Goal: Task Accomplishment & Management: Use online tool/utility

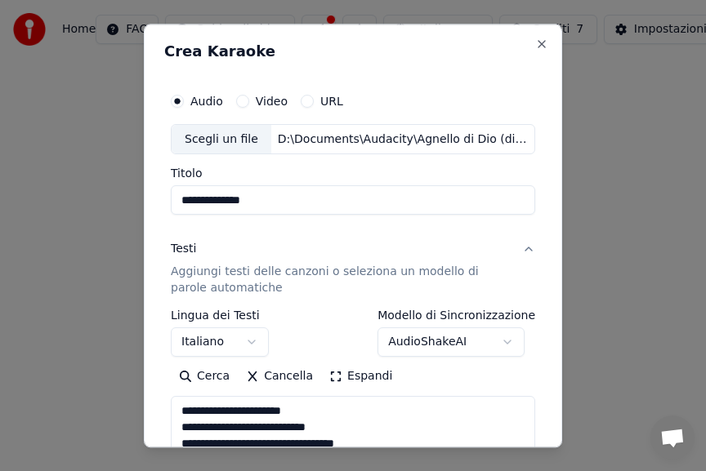
select select "**"
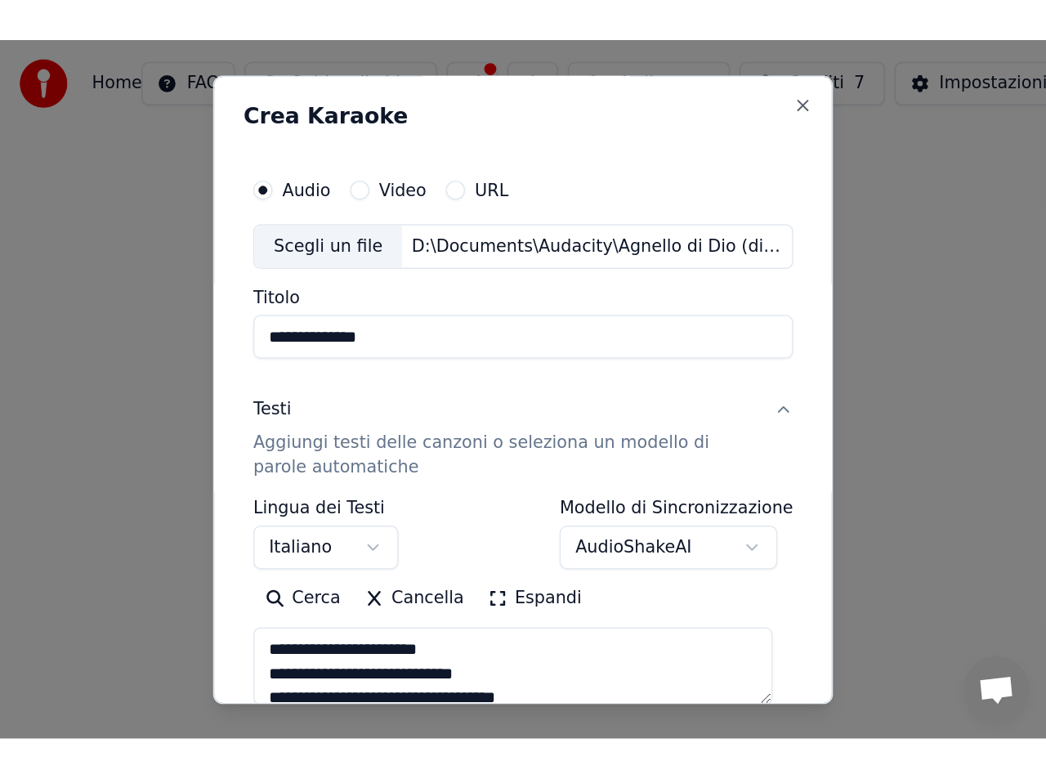
scroll to position [152, 0]
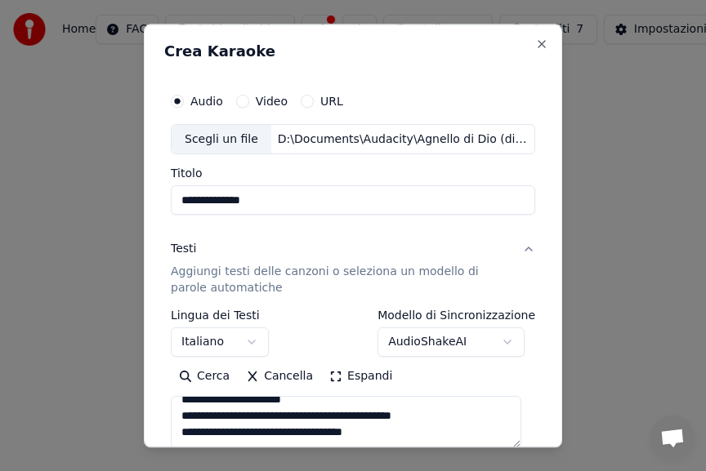
click at [278, 274] on p "Aggiungi testi delle canzoni o seleziona un modello di parole automatiche" at bounding box center [340, 281] width 338 height 33
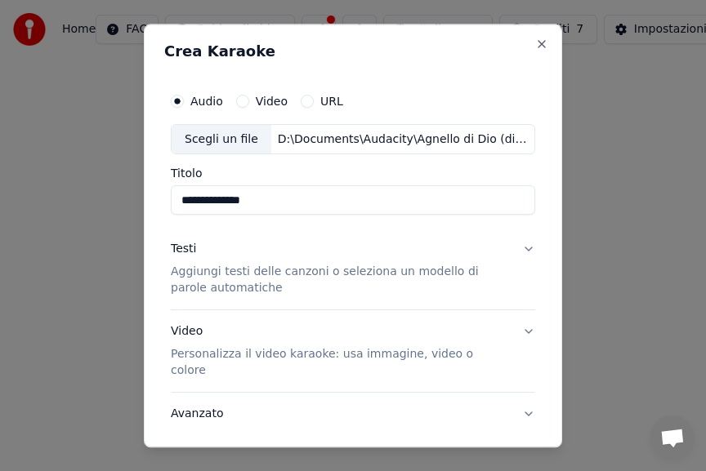
click at [278, 274] on p "Aggiungi testi delle canzoni o seleziona un modello di parole automatiche" at bounding box center [340, 281] width 338 height 33
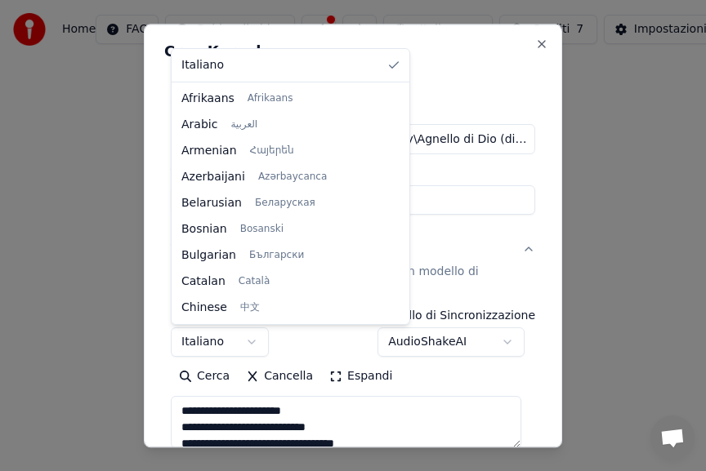
click at [202, 342] on body "**********" at bounding box center [353, 202] width 706 height 405
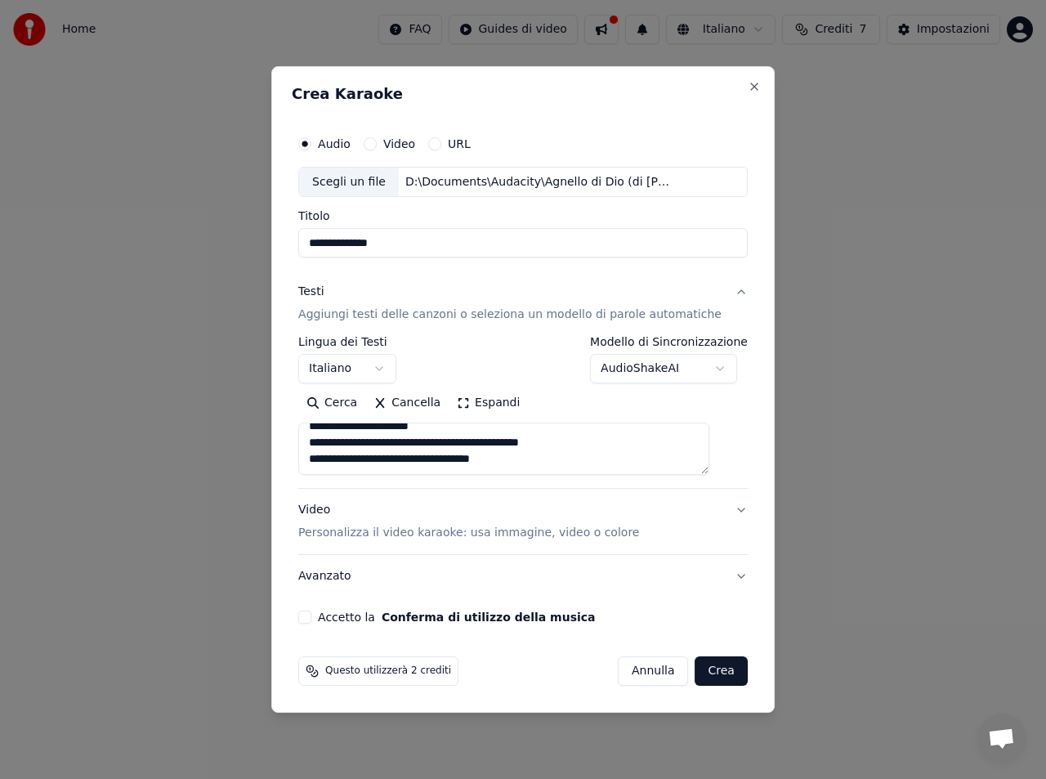
scroll to position [159, 0]
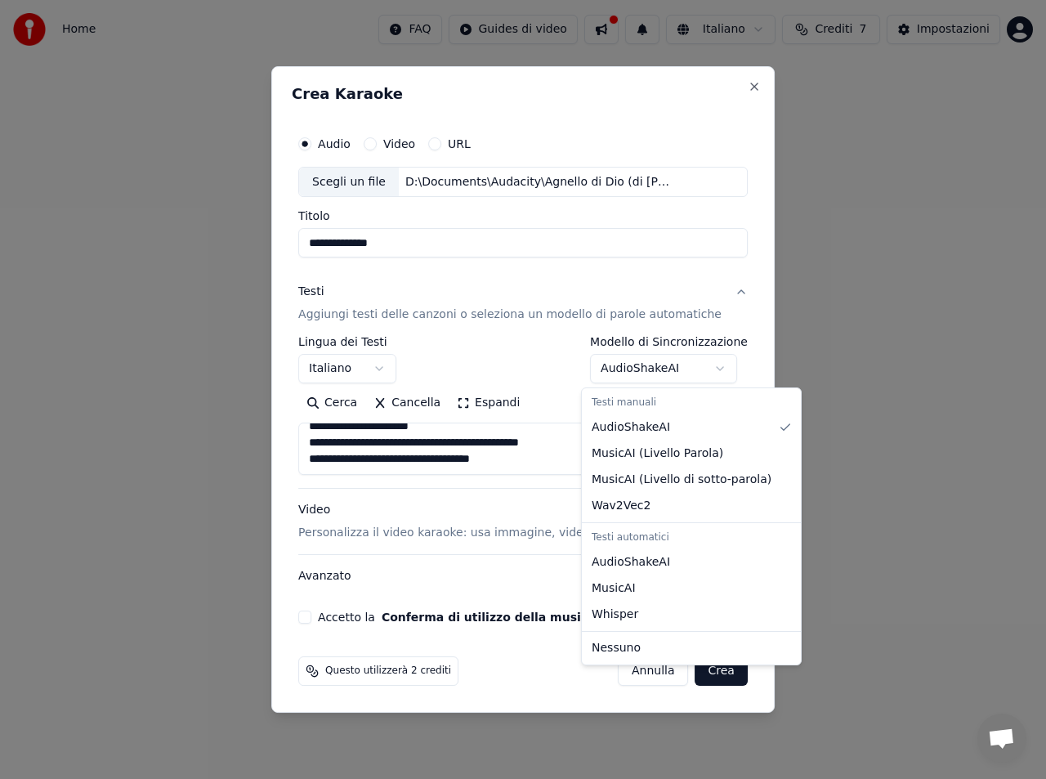
click at [705, 363] on body "**********" at bounding box center [523, 181] width 1046 height 363
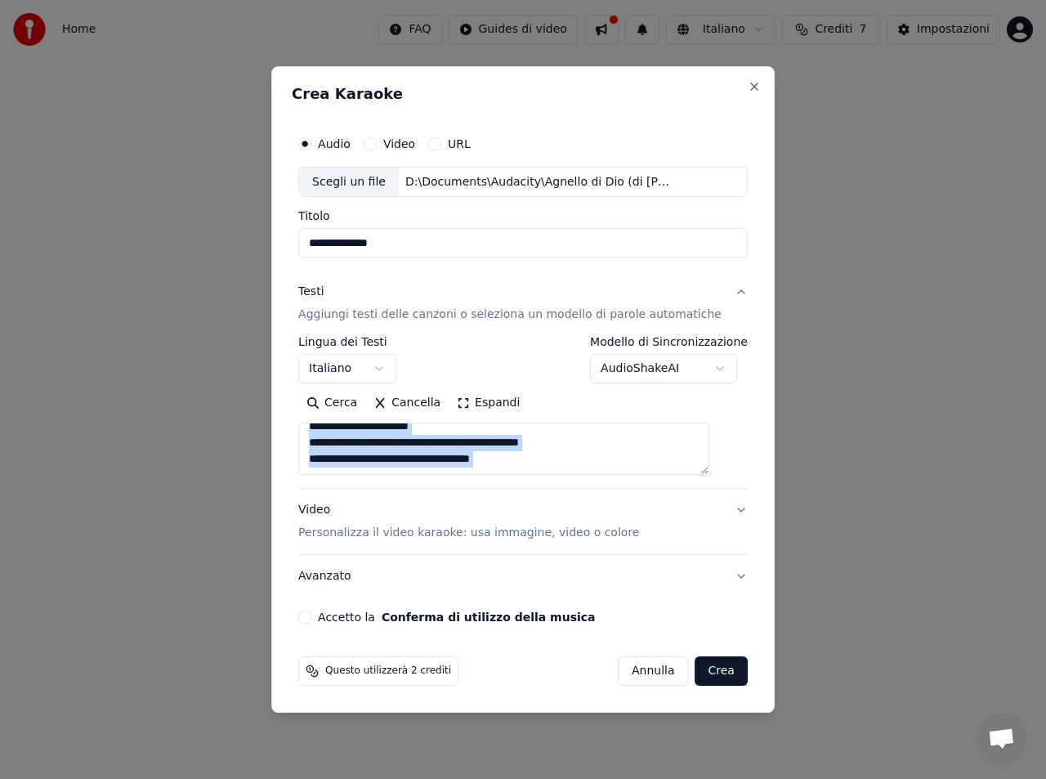
click at [705, 471] on div "**********" at bounding box center [523, 376] width 462 height 510
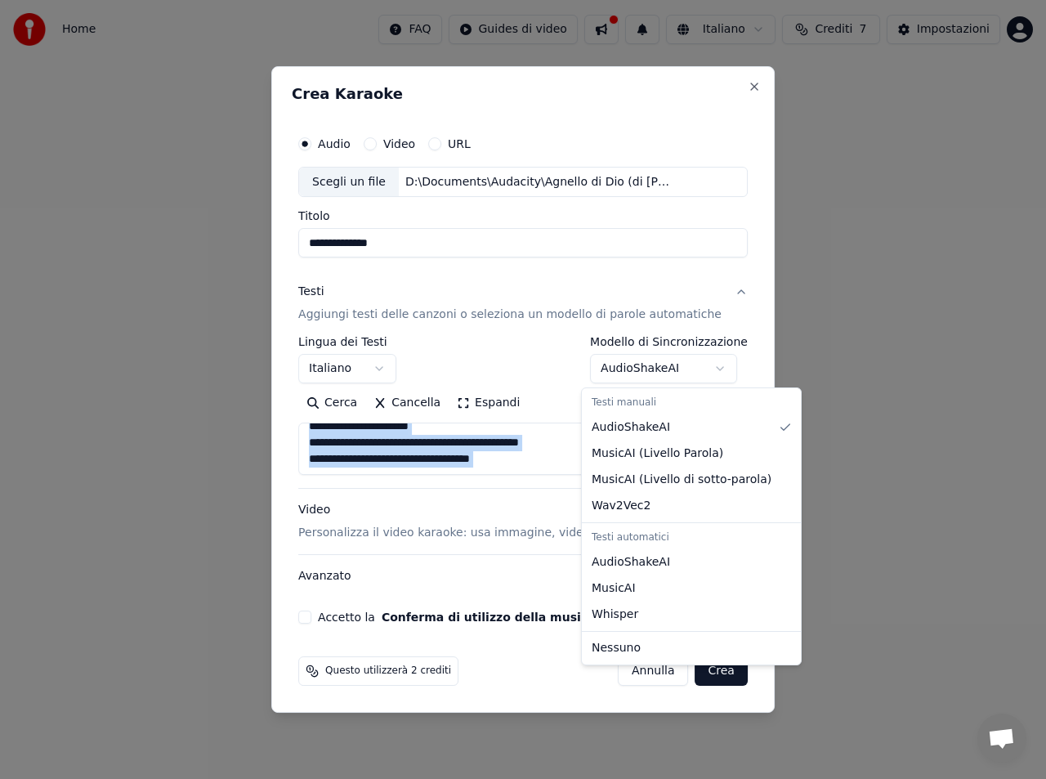
click at [705, 363] on body "**********" at bounding box center [523, 181] width 1046 height 363
click at [552, 363] on body "**********" at bounding box center [523, 181] width 1046 height 363
click at [705, 363] on body "**********" at bounding box center [523, 181] width 1046 height 363
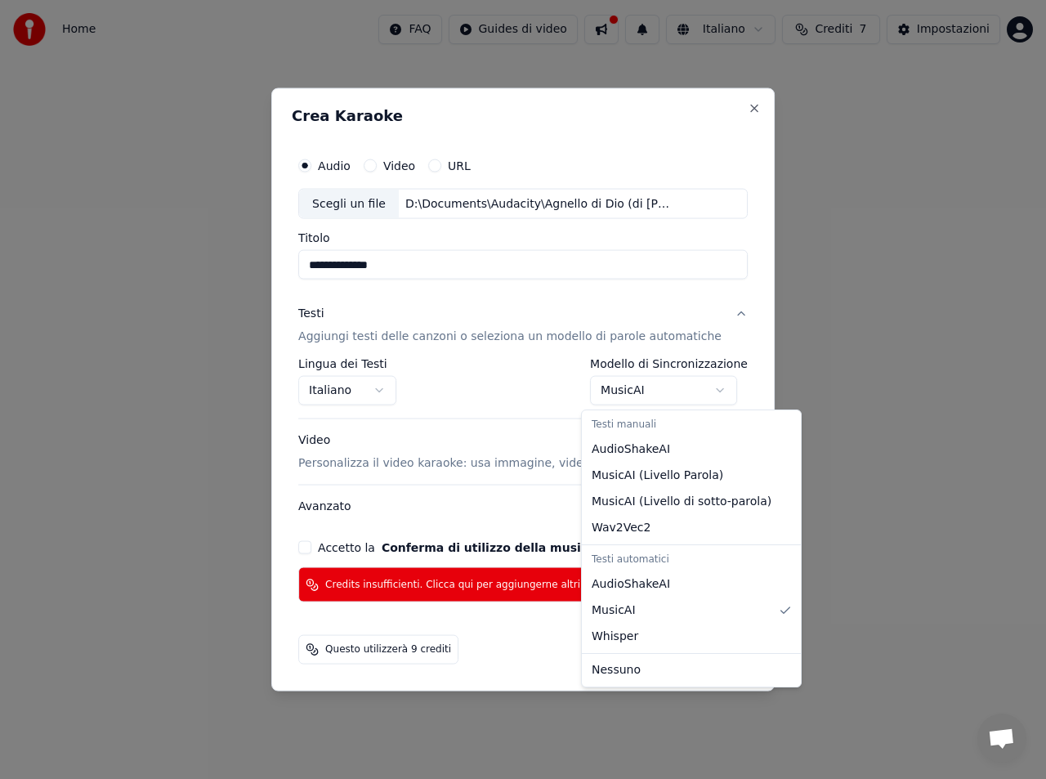
click at [705, 363] on body "**********" at bounding box center [523, 181] width 1046 height 363
select select "*******"
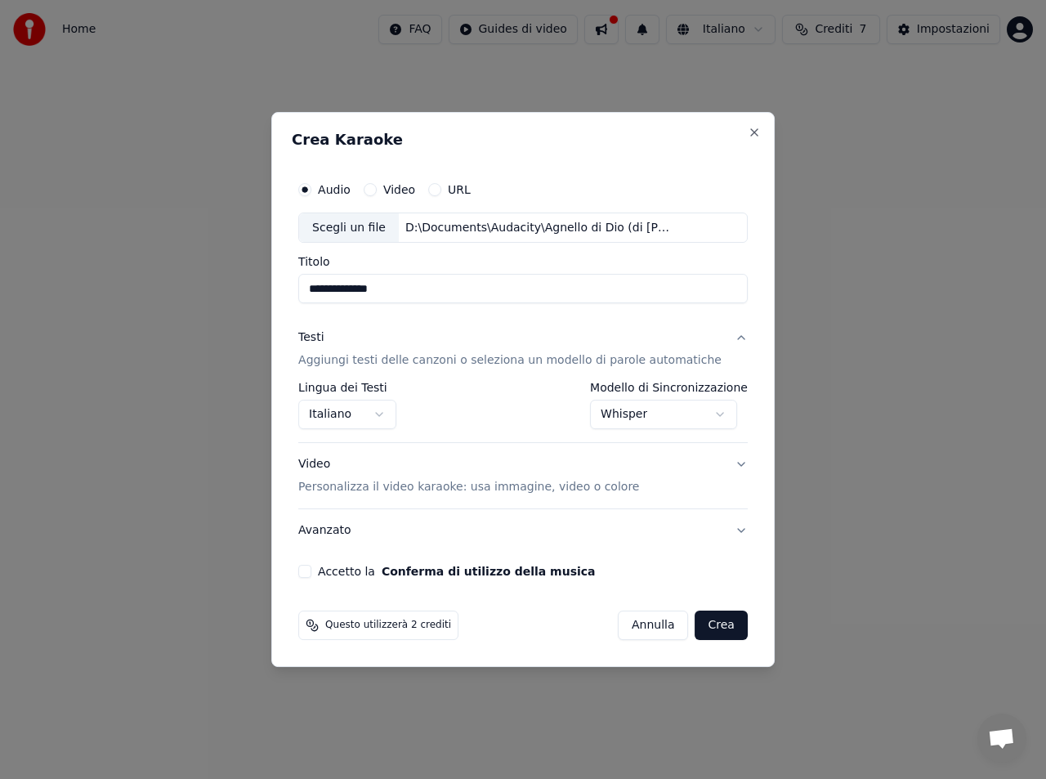
click at [705, 471] on button "Crea" at bounding box center [721, 624] width 52 height 29
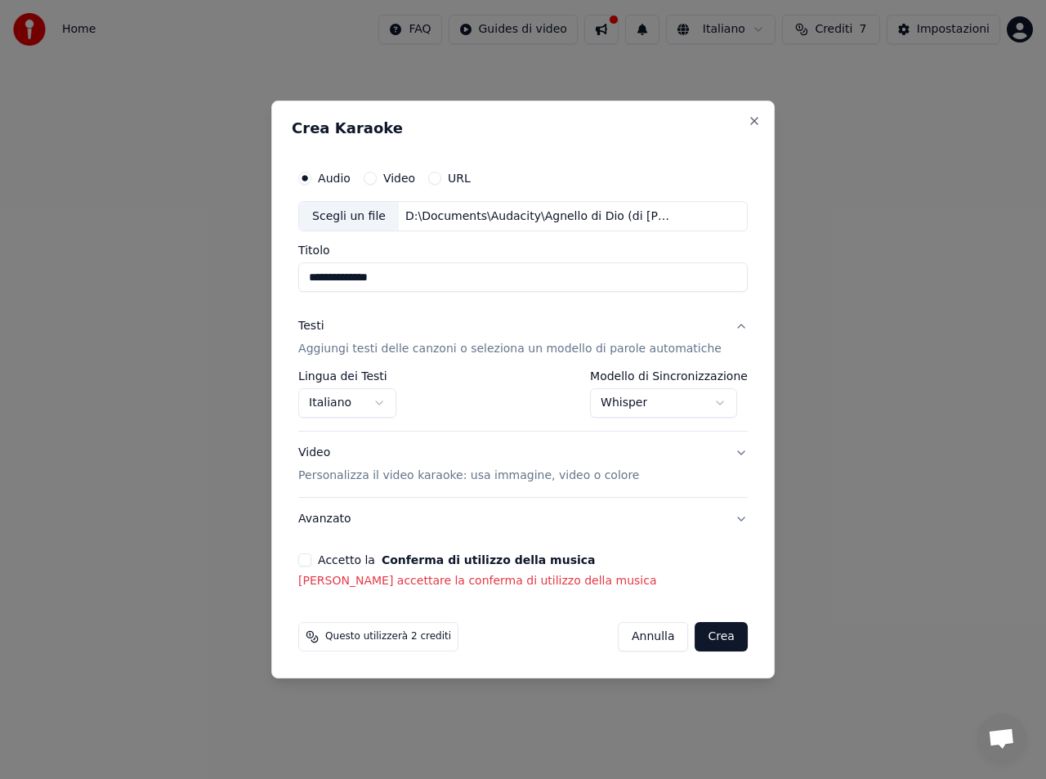
click at [669, 471] on button "Avanzato" at bounding box center [522, 519] width 449 height 42
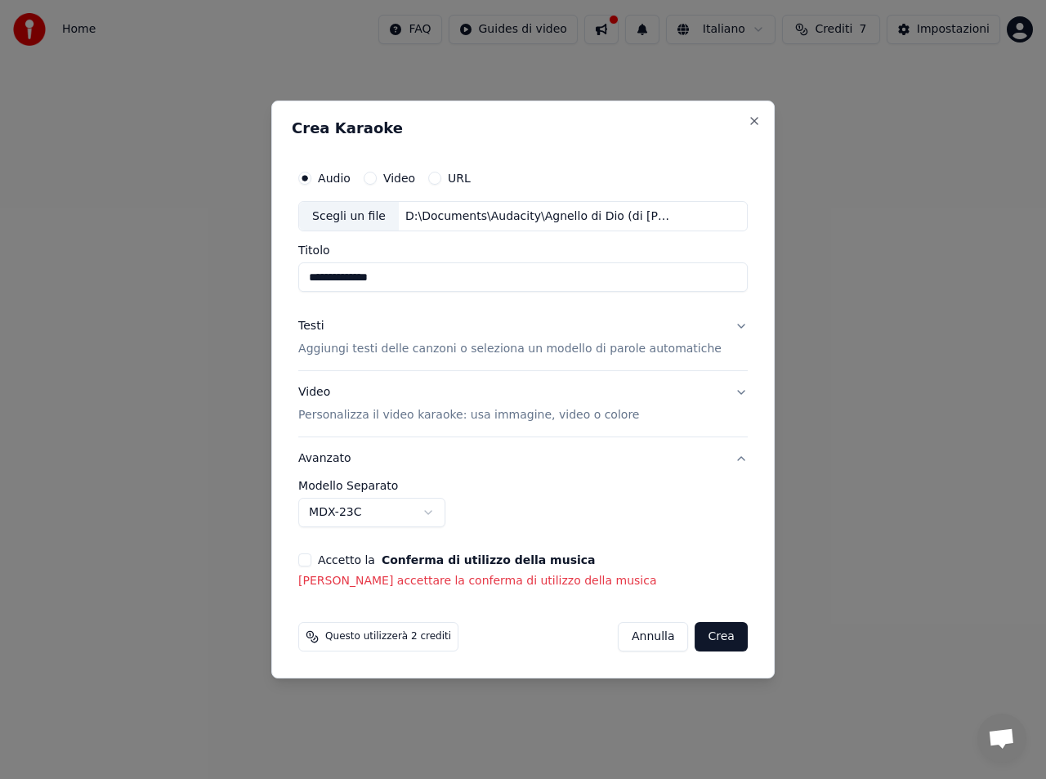
click at [353, 471] on label "Accetto la Conferma di utilizzo della musica" at bounding box center [456, 559] width 277 height 11
click at [311, 471] on button "Accetto la Conferma di utilizzo della musica" at bounding box center [304, 559] width 13 height 13
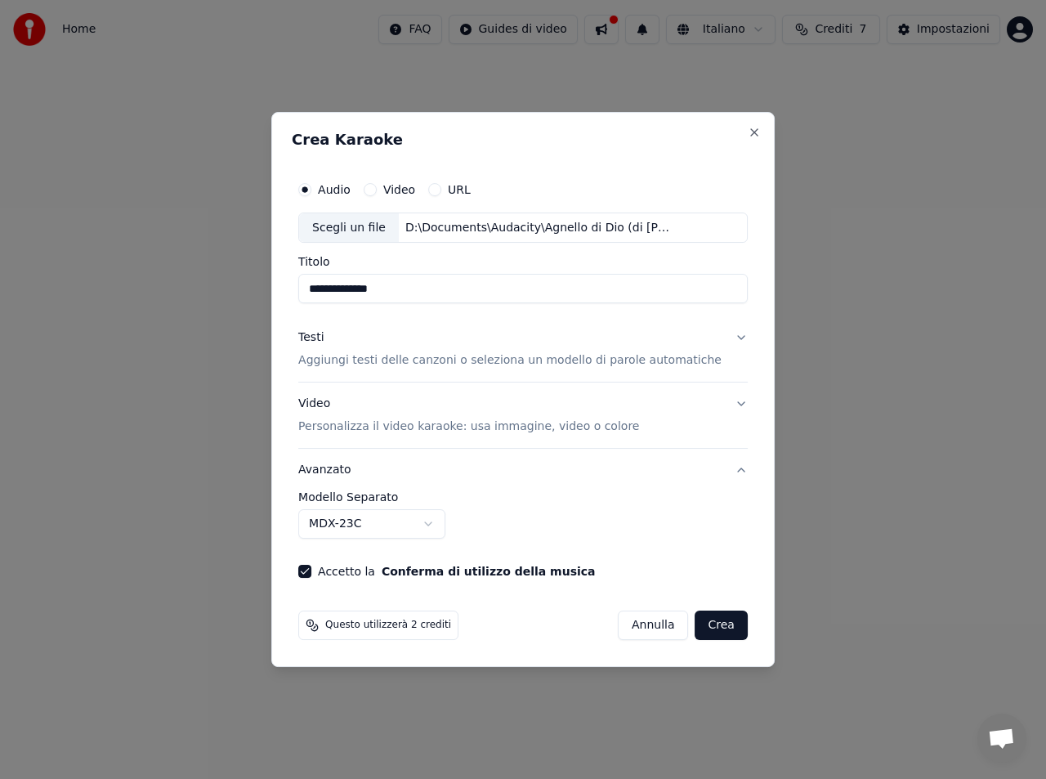
click at [695, 471] on button "Crea" at bounding box center [721, 624] width 52 height 29
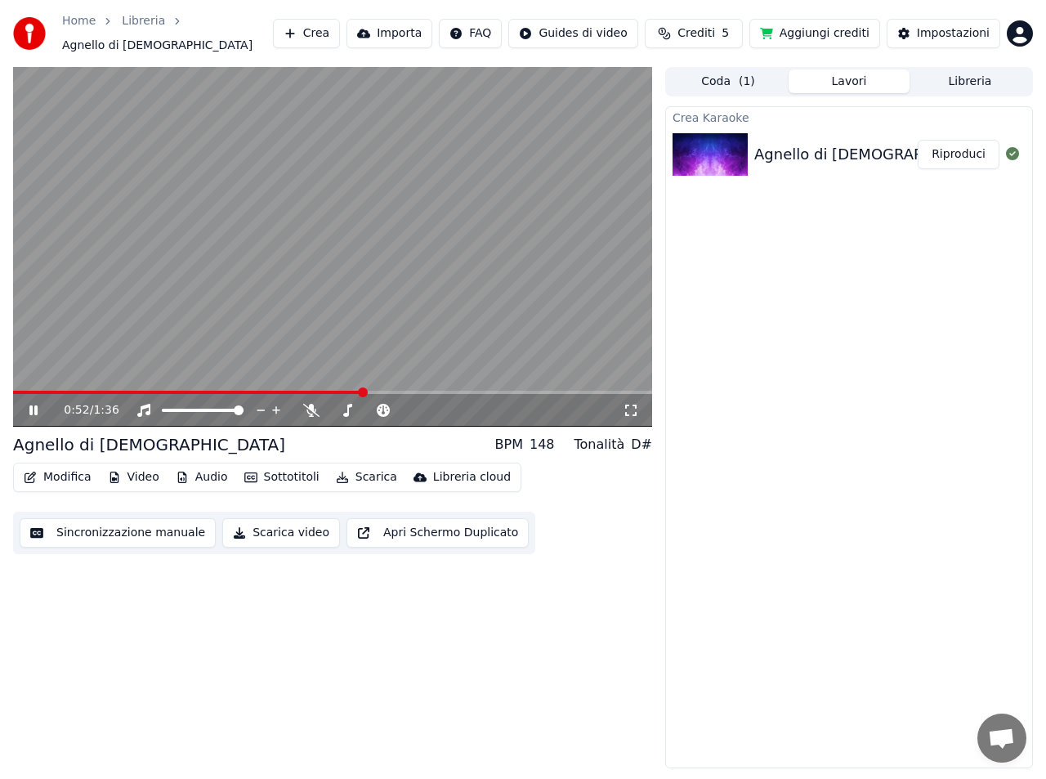
click at [32, 405] on icon at bounding box center [33, 410] width 8 height 10
click at [162, 405] on span at bounding box center [167, 410] width 10 height 10
click at [145, 404] on icon at bounding box center [144, 410] width 16 height 13
click at [143, 404] on icon at bounding box center [143, 410] width 13 height 13
click at [153, 471] on button "Sincronizzazione manuale" at bounding box center [118, 532] width 196 height 29
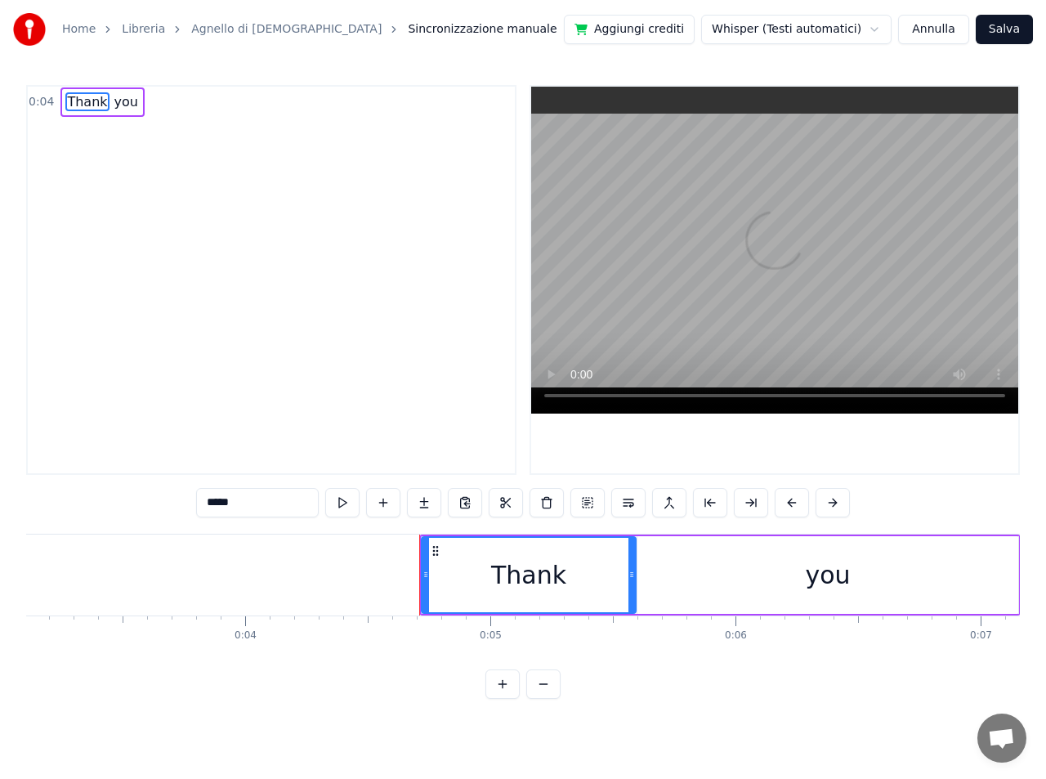
scroll to position [0, 762]
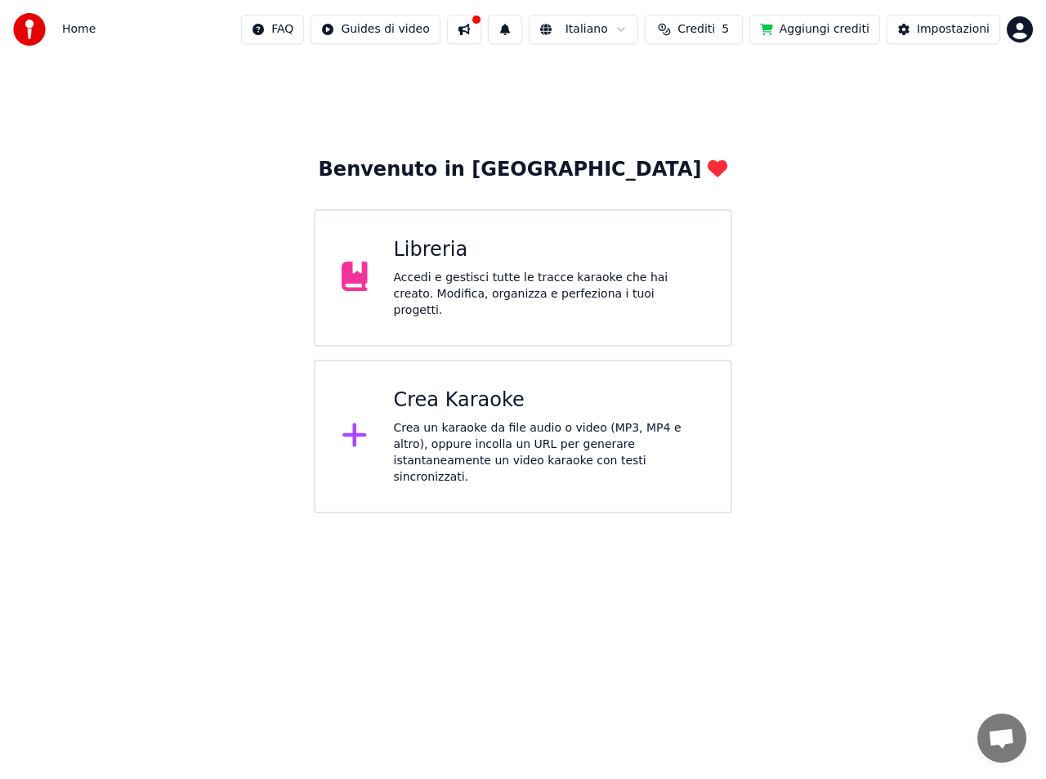
click at [528, 270] on div "Libreria Accedi e gestisci tutte le tracce karaoke che hai creato. Modifica, or…" at bounding box center [549, 278] width 311 height 82
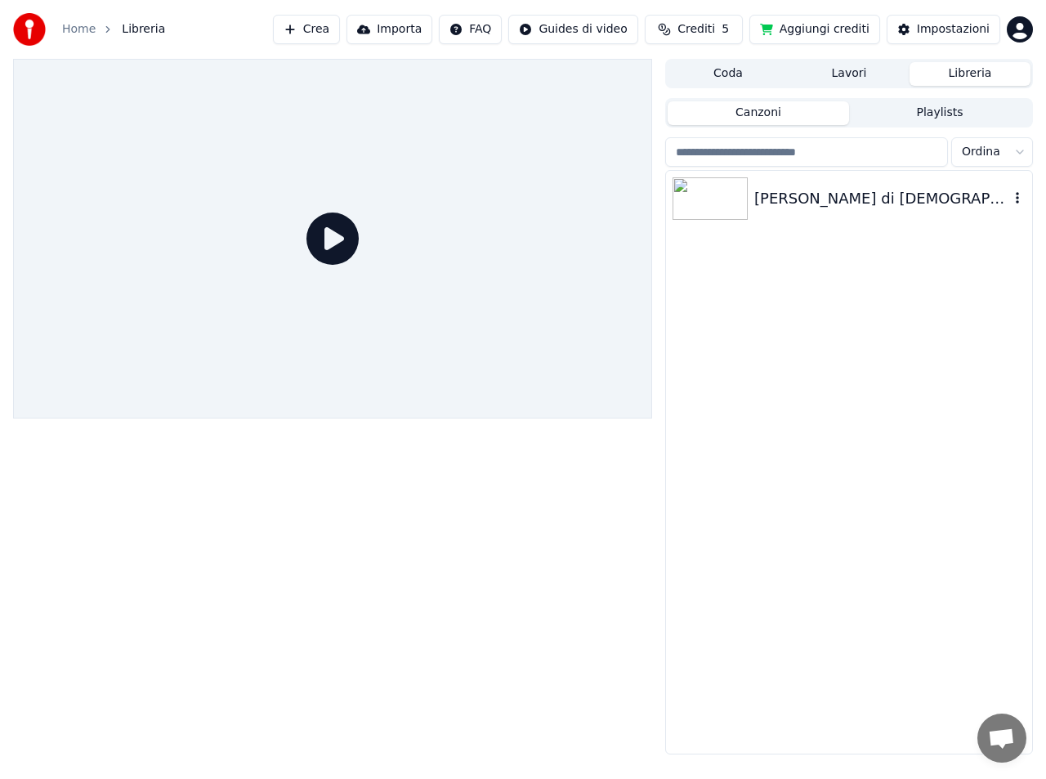
click at [714, 203] on img at bounding box center [709, 198] width 75 height 42
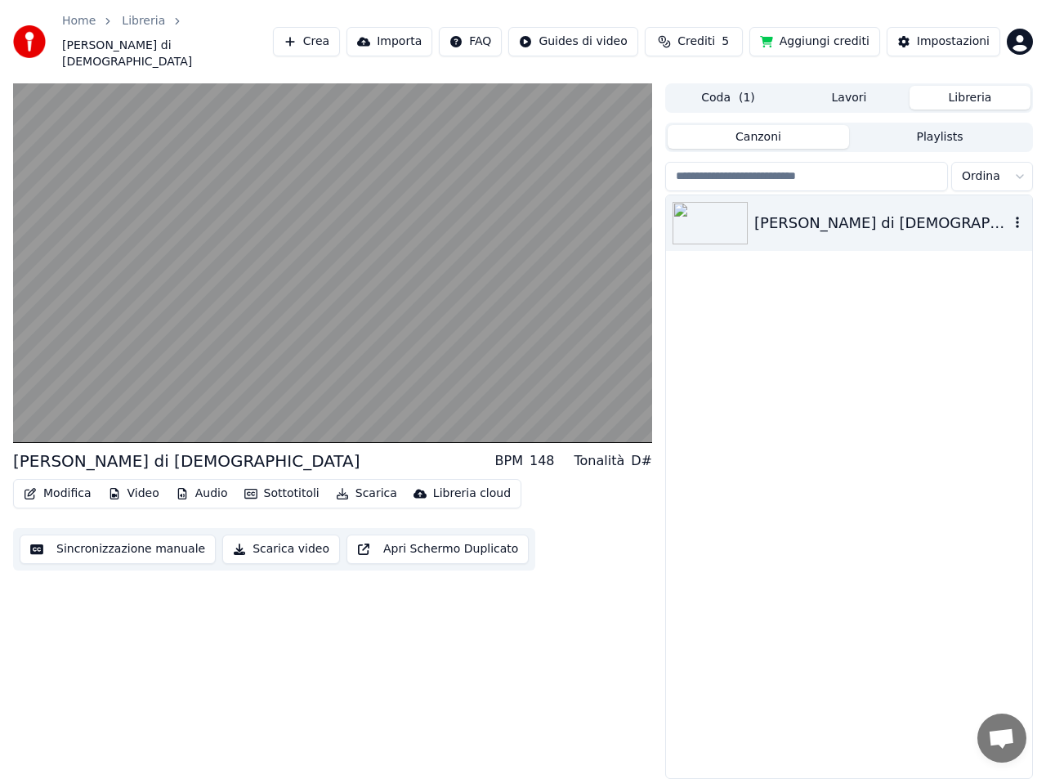
click at [1017, 216] on icon "button" at bounding box center [1017, 222] width 16 height 13
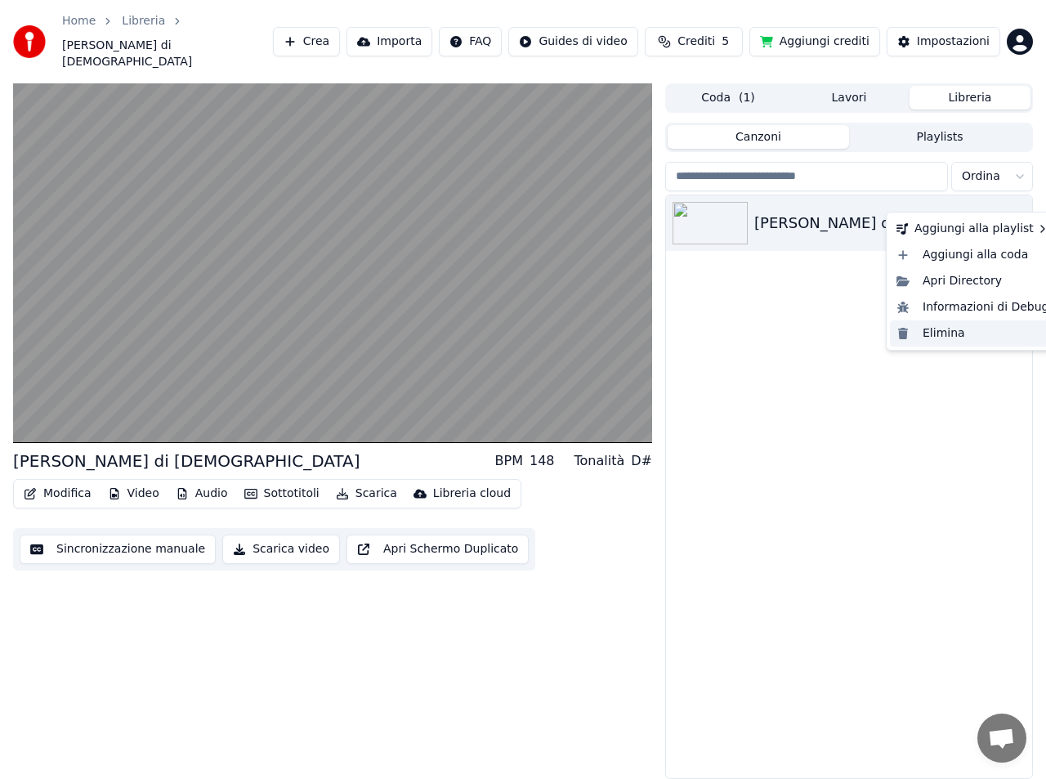
click at [942, 334] on div "Elimina" at bounding box center [973, 333] width 166 height 26
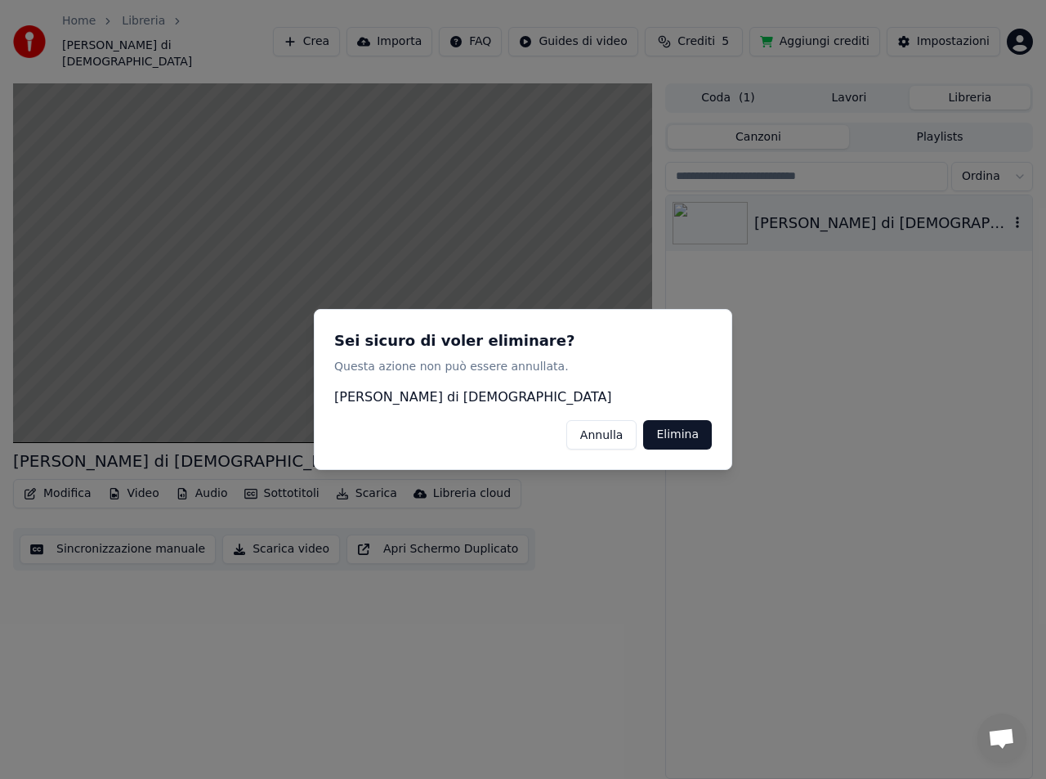
click at [669, 431] on button "Elimina" at bounding box center [677, 434] width 69 height 29
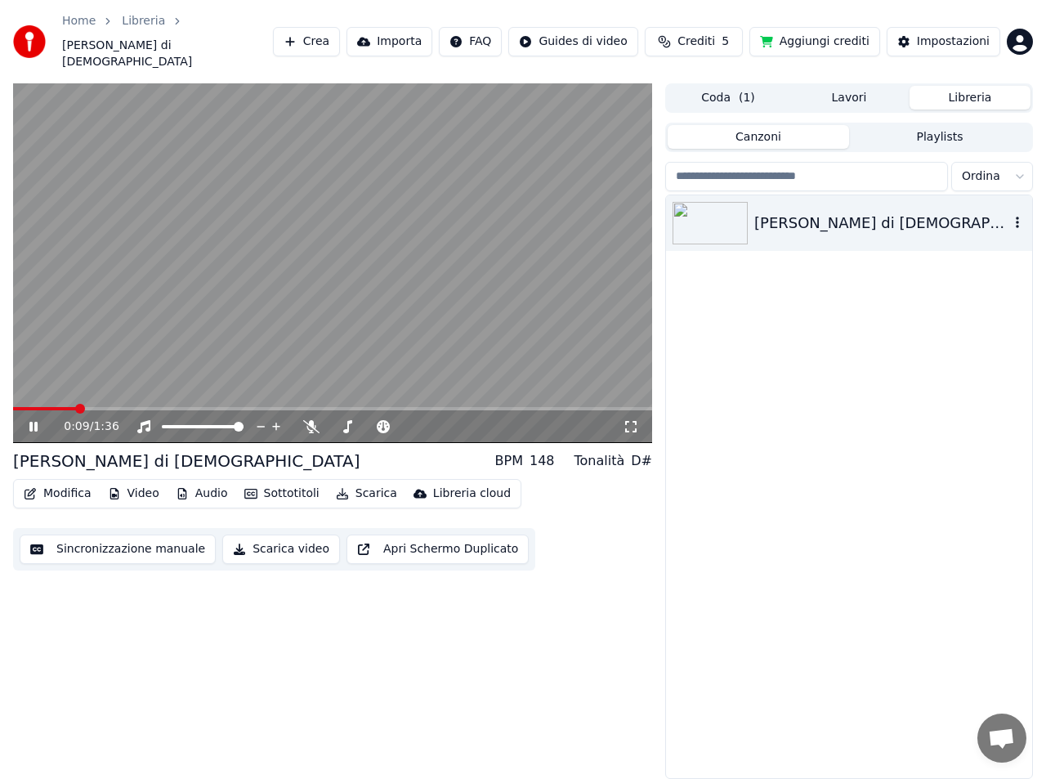
click at [33, 422] on icon at bounding box center [33, 427] width 8 height 10
click at [802, 212] on div "Agnello di [DEMOGRAPHIC_DATA]" at bounding box center [881, 223] width 255 height 23
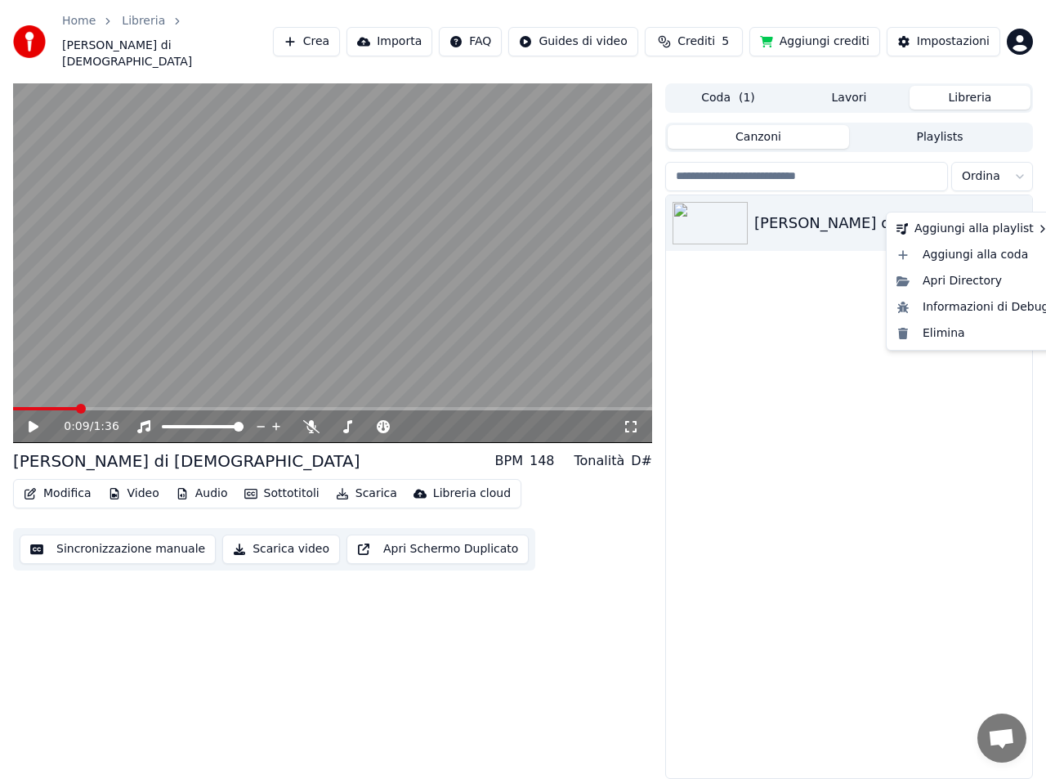
click at [1019, 216] on icon "button" at bounding box center [1017, 222] width 16 height 13
click at [940, 338] on div "Elimina" at bounding box center [973, 333] width 166 height 26
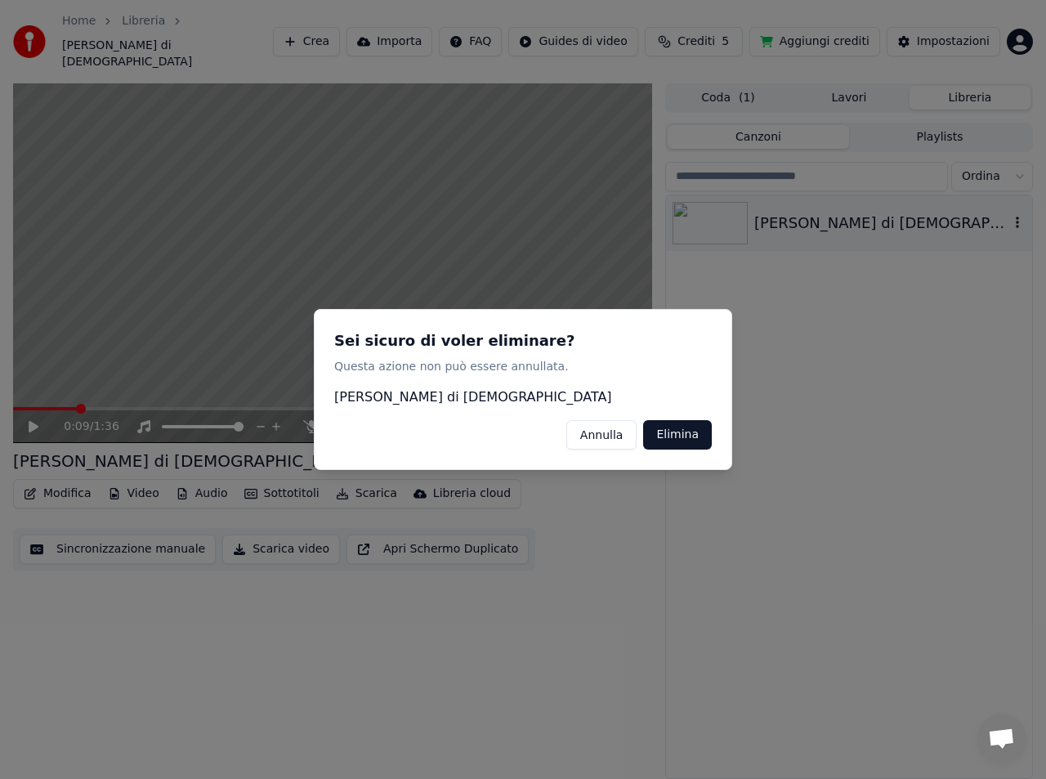
click at [676, 431] on button "Elimina" at bounding box center [677, 434] width 69 height 29
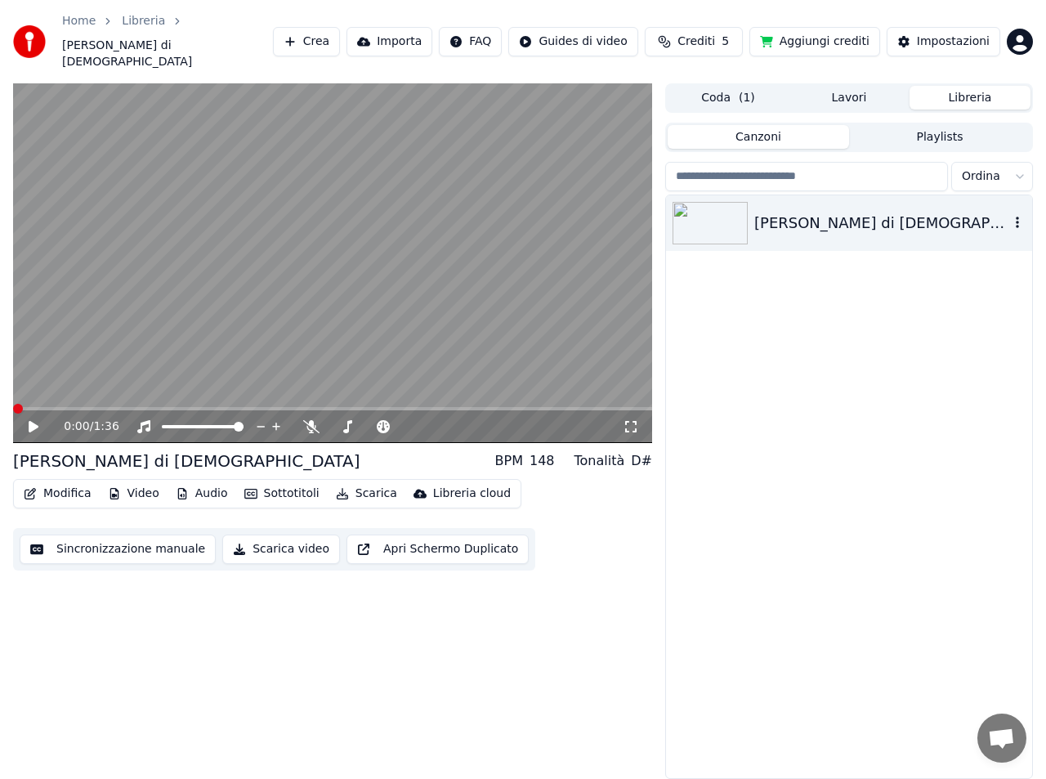
click at [13, 404] on span at bounding box center [18, 409] width 10 height 10
click at [1016, 217] on icon "button" at bounding box center [1017, 222] width 3 height 11
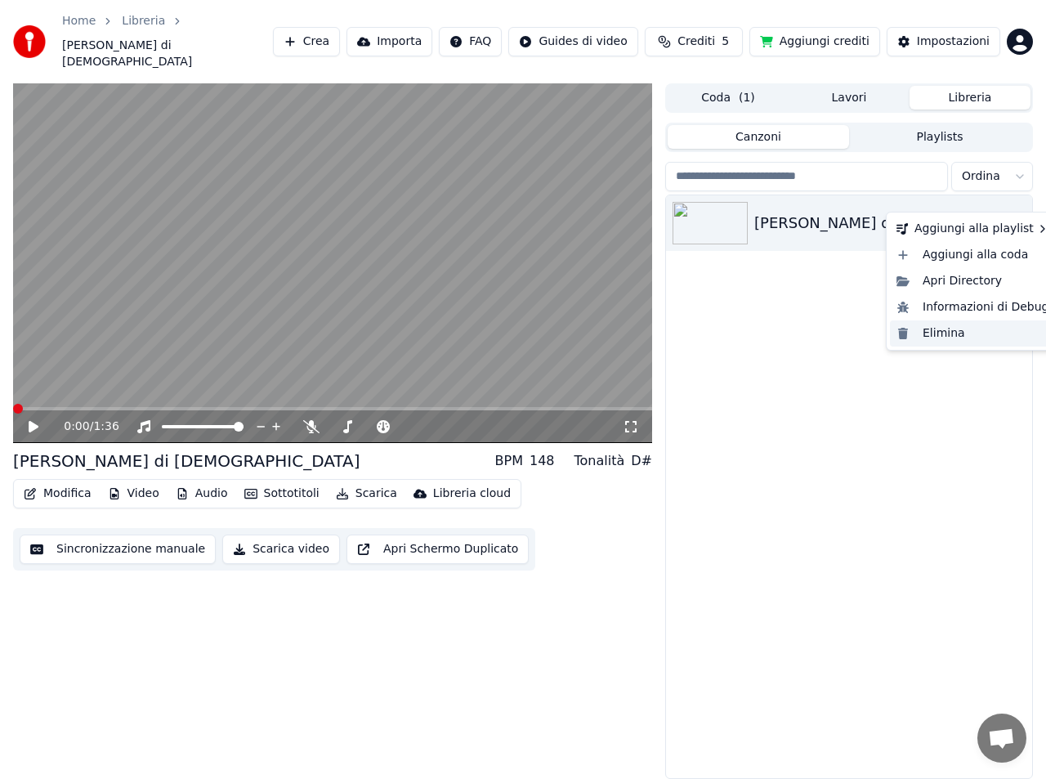
click at [938, 332] on div "Elimina" at bounding box center [973, 333] width 166 height 26
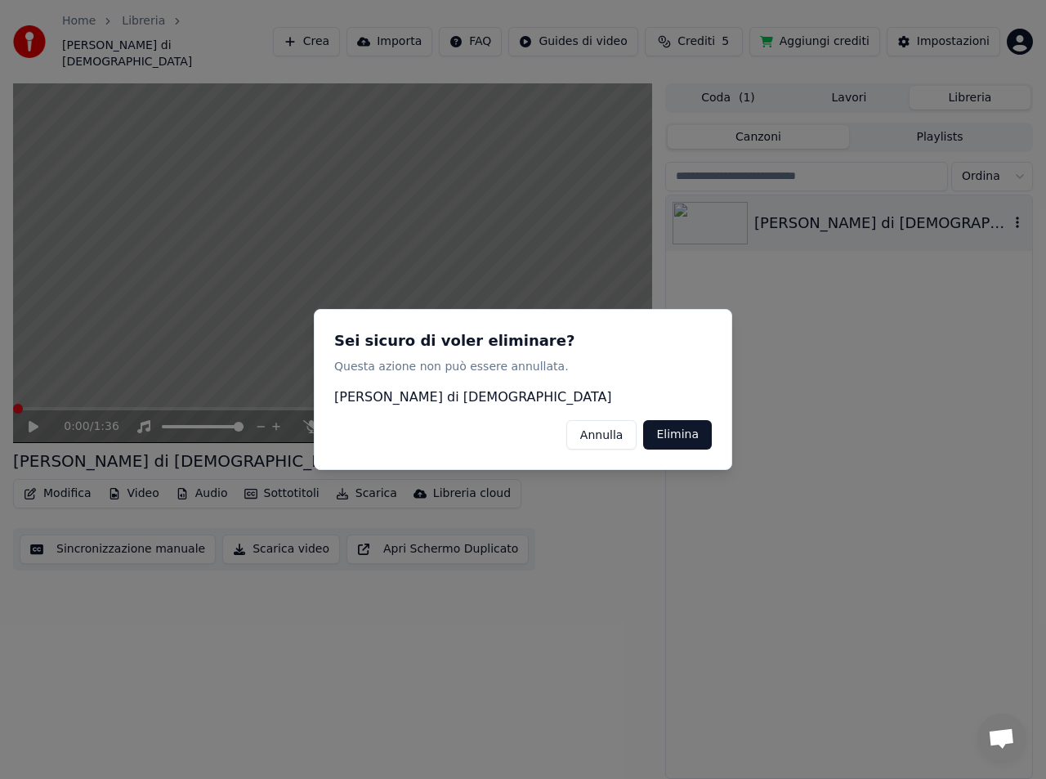
click at [699, 435] on button "Elimina" at bounding box center [677, 434] width 69 height 29
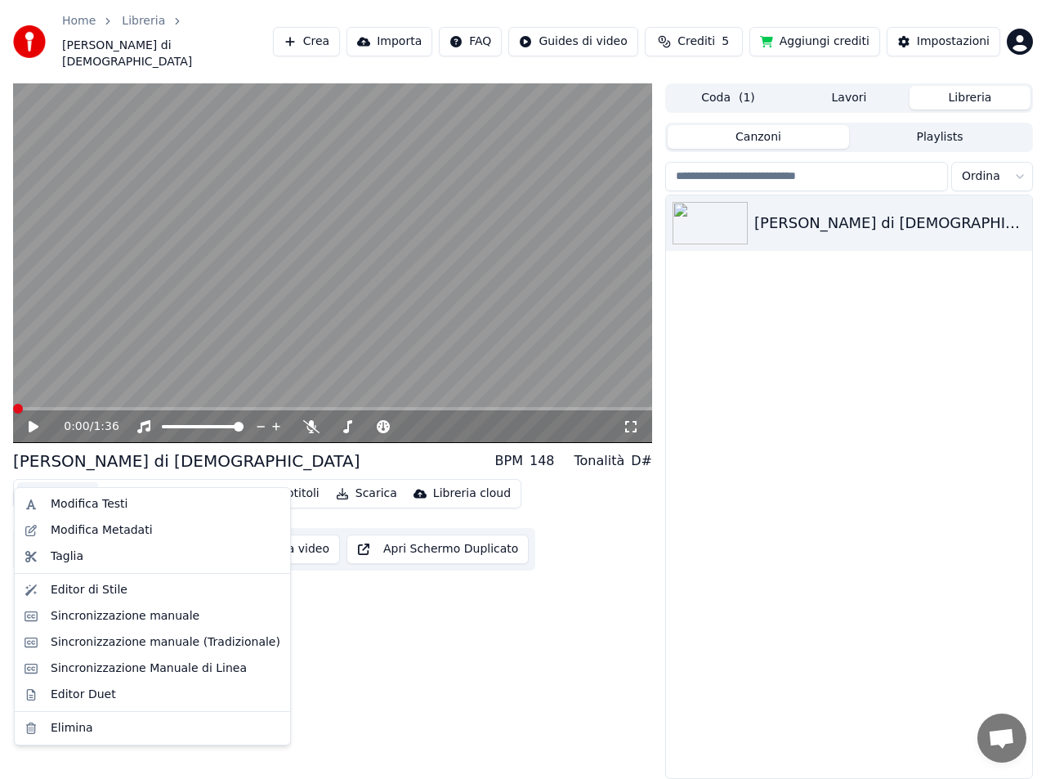
click at [76, 482] on button "Modifica" at bounding box center [57, 493] width 81 height 23
click at [120, 615] on div "Sincronizzazione manuale" at bounding box center [125, 616] width 149 height 16
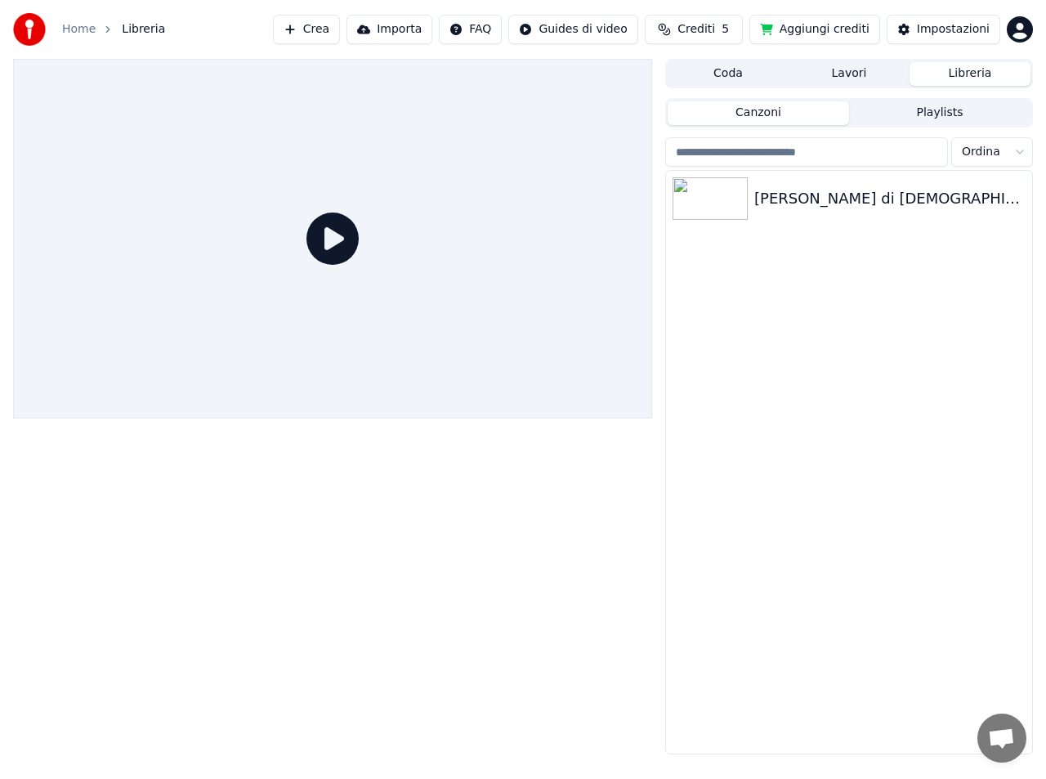
click at [332, 238] on icon at bounding box center [332, 238] width 52 height 52
click at [1016, 197] on icon "button" at bounding box center [1017, 197] width 16 height 13
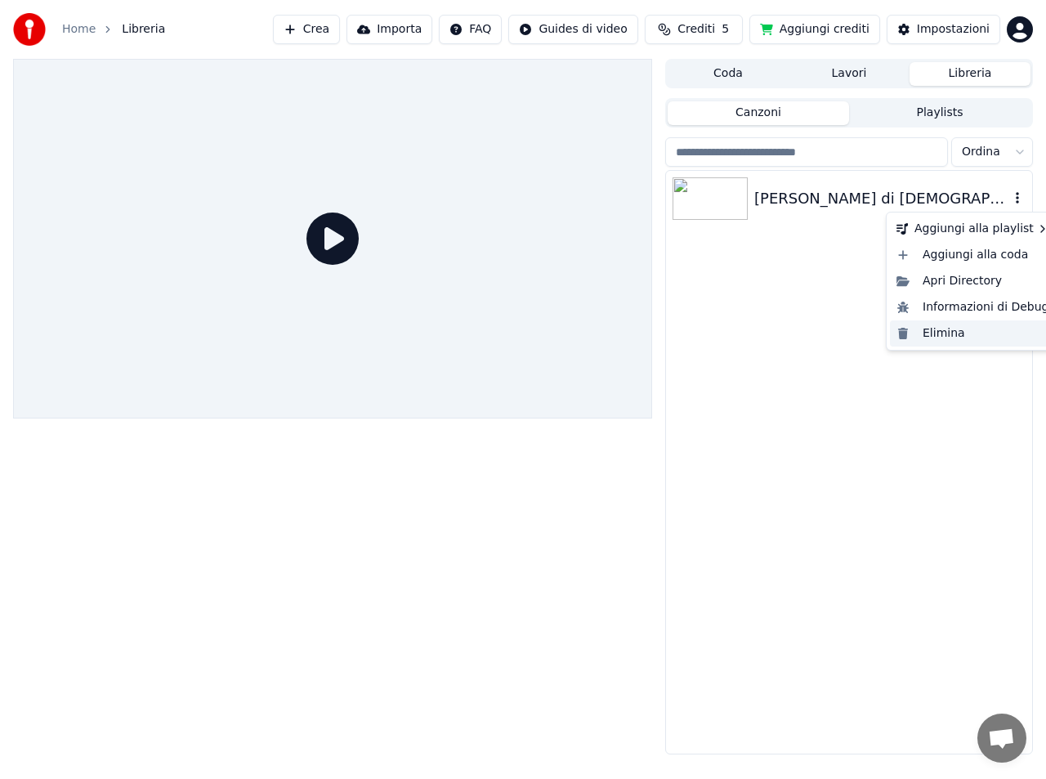
click at [954, 334] on div "Elimina" at bounding box center [973, 333] width 166 height 26
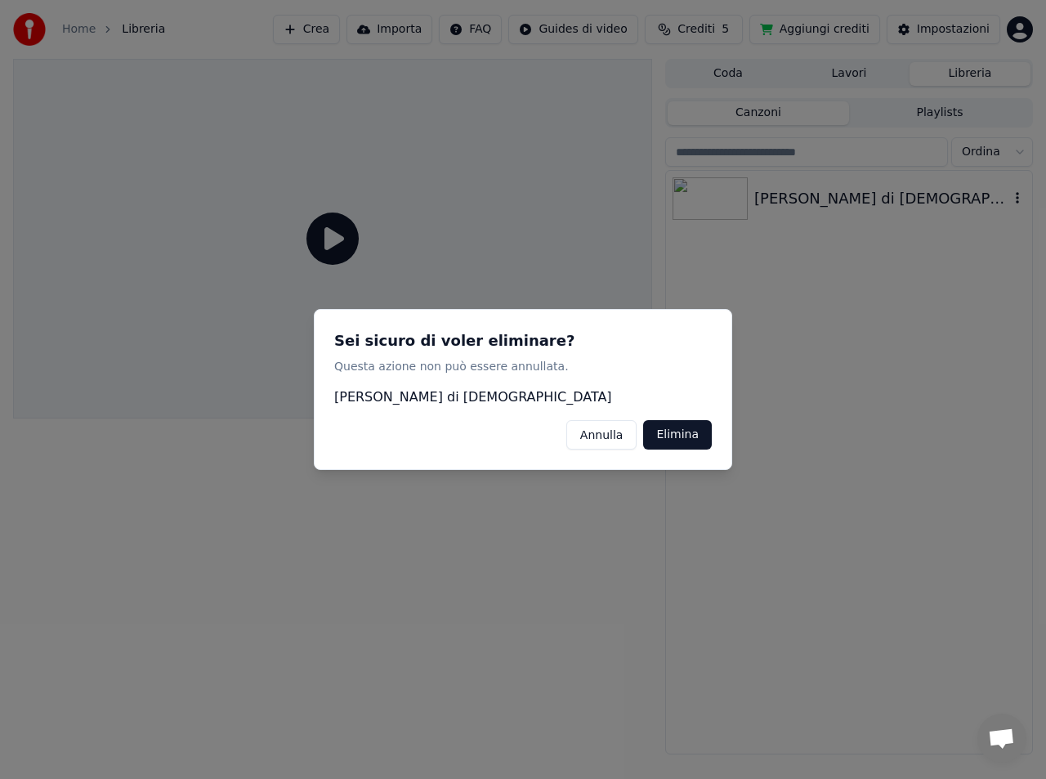
click at [695, 438] on button "Elimina" at bounding box center [677, 434] width 69 height 29
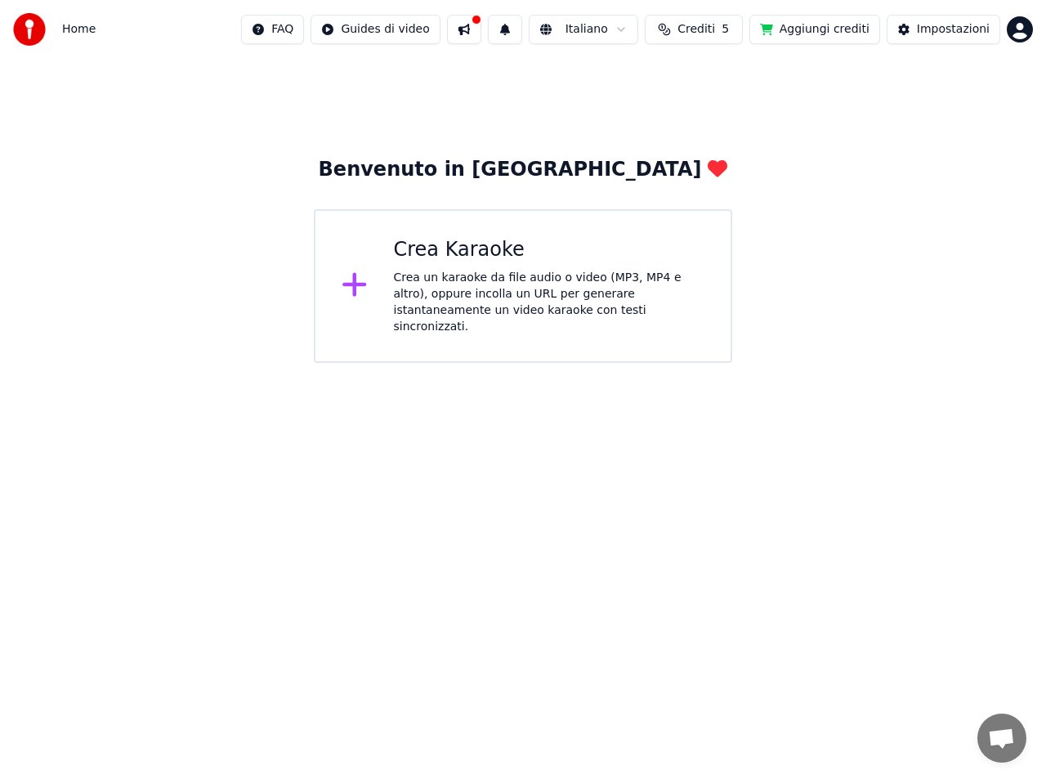
click at [476, 277] on div "Crea un karaoke da file audio o video (MP3, MP4 e altro), oppure incolla un URL…" at bounding box center [549, 302] width 311 height 65
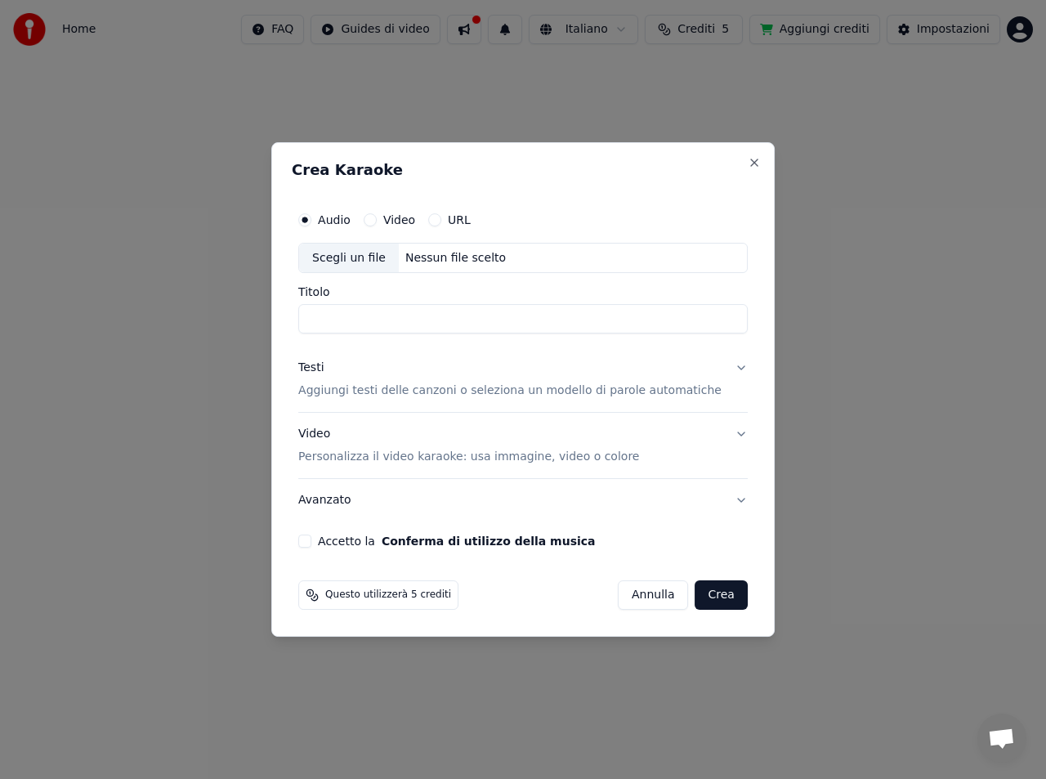
click at [379, 262] on div "Scegli un file" at bounding box center [349, 257] width 100 height 29
click at [666, 318] on input "**********" at bounding box center [522, 319] width 449 height 29
type input "**********"
click at [324, 367] on div "Testi" at bounding box center [310, 368] width 25 height 16
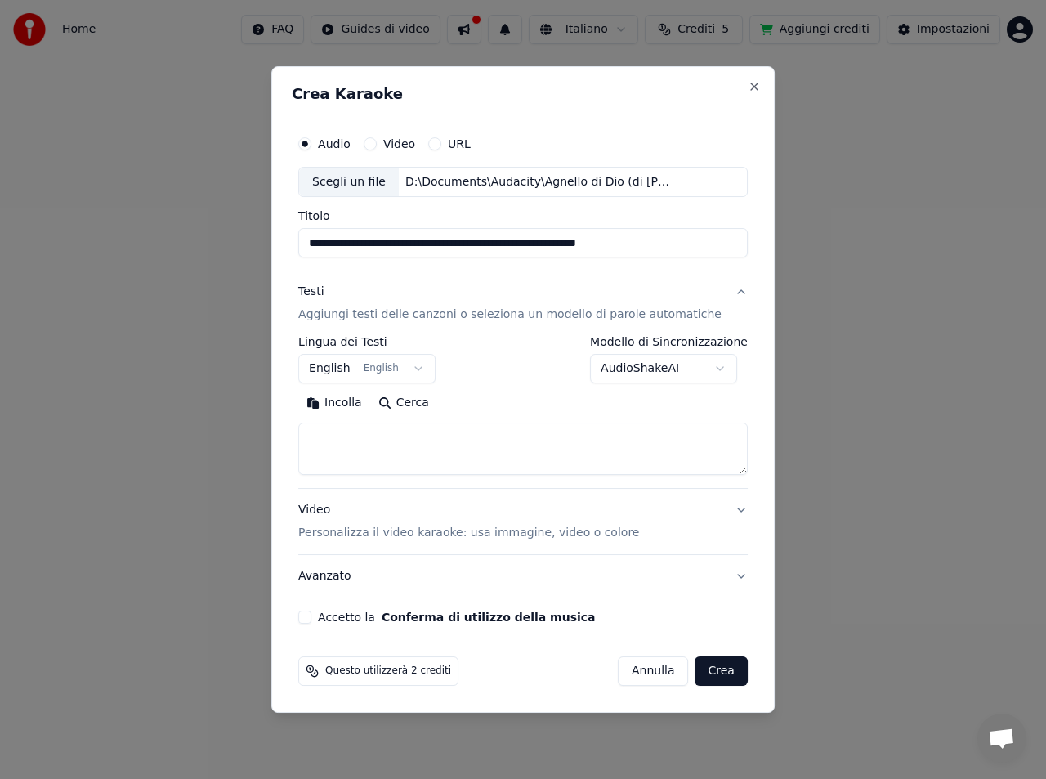
click at [426, 363] on body "**********" at bounding box center [523, 181] width 1046 height 363
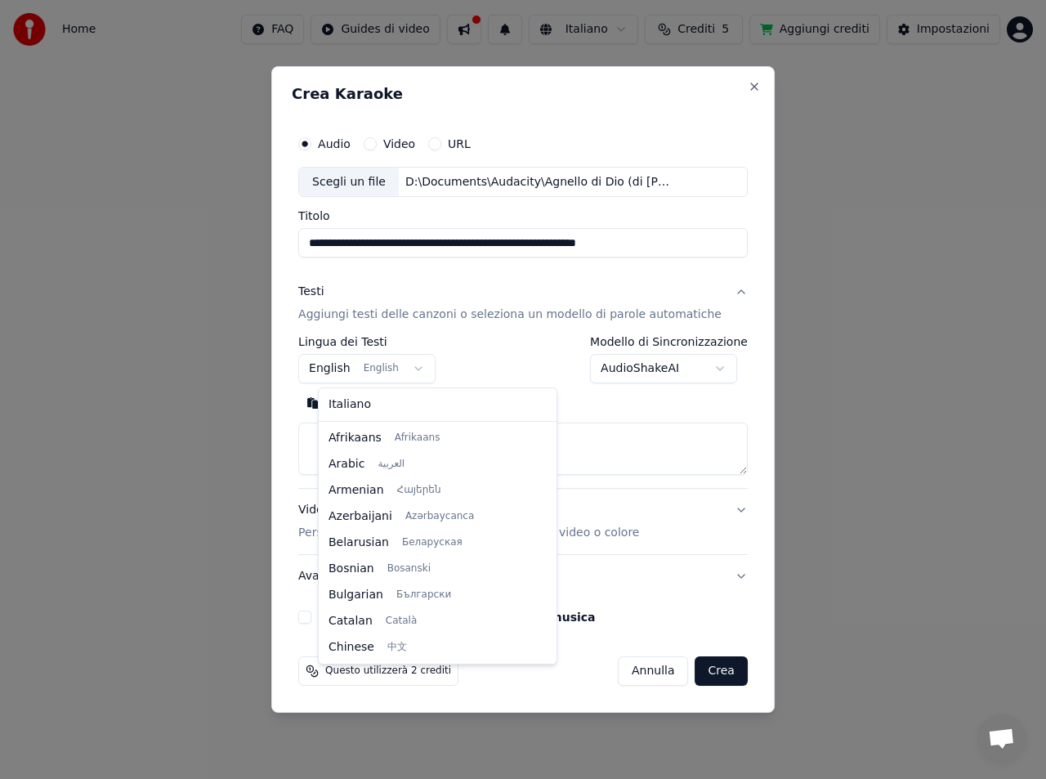
scroll to position [131, 0]
select select "**"
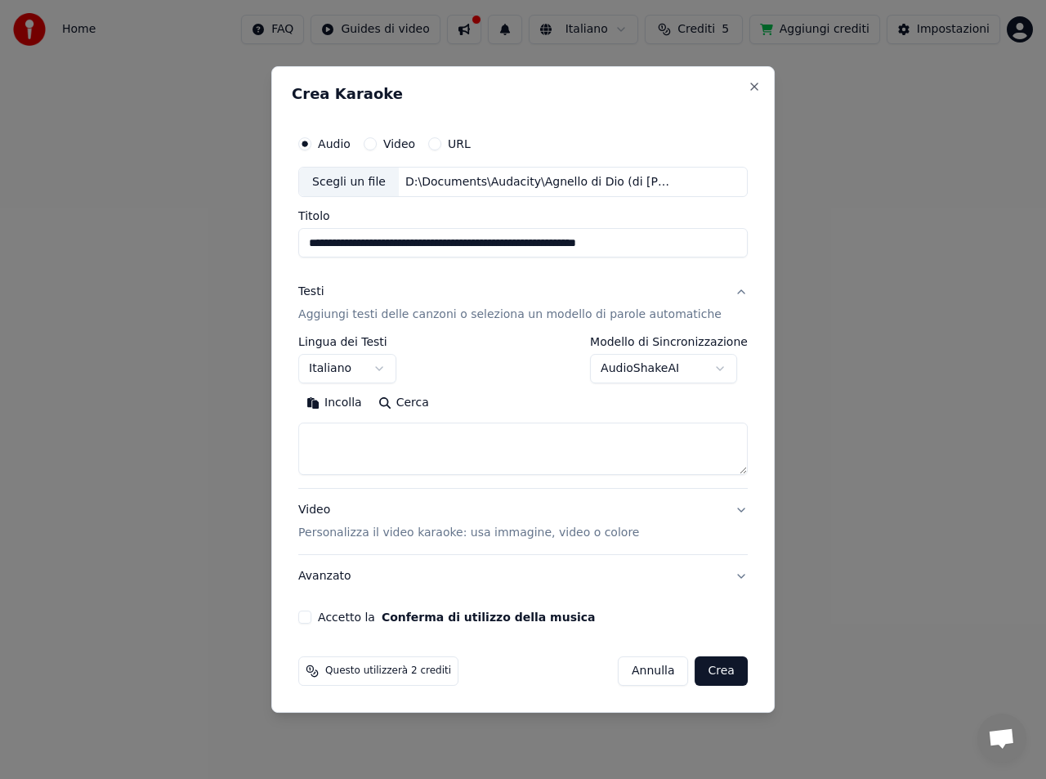
click at [358, 402] on button "Incolla" at bounding box center [334, 404] width 72 height 26
click at [601, 534] on p "Personalizza il video karaoke: usa immagine, video o colore" at bounding box center [468, 533] width 341 height 16
type textarea "**********"
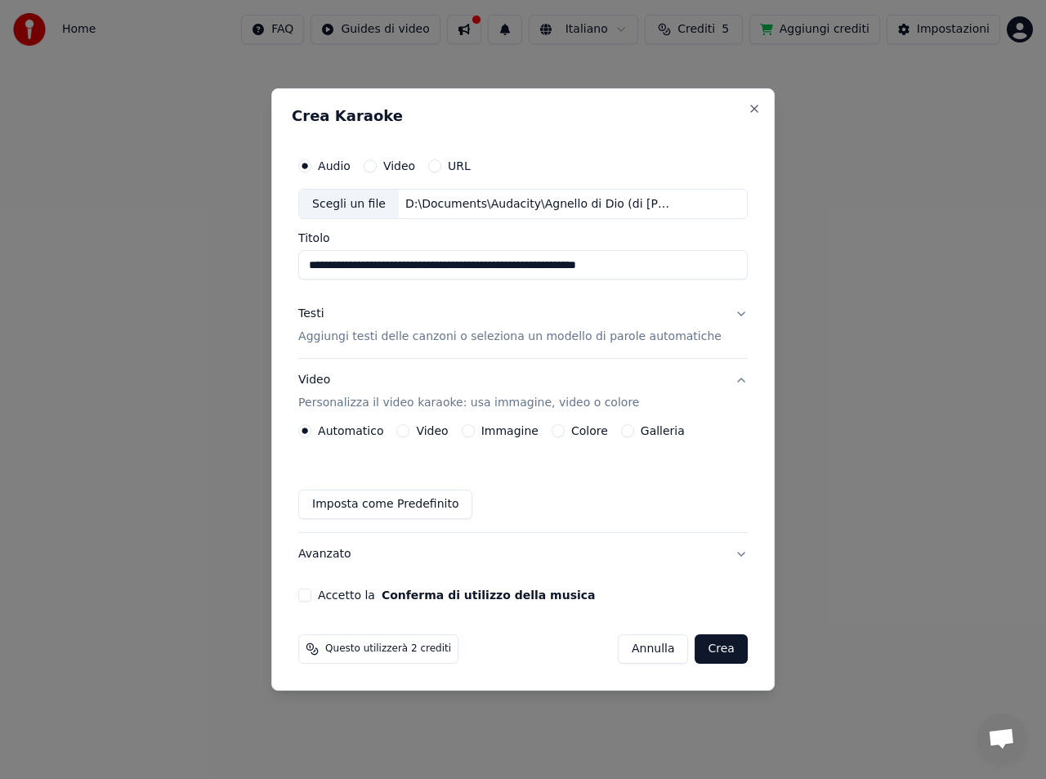
click at [591, 431] on label "Colore" at bounding box center [589, 430] width 37 height 11
click at [565, 431] on button "Colore" at bounding box center [558, 430] width 13 height 13
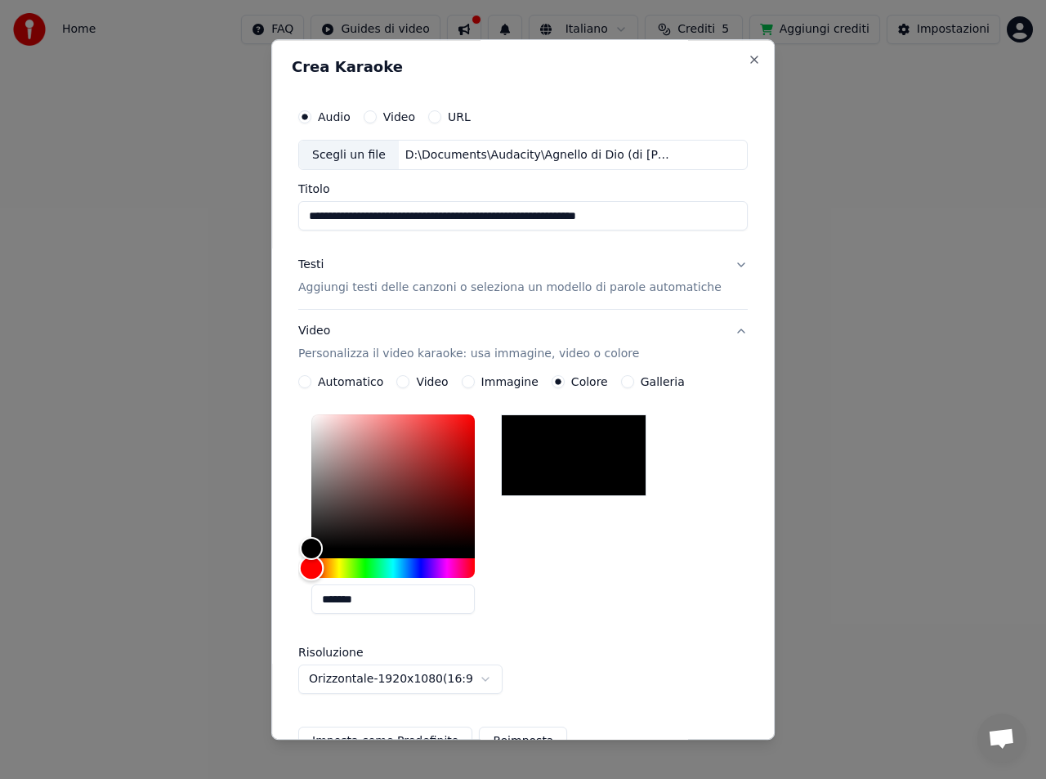
click at [353, 567] on div "Hue" at bounding box center [392, 569] width 163 height 20
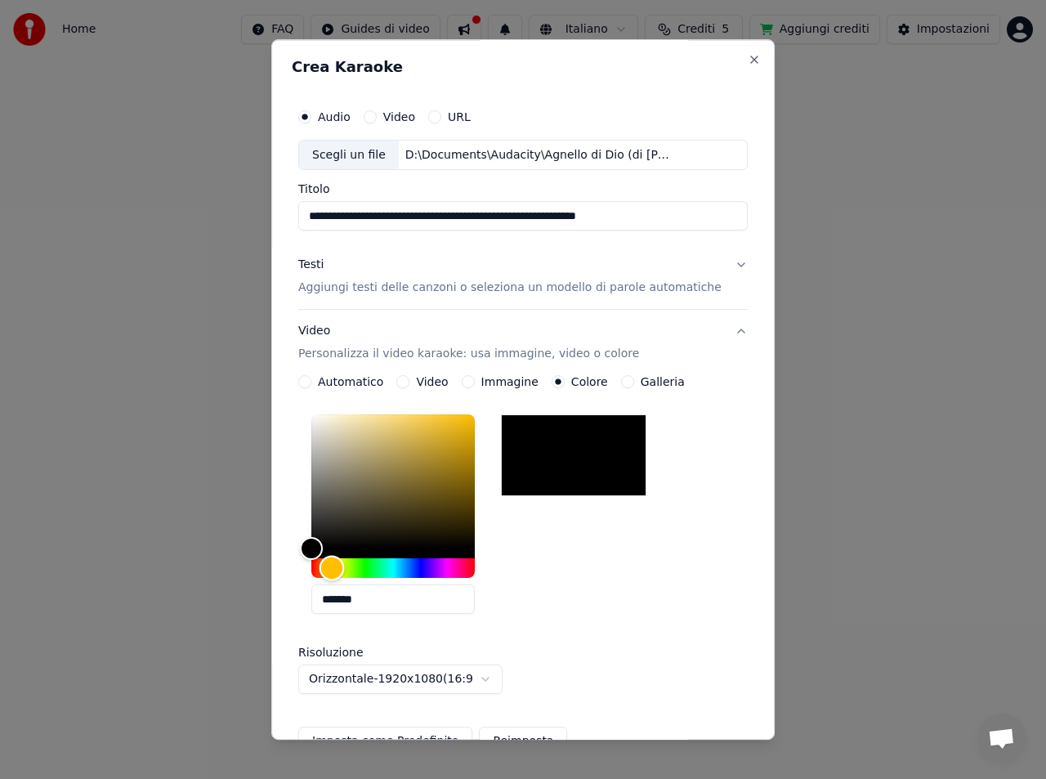
click at [344, 566] on div "Hue" at bounding box center [331, 568] width 25 height 25
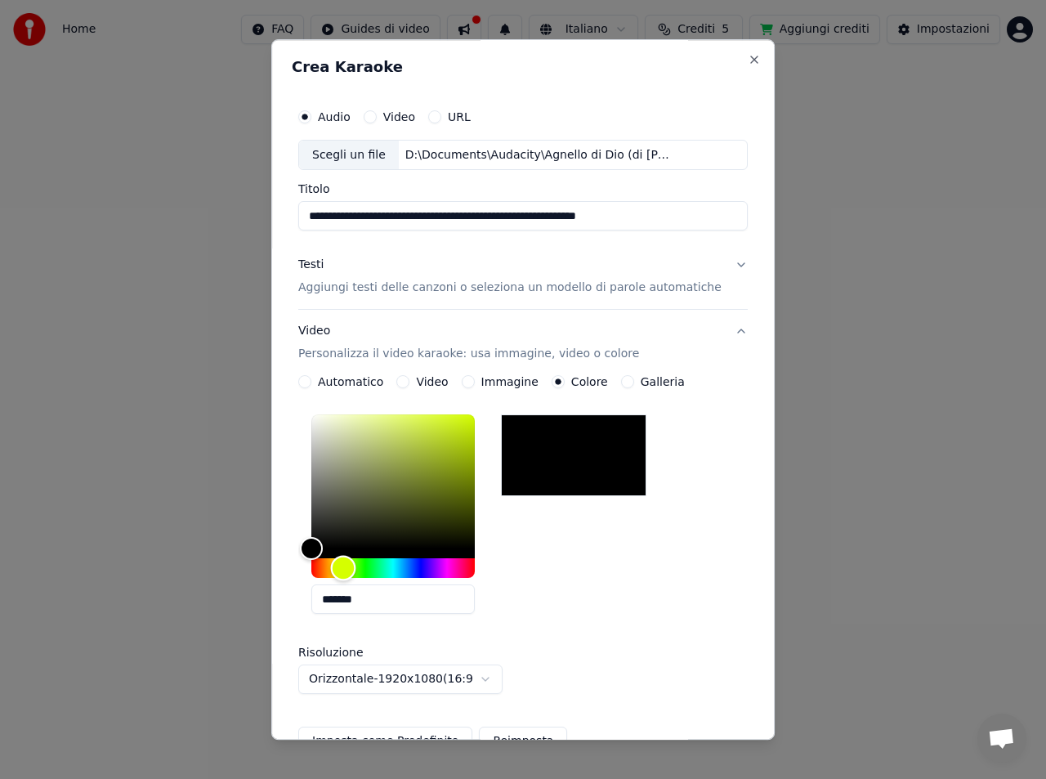
click at [355, 564] on div "Hue" at bounding box center [342, 568] width 25 height 25
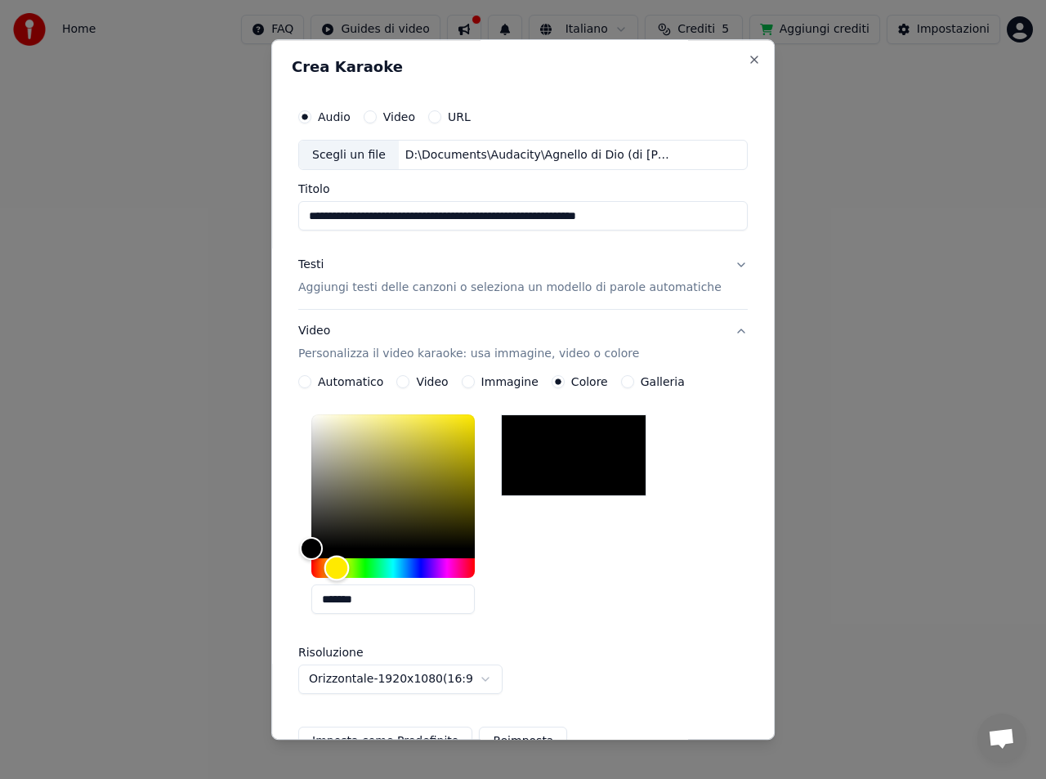
drag, startPoint x: 360, startPoint y: 562, endPoint x: 349, endPoint y: 570, distance: 13.4
click at [349, 570] on div "Hue" at bounding box center [336, 568] width 25 height 25
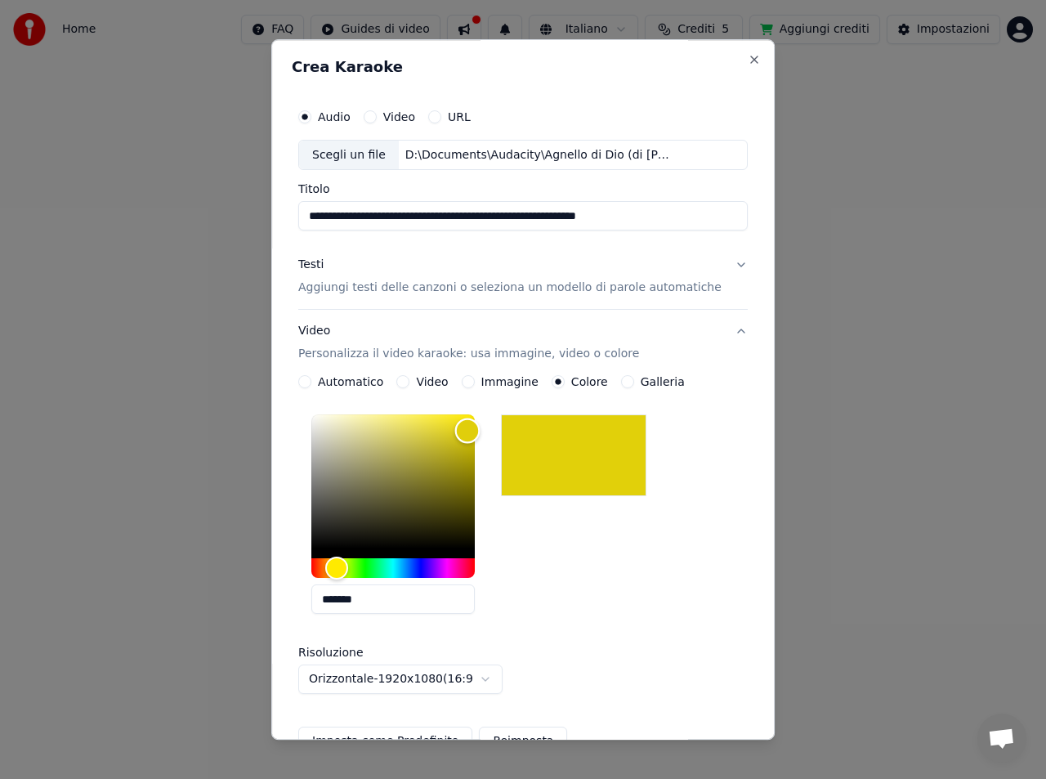
type input "*******"
drag, startPoint x: 327, startPoint y: 544, endPoint x: 481, endPoint y: 427, distance: 194.1
click at [481, 427] on div "Color" at bounding box center [468, 426] width 25 height 25
click at [328, 212] on input "**********" at bounding box center [522, 216] width 449 height 29
click at [605, 354] on p "Personalizza il video karaoke: usa immagine, video o colore" at bounding box center [468, 354] width 341 height 16
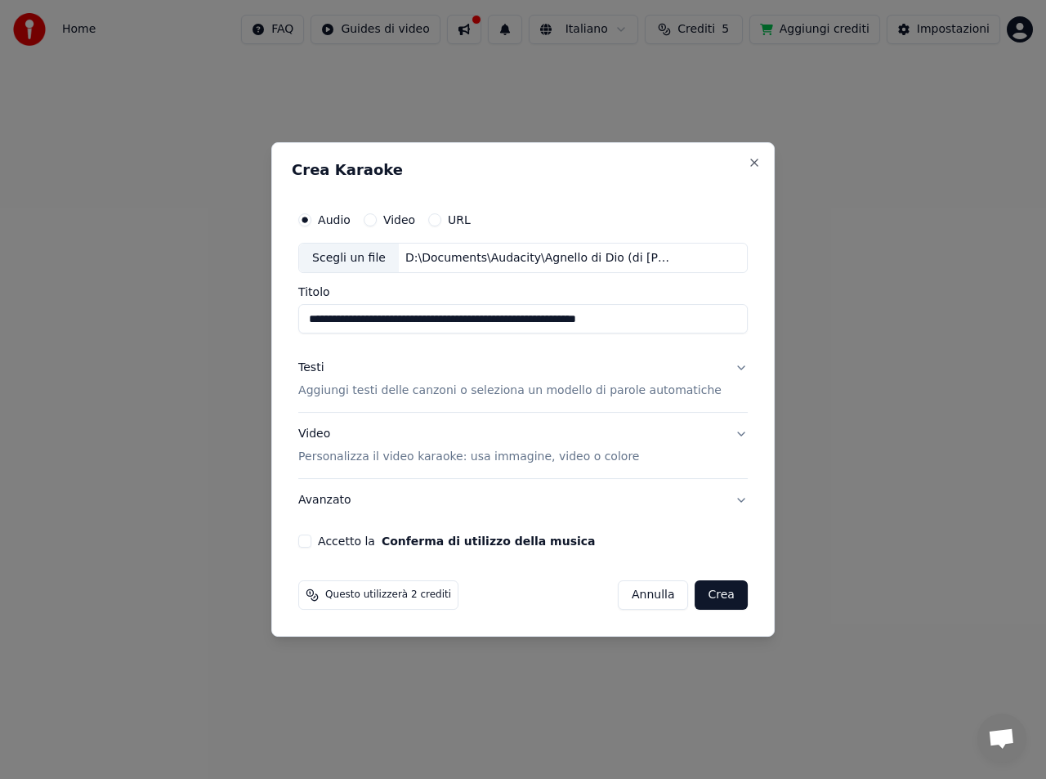
click at [598, 457] on p "Personalizza il video karaoke: usa immagine, video o colore" at bounding box center [468, 457] width 341 height 16
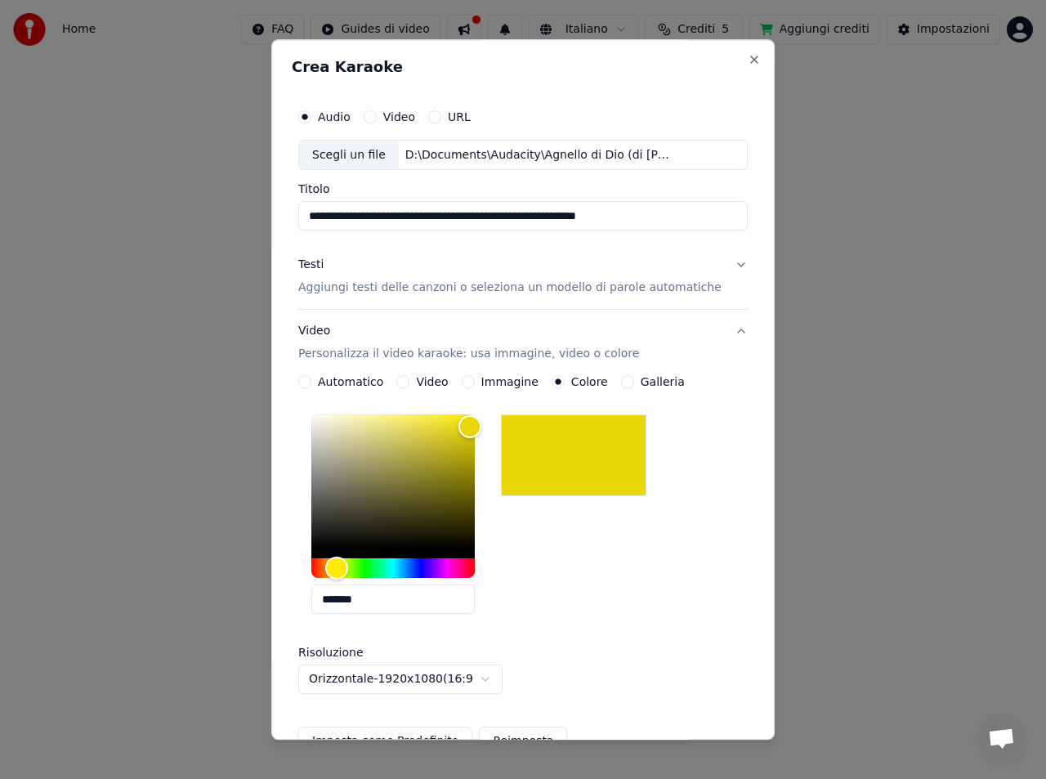
click at [357, 358] on p "Personalizza il video karaoke: usa immagine, video o colore" at bounding box center [468, 354] width 341 height 16
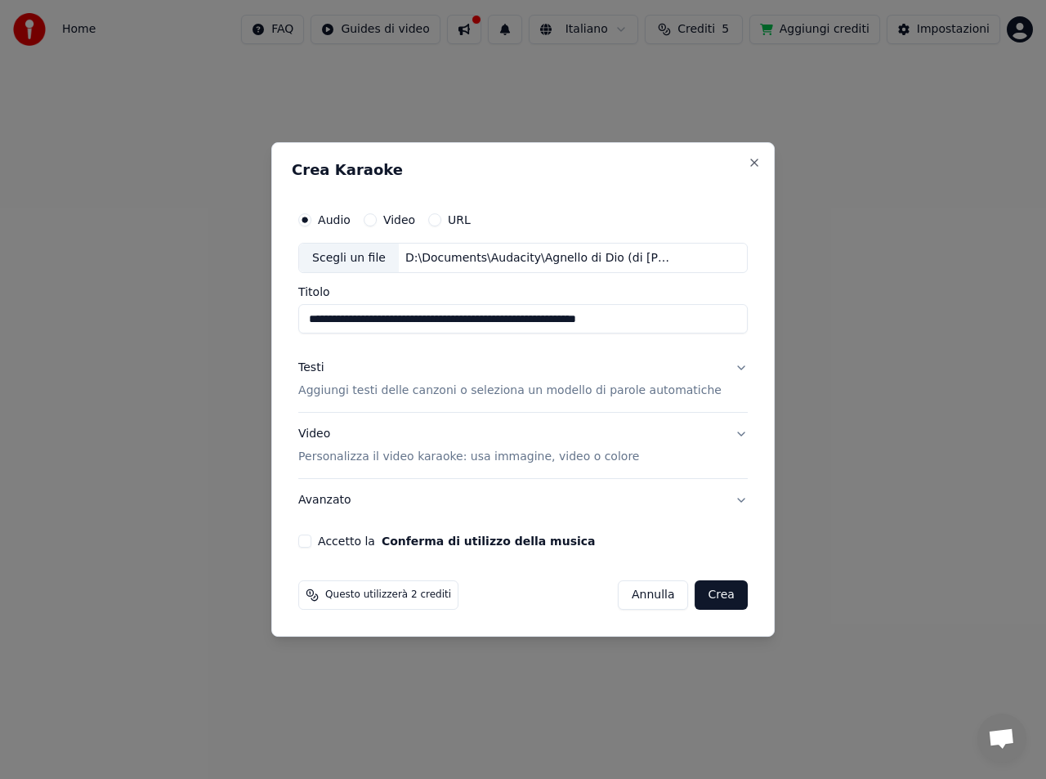
click at [722, 499] on button "Avanzato" at bounding box center [522, 500] width 449 height 42
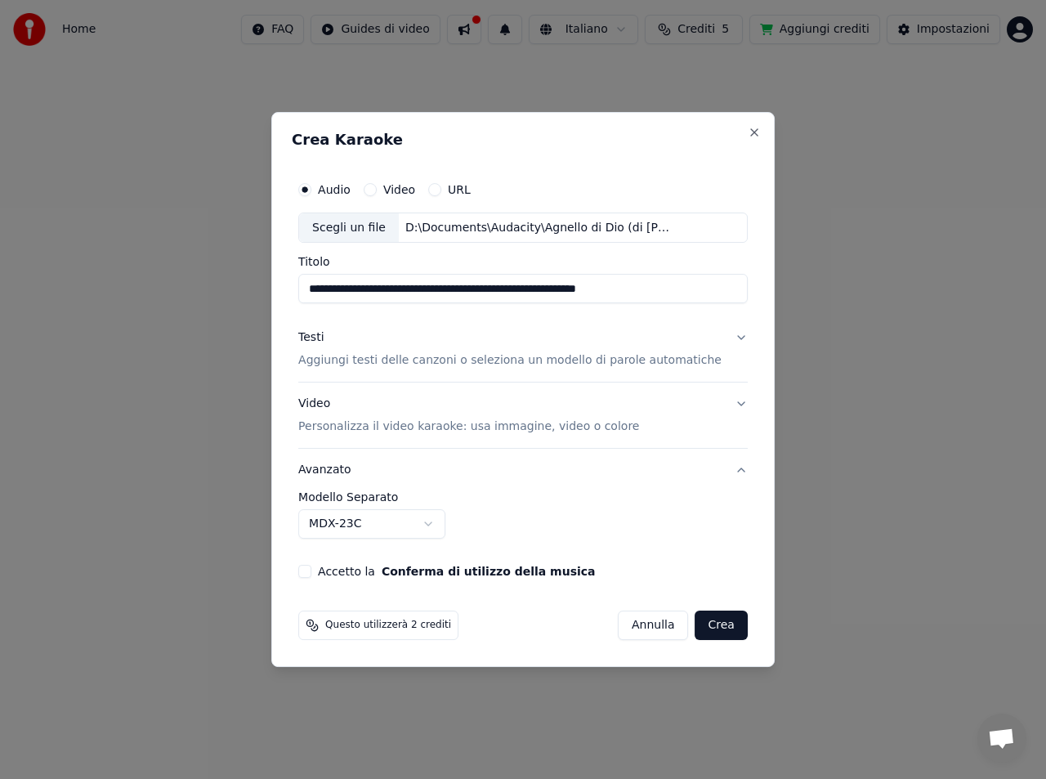
click at [337, 570] on label "Accetto la Conferma di utilizzo della musica" at bounding box center [456, 570] width 277 height 11
click at [311, 570] on button "Accetto la Conferma di utilizzo della musica" at bounding box center [304, 571] width 13 height 13
click at [337, 404] on div "Video Personalizza il video karaoke: usa immagine, video o colore" at bounding box center [468, 415] width 341 height 39
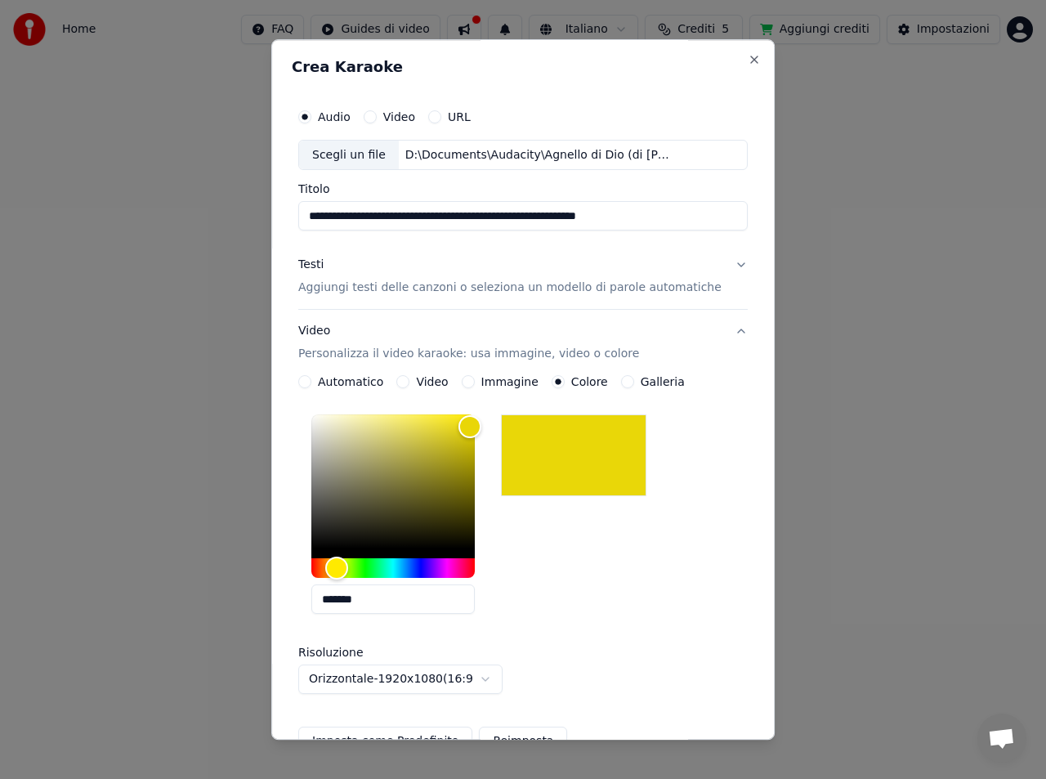
click at [415, 353] on p "Personalizza il video karaoke: usa immagine, video o colore" at bounding box center [468, 354] width 341 height 16
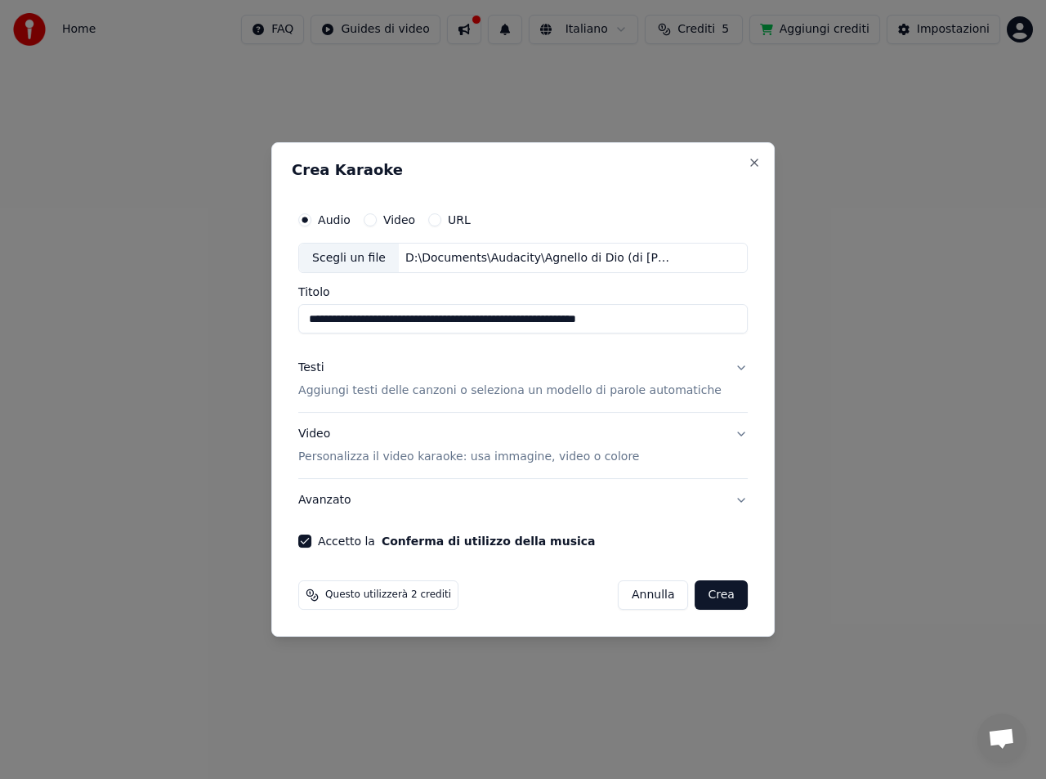
click at [377, 221] on button "Video" at bounding box center [370, 219] width 13 height 13
click at [363, 255] on div "Scegli un file" at bounding box center [349, 257] width 100 height 29
click at [344, 221] on label "Audio" at bounding box center [334, 219] width 33 height 11
click at [311, 221] on button "Audio" at bounding box center [304, 219] width 13 height 13
click at [371, 257] on div "Scegli un file" at bounding box center [349, 257] width 100 height 29
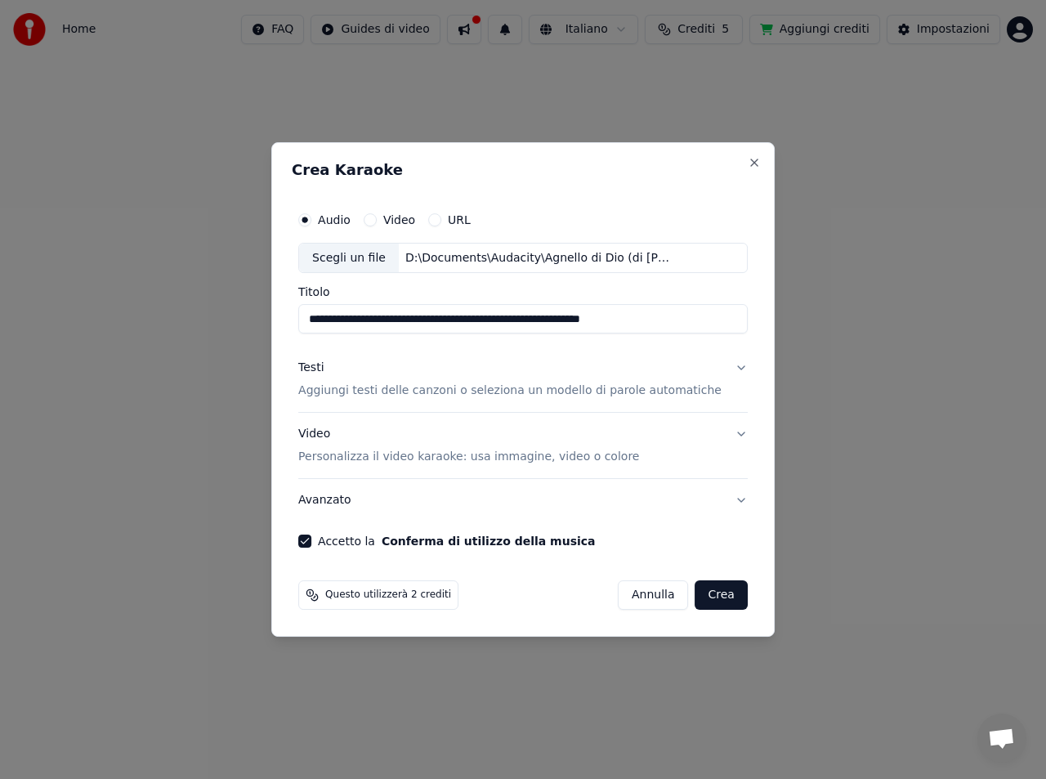
click at [667, 321] on input "**********" at bounding box center [522, 319] width 449 height 29
type input "**********"
click at [723, 366] on button "Testi Aggiungi testi delle canzoni o seleziona un modello di parole automatiche" at bounding box center [522, 379] width 449 height 65
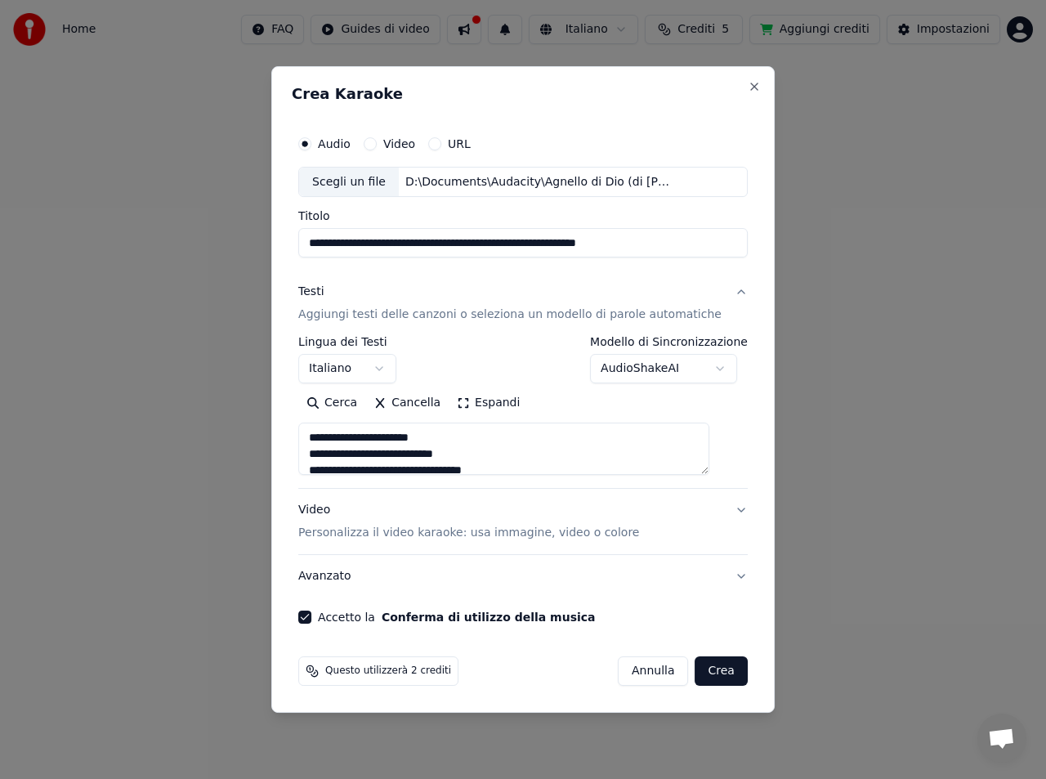
click at [710, 363] on body "**********" at bounding box center [523, 181] width 1046 height 363
click at [647, 480] on div "**********" at bounding box center [522, 413] width 449 height 152
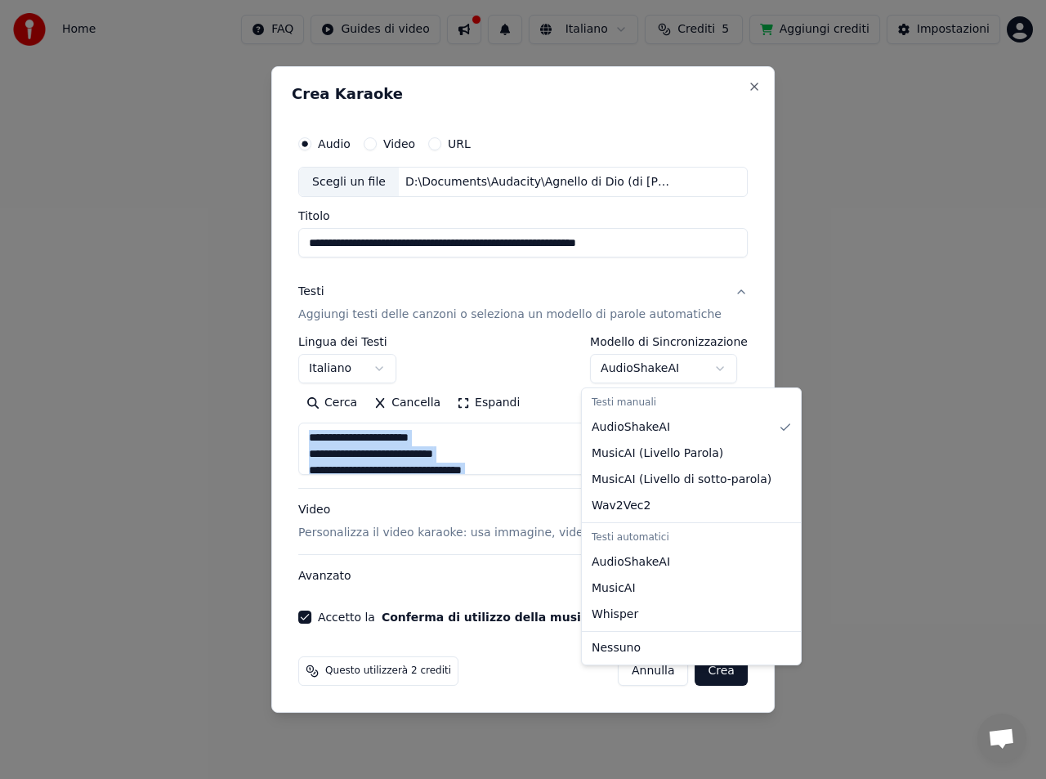
click at [717, 363] on body "**********" at bounding box center [523, 181] width 1046 height 363
click at [715, 363] on body "**********" at bounding box center [523, 181] width 1046 height 363
select select "****"
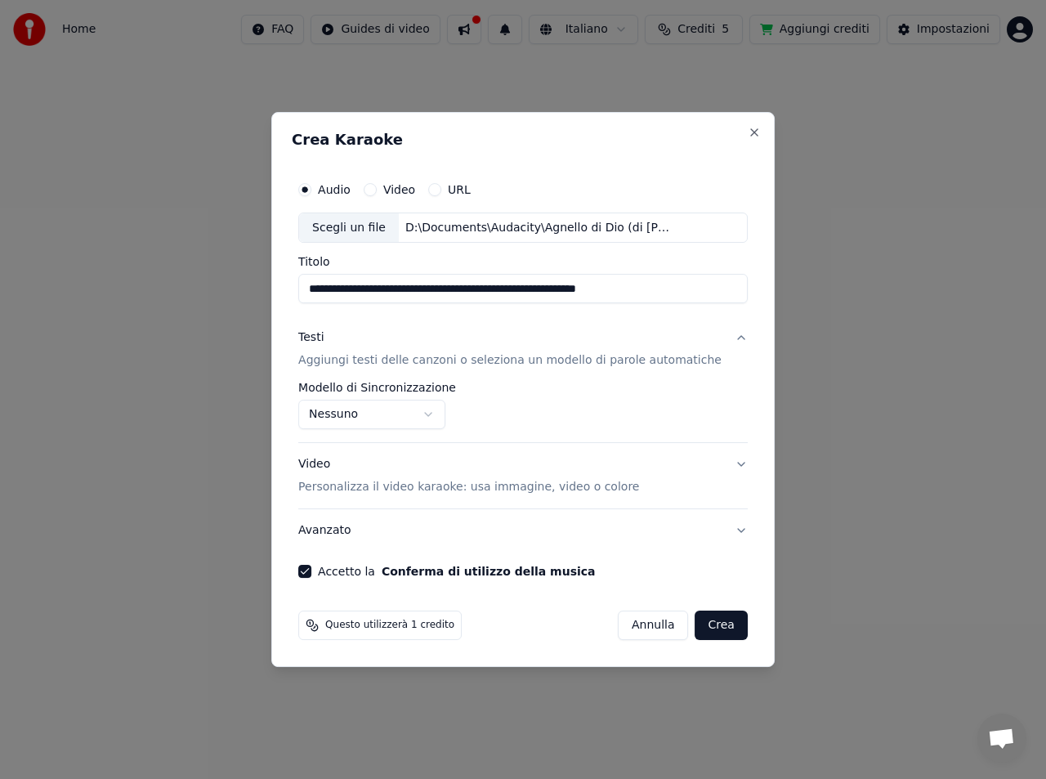
click at [724, 336] on button "Testi Aggiungi testi delle canzoni o seleziona un modello di parole automatiche" at bounding box center [522, 349] width 449 height 65
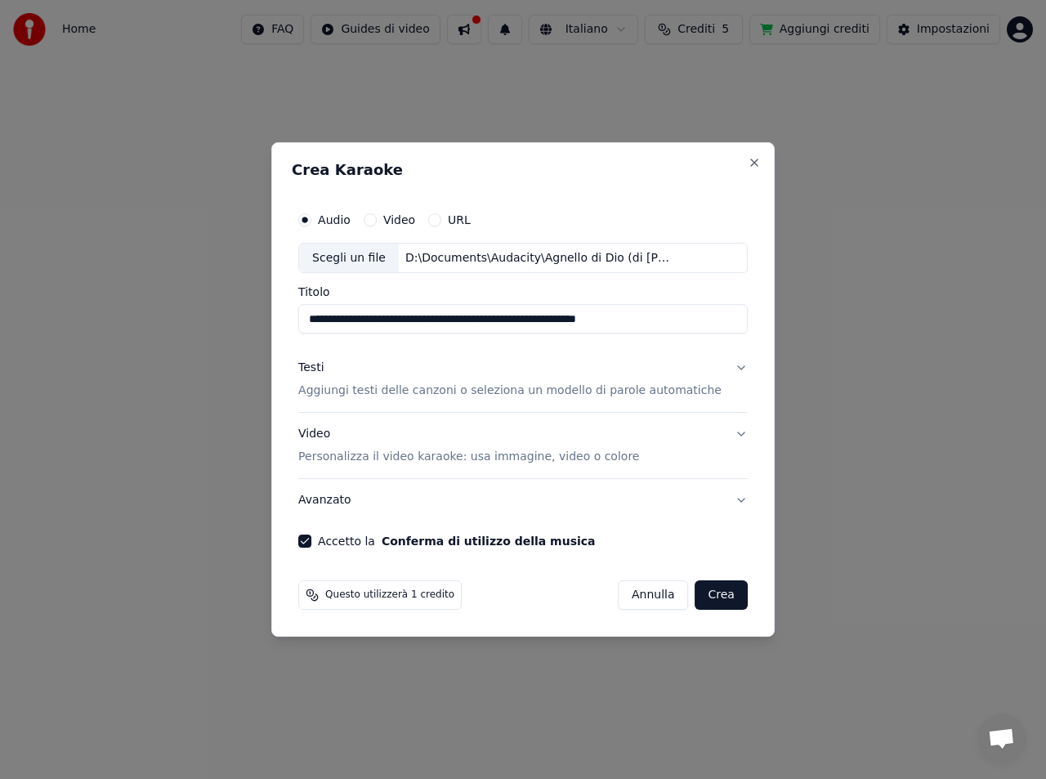
click at [324, 367] on div "Testi" at bounding box center [310, 368] width 25 height 16
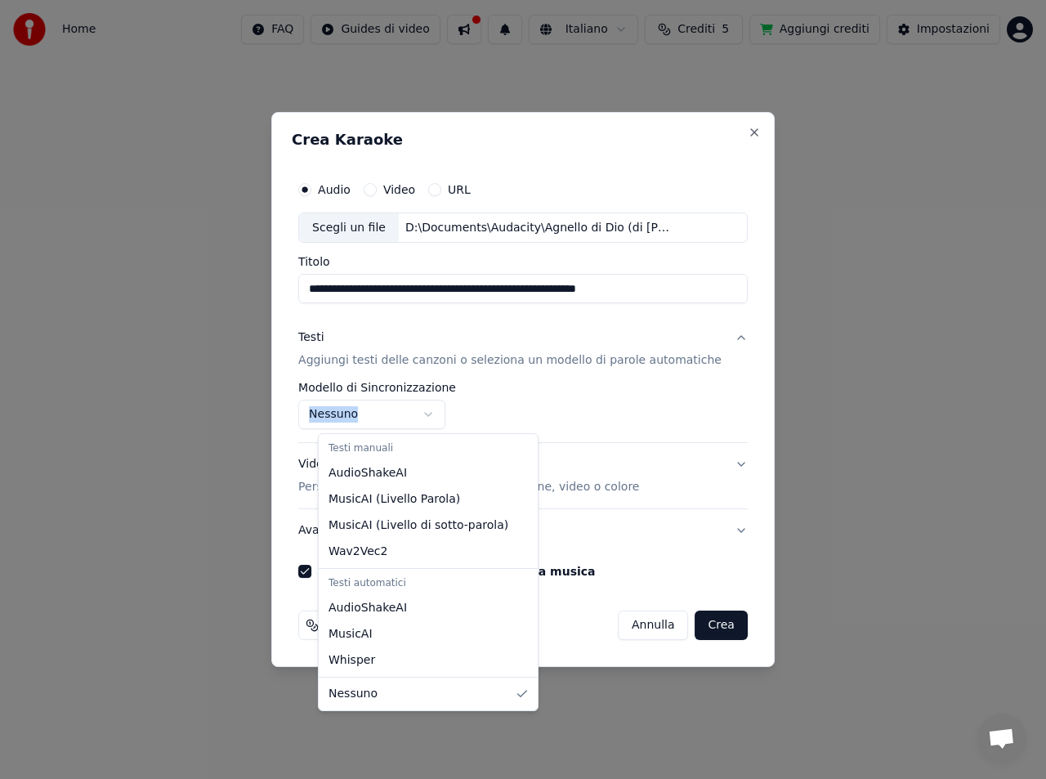
click at [444, 363] on body "**********" at bounding box center [523, 181] width 1046 height 363
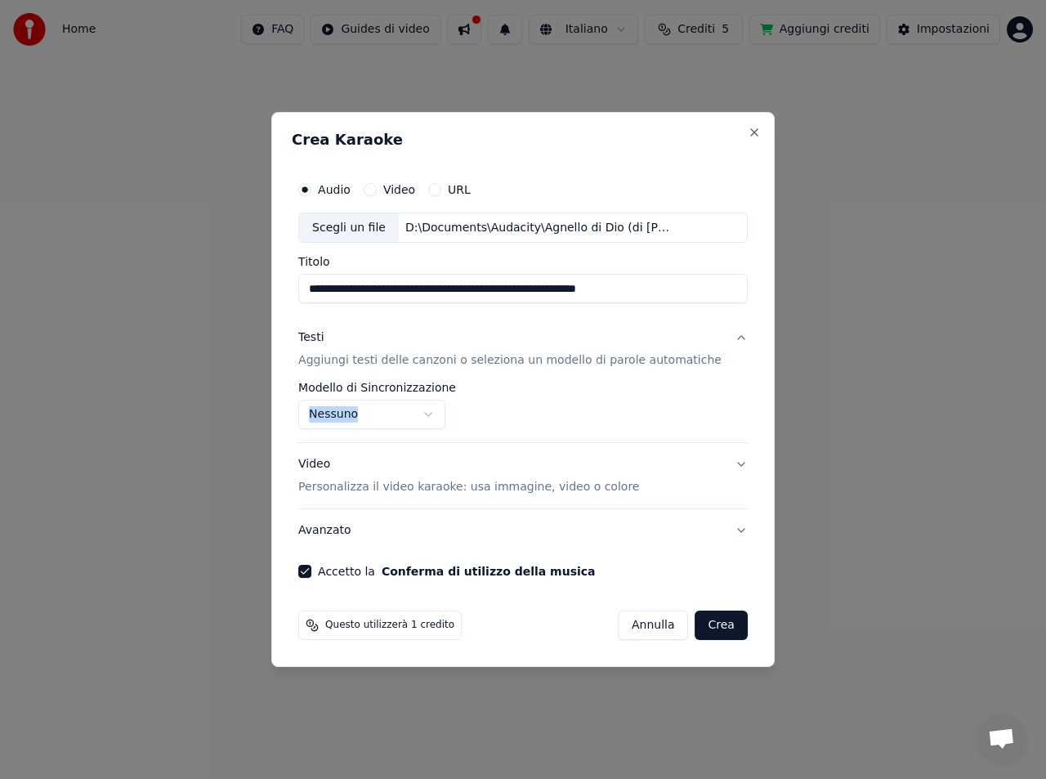
click at [341, 464] on div "Video Personalizza il video karaoke: usa immagine, video o colore" at bounding box center [468, 476] width 341 height 39
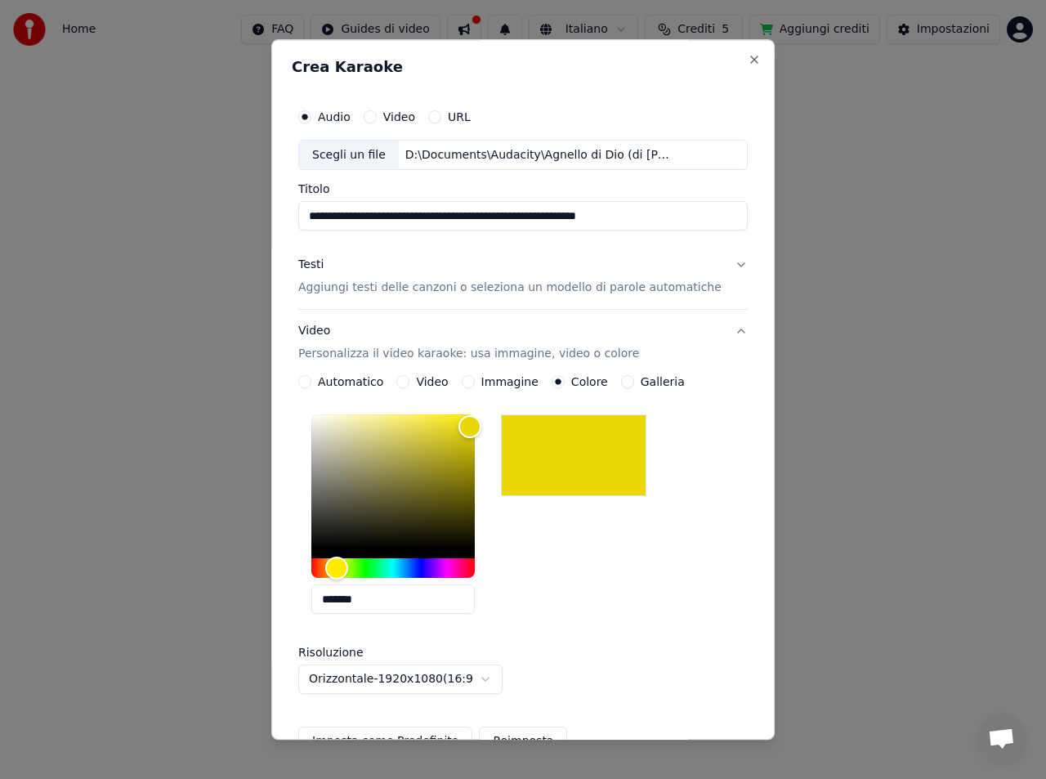
click at [346, 352] on p "Personalizza il video karaoke: usa immagine, video o colore" at bounding box center [468, 354] width 341 height 16
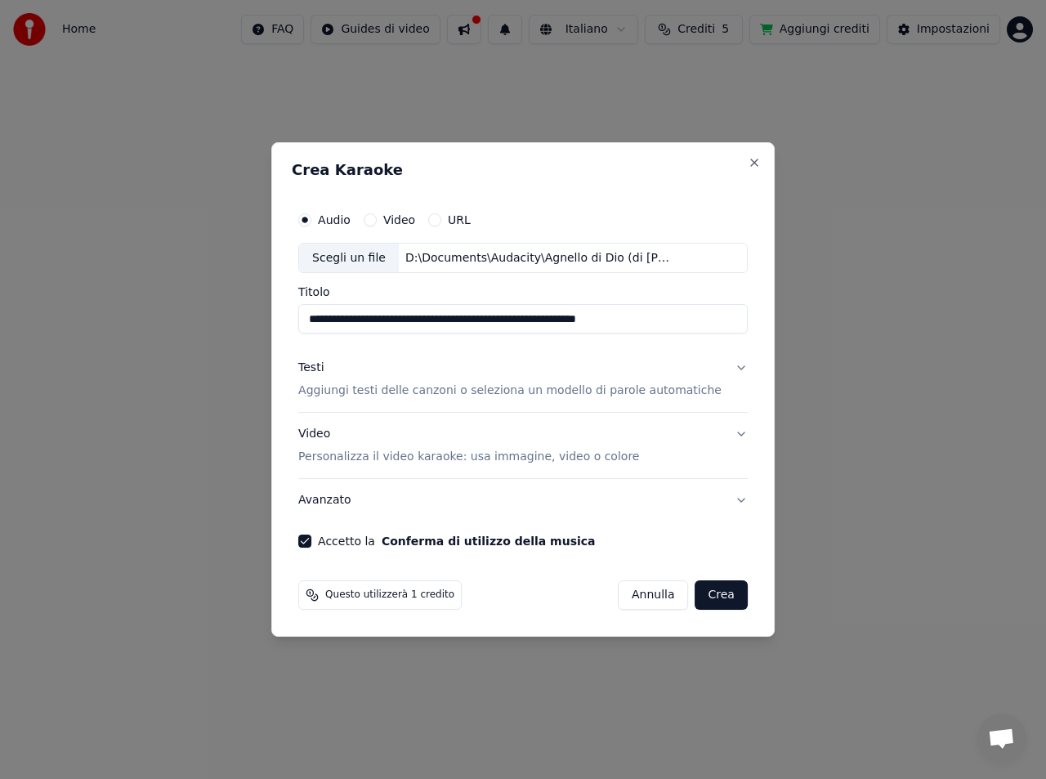
click at [724, 367] on button "Testi Aggiungi testi delle canzoni o seleziona un modello di parole automatiche" at bounding box center [522, 379] width 449 height 65
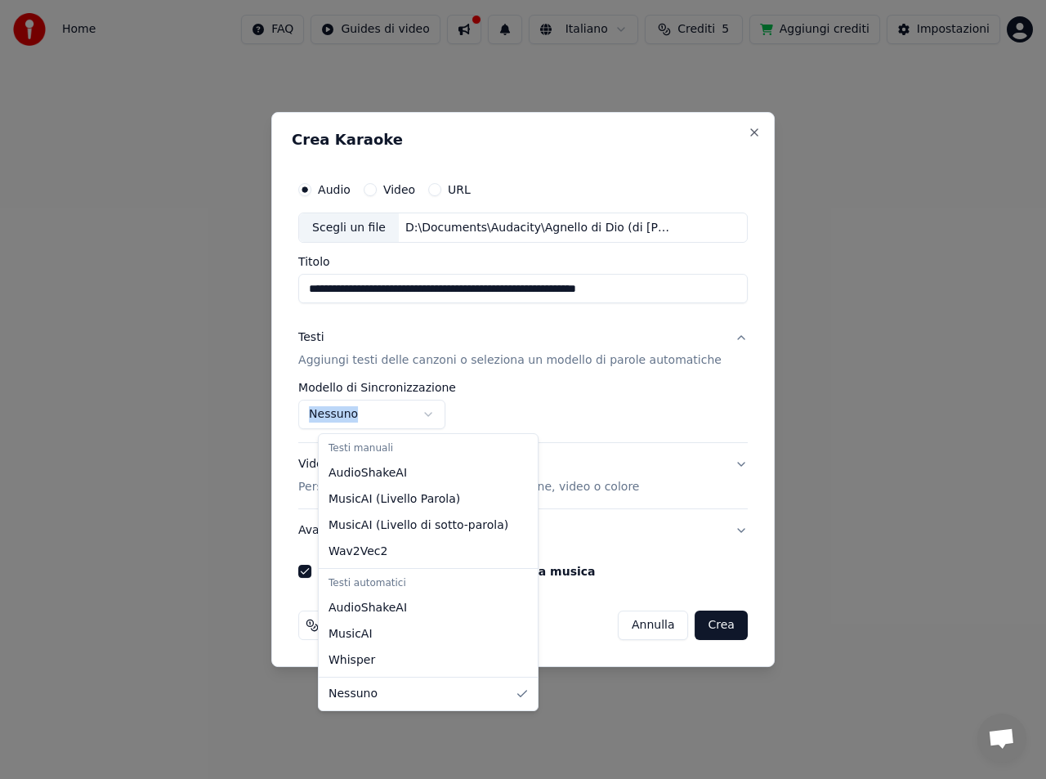
click at [450, 363] on body "**********" at bounding box center [523, 181] width 1046 height 363
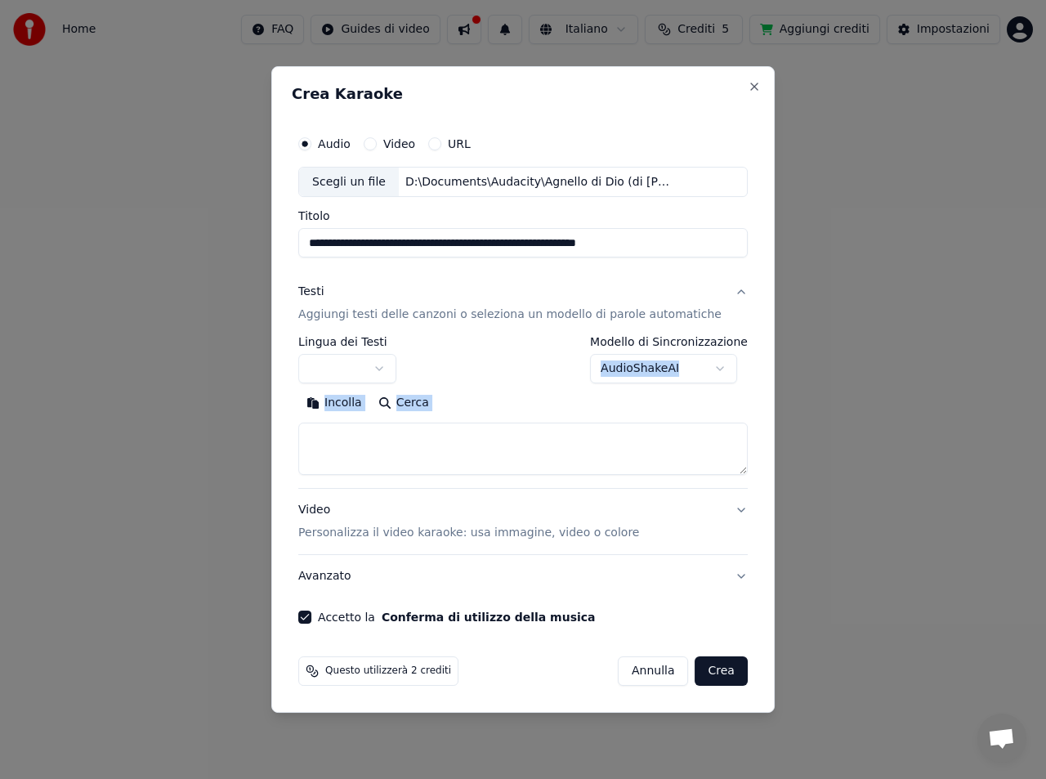
click at [713, 363] on body "**********" at bounding box center [523, 181] width 1046 height 363
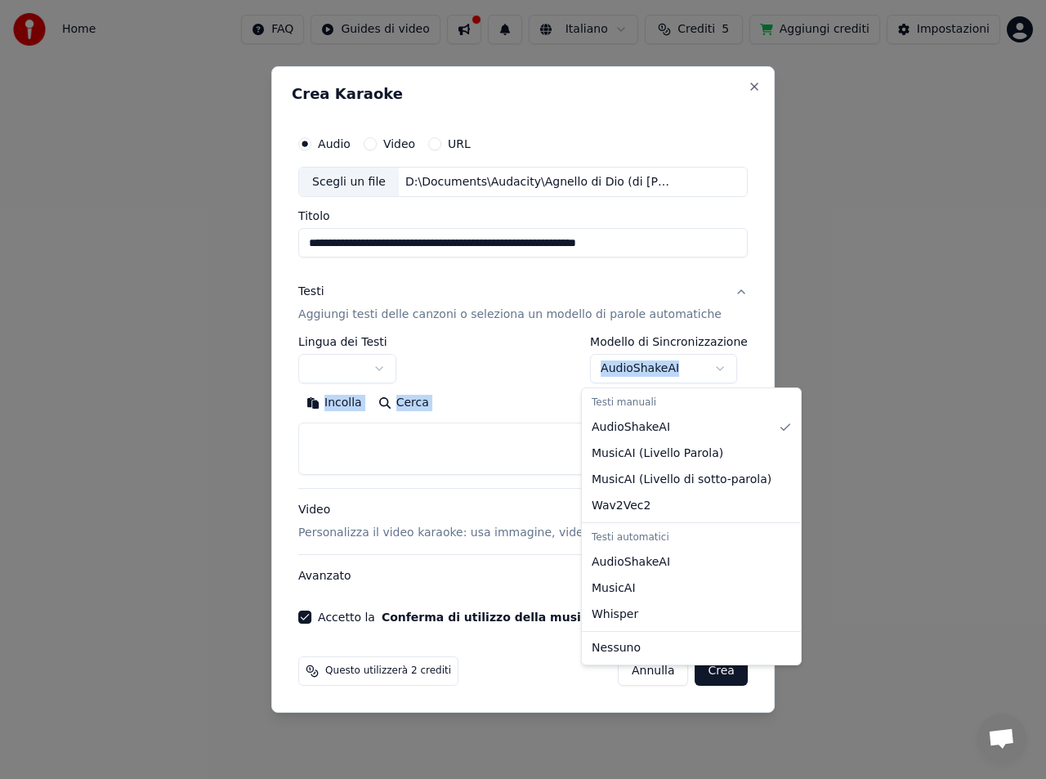
click at [708, 363] on body "**********" at bounding box center [523, 181] width 1046 height 363
select select "********"
click at [713, 363] on body "**********" at bounding box center [523, 181] width 1046 height 363
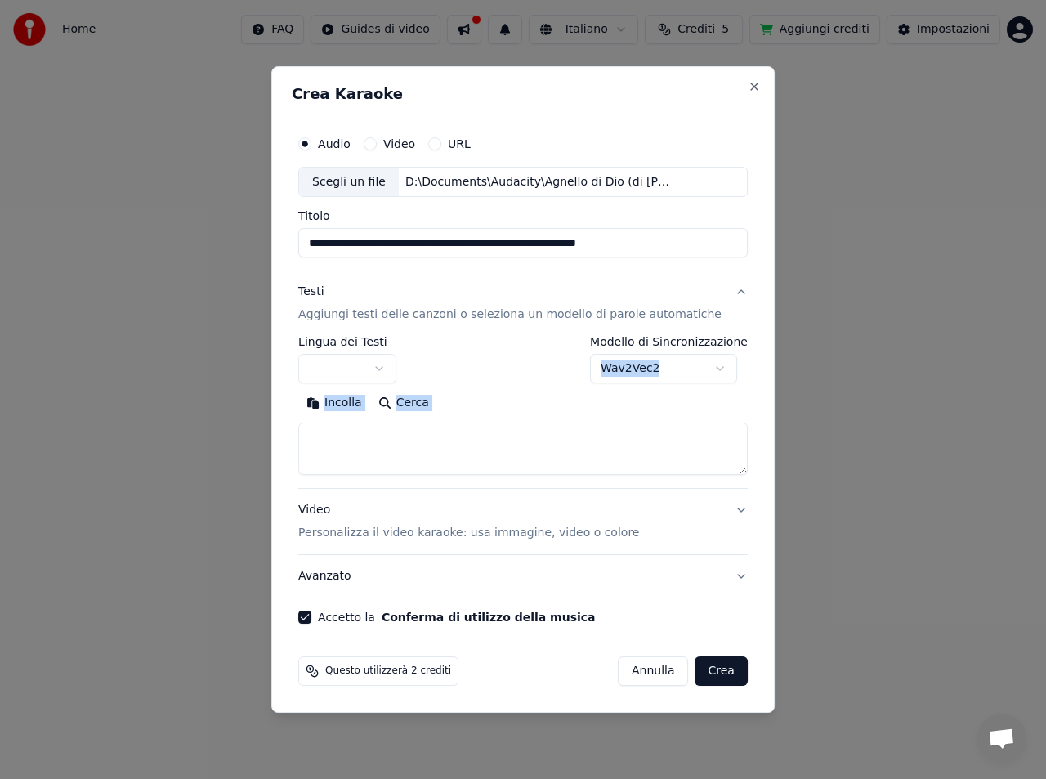
click at [712, 363] on body "**********" at bounding box center [523, 181] width 1046 height 363
click at [702, 477] on div "**********" at bounding box center [522, 413] width 449 height 152
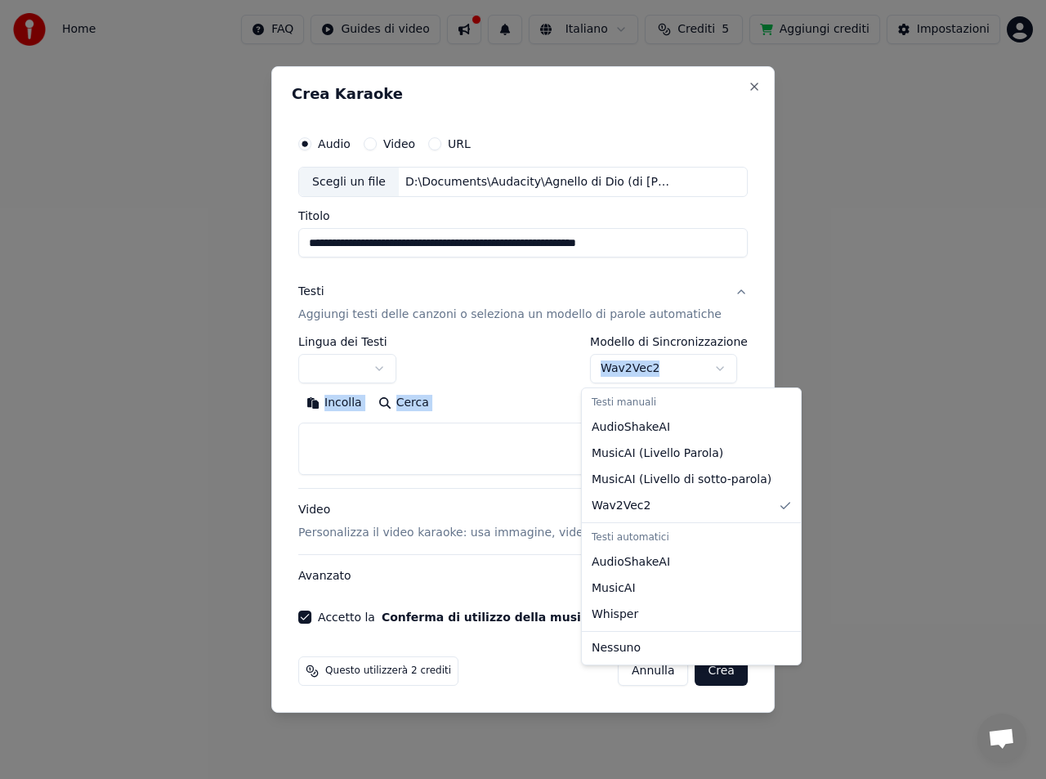
click at [709, 363] on body "**********" at bounding box center [523, 181] width 1046 height 363
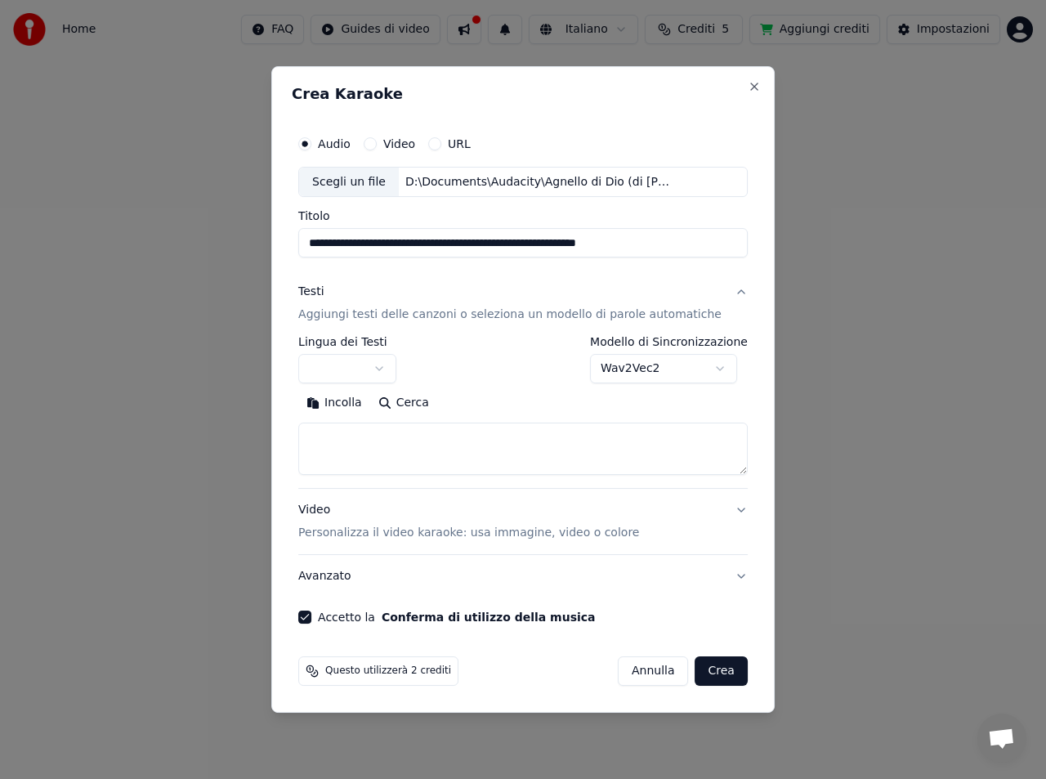
click at [535, 363] on body "**********" at bounding box center [523, 181] width 1046 height 363
click at [706, 669] on button "Crea" at bounding box center [721, 670] width 52 height 29
select select "**"
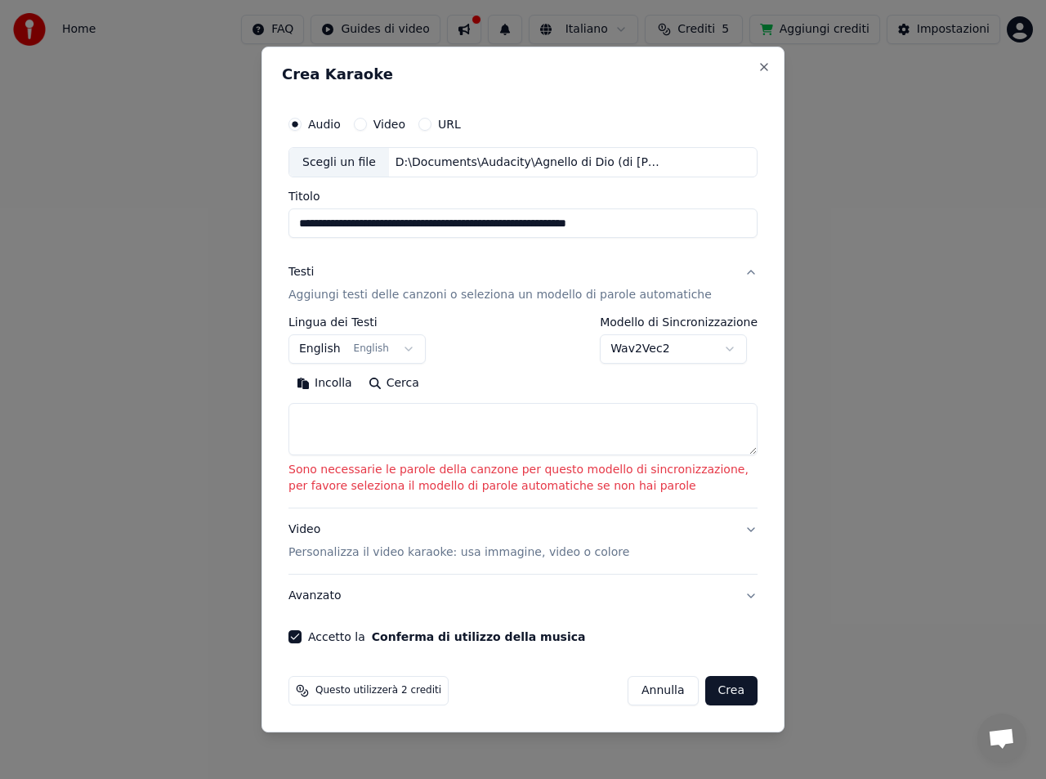
click at [328, 384] on button "Incolla" at bounding box center [324, 384] width 72 height 26
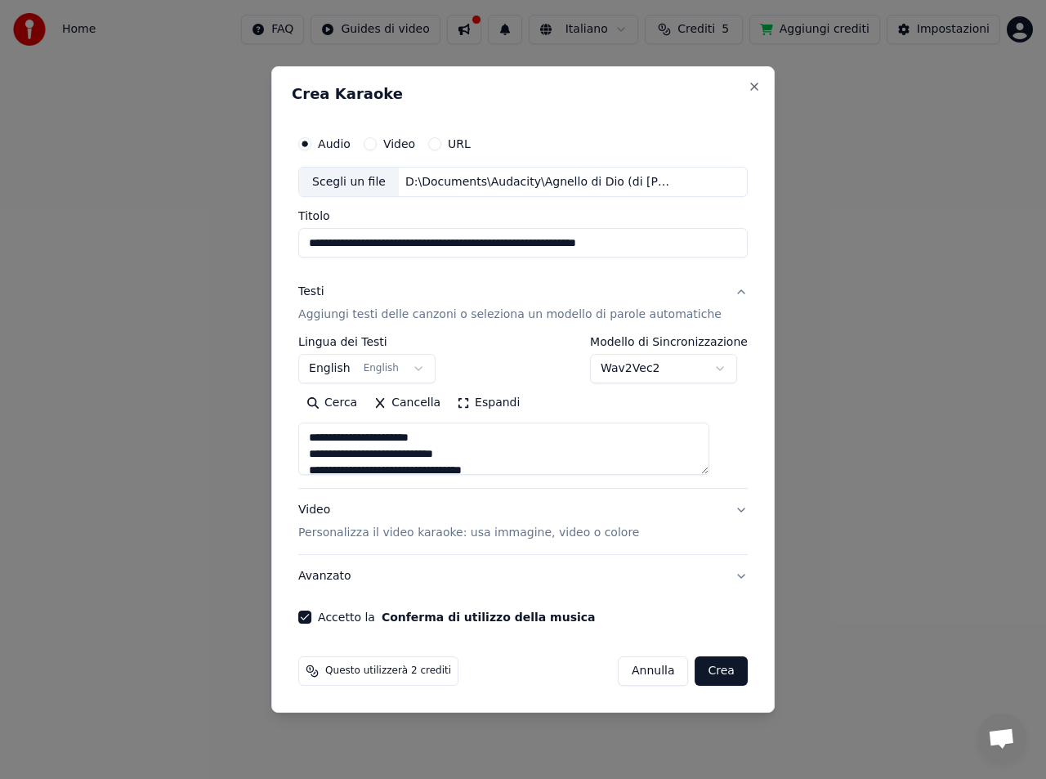
type textarea "**********"
click at [701, 670] on button "Crea" at bounding box center [721, 670] width 52 height 29
select select "**"
type textarea "**********"
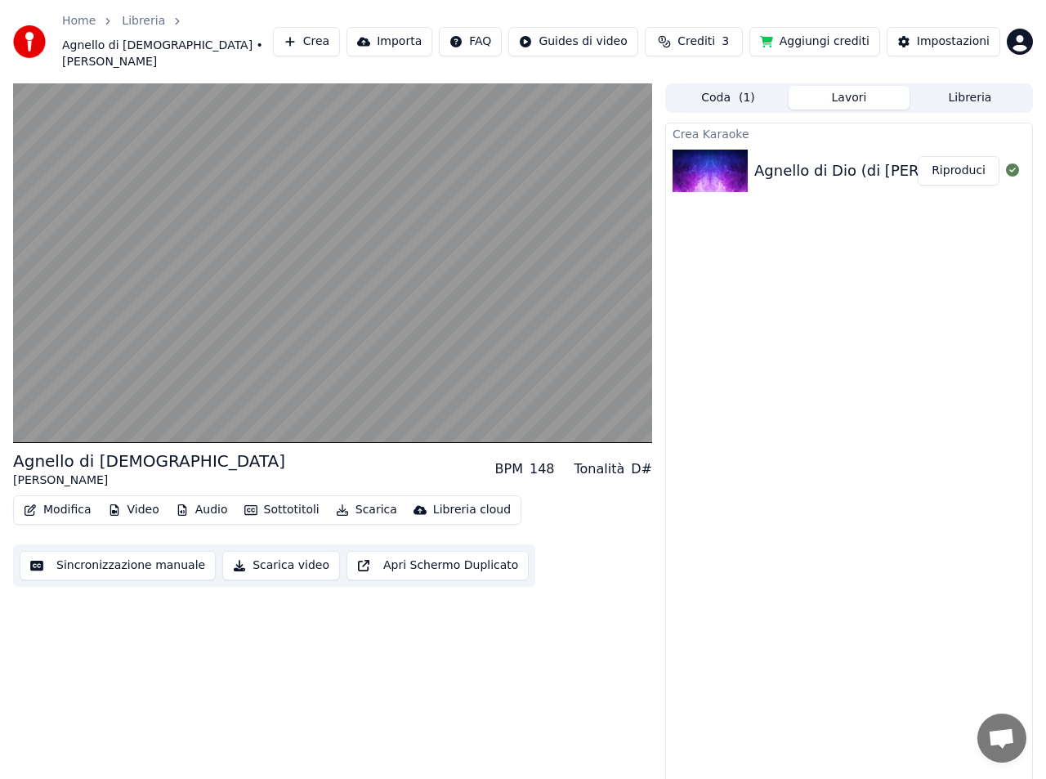
click at [104, 551] on button "Sincronizzazione manuale" at bounding box center [118, 565] width 196 height 29
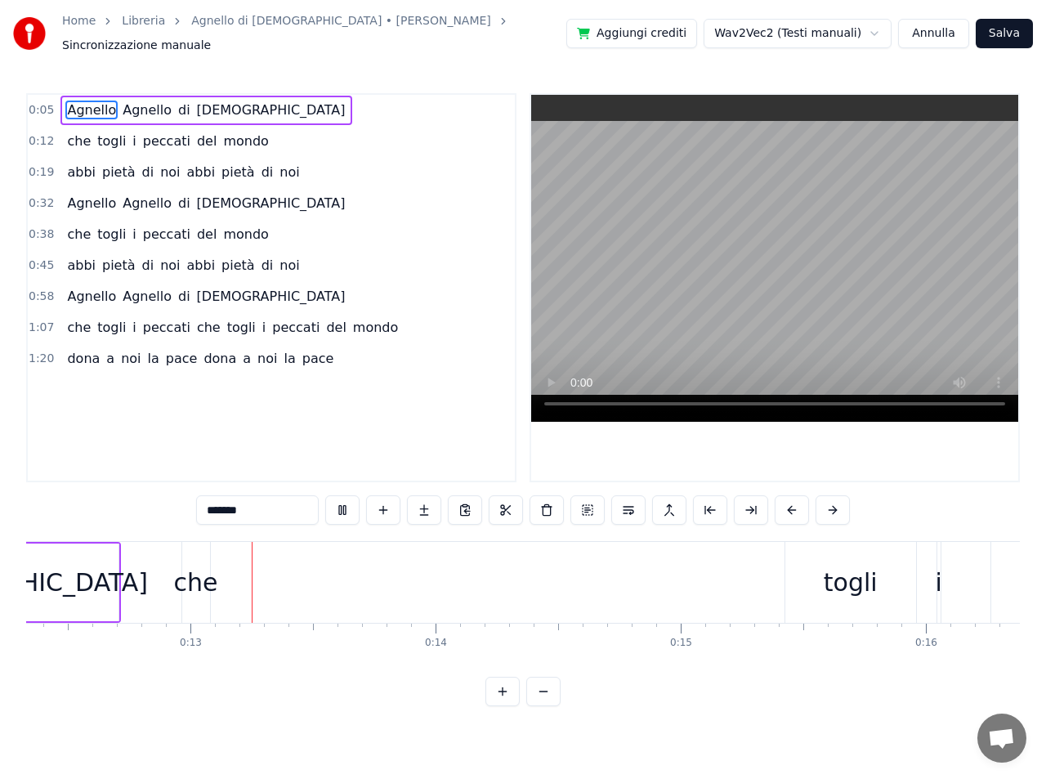
scroll to position [0, 3051]
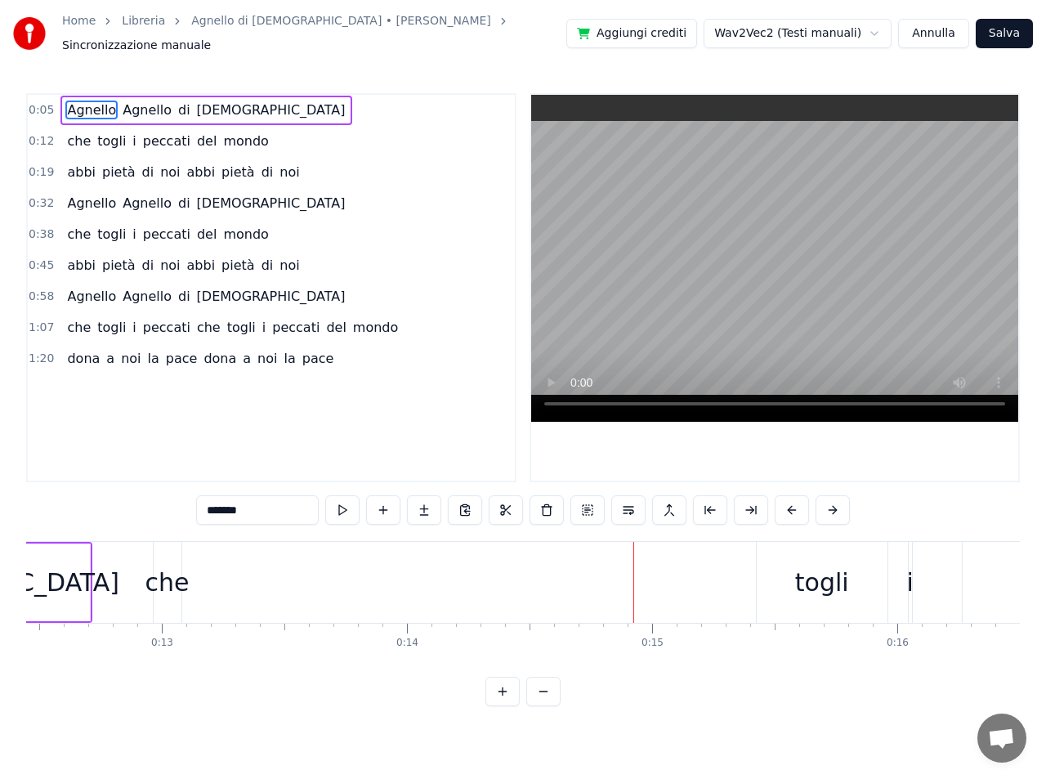
click at [75, 101] on span "Agnello" at bounding box center [91, 110] width 52 height 19
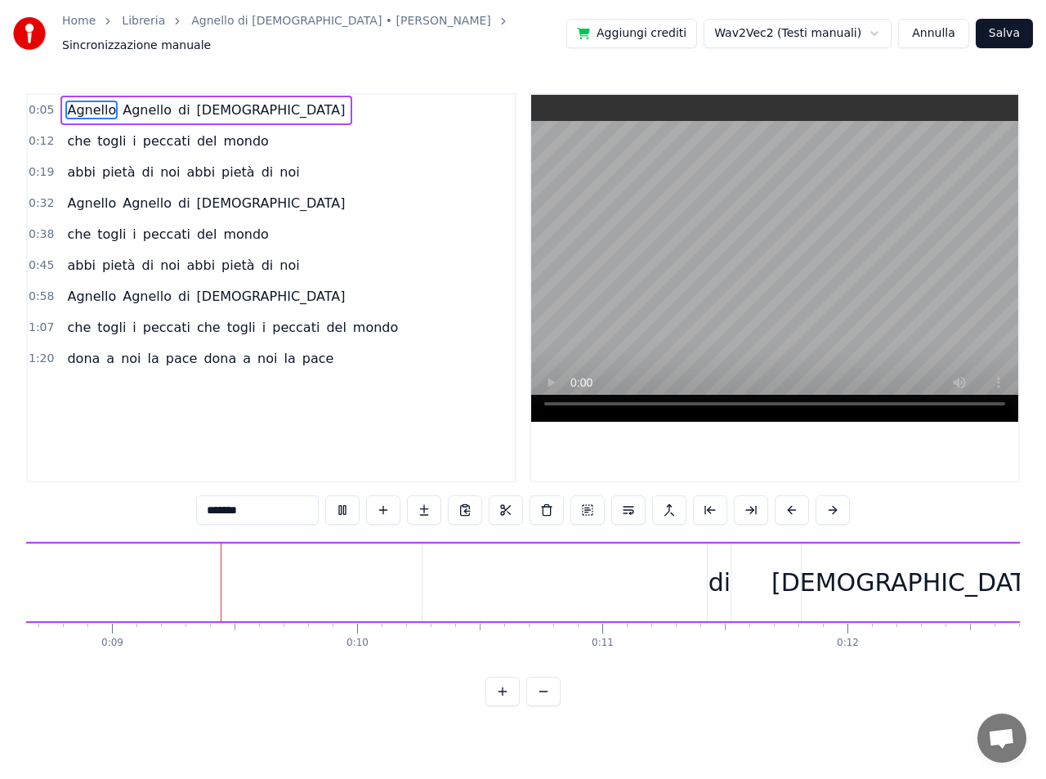
scroll to position [0, 2146]
click at [718, 318] on video at bounding box center [774, 258] width 487 height 327
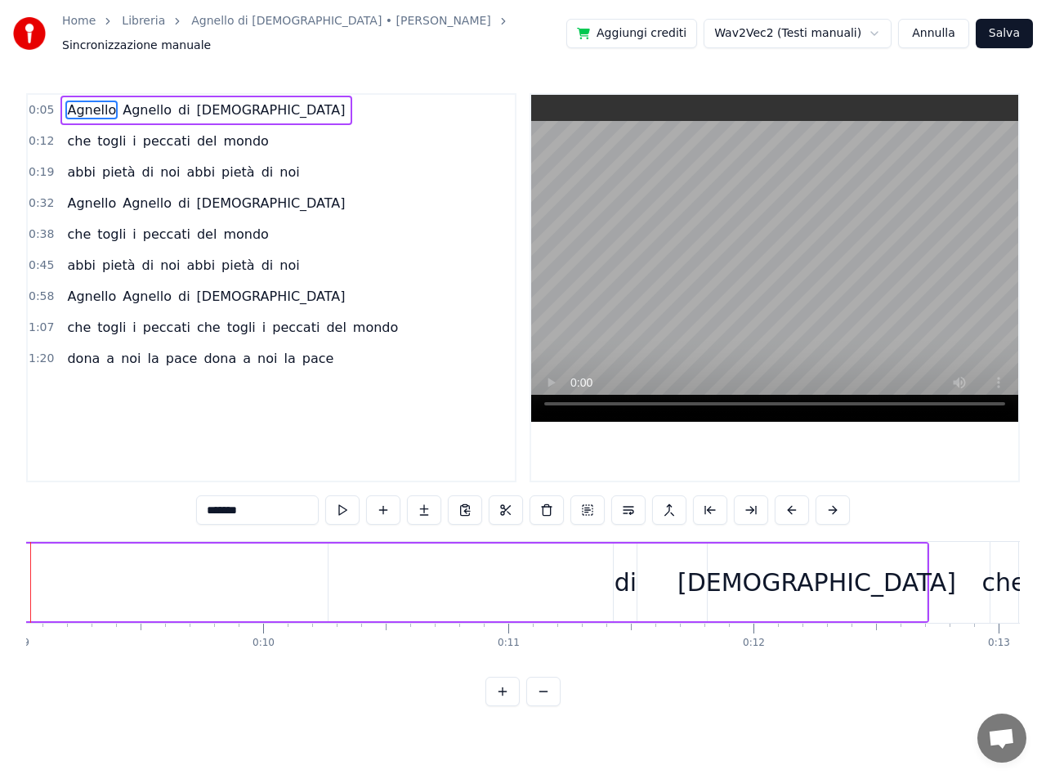
scroll to position [0, 2136]
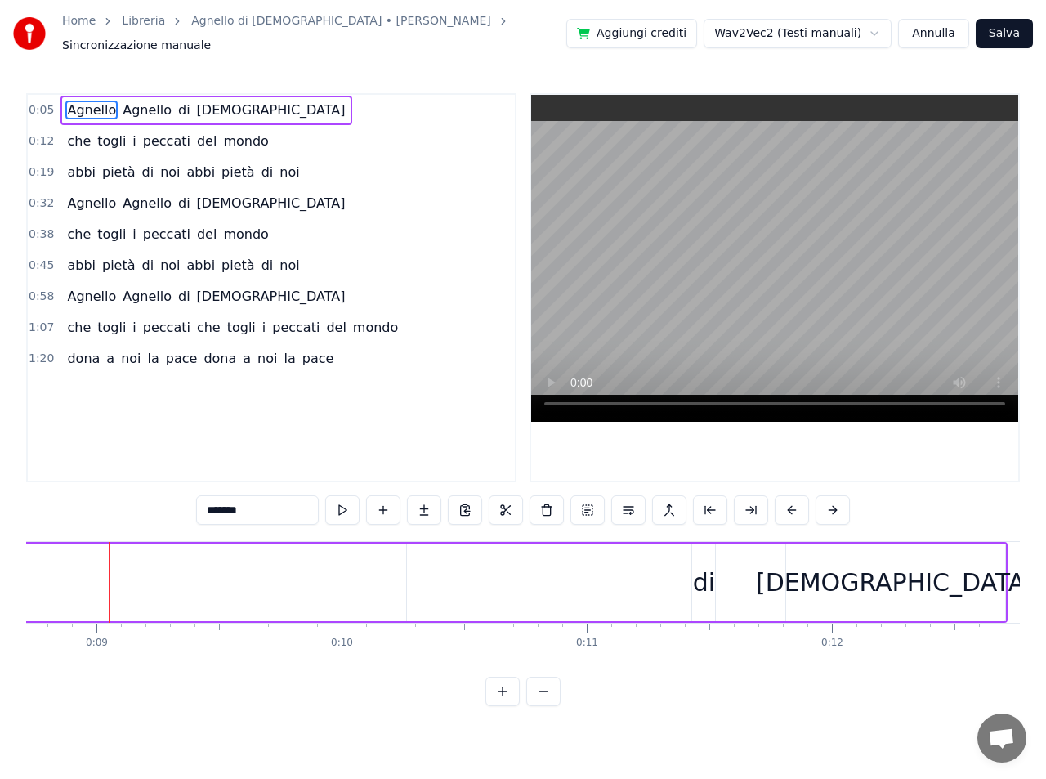
click at [85, 102] on span "Agnello" at bounding box center [91, 110] width 52 height 19
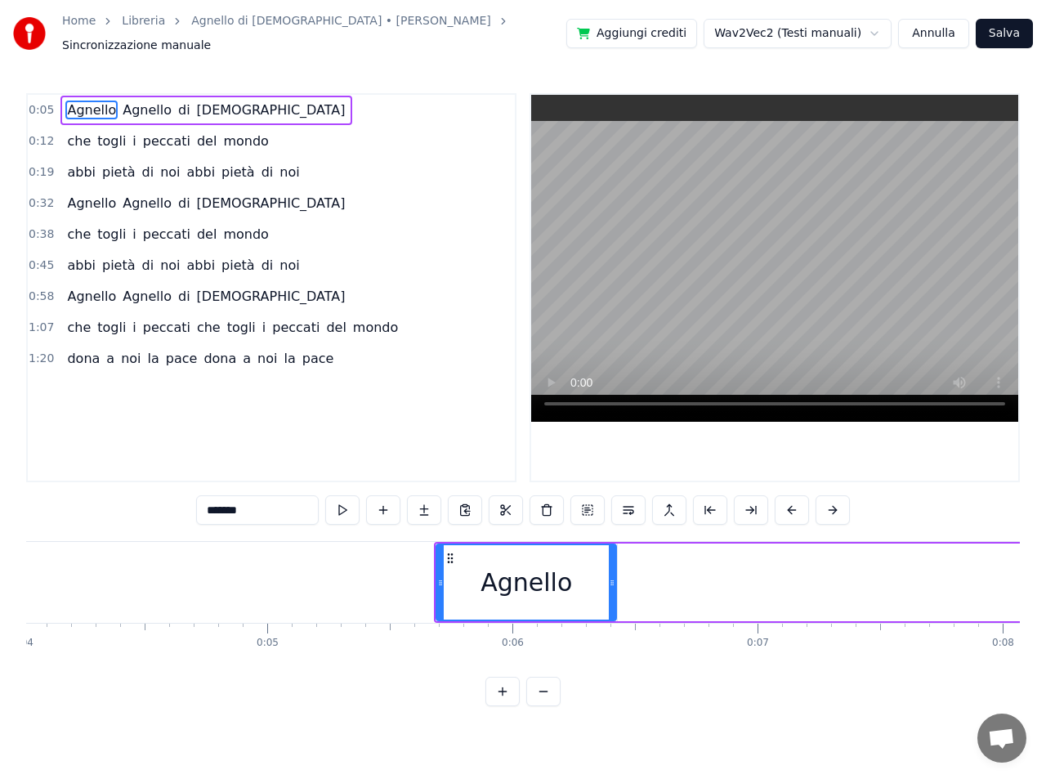
scroll to position [0, 899]
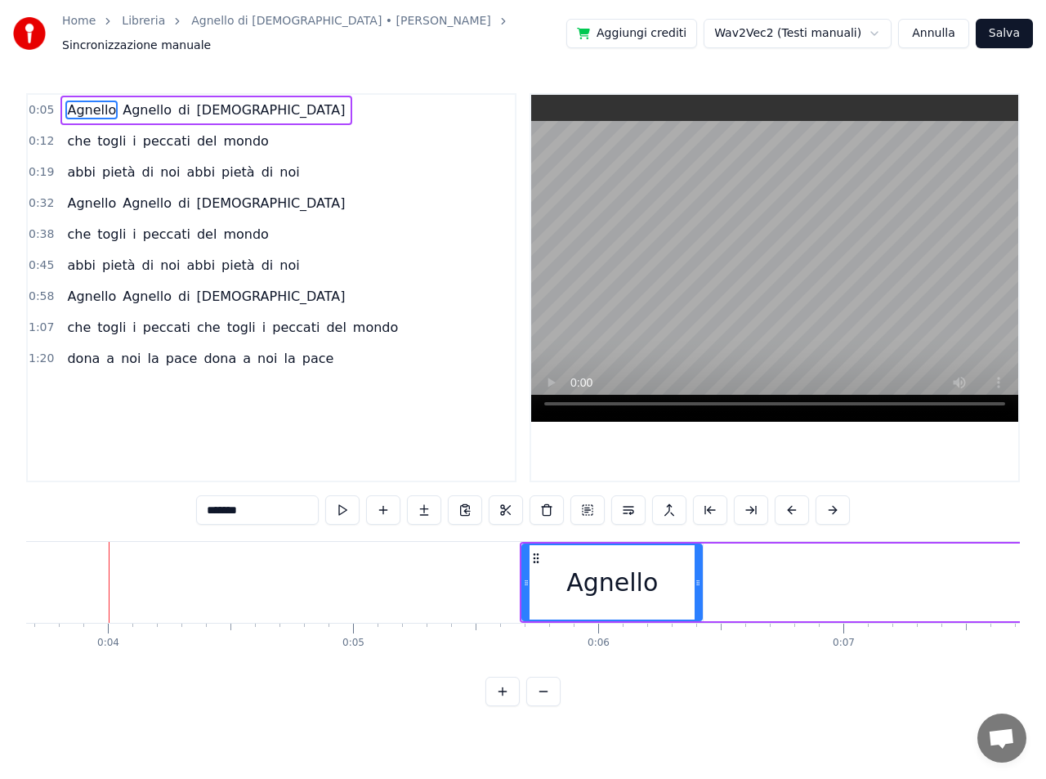
drag, startPoint x: 629, startPoint y: 576, endPoint x: 796, endPoint y: 577, distance: 166.7
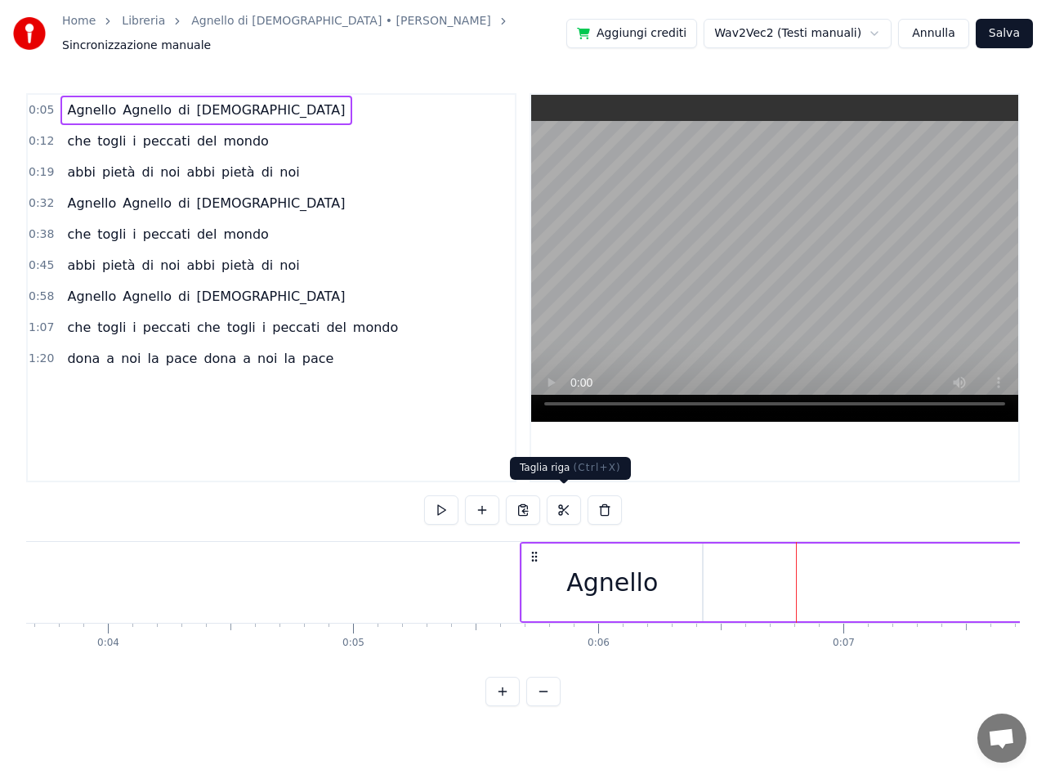
click at [562, 500] on button at bounding box center [564, 509] width 34 height 29
drag, startPoint x: 546, startPoint y: 582, endPoint x: 774, endPoint y: 570, distance: 228.3
click at [565, 501] on button at bounding box center [564, 509] width 34 height 29
click at [440, 503] on button at bounding box center [441, 509] width 34 height 29
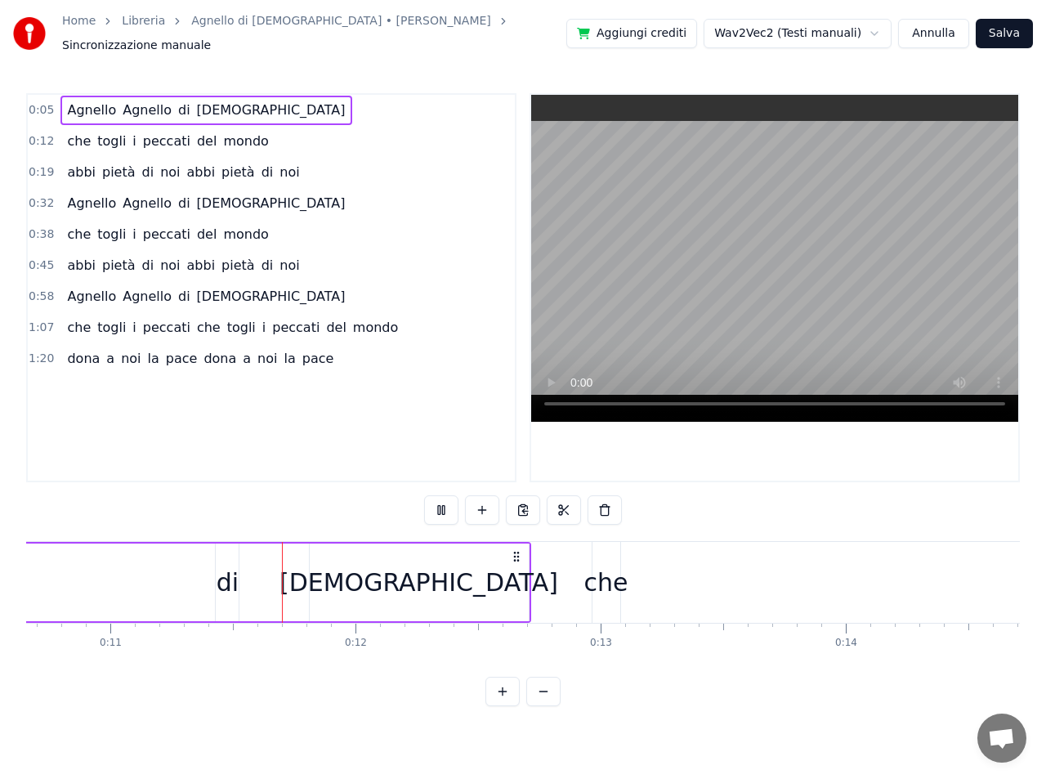
scroll to position [0, 2641]
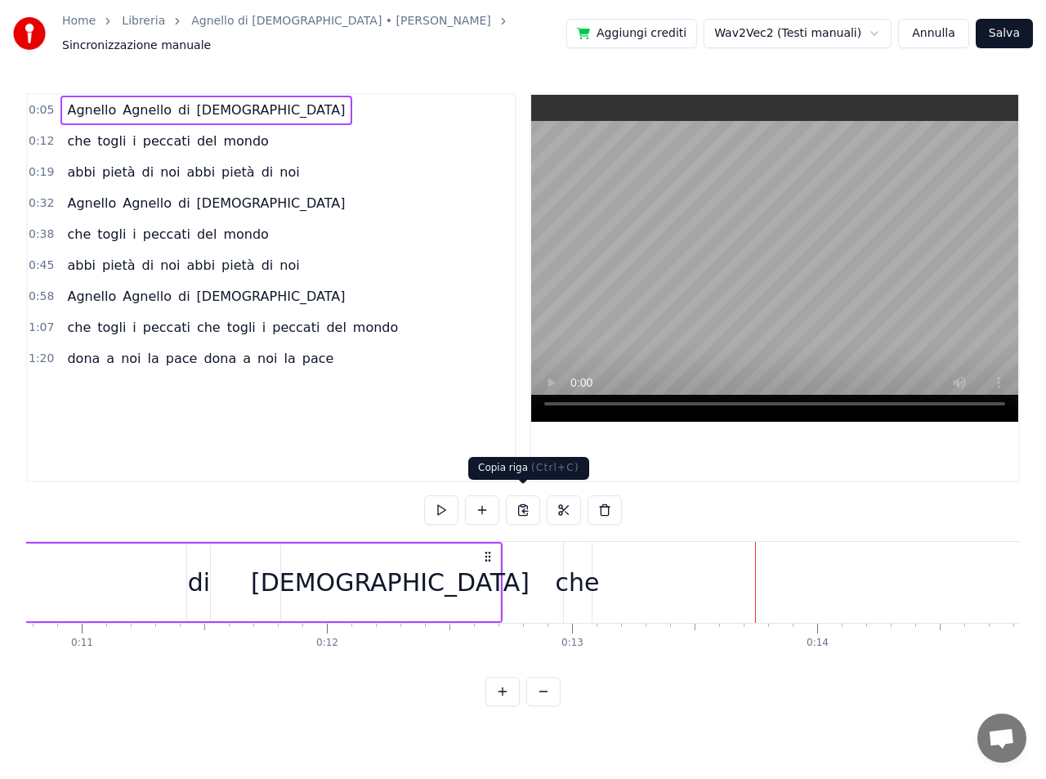
click at [523, 503] on button at bounding box center [523, 509] width 34 height 29
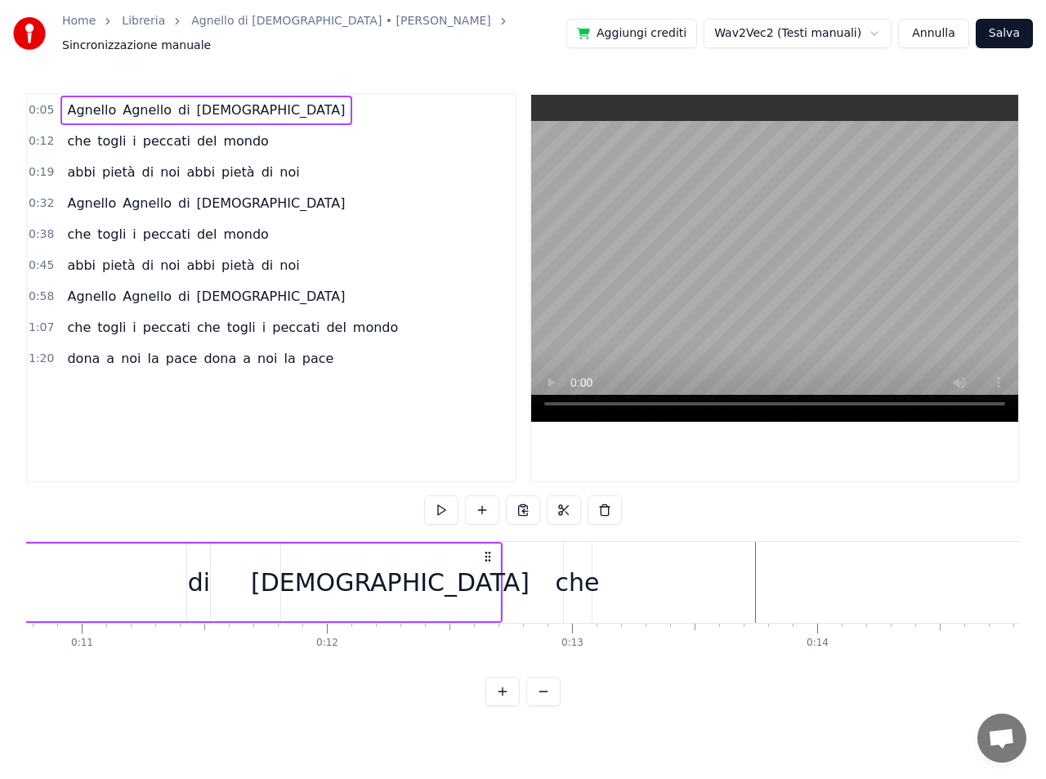
click at [110, 109] on div "Agnello Agnello di Dio" at bounding box center [205, 110] width 291 height 29
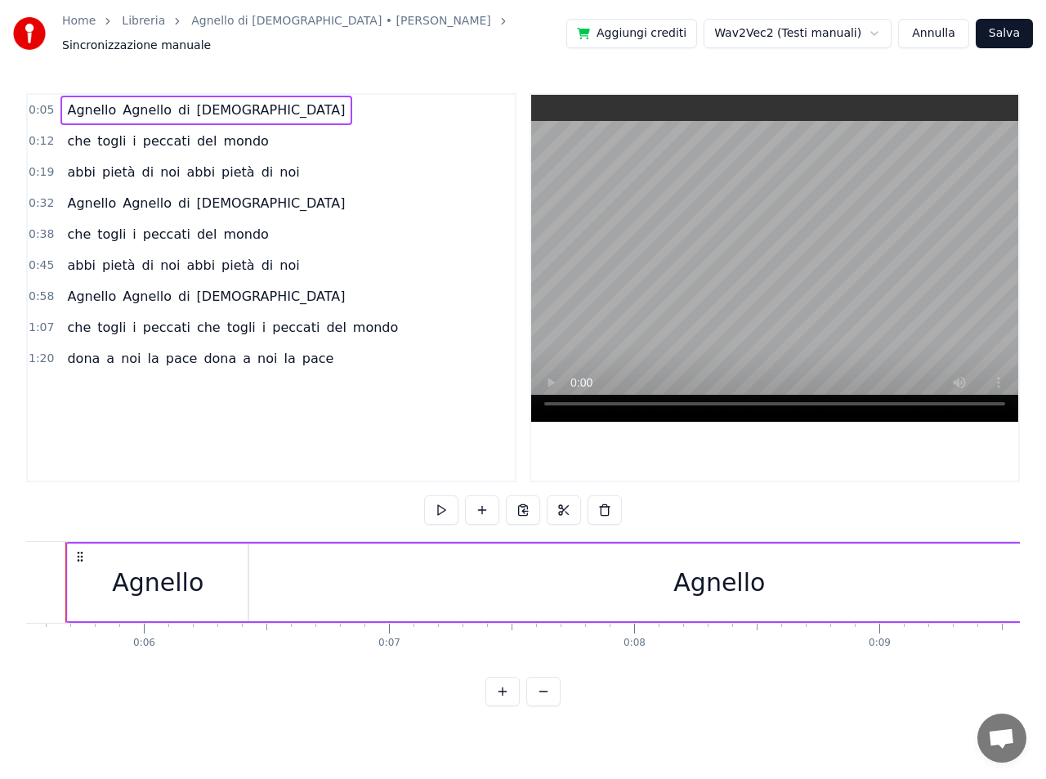
scroll to position [0, 1311]
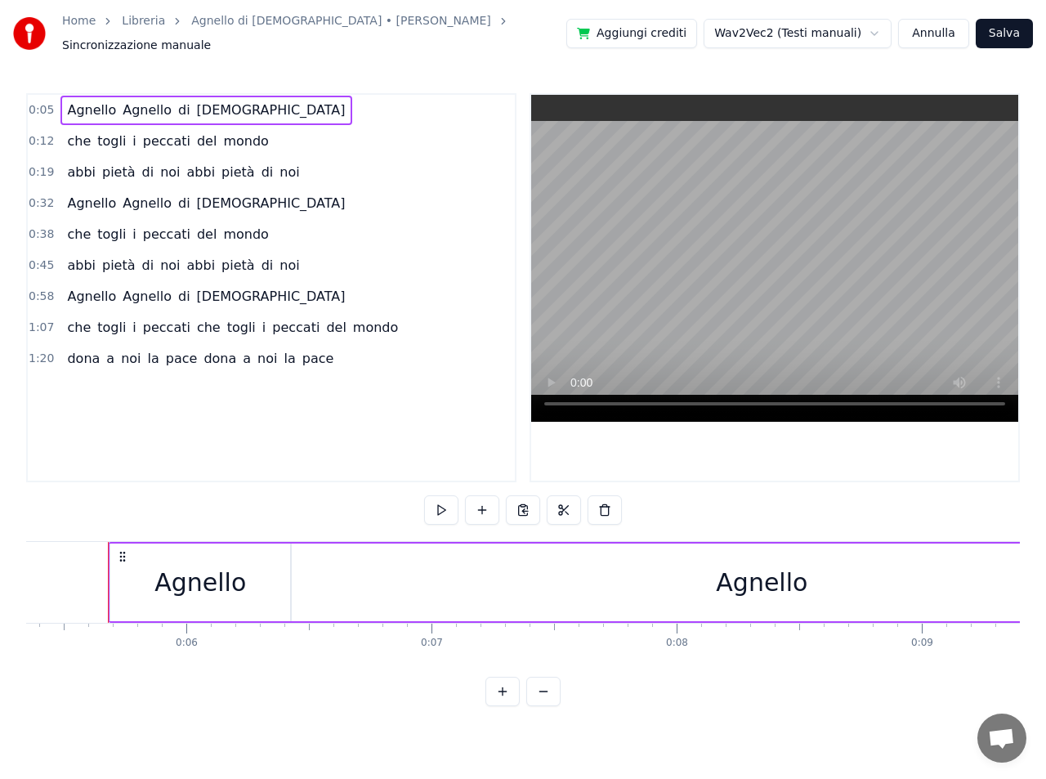
drag, startPoint x: 176, startPoint y: 576, endPoint x: 659, endPoint y: 570, distance: 482.9
click at [659, 570] on div "Agnello Agnello di Dio" at bounding box center [970, 582] width 1724 height 81
click at [178, 570] on div "Agnello" at bounding box center [200, 582] width 92 height 37
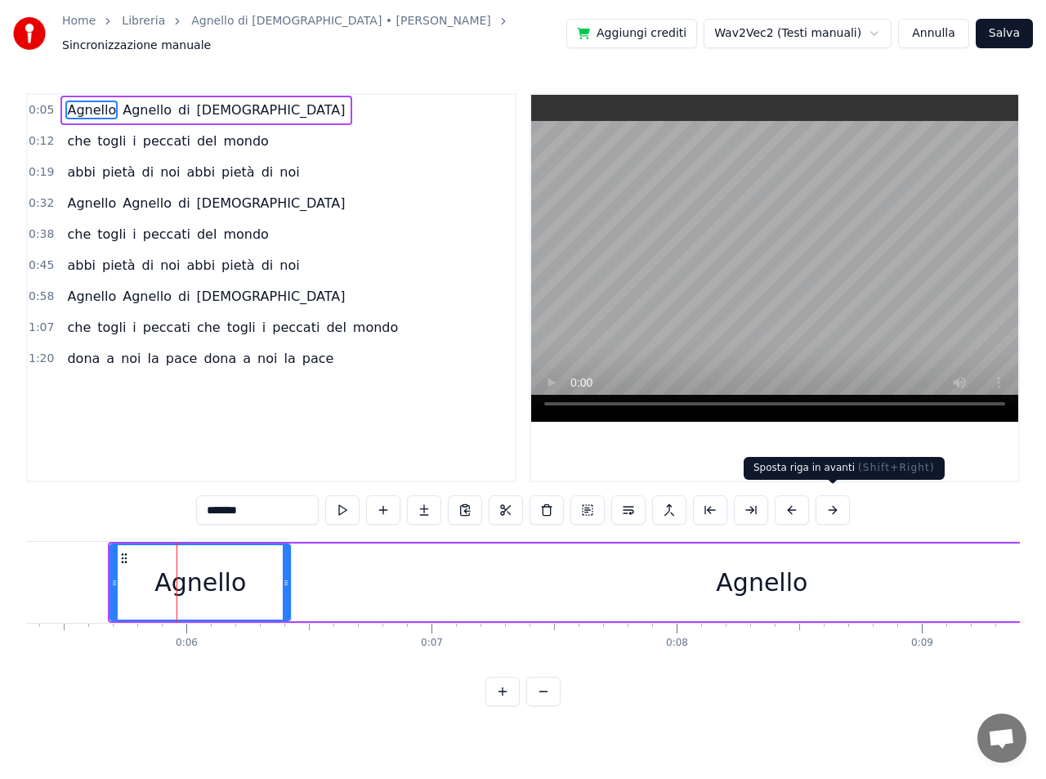
click at [830, 502] on button at bounding box center [832, 509] width 34 height 29
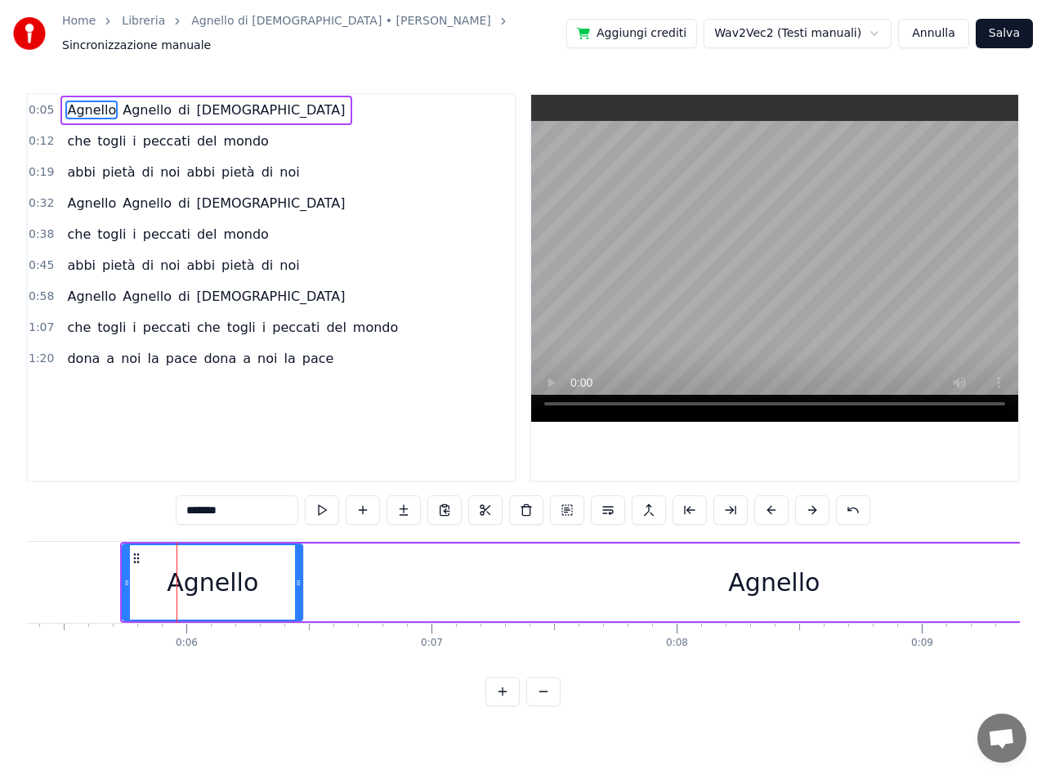
click at [830, 502] on div "*******" at bounding box center [523, 509] width 695 height 29
click at [811, 504] on button at bounding box center [812, 509] width 34 height 29
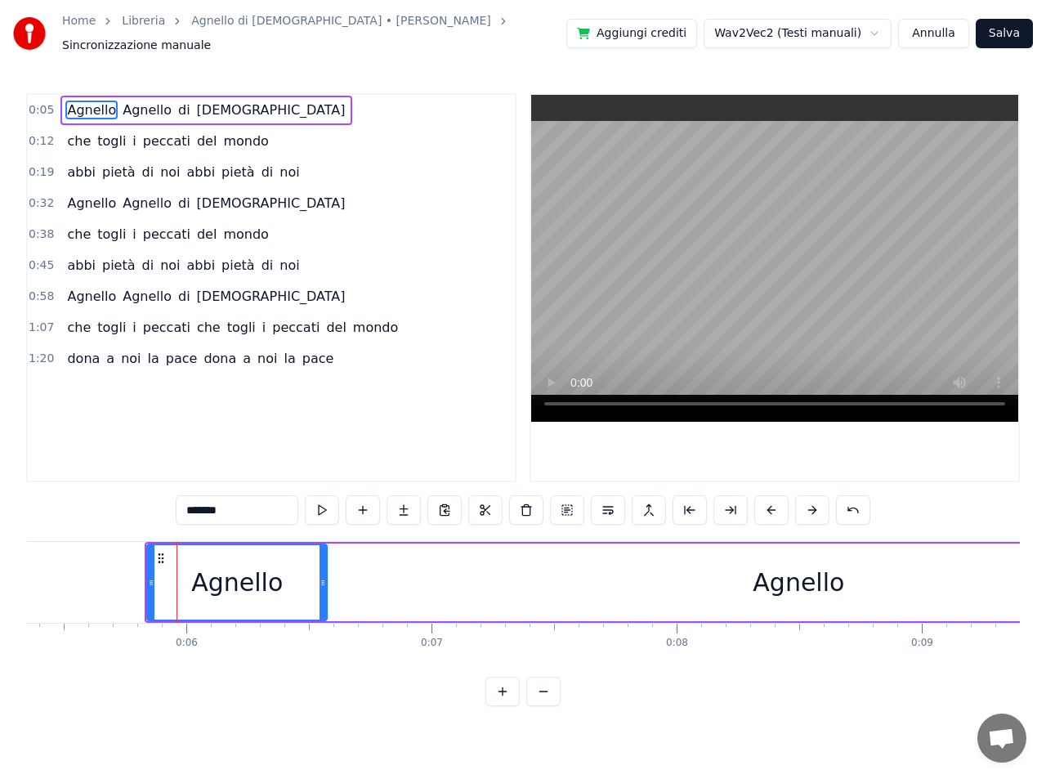
click at [811, 503] on button at bounding box center [812, 509] width 34 height 29
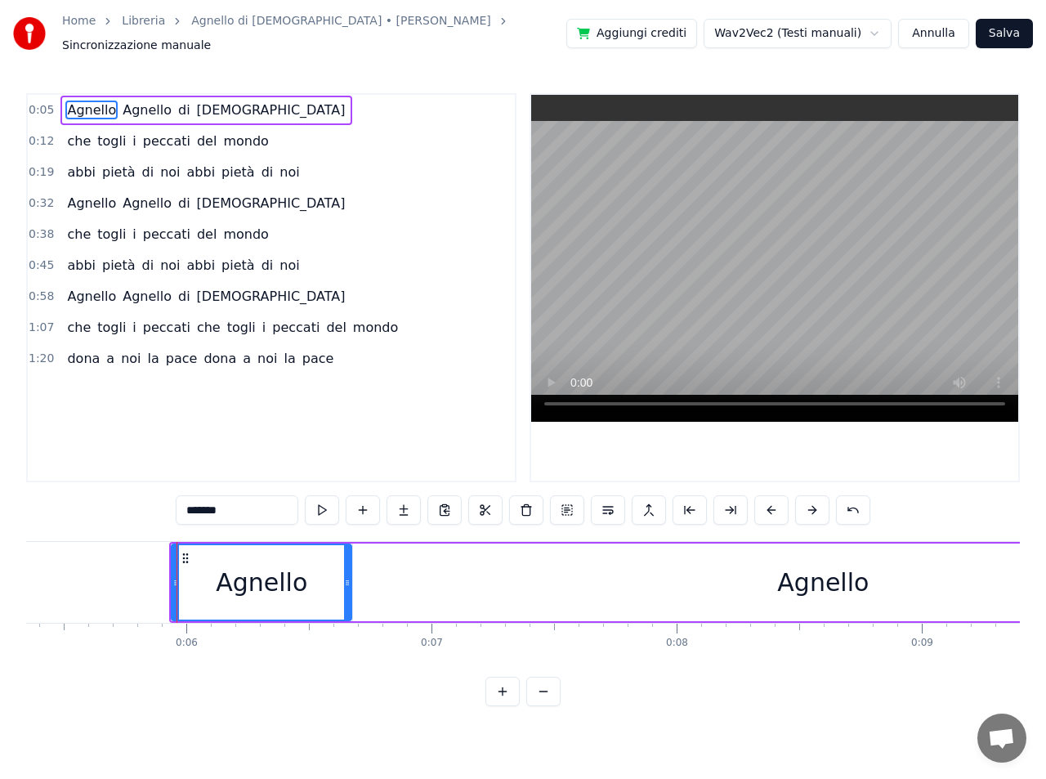
click at [811, 503] on button at bounding box center [812, 509] width 34 height 29
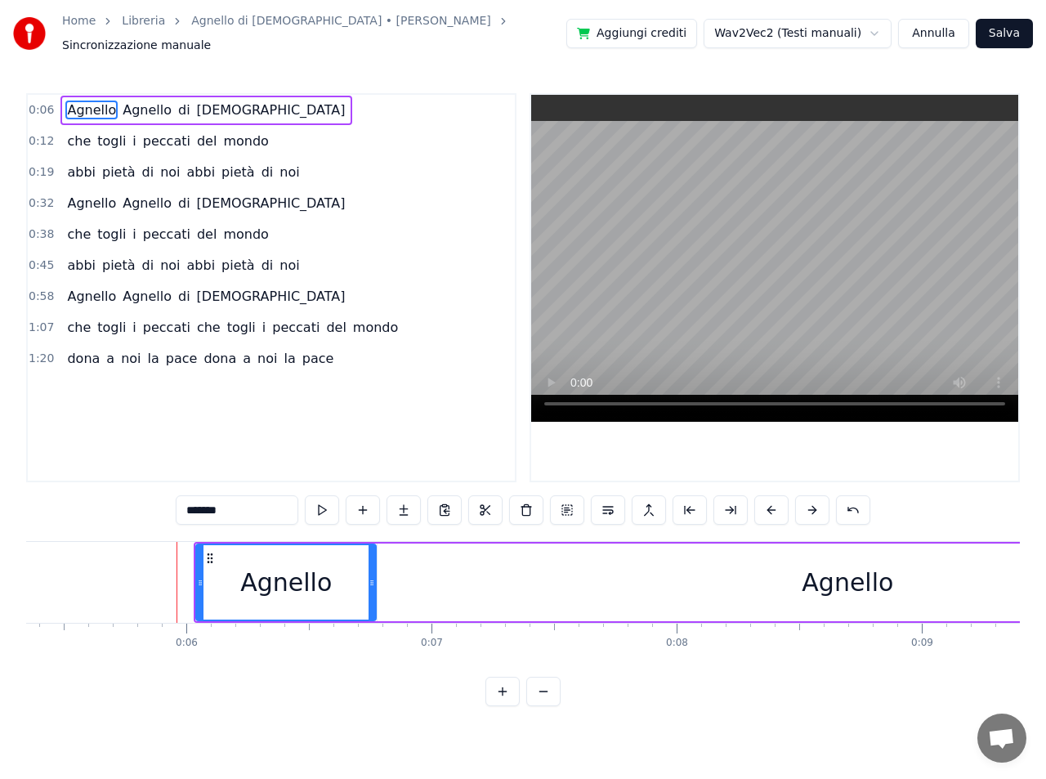
click at [811, 503] on button at bounding box center [812, 509] width 34 height 29
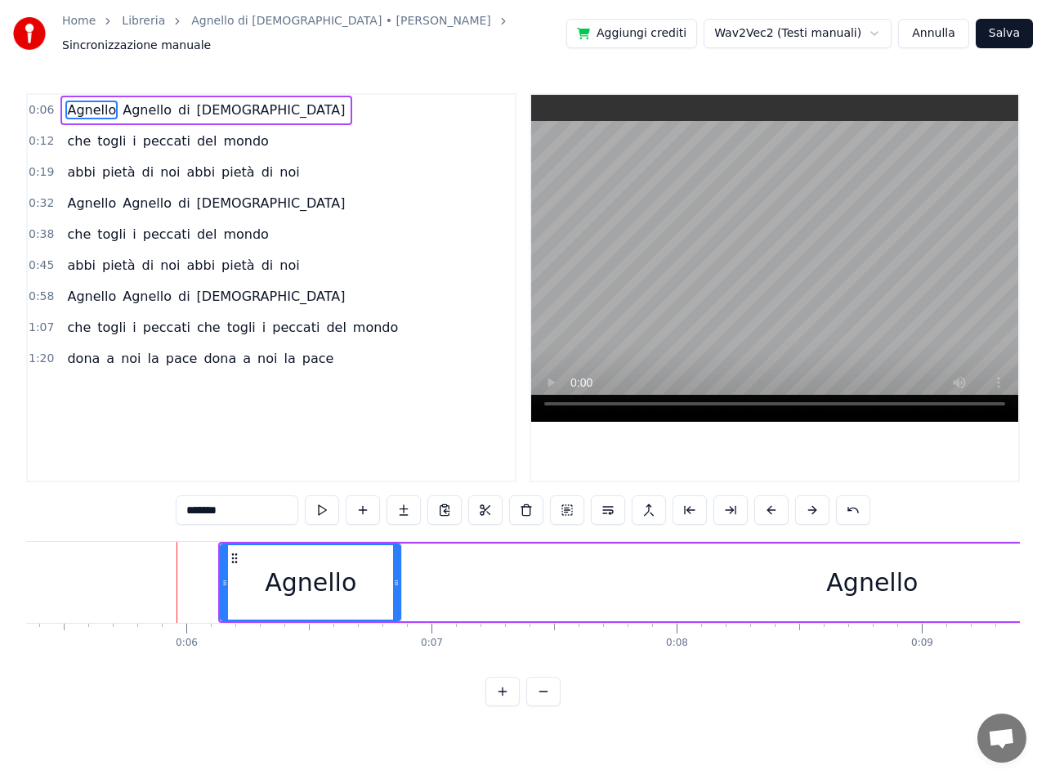
click at [811, 503] on button at bounding box center [812, 509] width 34 height 29
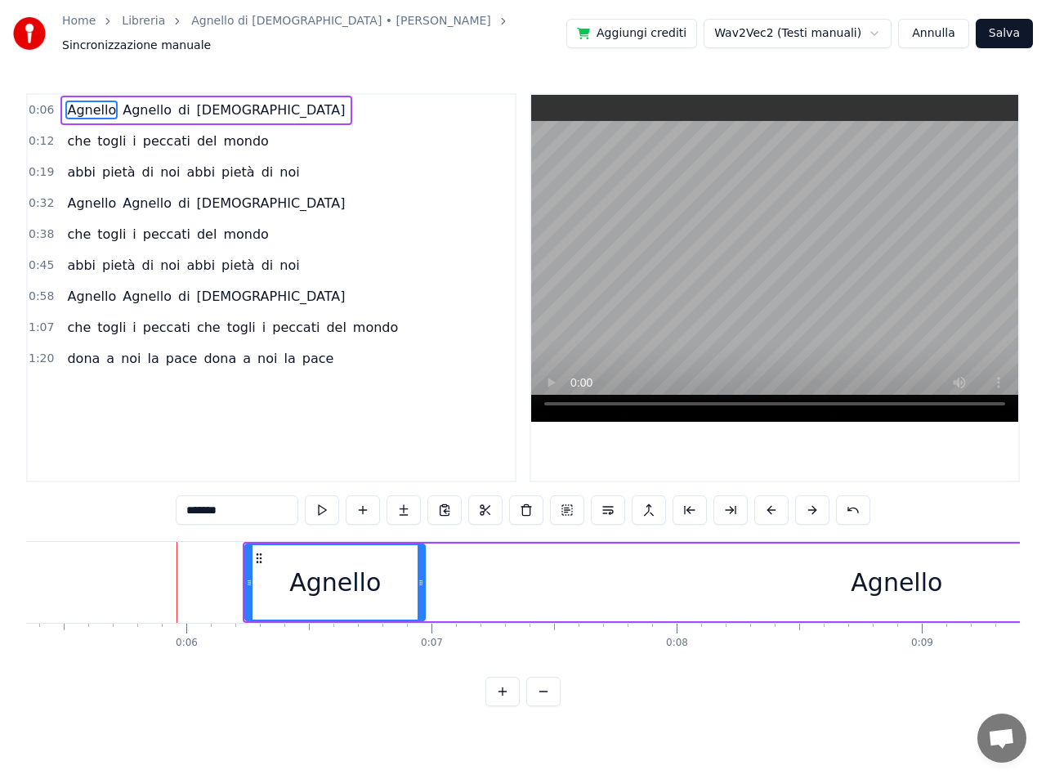
click at [811, 503] on button at bounding box center [812, 509] width 34 height 29
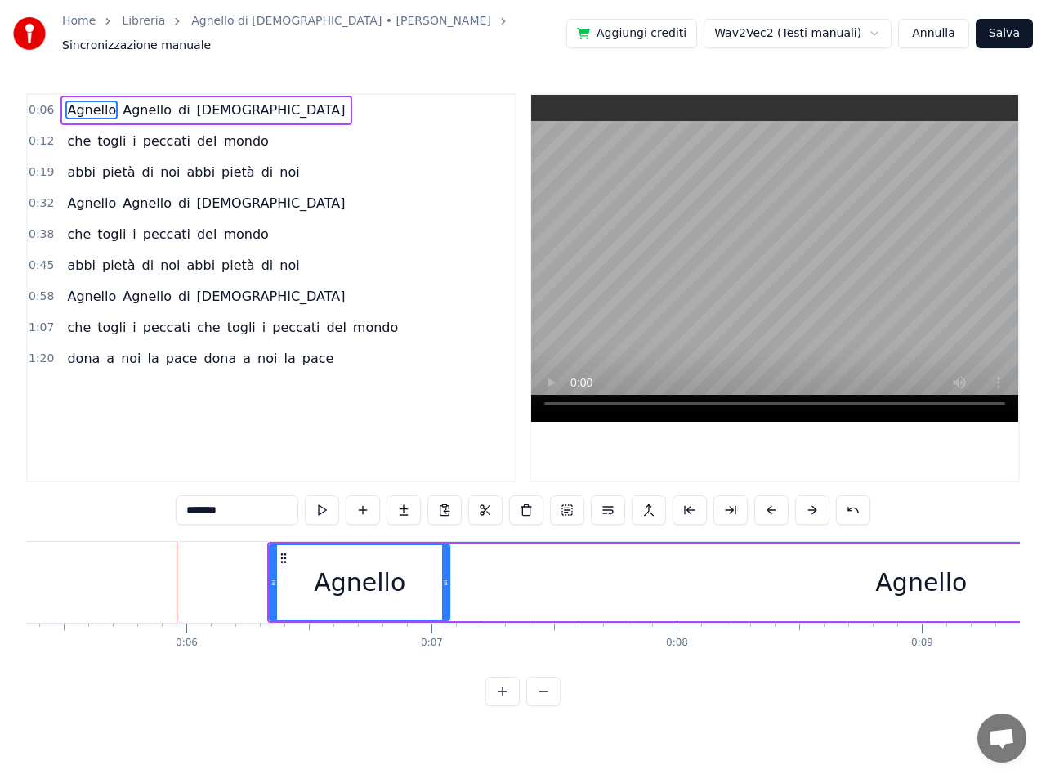
click at [811, 503] on button at bounding box center [812, 509] width 34 height 29
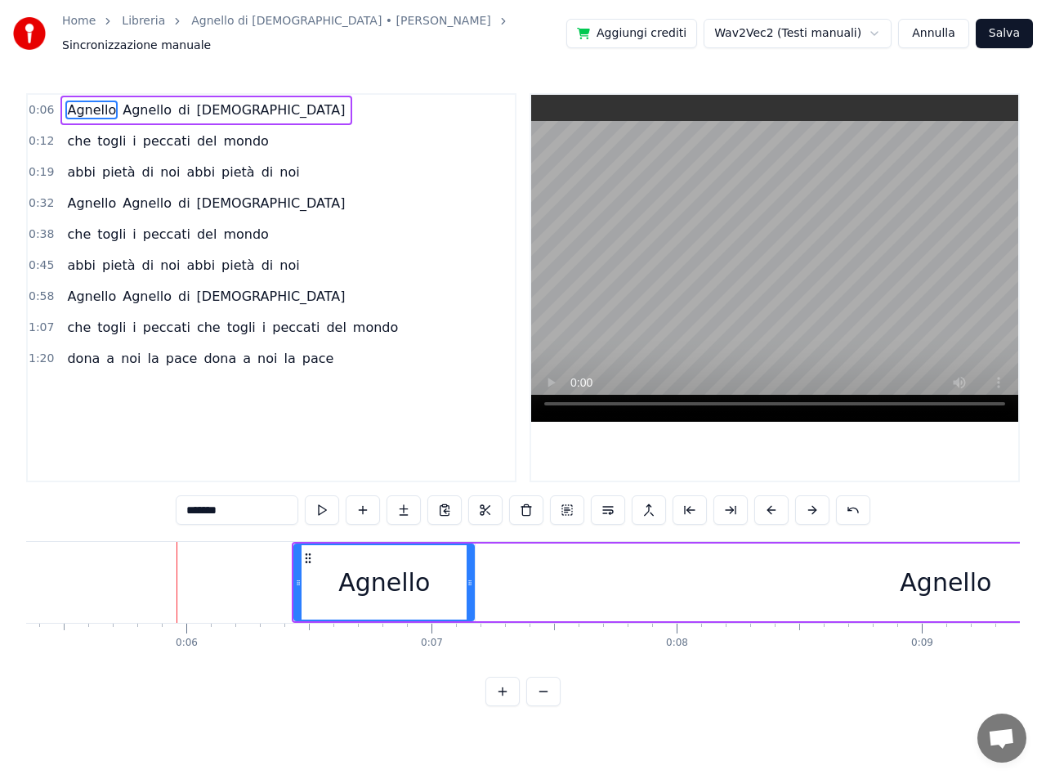
click at [811, 503] on button at bounding box center [812, 509] width 34 height 29
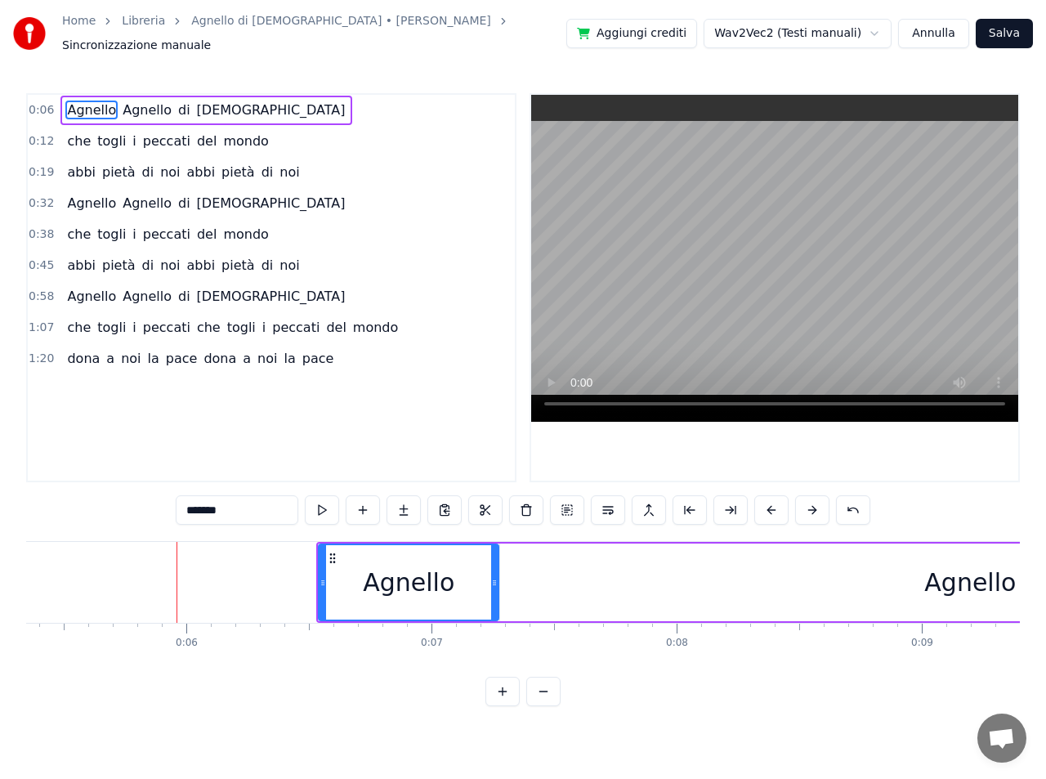
click at [811, 503] on button at bounding box center [812, 509] width 34 height 29
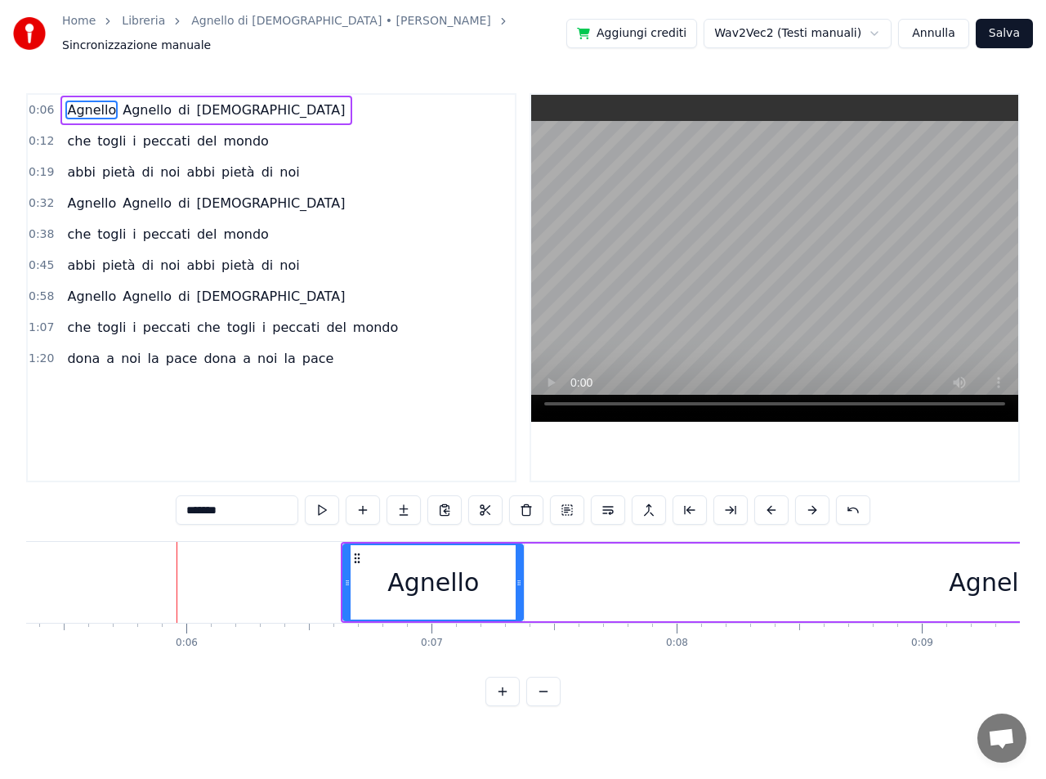
click at [811, 503] on button at bounding box center [812, 509] width 34 height 29
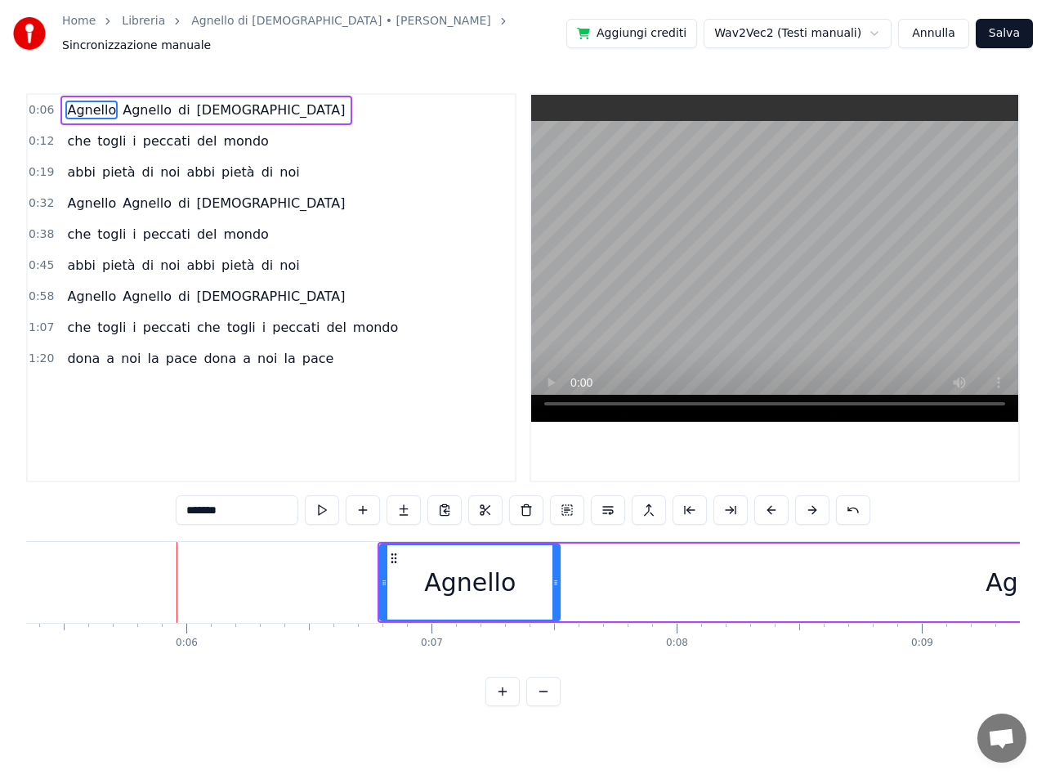
click at [811, 503] on button at bounding box center [812, 509] width 34 height 29
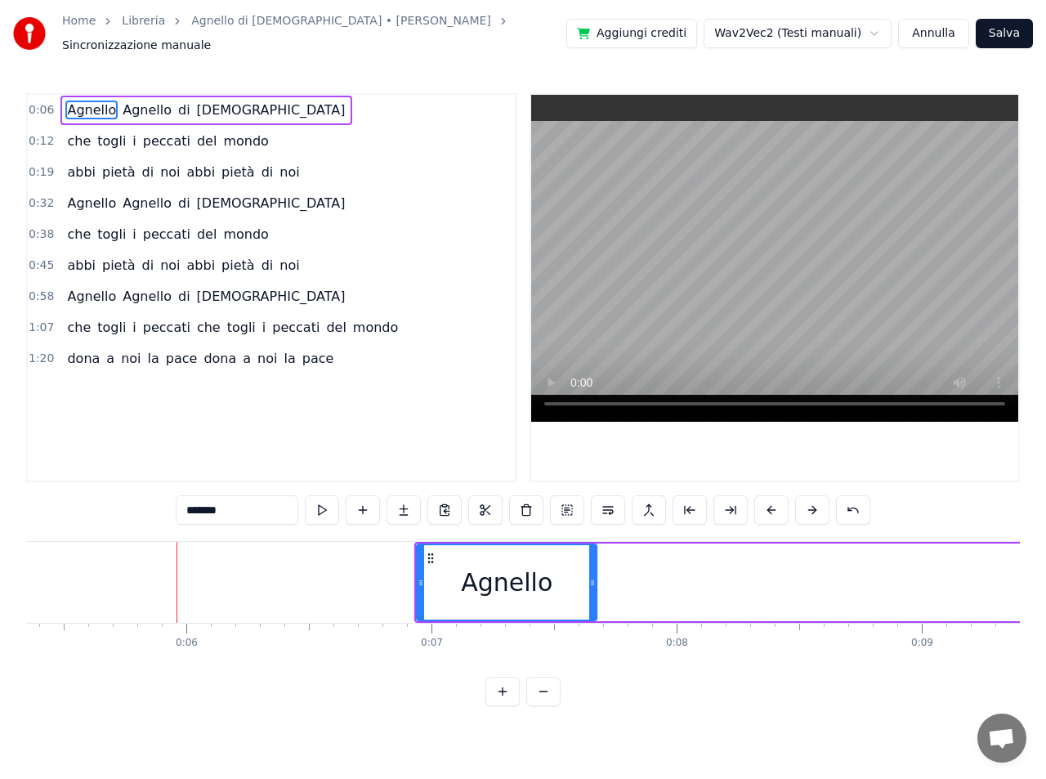
click at [811, 503] on button at bounding box center [812, 509] width 34 height 29
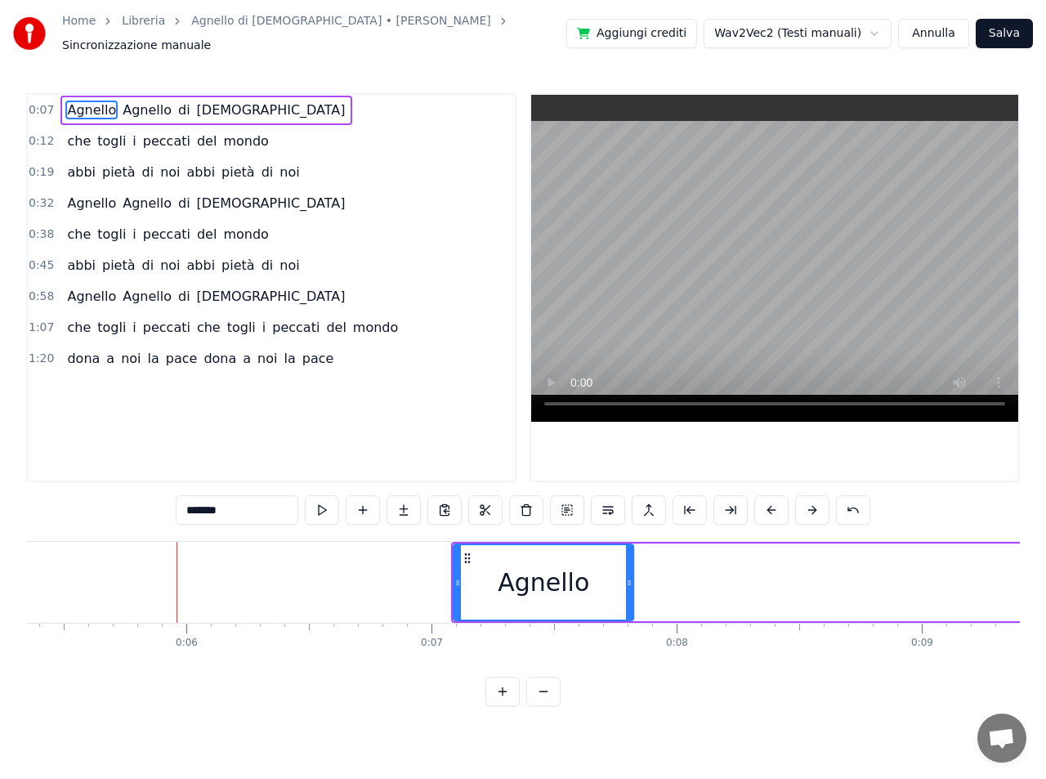
click at [811, 503] on button at bounding box center [812, 509] width 34 height 29
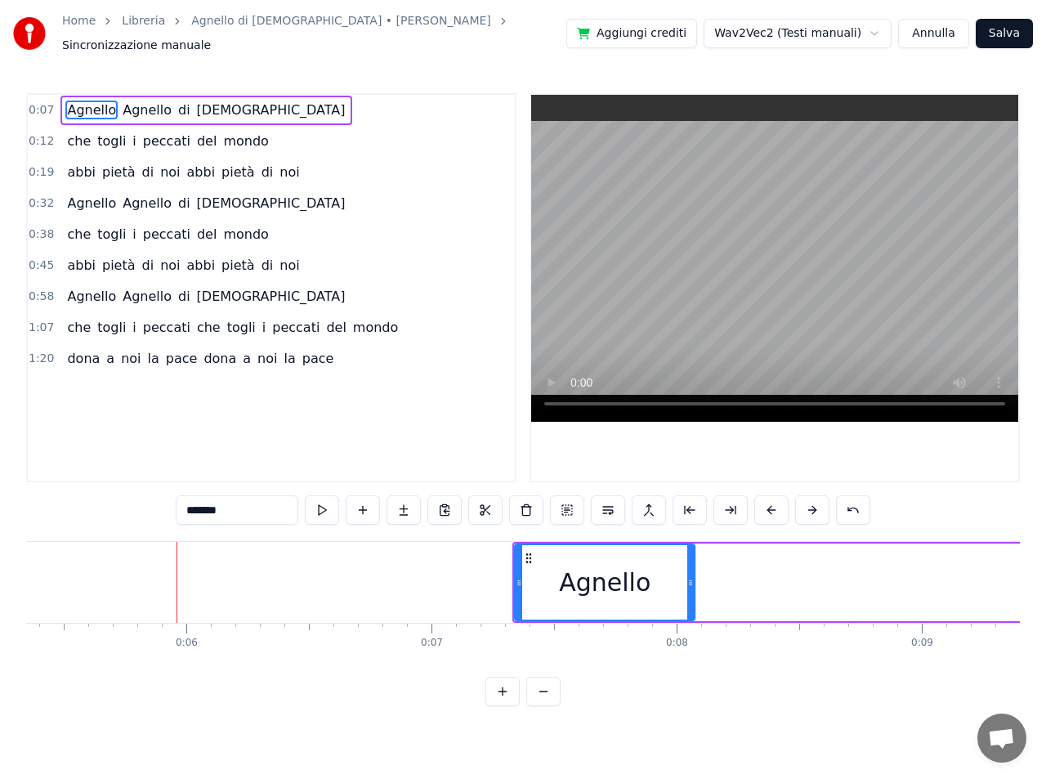
click at [811, 503] on button at bounding box center [812, 509] width 34 height 29
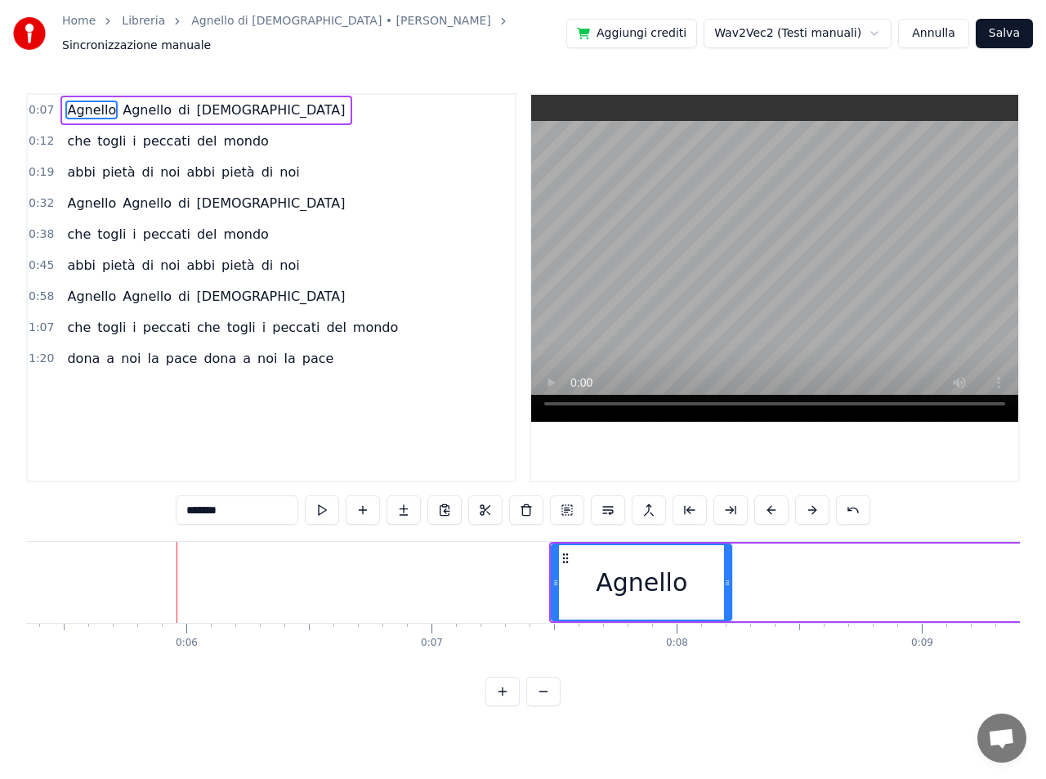
click at [811, 503] on button at bounding box center [812, 509] width 34 height 29
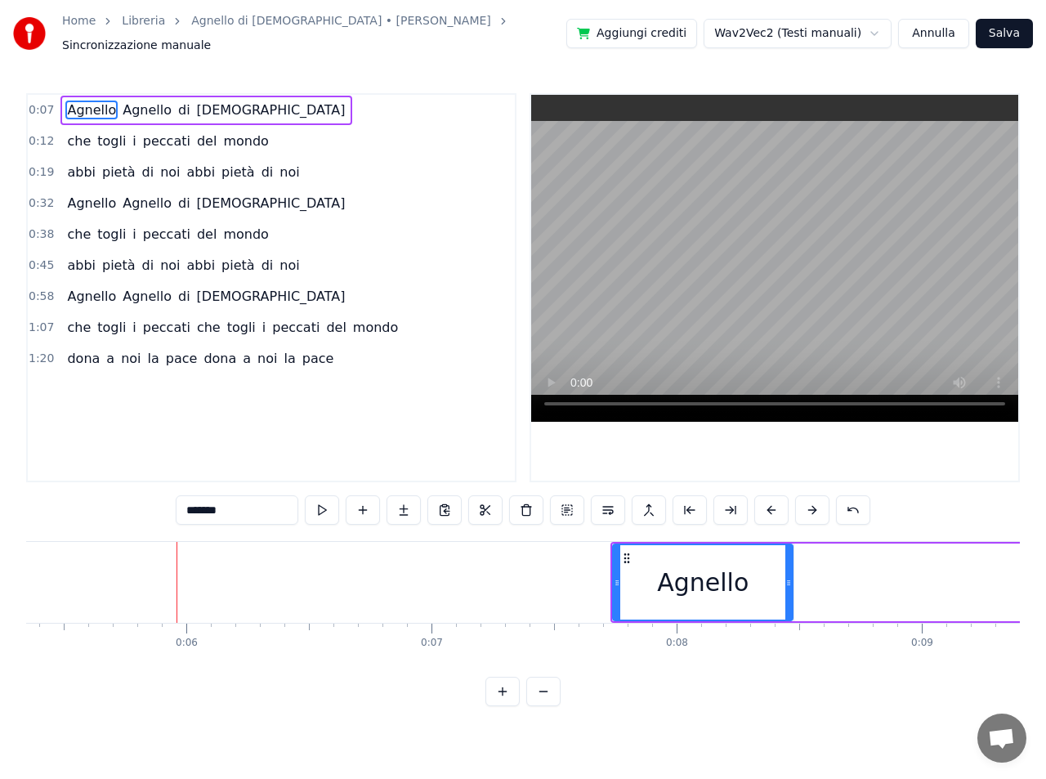
click at [811, 503] on button at bounding box center [812, 509] width 34 height 29
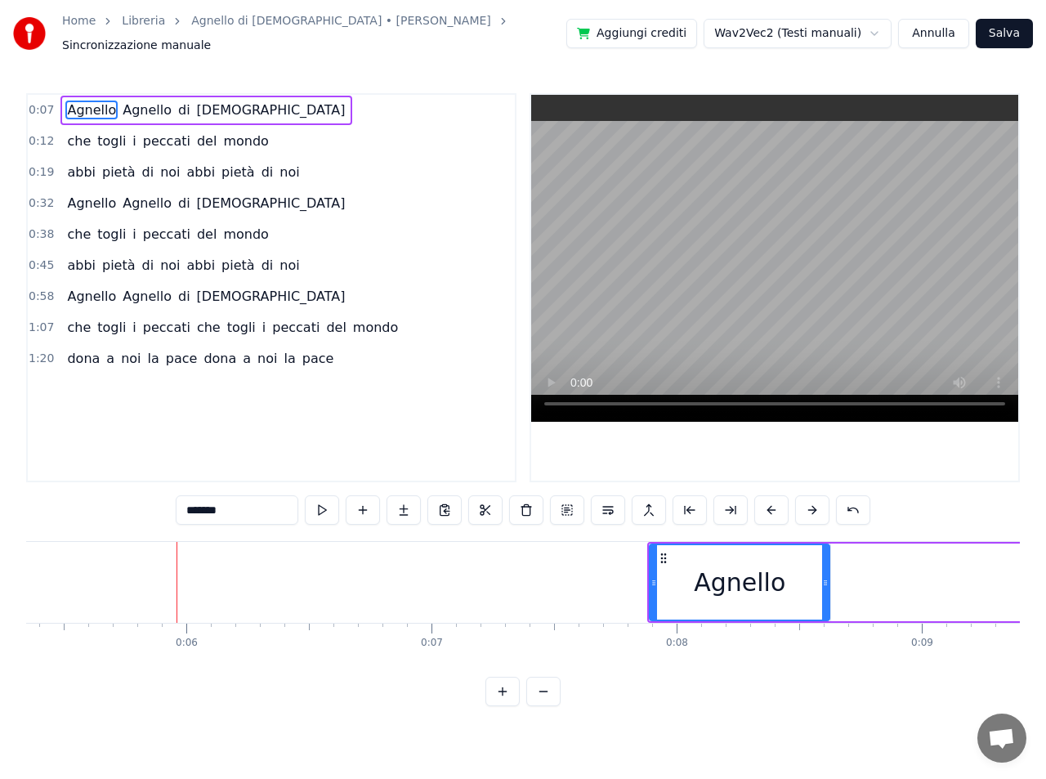
click at [811, 503] on button at bounding box center [812, 509] width 34 height 29
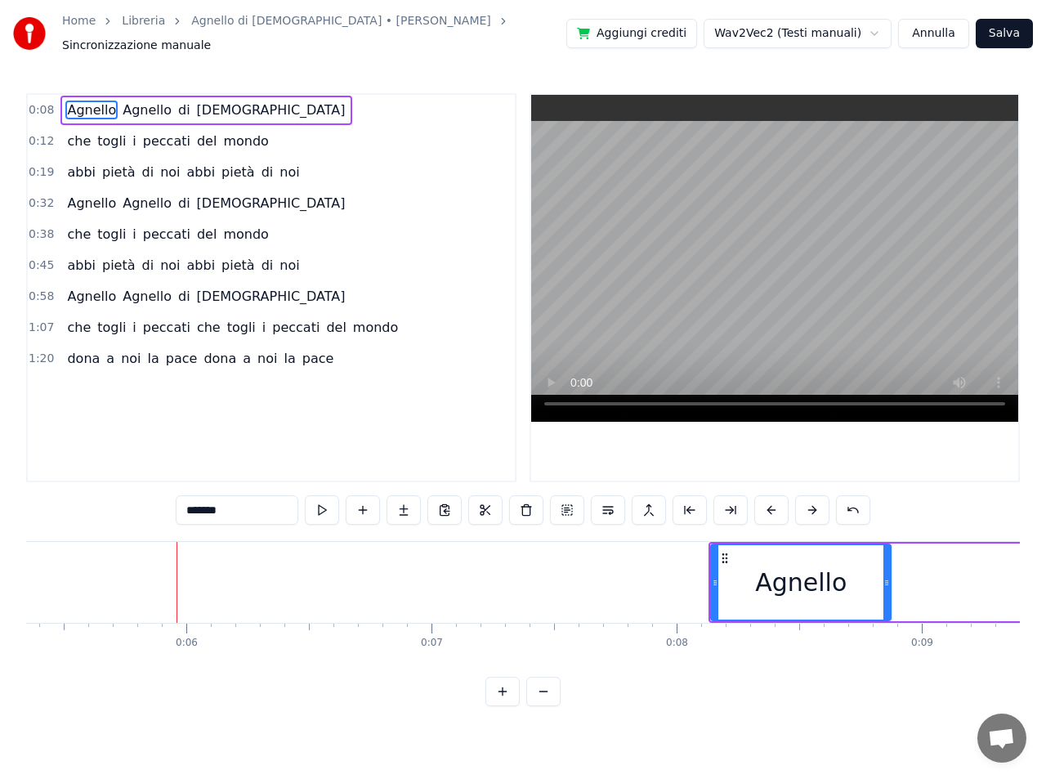
click at [811, 503] on button at bounding box center [812, 509] width 34 height 29
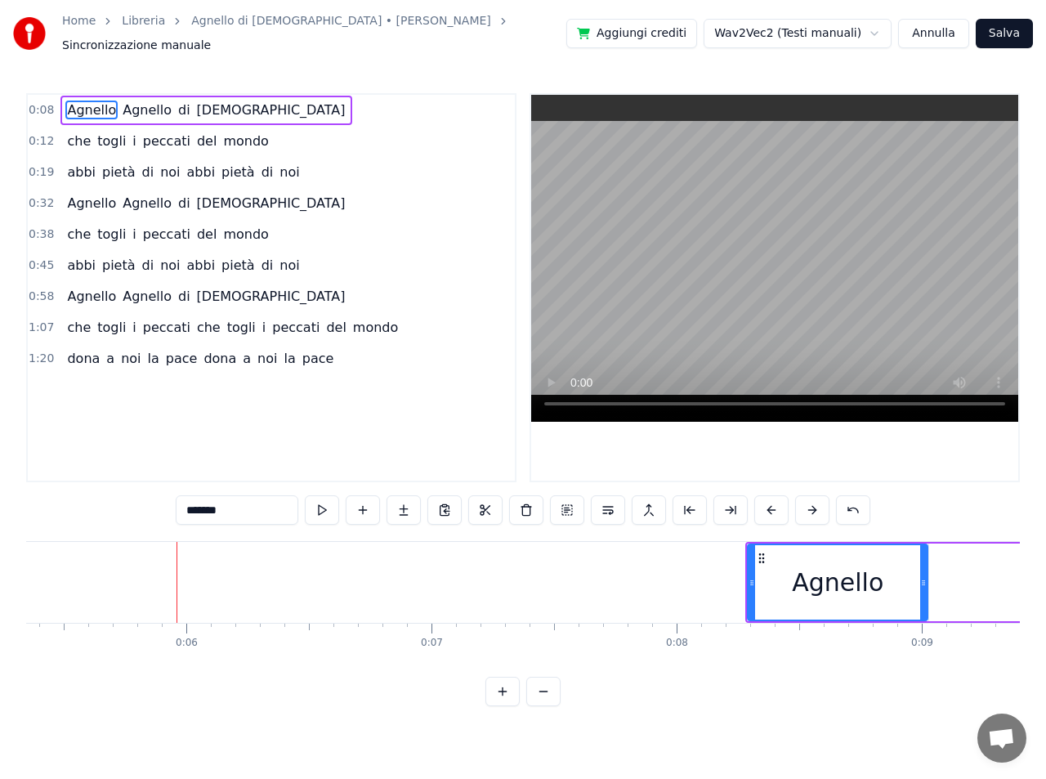
click at [811, 503] on button at bounding box center [812, 509] width 34 height 29
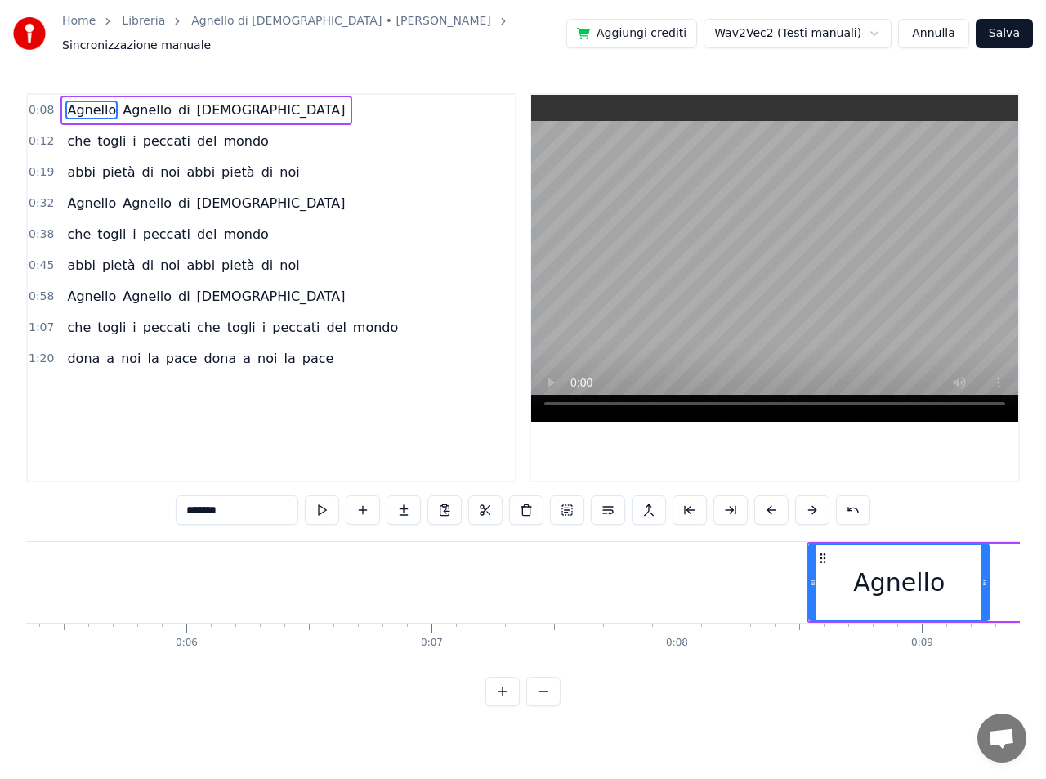
click at [811, 503] on button at bounding box center [812, 509] width 34 height 29
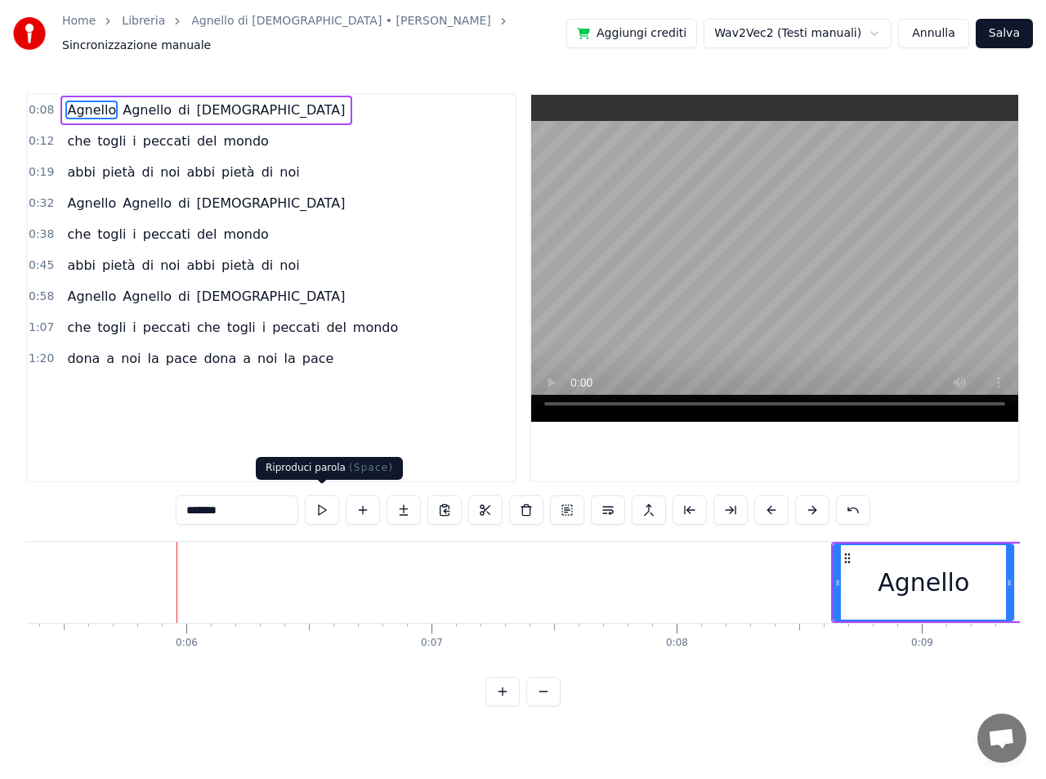
click at [319, 503] on button at bounding box center [322, 509] width 34 height 29
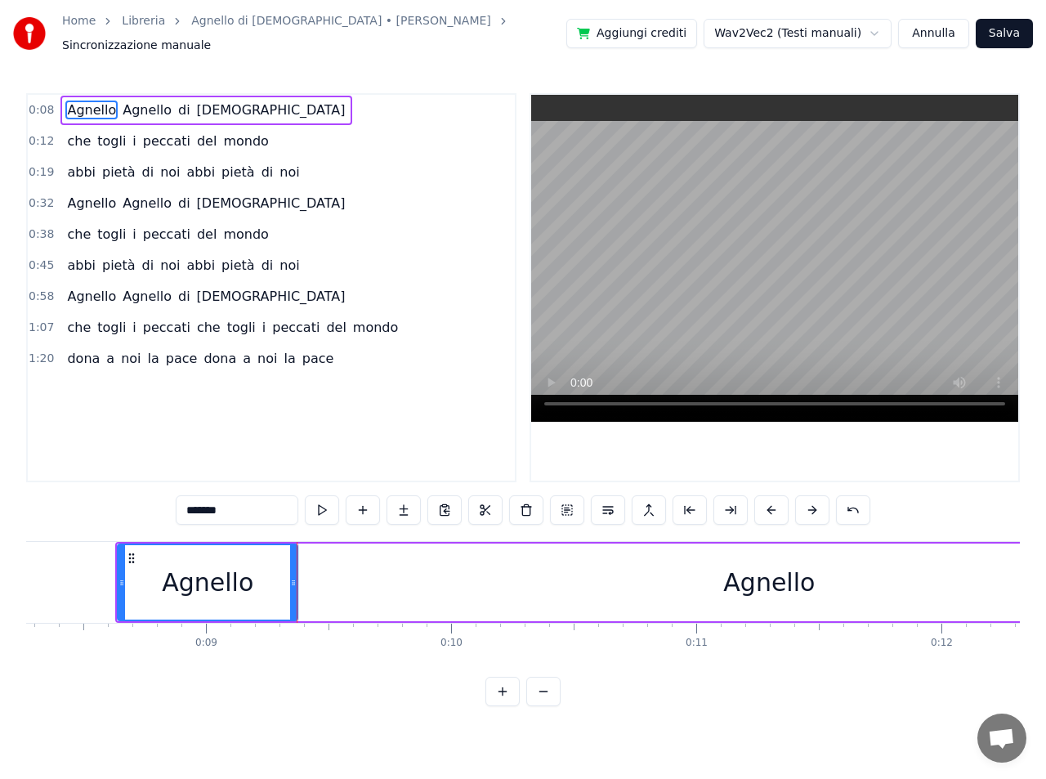
scroll to position [0, 2215]
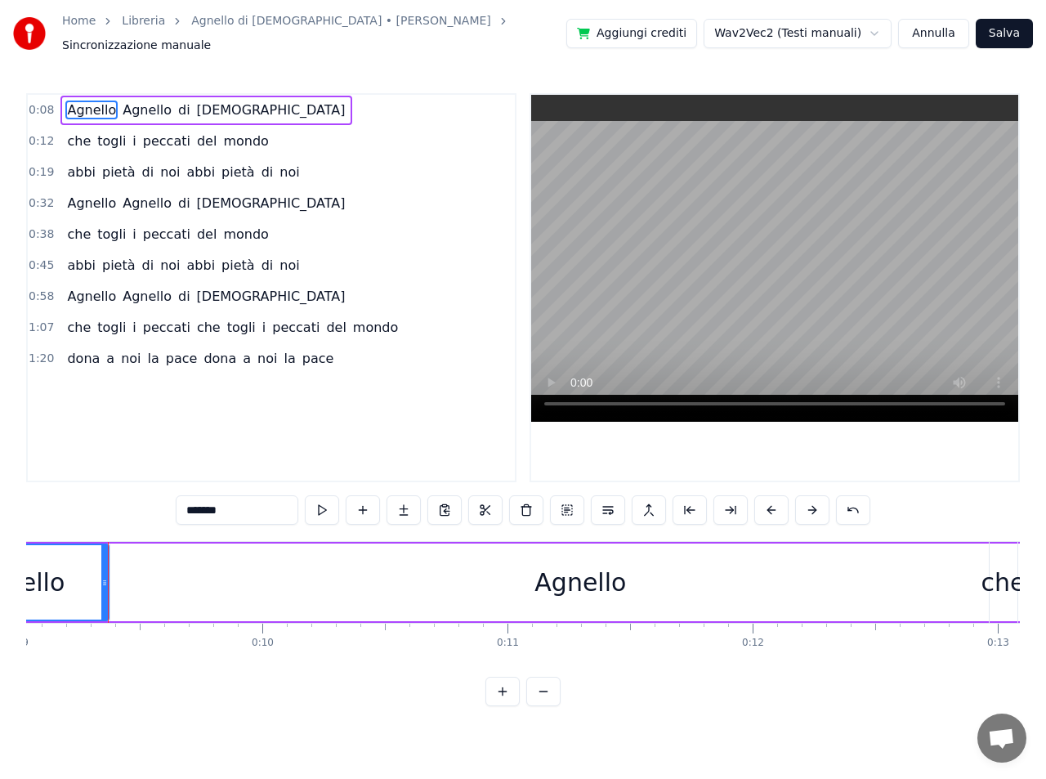
click at [319, 503] on button at bounding box center [322, 509] width 34 height 29
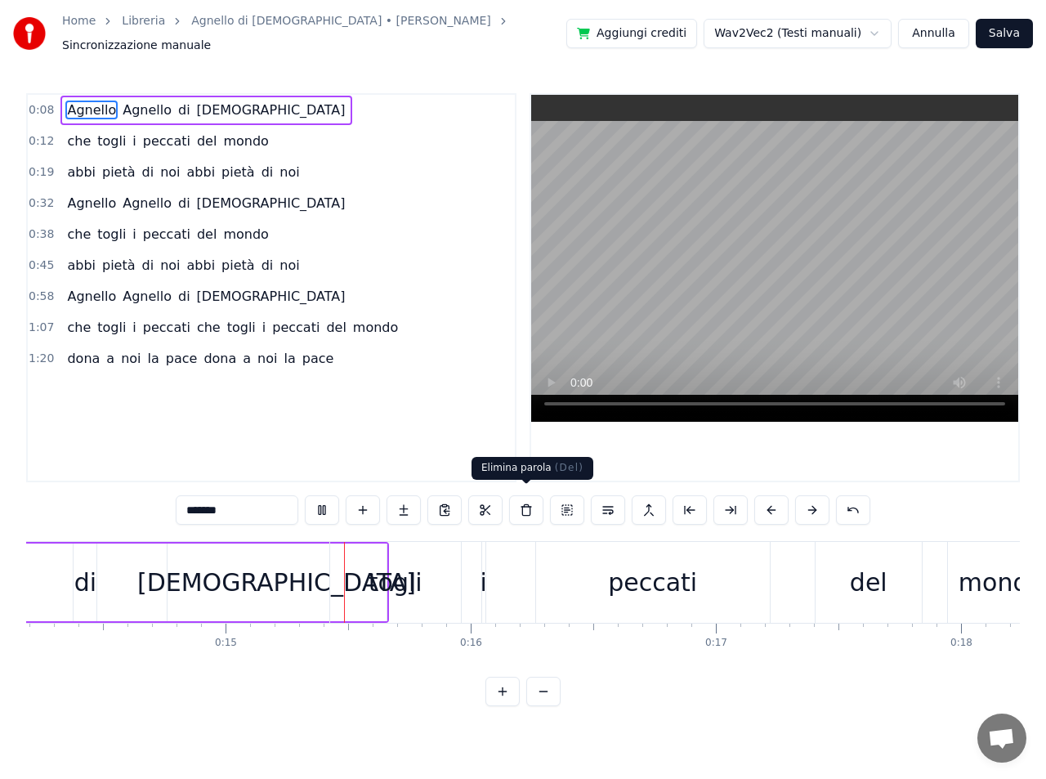
scroll to position [0, 3622]
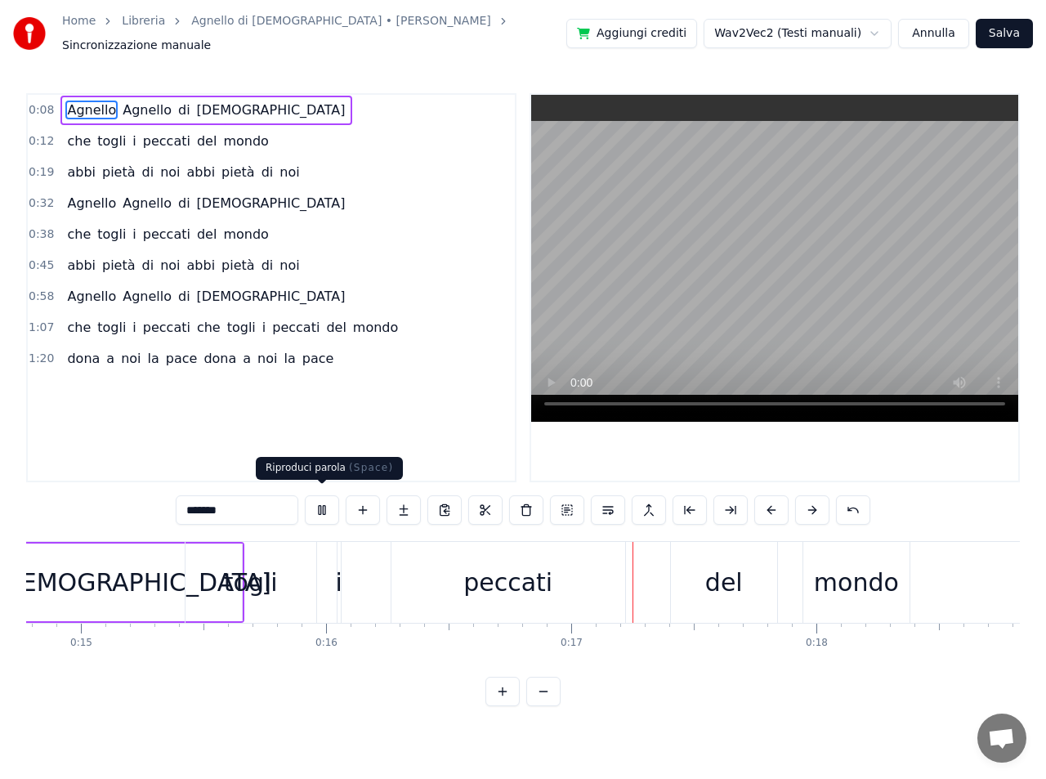
click at [321, 500] on button at bounding box center [322, 509] width 34 height 29
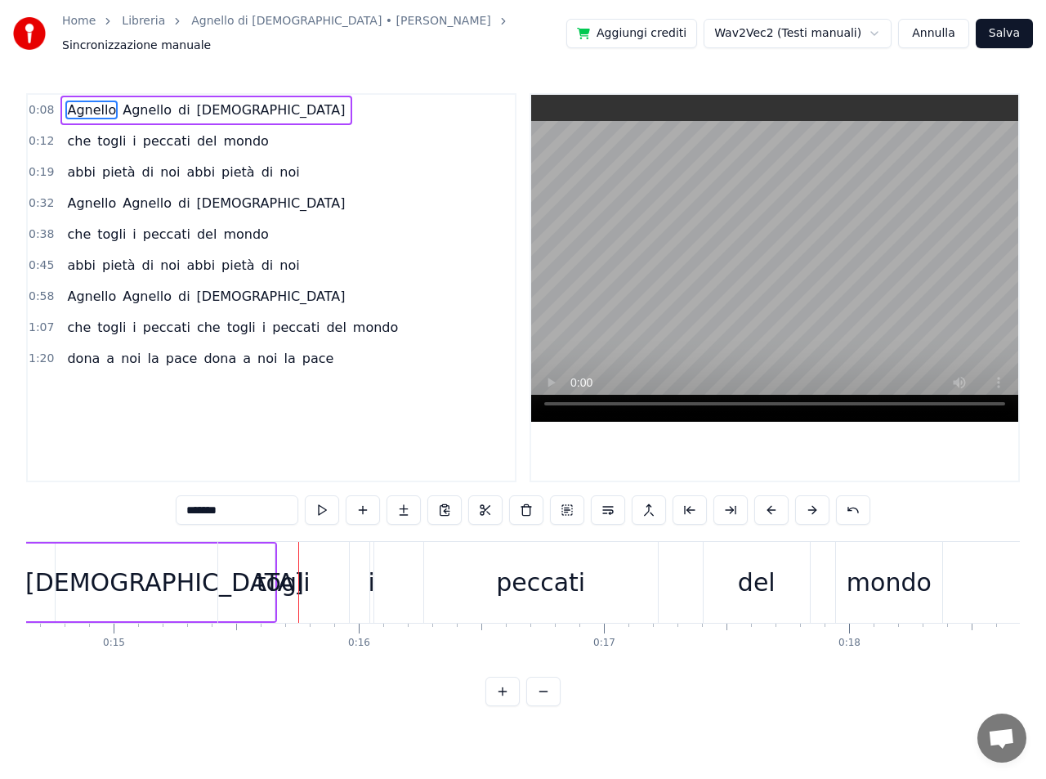
scroll to position [0, 3779]
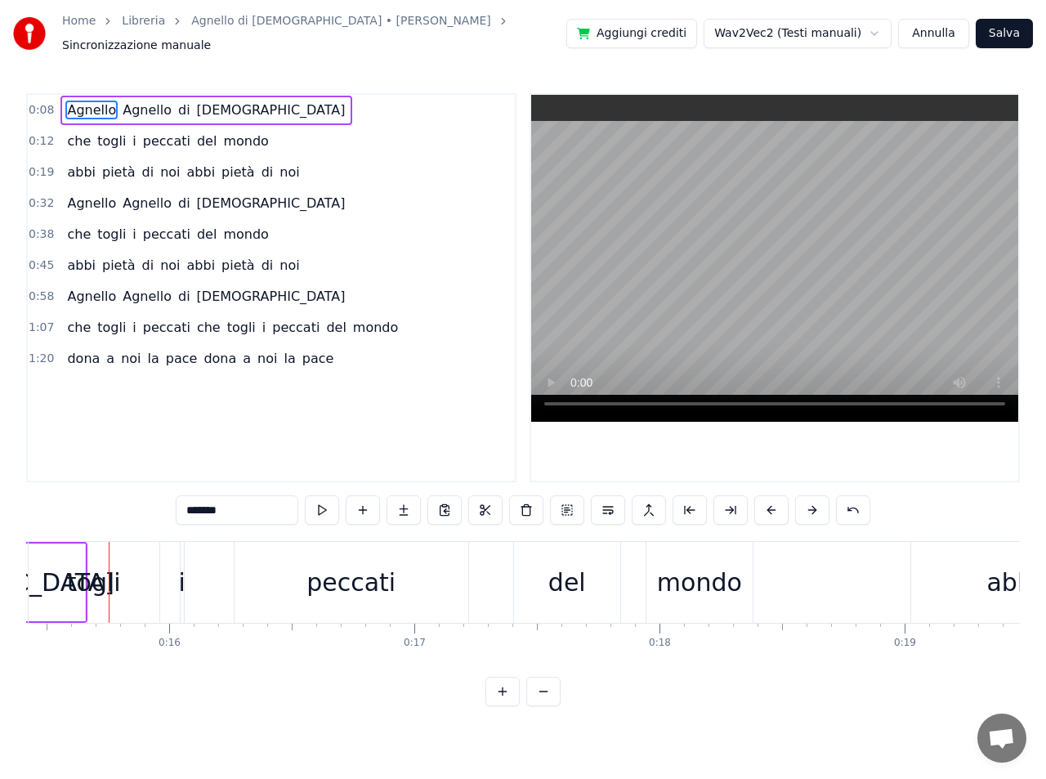
click at [89, 105] on span "Agnello" at bounding box center [91, 110] width 52 height 19
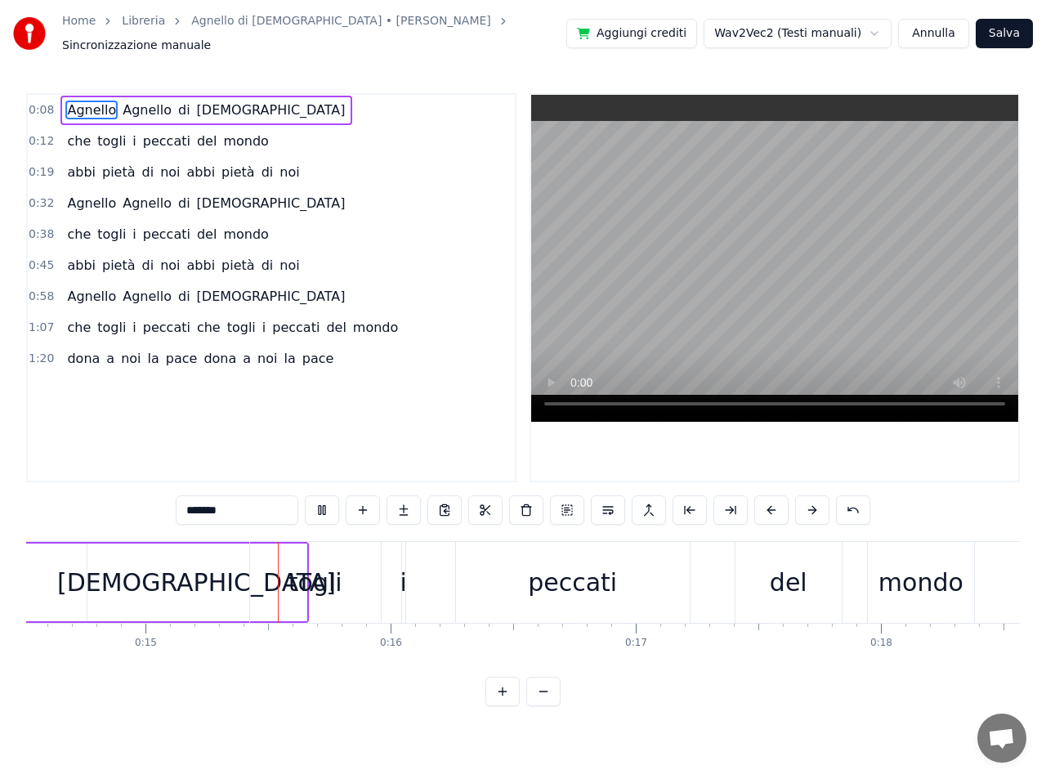
scroll to position [0, 3622]
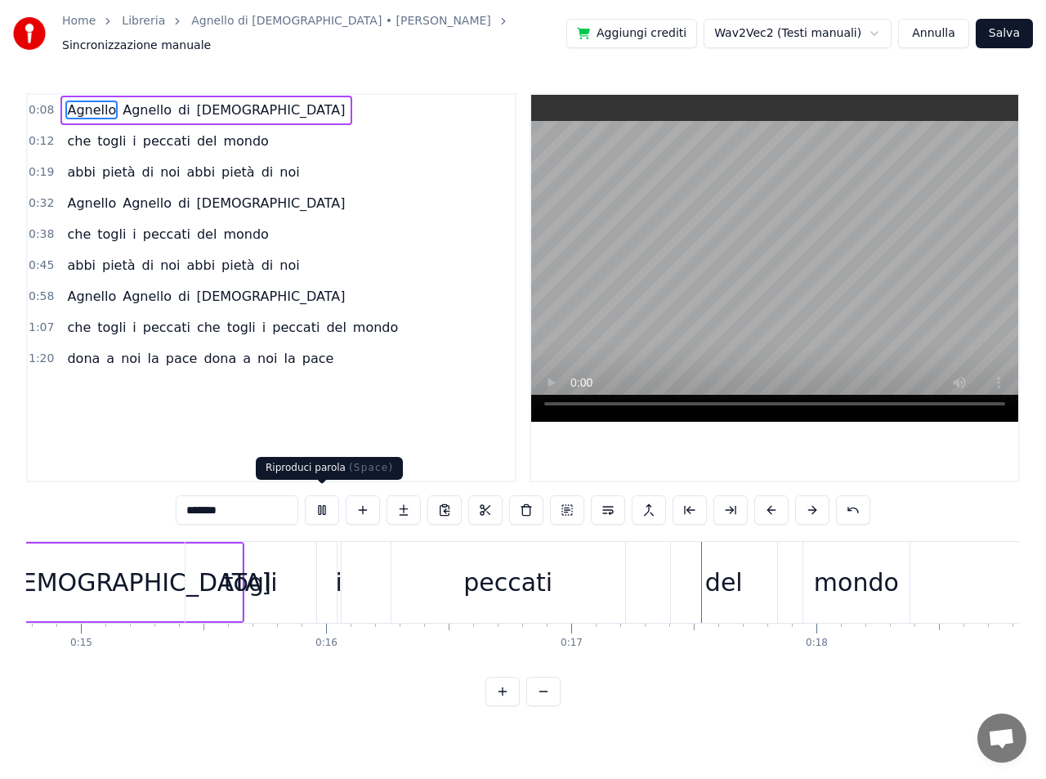
click at [323, 504] on button at bounding box center [322, 509] width 34 height 29
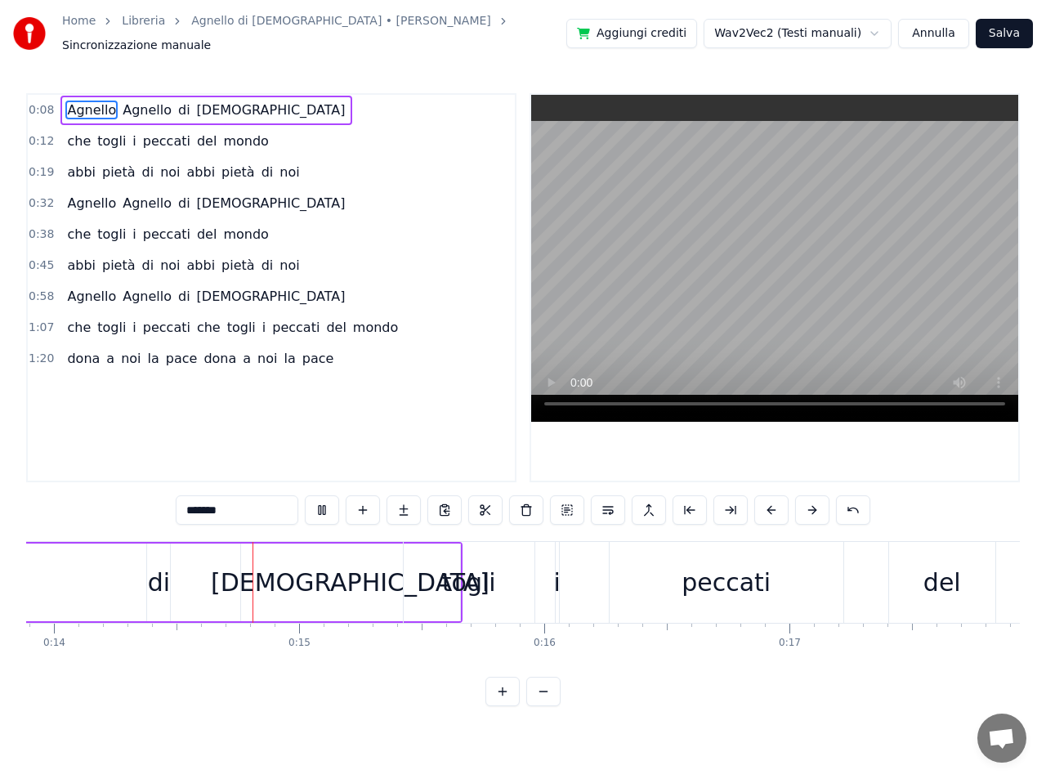
scroll to position [0, 3420]
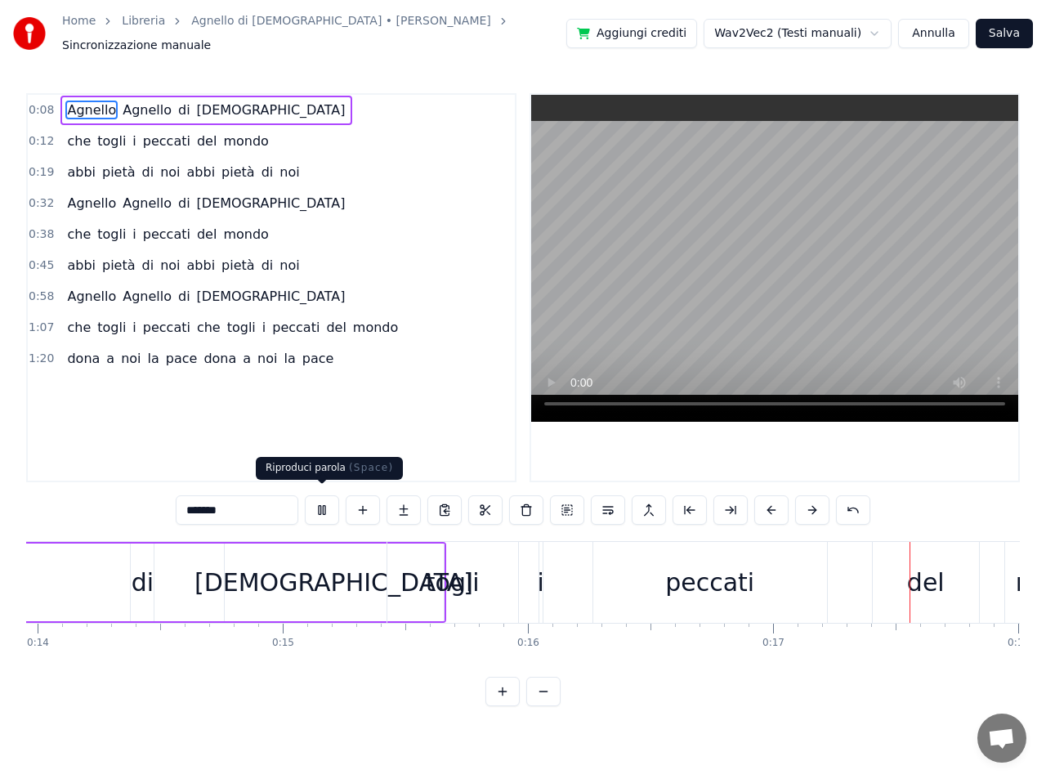
click at [322, 502] on button at bounding box center [322, 509] width 34 height 29
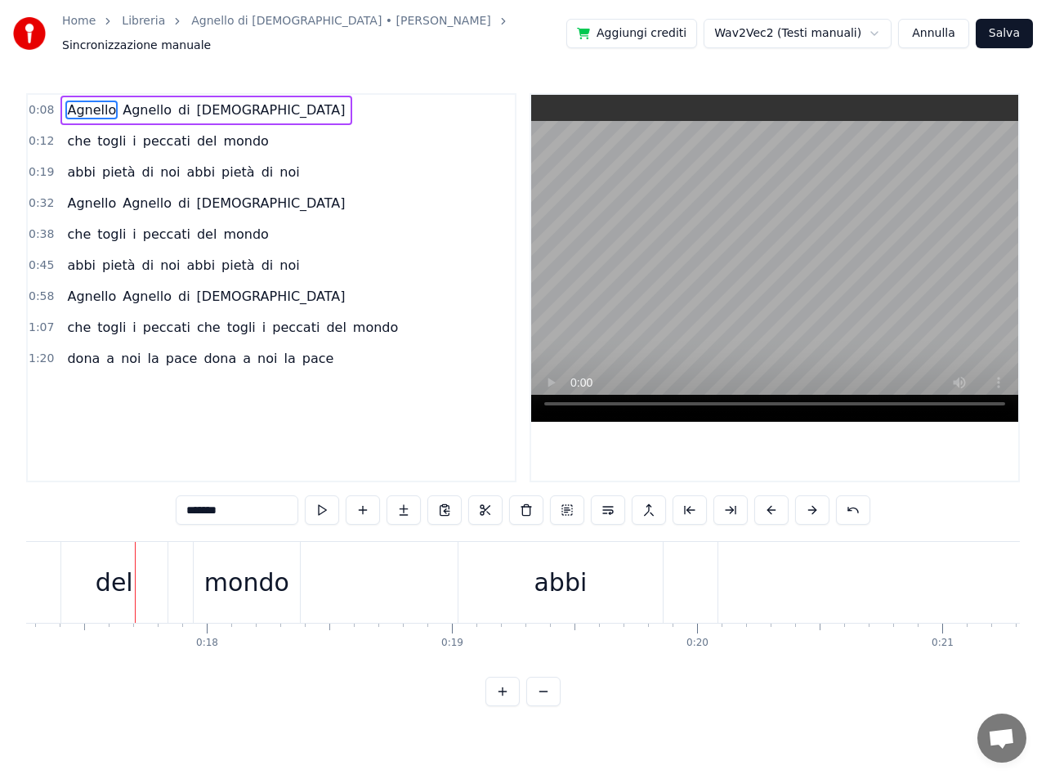
scroll to position [0, 4259]
click at [81, 101] on span "Agnello" at bounding box center [91, 110] width 52 height 19
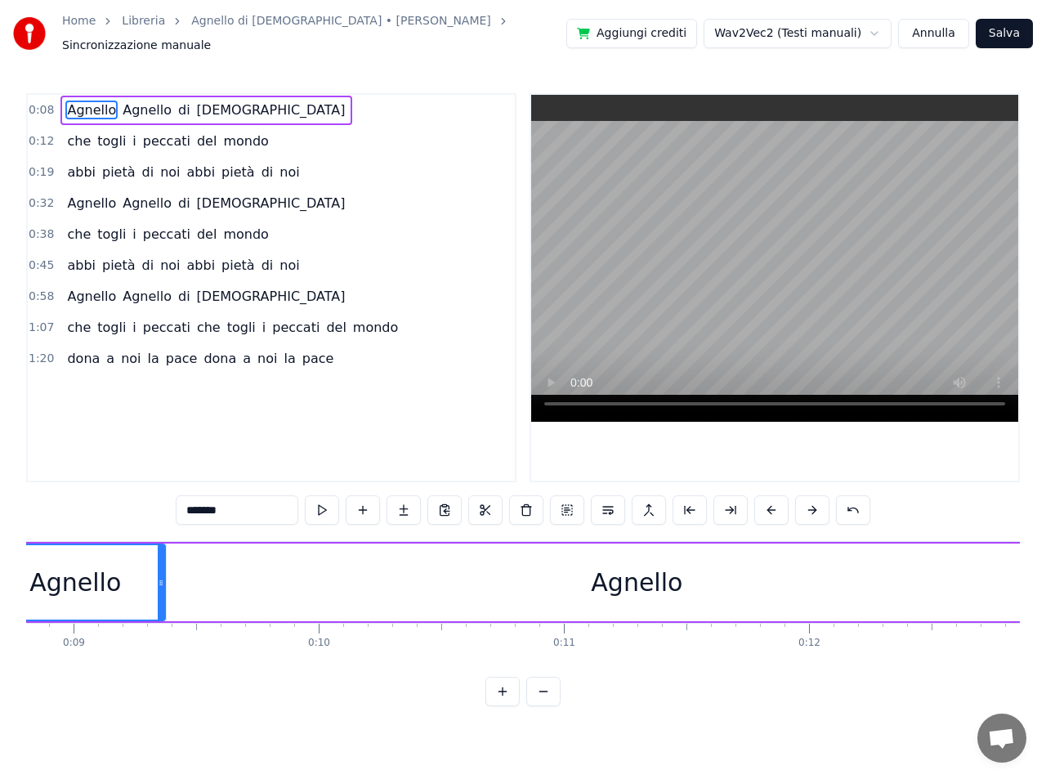
scroll to position [0, 2034]
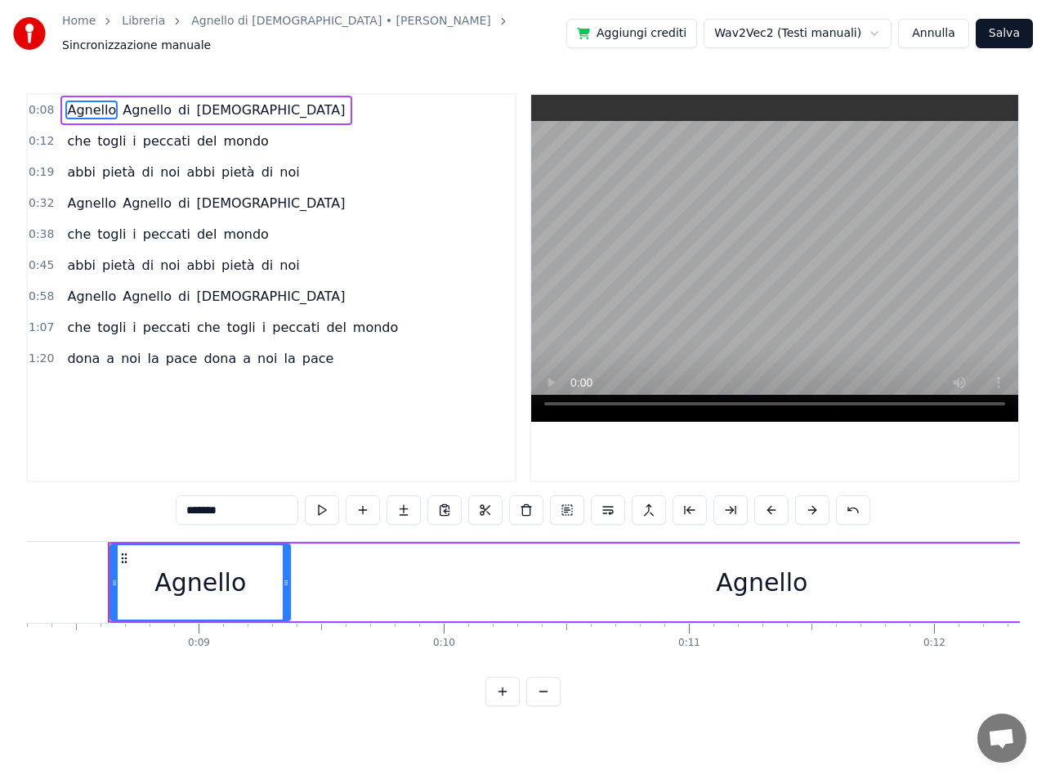
click at [761, 581] on div "Agnello" at bounding box center [762, 582] width 92 height 37
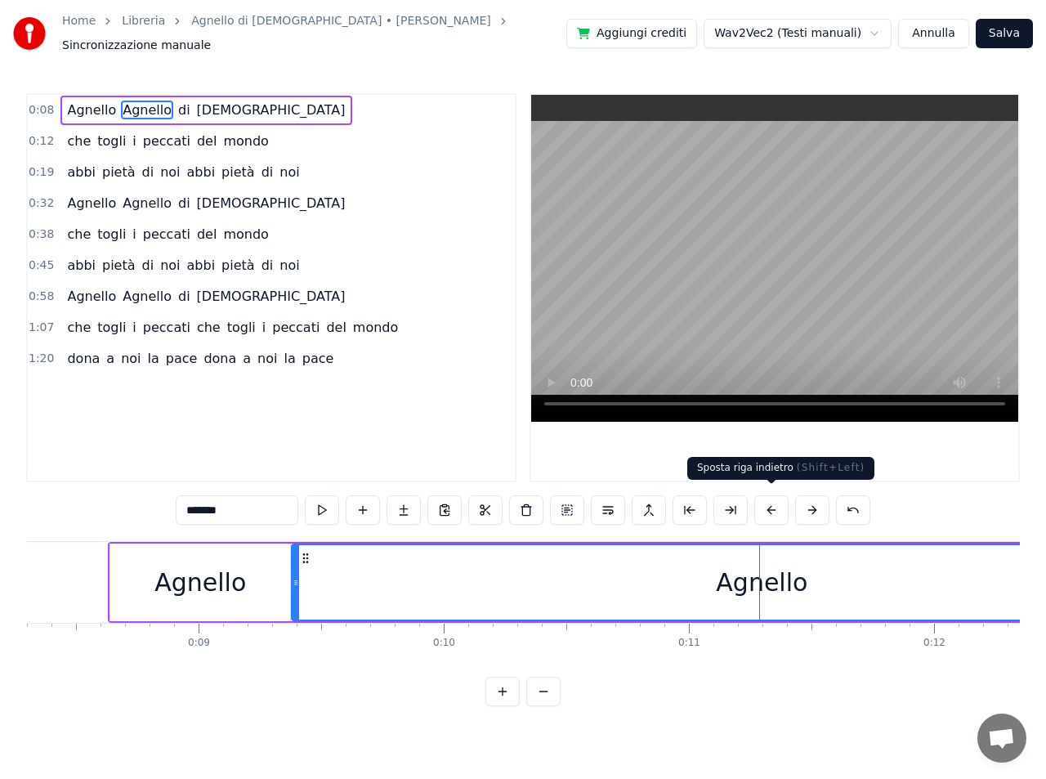
click at [772, 500] on button at bounding box center [771, 509] width 34 height 29
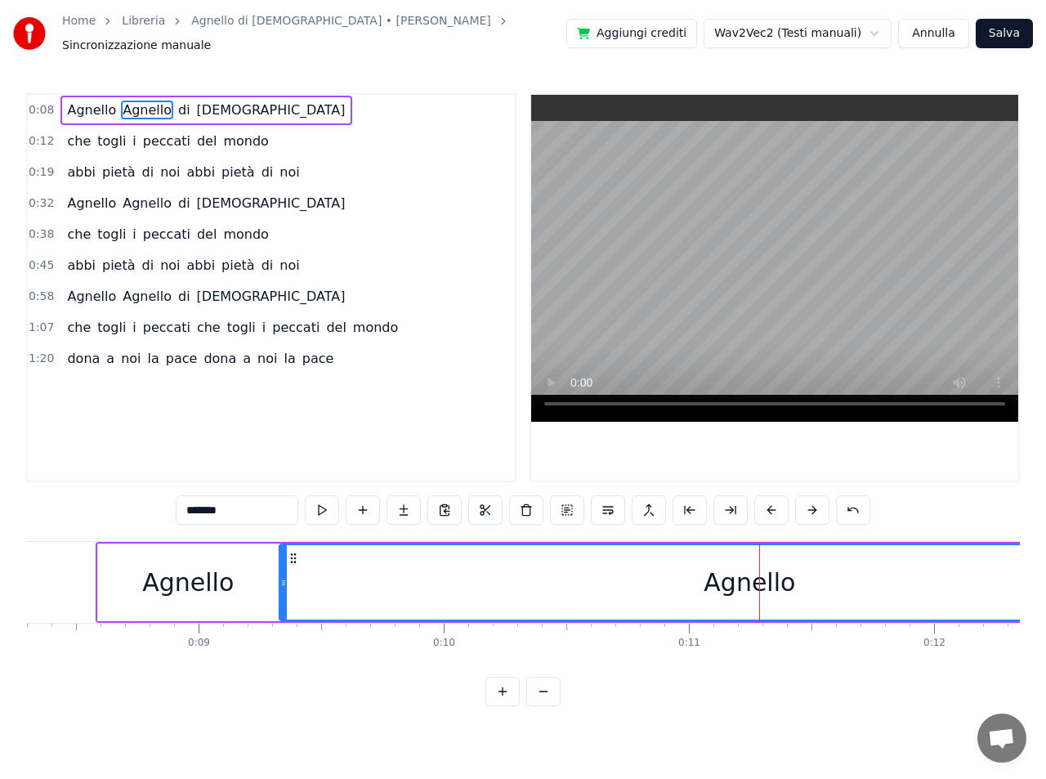
click at [772, 500] on button at bounding box center [771, 509] width 34 height 29
drag, startPoint x: 260, startPoint y: 567, endPoint x: 314, endPoint y: 571, distance: 54.1
click at [314, 571] on div at bounding box center [313, 582] width 7 height 74
drag, startPoint x: 158, startPoint y: 571, endPoint x: 244, endPoint y: 577, distance: 86.8
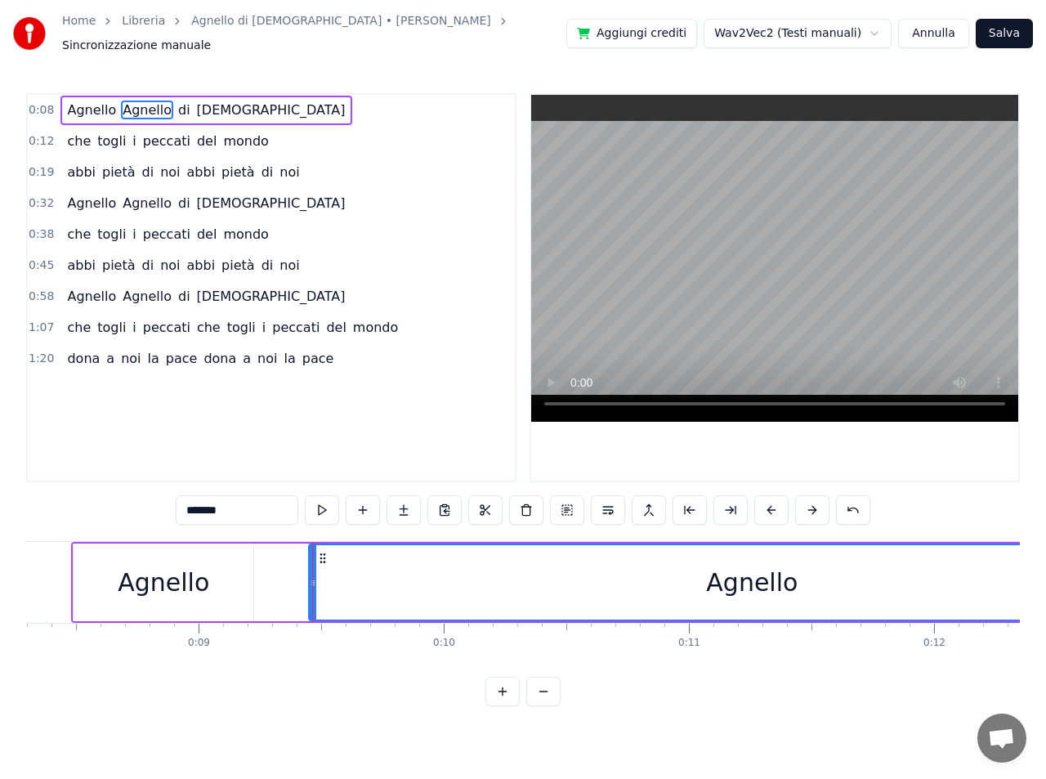
click at [244, 577] on div "Agnello" at bounding box center [164, 582] width 180 height 78
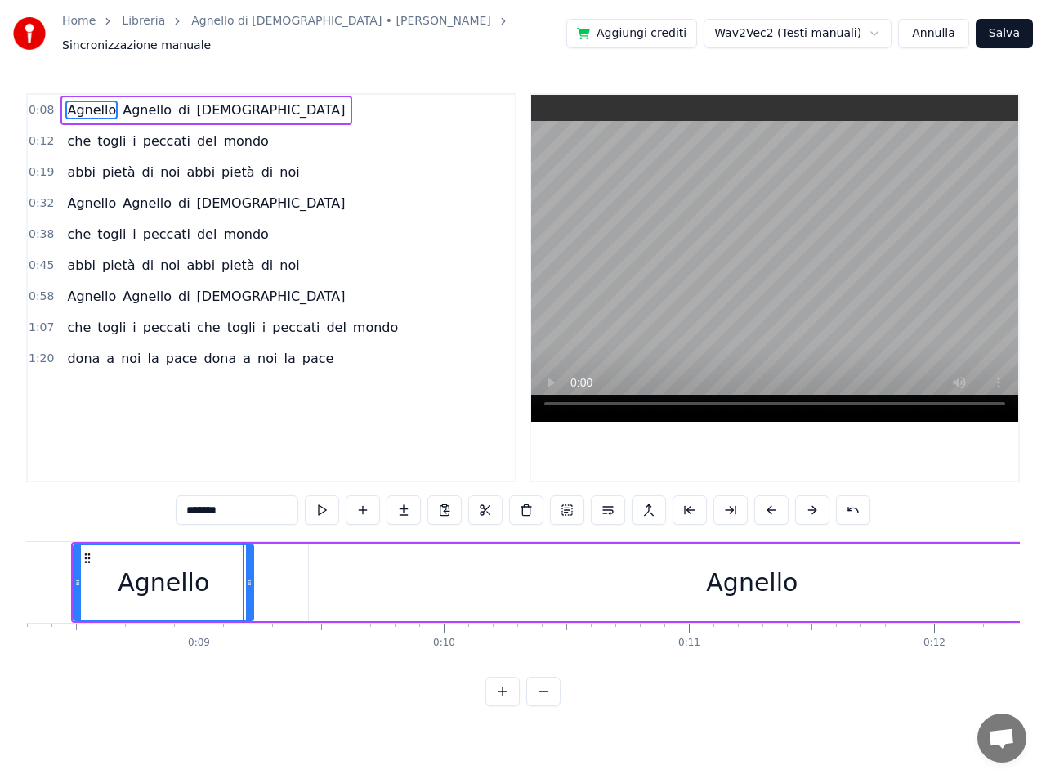
drag, startPoint x: 233, startPoint y: 574, endPoint x: 326, endPoint y: 574, distance: 93.2
click at [326, 574] on div "Agnello Agnello di Dio" at bounding box center [933, 582] width 1724 height 81
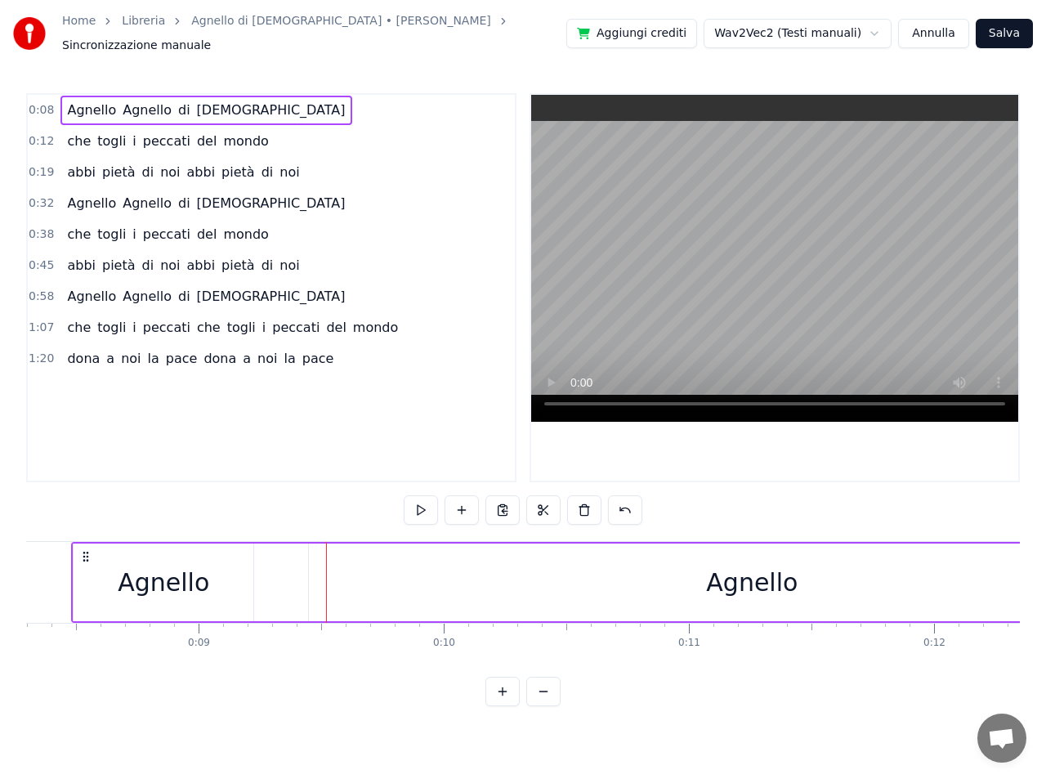
click at [220, 570] on div "Agnello" at bounding box center [164, 582] width 180 height 78
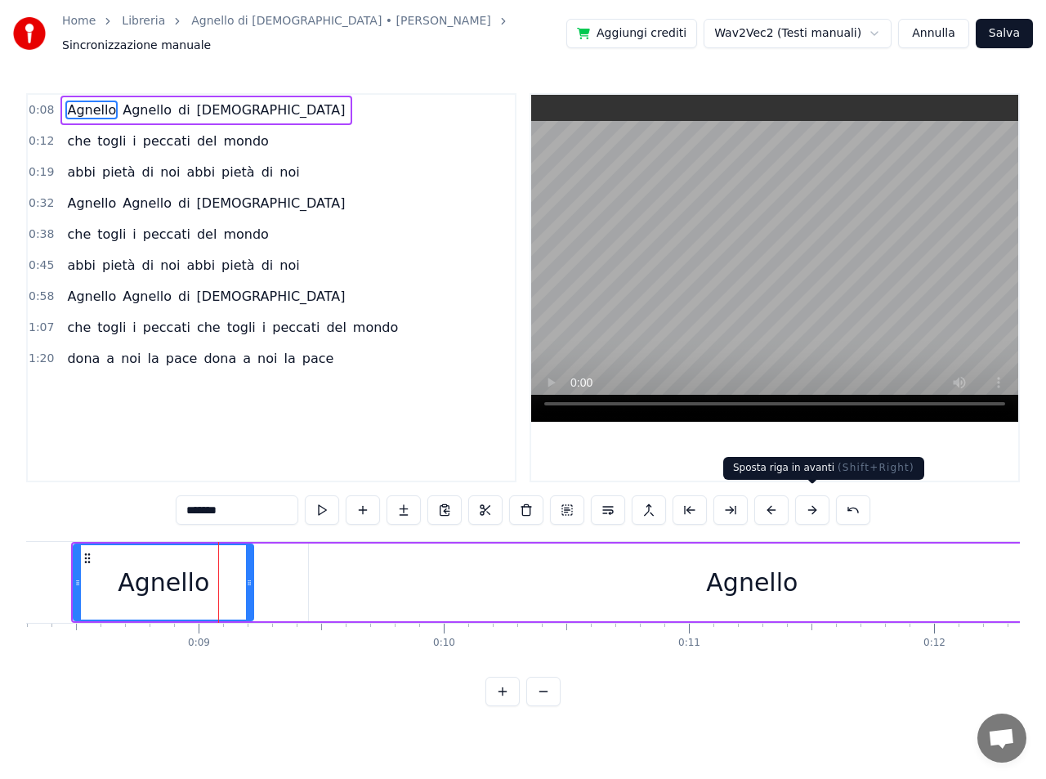
click at [815, 499] on button at bounding box center [812, 509] width 34 height 29
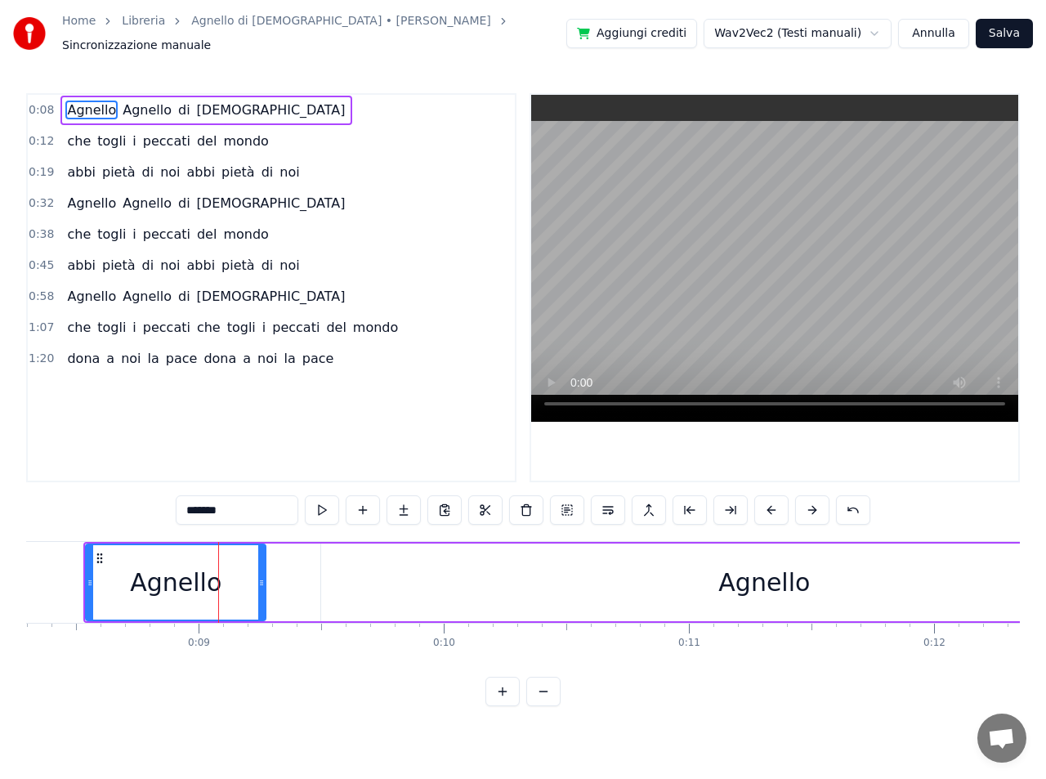
click at [815, 499] on button at bounding box center [812, 509] width 34 height 29
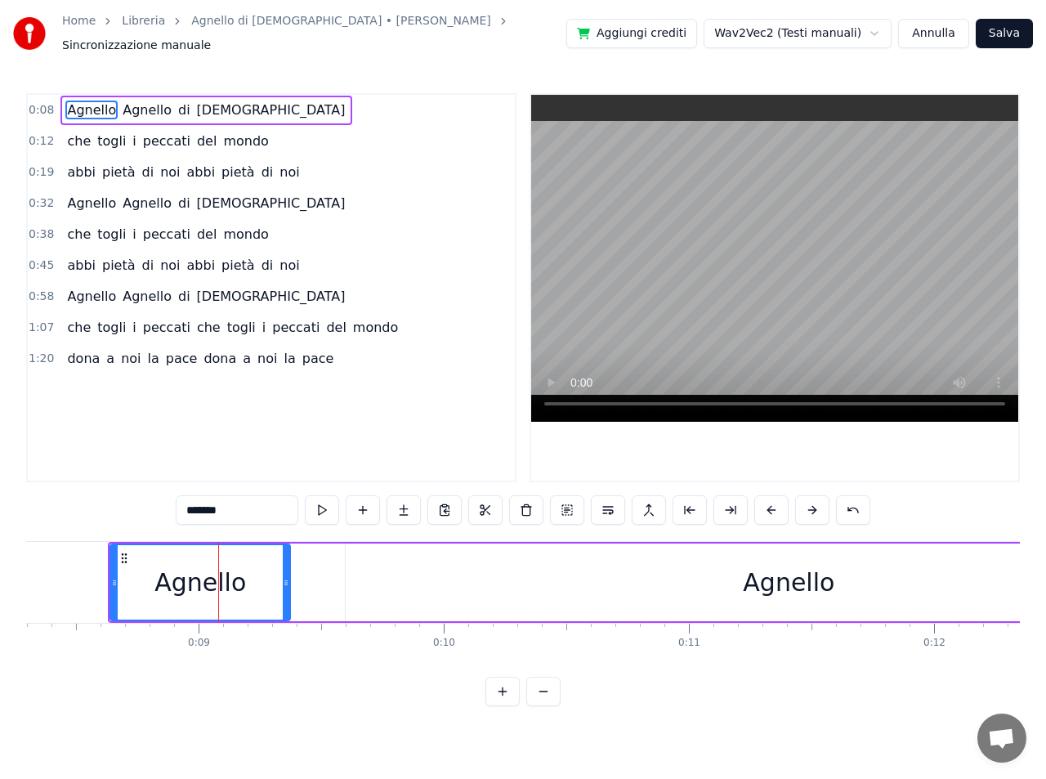
click at [664, 565] on div "Agnello" at bounding box center [789, 582] width 886 height 78
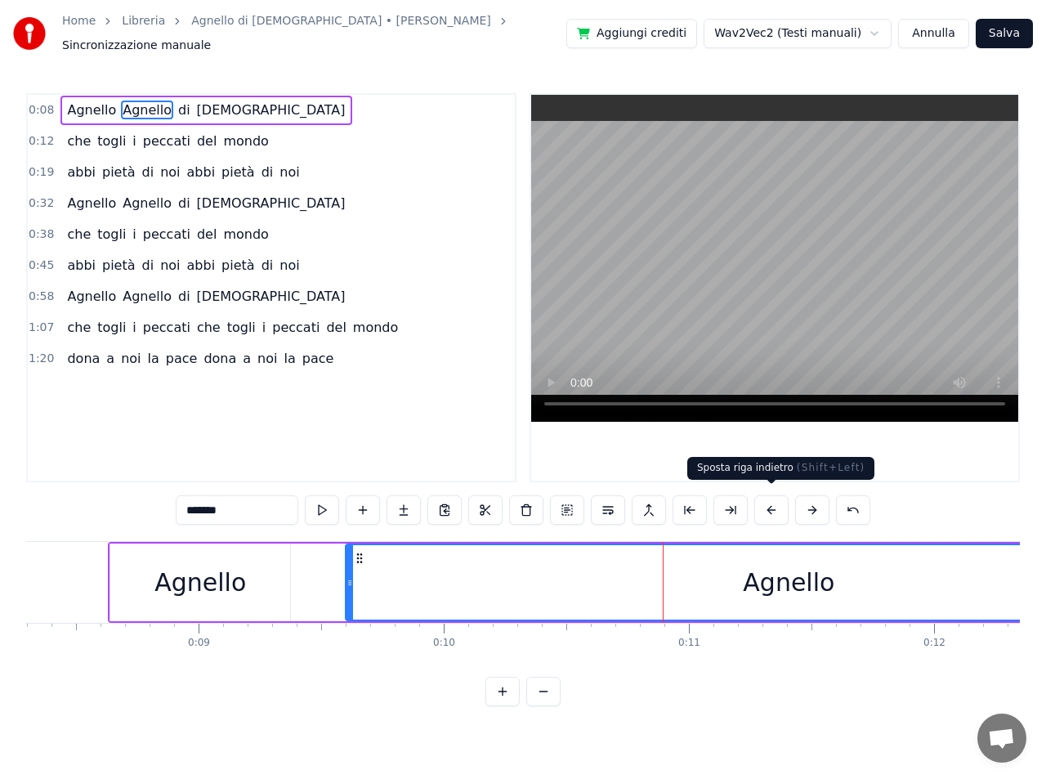
click at [771, 501] on button at bounding box center [771, 509] width 34 height 29
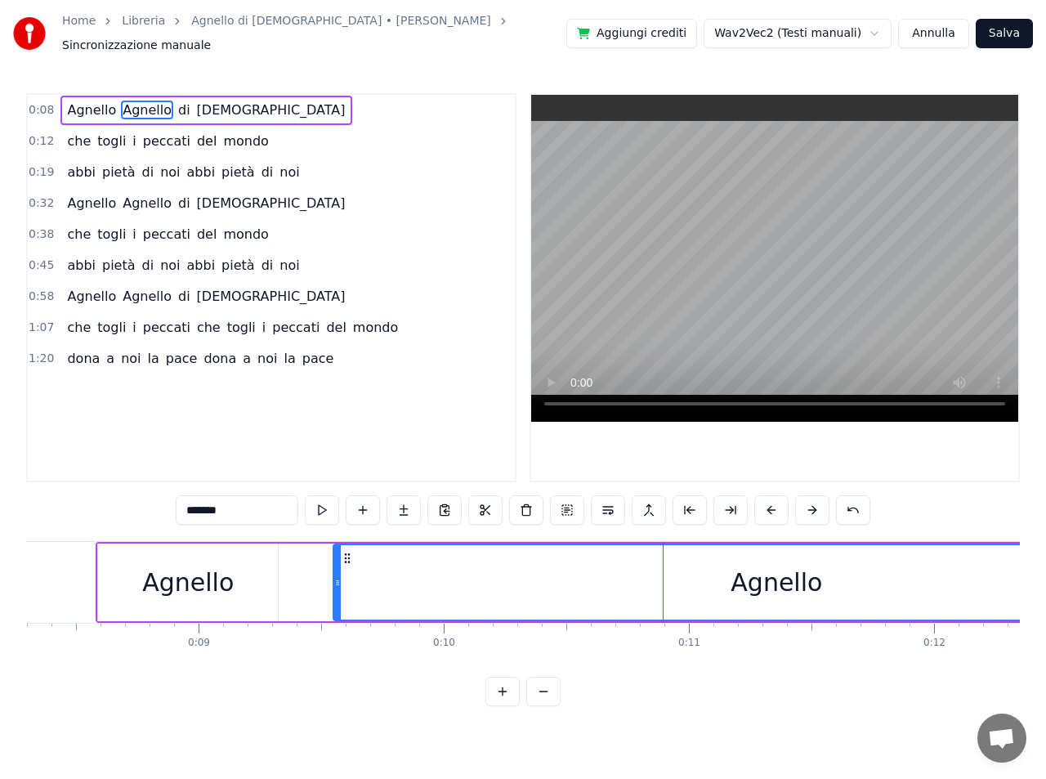
click at [771, 501] on button at bounding box center [771, 509] width 34 height 29
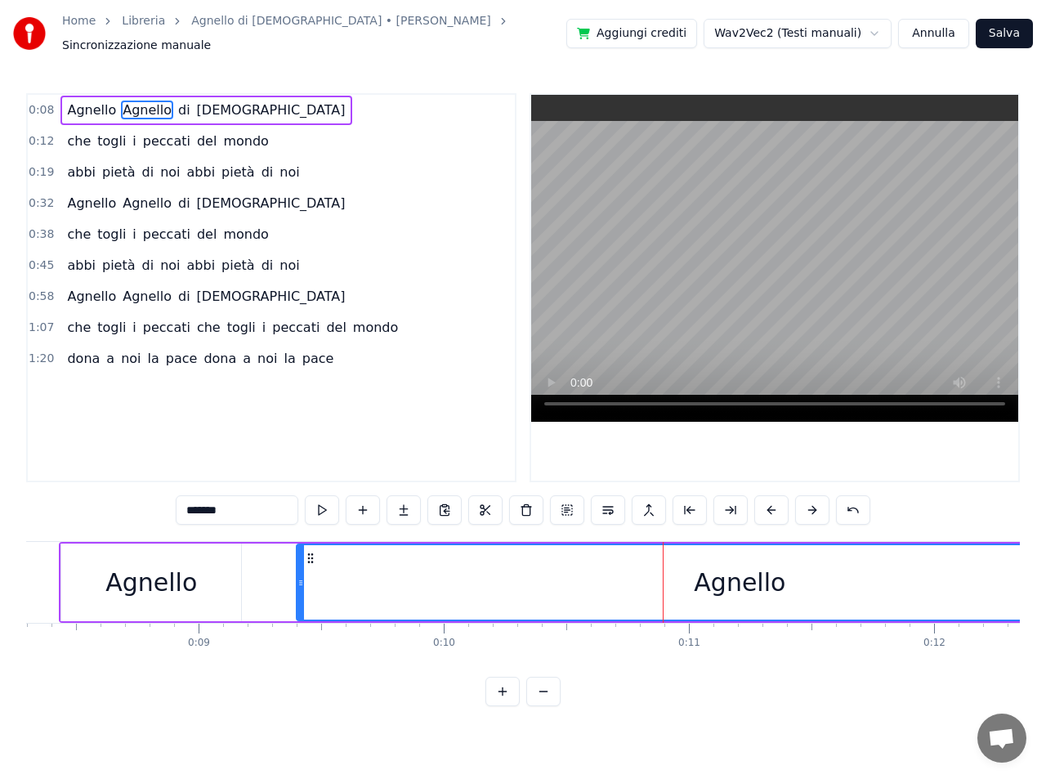
click at [771, 501] on button at bounding box center [771, 509] width 34 height 29
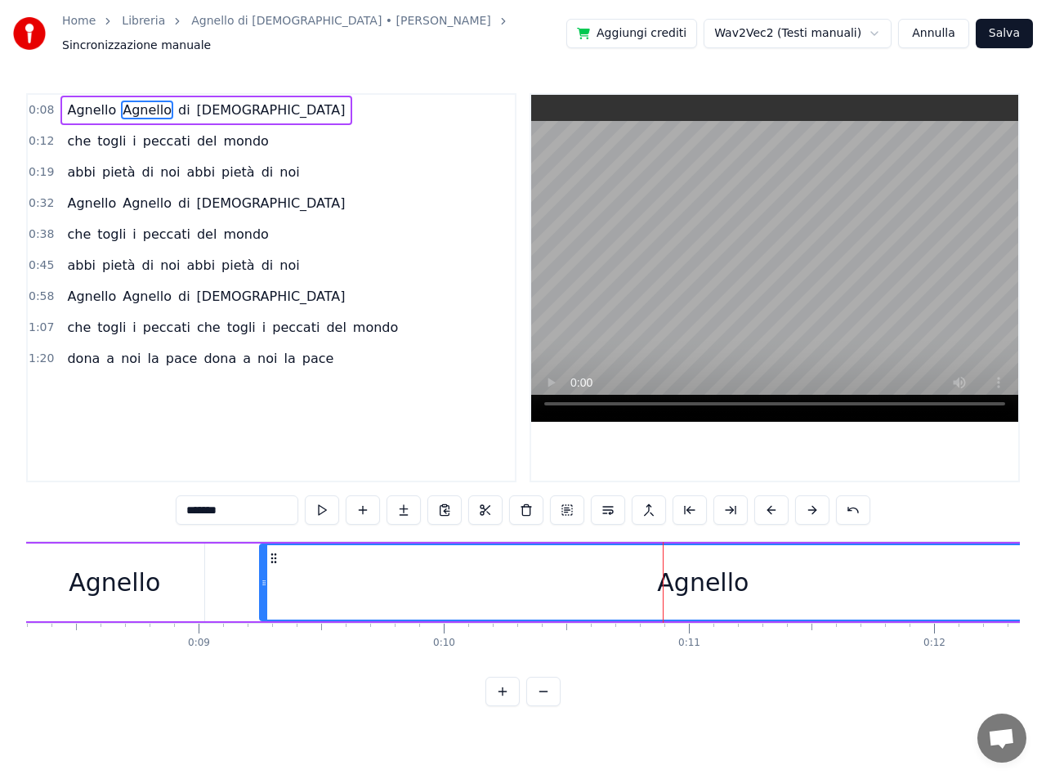
click at [771, 501] on button at bounding box center [771, 509] width 34 height 29
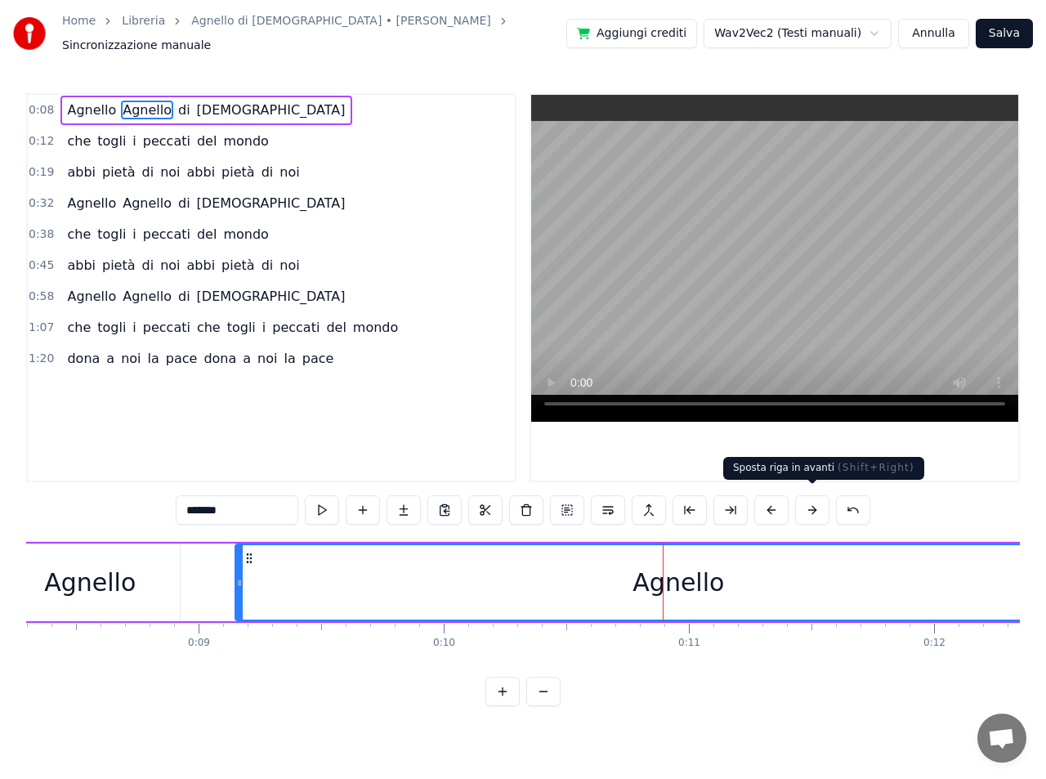
click at [815, 501] on button at bounding box center [812, 509] width 34 height 29
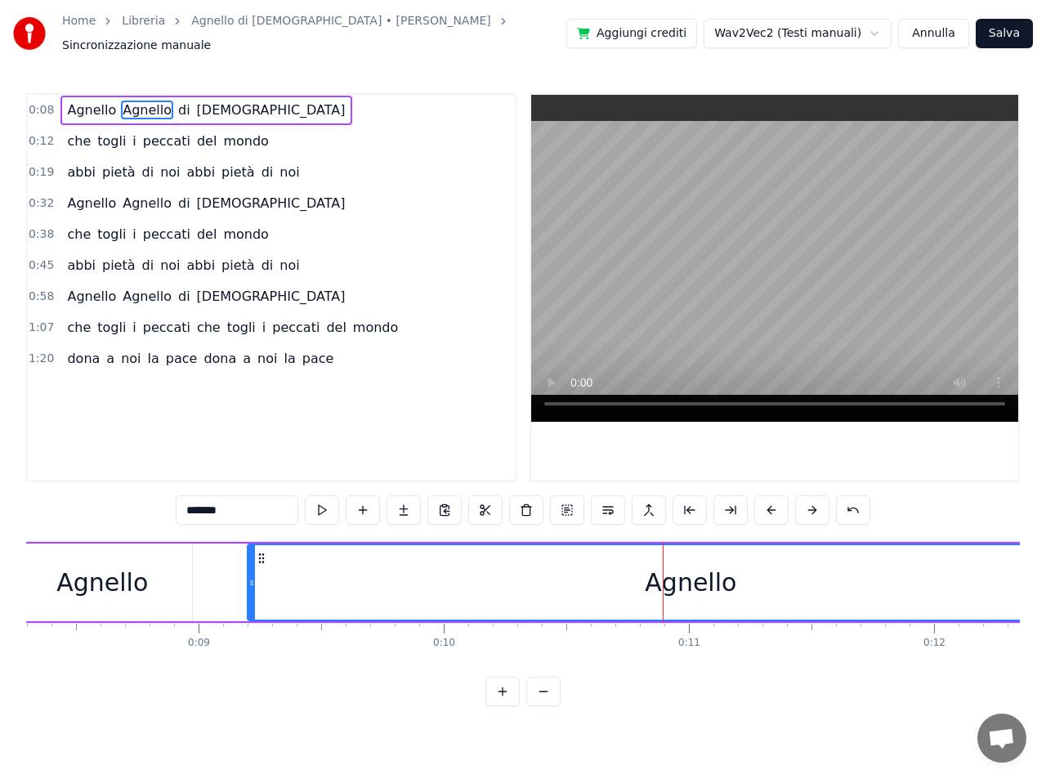
click at [264, 558] on circle at bounding box center [263, 558] width 1 height 1
click at [262, 552] on icon at bounding box center [261, 558] width 13 height 13
drag, startPoint x: 253, startPoint y: 574, endPoint x: 310, endPoint y: 579, distance: 57.4
click at [310, 579] on icon at bounding box center [310, 582] width 7 height 13
click at [100, 570] on div "Agnello" at bounding box center [102, 582] width 92 height 37
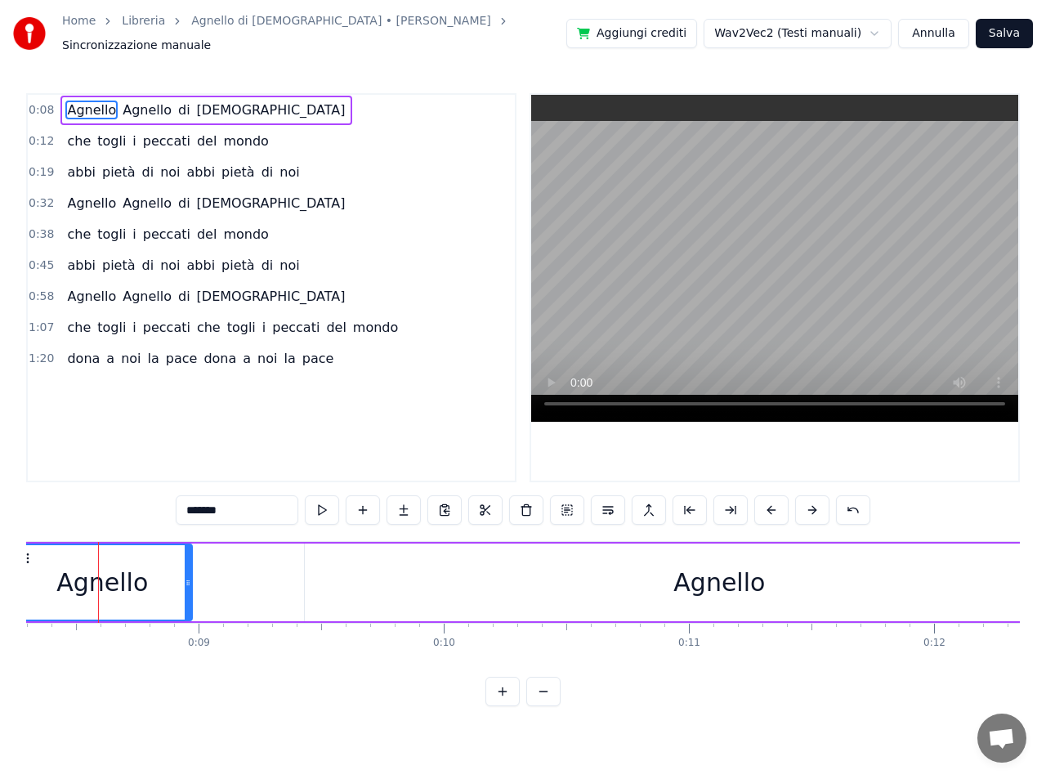
scroll to position [0, 2024]
drag, startPoint x: 172, startPoint y: 561, endPoint x: 198, endPoint y: 561, distance: 25.3
click at [174, 560] on div "Agnello" at bounding box center [112, 582] width 178 height 74
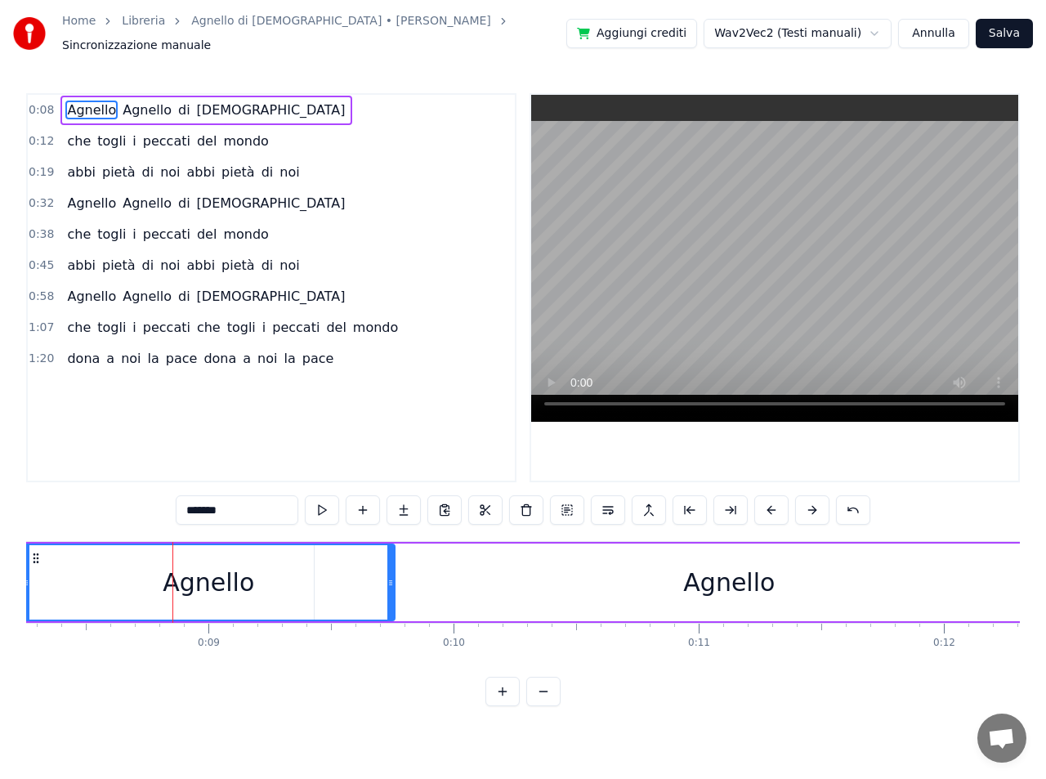
drag, startPoint x: 195, startPoint y: 561, endPoint x: 386, endPoint y: 582, distance: 191.5
click at [388, 580] on div at bounding box center [390, 582] width 7 height 74
click at [705, 580] on div "Agnello" at bounding box center [729, 582] width 92 height 37
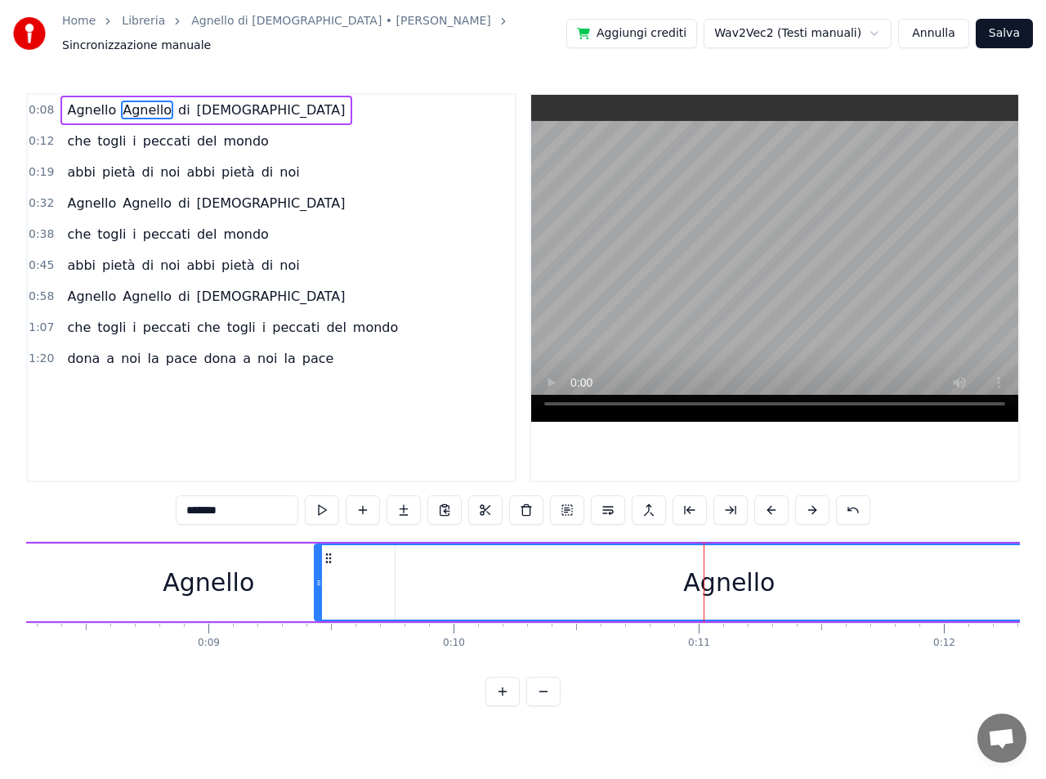
drag, startPoint x: 604, startPoint y: 577, endPoint x: 380, endPoint y: 559, distance: 224.6
click at [380, 559] on div "Agnello" at bounding box center [728, 582] width 827 height 74
drag, startPoint x: 724, startPoint y: 573, endPoint x: 294, endPoint y: 544, distance: 430.7
click at [294, 544] on div "Agnello Agnello di Dio" at bounding box center [882, 582] width 1724 height 81
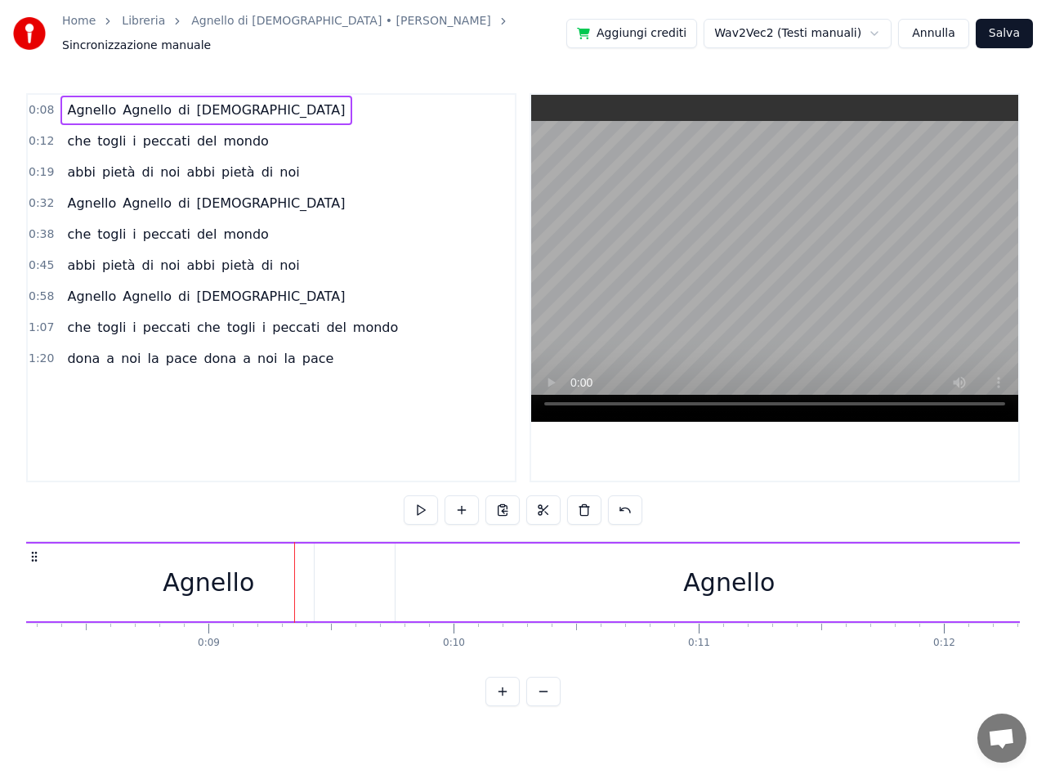
drag, startPoint x: 660, startPoint y: 576, endPoint x: 306, endPoint y: 561, distance: 354.1
click at [306, 561] on div "Agnello Agnello di Dio" at bounding box center [882, 582] width 1724 height 81
click at [584, 577] on div "Agnello" at bounding box center [729, 582] width 829 height 78
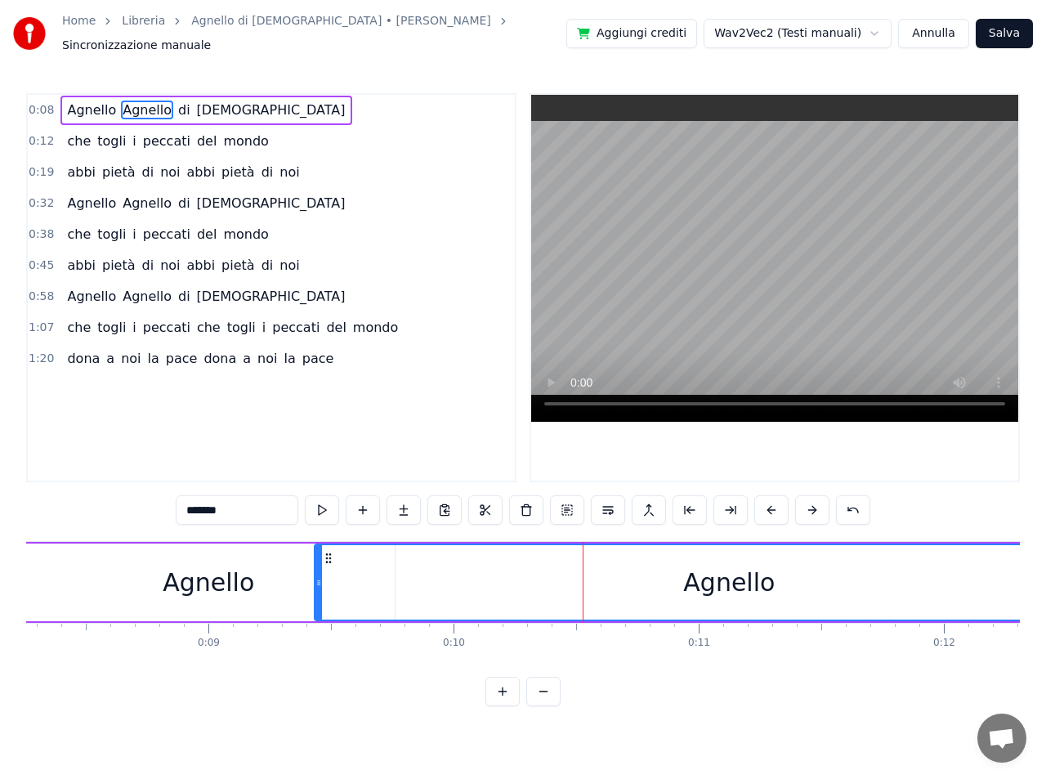
drag, startPoint x: 583, startPoint y: 579, endPoint x: 673, endPoint y: 582, distance: 90.7
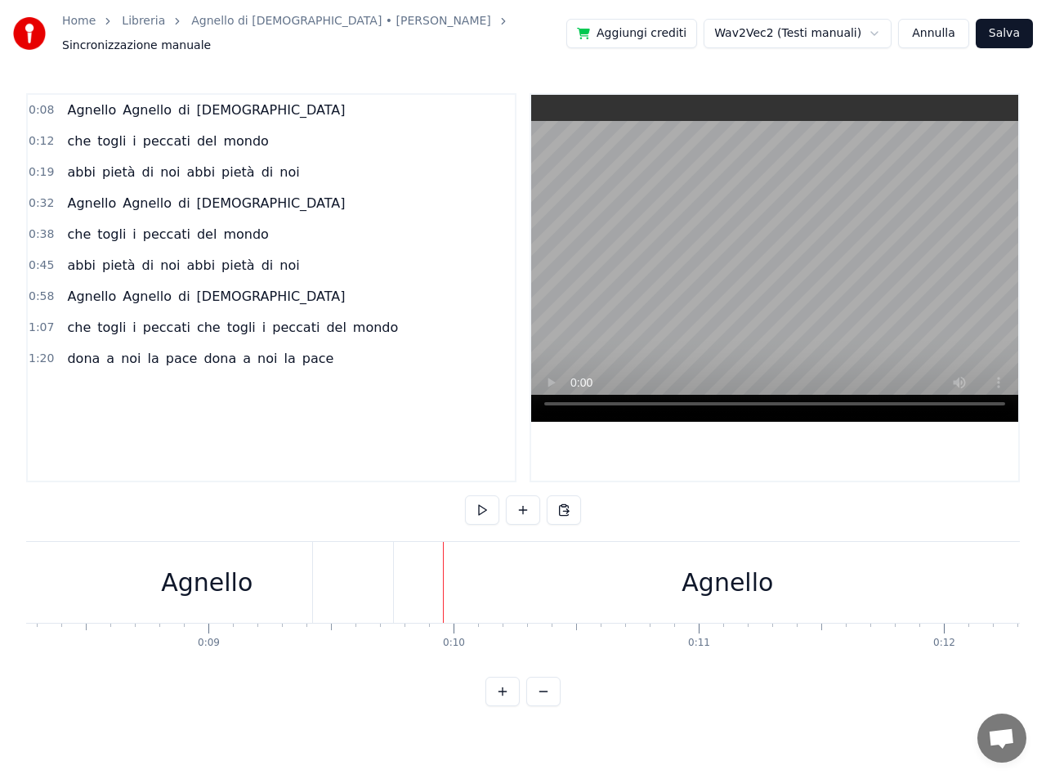
click at [715, 574] on div "Agnello" at bounding box center [727, 582] width 92 height 37
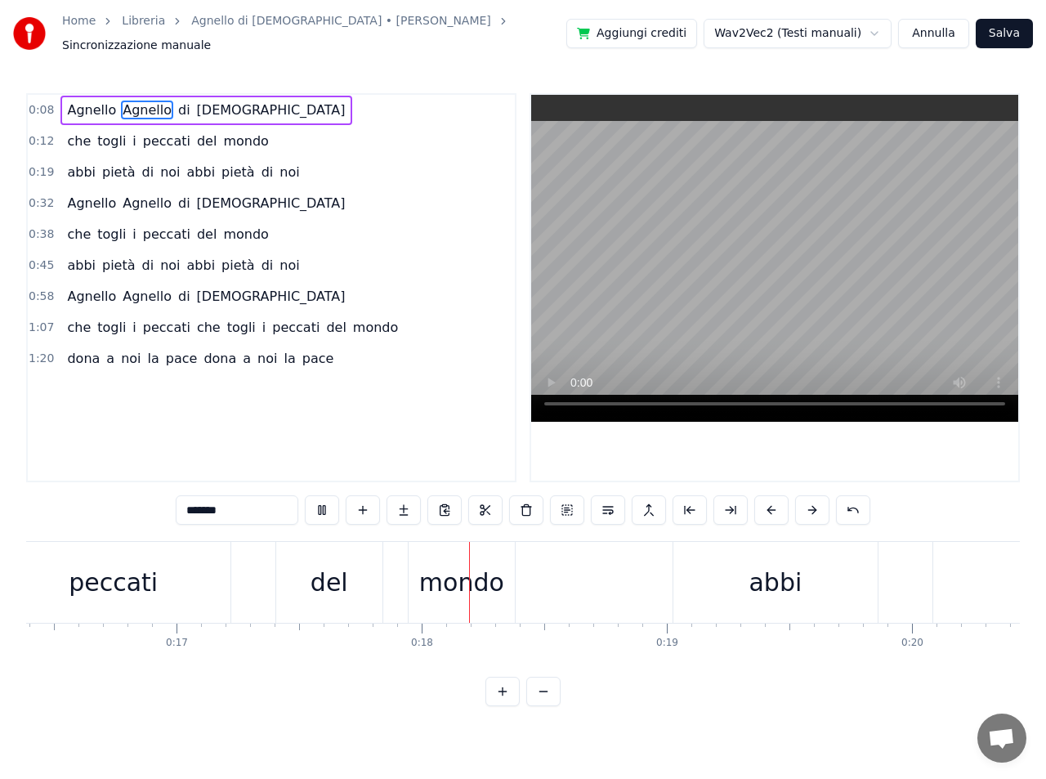
scroll to position [0, 4268]
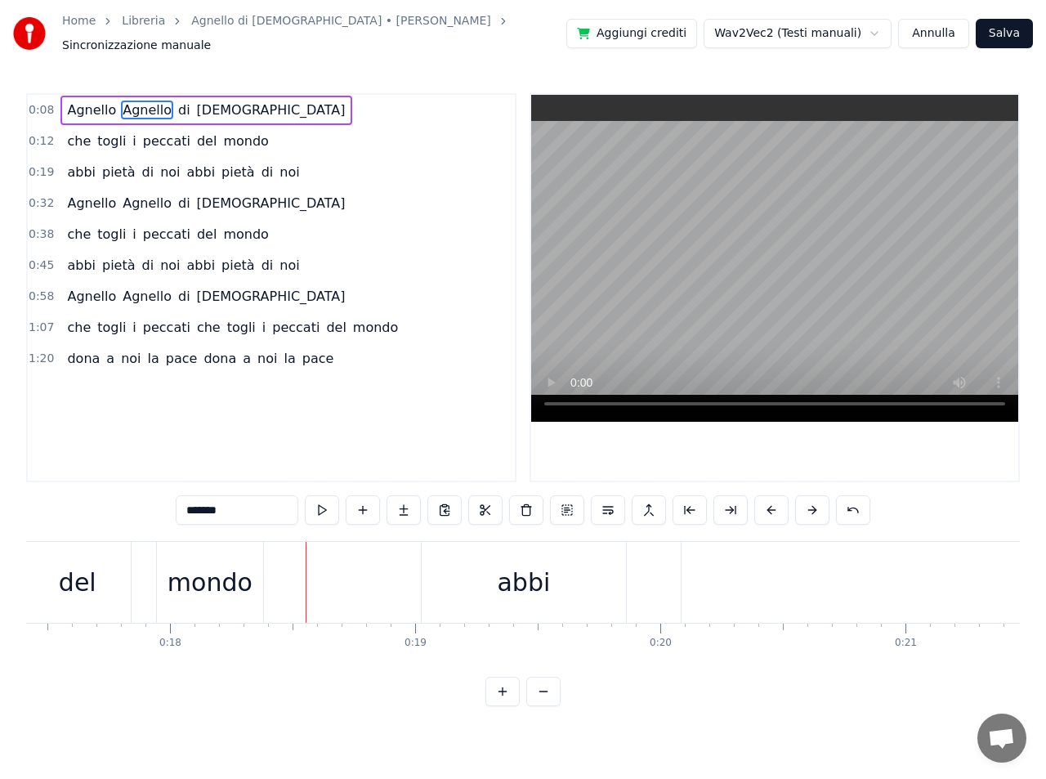
click at [78, 105] on span "Agnello" at bounding box center [91, 110] width 52 height 19
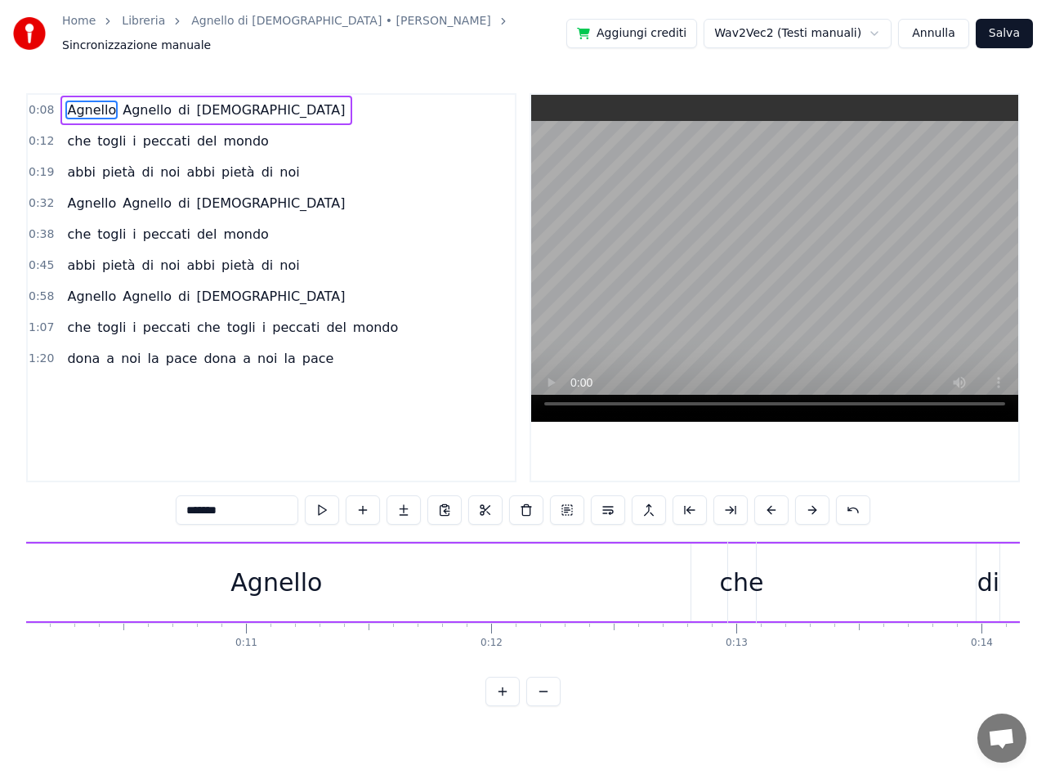
scroll to position [0, 1936]
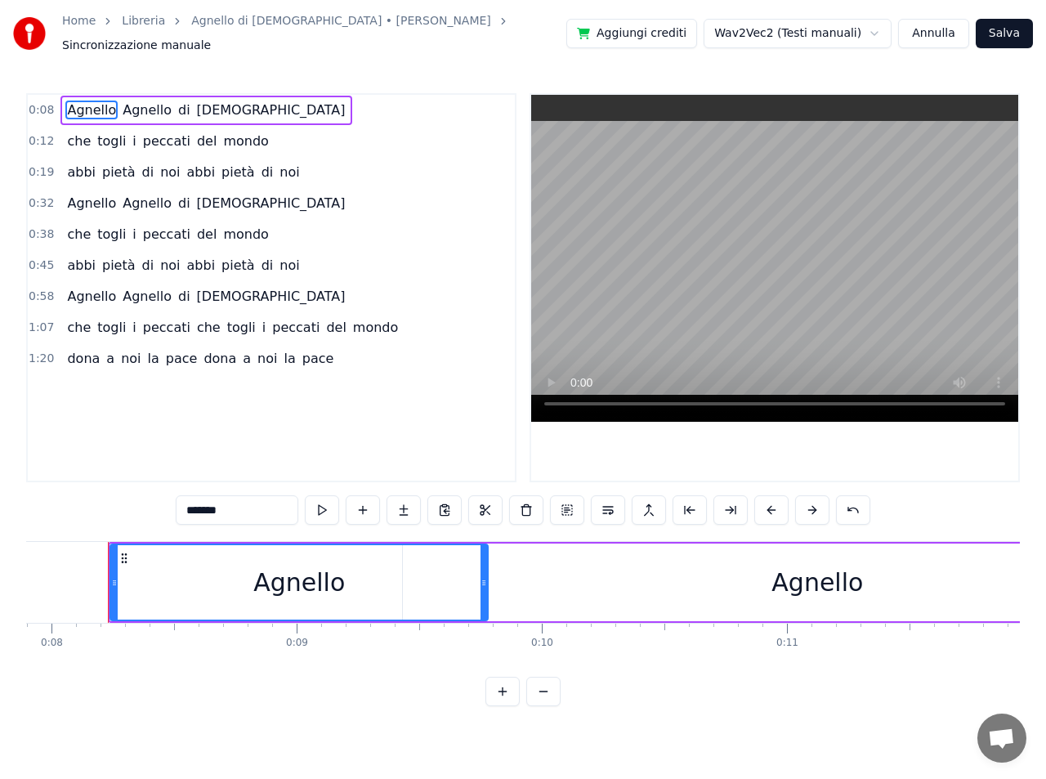
click at [484, 576] on icon at bounding box center [483, 582] width 7 height 13
click at [695, 583] on div "Agnello" at bounding box center [817, 582] width 829 height 78
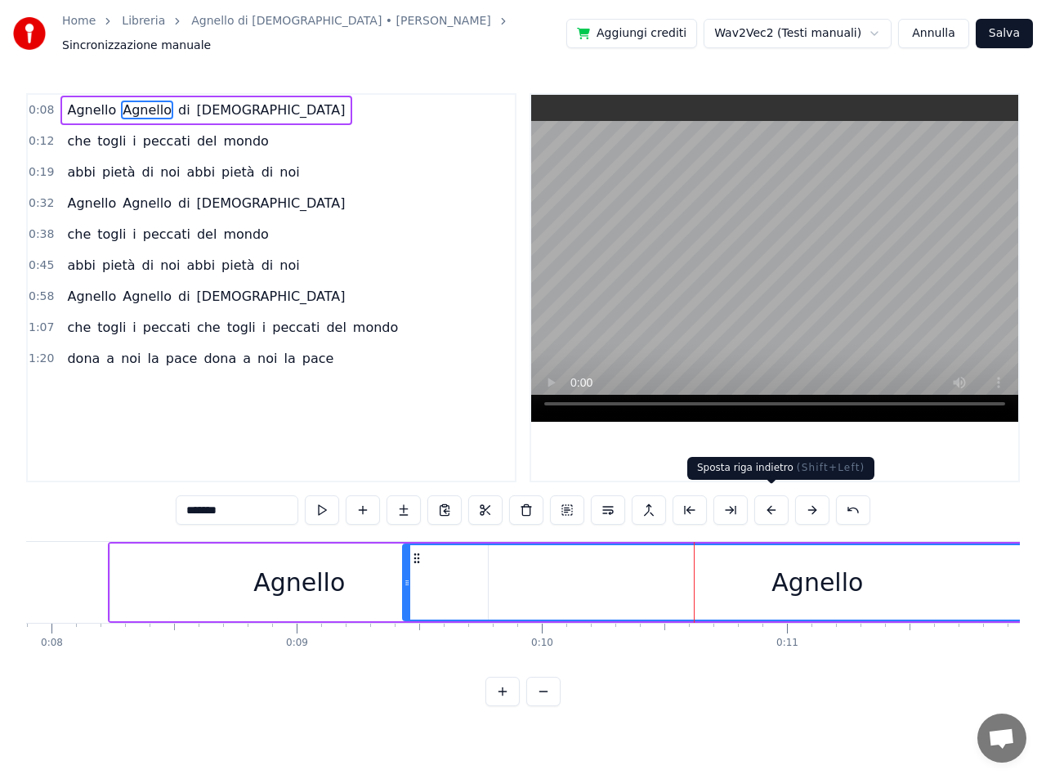
click at [770, 500] on button at bounding box center [771, 509] width 34 height 29
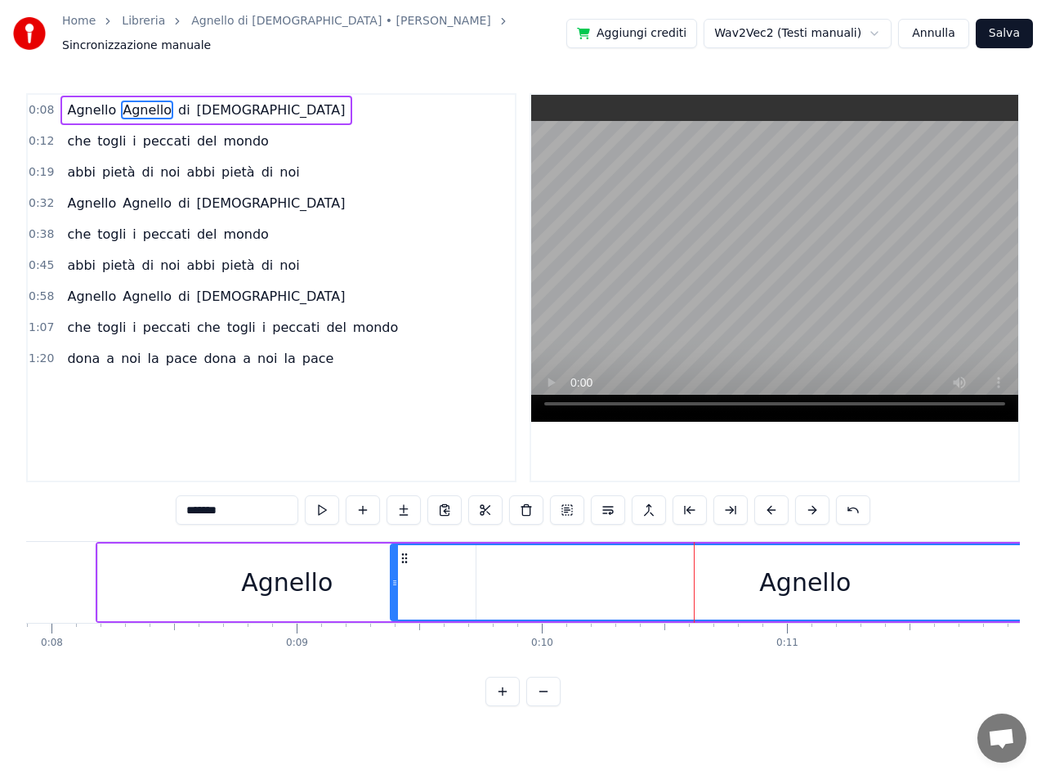
click at [770, 500] on button at bounding box center [771, 509] width 34 height 29
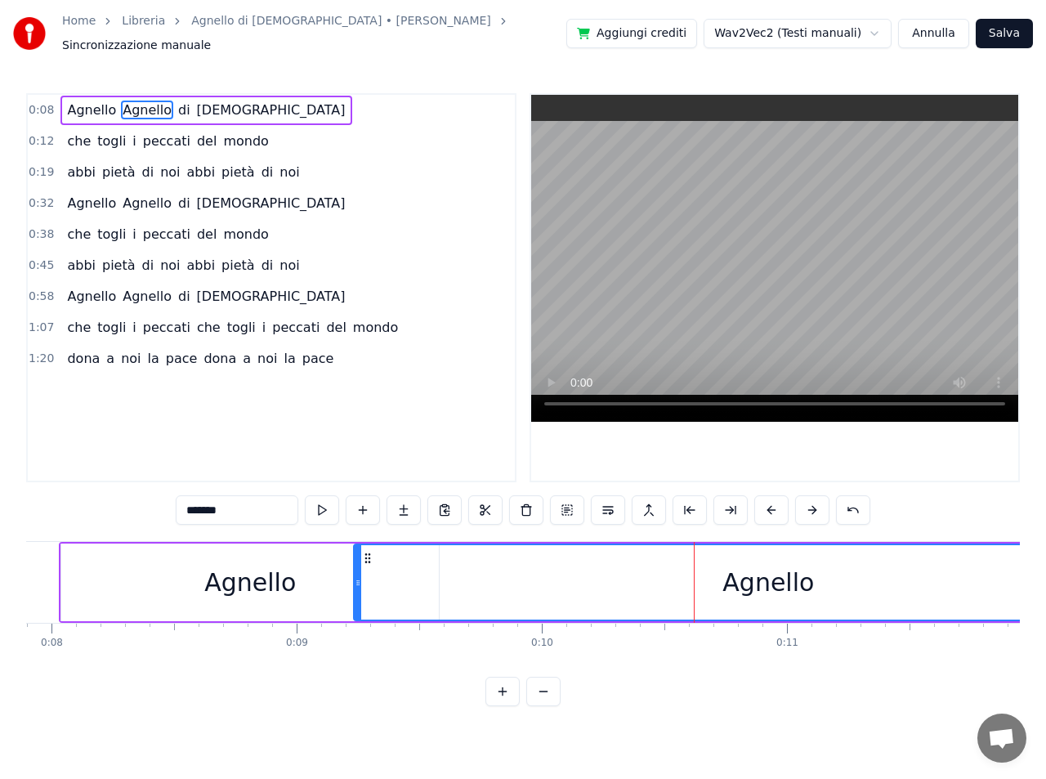
click at [770, 500] on button at bounding box center [771, 509] width 34 height 29
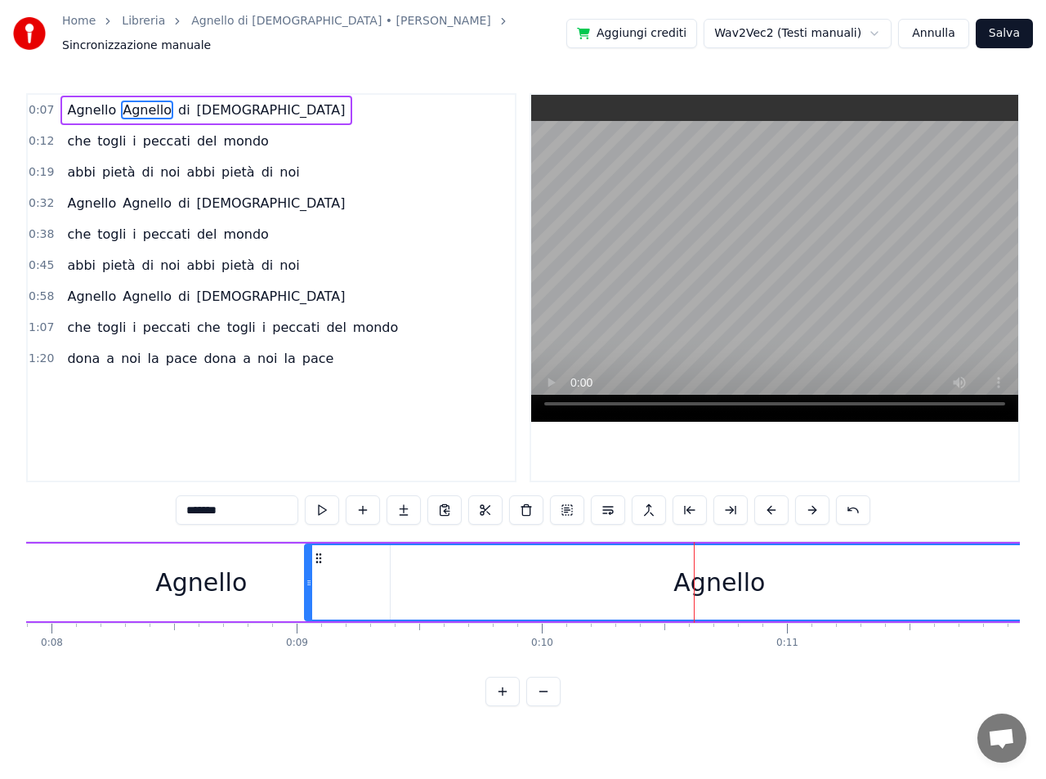
click at [770, 500] on button at bounding box center [771, 509] width 34 height 29
click at [695, 503] on button at bounding box center [689, 509] width 34 height 29
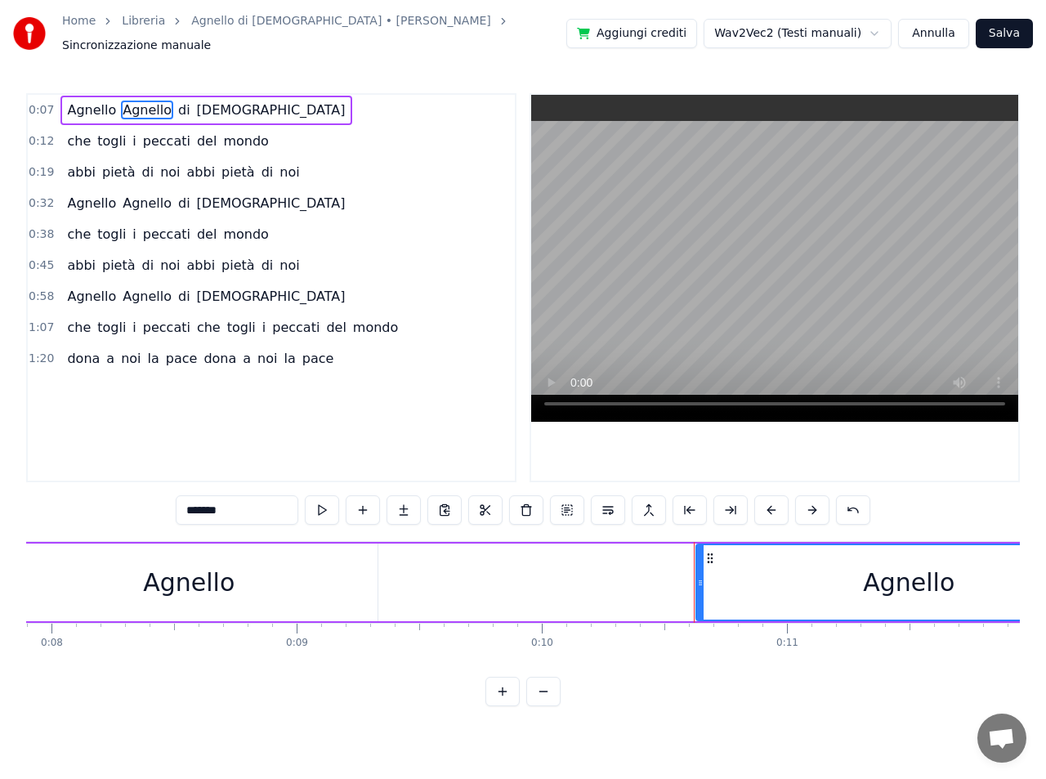
drag, startPoint x: 192, startPoint y: 580, endPoint x: 251, endPoint y: 579, distance: 58.8
click at [251, 579] on div "Agnello" at bounding box center [188, 582] width 377 height 78
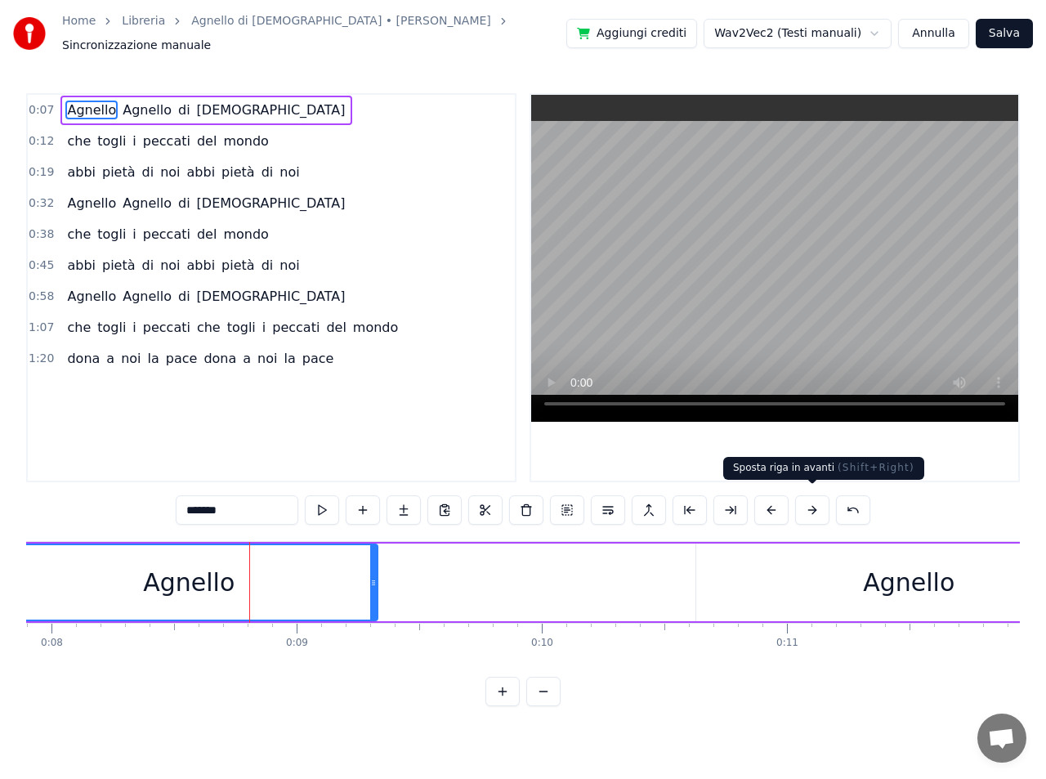
click at [812, 501] on button at bounding box center [812, 509] width 34 height 29
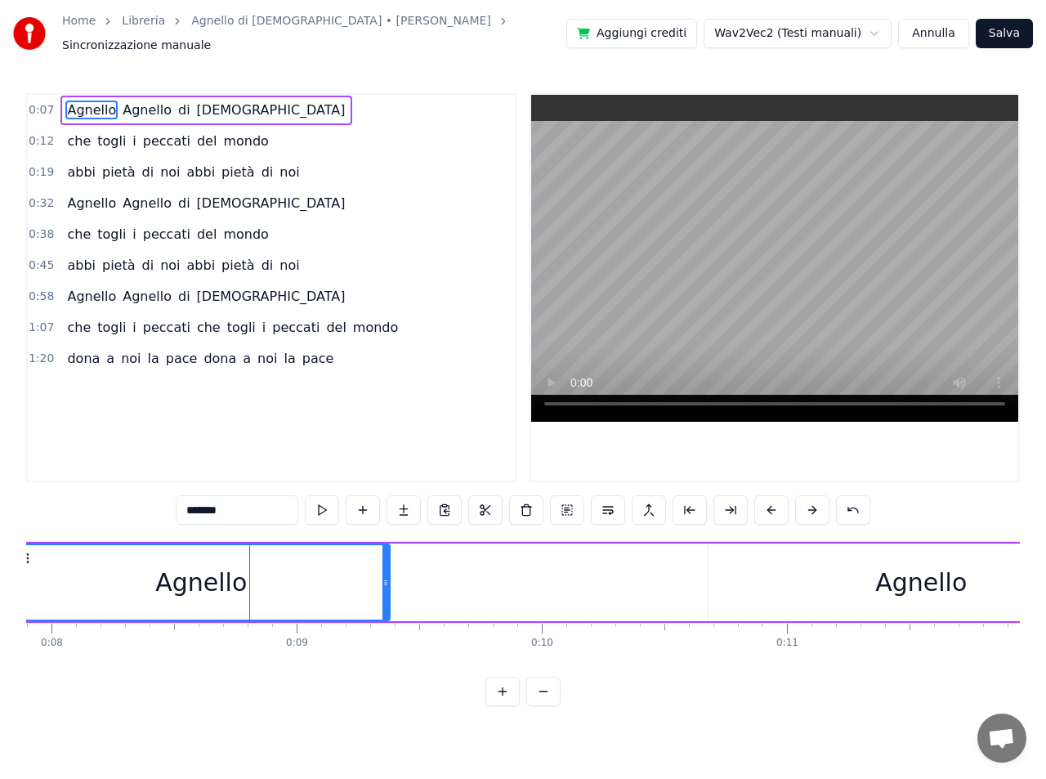
click at [812, 503] on button at bounding box center [812, 509] width 34 height 29
click at [812, 504] on button at bounding box center [812, 509] width 34 height 29
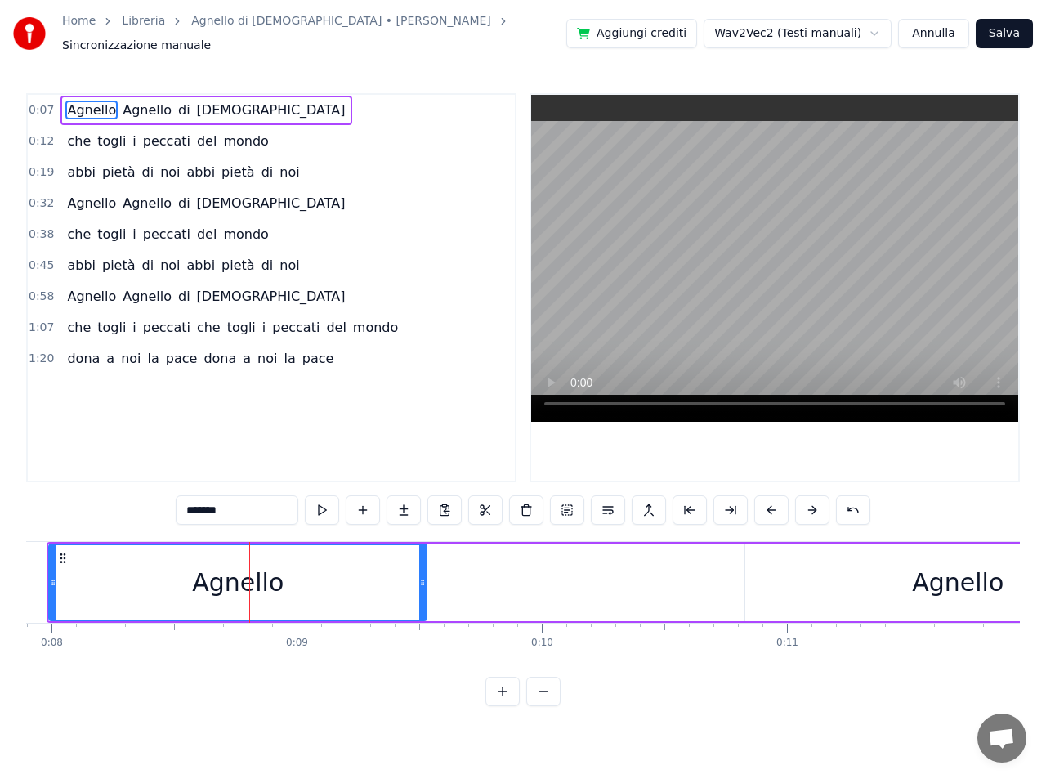
click at [812, 504] on button at bounding box center [812, 509] width 34 height 29
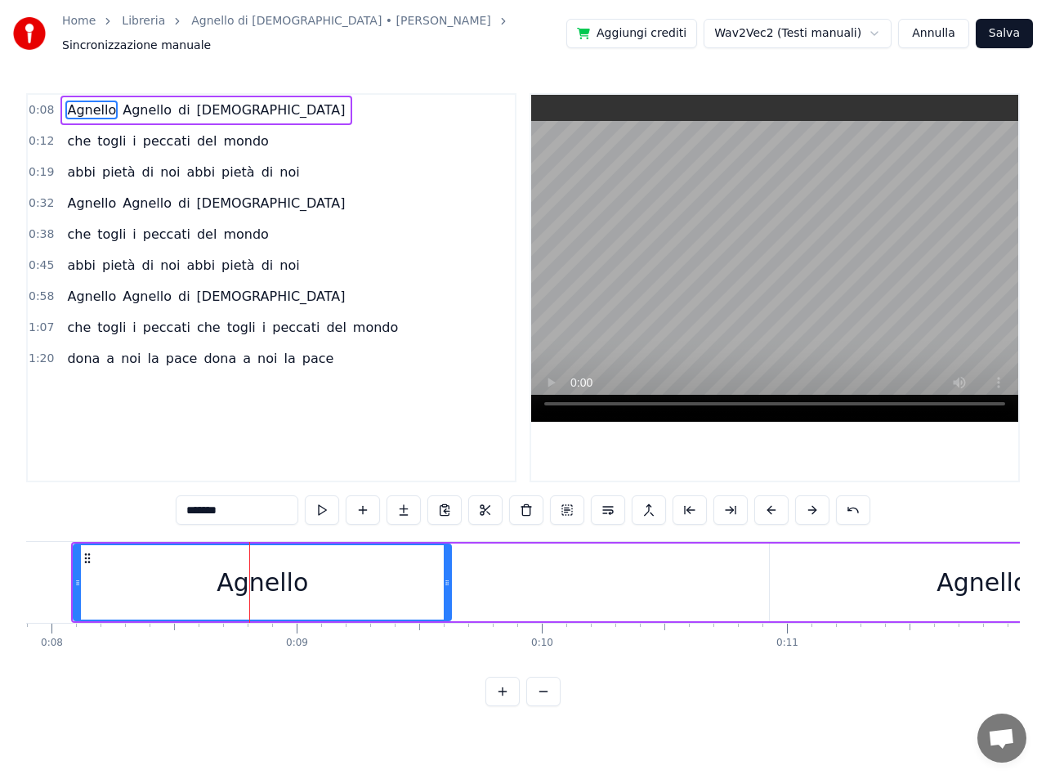
click at [812, 504] on button at bounding box center [812, 509] width 34 height 29
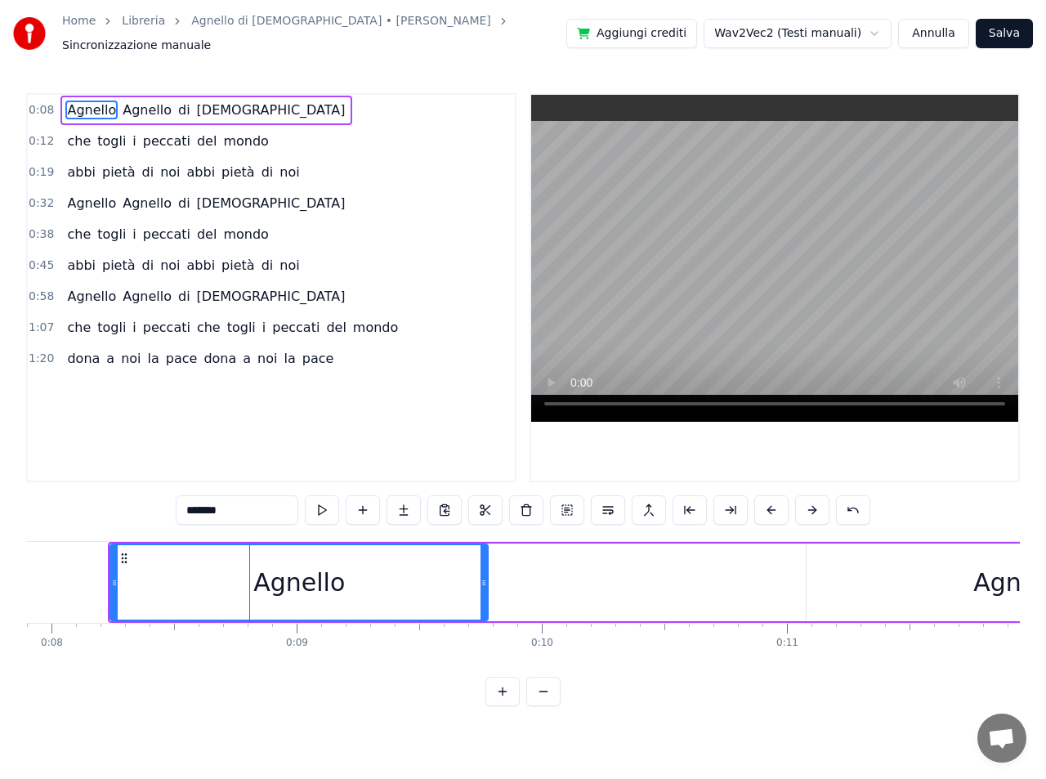
click at [812, 504] on button at bounding box center [812, 509] width 34 height 29
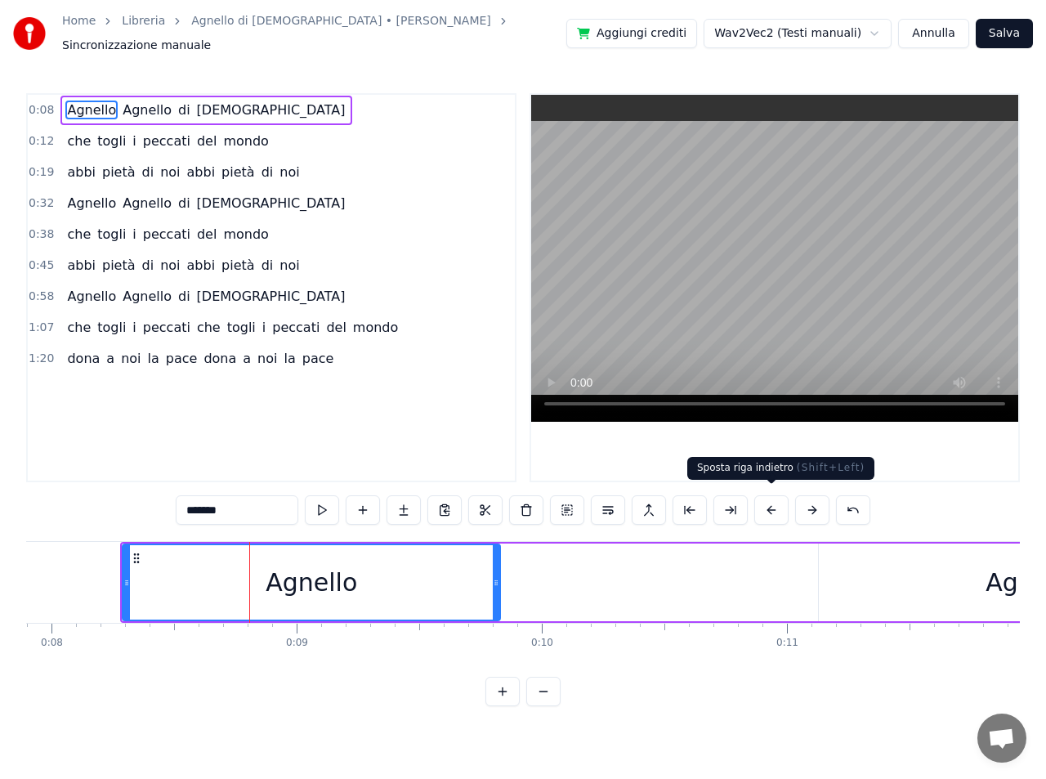
click at [774, 507] on button at bounding box center [771, 509] width 34 height 29
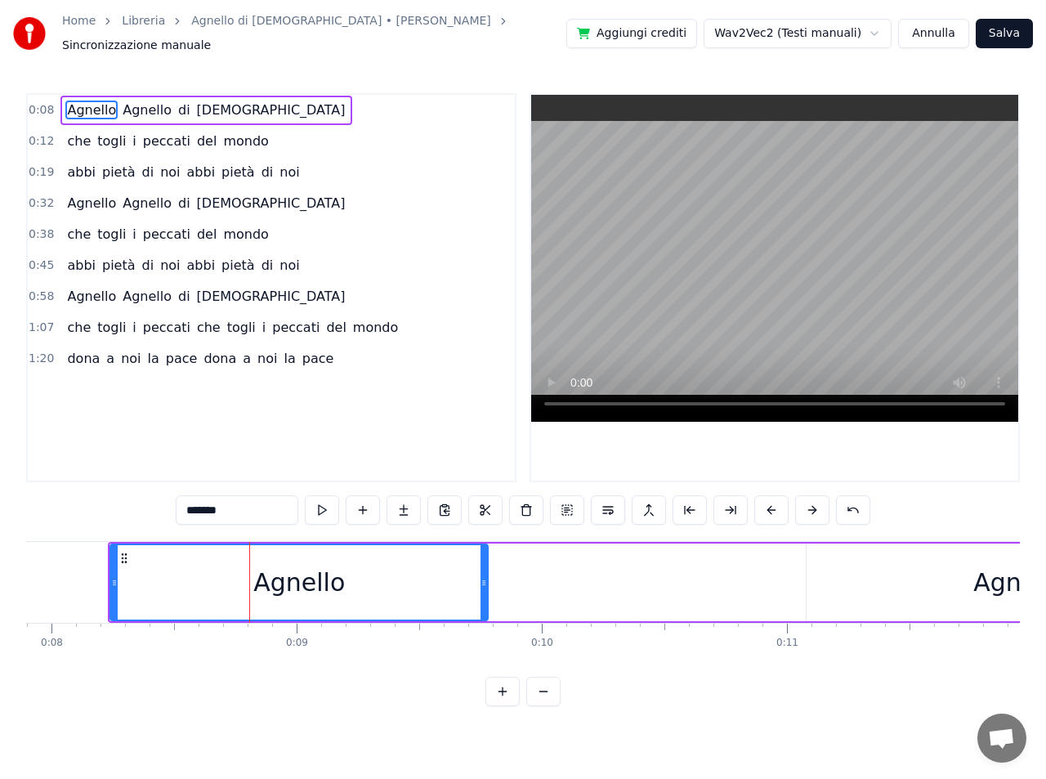
click at [687, 501] on button at bounding box center [689, 509] width 34 height 29
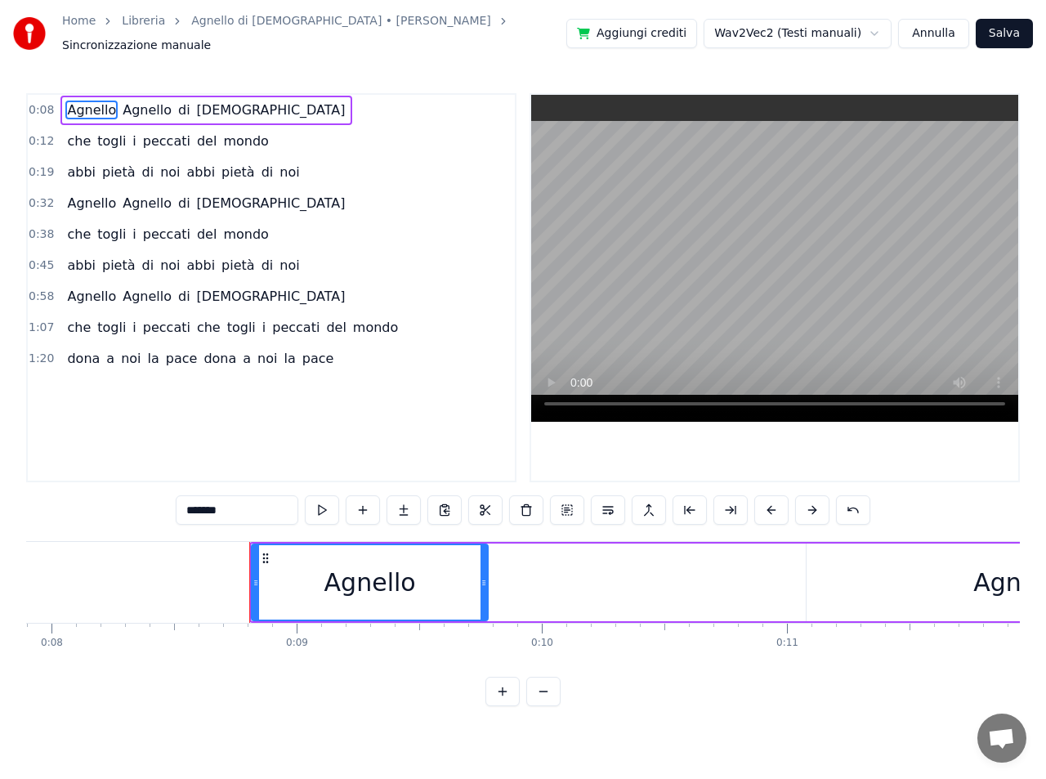
click at [687, 501] on button at bounding box center [689, 509] width 34 height 29
click at [732, 505] on button at bounding box center [730, 509] width 34 height 29
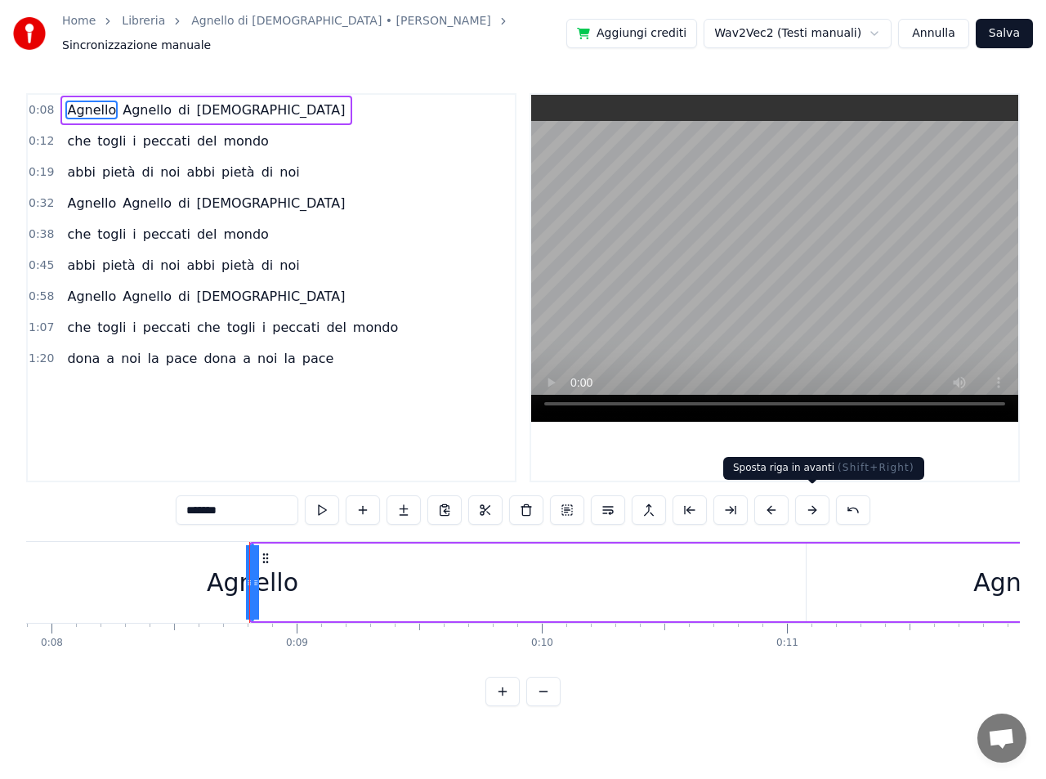
click at [813, 504] on button at bounding box center [812, 509] width 34 height 29
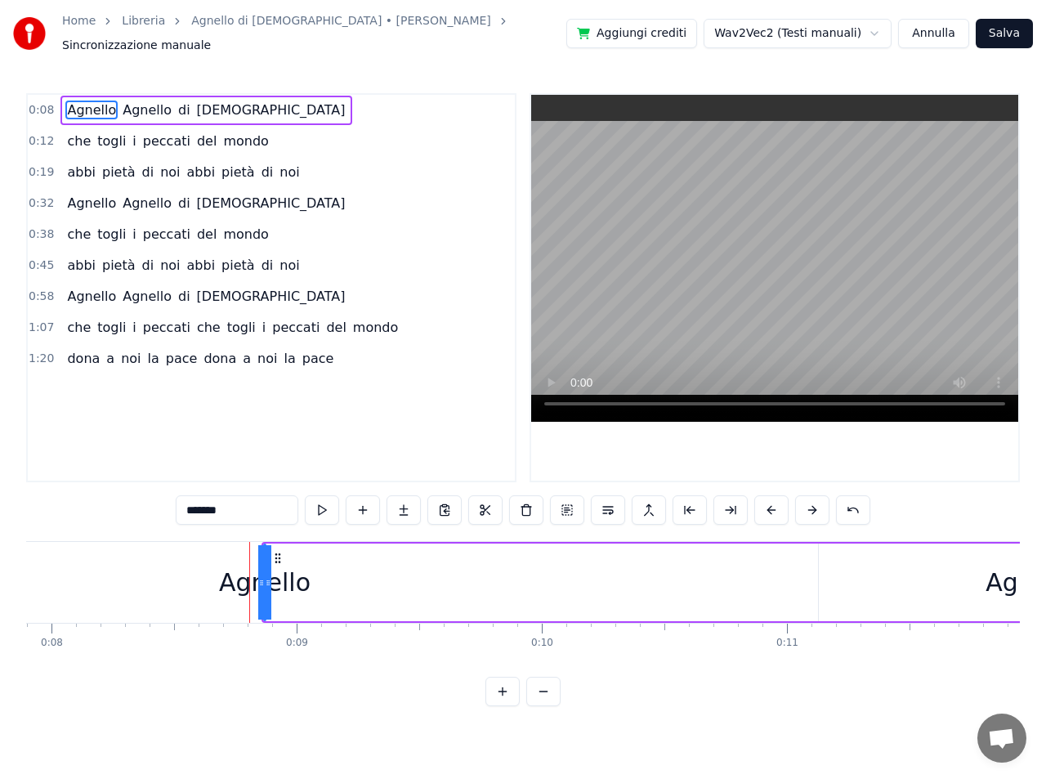
click at [813, 504] on button at bounding box center [812, 509] width 34 height 29
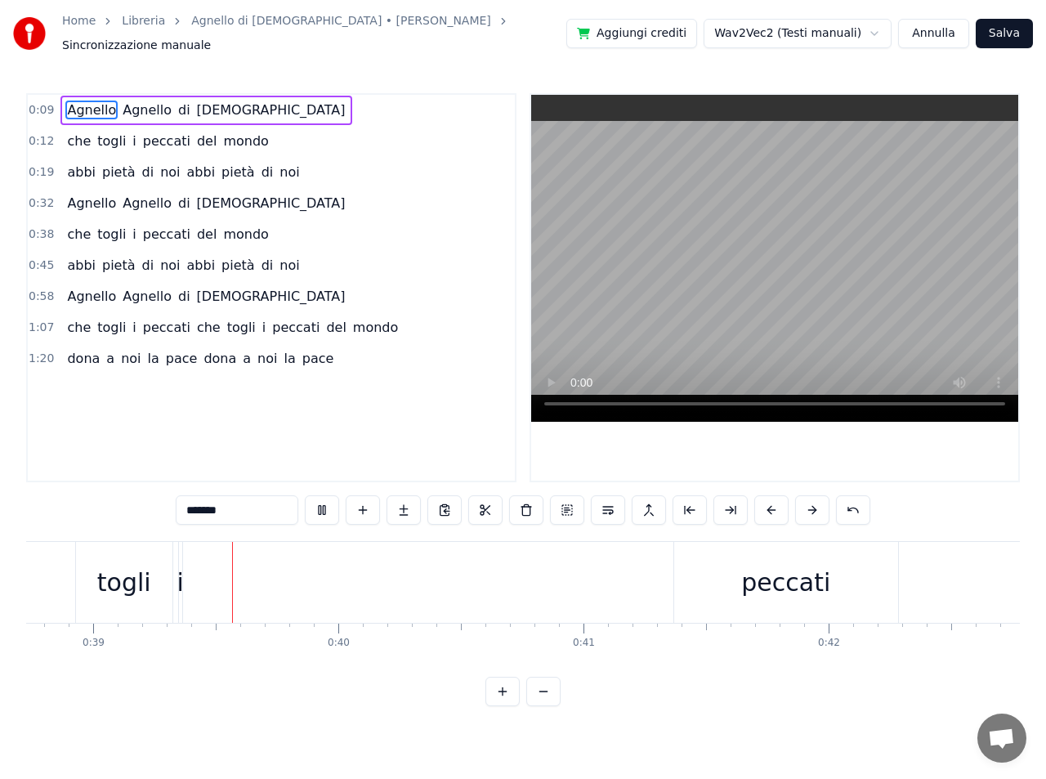
scroll to position [0, 9521]
click at [85, 101] on span "Agnello" at bounding box center [91, 110] width 52 height 19
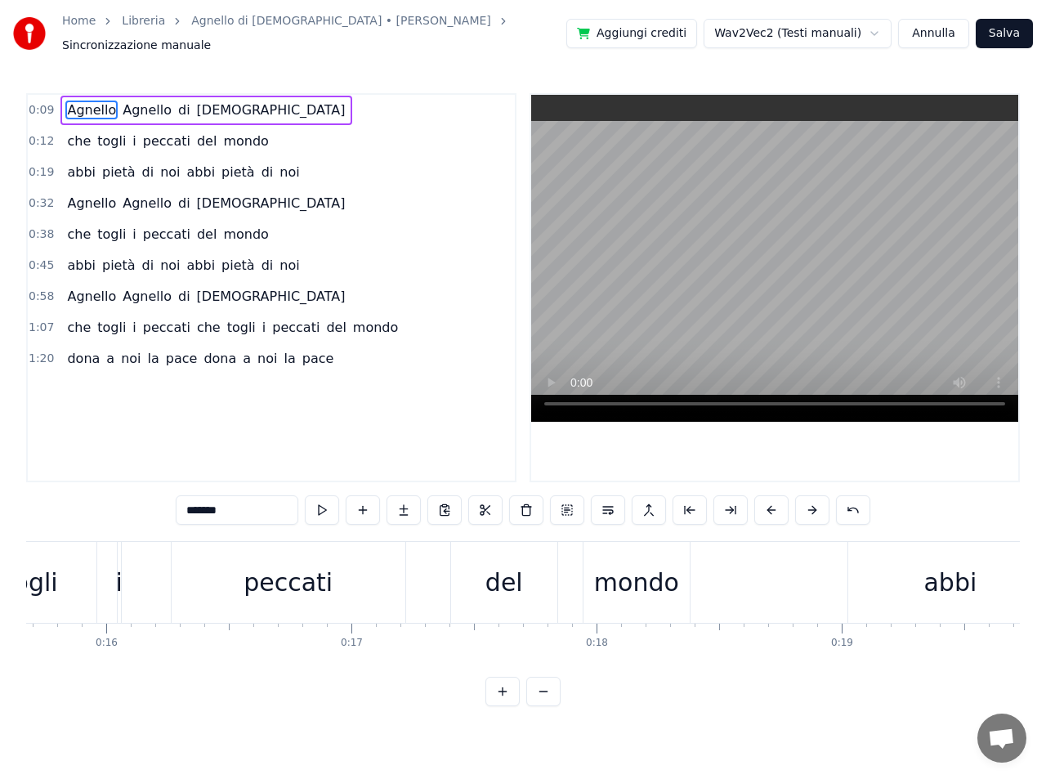
scroll to position [0, 2126]
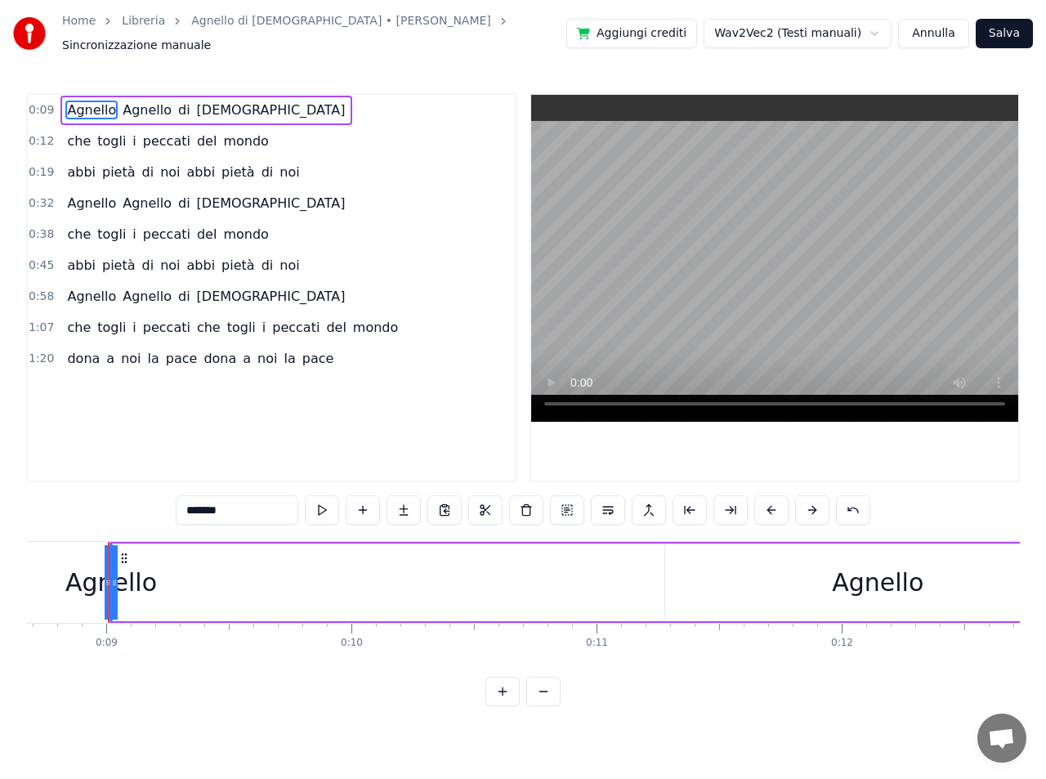
click at [808, 583] on div "Agnello" at bounding box center [877, 582] width 425 height 78
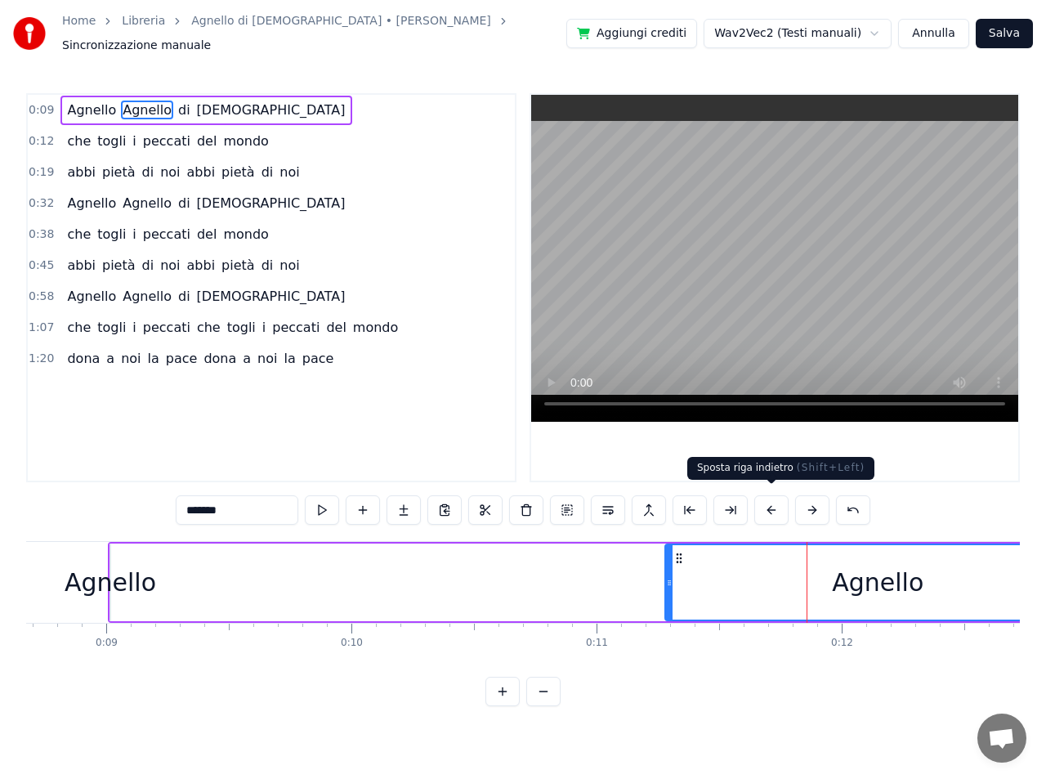
click at [771, 504] on button at bounding box center [771, 509] width 34 height 29
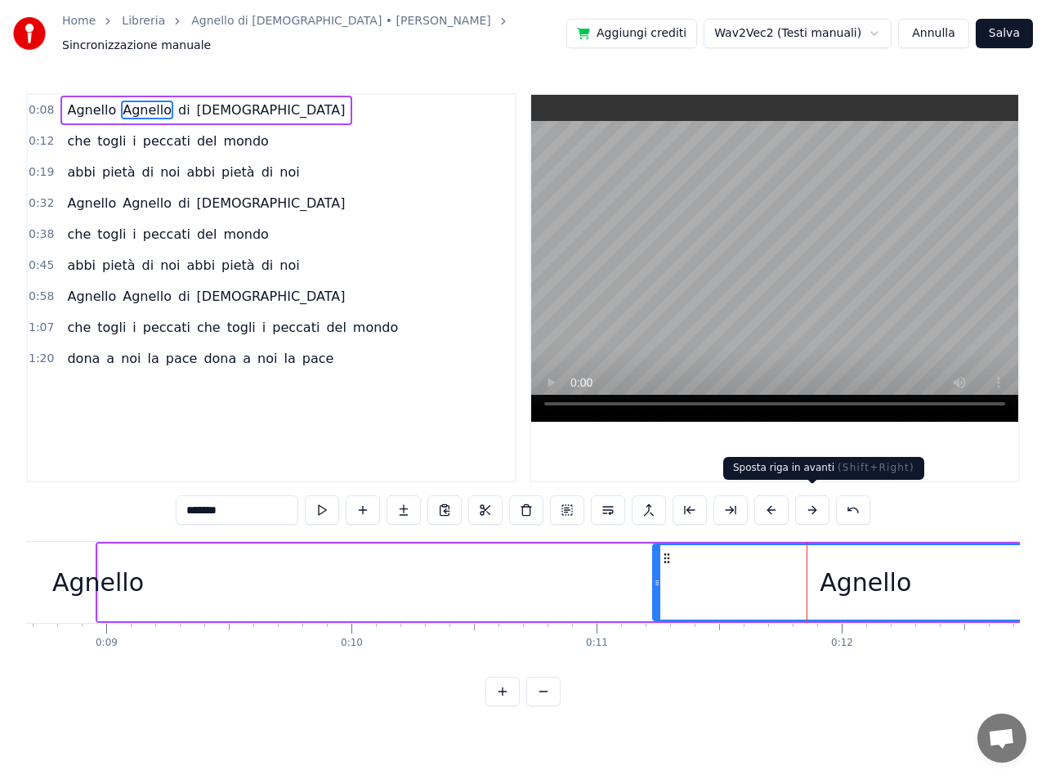
click at [811, 502] on button at bounding box center [812, 509] width 34 height 29
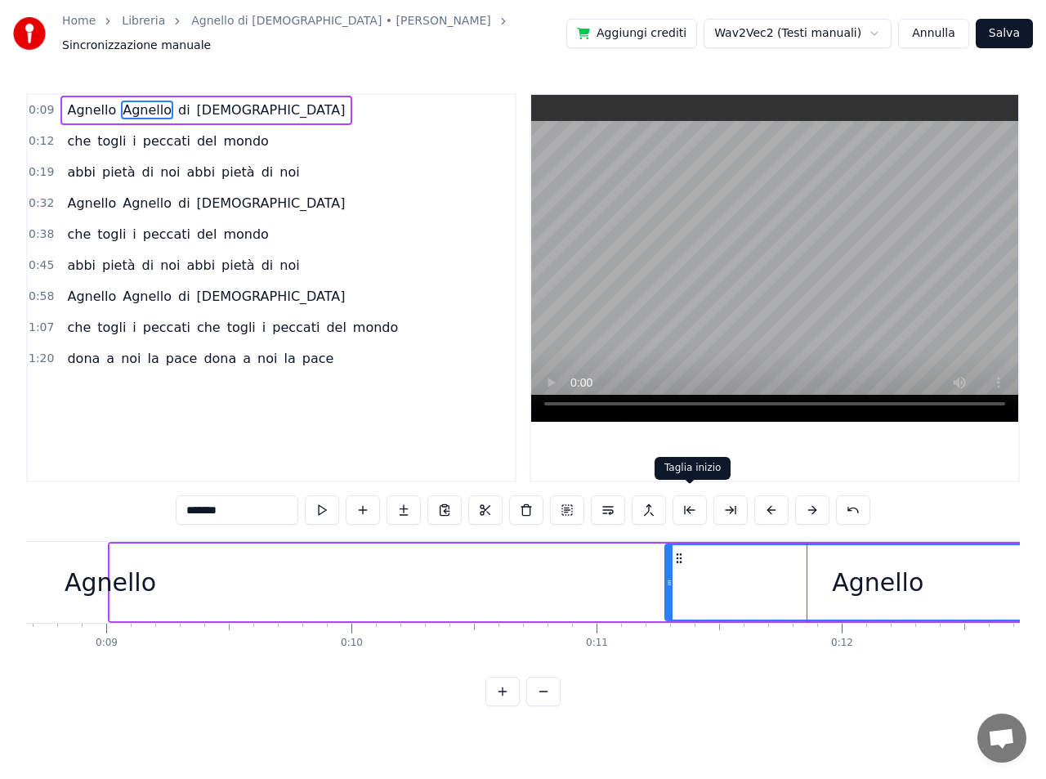
click at [688, 503] on button at bounding box center [689, 509] width 34 height 29
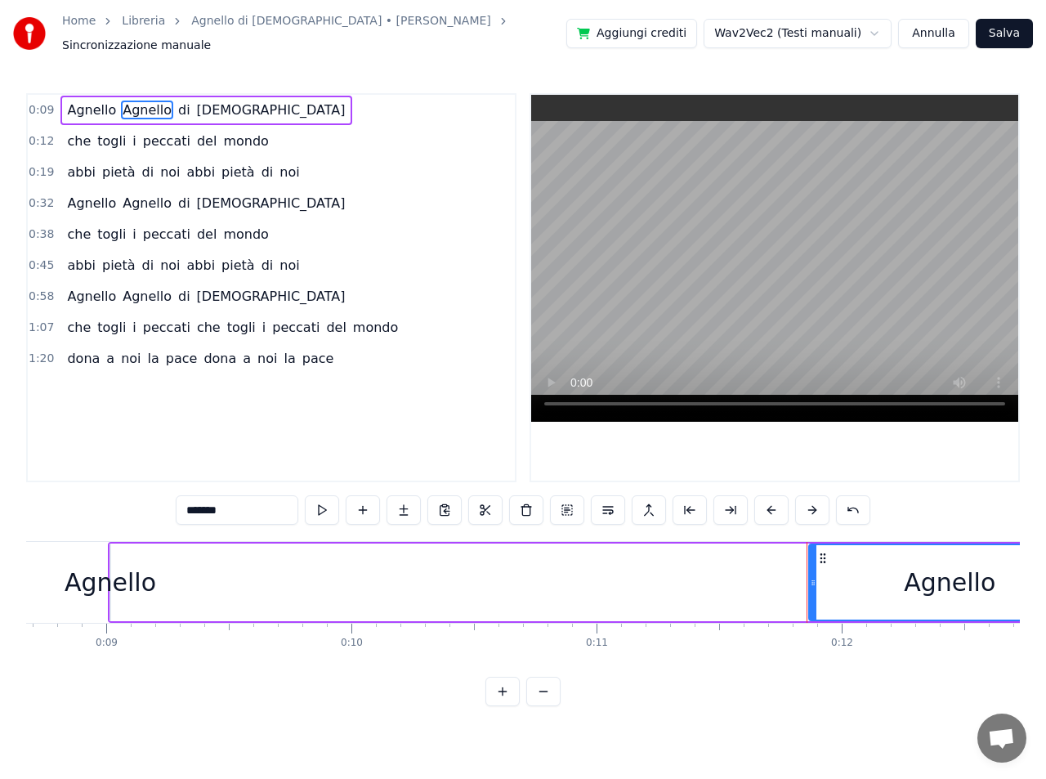
click at [688, 503] on button at bounding box center [689, 509] width 34 height 29
click at [691, 503] on button at bounding box center [689, 509] width 34 height 29
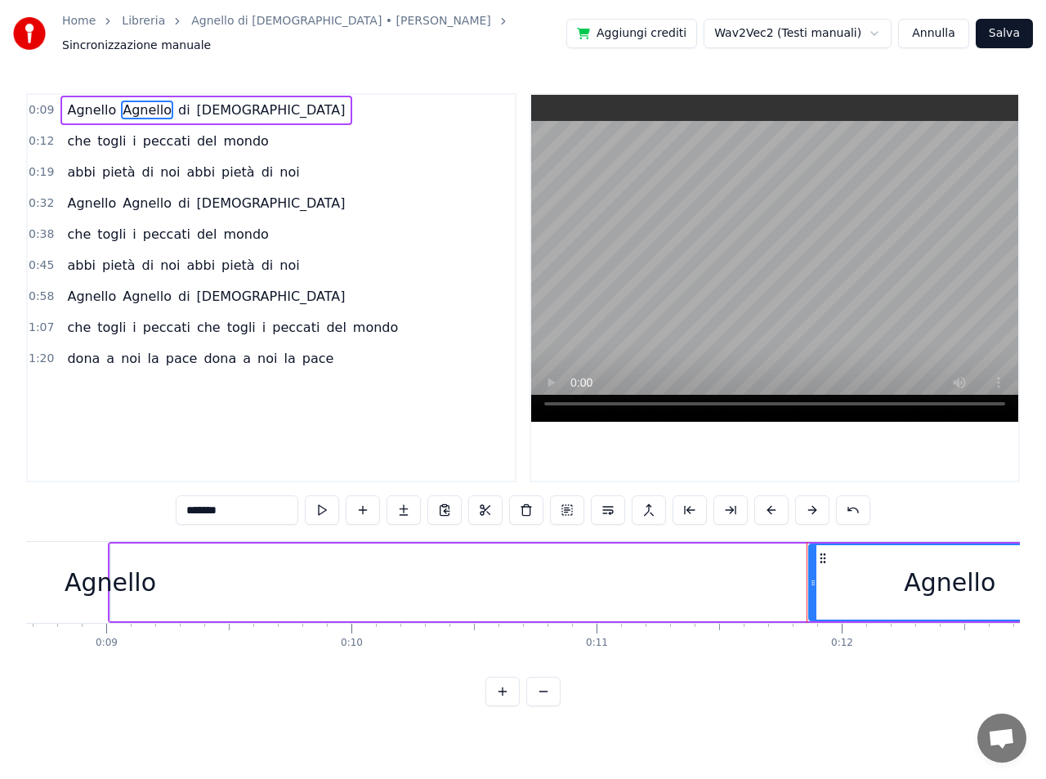
click at [691, 503] on button at bounding box center [689, 509] width 34 height 29
click at [730, 502] on button at bounding box center [730, 509] width 34 height 29
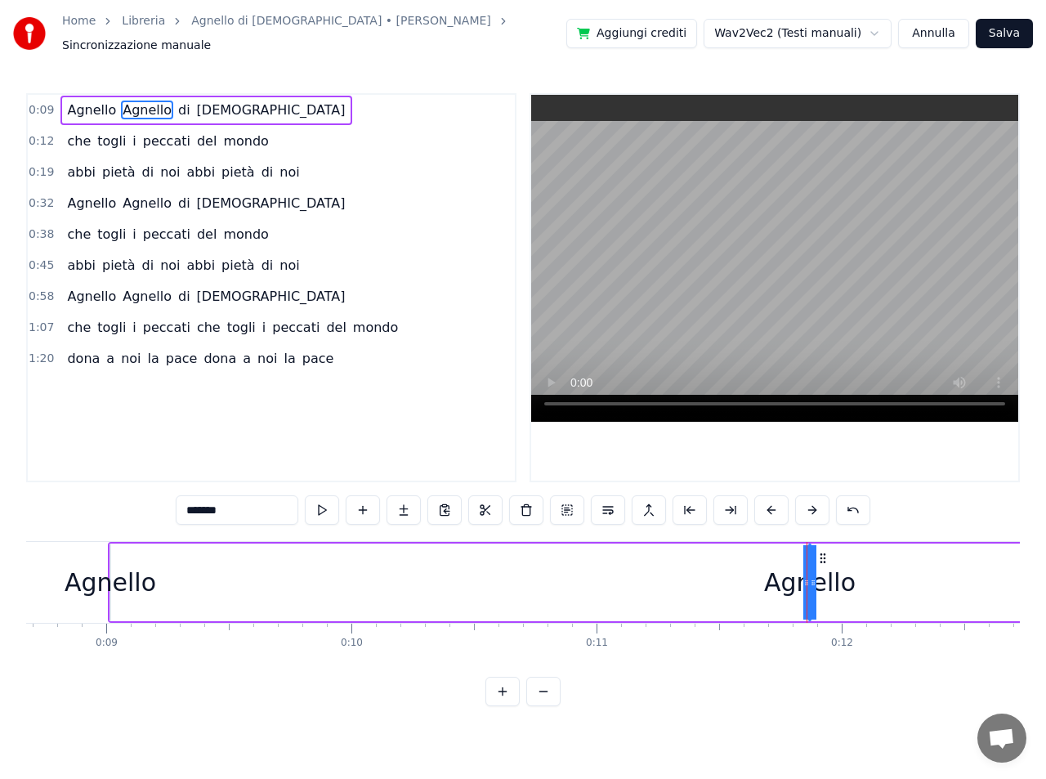
click at [730, 502] on button at bounding box center [730, 509] width 34 height 29
click at [810, 576] on icon at bounding box center [813, 582] width 7 height 13
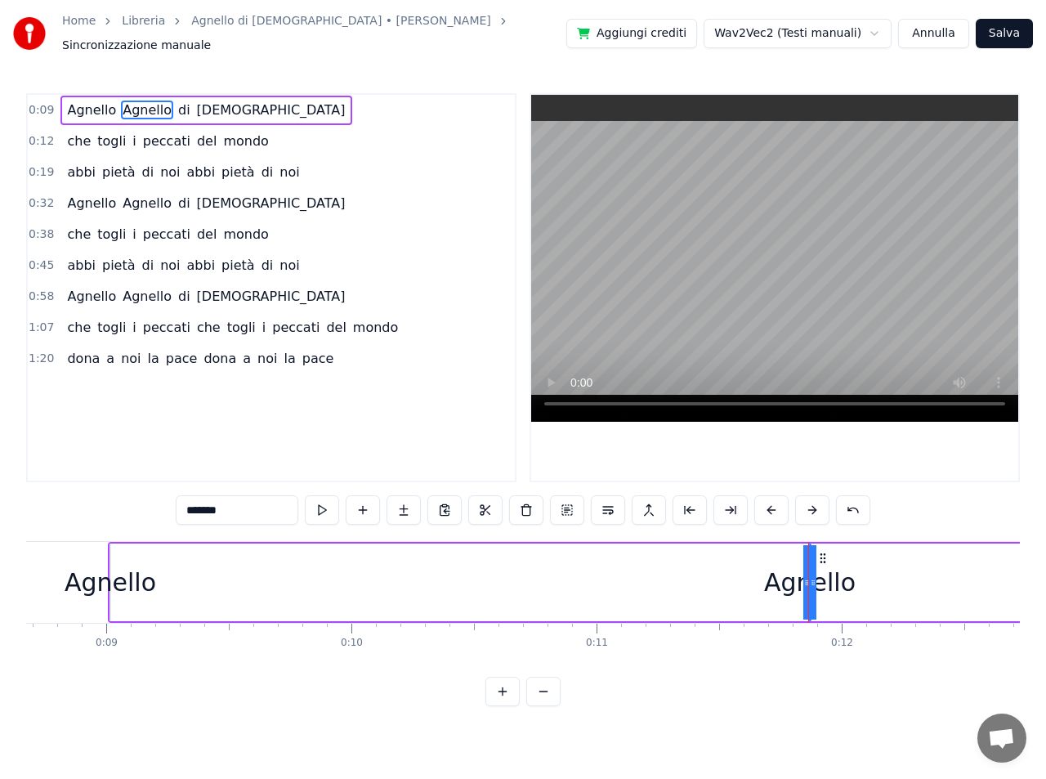
click at [810, 576] on icon at bounding box center [813, 582] width 7 height 13
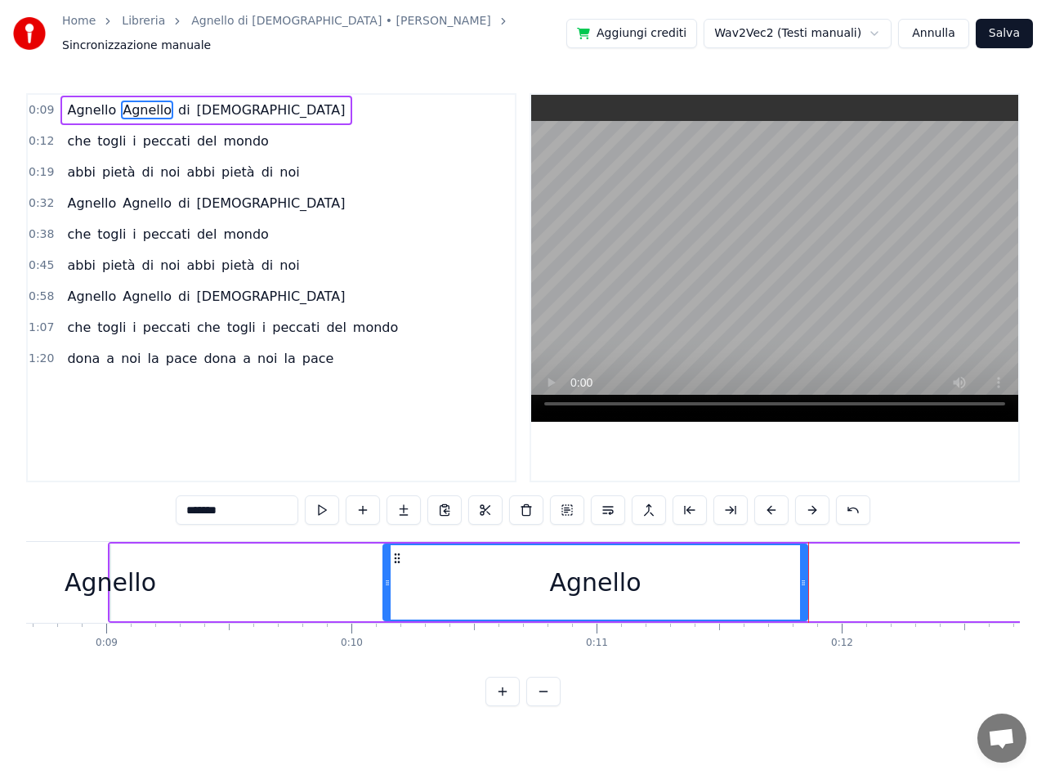
drag, startPoint x: 810, startPoint y: 569, endPoint x: 384, endPoint y: 567, distance: 425.7
click at [384, 567] on div at bounding box center [387, 582] width 7 height 74
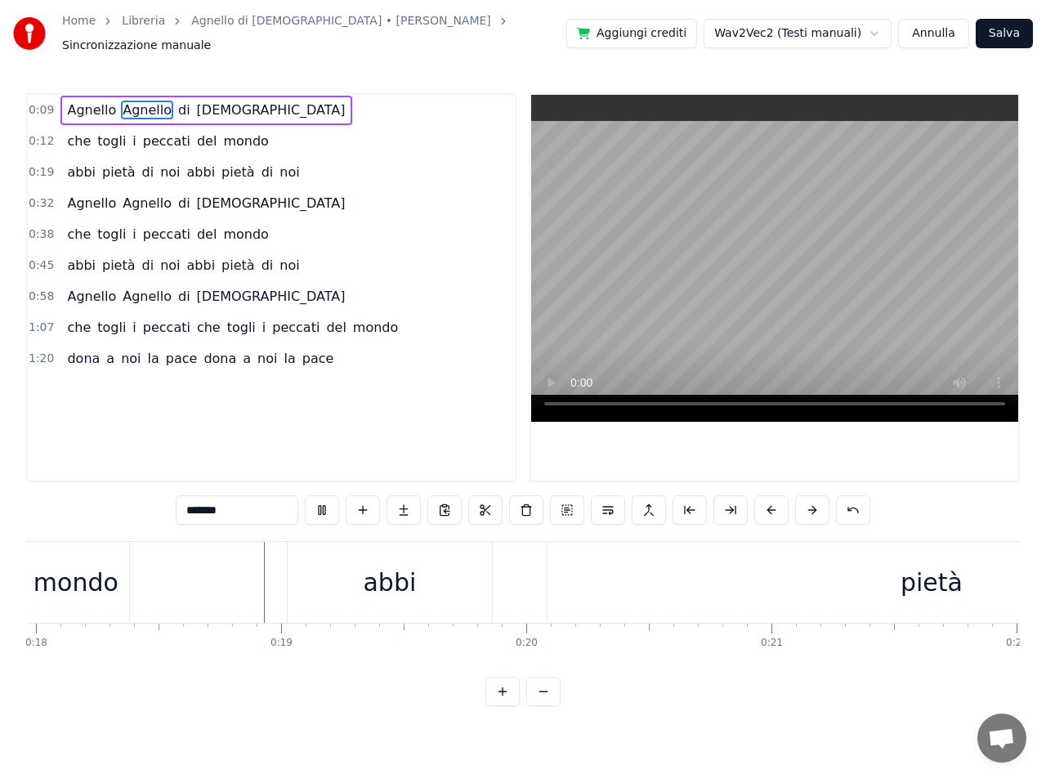
scroll to position [0, 4448]
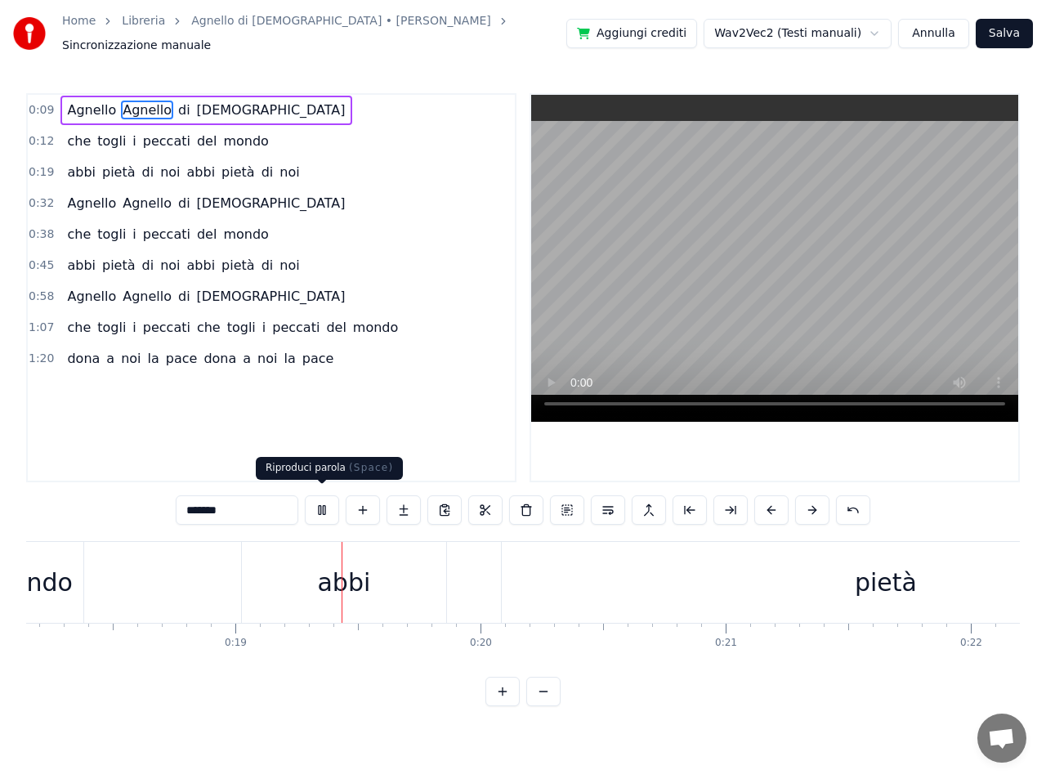
click at [326, 502] on button at bounding box center [322, 509] width 34 height 29
click at [74, 101] on span "Agnello" at bounding box center [91, 110] width 52 height 19
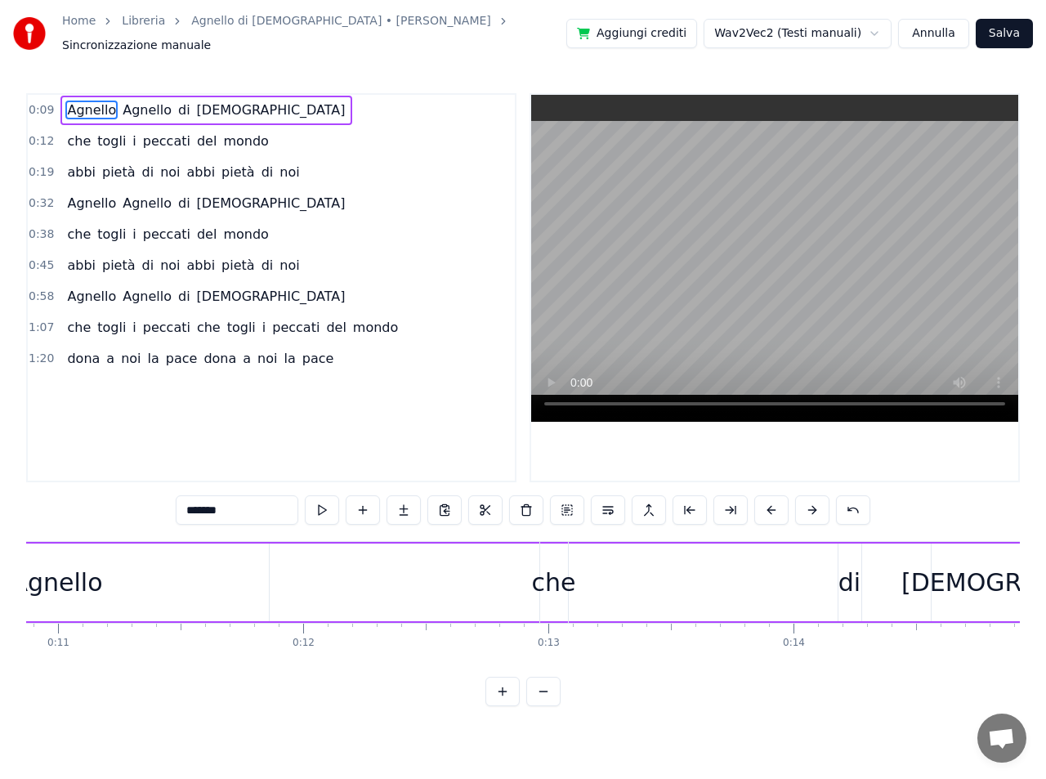
scroll to position [0, 2126]
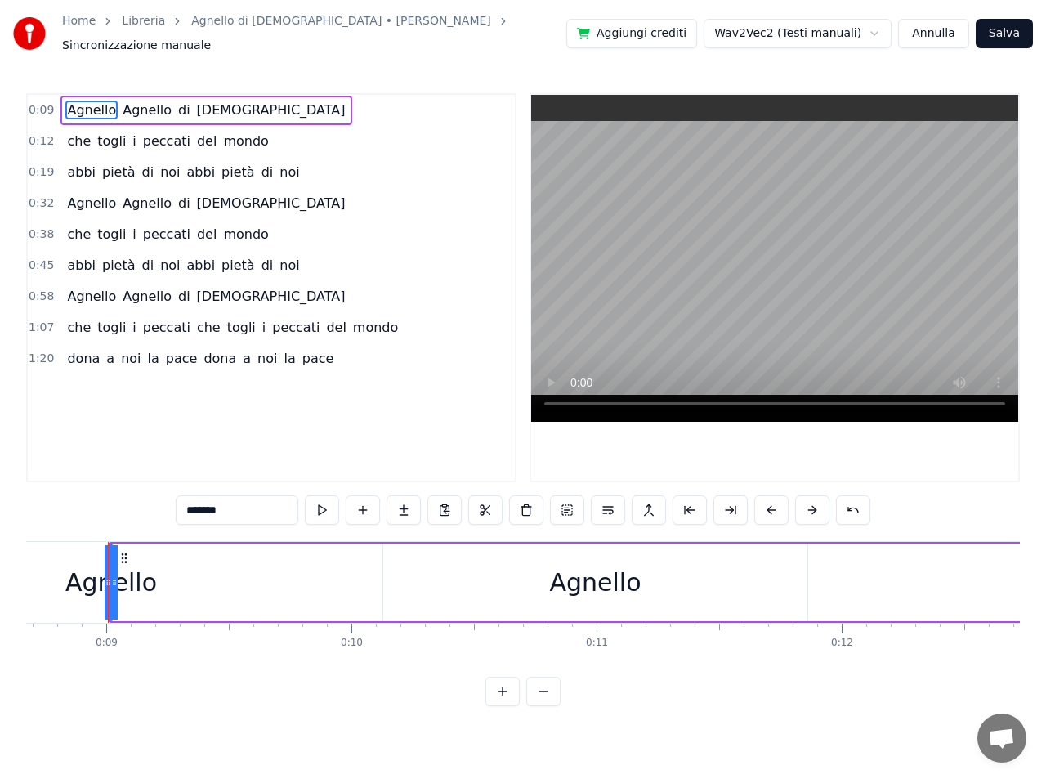
click at [113, 576] on icon at bounding box center [114, 582] width 7 height 13
click at [159, 565] on div "Agnello Agnello di Dio" at bounding box center [900, 582] width 1584 height 81
click at [121, 567] on div "Agnello" at bounding box center [111, 582] width 92 height 37
drag, startPoint x: 111, startPoint y: 567, endPoint x: 195, endPoint y: 570, distance: 84.2
click at [195, 570] on div "Agnello Agnello di Dio" at bounding box center [900, 582] width 1584 height 81
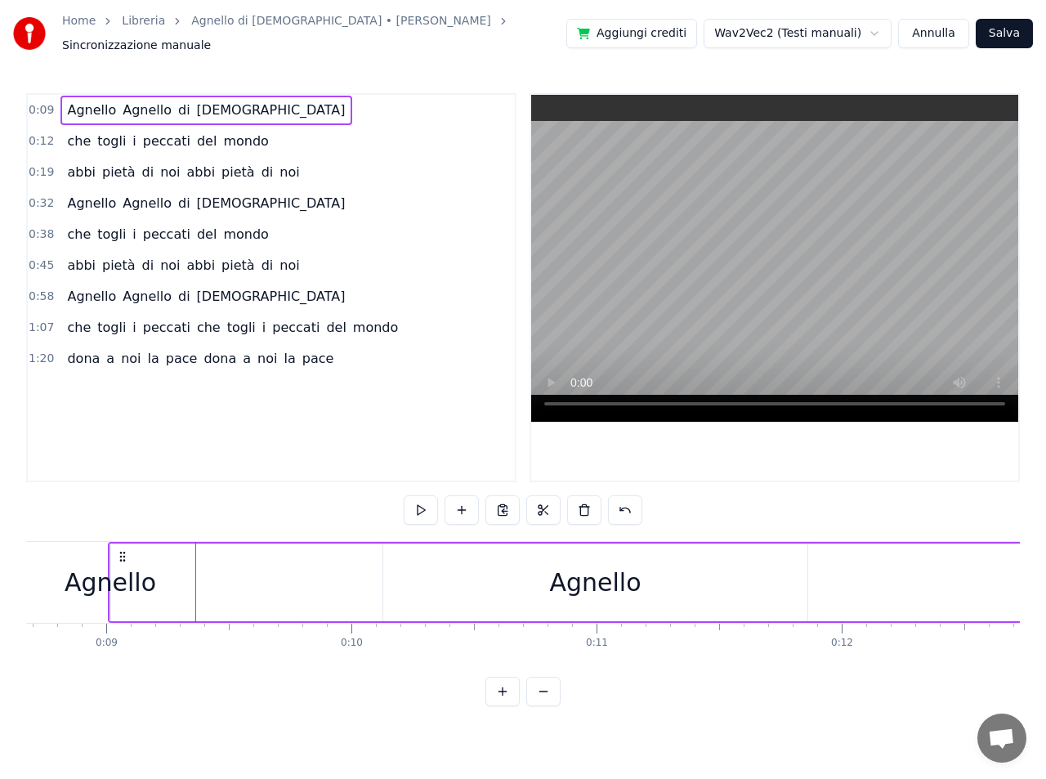
drag, startPoint x: 109, startPoint y: 569, endPoint x: 25, endPoint y: 561, distance: 84.6
click at [25, 561] on div "Home Libreria Agnello di Dio • Francesco Buttazzo Sincronizzazione manuale Aggi…" at bounding box center [523, 353] width 1046 height 706
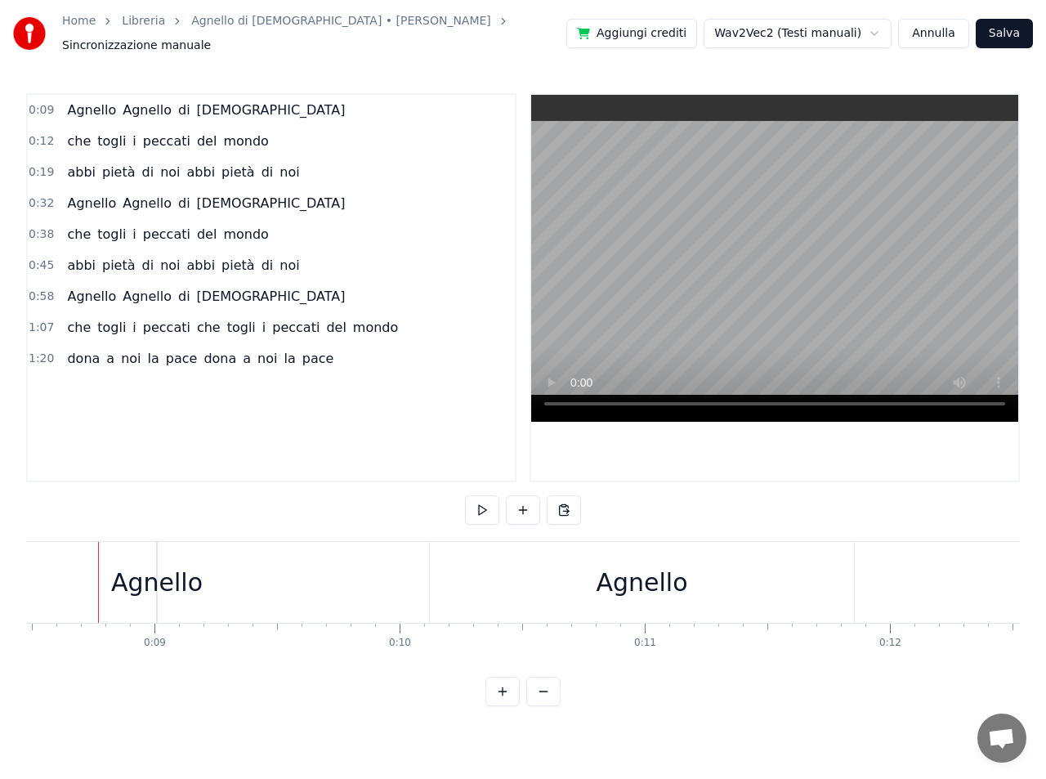
scroll to position [0, 2068]
click at [208, 571] on div "Agnello Agnello di Dio" at bounding box center [958, 582] width 1584 height 81
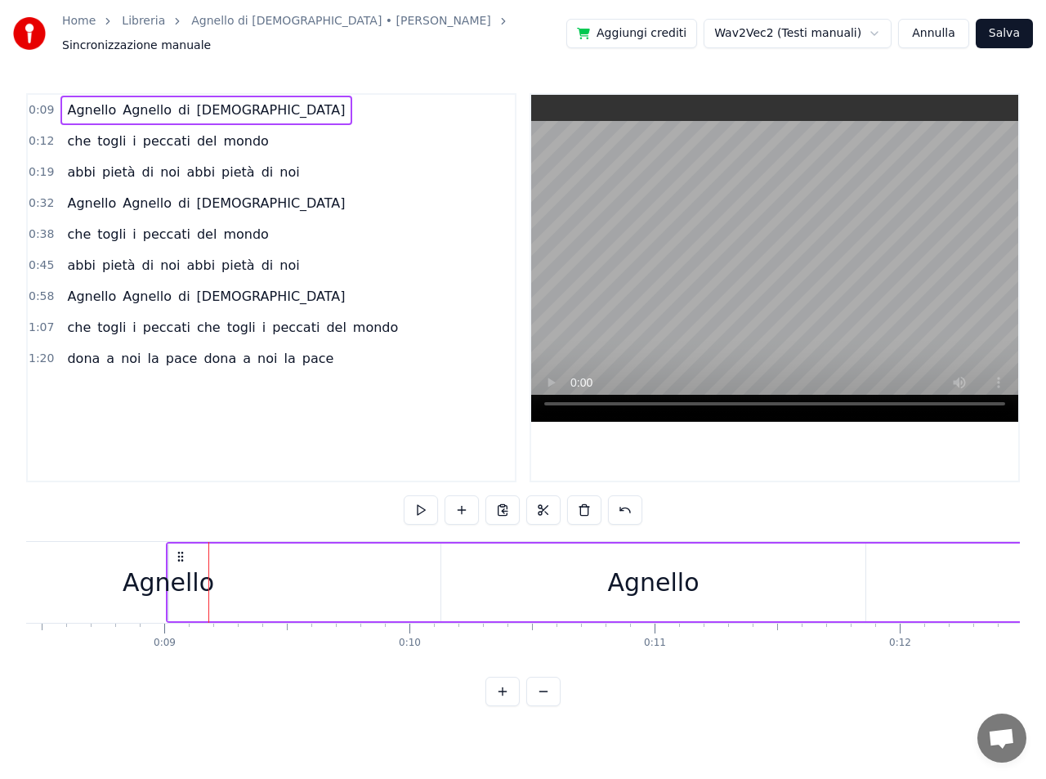
click at [655, 578] on div "Agnello" at bounding box center [653, 582] width 92 height 37
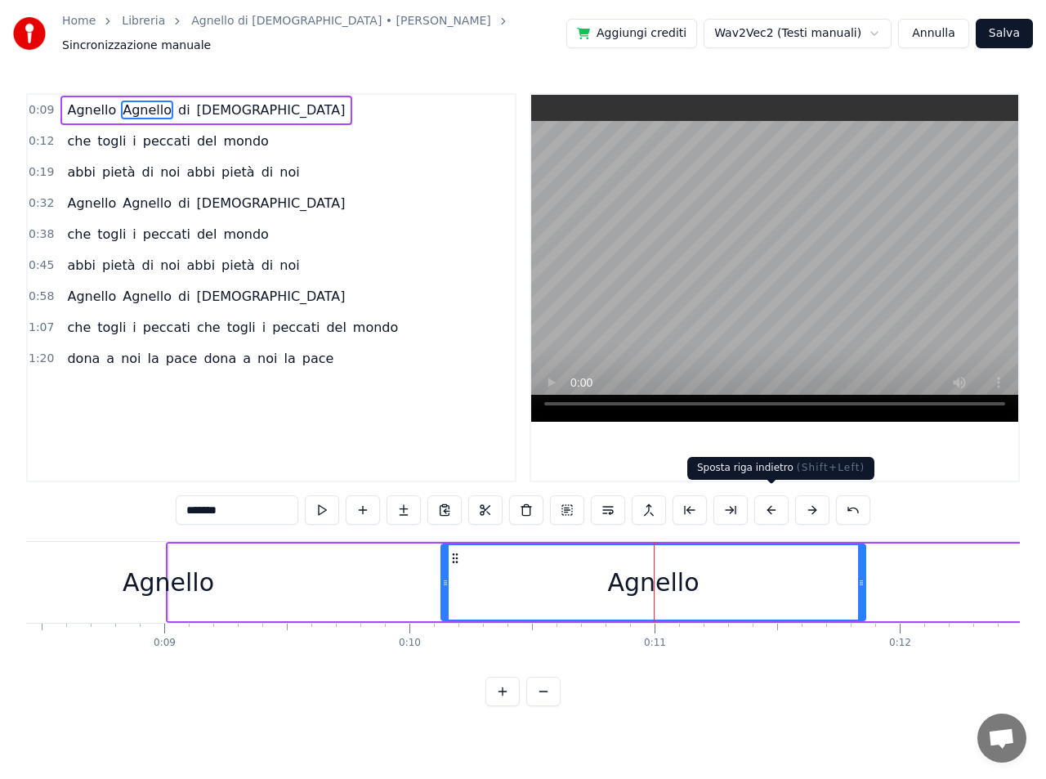
click at [771, 498] on button at bounding box center [771, 509] width 34 height 29
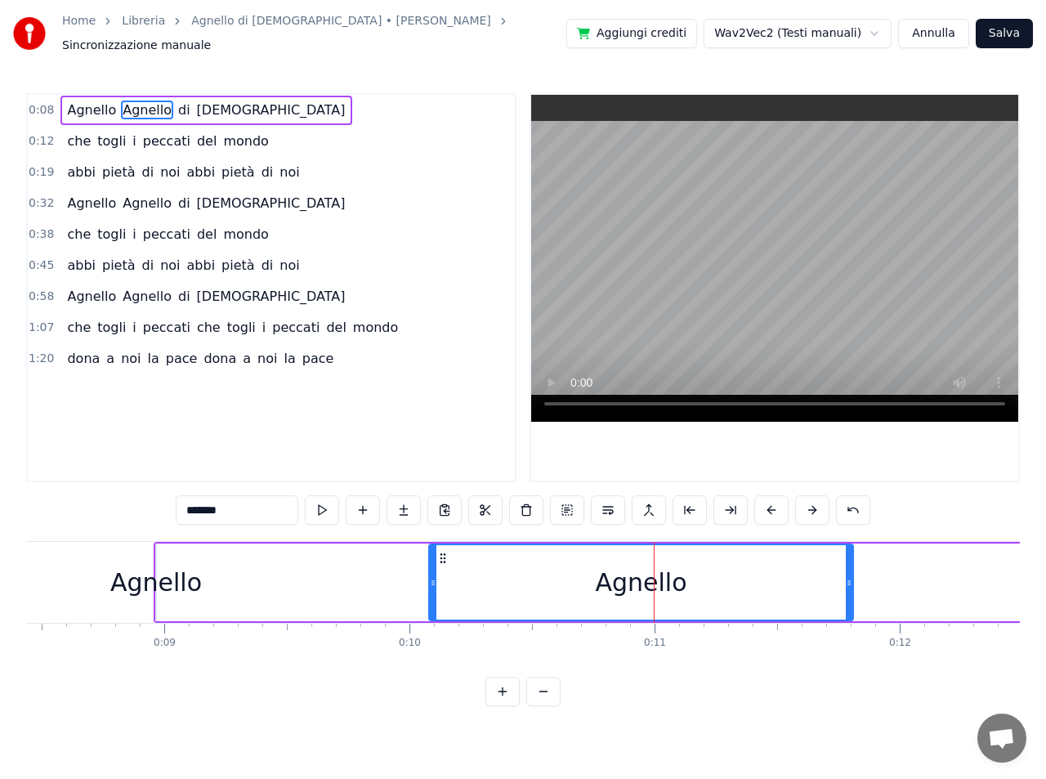
click at [771, 498] on button at bounding box center [771, 509] width 34 height 29
click at [240, 573] on div "Agnello Agnello di Dio" at bounding box center [933, 582] width 1584 height 81
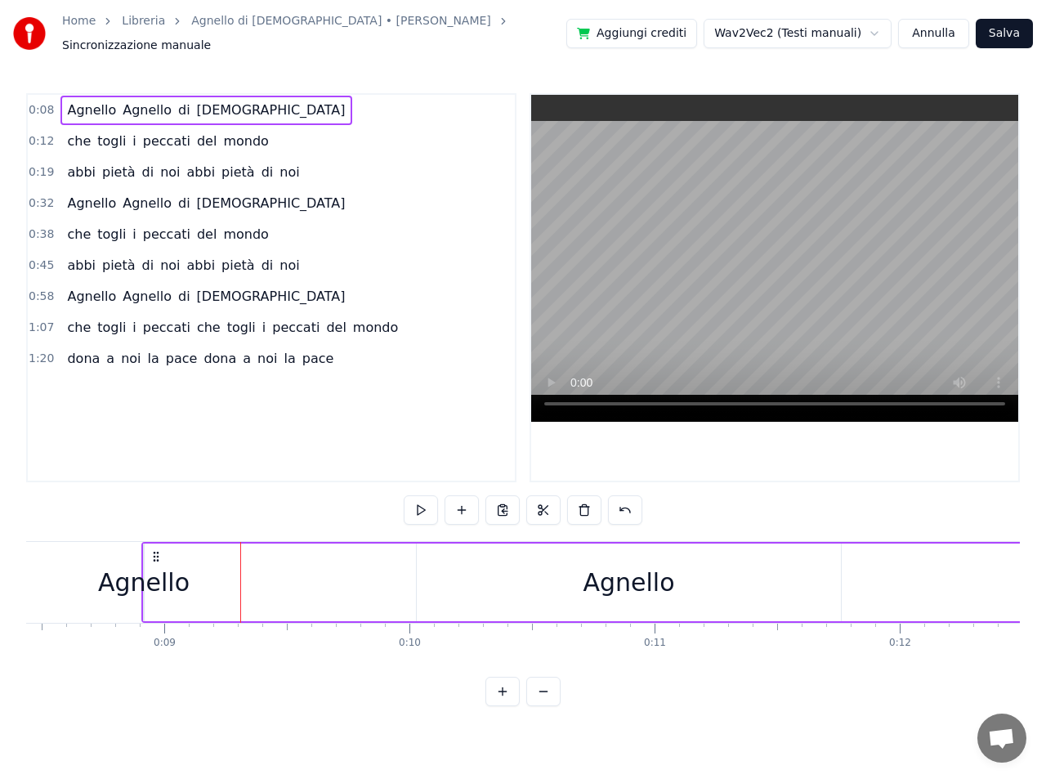
click at [179, 577] on div "Agnello" at bounding box center [144, 582] width 92 height 37
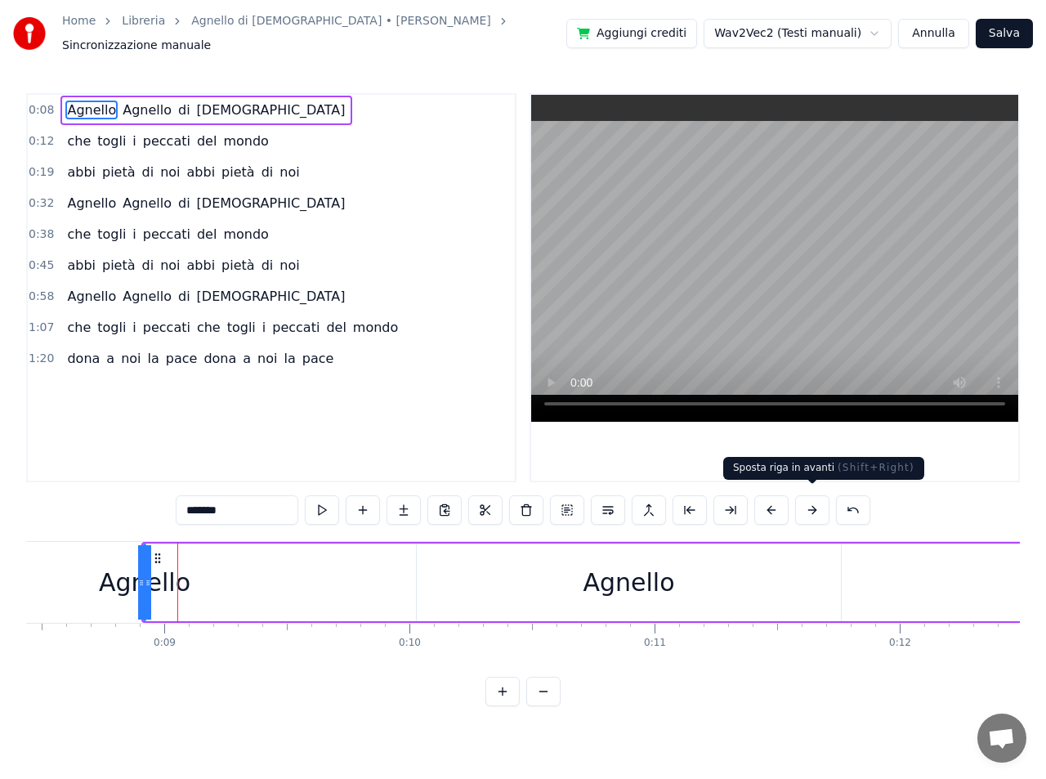
click at [812, 503] on button at bounding box center [812, 509] width 34 height 29
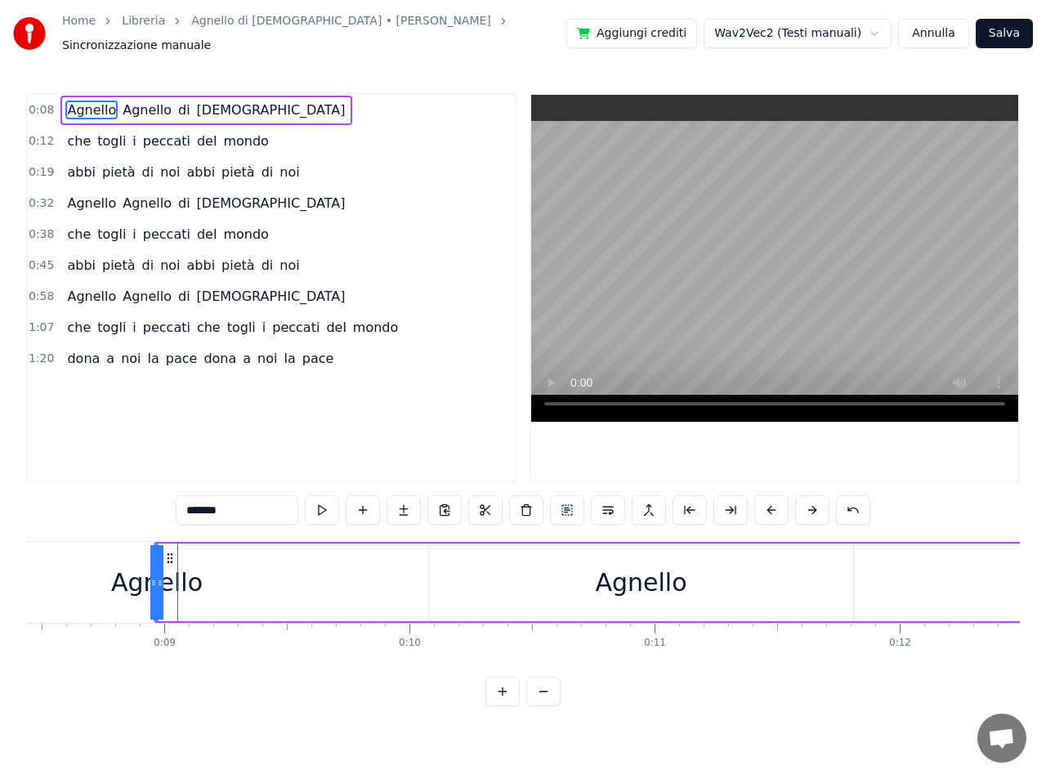
click at [812, 503] on button at bounding box center [812, 509] width 34 height 29
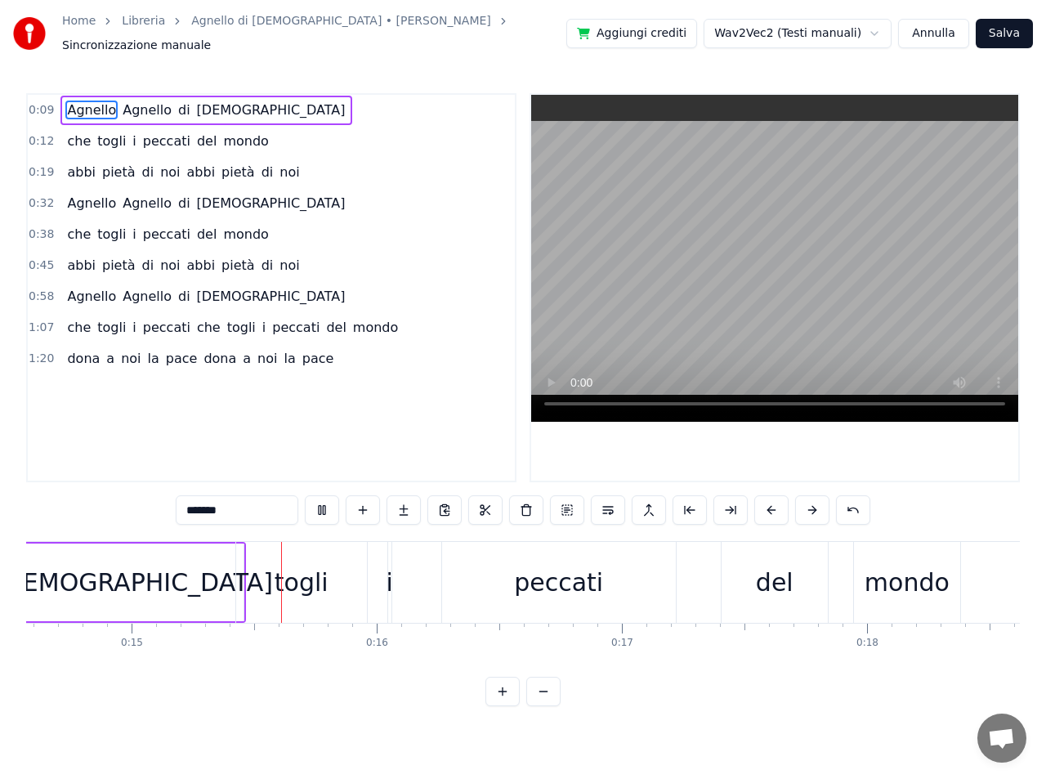
scroll to position [0, 3600]
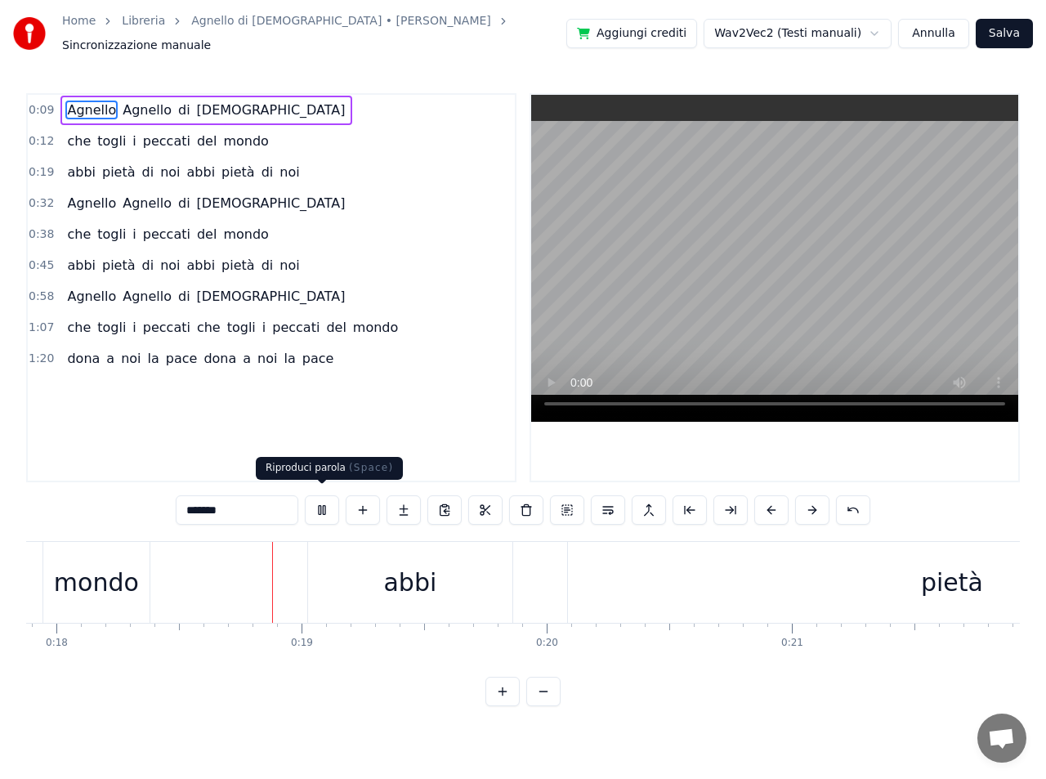
click at [325, 503] on button at bounding box center [322, 509] width 34 height 29
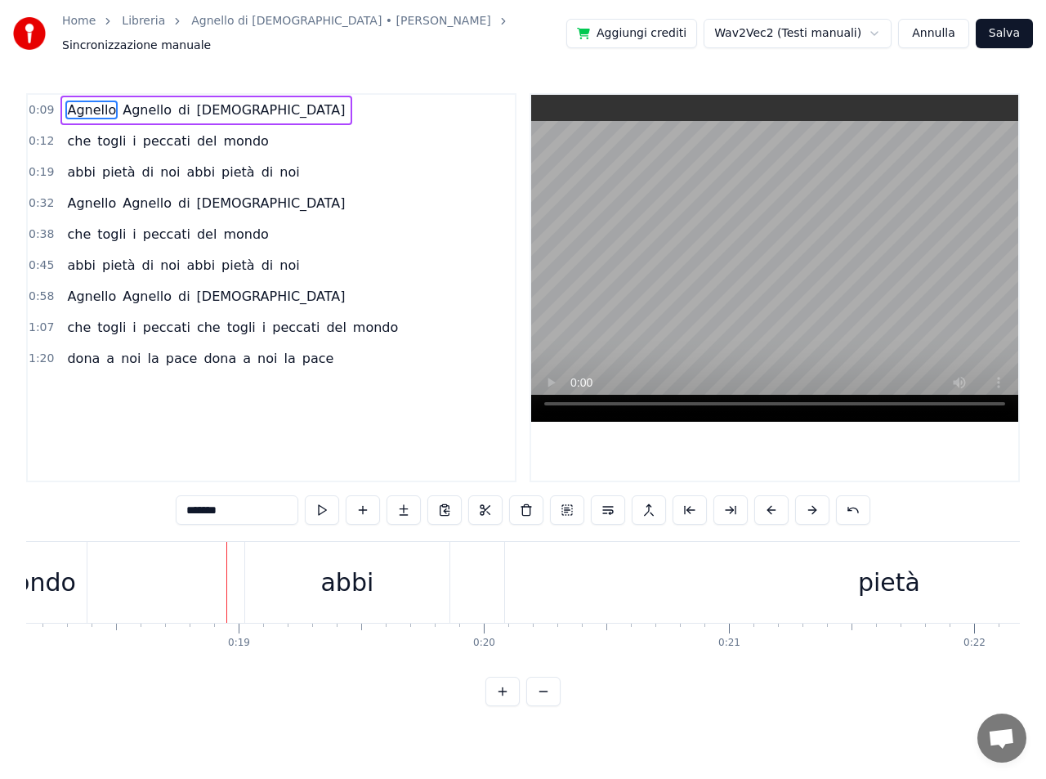
click at [73, 105] on span "Agnello" at bounding box center [91, 110] width 52 height 19
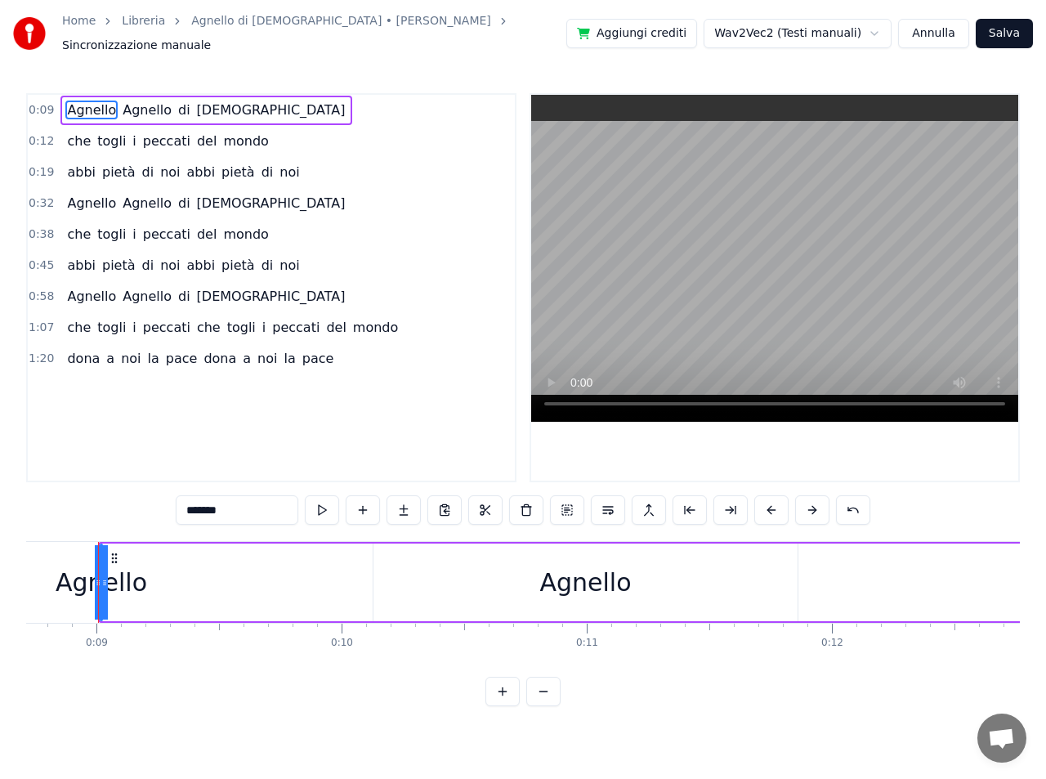
scroll to position [0, 2126]
click at [993, 587] on div "Agnello Agnello di Dio" at bounding box center [900, 582] width 1584 height 81
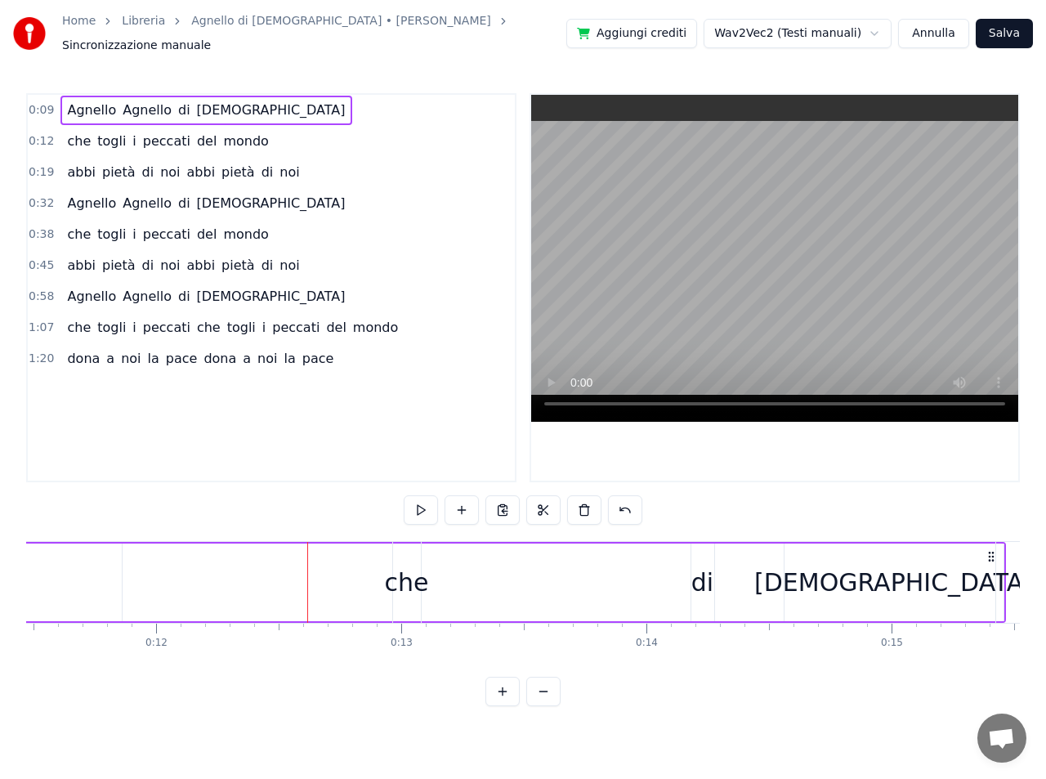
scroll to position [0, 3011]
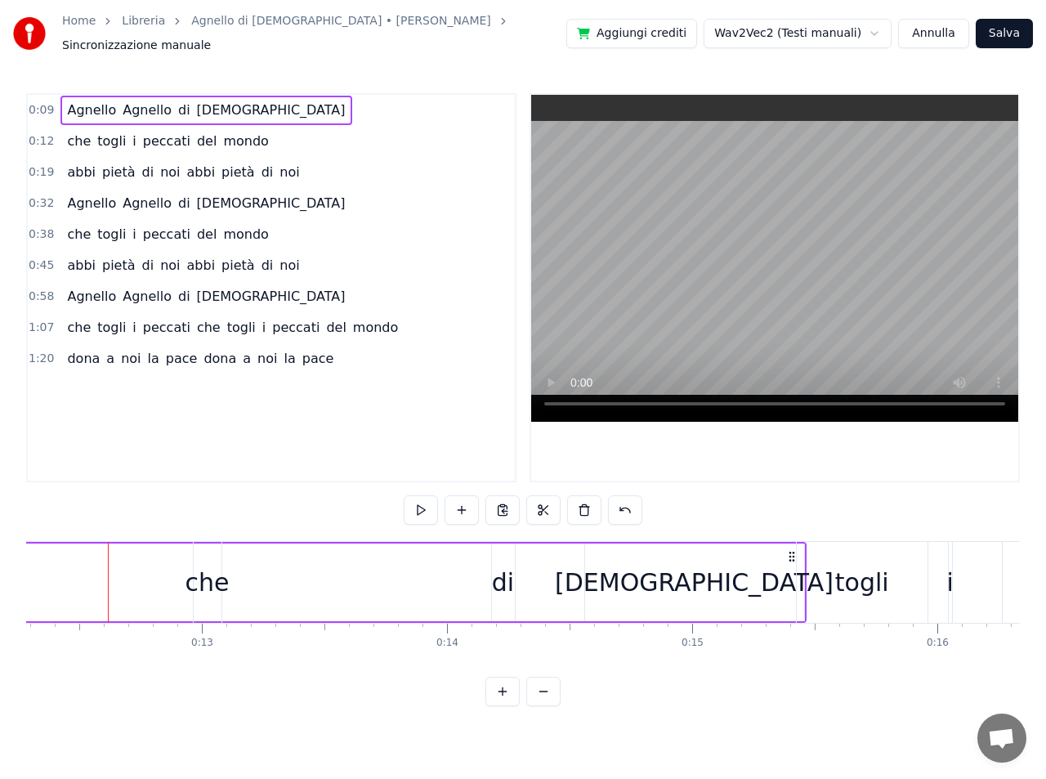
click at [221, 583] on div "che" at bounding box center [207, 582] width 44 height 37
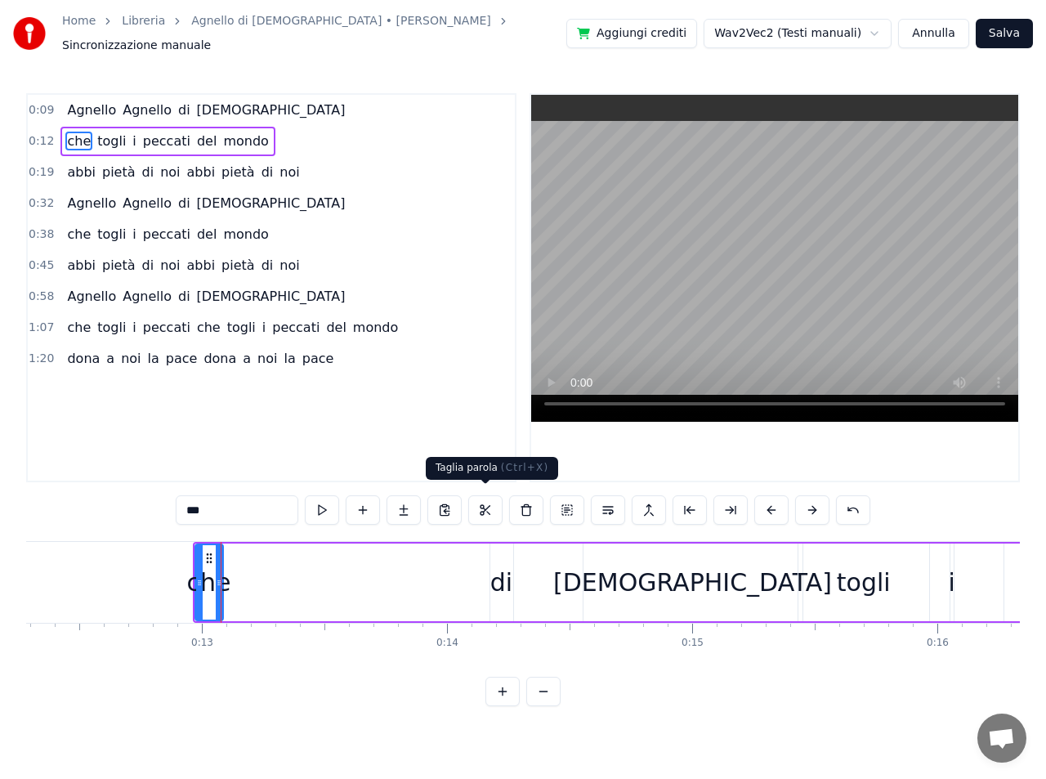
click at [484, 503] on button at bounding box center [485, 509] width 34 height 29
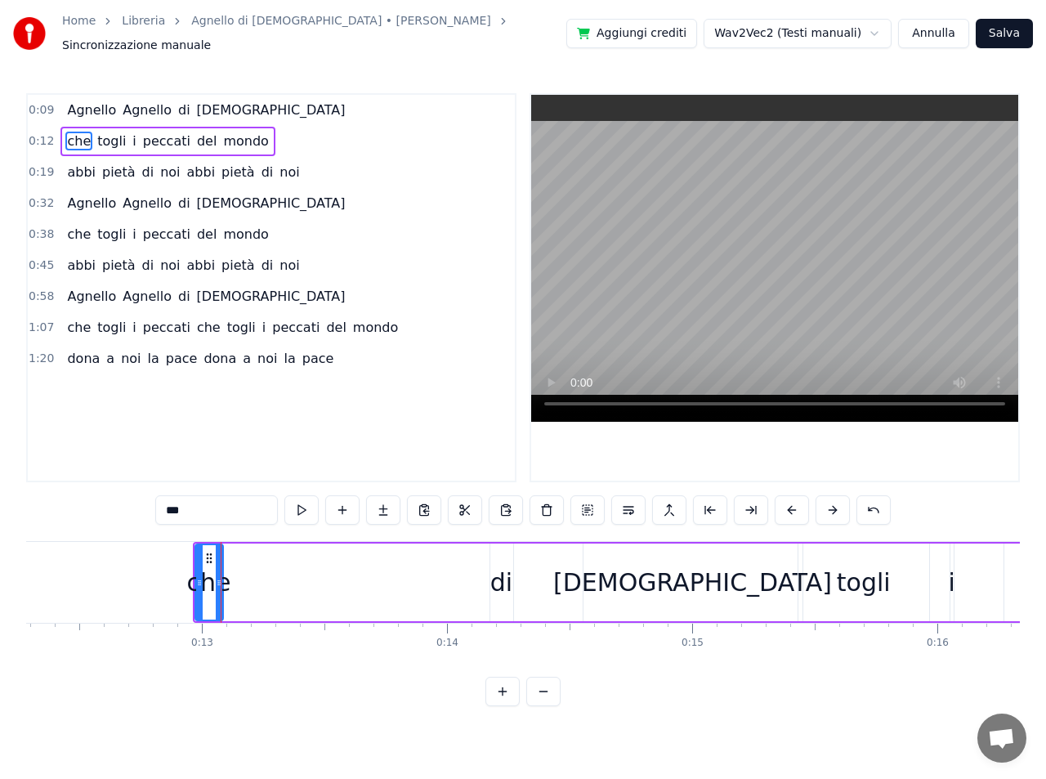
drag, startPoint x: 222, startPoint y: 574, endPoint x: 263, endPoint y: 574, distance: 40.9
click at [263, 574] on div "che togli i peccati del mondo" at bounding box center [859, 582] width 1332 height 81
drag, startPoint x: 194, startPoint y: 570, endPoint x: 161, endPoint y: 569, distance: 33.5
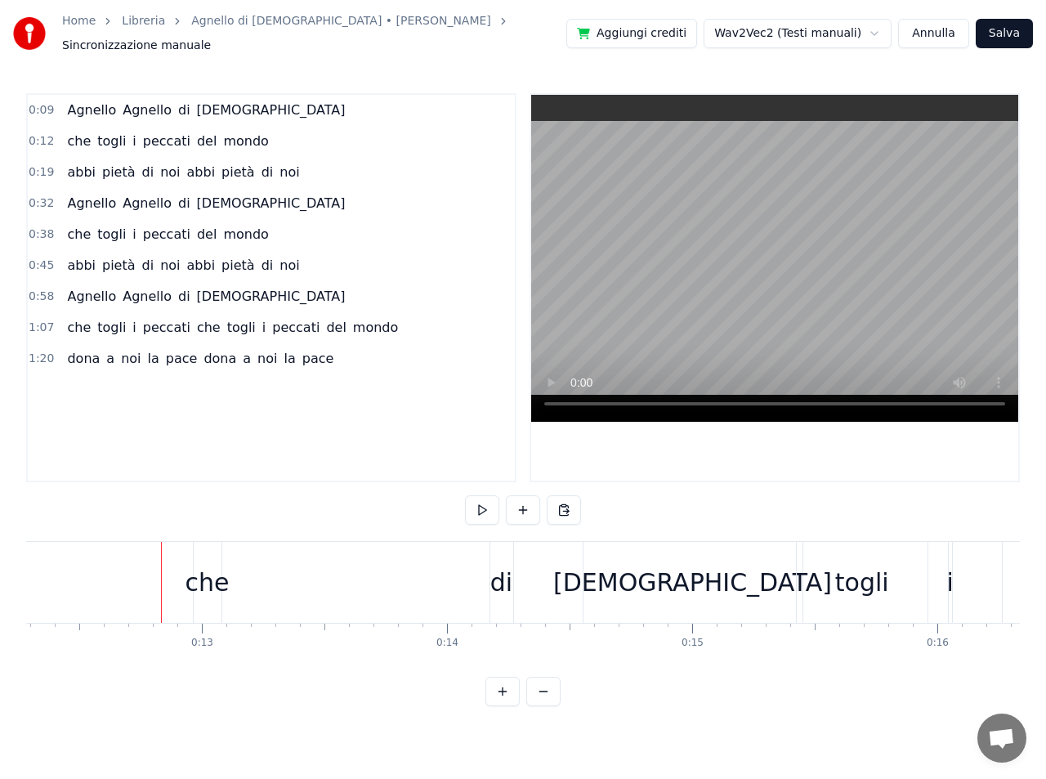
click at [210, 571] on div "che" at bounding box center [207, 582] width 44 height 37
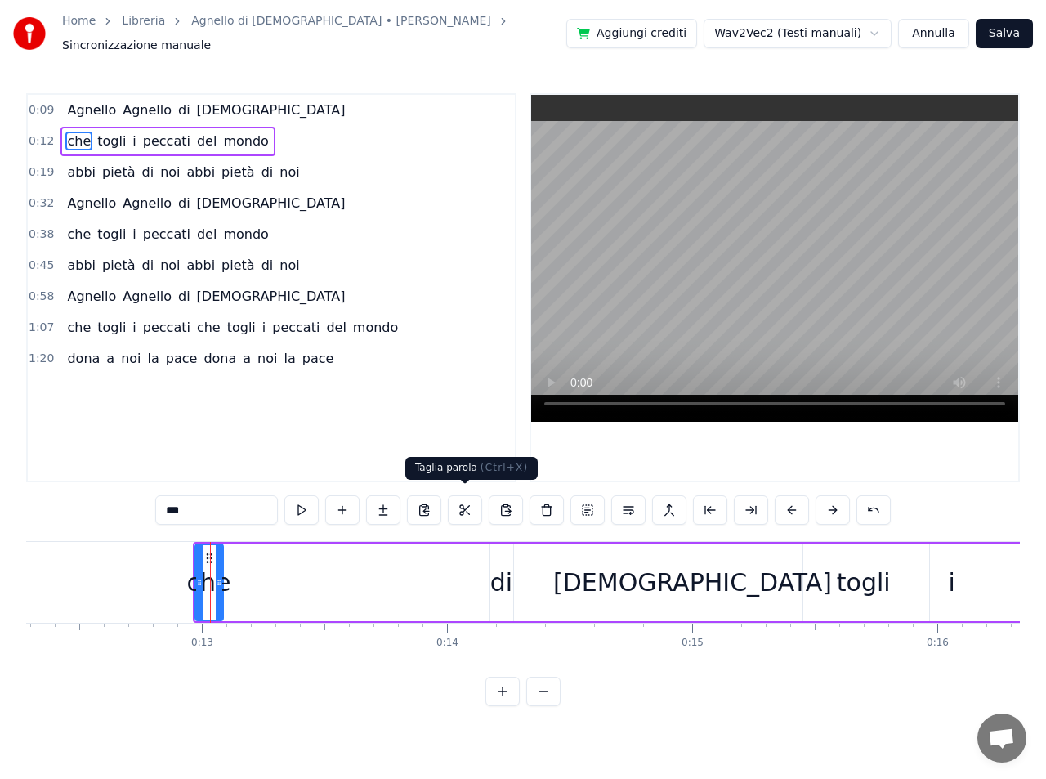
click at [463, 506] on button at bounding box center [465, 509] width 34 height 29
click at [788, 574] on div "che togli i peccati del mondo" at bounding box center [859, 582] width 1332 height 81
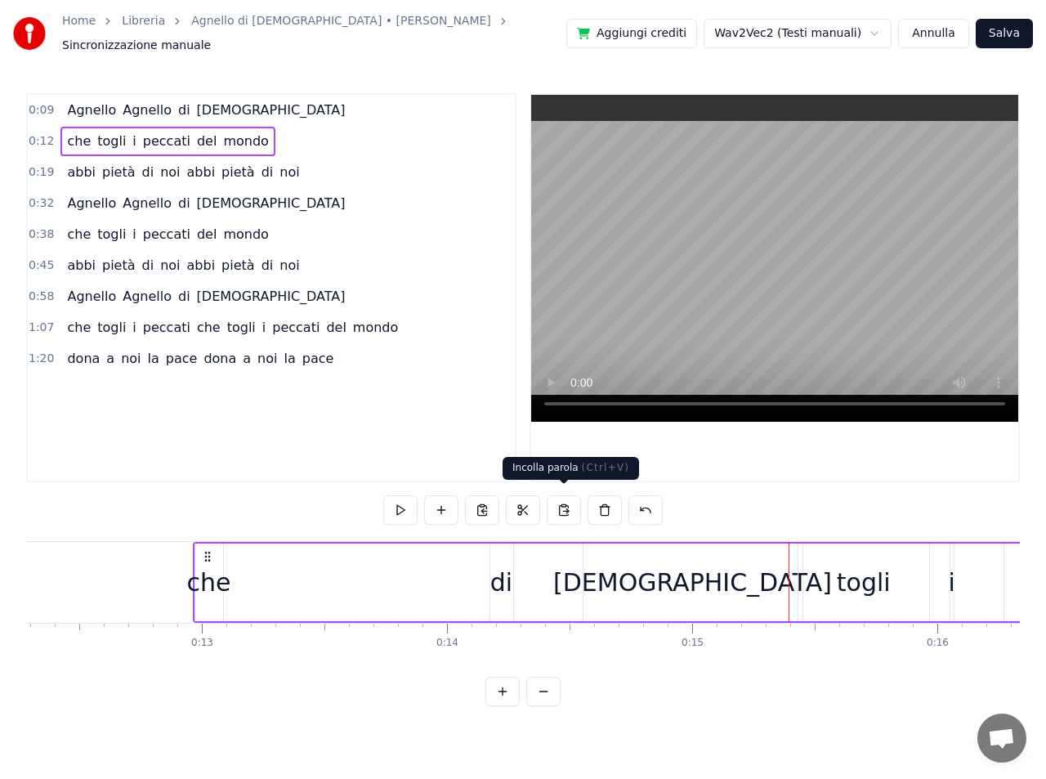
click at [561, 503] on button at bounding box center [564, 509] width 34 height 29
click at [214, 581] on div "che" at bounding box center [209, 582] width 44 height 37
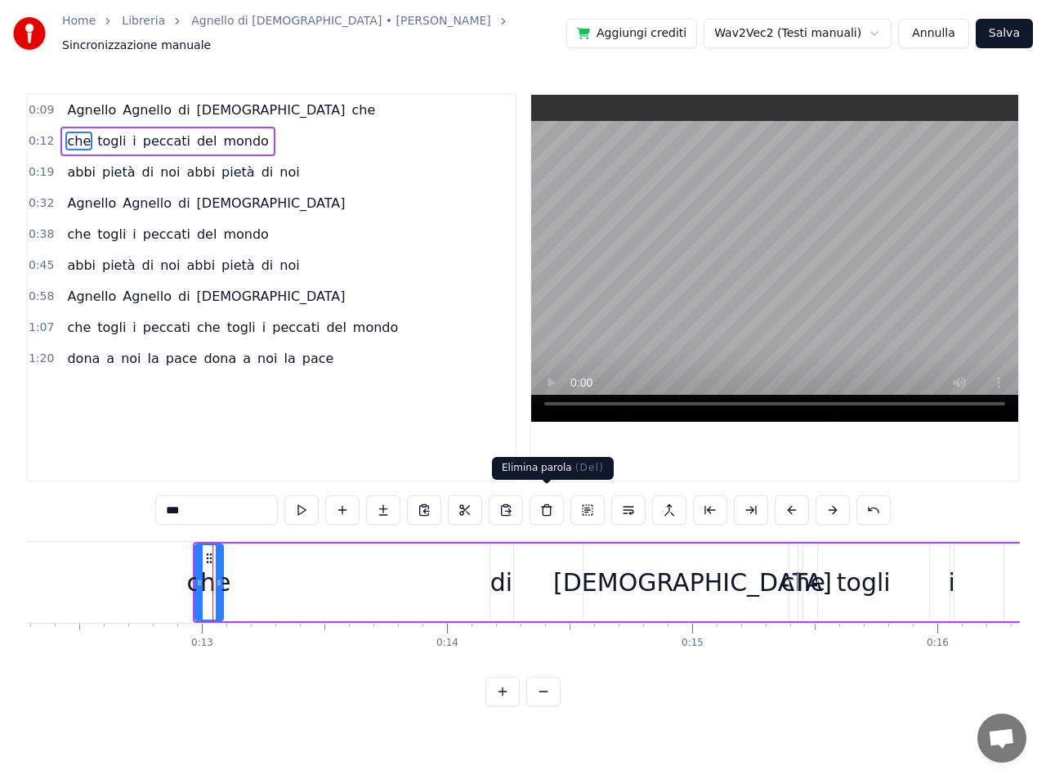
click at [547, 501] on button at bounding box center [546, 509] width 34 height 29
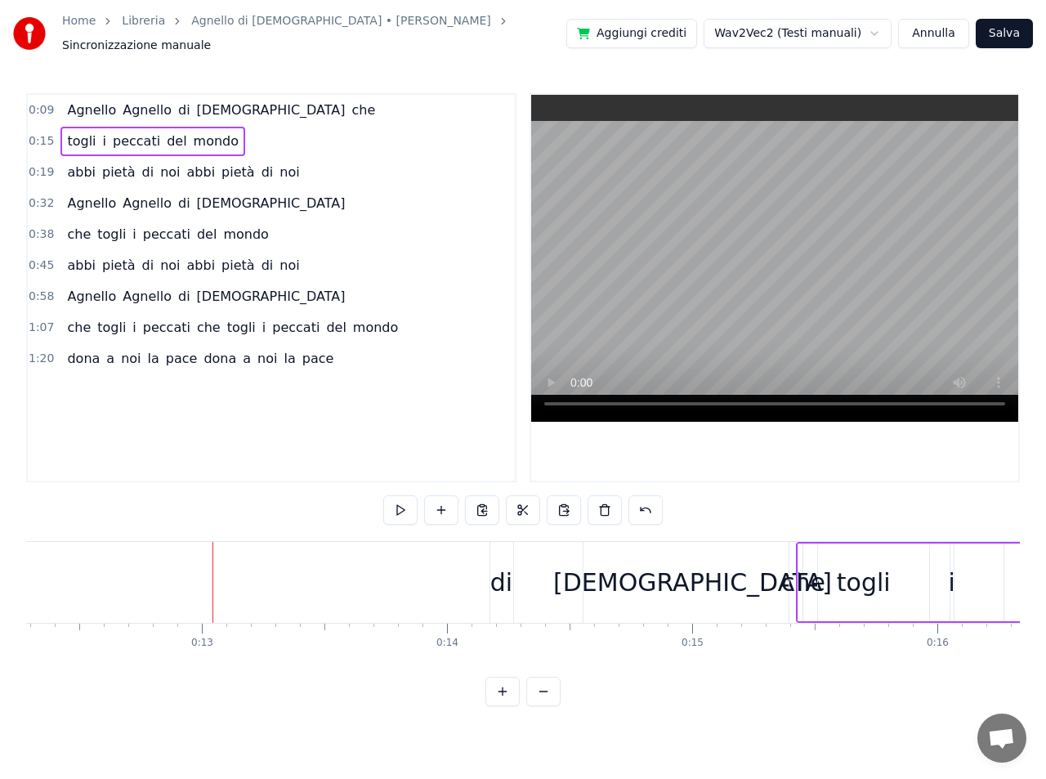
click at [351, 104] on span "che" at bounding box center [364, 110] width 27 height 19
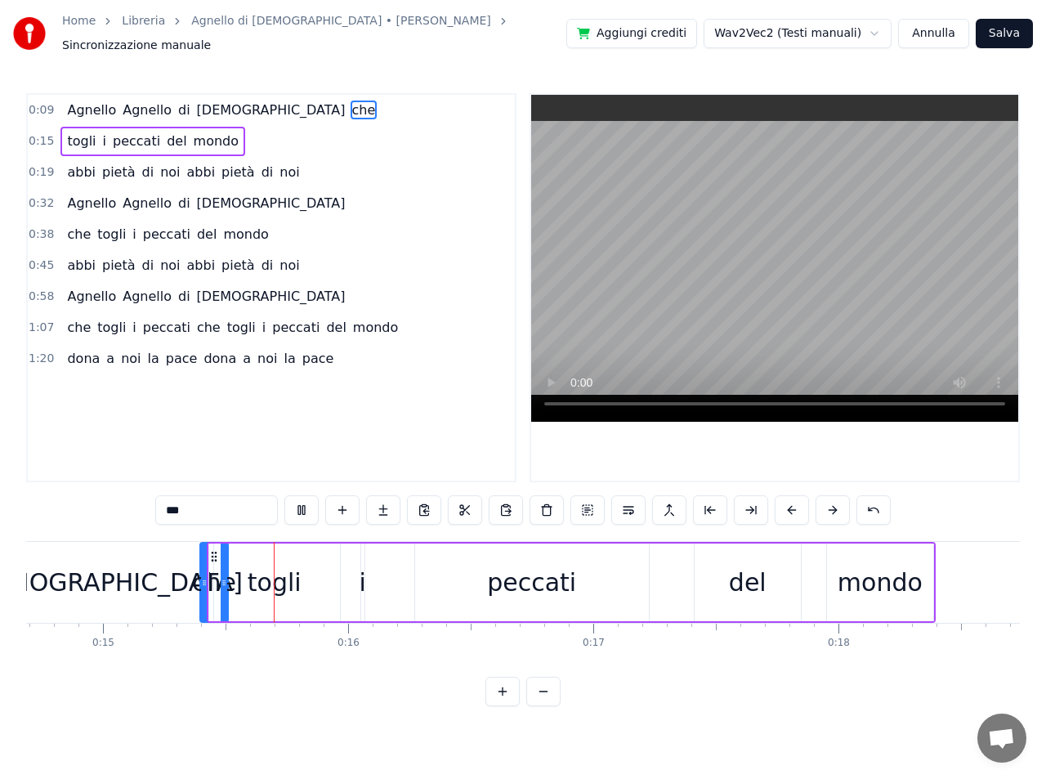
scroll to position [0, 3664]
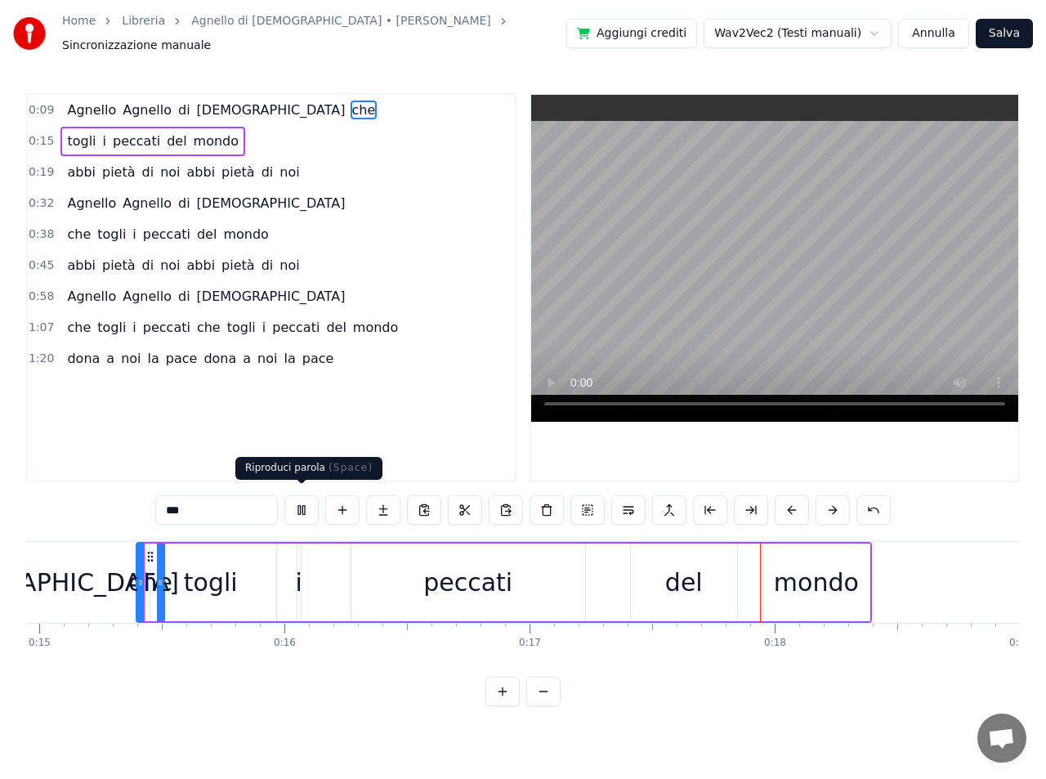
click at [303, 503] on button at bounding box center [301, 509] width 34 height 29
click at [303, 574] on div "togli i peccati del mondo" at bounding box center [507, 582] width 729 height 81
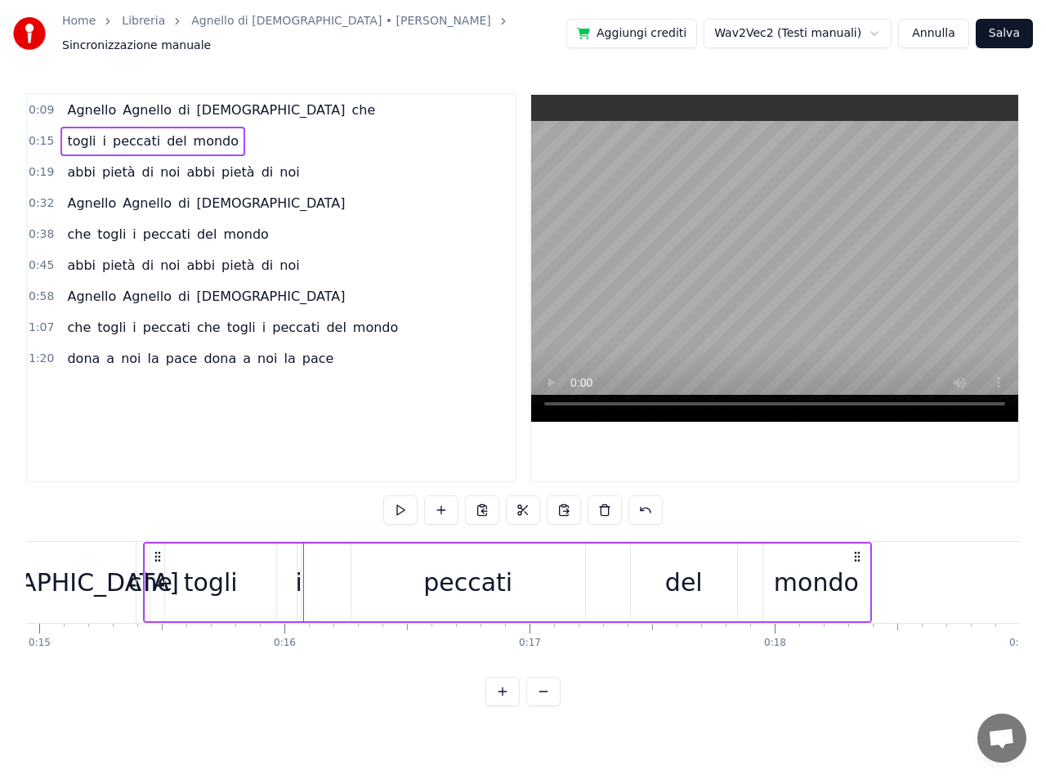
click at [359, 566] on div "peccati" at bounding box center [468, 582] width 234 height 78
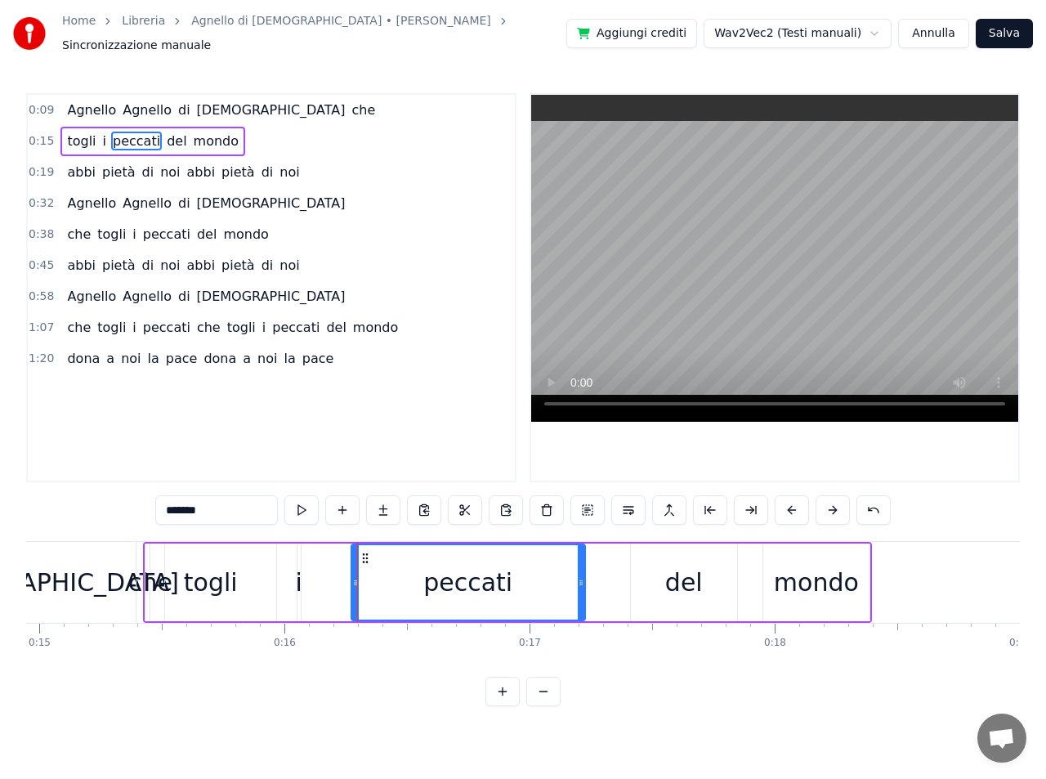
click at [61, 574] on div "Dio" at bounding box center [40, 582] width 219 height 81
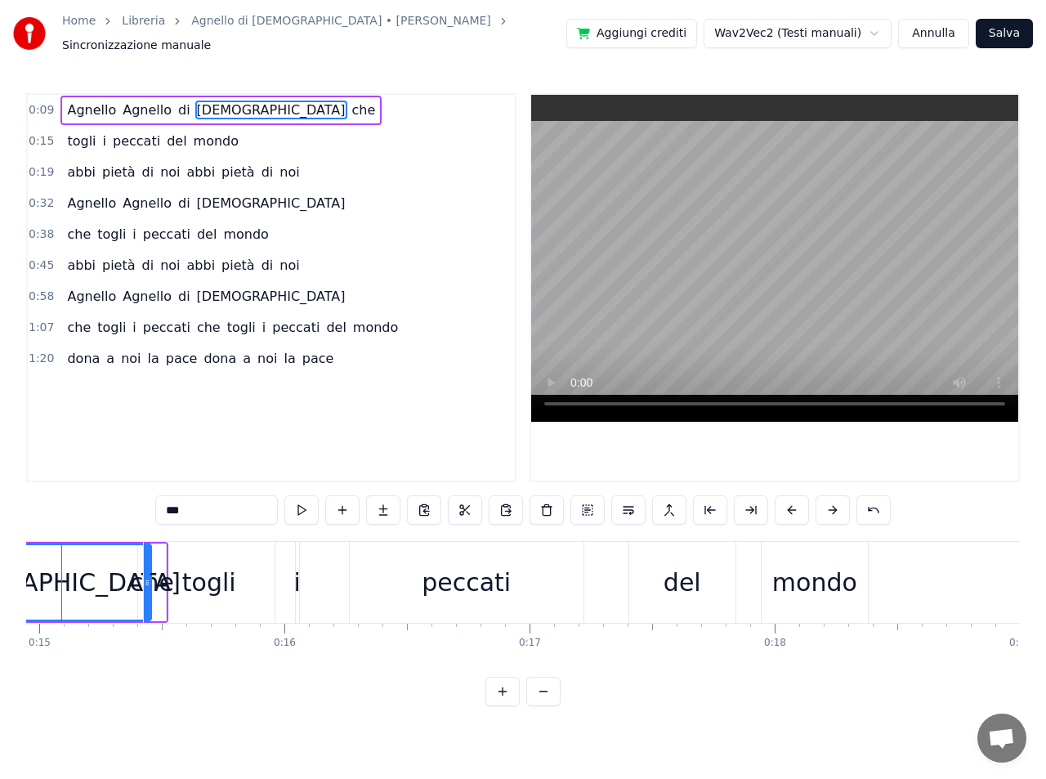
scroll to position [0, 3617]
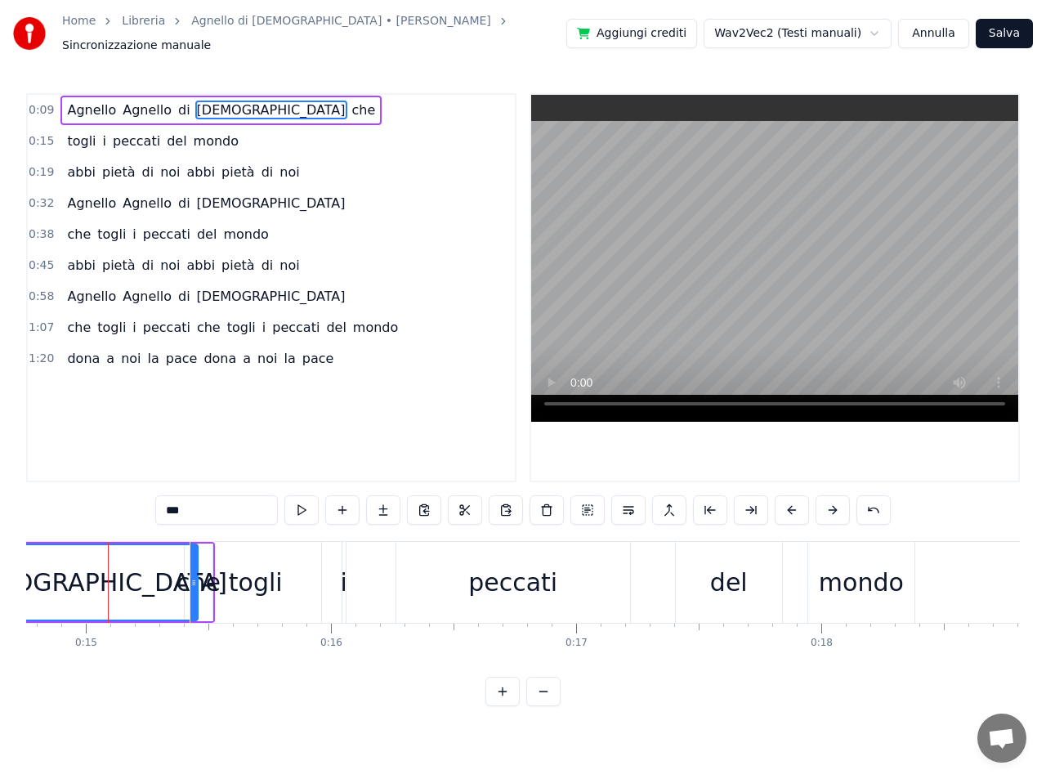
click at [75, 103] on span "Agnello" at bounding box center [91, 110] width 52 height 19
type input "*******"
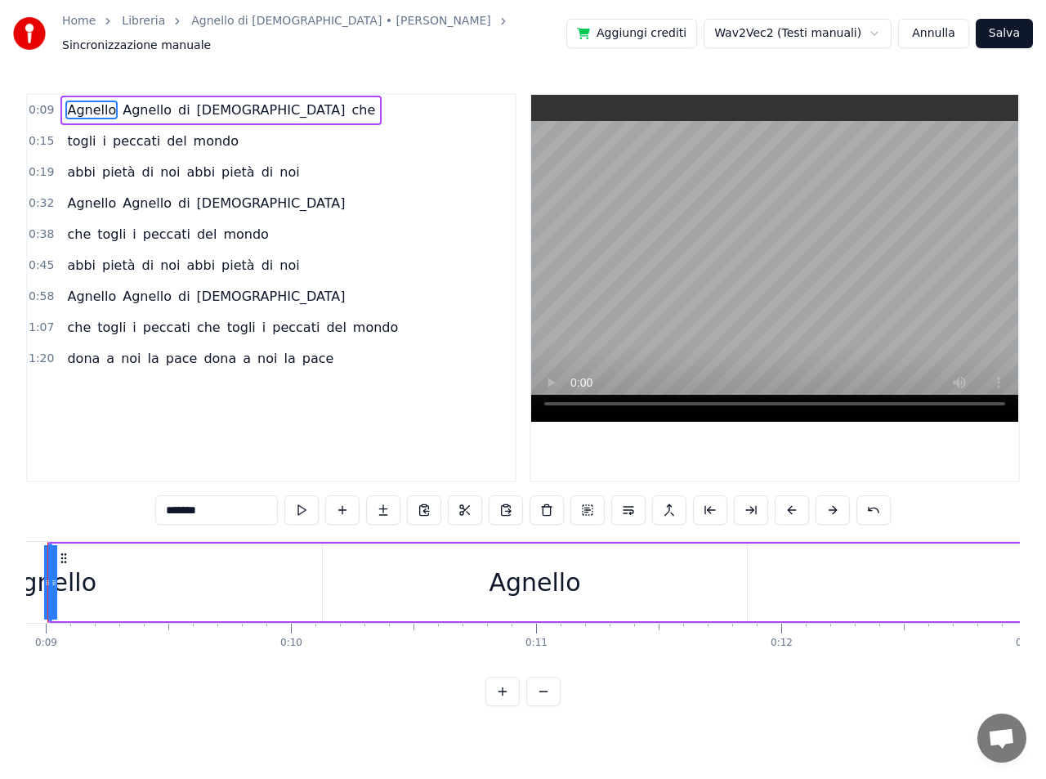
scroll to position [0, 2126]
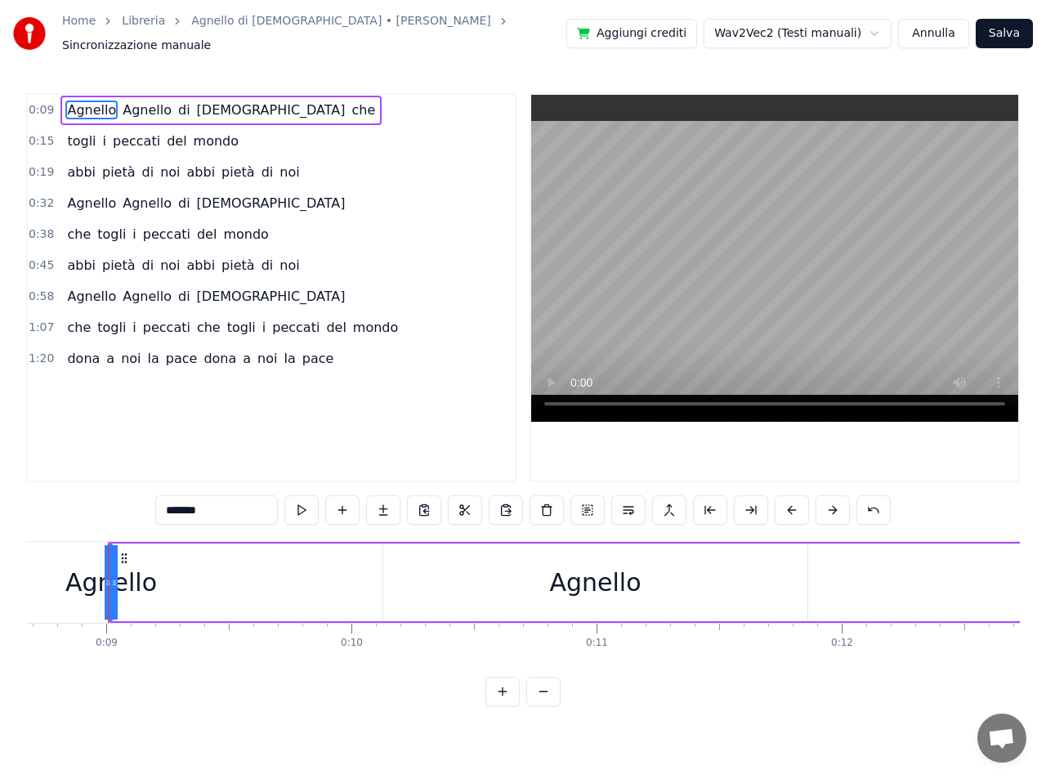
click at [525, 567] on div "Agnello" at bounding box center [595, 582] width 424 height 78
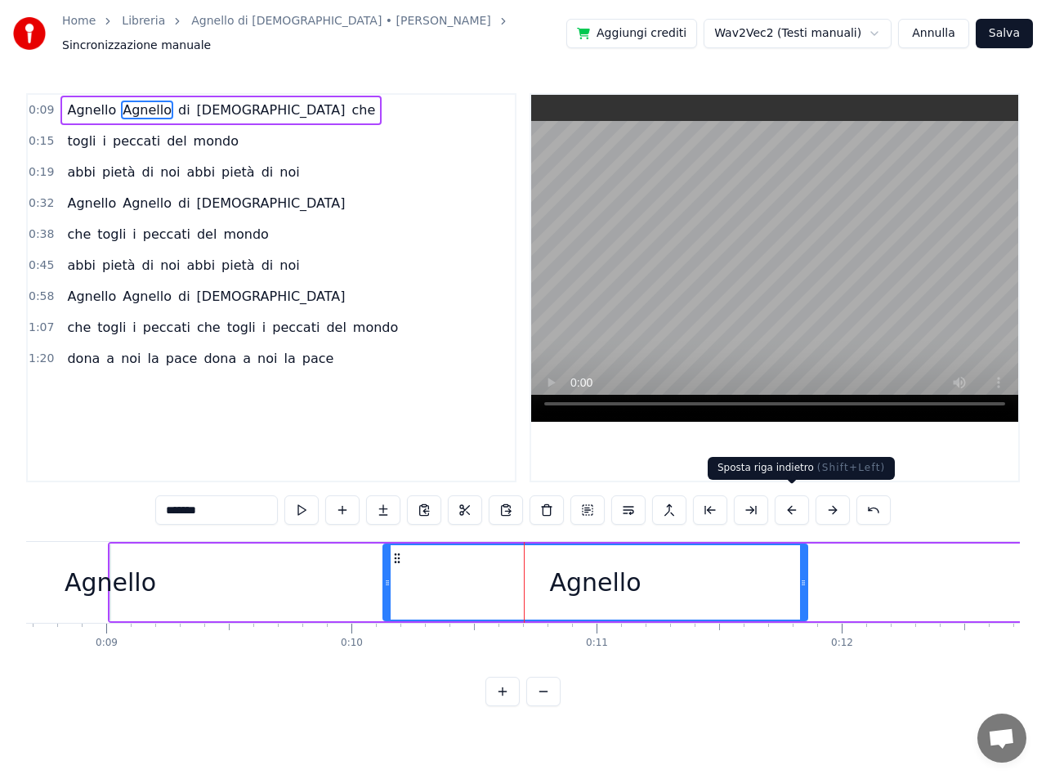
click at [789, 501] on button at bounding box center [792, 509] width 34 height 29
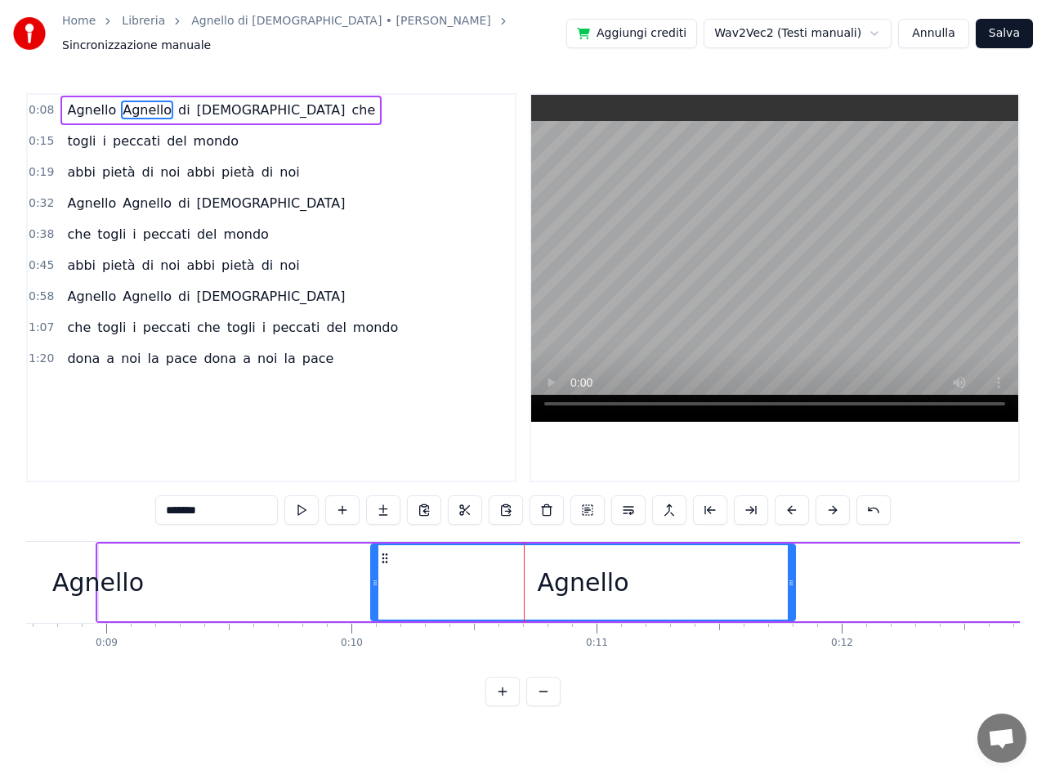
click at [789, 501] on button at bounding box center [792, 509] width 34 height 29
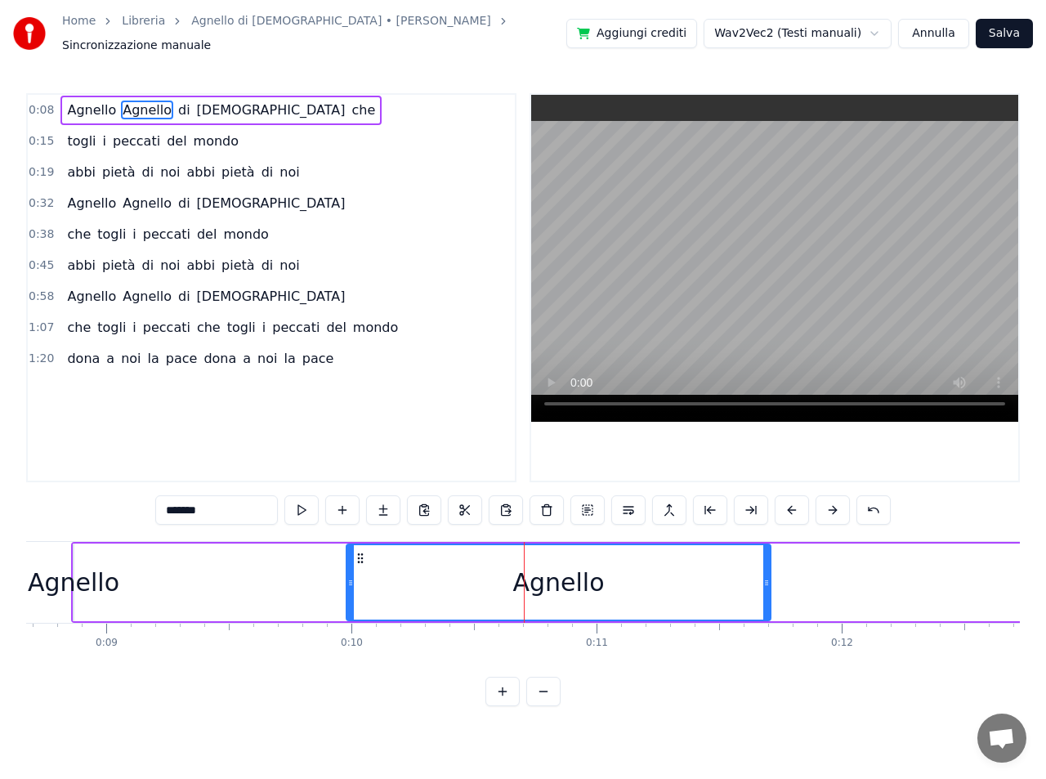
click at [789, 501] on button at bounding box center [792, 509] width 34 height 29
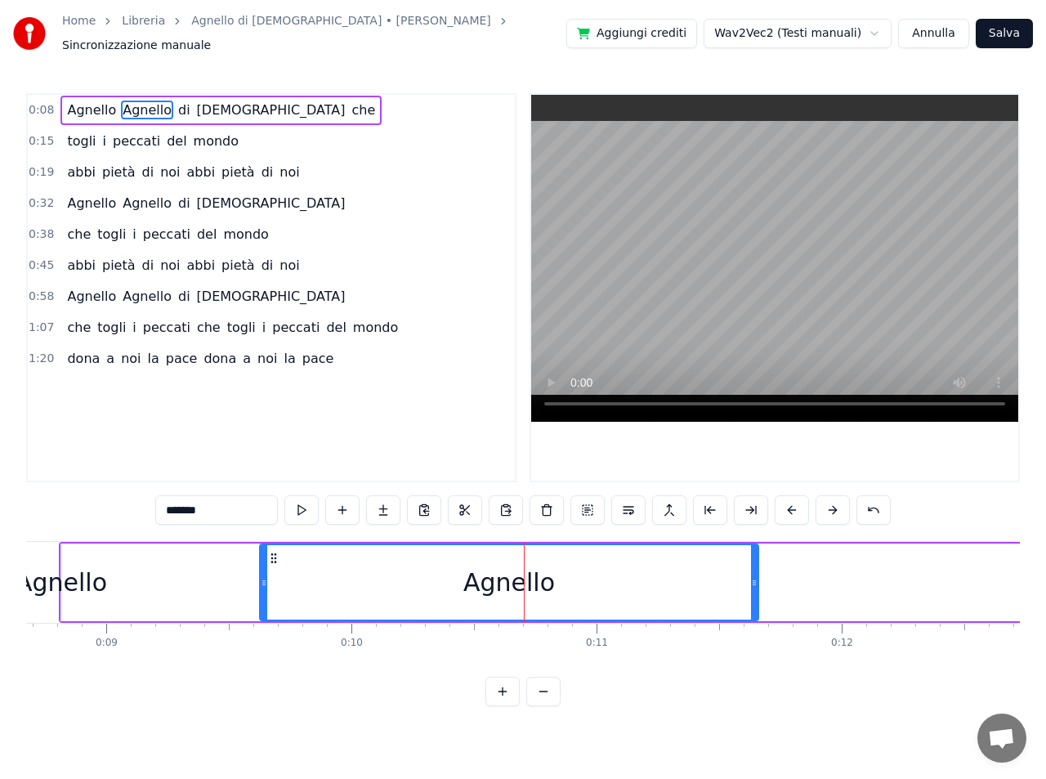
drag, startPoint x: 339, startPoint y: 581, endPoint x: 265, endPoint y: 575, distance: 74.6
click at [265, 575] on div at bounding box center [264, 582] width 7 height 74
click at [92, 585] on div "Agnello" at bounding box center [62, 582] width 92 height 37
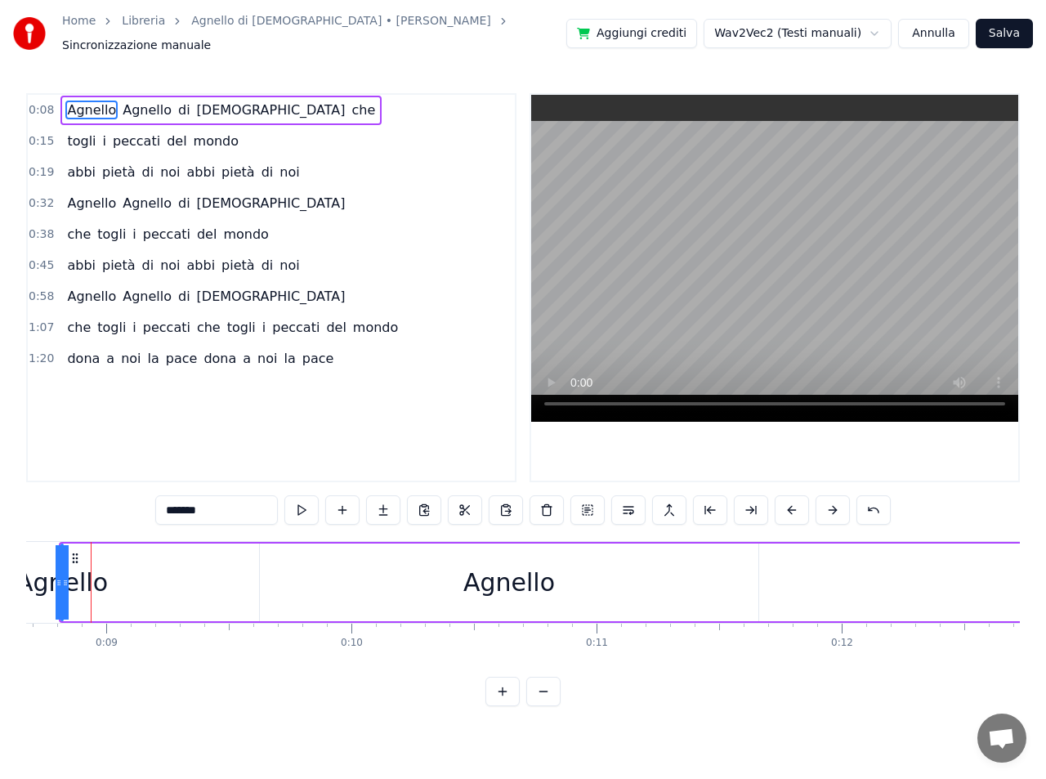
scroll to position [0, 2109]
drag, startPoint x: 106, startPoint y: 572, endPoint x: 114, endPoint y: 579, distance: 11.0
click at [114, 579] on div "Agnello" at bounding box center [80, 582] width 92 height 37
drag, startPoint x: 54, startPoint y: 578, endPoint x: 117, endPoint y: 577, distance: 62.9
click at [159, 574] on div "Agnello Agnello di Dio che" at bounding box center [875, 582] width 1598 height 81
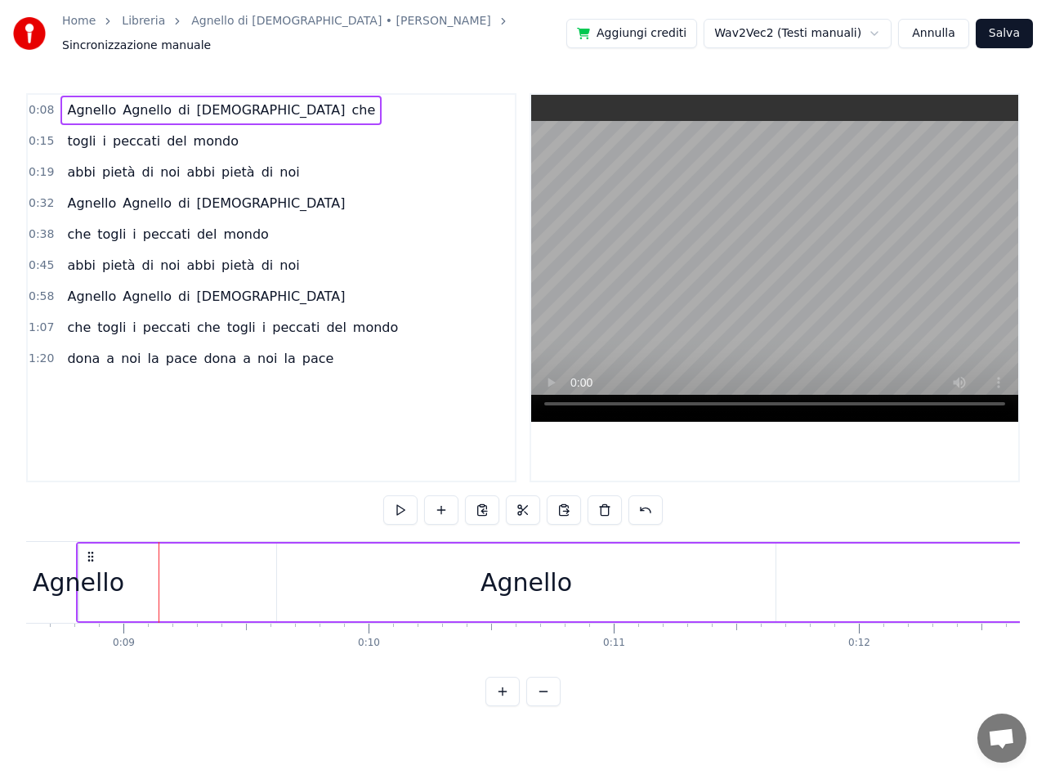
drag, startPoint x: 106, startPoint y: 576, endPoint x: 172, endPoint y: 578, distance: 66.2
click at [172, 578] on div "Agnello Agnello di Dio che" at bounding box center [875, 582] width 1598 height 81
drag, startPoint x: 109, startPoint y: 578, endPoint x: 194, endPoint y: 581, distance: 85.0
click at [202, 581] on div "Agnello Agnello di Dio che" at bounding box center [875, 582] width 1598 height 81
drag, startPoint x: 111, startPoint y: 574, endPoint x: 202, endPoint y: 583, distance: 91.2
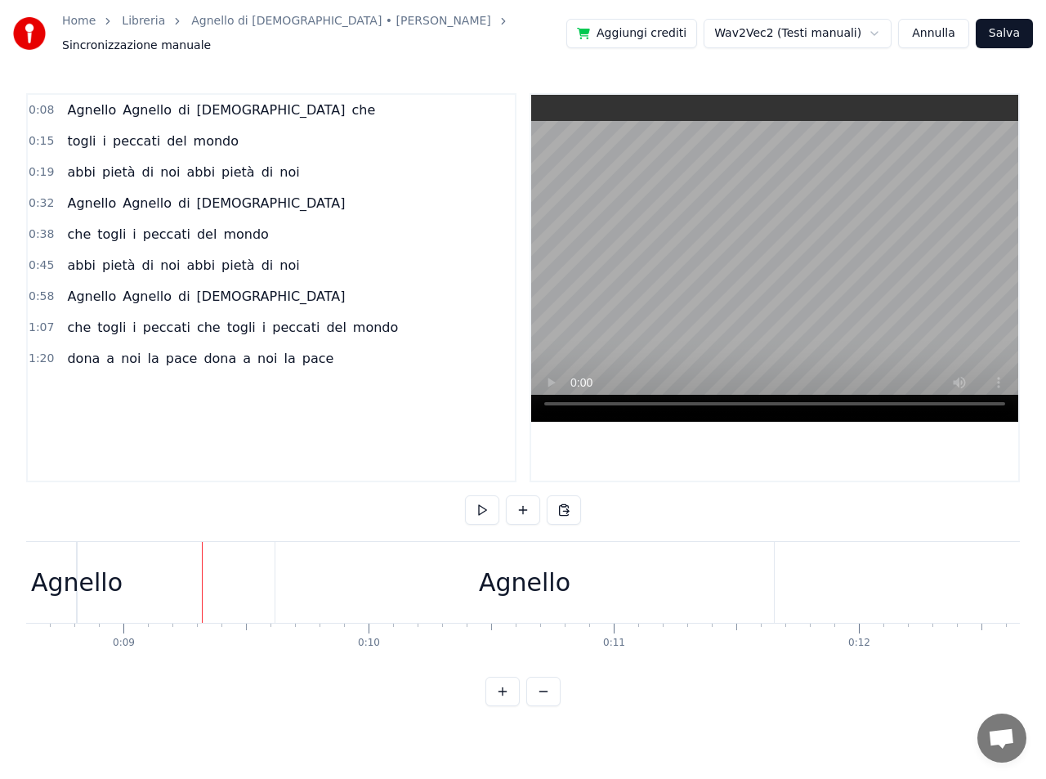
click at [108, 578] on div "Agnello" at bounding box center [77, 582] width 92 height 37
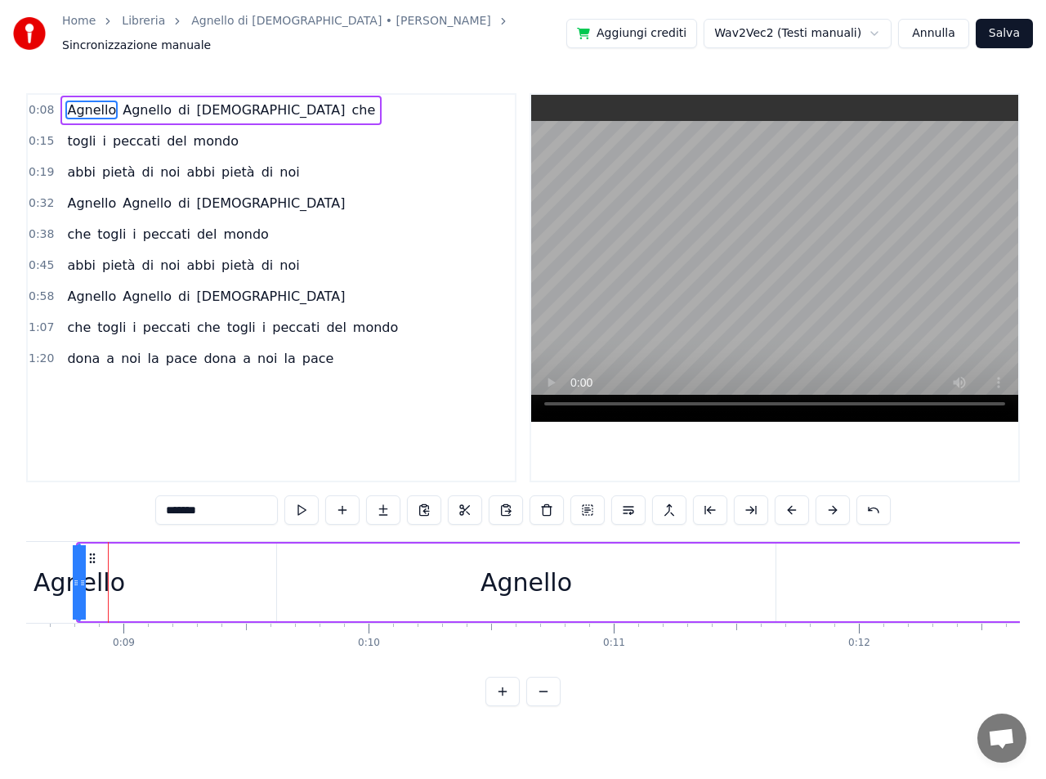
click at [65, 576] on div "Agnello" at bounding box center [80, 582] width 92 height 37
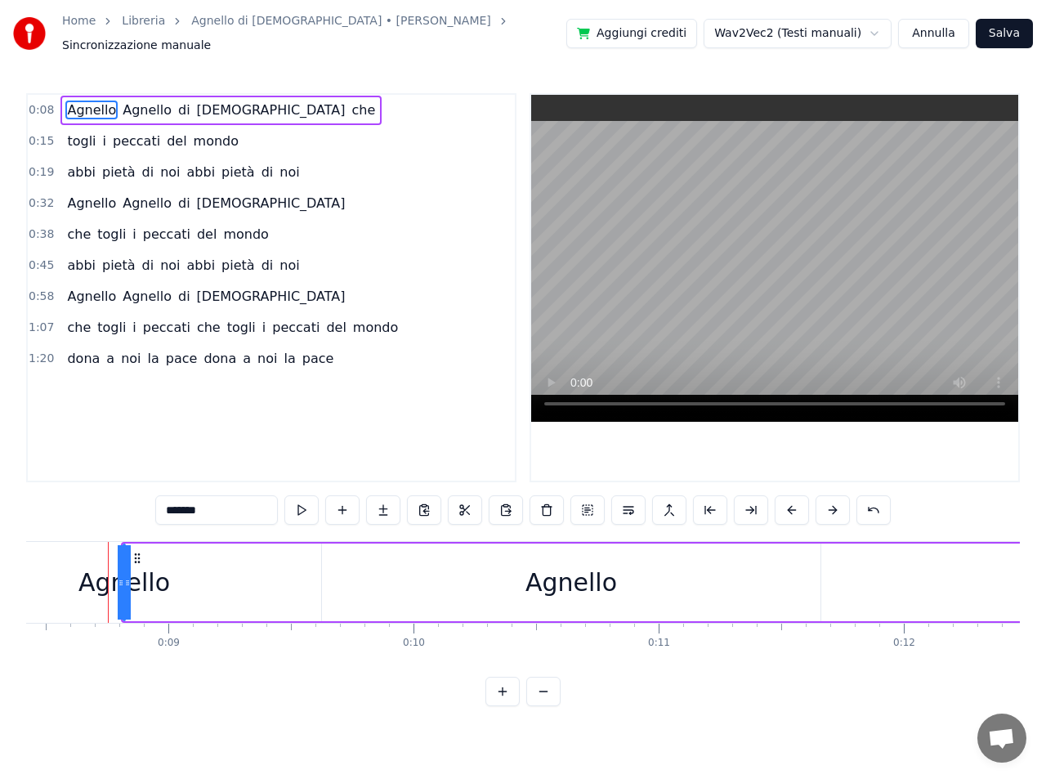
click at [118, 577] on icon at bounding box center [121, 582] width 7 height 13
click at [837, 503] on button at bounding box center [832, 509] width 34 height 29
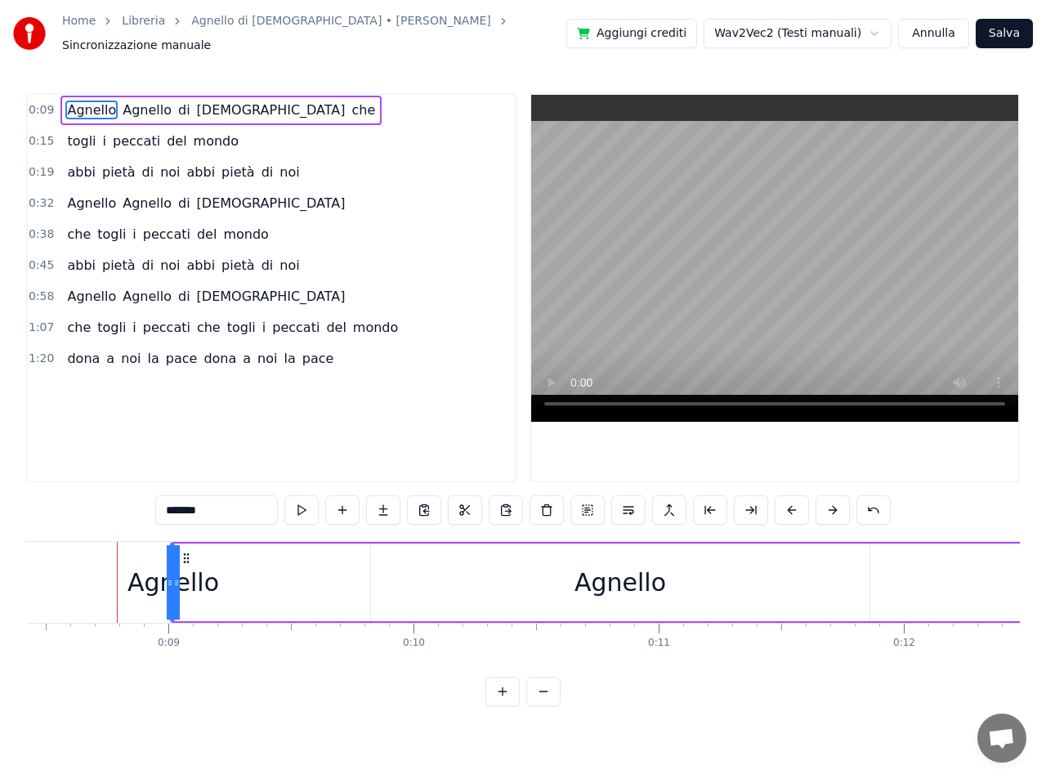
click at [588, 579] on div "Agnello" at bounding box center [620, 582] width 92 height 37
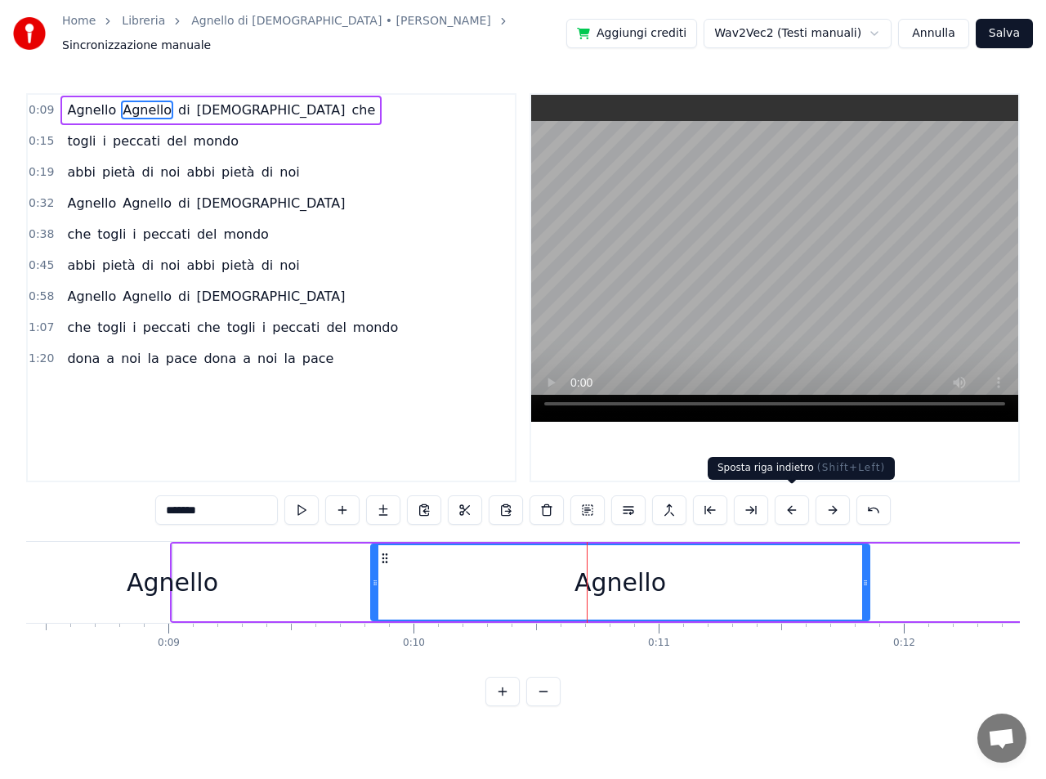
click at [788, 502] on button at bounding box center [792, 509] width 34 height 29
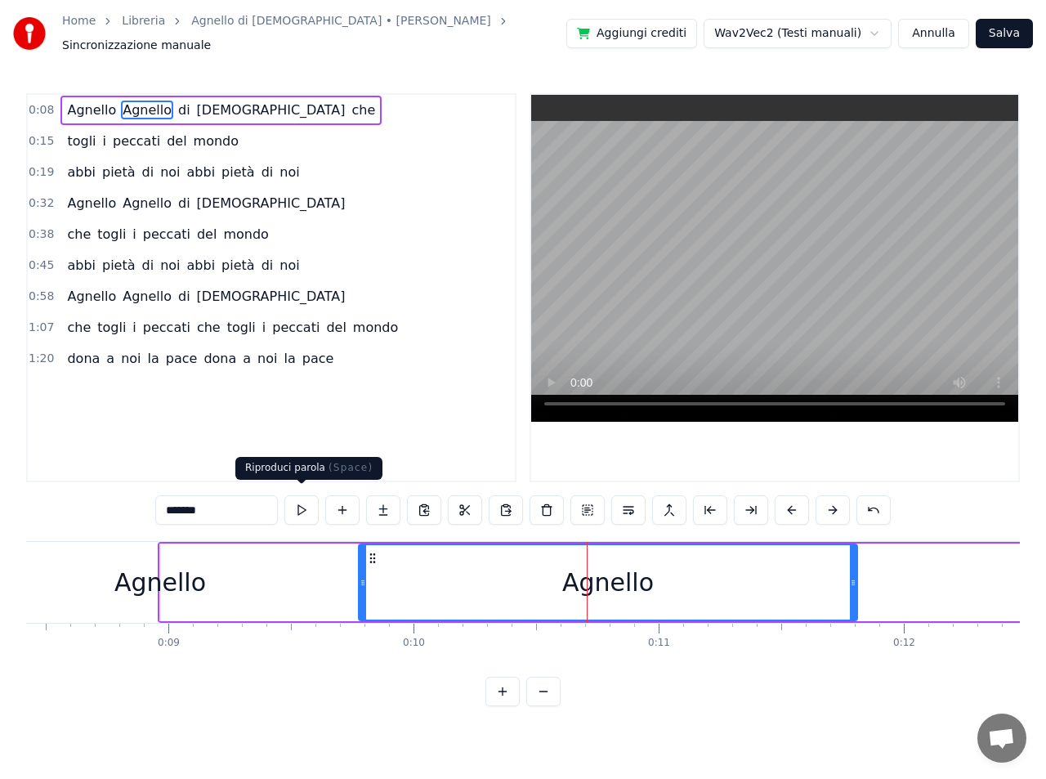
click at [302, 503] on button at bounding box center [301, 509] width 34 height 29
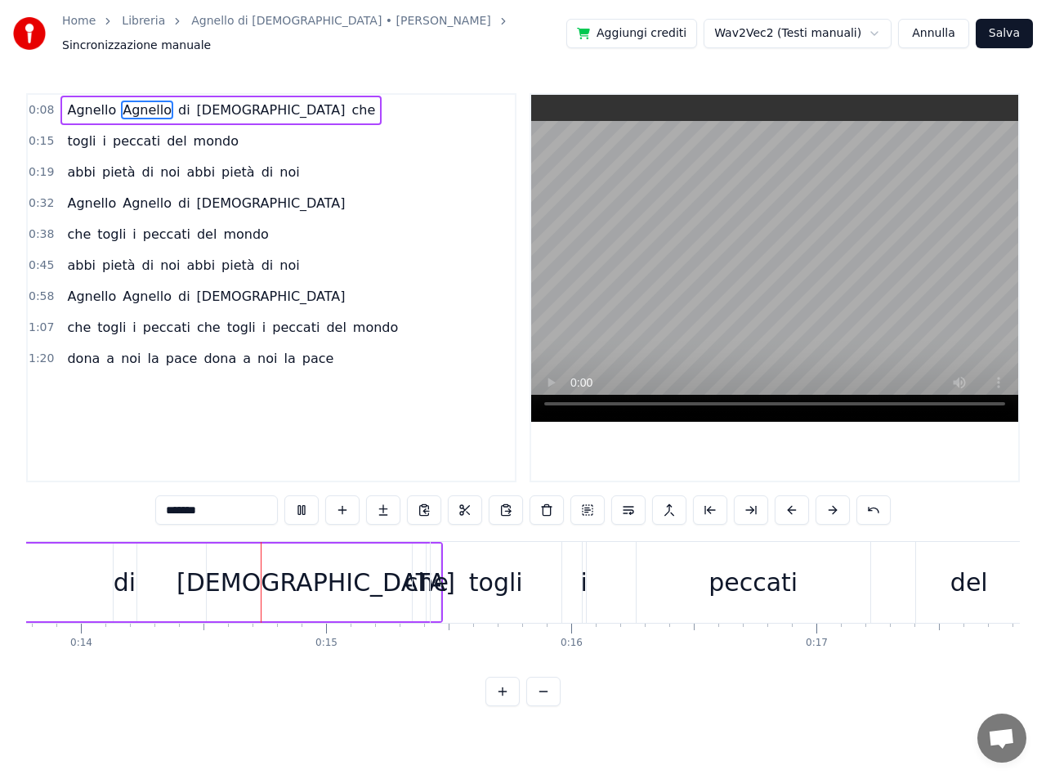
scroll to position [0, 3421]
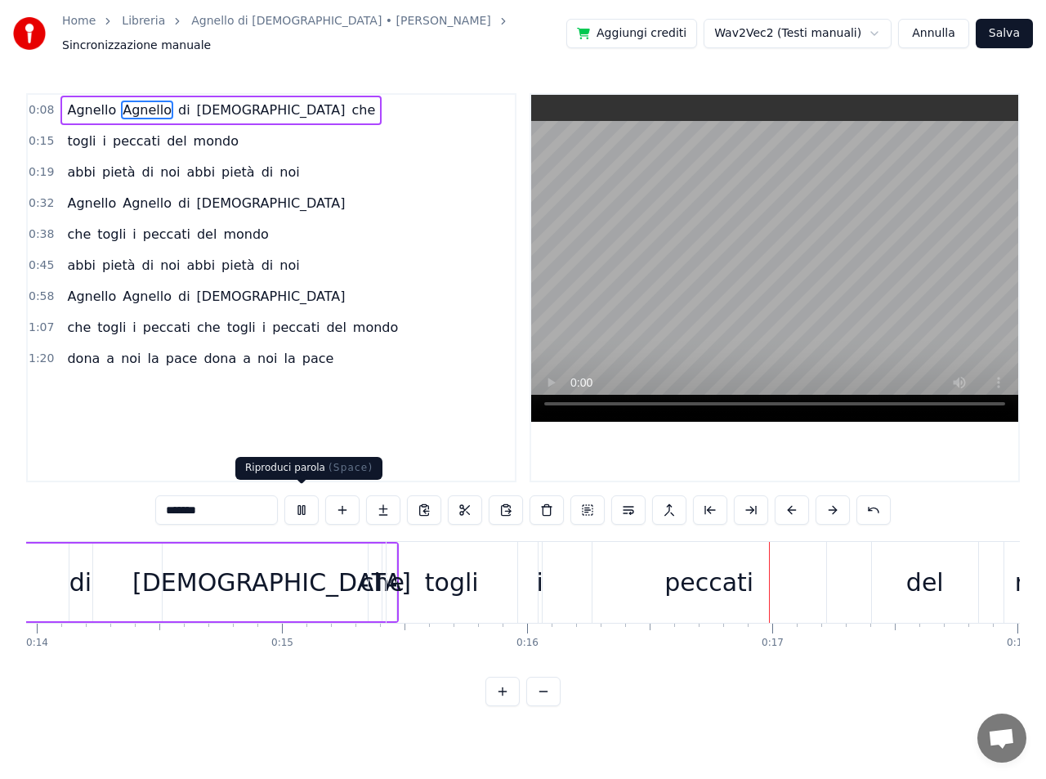
click at [300, 505] on button at bounding box center [301, 509] width 34 height 29
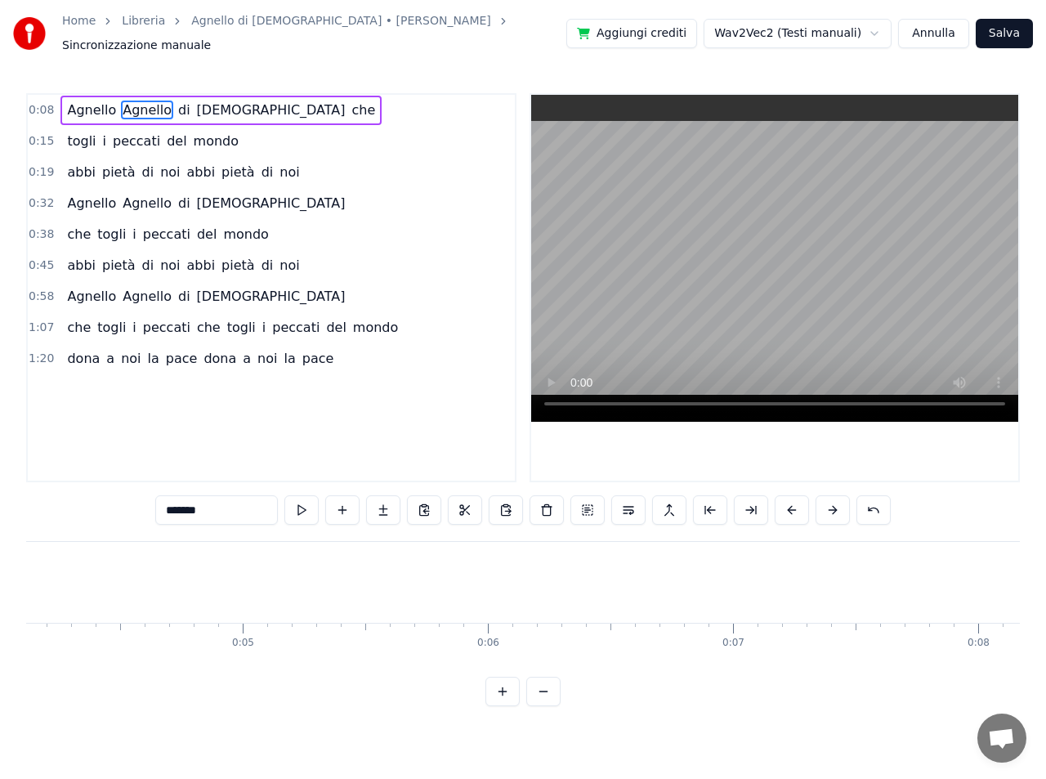
scroll to position [0, 985]
click at [81, 104] on span "Agnello" at bounding box center [91, 110] width 52 height 19
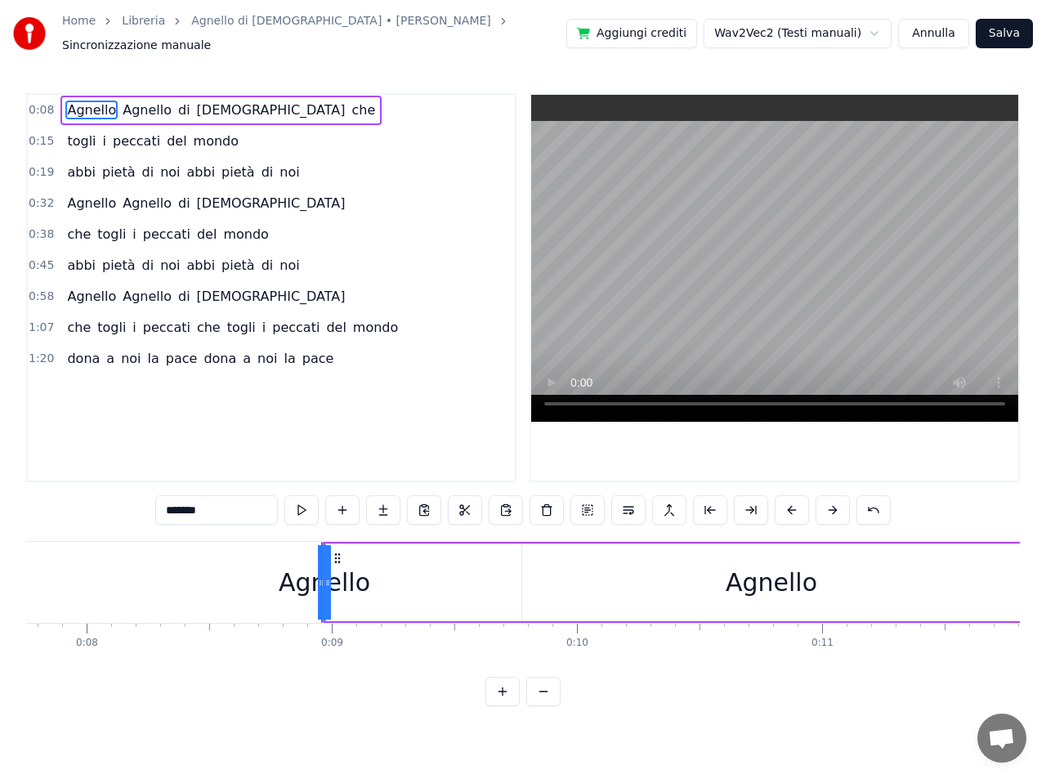
scroll to position [0, 2114]
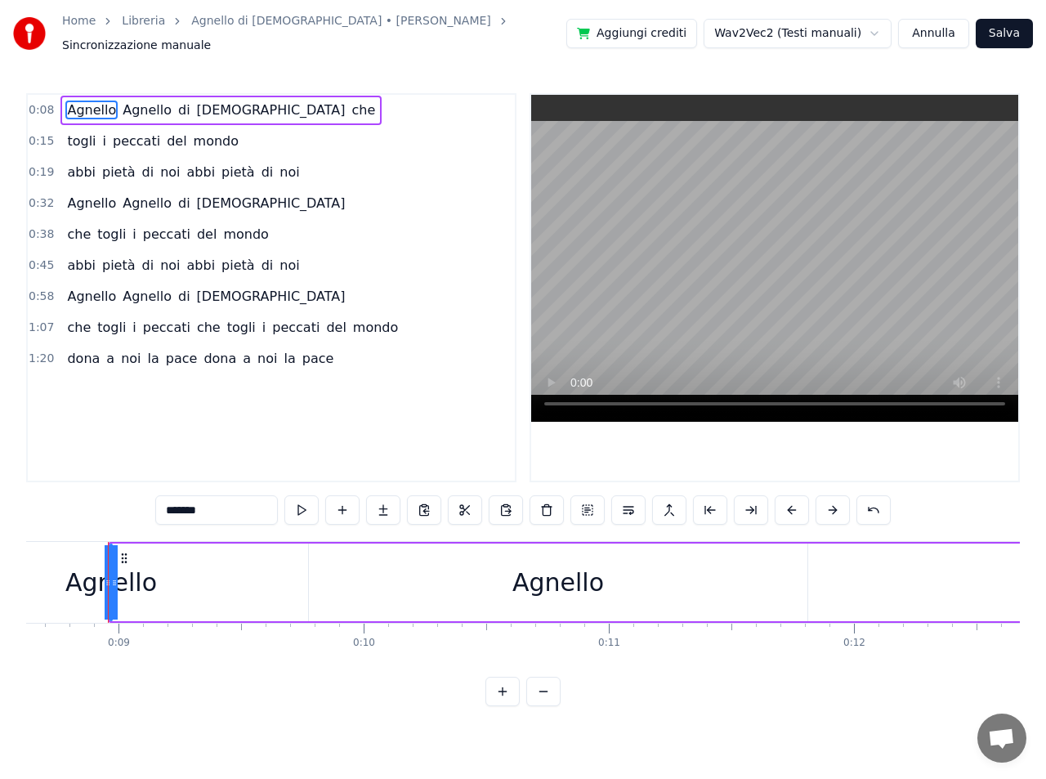
drag, startPoint x: 974, startPoint y: 568, endPoint x: 608, endPoint y: 532, distance: 367.8
click at [608, 532] on div "0:08 Agnello Agnello di Dio che 0:15 togli i peccati del mondo 0:19 abbi pietà …" at bounding box center [523, 400] width 994 height 614
click at [920, 577] on div "Agnello Agnello di Dio che" at bounding box center [907, 582] width 1598 height 81
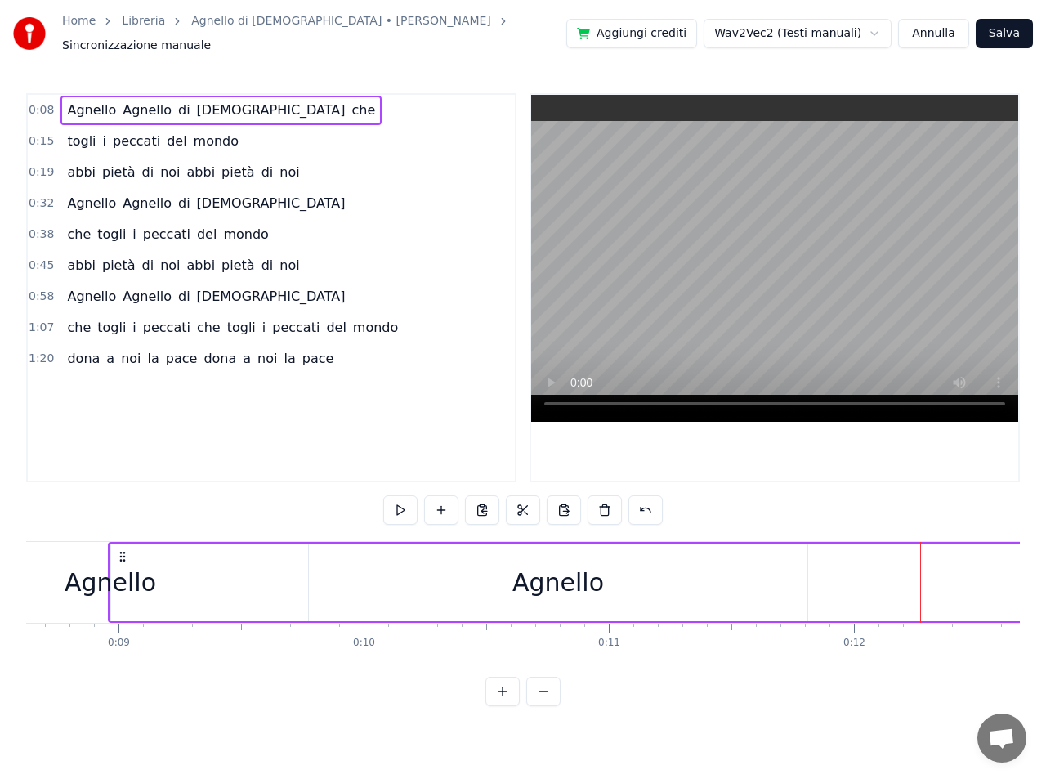
drag, startPoint x: 949, startPoint y: 583, endPoint x: 763, endPoint y: 565, distance: 186.3
click at [763, 565] on div "Agnello Agnello di Dio che" at bounding box center [907, 582] width 1598 height 81
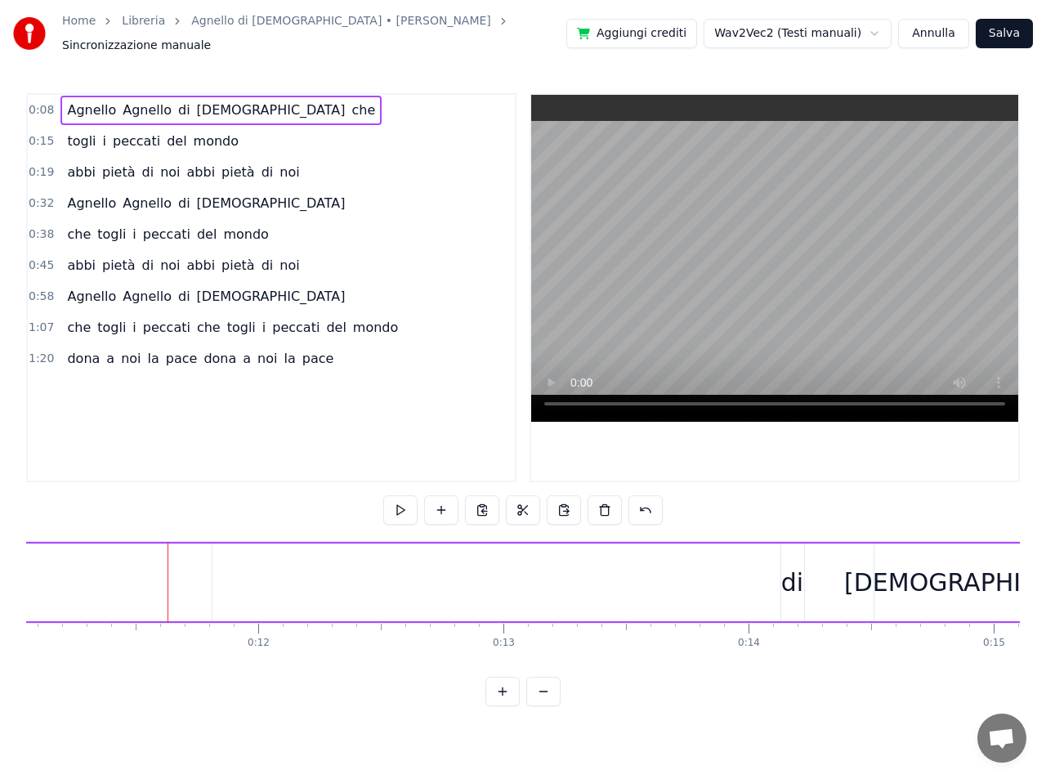
scroll to position [0, 2849]
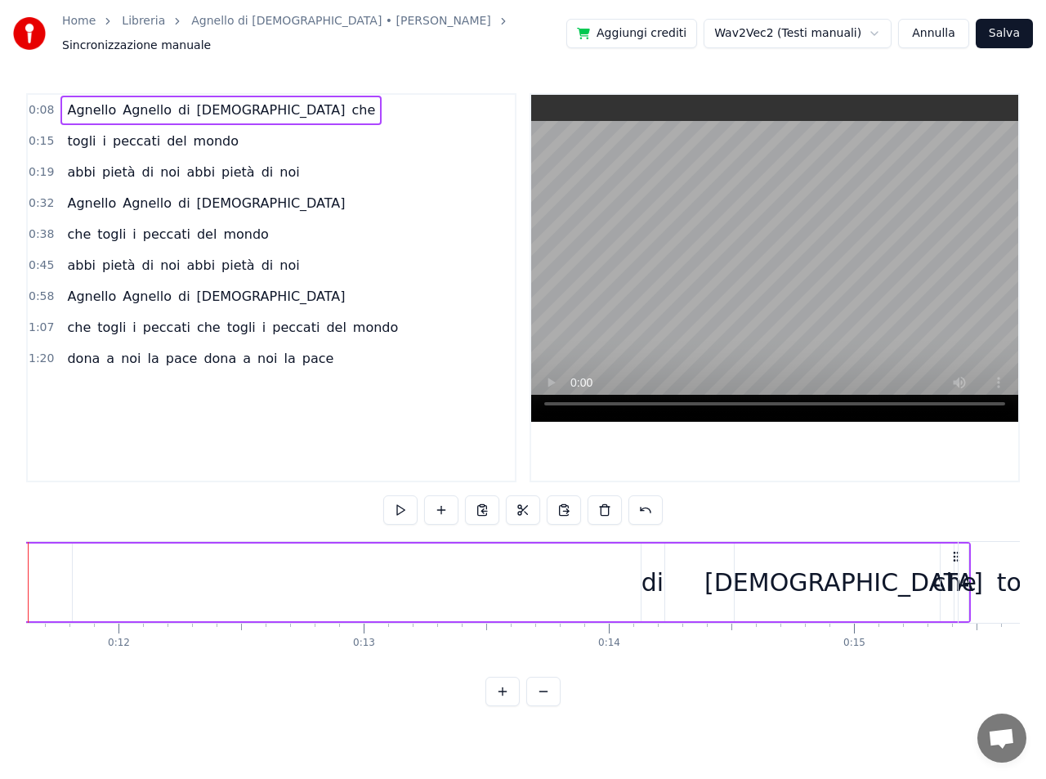
click at [656, 578] on div "di" at bounding box center [652, 582] width 22 height 37
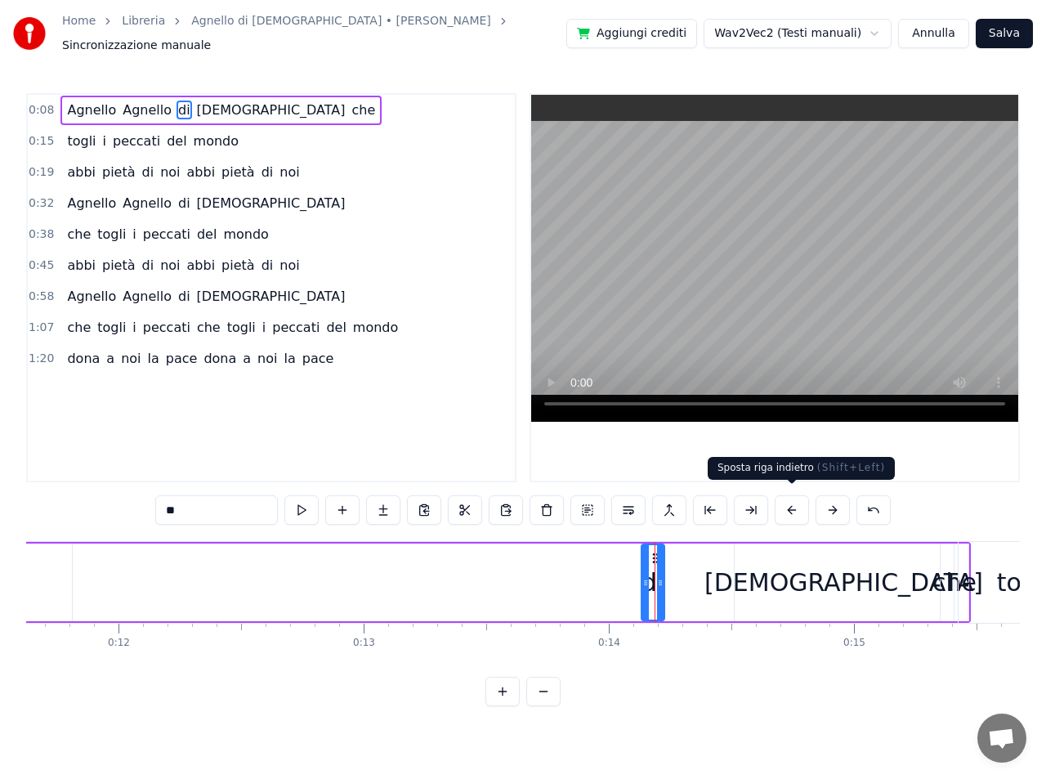
click at [793, 501] on button at bounding box center [792, 509] width 34 height 29
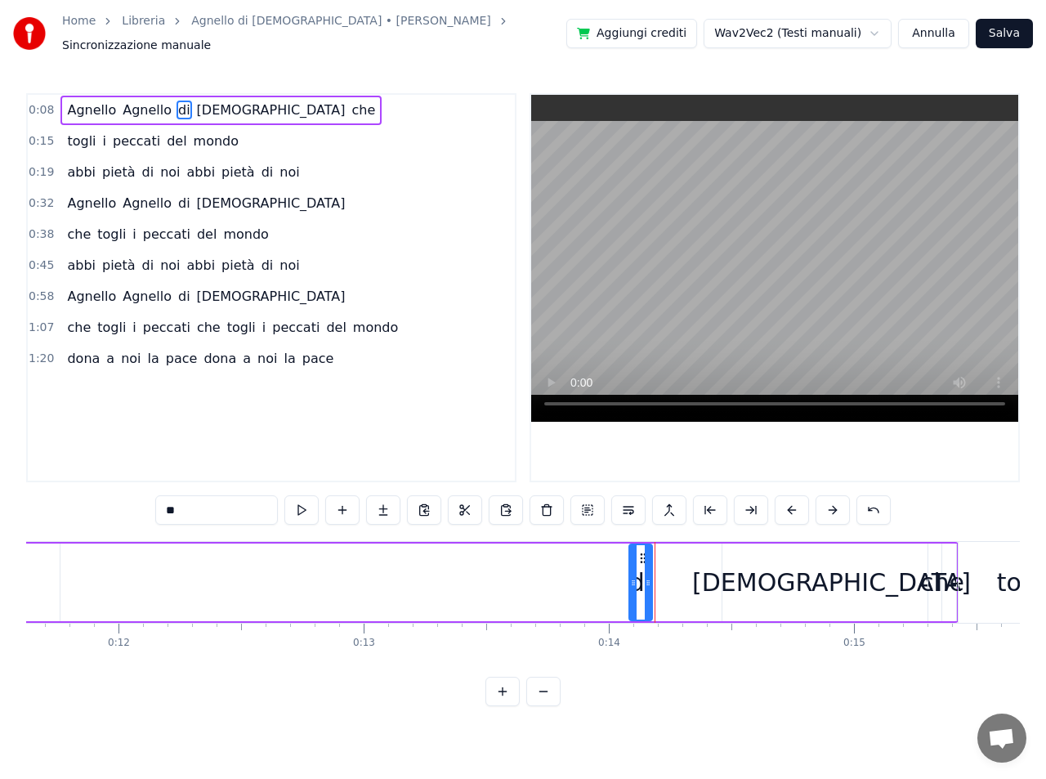
click at [793, 501] on button at bounding box center [792, 509] width 34 height 29
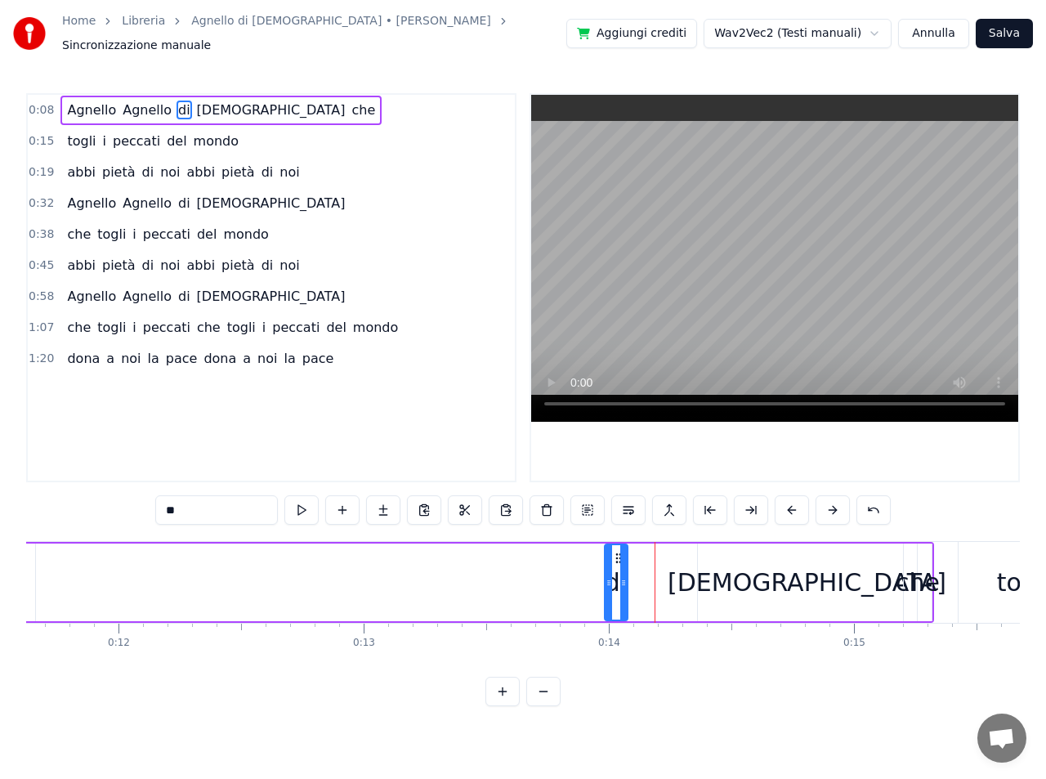
click at [793, 501] on button at bounding box center [792, 509] width 34 height 29
click at [791, 501] on button at bounding box center [792, 509] width 34 height 29
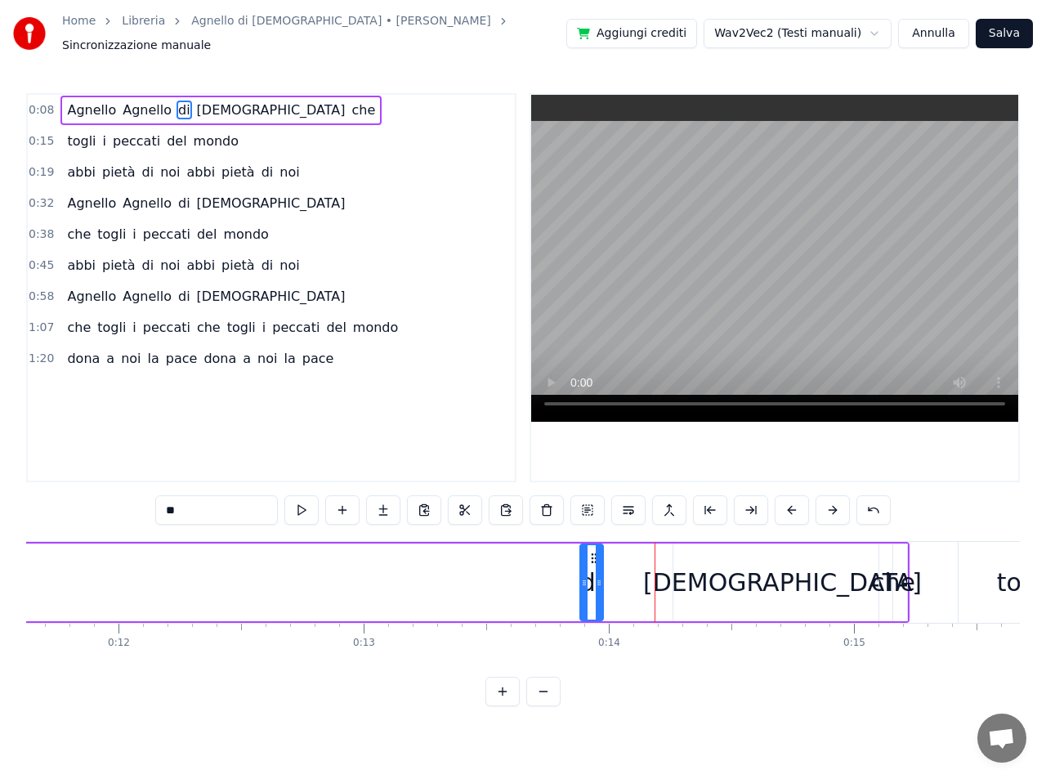
click at [791, 501] on button at bounding box center [792, 509] width 34 height 29
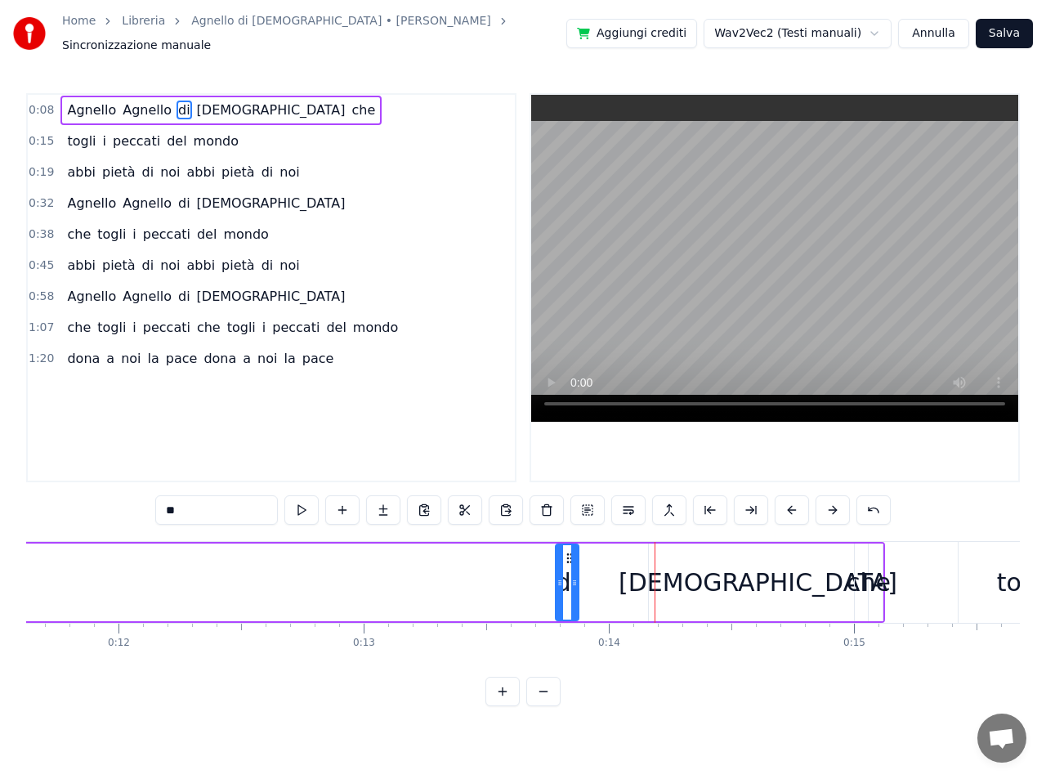
click at [790, 501] on button at bounding box center [792, 509] width 34 height 29
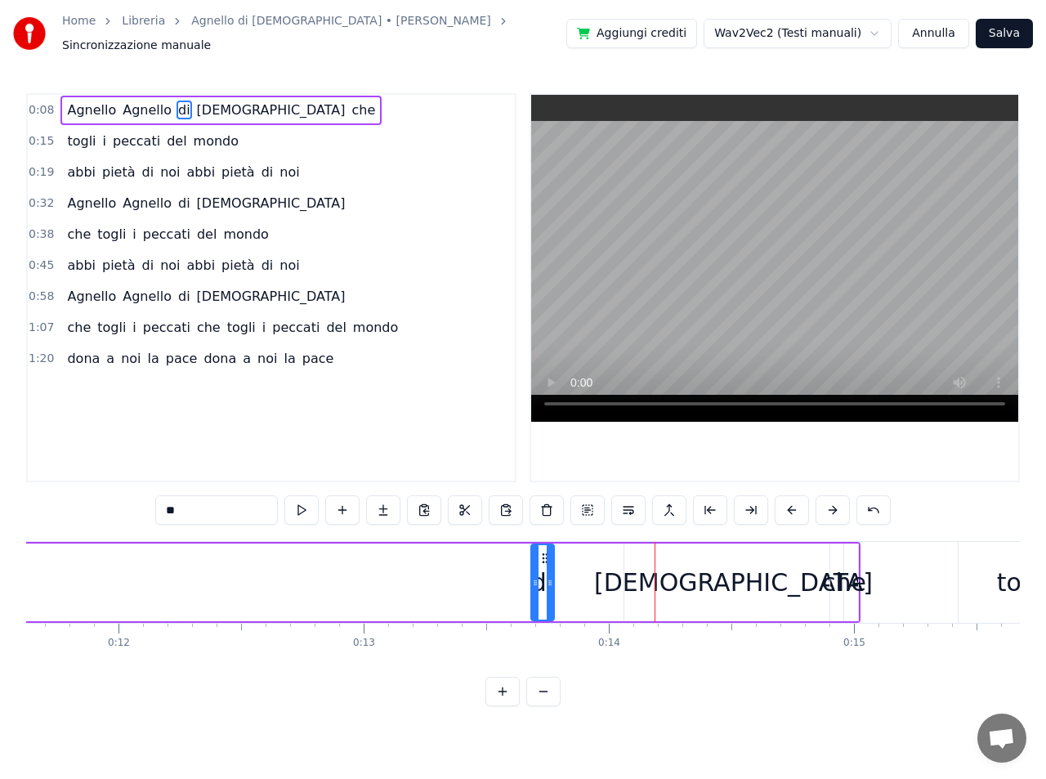
click at [790, 501] on button at bounding box center [792, 509] width 34 height 29
click at [789, 502] on button at bounding box center [792, 509] width 34 height 29
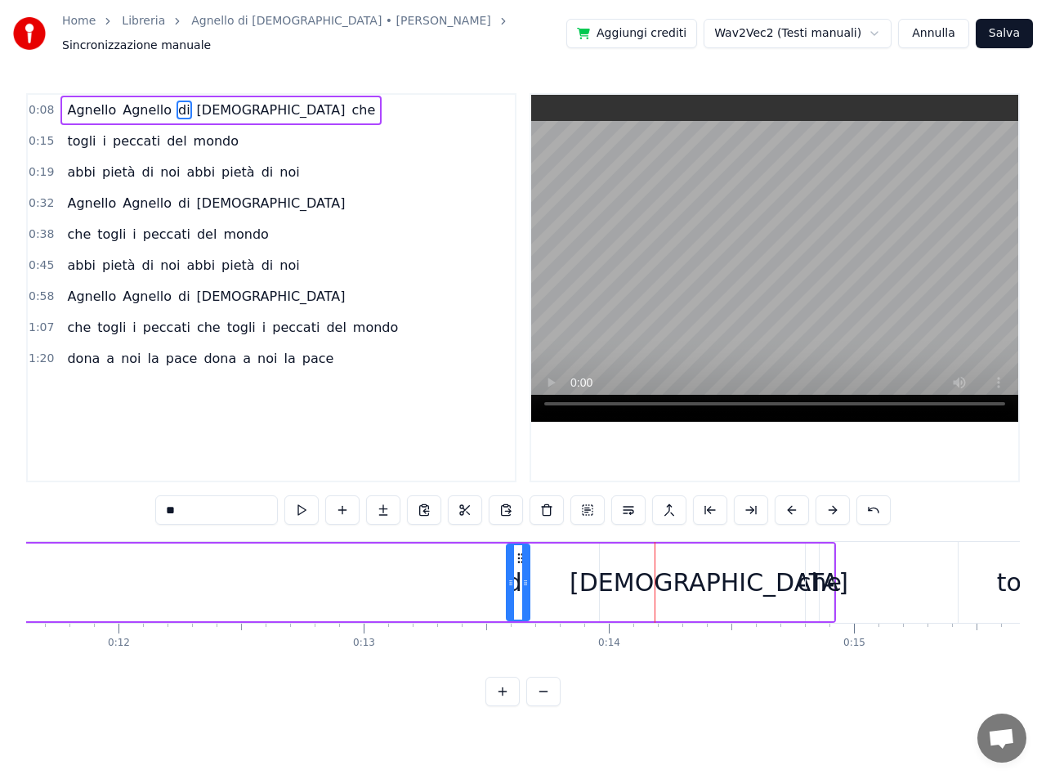
click at [789, 502] on button at bounding box center [792, 509] width 34 height 29
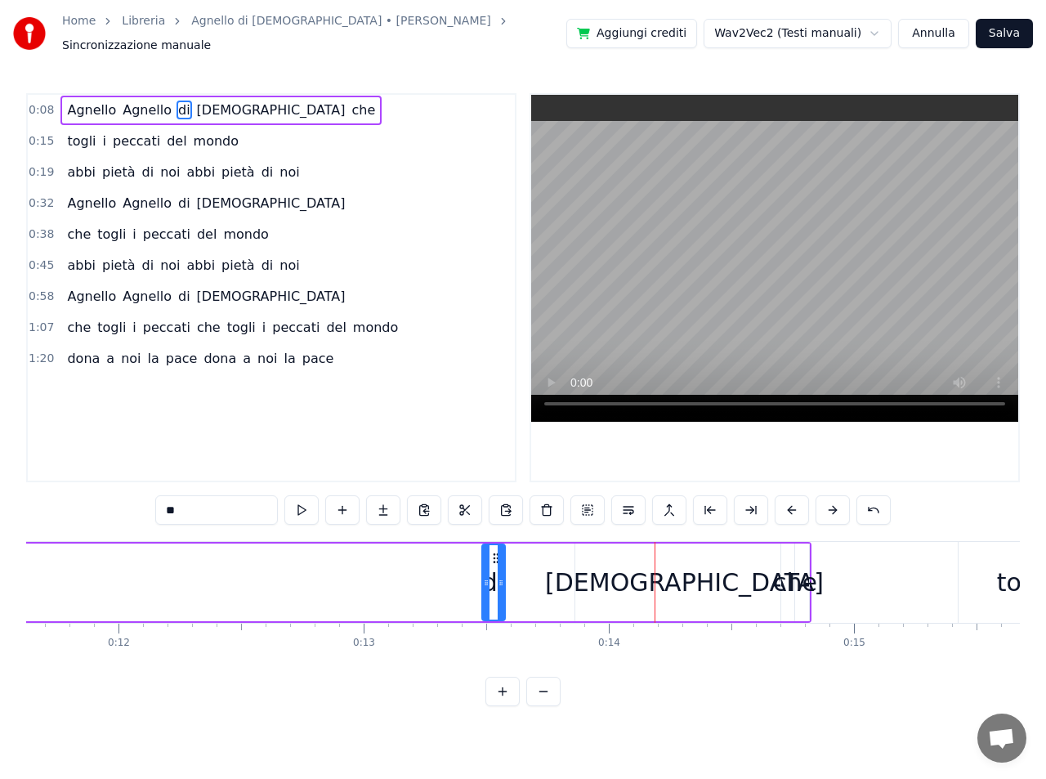
click at [789, 502] on button at bounding box center [792, 509] width 34 height 29
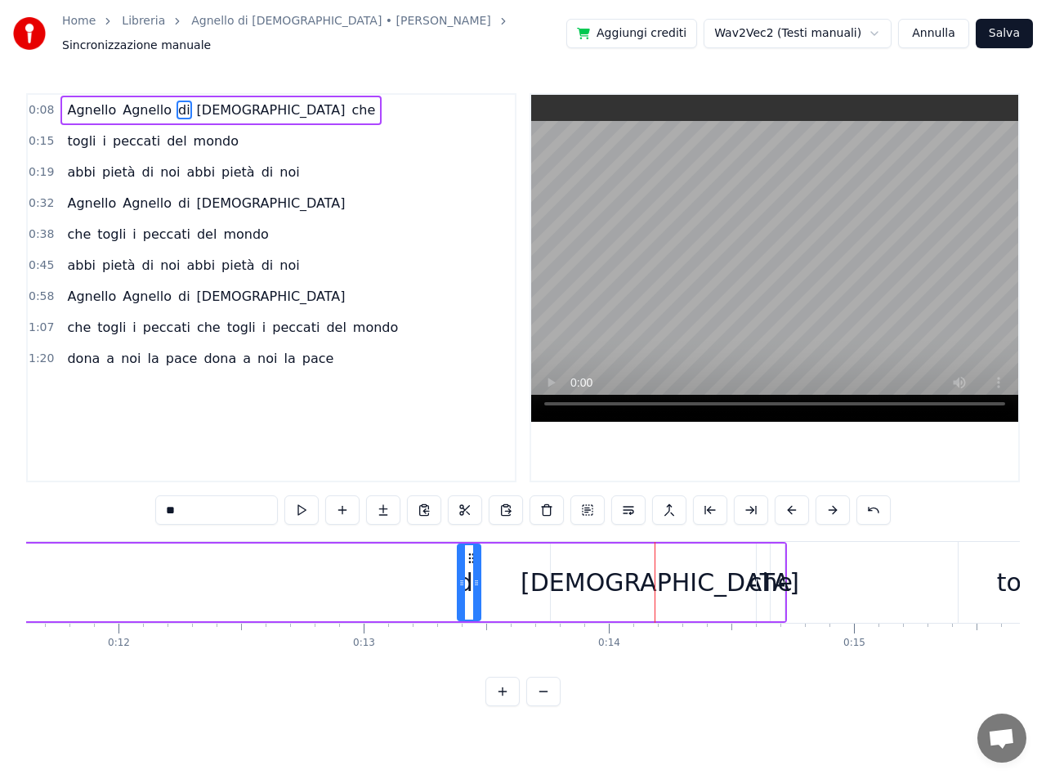
click at [789, 502] on button at bounding box center [792, 509] width 34 height 29
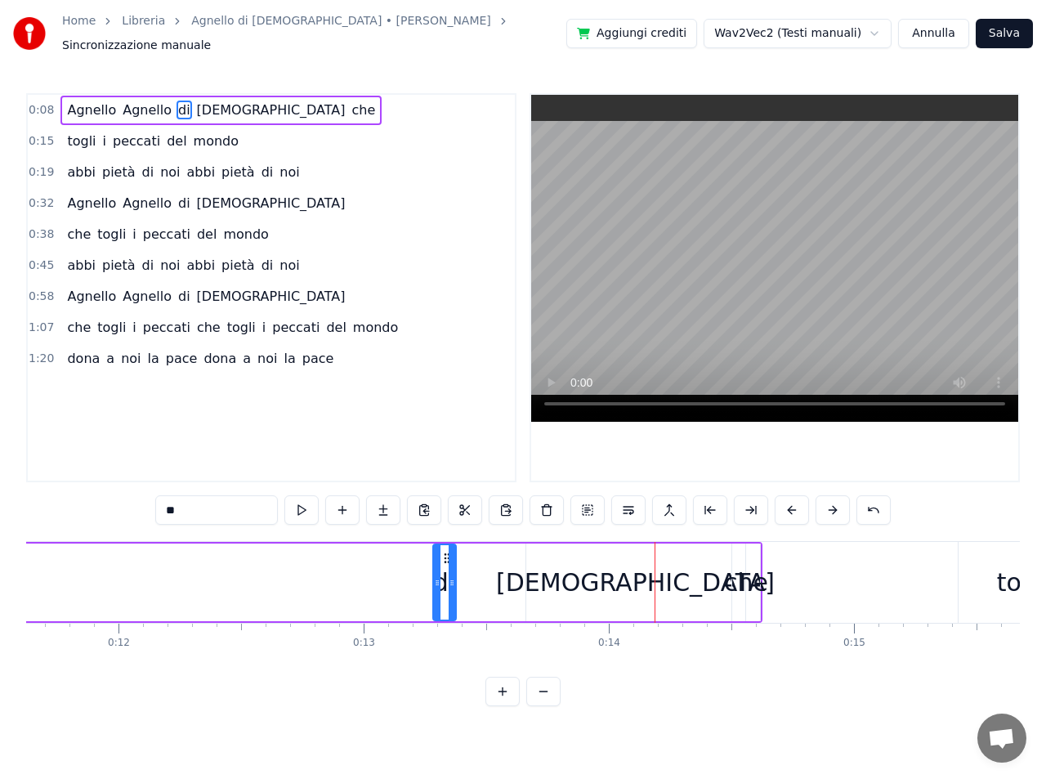
click at [789, 502] on button at bounding box center [792, 509] width 34 height 29
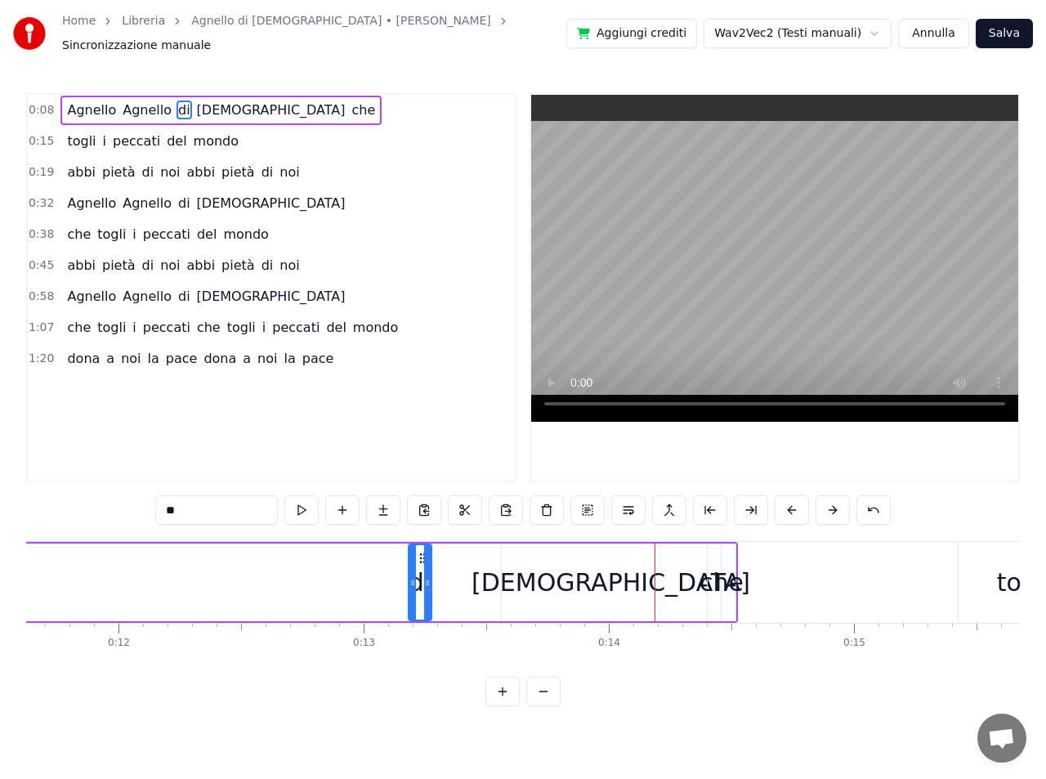
click at [789, 502] on button at bounding box center [792, 509] width 34 height 29
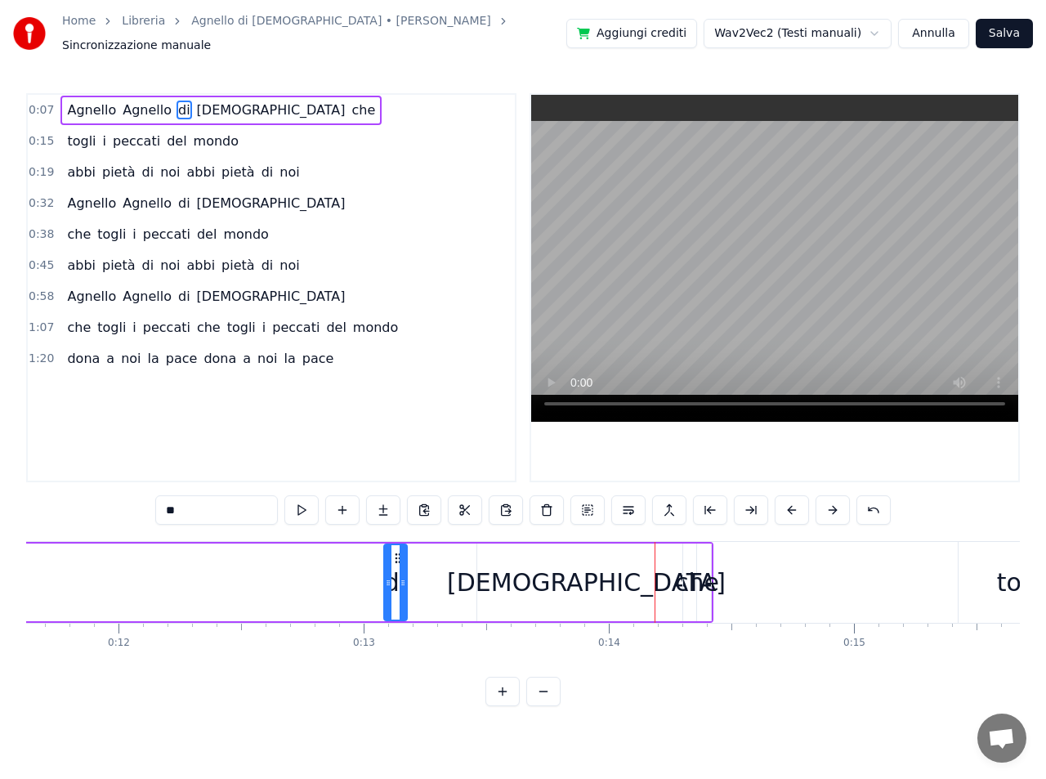
click at [789, 502] on button at bounding box center [792, 509] width 34 height 29
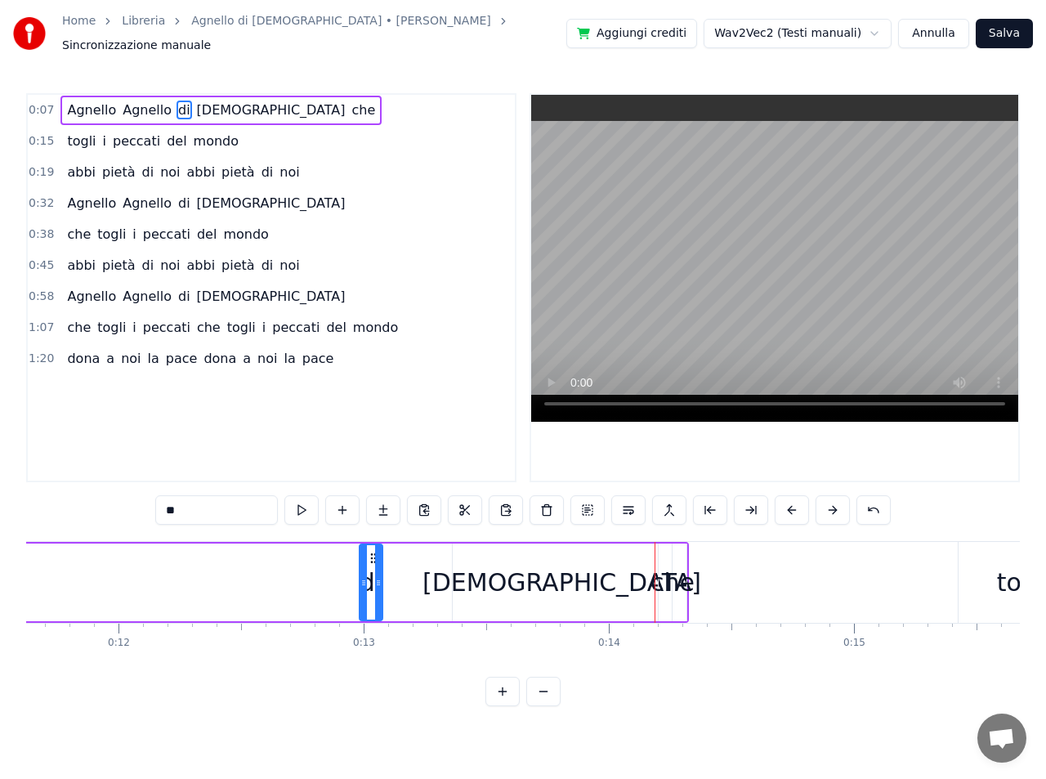
click at [789, 502] on button at bounding box center [792, 509] width 34 height 29
click at [788, 503] on button at bounding box center [792, 509] width 34 height 29
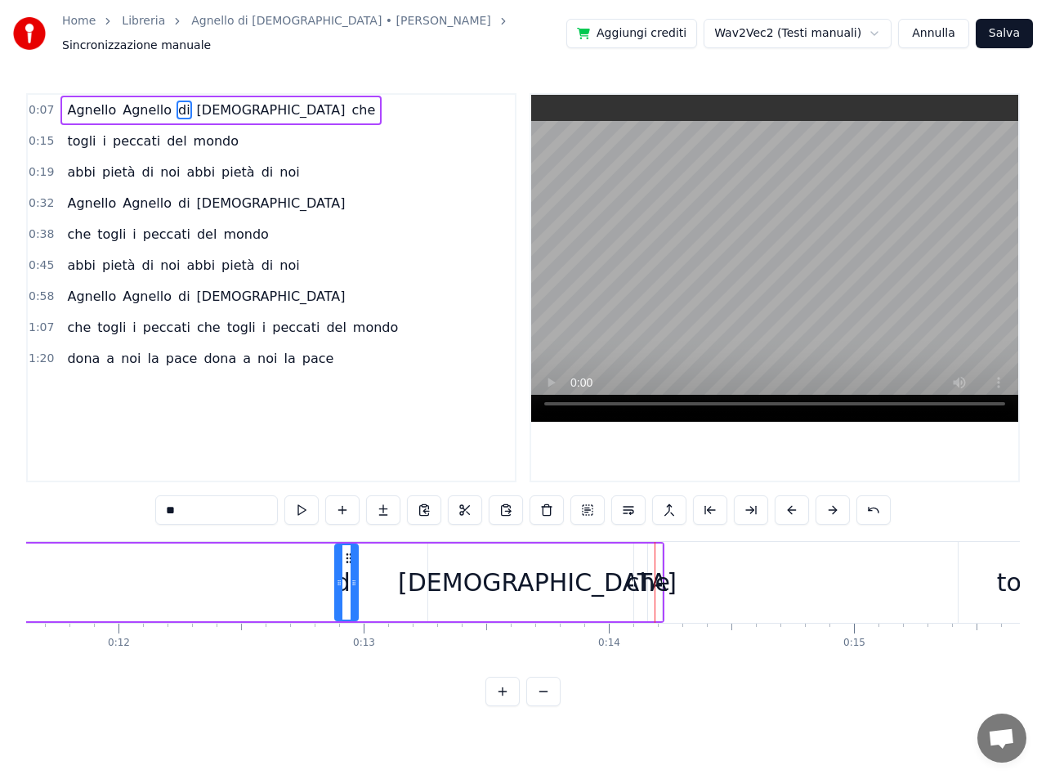
click at [788, 503] on button at bounding box center [792, 509] width 34 height 29
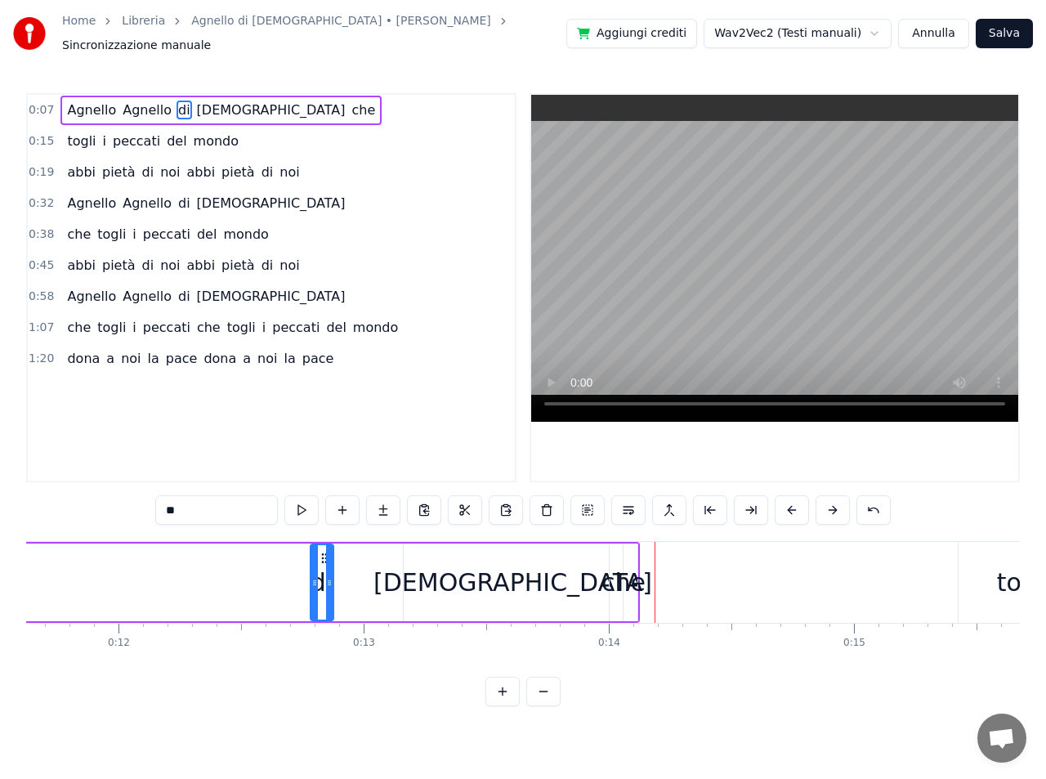
click at [788, 503] on button at bounding box center [792, 509] width 34 height 29
click at [619, 583] on div "che" at bounding box center [611, 582] width 44 height 37
type input "***"
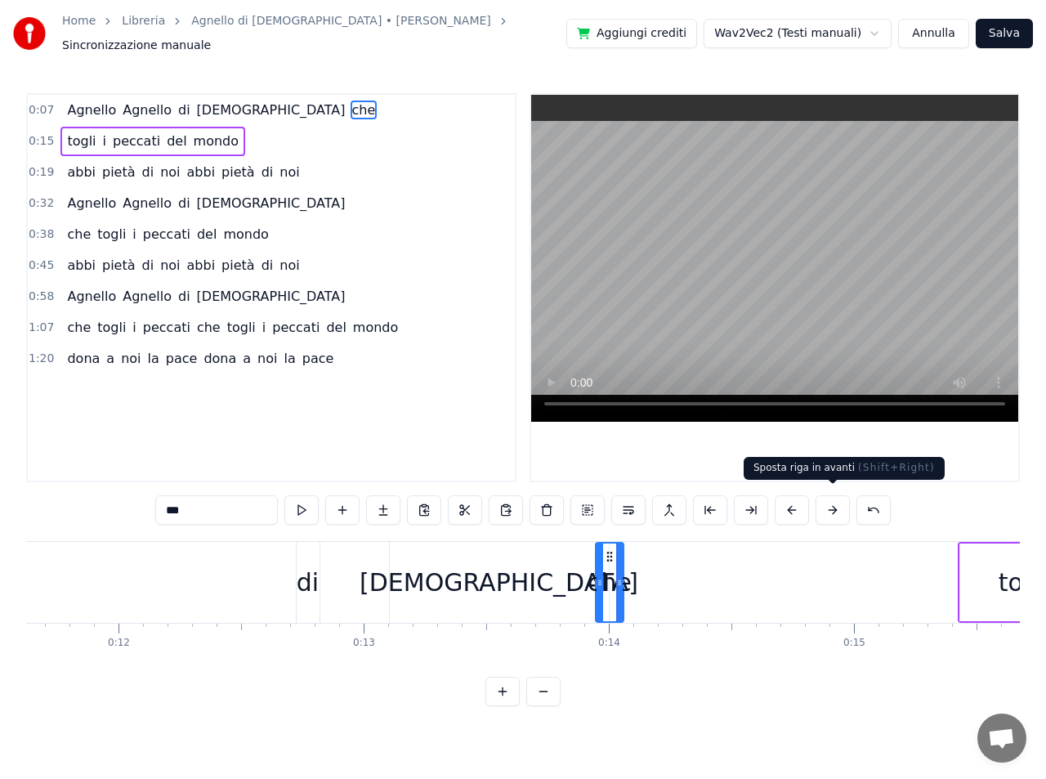
click at [833, 501] on button at bounding box center [832, 509] width 34 height 29
click at [609, 568] on div "che" at bounding box center [609, 582] width 44 height 37
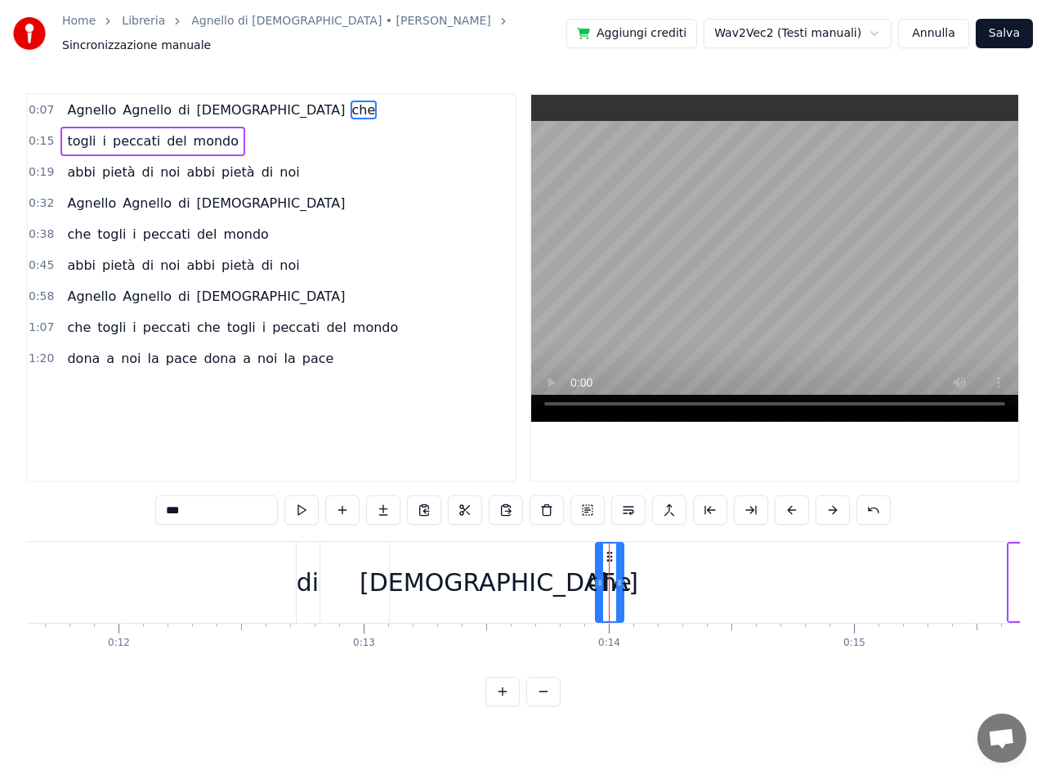
click at [609, 568] on div at bounding box center [609, 582] width 1 height 81
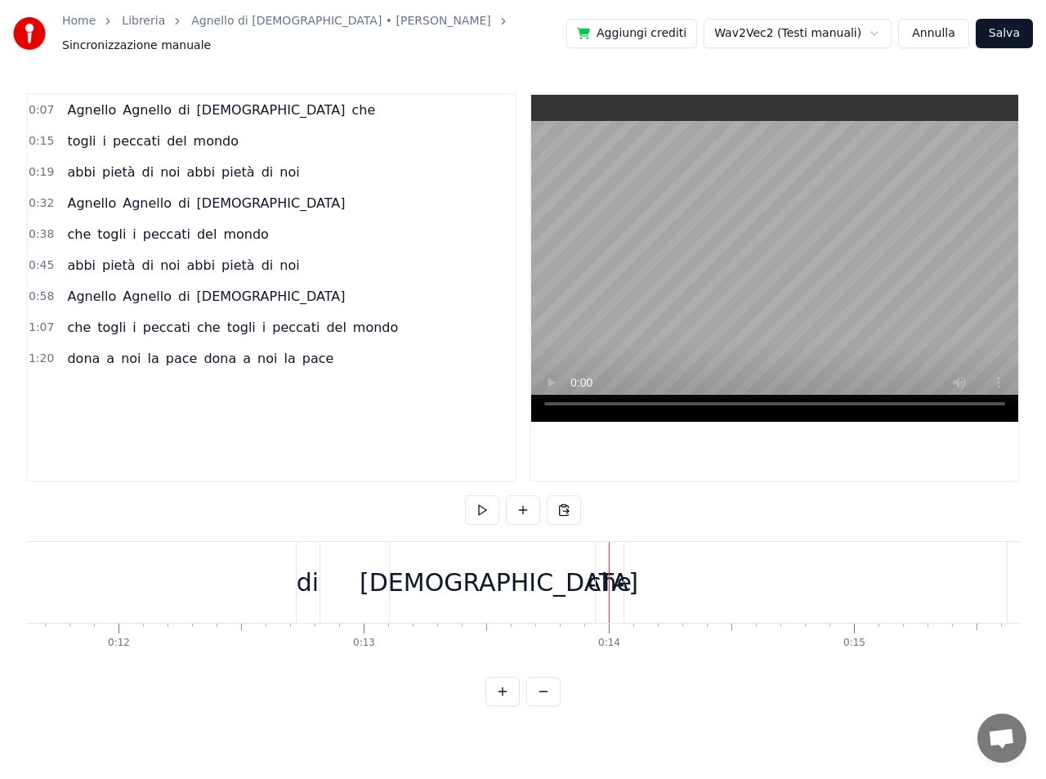
click at [609, 568] on div at bounding box center [609, 582] width 1 height 81
click at [75, 101] on span "Agnello" at bounding box center [91, 110] width 52 height 19
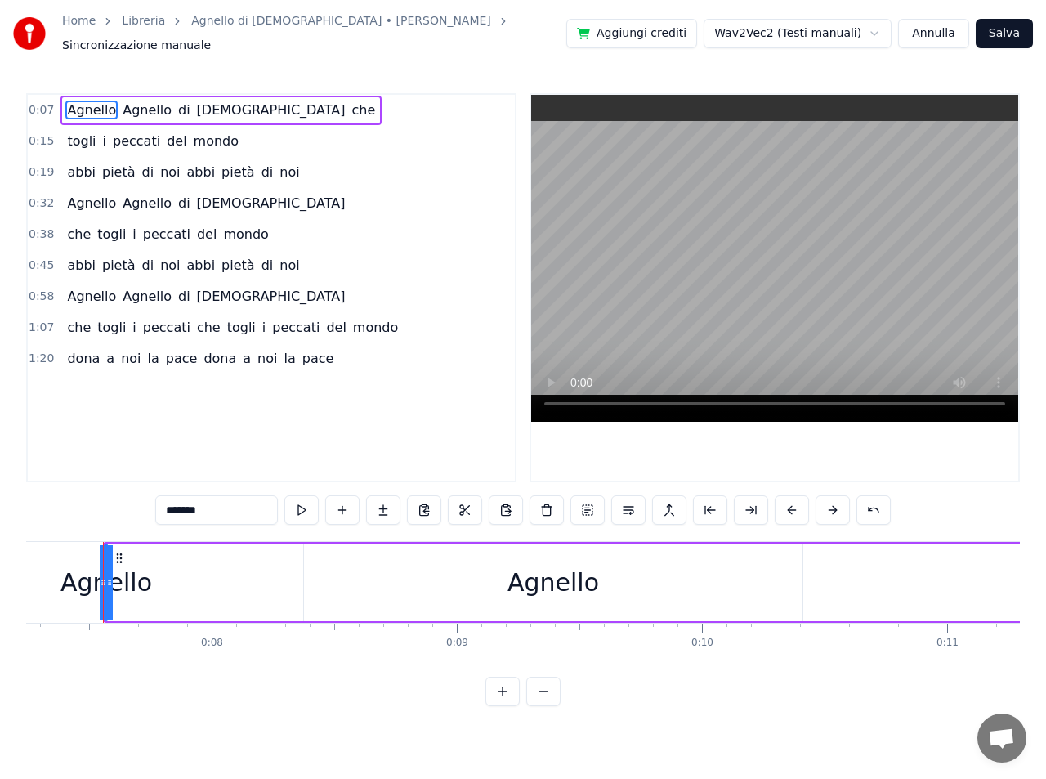
scroll to position [0, 1771]
click at [351, 101] on span "che" at bounding box center [364, 110] width 27 height 19
type input "***"
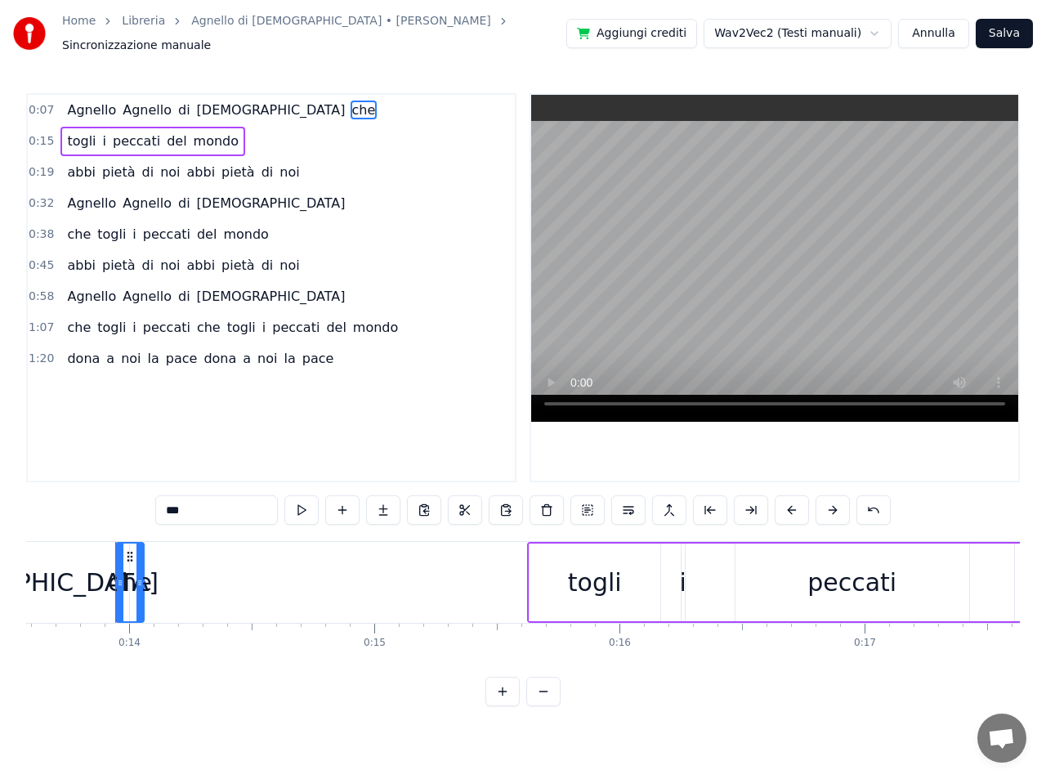
scroll to position [0, 3336]
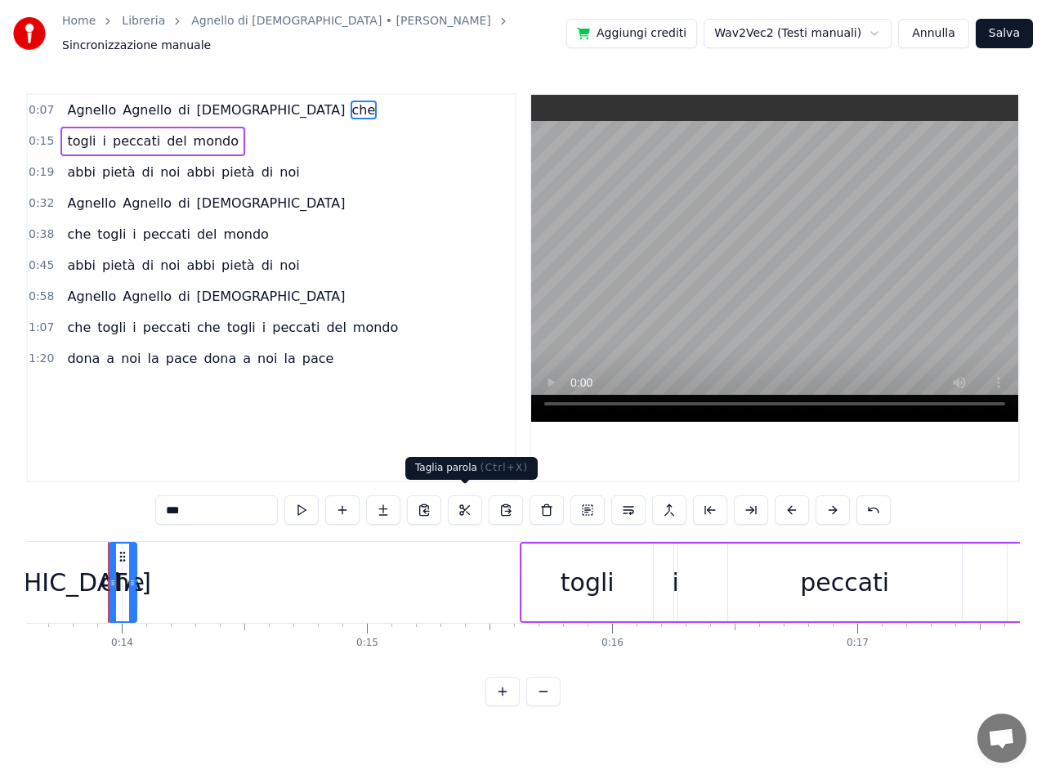
click at [463, 505] on button at bounding box center [465, 509] width 34 height 29
click at [60, 129] on div "togli i peccati del mondo" at bounding box center [152, 141] width 185 height 29
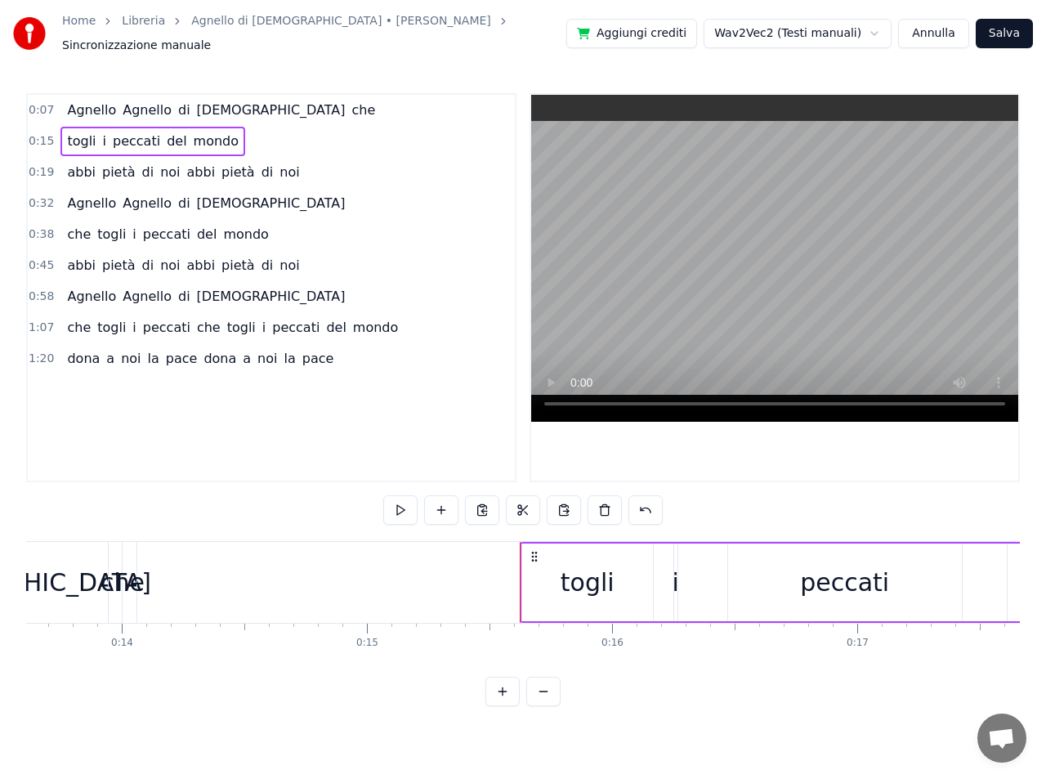
click at [351, 107] on span "che" at bounding box center [364, 110] width 27 height 19
click at [939, 28] on button "Annulla" at bounding box center [933, 33] width 71 height 29
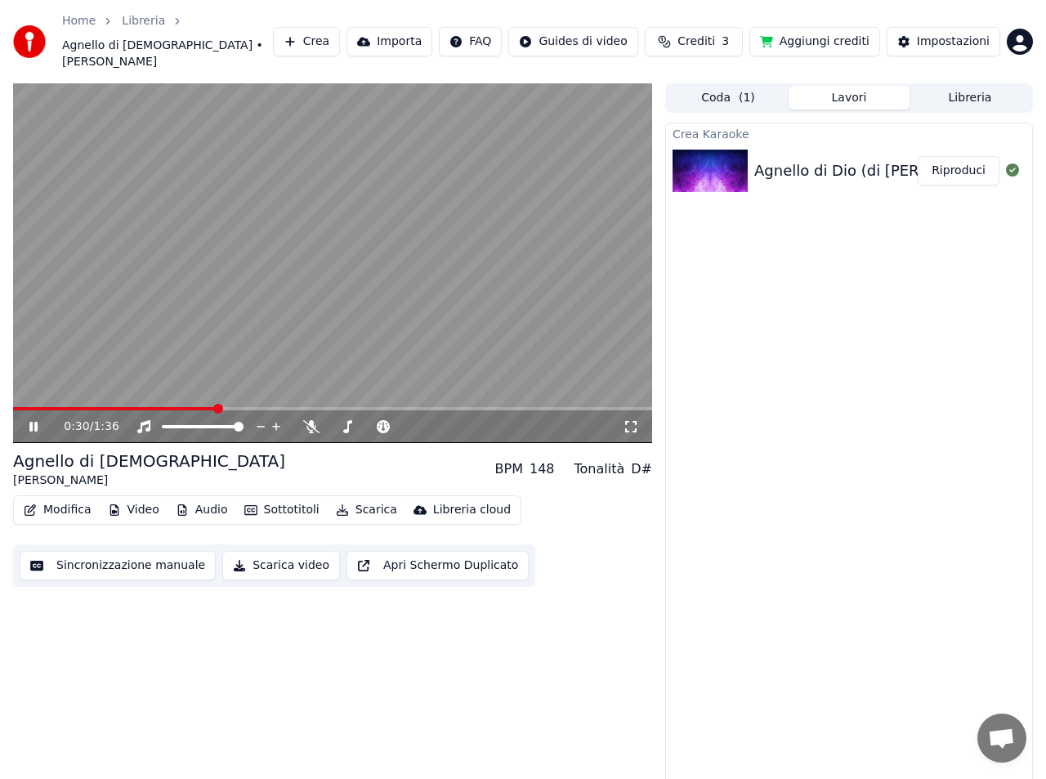
click at [34, 420] on icon at bounding box center [45, 426] width 38 height 13
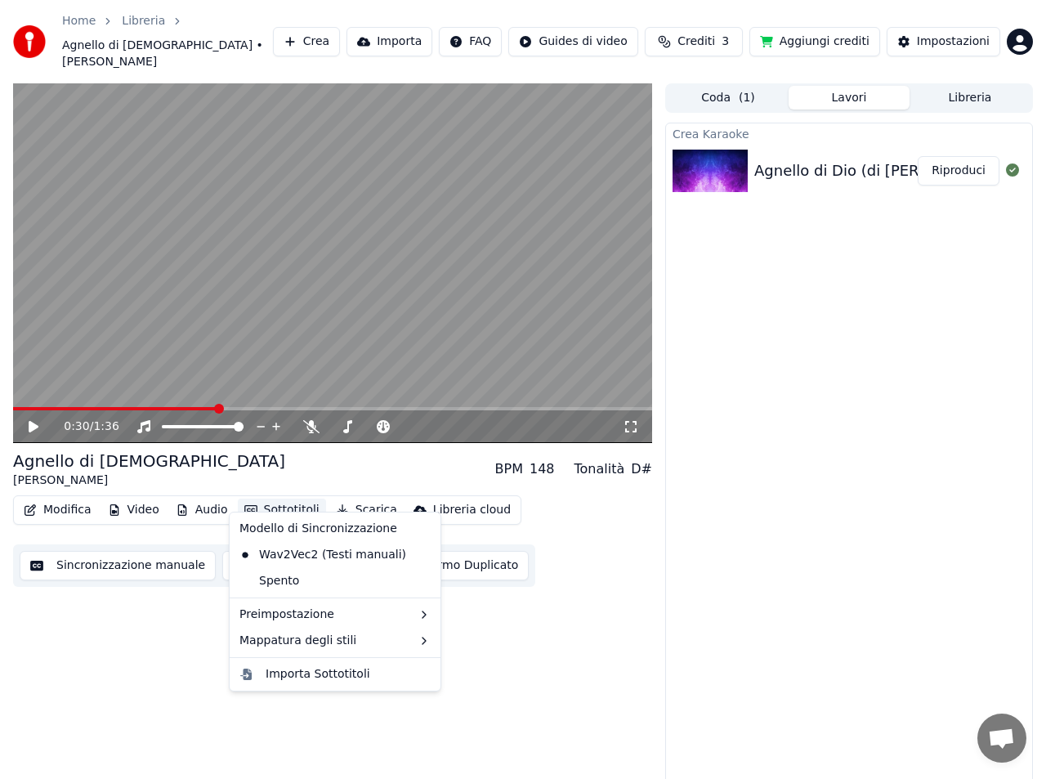
click at [275, 498] on button "Sottotitoli" at bounding box center [282, 509] width 88 height 23
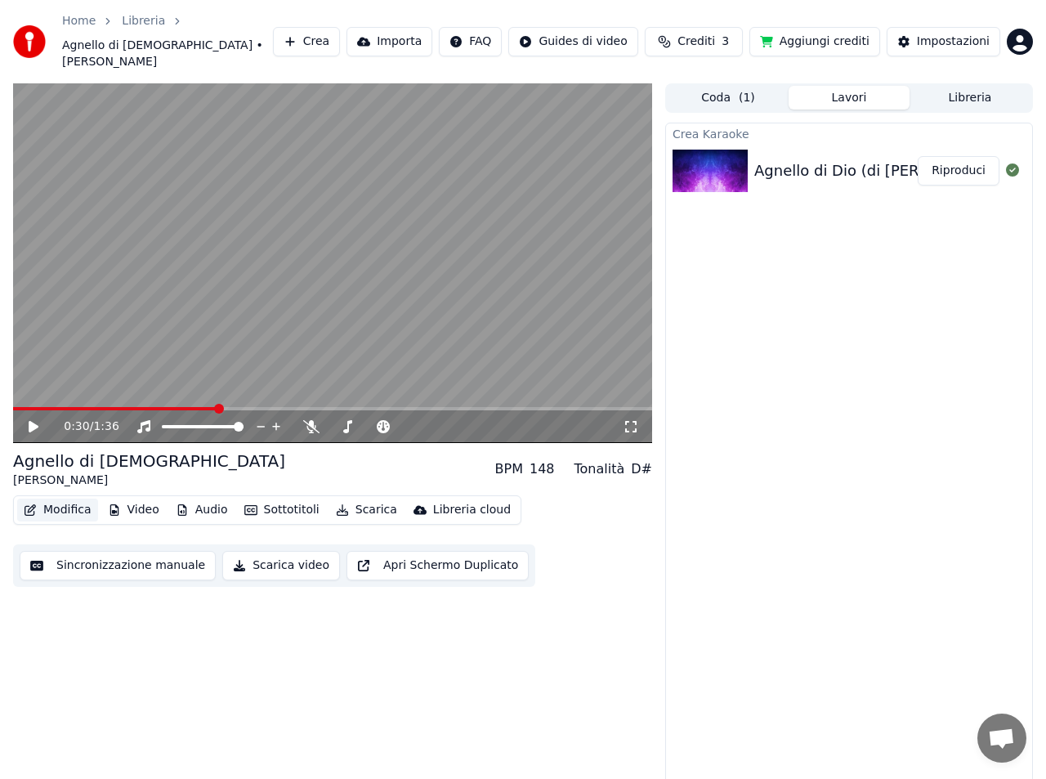
click at [77, 498] on button "Modifica" at bounding box center [57, 509] width 81 height 23
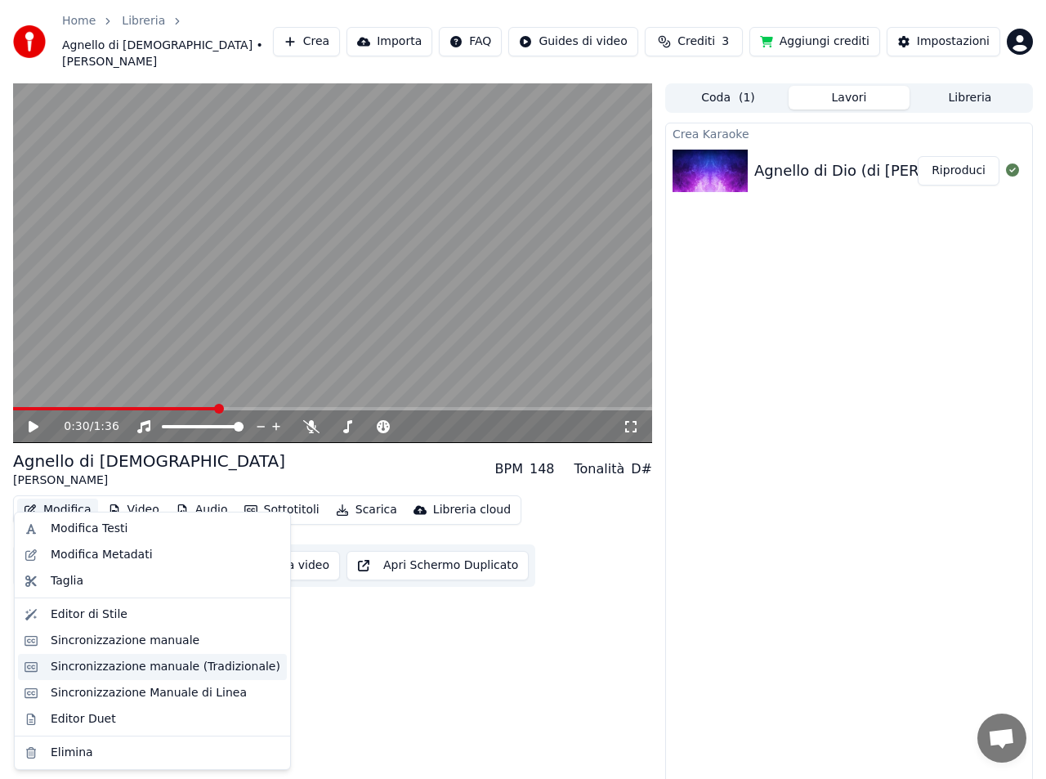
click at [165, 670] on div "Sincronizzazione manuale (Tradizionale)" at bounding box center [166, 667] width 230 height 16
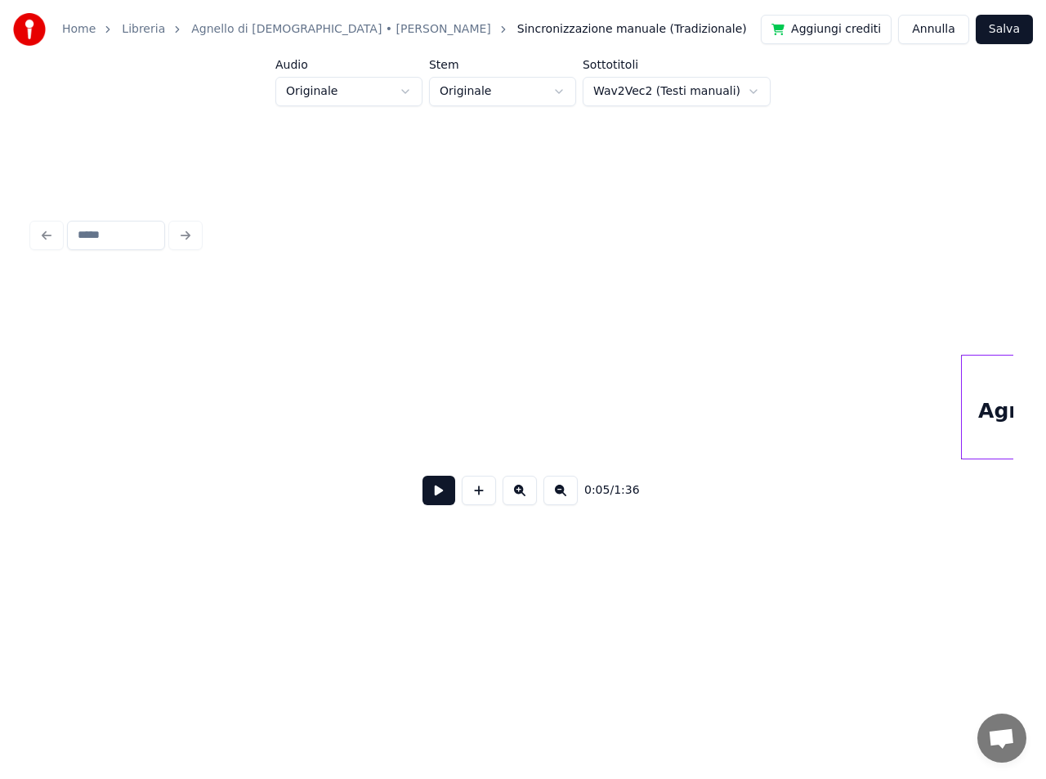
click at [433, 494] on button at bounding box center [438, 490] width 33 height 29
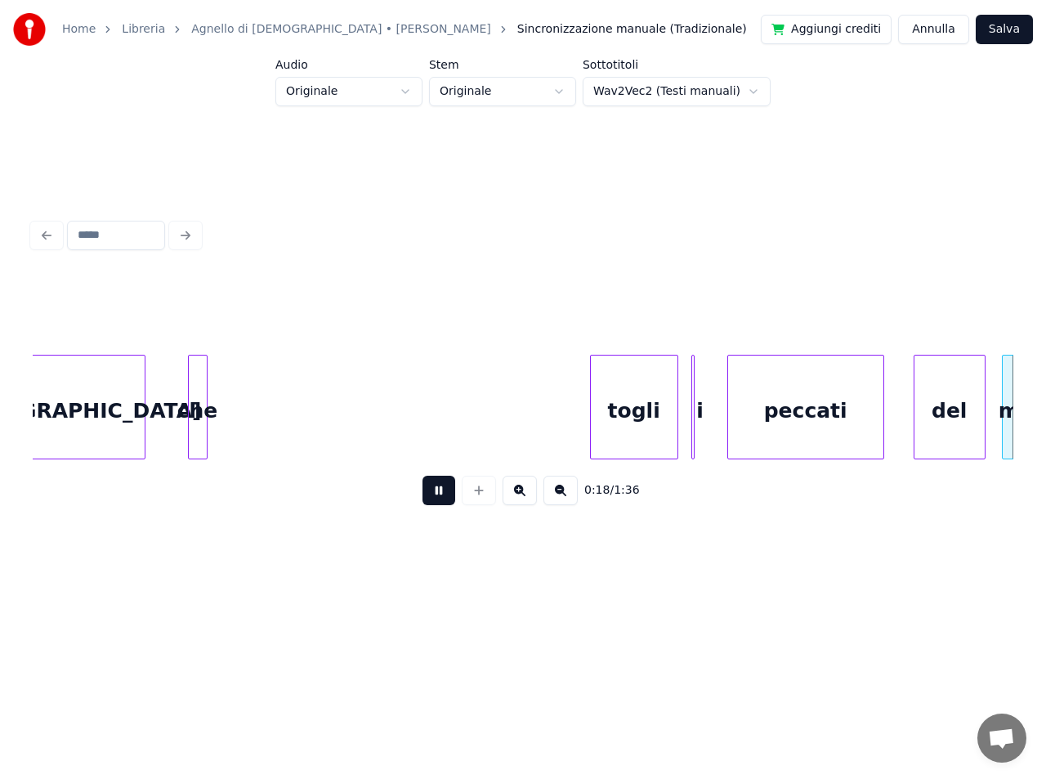
scroll to position [0, 2946]
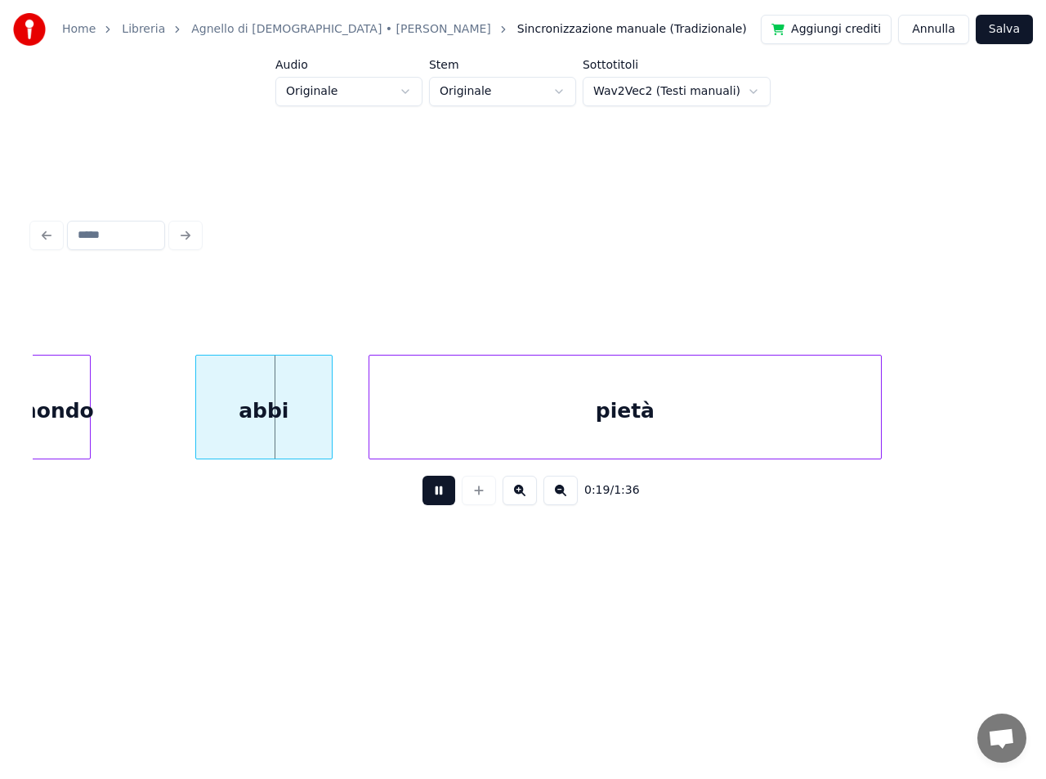
click at [440, 498] on button at bounding box center [438, 490] width 33 height 29
click at [950, 29] on button "Annulla" at bounding box center [933, 29] width 71 height 29
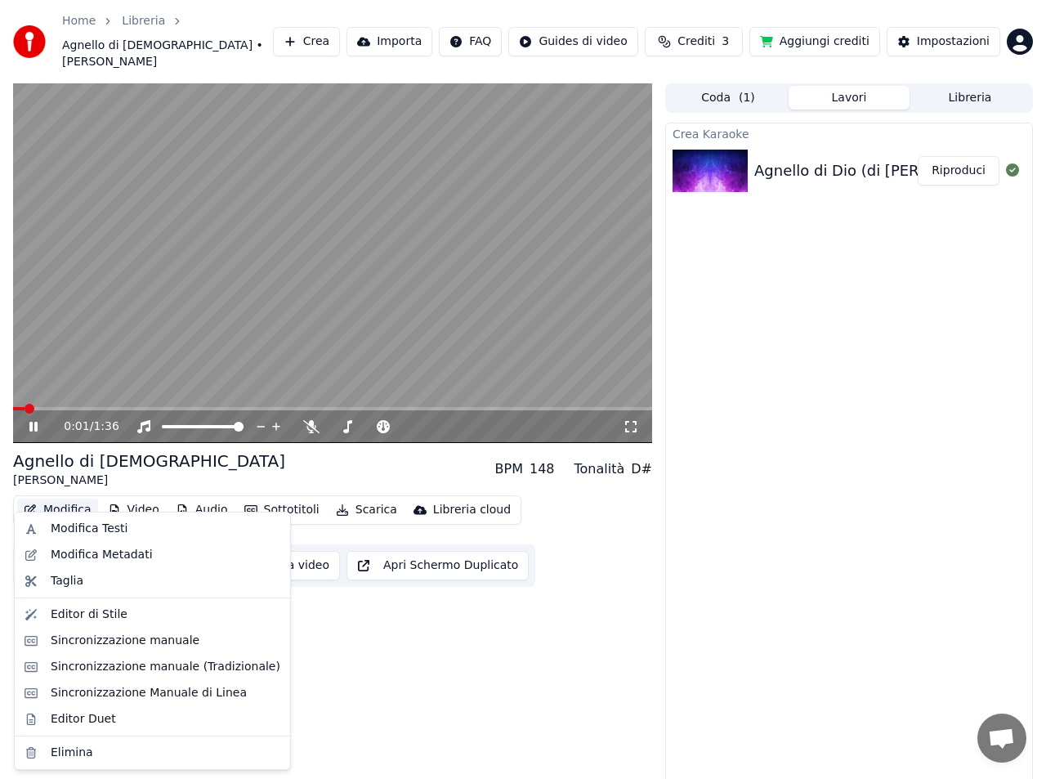
click at [76, 498] on button "Modifica" at bounding box center [57, 509] width 81 height 23
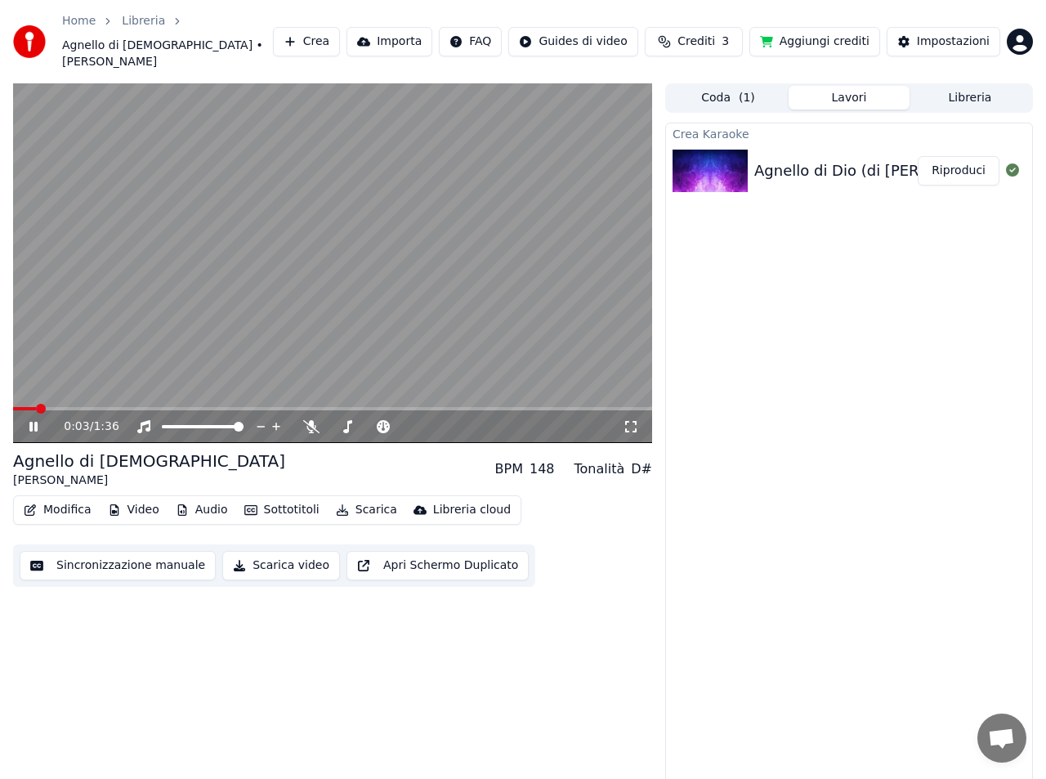
click at [38, 420] on icon at bounding box center [45, 426] width 38 height 13
click at [13, 404] on span at bounding box center [18, 409] width 10 height 10
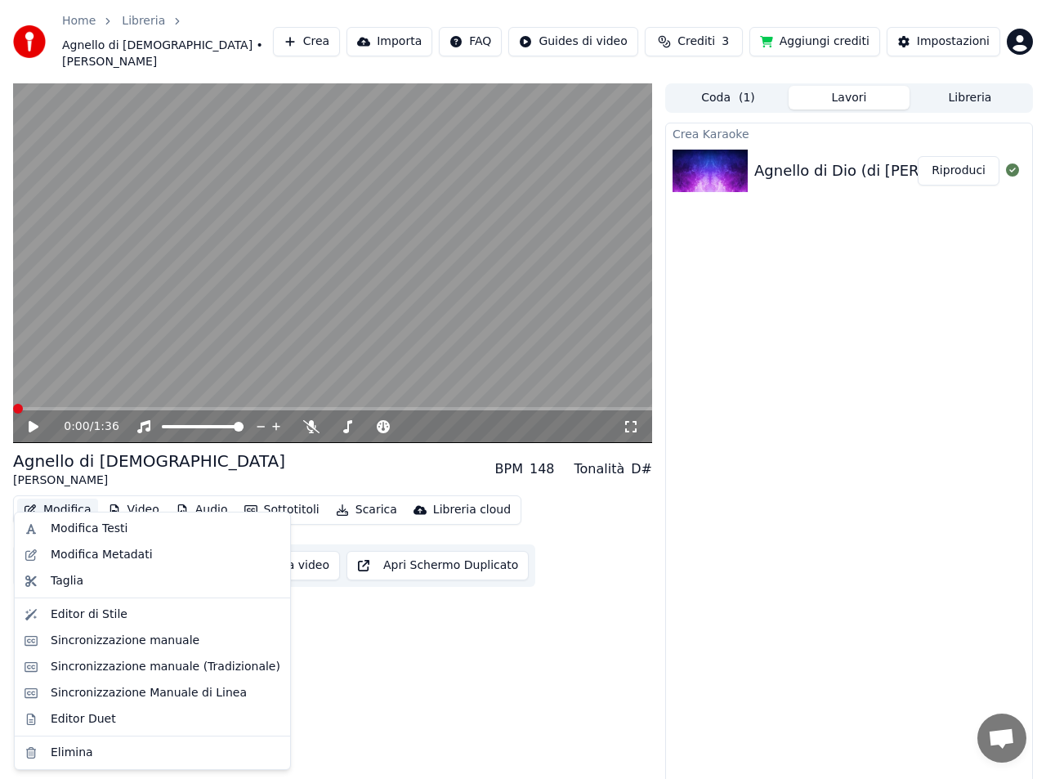
click at [75, 498] on button "Modifica" at bounding box center [57, 509] width 81 height 23
click at [109, 694] on div "Sincronizzazione Manuale di Linea" at bounding box center [149, 693] width 196 height 16
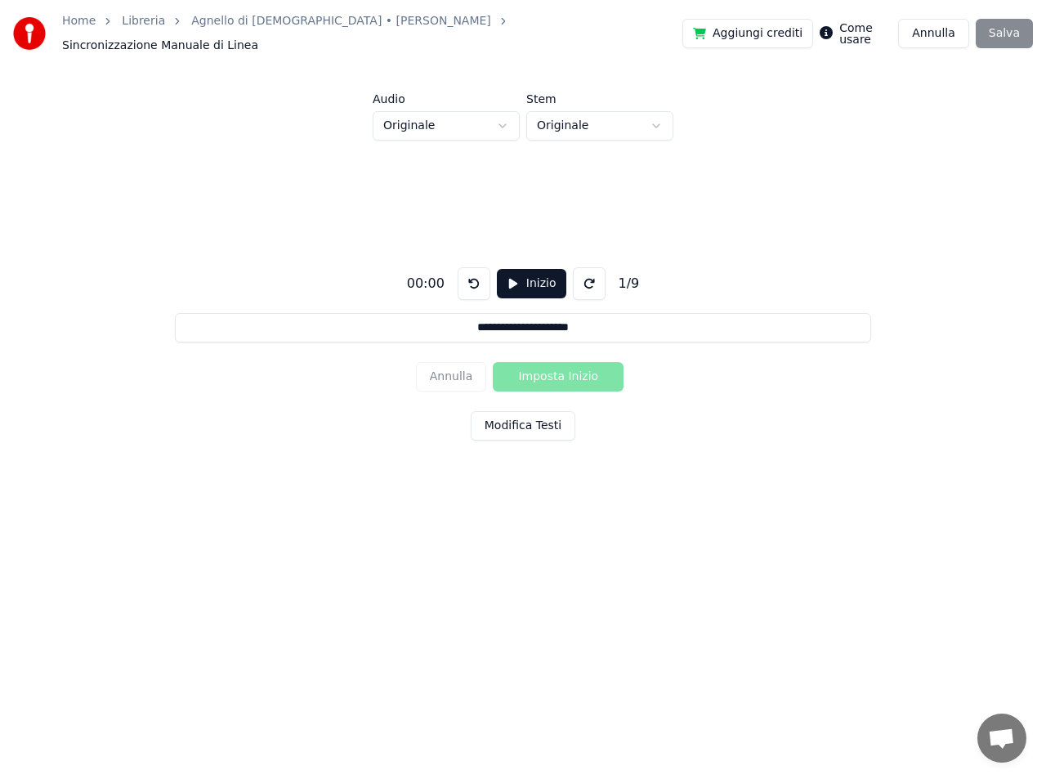
click at [506, 273] on button "Inizio" at bounding box center [531, 283] width 69 height 29
click at [515, 369] on button "Imposta Inizio" at bounding box center [558, 376] width 131 height 29
click at [466, 320] on input "**********" at bounding box center [522, 327] width 695 height 29
click at [508, 273] on button "Pausa" at bounding box center [531, 283] width 73 height 29
click at [507, 275] on button "Inizio" at bounding box center [531, 283] width 69 height 29
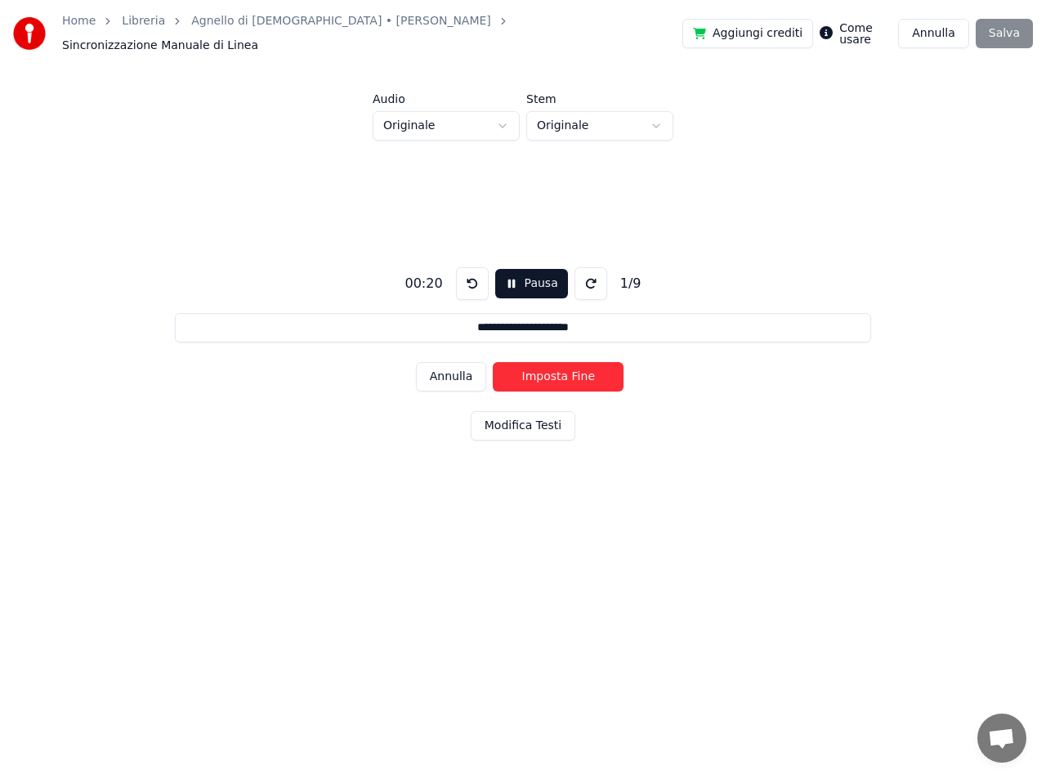
click at [462, 369] on button "Annulla" at bounding box center [451, 376] width 71 height 29
click at [462, 369] on div "Annulla Imposta Inizio" at bounding box center [523, 376] width 215 height 42
click at [937, 26] on button "Annulla" at bounding box center [933, 33] width 71 height 29
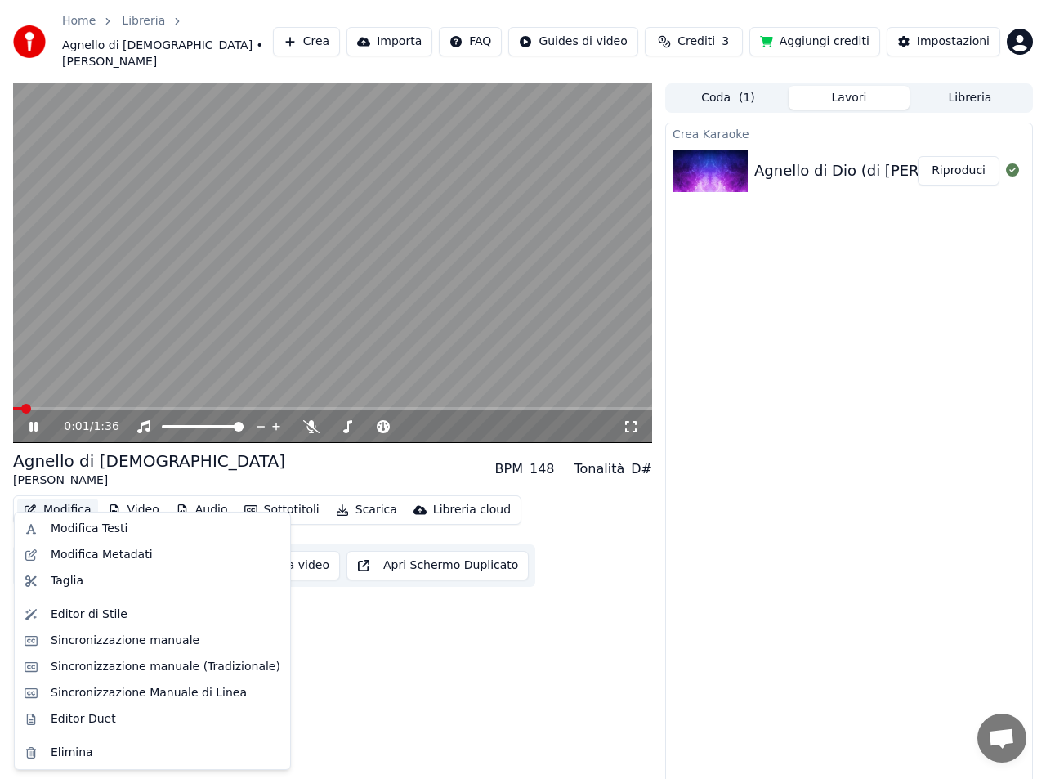
click at [82, 498] on button "Modifica" at bounding box center [57, 509] width 81 height 23
click at [93, 643] on div "Sincronizzazione manuale" at bounding box center [125, 640] width 149 height 16
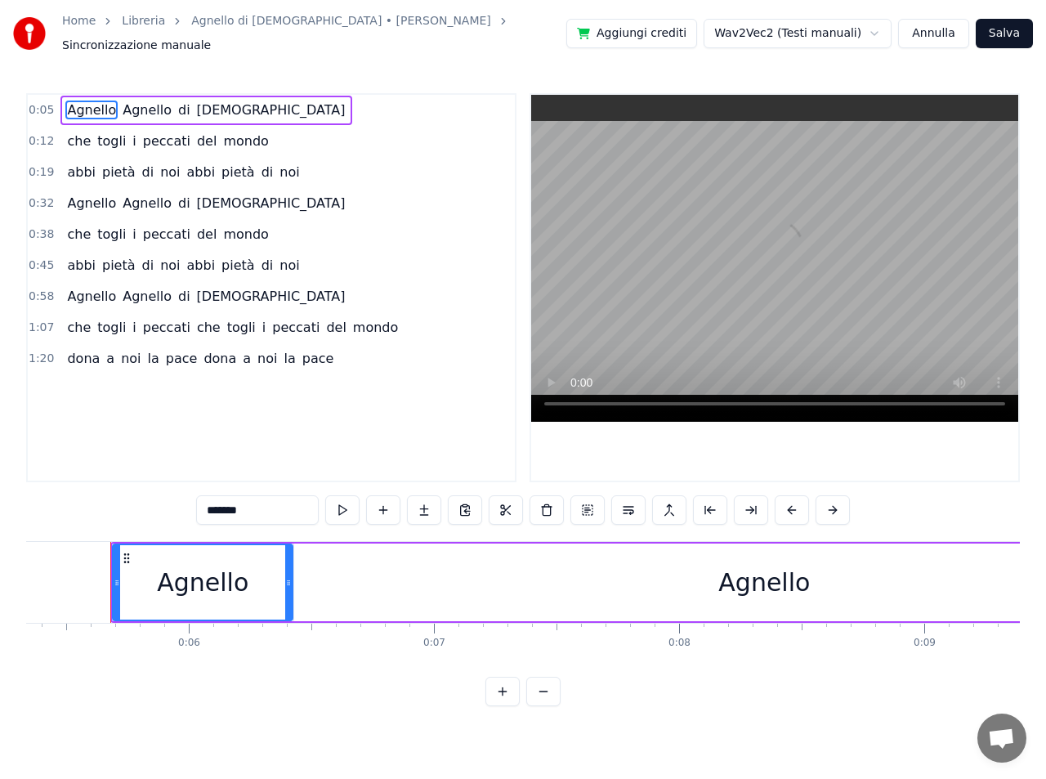
scroll to position [0, 1311]
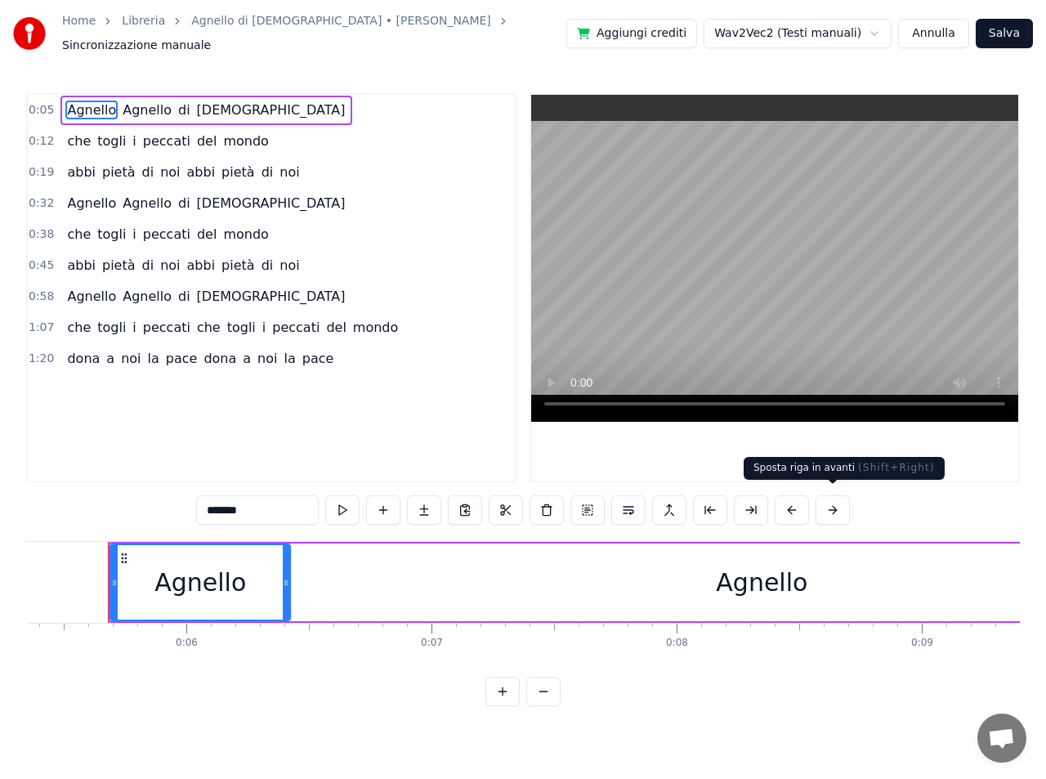
click at [833, 503] on button at bounding box center [832, 509] width 34 height 29
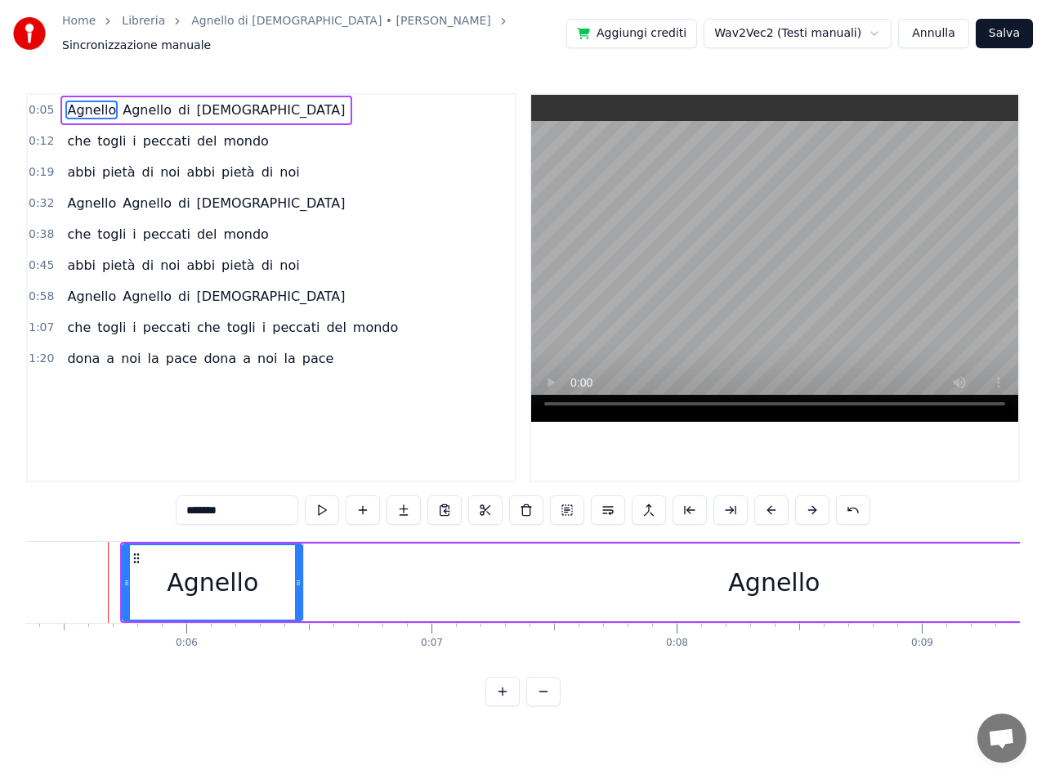
click at [833, 503] on div "*******" at bounding box center [523, 509] width 695 height 29
click at [811, 503] on button at bounding box center [812, 509] width 34 height 29
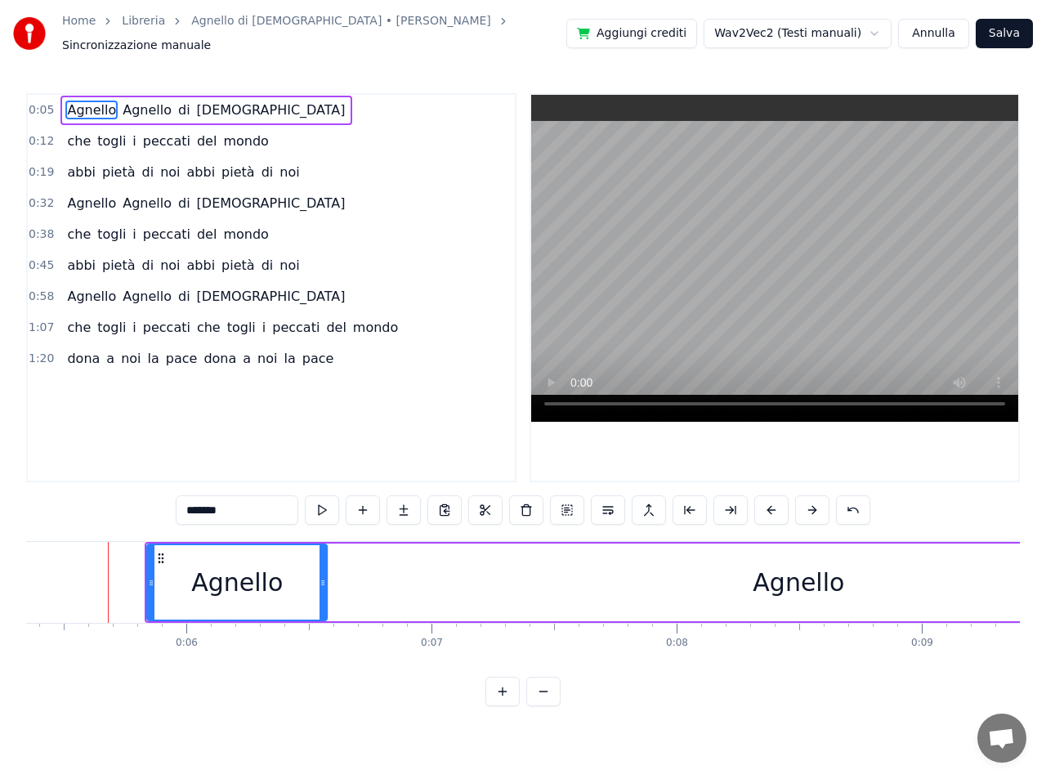
click at [811, 503] on button at bounding box center [812, 509] width 34 height 29
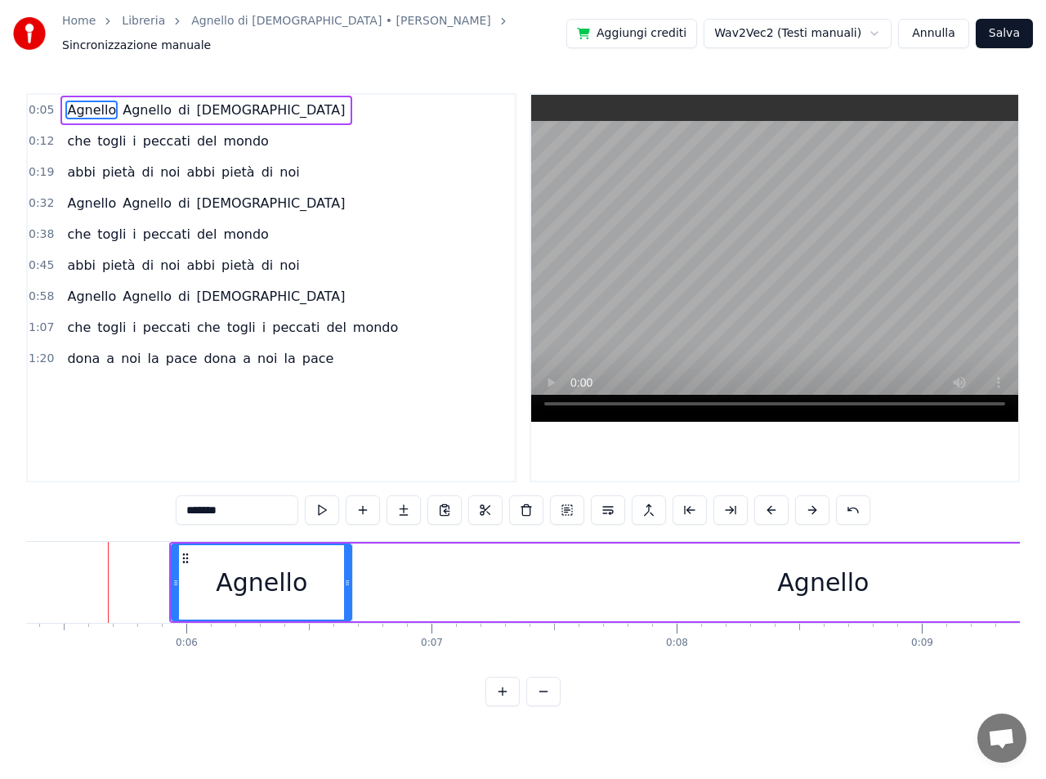
click at [811, 503] on button at bounding box center [812, 509] width 34 height 29
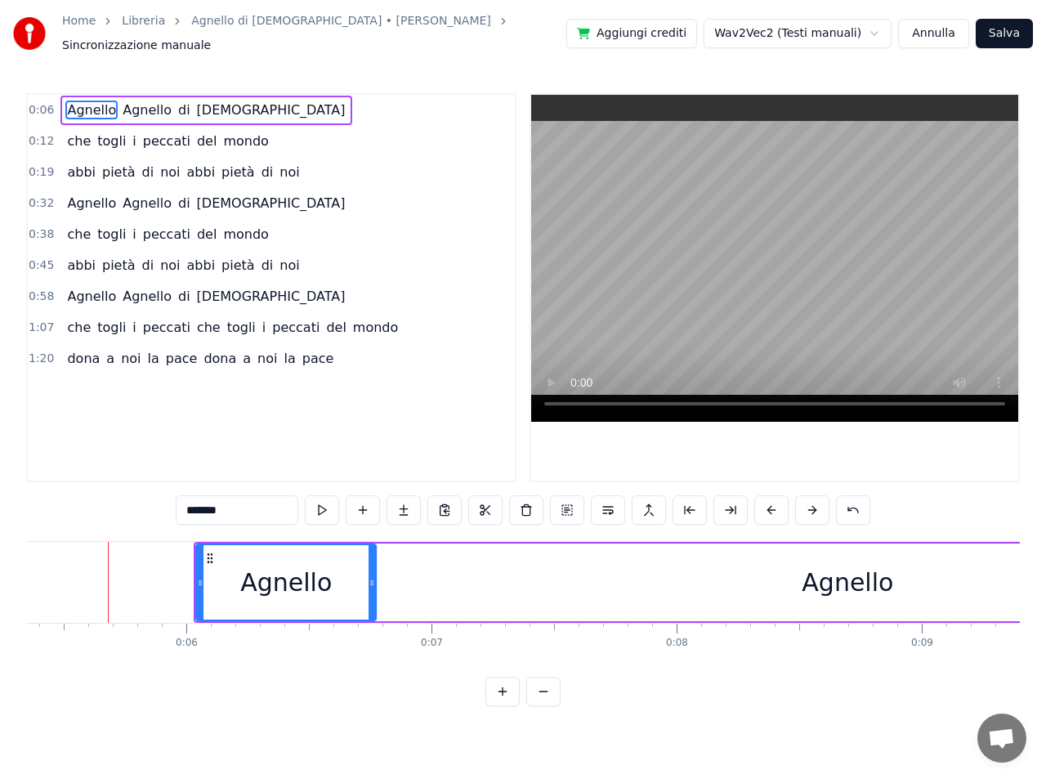
click at [811, 503] on button at bounding box center [812, 509] width 34 height 29
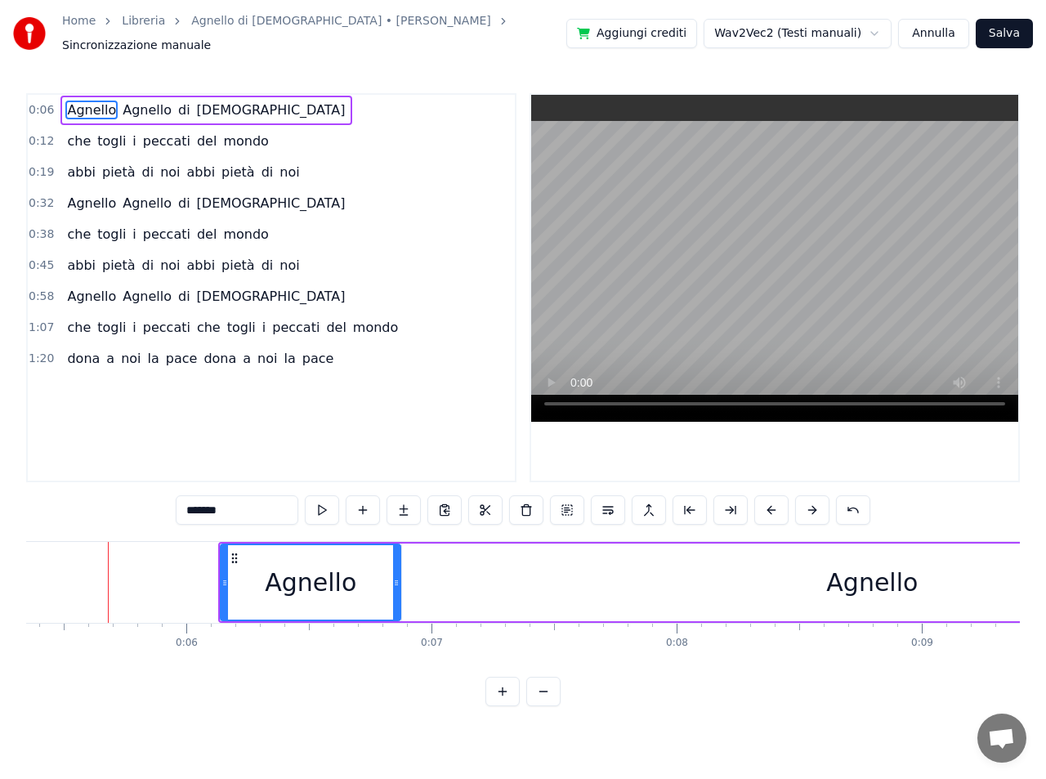
click at [811, 503] on button at bounding box center [812, 509] width 34 height 29
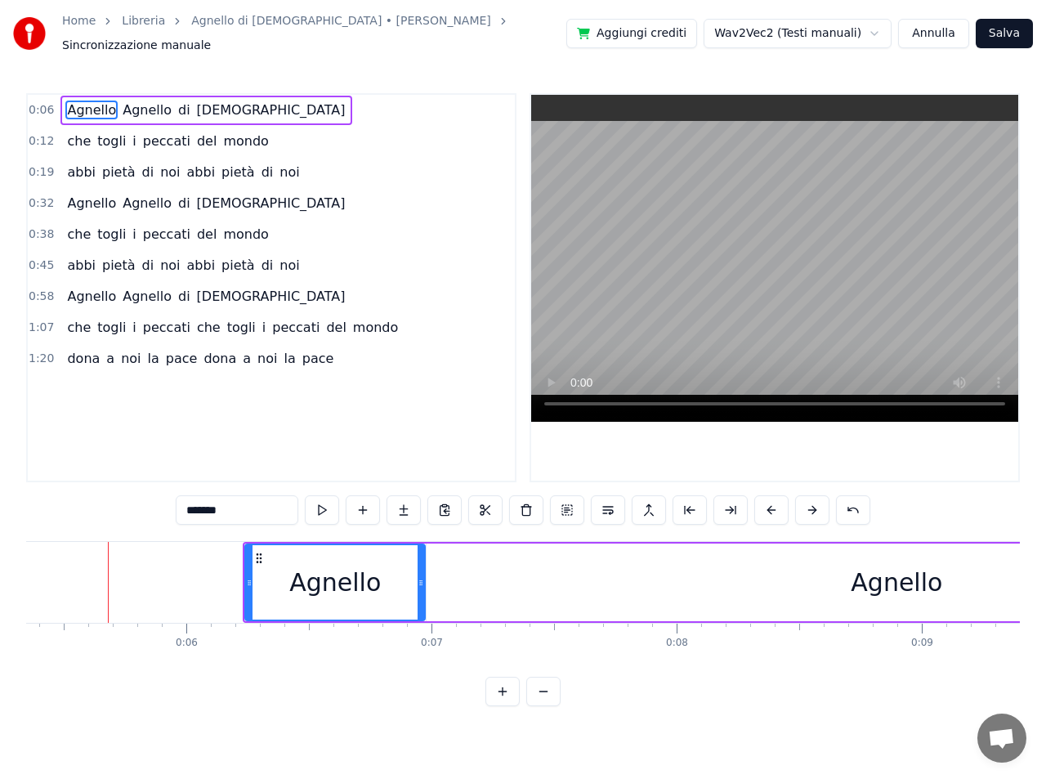
click at [811, 503] on button at bounding box center [812, 509] width 34 height 29
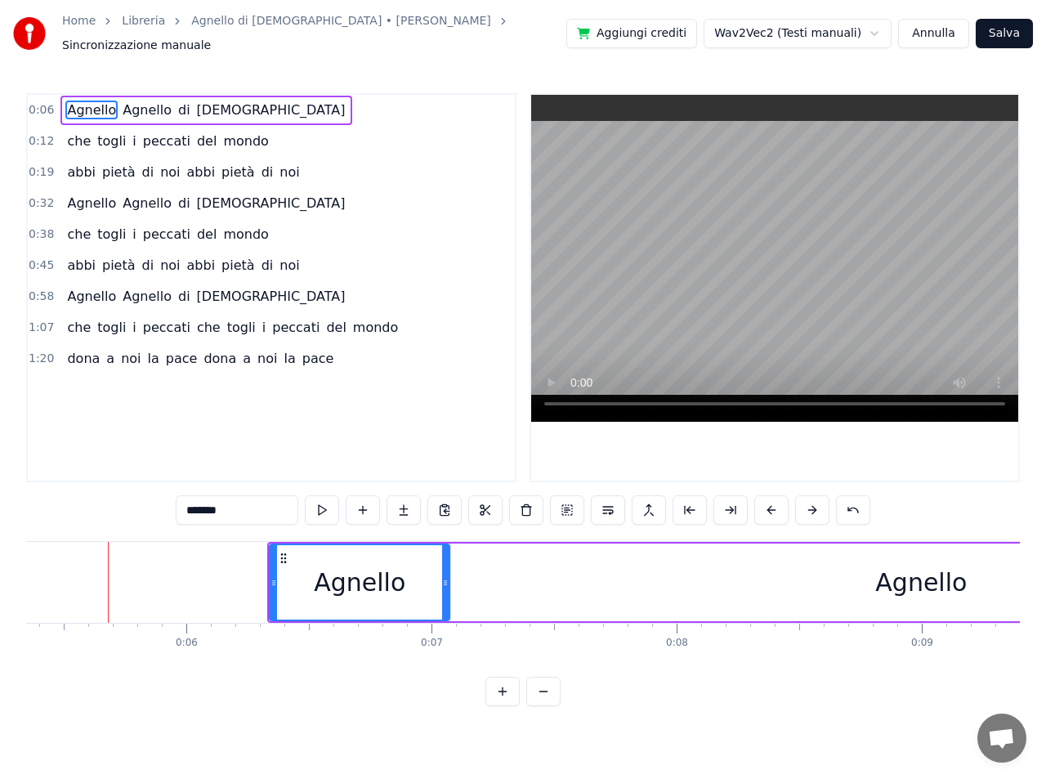
click at [811, 503] on button at bounding box center [812, 509] width 34 height 29
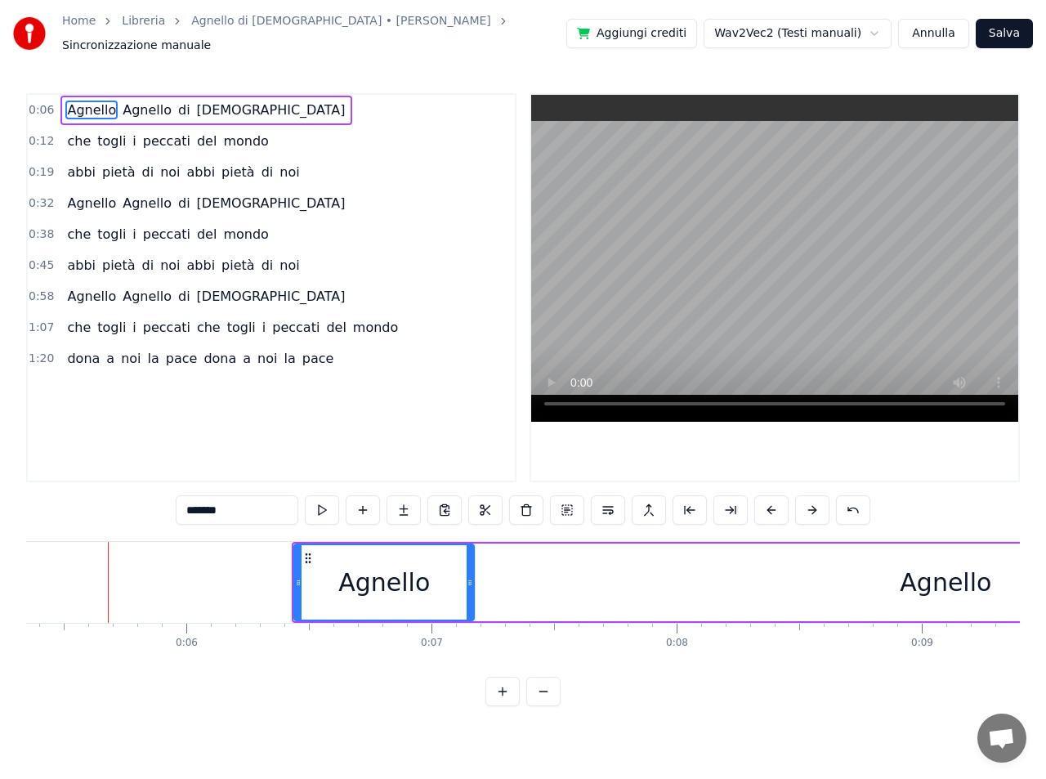
click at [811, 503] on button at bounding box center [812, 509] width 34 height 29
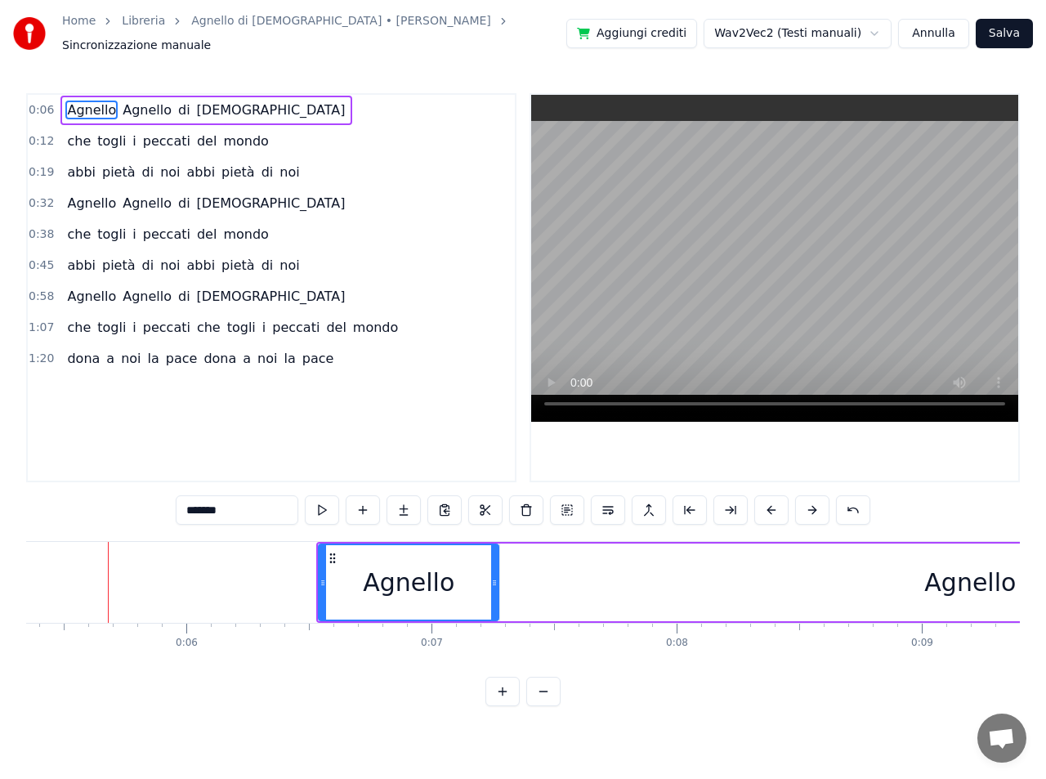
click at [811, 503] on button at bounding box center [812, 509] width 34 height 29
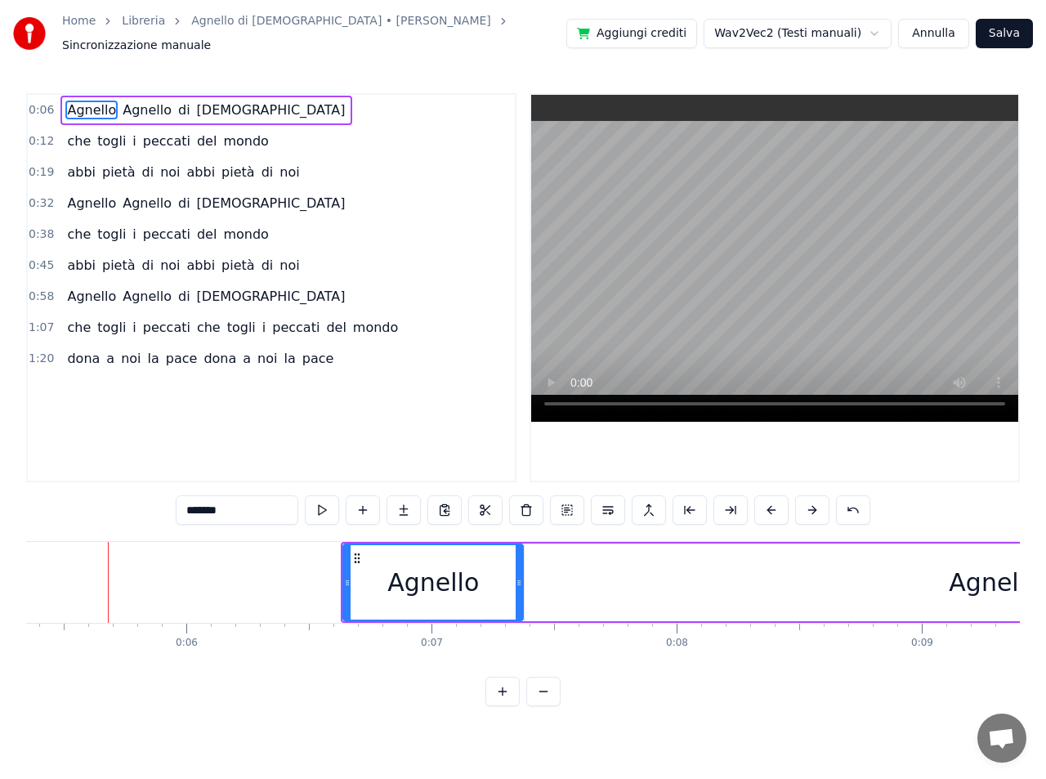
click at [811, 503] on button at bounding box center [812, 509] width 34 height 29
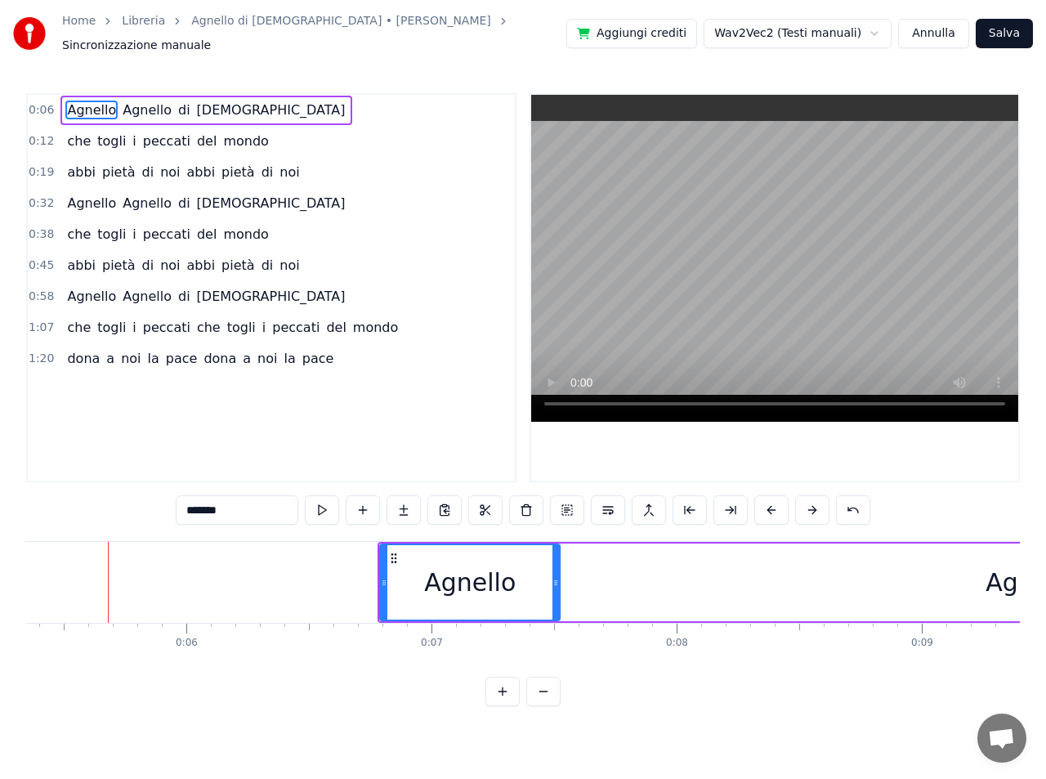
click at [811, 503] on button at bounding box center [812, 509] width 34 height 29
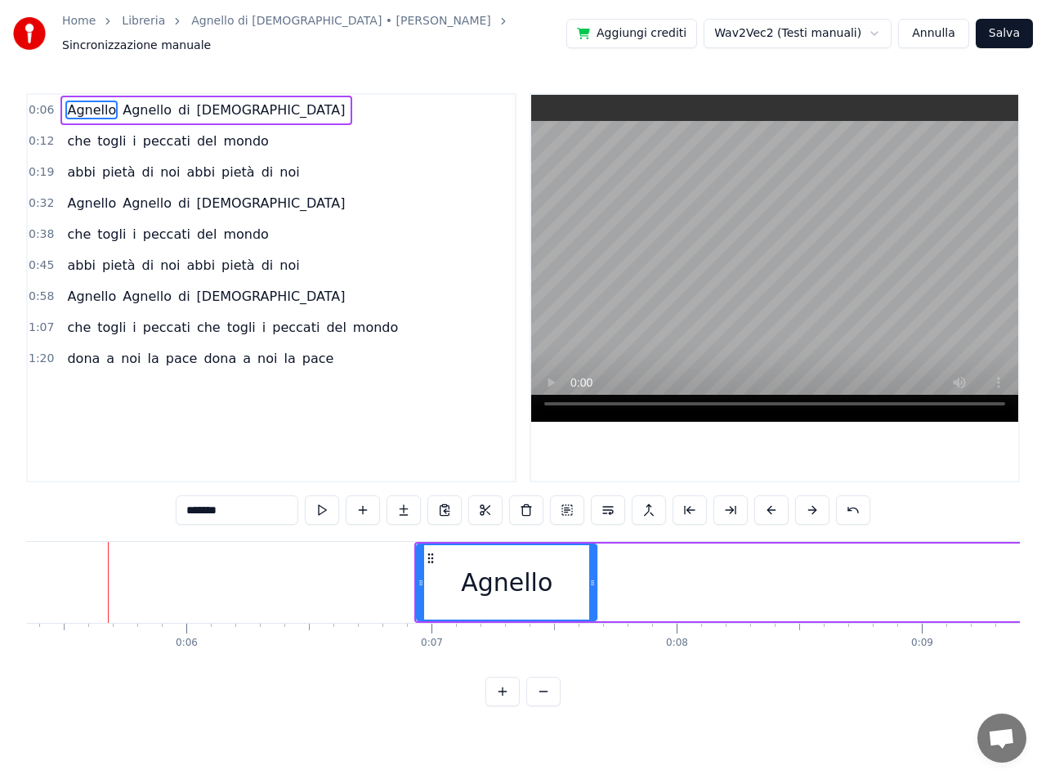
click at [811, 503] on button at bounding box center [812, 509] width 34 height 29
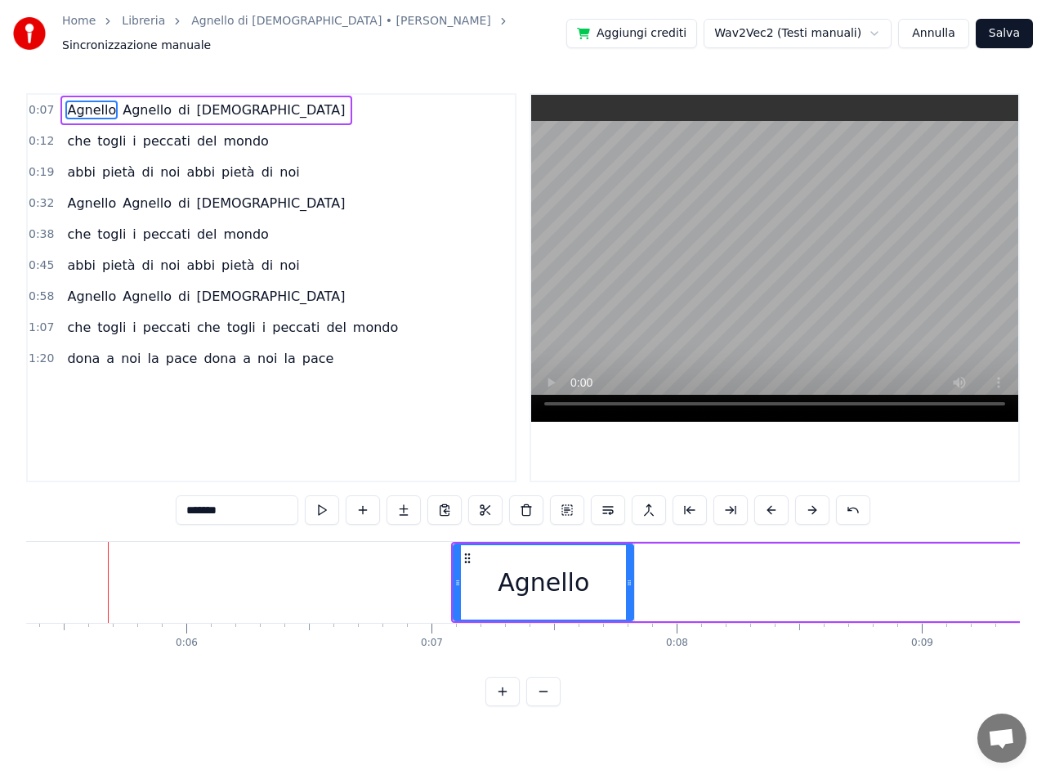
click at [811, 503] on button at bounding box center [812, 509] width 34 height 29
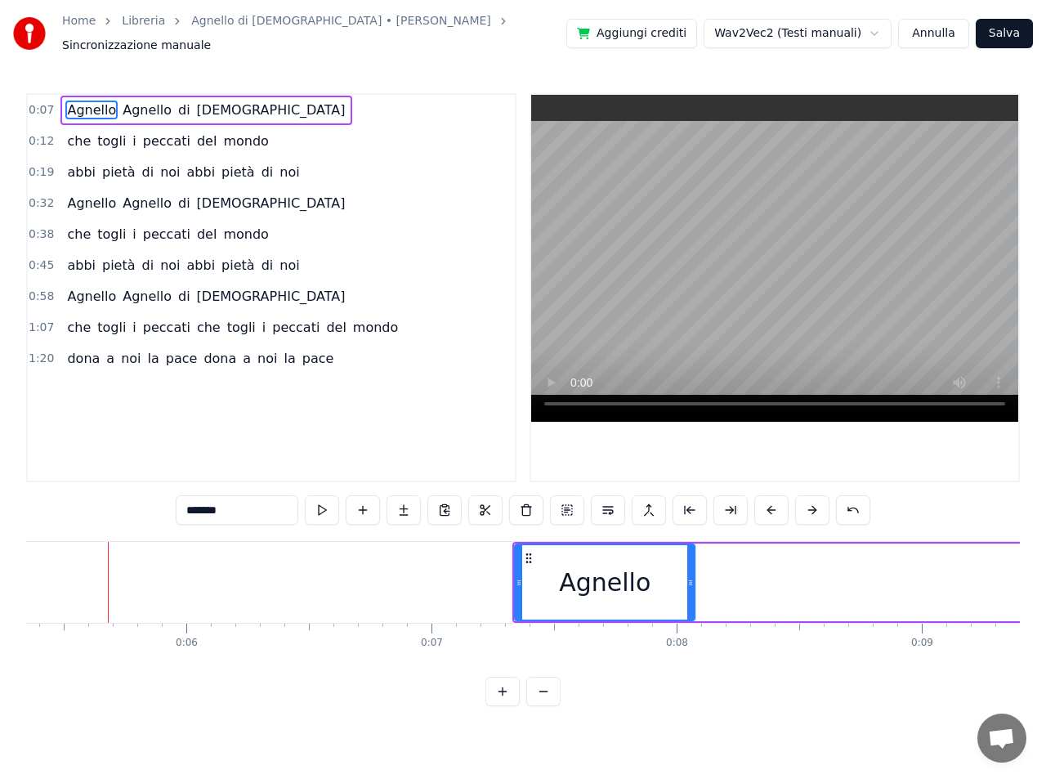
click at [811, 503] on button at bounding box center [812, 509] width 34 height 29
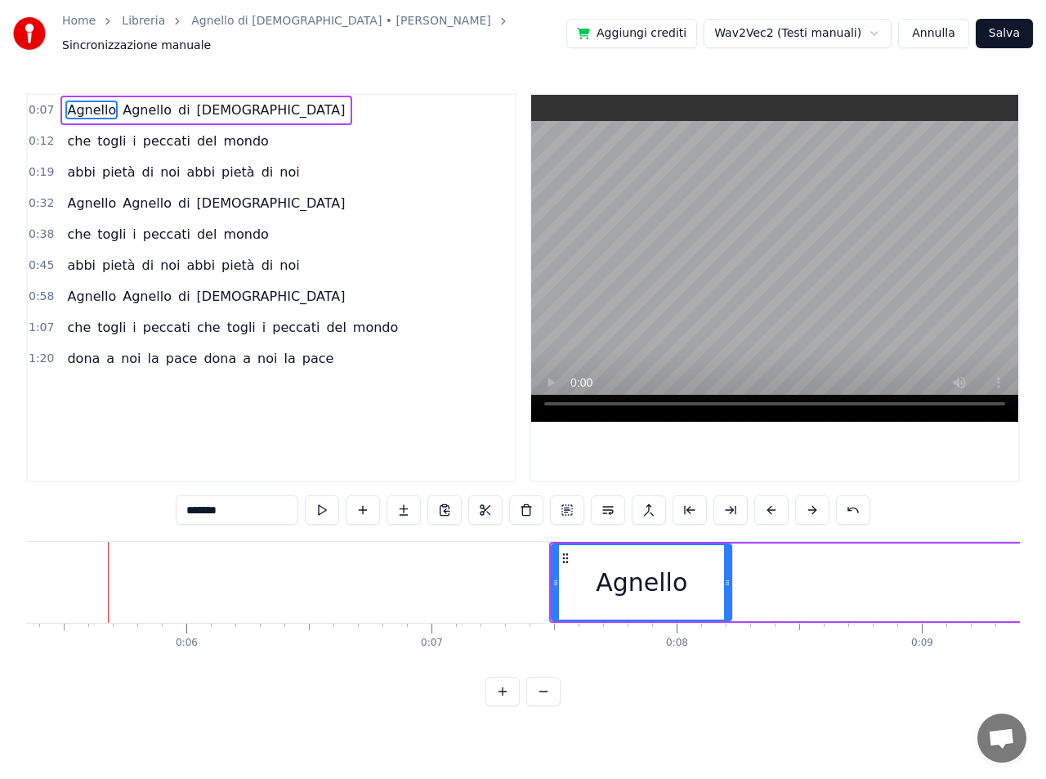
click at [811, 503] on button at bounding box center [812, 509] width 34 height 29
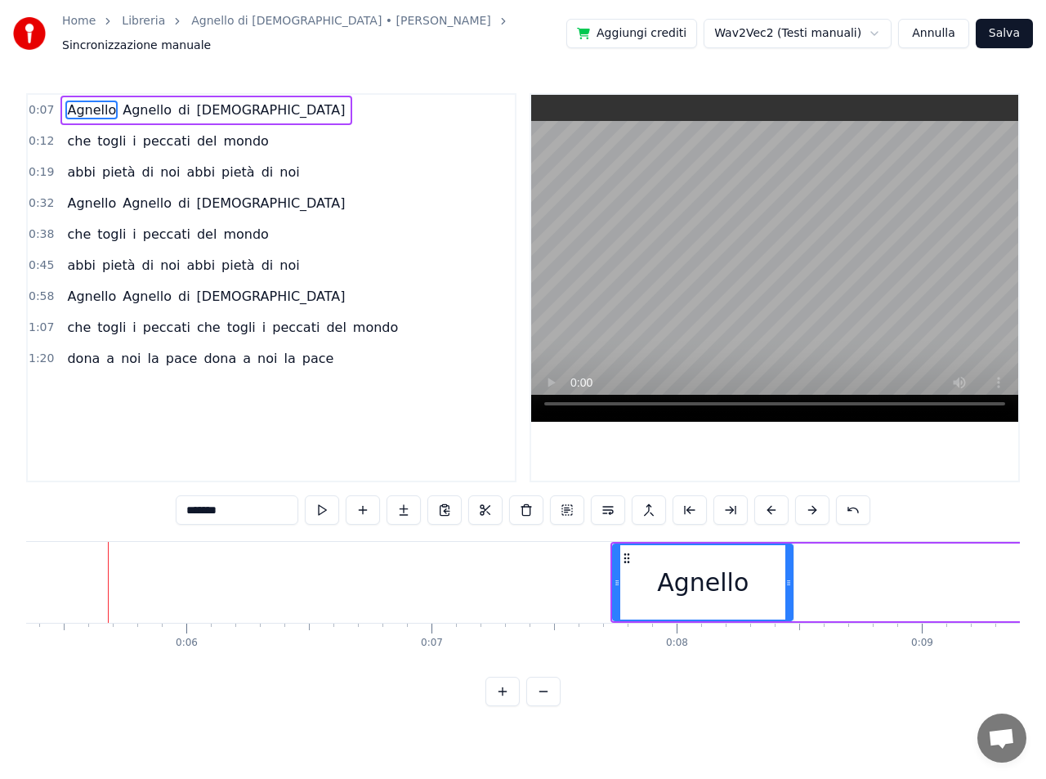
click at [811, 503] on button at bounding box center [812, 509] width 34 height 29
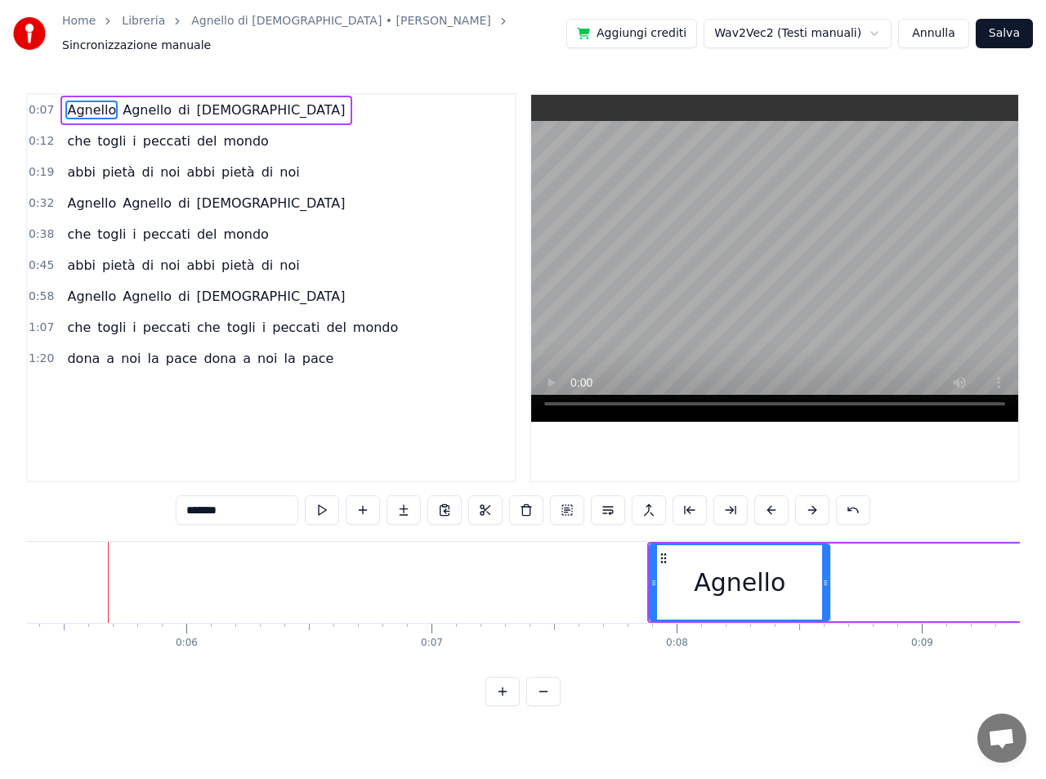
click at [811, 503] on button at bounding box center [812, 509] width 34 height 29
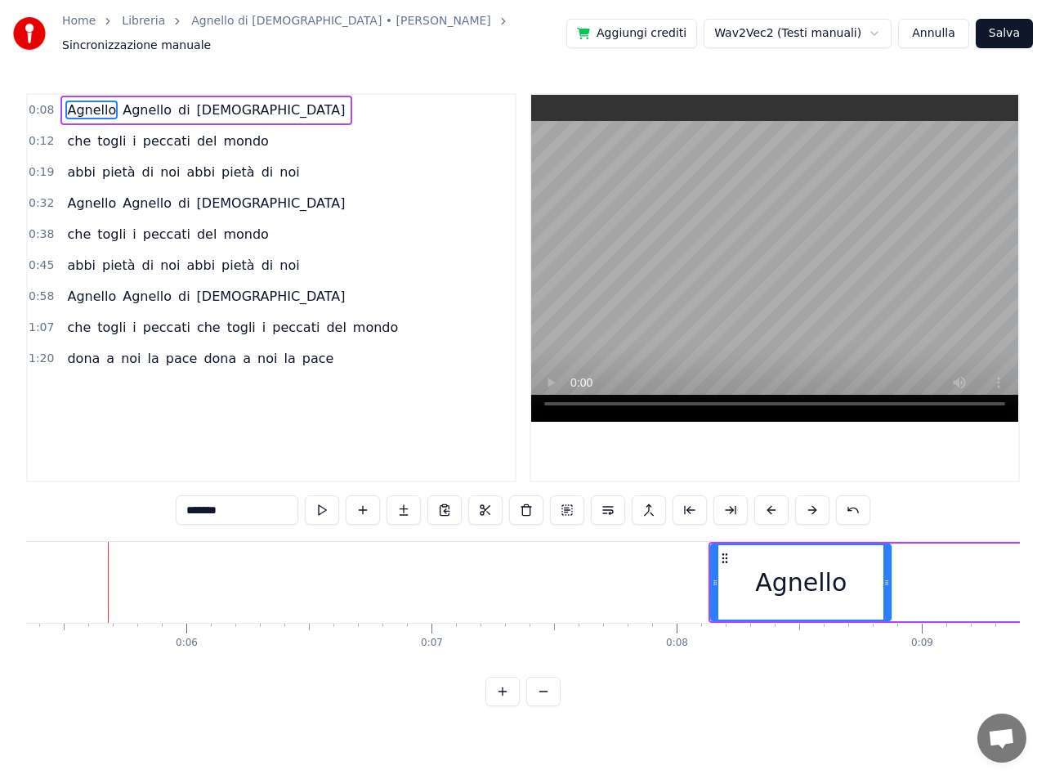
click at [811, 503] on button at bounding box center [812, 509] width 34 height 29
click at [810, 503] on button at bounding box center [812, 509] width 34 height 29
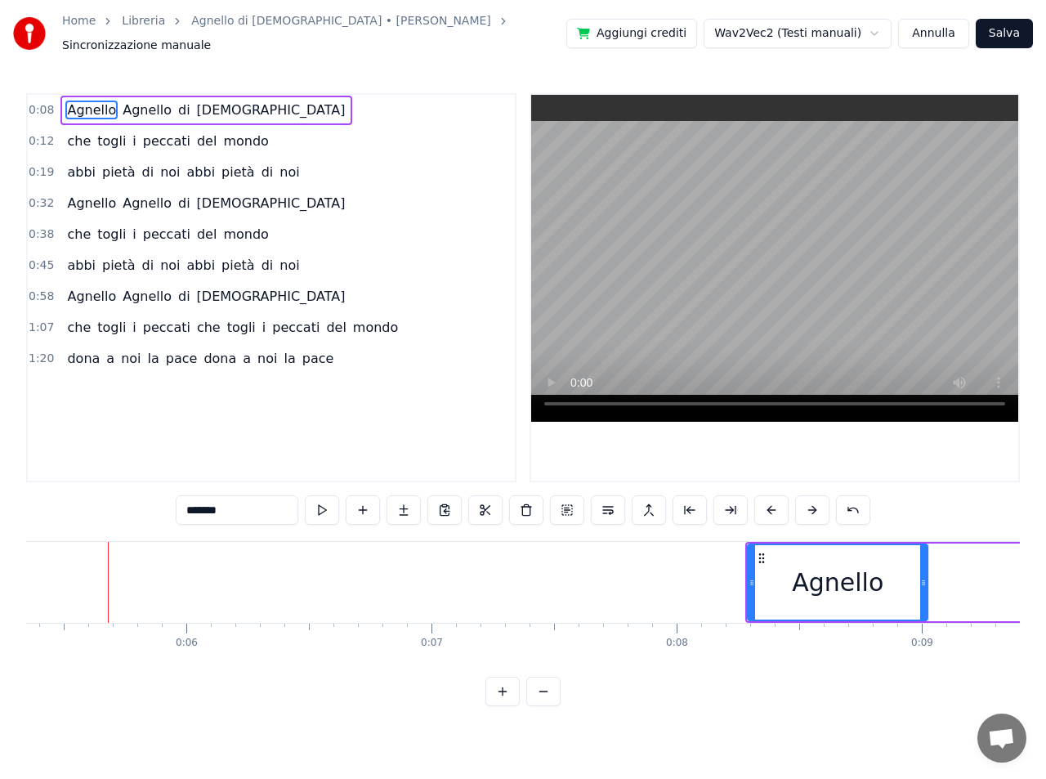
click at [810, 503] on button at bounding box center [812, 509] width 34 height 29
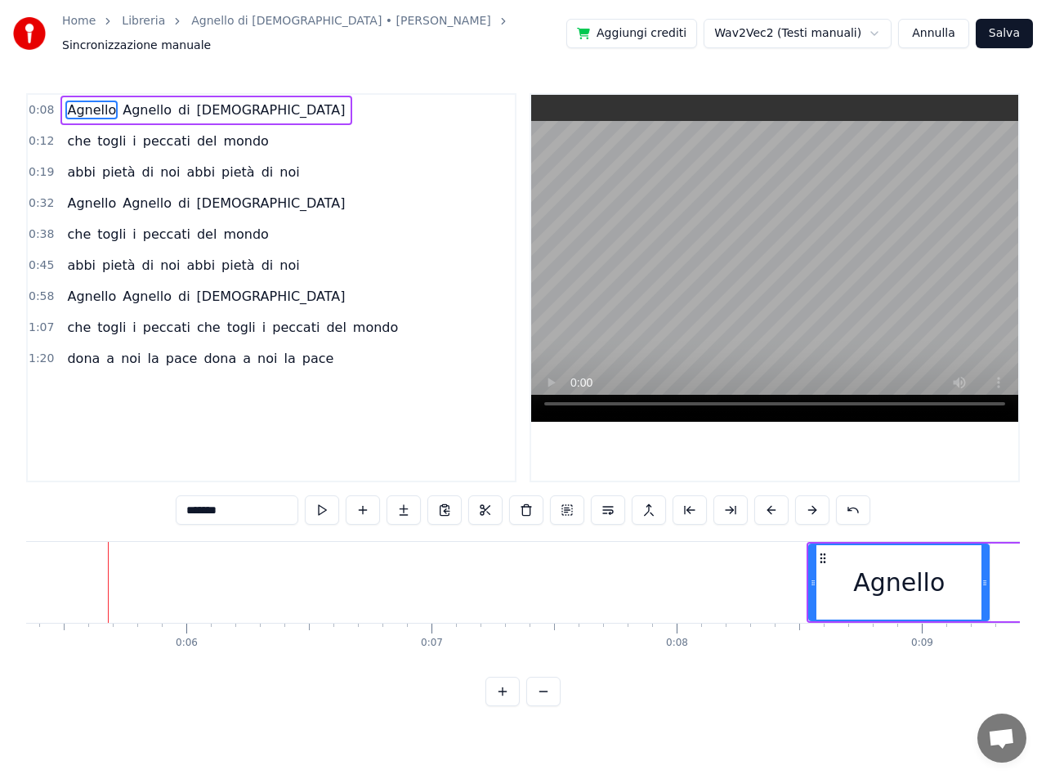
click at [810, 503] on button at bounding box center [812, 509] width 34 height 29
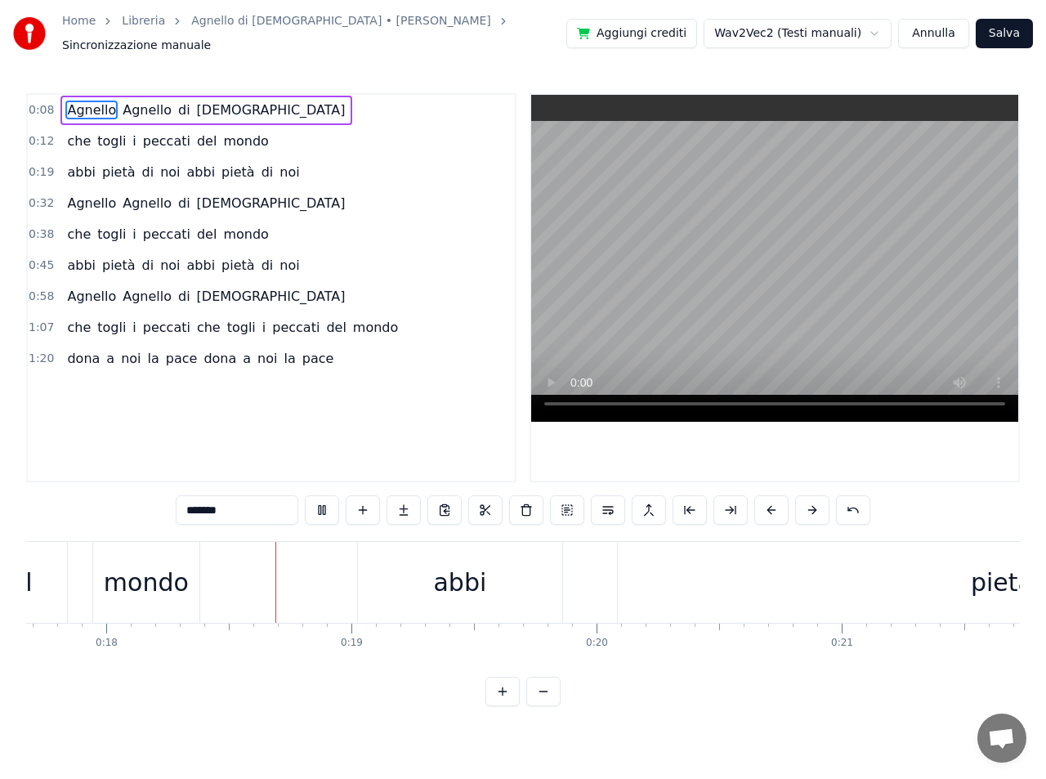
scroll to position [0, 4396]
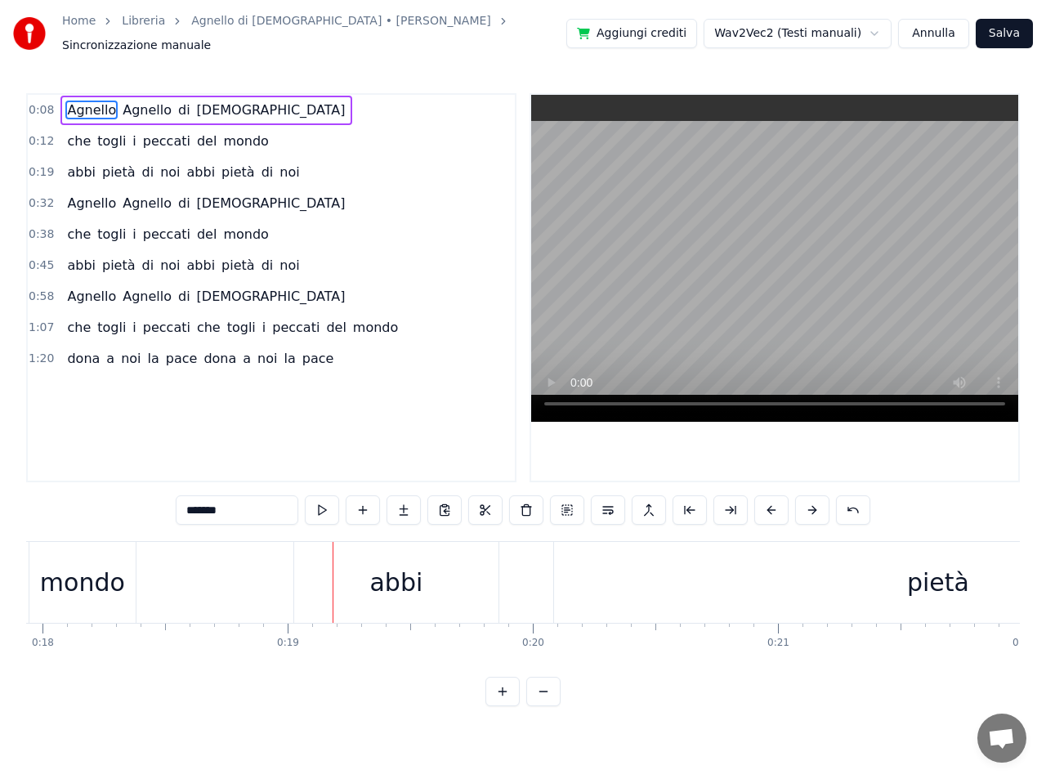
click at [99, 101] on span "Agnello" at bounding box center [91, 110] width 52 height 19
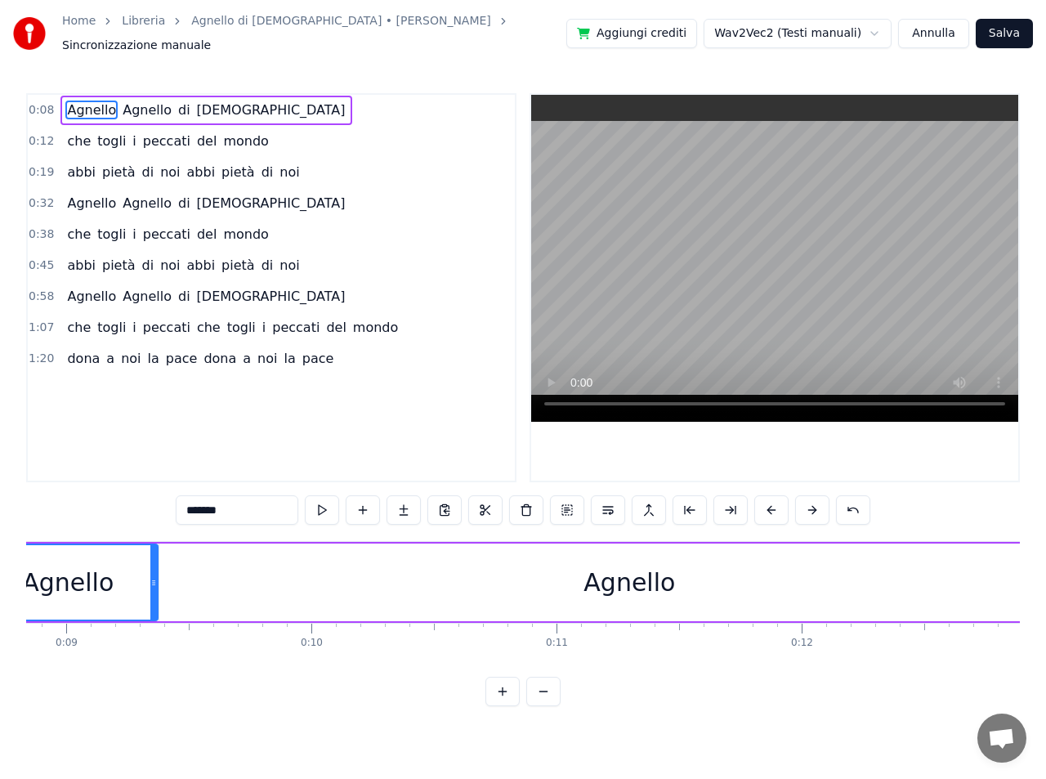
scroll to position [0, 2034]
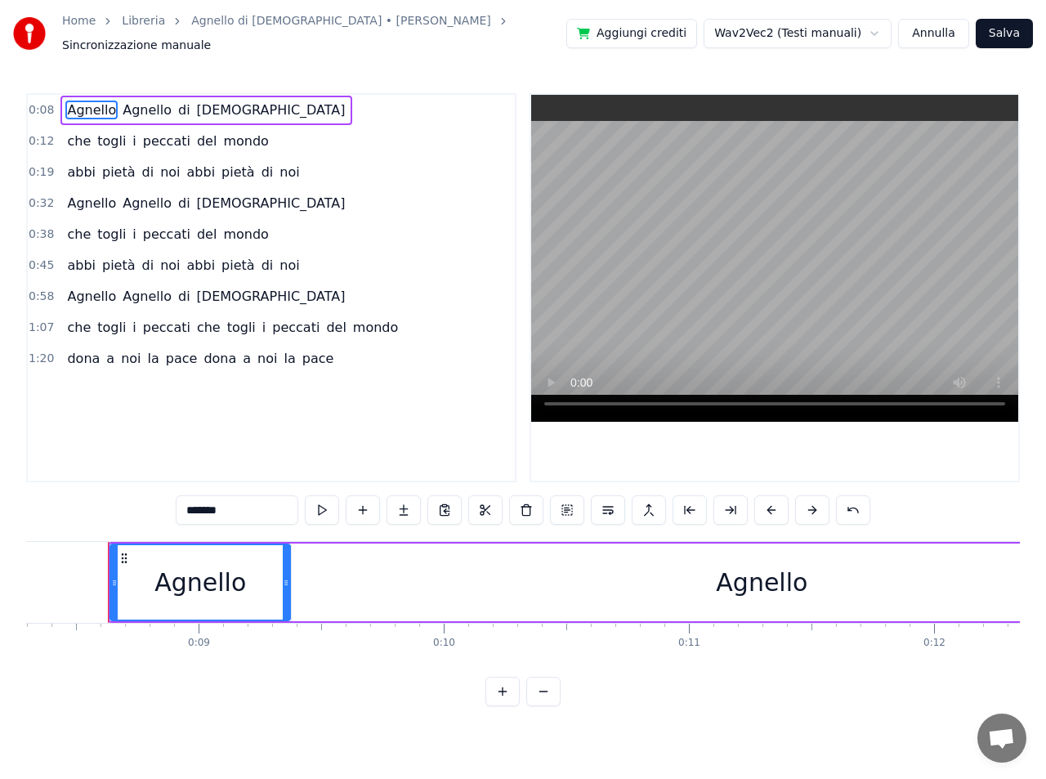
click at [709, 576] on div "Agnello" at bounding box center [762, 582] width 940 height 78
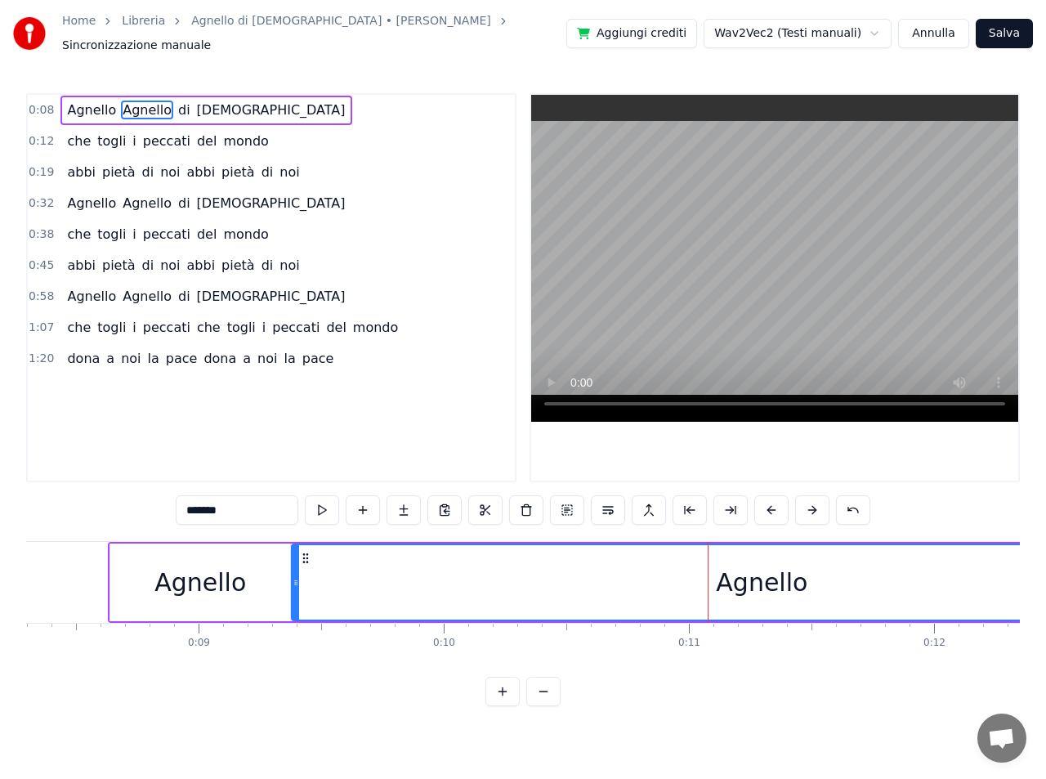
drag, startPoint x: 747, startPoint y: 577, endPoint x: 598, endPoint y: 577, distance: 148.7
click at [598, 577] on div "Agnello" at bounding box center [762, 582] width 938 height 74
drag, startPoint x: 728, startPoint y: 570, endPoint x: 553, endPoint y: 577, distance: 175.0
click at [553, 577] on div "Agnello" at bounding box center [762, 582] width 938 height 74
drag, startPoint x: 556, startPoint y: 574, endPoint x: 552, endPoint y: 587, distance: 12.9
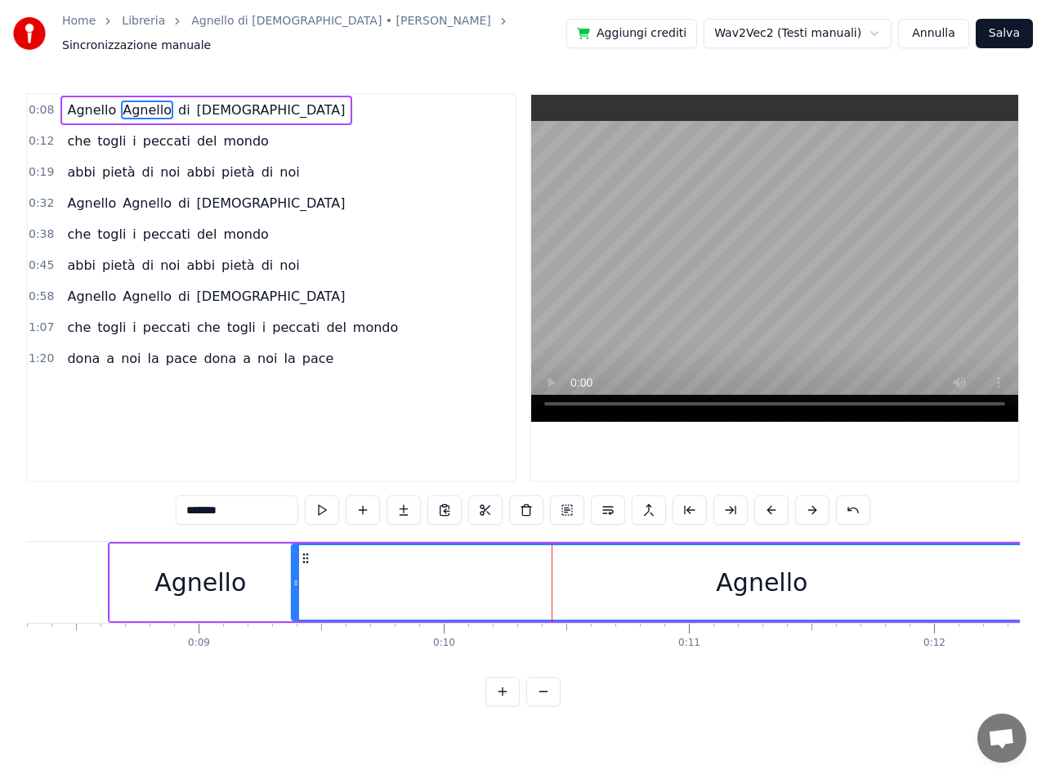
click at [610, 581] on div "Agnello" at bounding box center [762, 582] width 938 height 74
click at [364, 501] on button at bounding box center [363, 509] width 34 height 29
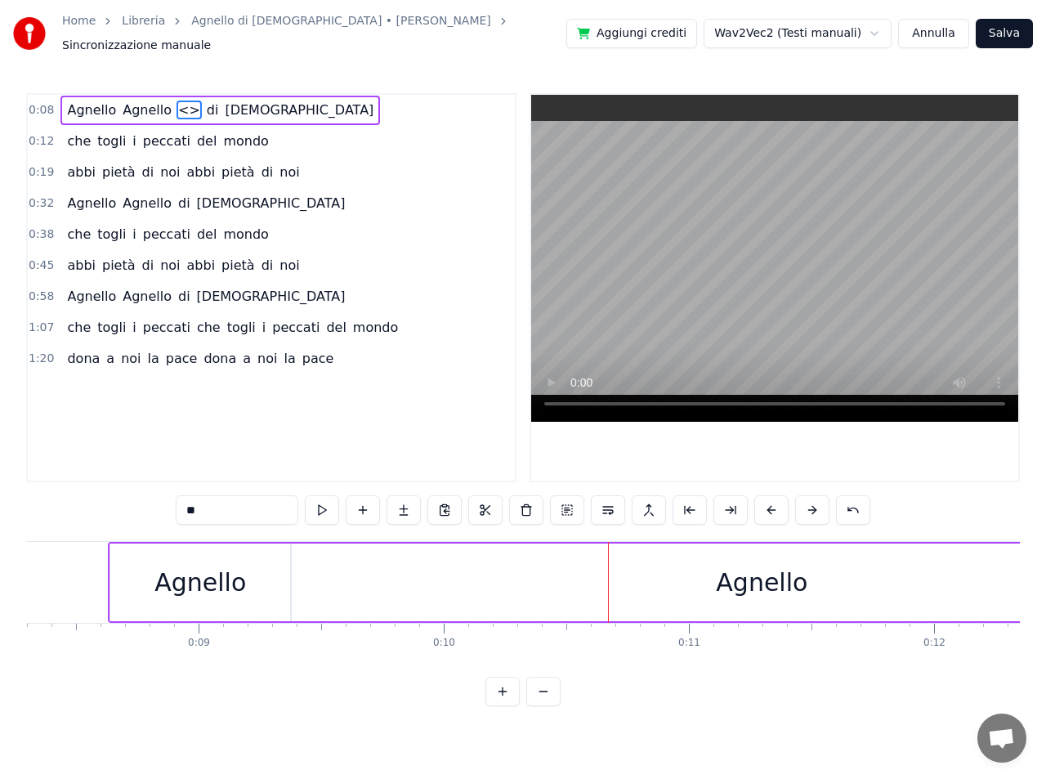
drag, startPoint x: 608, startPoint y: 570, endPoint x: 558, endPoint y: 571, distance: 49.9
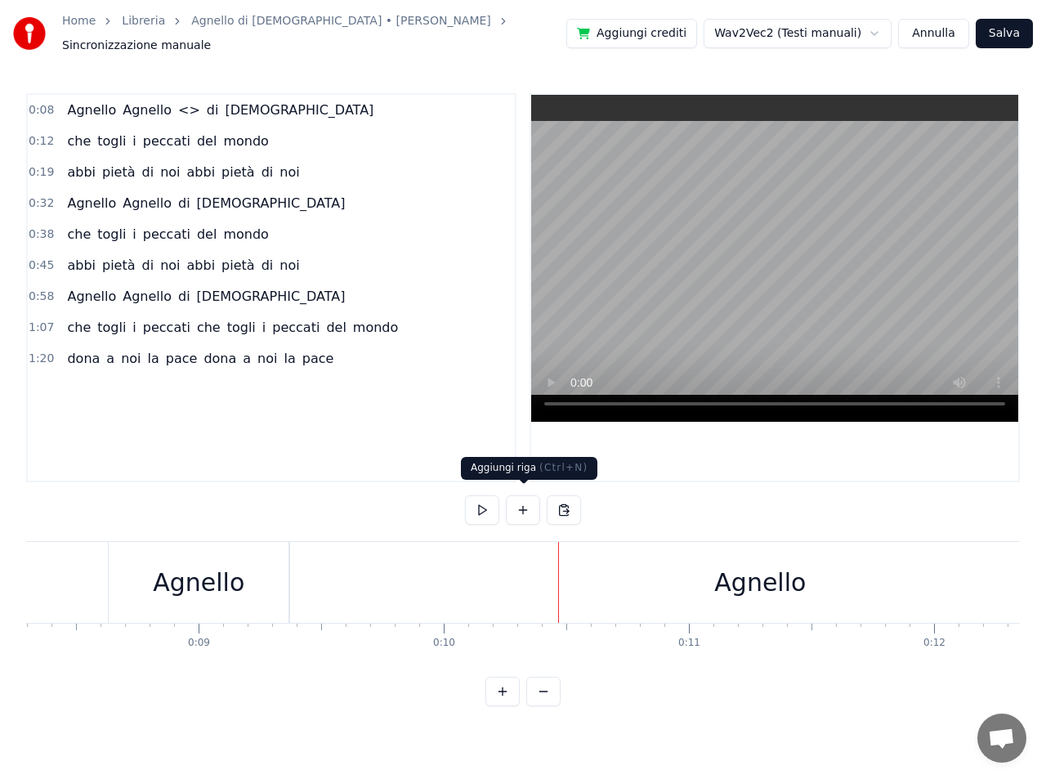
click at [521, 503] on button at bounding box center [523, 509] width 34 height 29
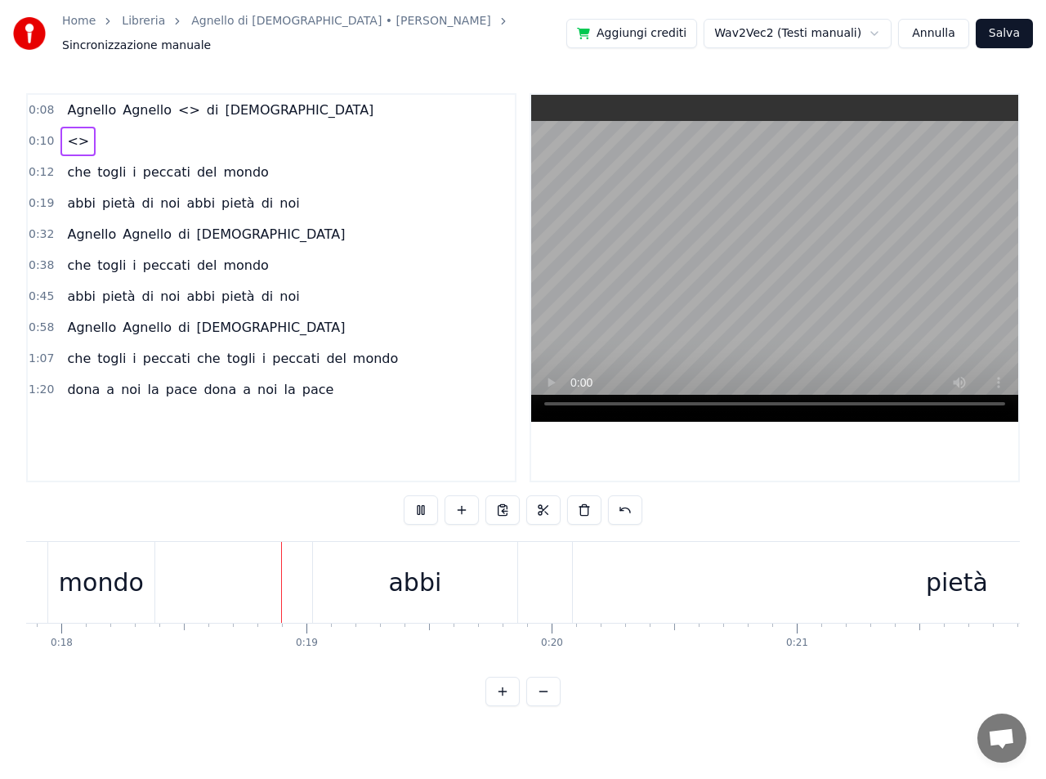
scroll to position [0, 4440]
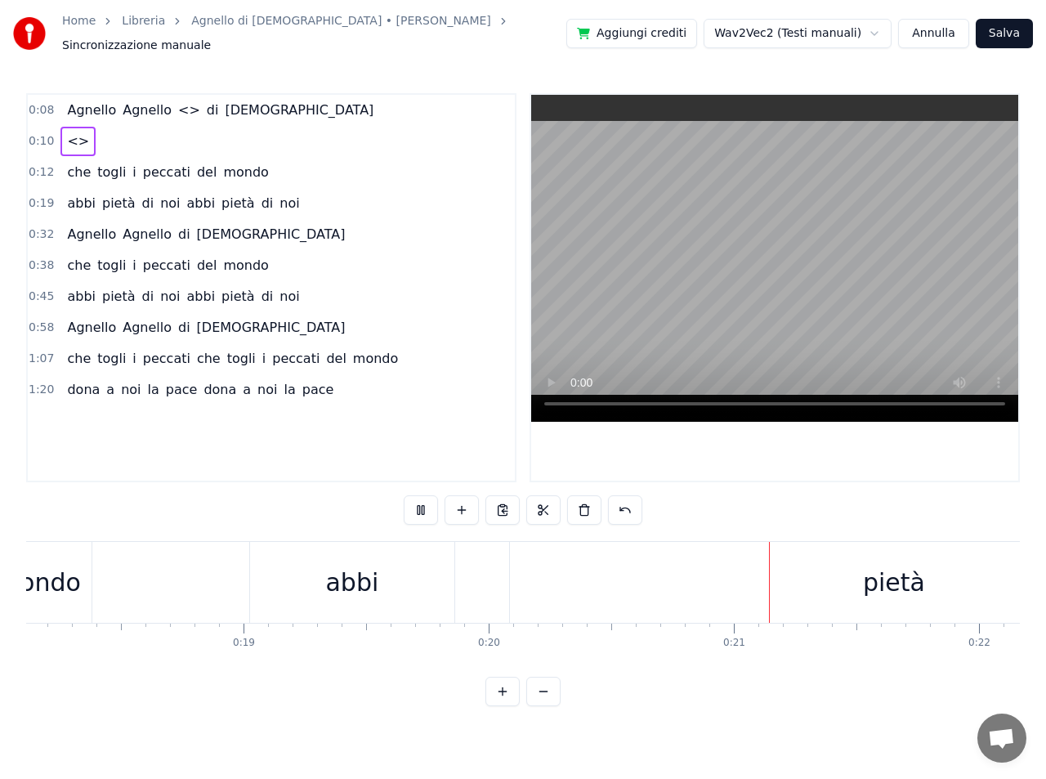
click at [936, 29] on button "Annulla" at bounding box center [933, 33] width 71 height 29
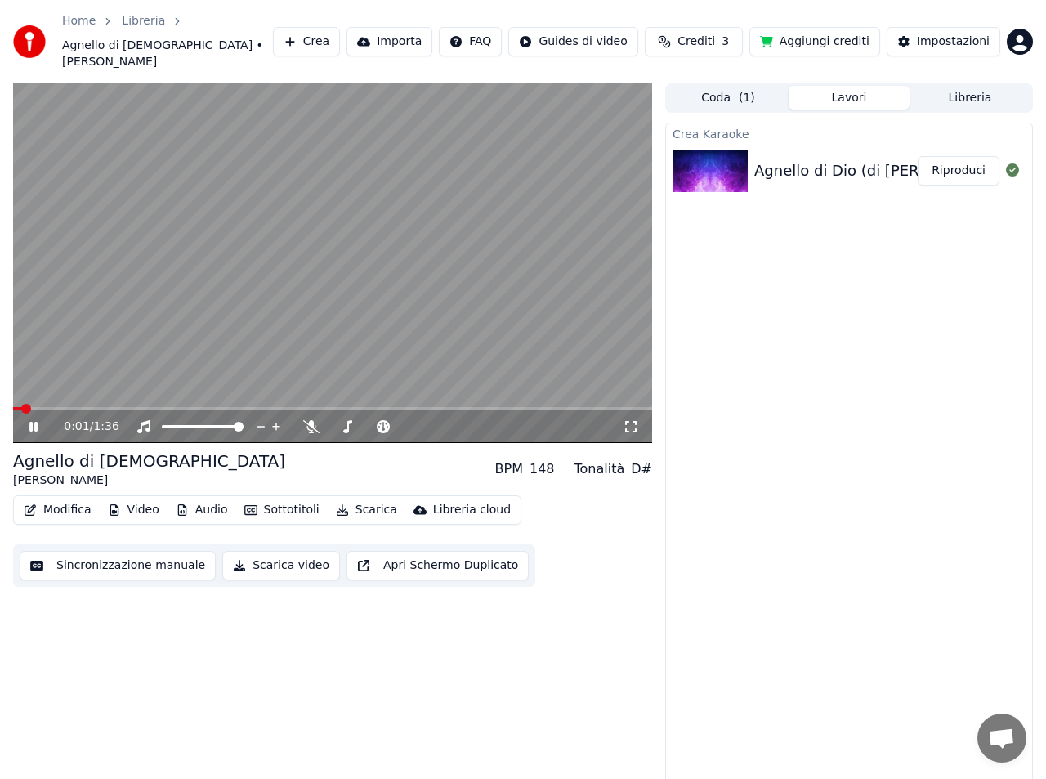
click at [137, 551] on button "Sincronizzazione manuale" at bounding box center [118, 565] width 196 height 29
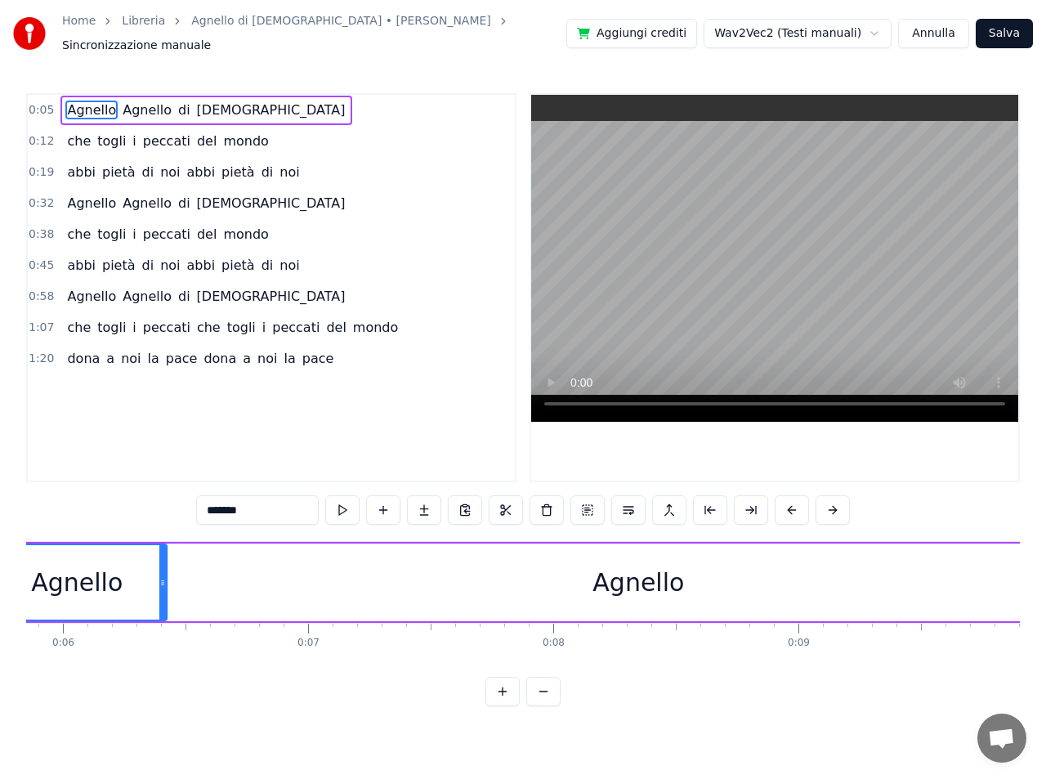
scroll to position [0, 1335]
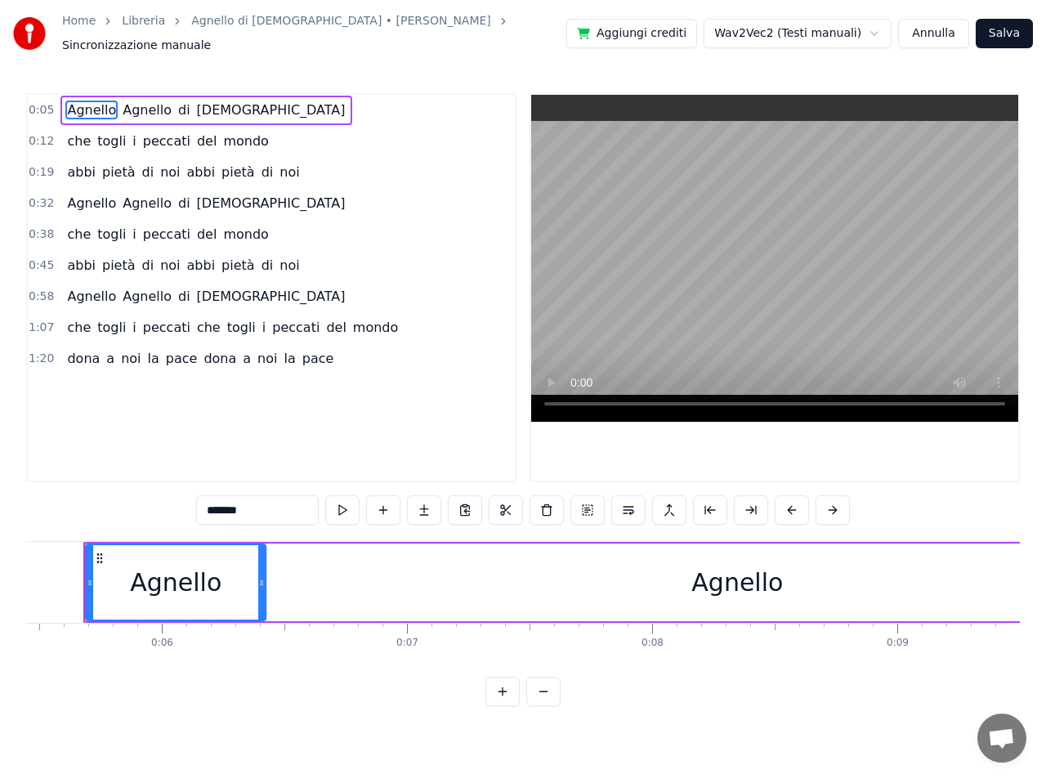
click at [502, 698] on button at bounding box center [502, 691] width 34 height 29
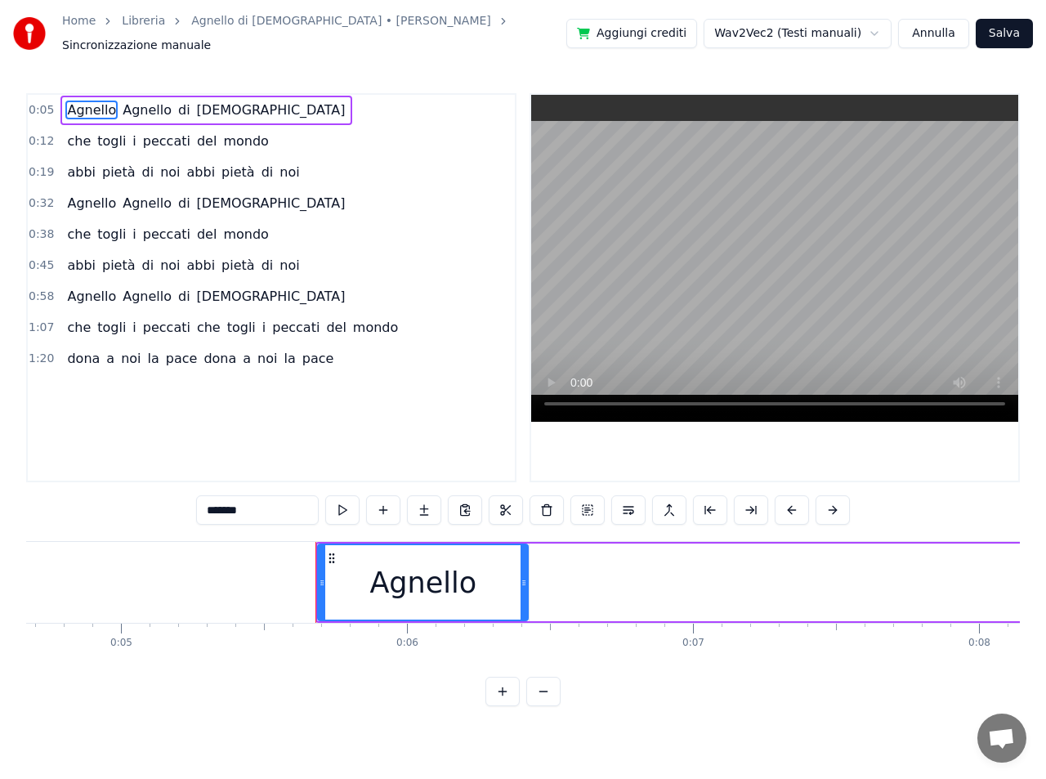
click at [502, 698] on button at bounding box center [502, 691] width 34 height 29
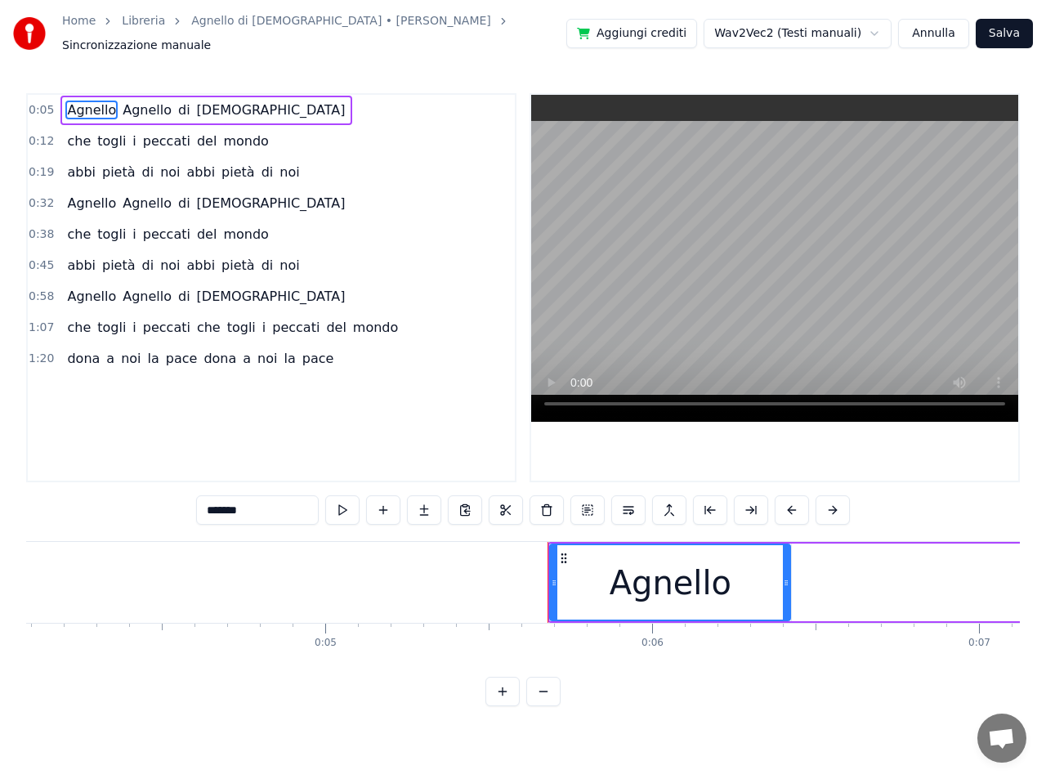
click at [502, 698] on button at bounding box center [502, 691] width 34 height 29
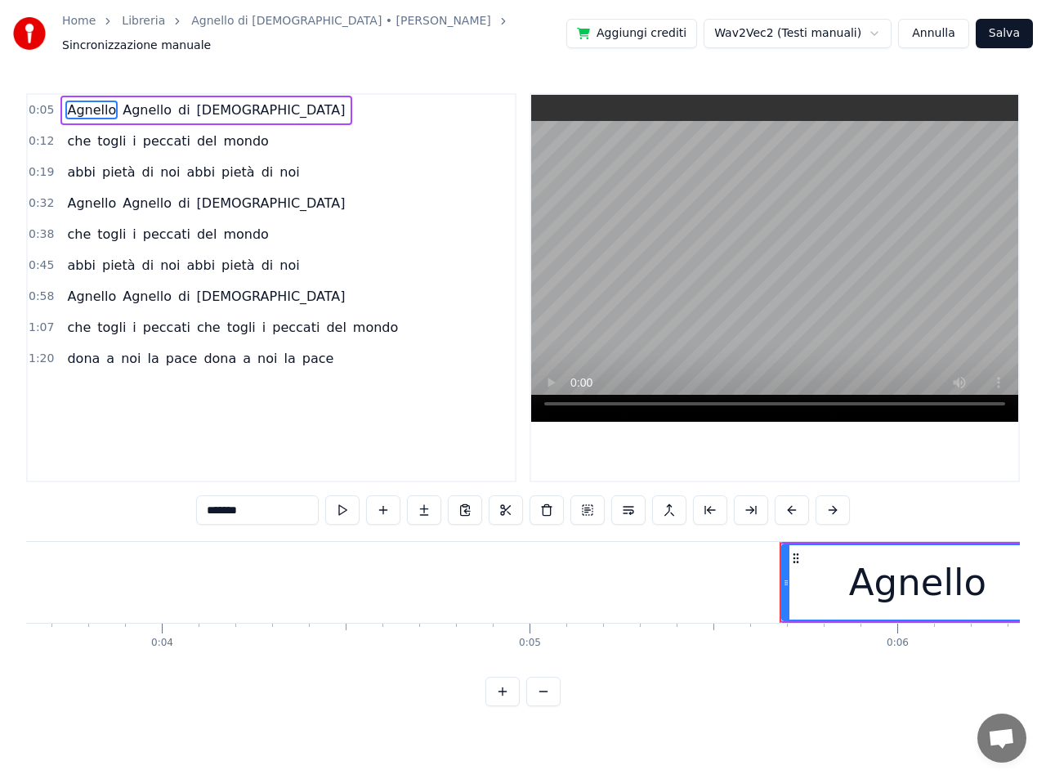
click at [502, 698] on button at bounding box center [502, 691] width 34 height 29
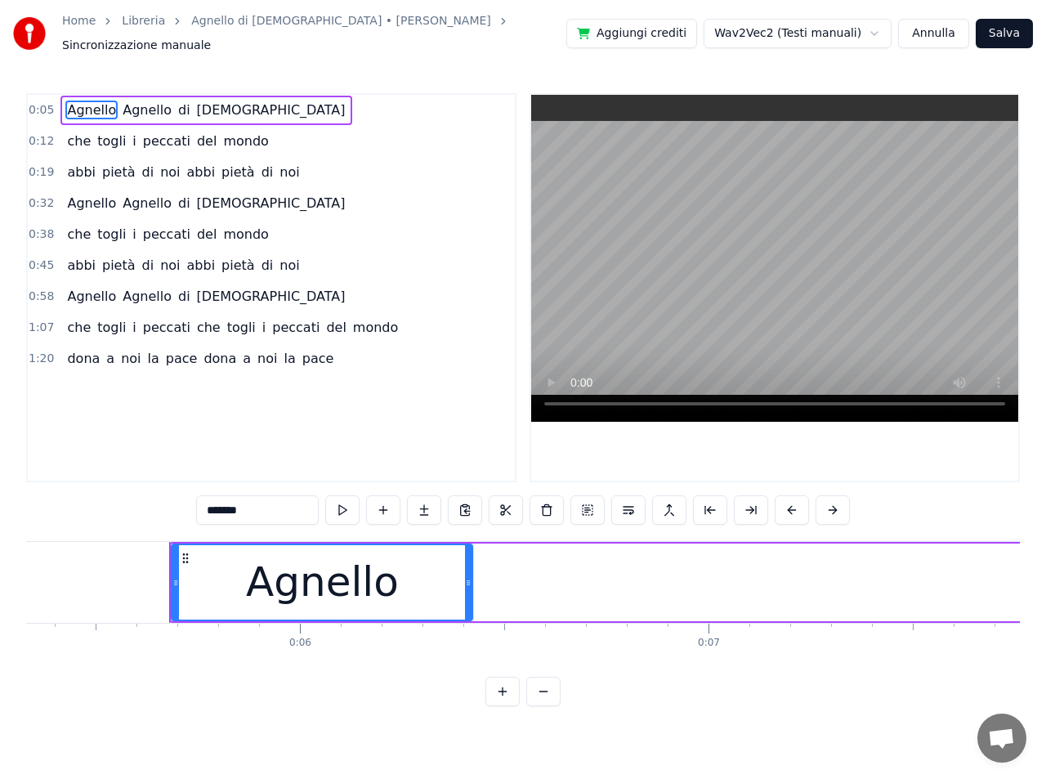
scroll to position [0, 2239]
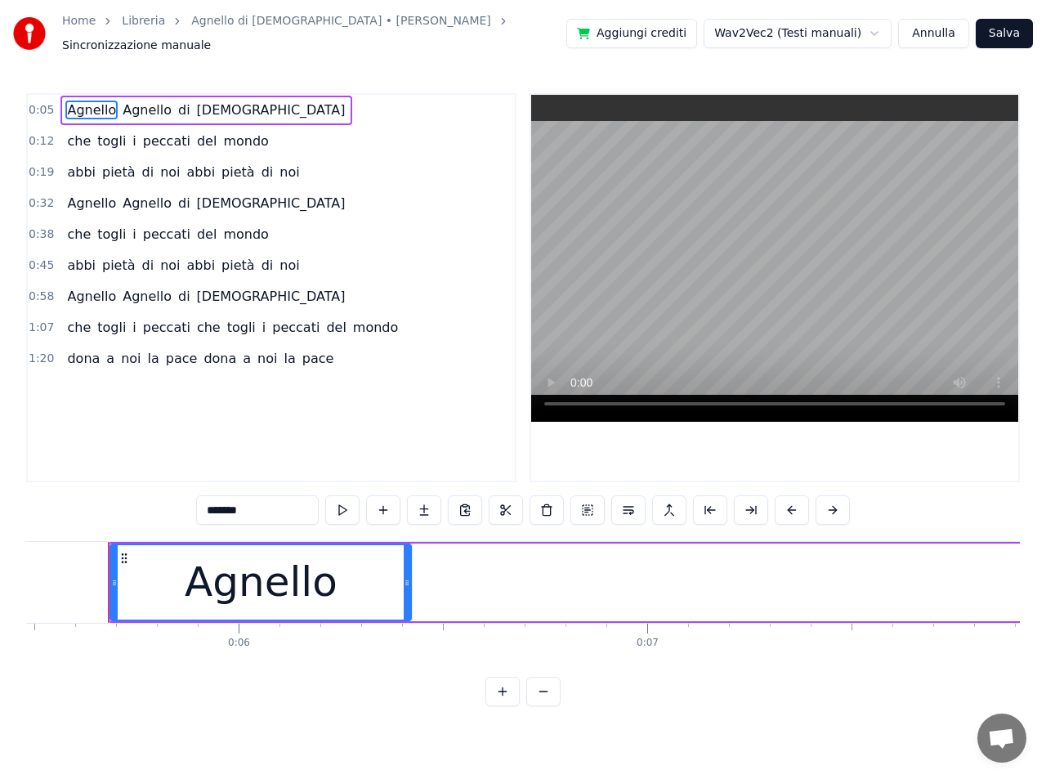
click at [502, 698] on button at bounding box center [502, 691] width 34 height 29
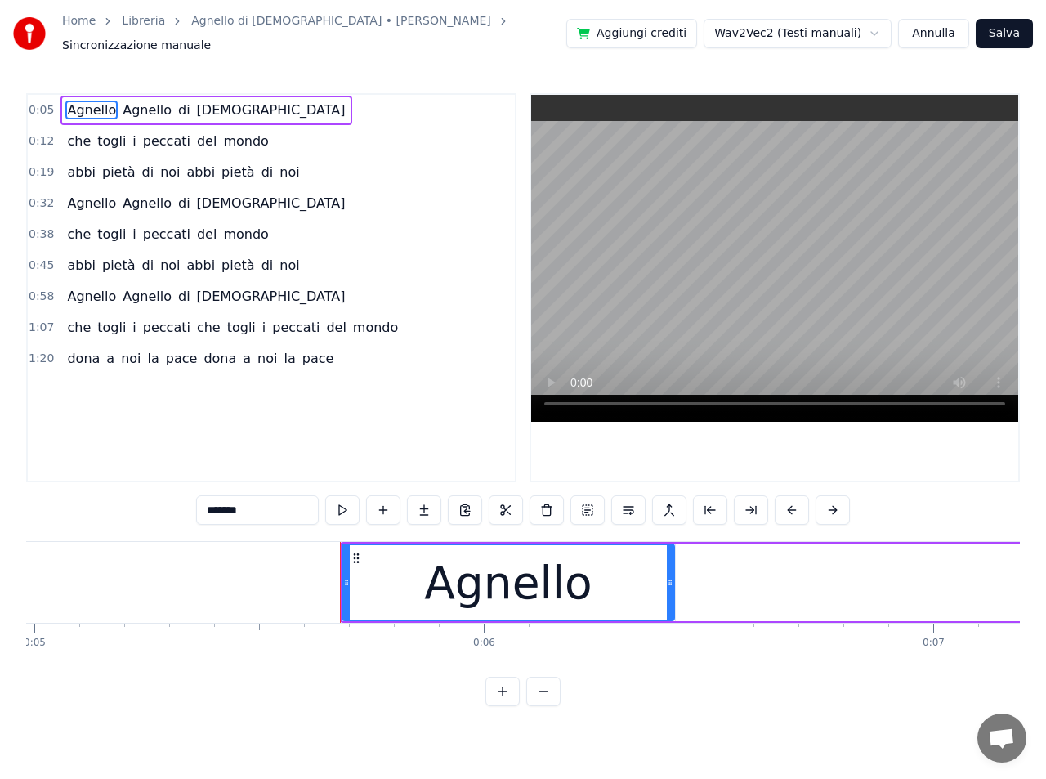
click at [502, 698] on button at bounding box center [502, 691] width 34 height 29
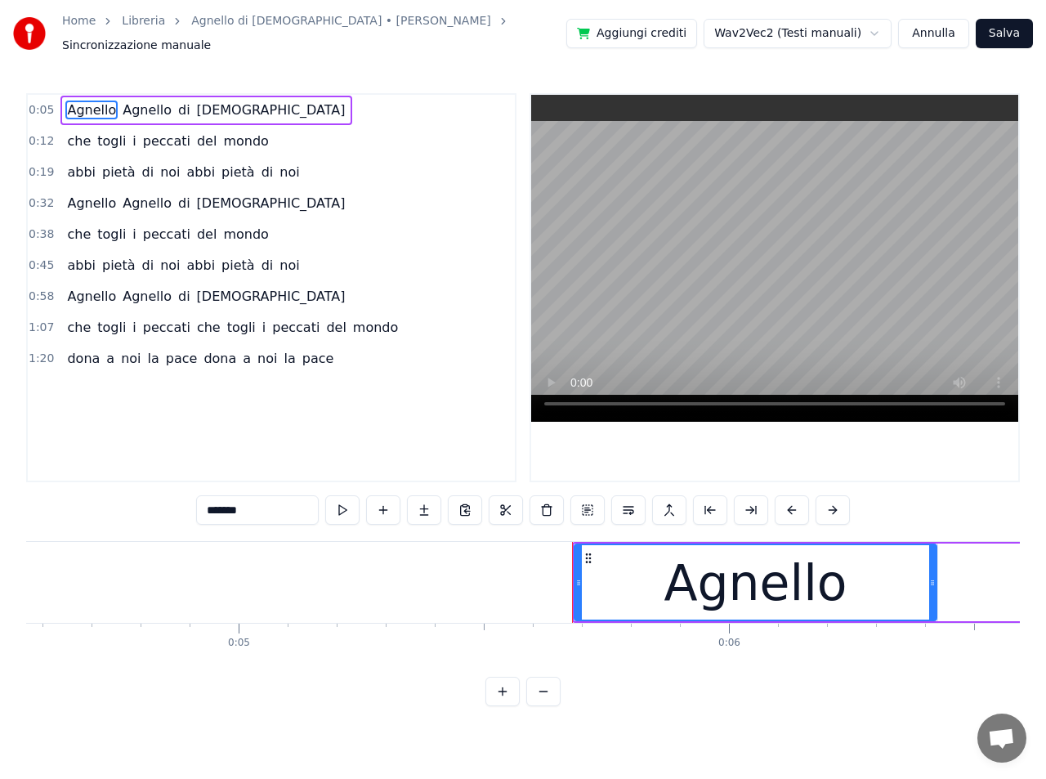
click at [502, 698] on button at bounding box center [502, 691] width 34 height 29
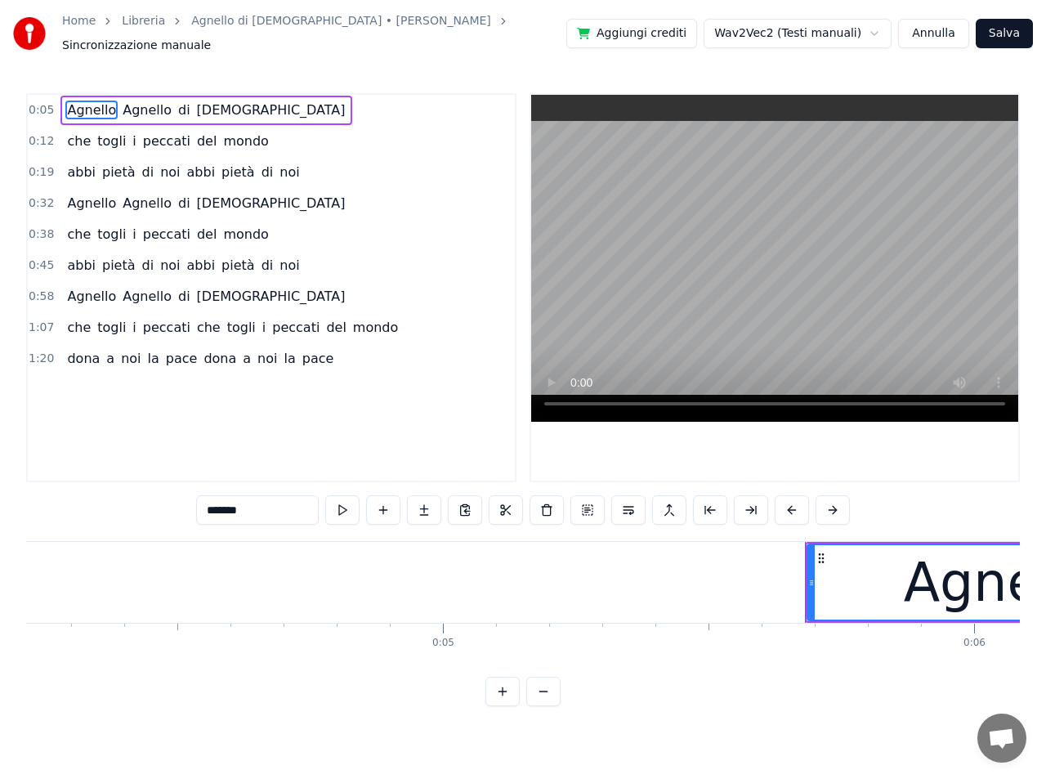
click at [502, 698] on button at bounding box center [502, 691] width 34 height 29
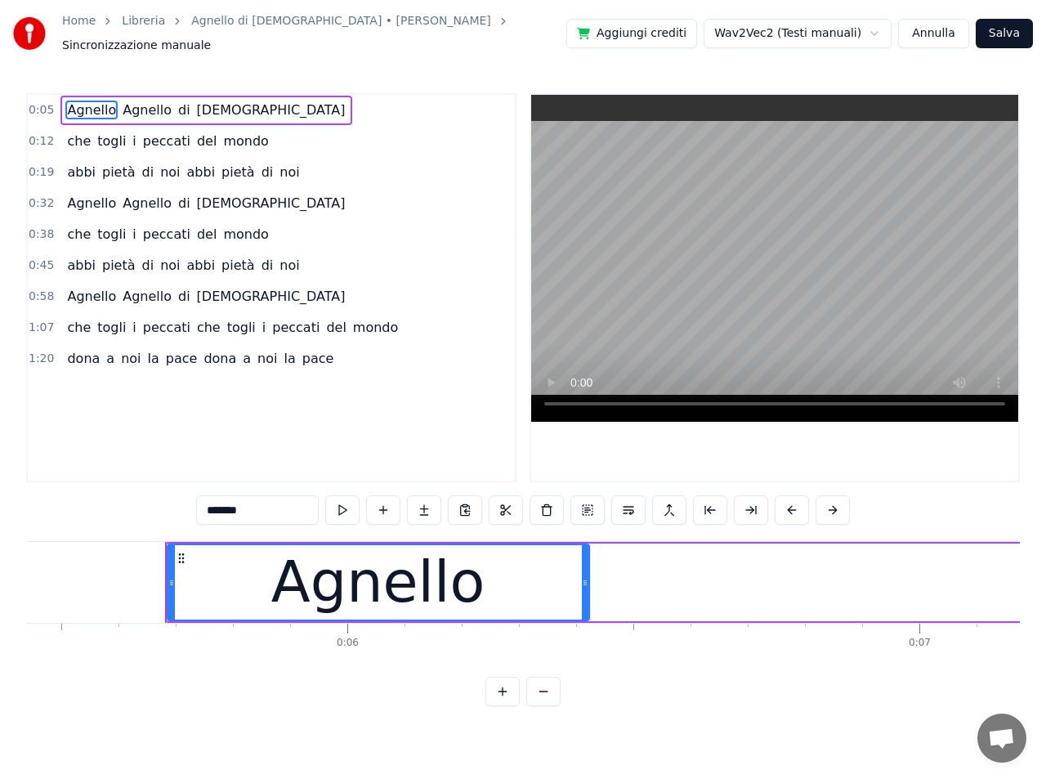
scroll to position [0, 3167]
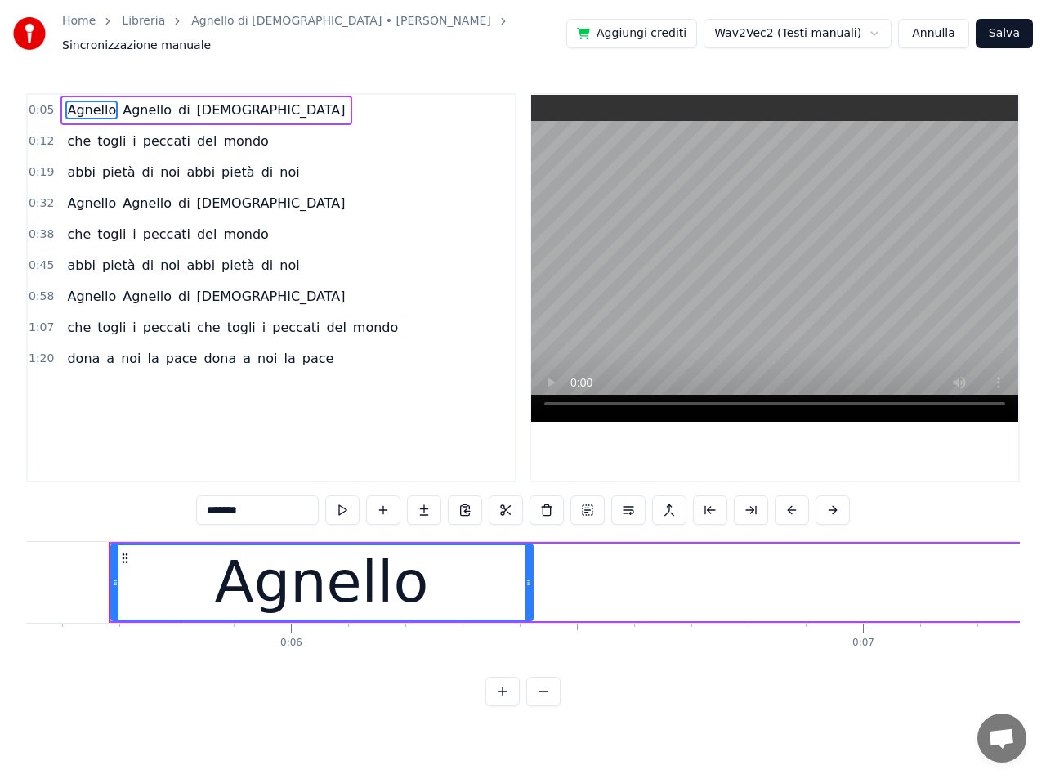
click at [547, 699] on button at bounding box center [543, 691] width 34 height 29
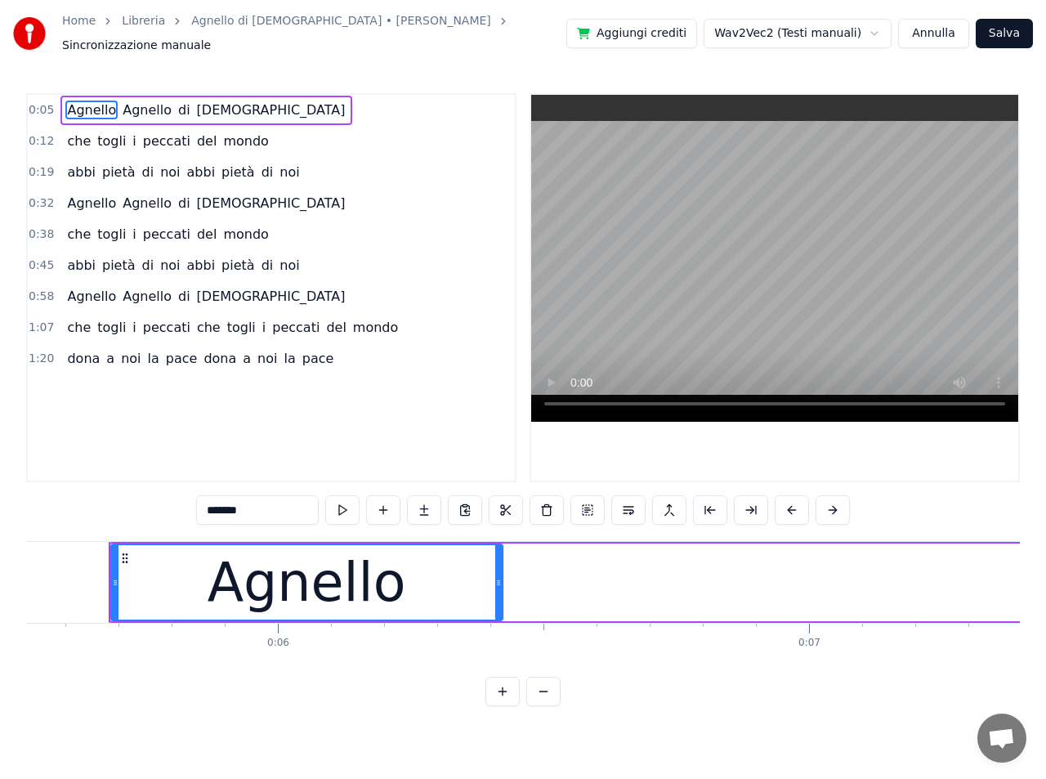
click at [547, 699] on button at bounding box center [543, 691] width 34 height 29
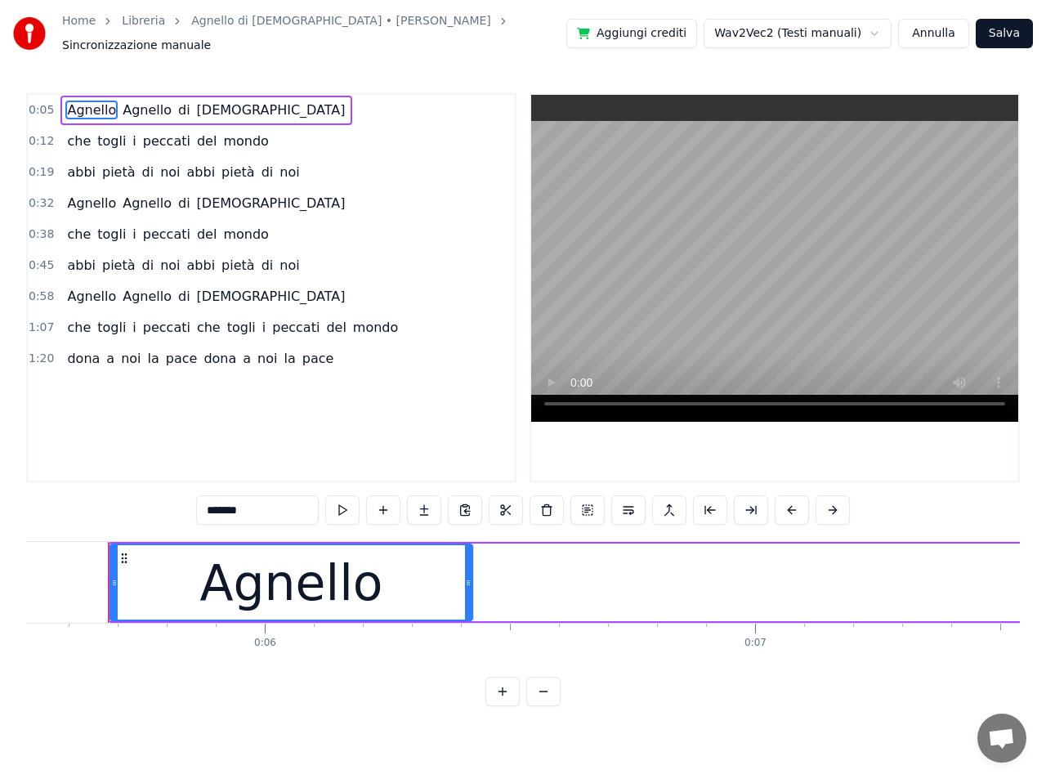
click at [547, 699] on button at bounding box center [543, 691] width 34 height 29
click at [546, 699] on button at bounding box center [543, 691] width 34 height 29
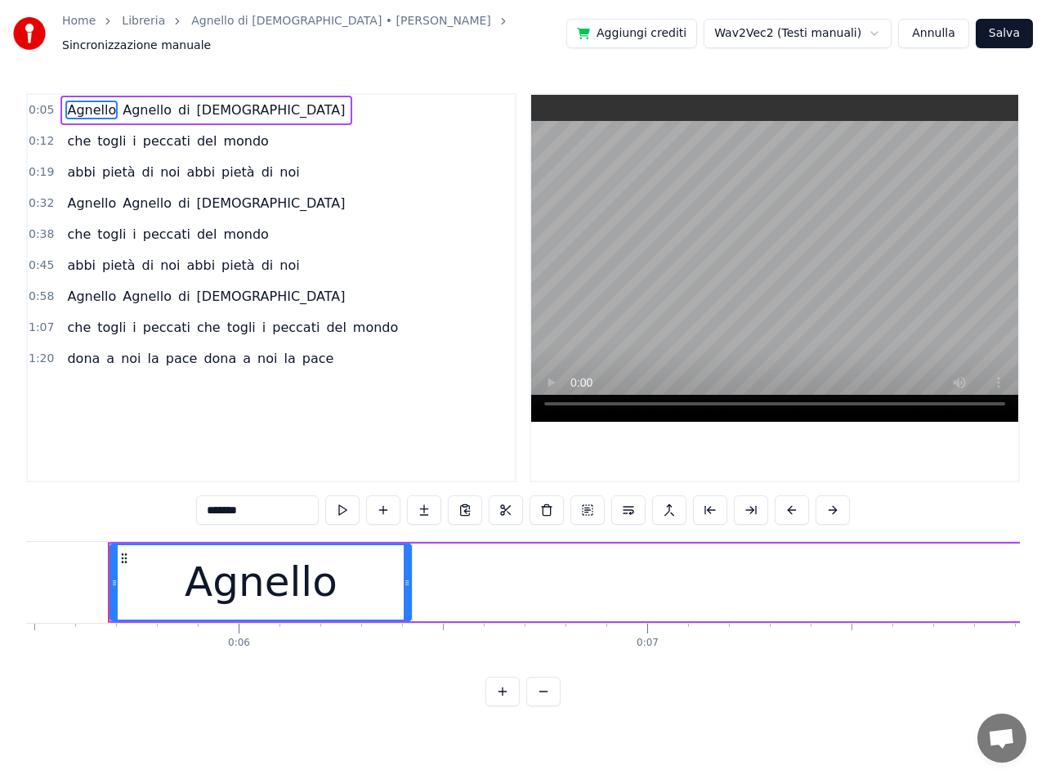
click at [546, 699] on button at bounding box center [543, 691] width 34 height 29
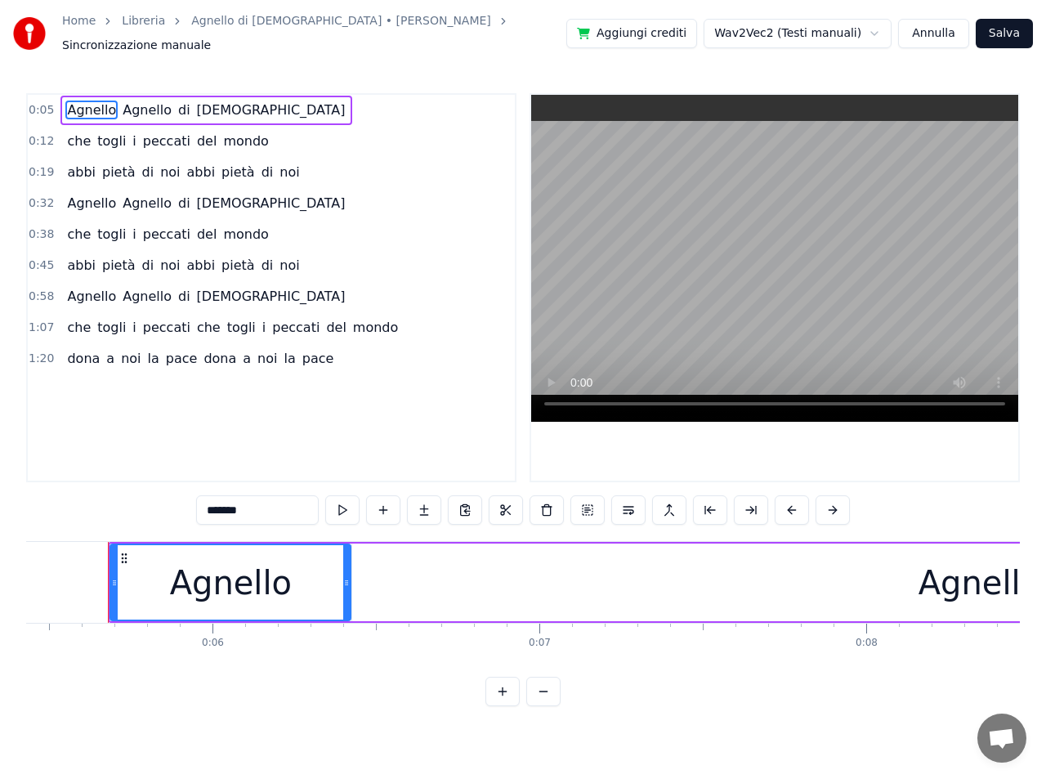
click at [546, 699] on button at bounding box center [543, 691] width 34 height 29
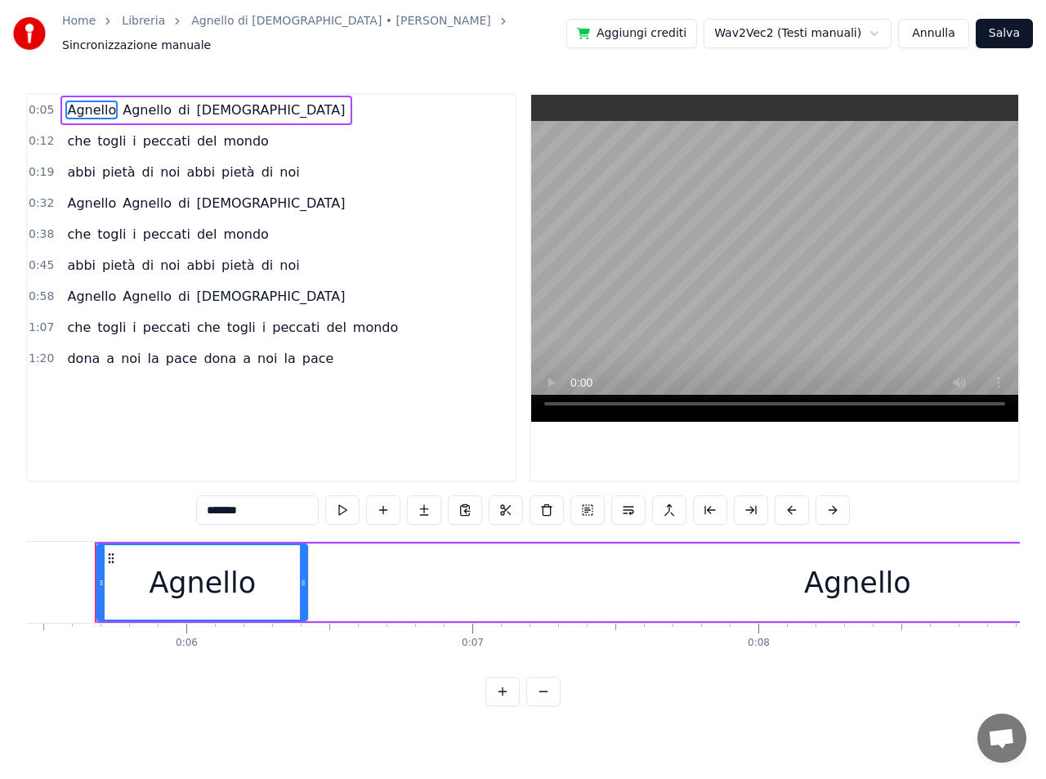
scroll to position [0, 1543]
click at [546, 699] on button at bounding box center [543, 691] width 34 height 29
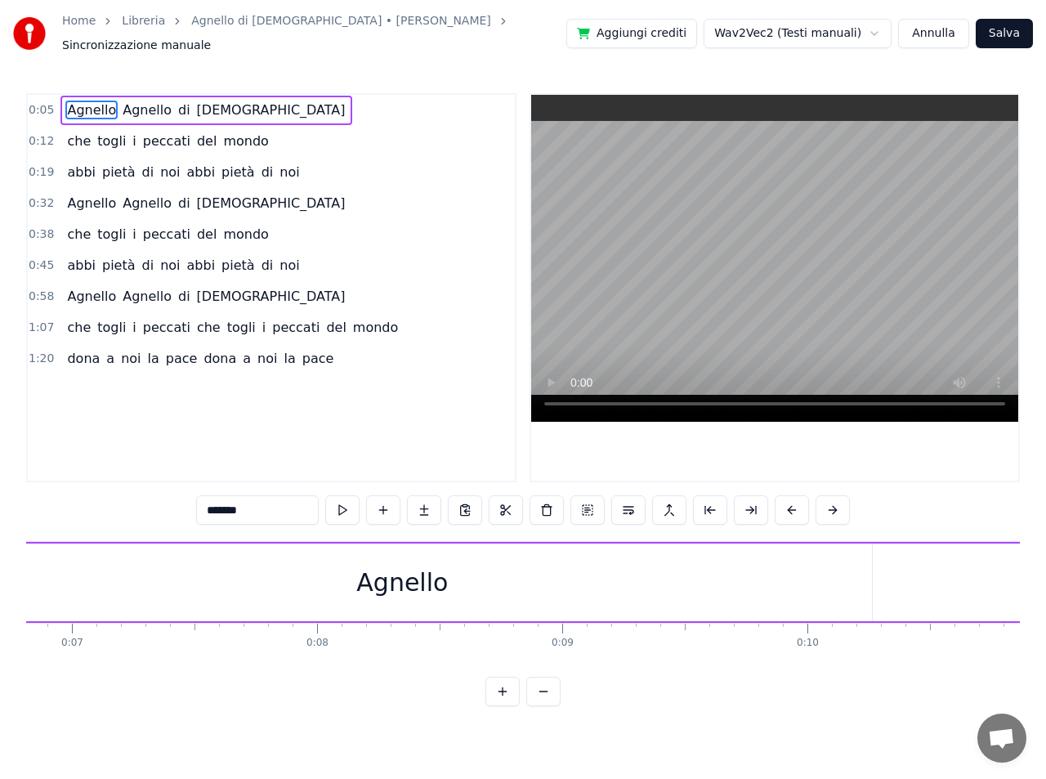
scroll to position [0, 1703]
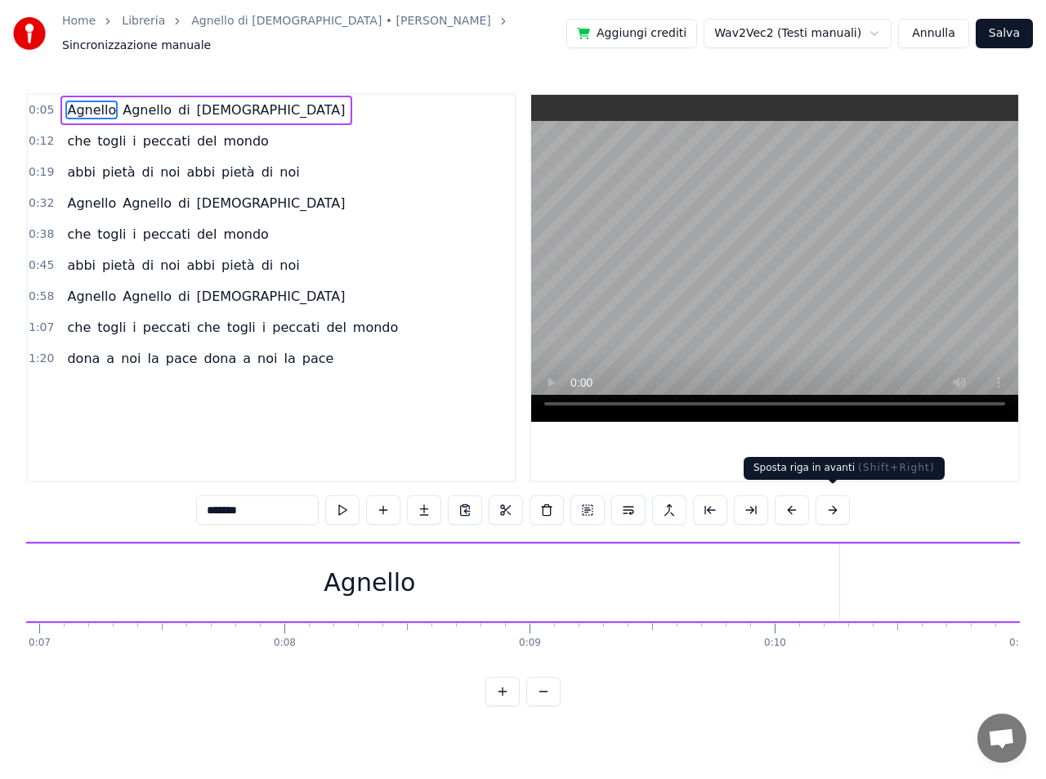
click at [833, 504] on button at bounding box center [832, 509] width 34 height 29
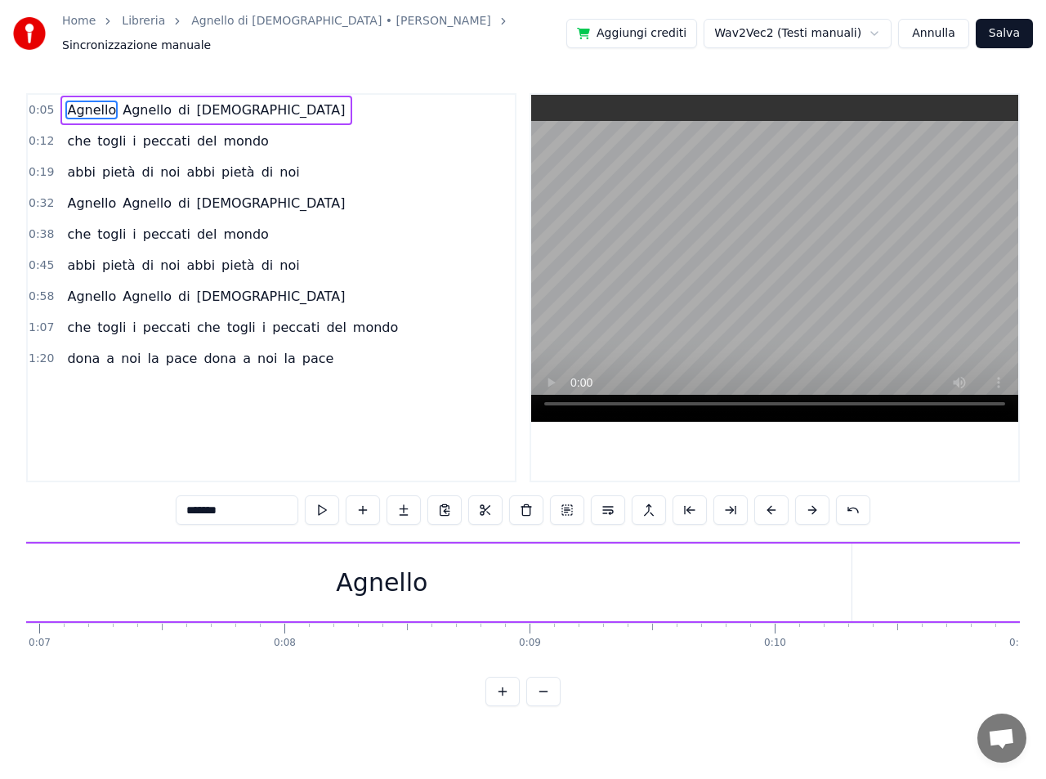
click at [833, 504] on div "*******" at bounding box center [523, 509] width 695 height 29
click at [809, 501] on button at bounding box center [812, 509] width 34 height 29
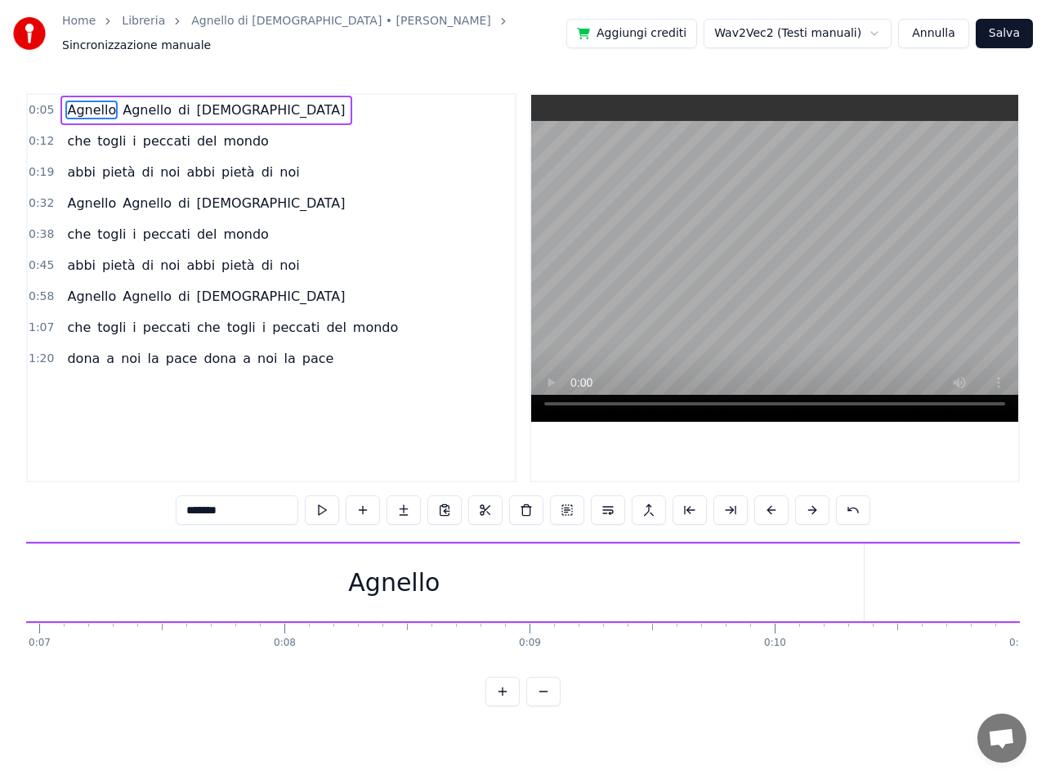
click at [809, 501] on button at bounding box center [812, 509] width 34 height 29
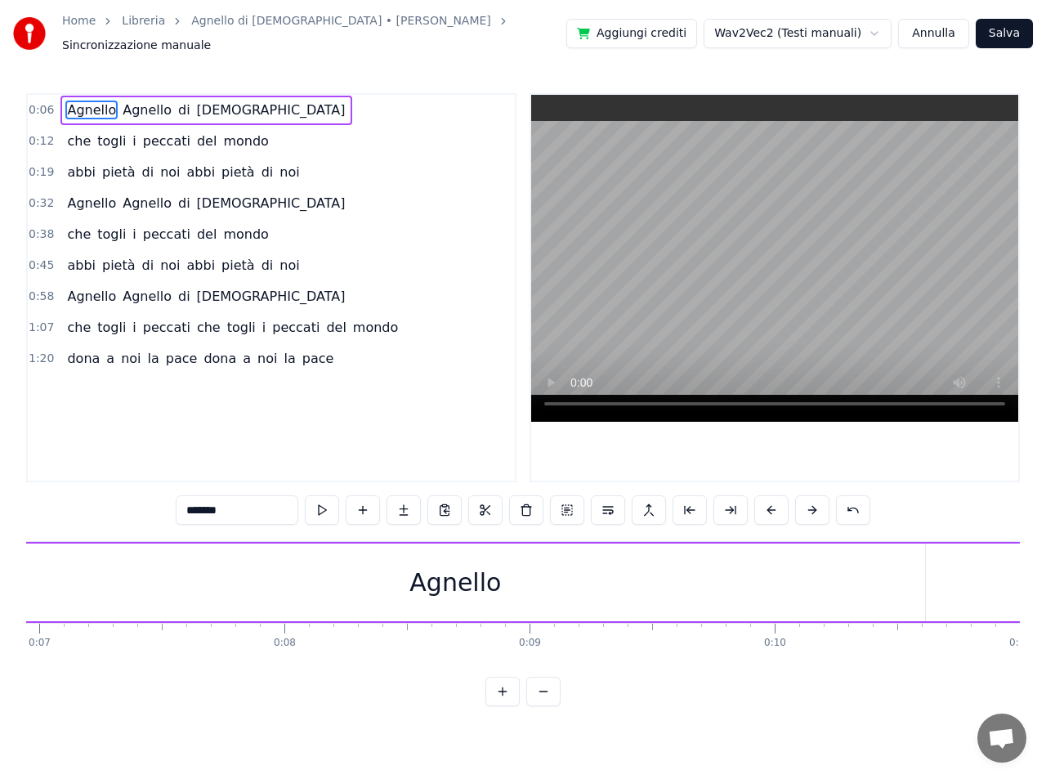
click at [809, 501] on button at bounding box center [812, 509] width 34 height 29
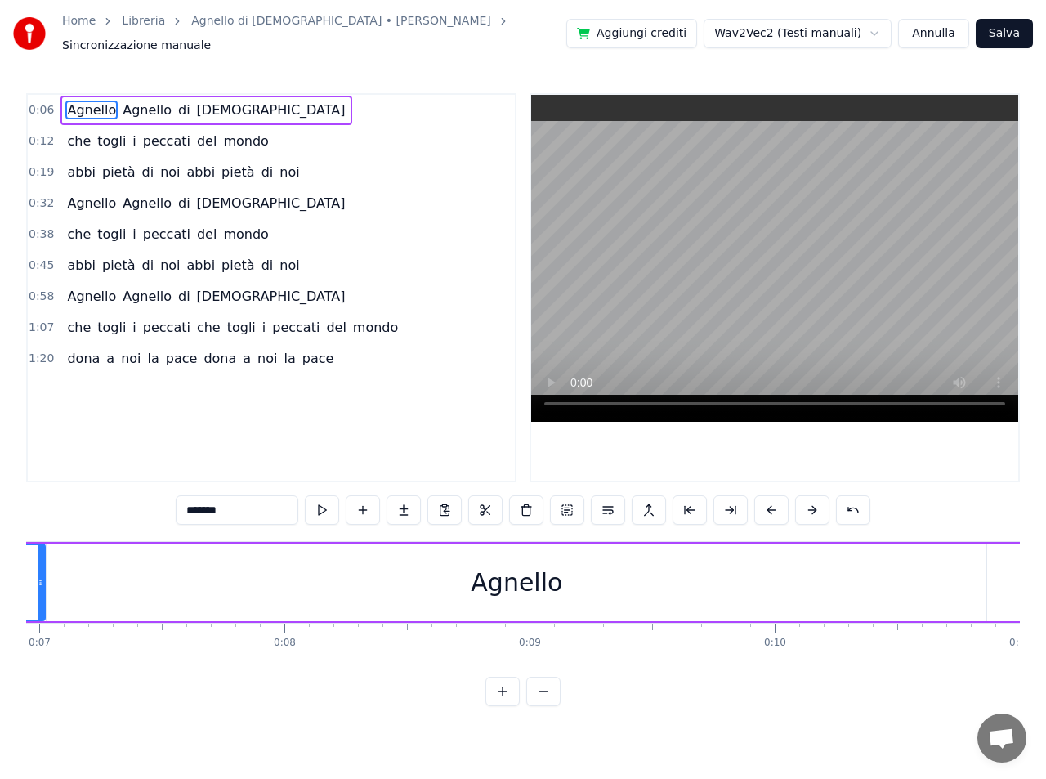
click at [809, 501] on button at bounding box center [812, 509] width 34 height 29
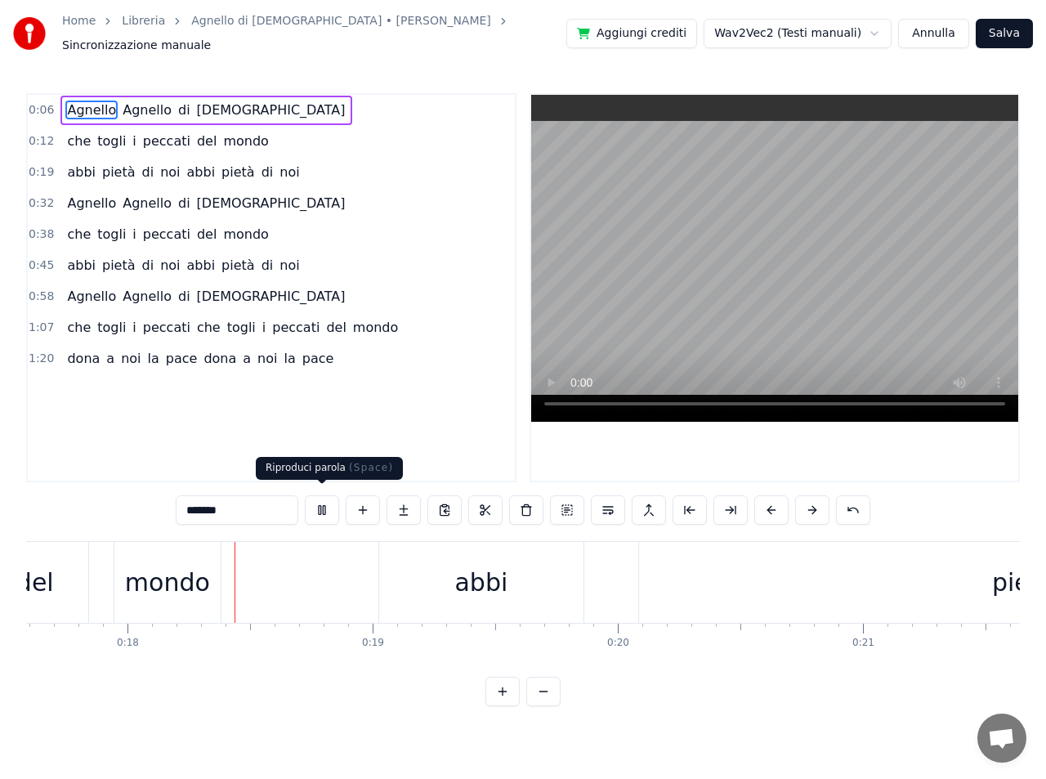
scroll to position [0, 4342]
click at [324, 502] on button at bounding box center [322, 509] width 34 height 29
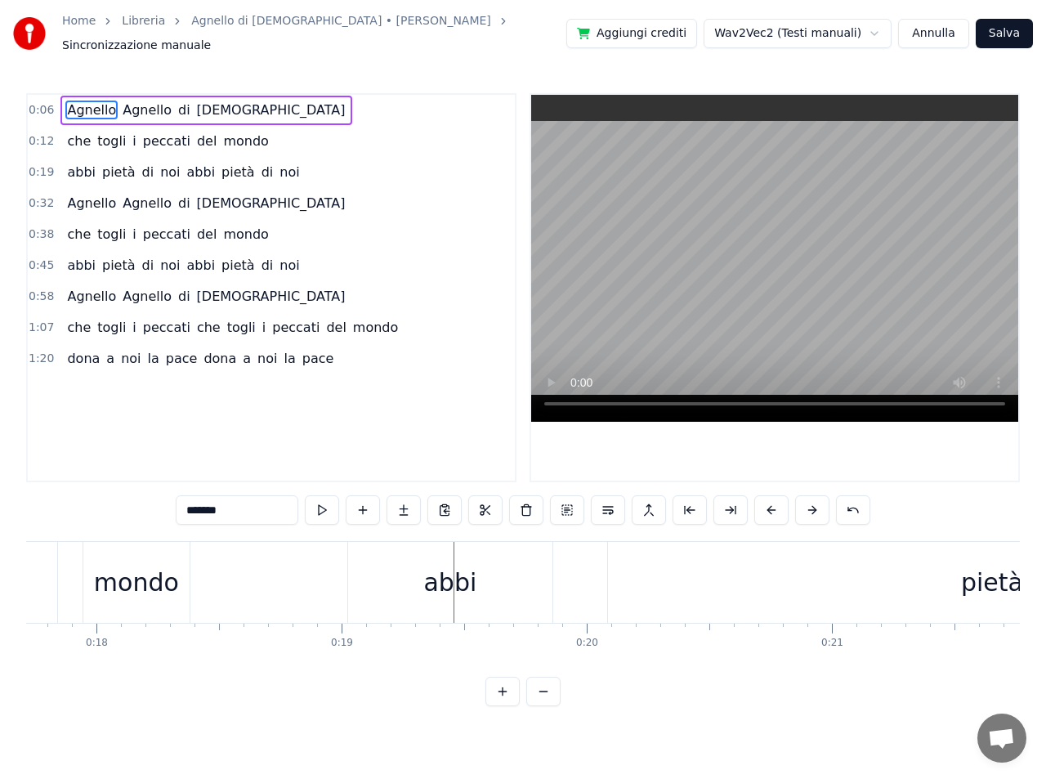
click at [96, 105] on span "Agnello" at bounding box center [91, 110] width 52 height 19
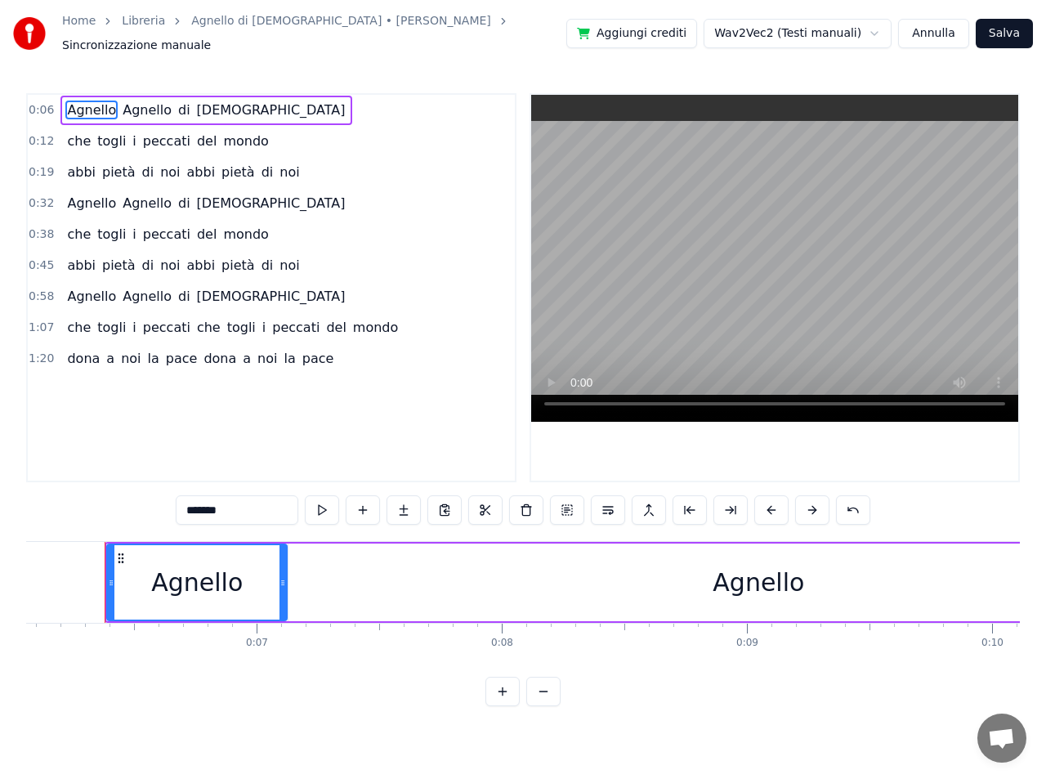
scroll to position [0, 1482]
click at [708, 571] on div "Agnello" at bounding box center [762, 582] width 940 height 78
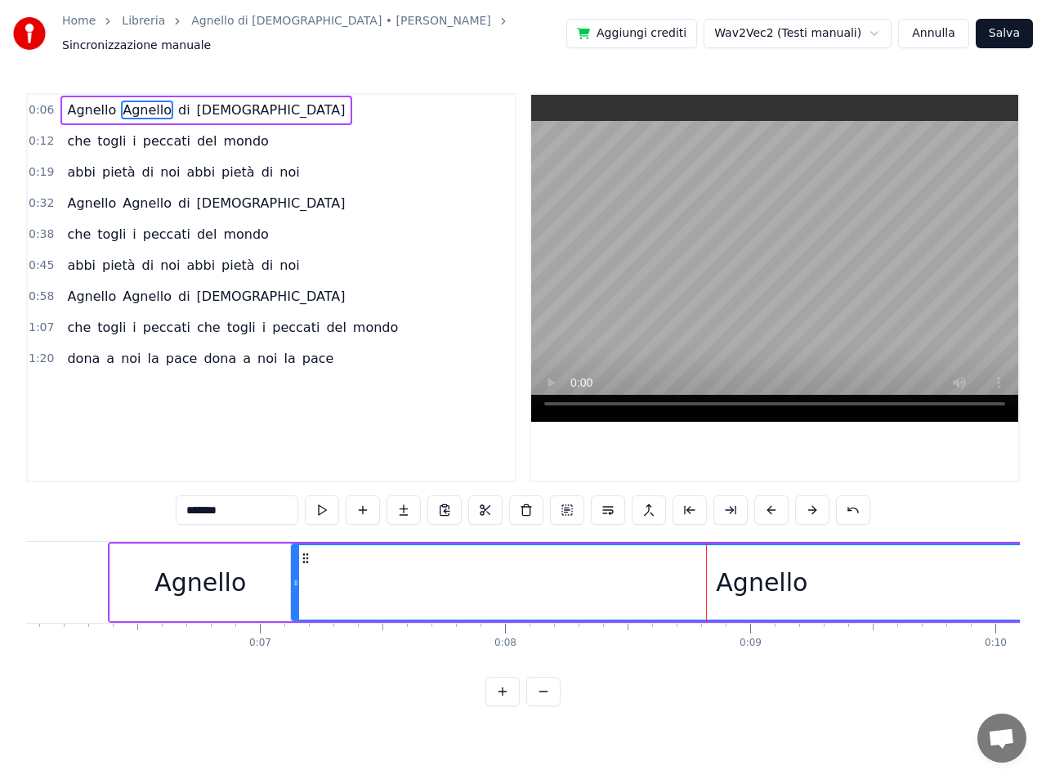
drag, startPoint x: 703, startPoint y: 570, endPoint x: 315, endPoint y: 579, distance: 387.4
click at [313, 583] on div "Agnello" at bounding box center [762, 582] width 938 height 74
click at [772, 503] on button at bounding box center [771, 509] width 34 height 29
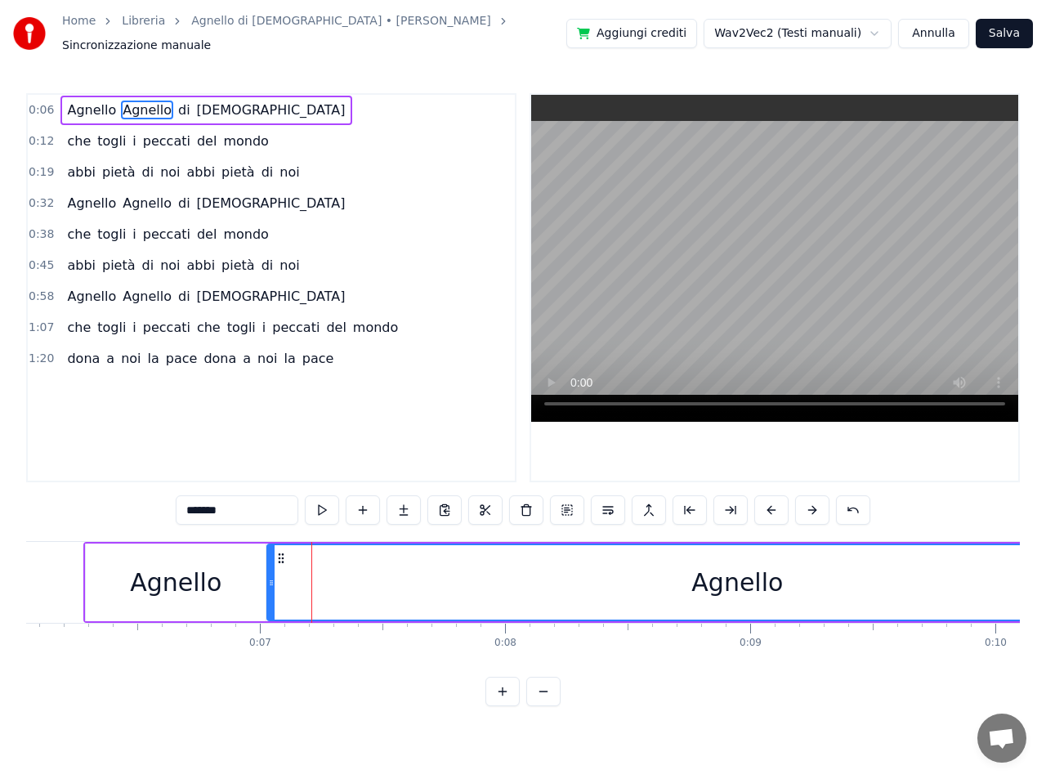
click at [772, 503] on button at bounding box center [771, 509] width 34 height 29
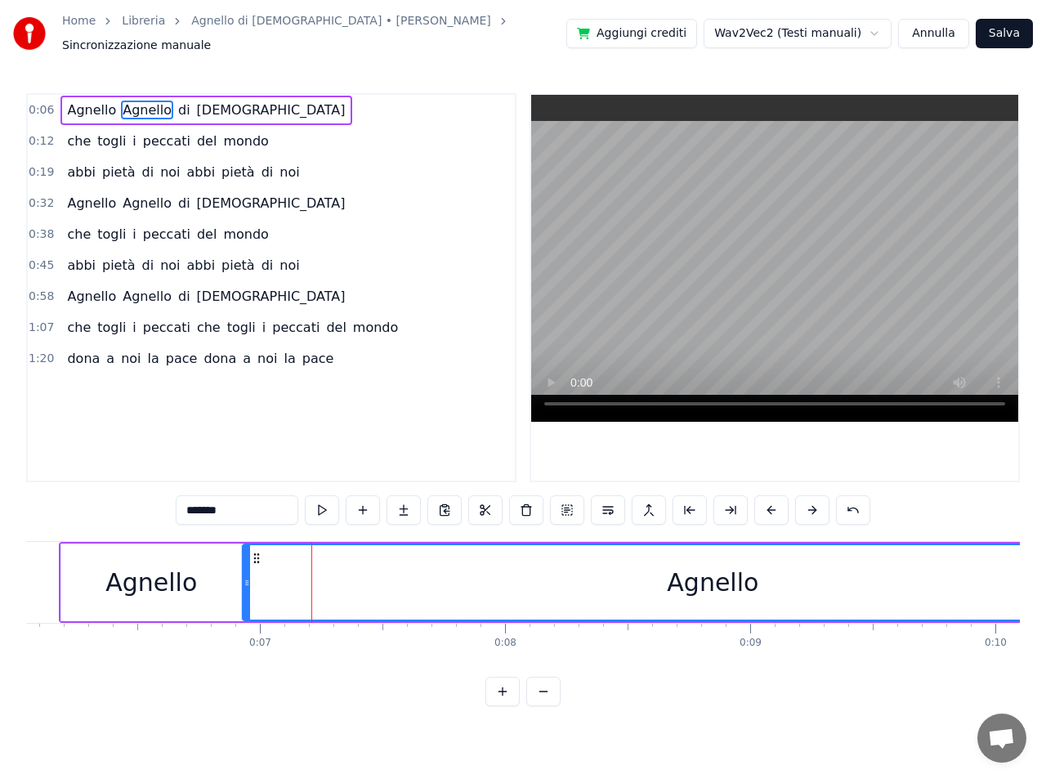
click at [772, 503] on button at bounding box center [771, 509] width 34 height 29
click at [146, 587] on div "Agnello" at bounding box center [127, 582] width 92 height 37
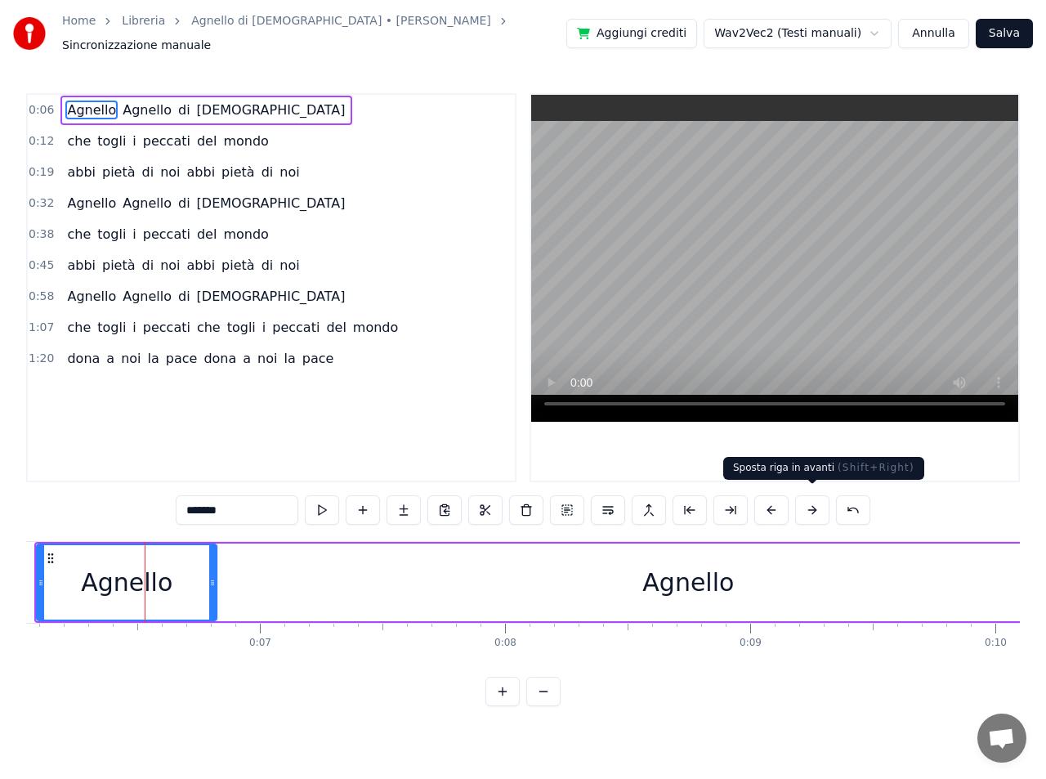
click at [813, 505] on button at bounding box center [812, 509] width 34 height 29
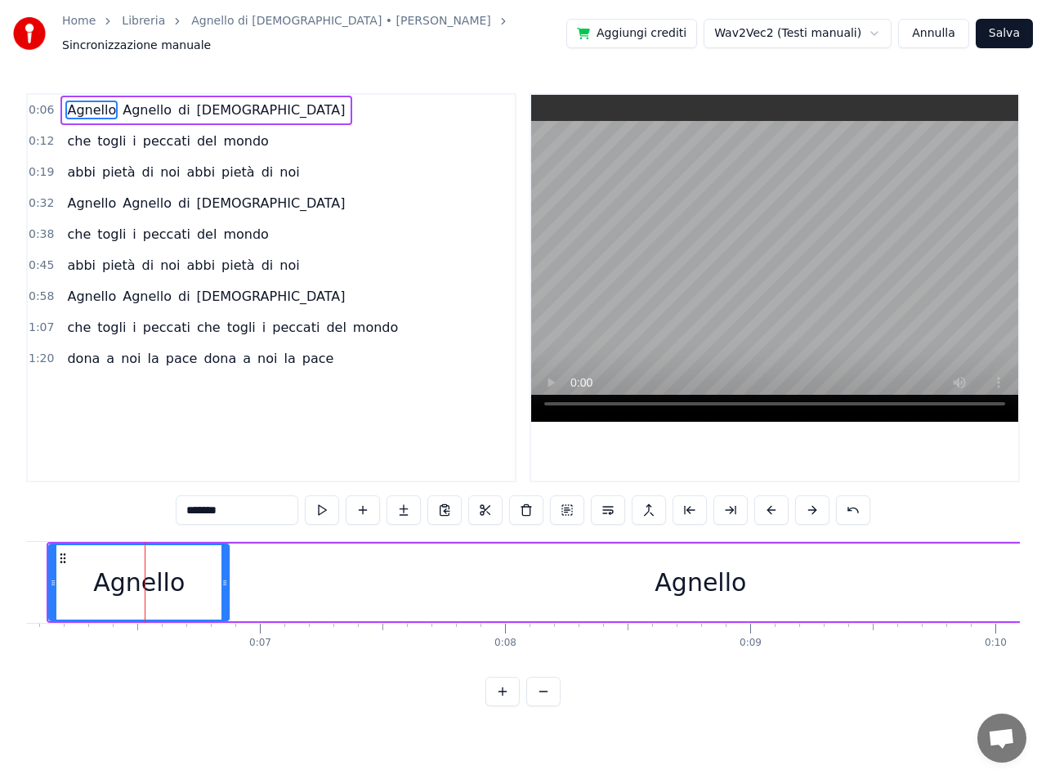
click at [813, 505] on button at bounding box center [812, 509] width 34 height 29
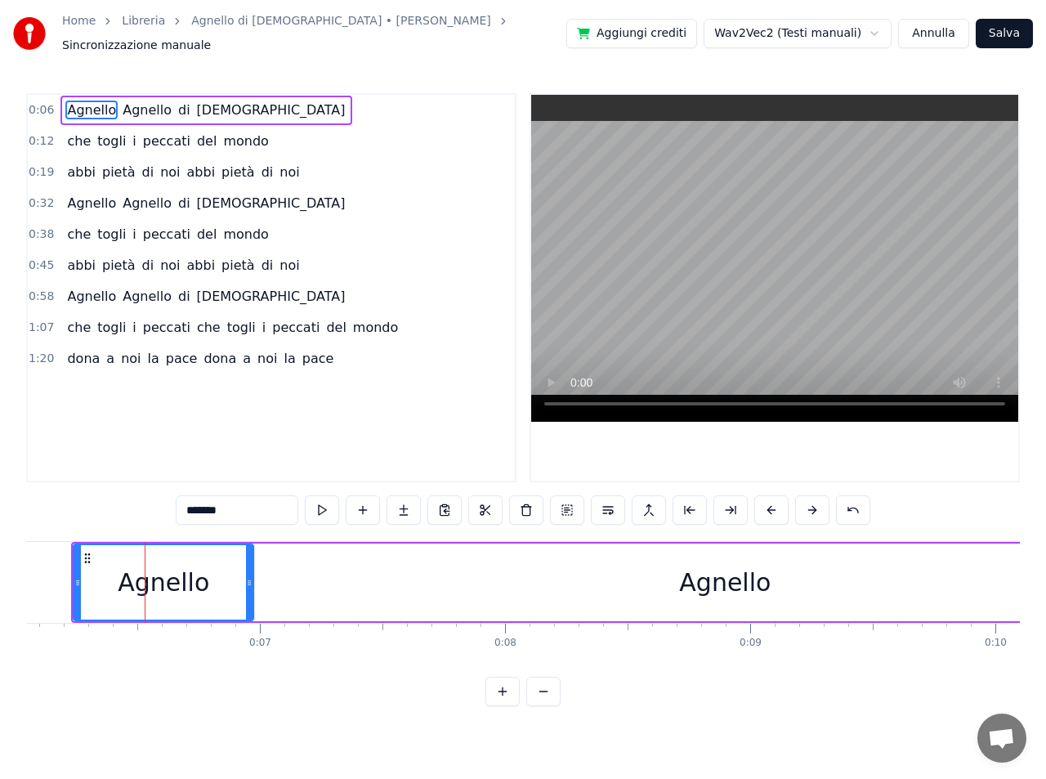
click at [813, 505] on button at bounding box center [812, 509] width 34 height 29
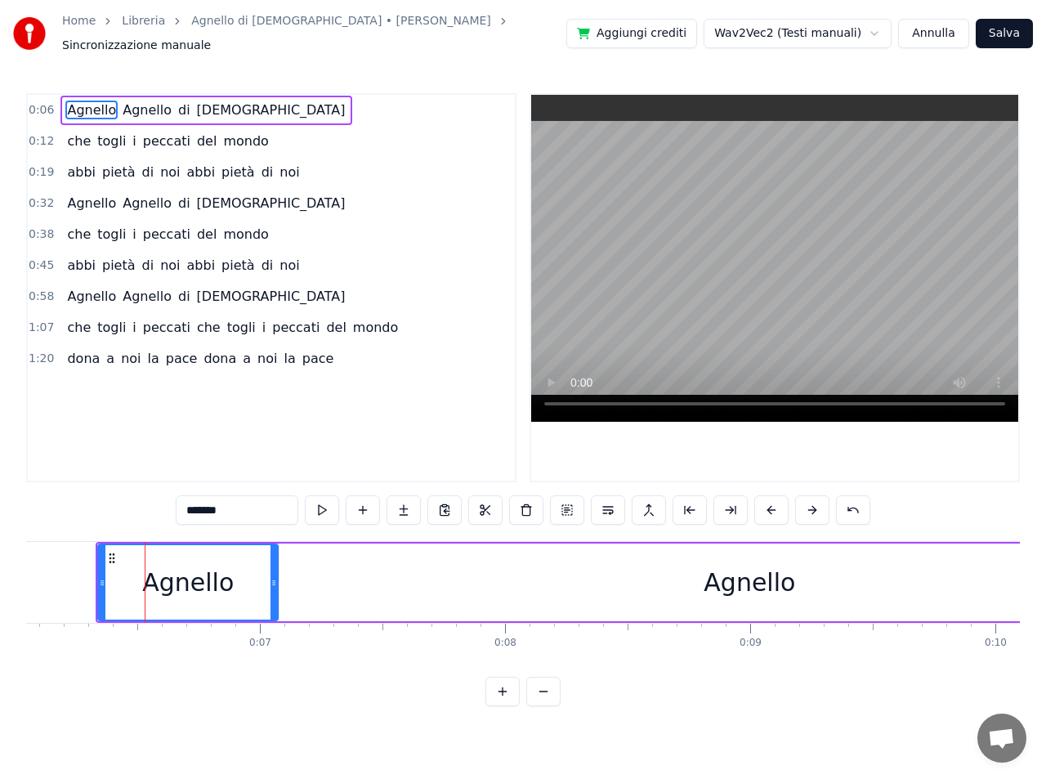
click at [813, 505] on button at bounding box center [812, 509] width 34 height 29
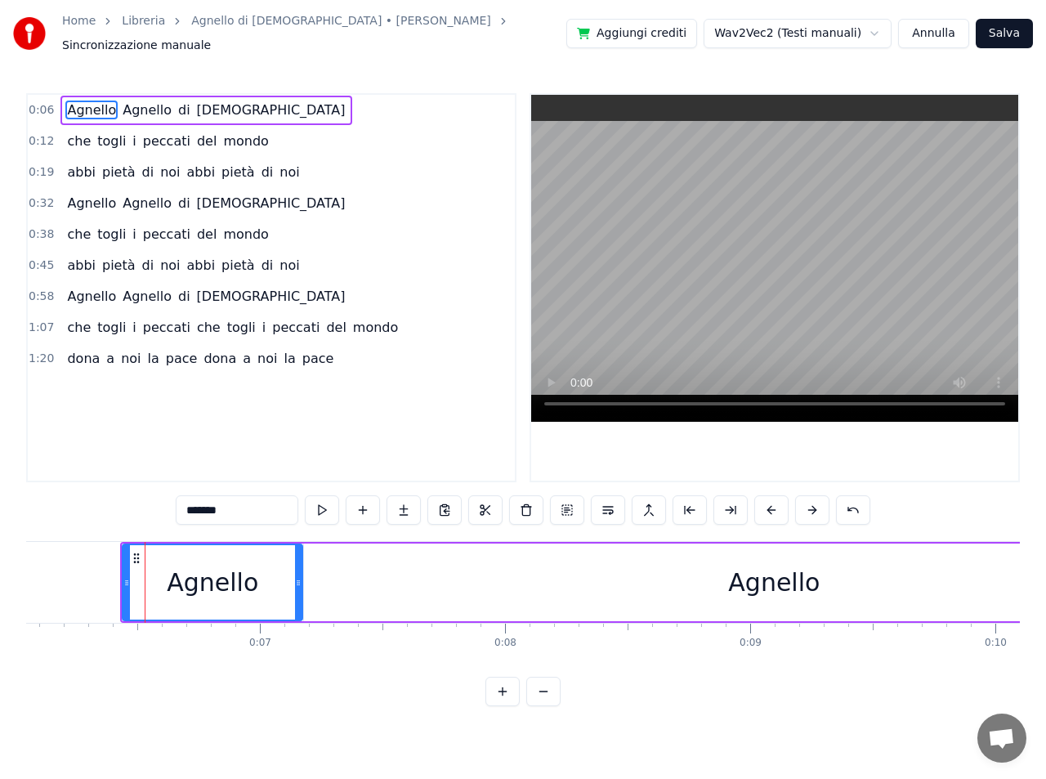
click at [813, 505] on button at bounding box center [812, 509] width 34 height 29
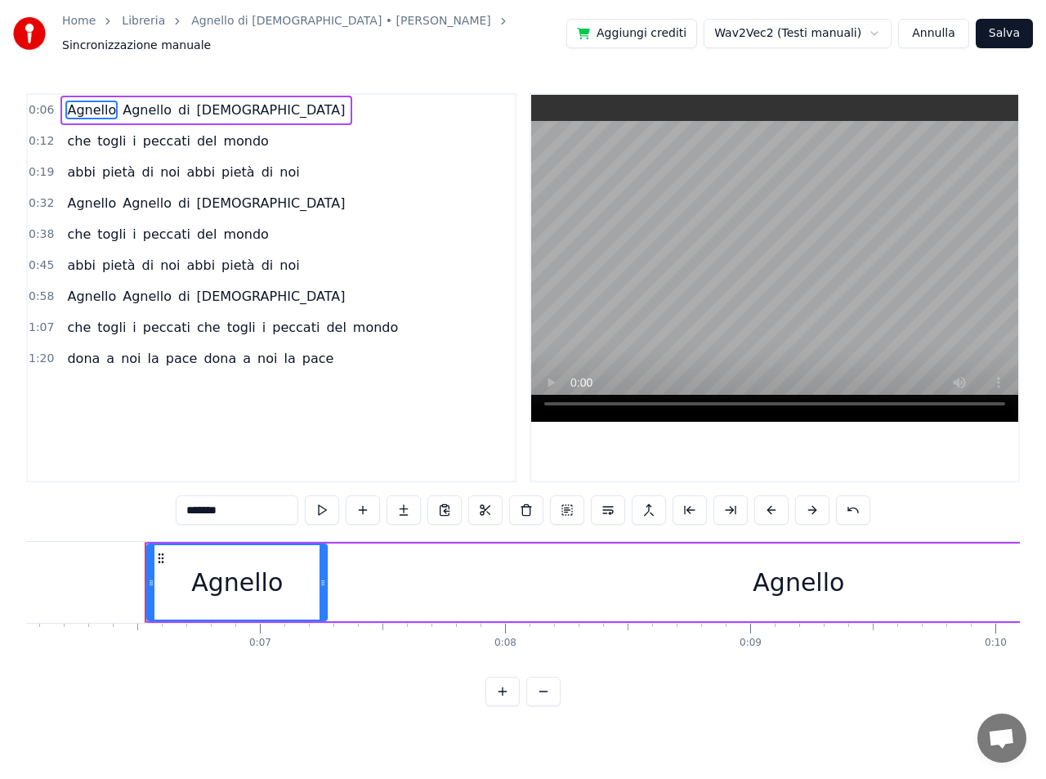
click at [813, 505] on button at bounding box center [812, 509] width 34 height 29
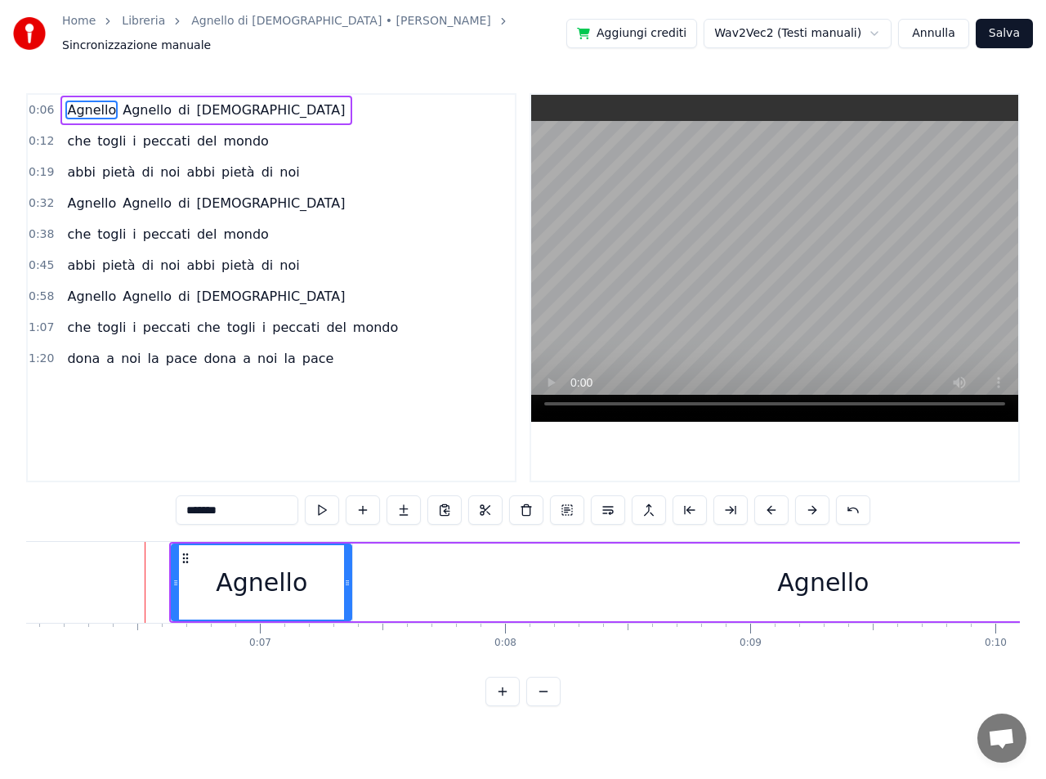
click at [813, 505] on button at bounding box center [812, 509] width 34 height 29
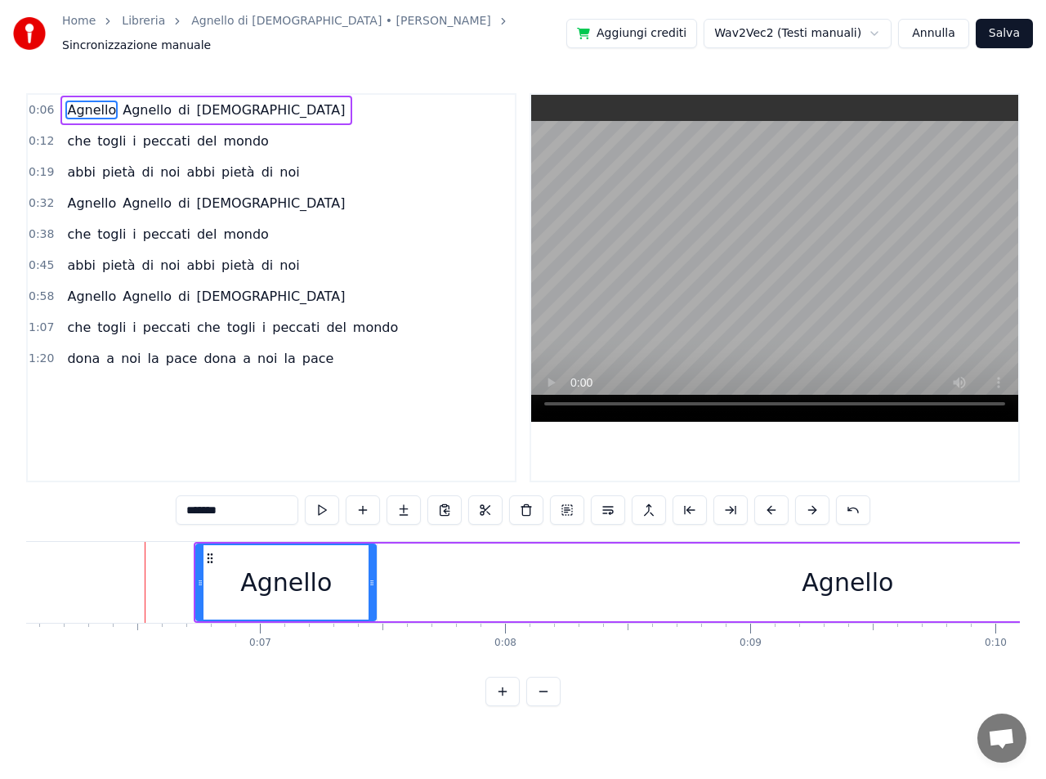
click at [813, 505] on button at bounding box center [812, 509] width 34 height 29
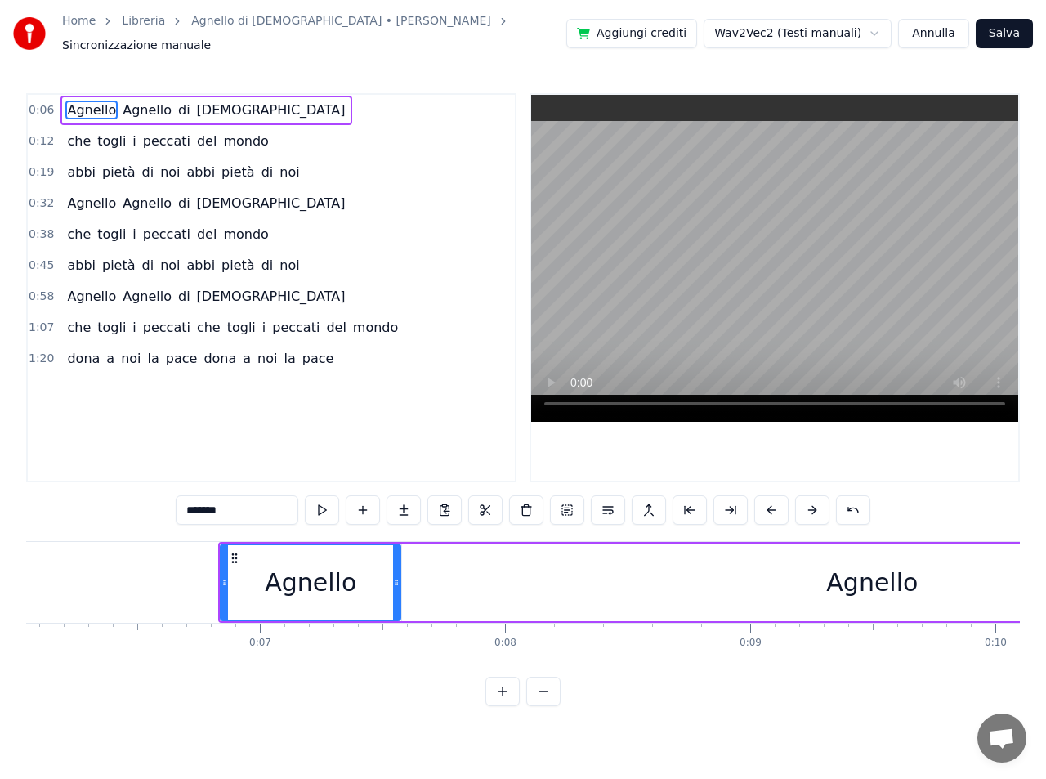
click at [813, 505] on button at bounding box center [812, 509] width 34 height 29
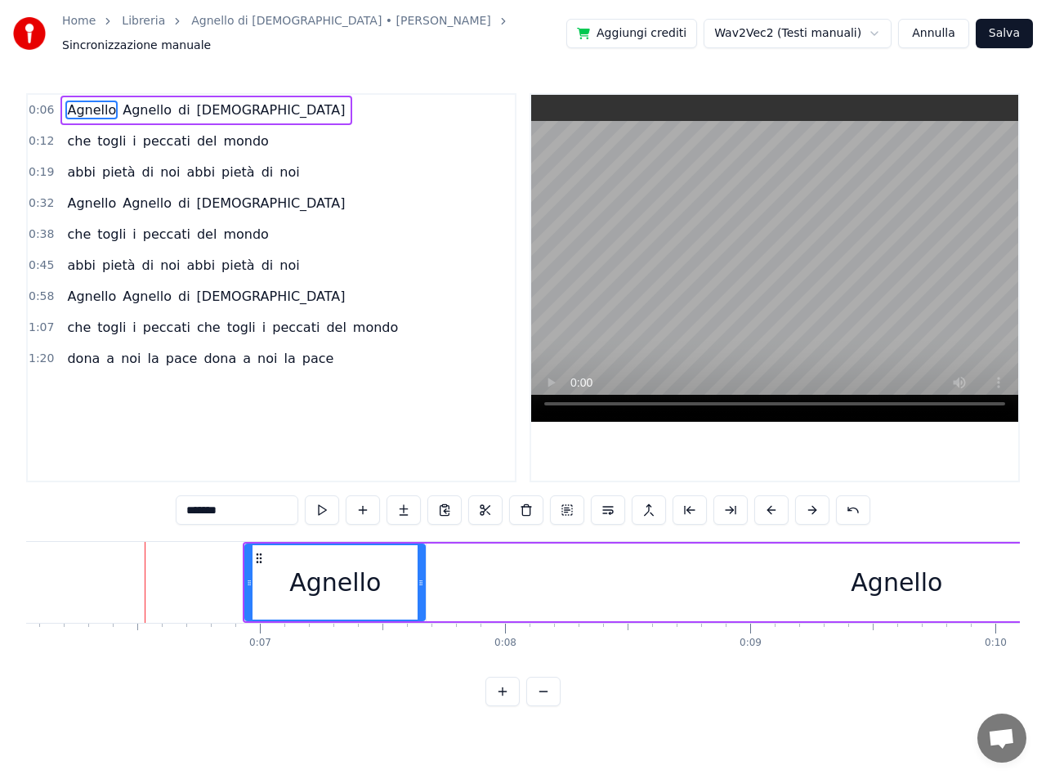
click at [813, 505] on button at bounding box center [812, 509] width 34 height 29
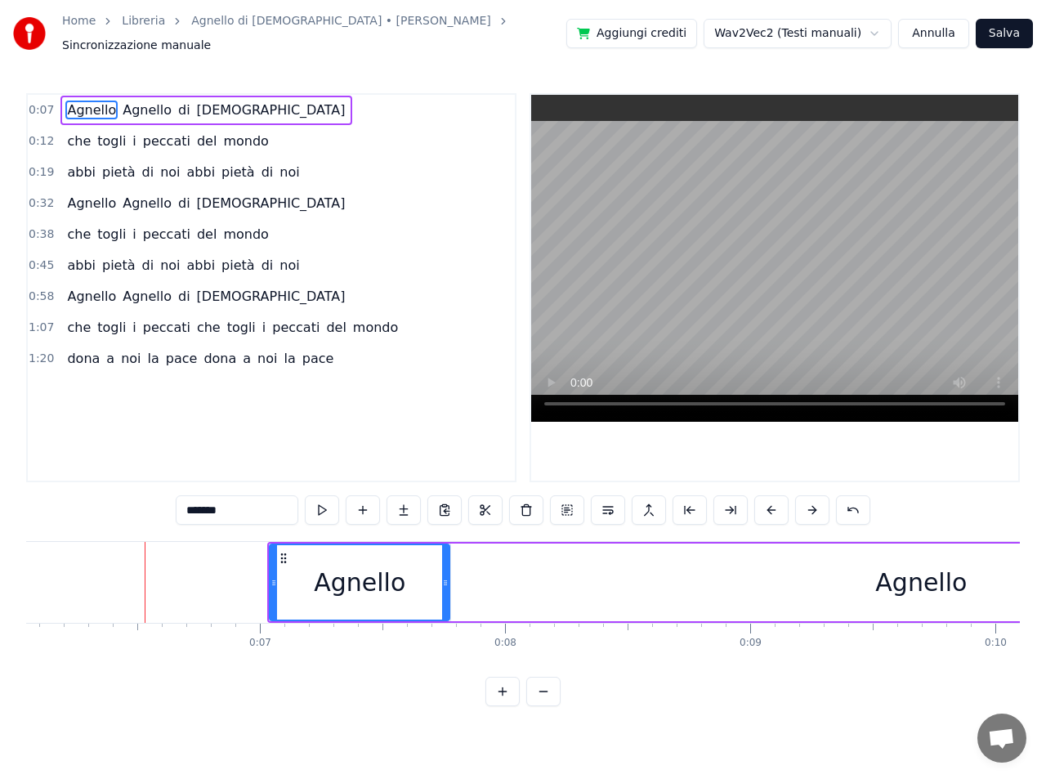
click at [813, 505] on button at bounding box center [812, 509] width 34 height 29
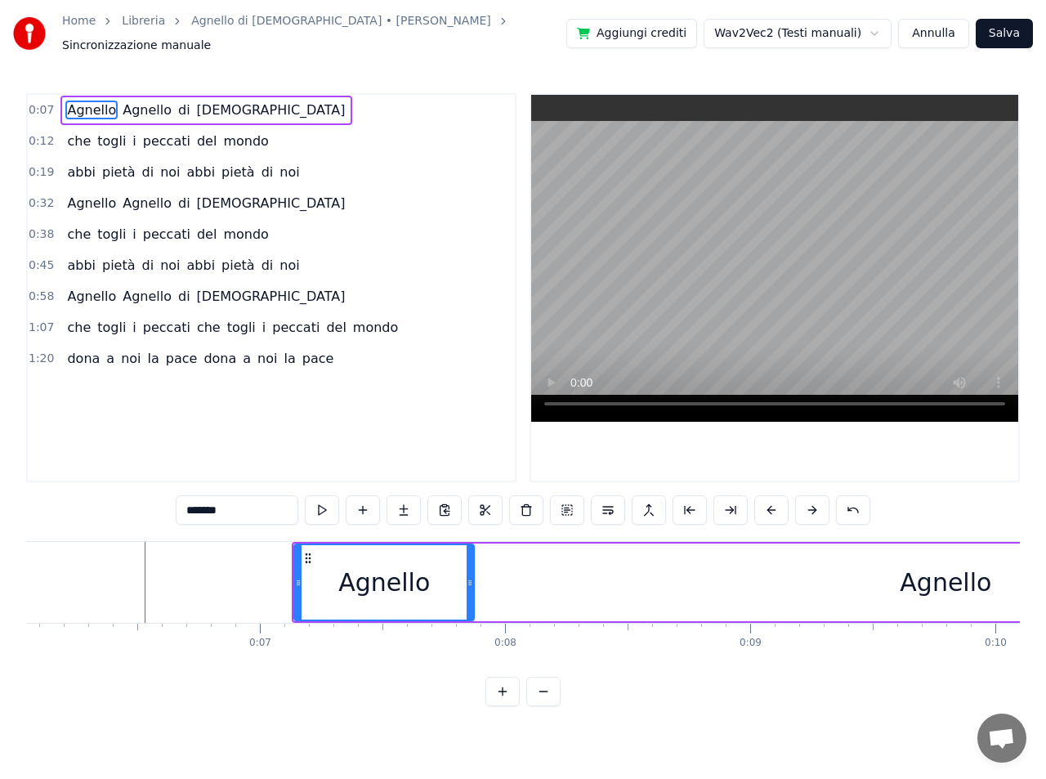
click at [813, 505] on button at bounding box center [812, 509] width 34 height 29
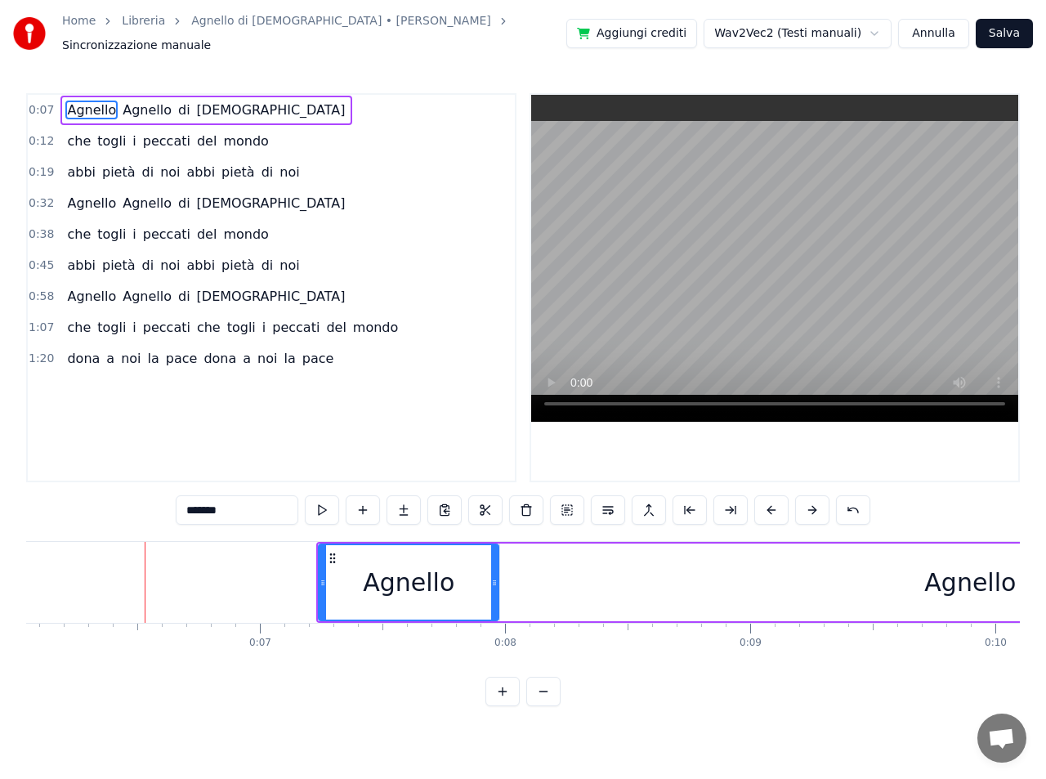
click at [813, 505] on button at bounding box center [812, 509] width 34 height 29
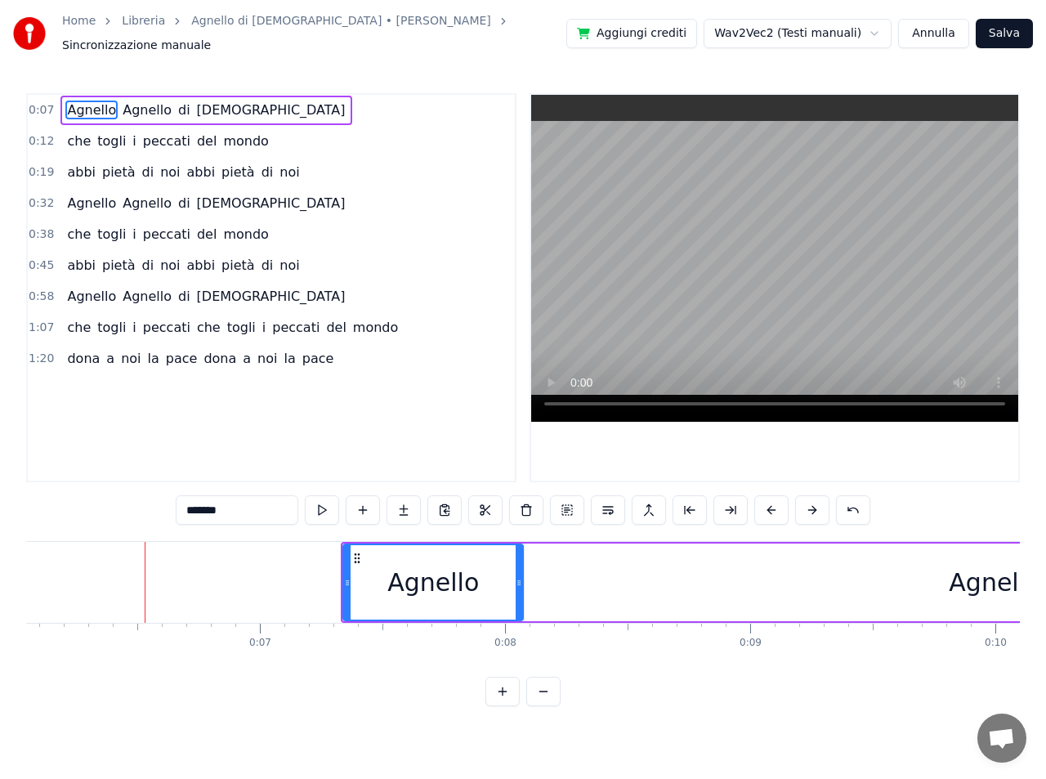
click at [813, 505] on button at bounding box center [812, 509] width 34 height 29
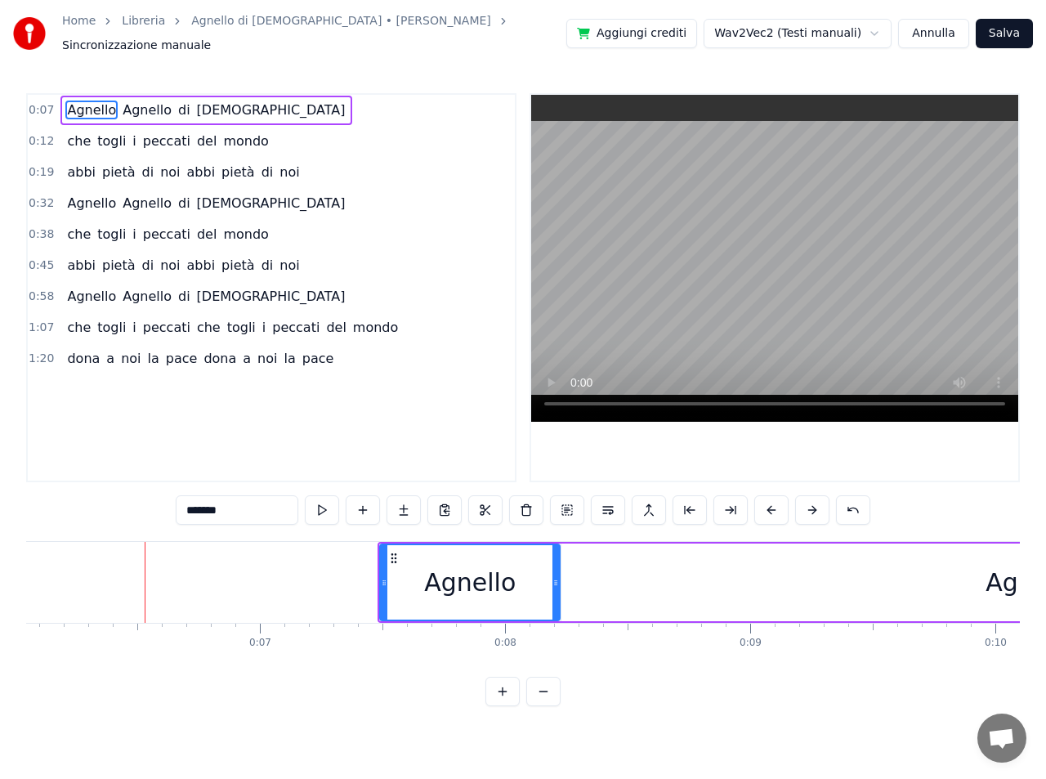
click at [813, 505] on button at bounding box center [812, 509] width 34 height 29
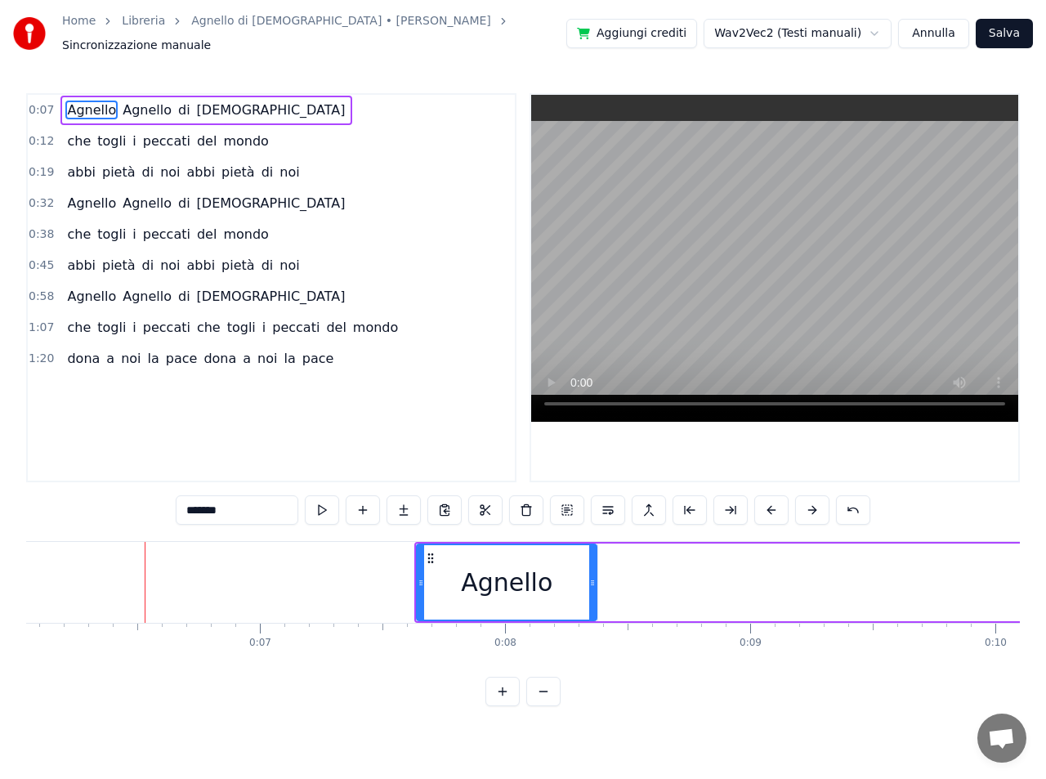
click at [813, 505] on button at bounding box center [812, 509] width 34 height 29
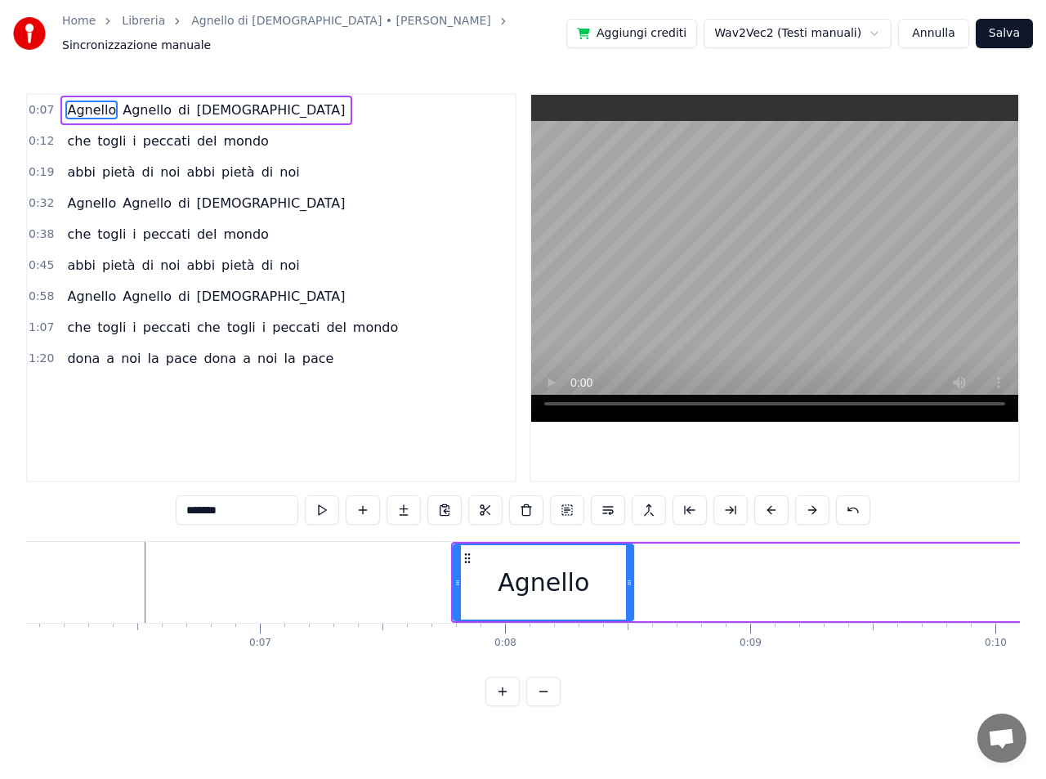
click at [813, 505] on button at bounding box center [812, 509] width 34 height 29
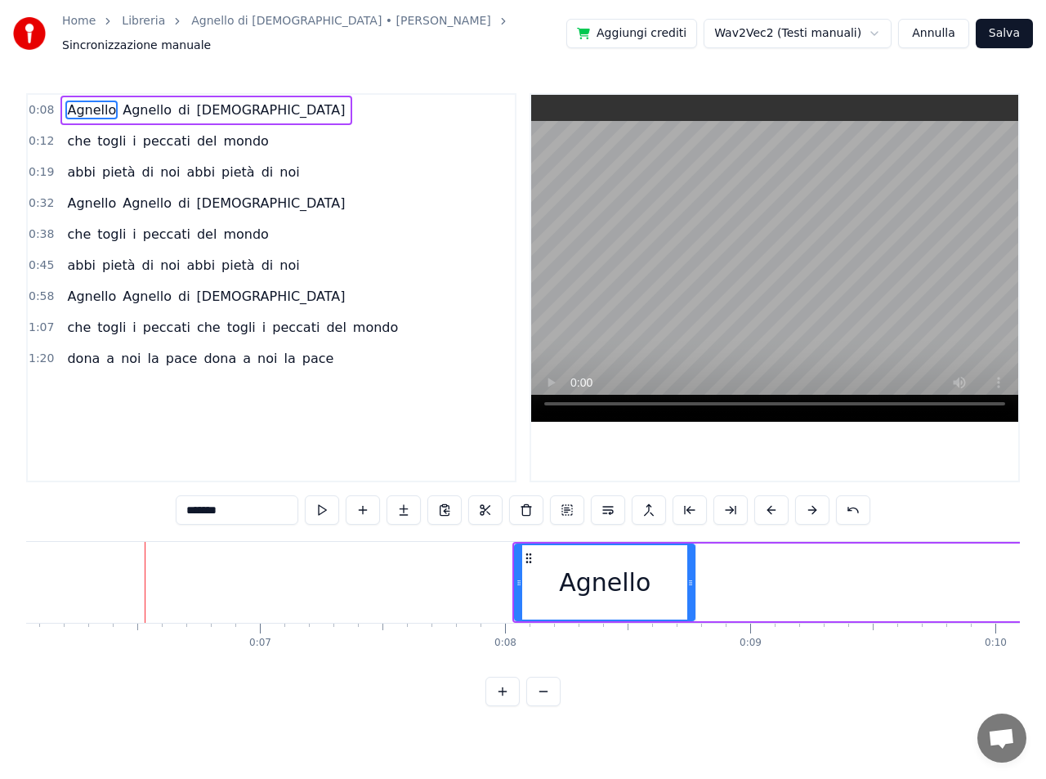
click at [813, 505] on button at bounding box center [812, 509] width 34 height 29
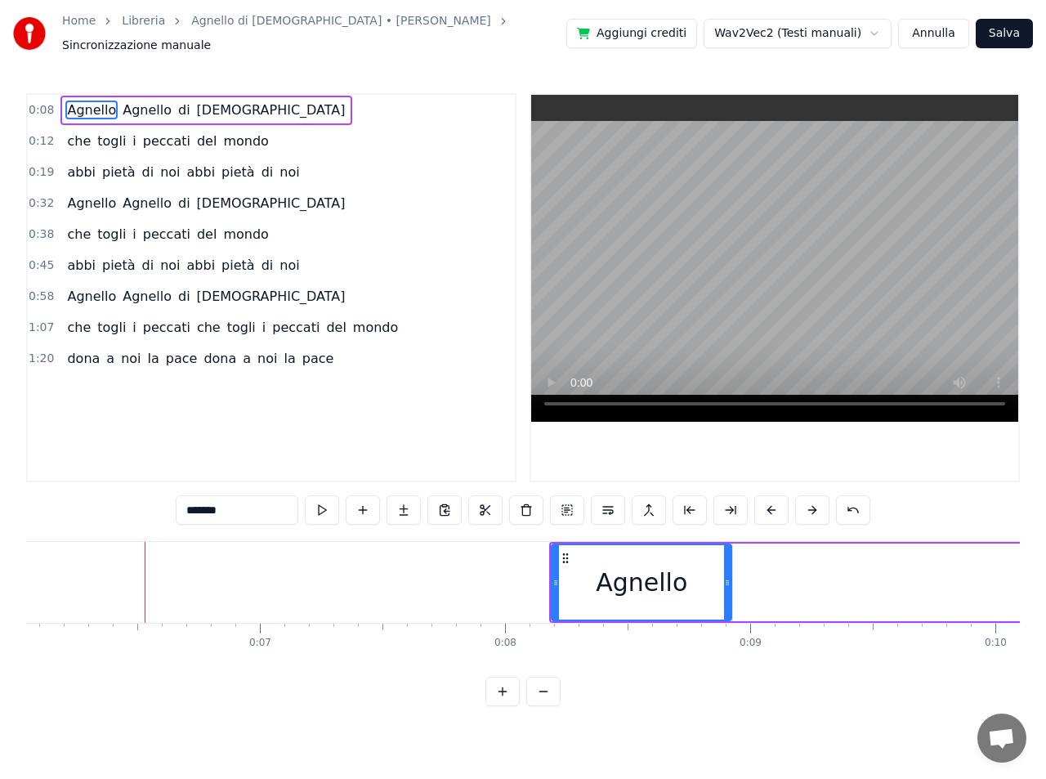
click at [813, 505] on button at bounding box center [812, 509] width 34 height 29
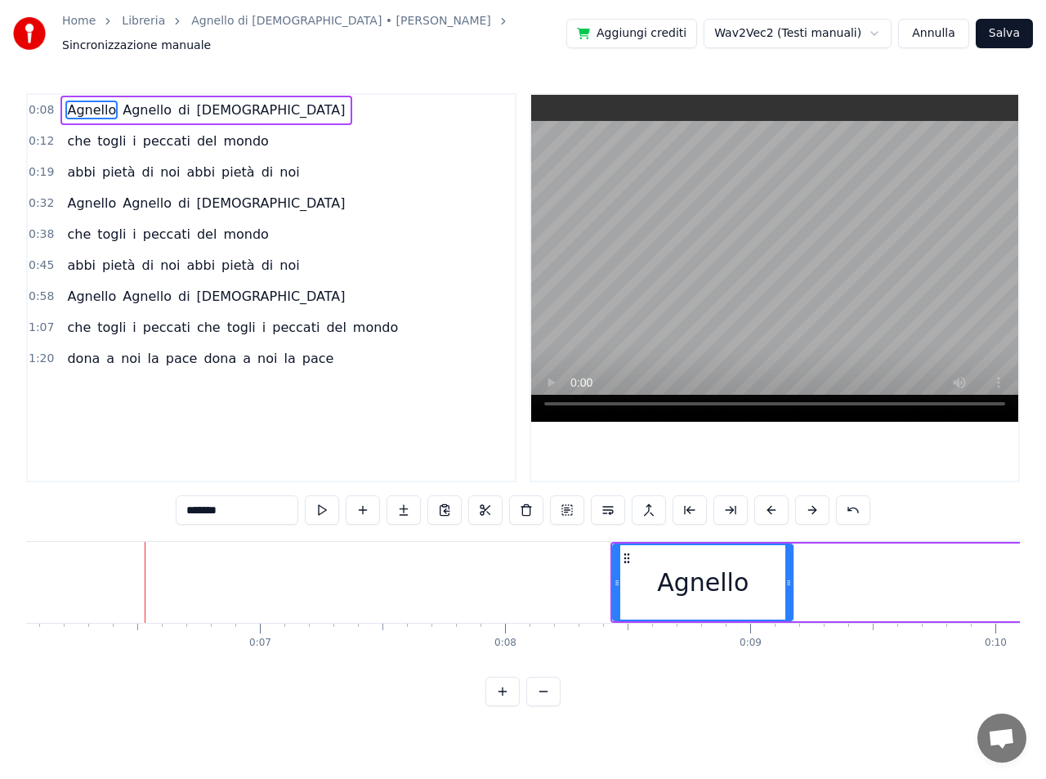
click at [813, 505] on button at bounding box center [812, 509] width 34 height 29
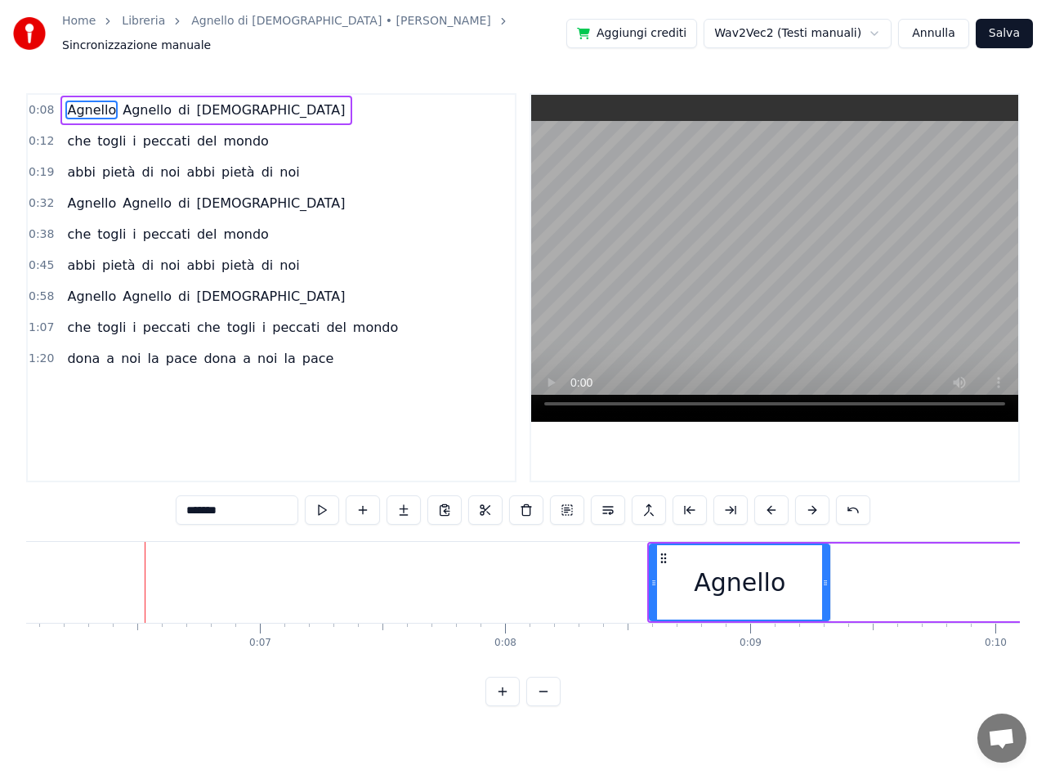
click at [813, 505] on button at bounding box center [812, 509] width 34 height 29
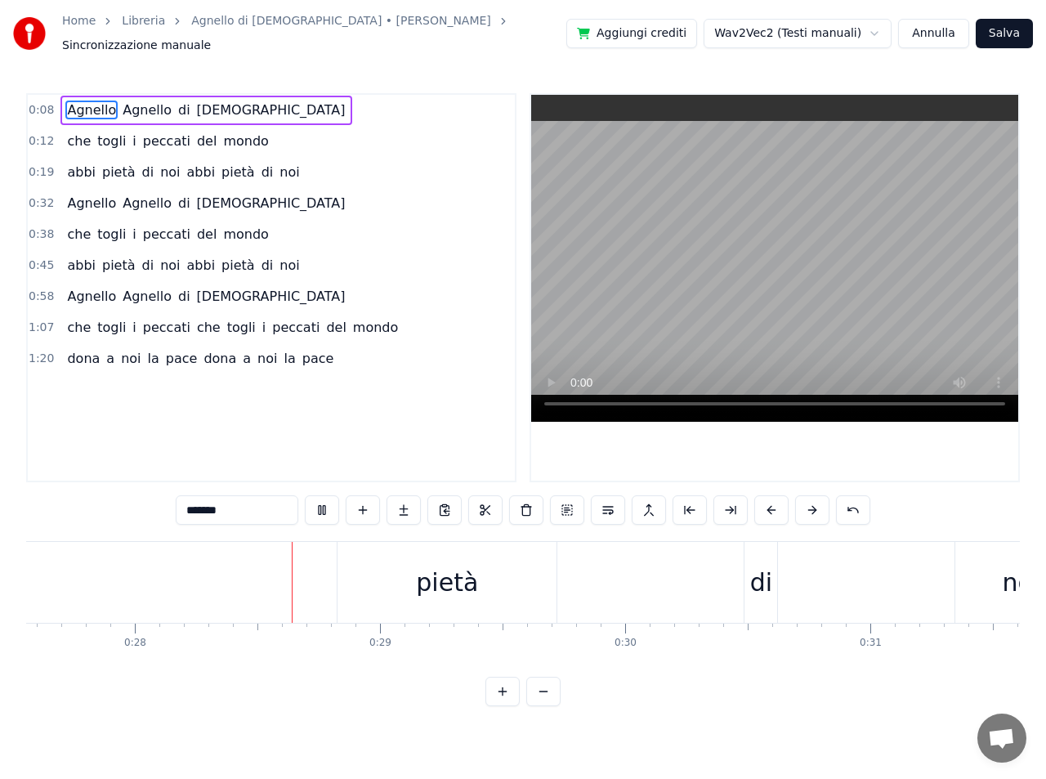
scroll to position [0, 6799]
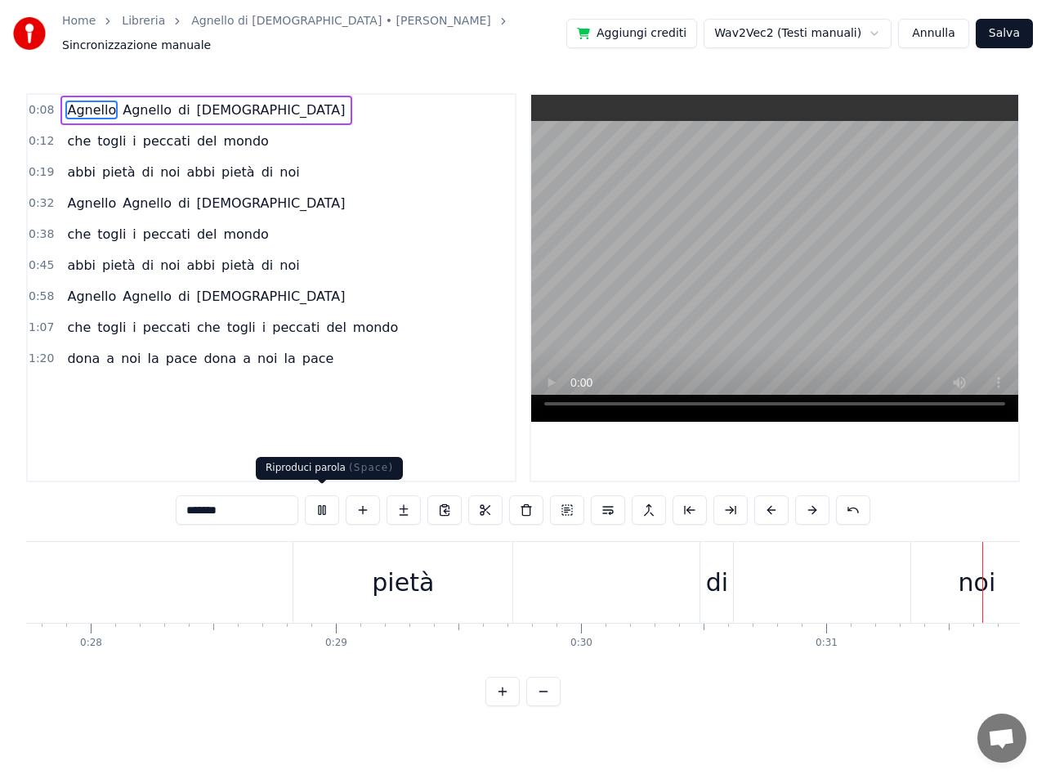
click at [324, 507] on button at bounding box center [322, 509] width 34 height 29
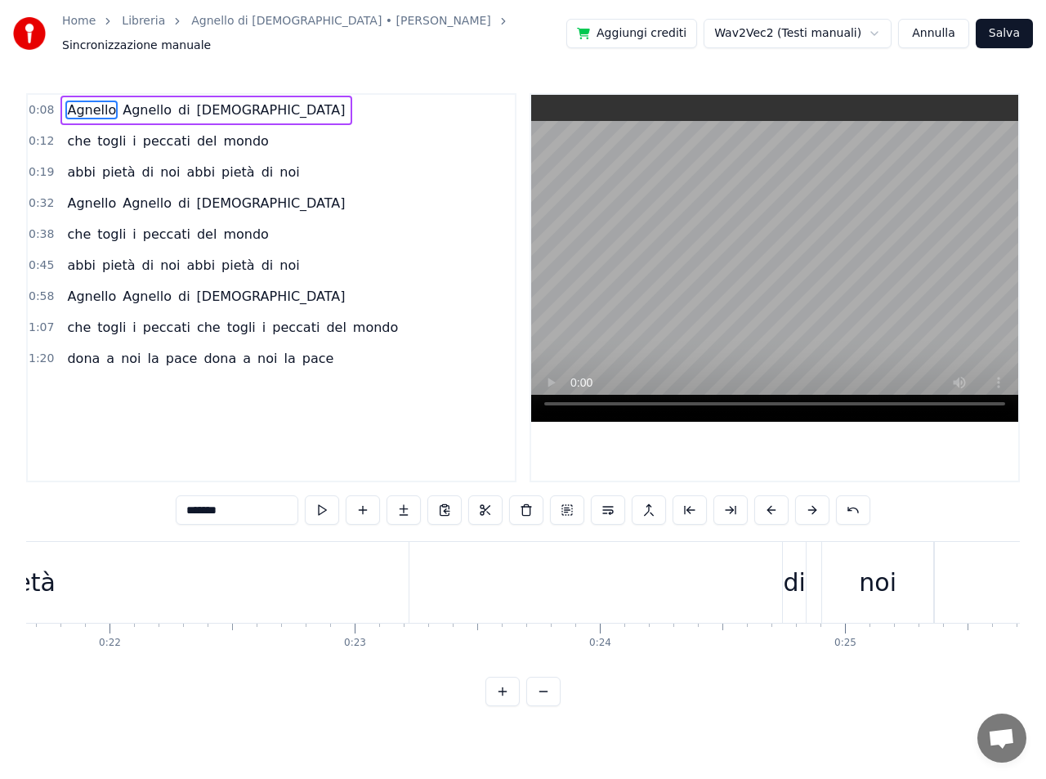
scroll to position [0, 5122]
click at [83, 101] on span "Agnello" at bounding box center [91, 110] width 52 height 19
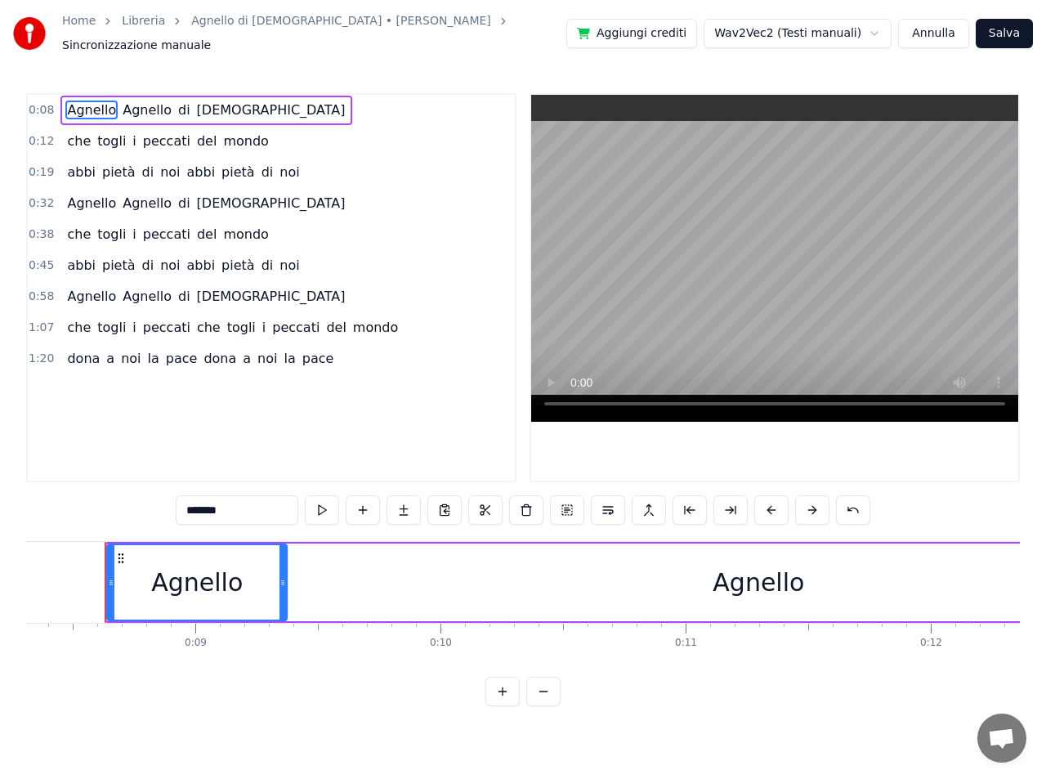
scroll to position [0, 2034]
click at [734, 580] on div "Agnello" at bounding box center [762, 582] width 92 height 37
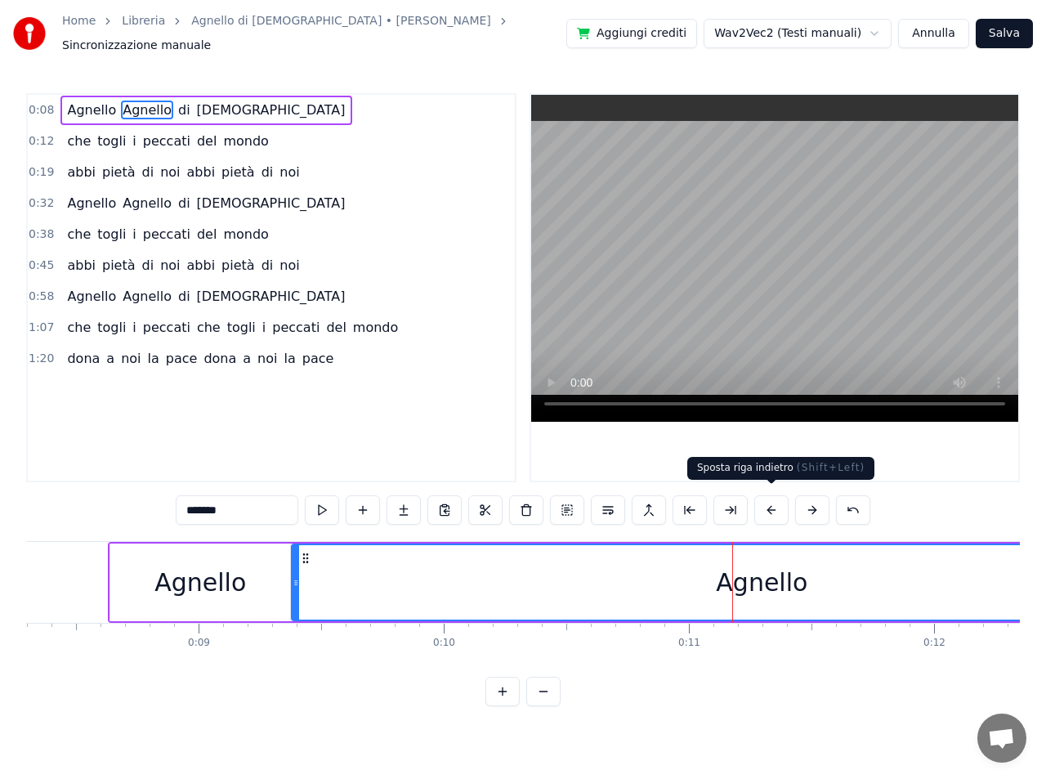
click at [771, 503] on button at bounding box center [771, 509] width 34 height 29
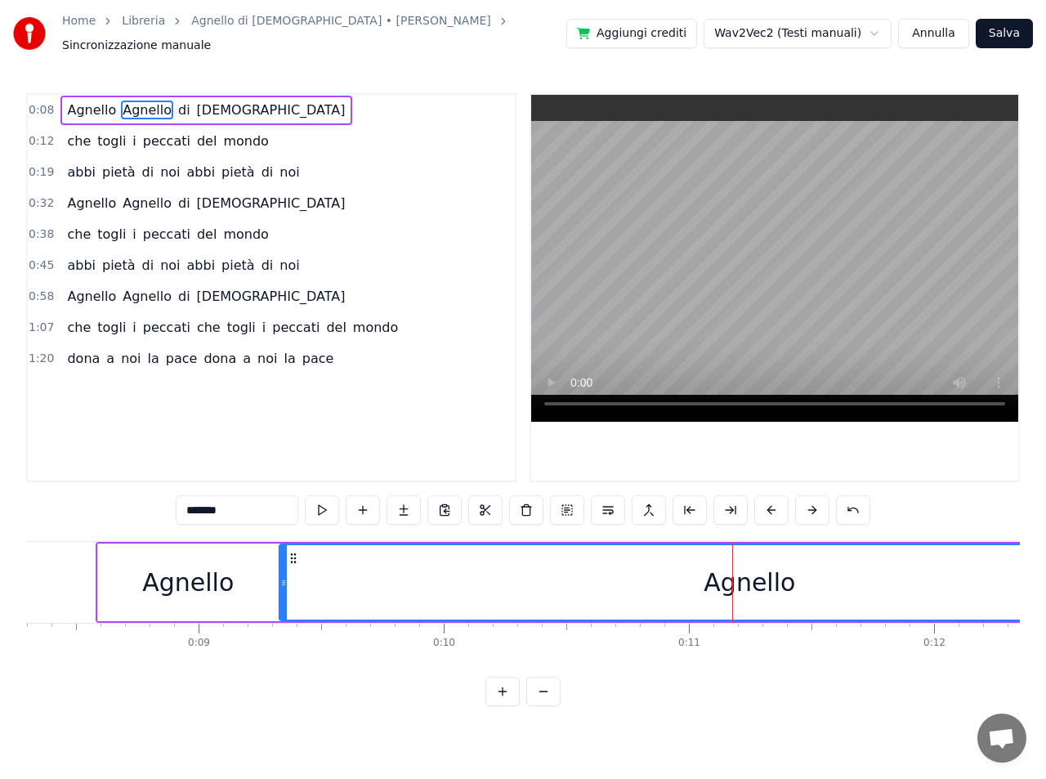
click at [771, 503] on button at bounding box center [771, 509] width 34 height 29
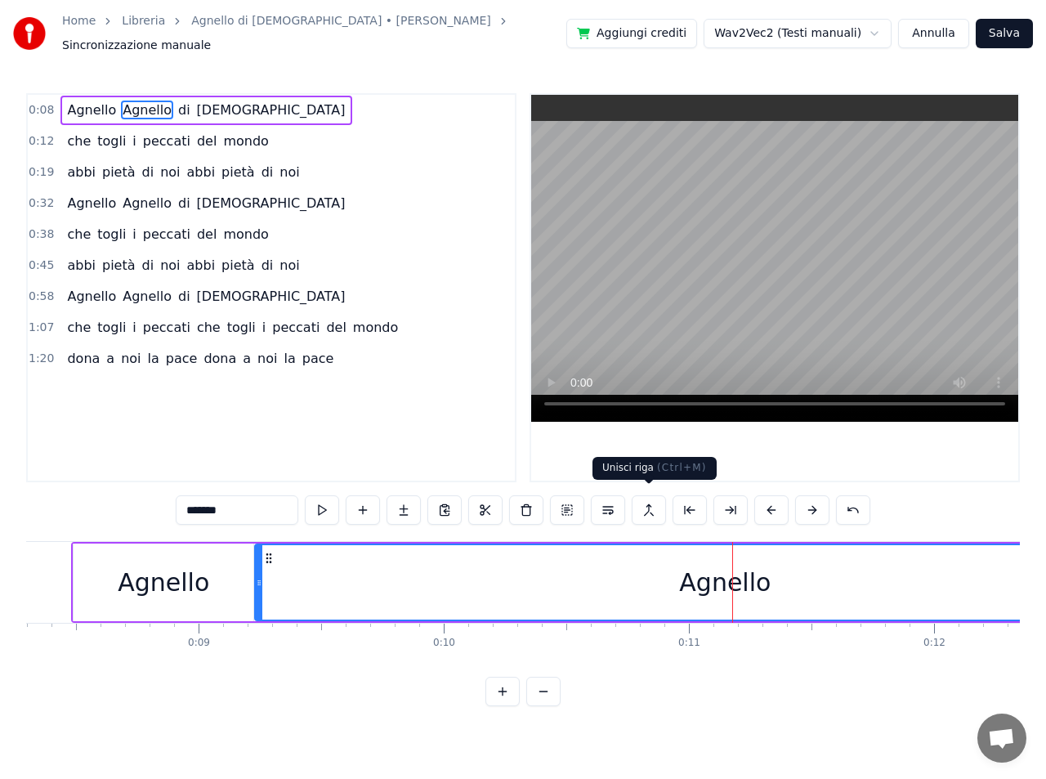
click at [650, 503] on button at bounding box center [649, 509] width 34 height 29
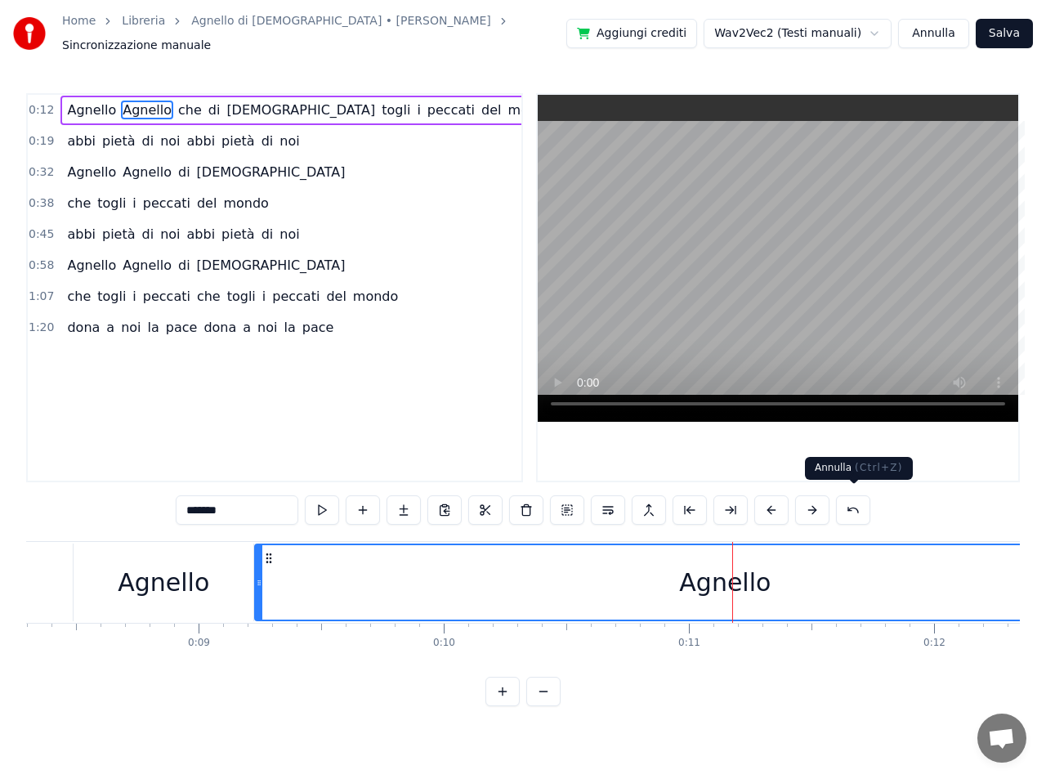
click at [856, 500] on button at bounding box center [853, 509] width 34 height 29
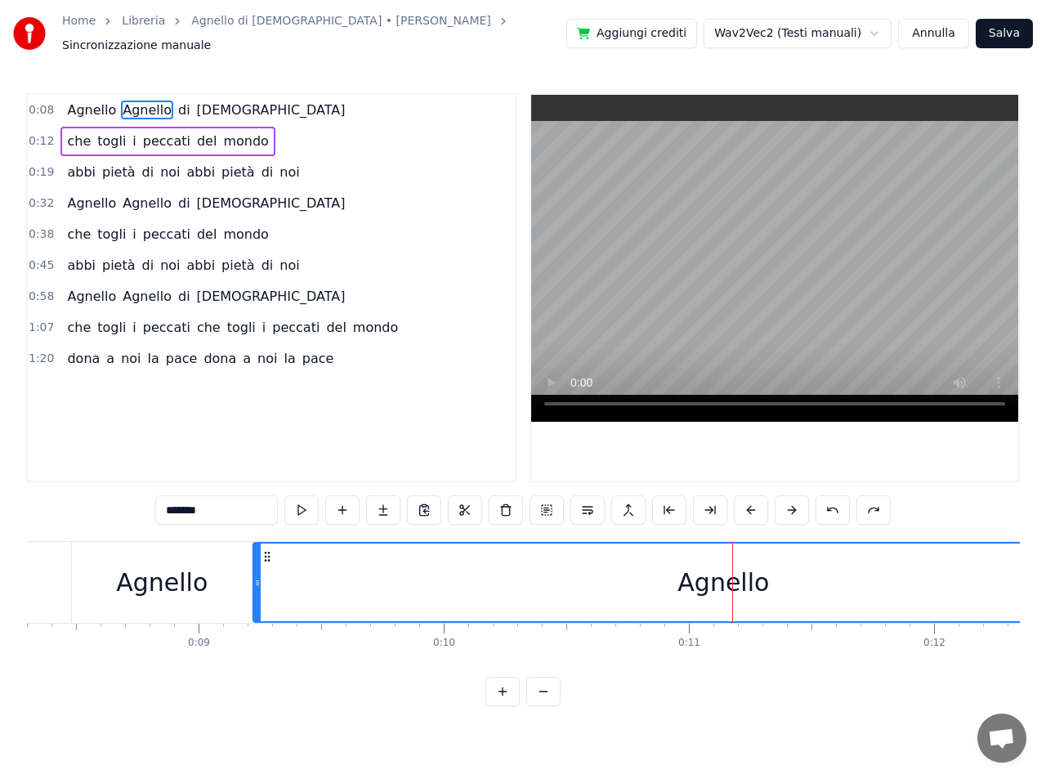
click at [98, 104] on span "Agnello" at bounding box center [91, 110] width 52 height 19
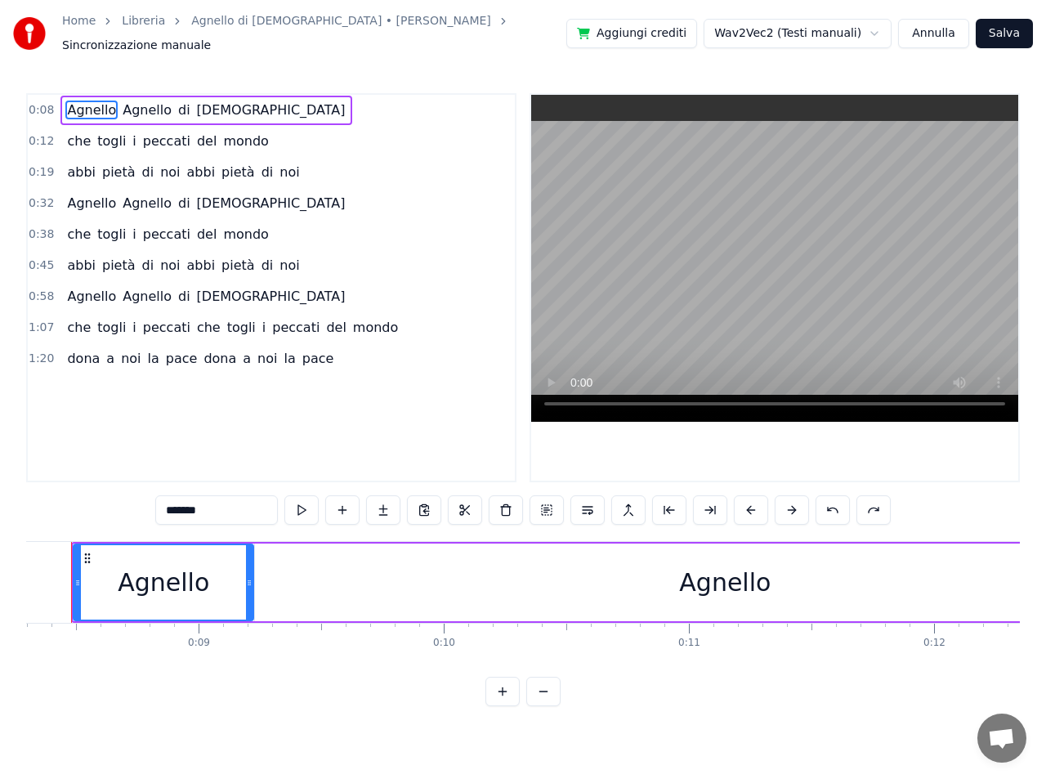
scroll to position [0, 1997]
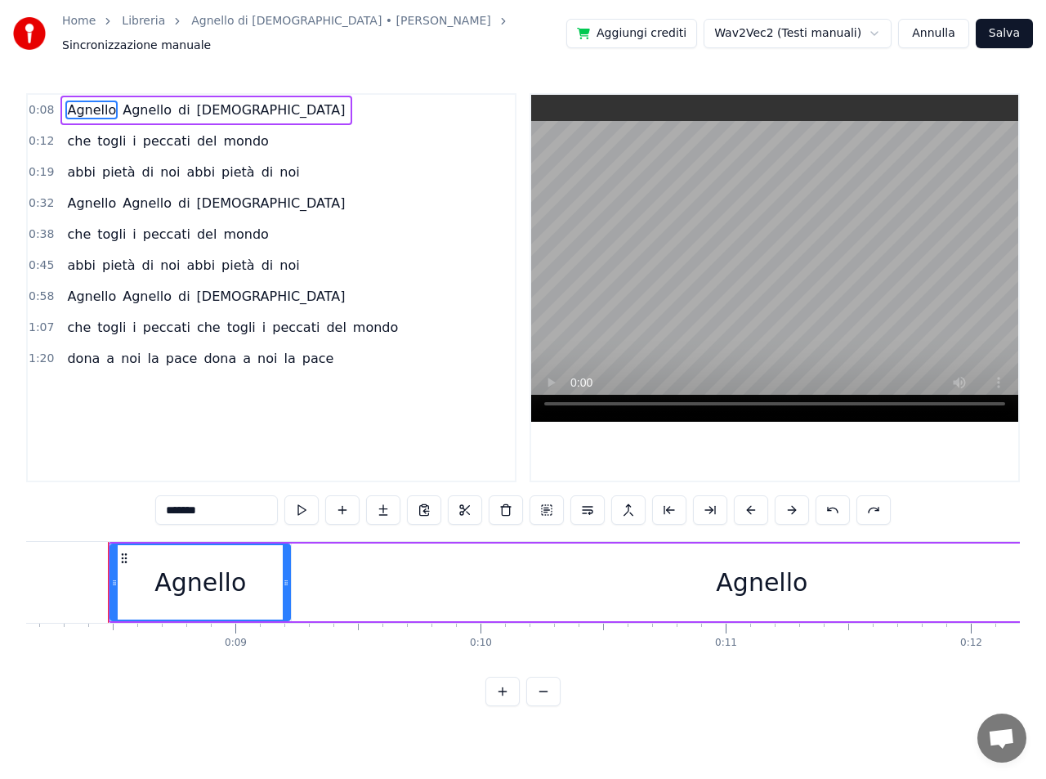
click at [144, 101] on span "Agnello" at bounding box center [147, 110] width 52 height 19
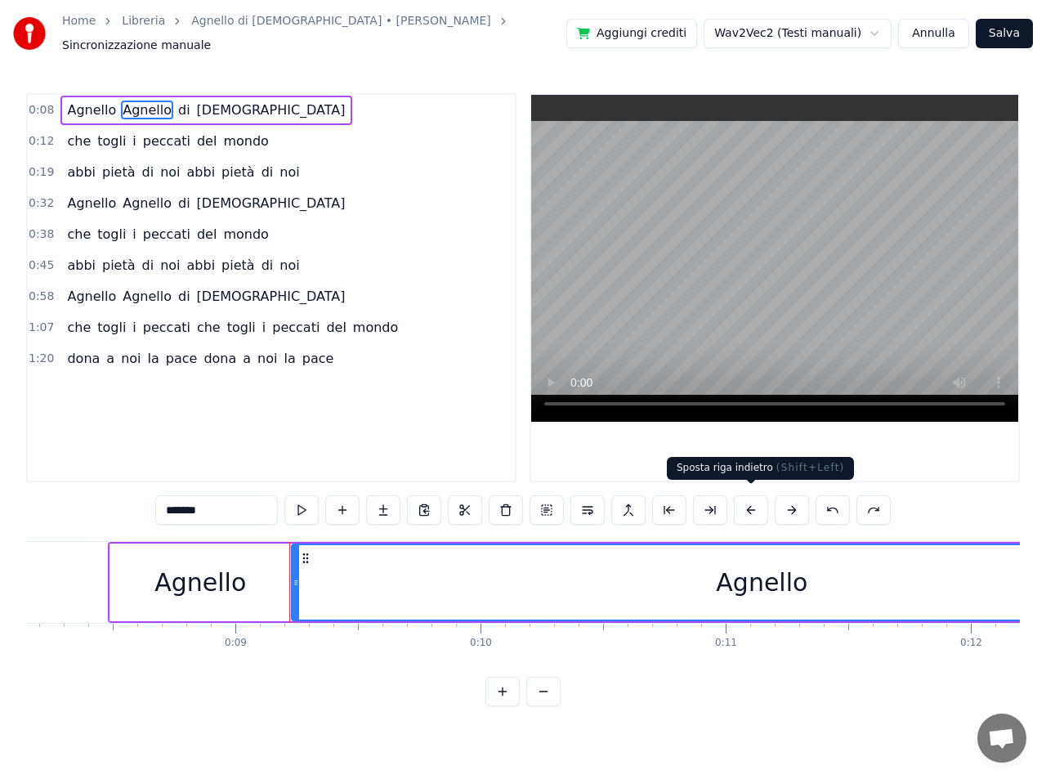
click at [751, 505] on button at bounding box center [751, 509] width 34 height 29
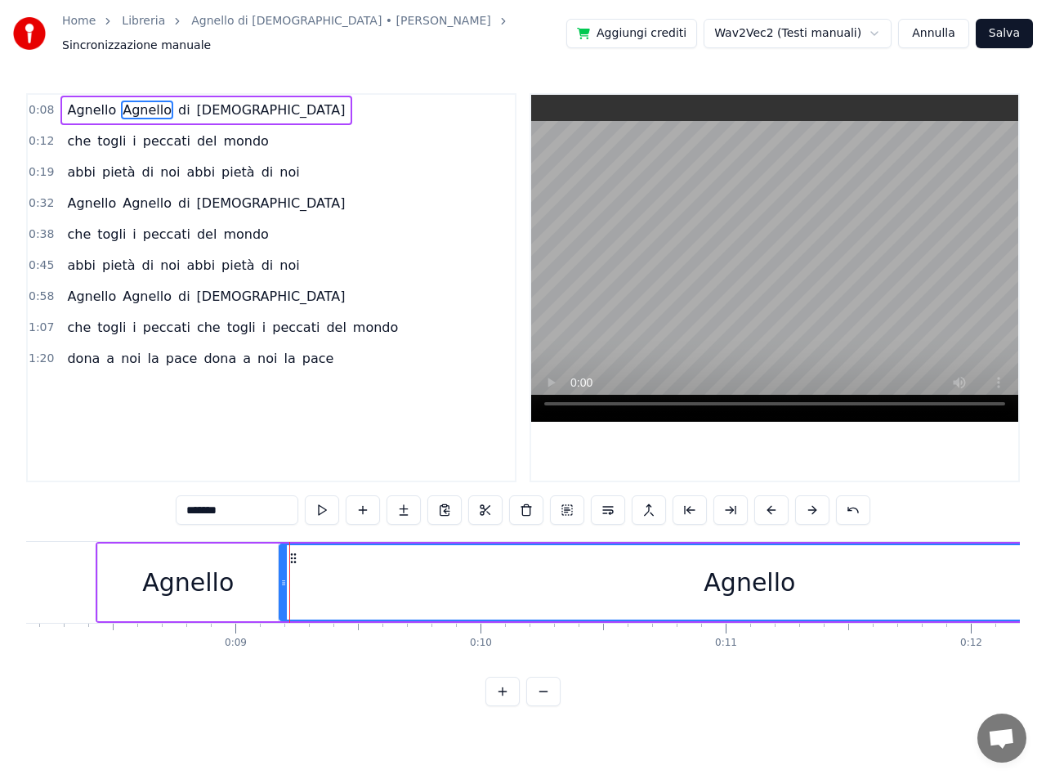
click at [751, 505] on div "*******" at bounding box center [523, 509] width 695 height 29
click at [766, 502] on button at bounding box center [771, 509] width 34 height 29
click at [770, 500] on button at bounding box center [771, 509] width 34 height 29
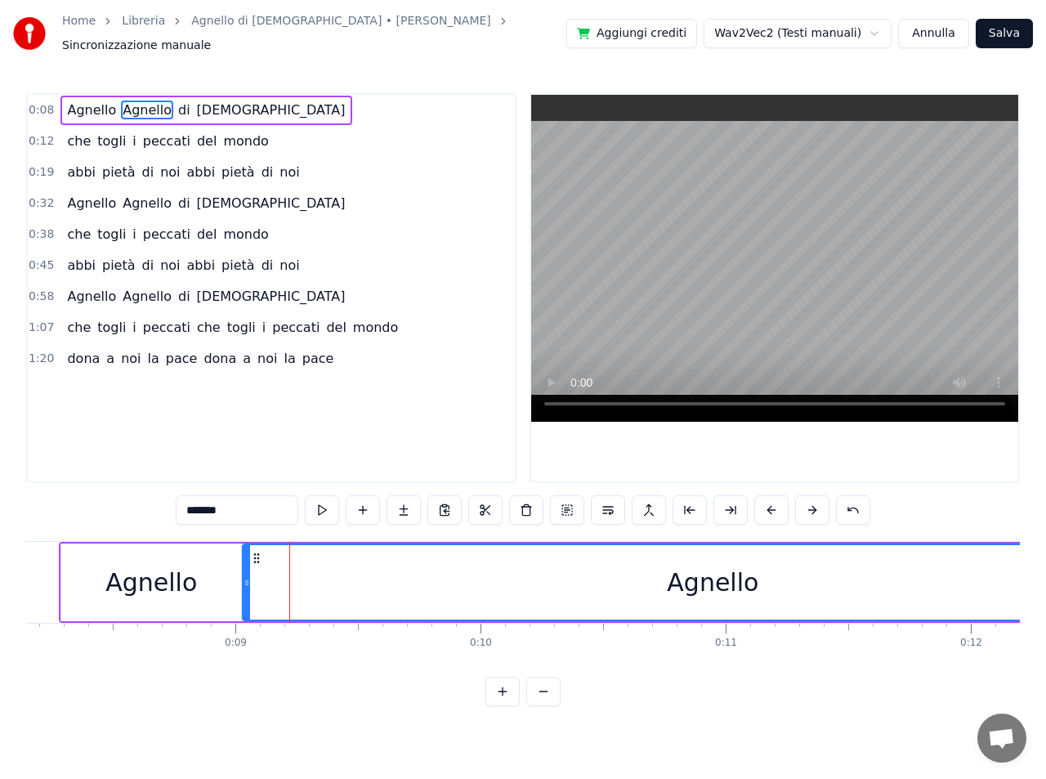
click at [770, 500] on button at bounding box center [771, 509] width 34 height 29
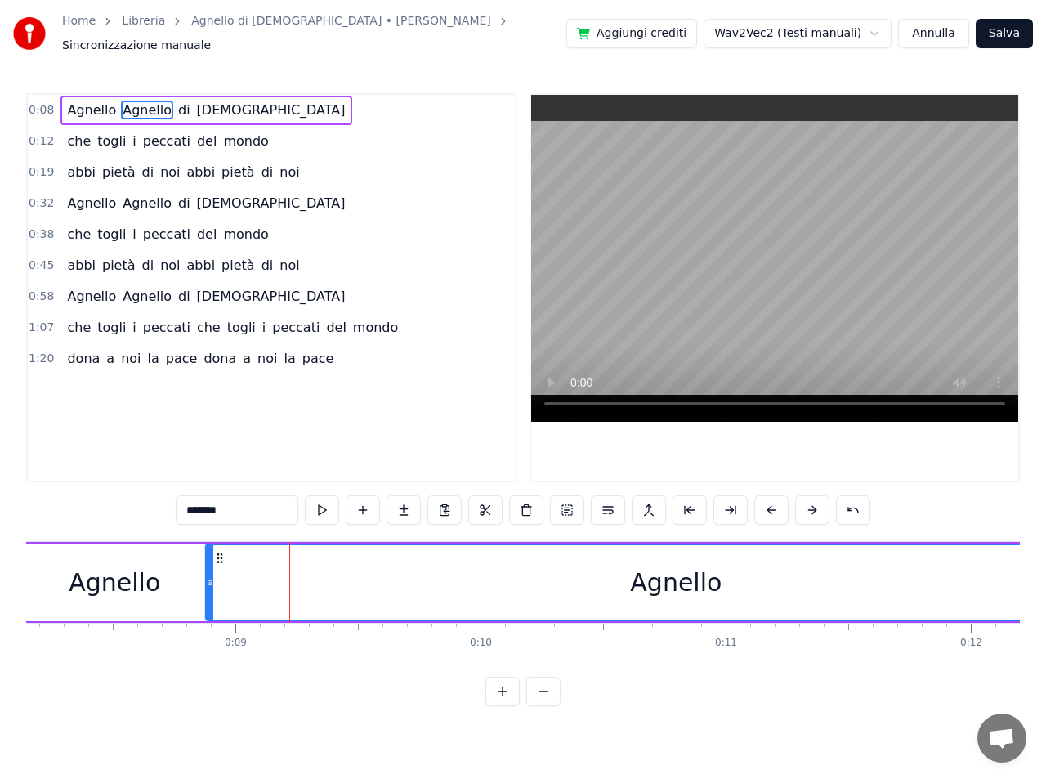
click at [770, 500] on button at bounding box center [771, 509] width 34 height 29
drag, startPoint x: 199, startPoint y: 575, endPoint x: 296, endPoint y: 574, distance: 96.4
click at [296, 576] on icon at bounding box center [294, 582] width 7 height 13
drag, startPoint x: 293, startPoint y: 575, endPoint x: 146, endPoint y: 573, distance: 147.1
click at [146, 576] on icon at bounding box center [147, 582] width 7 height 13
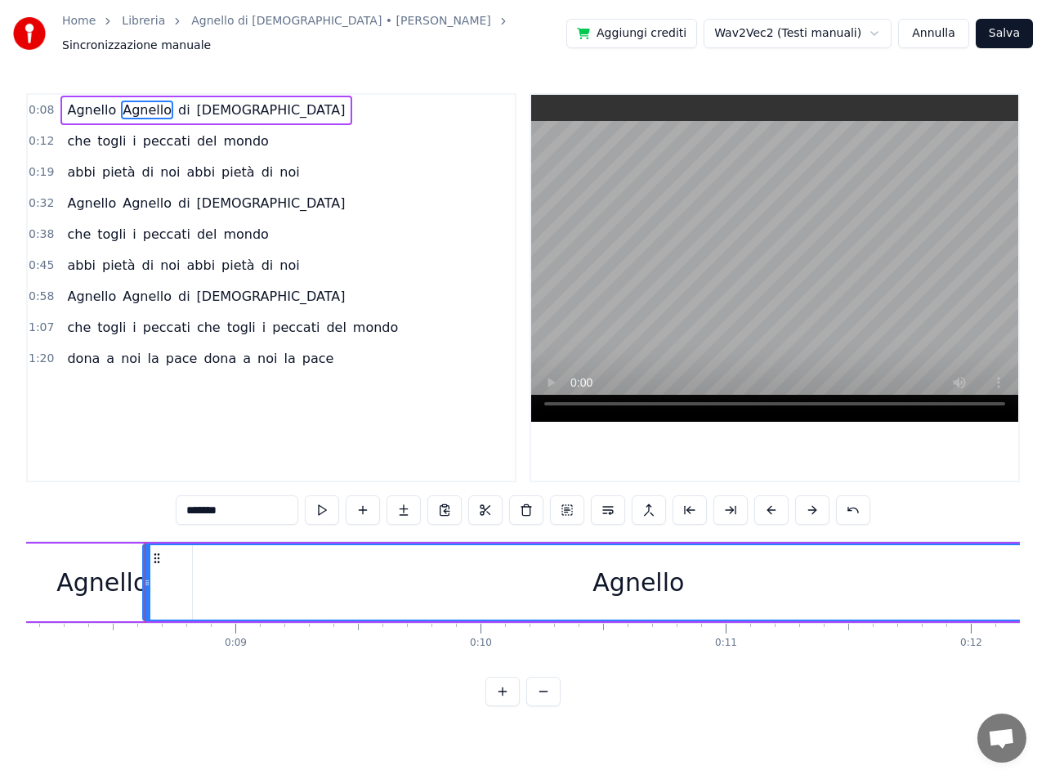
click at [86, 105] on span "Agnello" at bounding box center [91, 110] width 52 height 19
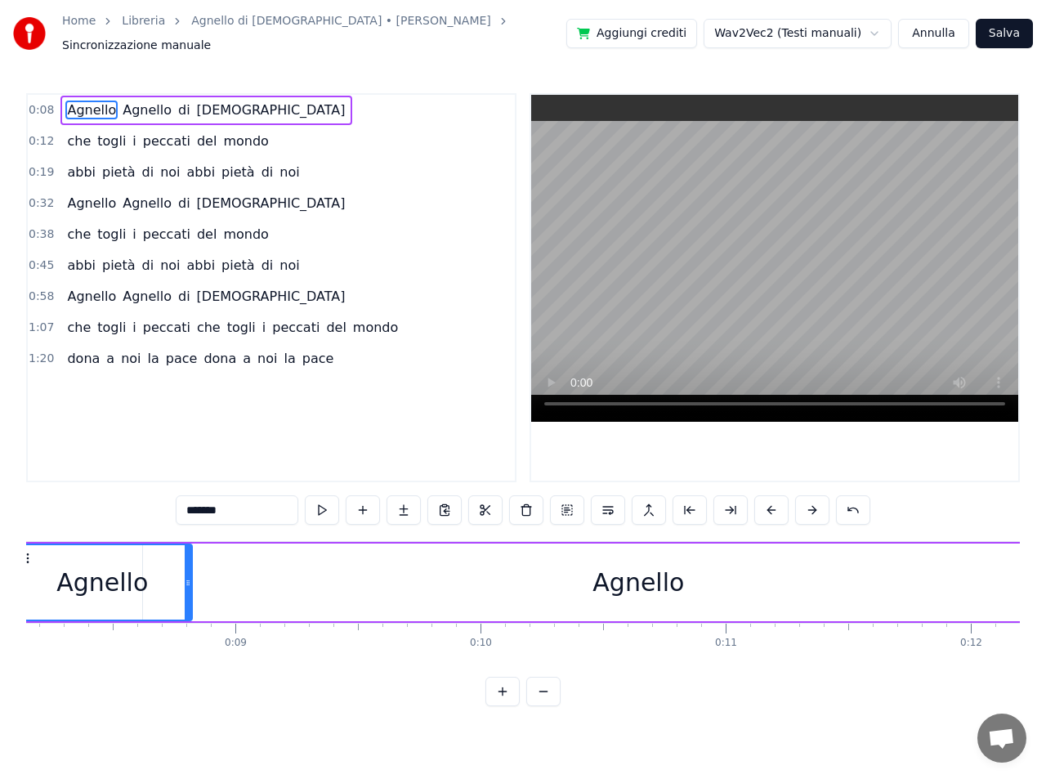
scroll to position [0, 1899]
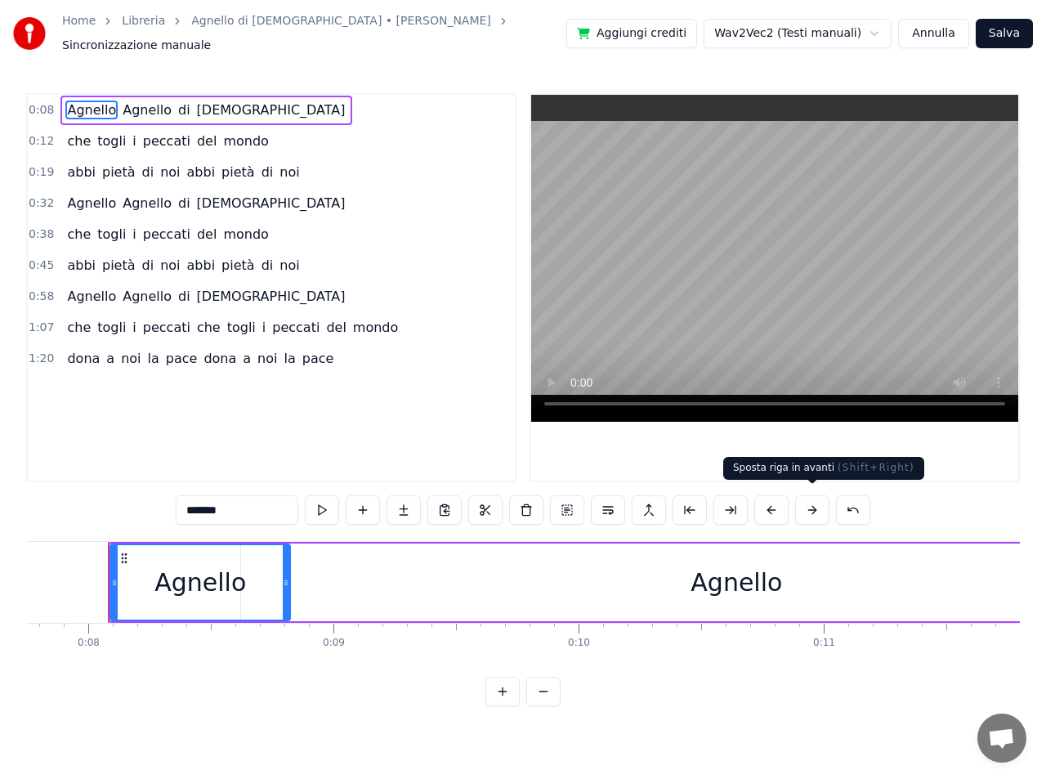
click at [815, 503] on button at bounding box center [812, 509] width 34 height 29
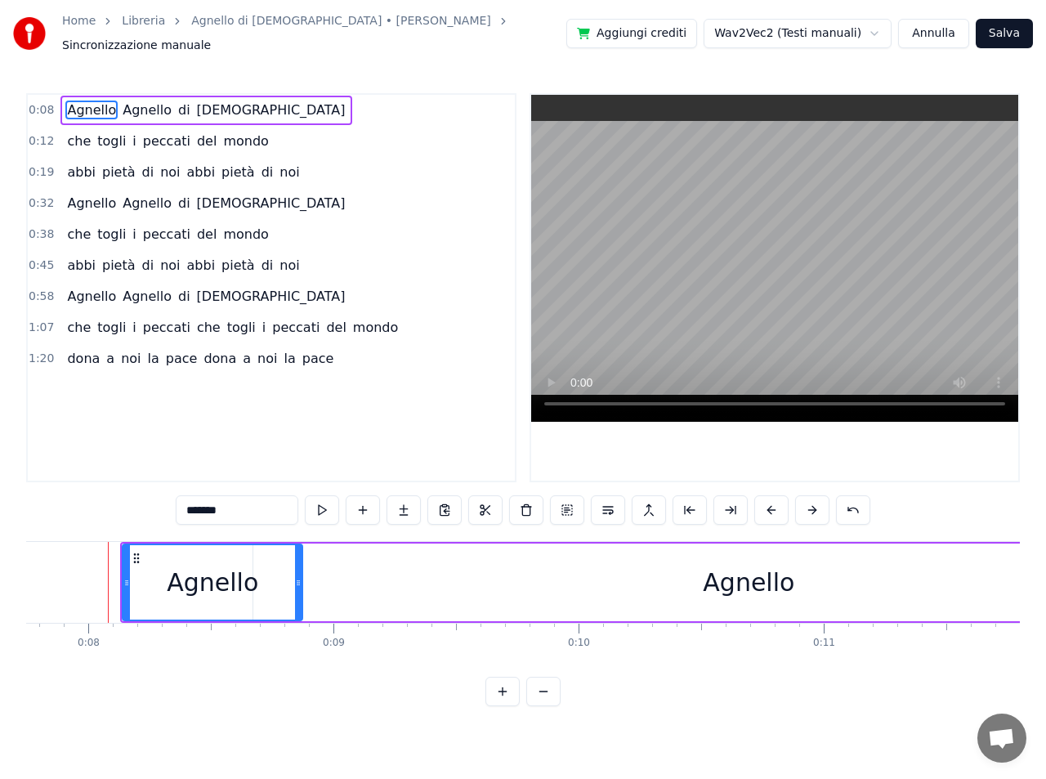
click at [815, 503] on button at bounding box center [812, 509] width 34 height 29
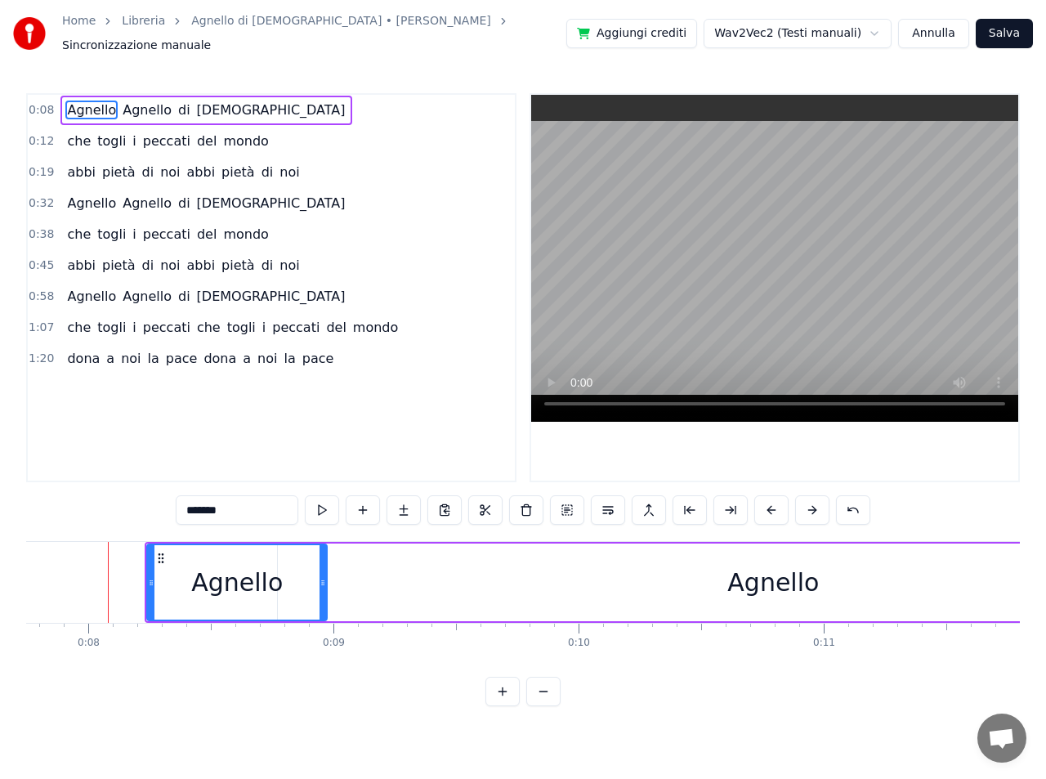
click at [815, 503] on button at bounding box center [812, 509] width 34 height 29
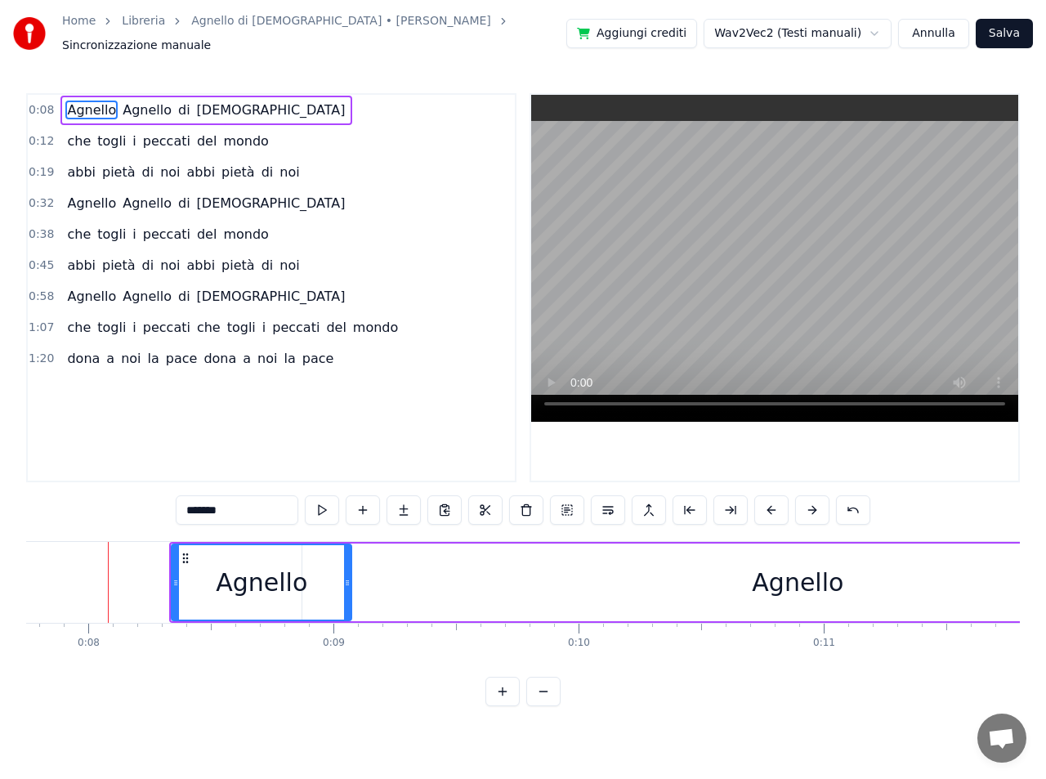
click at [815, 503] on button at bounding box center [812, 509] width 34 height 29
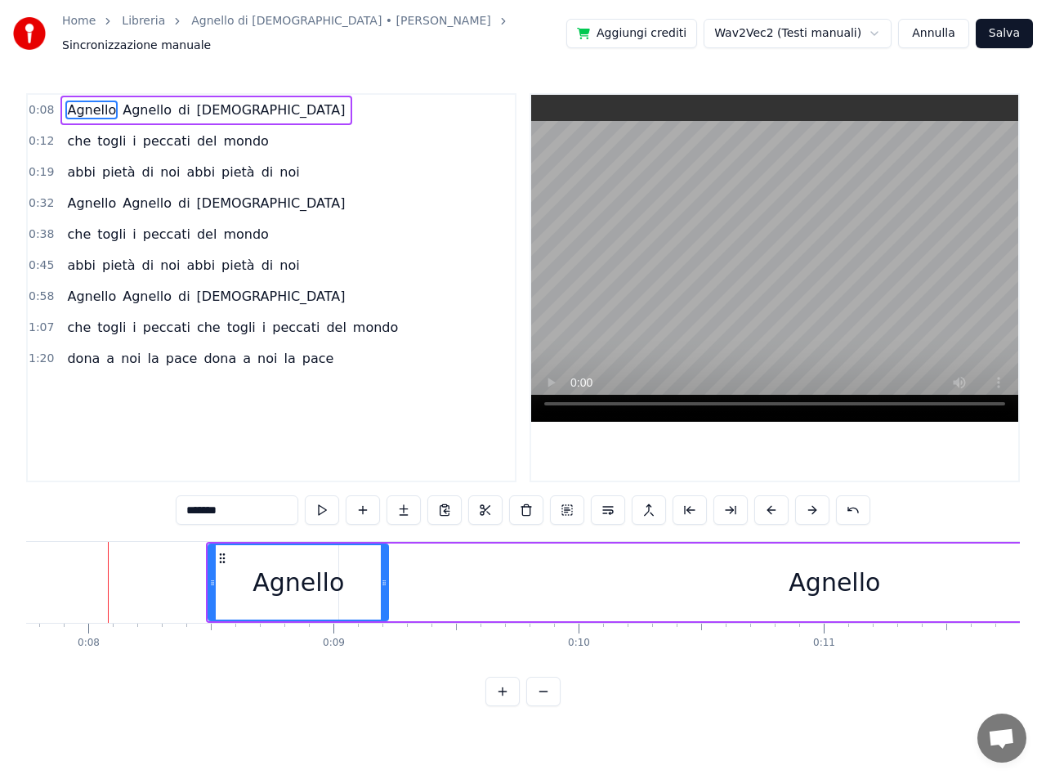
click at [815, 503] on button at bounding box center [812, 509] width 34 height 29
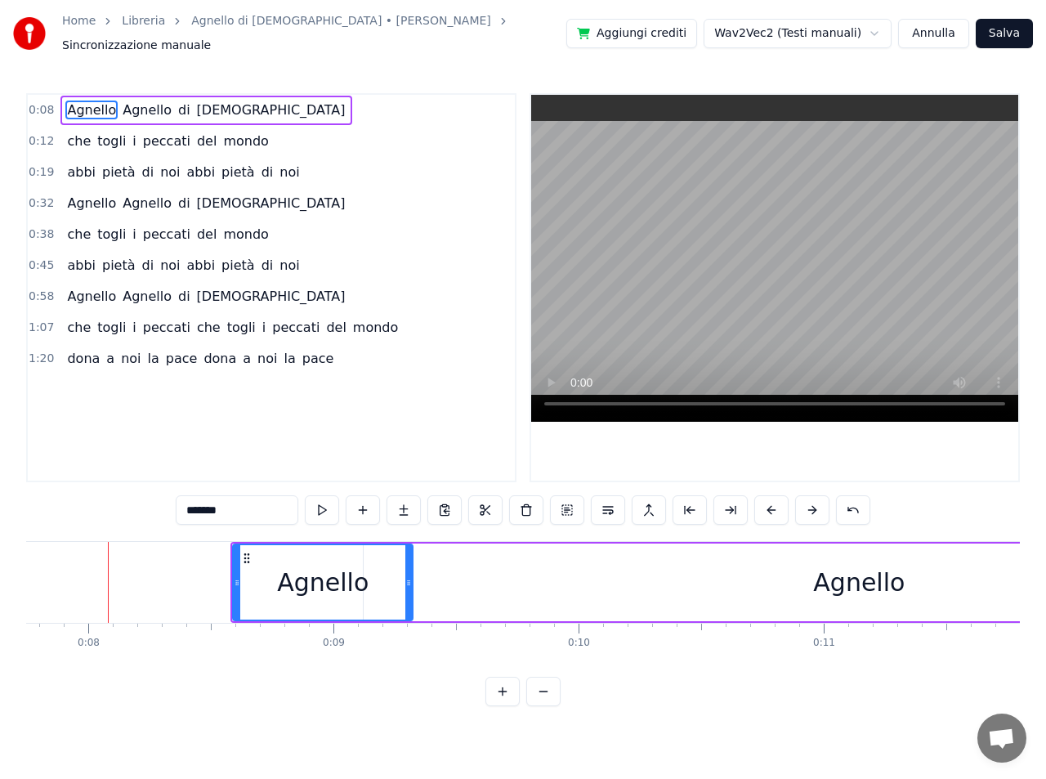
click at [815, 503] on button at bounding box center [812, 509] width 34 height 29
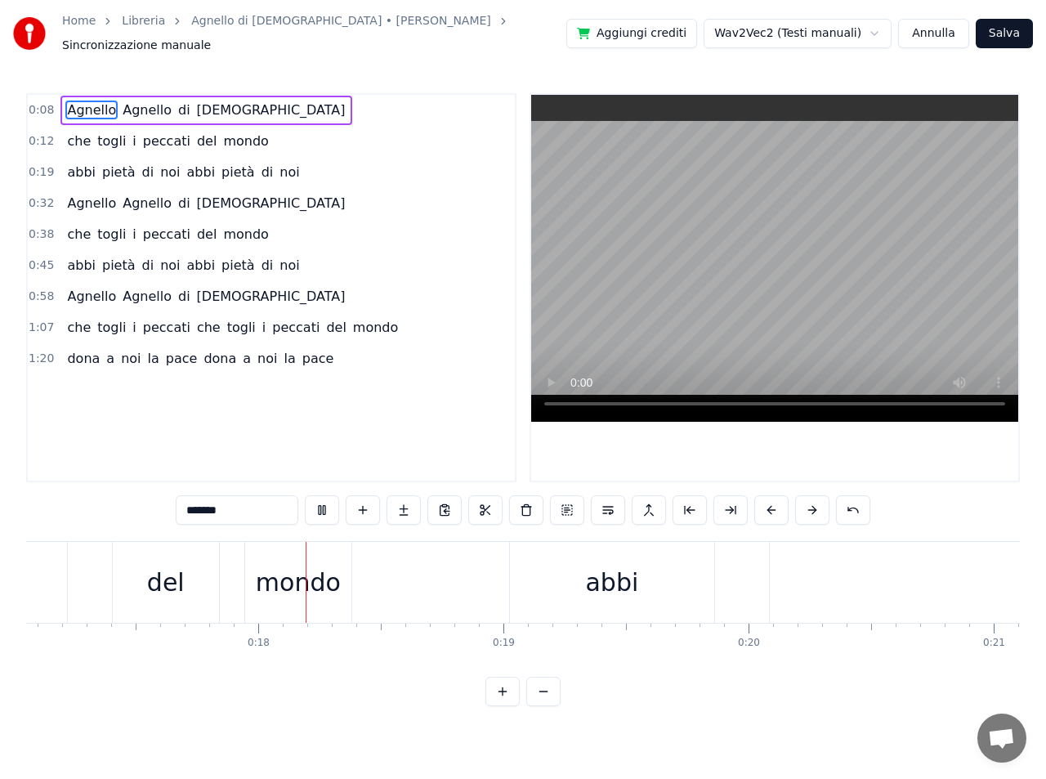
scroll to position [0, 4244]
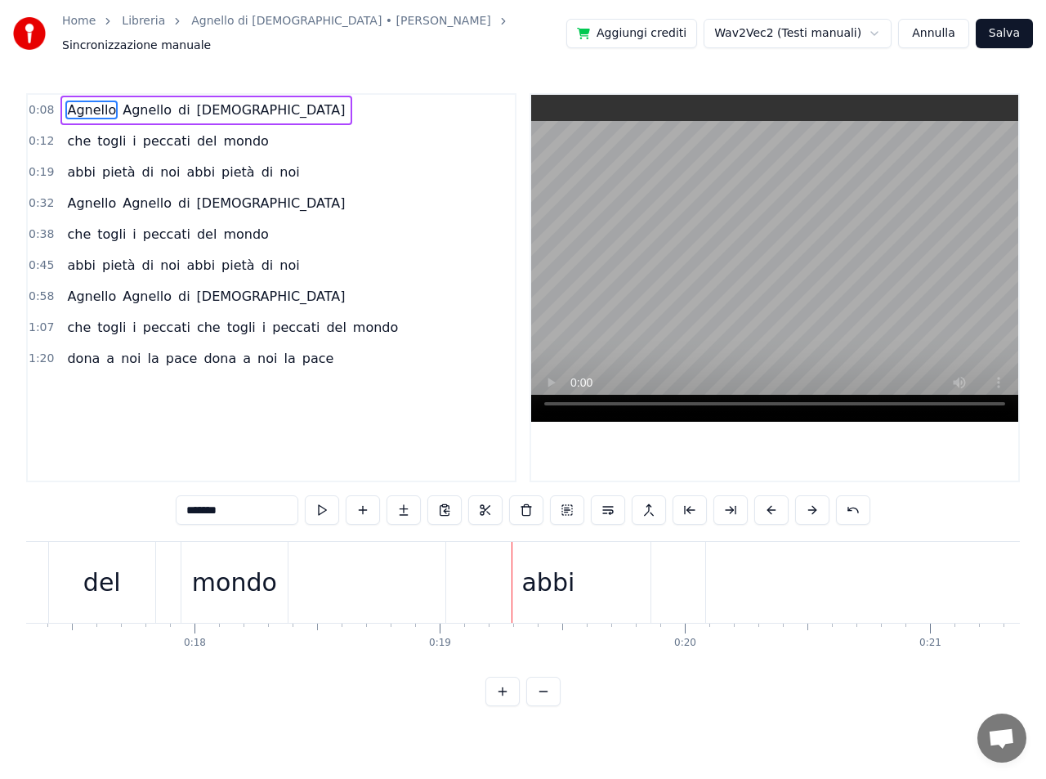
drag, startPoint x: 123, startPoint y: 101, endPoint x: 151, endPoint y: 98, distance: 28.0
click at [151, 101] on span "Agnello" at bounding box center [147, 110] width 52 height 19
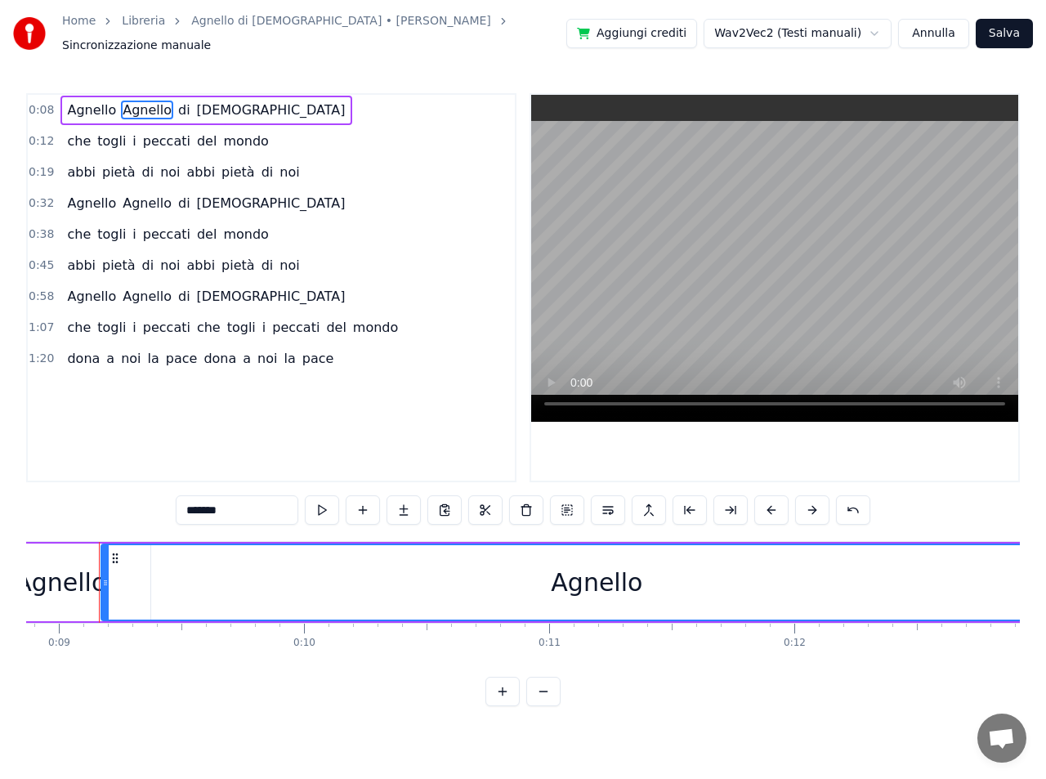
scroll to position [0, 2164]
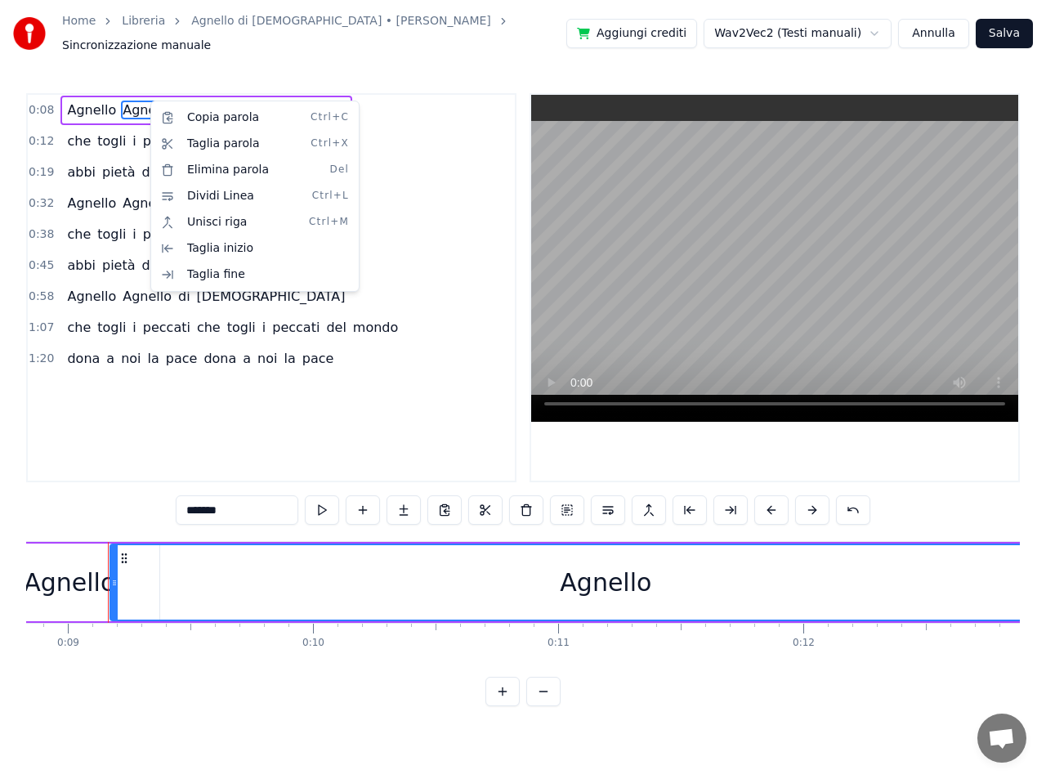
click at [407, 118] on html "Home Libreria Agnello di Dio • Francesco Buttazzo Sincronizzazione manuale Aggi…" at bounding box center [523, 366] width 1046 height 732
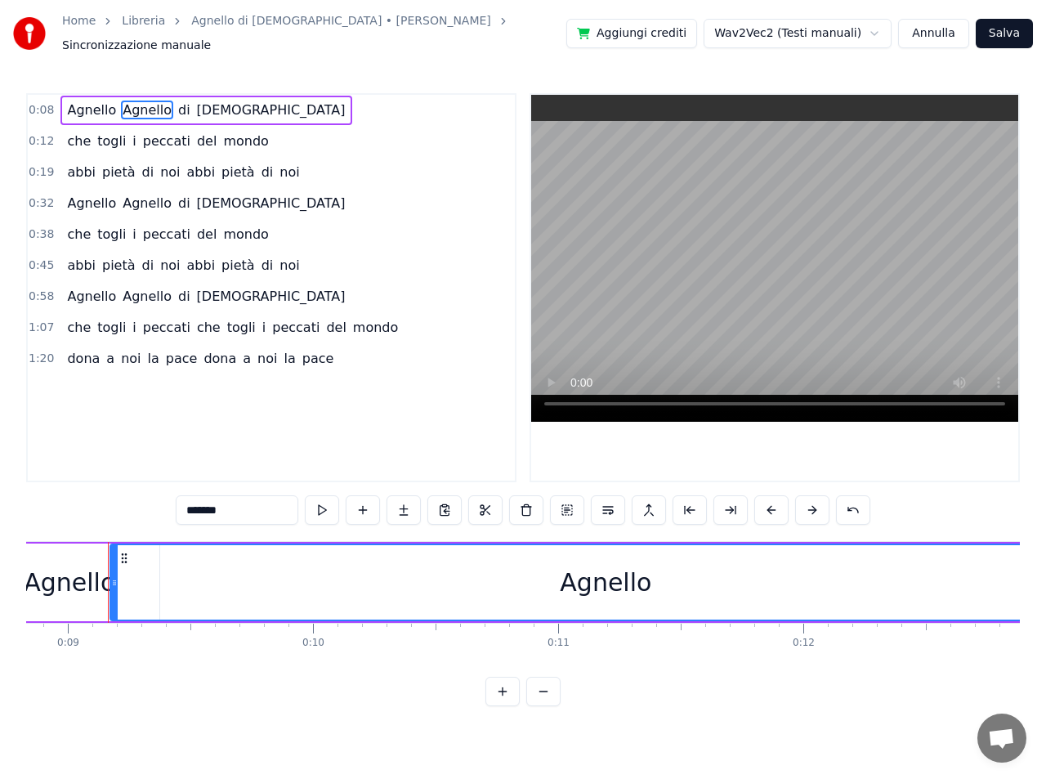
click at [596, 578] on div "Agnello" at bounding box center [606, 582] width 92 height 37
click at [774, 499] on button at bounding box center [771, 509] width 34 height 29
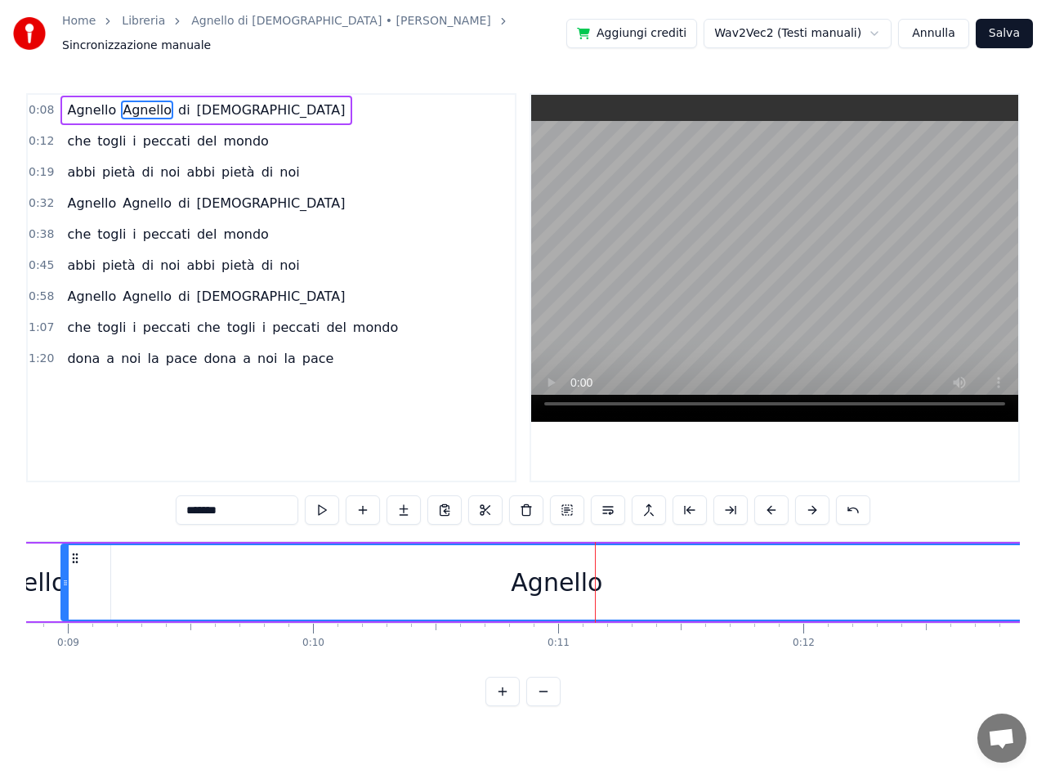
click at [774, 499] on button at bounding box center [771, 509] width 34 height 29
drag, startPoint x: 594, startPoint y: 572, endPoint x: 404, endPoint y: 575, distance: 190.4
click at [404, 575] on div "Agnello" at bounding box center [544, 582] width 989 height 74
click at [27, 565] on div "Agnello" at bounding box center [8, 582] width 92 height 37
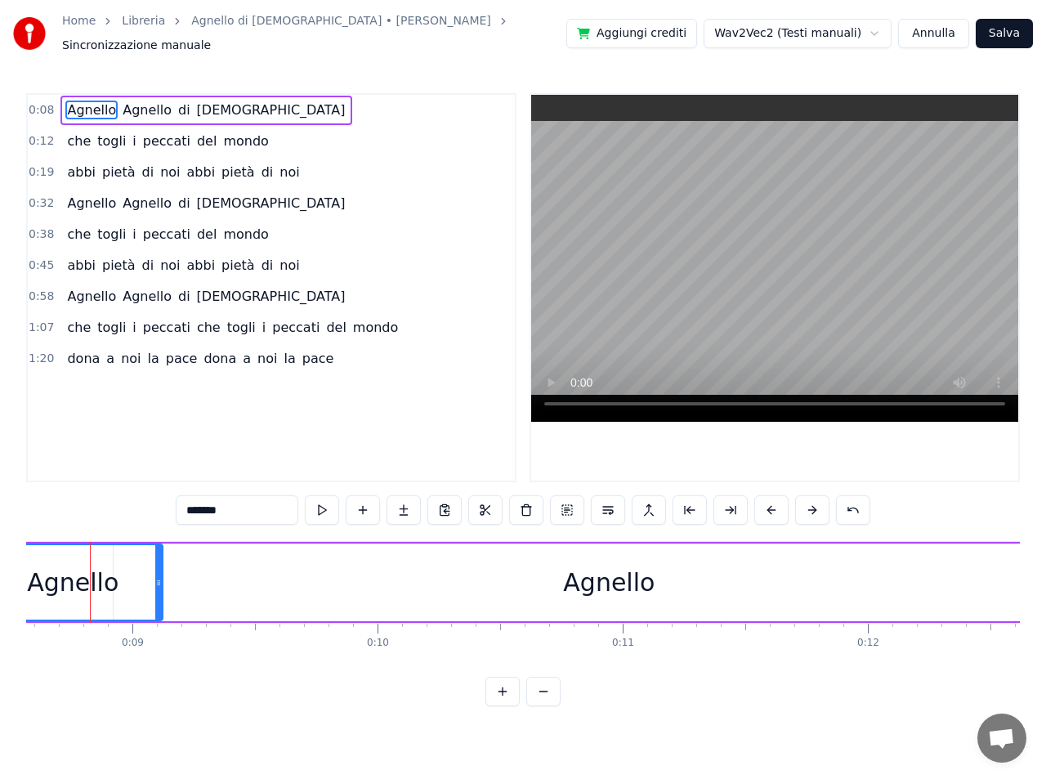
scroll to position [0, 2082]
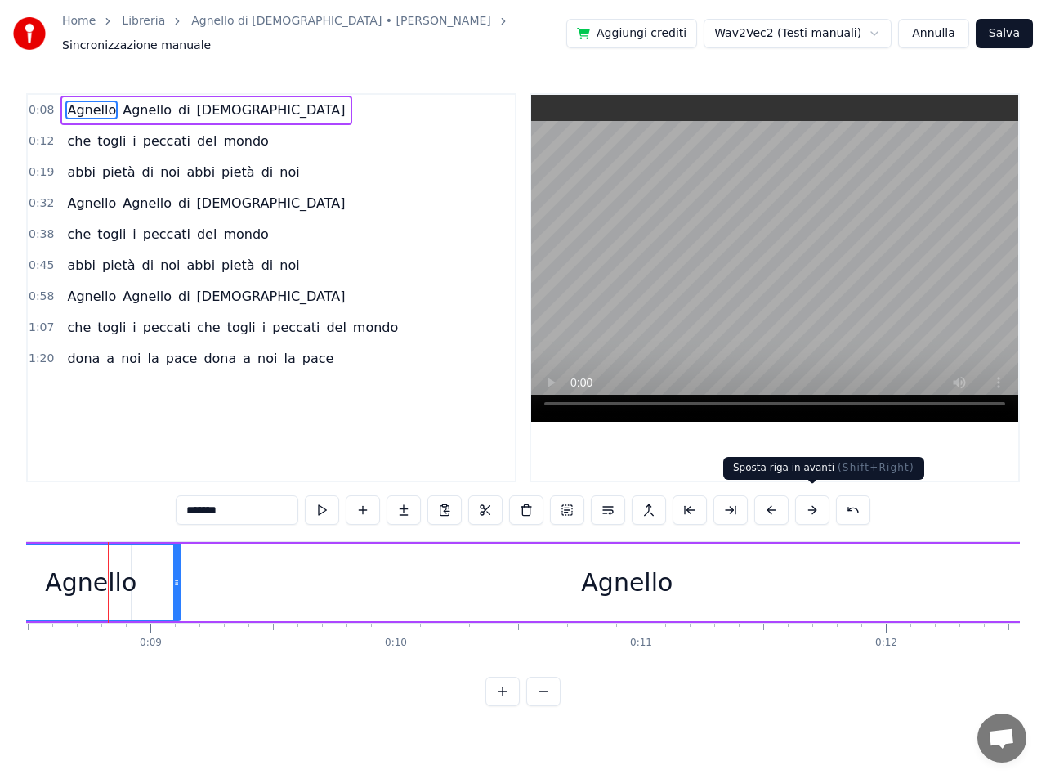
click at [815, 504] on button at bounding box center [812, 509] width 34 height 29
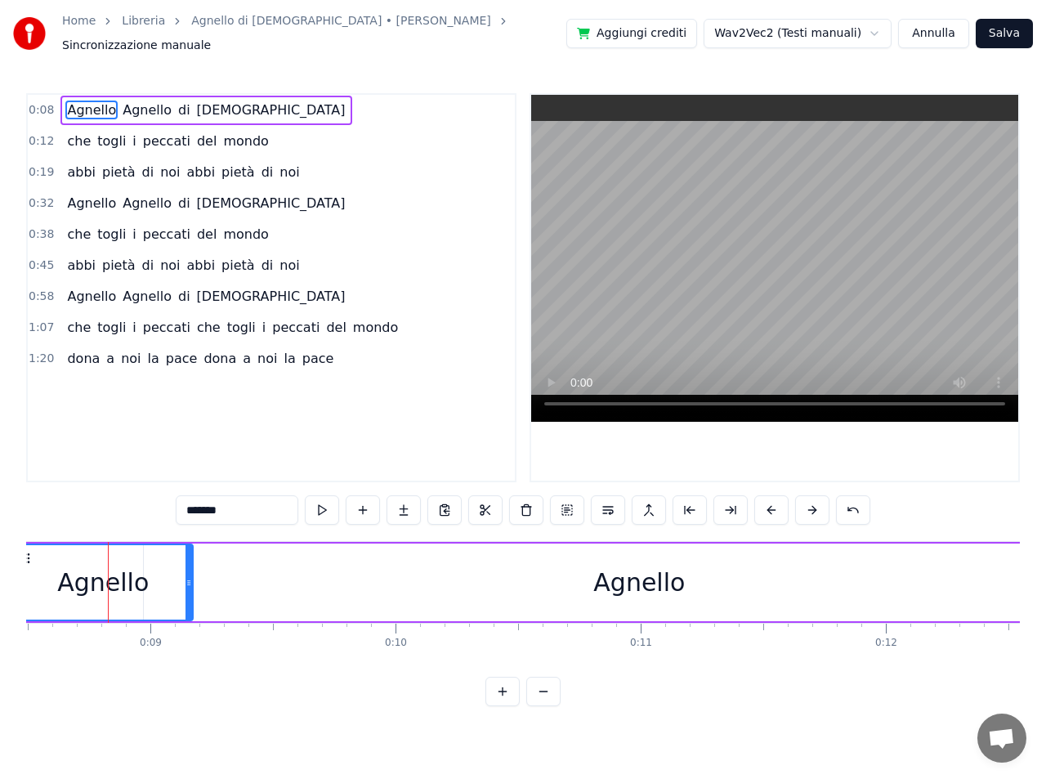
click at [815, 504] on button at bounding box center [812, 509] width 34 height 29
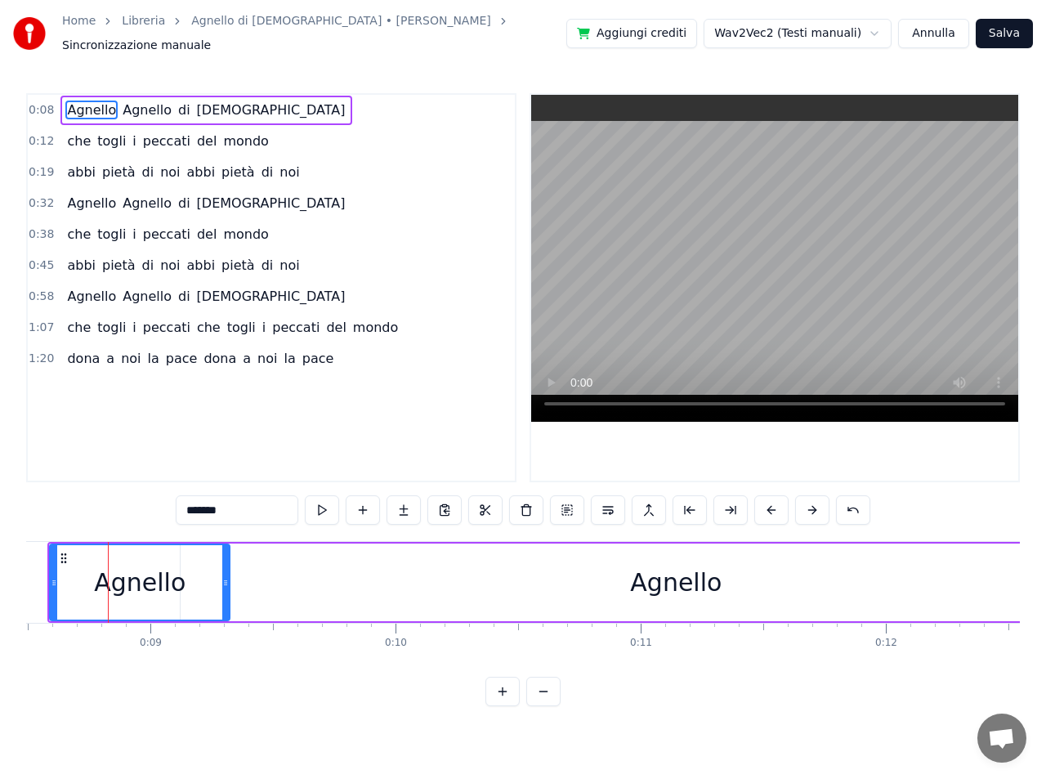
click at [815, 504] on button at bounding box center [812, 509] width 34 height 29
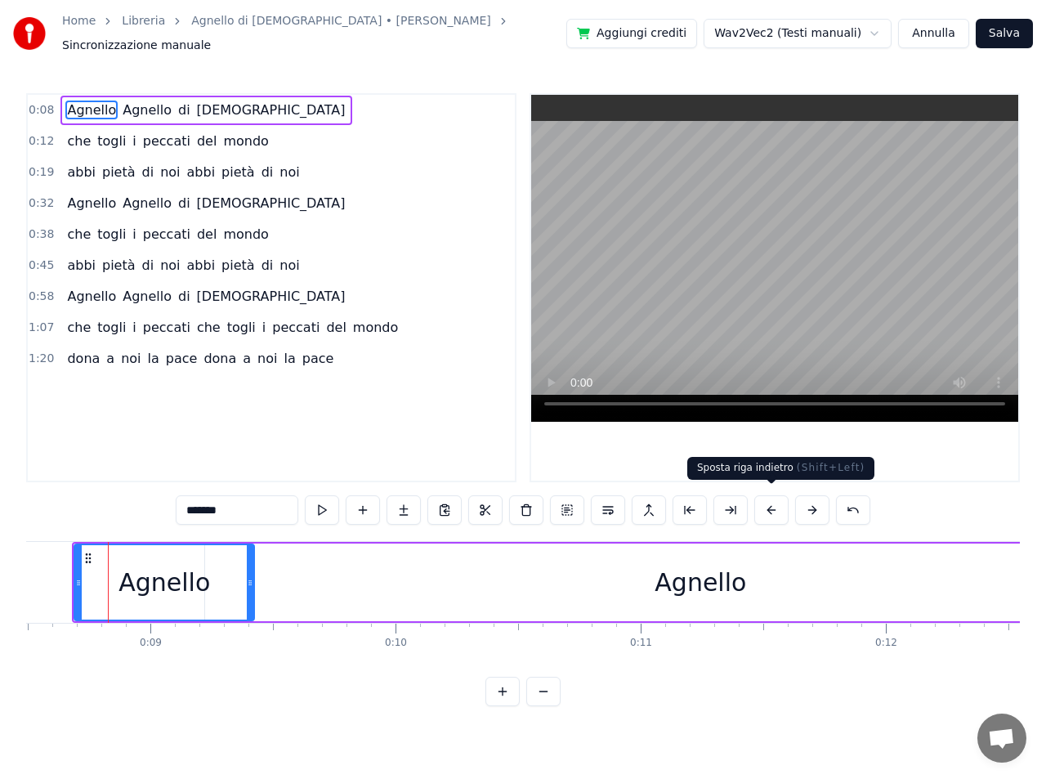
click at [770, 501] on button at bounding box center [771, 509] width 34 height 29
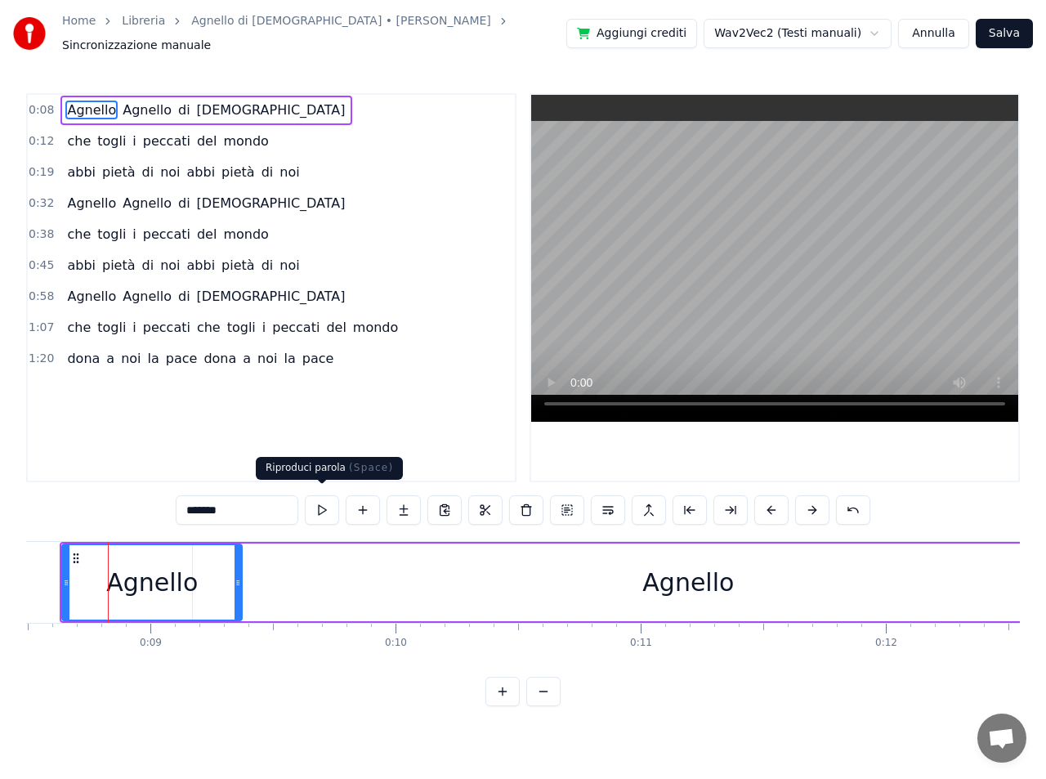
click at [322, 503] on button at bounding box center [322, 509] width 34 height 29
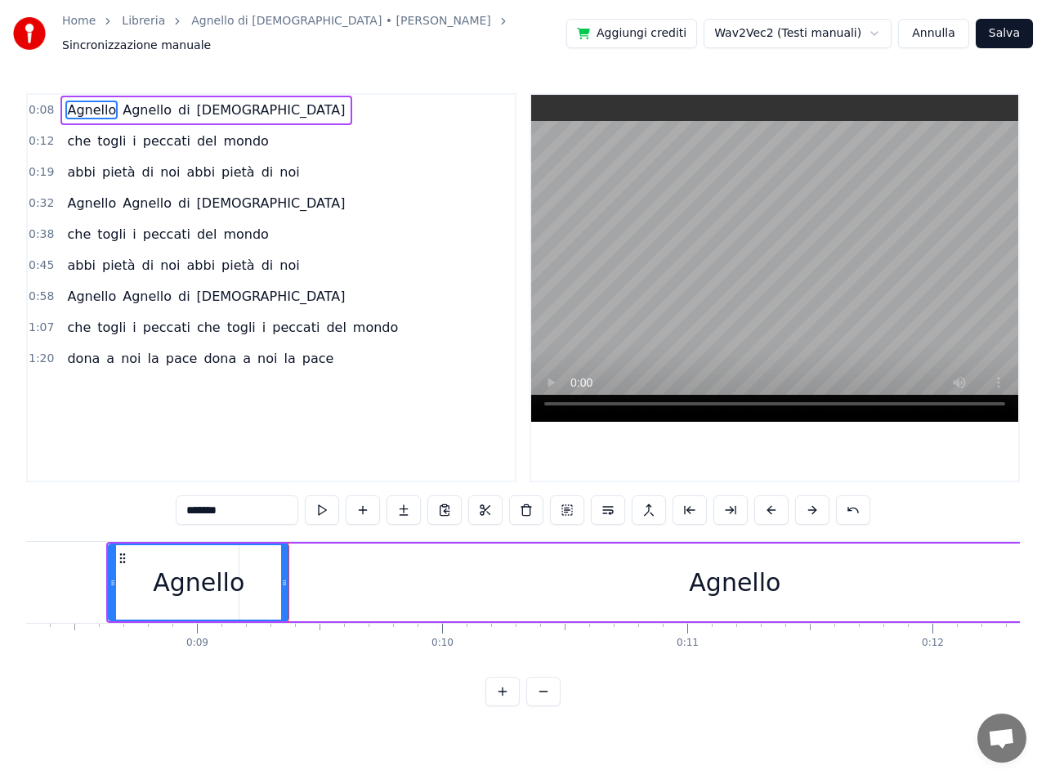
click at [321, 503] on button at bounding box center [322, 509] width 34 height 29
drag, startPoint x: 144, startPoint y: 105, endPoint x: 203, endPoint y: 105, distance: 59.6
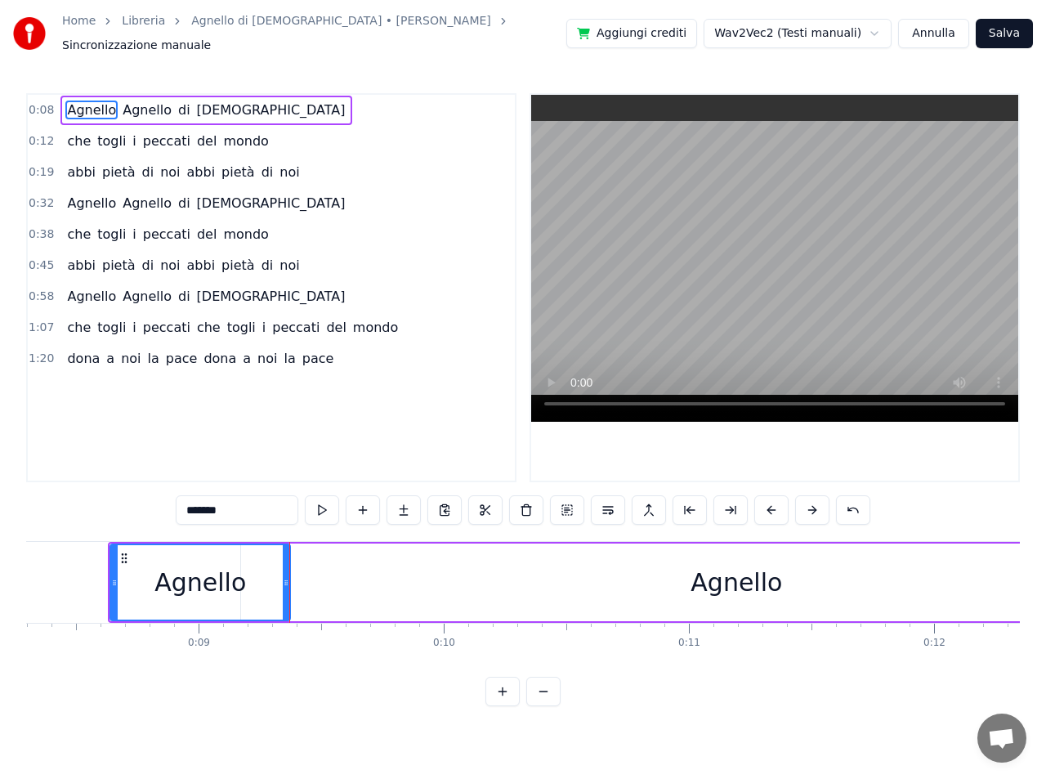
click at [203, 105] on div "Agnello Agnello di Dio" at bounding box center [205, 110] width 291 height 29
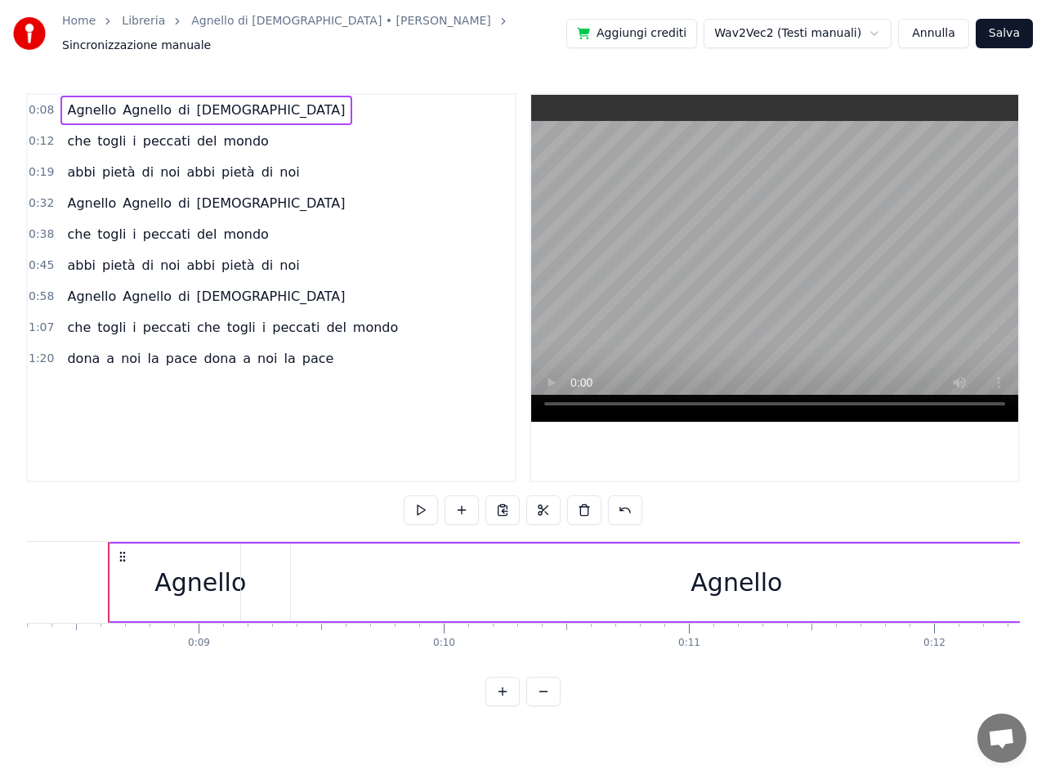
click at [133, 101] on span "Agnello" at bounding box center [147, 110] width 52 height 19
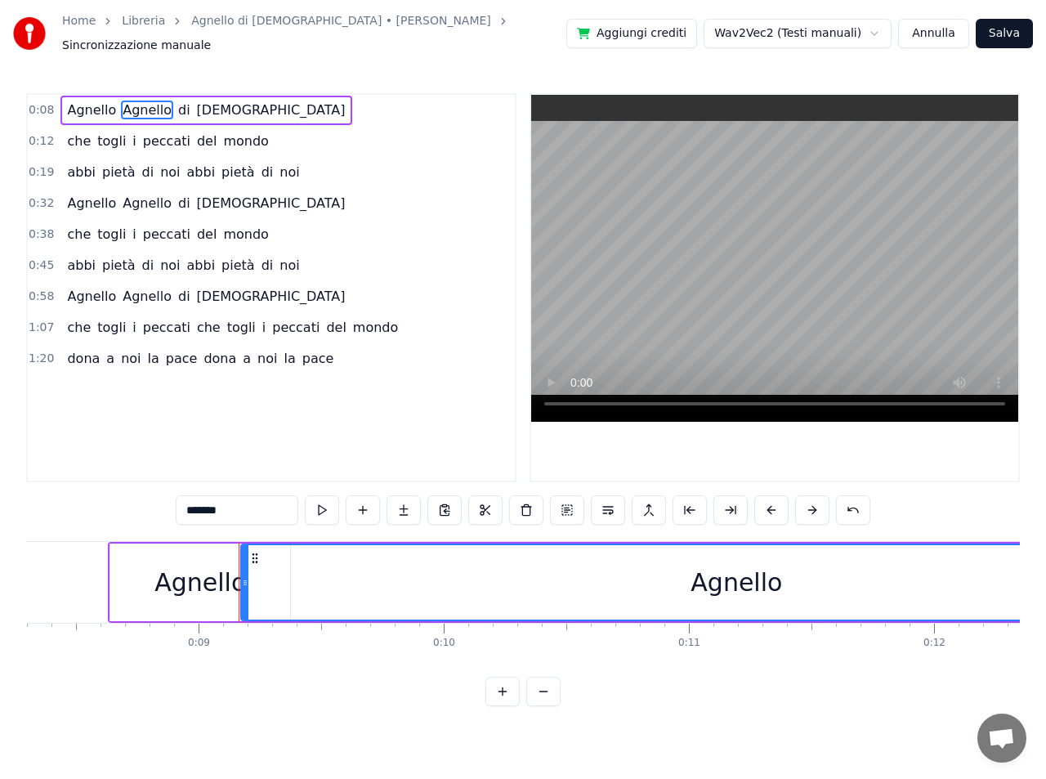
drag, startPoint x: 133, startPoint y: 100, endPoint x: 189, endPoint y: 105, distance: 55.8
click at [189, 105] on div "Agnello Agnello di Dio" at bounding box center [205, 110] width 291 height 29
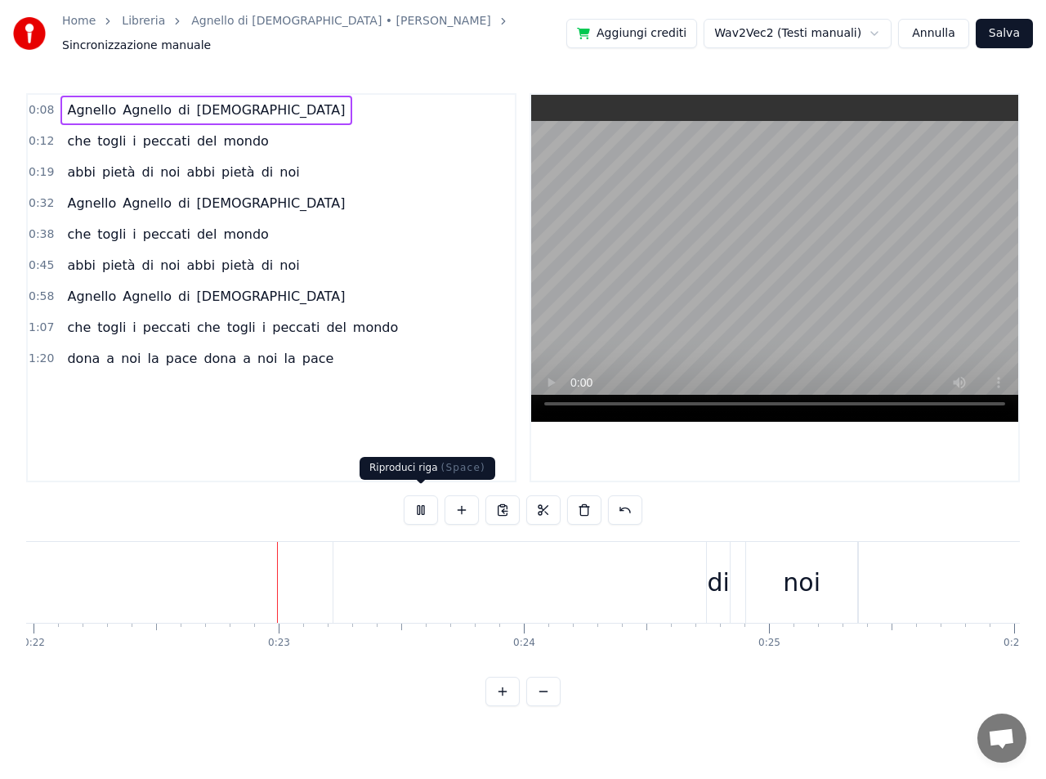
scroll to position [0, 5448]
click at [420, 502] on button at bounding box center [421, 509] width 34 height 29
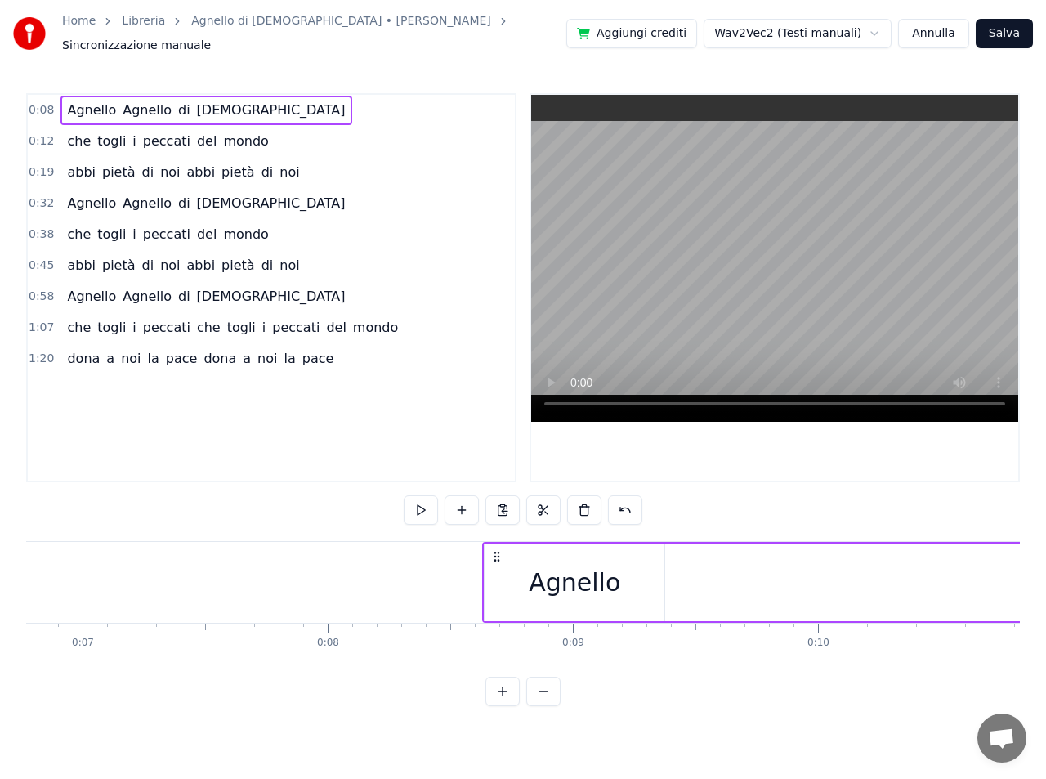
scroll to position [0, 1620]
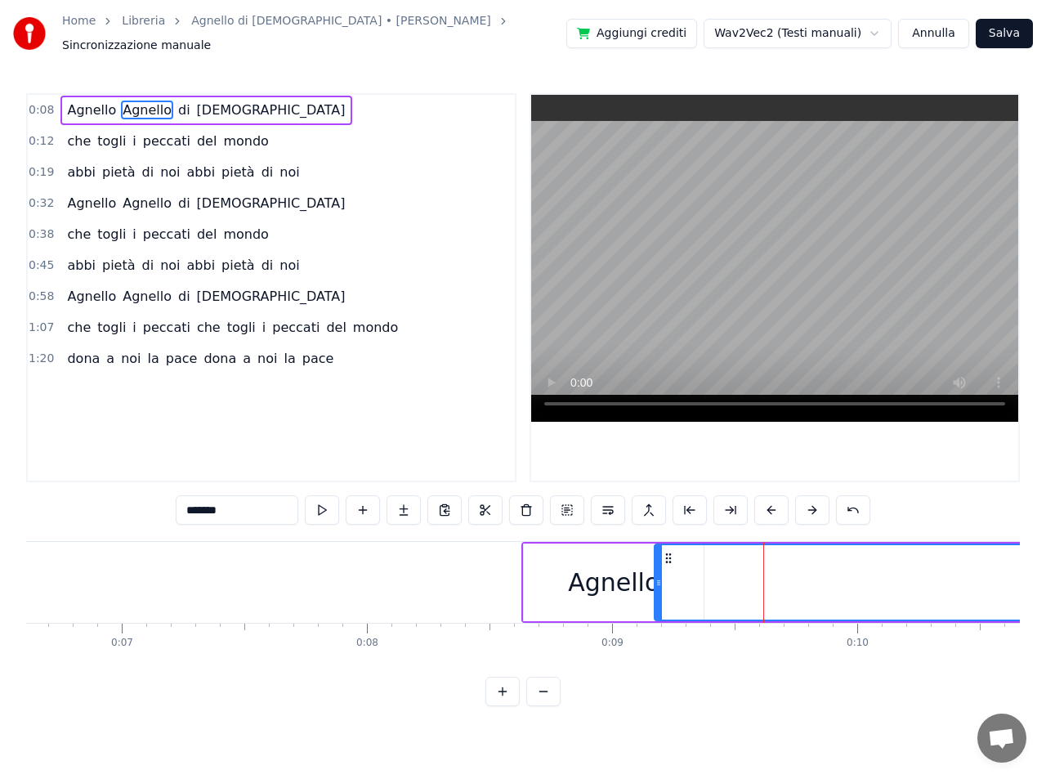
drag, startPoint x: 913, startPoint y: 589, endPoint x: 720, endPoint y: 565, distance: 195.2
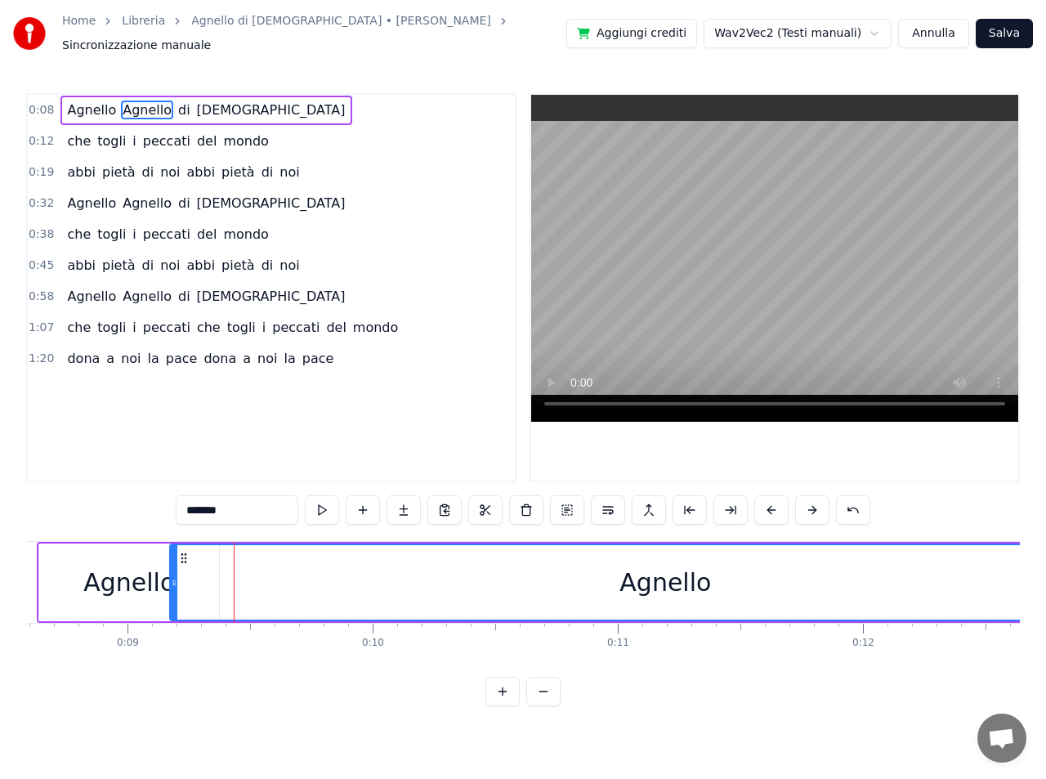
scroll to position [0, 2111]
drag, startPoint x: 646, startPoint y: 582, endPoint x: 586, endPoint y: 578, distance: 60.6
click at [558, 572] on div "Agnello" at bounding box center [659, 582] width 989 height 74
drag, startPoint x: 635, startPoint y: 574, endPoint x: 503, endPoint y: 565, distance: 131.9
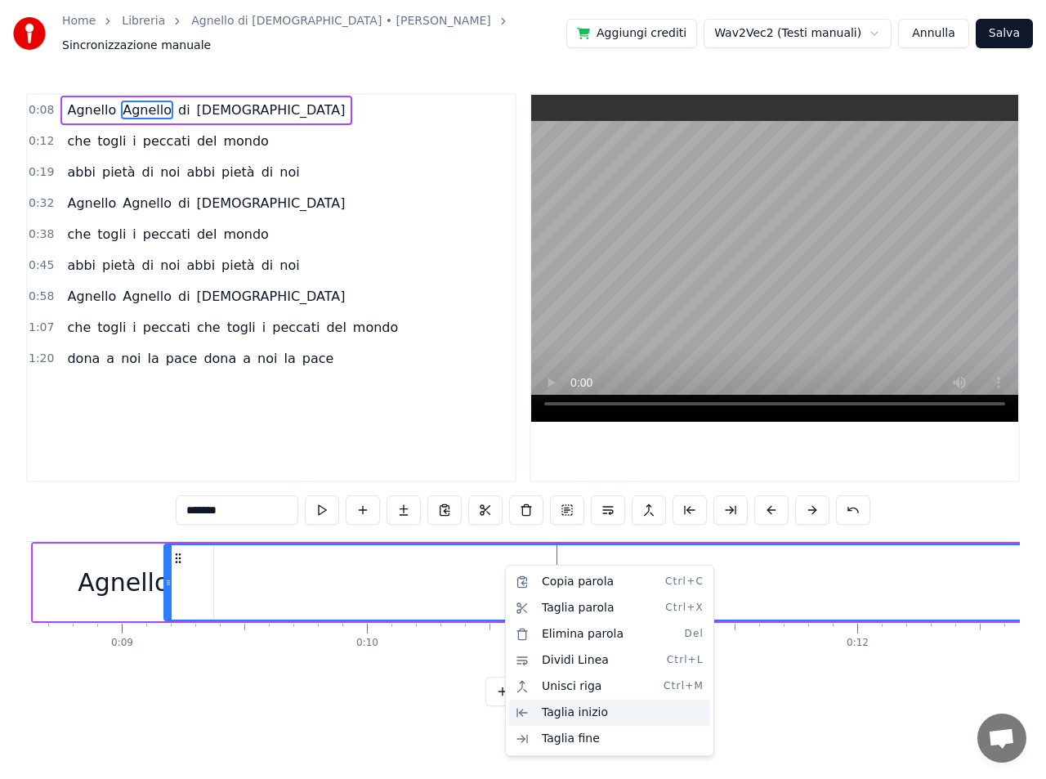
click at [587, 712] on div "Taglia inizio" at bounding box center [609, 712] width 201 height 26
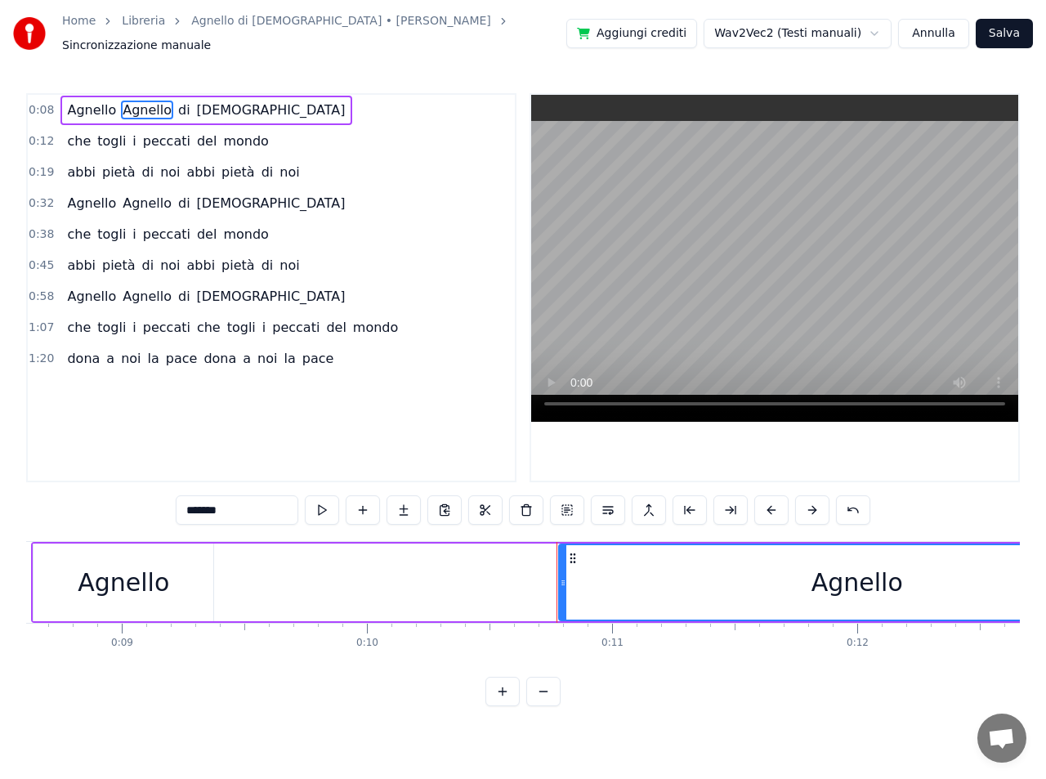
click at [604, 573] on div "Agnello" at bounding box center [857, 582] width 594 height 74
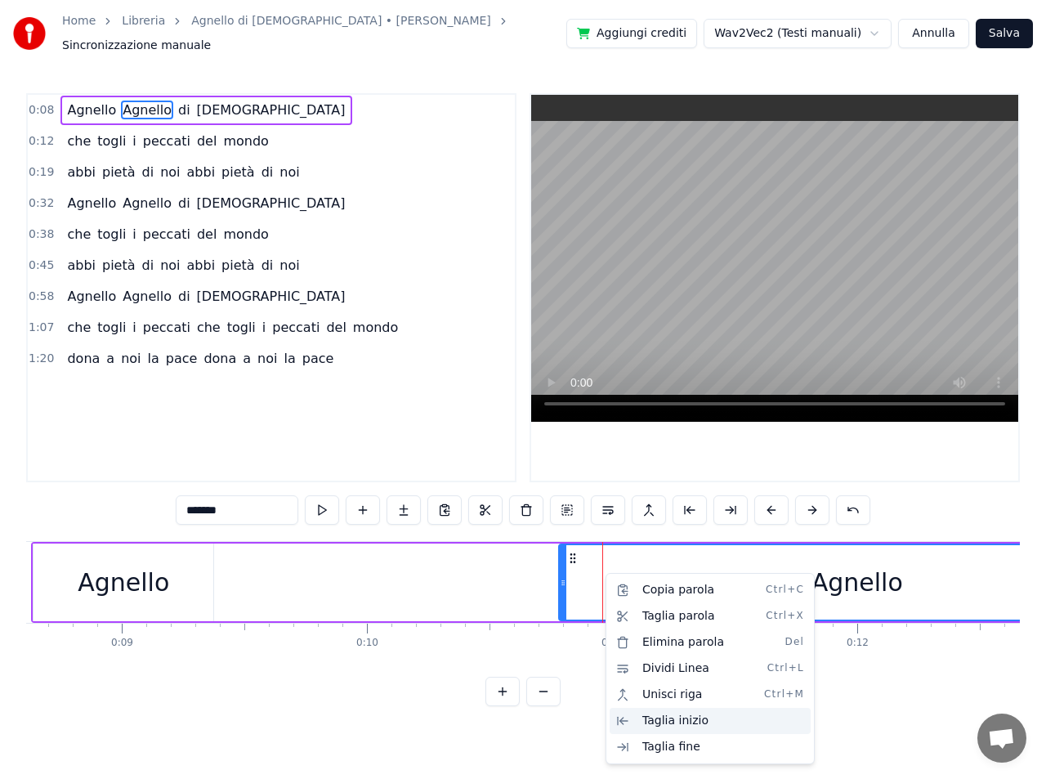
click at [657, 722] on div "Taglia inizio" at bounding box center [710, 721] width 201 height 26
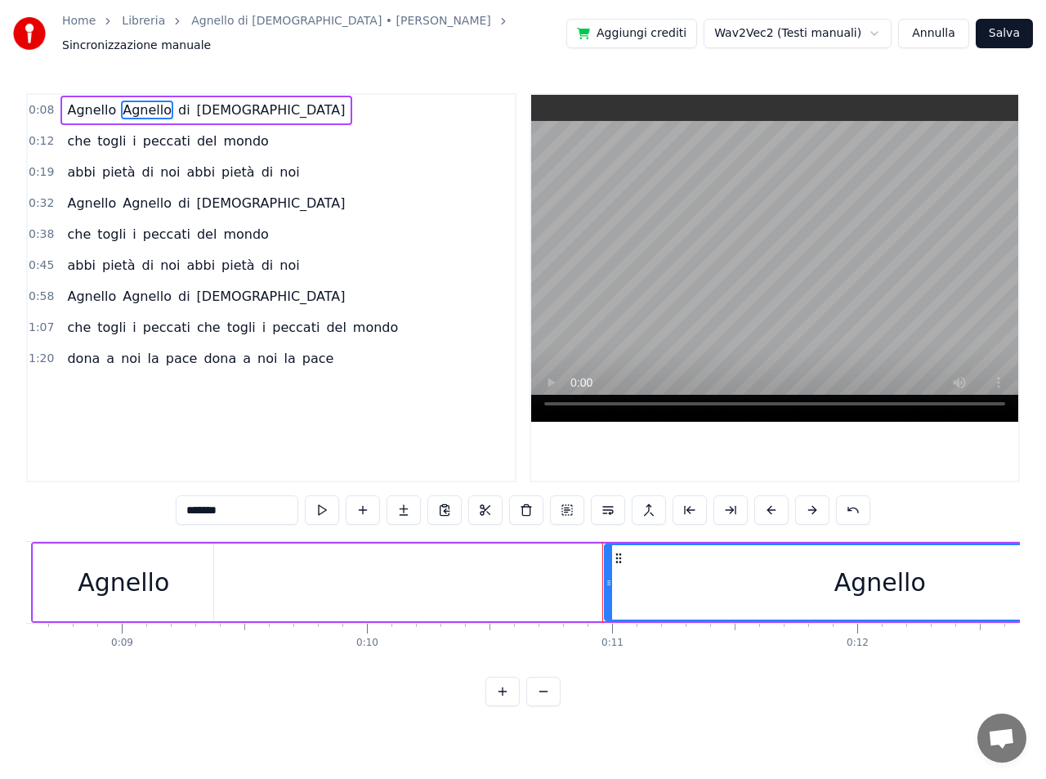
click at [654, 722] on html "Home Libreria Agnello di Dio • Francesco Buttazzo Sincronizzazione manuale Aggi…" at bounding box center [523, 366] width 1046 height 732
click at [637, 578] on div "Agnello" at bounding box center [879, 582] width 548 height 74
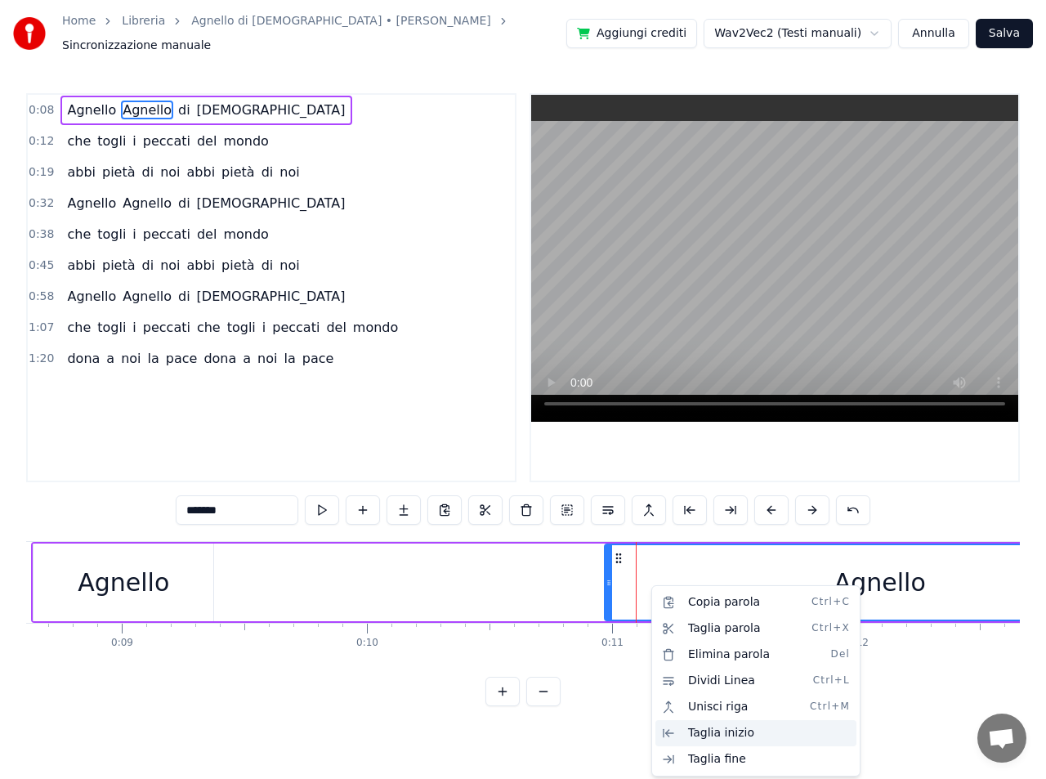
click at [704, 736] on div "Taglia inizio" at bounding box center [755, 733] width 201 height 26
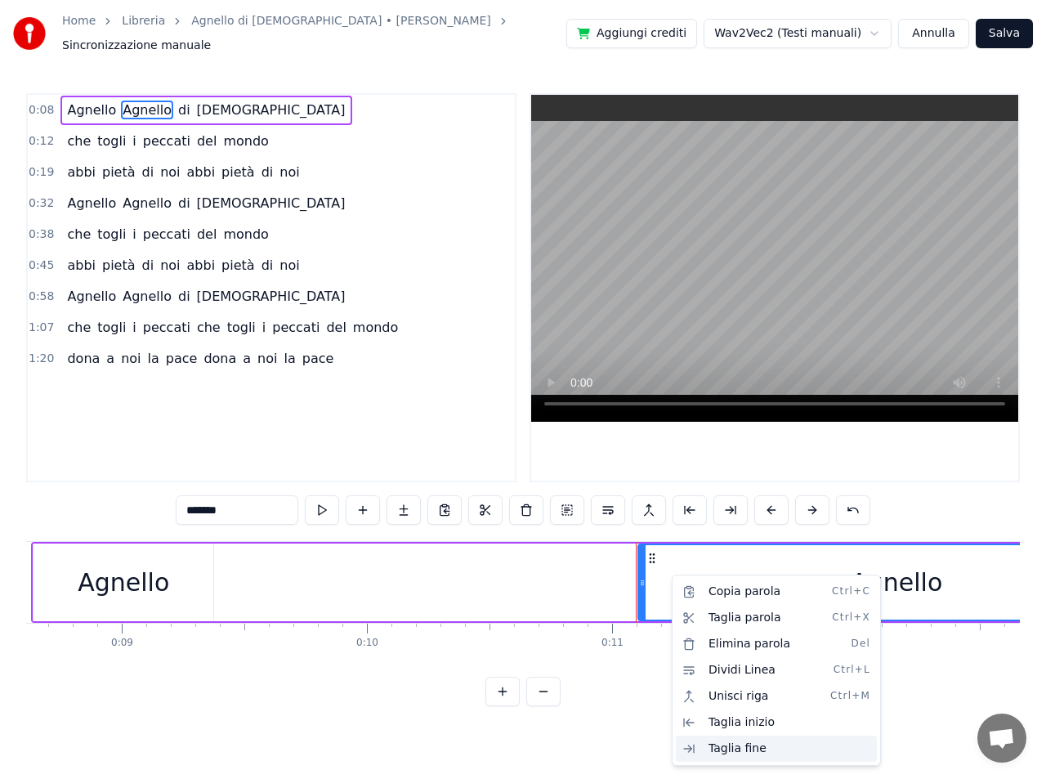
click at [730, 750] on div "Taglia fine" at bounding box center [776, 748] width 201 height 26
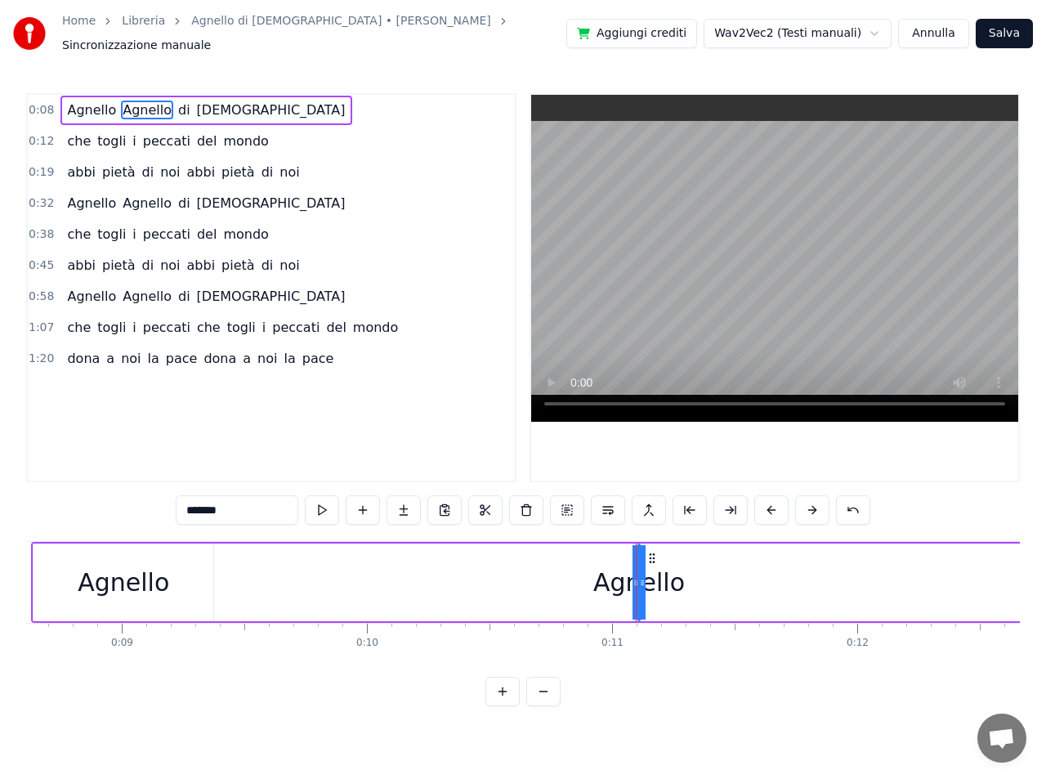
click at [690, 580] on div "Agnello Agnello di Dio" at bounding box center [893, 582] width 1724 height 81
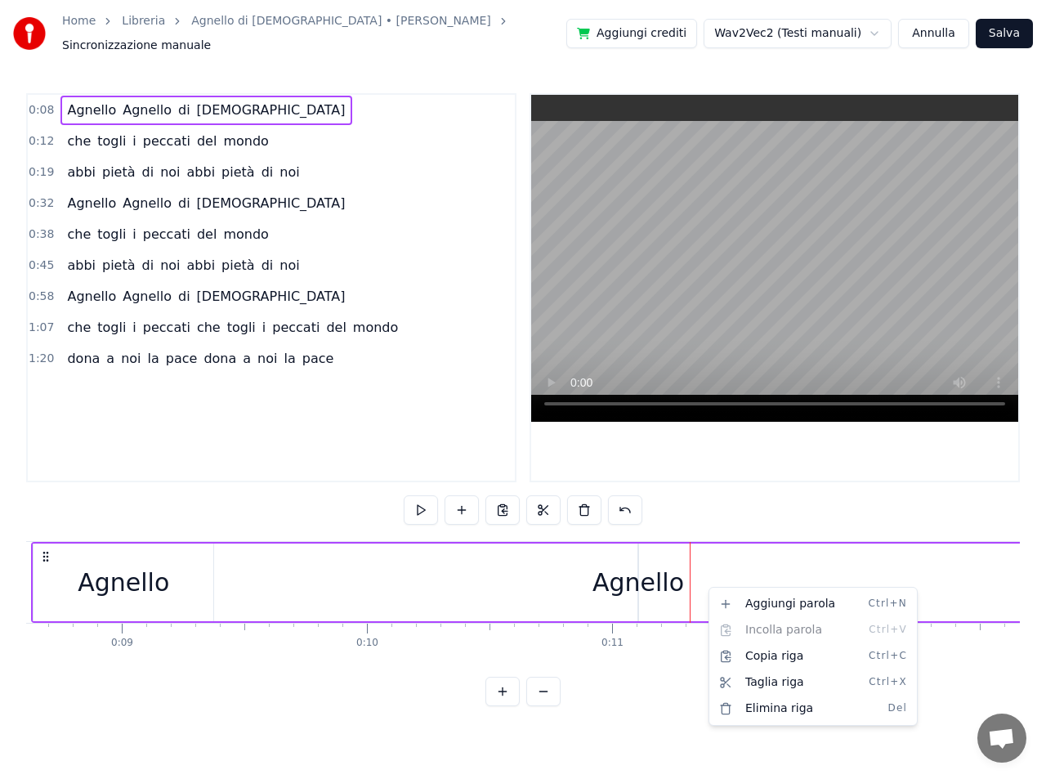
click at [656, 668] on html "Home Libreria Agnello di Dio • Francesco Buttazzo Sincronizzazione manuale Aggi…" at bounding box center [523, 366] width 1046 height 732
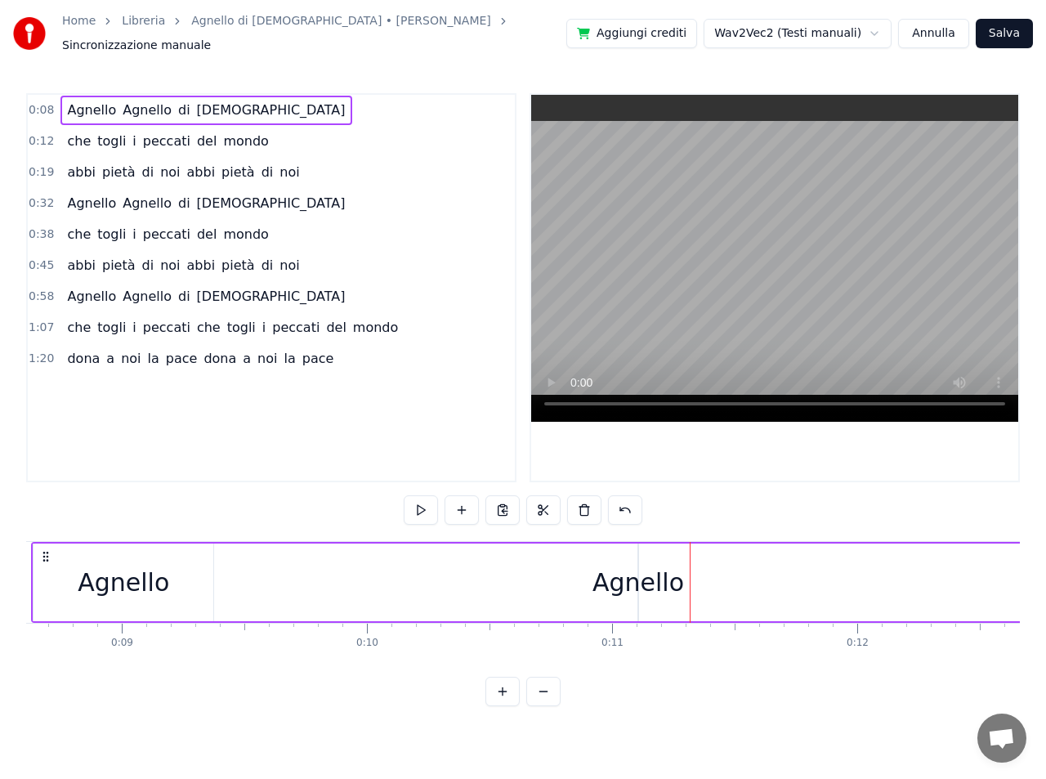
drag, startPoint x: 638, startPoint y: 561, endPoint x: 569, endPoint y: 574, distance: 70.8
click at [534, 561] on div "Agnello Agnello di Dio" at bounding box center [893, 582] width 1724 height 81
drag, startPoint x: 628, startPoint y: 574, endPoint x: 567, endPoint y: 570, distance: 61.4
click at [565, 570] on div "Agnello Agnello di Dio" at bounding box center [893, 582] width 1724 height 81
drag, startPoint x: 636, startPoint y: 574, endPoint x: 409, endPoint y: 555, distance: 227.1
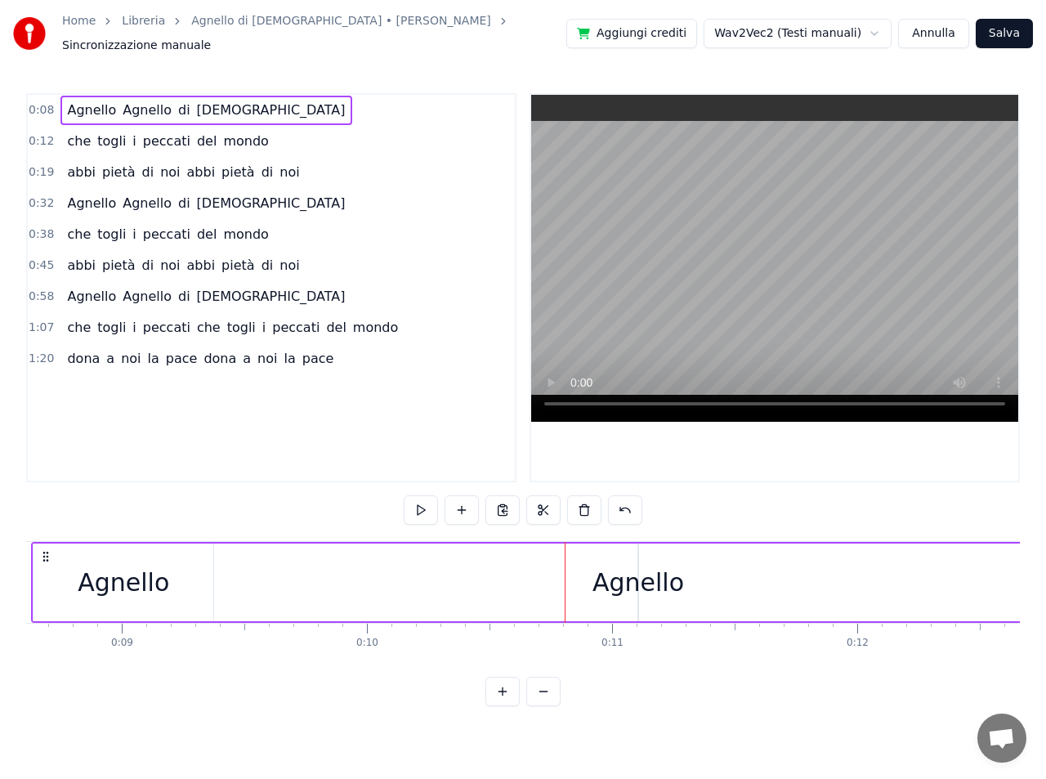
click at [413, 555] on div "Agnello Agnello di Dio" at bounding box center [893, 582] width 1724 height 81
drag, startPoint x: 650, startPoint y: 576, endPoint x: 440, endPoint y: 574, distance: 210.8
click at [440, 574] on div "Agnello Agnello di Dio" at bounding box center [893, 582] width 1724 height 81
drag, startPoint x: 613, startPoint y: 576, endPoint x: 510, endPoint y: 571, distance: 103.1
click at [510, 571] on div "Agnello Agnello di Dio" at bounding box center [893, 582] width 1724 height 81
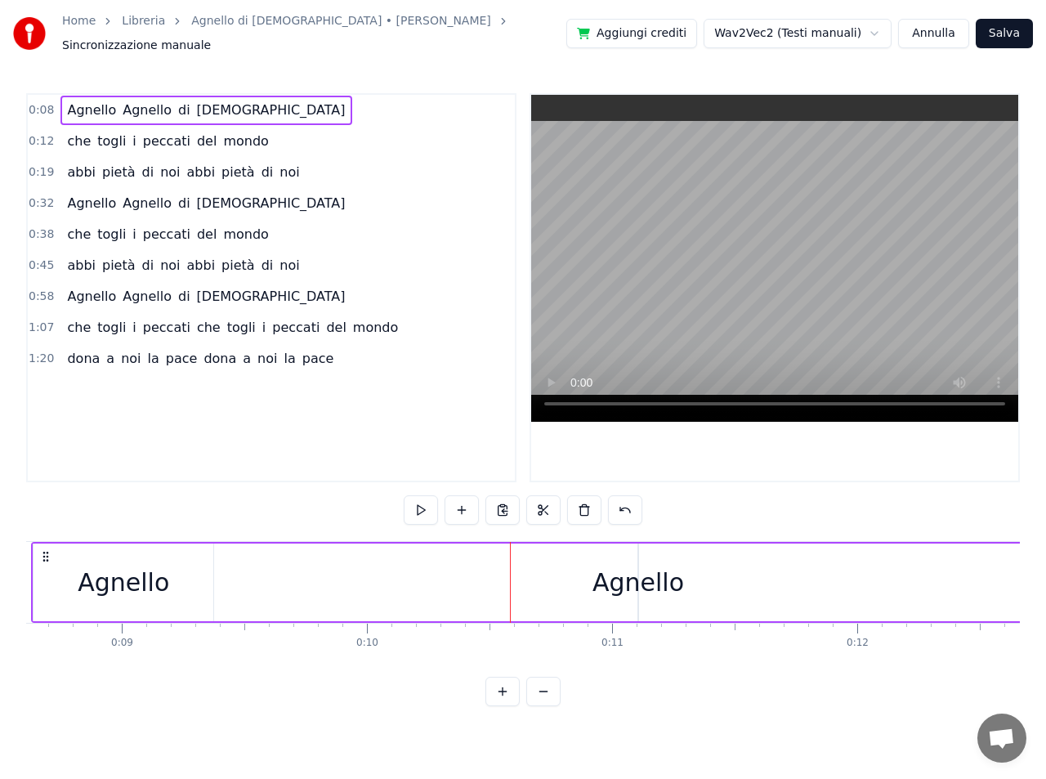
click at [623, 568] on div "Agnello" at bounding box center [638, 582] width 92 height 37
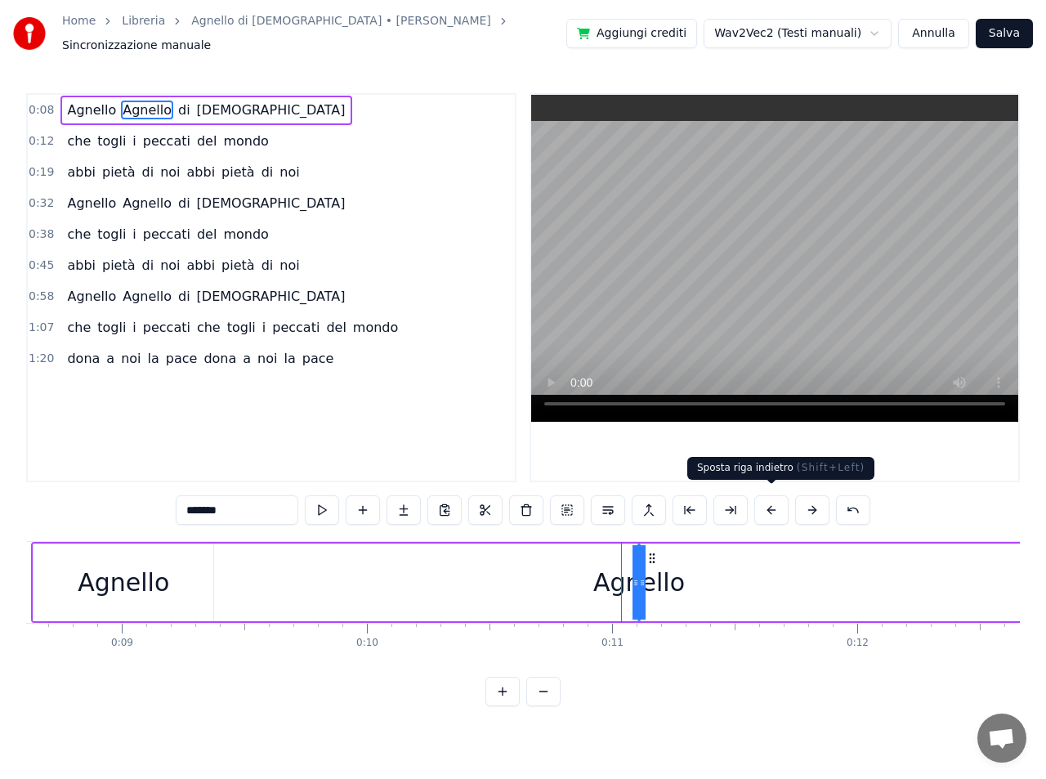
click at [769, 501] on button at bounding box center [771, 509] width 34 height 29
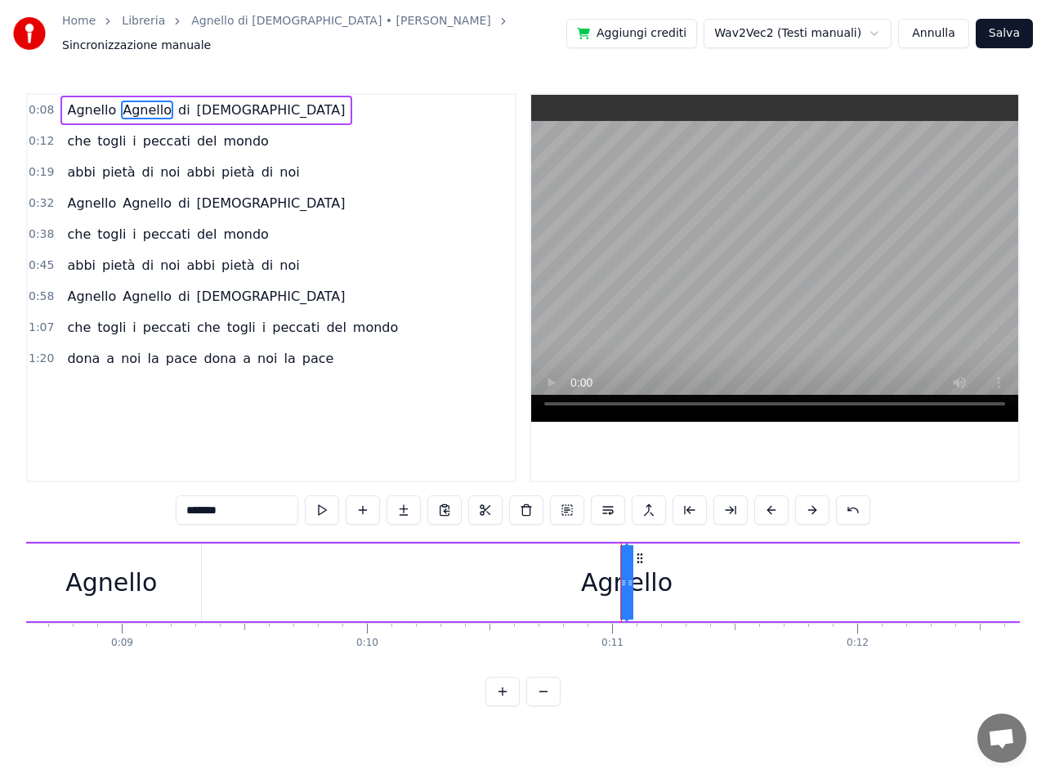
click at [769, 501] on button at bounding box center [771, 509] width 34 height 29
click at [689, 502] on button at bounding box center [689, 509] width 34 height 29
click at [690, 502] on button at bounding box center [689, 509] width 34 height 29
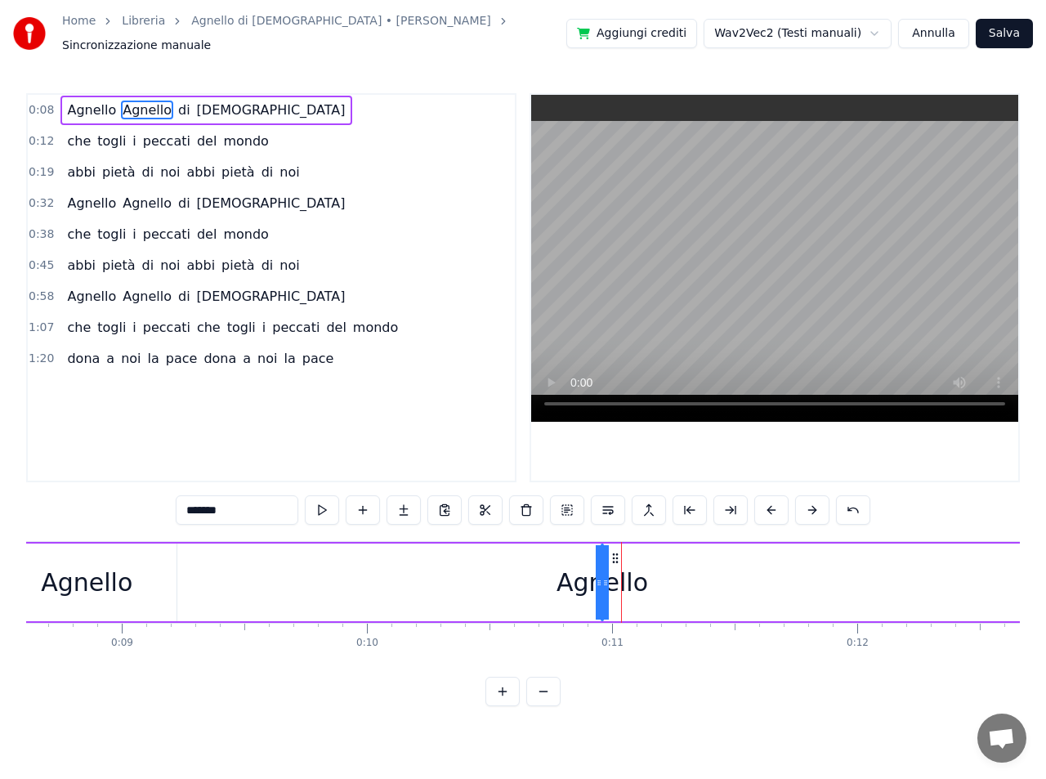
click at [690, 502] on button at bounding box center [689, 509] width 34 height 29
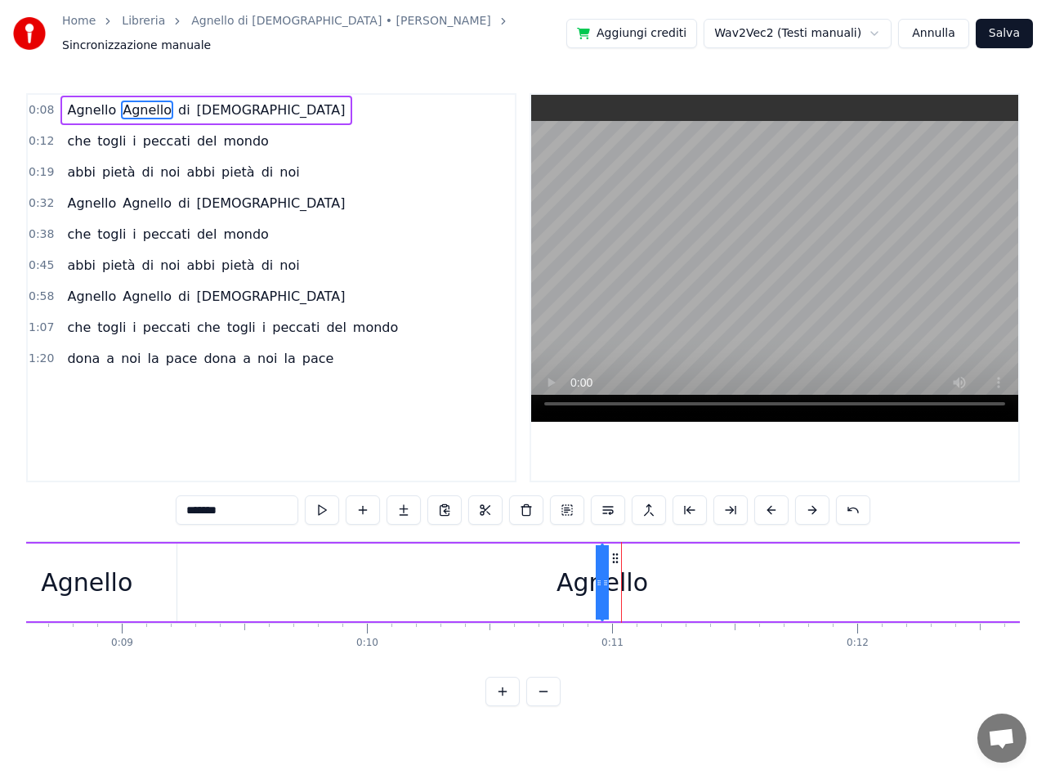
click at [690, 502] on button at bounding box center [689, 509] width 34 height 29
click at [852, 501] on button at bounding box center [853, 509] width 34 height 29
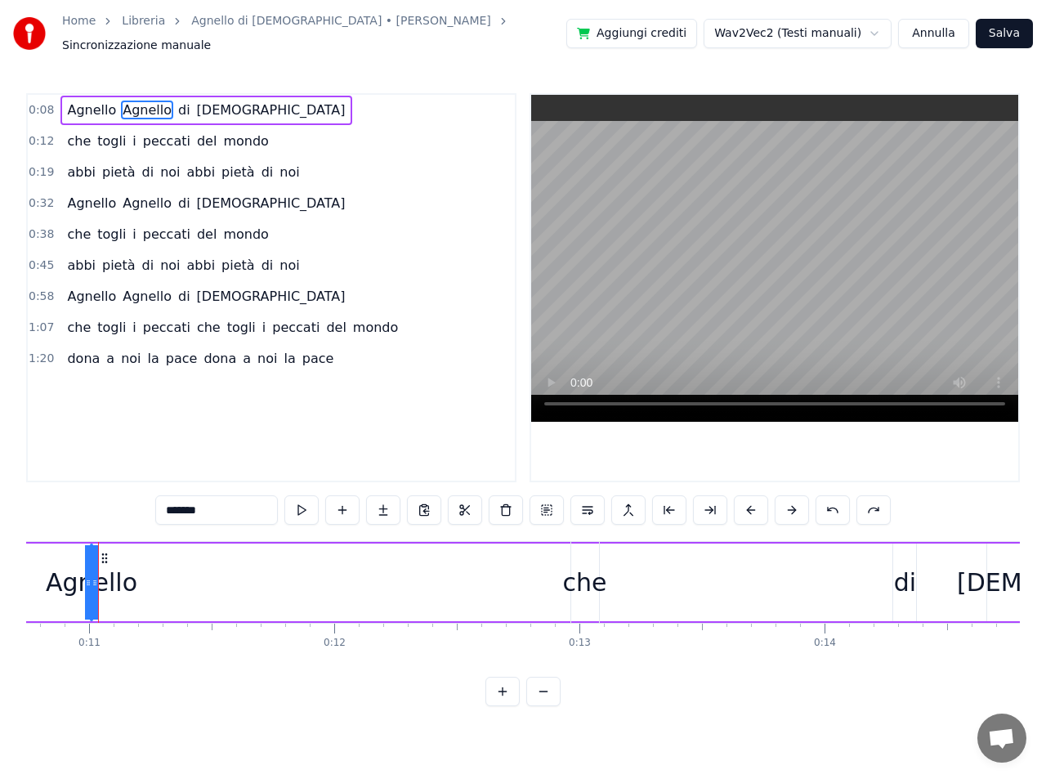
scroll to position [0, 2666]
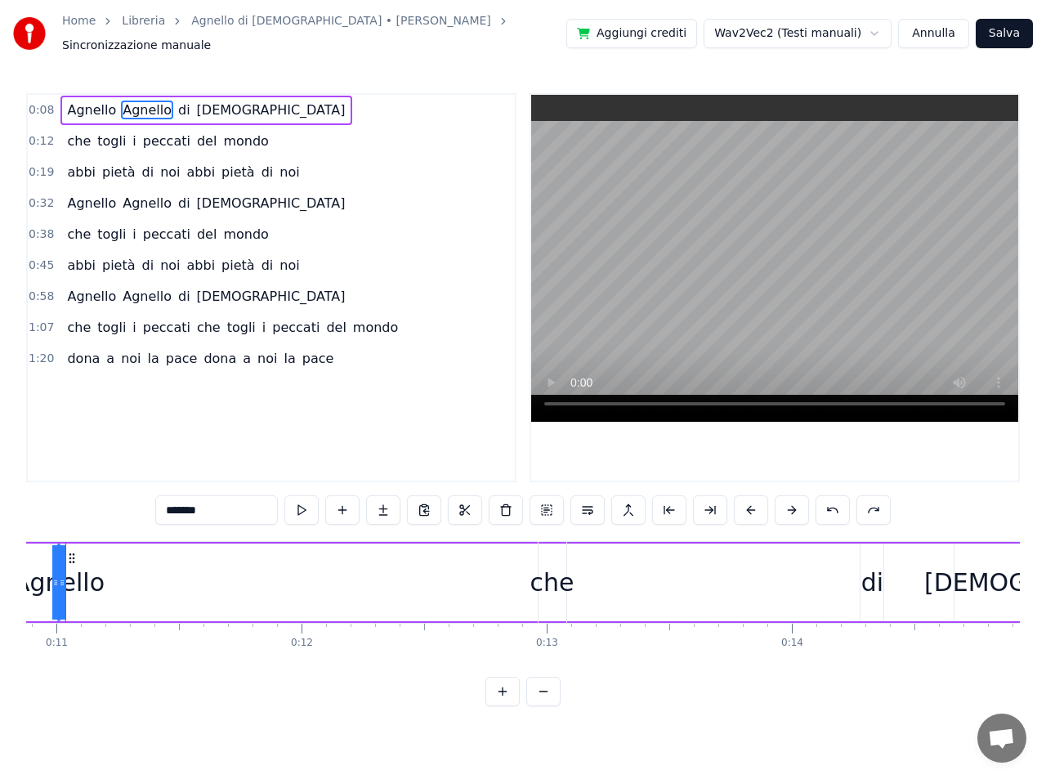
click at [1003, 654] on div "Agnello Agnello di Dio che togli i peccati del mondo abbi pietà di noi abbi pie…" at bounding box center [523, 602] width 994 height 123
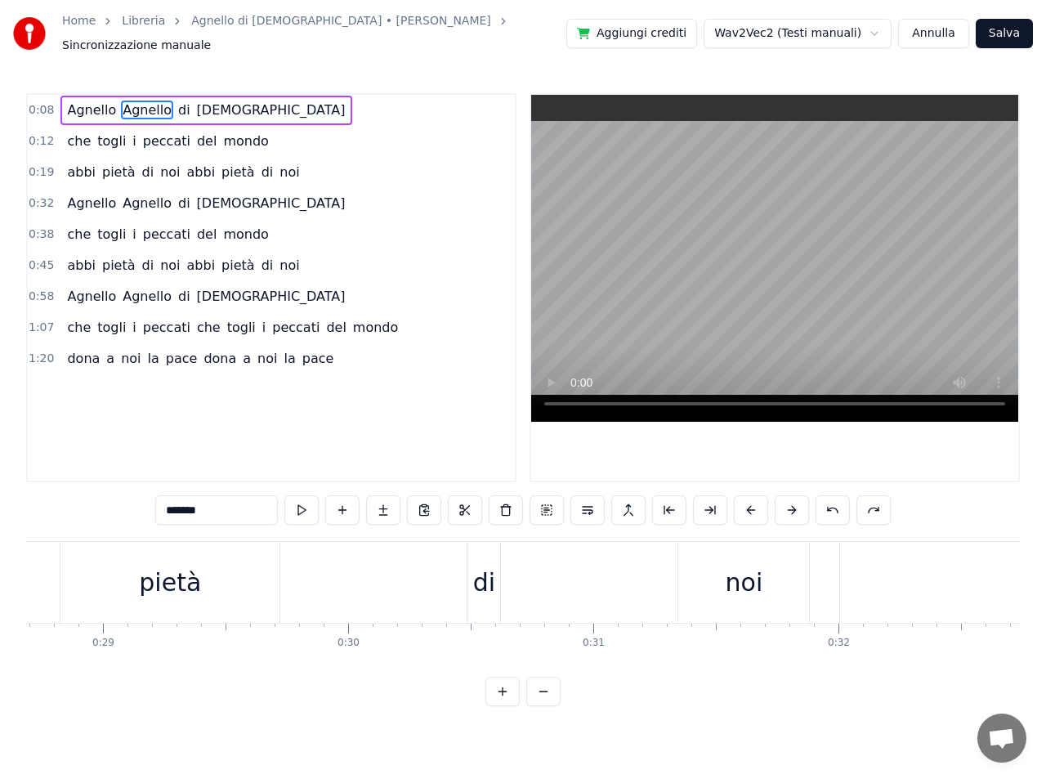
scroll to position [0, 7144]
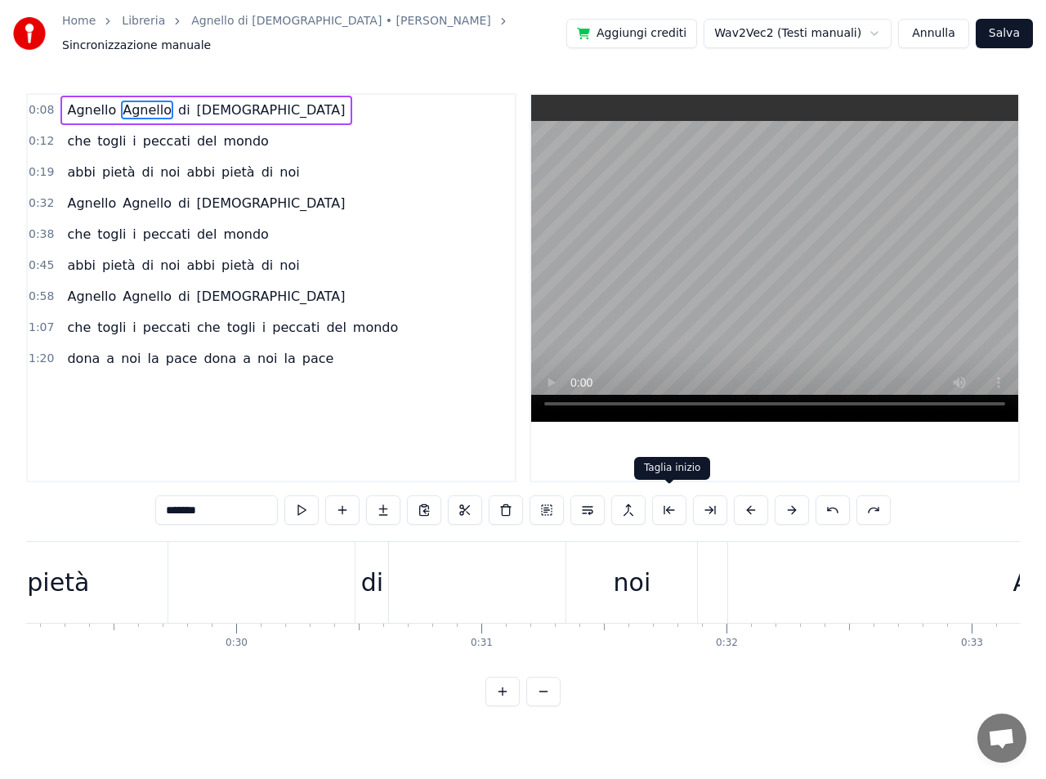
click at [669, 503] on button at bounding box center [669, 509] width 34 height 29
click at [97, 101] on span "Agnello" at bounding box center [91, 110] width 52 height 19
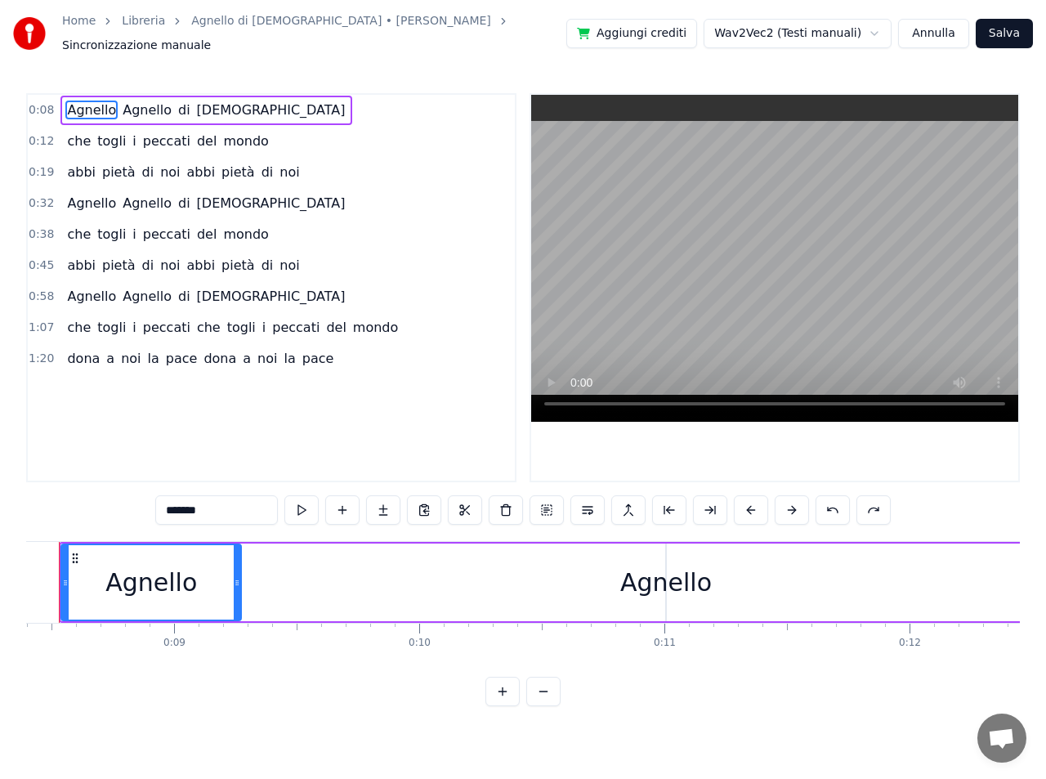
scroll to position [0, 2009]
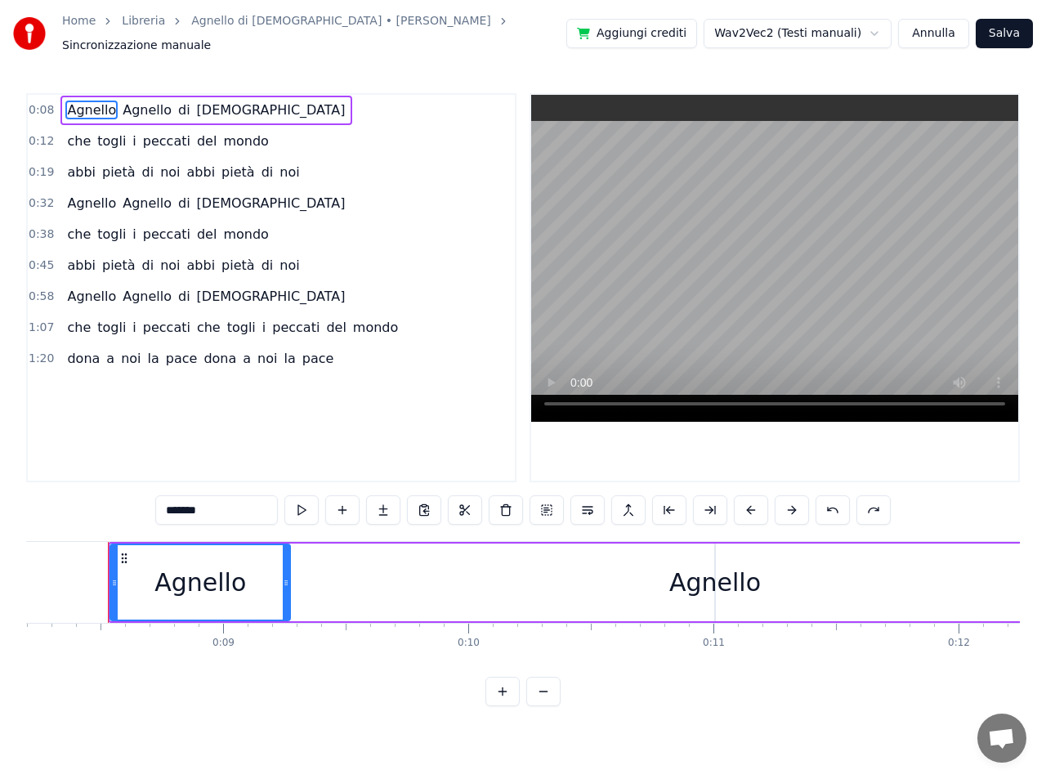
click at [132, 103] on span "Agnello" at bounding box center [147, 110] width 52 height 19
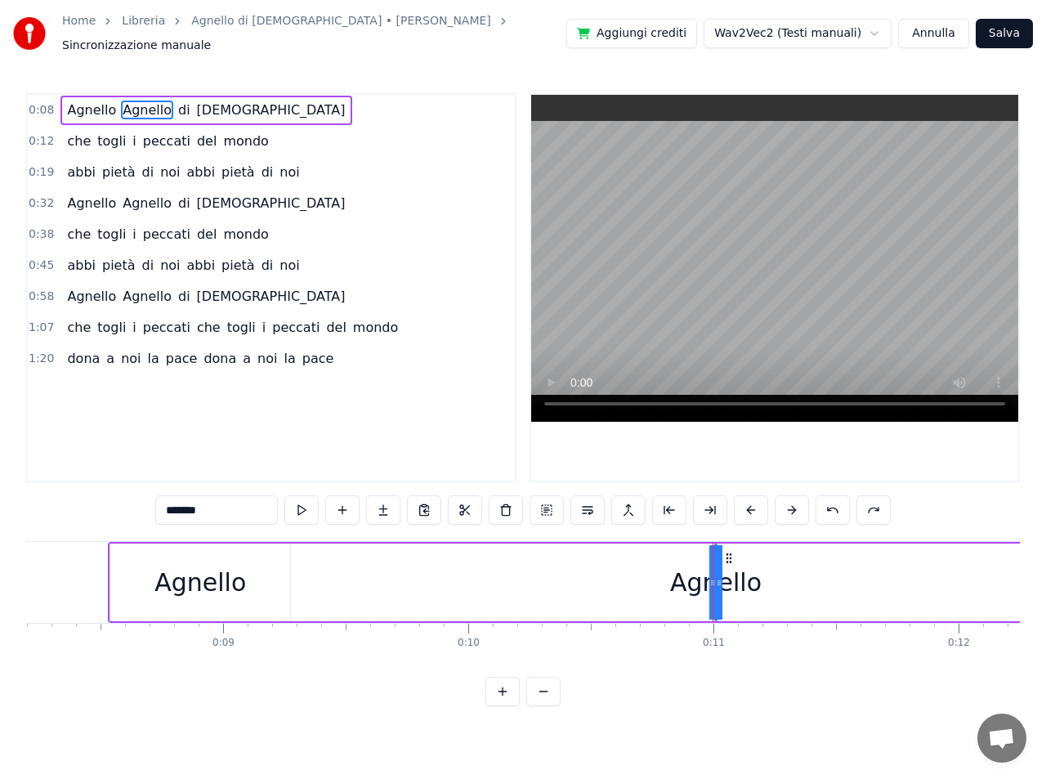
click at [176, 101] on span "di" at bounding box center [184, 110] width 16 height 19
type input "**"
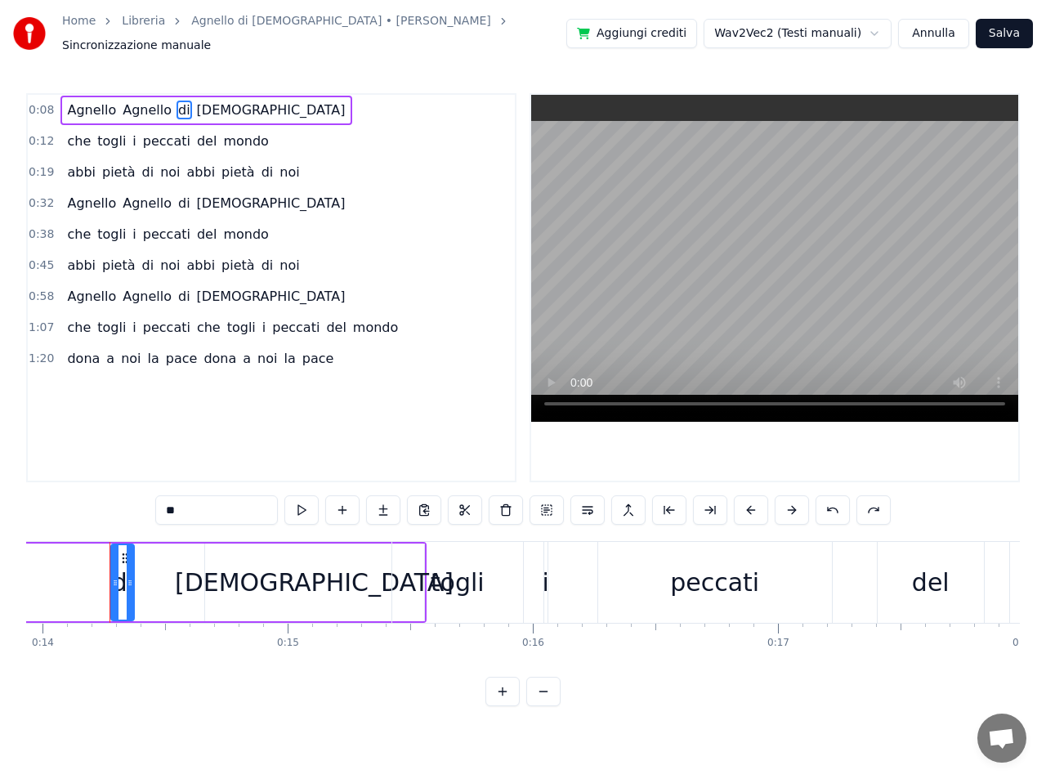
scroll to position [0, 3416]
click at [938, 25] on button "Annulla" at bounding box center [933, 33] width 71 height 29
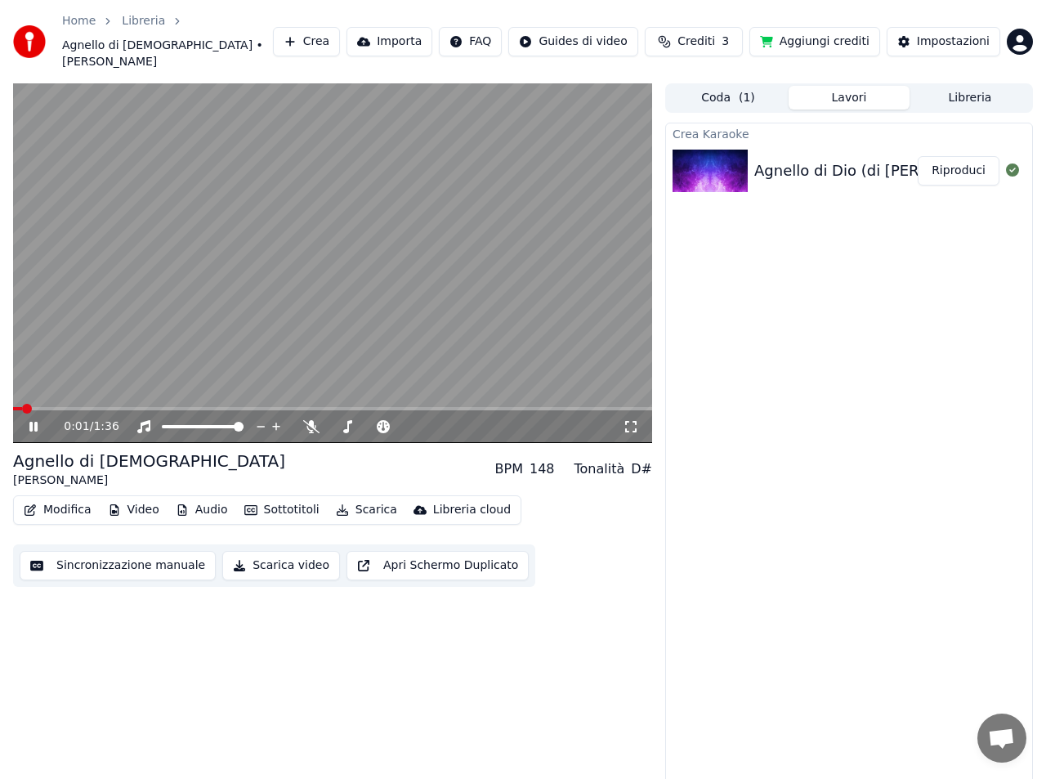
click at [63, 498] on button "Modifica" at bounding box center [57, 509] width 81 height 23
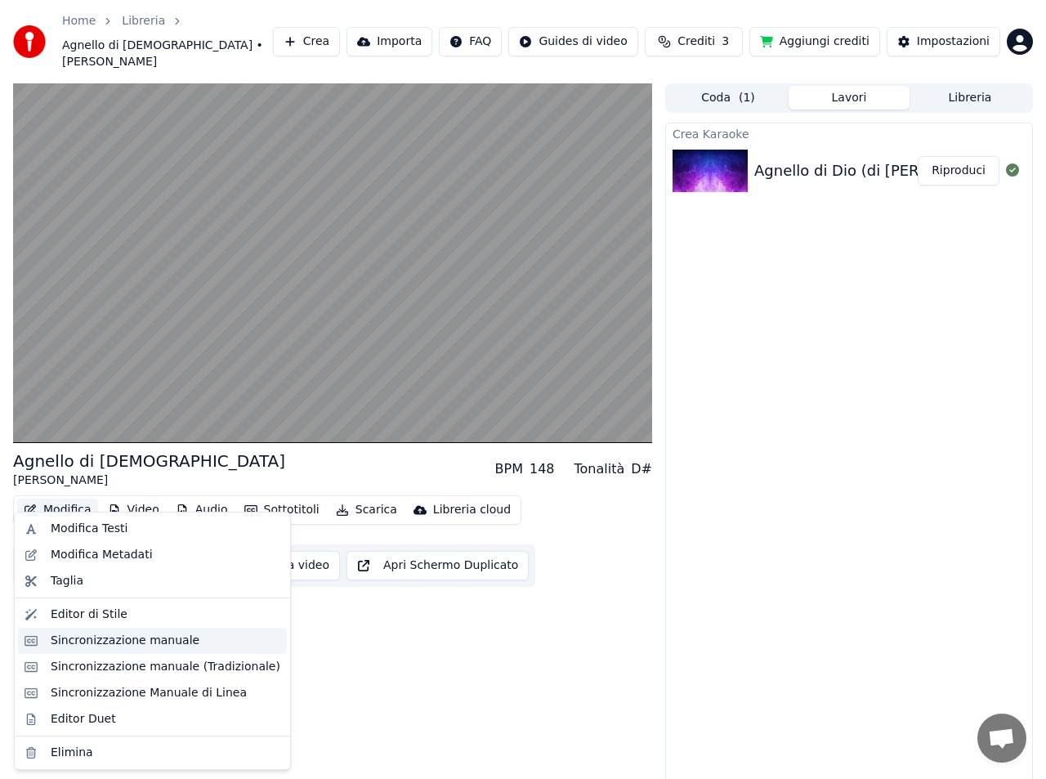
click at [109, 645] on div "Sincronizzazione manuale" at bounding box center [125, 640] width 149 height 16
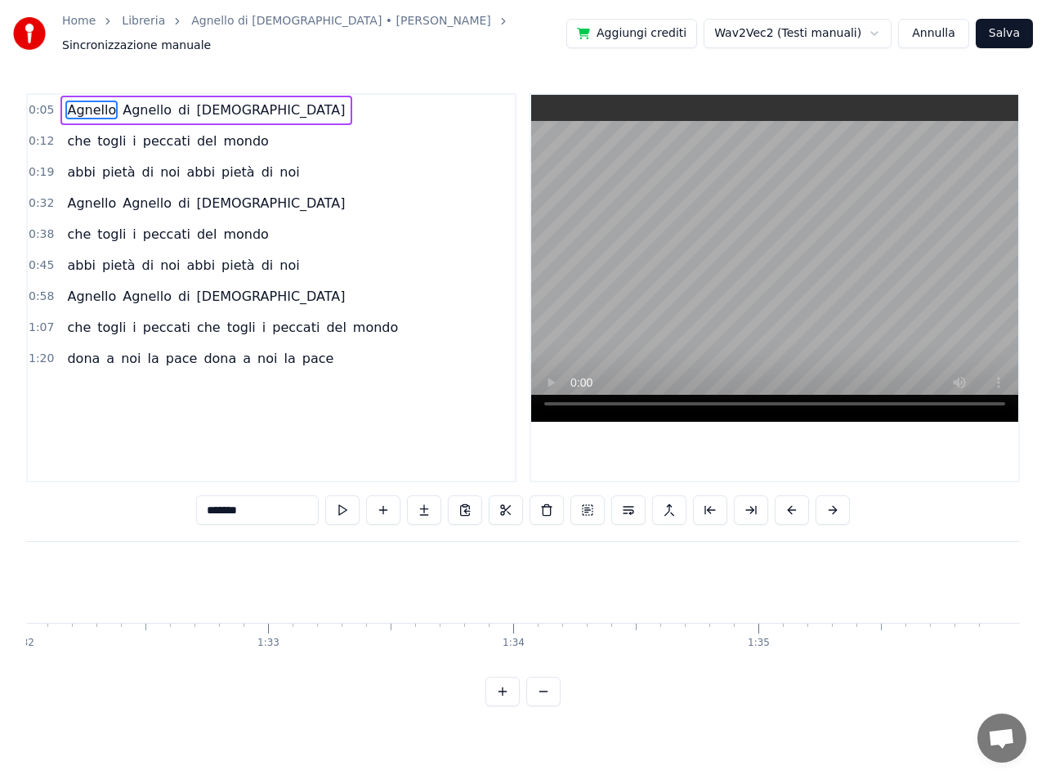
scroll to position [0, 22556]
click at [585, 504] on button at bounding box center [587, 509] width 34 height 29
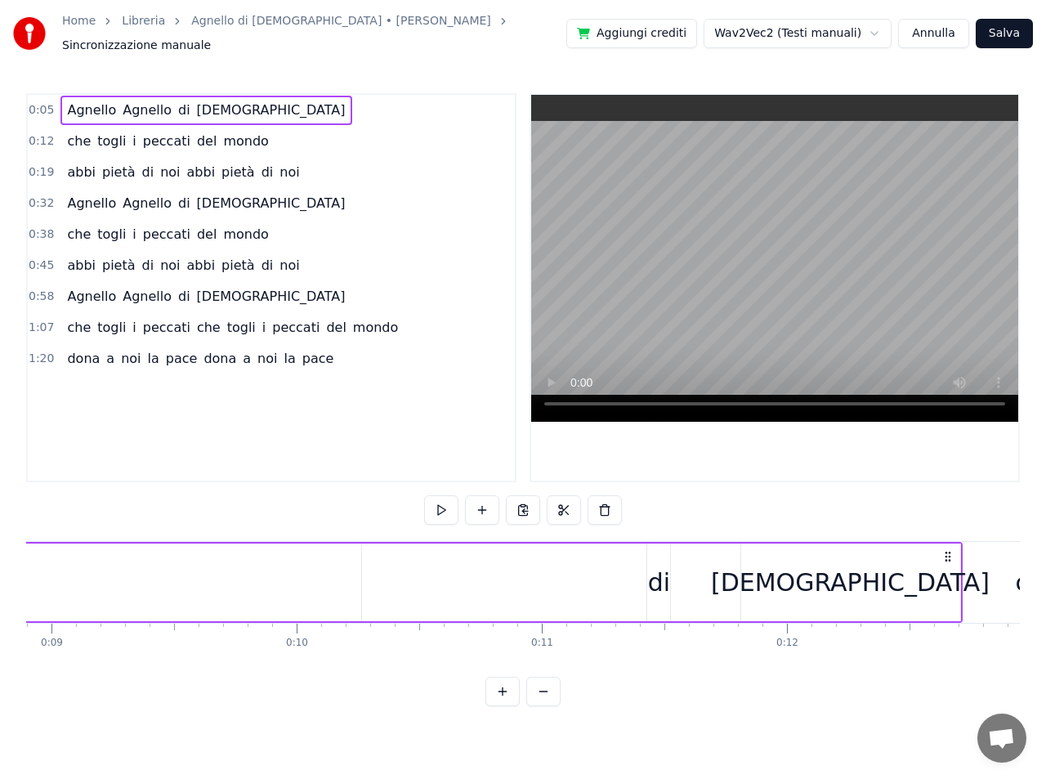
scroll to position [0, 1311]
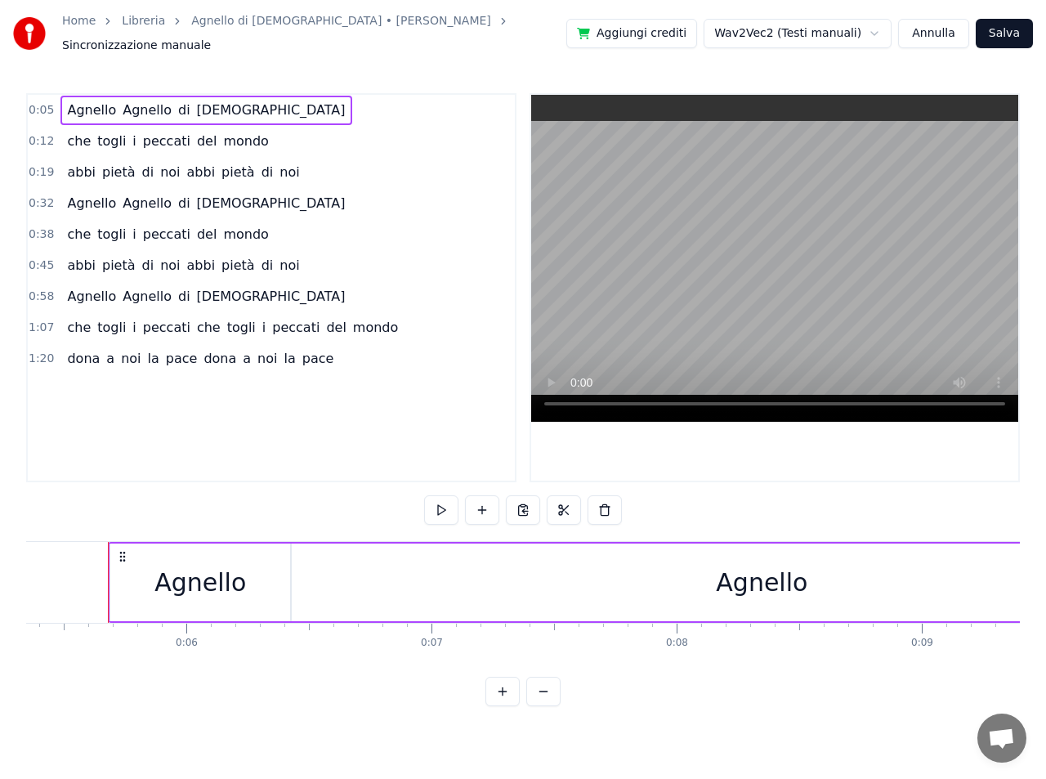
drag, startPoint x: 440, startPoint y: 570, endPoint x: 301, endPoint y: 570, distance: 138.9
click at [301, 570] on div "Agnello" at bounding box center [762, 582] width 940 height 78
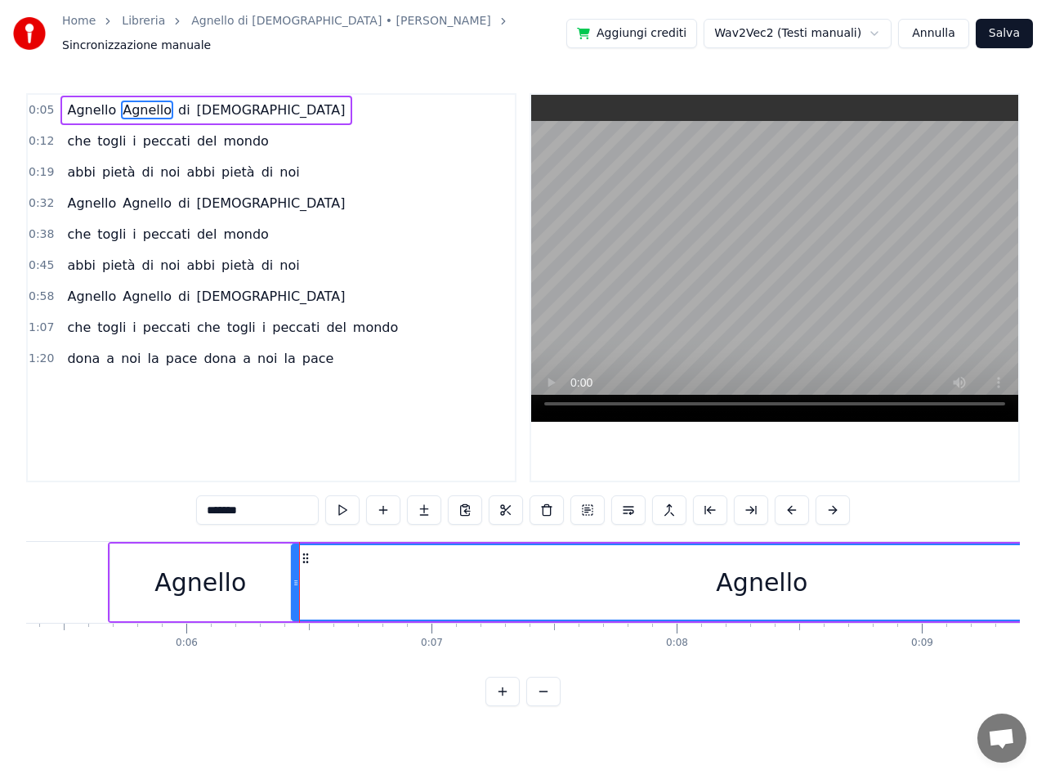
drag, startPoint x: 772, startPoint y: 579, endPoint x: 745, endPoint y: 539, distance: 48.3
click at [611, 571] on div "Agnello" at bounding box center [762, 582] width 938 height 74
click at [792, 499] on button at bounding box center [792, 509] width 34 height 29
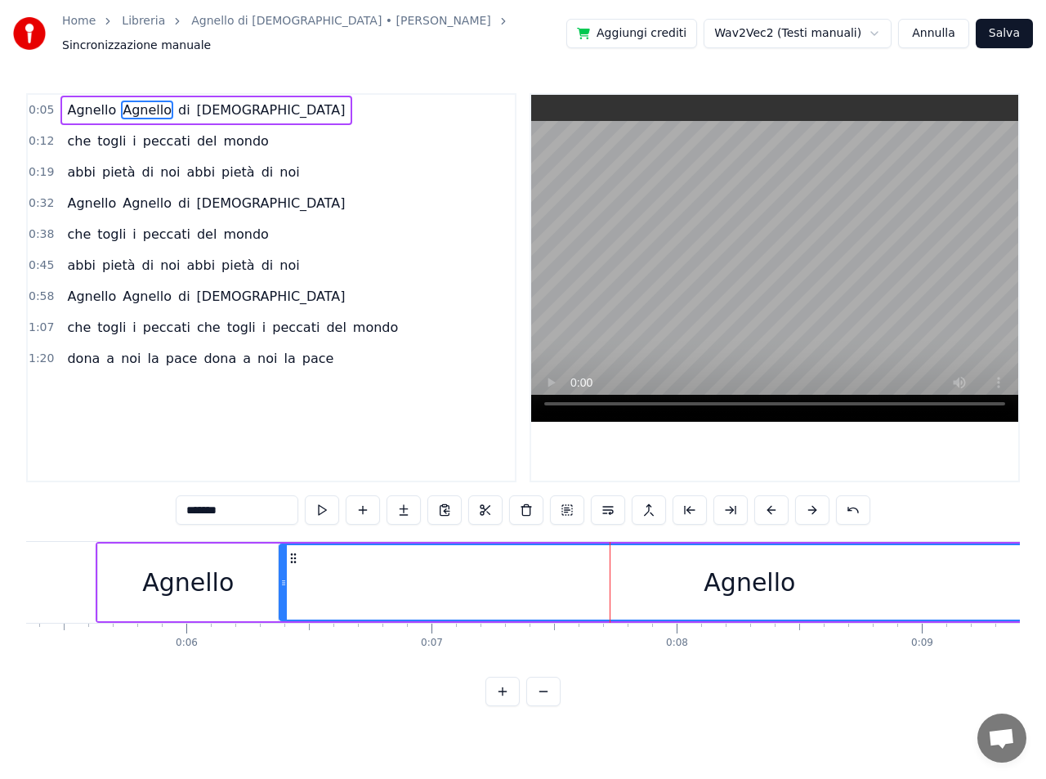
click at [792, 499] on div "*******" at bounding box center [523, 509] width 695 height 29
click at [773, 504] on button at bounding box center [771, 509] width 34 height 29
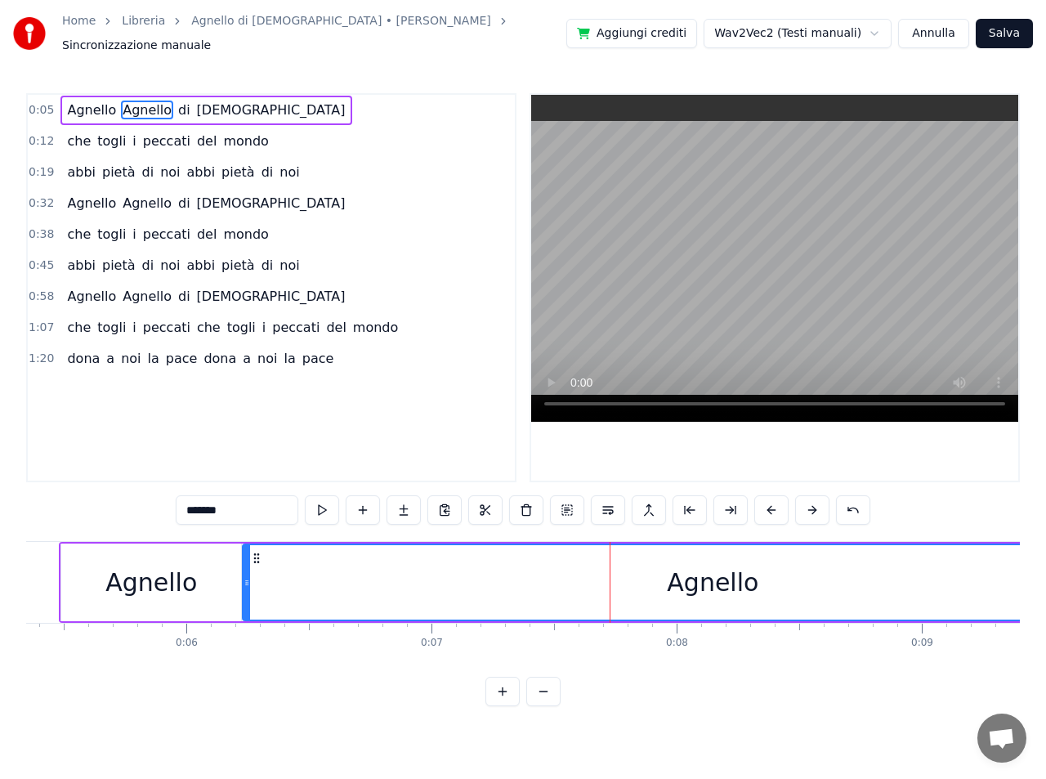
click at [773, 504] on button at bounding box center [771, 509] width 34 height 29
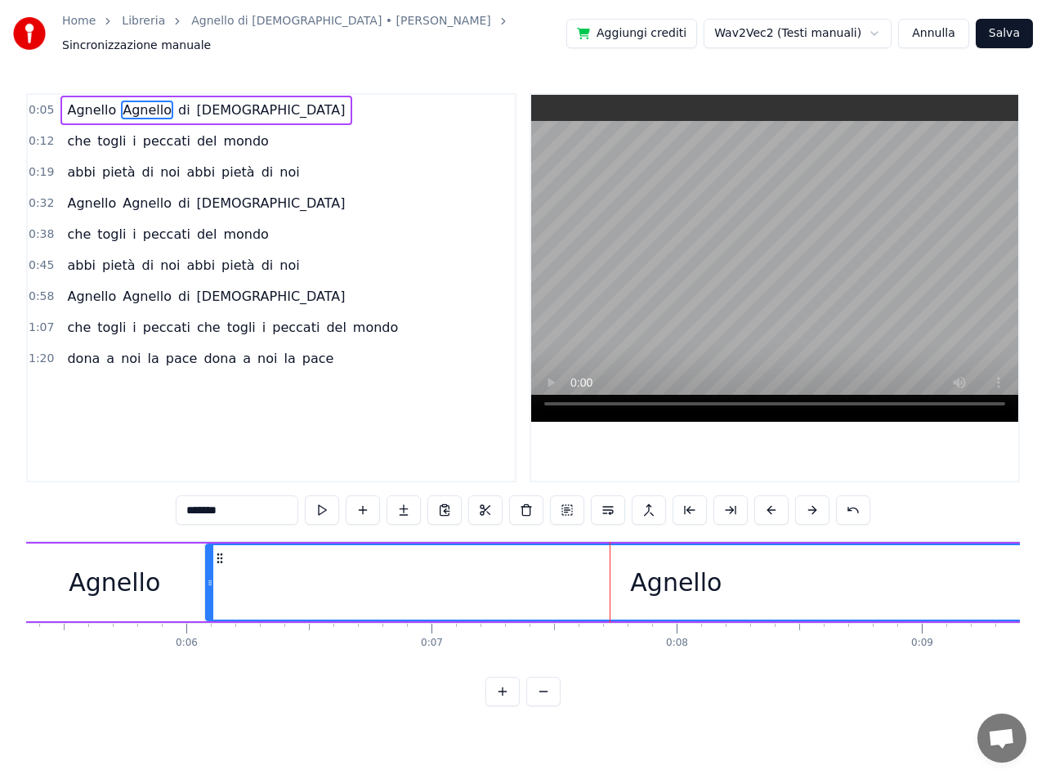
click at [773, 504] on button at bounding box center [771, 509] width 34 height 29
click at [63, 575] on div "Agnello" at bounding box center [78, 582] width 92 height 37
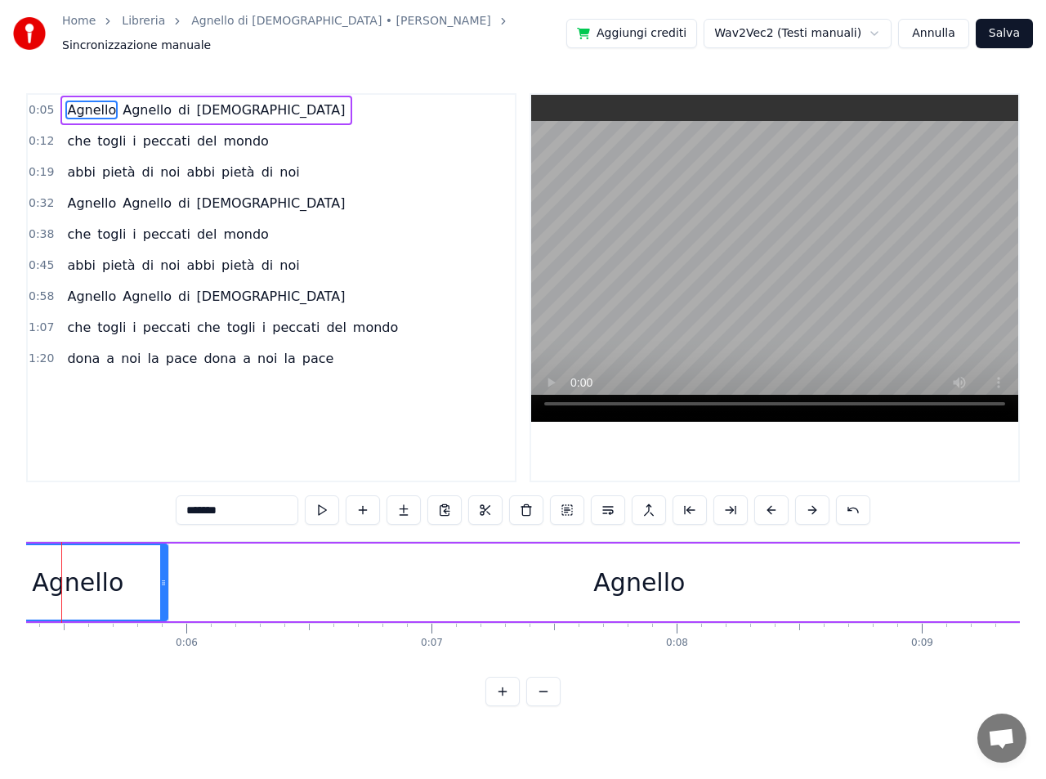
scroll to position [0, 1264]
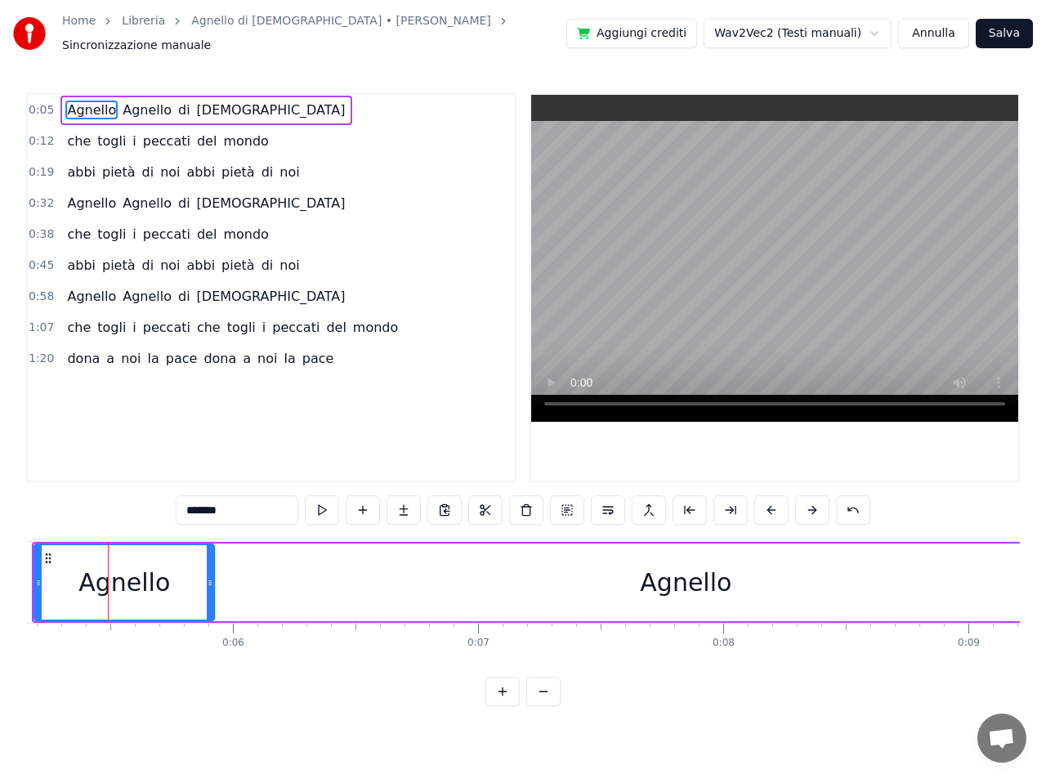
click at [811, 503] on button at bounding box center [812, 509] width 34 height 29
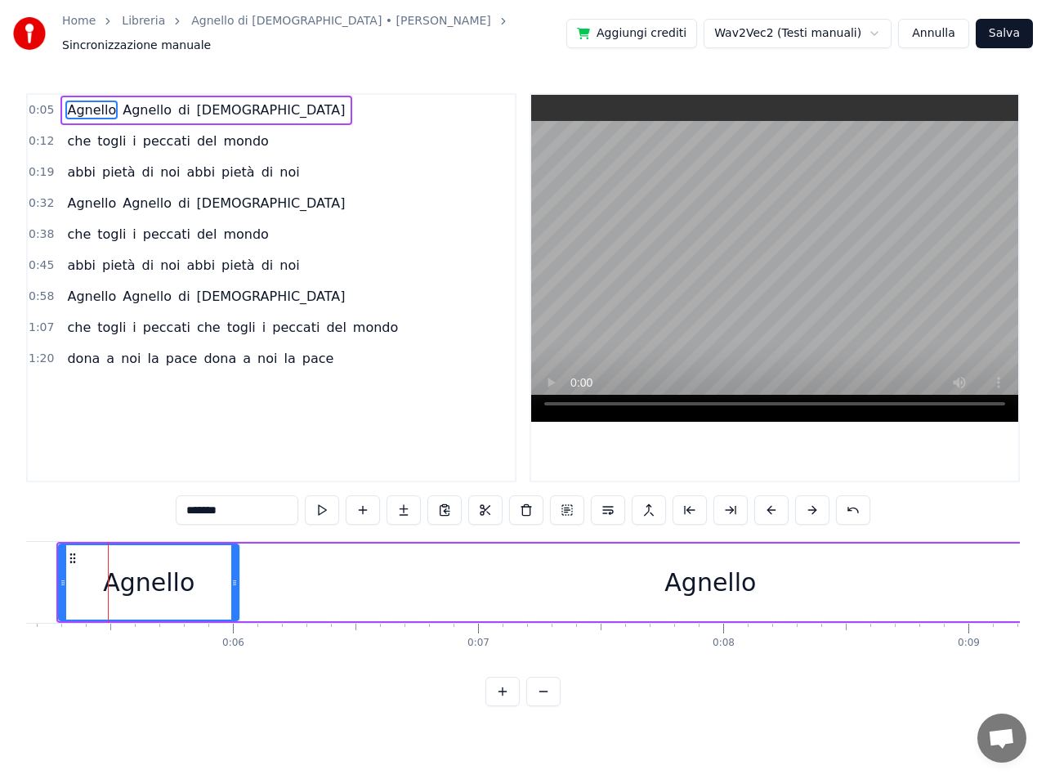
click at [811, 503] on button at bounding box center [812, 509] width 34 height 29
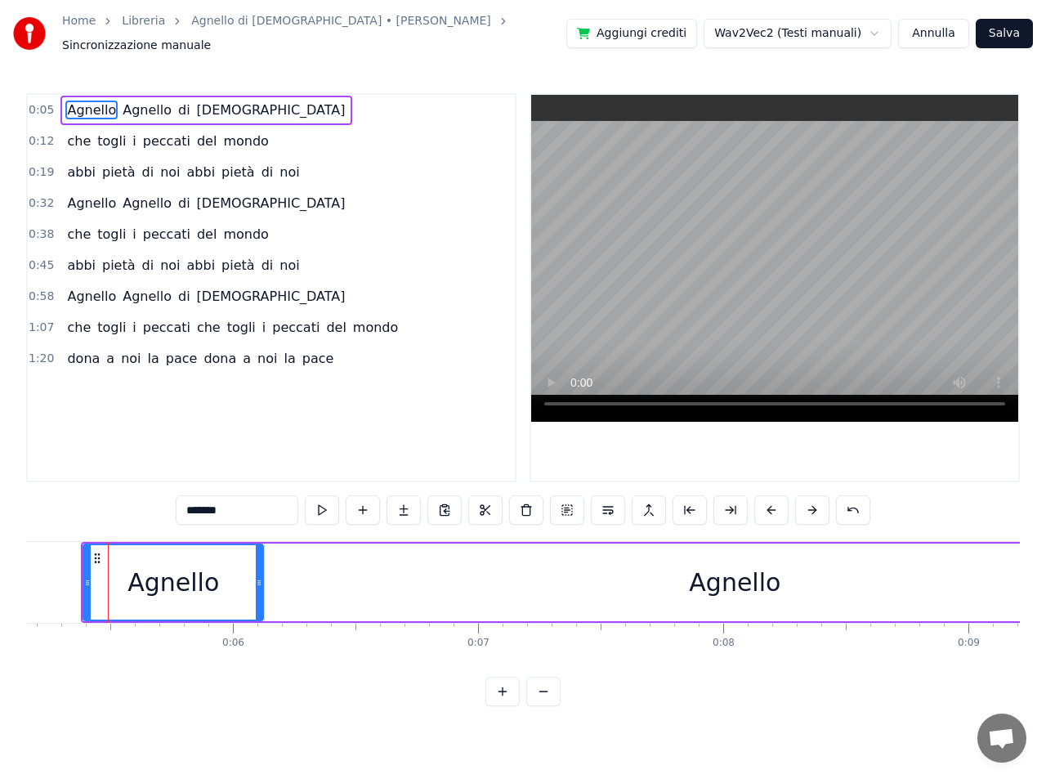
click at [811, 503] on button at bounding box center [812, 509] width 34 height 29
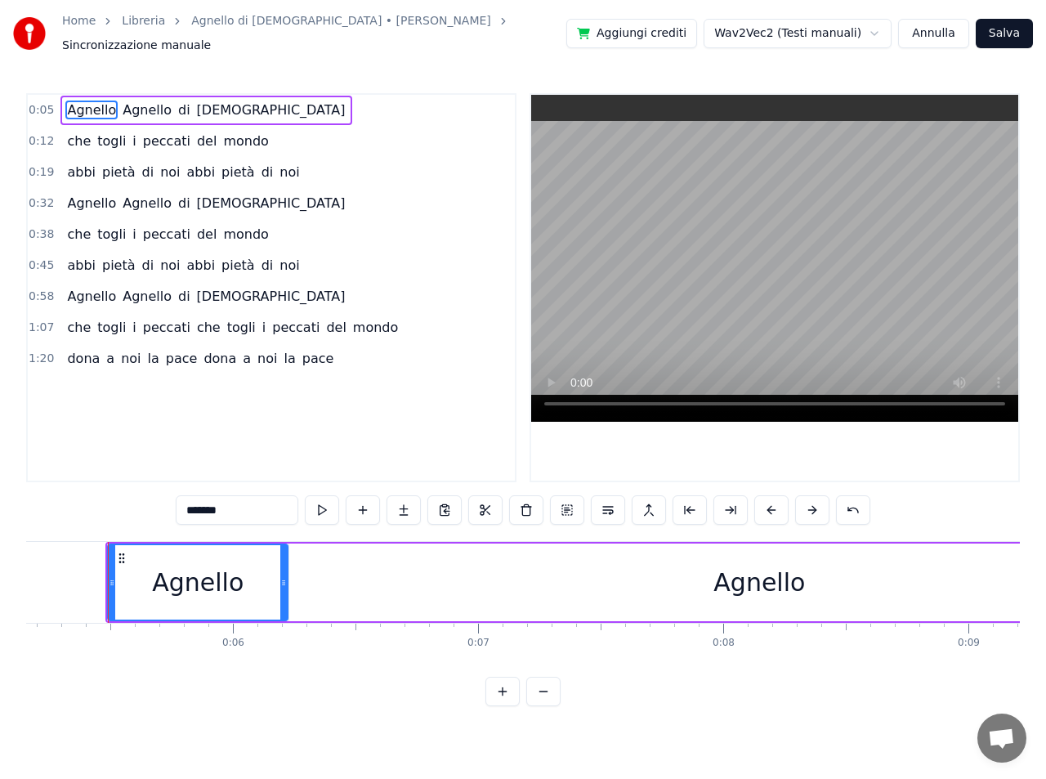
click at [811, 503] on button at bounding box center [812, 509] width 34 height 29
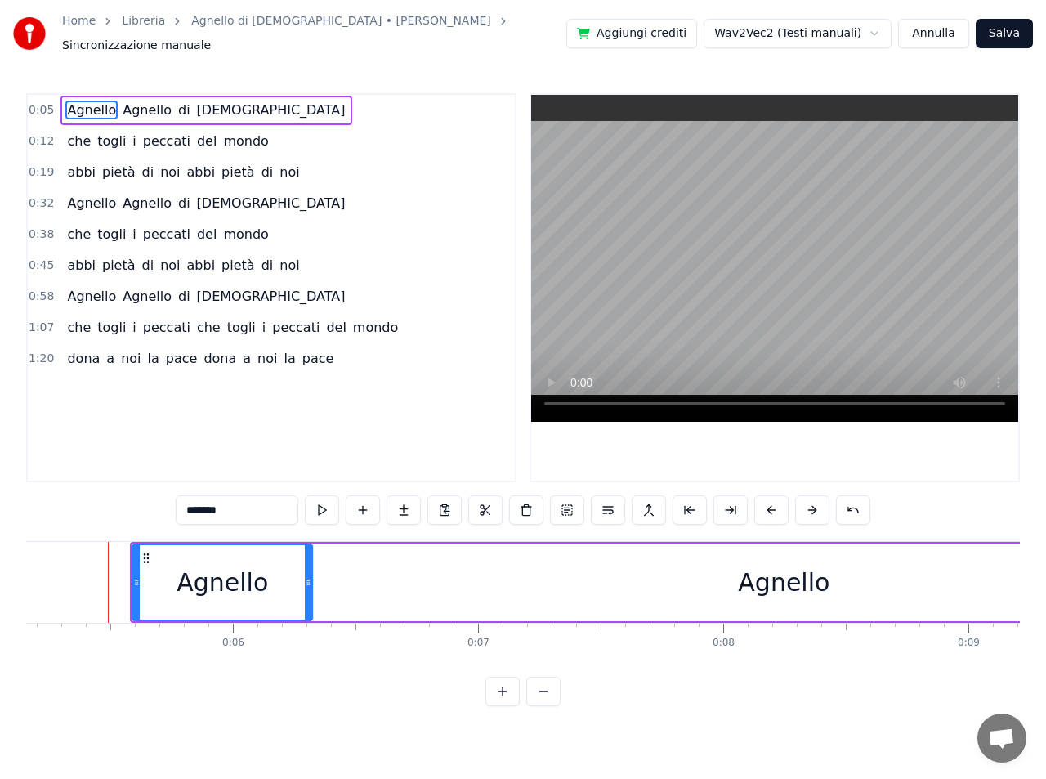
click at [811, 503] on button at bounding box center [812, 509] width 34 height 29
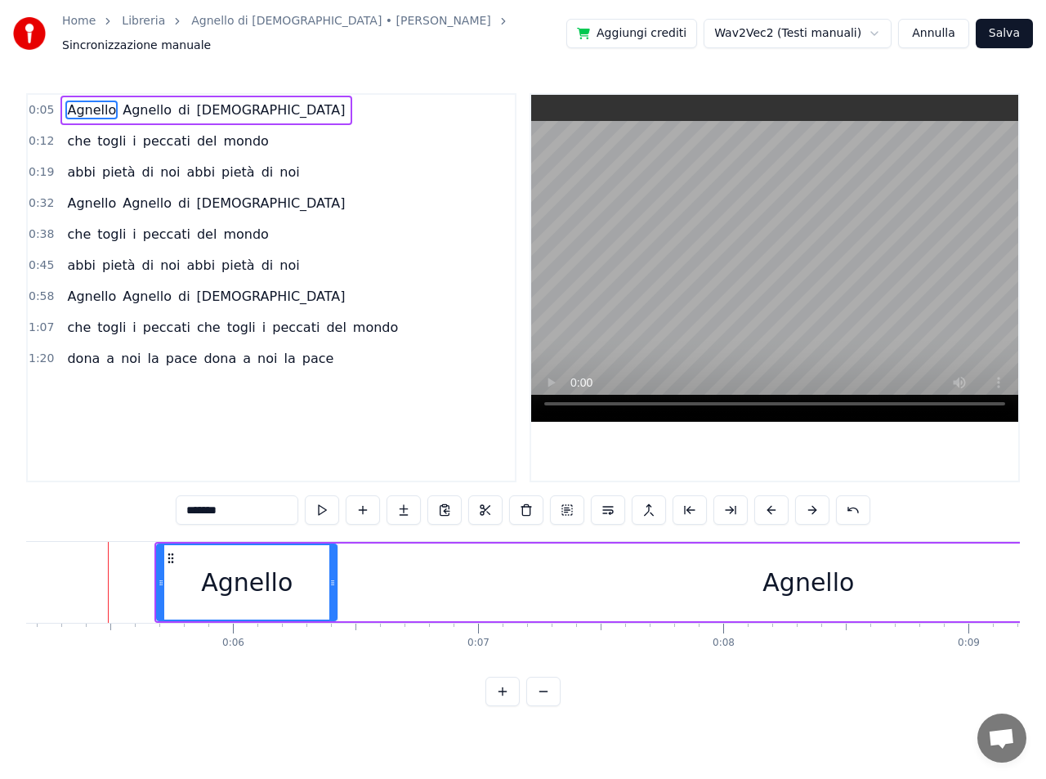
click at [811, 503] on button at bounding box center [812, 509] width 34 height 29
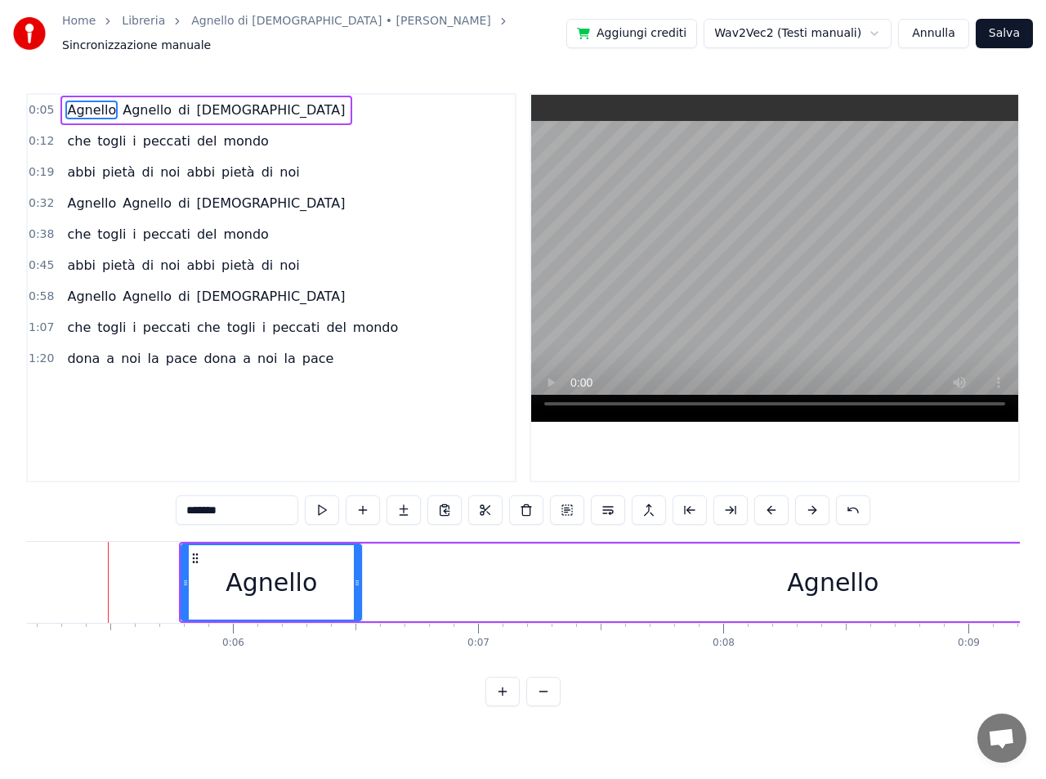
click at [811, 503] on button at bounding box center [812, 509] width 34 height 29
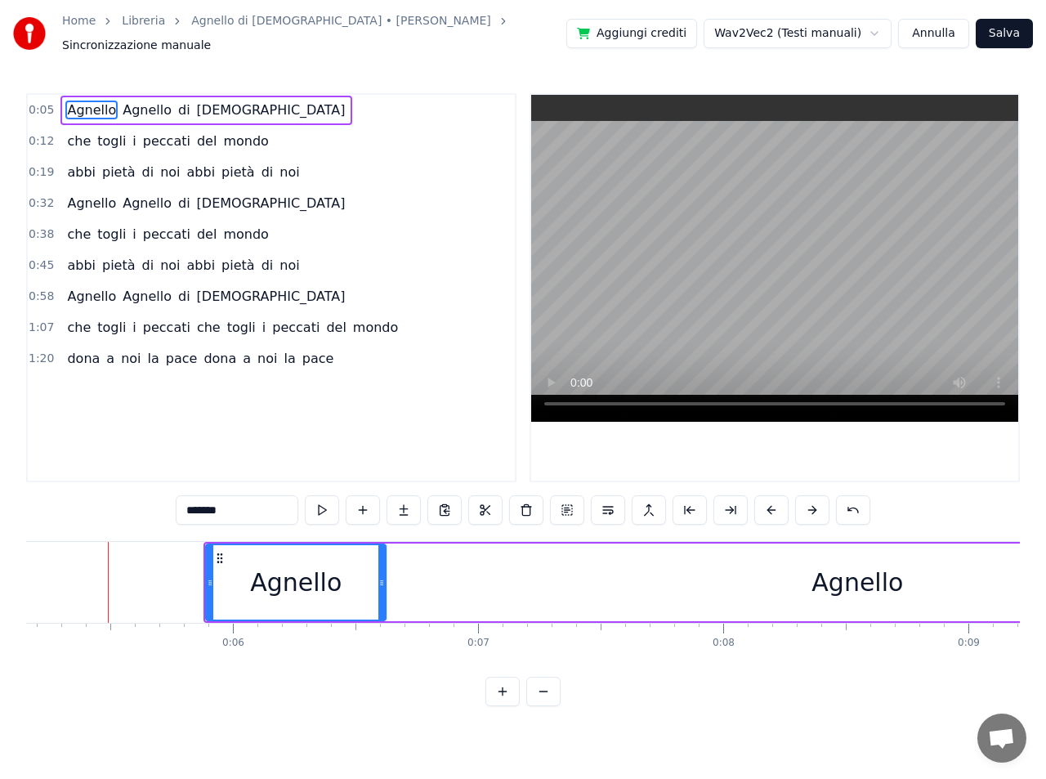
click at [811, 503] on button at bounding box center [812, 509] width 34 height 29
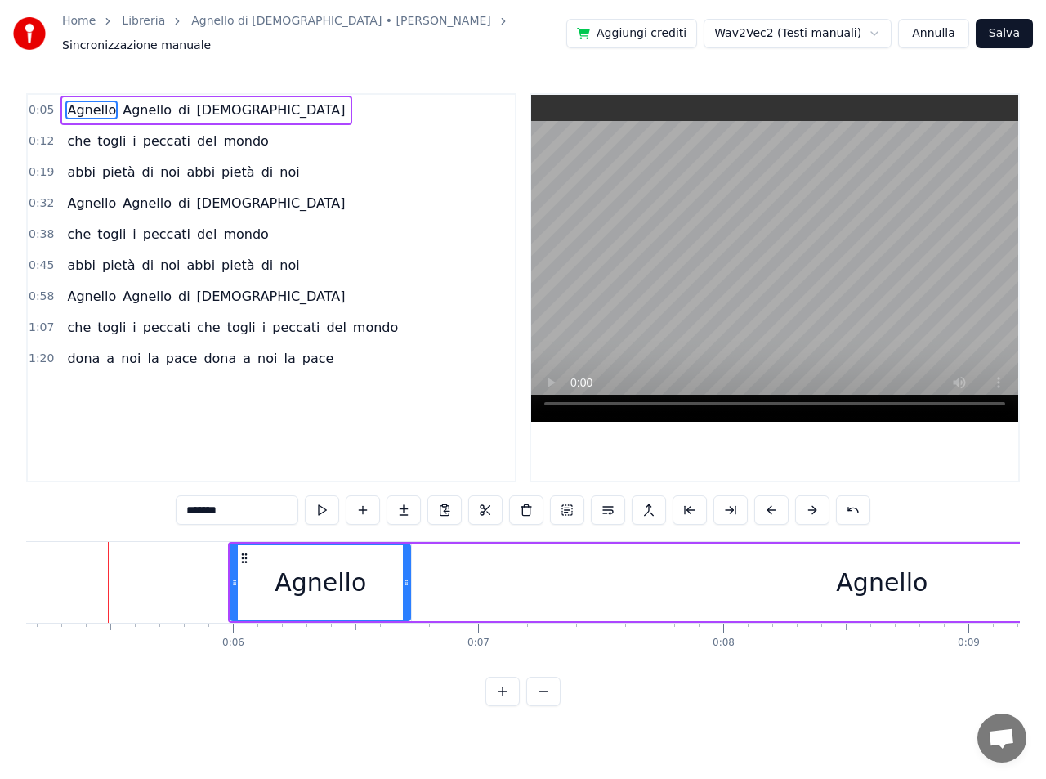
click at [811, 503] on button at bounding box center [812, 509] width 34 height 29
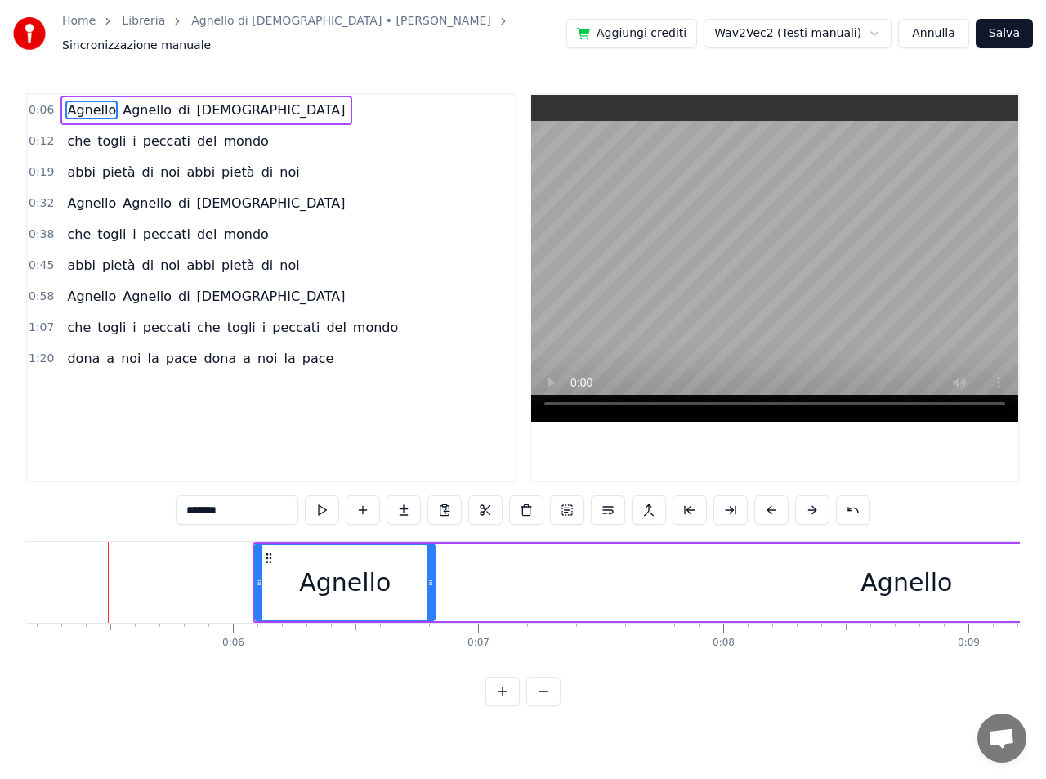
click at [811, 503] on button at bounding box center [812, 509] width 34 height 29
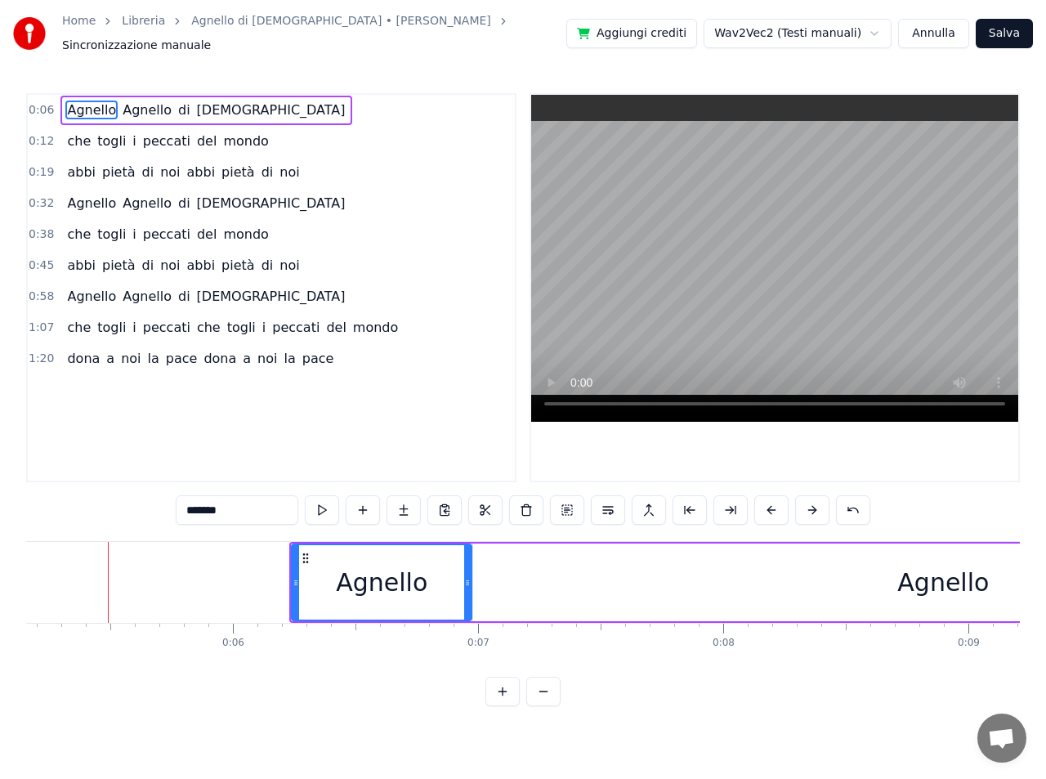
click at [811, 503] on button at bounding box center [812, 509] width 34 height 29
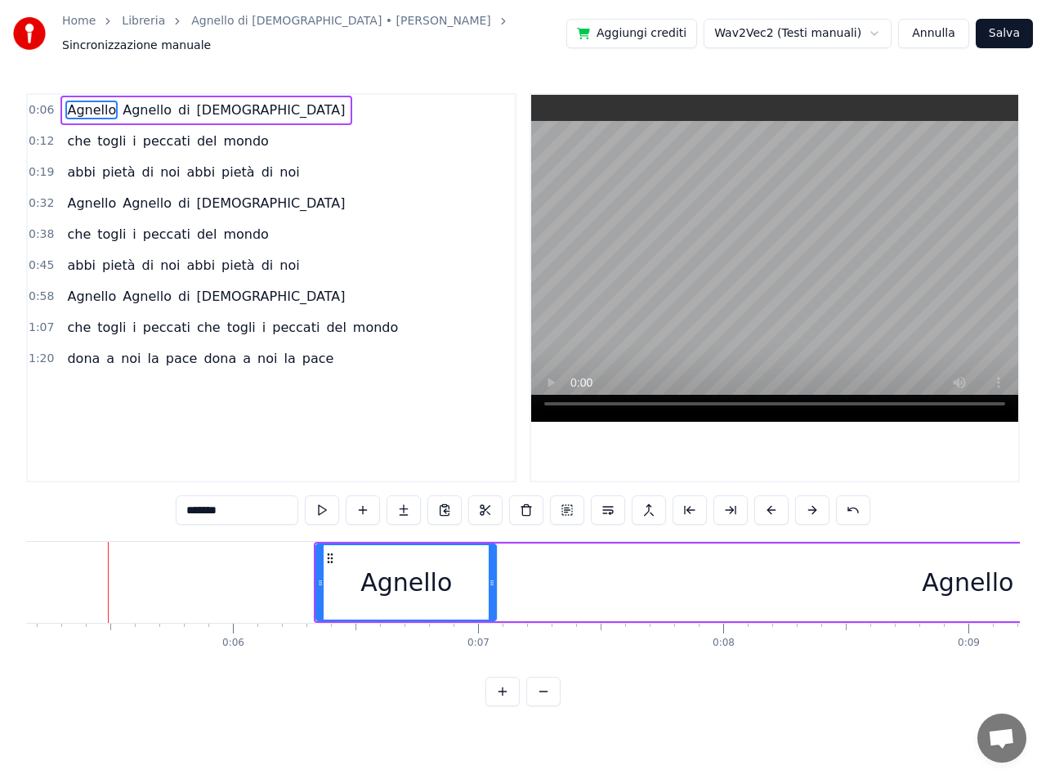
click at [811, 503] on button at bounding box center [812, 509] width 34 height 29
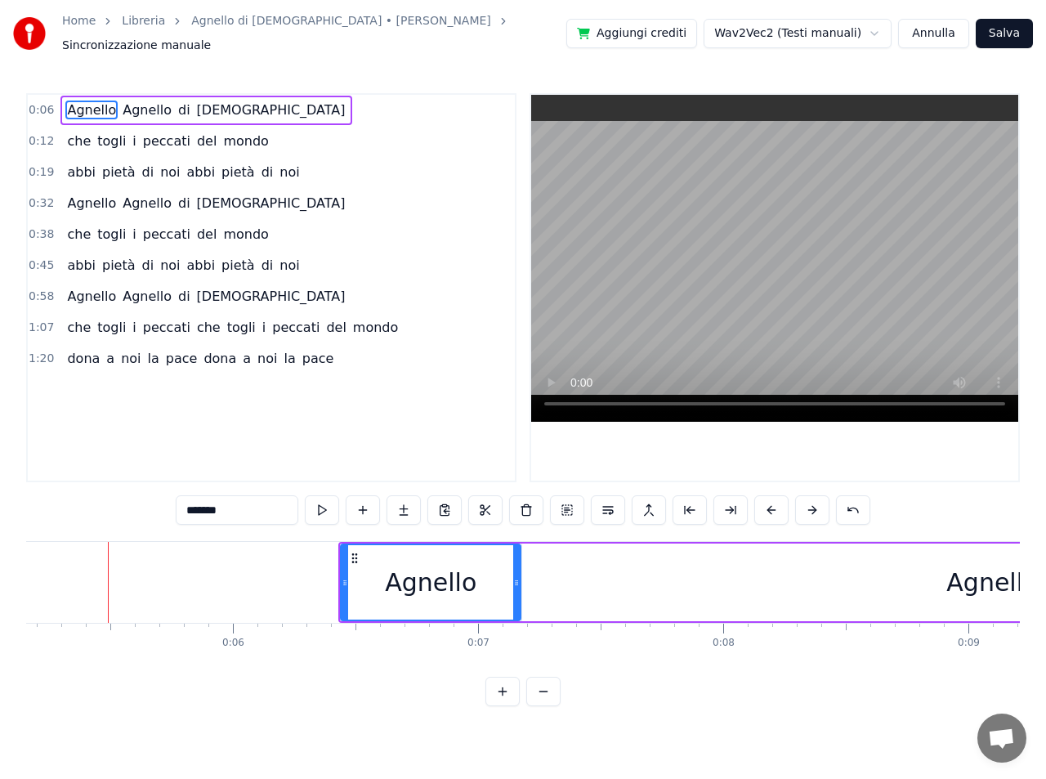
click at [811, 503] on button at bounding box center [812, 509] width 34 height 29
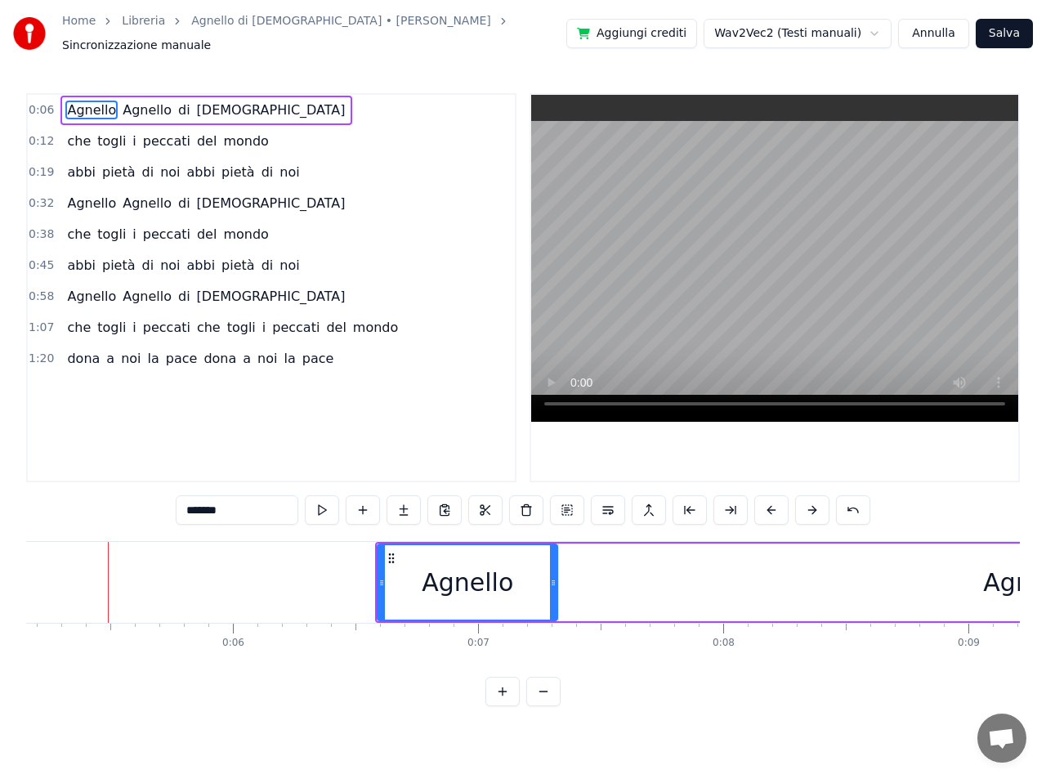
click at [811, 503] on button at bounding box center [812, 509] width 34 height 29
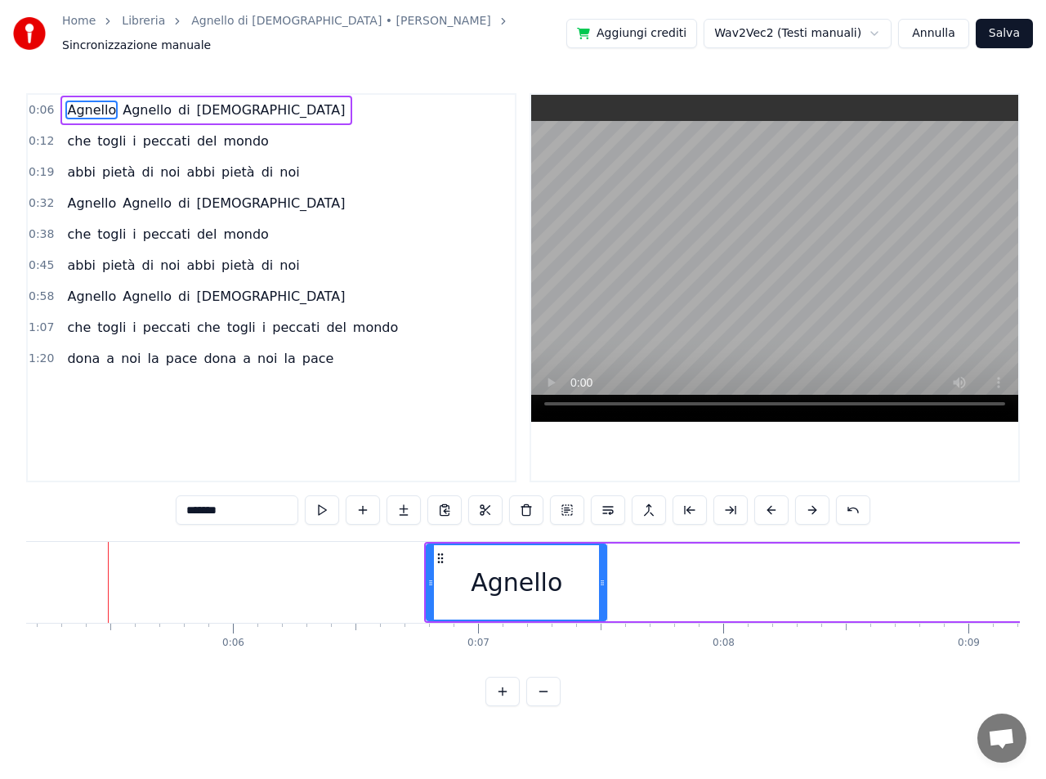
click at [811, 503] on button at bounding box center [812, 509] width 34 height 29
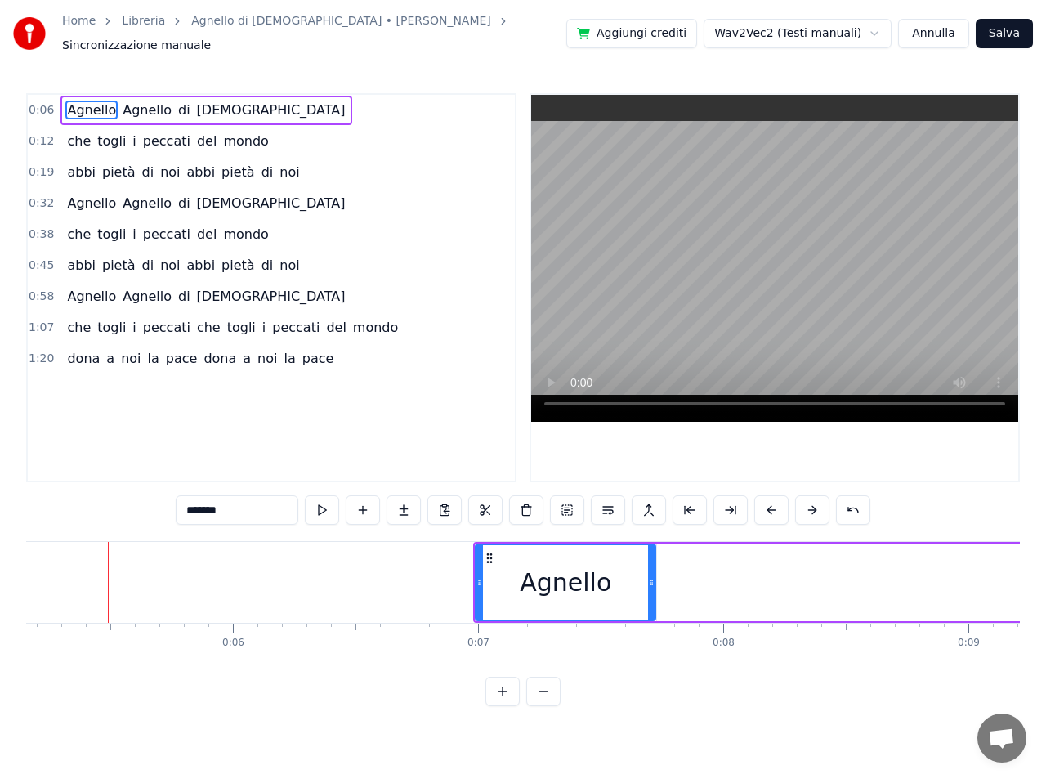
click at [811, 503] on button at bounding box center [812, 509] width 34 height 29
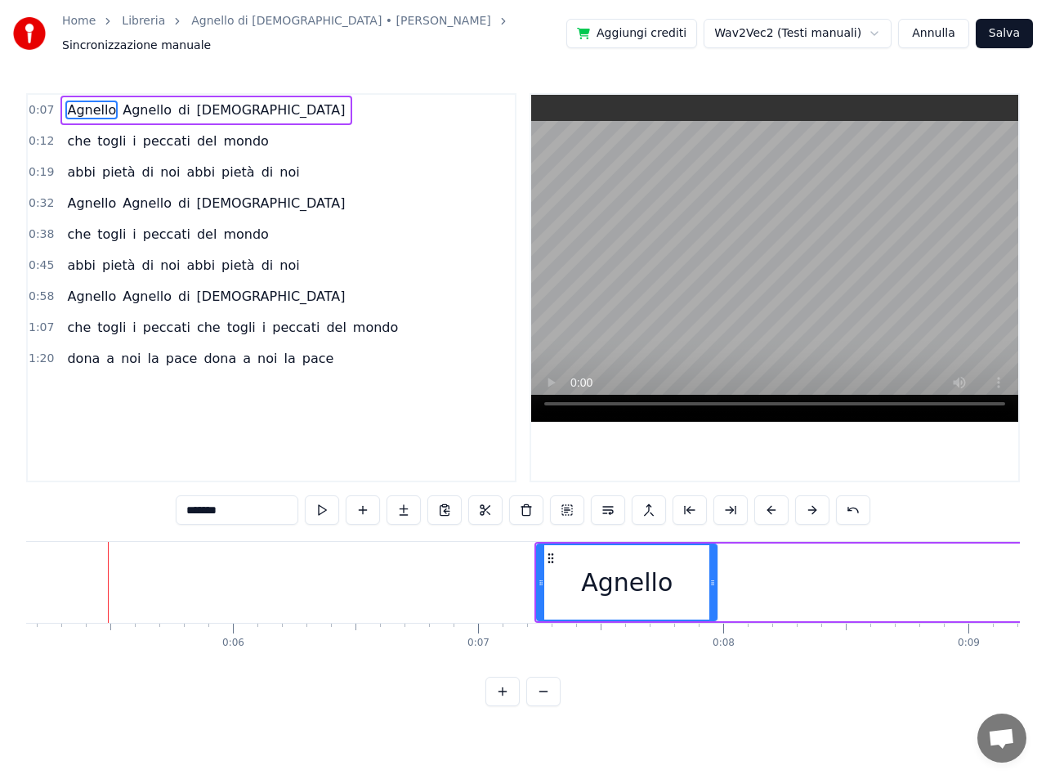
click at [811, 503] on button at bounding box center [812, 509] width 34 height 29
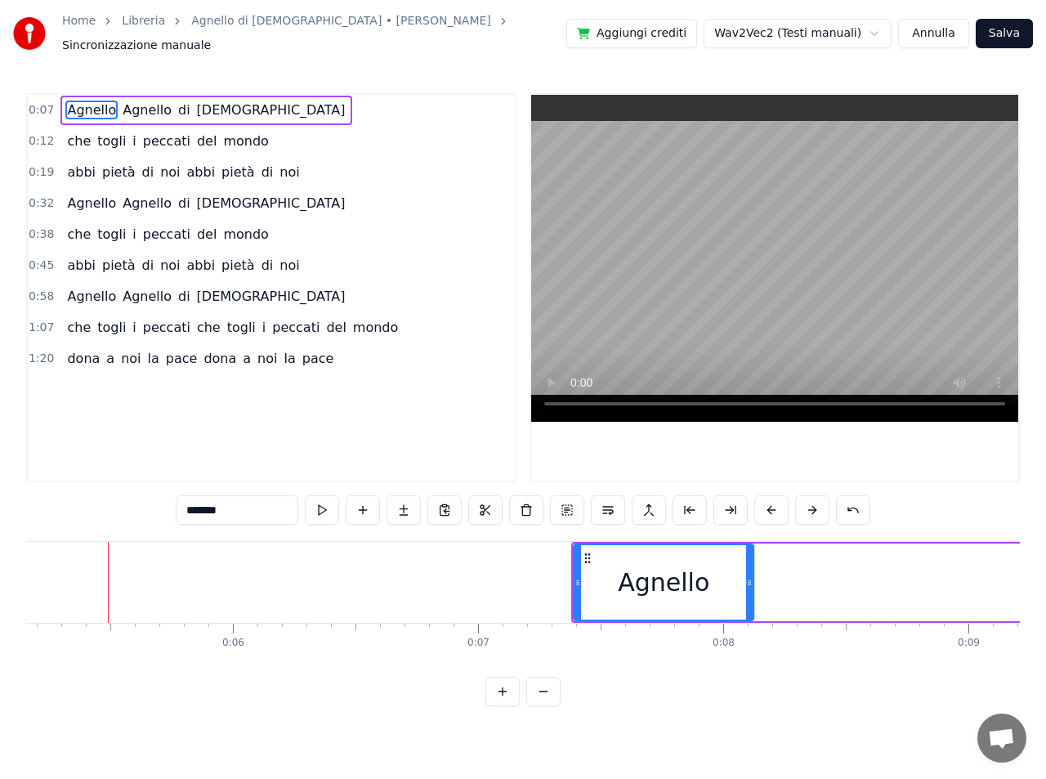
click at [811, 503] on button at bounding box center [812, 509] width 34 height 29
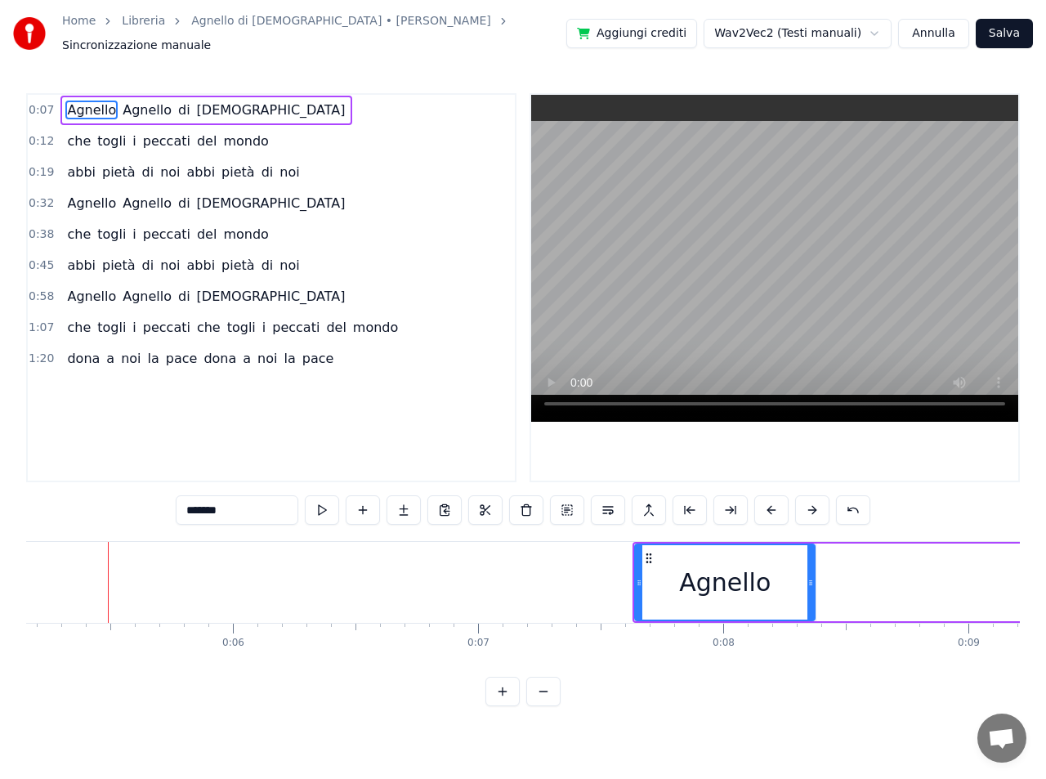
click at [811, 503] on button at bounding box center [812, 509] width 34 height 29
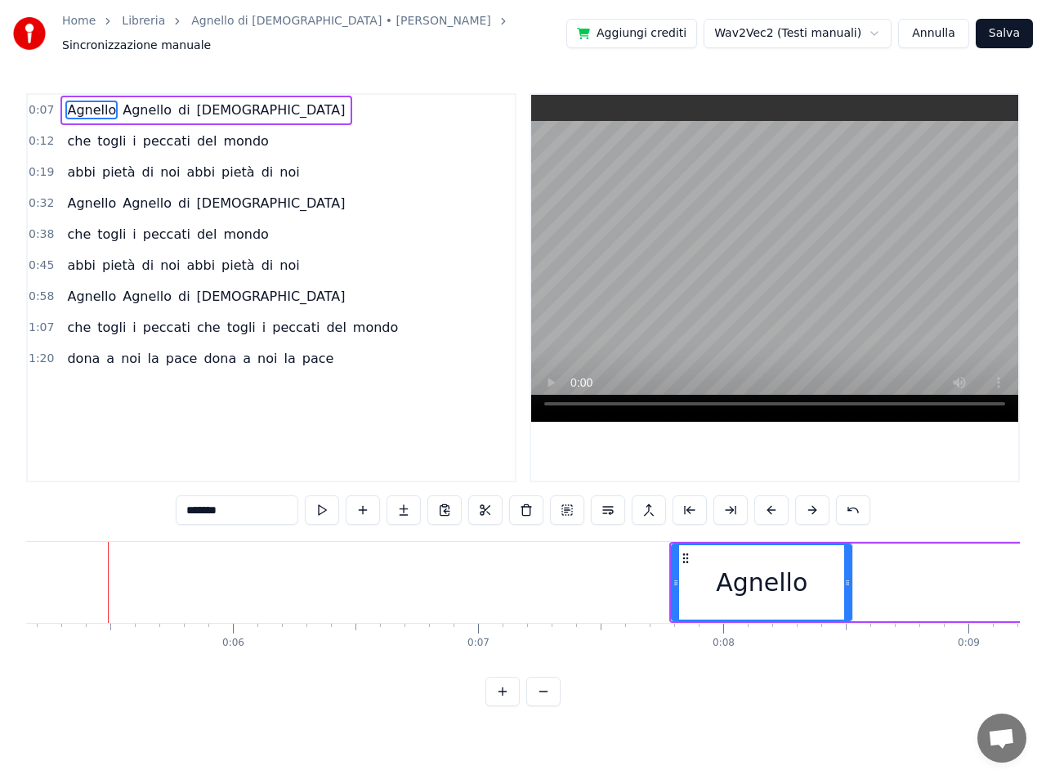
click at [811, 503] on button at bounding box center [812, 509] width 34 height 29
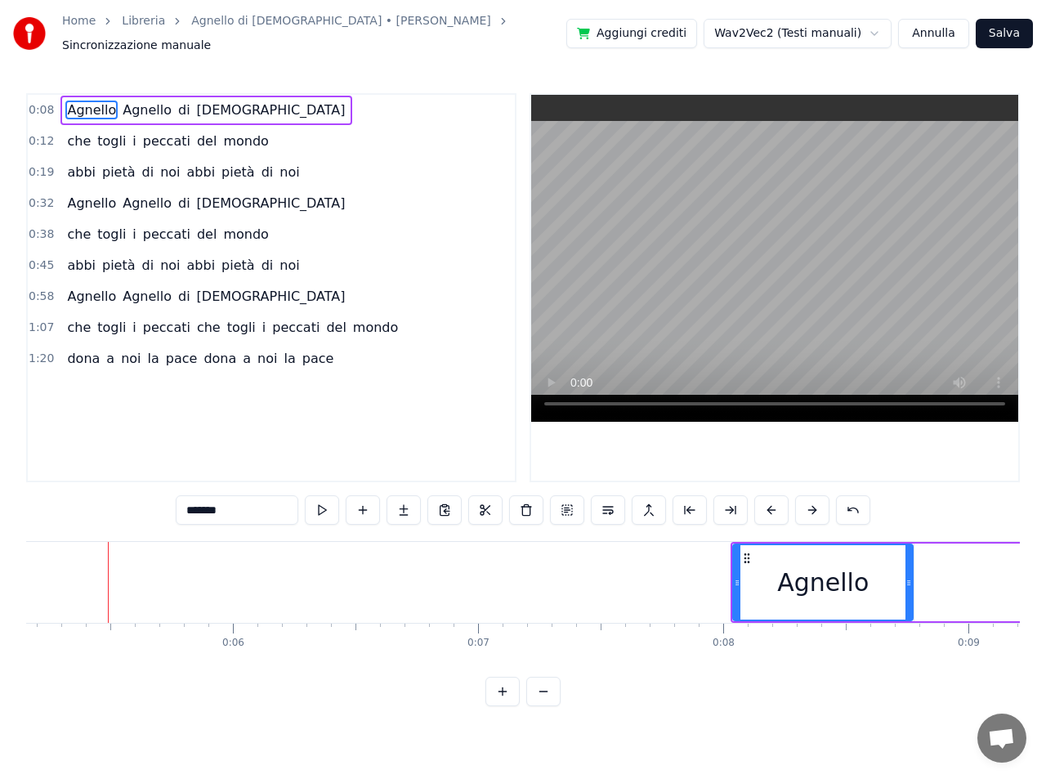
click at [811, 503] on button at bounding box center [812, 509] width 34 height 29
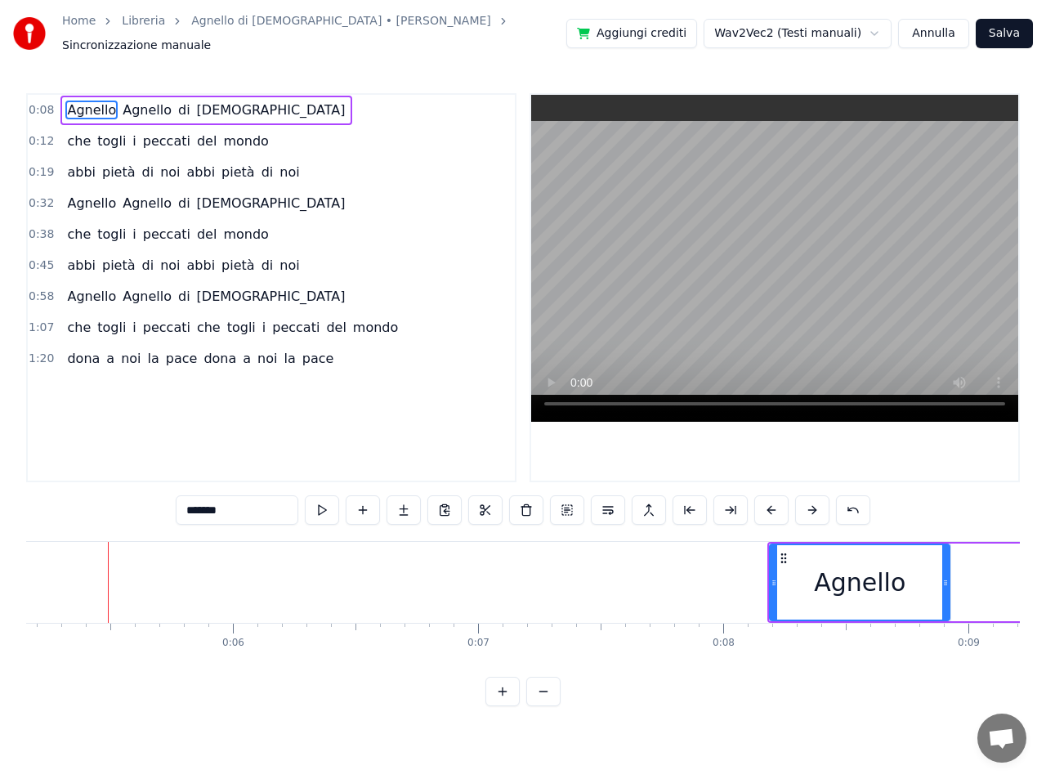
click at [811, 503] on button at bounding box center [812, 509] width 34 height 29
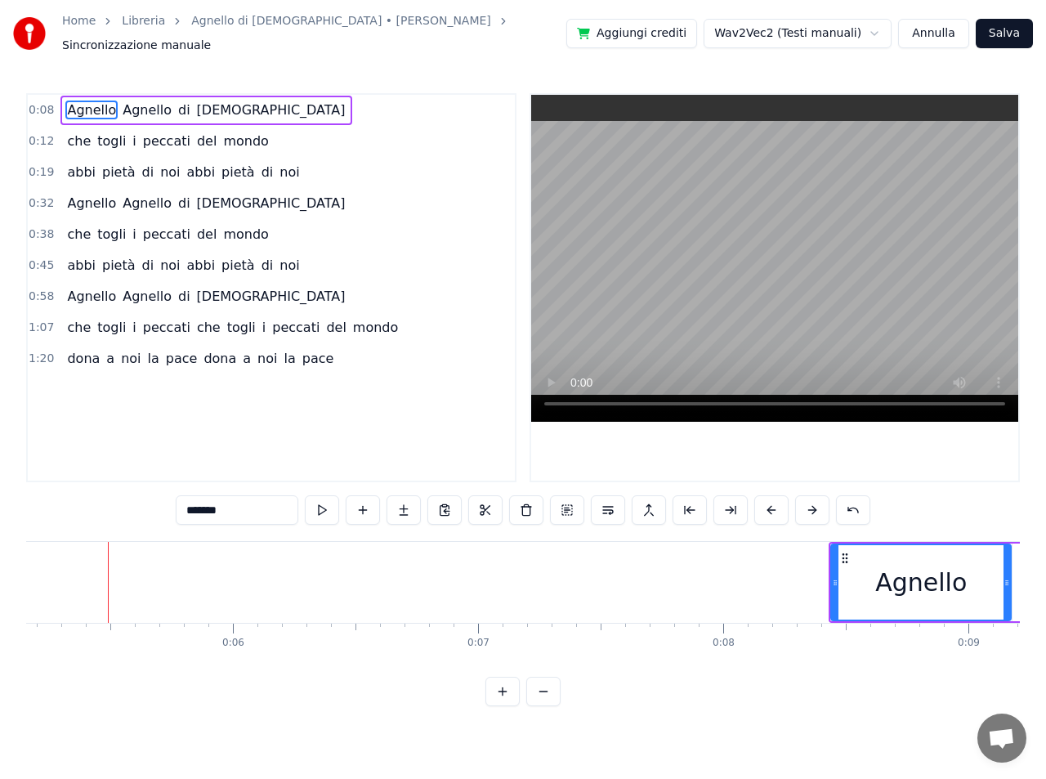
click at [811, 503] on button at bounding box center [812, 509] width 34 height 29
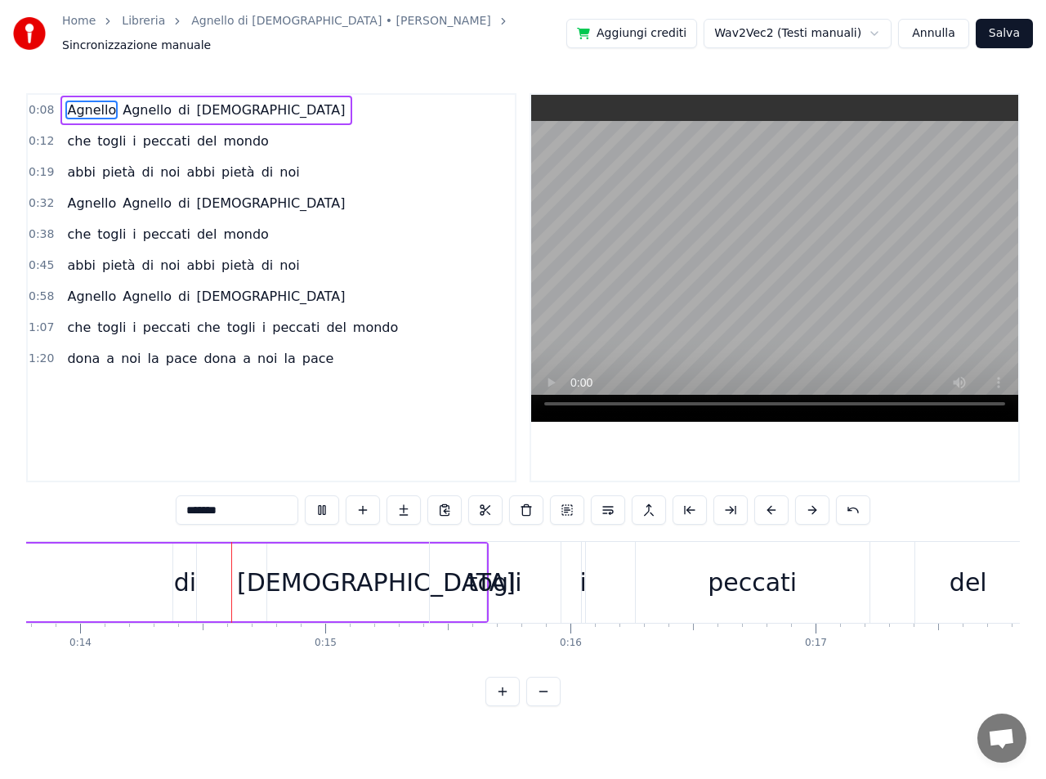
scroll to position [0, 3407]
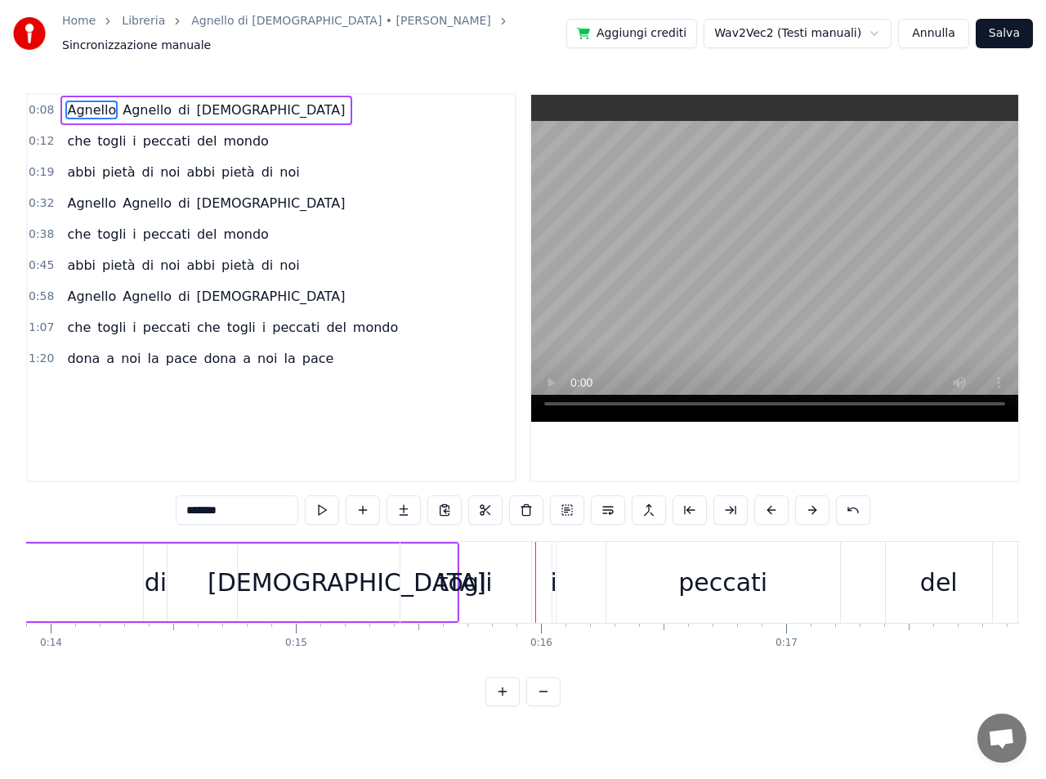
click at [176, 107] on span "di" at bounding box center [184, 110] width 16 height 19
type input "**"
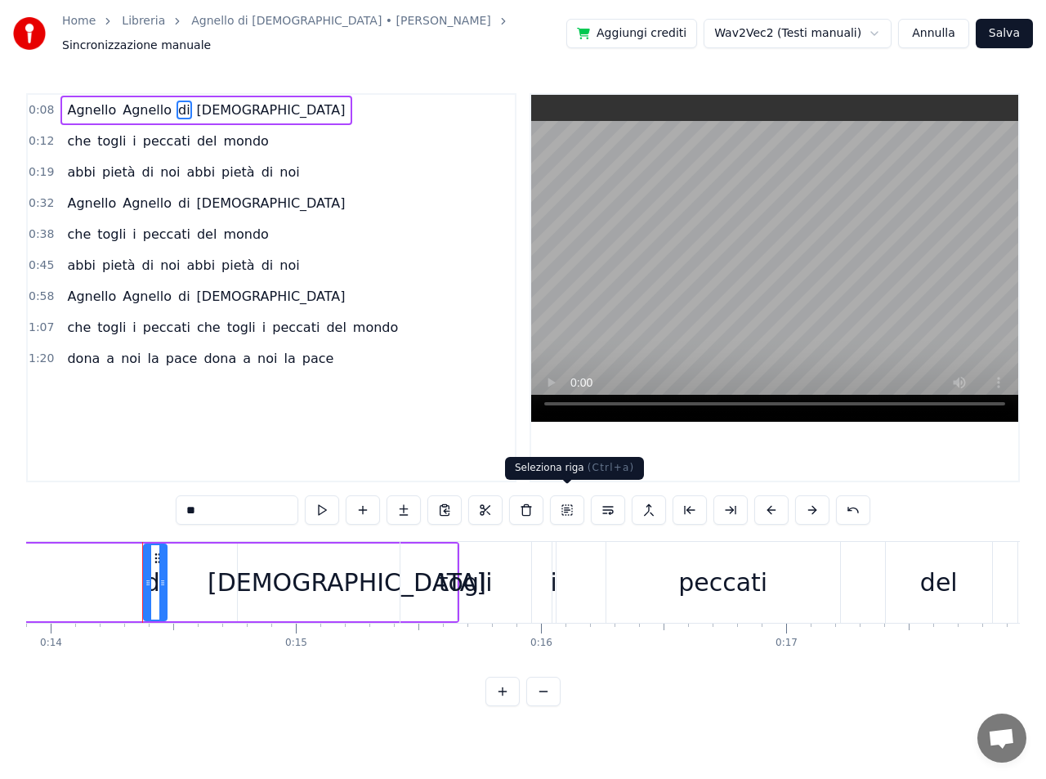
click at [568, 502] on button at bounding box center [567, 509] width 34 height 29
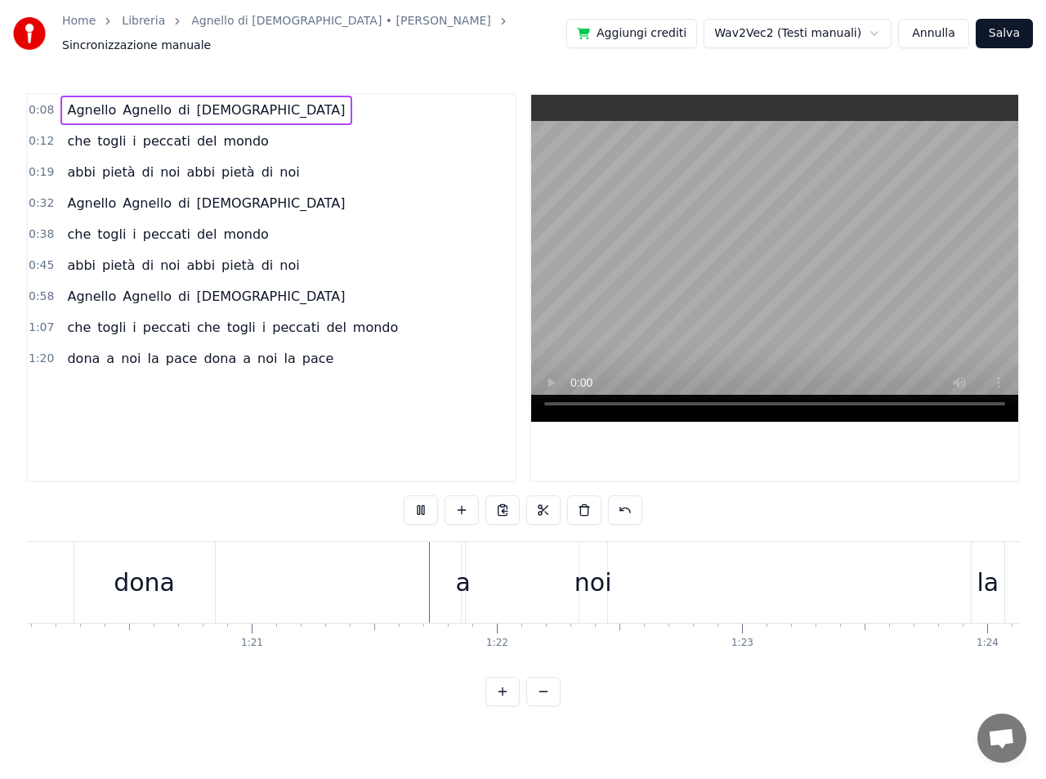
scroll to position [0, 19843]
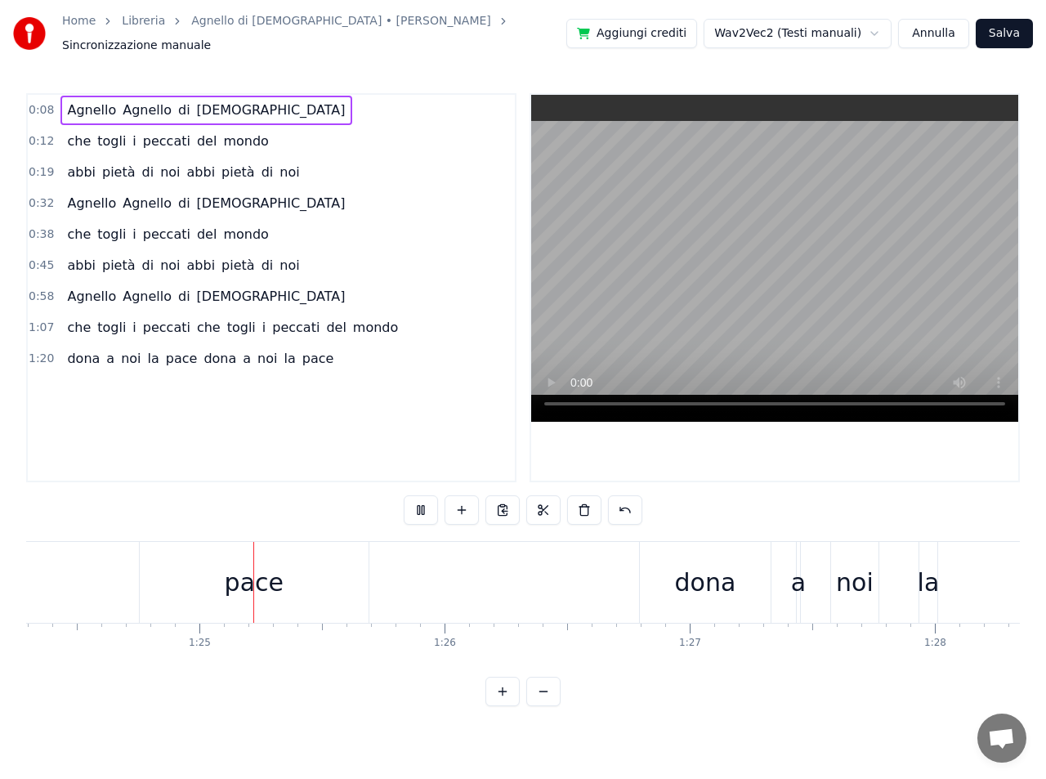
click at [76, 102] on span "Agnello" at bounding box center [91, 110] width 52 height 19
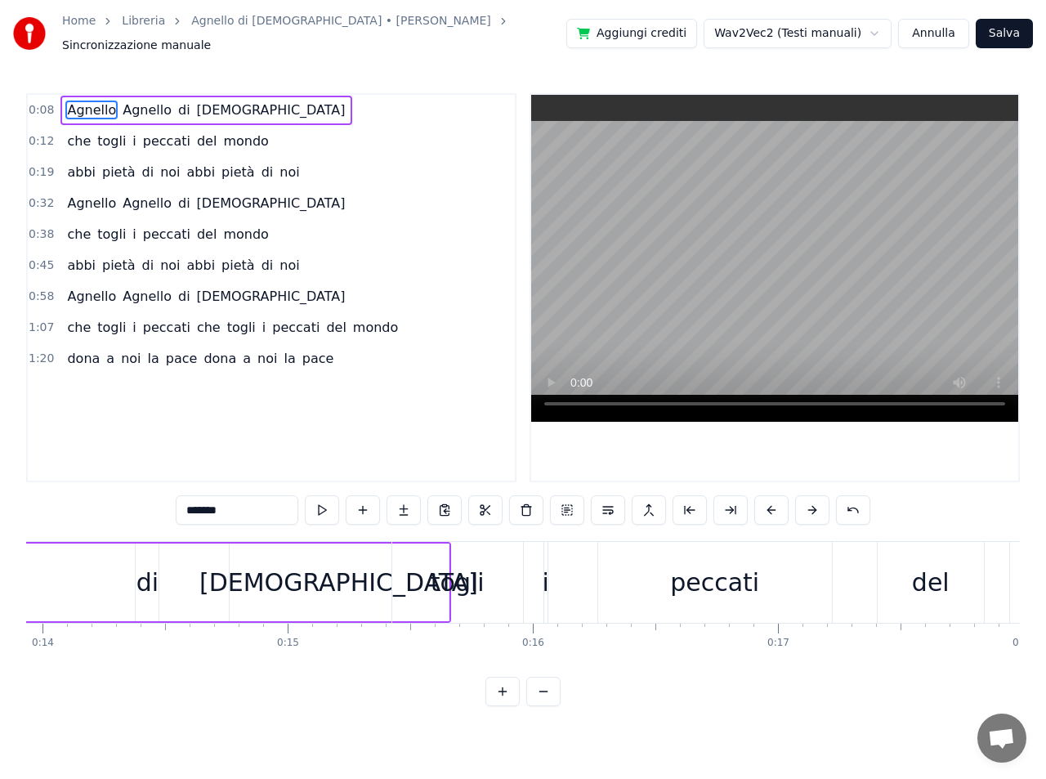
scroll to position [0, 2034]
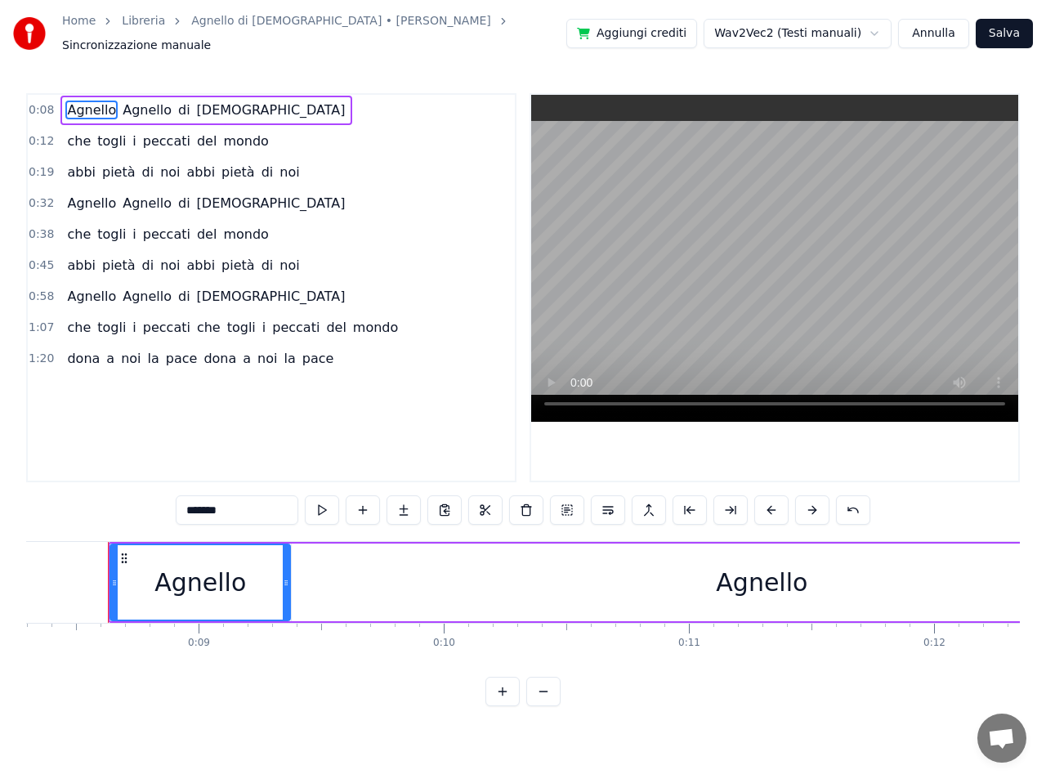
click at [736, 580] on div "Agnello" at bounding box center [762, 582] width 92 height 37
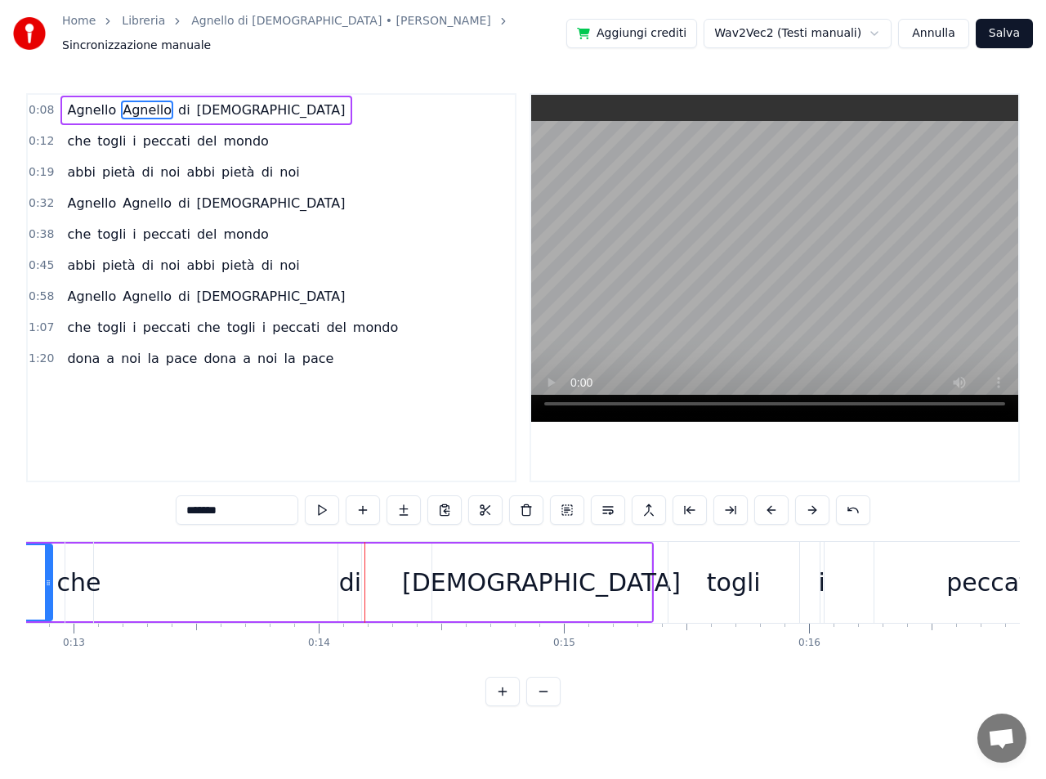
scroll to position [0, 3151]
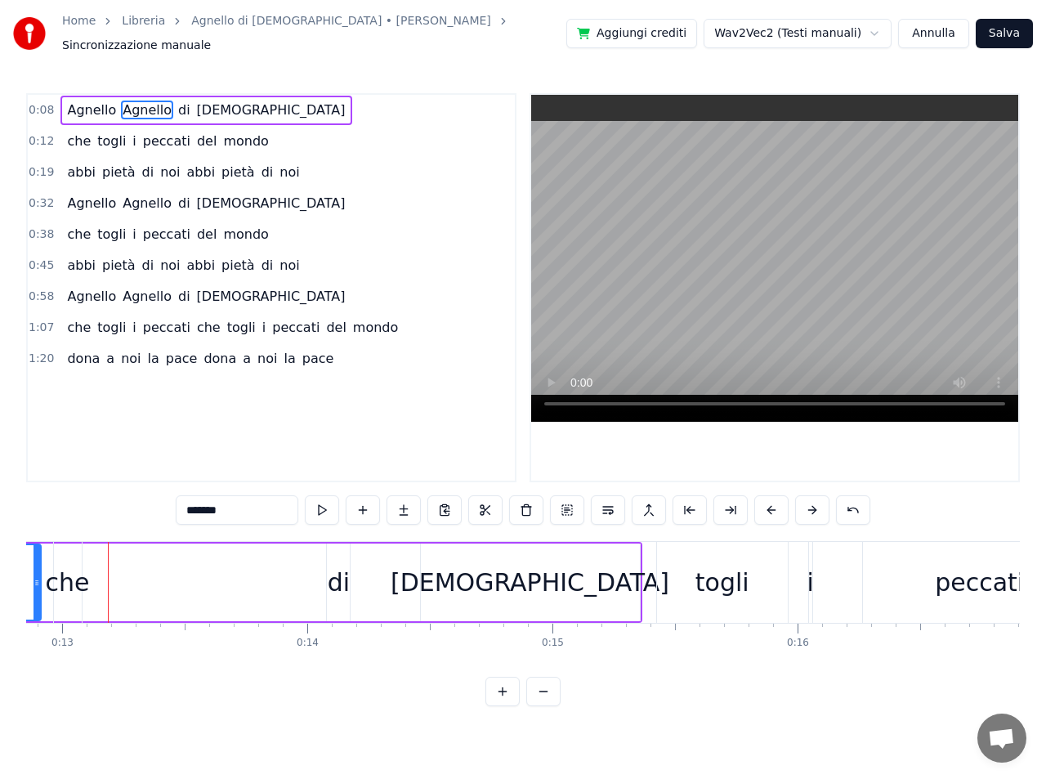
click at [955, 30] on button "Annulla" at bounding box center [933, 33] width 71 height 29
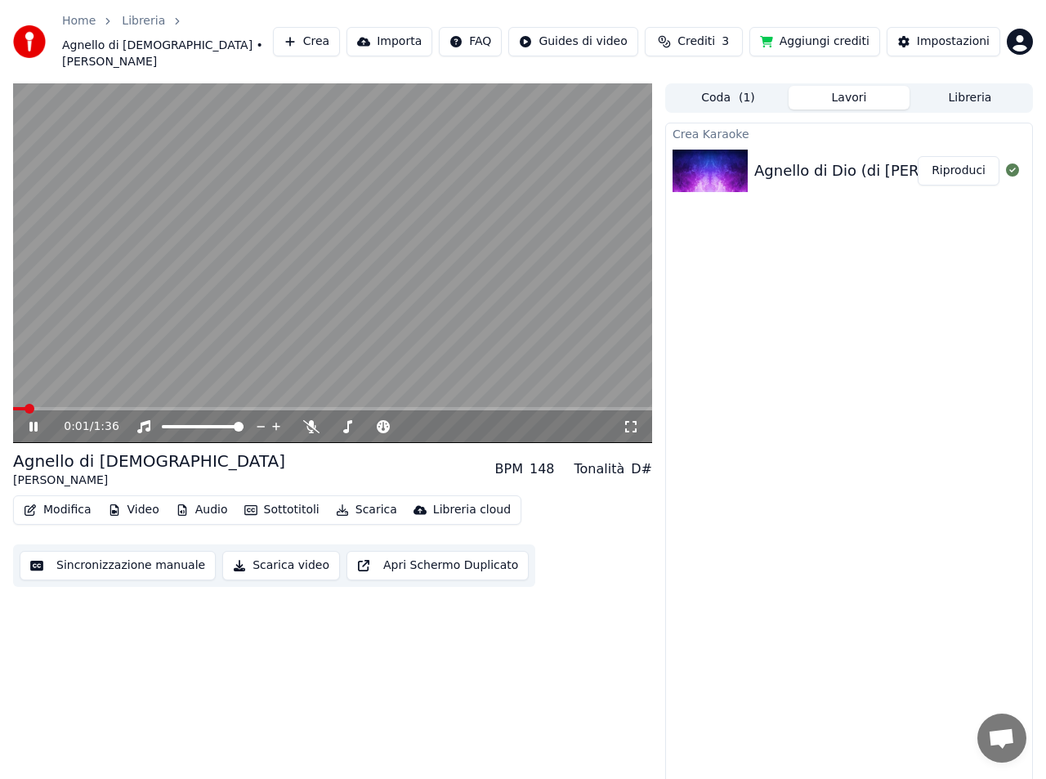
click at [84, 552] on button "Sincronizzazione manuale" at bounding box center [118, 565] width 196 height 29
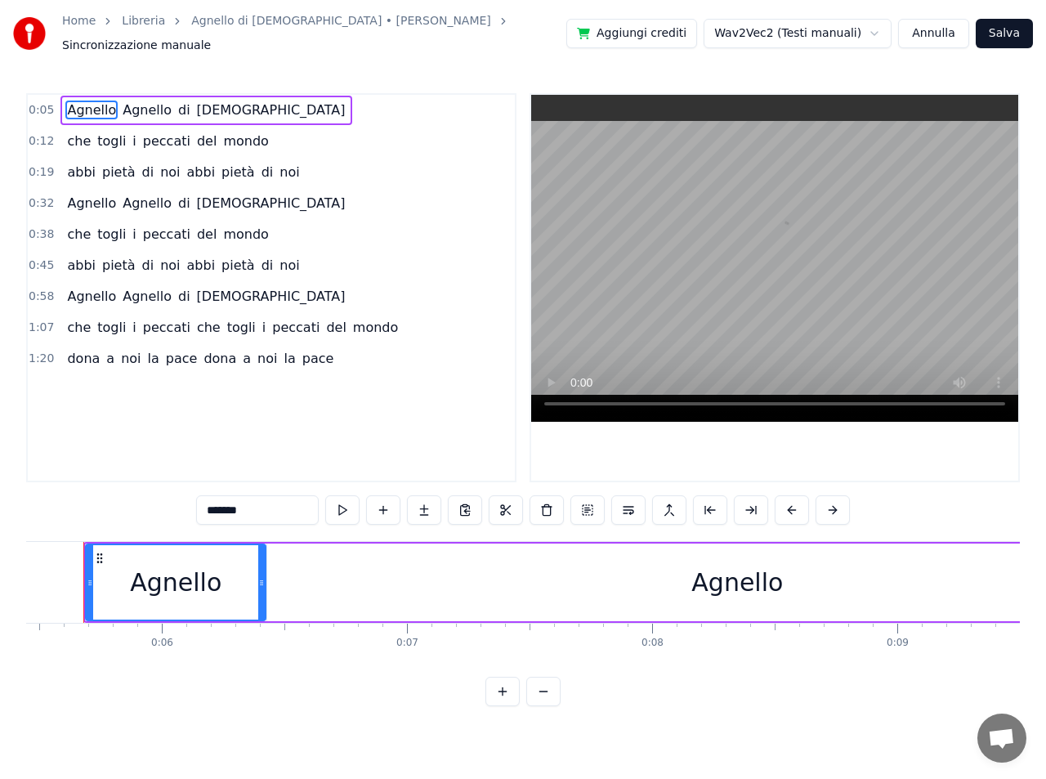
scroll to position [0, 1311]
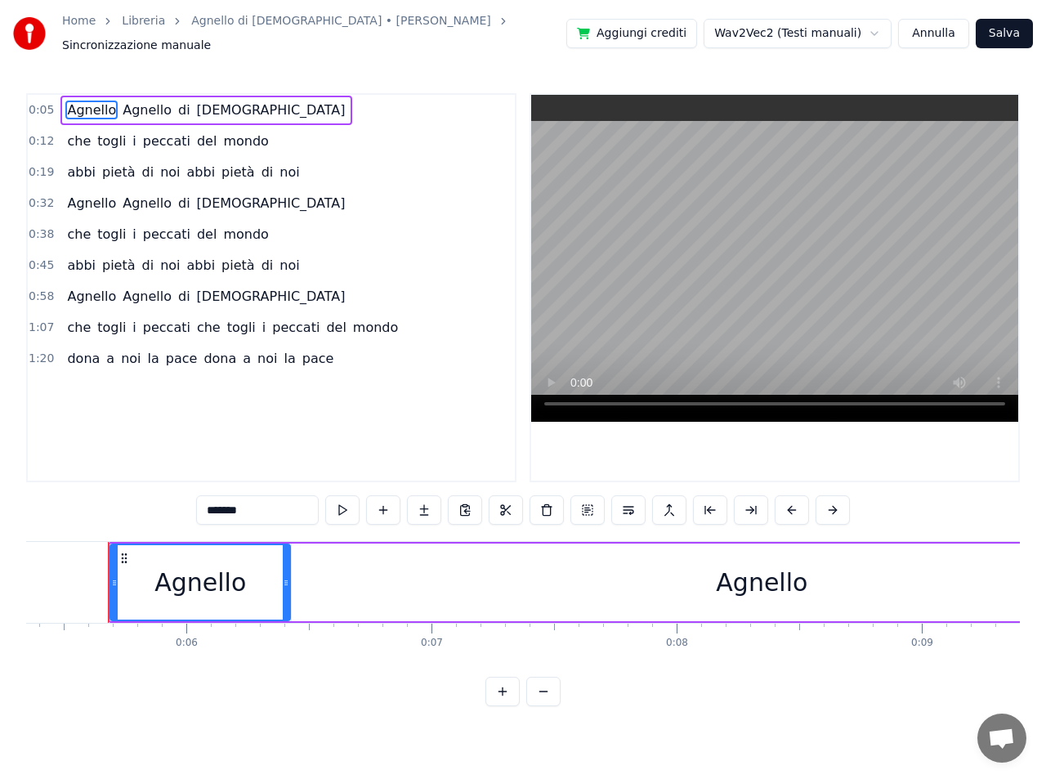
click at [235, 590] on div "Agnello" at bounding box center [200, 582] width 92 height 37
click at [837, 504] on button at bounding box center [832, 509] width 34 height 29
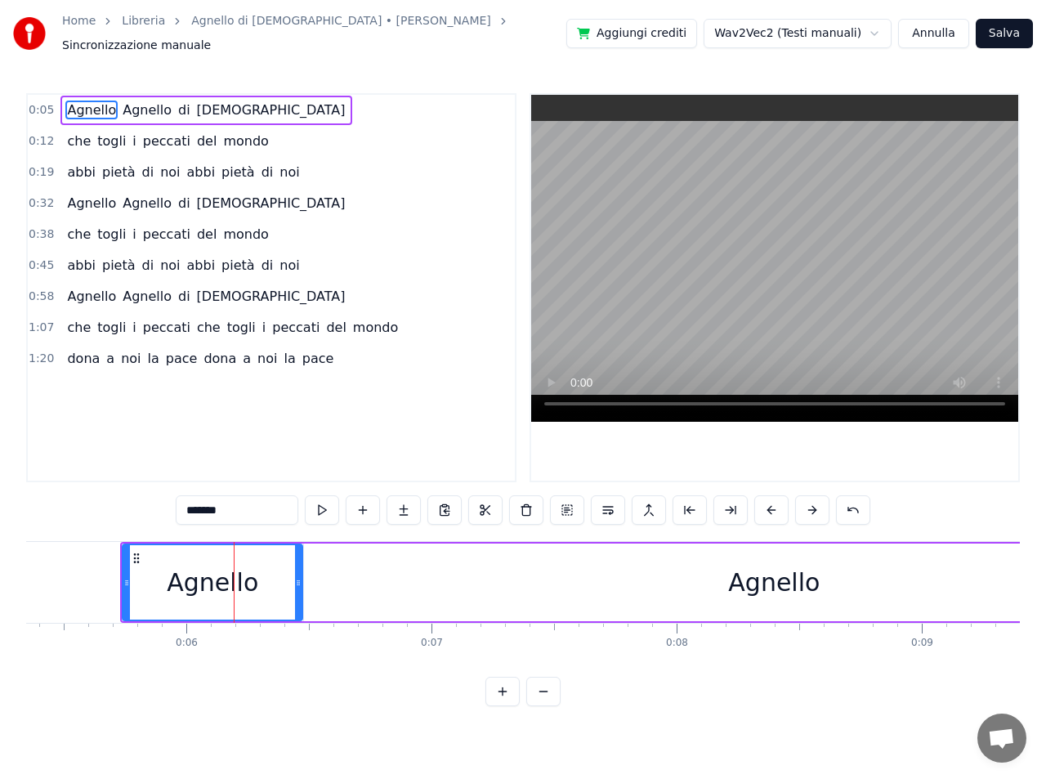
click at [837, 504] on button at bounding box center [853, 509] width 34 height 29
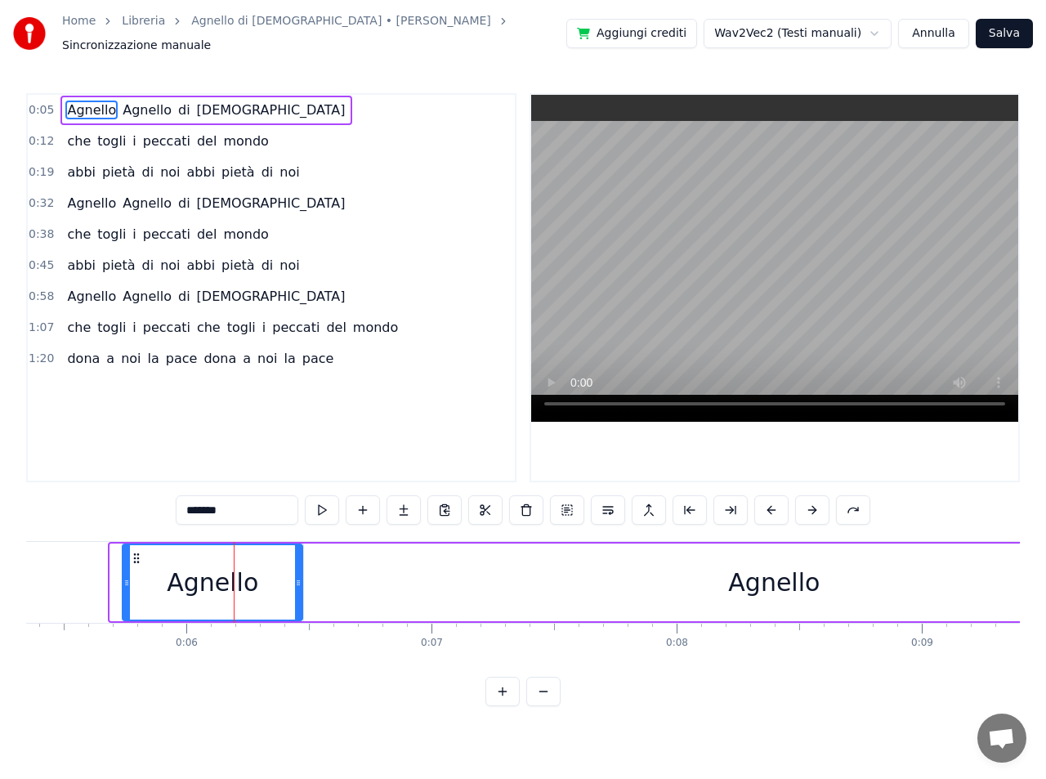
click at [837, 504] on button at bounding box center [853, 509] width 34 height 29
click at [814, 503] on button at bounding box center [812, 509] width 34 height 29
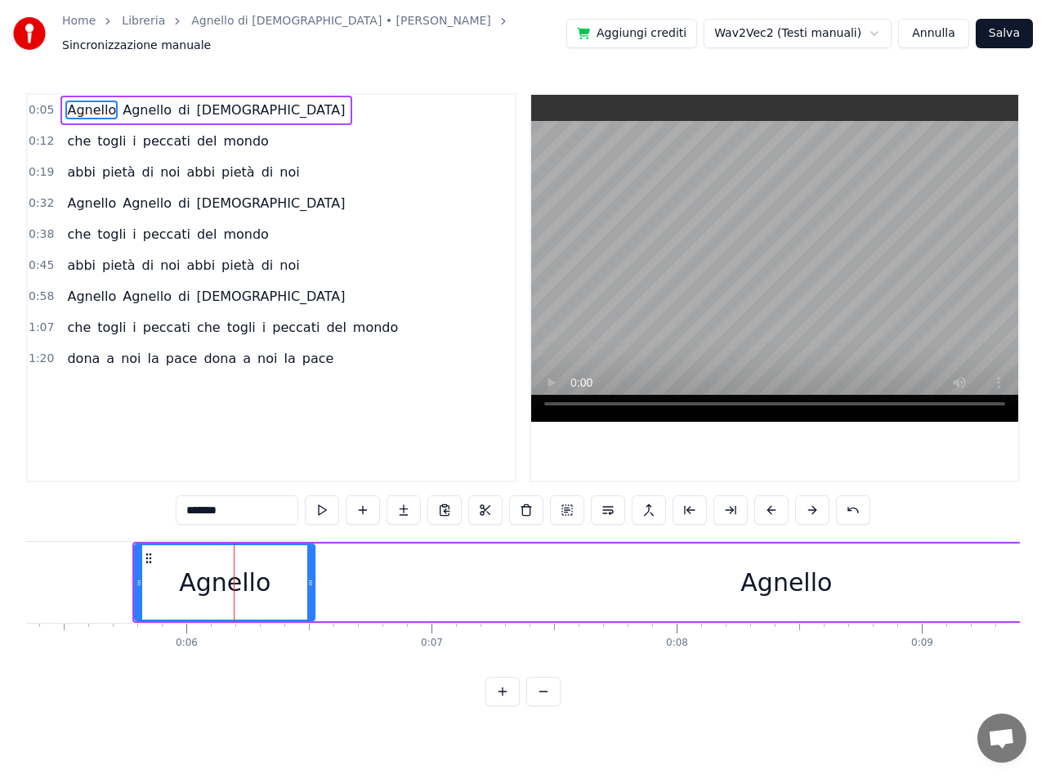
click at [814, 503] on button at bounding box center [812, 509] width 34 height 29
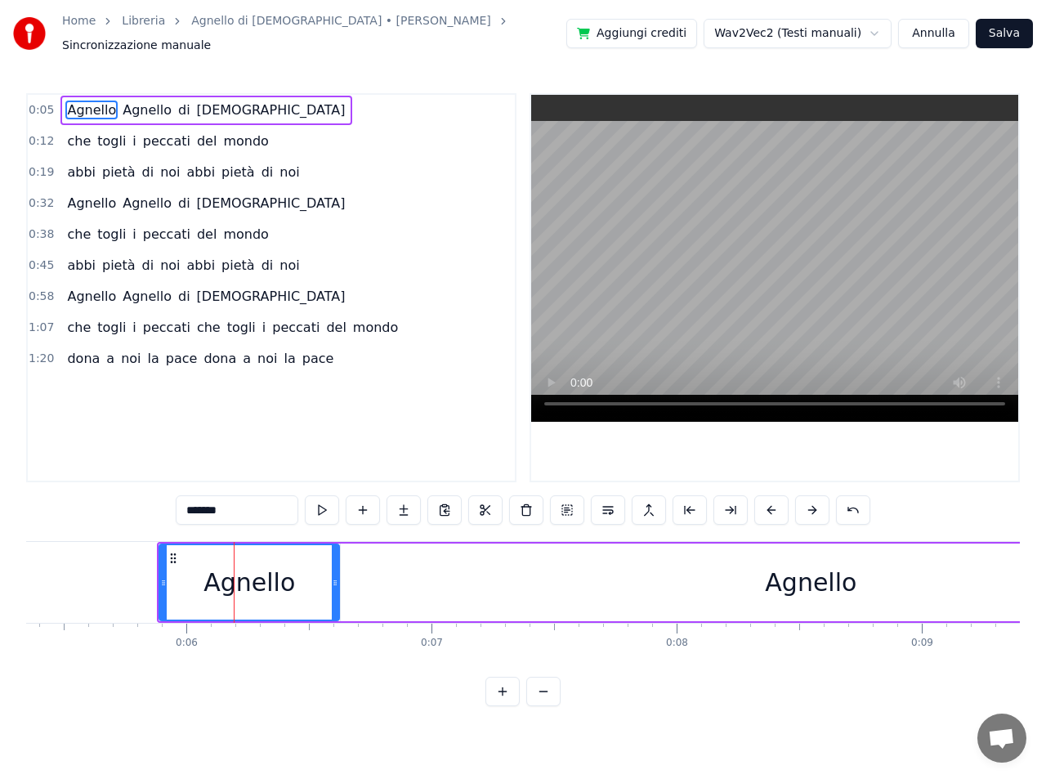
click at [814, 503] on button at bounding box center [812, 509] width 34 height 29
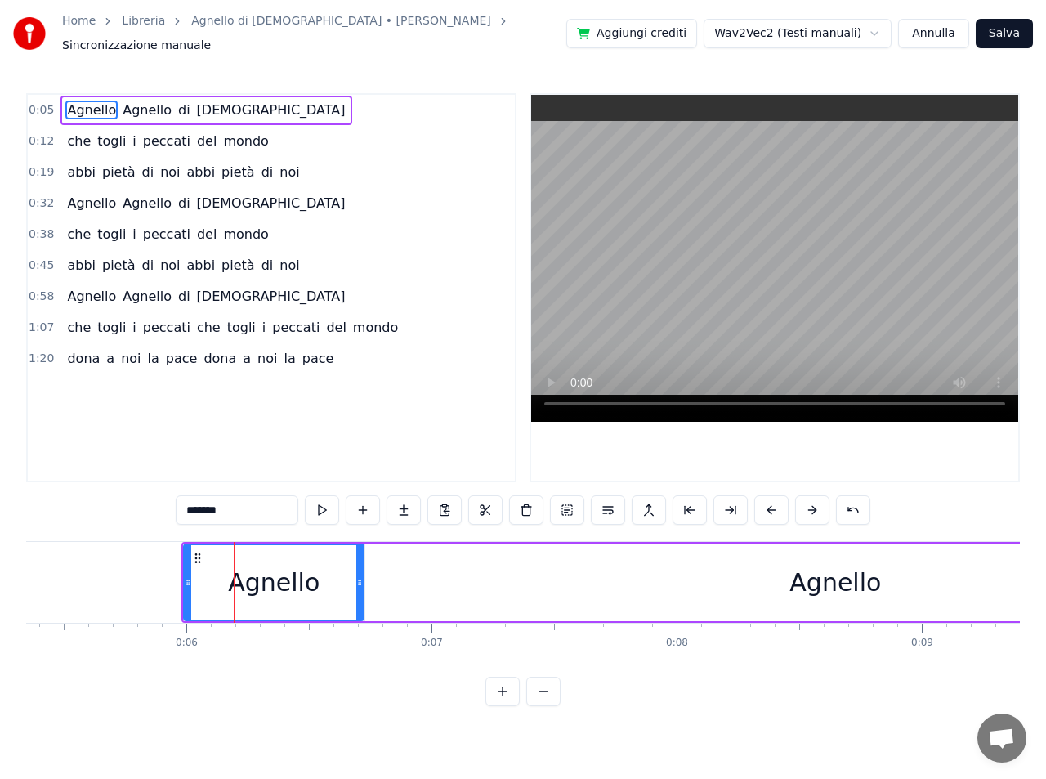
click at [814, 503] on button at bounding box center [812, 509] width 34 height 29
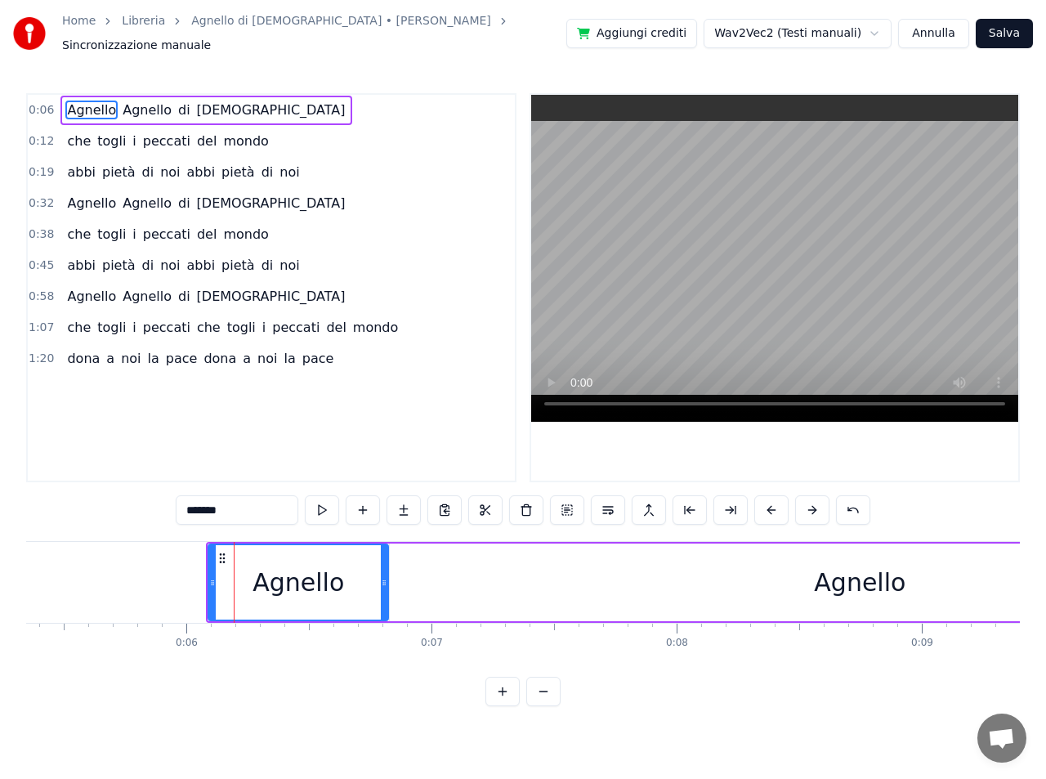
click at [814, 503] on button at bounding box center [812, 509] width 34 height 29
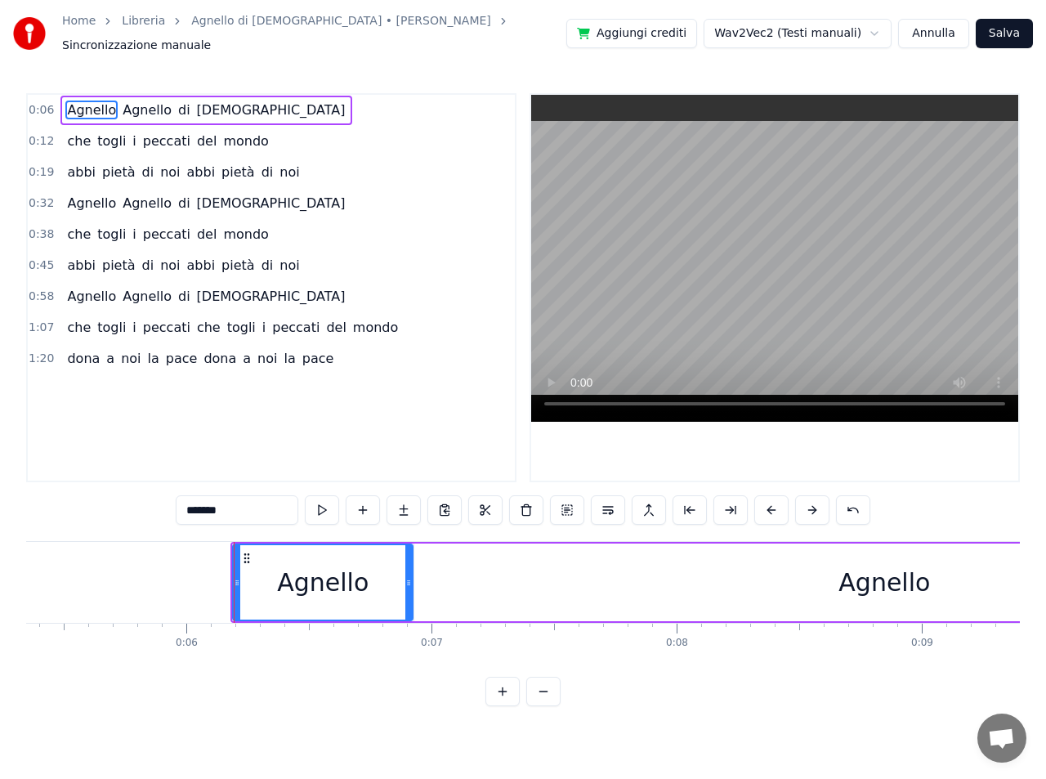
click at [814, 503] on button at bounding box center [812, 509] width 34 height 29
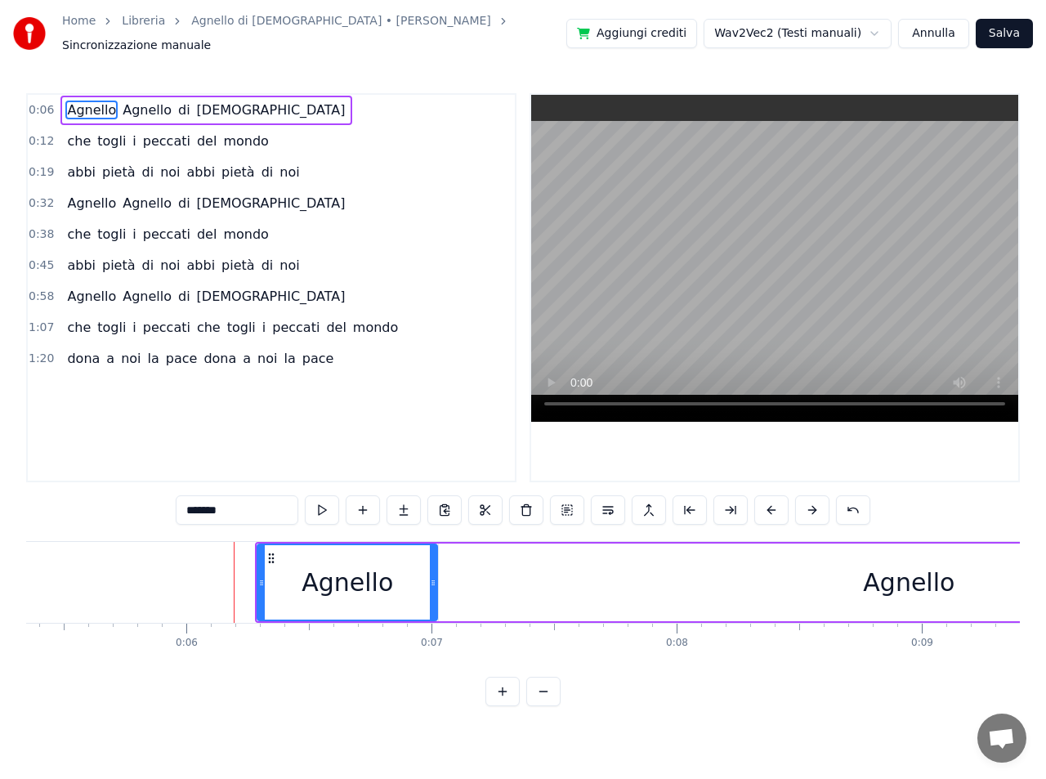
click at [814, 503] on button at bounding box center [812, 509] width 34 height 29
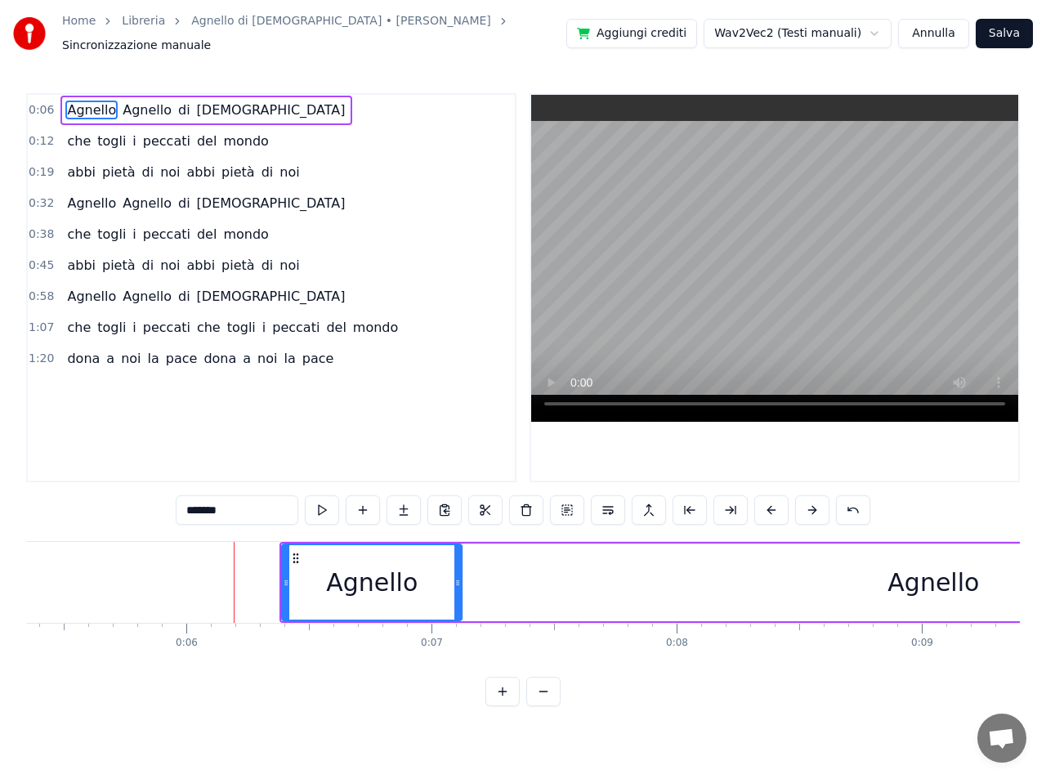
click at [814, 503] on button at bounding box center [812, 509] width 34 height 29
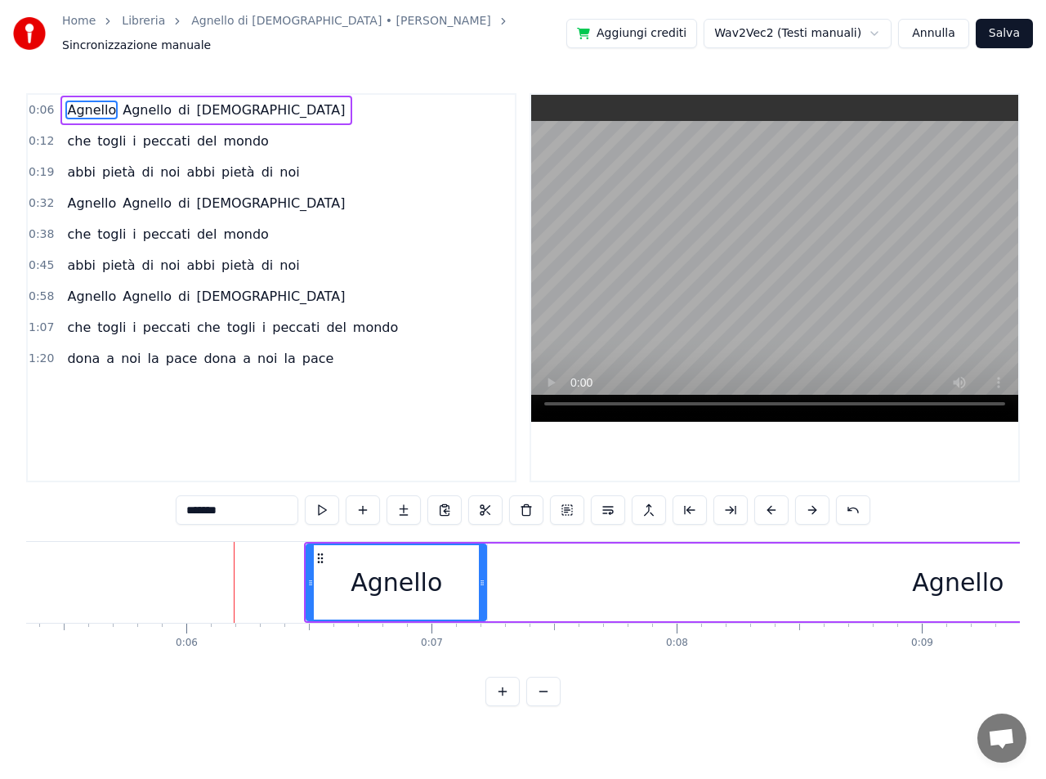
click at [814, 503] on button at bounding box center [812, 509] width 34 height 29
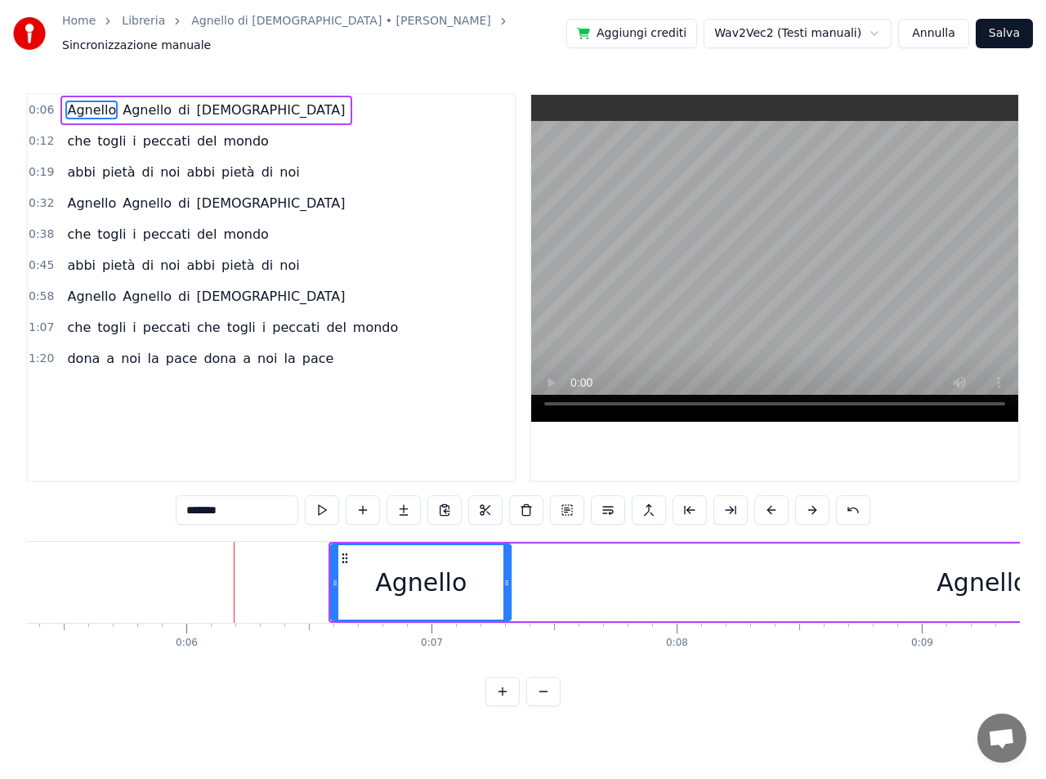
click at [814, 503] on button at bounding box center [812, 509] width 34 height 29
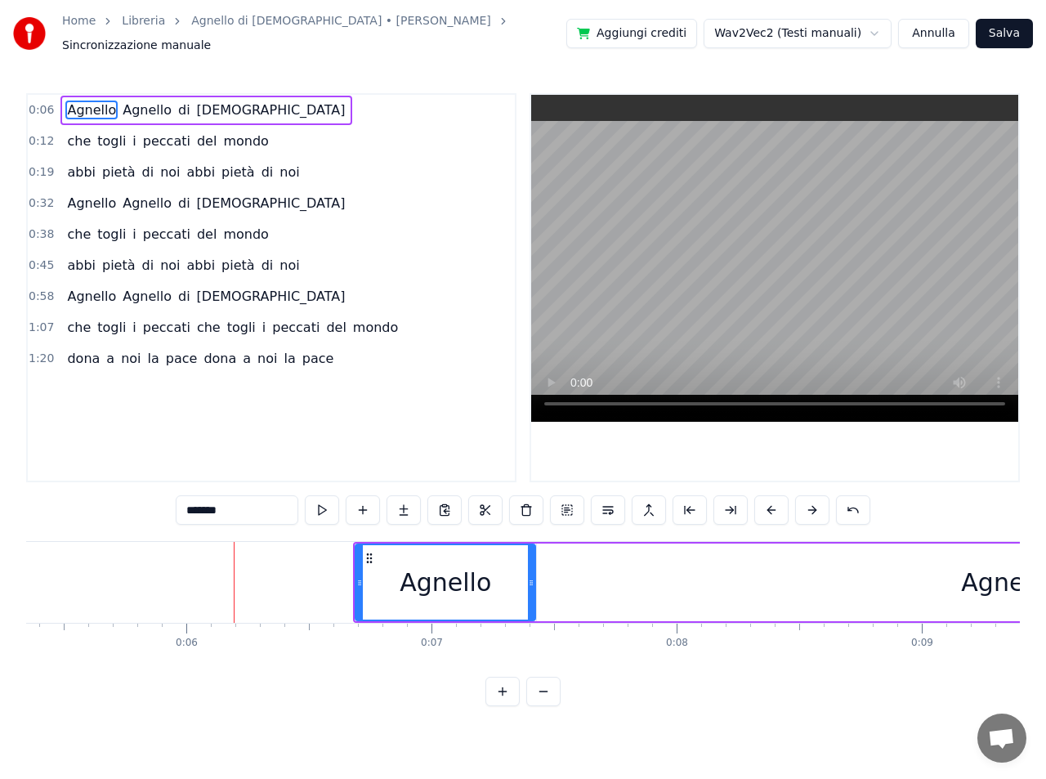
click at [814, 503] on button at bounding box center [812, 509] width 34 height 29
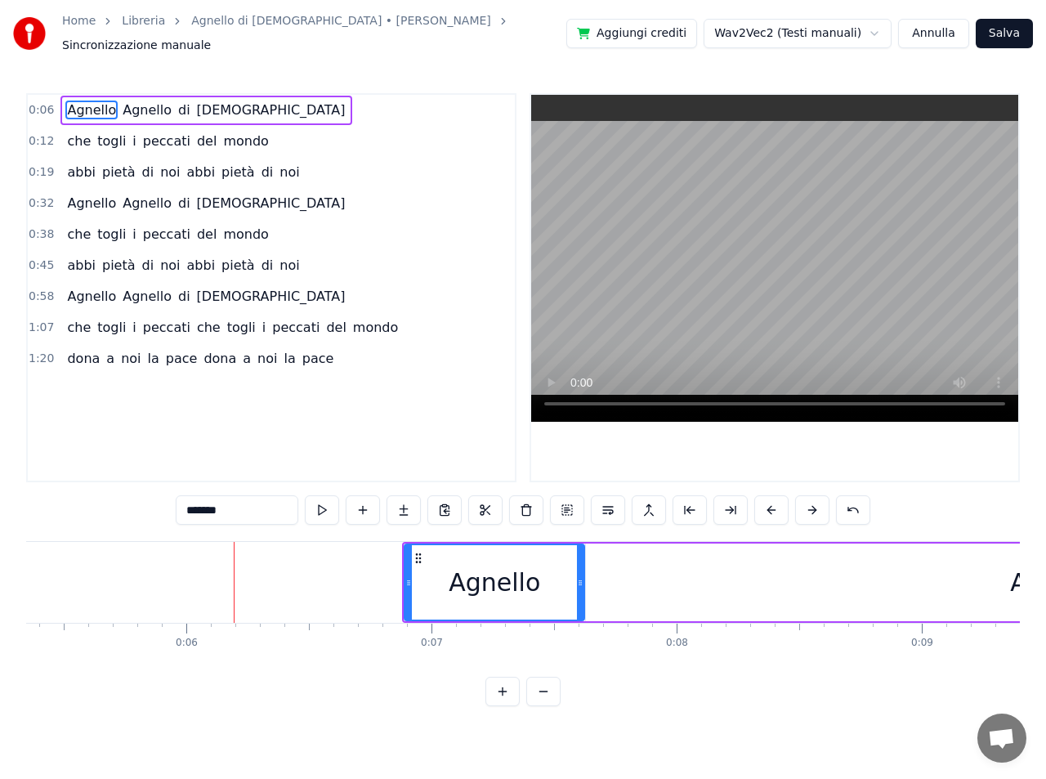
click at [814, 503] on button at bounding box center [812, 509] width 34 height 29
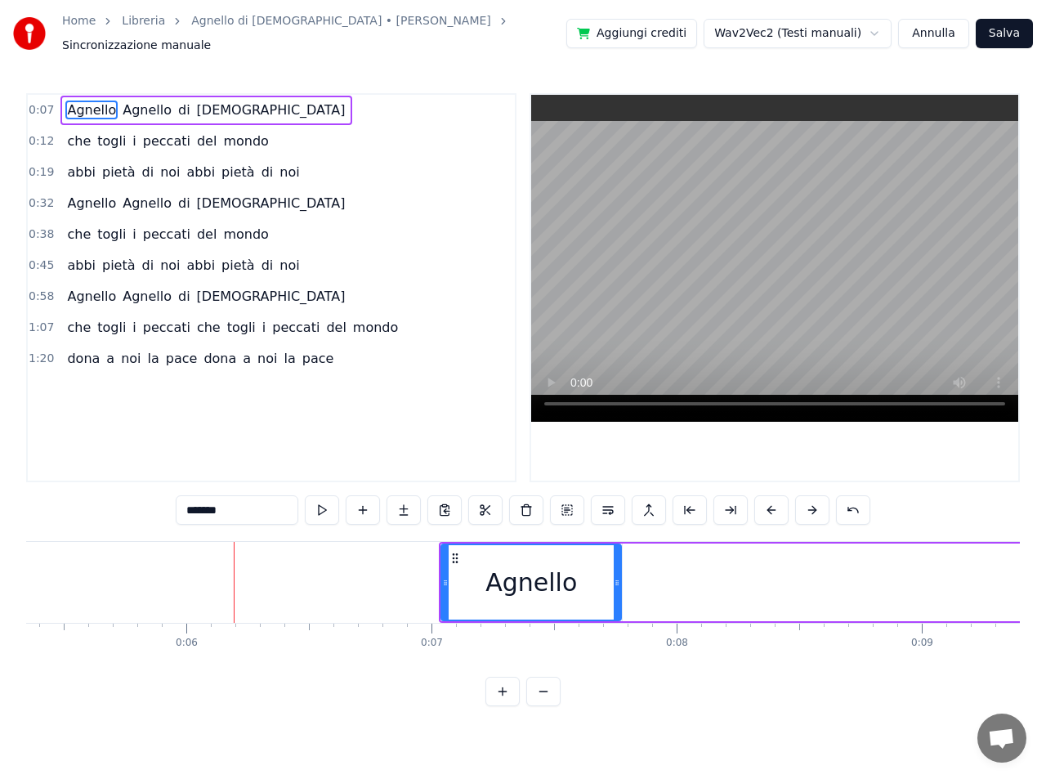
click at [814, 503] on button at bounding box center [812, 509] width 34 height 29
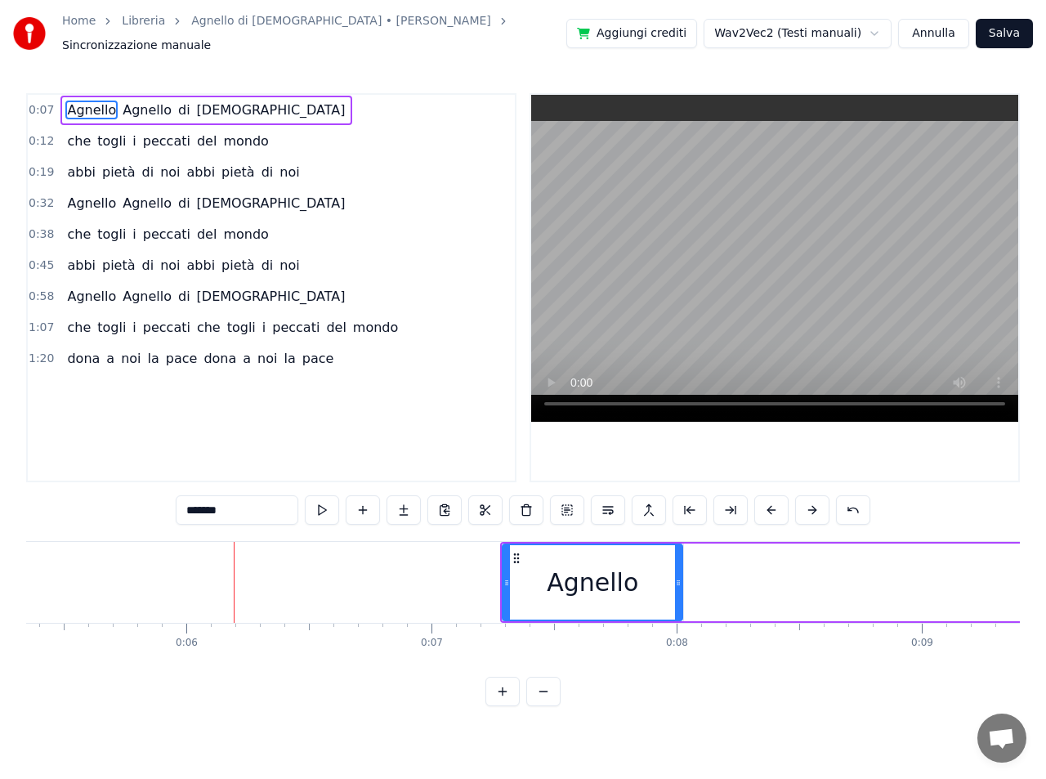
click at [814, 503] on button at bounding box center [812, 509] width 34 height 29
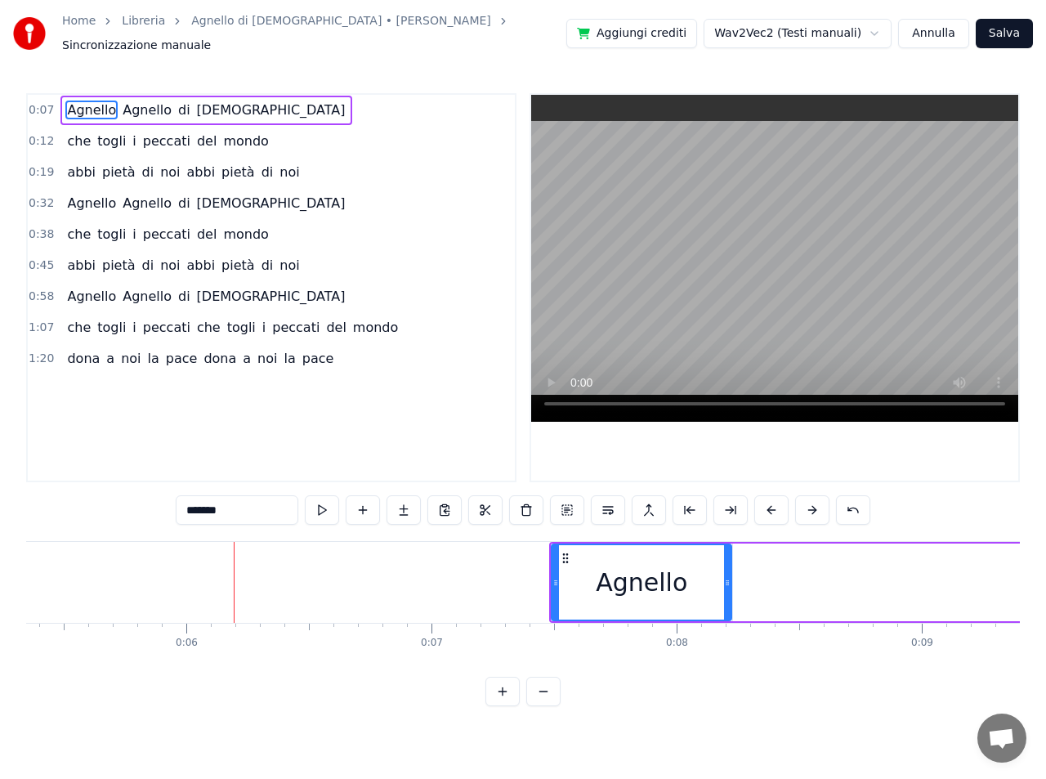
click at [814, 503] on button at bounding box center [812, 509] width 34 height 29
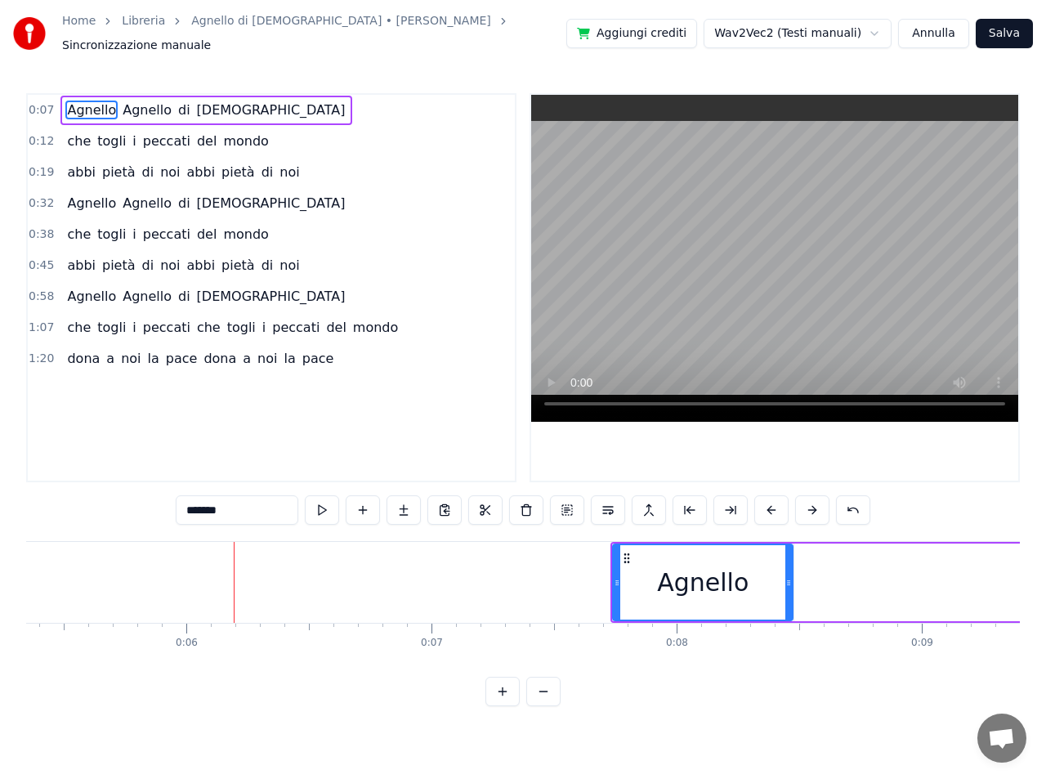
click at [814, 503] on button at bounding box center [812, 509] width 34 height 29
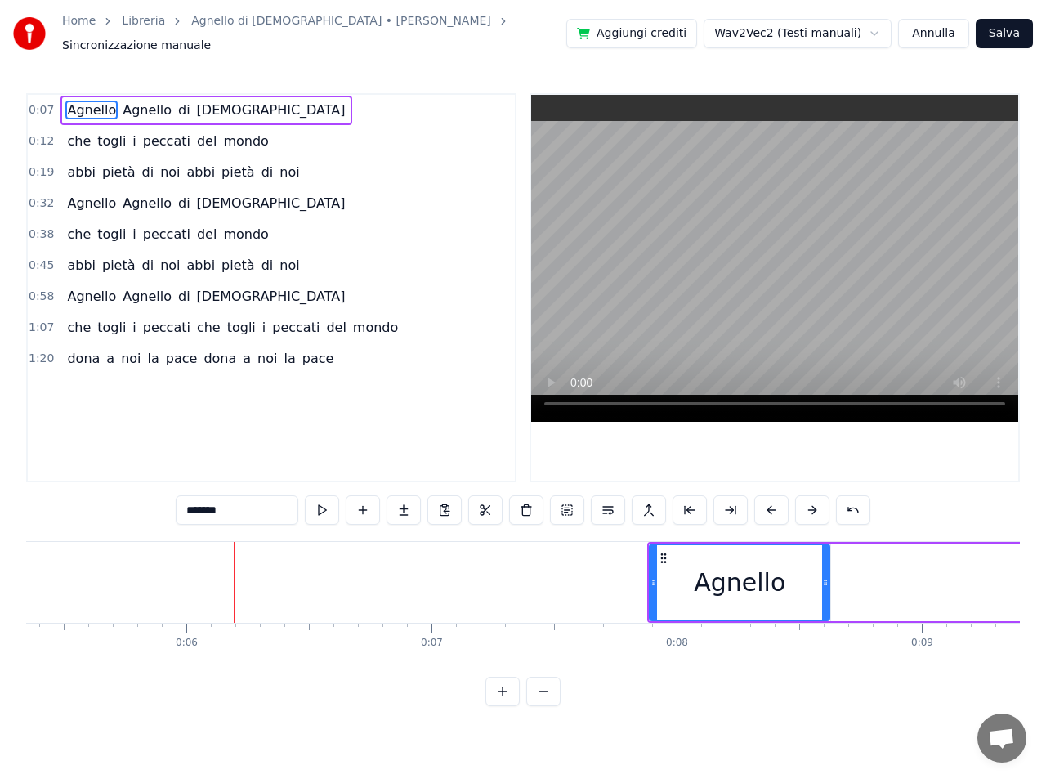
click at [814, 503] on button at bounding box center [812, 509] width 34 height 29
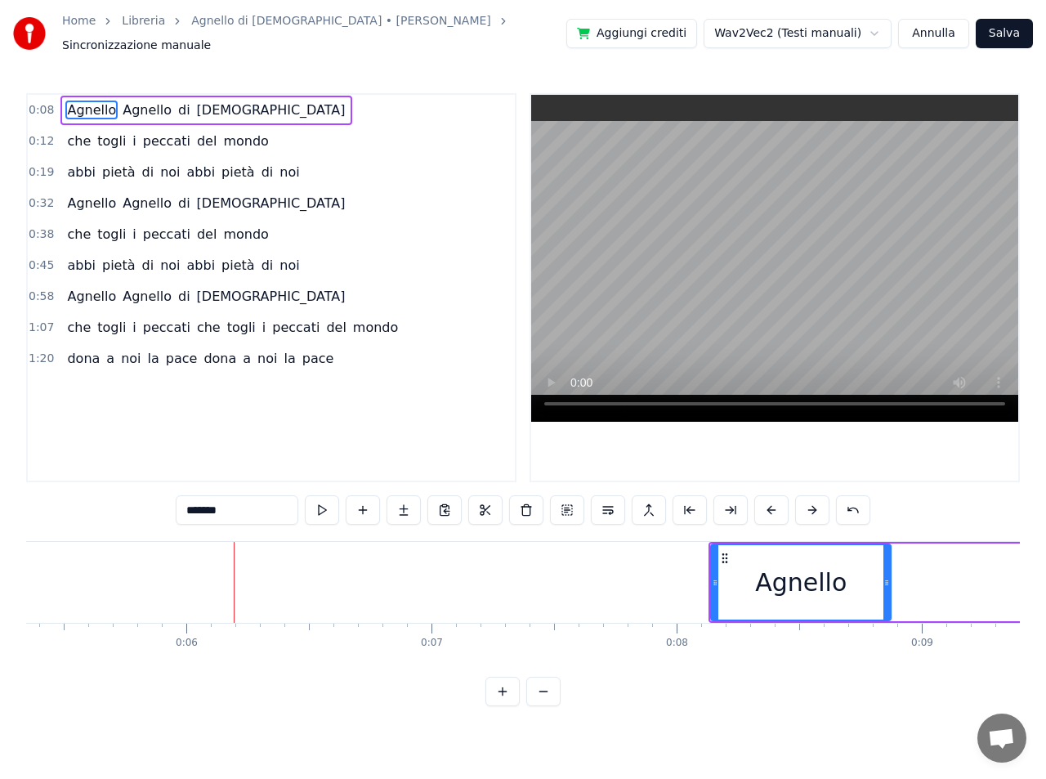
click at [814, 503] on button at bounding box center [812, 509] width 34 height 29
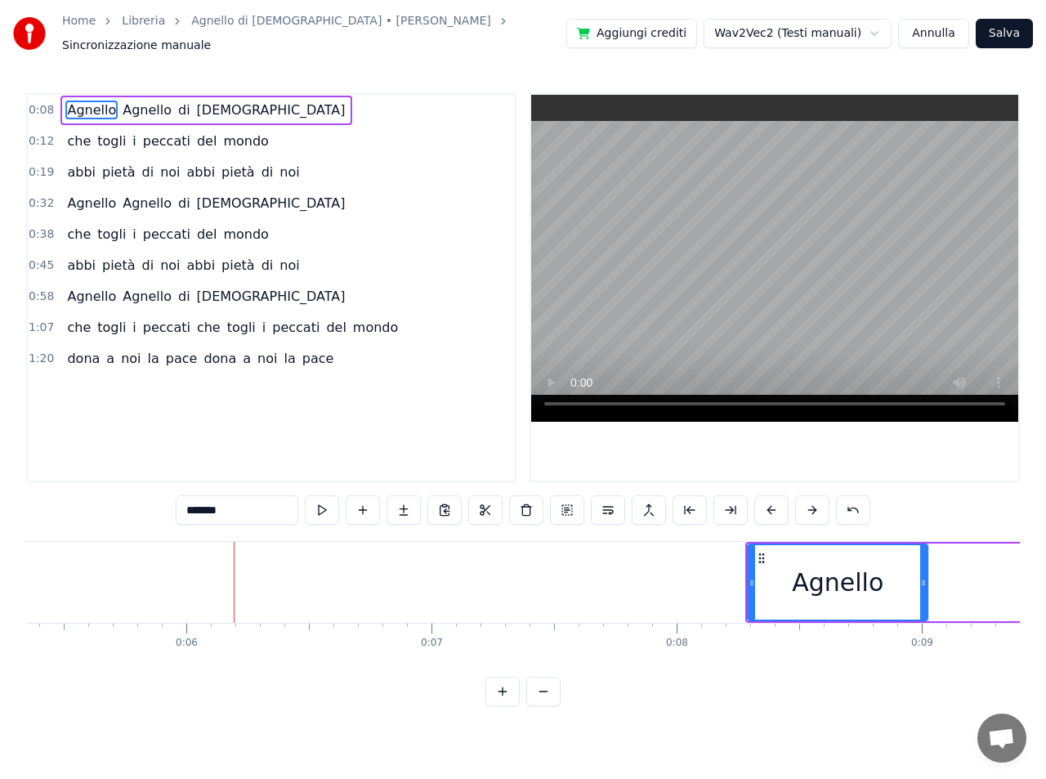
click at [814, 503] on button at bounding box center [812, 509] width 34 height 29
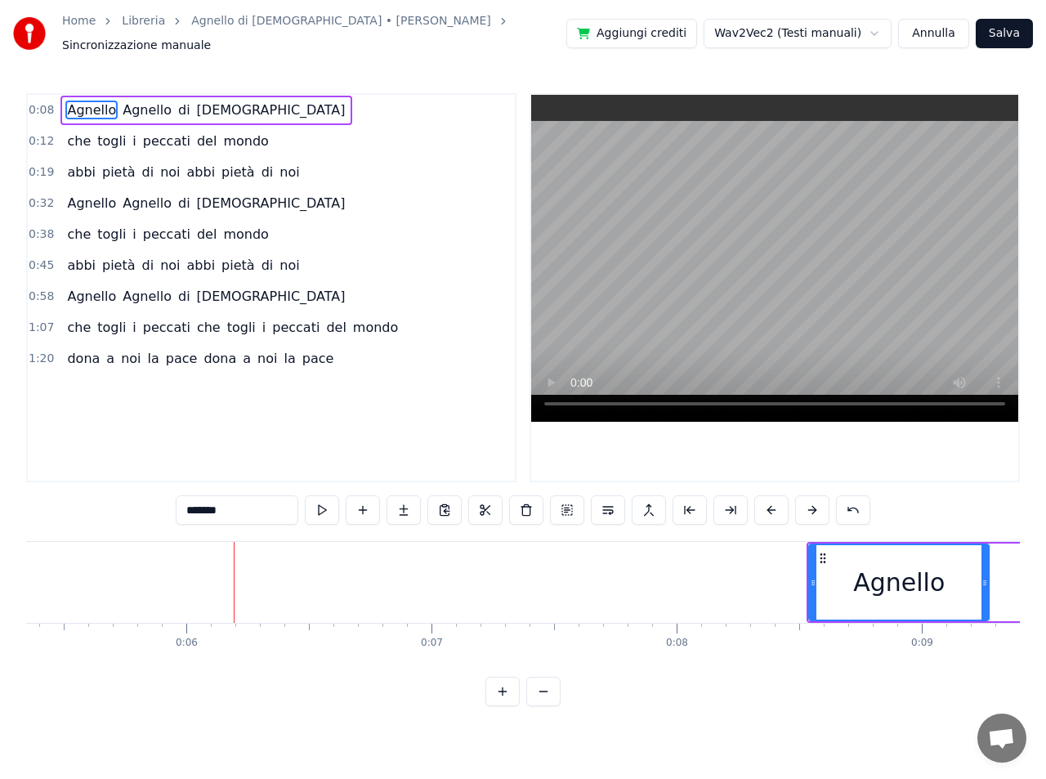
click at [814, 503] on button at bounding box center [812, 509] width 34 height 29
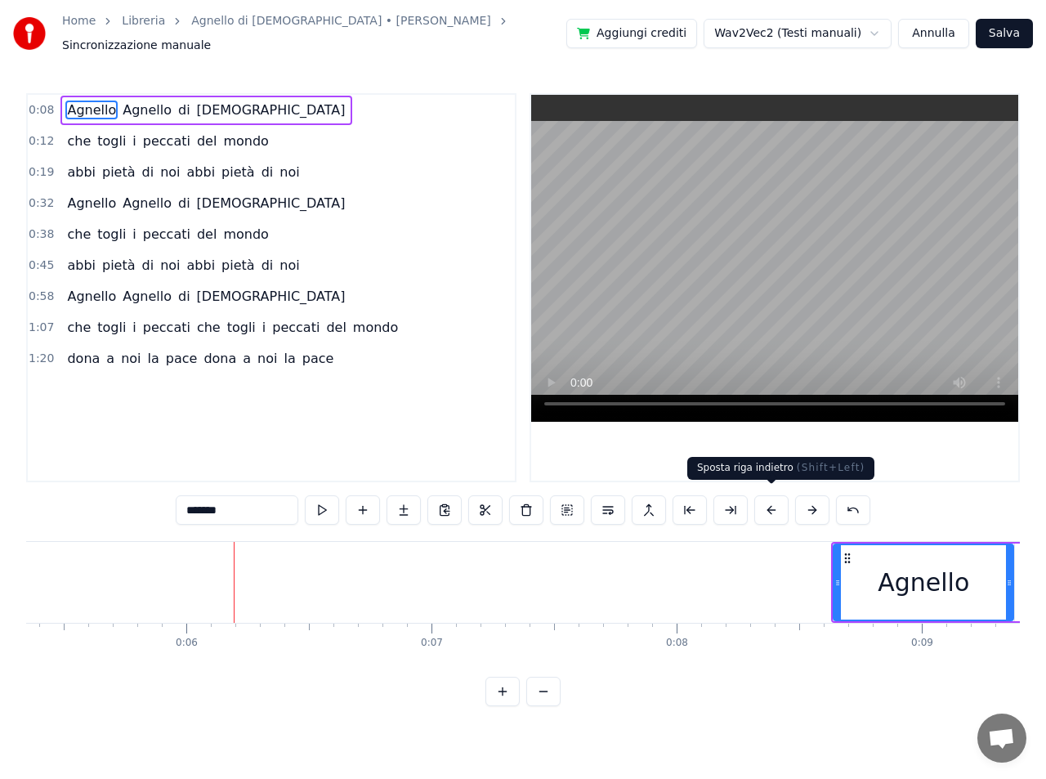
click at [775, 503] on button at bounding box center [771, 509] width 34 height 29
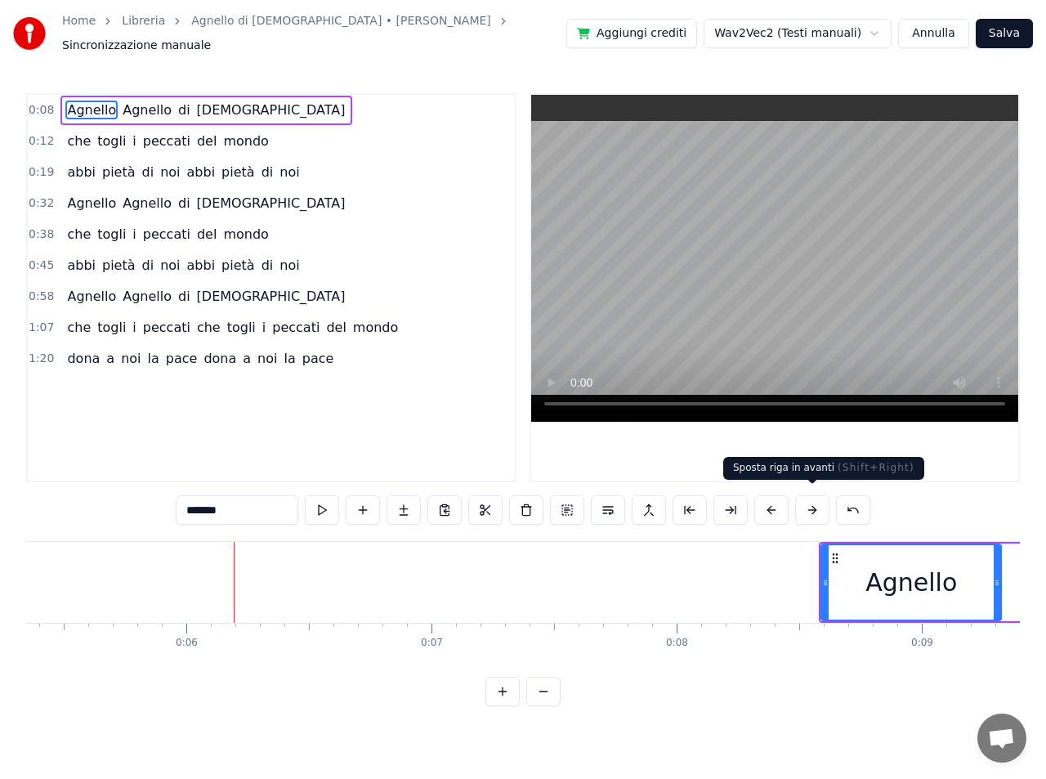
click at [808, 505] on button at bounding box center [812, 509] width 34 height 29
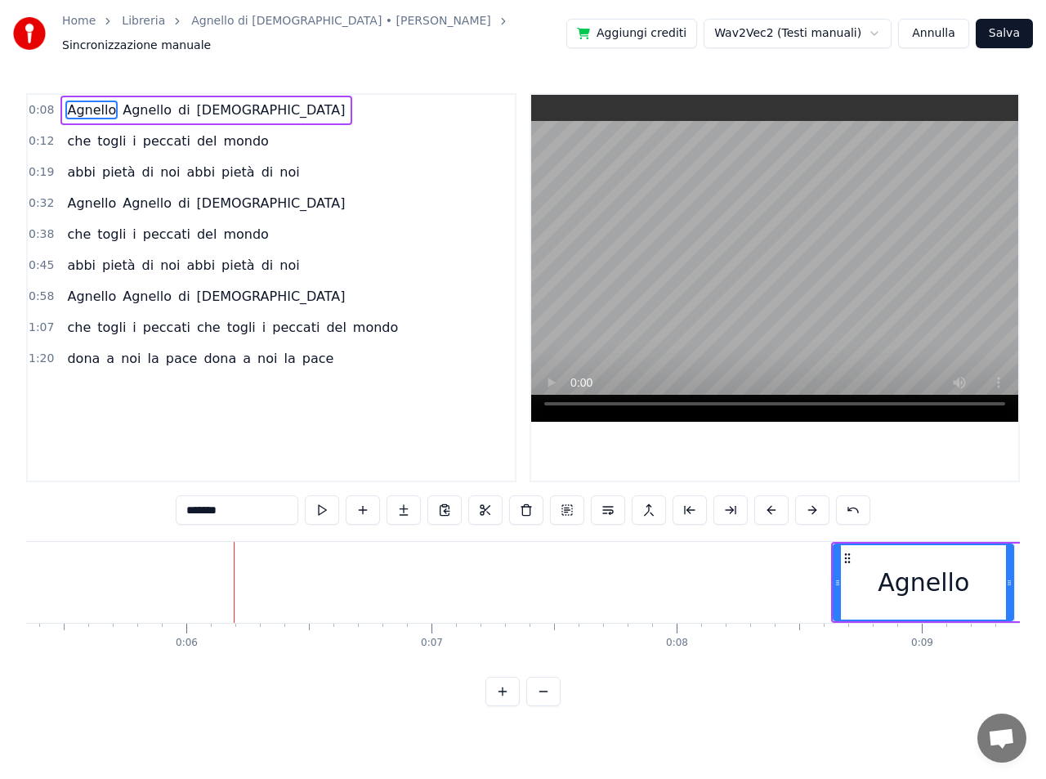
click at [133, 103] on span "Agnello" at bounding box center [147, 110] width 52 height 19
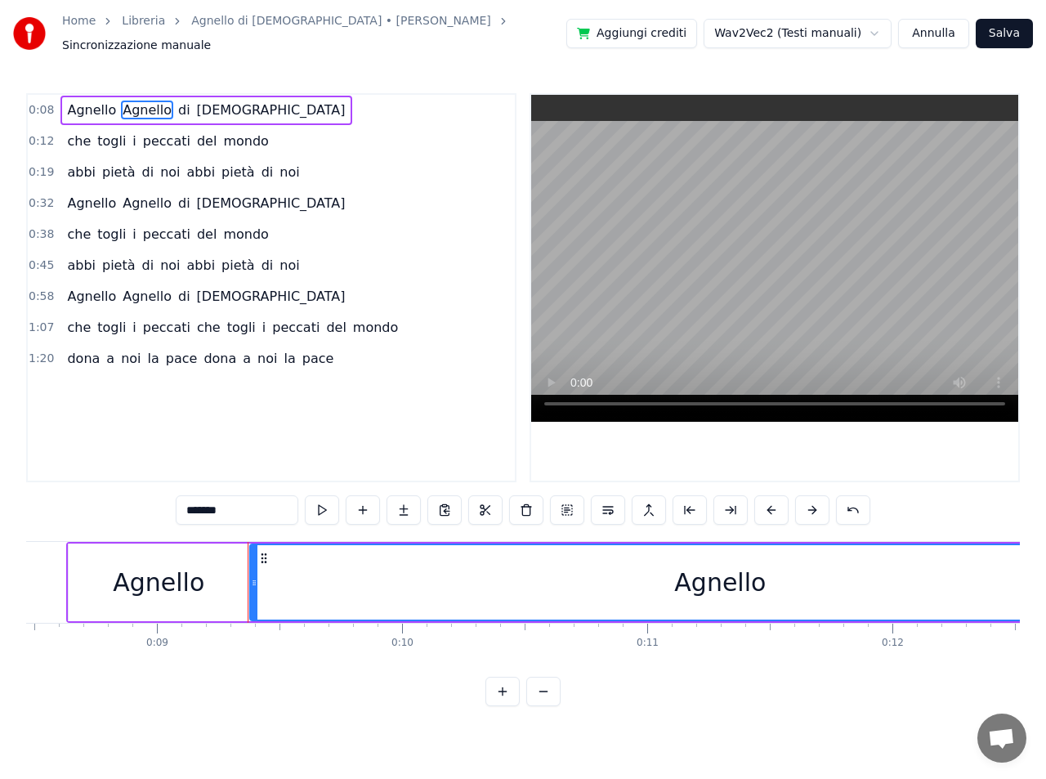
scroll to position [0, 2215]
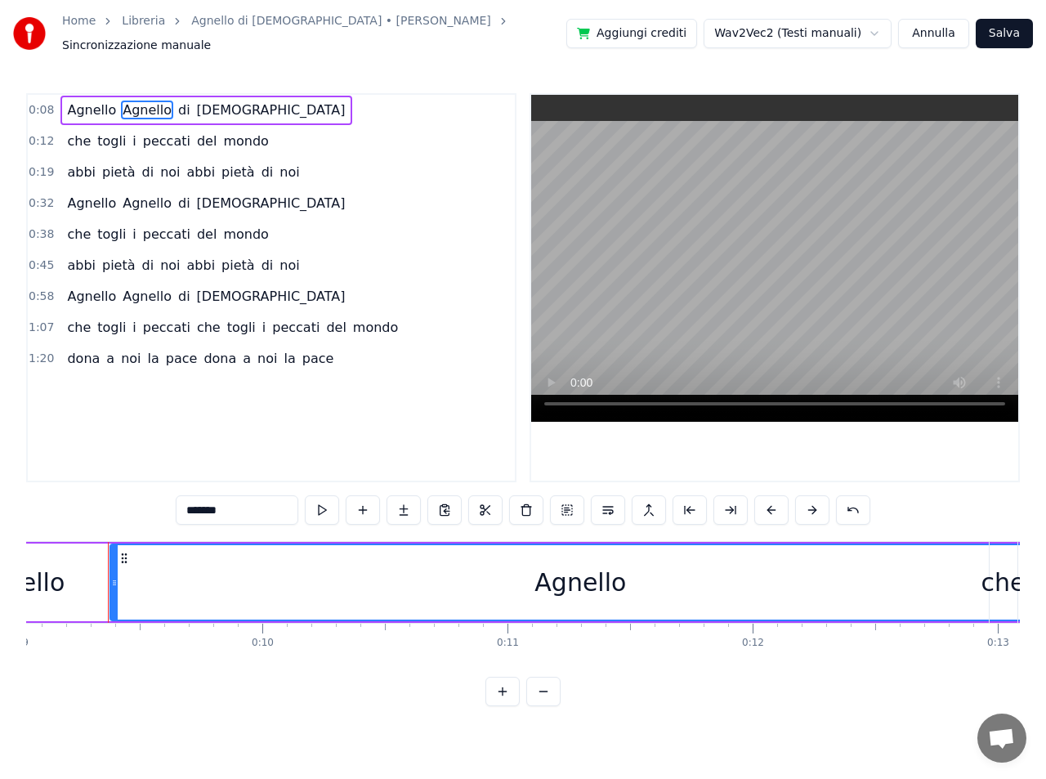
click at [592, 580] on div "Agnello" at bounding box center [580, 582] width 92 height 37
click at [771, 505] on button at bounding box center [771, 509] width 34 height 29
click at [855, 500] on button at bounding box center [853, 509] width 34 height 29
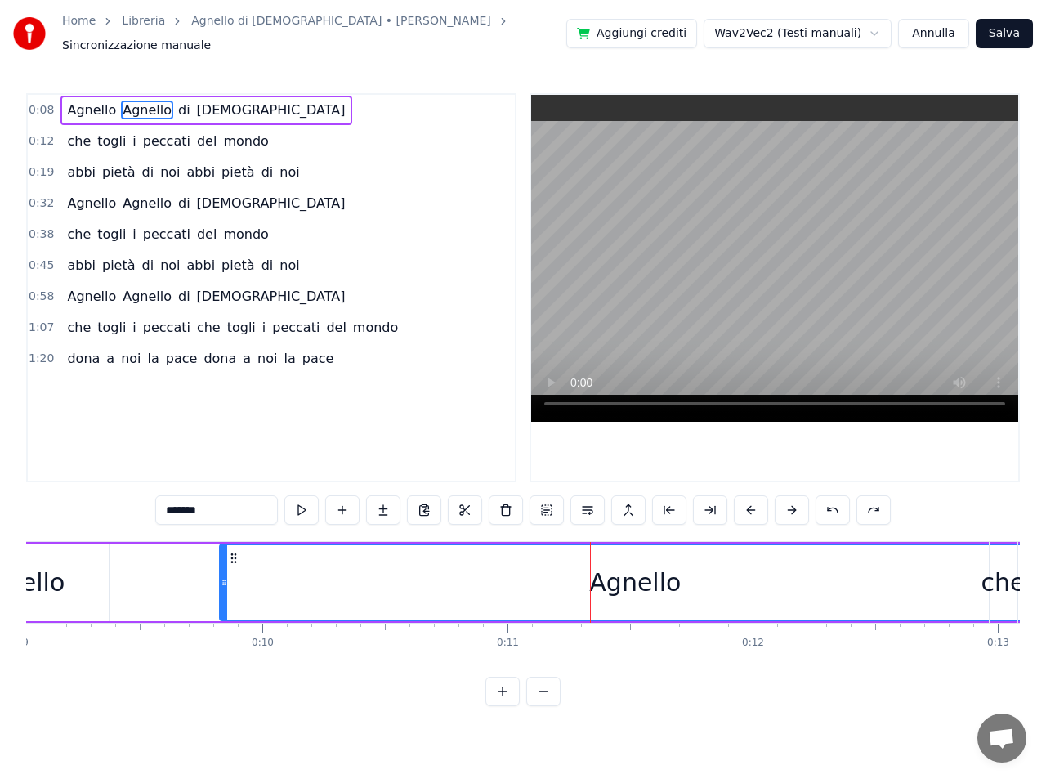
drag, startPoint x: 116, startPoint y: 560, endPoint x: 226, endPoint y: 566, distance: 109.7
click at [226, 566] on div at bounding box center [224, 582] width 7 height 74
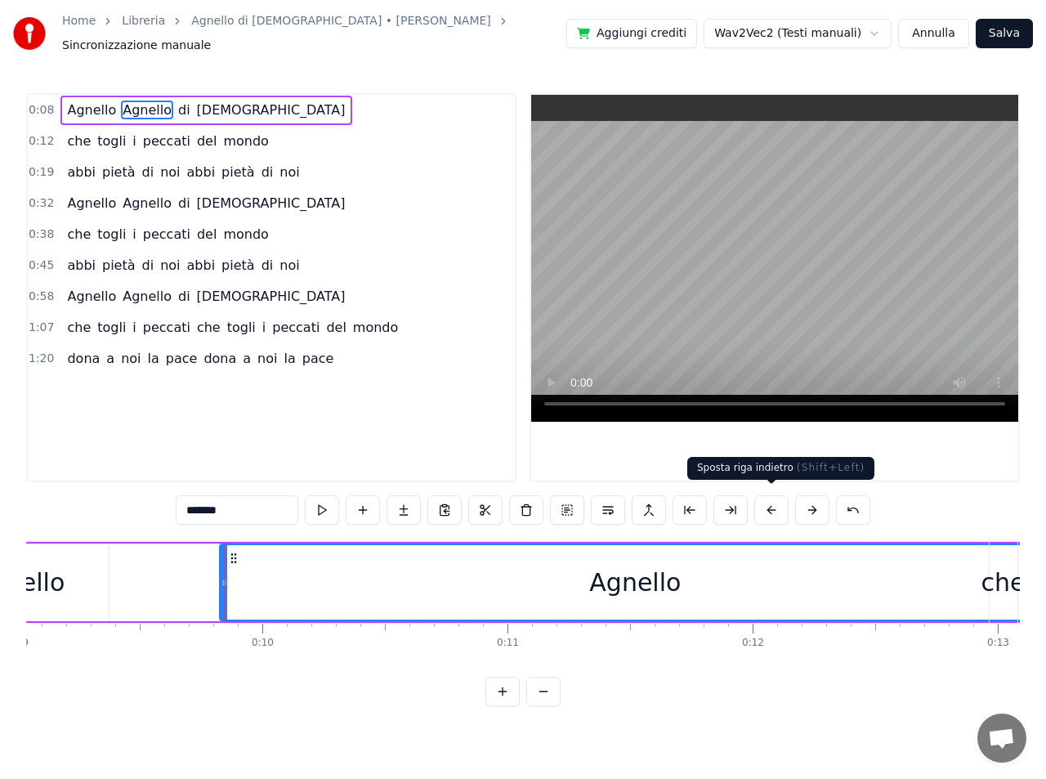
click at [771, 503] on button at bounding box center [771, 509] width 34 height 29
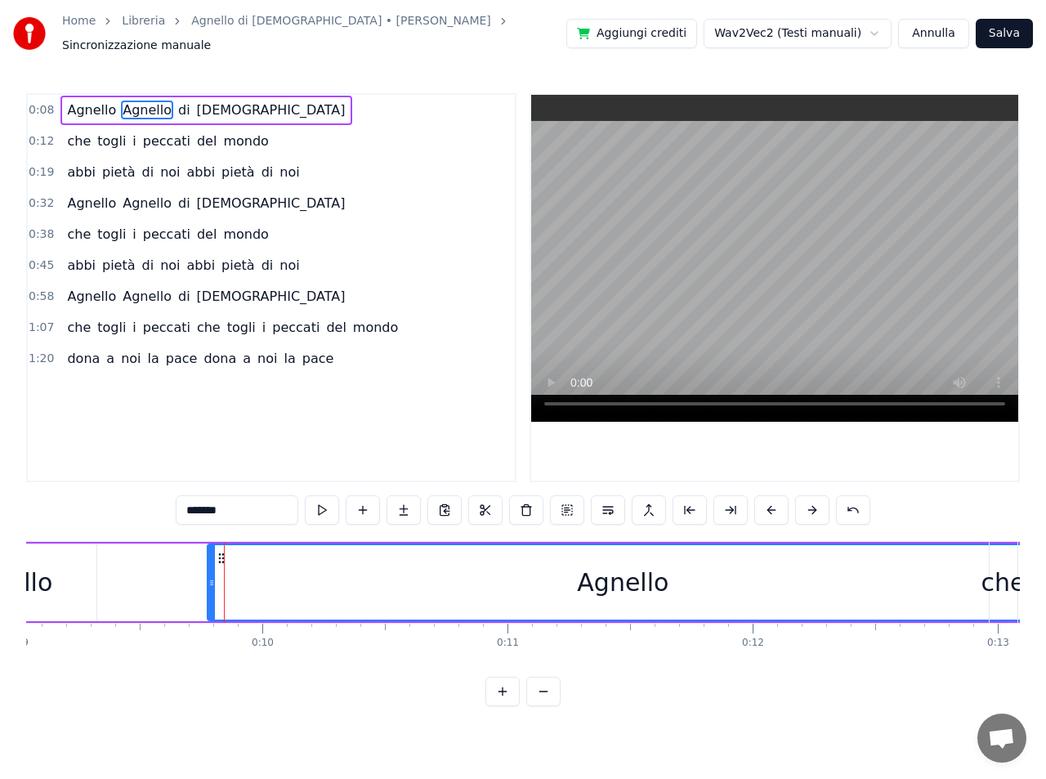
click at [771, 503] on button at bounding box center [771, 509] width 34 height 29
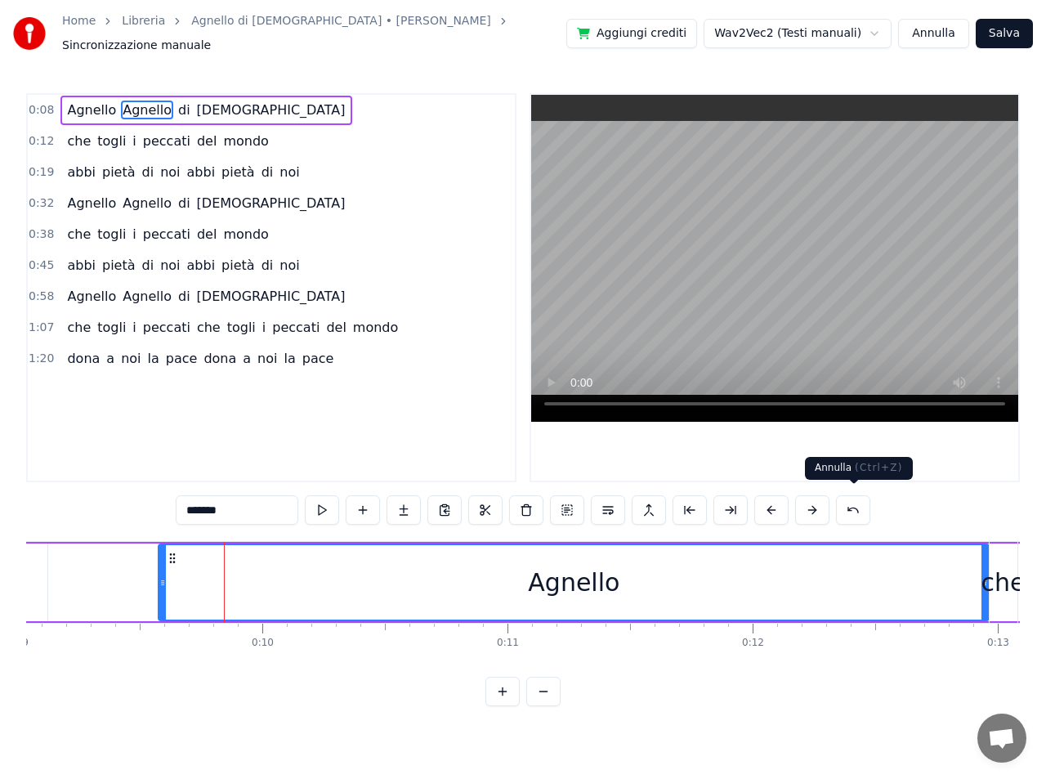
click at [850, 500] on button at bounding box center [853, 509] width 34 height 29
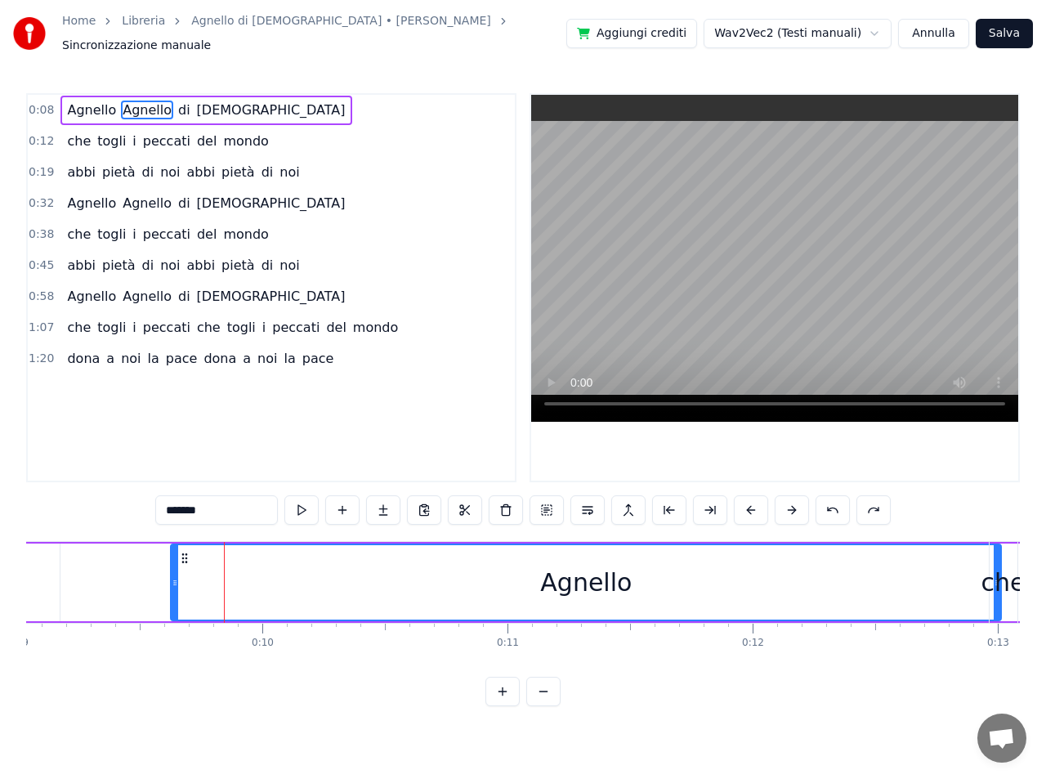
click at [850, 500] on div "*******" at bounding box center [522, 509] width 735 height 29
click at [873, 502] on button at bounding box center [873, 509] width 34 height 29
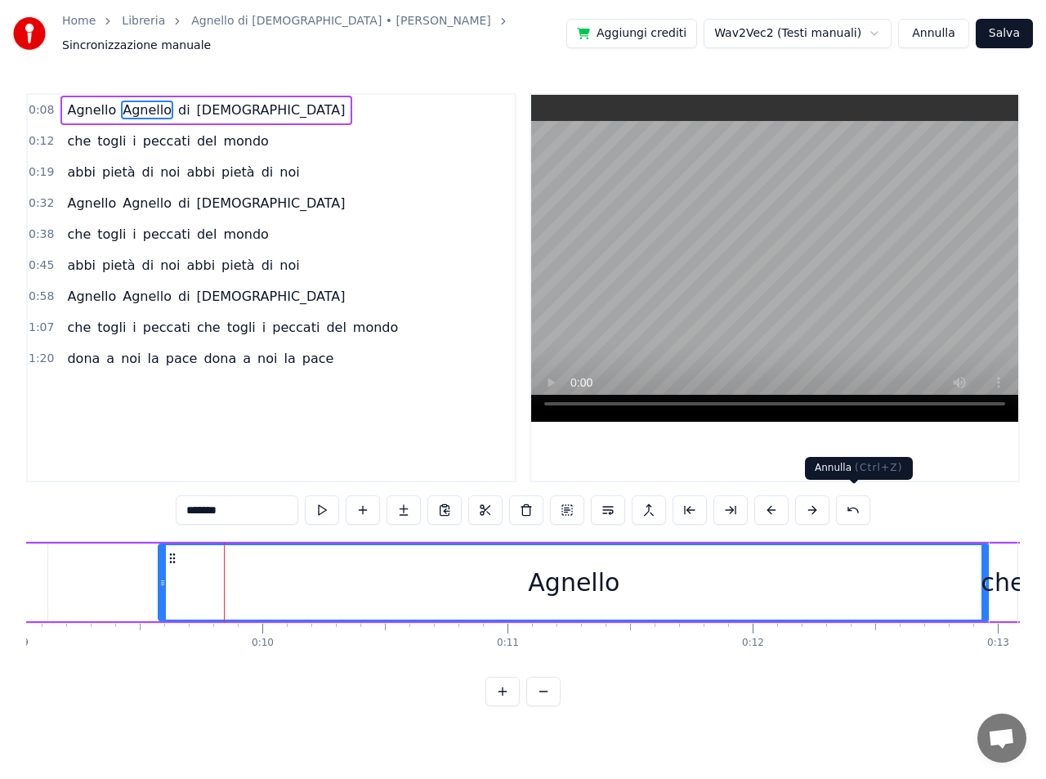
click at [857, 503] on button at bounding box center [853, 509] width 34 height 29
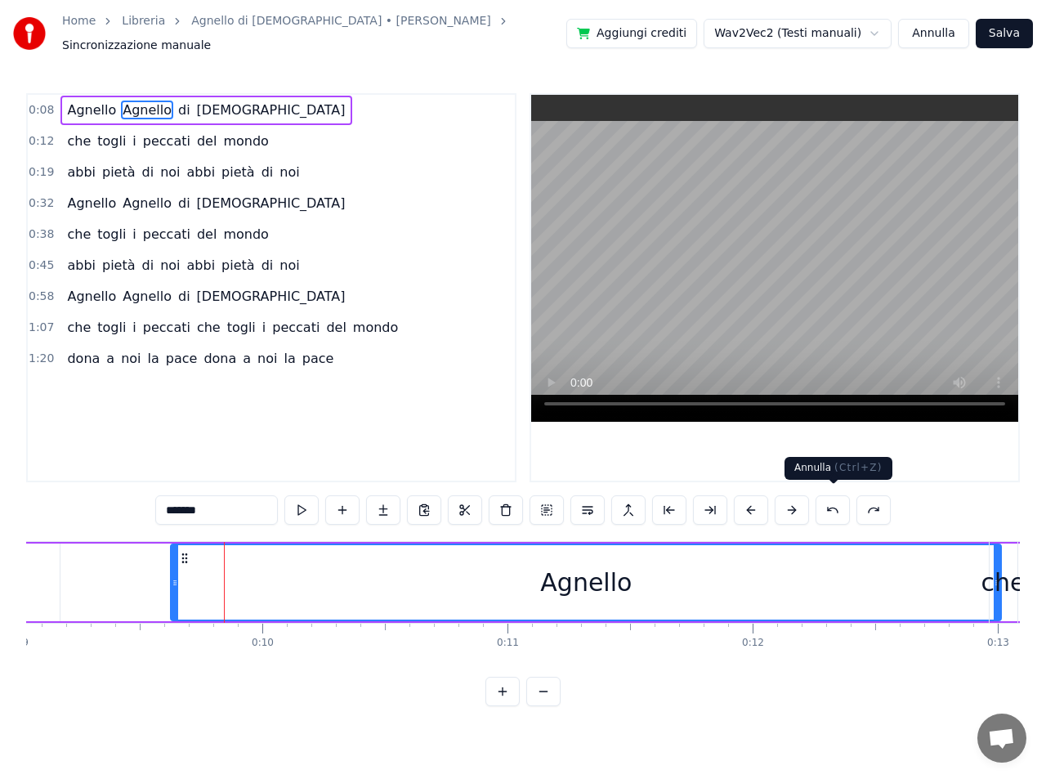
click at [830, 503] on button at bounding box center [832, 509] width 34 height 29
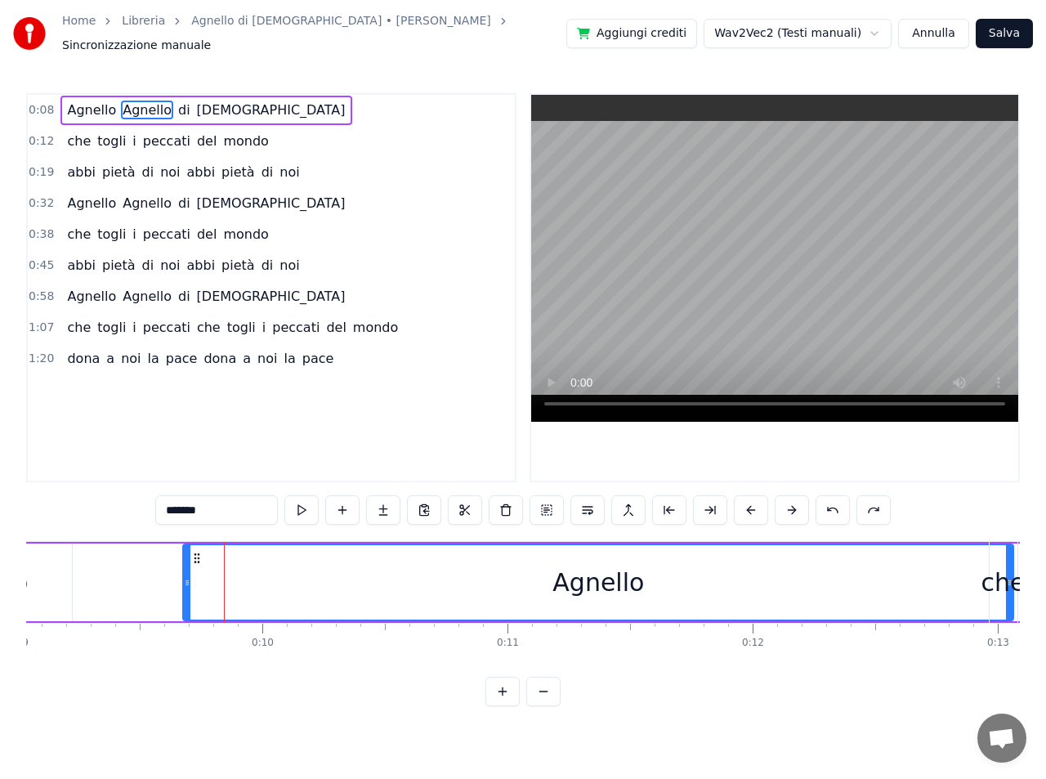
click at [830, 503] on button at bounding box center [832, 509] width 34 height 29
click at [831, 503] on button at bounding box center [832, 509] width 34 height 29
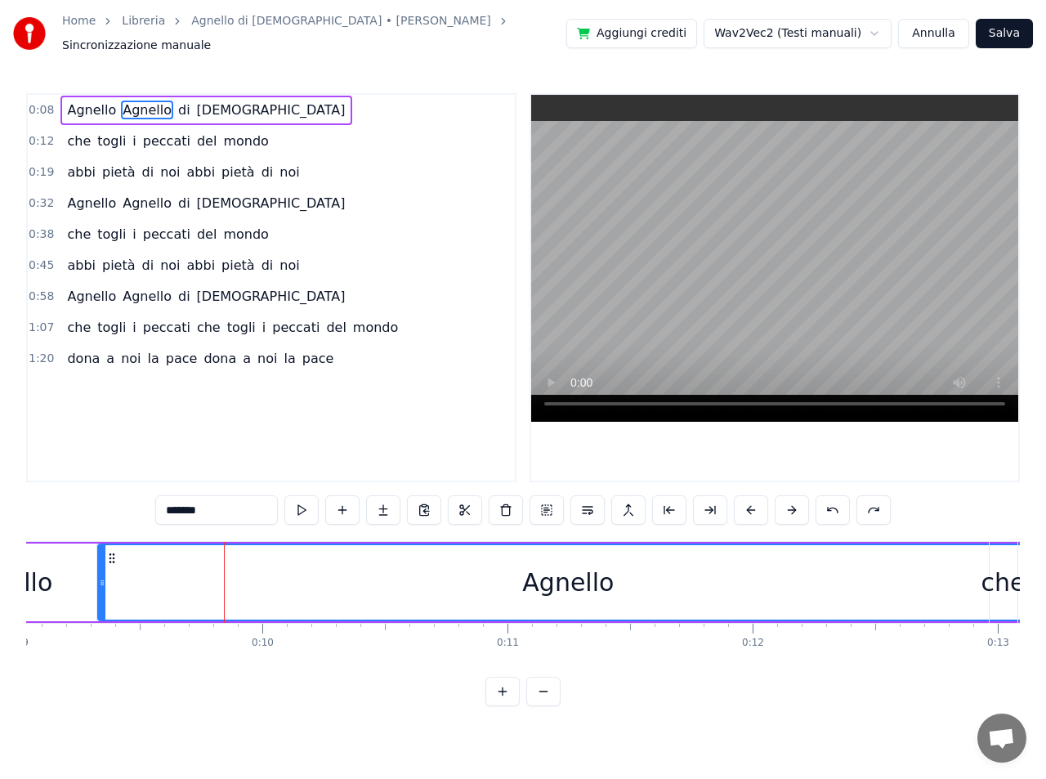
click at [831, 503] on button at bounding box center [832, 509] width 34 height 29
click at [93, 101] on span "Agnello" at bounding box center [91, 110] width 52 height 19
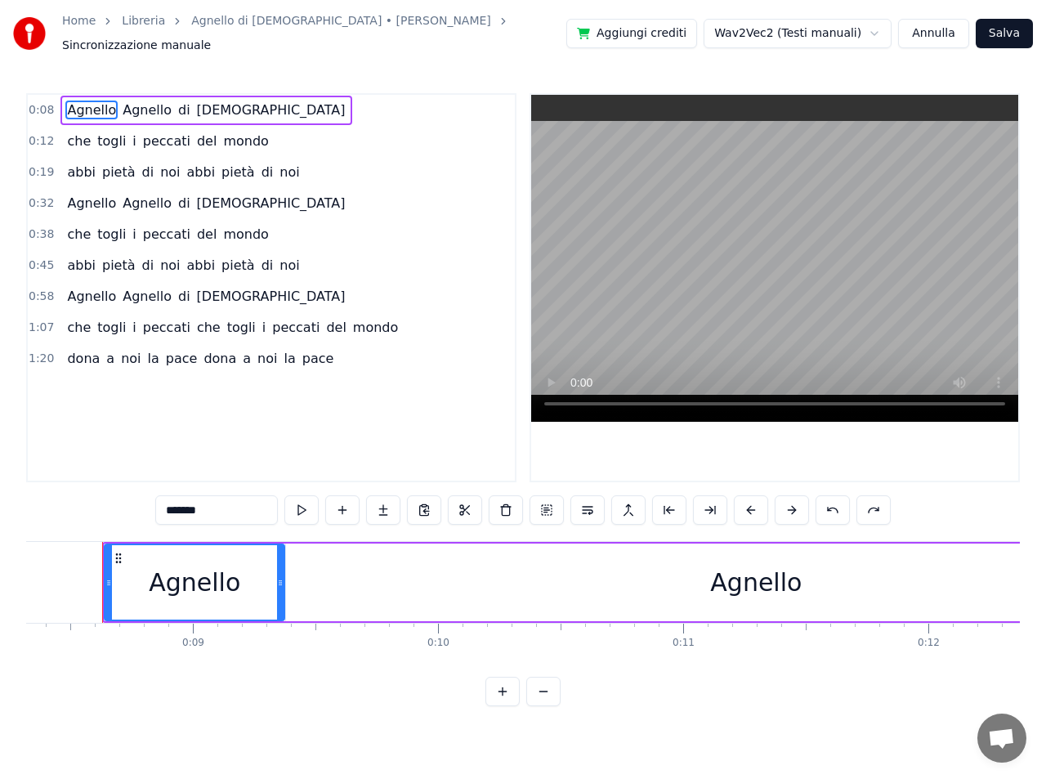
scroll to position [0, 2034]
click at [294, 576] on icon at bounding box center [293, 582] width 7 height 13
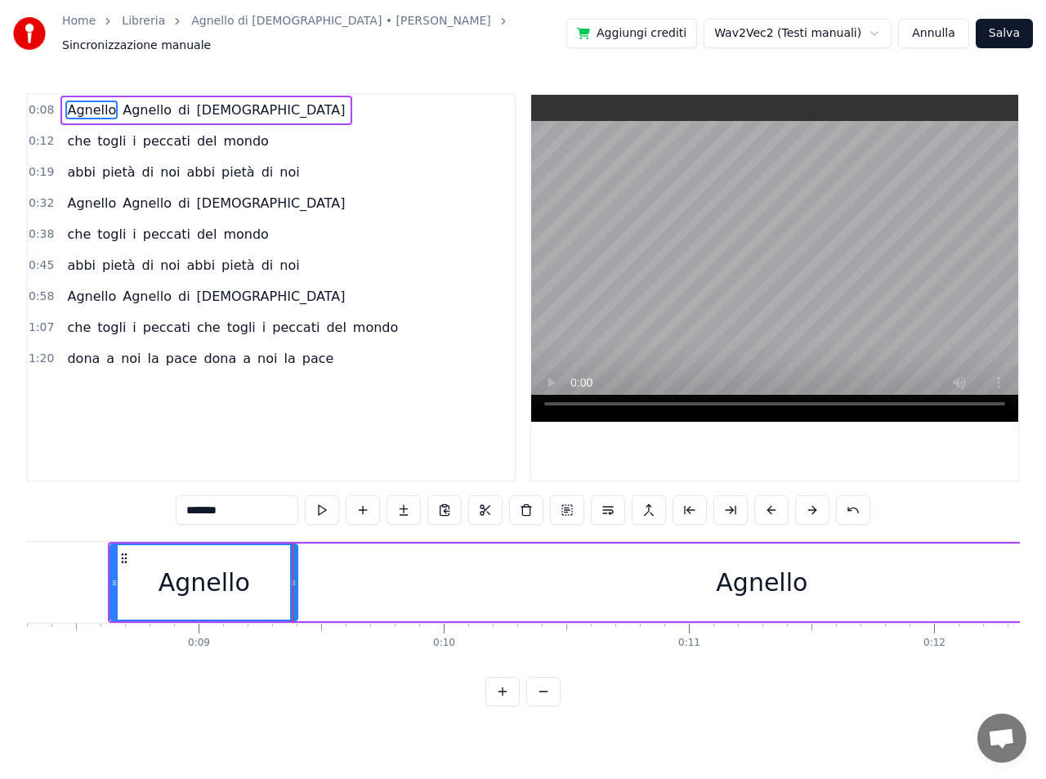
click at [400, 574] on div "Agnello" at bounding box center [762, 582] width 940 height 78
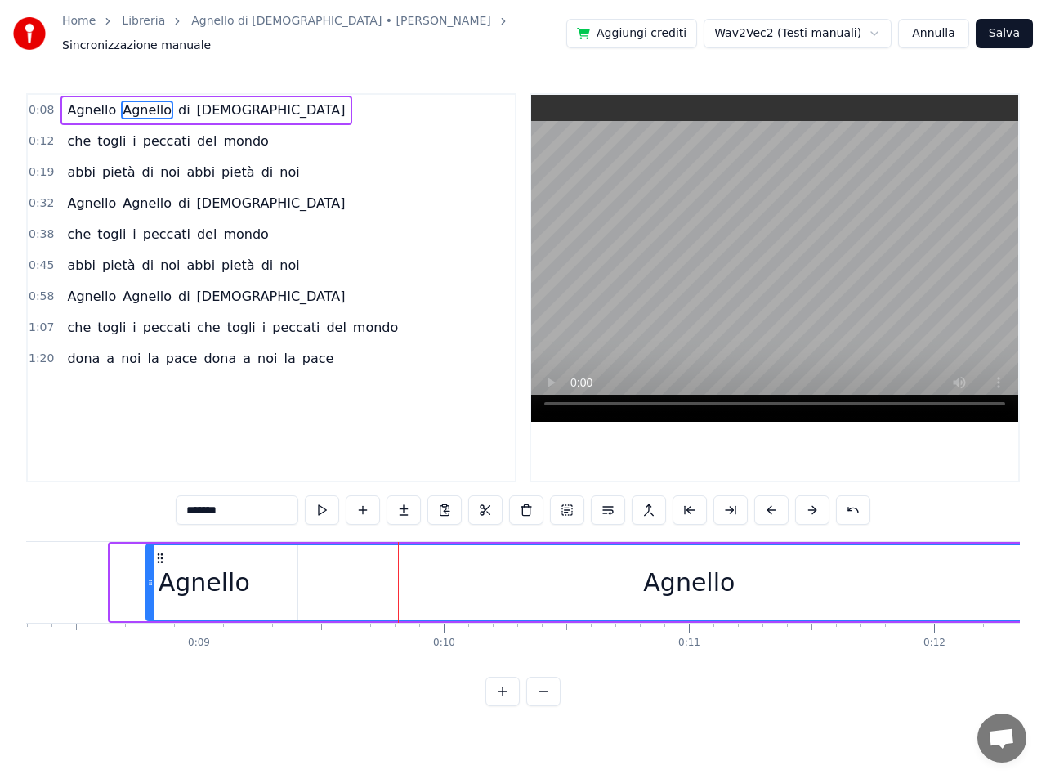
drag, startPoint x: 297, startPoint y: 575, endPoint x: 151, endPoint y: 572, distance: 145.5
click at [151, 576] on icon at bounding box center [150, 582] width 7 height 13
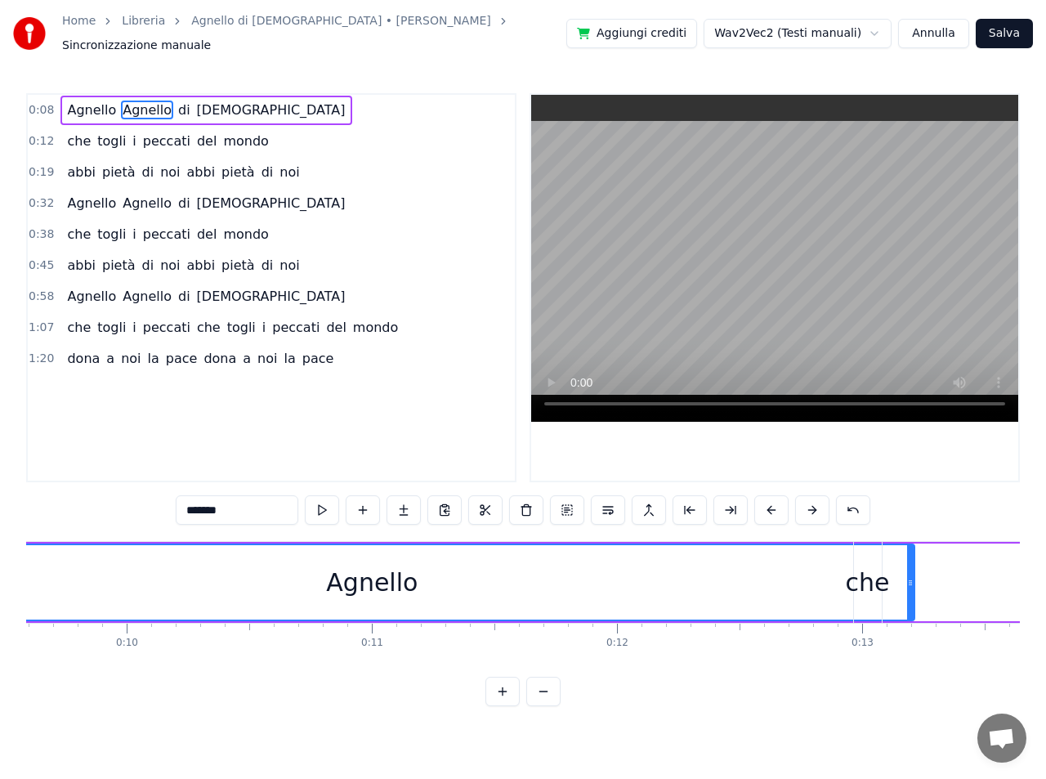
scroll to position [0, 2361]
click at [862, 576] on div "che" at bounding box center [858, 582] width 44 height 37
type input "***"
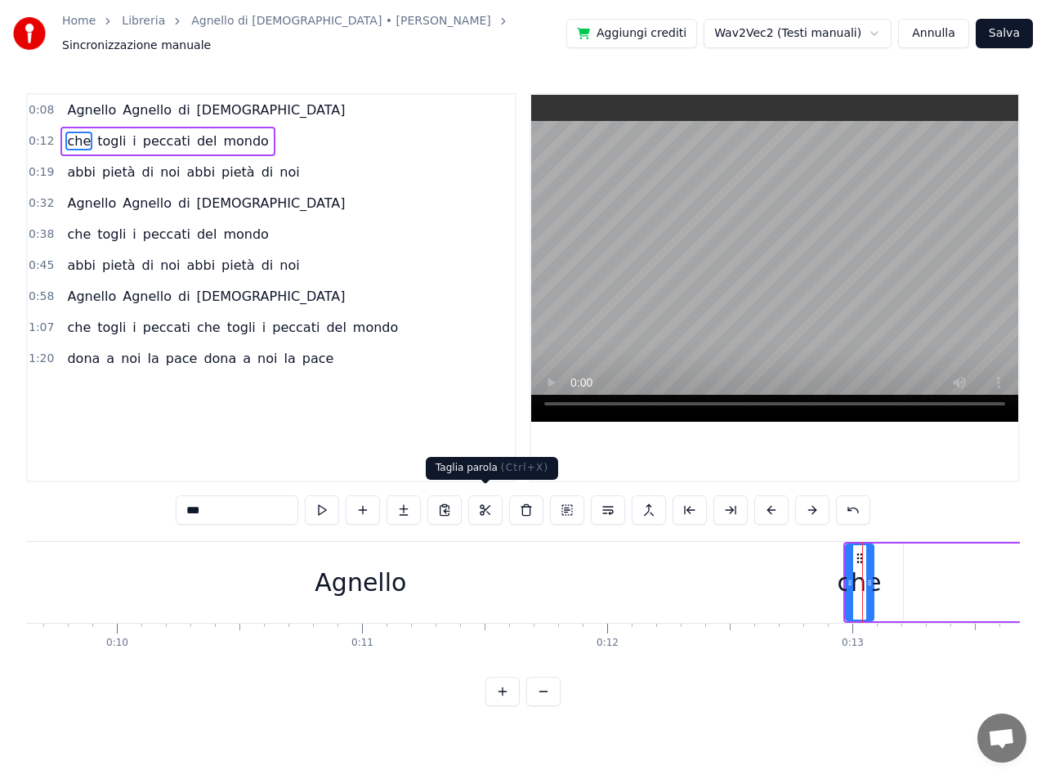
click at [483, 501] on button at bounding box center [485, 509] width 34 height 29
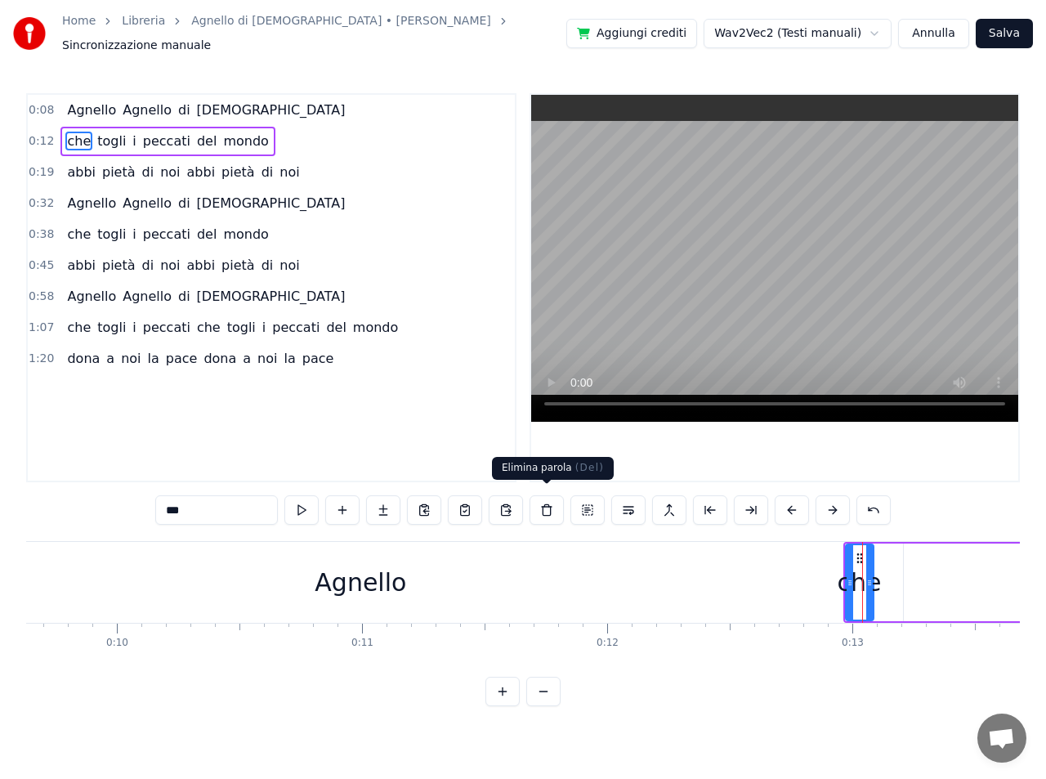
click at [543, 501] on button at bounding box center [546, 509] width 34 height 29
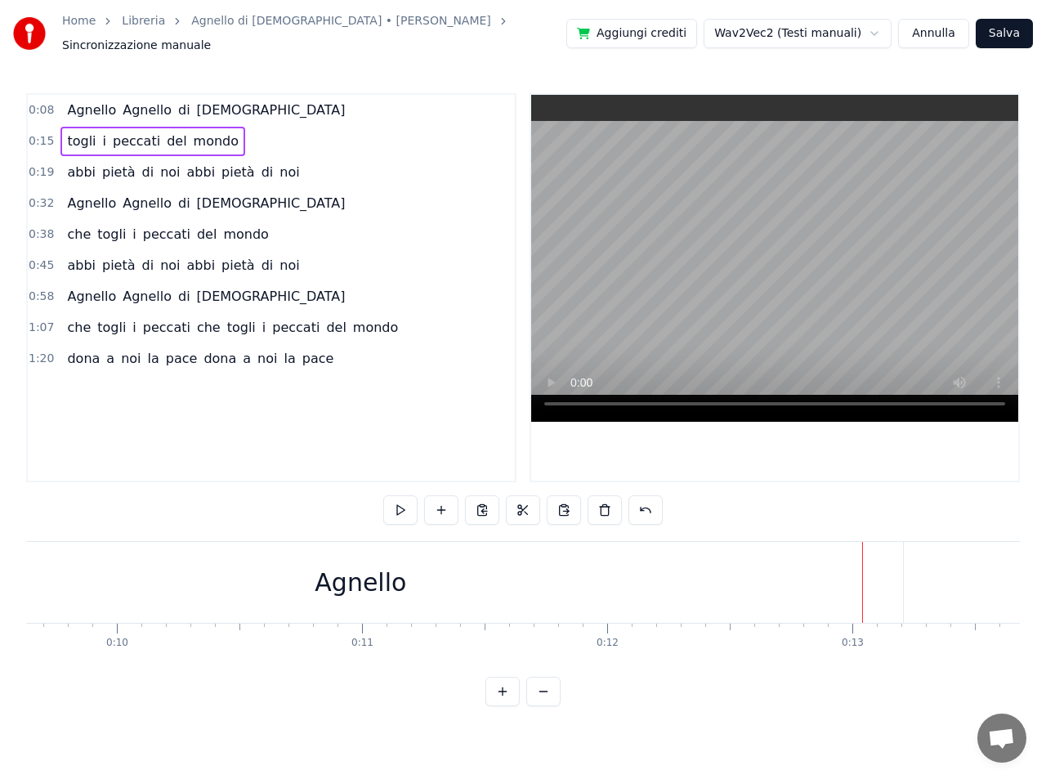
click at [942, 29] on button "Annulla" at bounding box center [933, 33] width 71 height 29
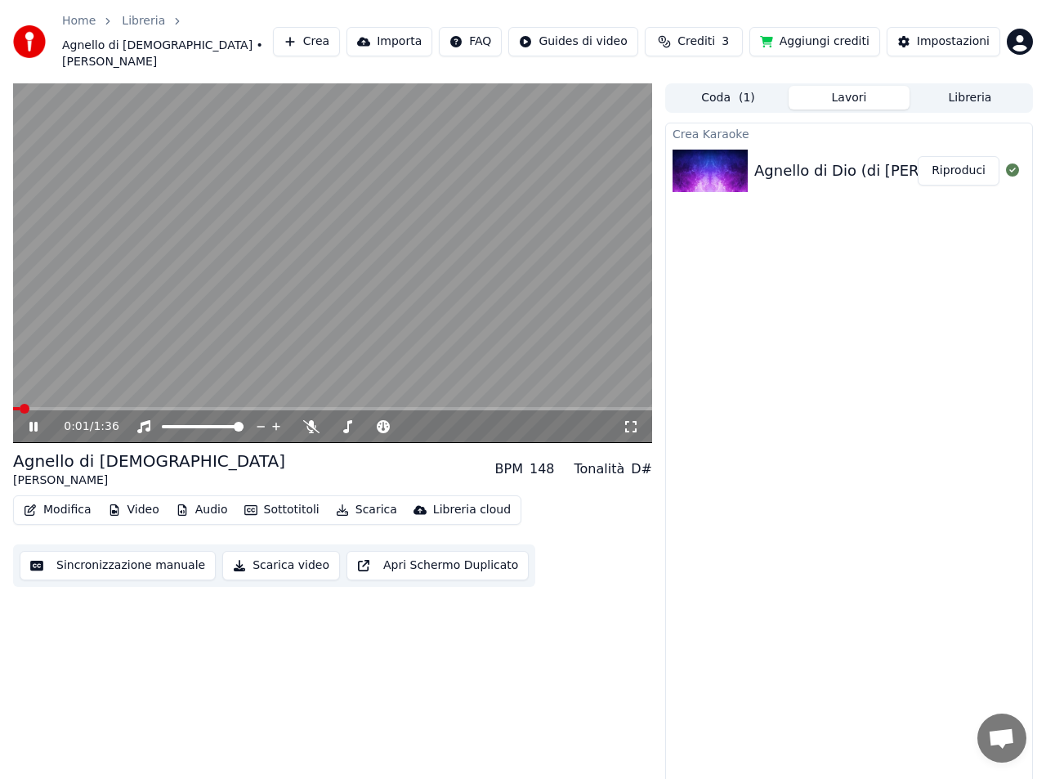
click at [92, 551] on button "Sincronizzazione manuale" at bounding box center [118, 565] width 196 height 29
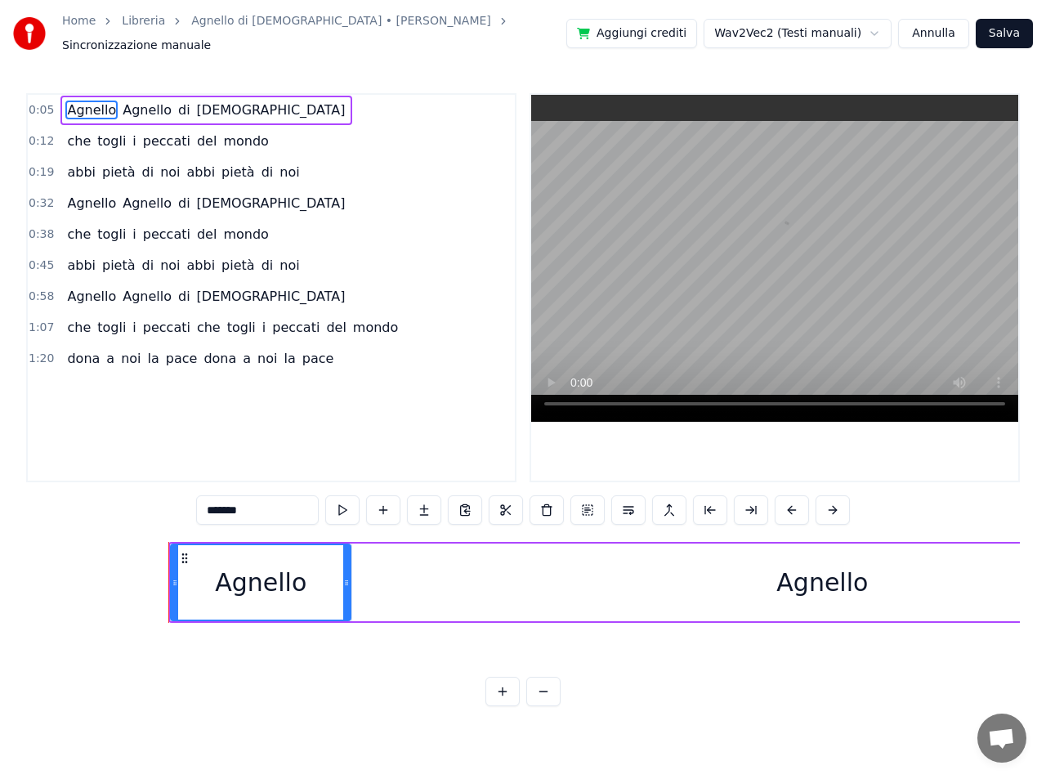
scroll to position [0, 1311]
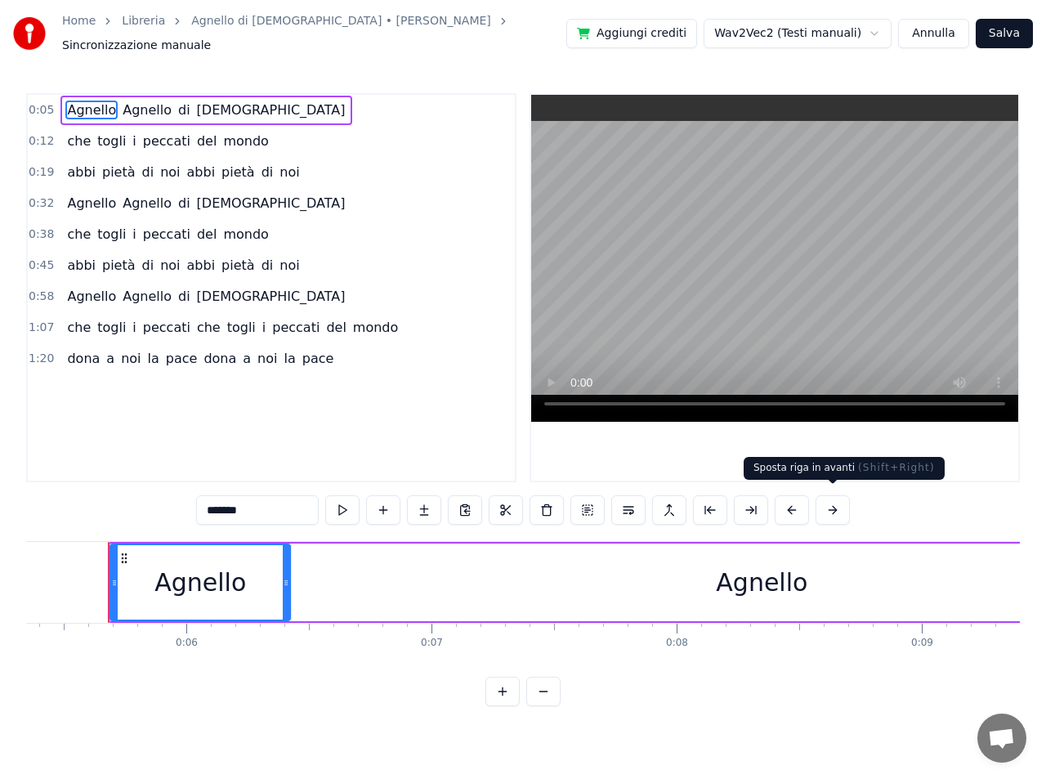
click at [836, 499] on button at bounding box center [832, 509] width 34 height 29
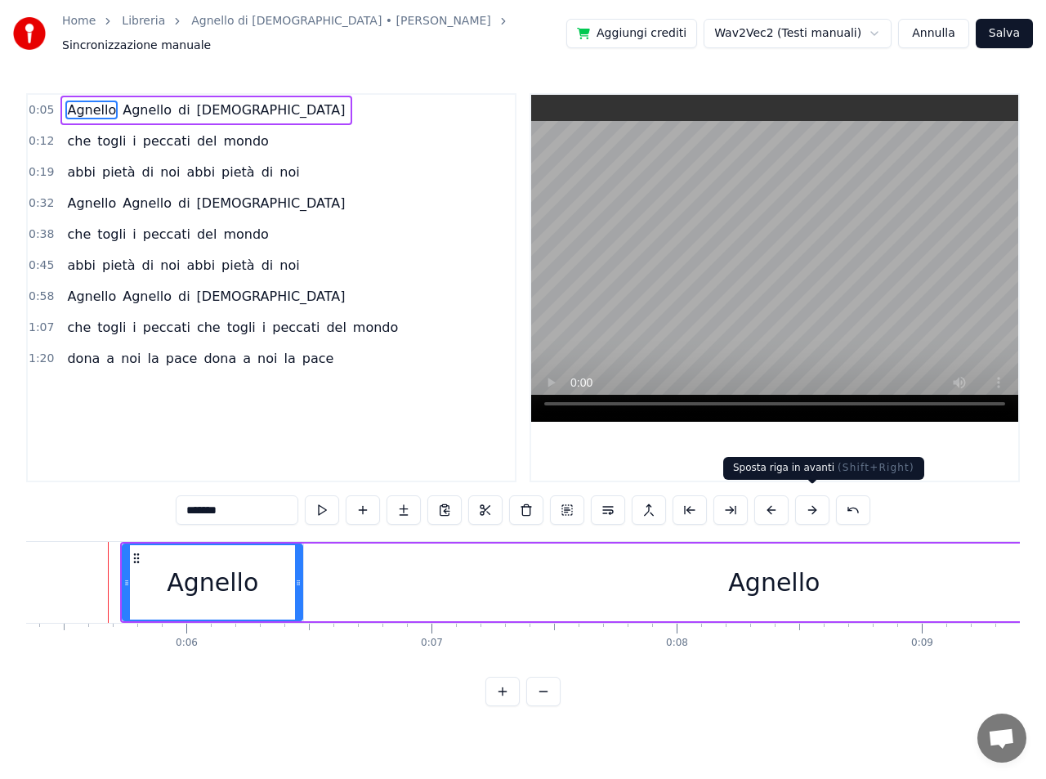
click at [811, 502] on button at bounding box center [812, 509] width 34 height 29
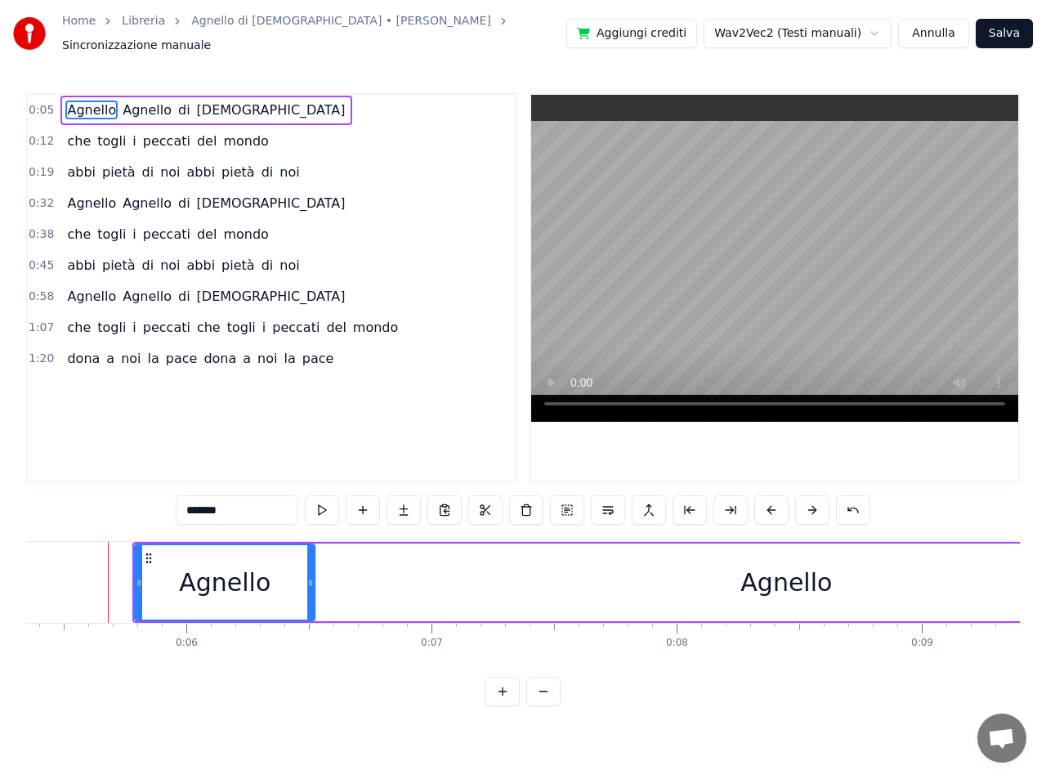
click at [811, 502] on button at bounding box center [812, 509] width 34 height 29
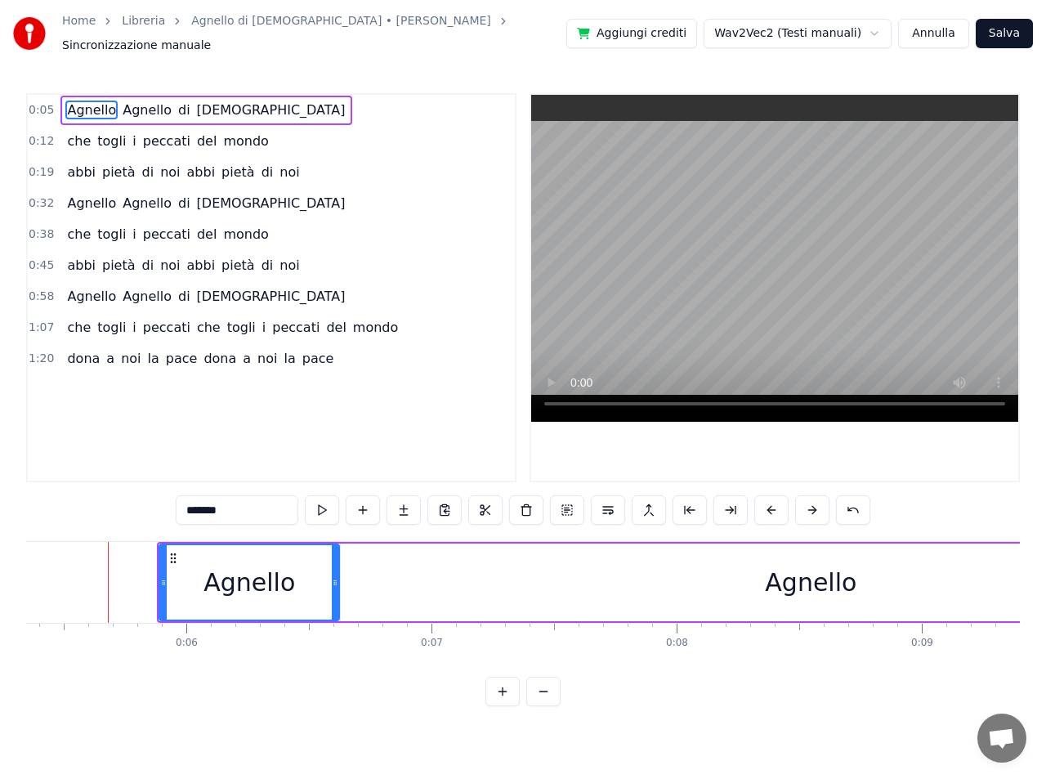
click at [811, 502] on button at bounding box center [812, 509] width 34 height 29
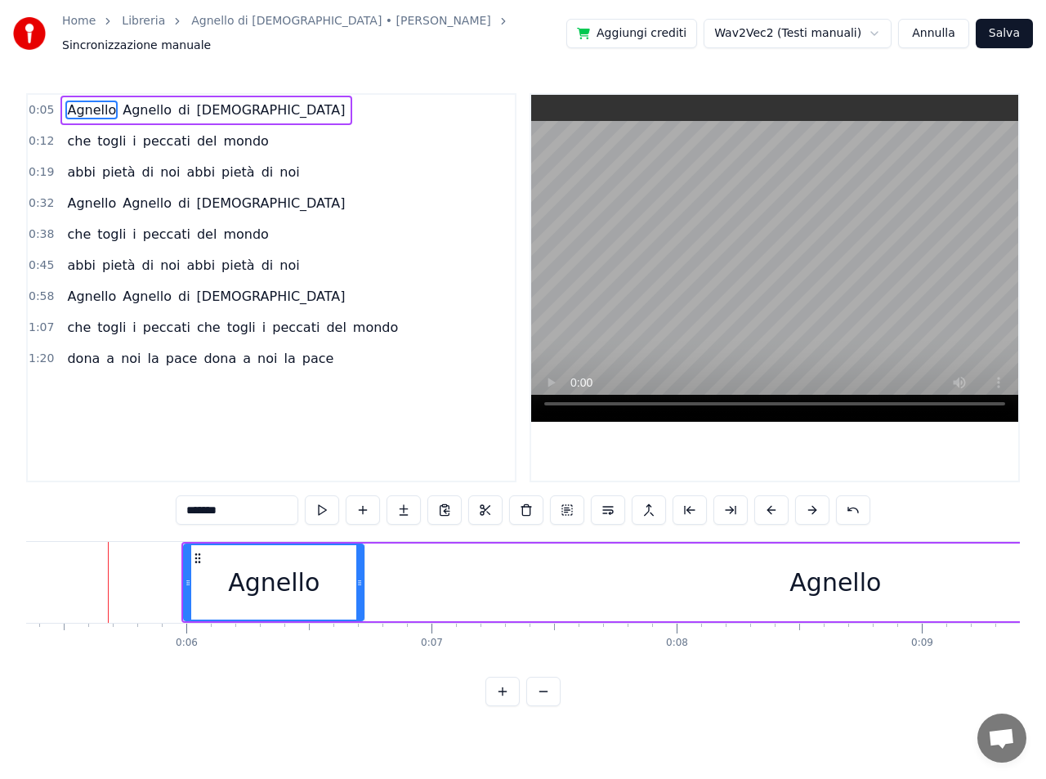
click at [811, 502] on button at bounding box center [812, 509] width 34 height 29
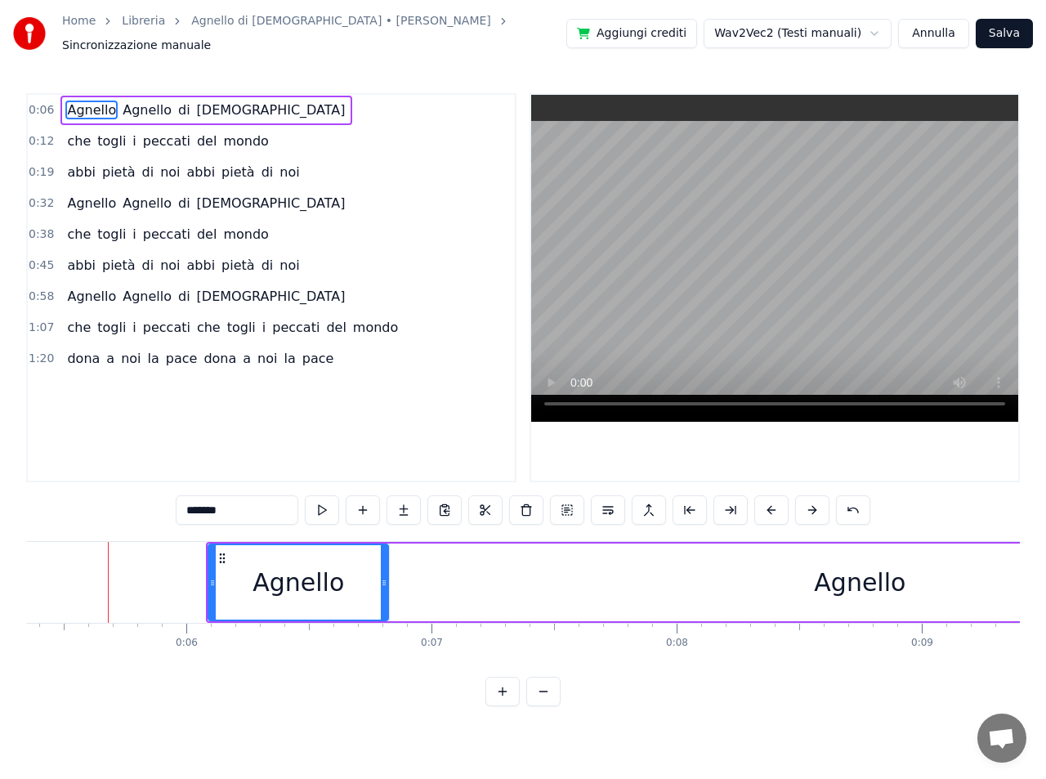
click at [811, 502] on button at bounding box center [812, 509] width 34 height 29
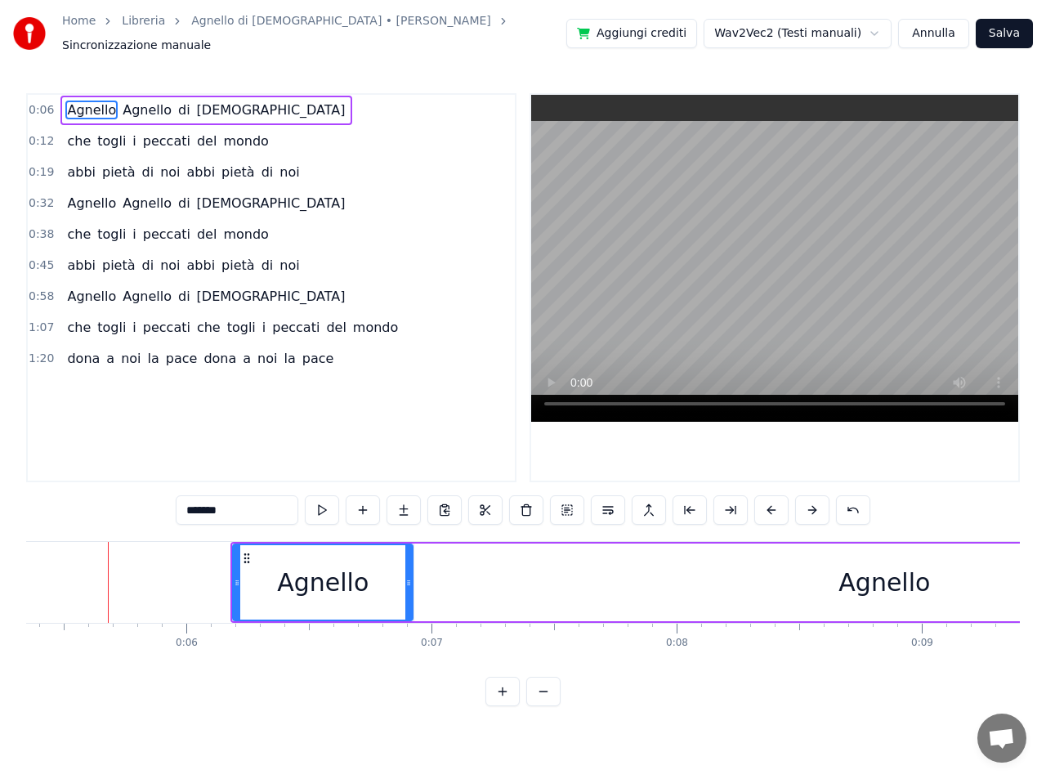
click at [811, 502] on button at bounding box center [812, 509] width 34 height 29
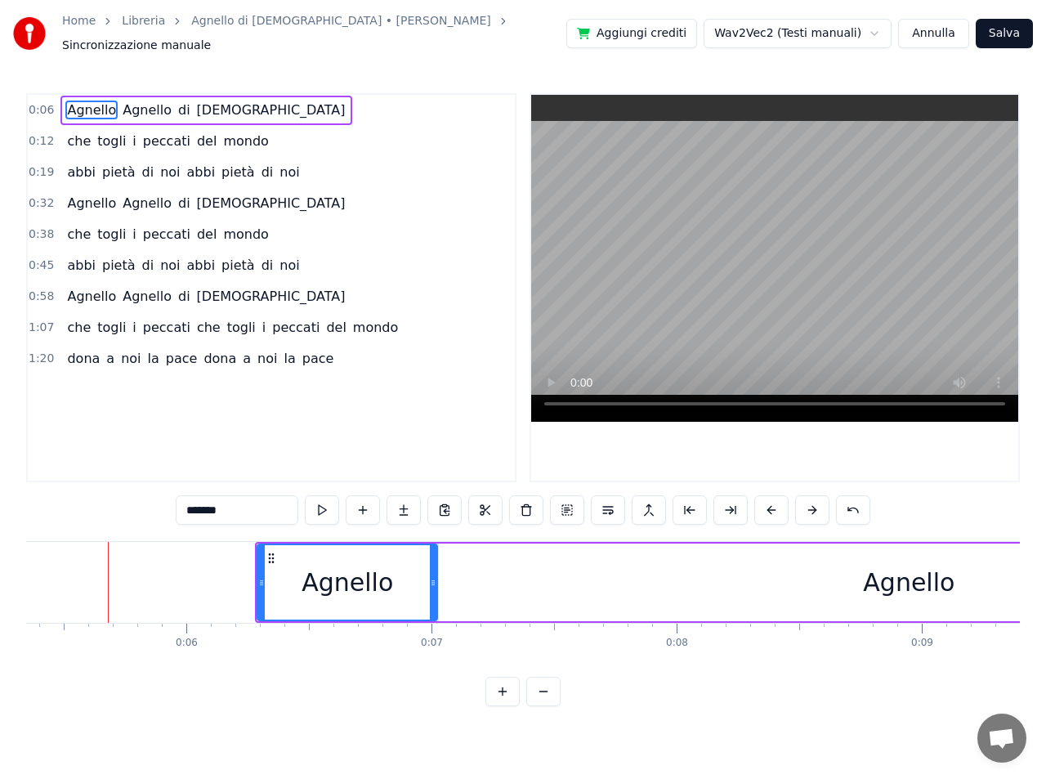
click at [811, 502] on button at bounding box center [812, 509] width 34 height 29
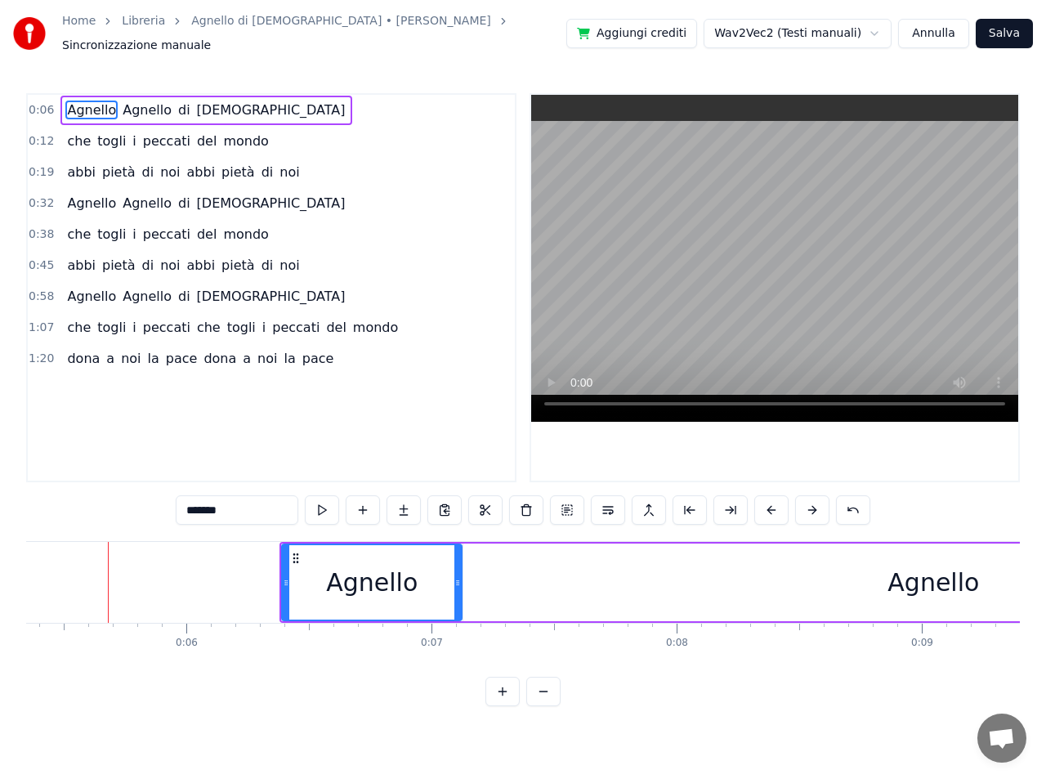
click at [811, 502] on button at bounding box center [812, 509] width 34 height 29
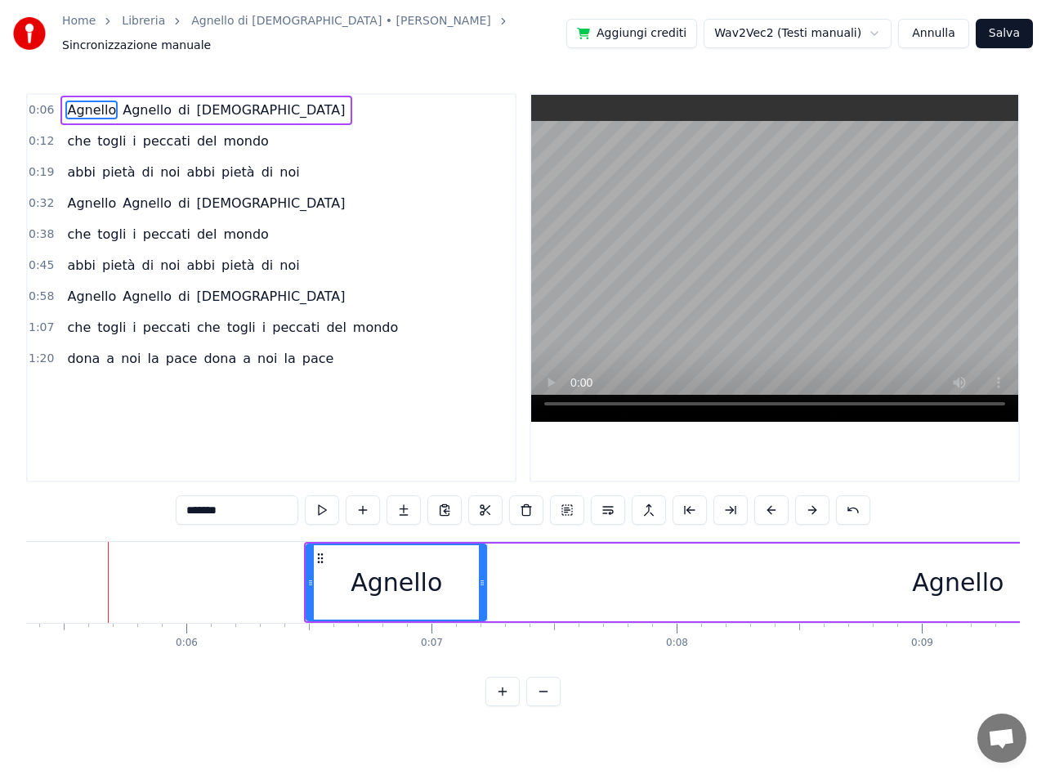
click at [810, 503] on button at bounding box center [812, 509] width 34 height 29
click at [809, 503] on button at bounding box center [812, 509] width 34 height 29
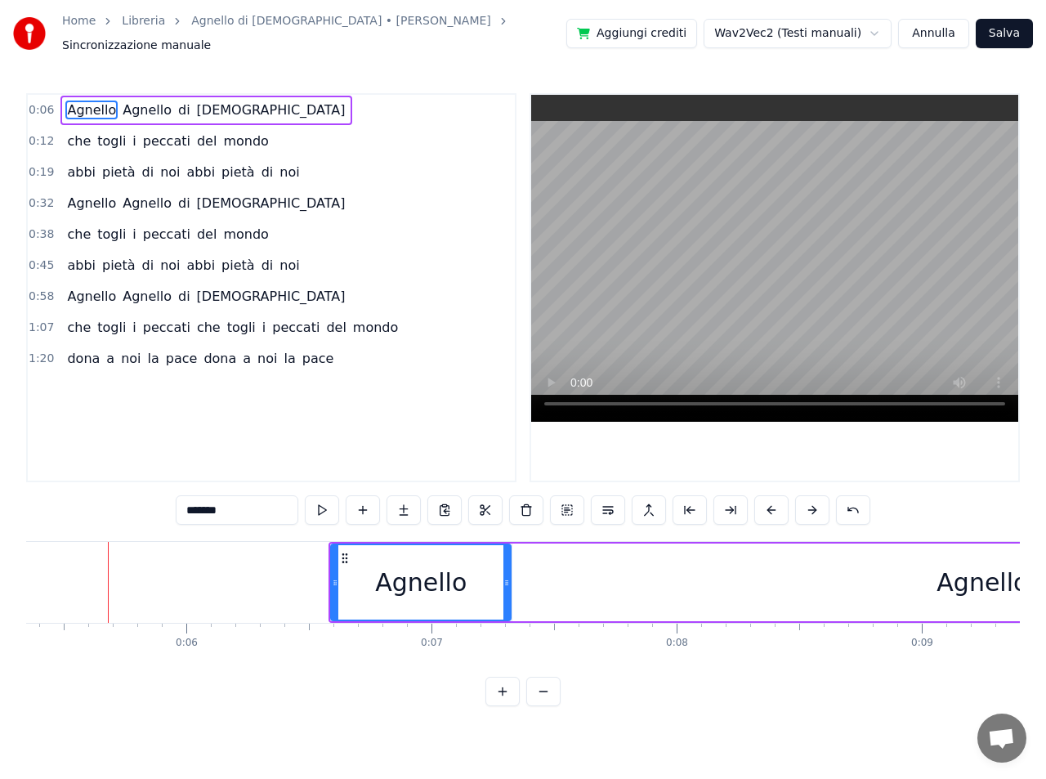
click at [809, 503] on button at bounding box center [812, 509] width 34 height 29
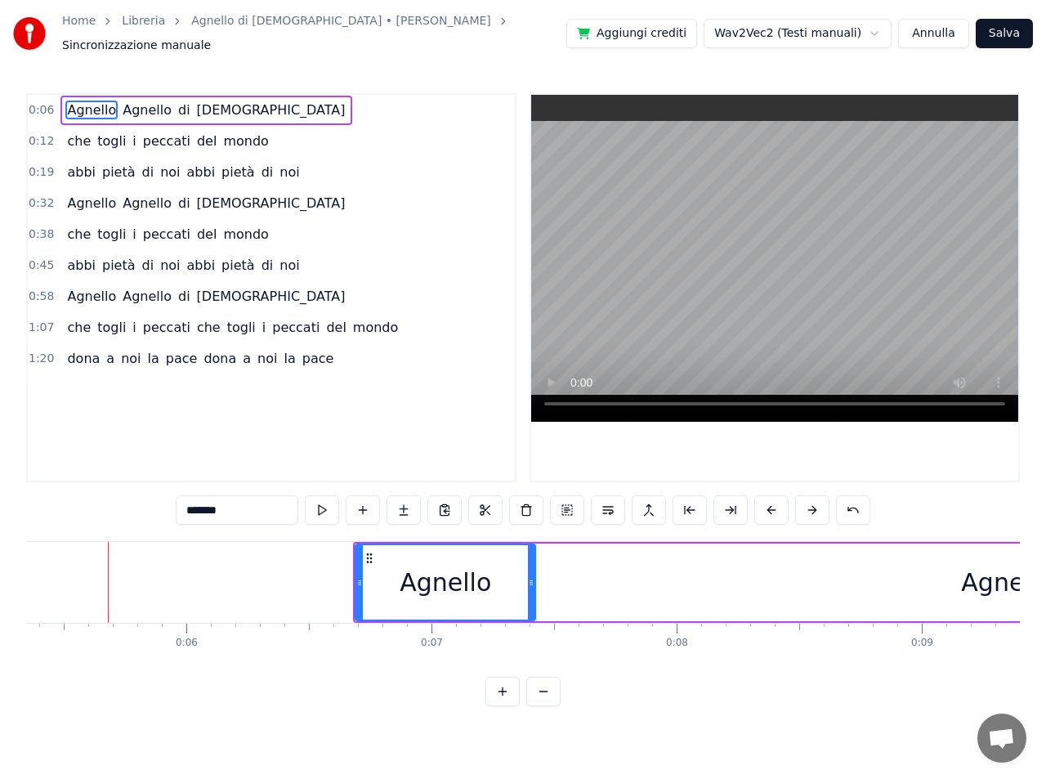
click at [809, 503] on button at bounding box center [812, 509] width 34 height 29
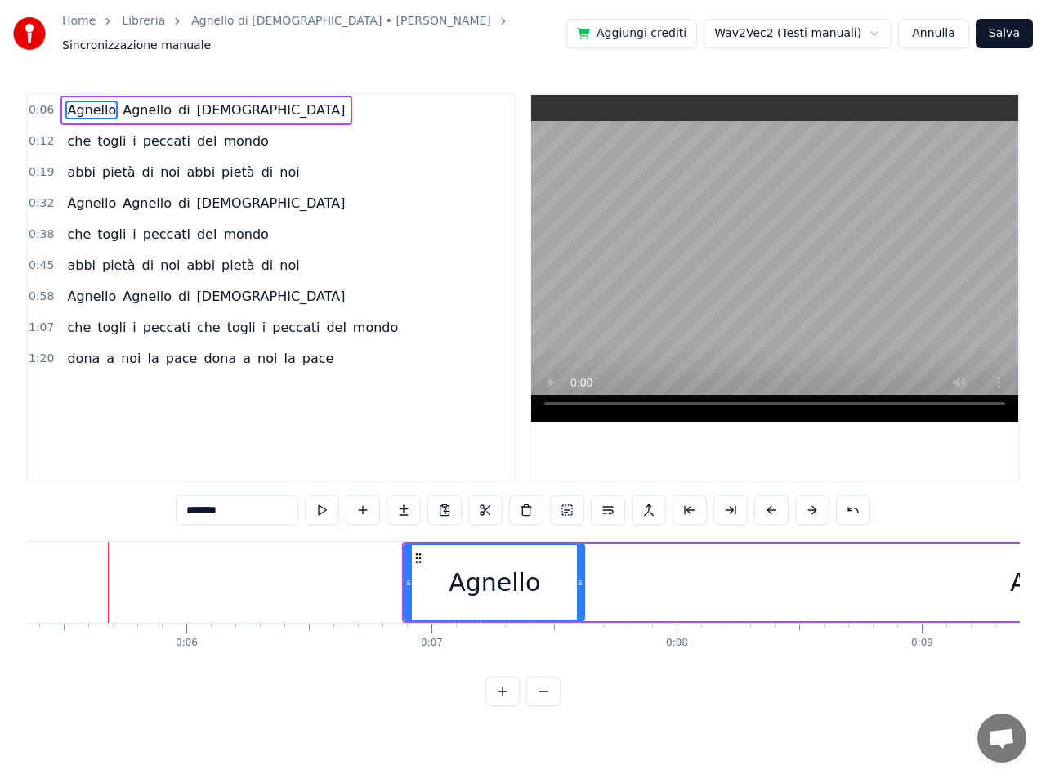
click at [808, 503] on button at bounding box center [812, 509] width 34 height 29
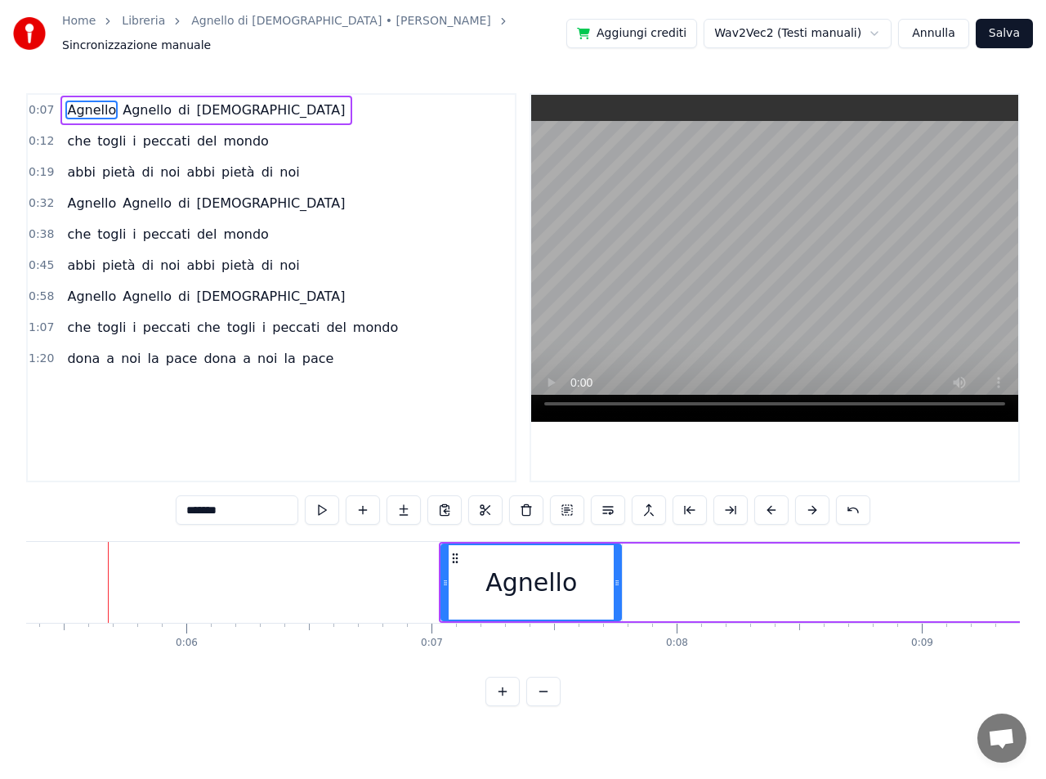
click at [808, 503] on button at bounding box center [812, 509] width 34 height 29
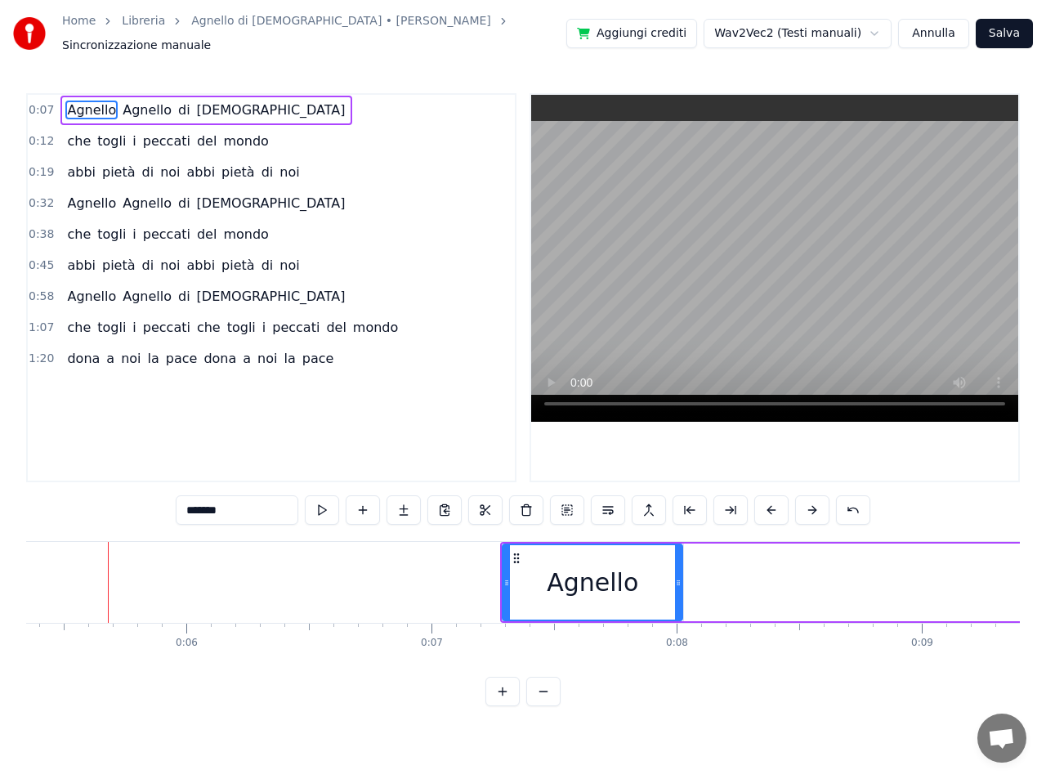
click at [808, 503] on button at bounding box center [812, 509] width 34 height 29
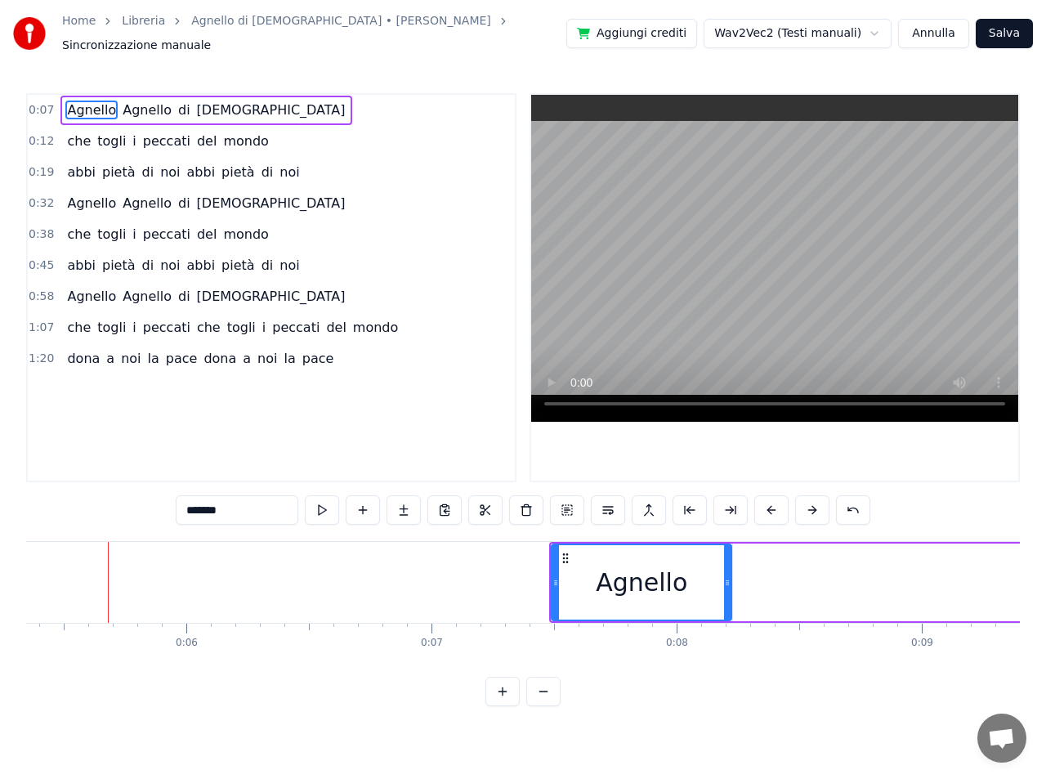
click at [808, 503] on button at bounding box center [812, 509] width 34 height 29
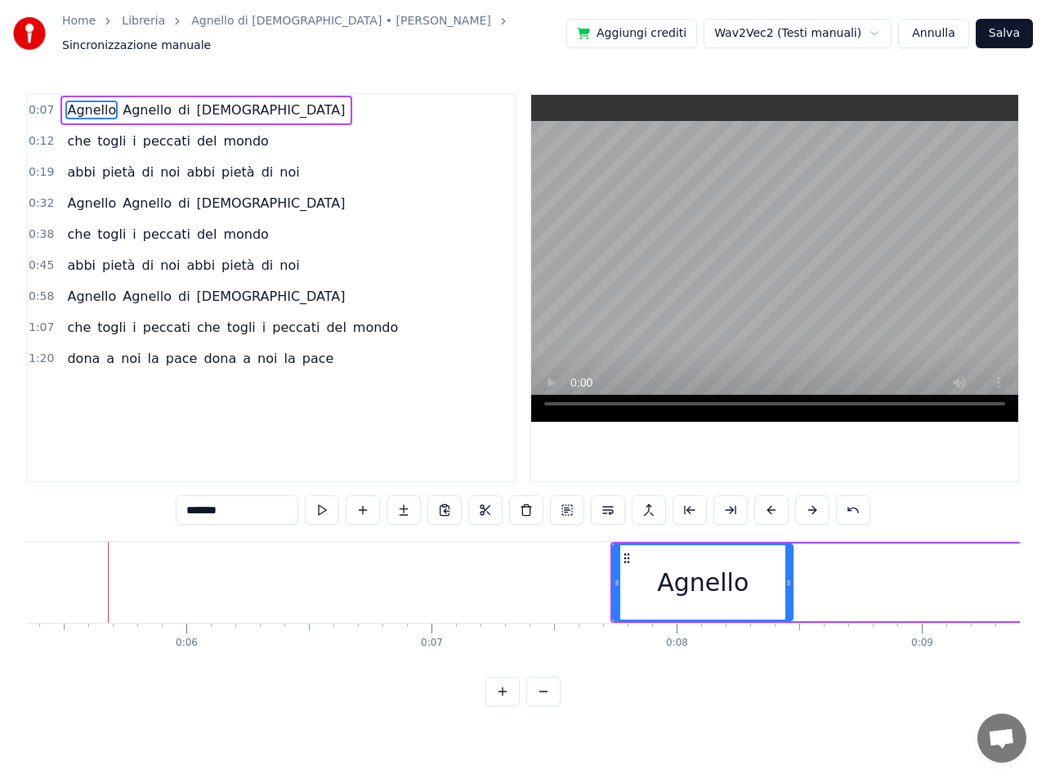
click at [808, 503] on button at bounding box center [812, 509] width 34 height 29
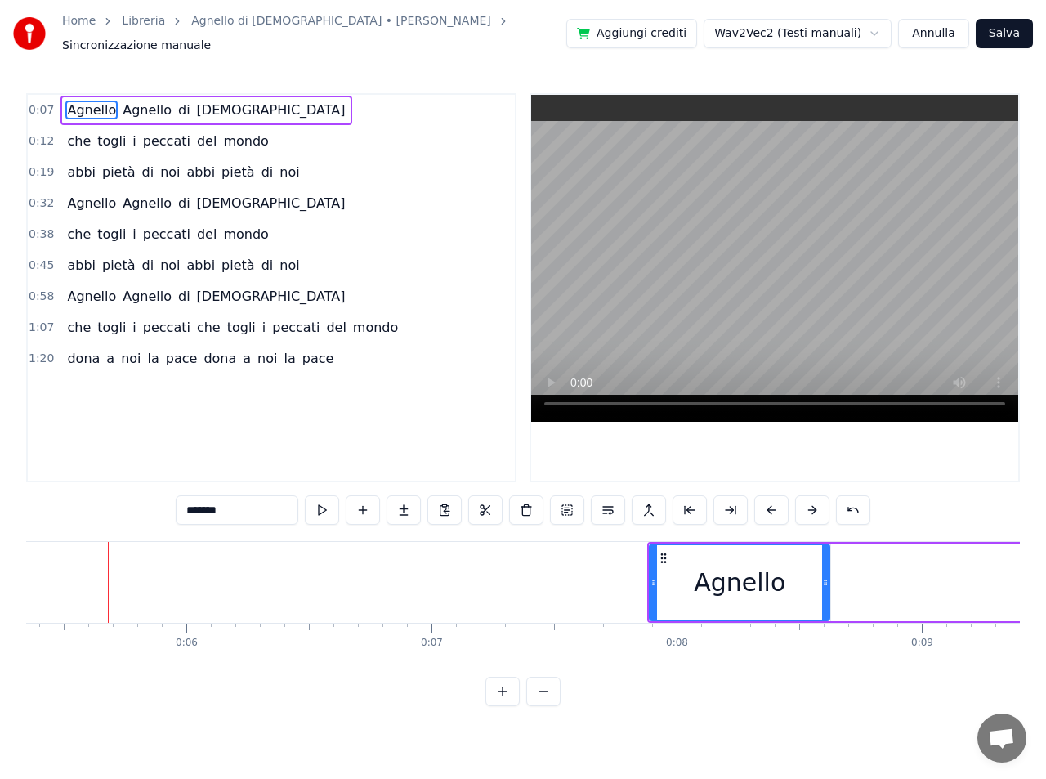
click at [808, 503] on button at bounding box center [812, 509] width 34 height 29
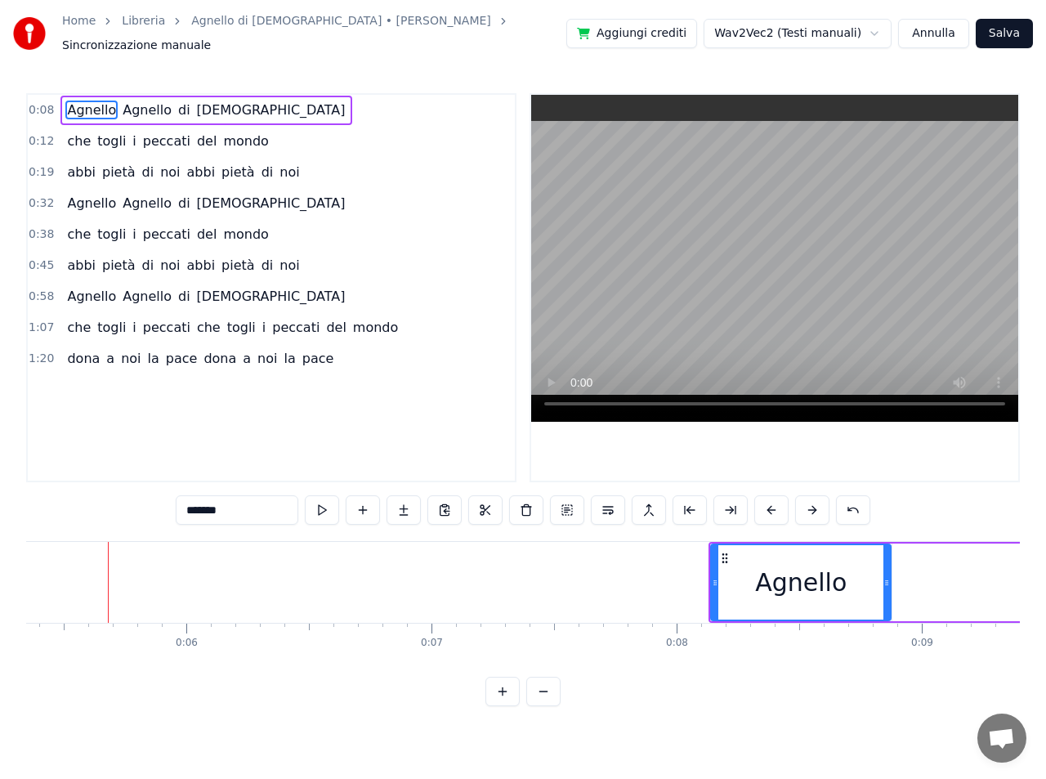
click at [808, 503] on button at bounding box center [812, 509] width 34 height 29
click at [807, 504] on button at bounding box center [812, 509] width 34 height 29
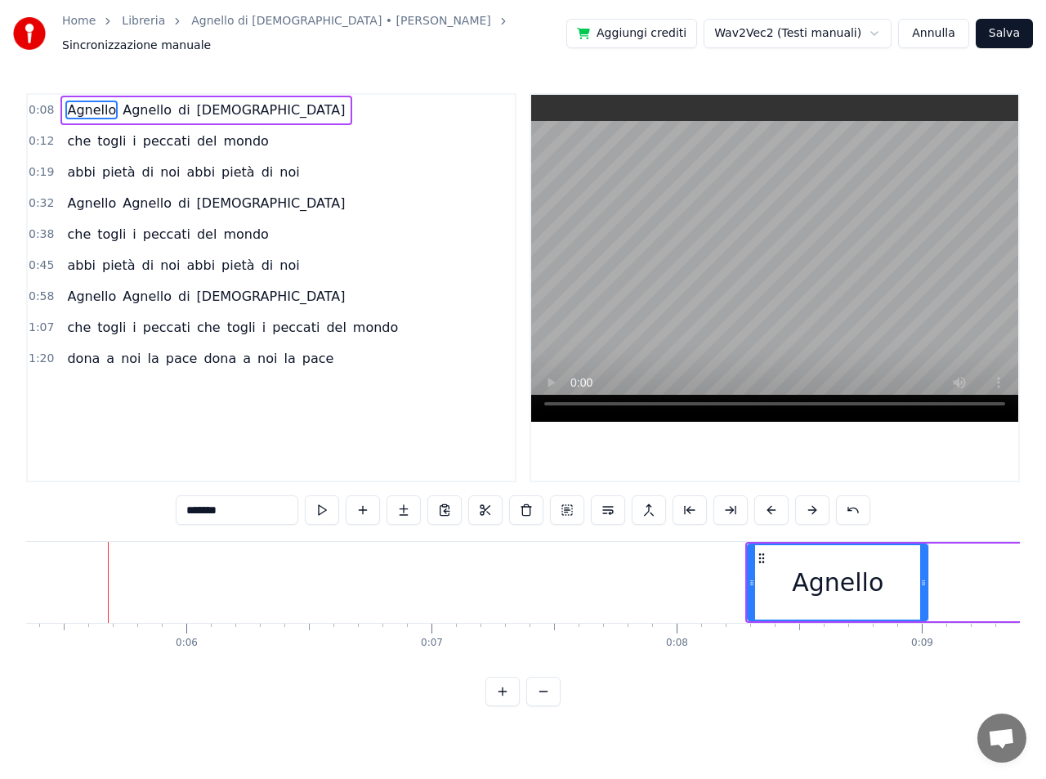
click at [807, 504] on button at bounding box center [812, 509] width 34 height 29
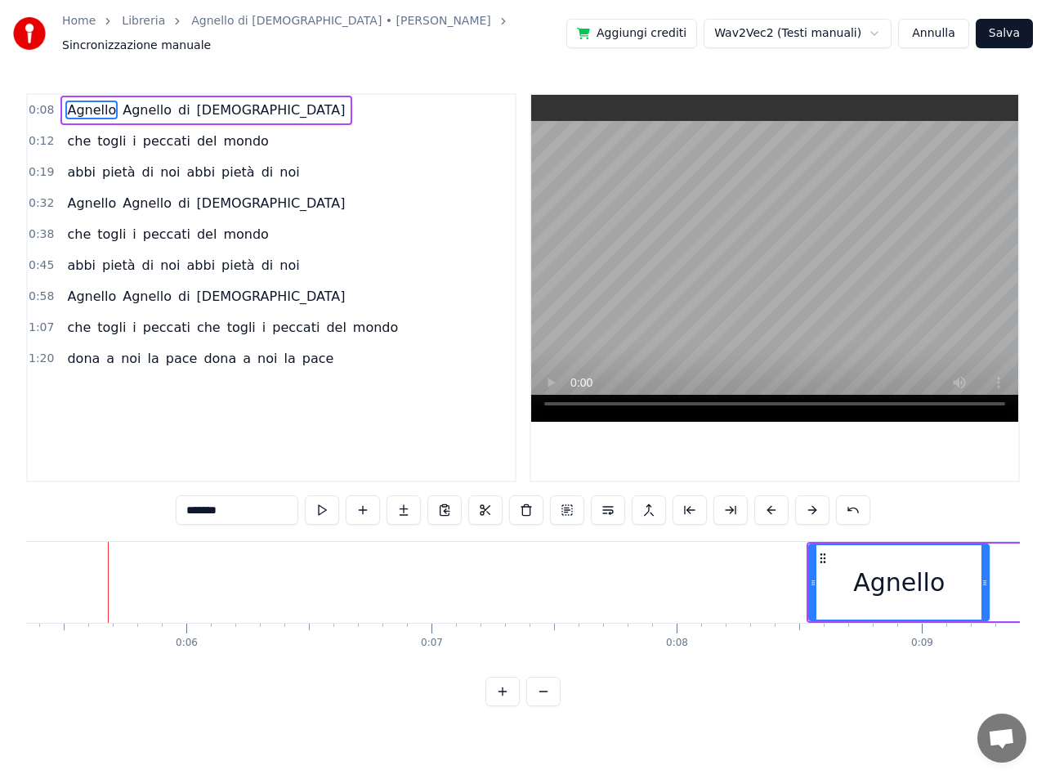
click at [807, 505] on button at bounding box center [812, 509] width 34 height 29
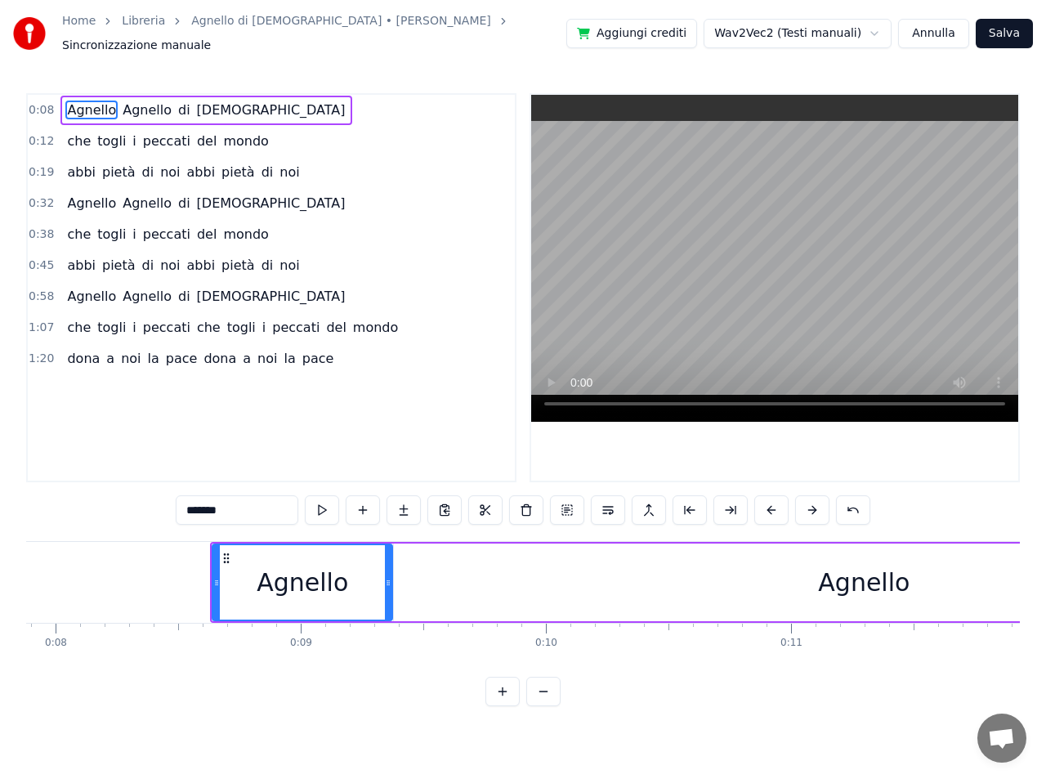
scroll to position [0, 1964]
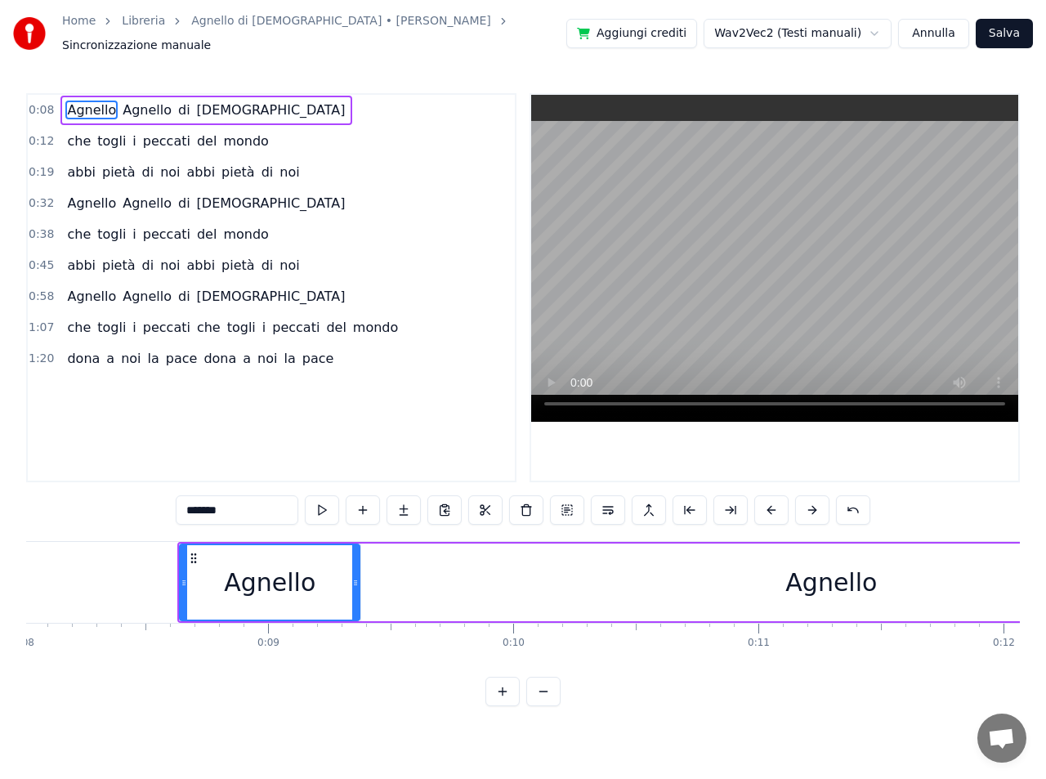
click at [382, 578] on div "Agnello" at bounding box center [831, 582] width 940 height 78
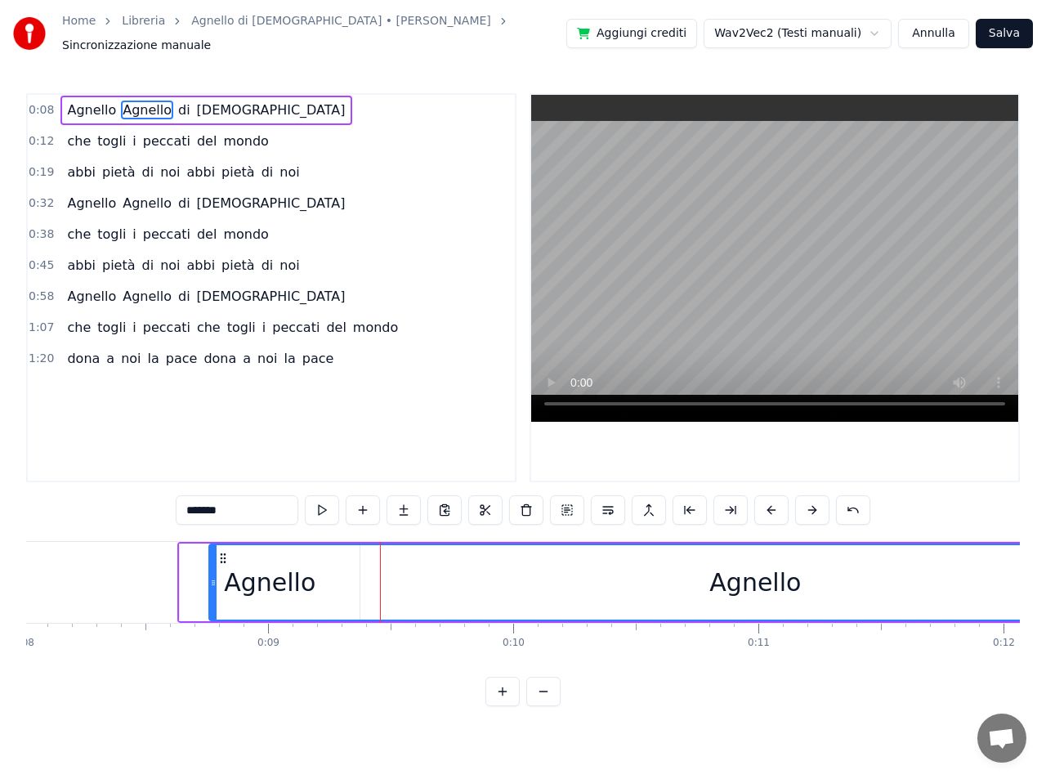
drag, startPoint x: 362, startPoint y: 575, endPoint x: 210, endPoint y: 594, distance: 153.1
click at [210, 594] on div at bounding box center [213, 582] width 7 height 74
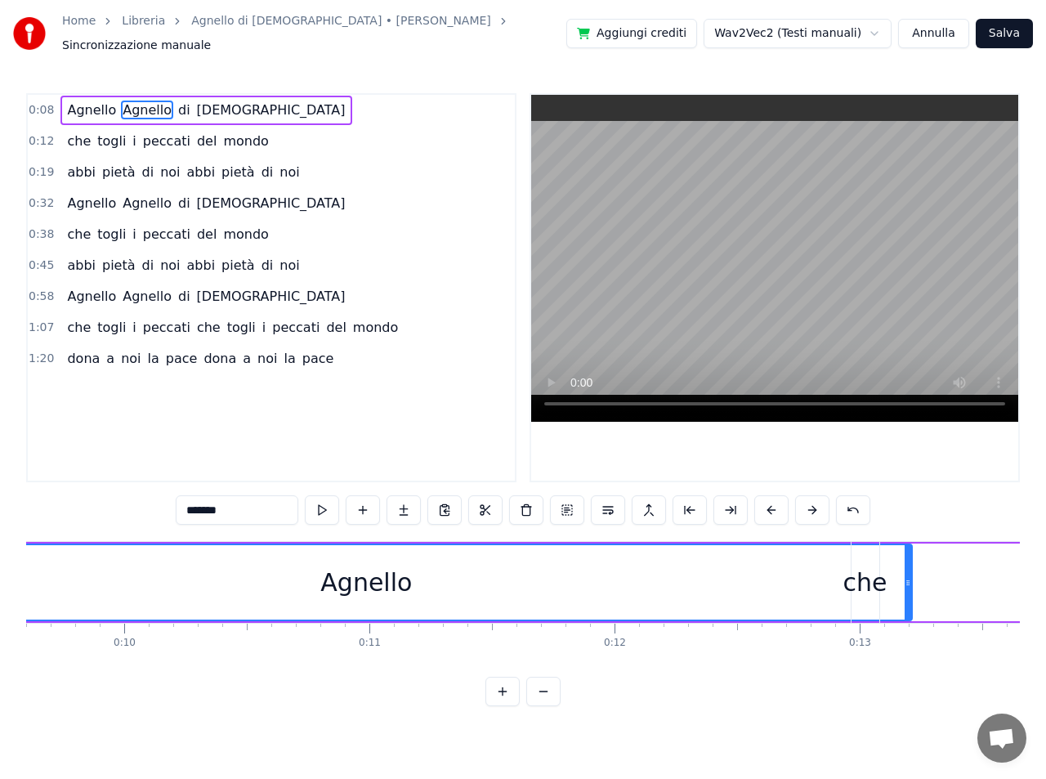
scroll to position [0, 2356]
click at [918, 30] on button "Annulla" at bounding box center [933, 33] width 71 height 29
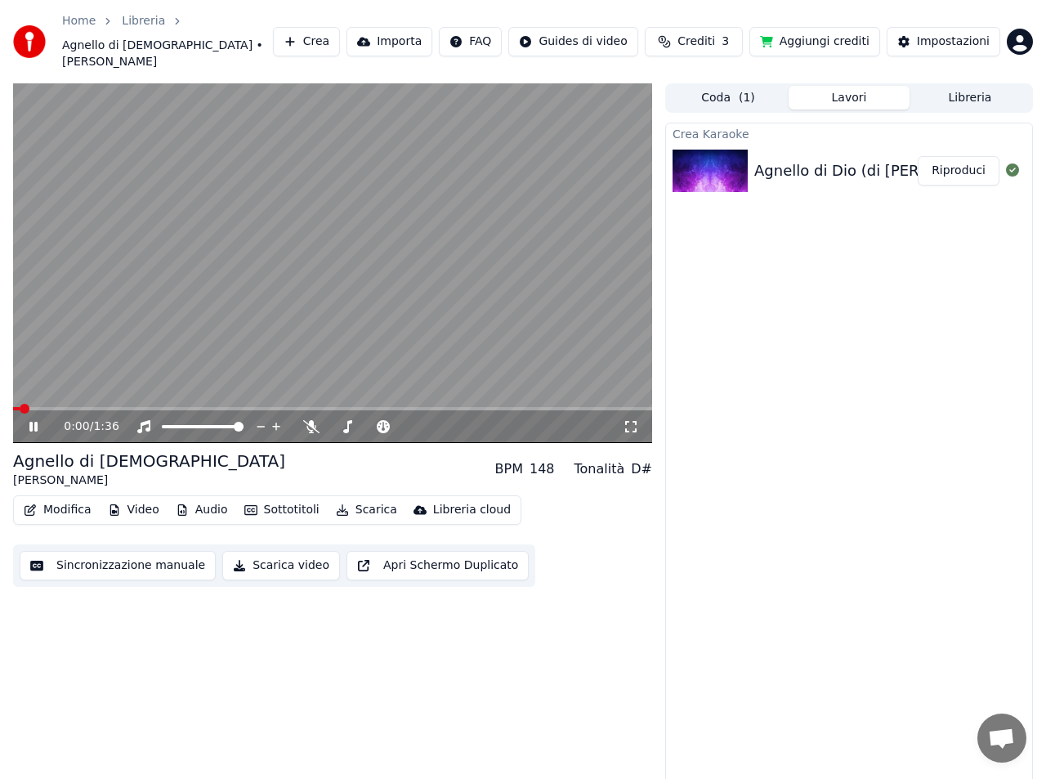
click at [115, 552] on button "Sincronizzazione manuale" at bounding box center [118, 565] width 196 height 29
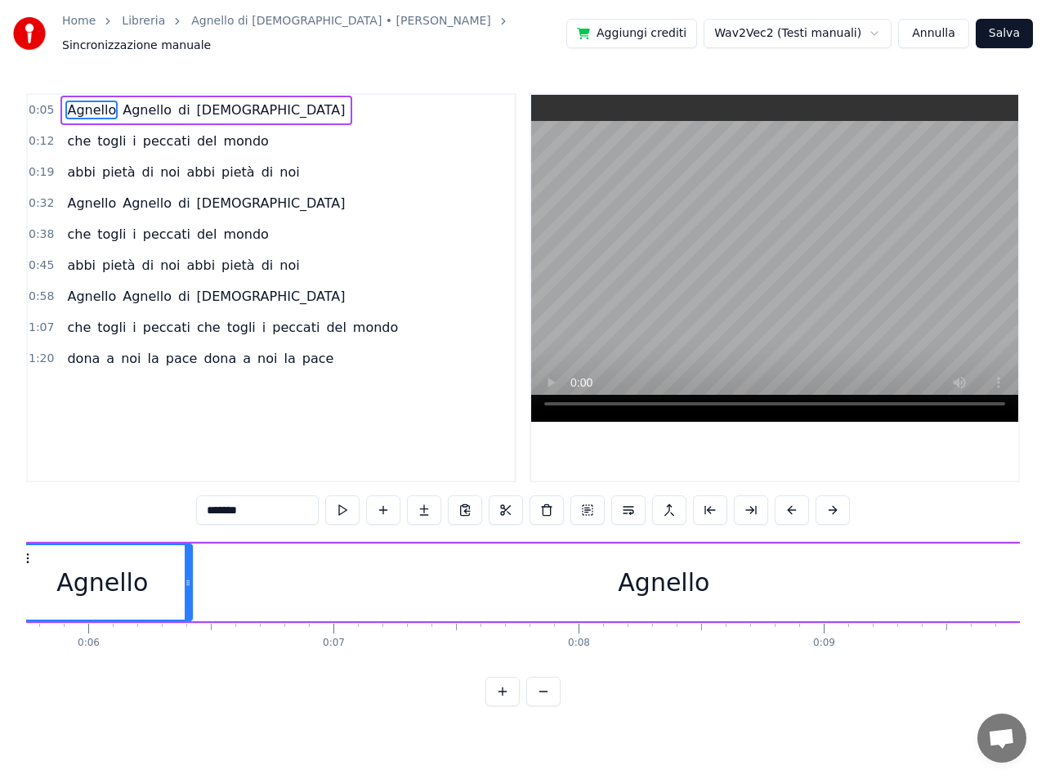
scroll to position [0, 1441]
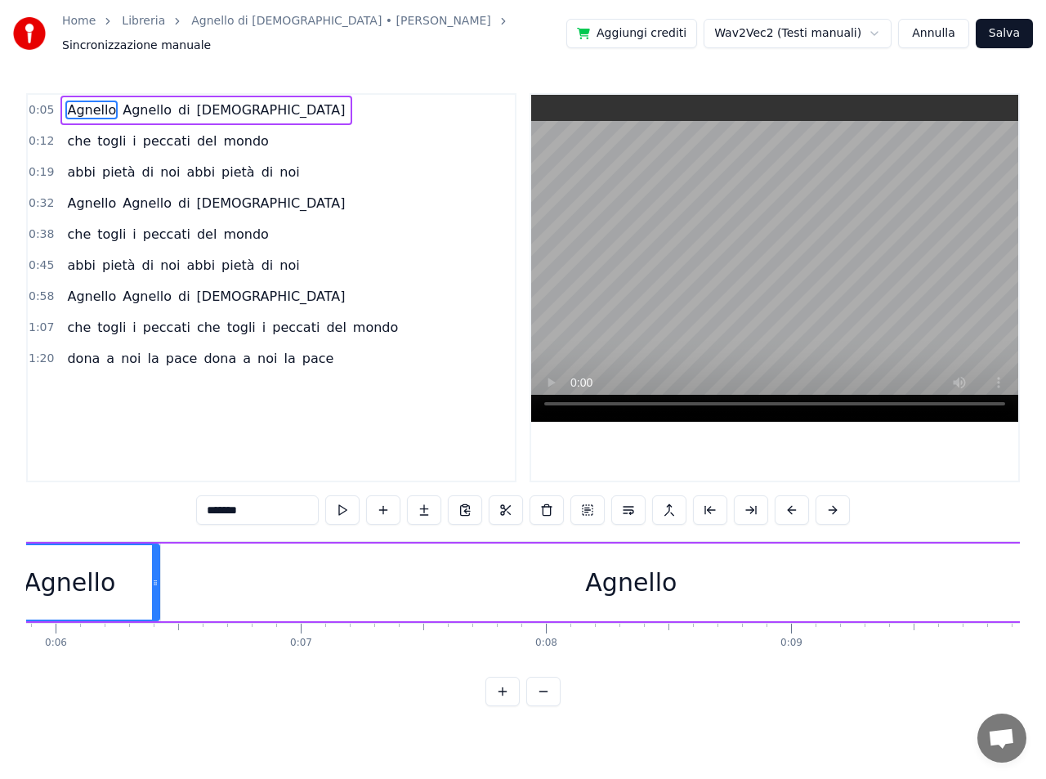
click at [1006, 663] on div "Agnello Agnello di Dio che togli i peccati del mondo abbi pietà di noi abbi pie…" at bounding box center [523, 602] width 994 height 123
click at [1001, 663] on div "Agnello Agnello di Dio che togli i peccati del mondo abbi pietà di noi abbi pie…" at bounding box center [523, 602] width 994 height 123
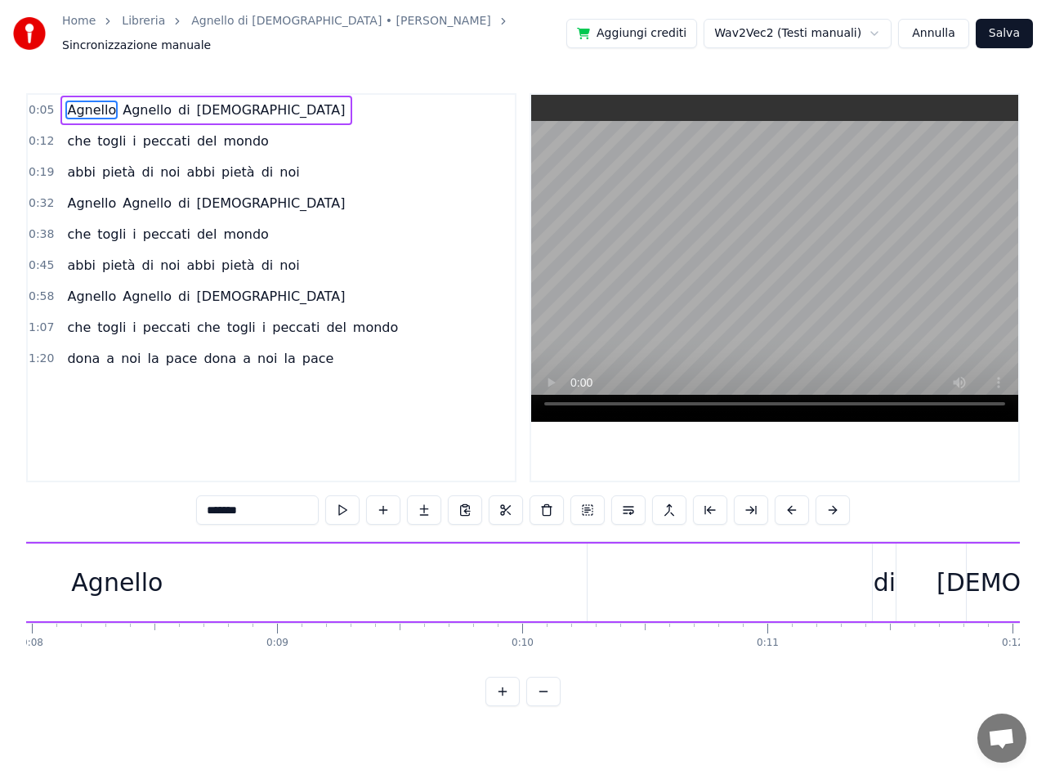
scroll to position [0, 1964]
click at [873, 572] on div "di" at bounding box center [875, 582] width 22 height 37
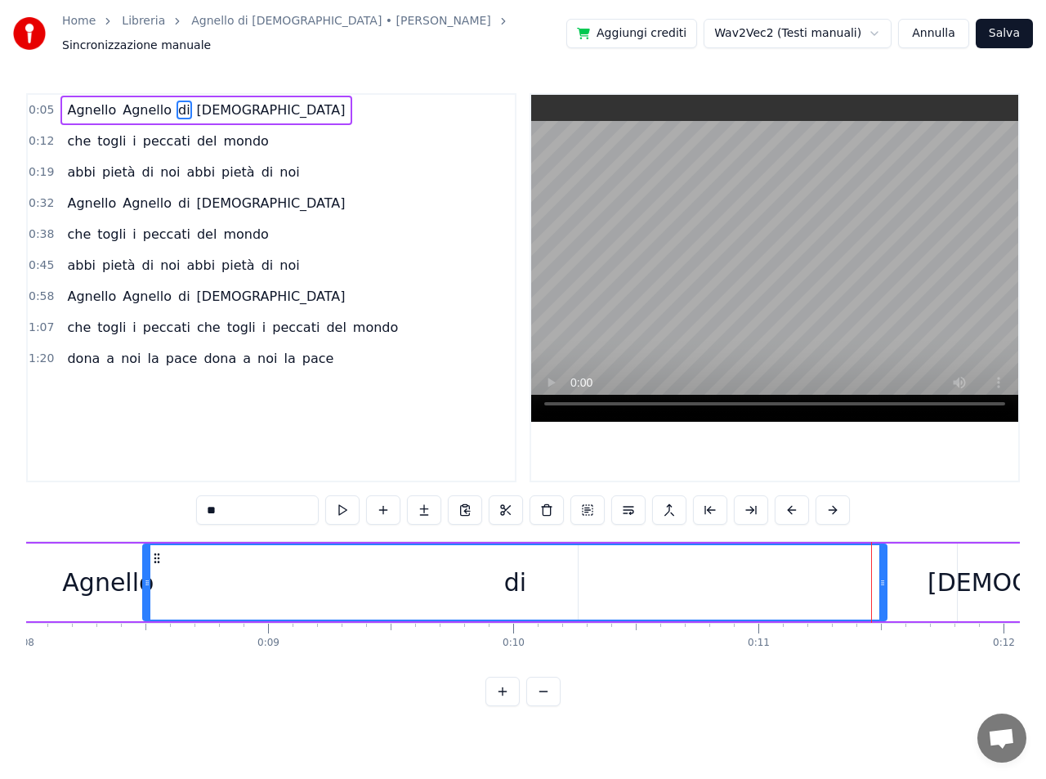
drag, startPoint x: 865, startPoint y: 574, endPoint x: 145, endPoint y: 560, distance: 720.8
click at [145, 560] on div at bounding box center [147, 582] width 7 height 74
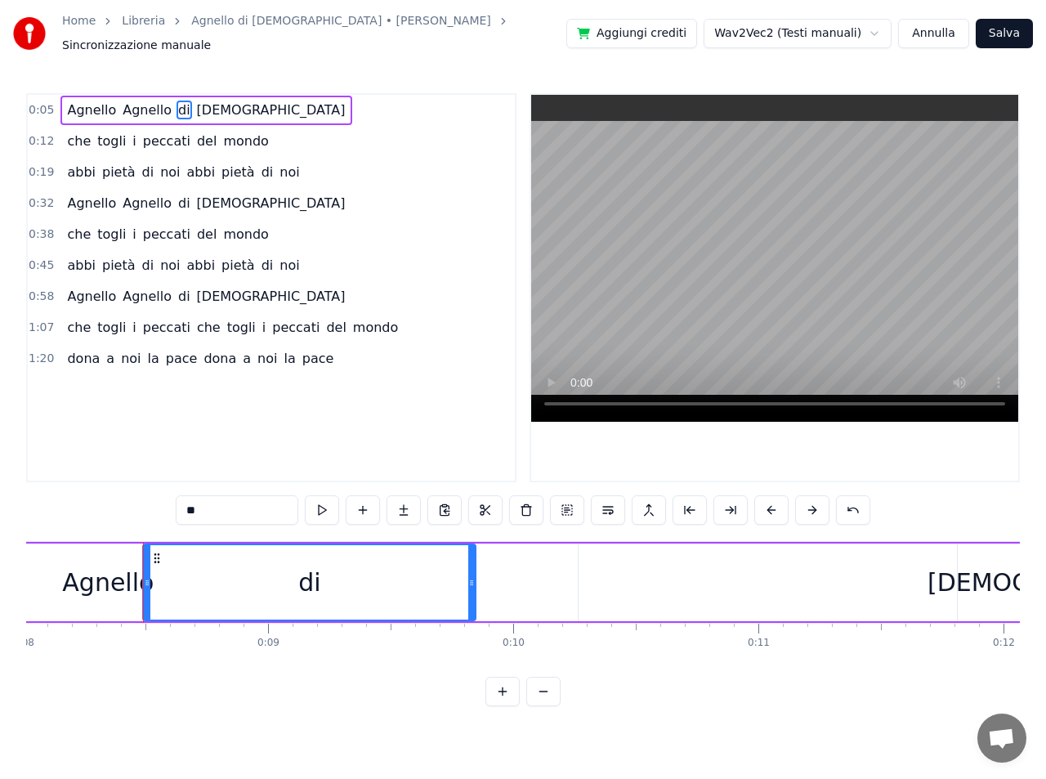
drag, startPoint x: 883, startPoint y: 574, endPoint x: 472, endPoint y: 564, distance: 411.1
click at [472, 564] on div at bounding box center [471, 582] width 7 height 74
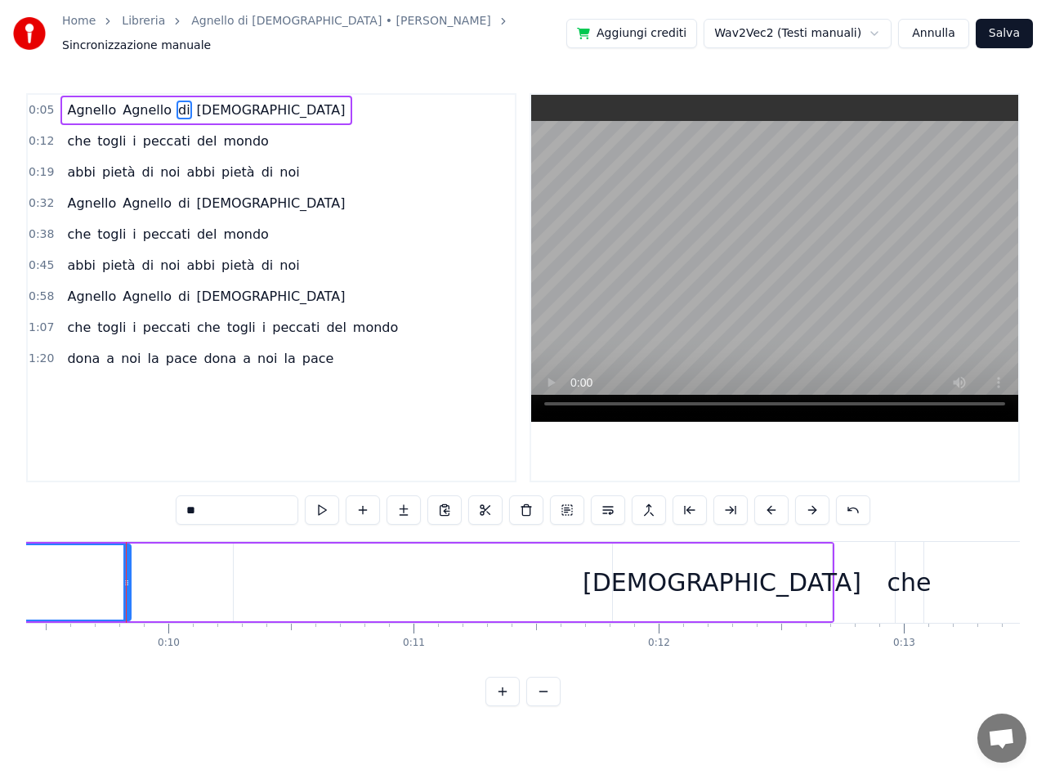
scroll to position [0, 2324]
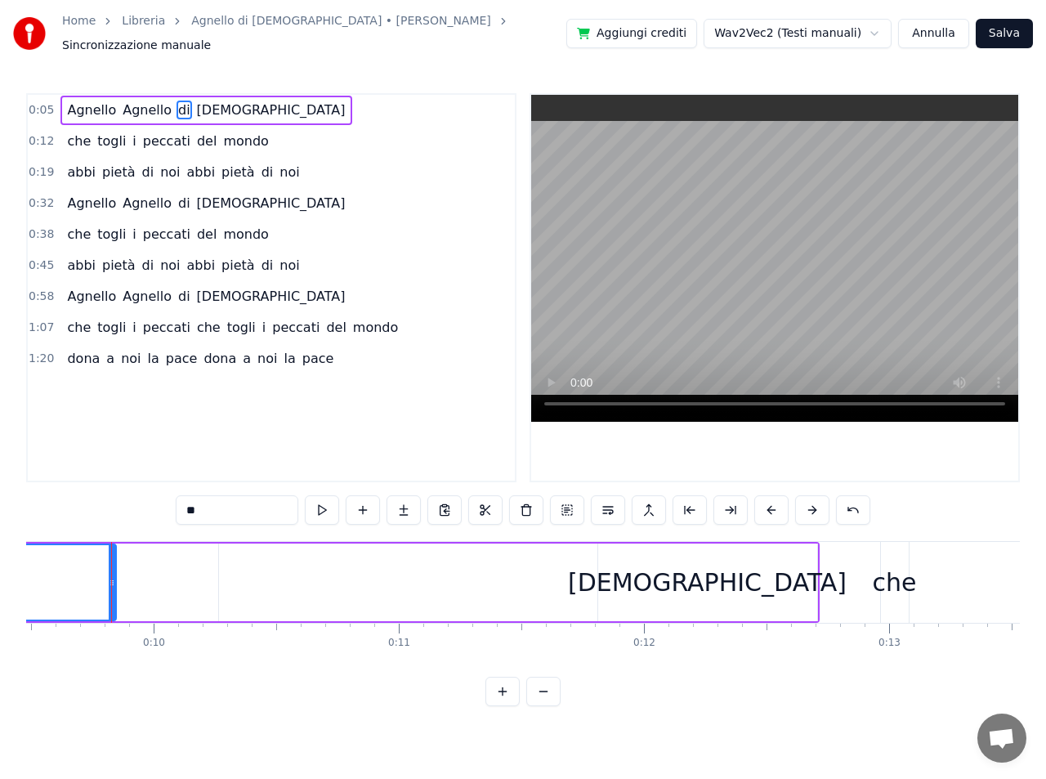
click at [712, 572] on div "Dio" at bounding box center [707, 582] width 279 height 37
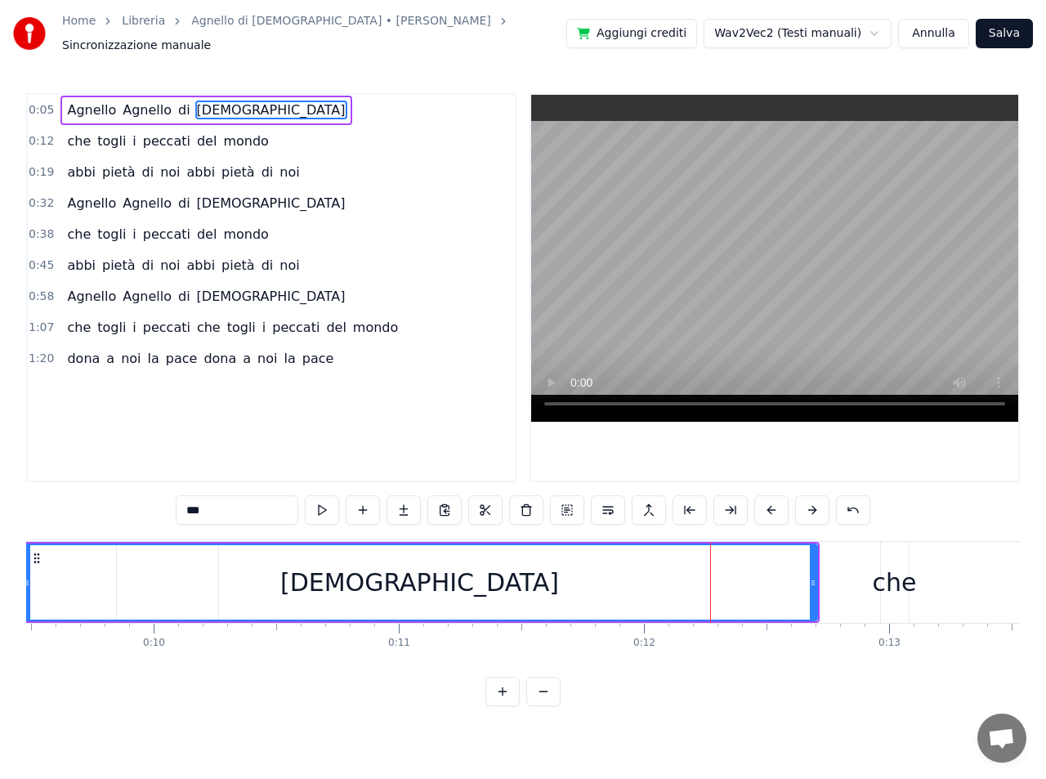
drag, startPoint x: 600, startPoint y: 575, endPoint x: 47, endPoint y: 561, distance: 552.5
click at [25, 557] on div "Home Libreria Agnello di Dio • Francesco Buttazzo Sincronizzazione manuale Aggi…" at bounding box center [523, 353] width 1046 height 706
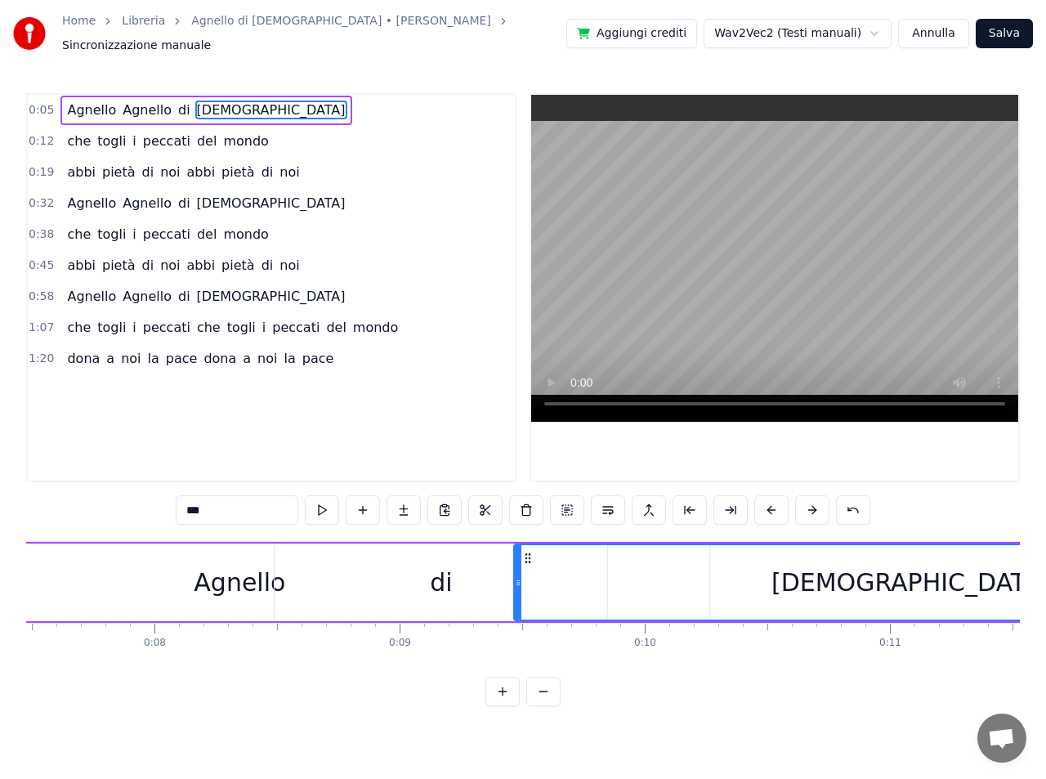
scroll to position [0, 1773]
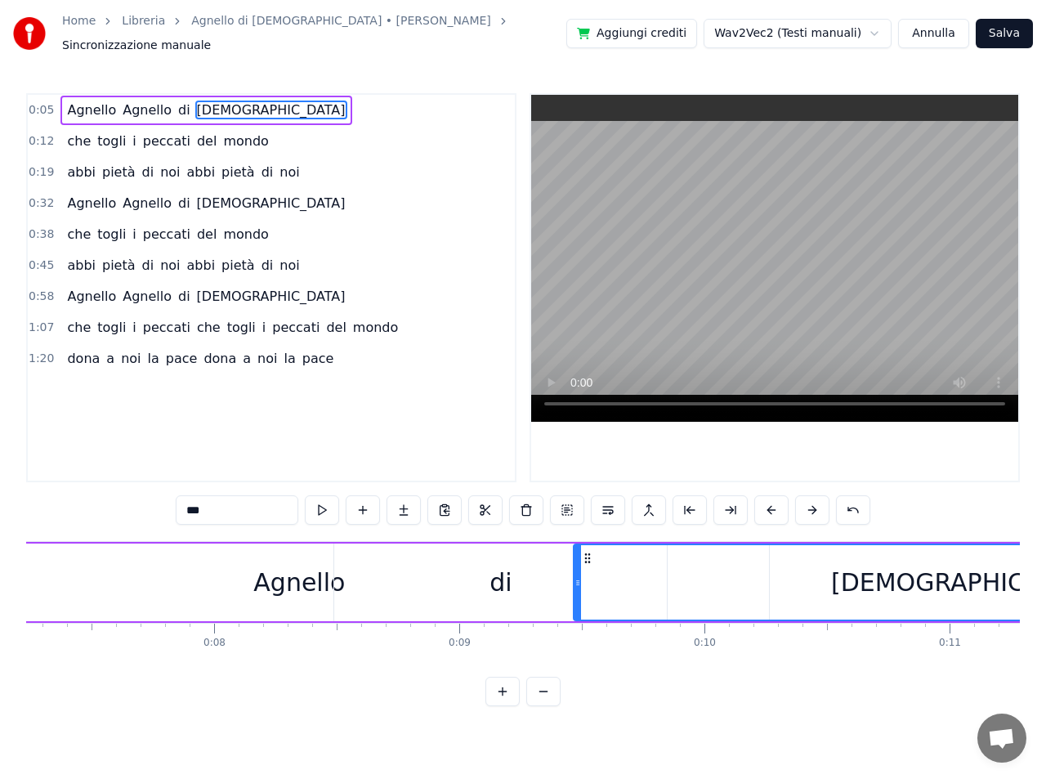
click at [601, 574] on div "Dio" at bounding box center [970, 582] width 793 height 74
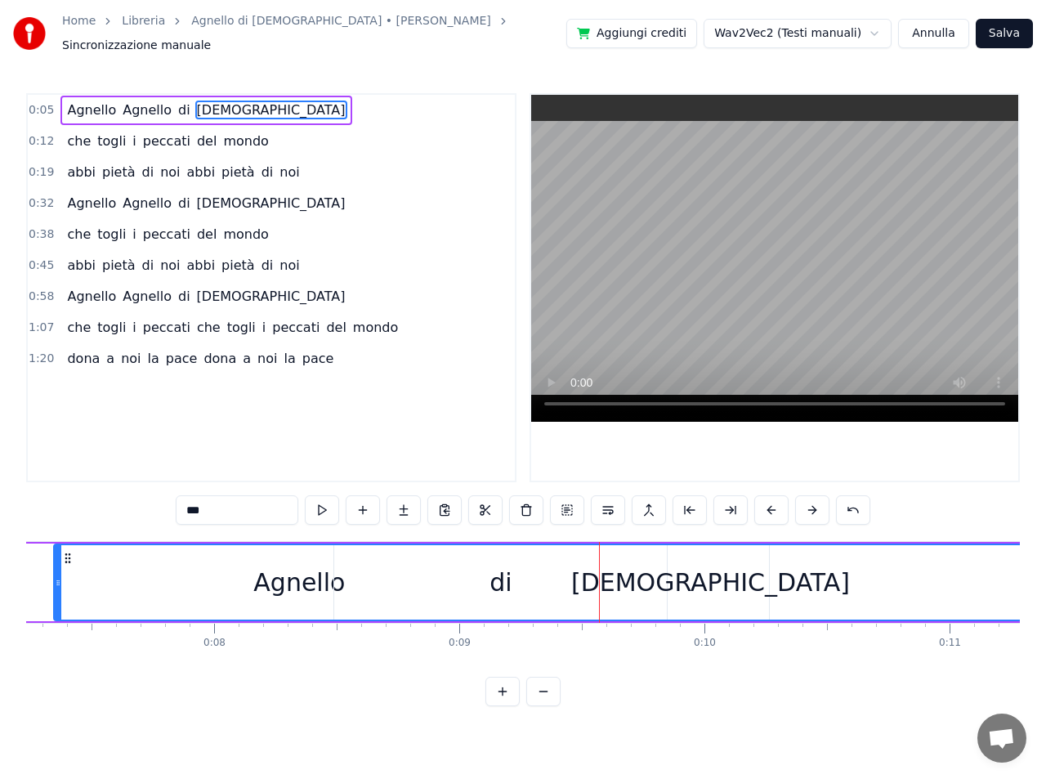
drag, startPoint x: 577, startPoint y: 573, endPoint x: 57, endPoint y: 546, distance: 520.4
click at [57, 546] on div at bounding box center [58, 582] width 7 height 74
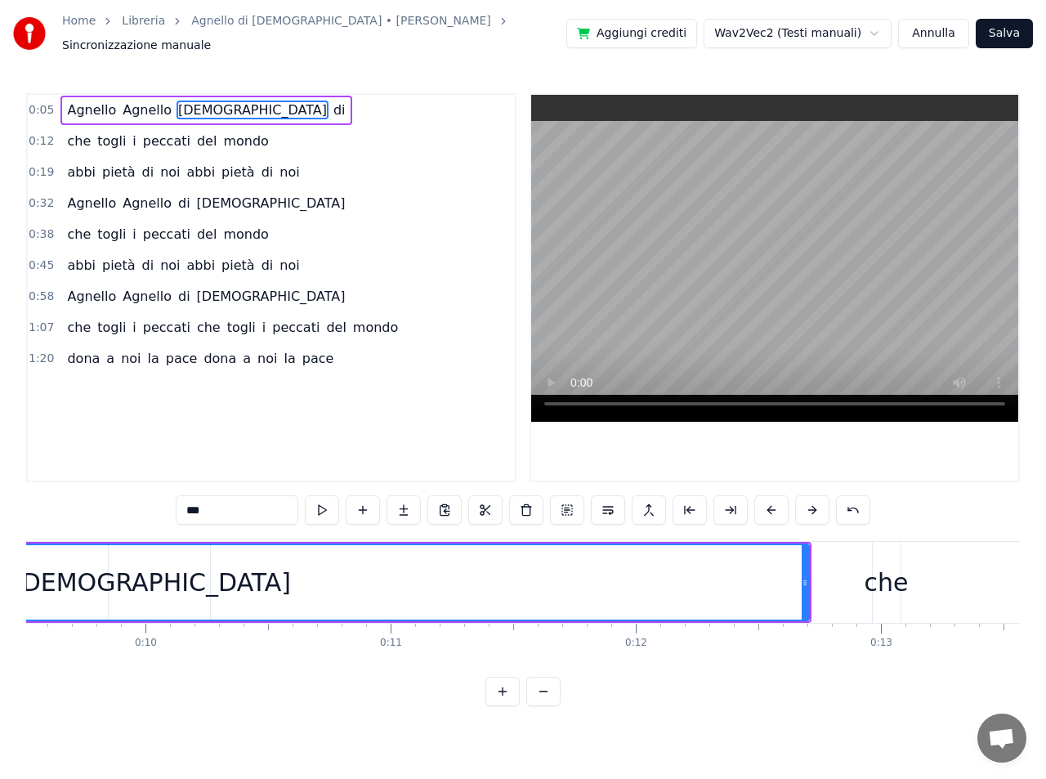
scroll to position [0, 2342]
click at [82, 103] on span "Agnello" at bounding box center [91, 110] width 52 height 19
type input "*******"
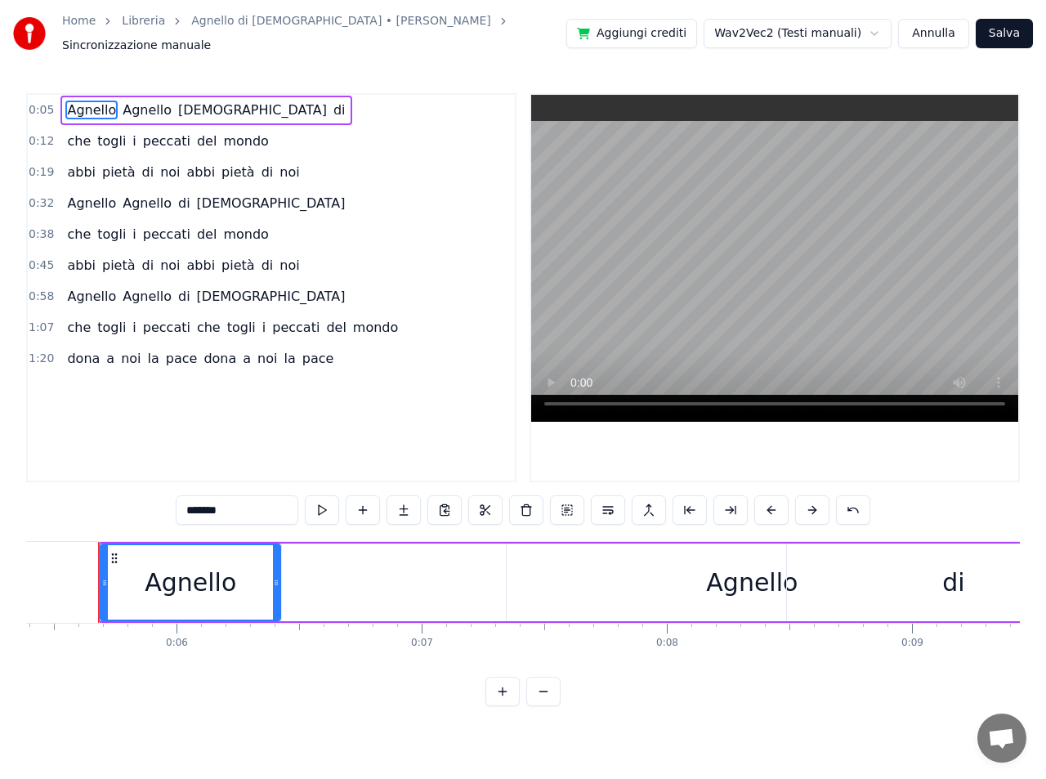
scroll to position [0, 1311]
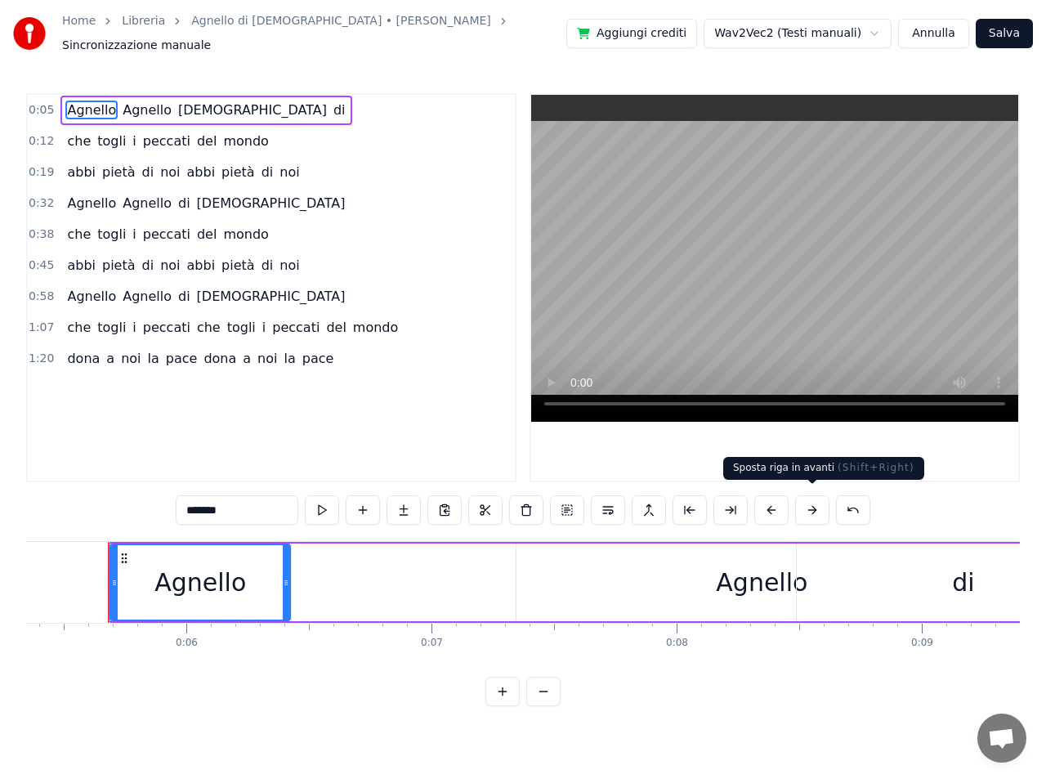
click at [815, 504] on button at bounding box center [812, 509] width 34 height 29
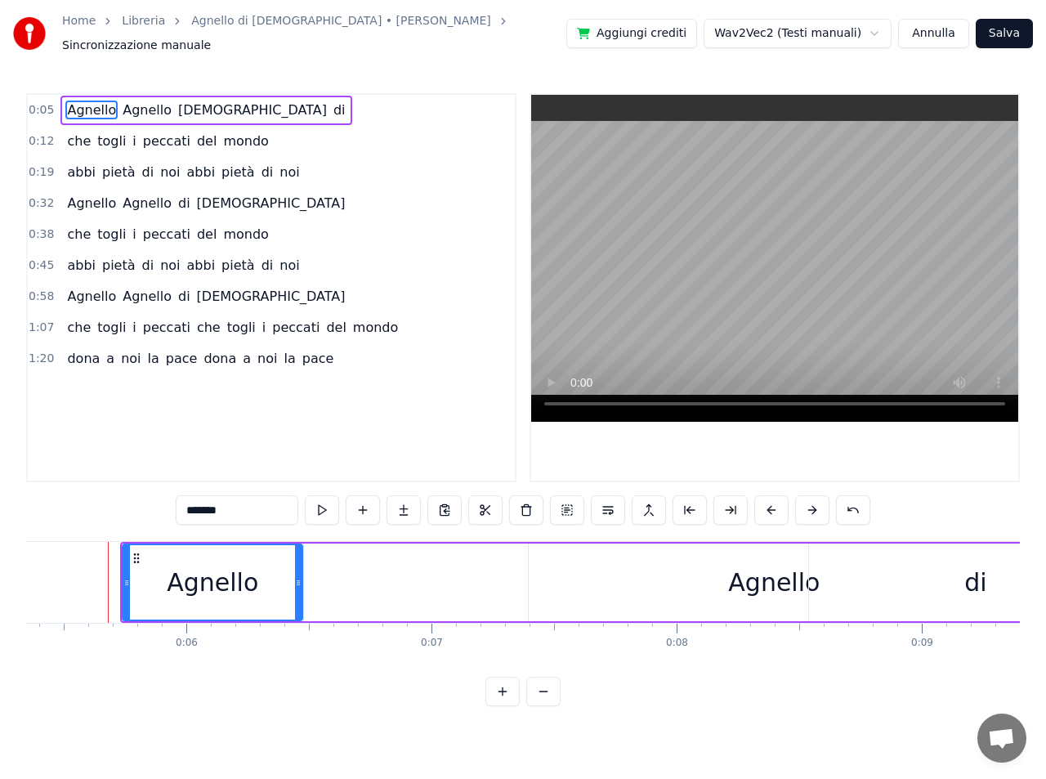
click at [815, 504] on button at bounding box center [812, 509] width 34 height 29
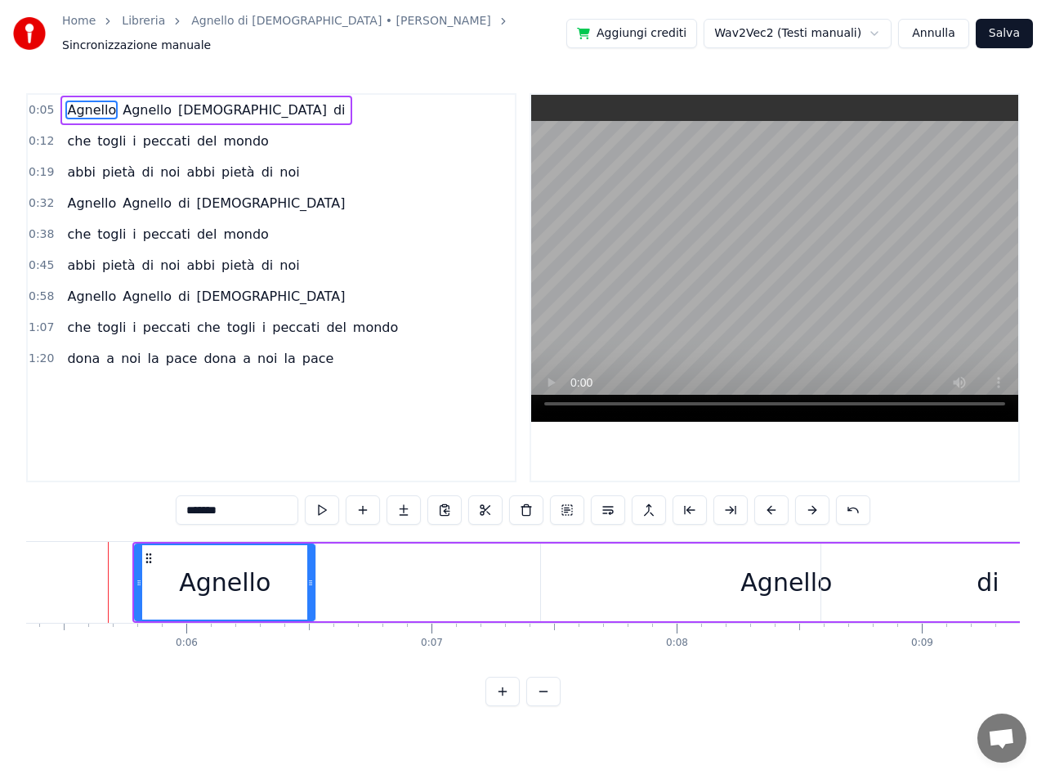
click at [815, 504] on button at bounding box center [812, 509] width 34 height 29
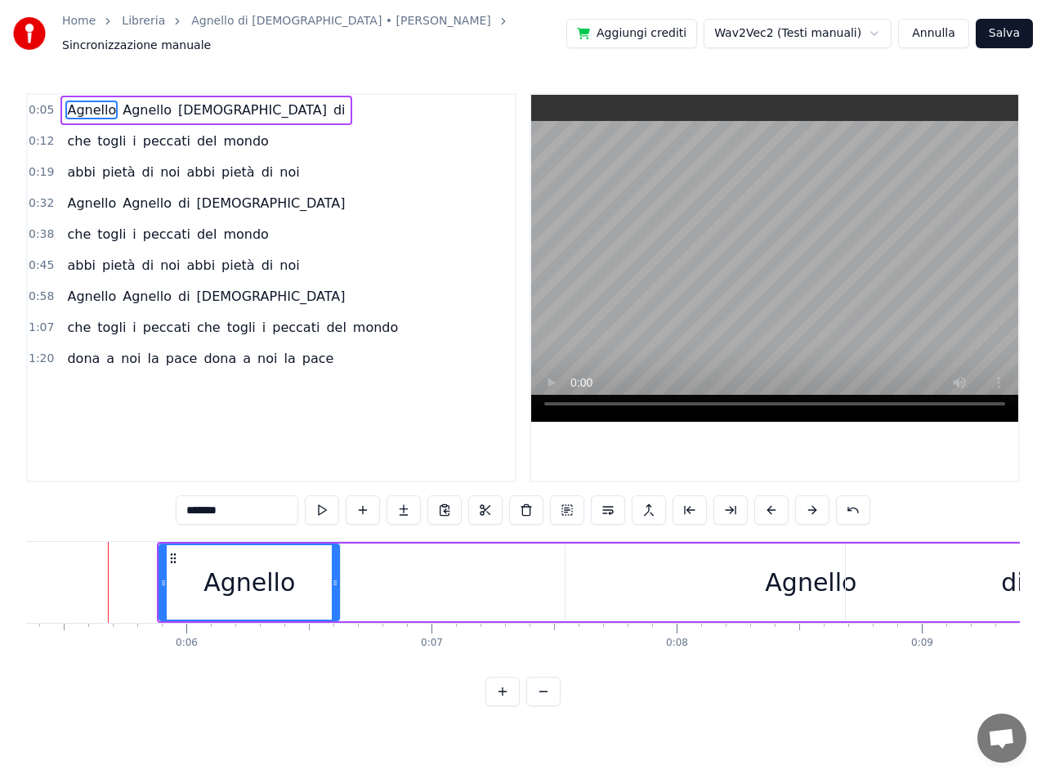
click at [815, 504] on button at bounding box center [812, 509] width 34 height 29
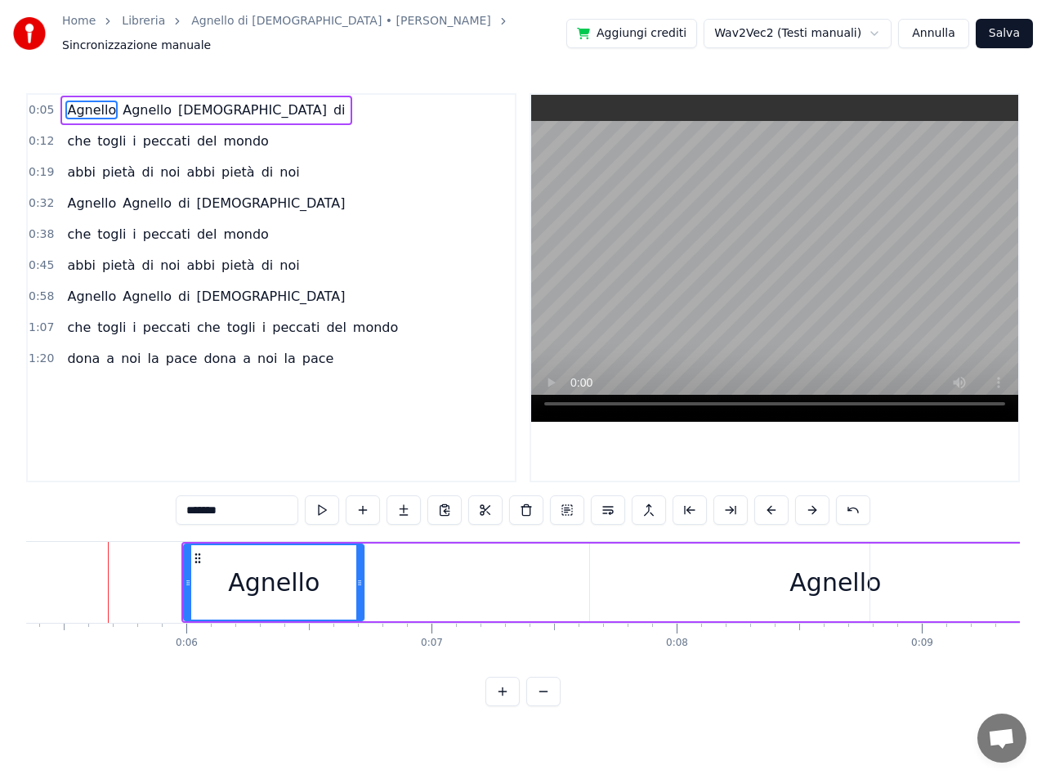
click at [815, 504] on button at bounding box center [812, 509] width 34 height 29
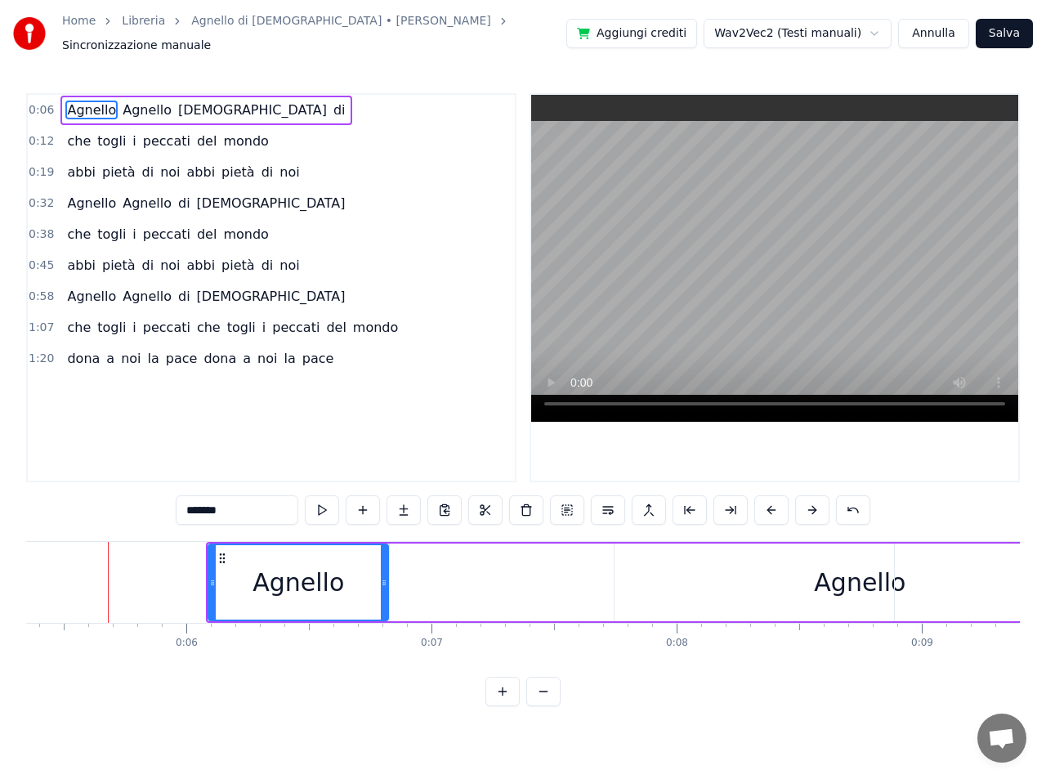
click at [815, 504] on button at bounding box center [812, 509] width 34 height 29
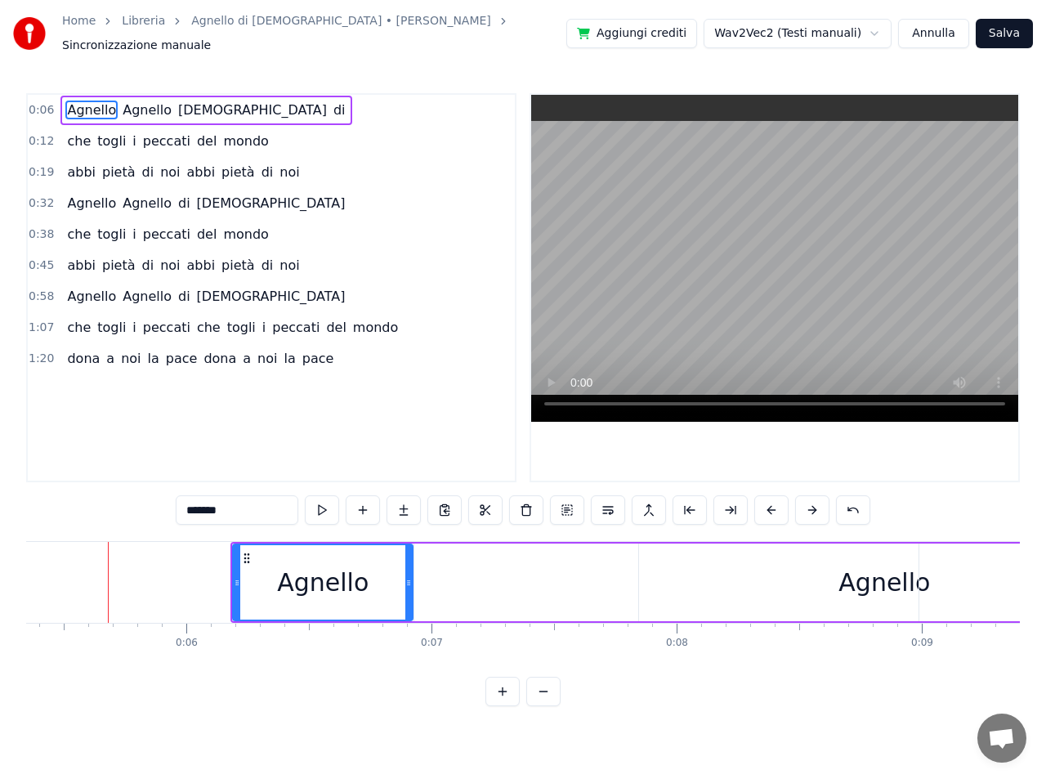
click at [815, 504] on button at bounding box center [812, 509] width 34 height 29
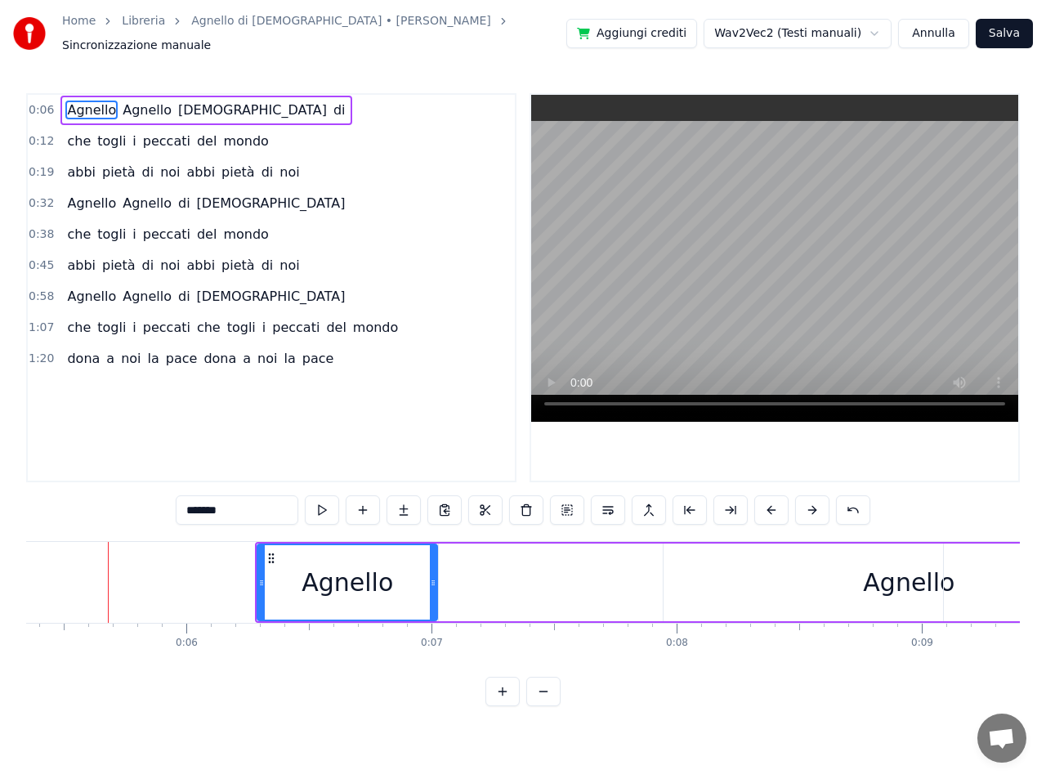
click at [815, 504] on button at bounding box center [812, 509] width 34 height 29
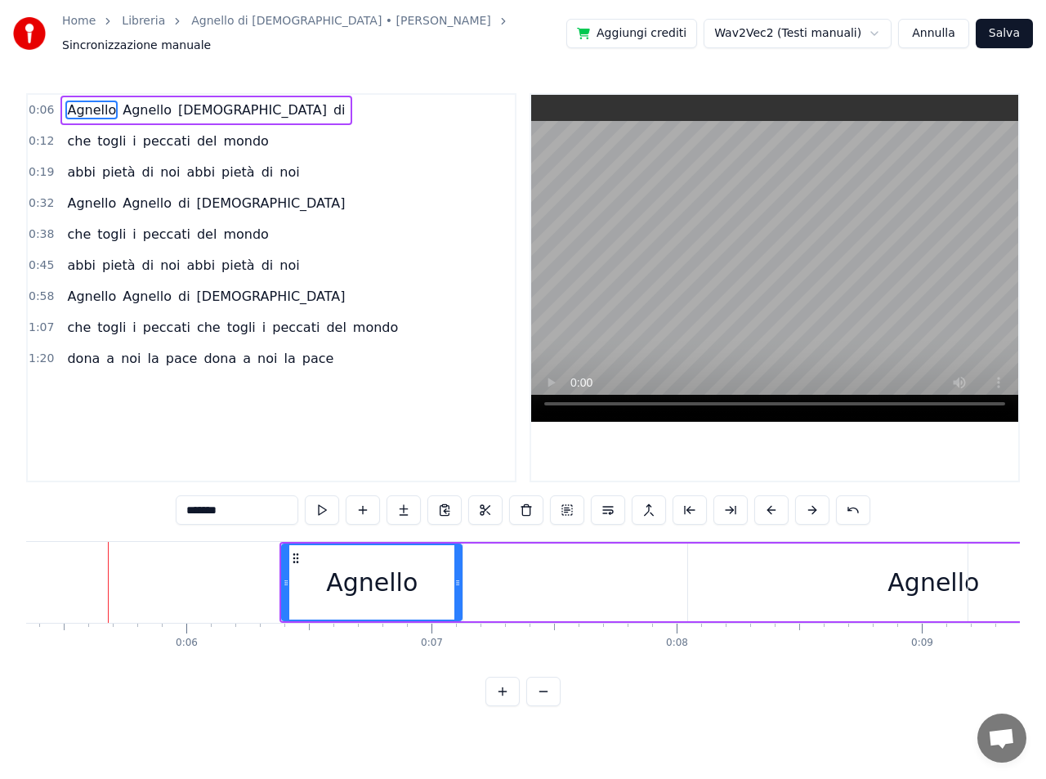
click at [815, 504] on button at bounding box center [812, 509] width 34 height 29
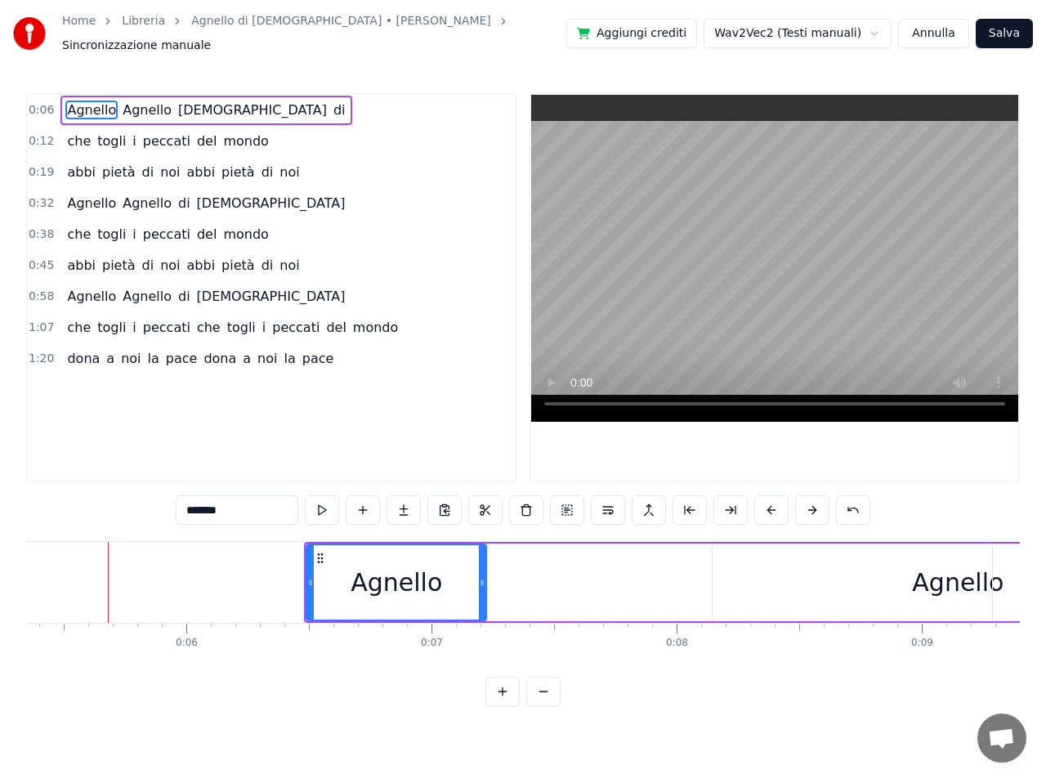
click at [815, 504] on button at bounding box center [812, 509] width 34 height 29
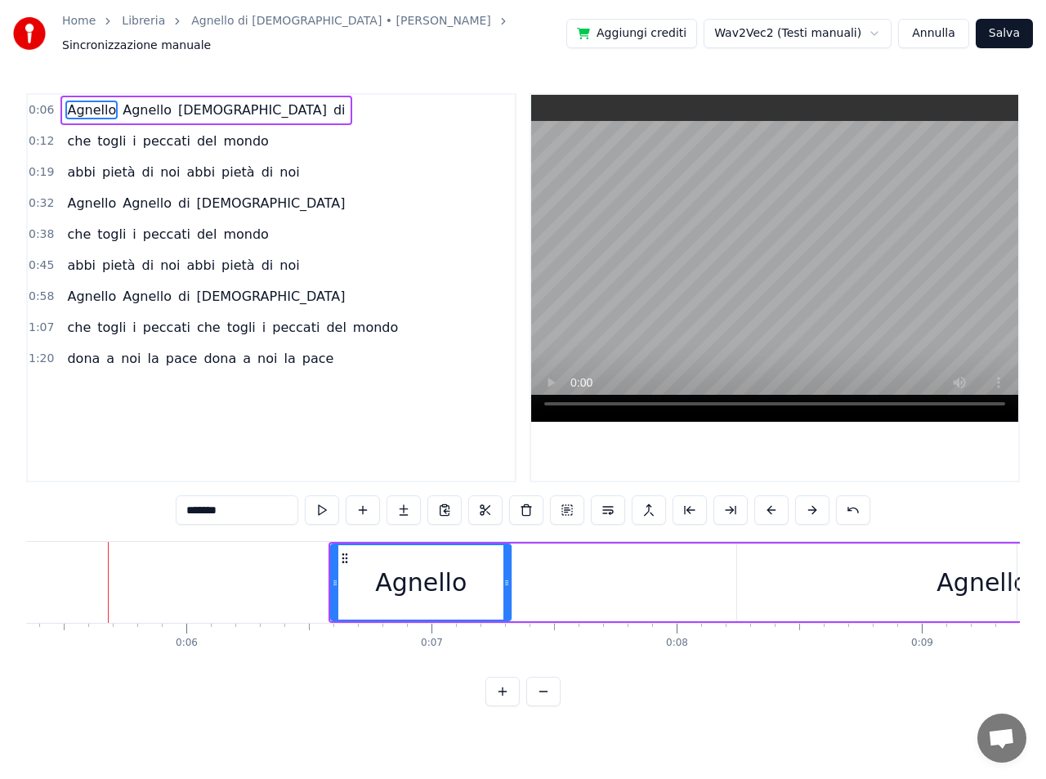
click at [815, 504] on button at bounding box center [812, 509] width 34 height 29
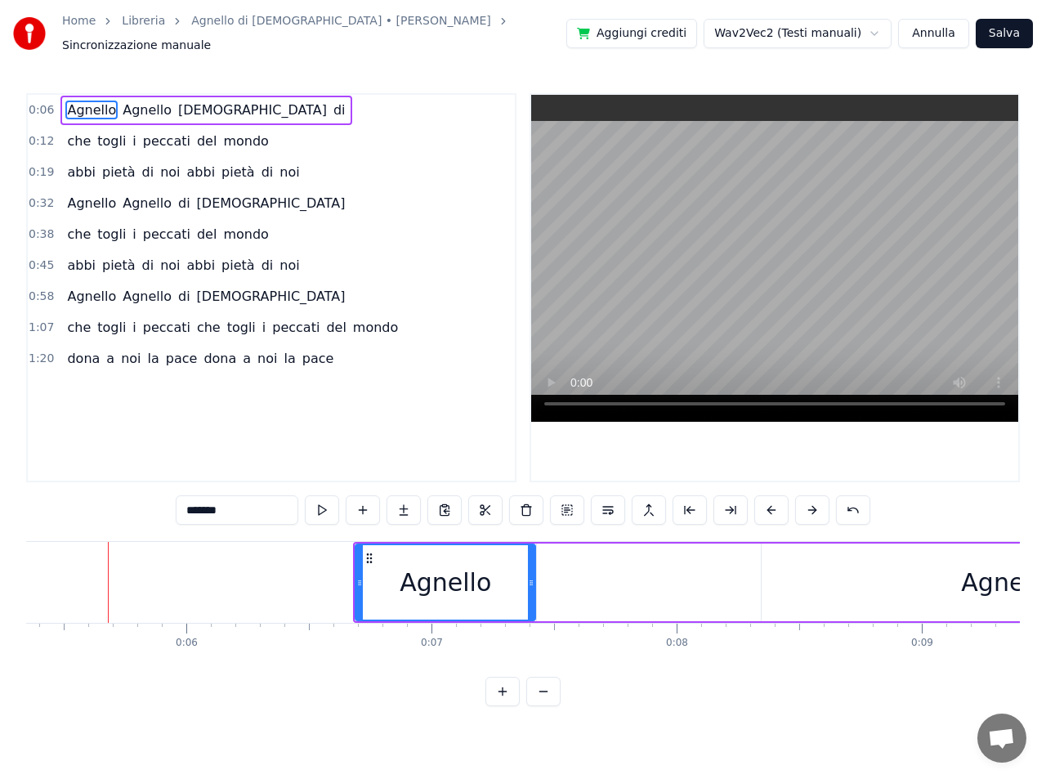
click at [815, 504] on button at bounding box center [812, 509] width 34 height 29
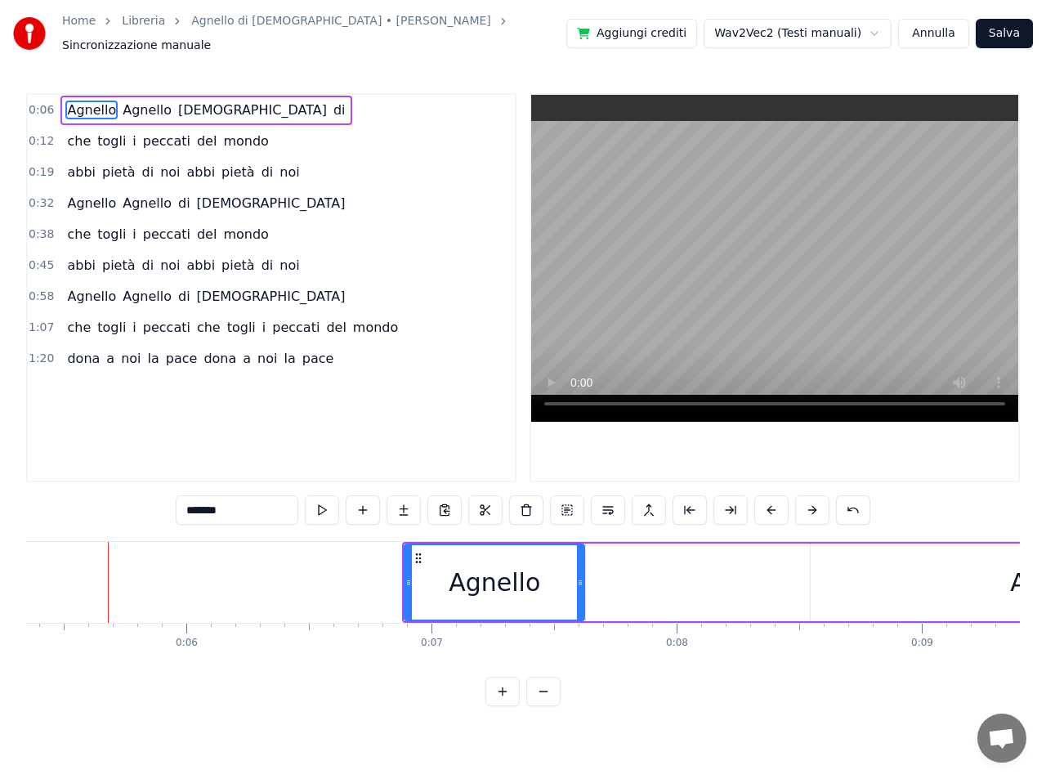
click at [815, 504] on button at bounding box center [812, 509] width 34 height 29
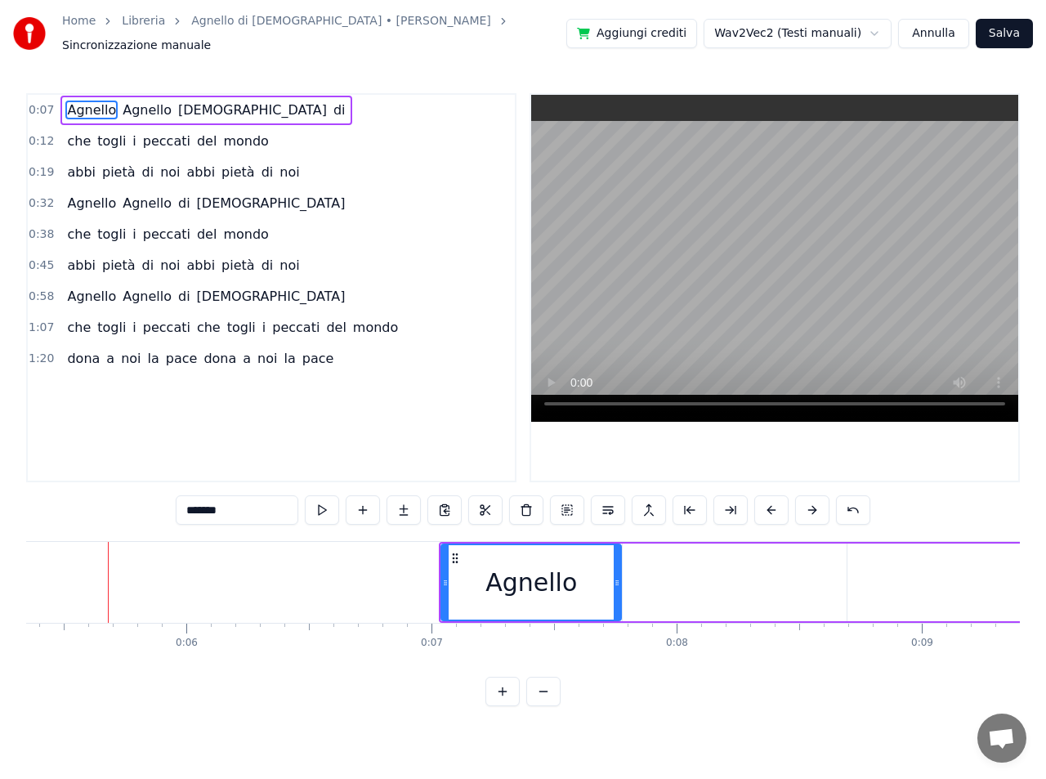
click at [815, 504] on button at bounding box center [812, 509] width 34 height 29
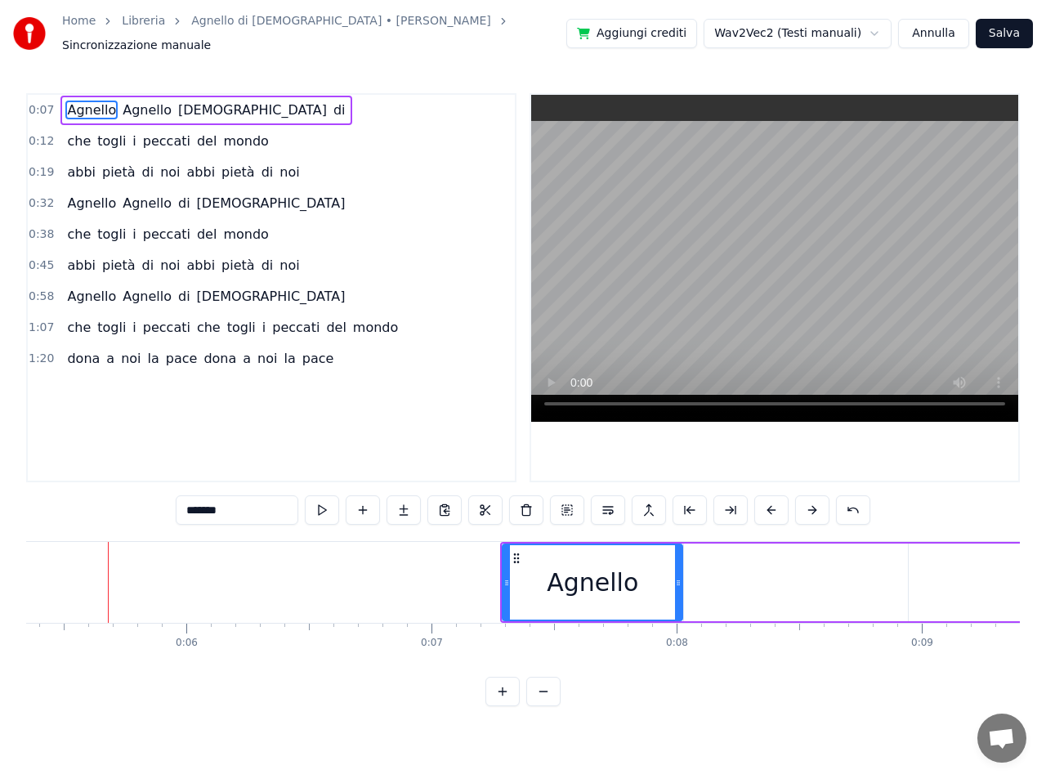
click at [815, 504] on button at bounding box center [812, 509] width 34 height 29
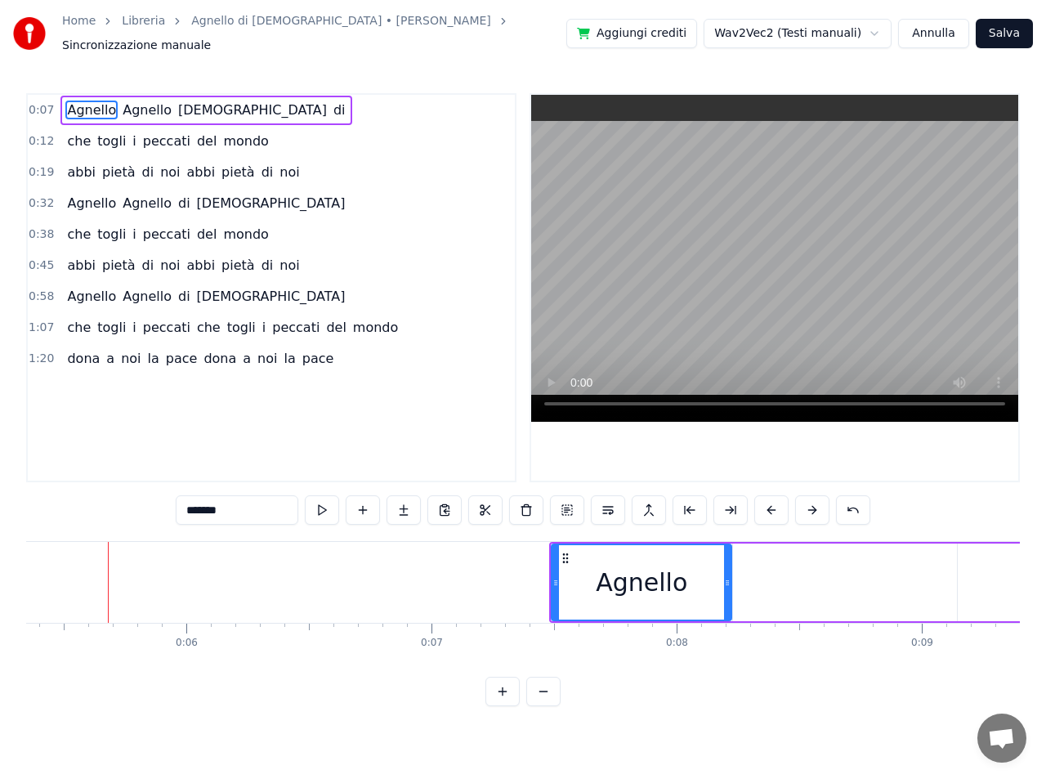
click at [815, 504] on button at bounding box center [812, 509] width 34 height 29
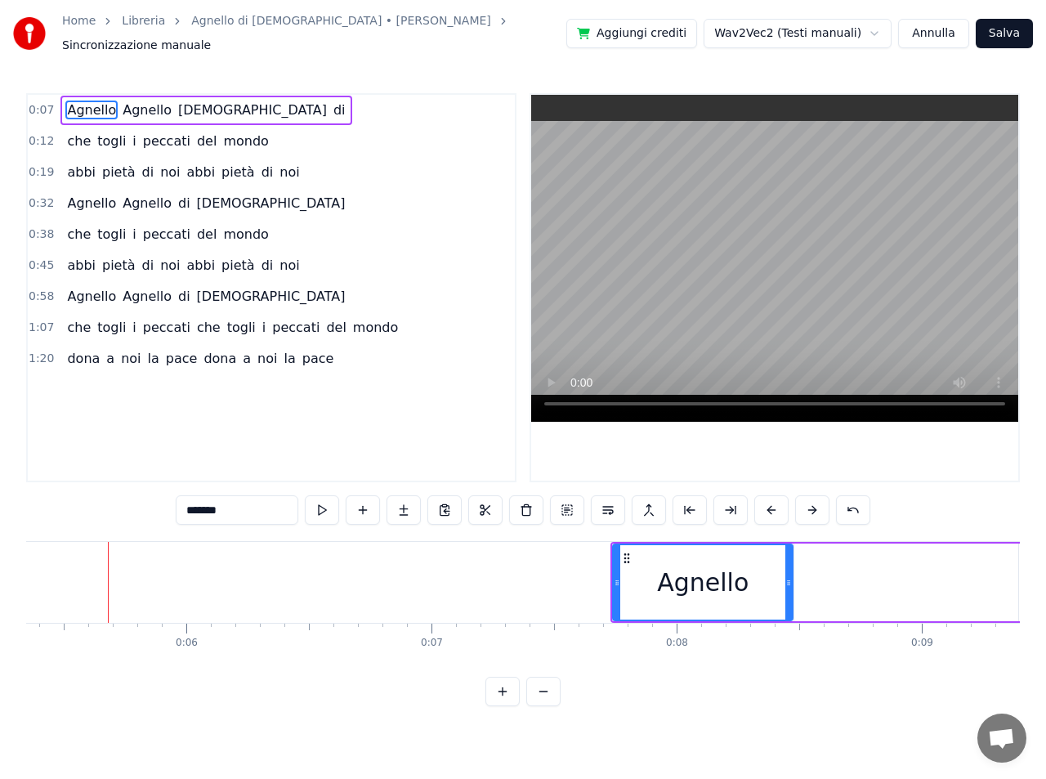
click at [815, 504] on button at bounding box center [812, 509] width 34 height 29
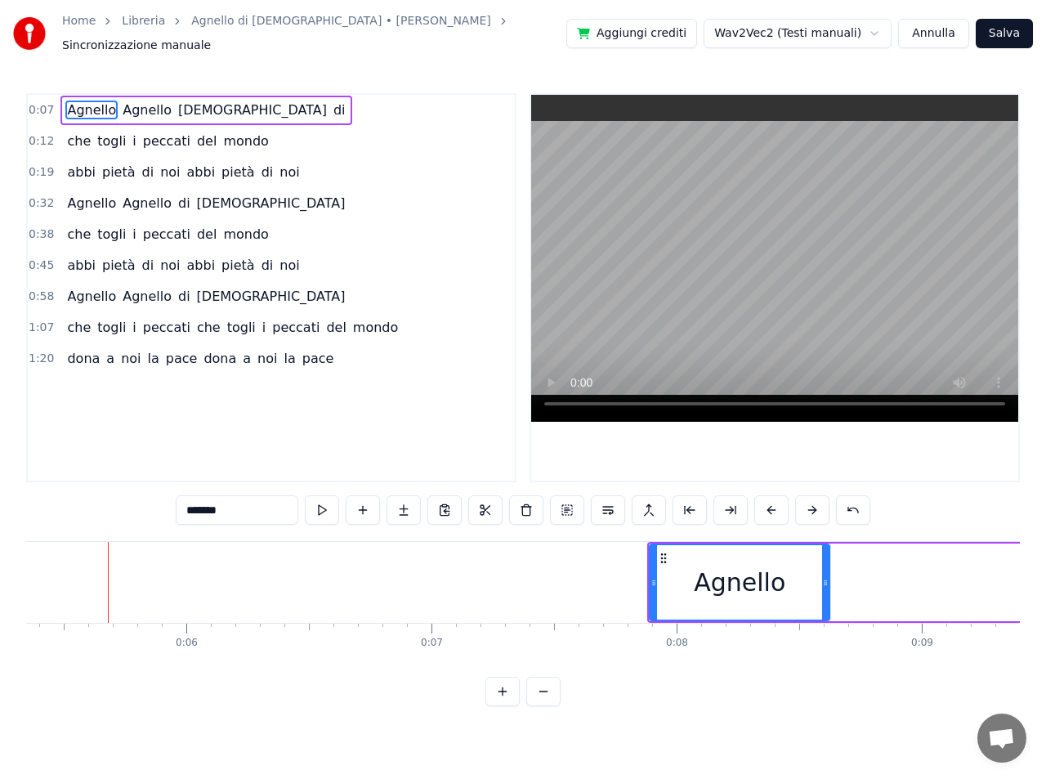
click at [815, 504] on button at bounding box center [812, 509] width 34 height 29
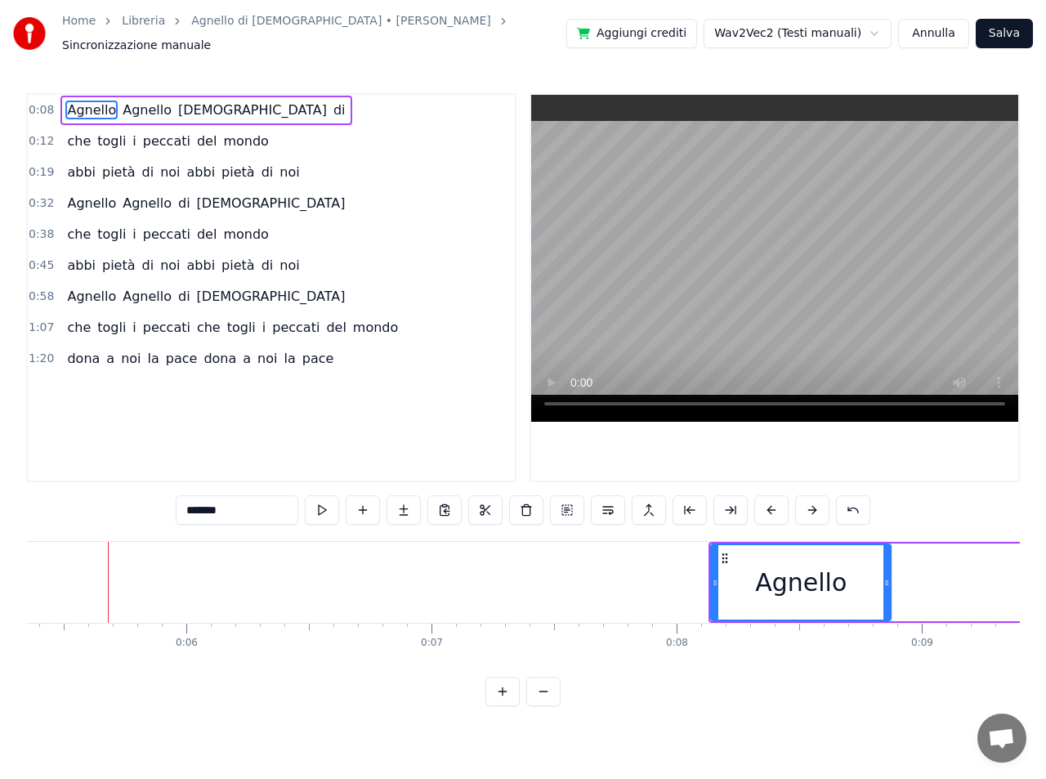
click at [815, 504] on button at bounding box center [812, 509] width 34 height 29
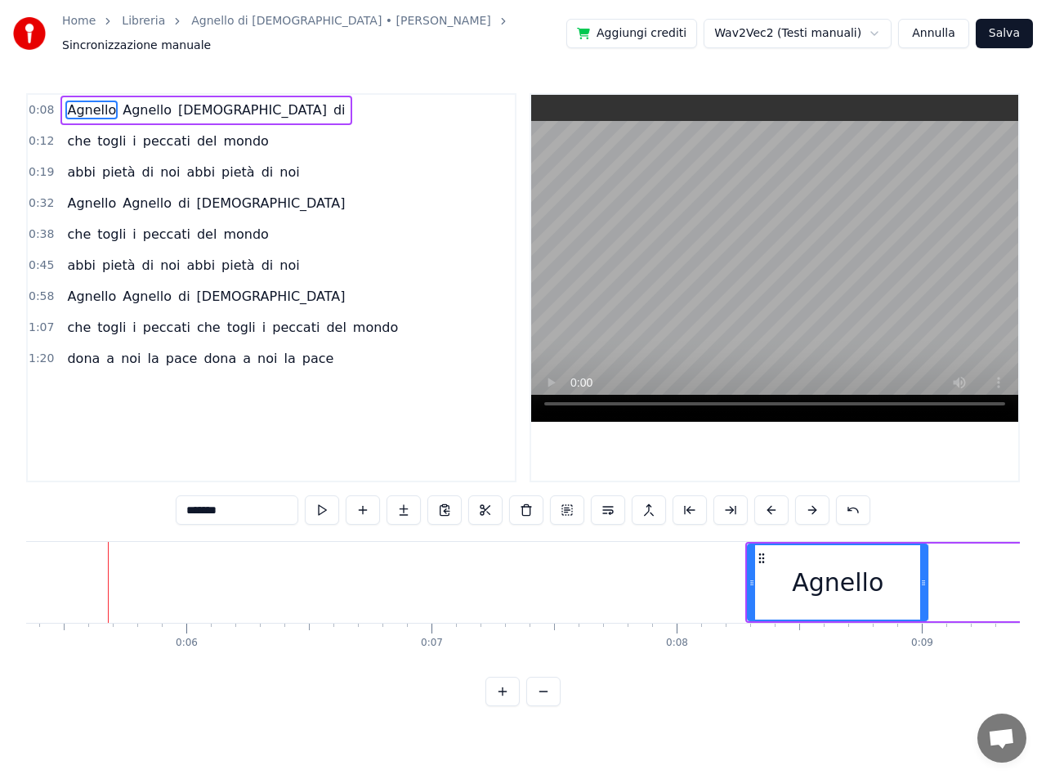
click at [815, 504] on button at bounding box center [812, 509] width 34 height 29
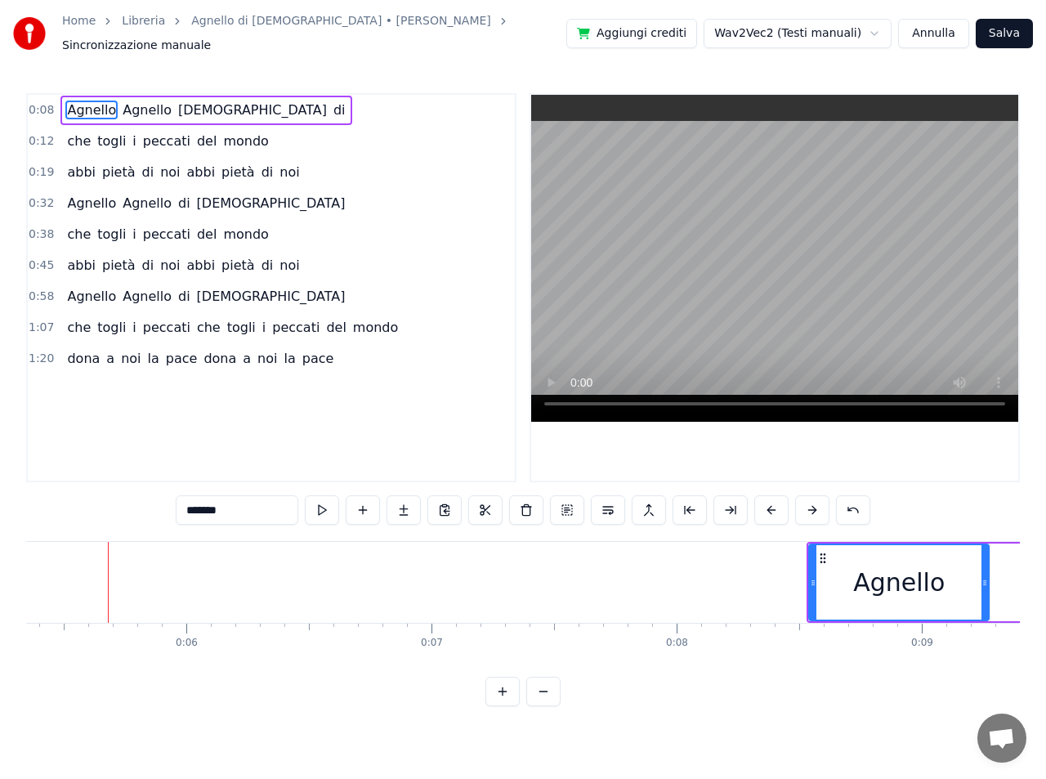
click at [815, 504] on button at bounding box center [812, 509] width 34 height 29
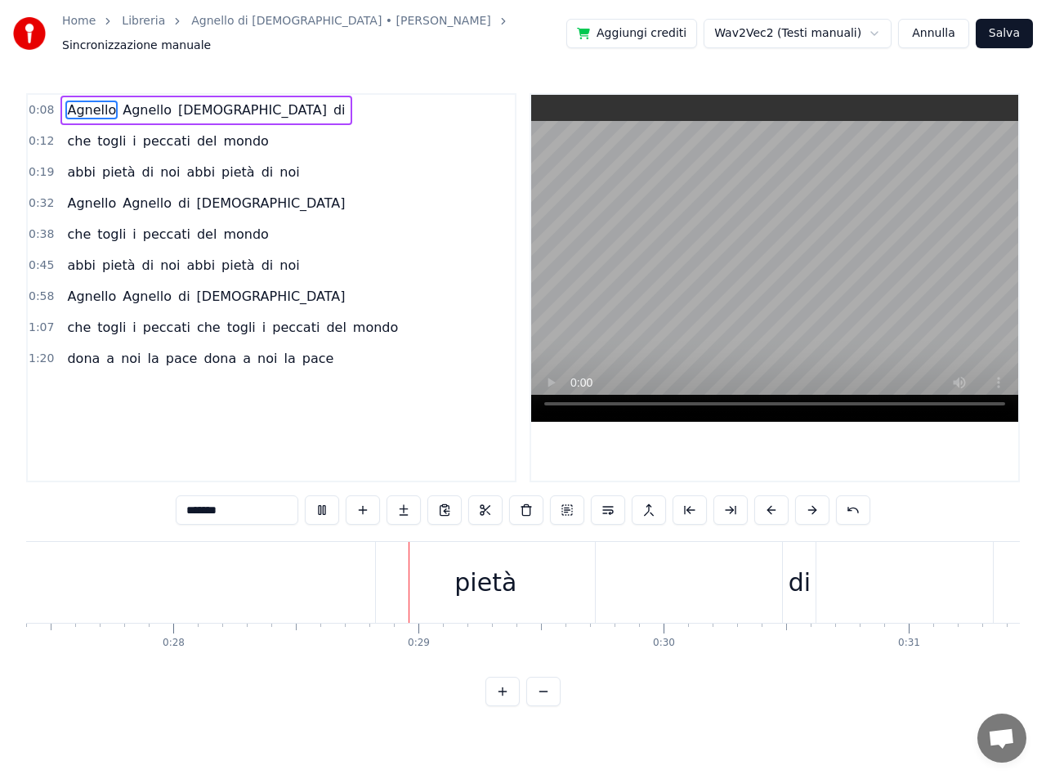
scroll to position [0, 6930]
click at [332, 104] on span "di" at bounding box center [340, 110] width 16 height 19
type input "**"
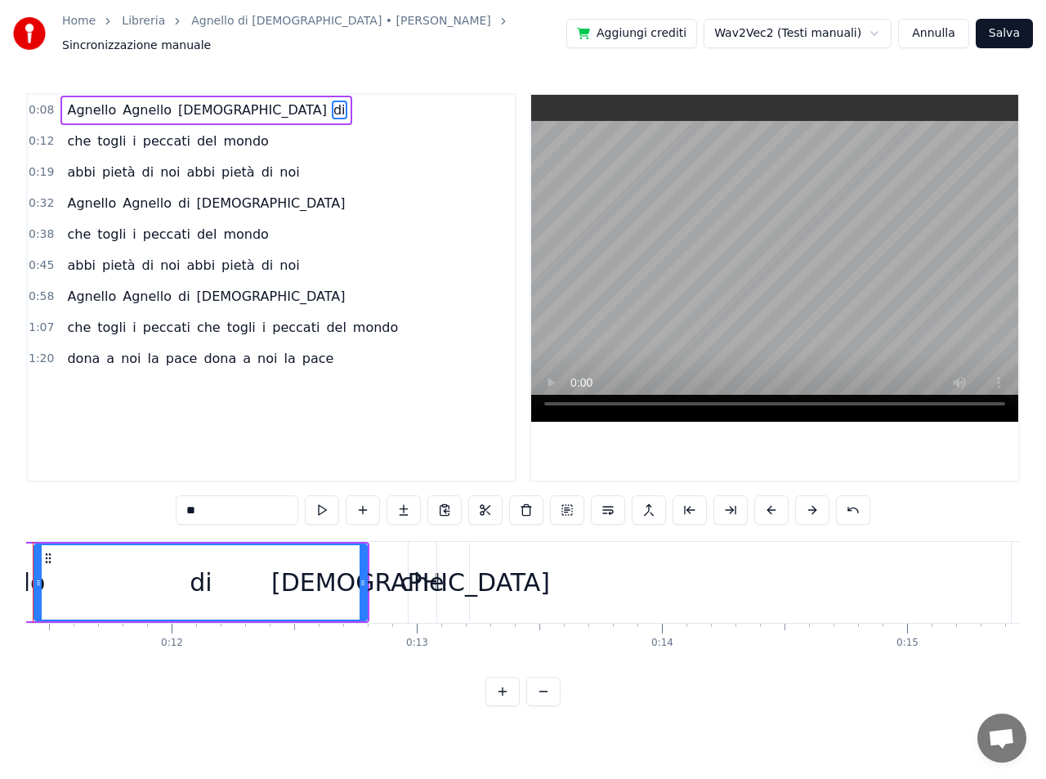
scroll to position [0, 2720]
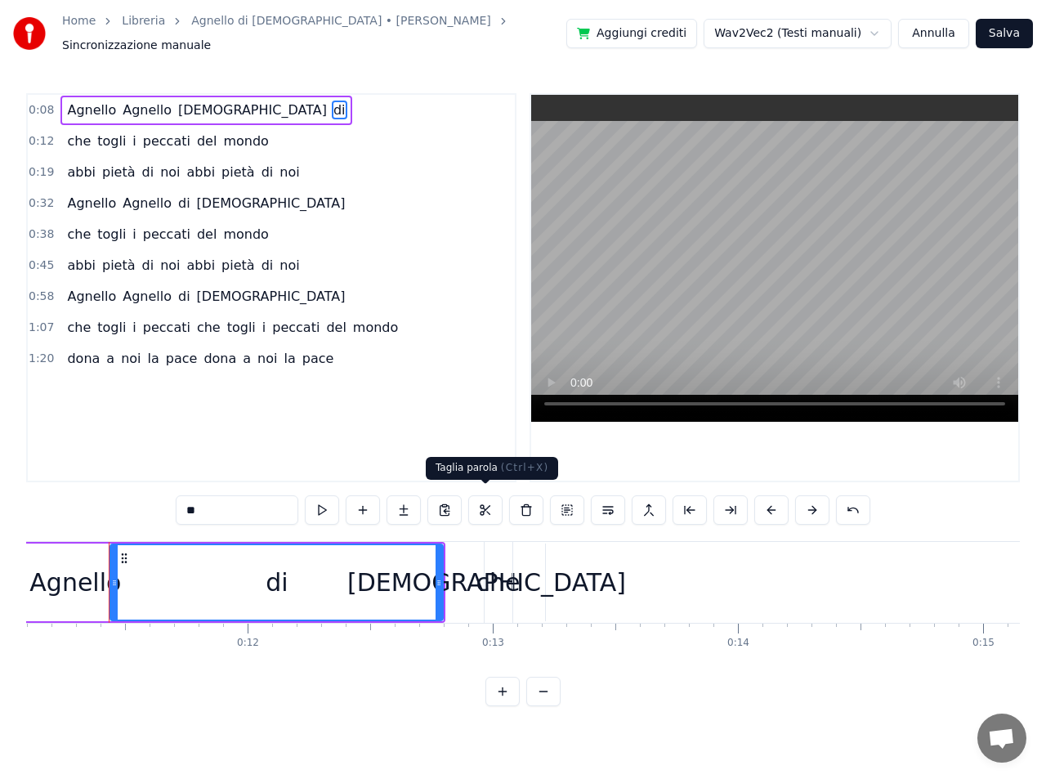
click at [484, 506] on button at bounding box center [485, 509] width 34 height 29
click at [461, 503] on button at bounding box center [465, 509] width 34 height 29
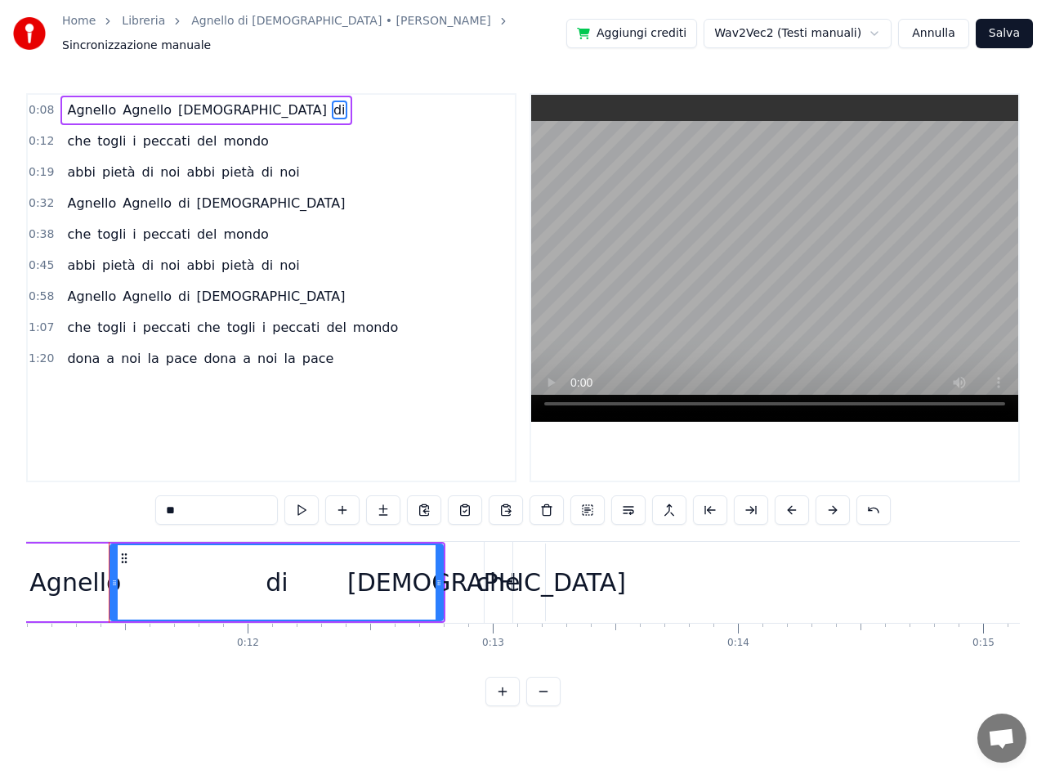
click at [461, 503] on button at bounding box center [465, 509] width 34 height 29
click at [937, 29] on button "Annulla" at bounding box center [933, 33] width 71 height 29
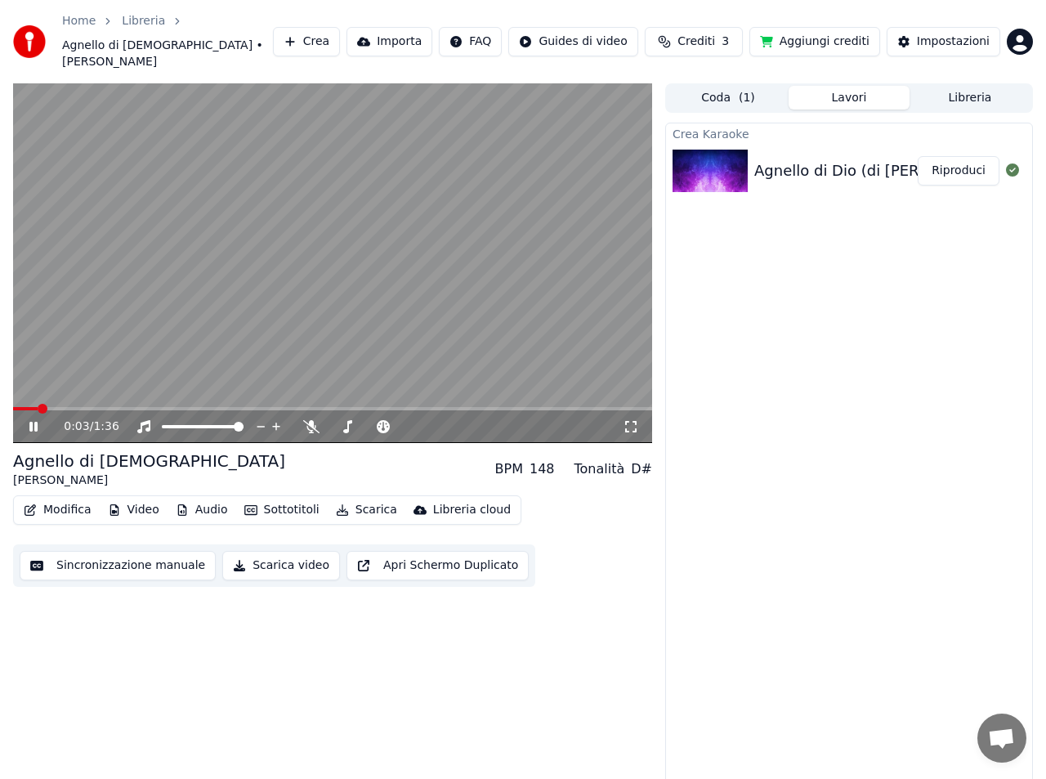
click at [37, 420] on icon at bounding box center [45, 426] width 38 height 13
click at [110, 551] on button "Sincronizzazione manuale" at bounding box center [118, 565] width 196 height 29
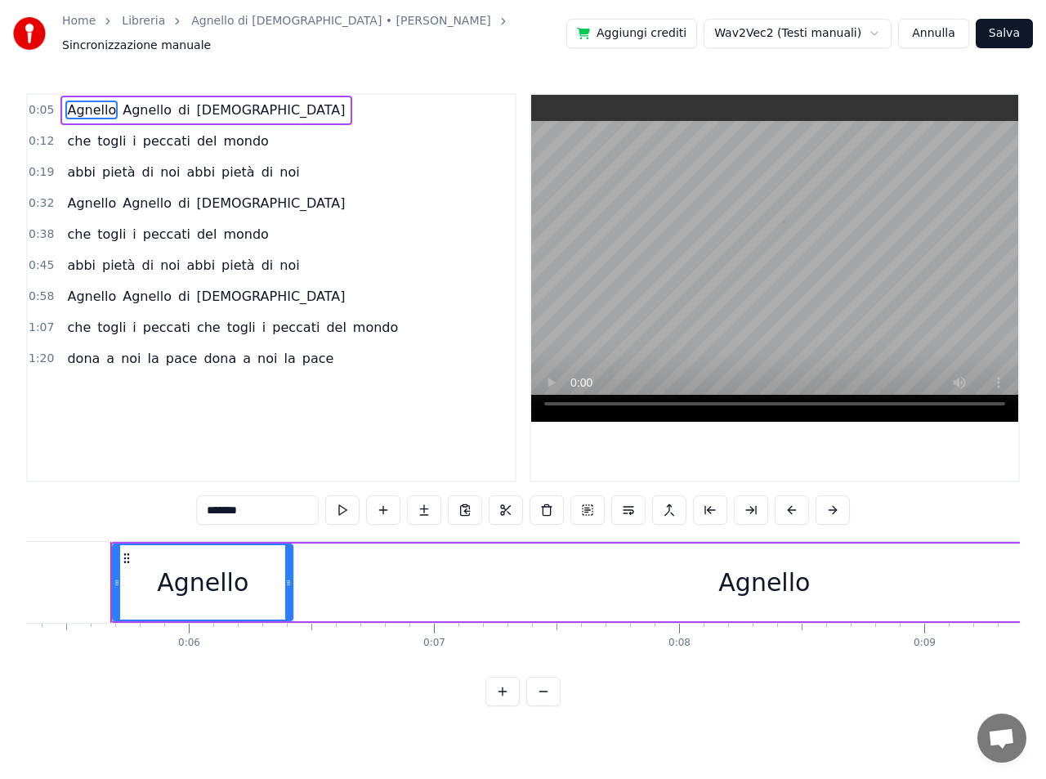
scroll to position [0, 1311]
click at [151, 105] on span "Agnello" at bounding box center [147, 110] width 52 height 19
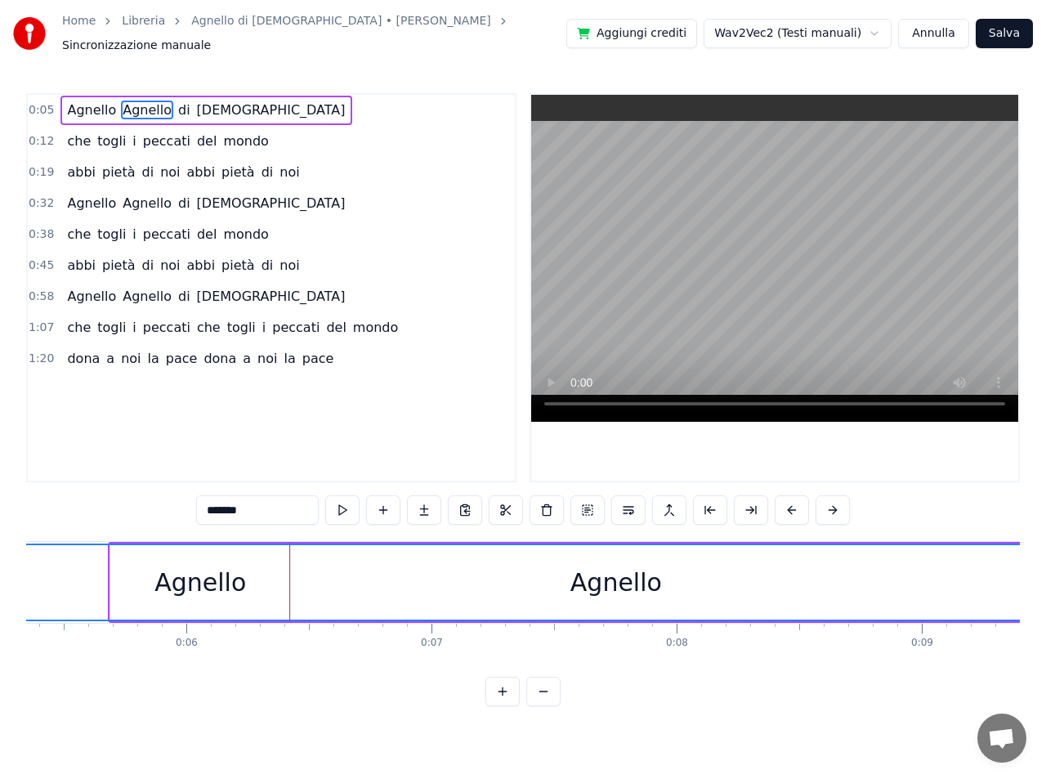
drag, startPoint x: 296, startPoint y: 573, endPoint x: 4, endPoint y: 550, distance: 292.6
click at [4, 550] on div "Home Libreria Agnello di Dio • Francesco Buttazzo Sincronizzazione manuale Aggi…" at bounding box center [523, 353] width 1046 height 706
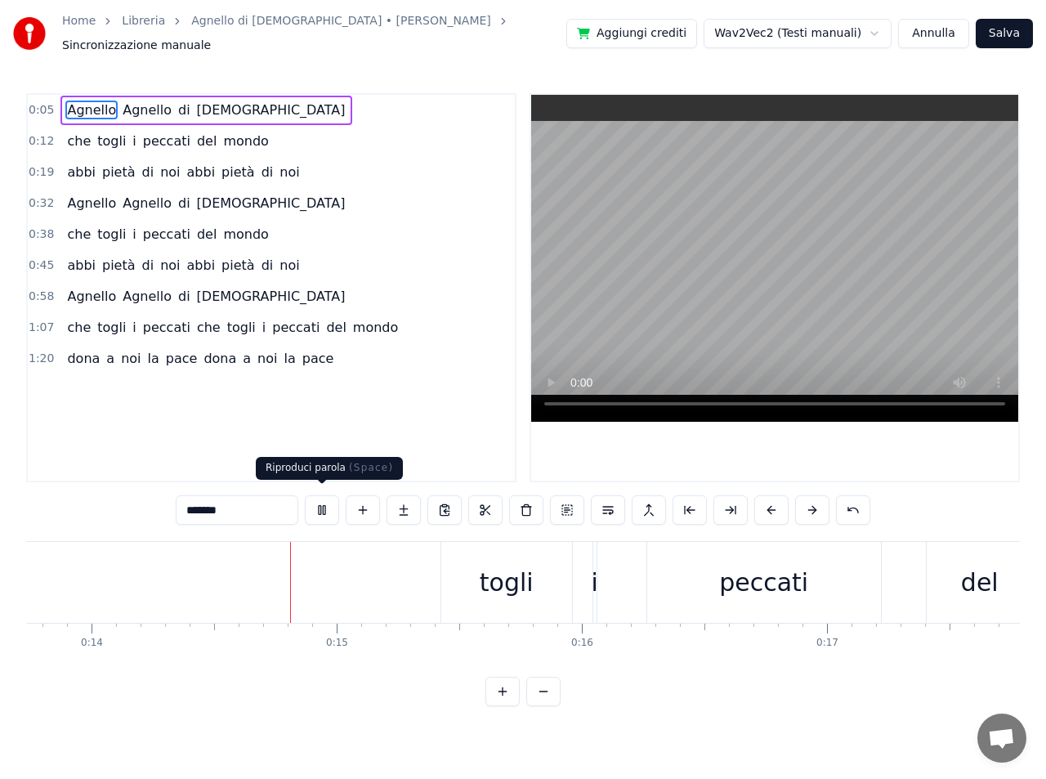
scroll to position [0, 3413]
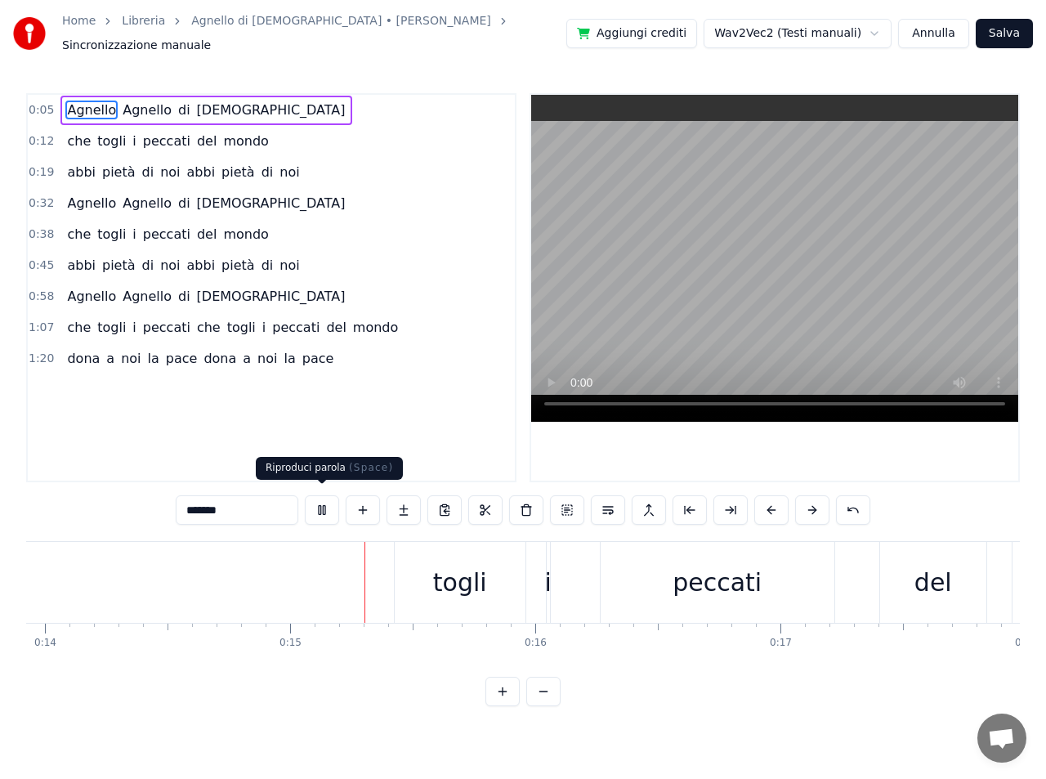
click at [324, 502] on button at bounding box center [322, 509] width 34 height 29
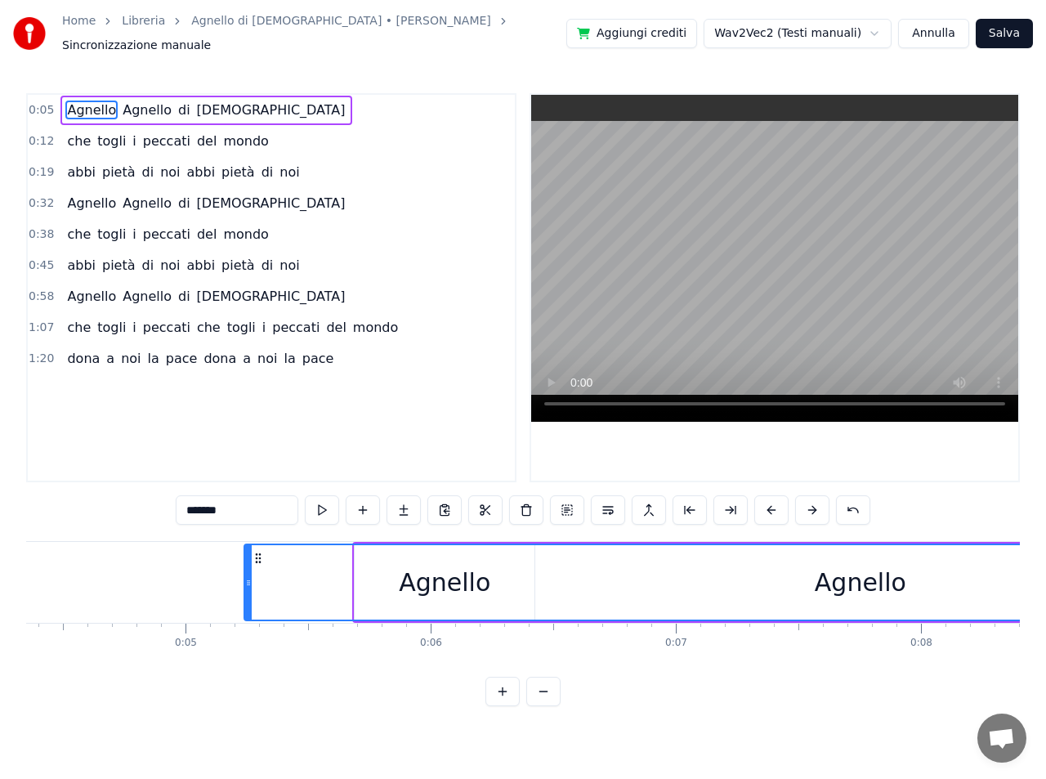
scroll to position [0, 1079]
click at [416, 587] on div "Agnello" at bounding box center [848, 582] width 1230 height 74
click at [448, 582] on div "Agnello" at bounding box center [848, 582] width 1230 height 74
drag, startPoint x: 485, startPoint y: 582, endPoint x: 459, endPoint y: 583, distance: 25.4
click at [484, 582] on div "Agnello" at bounding box center [848, 582] width 1230 height 74
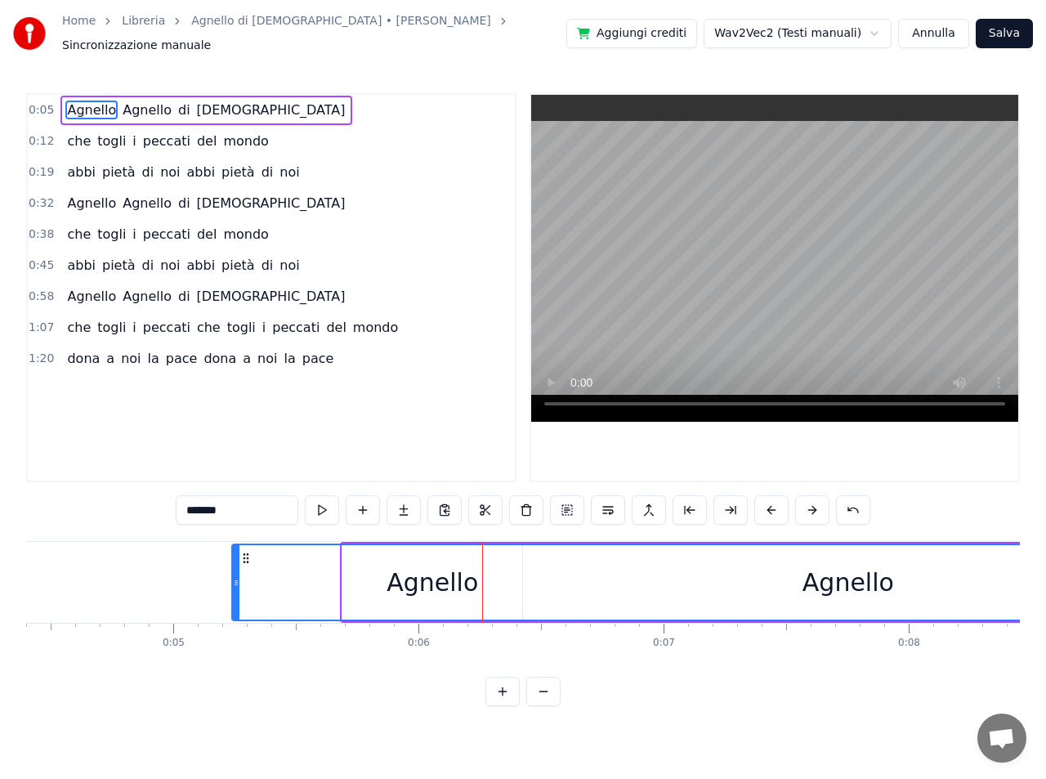
click at [297, 561] on div "Agnello" at bounding box center [848, 582] width 1230 height 74
click at [854, 501] on button at bounding box center [853, 509] width 34 height 29
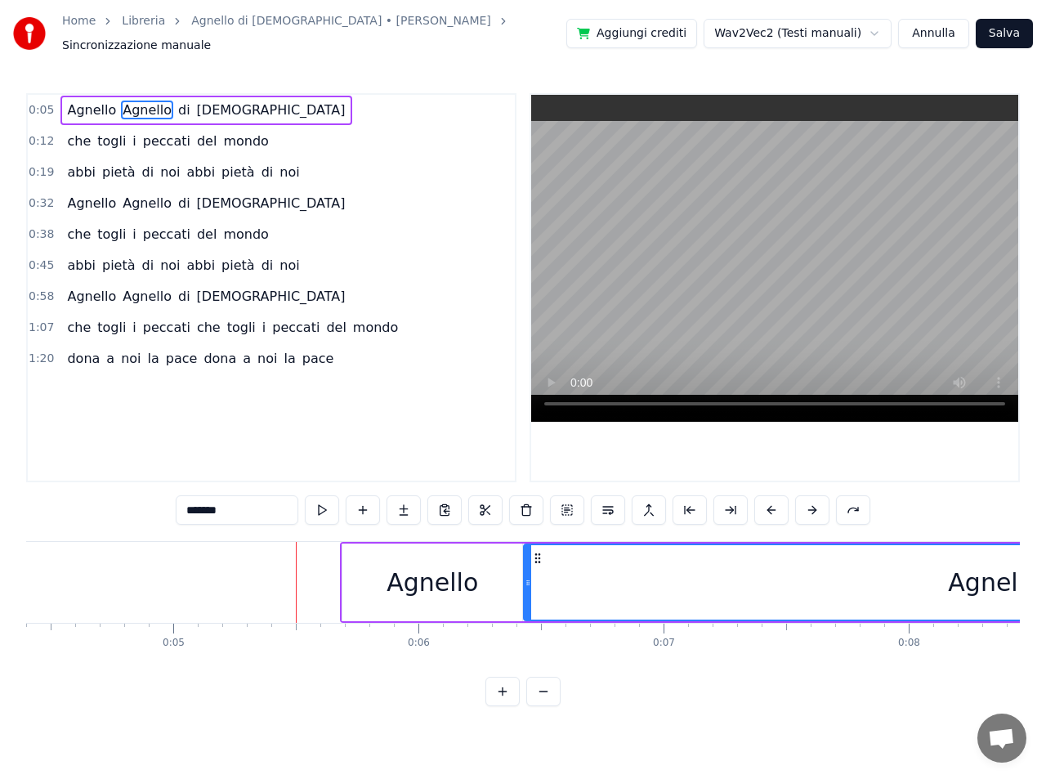
click at [853, 501] on button at bounding box center [853, 509] width 34 height 29
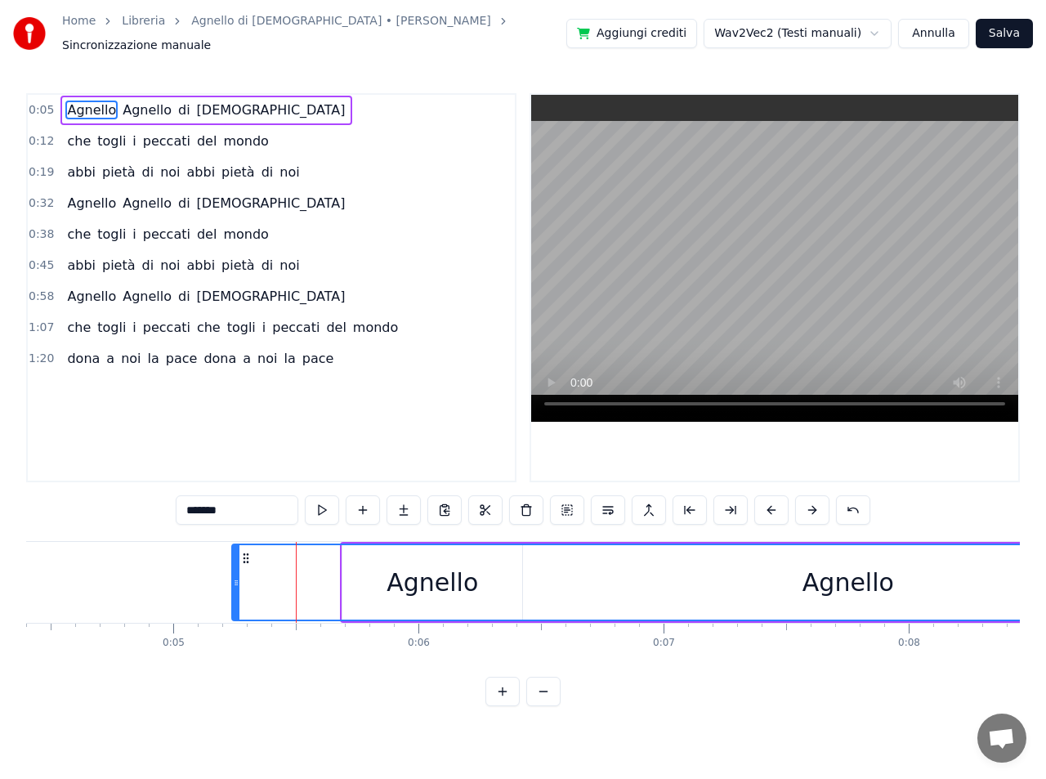
click at [853, 501] on button at bounding box center [853, 509] width 34 height 29
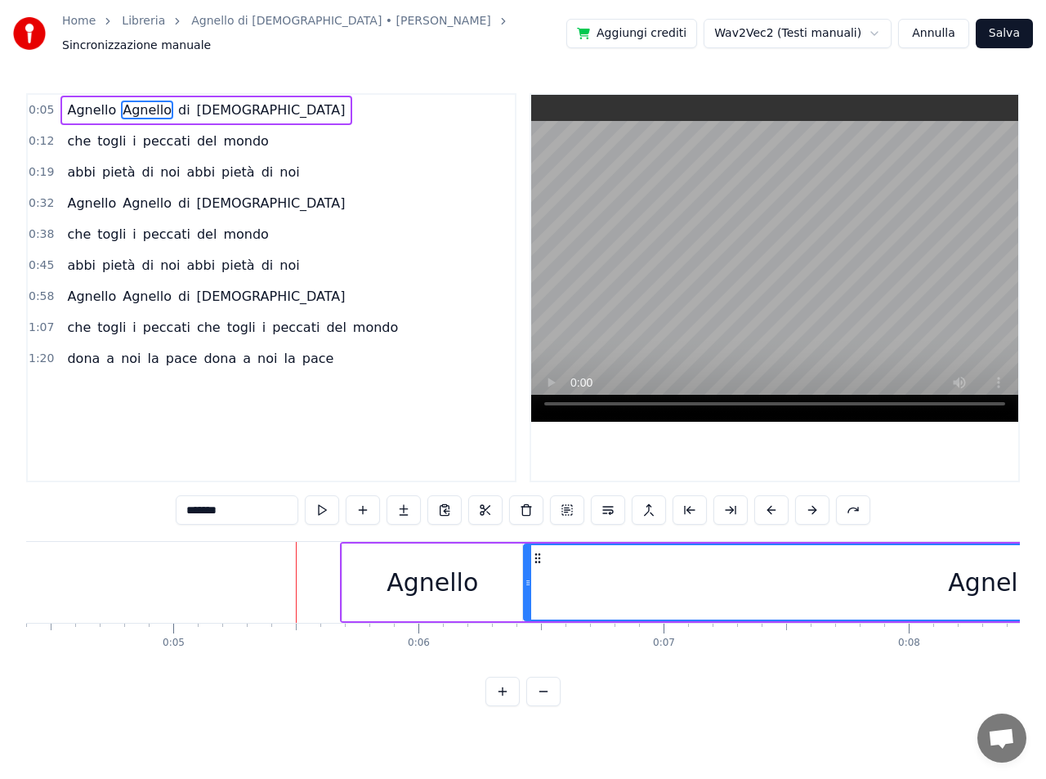
click at [853, 501] on button at bounding box center [853, 509] width 34 height 29
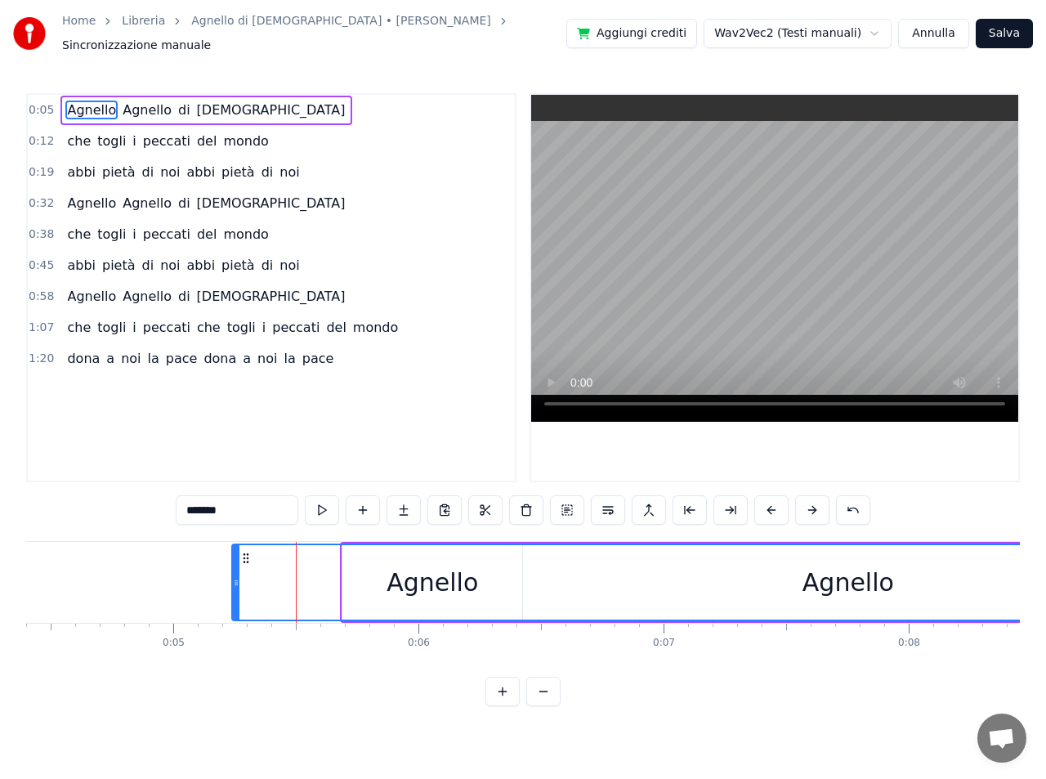
click at [853, 501] on button at bounding box center [853, 509] width 34 height 29
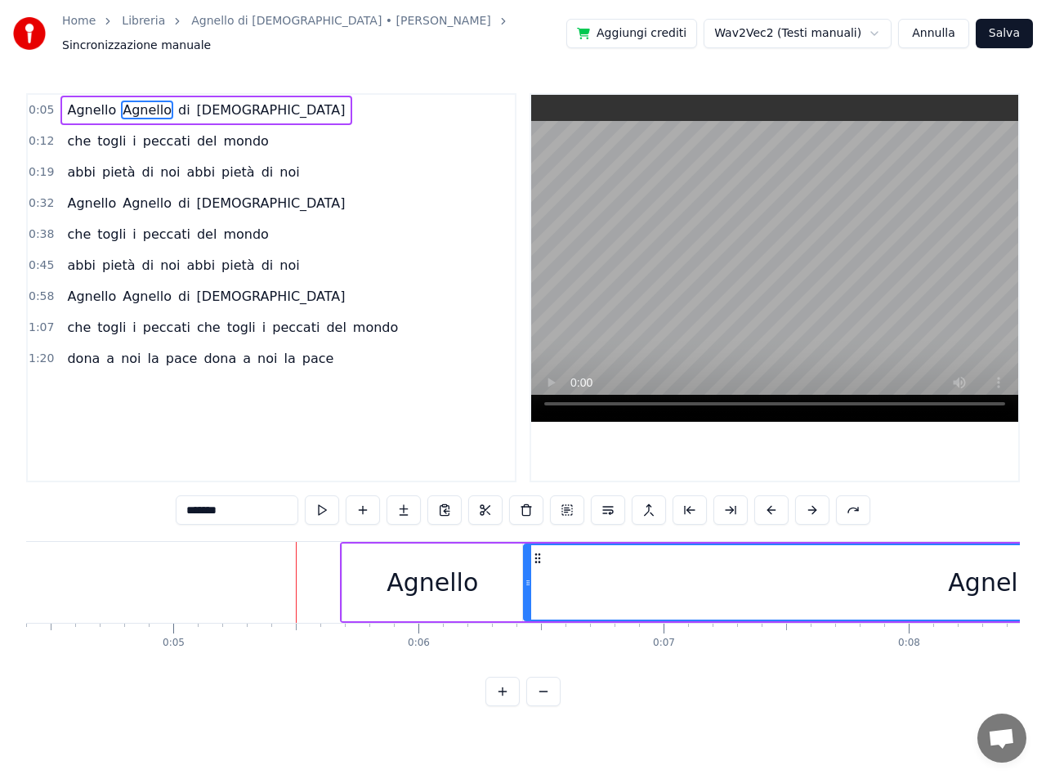
click at [853, 501] on button at bounding box center [853, 509] width 34 height 29
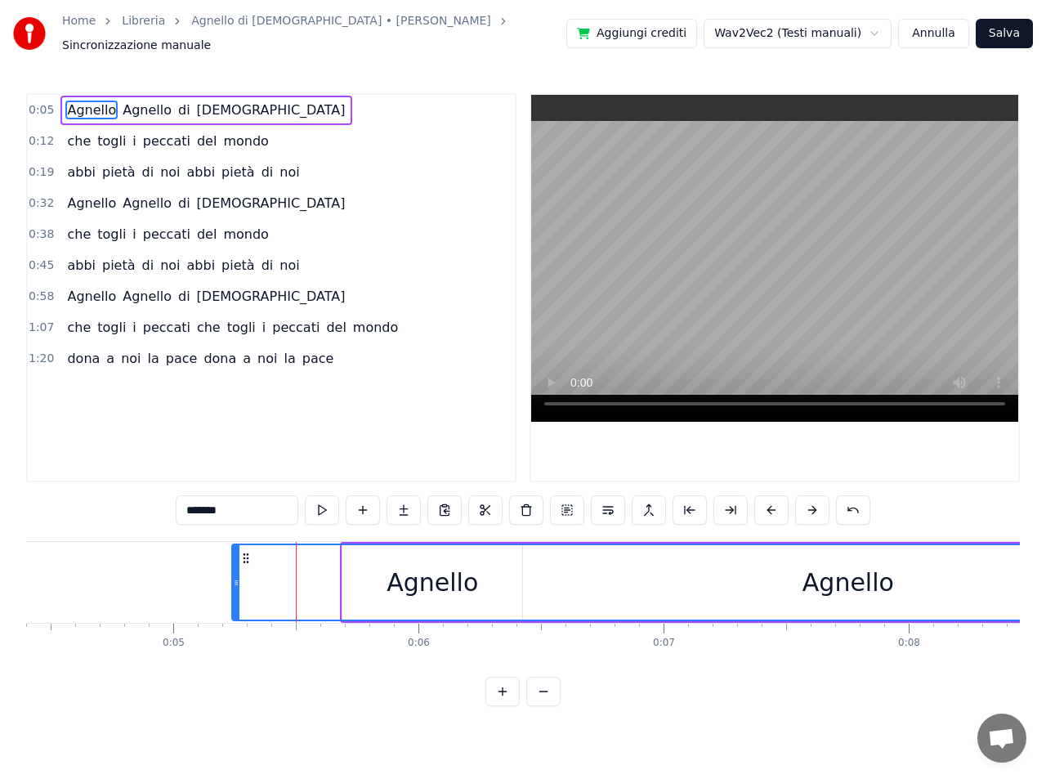
click at [853, 501] on button at bounding box center [853, 509] width 34 height 29
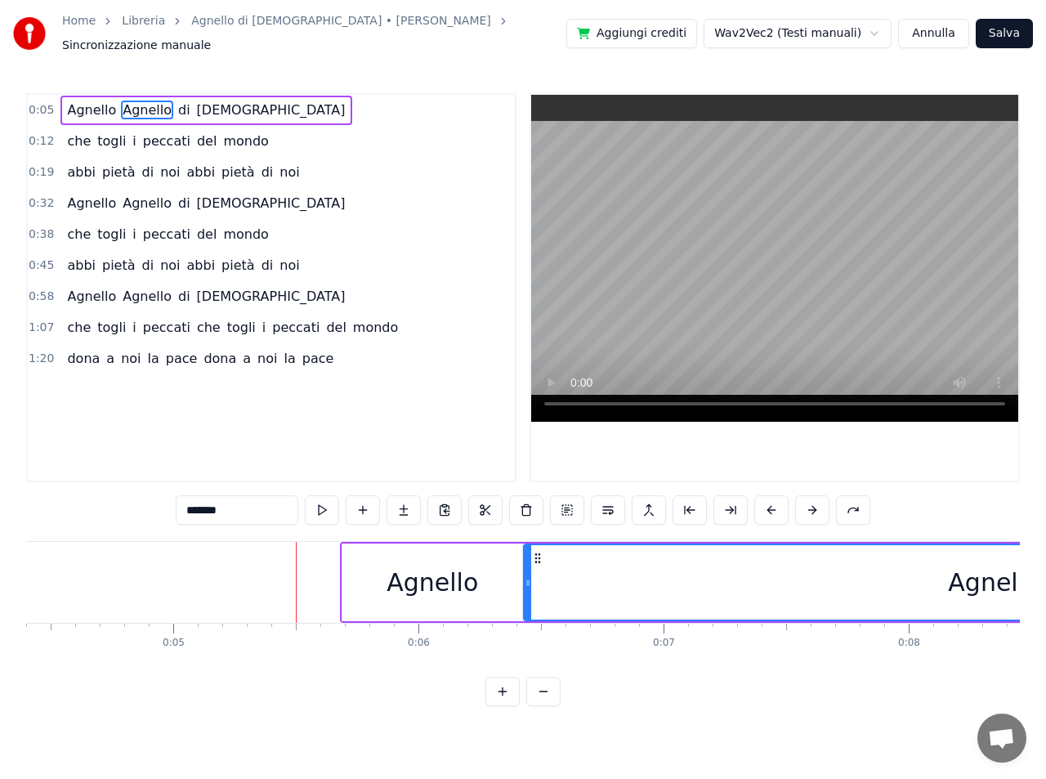
click at [853, 501] on button at bounding box center [853, 509] width 34 height 29
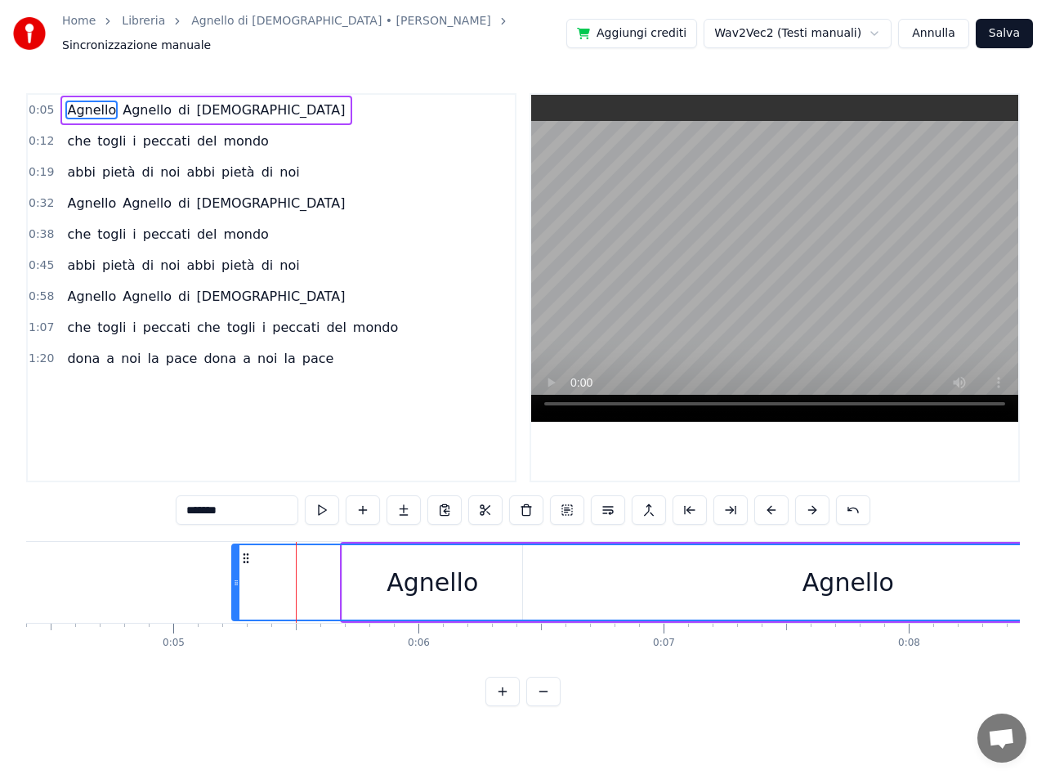
click at [853, 501] on button at bounding box center [853, 509] width 34 height 29
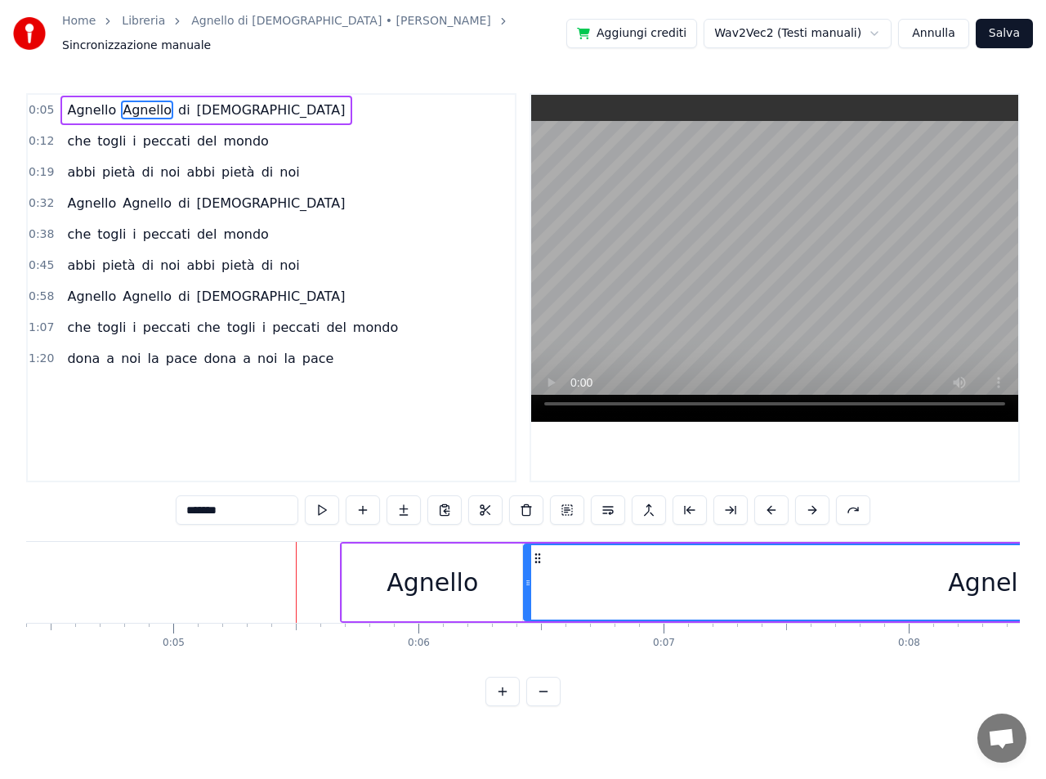
click at [853, 501] on button at bounding box center [853, 509] width 34 height 29
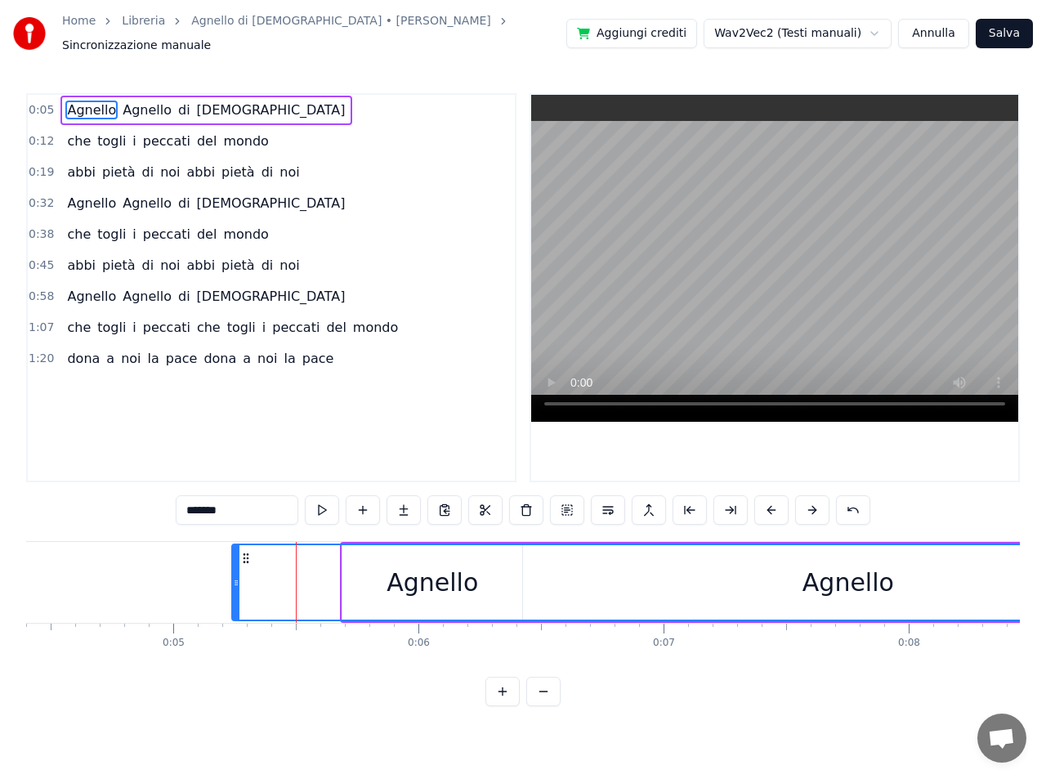
click at [853, 501] on button at bounding box center [853, 509] width 34 height 29
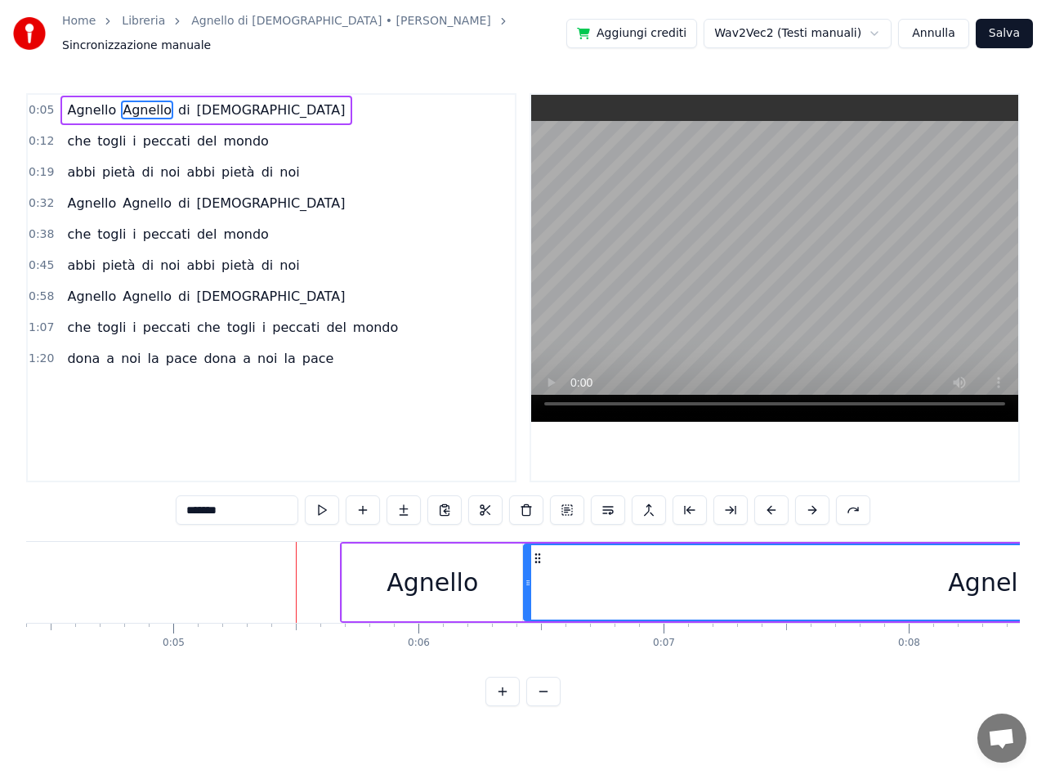
click at [853, 501] on button at bounding box center [853, 509] width 34 height 29
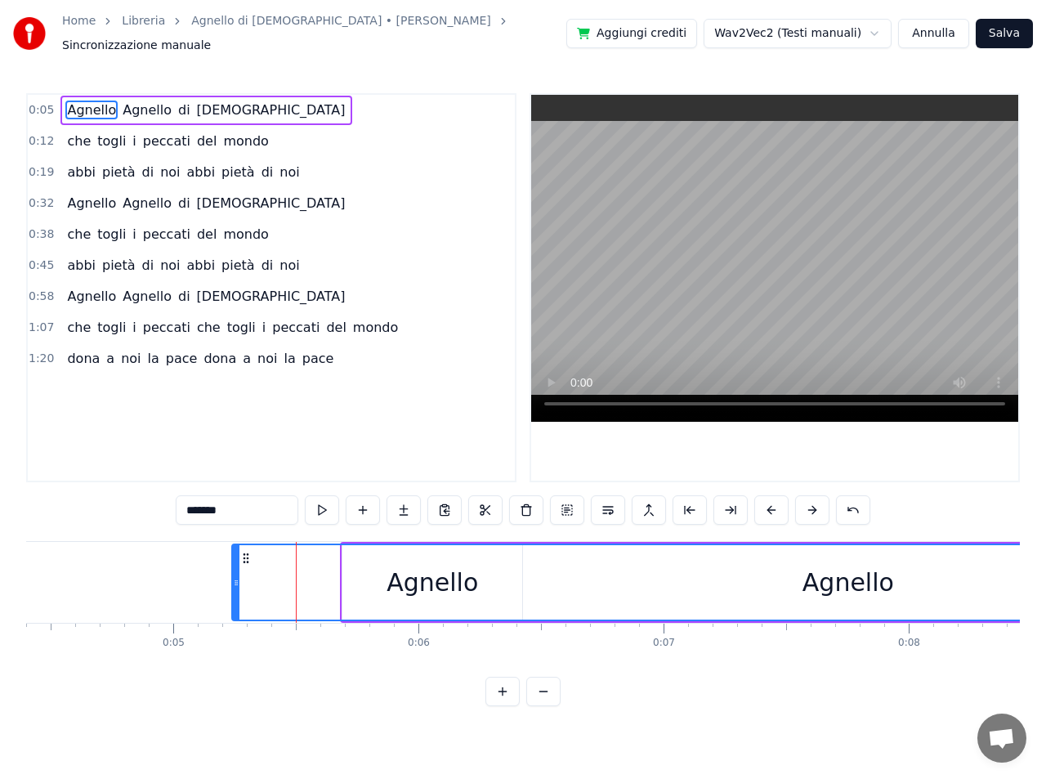
click at [853, 501] on button at bounding box center [853, 509] width 34 height 29
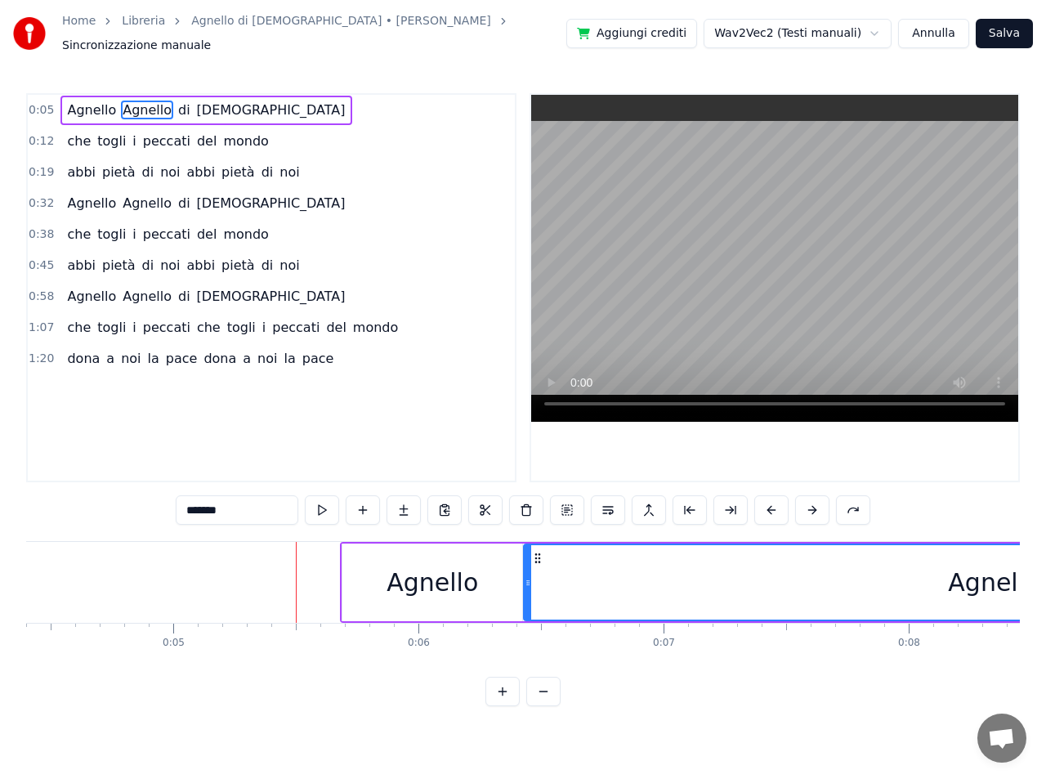
click at [853, 501] on button at bounding box center [853, 509] width 34 height 29
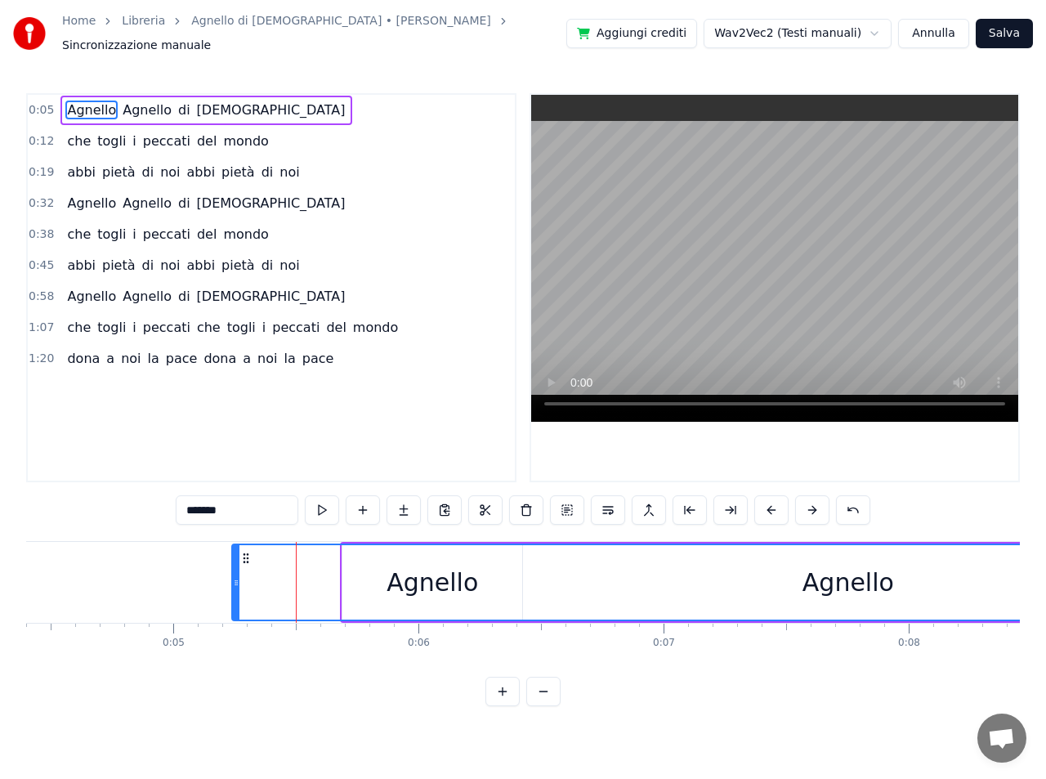
click at [853, 501] on button at bounding box center [853, 509] width 34 height 29
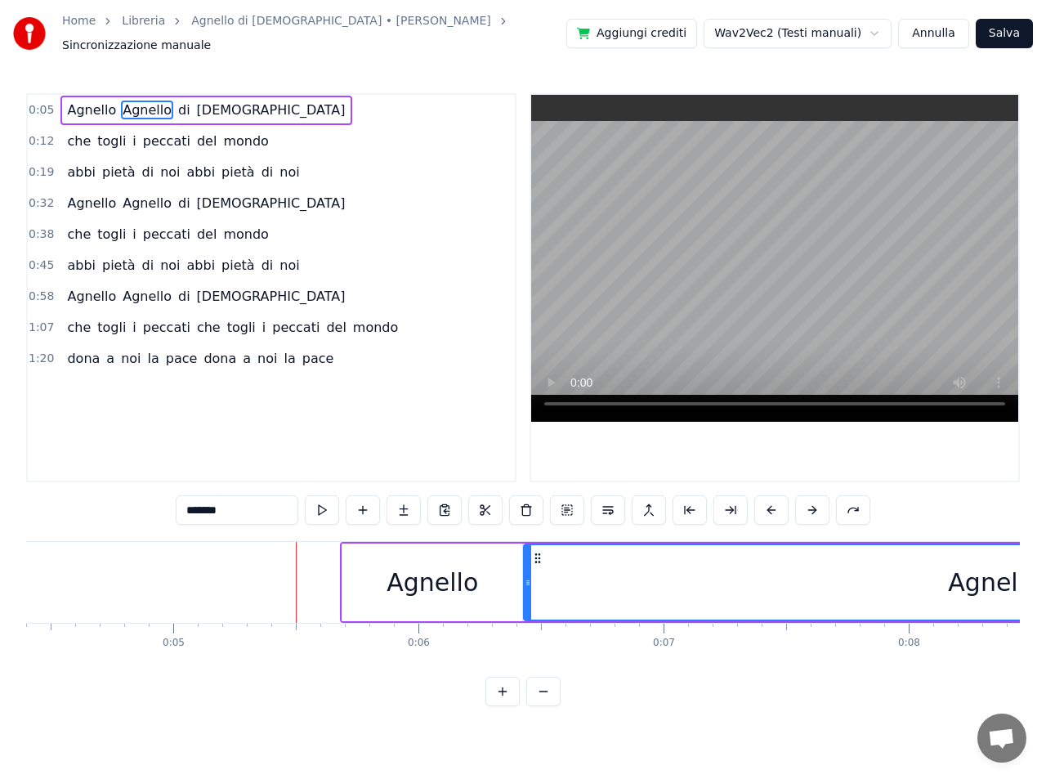
click at [853, 501] on button at bounding box center [853, 509] width 34 height 29
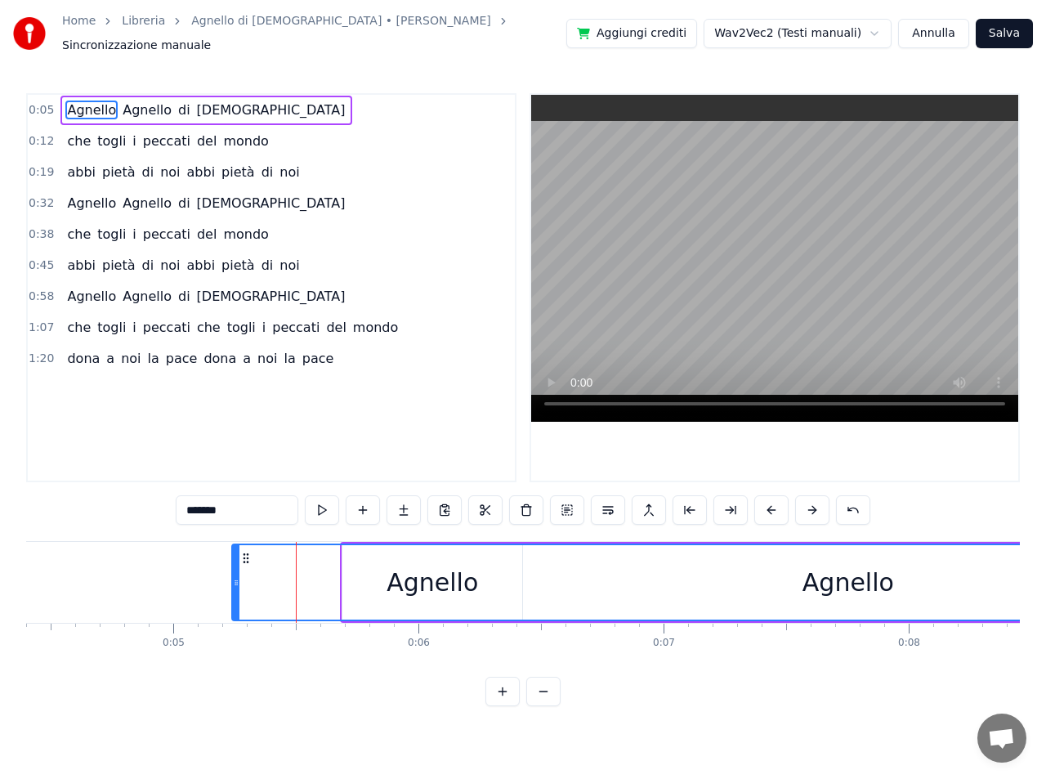
click at [853, 501] on button at bounding box center [853, 509] width 34 height 29
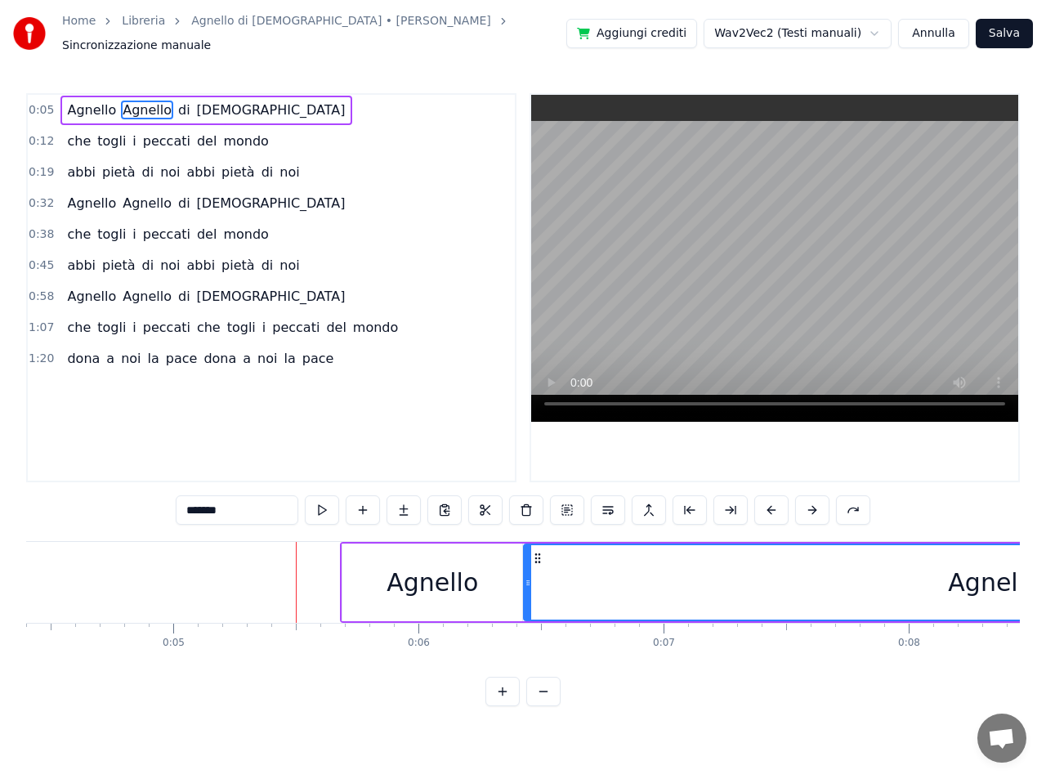
click at [853, 501] on button at bounding box center [853, 509] width 34 height 29
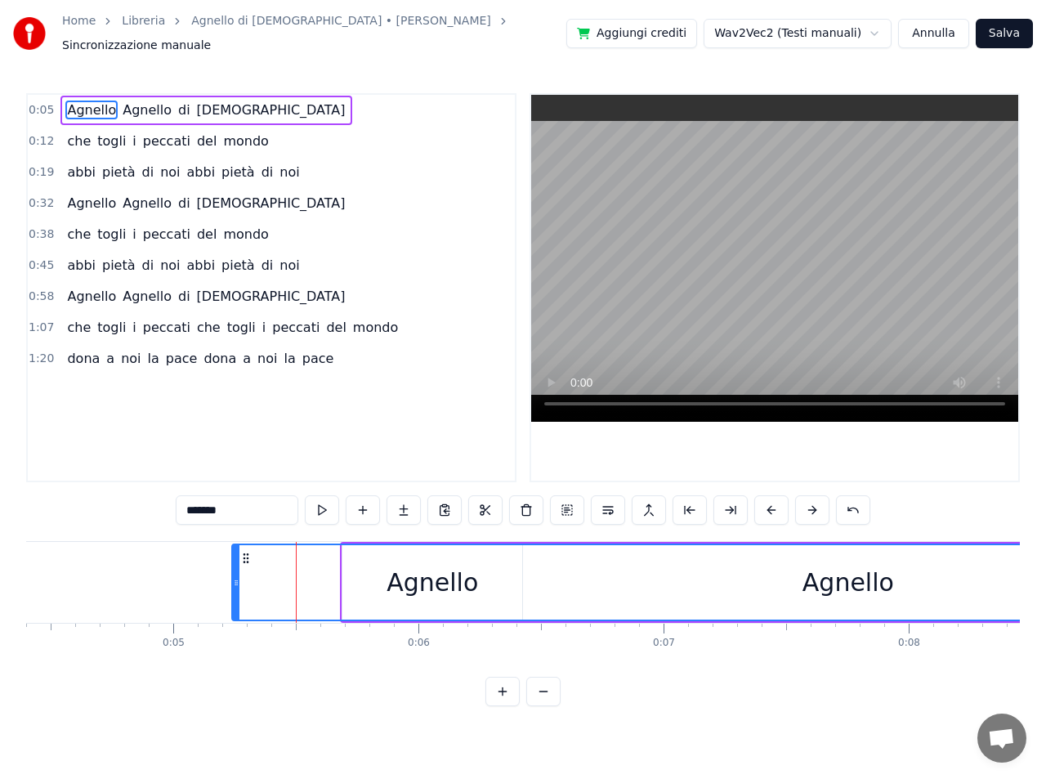
click at [853, 501] on button at bounding box center [853, 509] width 34 height 29
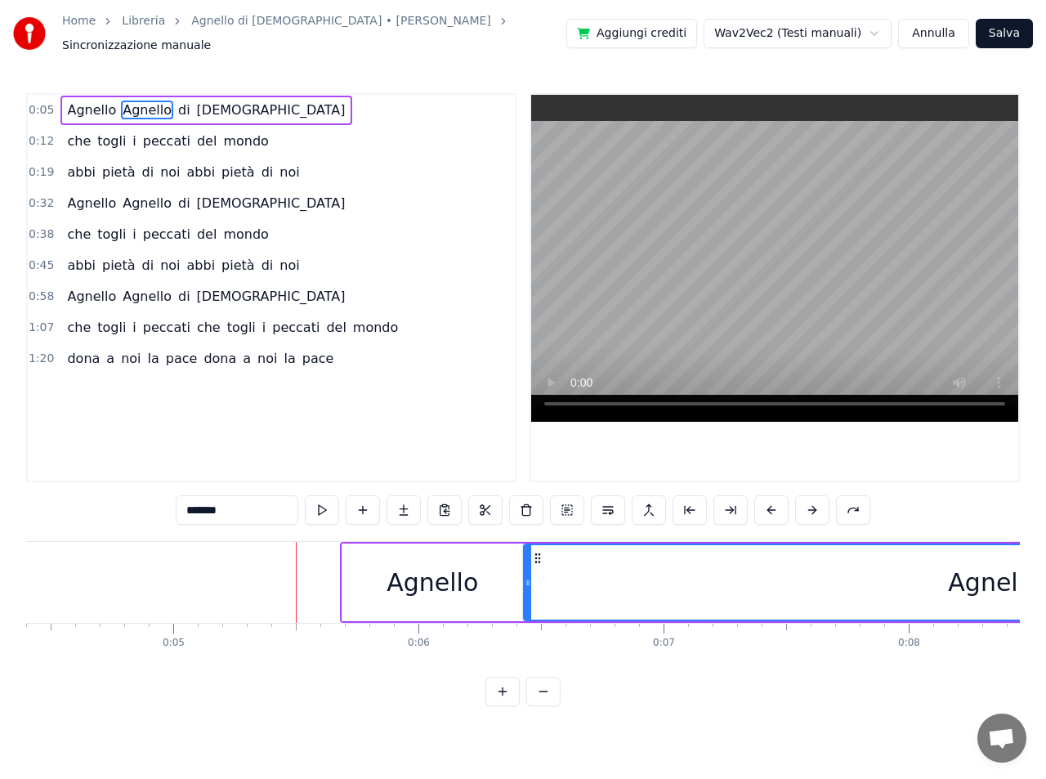
click at [853, 501] on button at bounding box center [853, 509] width 34 height 29
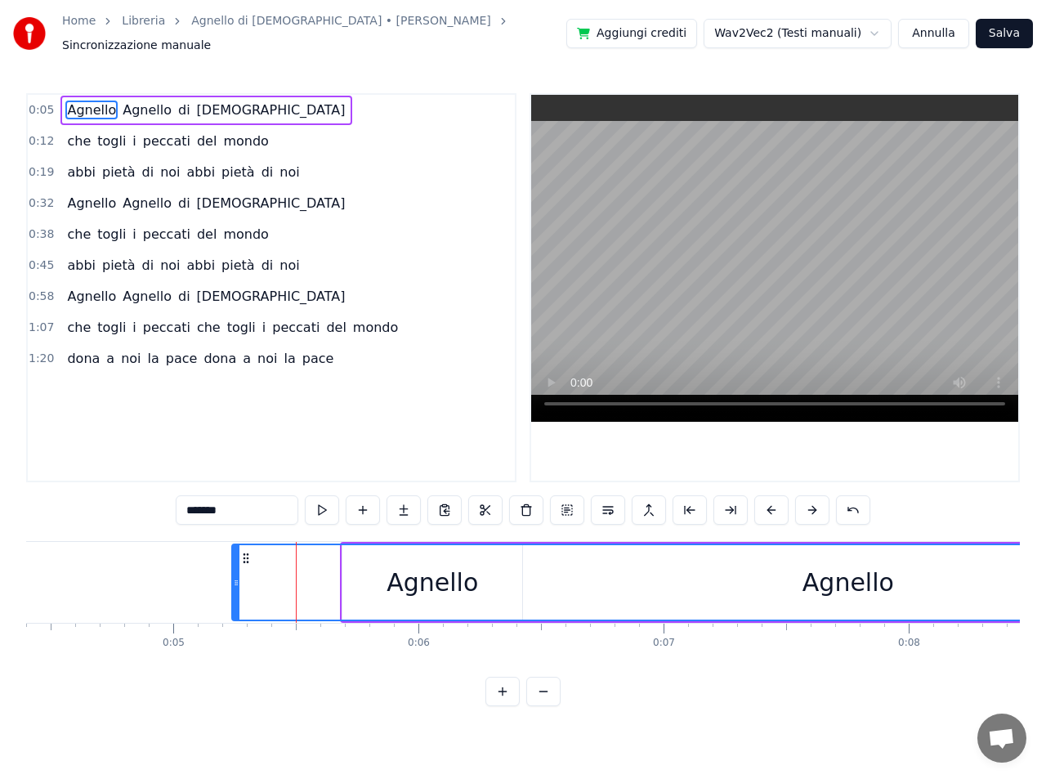
click at [853, 501] on button at bounding box center [853, 509] width 34 height 29
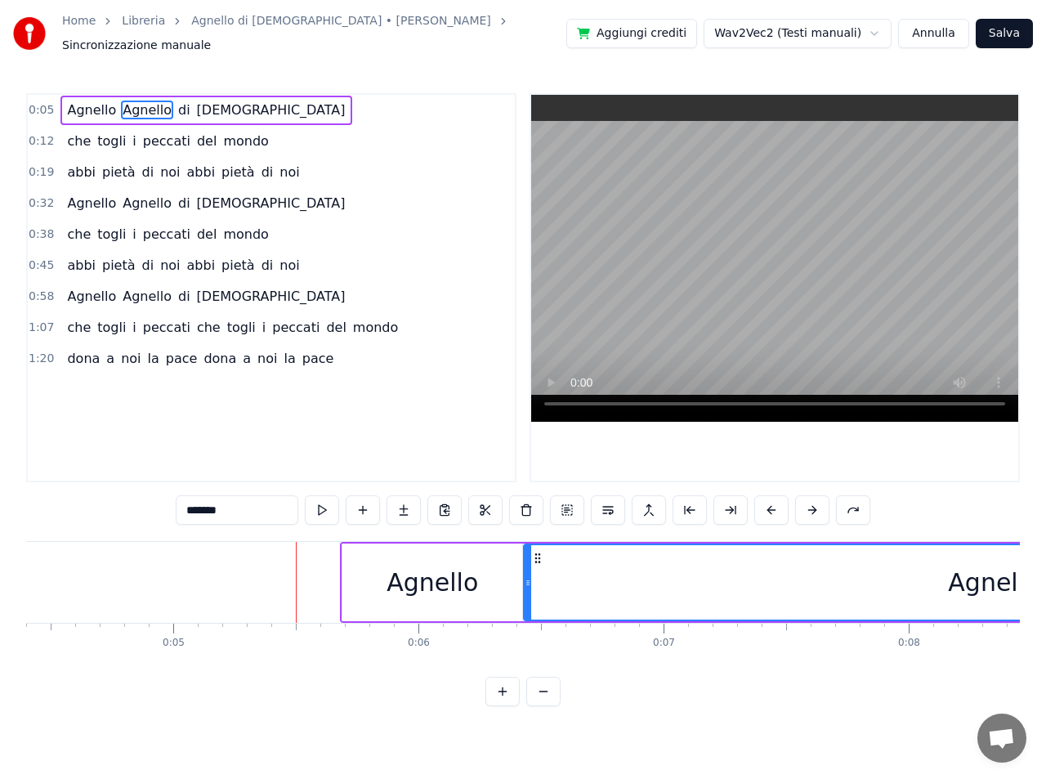
click at [853, 501] on button at bounding box center [853, 509] width 34 height 29
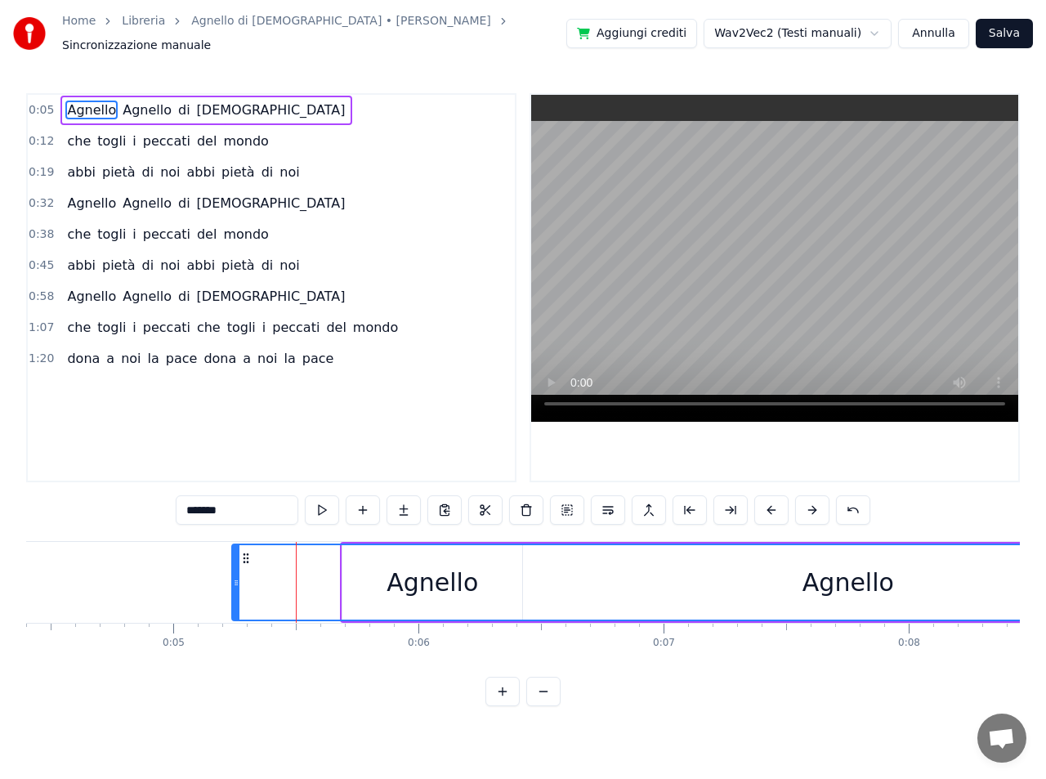
click at [853, 501] on button at bounding box center [853, 509] width 34 height 29
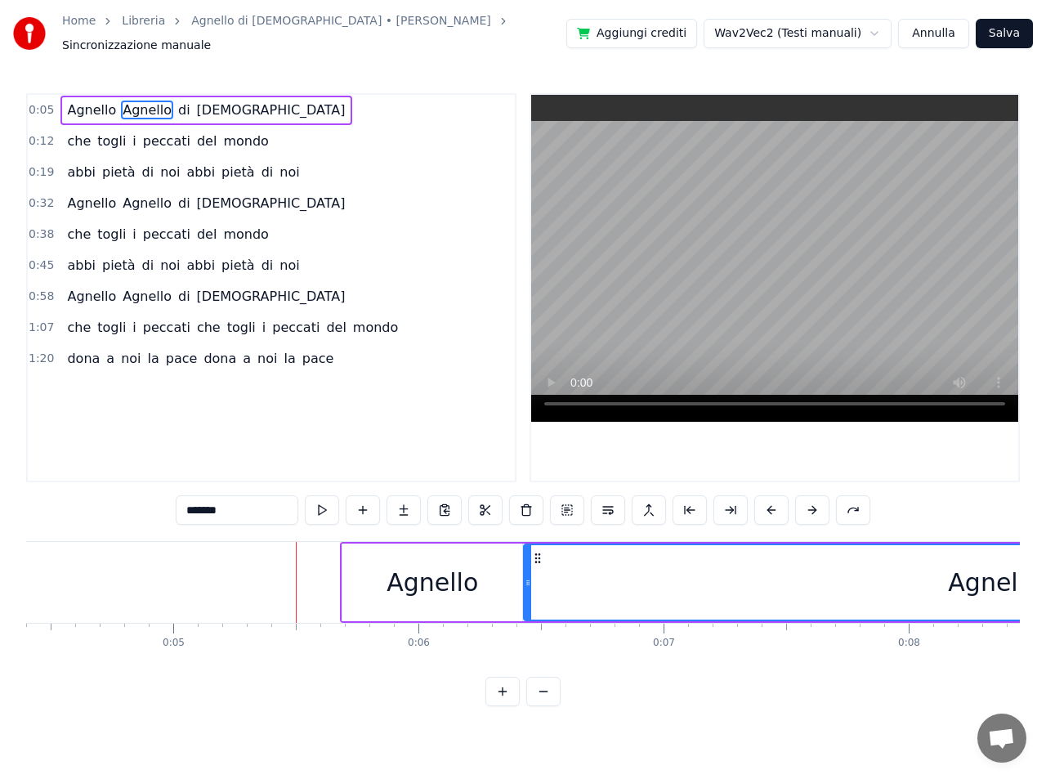
click at [853, 501] on button at bounding box center [853, 509] width 34 height 29
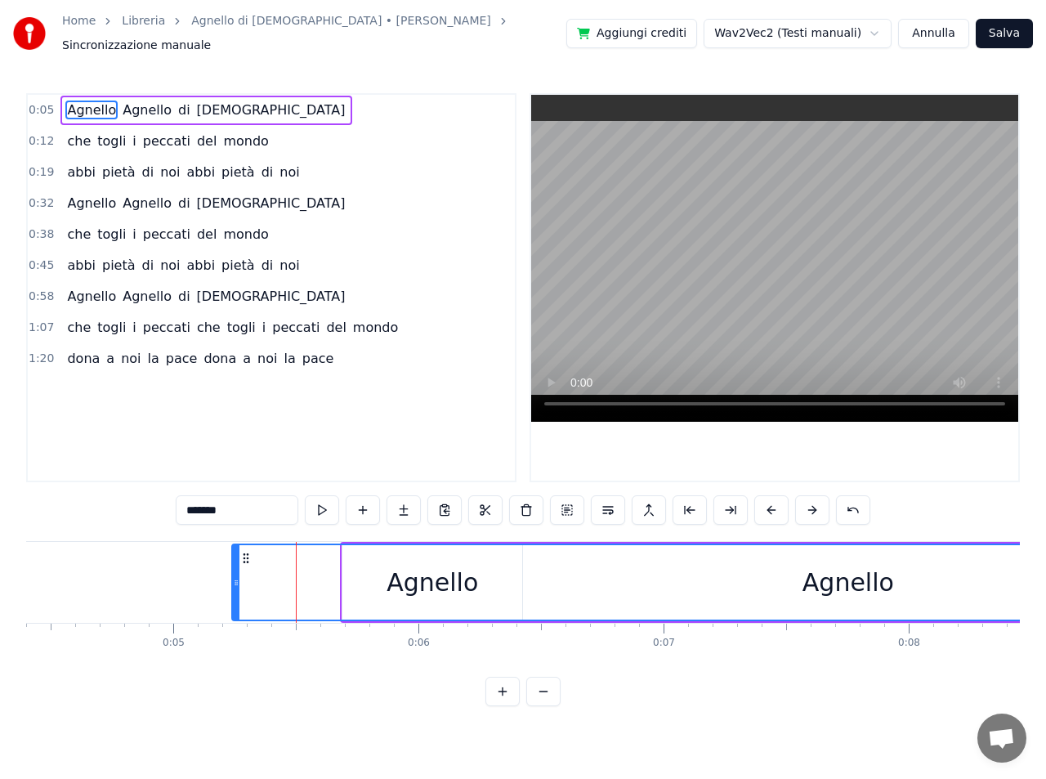
click at [853, 501] on button at bounding box center [853, 509] width 34 height 29
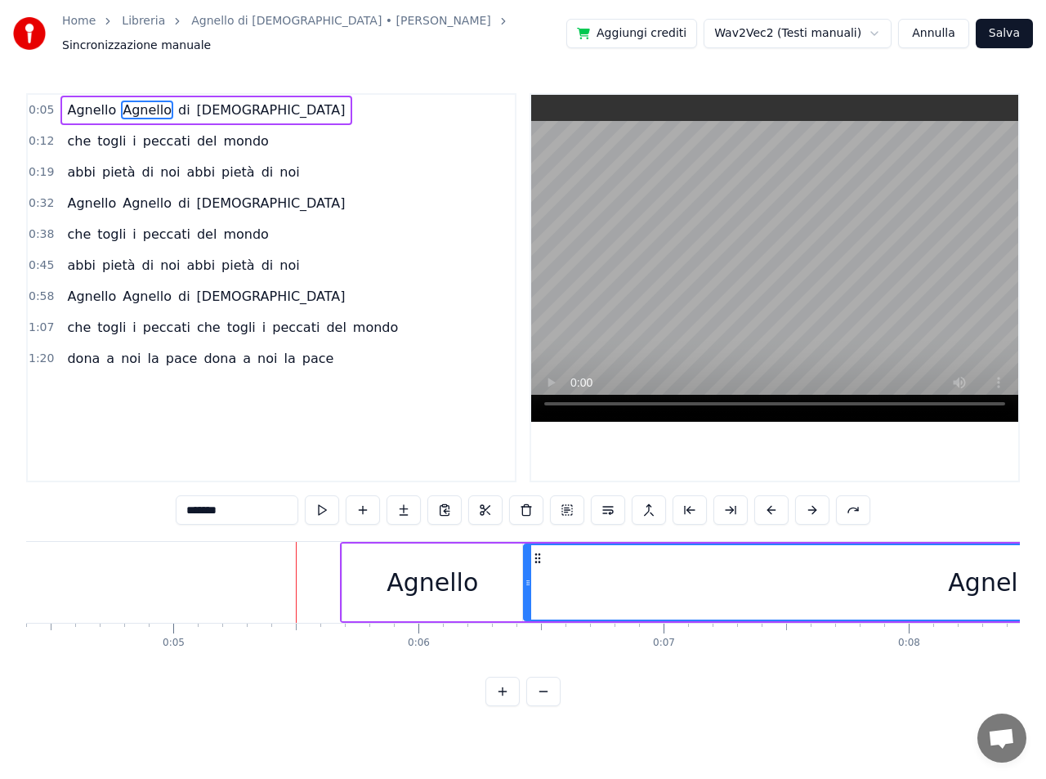
click at [853, 501] on button at bounding box center [853, 509] width 34 height 29
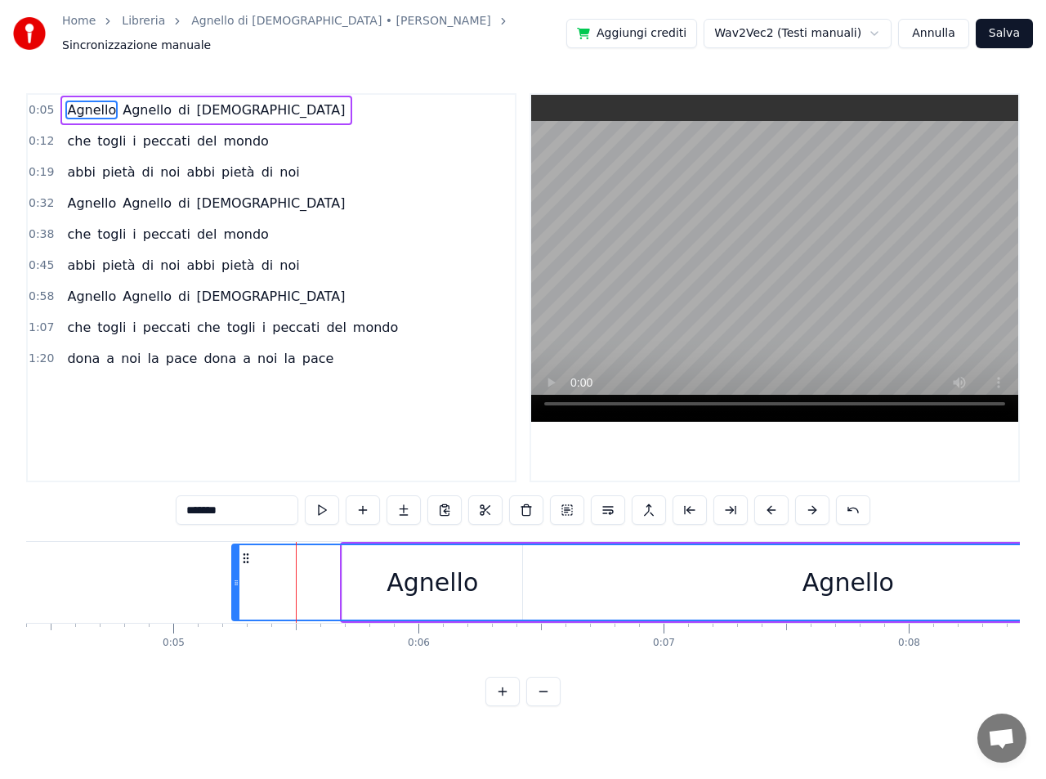
click at [853, 501] on button at bounding box center [853, 509] width 34 height 29
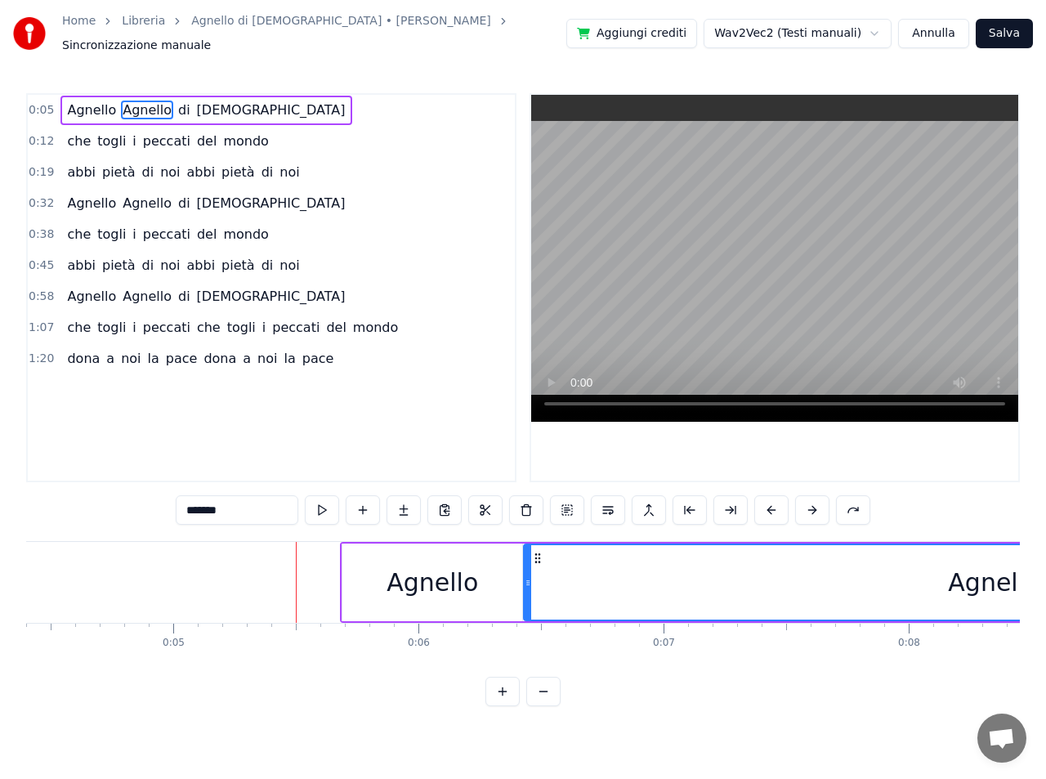
click at [853, 501] on button at bounding box center [853, 509] width 34 height 29
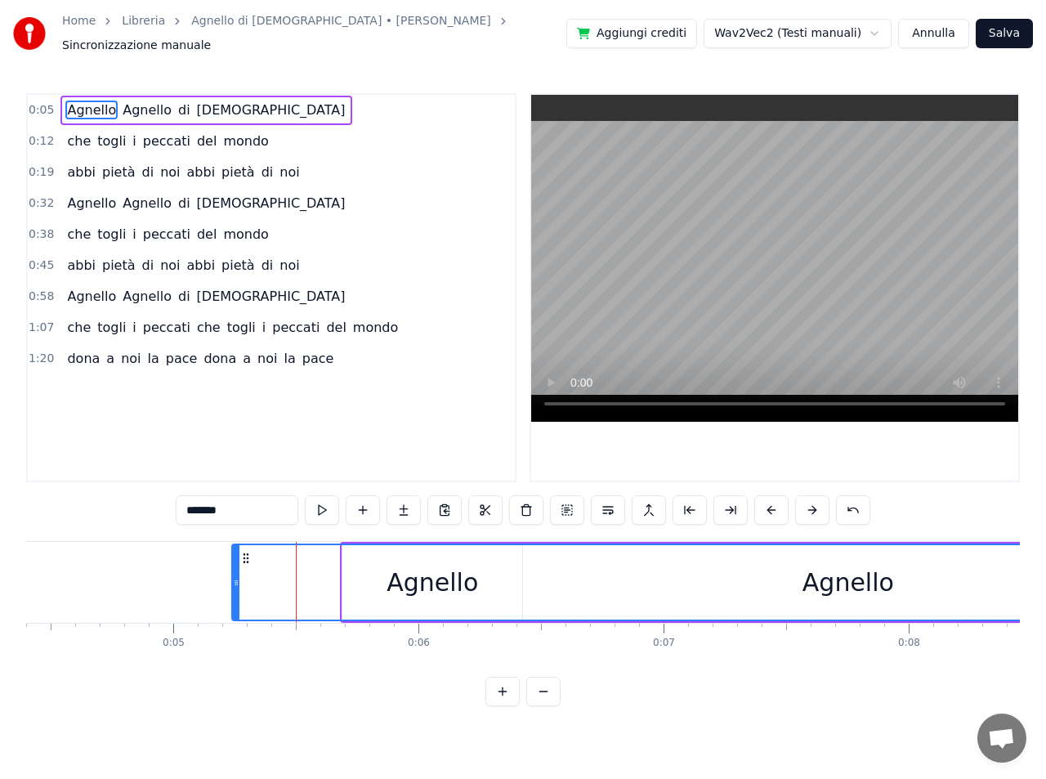
click at [853, 501] on button at bounding box center [853, 509] width 34 height 29
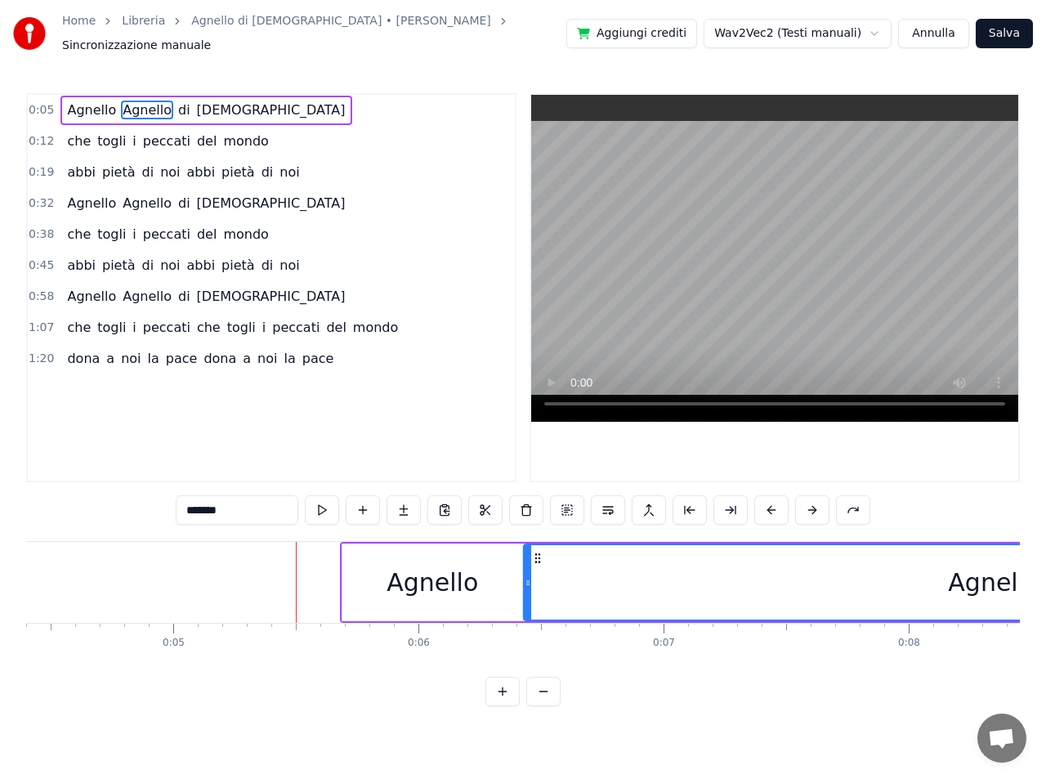
click at [853, 501] on button at bounding box center [853, 509] width 34 height 29
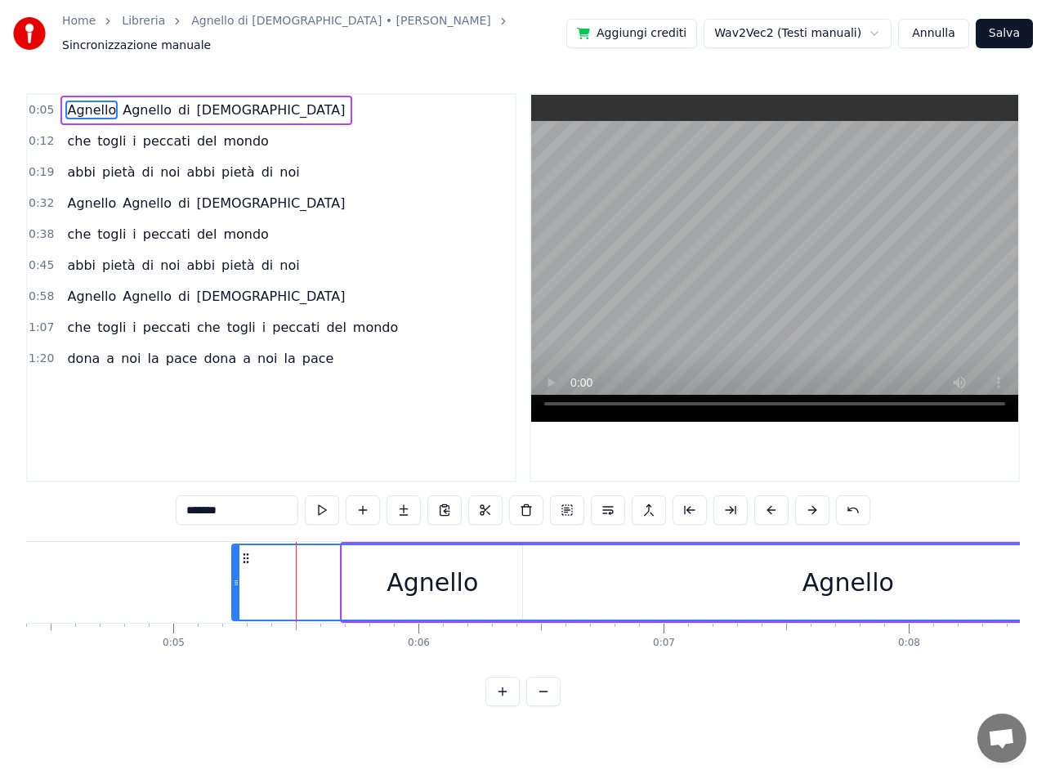
click at [853, 501] on button at bounding box center [853, 509] width 34 height 29
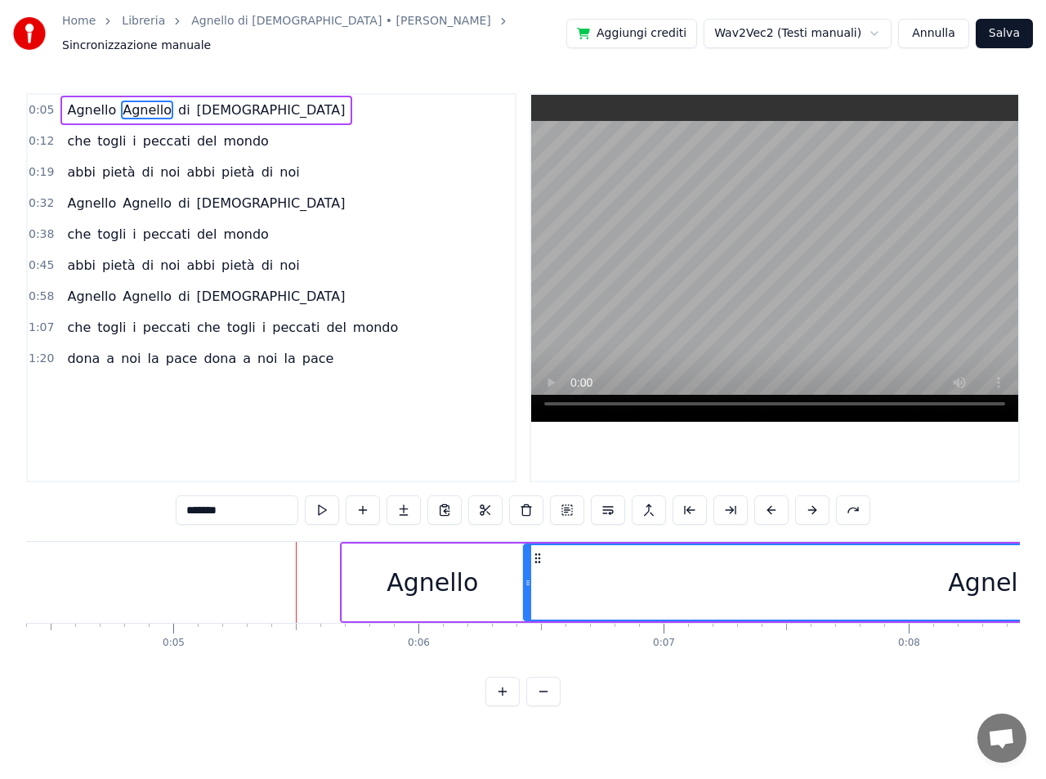
click at [91, 101] on span "Agnello" at bounding box center [91, 110] width 52 height 19
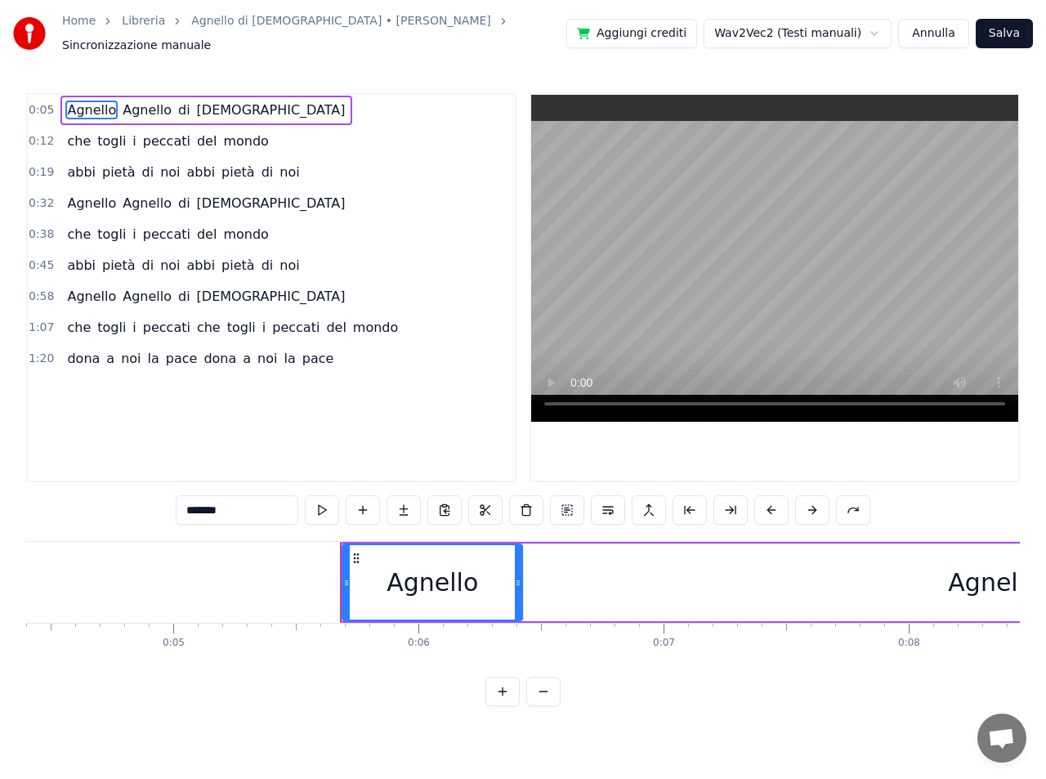
click at [815, 503] on button at bounding box center [812, 509] width 34 height 29
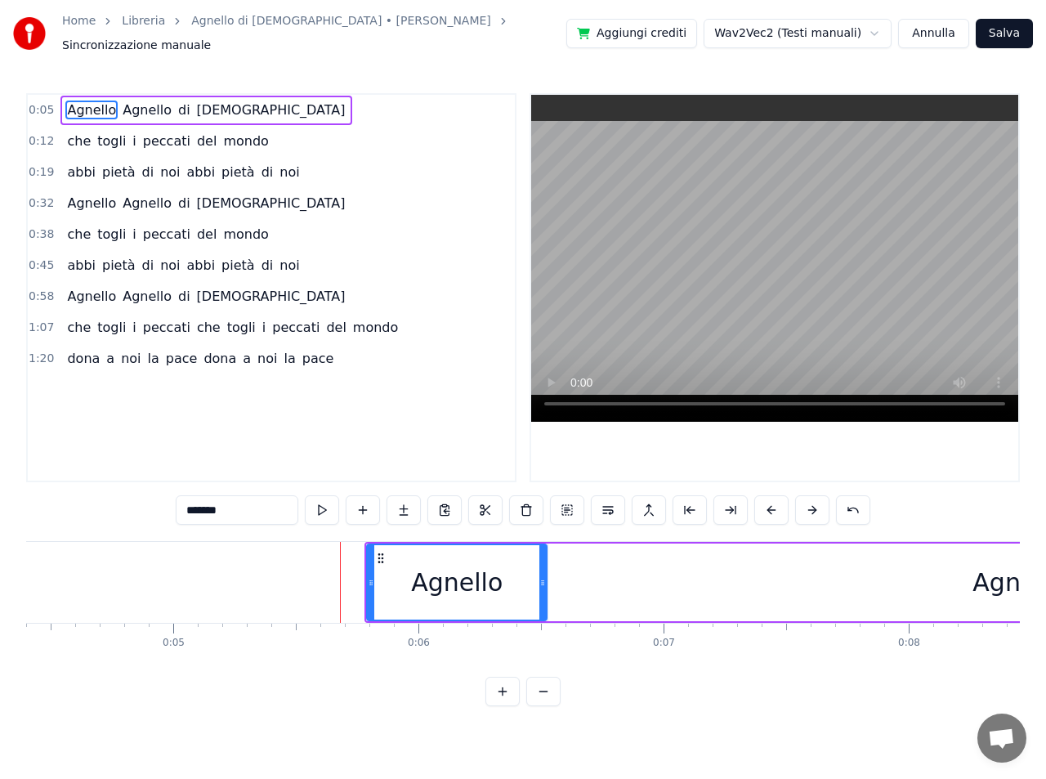
click at [815, 503] on button at bounding box center [812, 509] width 34 height 29
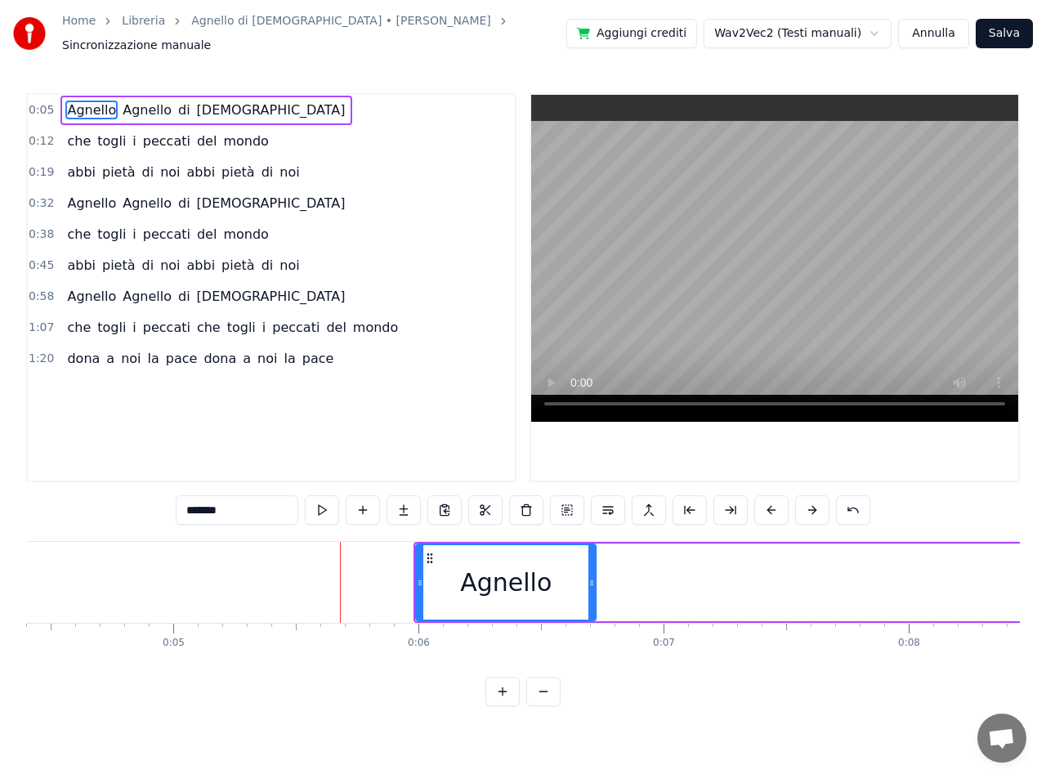
click at [815, 503] on button at bounding box center [812, 509] width 34 height 29
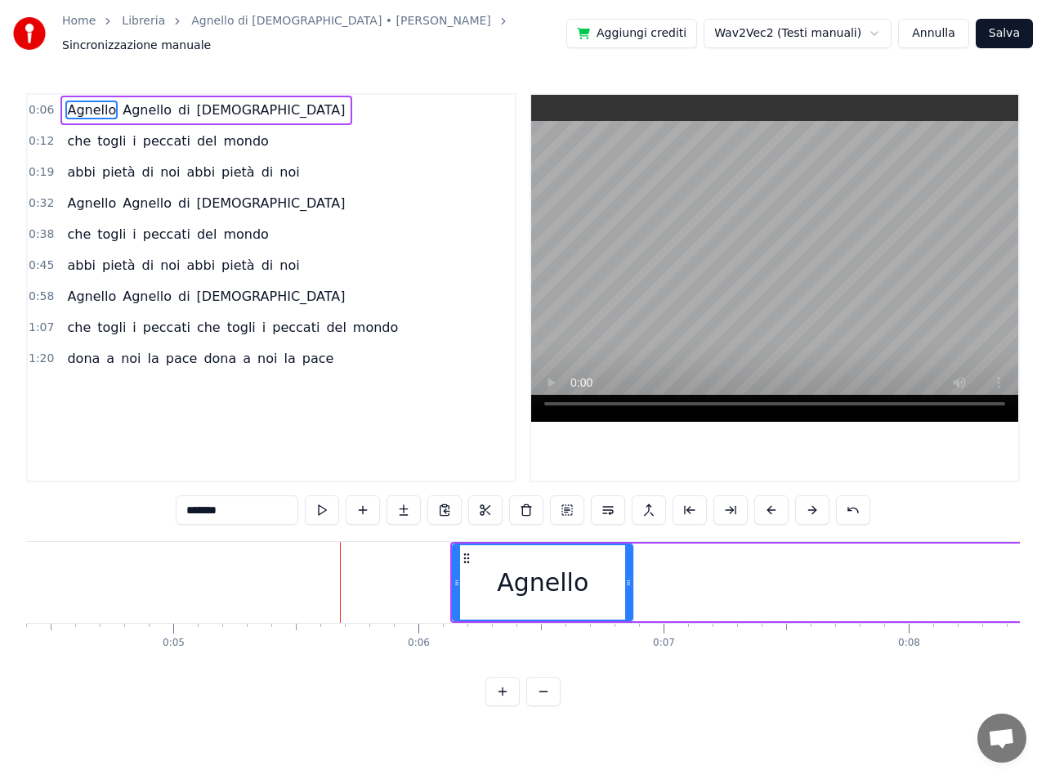
click at [815, 503] on button at bounding box center [812, 509] width 34 height 29
click at [815, 504] on button at bounding box center [812, 509] width 34 height 29
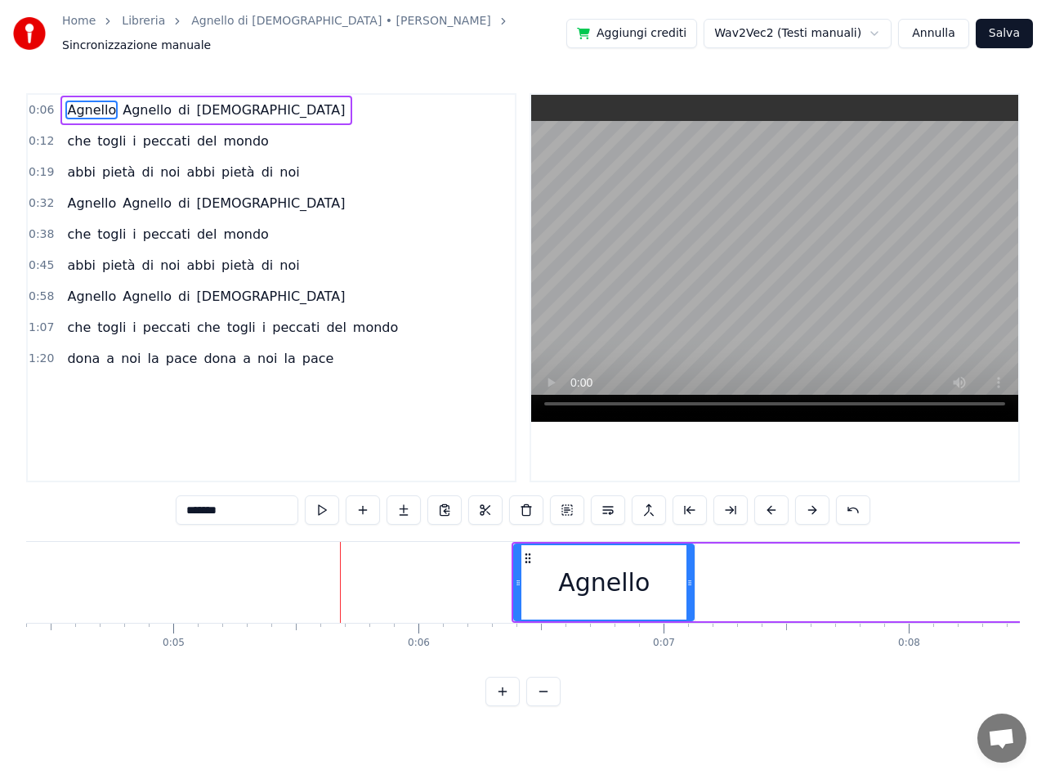
click at [815, 504] on button at bounding box center [812, 509] width 34 height 29
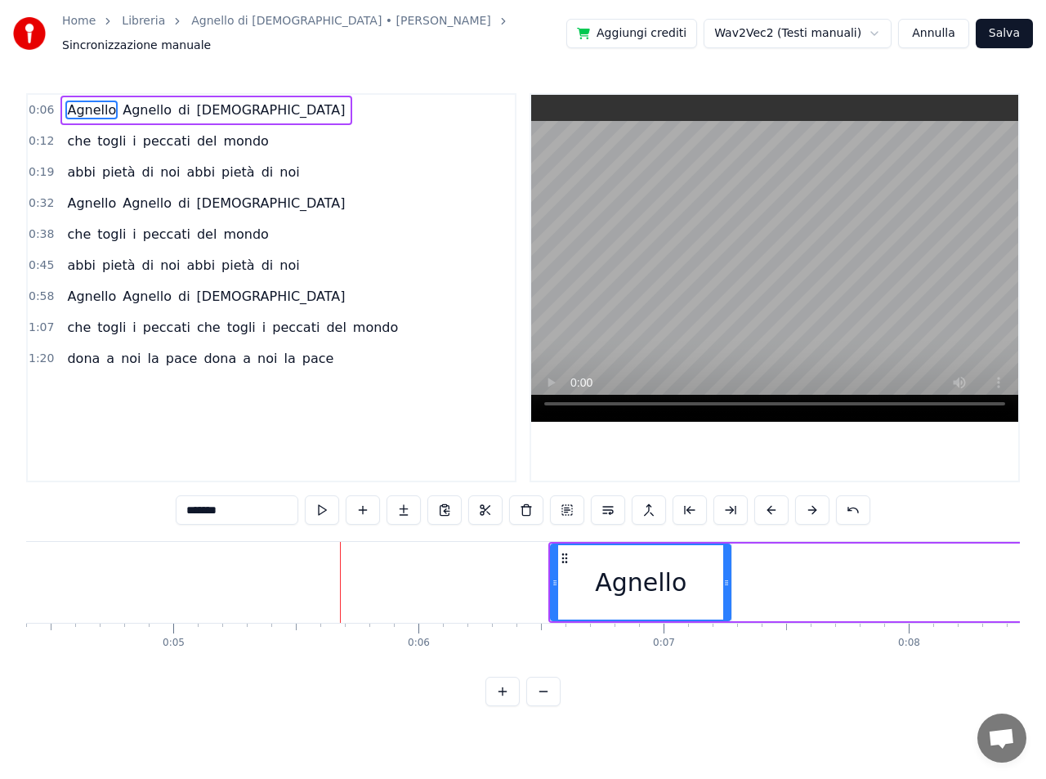
click at [815, 504] on button at bounding box center [812, 509] width 34 height 29
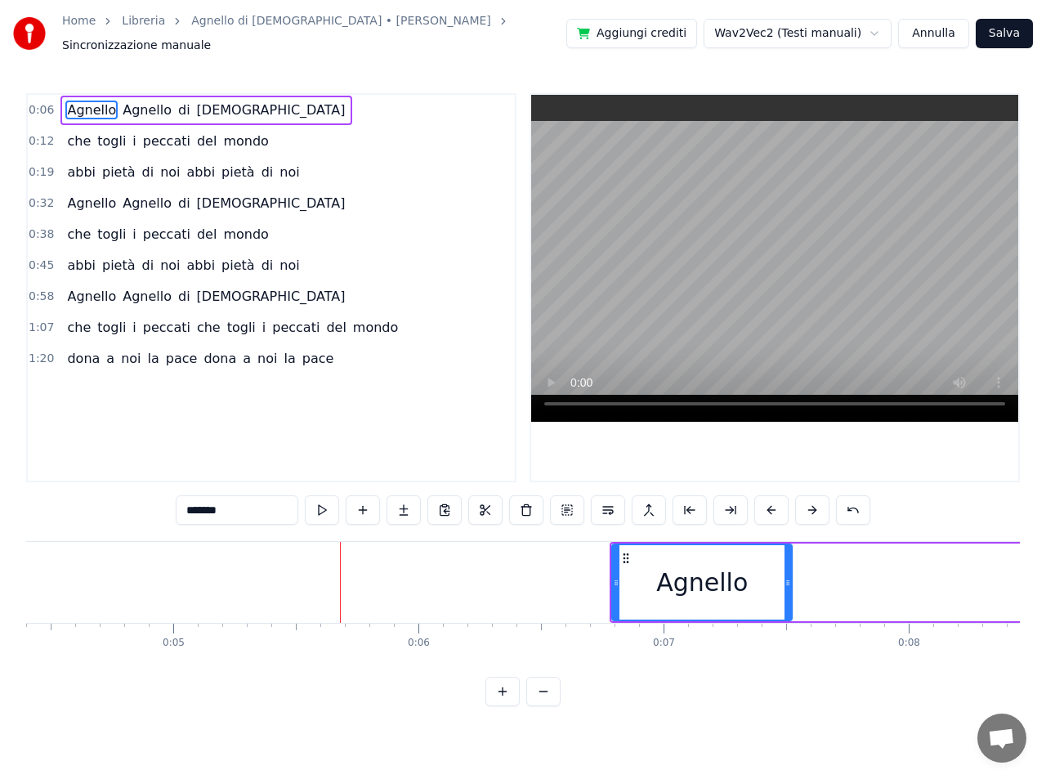
click at [815, 504] on button at bounding box center [812, 509] width 34 height 29
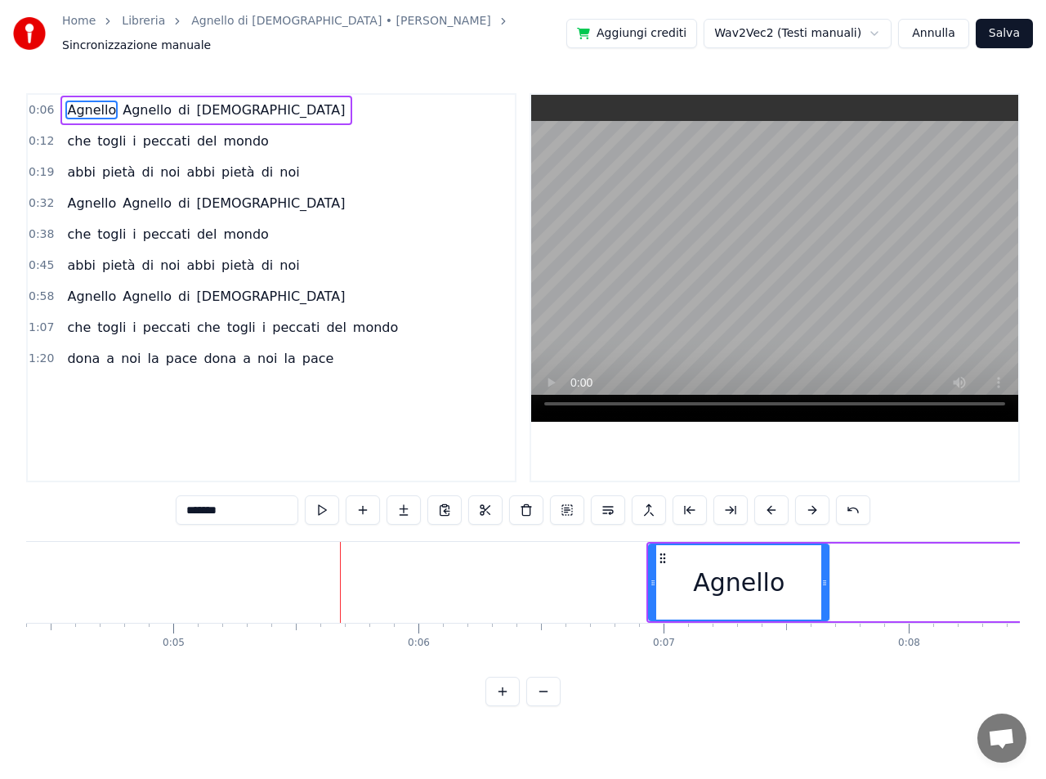
click at [815, 504] on button at bounding box center [812, 509] width 34 height 29
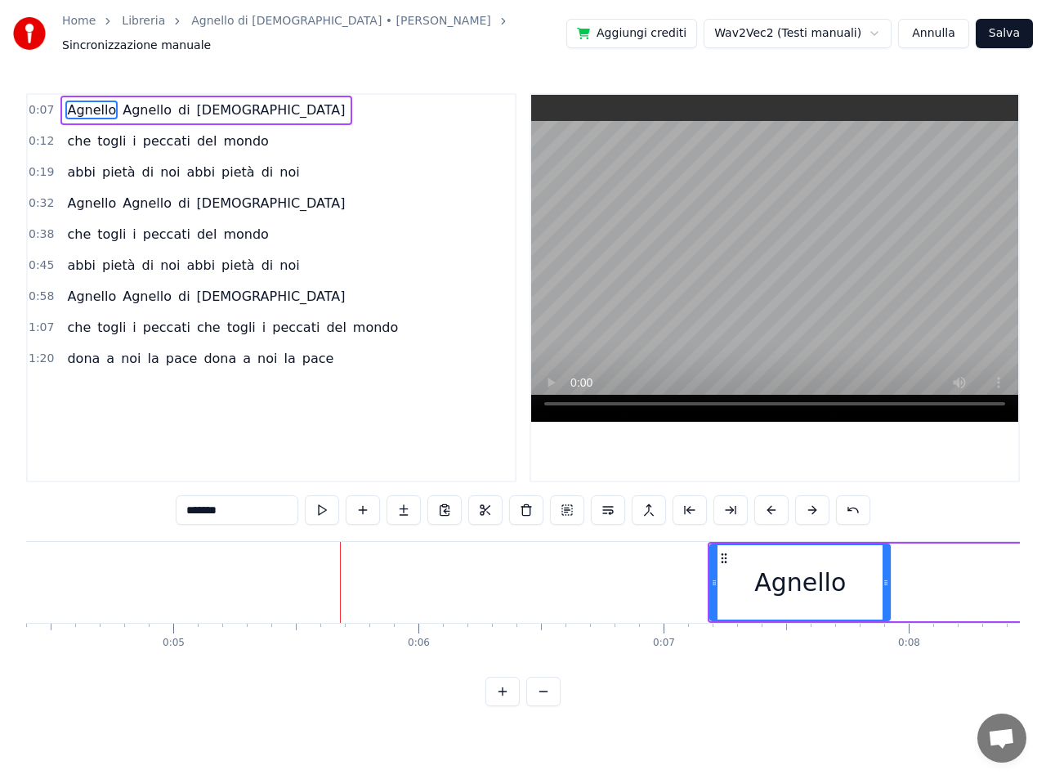
click at [815, 504] on button at bounding box center [812, 509] width 34 height 29
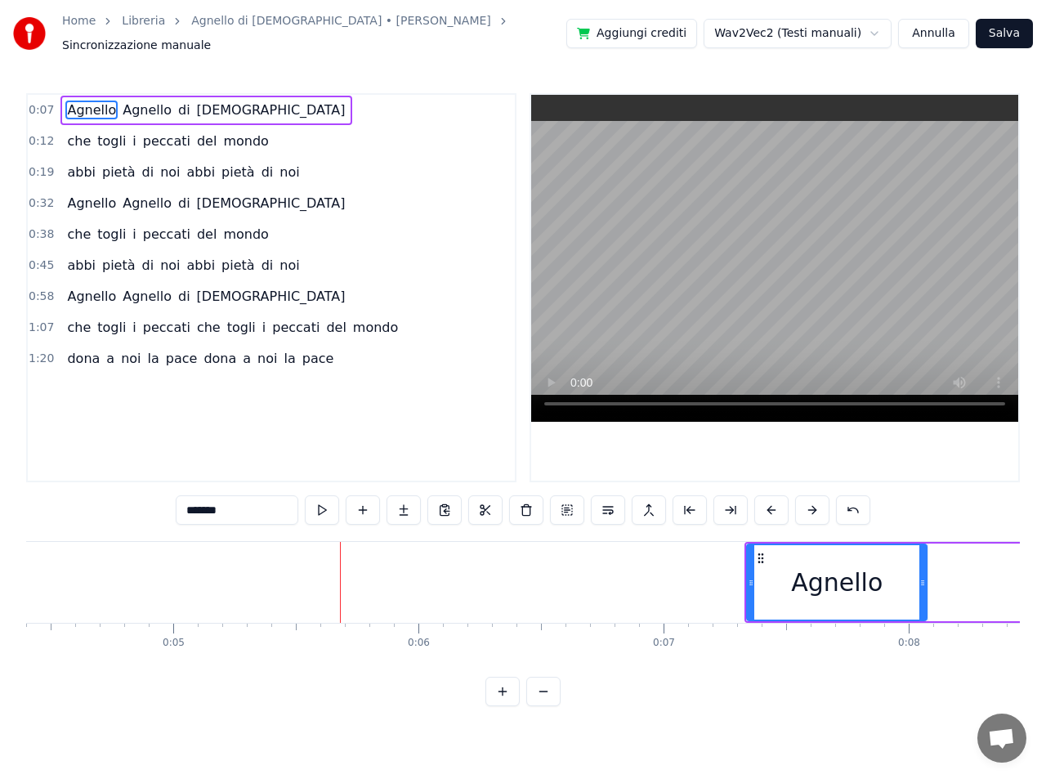
click at [815, 504] on button at bounding box center [812, 509] width 34 height 29
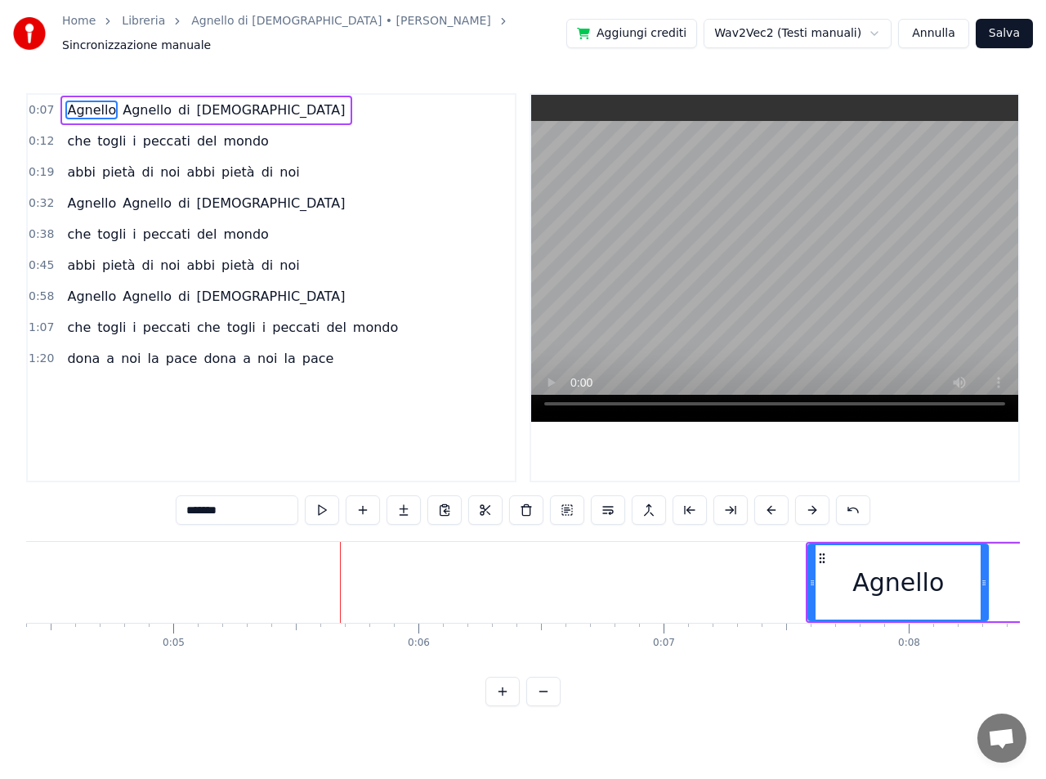
click at [815, 504] on button at bounding box center [812, 509] width 34 height 29
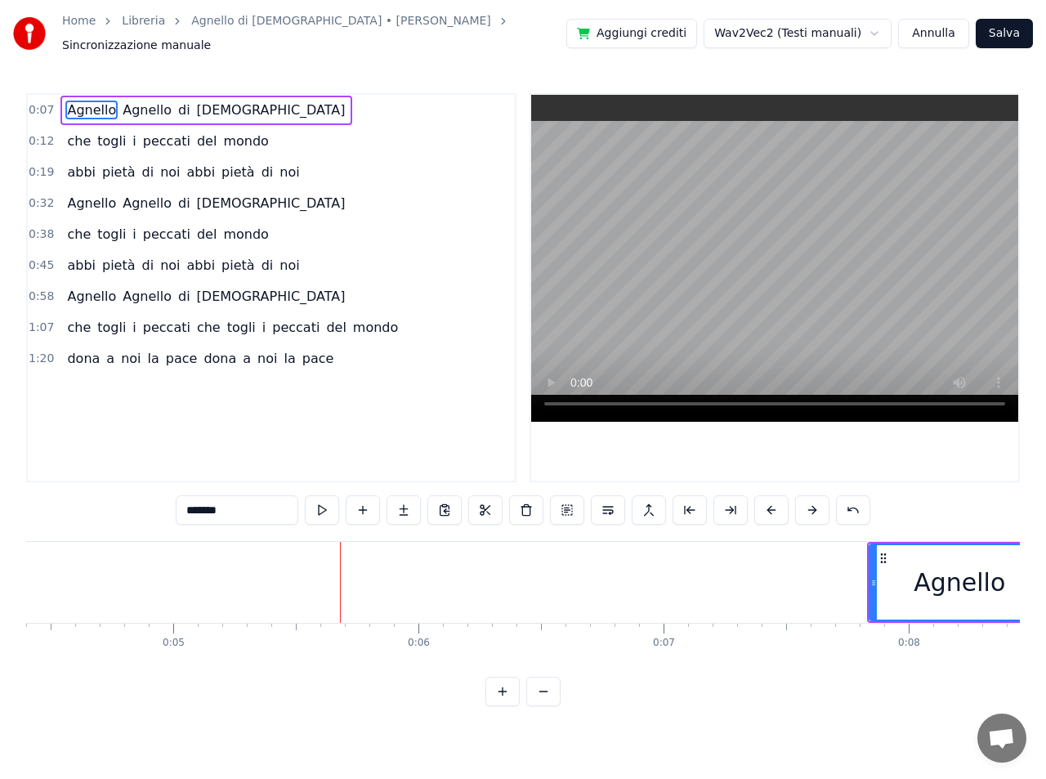
click at [815, 504] on button at bounding box center [812, 509] width 34 height 29
click at [813, 504] on button at bounding box center [812, 509] width 34 height 29
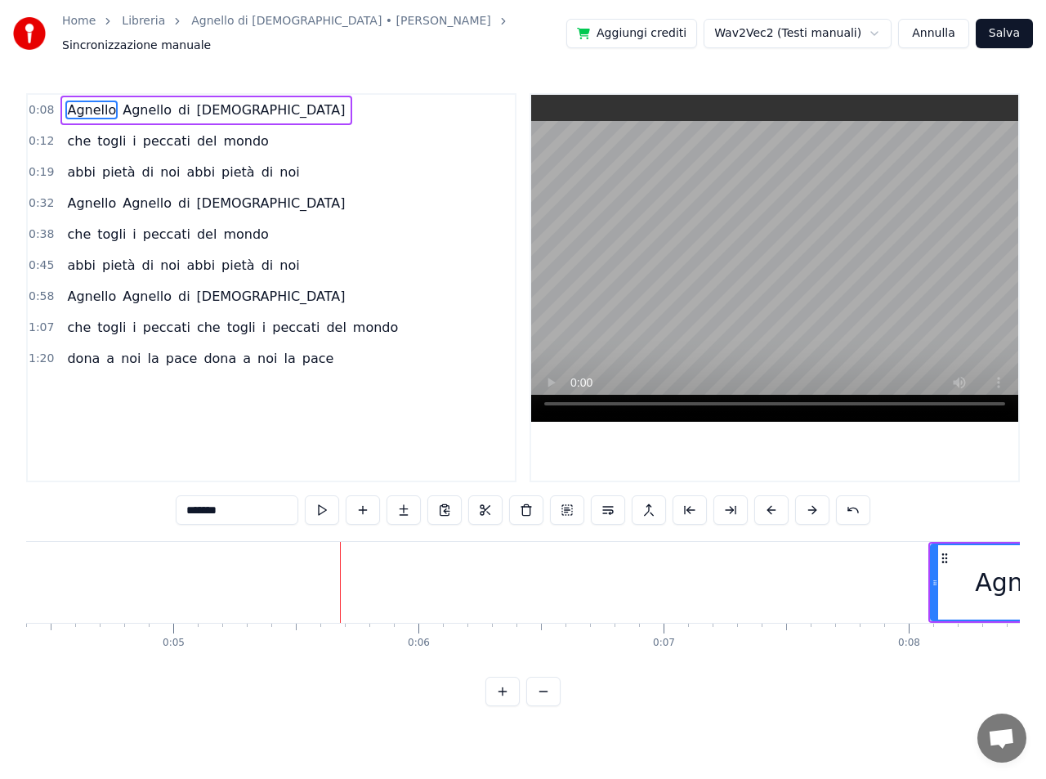
click at [813, 504] on button at bounding box center [812, 509] width 34 height 29
click at [812, 504] on button at bounding box center [812, 509] width 34 height 29
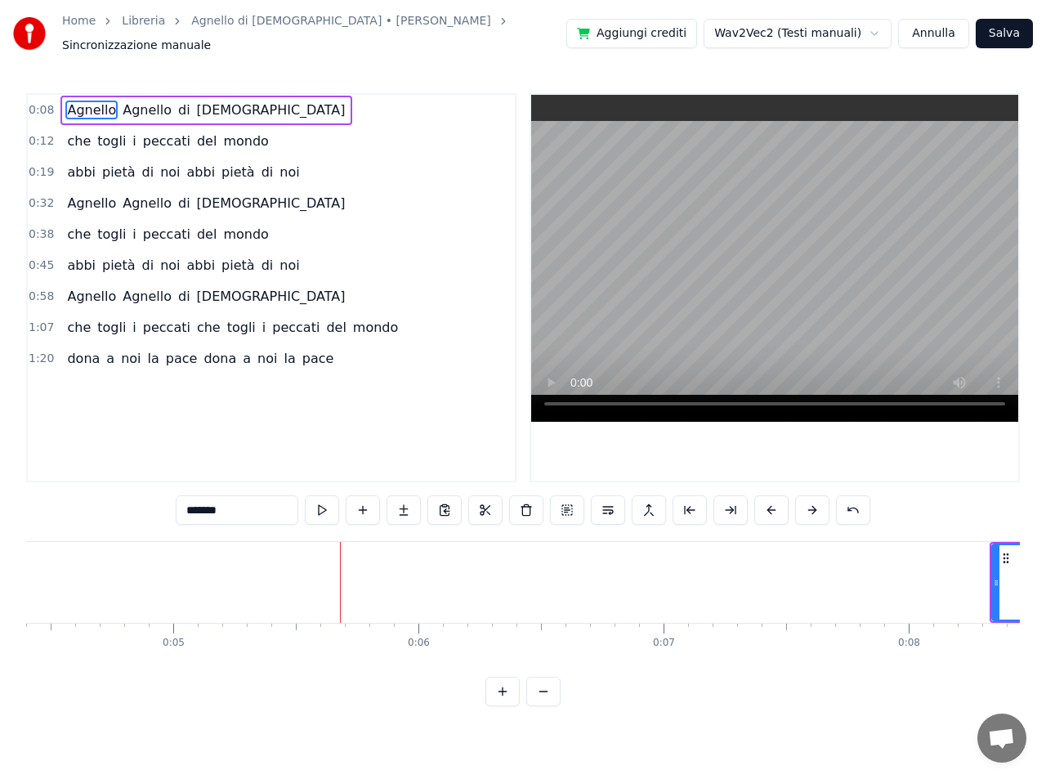
click at [812, 504] on button at bounding box center [812, 509] width 34 height 29
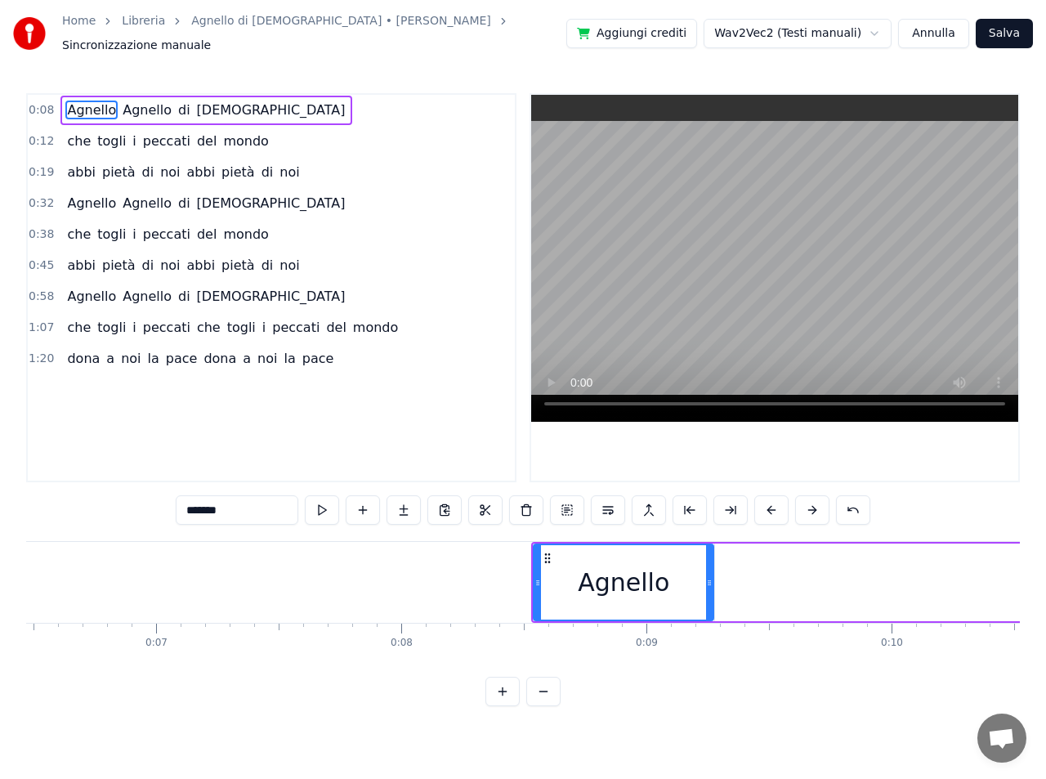
scroll to position [0, 1601]
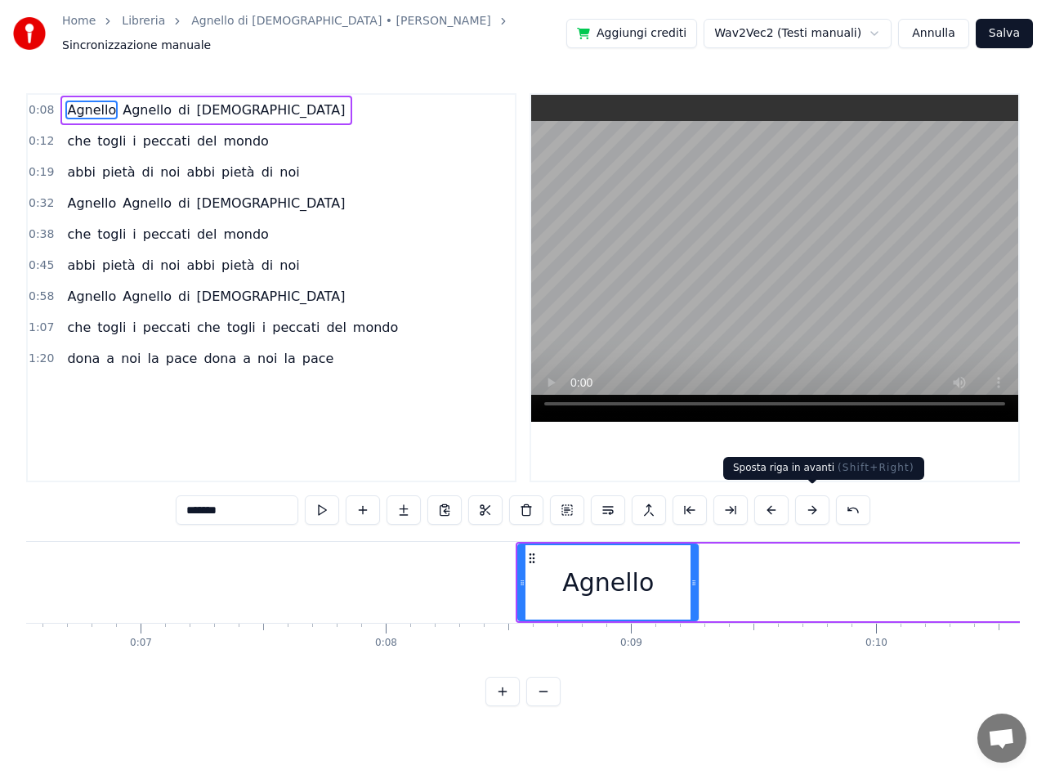
click at [811, 507] on button at bounding box center [812, 509] width 34 height 29
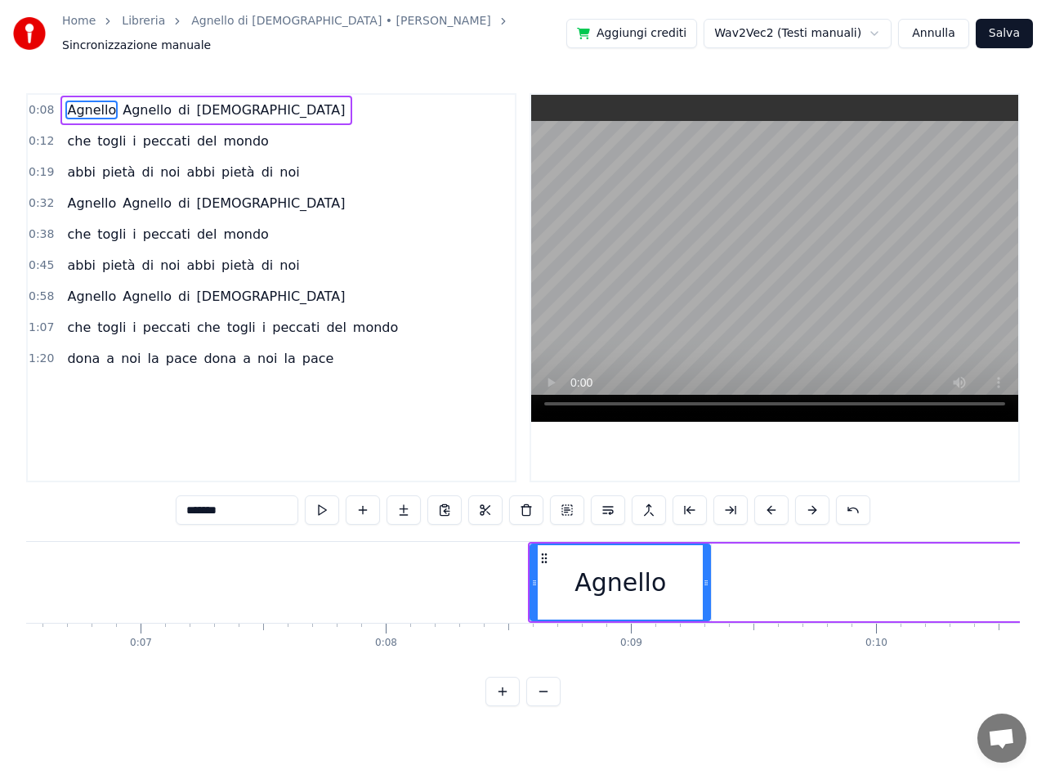
click at [811, 507] on button at bounding box center [812, 509] width 34 height 29
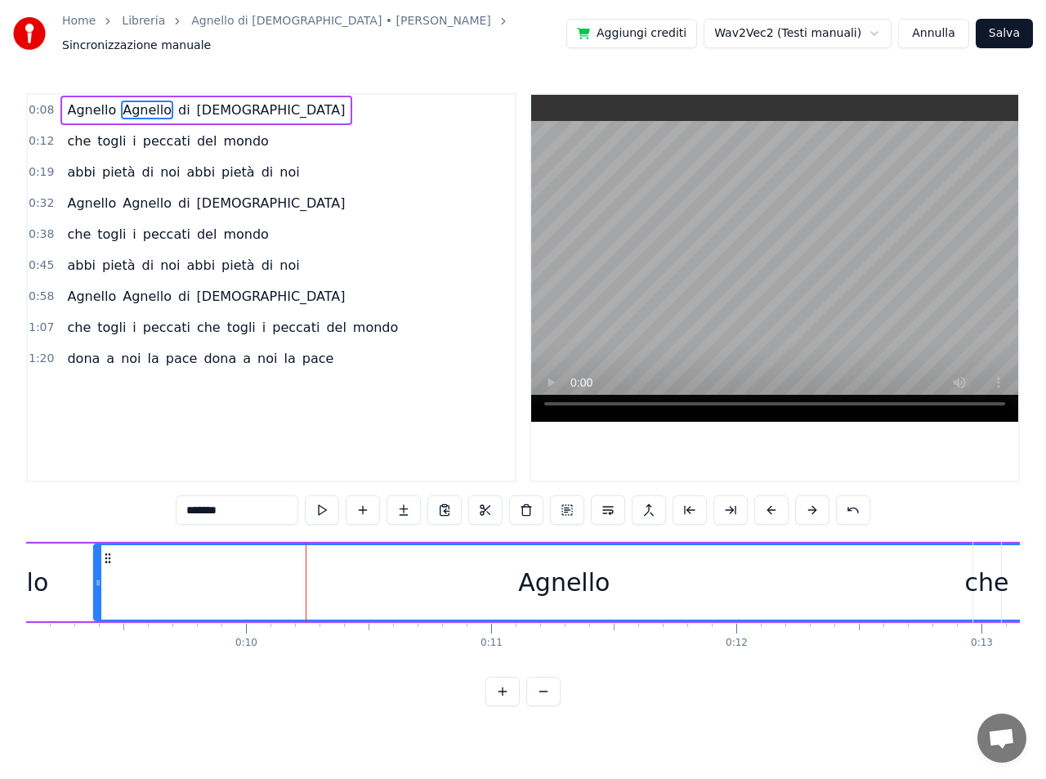
scroll to position [0, 1993]
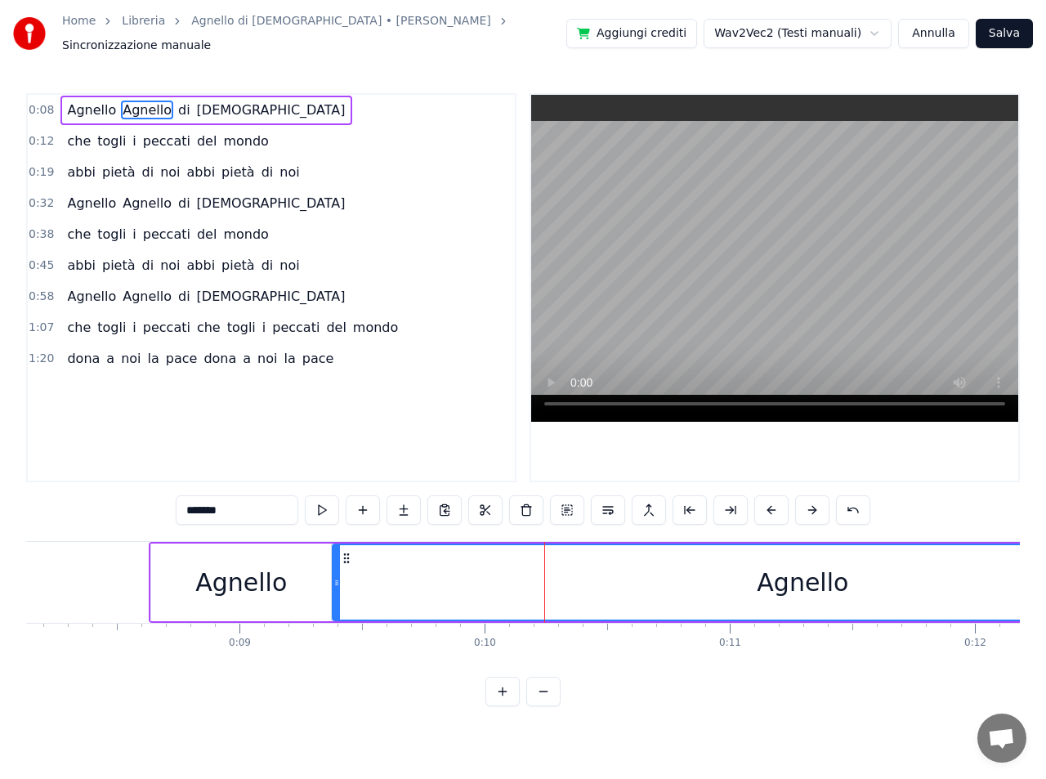
click at [779, 577] on div "Agnello" at bounding box center [803, 582] width 92 height 37
click at [800, 576] on div "Agnello" at bounding box center [803, 582] width 92 height 37
click at [800, 578] on div "Agnello" at bounding box center [803, 582] width 92 height 37
click at [799, 578] on div at bounding box center [798, 582] width 1 height 81
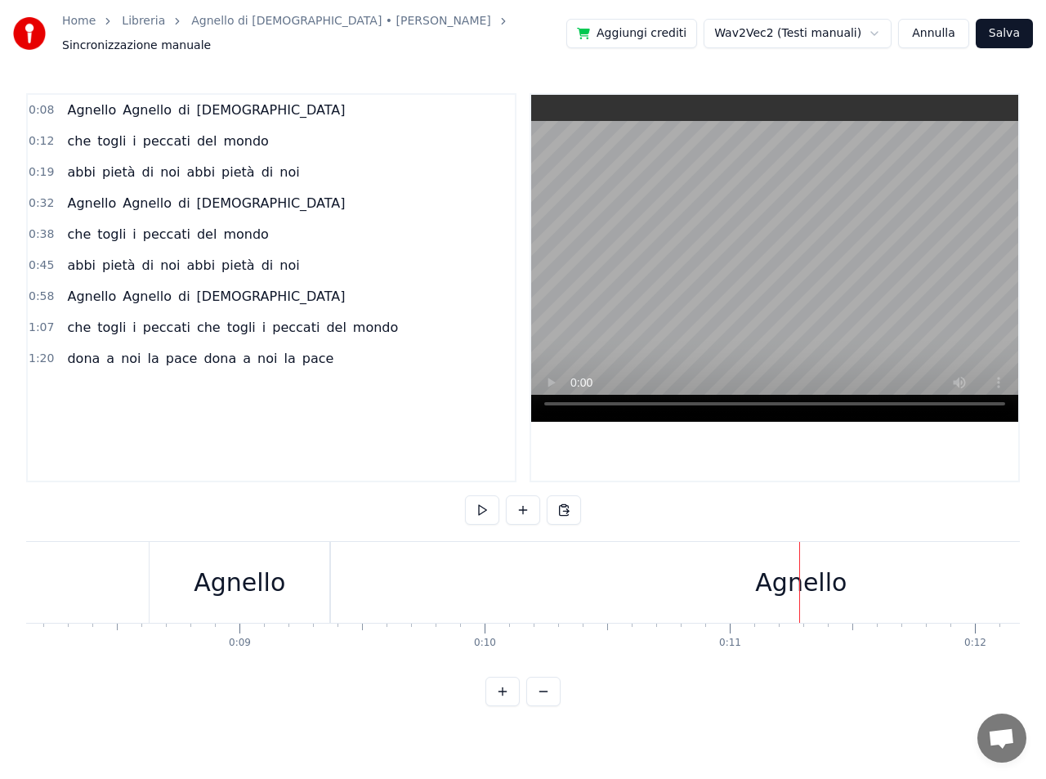
click at [799, 578] on div at bounding box center [799, 582] width 1 height 81
drag, startPoint x: 799, startPoint y: 578, endPoint x: 492, endPoint y: 553, distance: 308.2
click at [802, 576] on div "Agnello" at bounding box center [801, 582] width 92 height 37
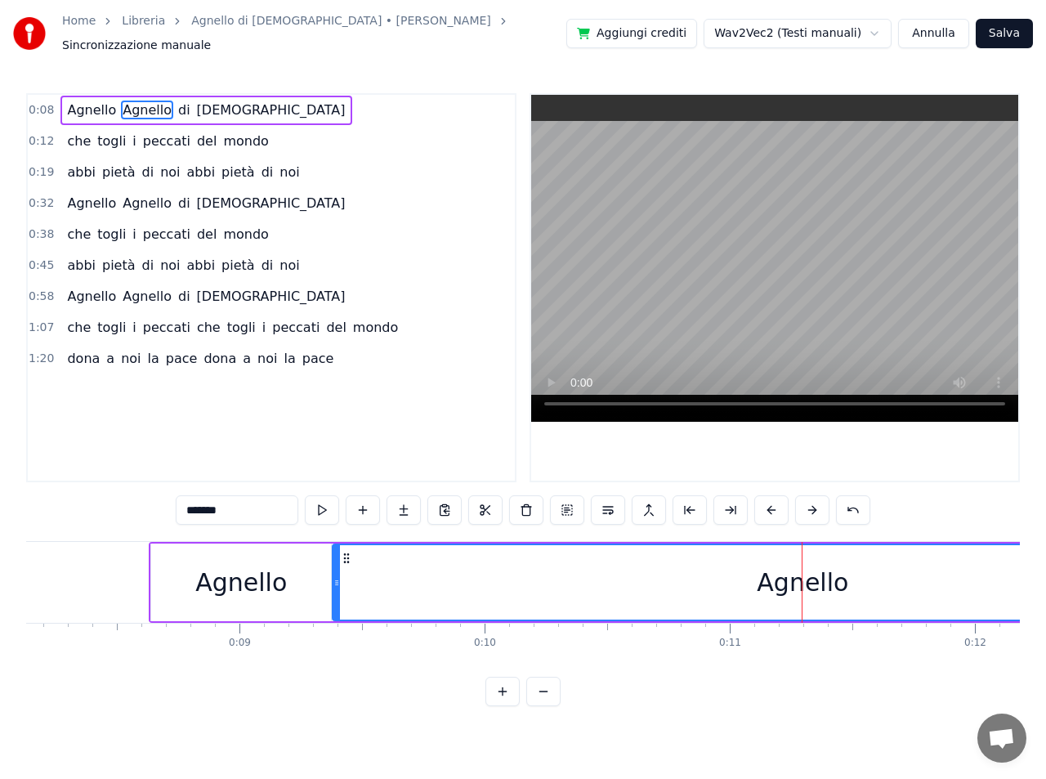
click at [795, 576] on div "Agnello" at bounding box center [803, 582] width 92 height 37
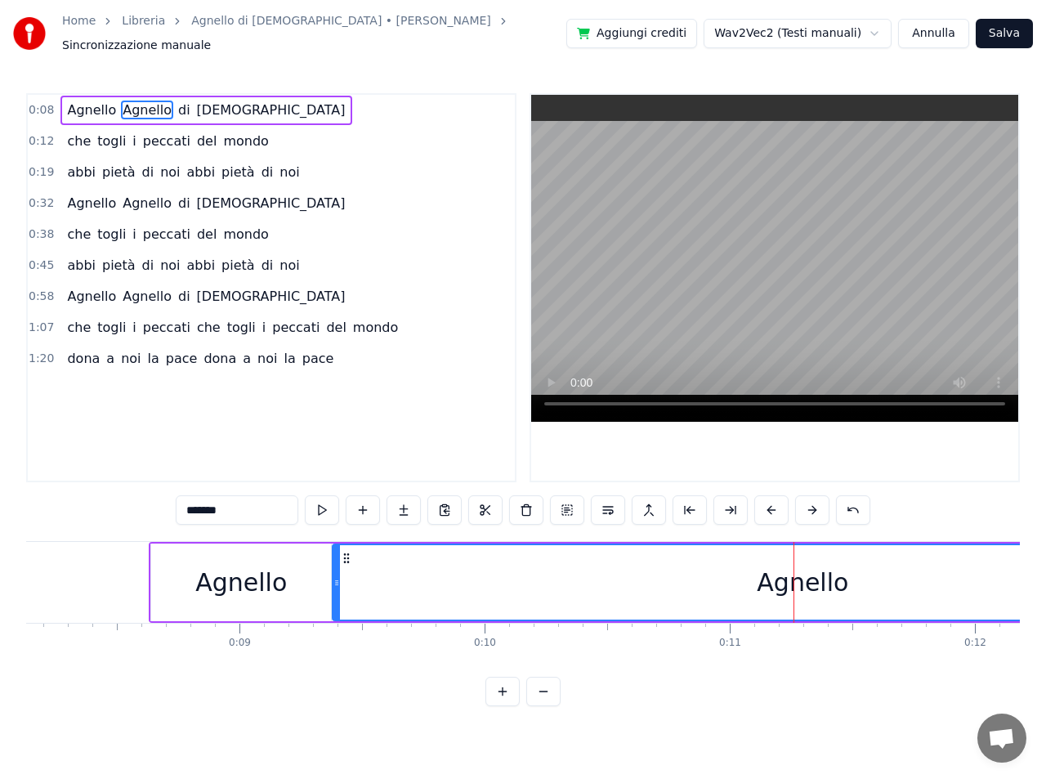
click at [795, 576] on div "Agnello" at bounding box center [803, 582] width 92 height 37
click at [769, 502] on button at bounding box center [771, 509] width 34 height 29
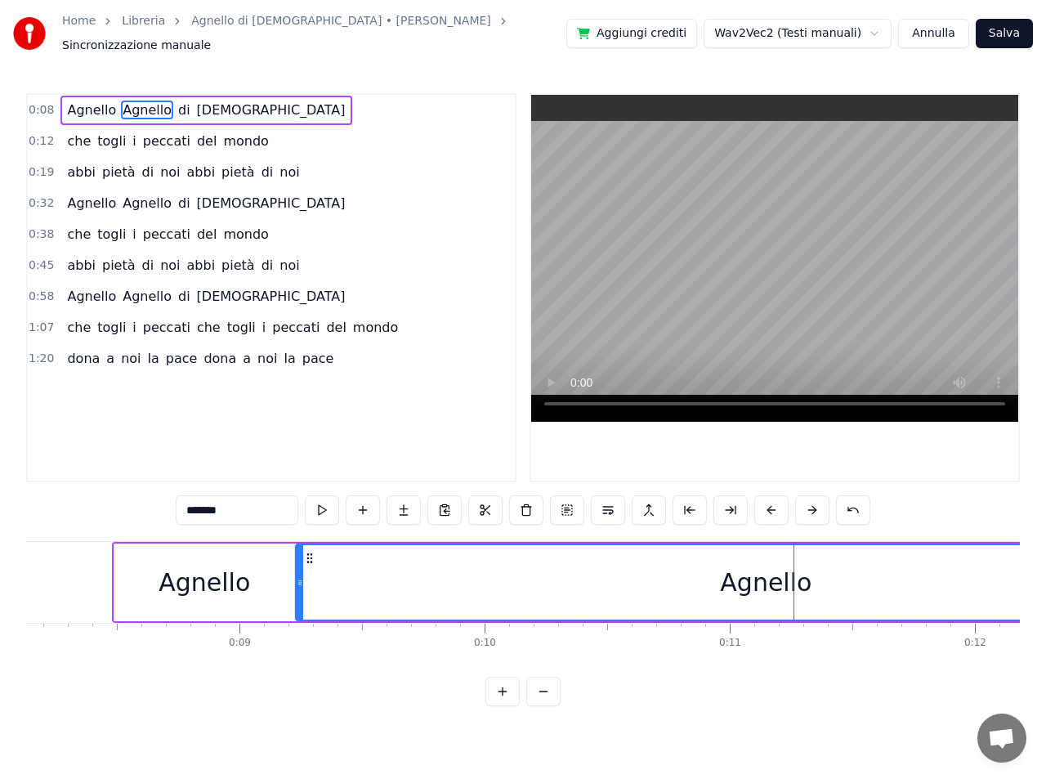
click at [769, 502] on button at bounding box center [771, 509] width 34 height 29
click at [567, 503] on button at bounding box center [567, 509] width 34 height 29
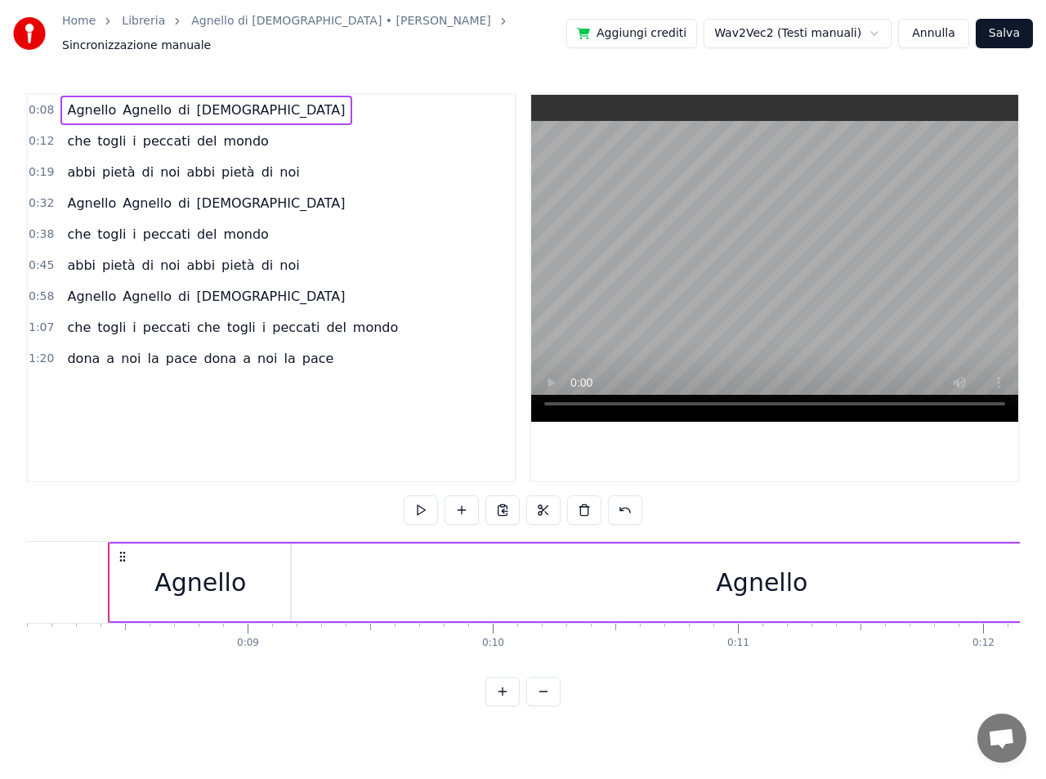
click at [747, 582] on div "Agnello" at bounding box center [762, 582] width 92 height 37
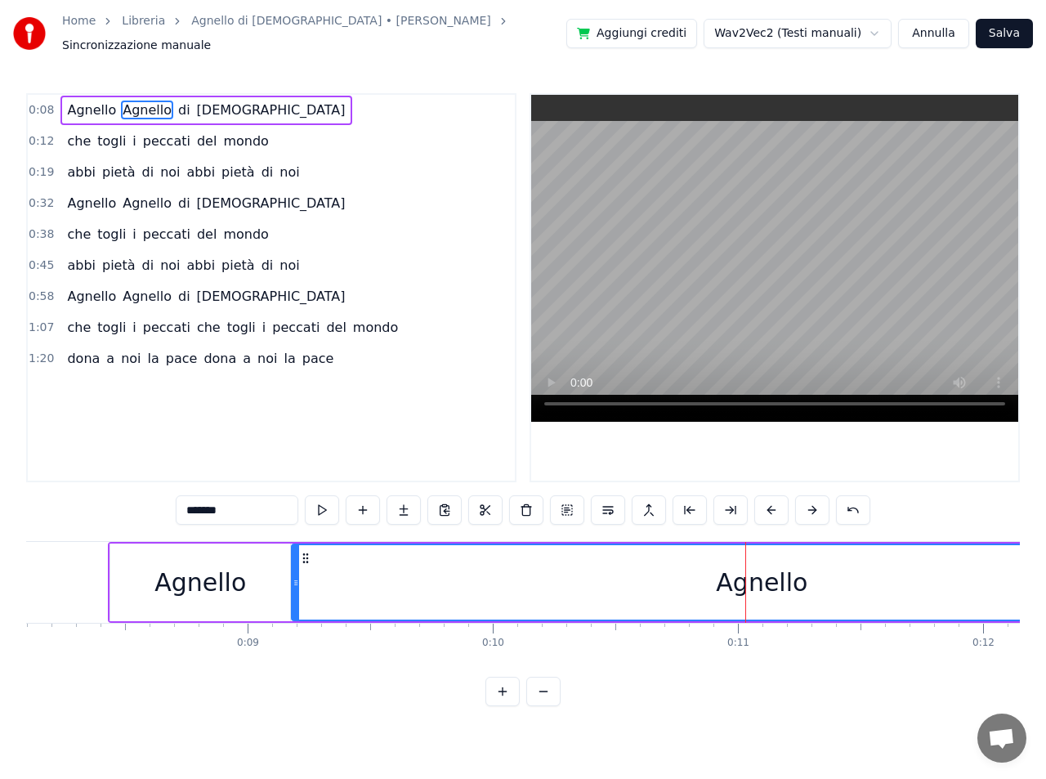
click at [771, 498] on button at bounding box center [771, 509] width 34 height 29
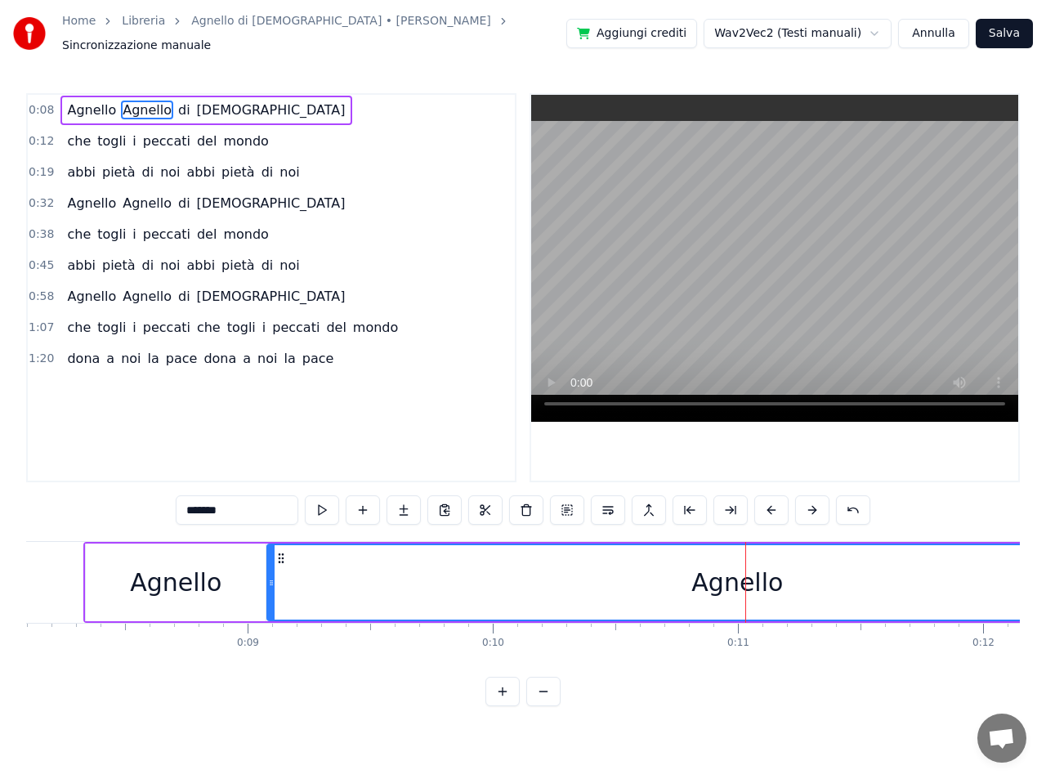
click at [771, 498] on button at bounding box center [771, 509] width 34 height 29
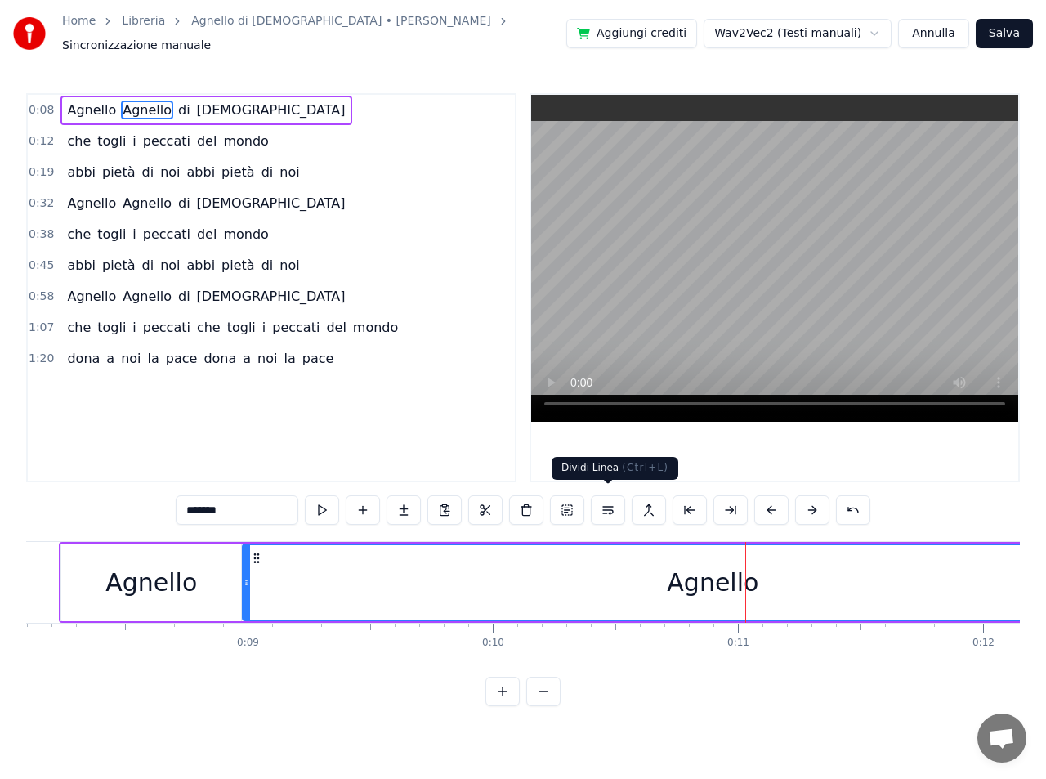
click at [607, 503] on button at bounding box center [608, 509] width 34 height 29
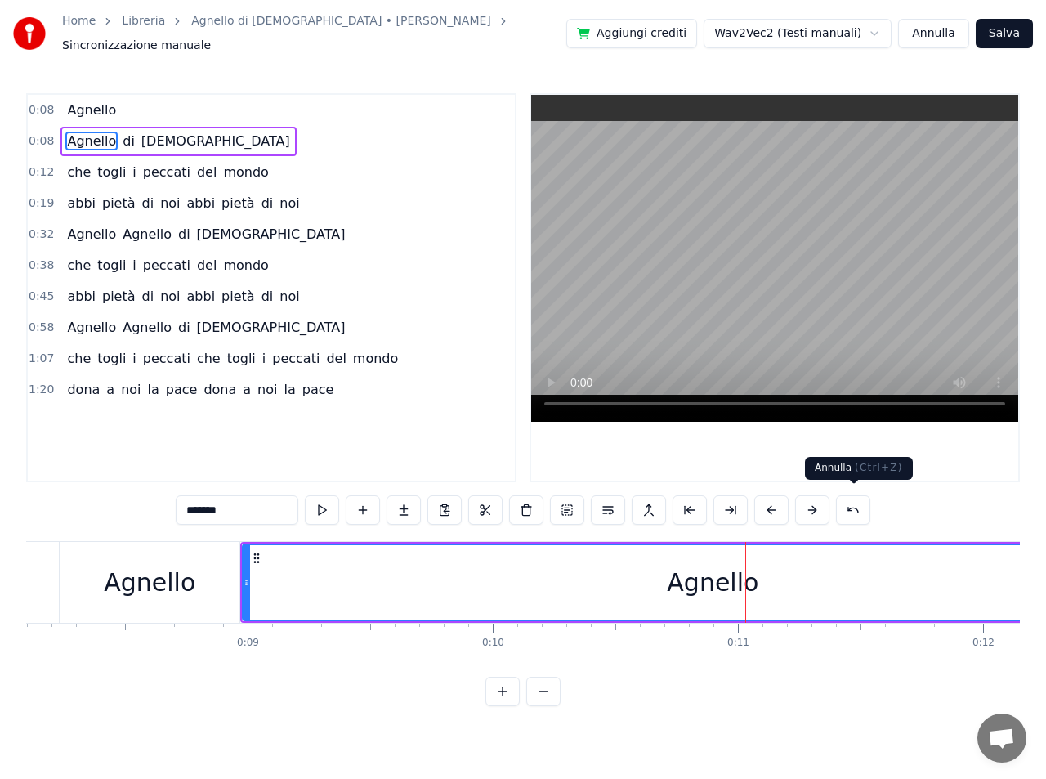
click at [849, 499] on button at bounding box center [853, 509] width 34 height 29
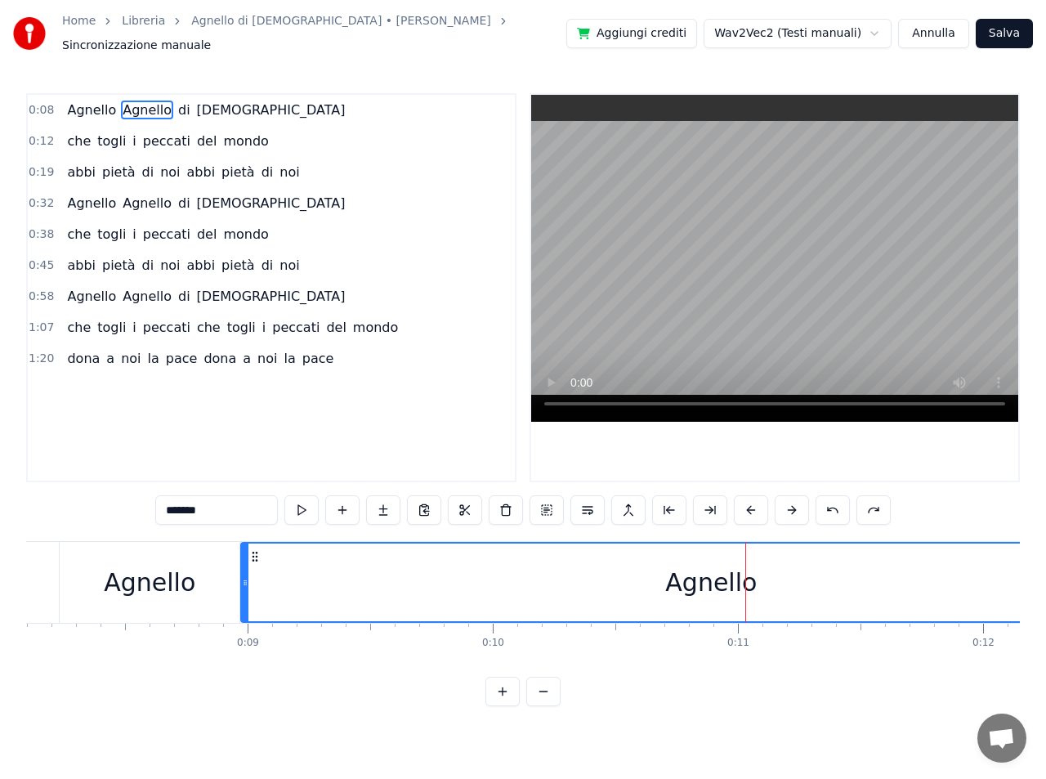
click at [150, 590] on div "Agnello" at bounding box center [150, 582] width 92 height 37
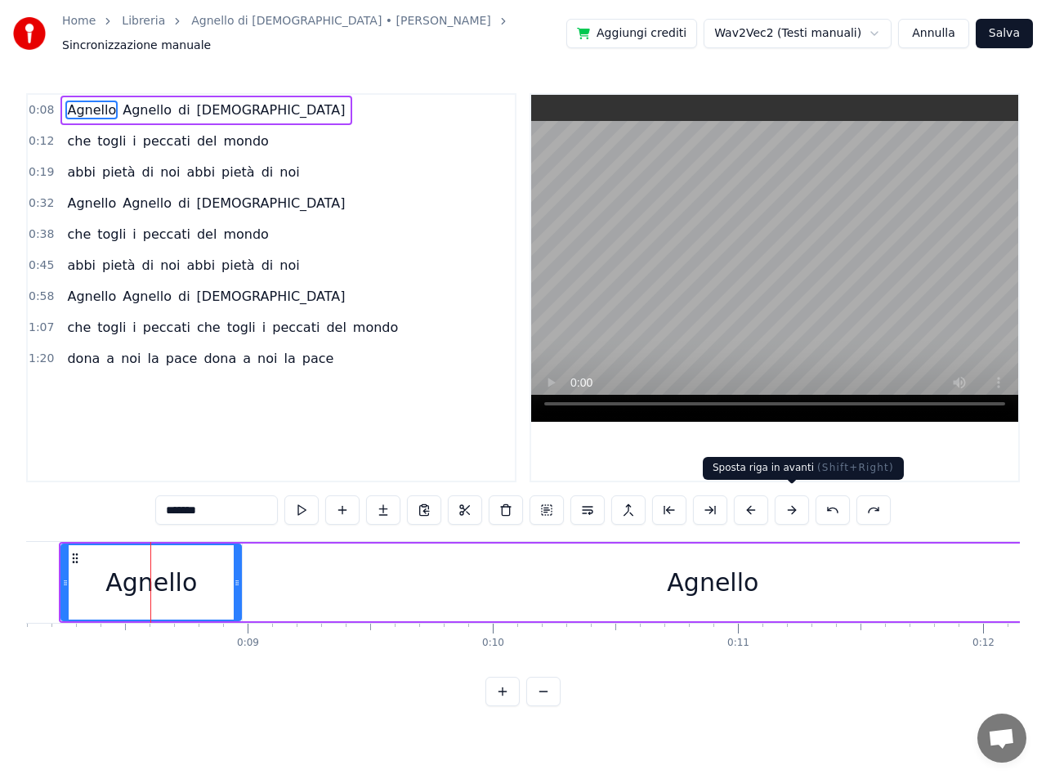
click at [793, 503] on button at bounding box center [792, 509] width 34 height 29
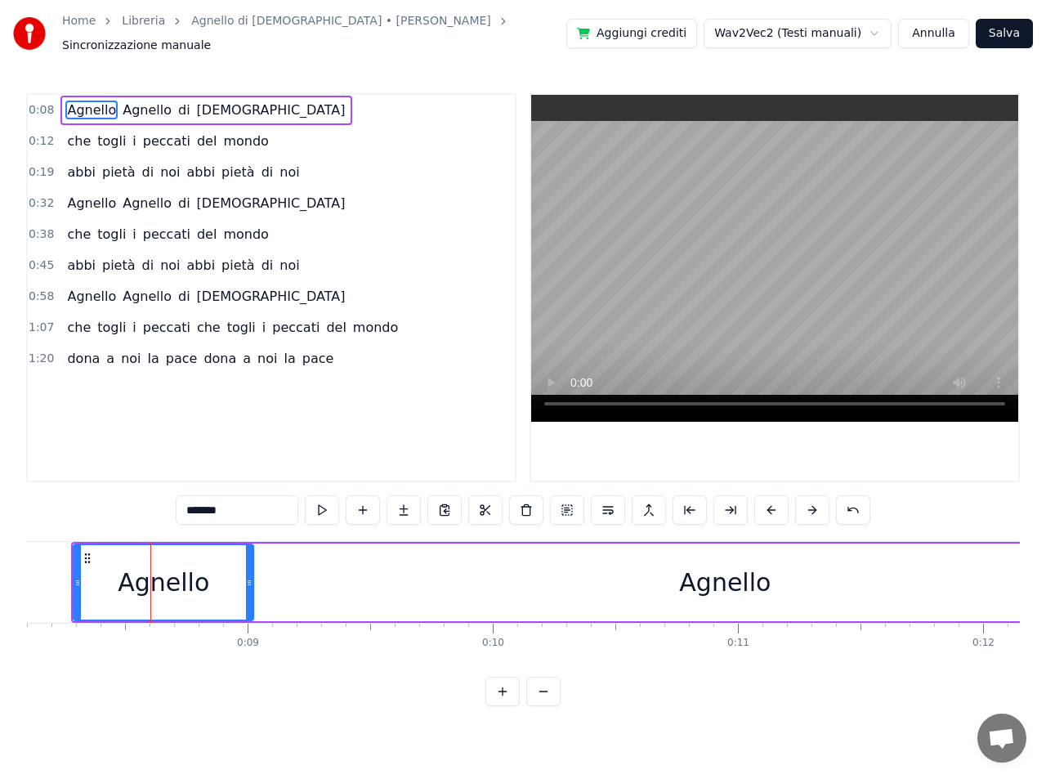
click at [793, 503] on div "*******" at bounding box center [523, 509] width 695 height 29
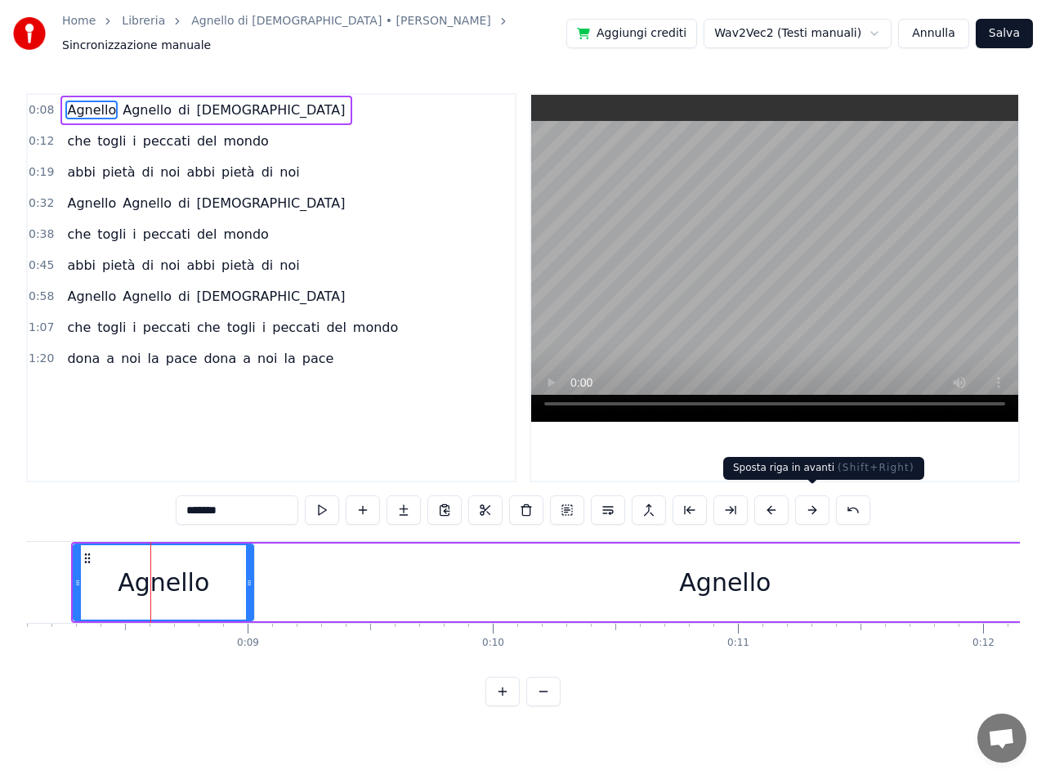
click at [811, 503] on button at bounding box center [812, 509] width 34 height 29
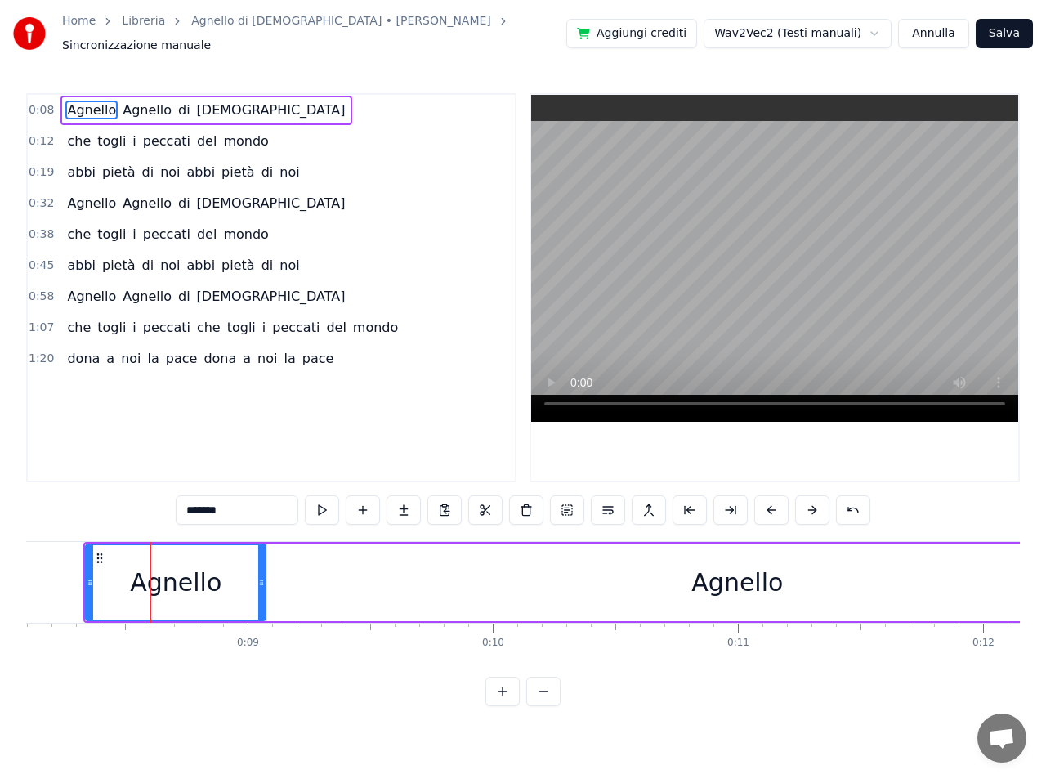
click at [811, 503] on button at bounding box center [812, 509] width 34 height 29
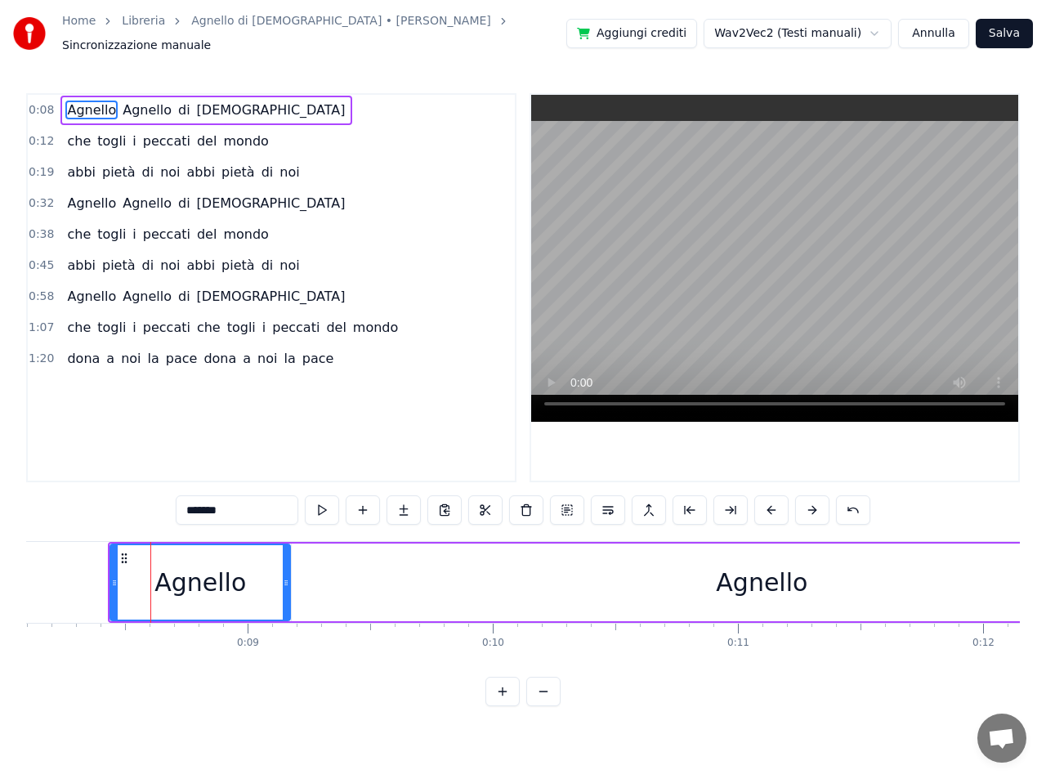
click at [811, 503] on button at bounding box center [812, 509] width 34 height 29
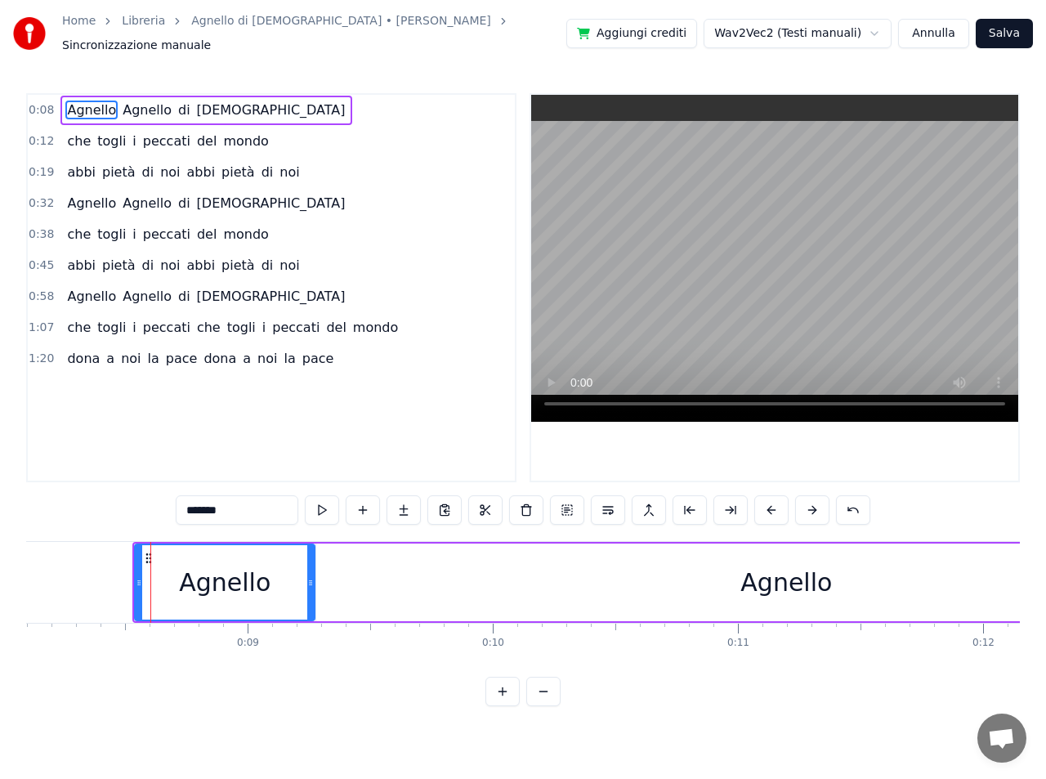
click at [811, 503] on button at bounding box center [812, 509] width 34 height 29
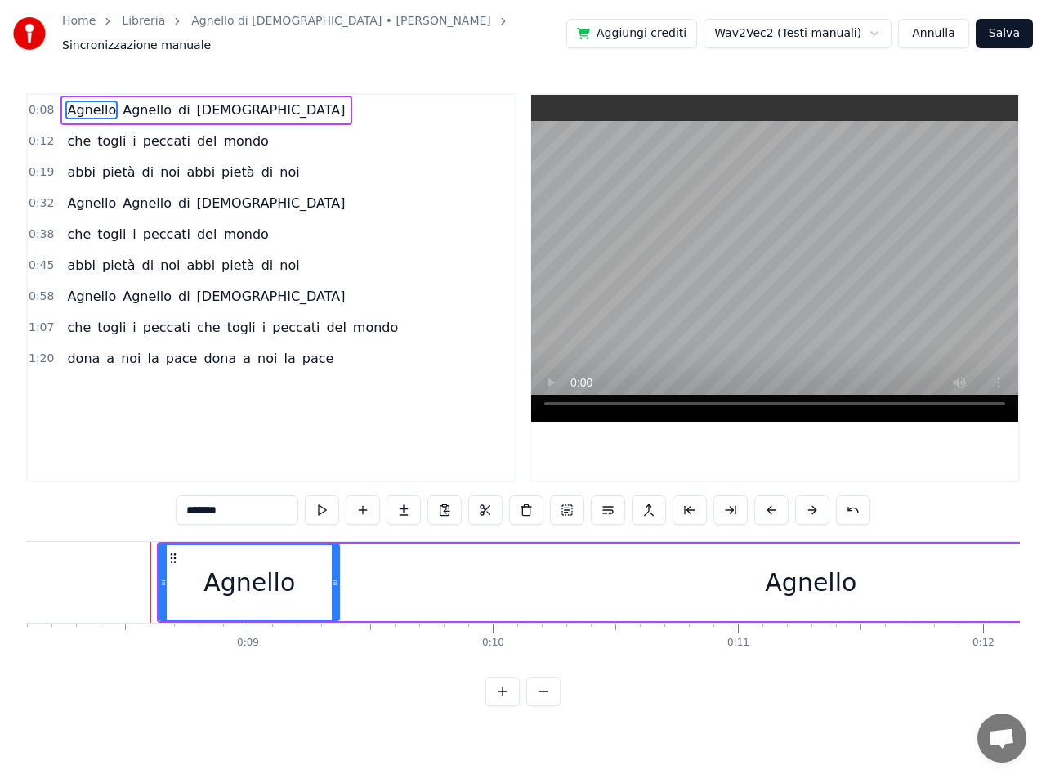
click at [811, 503] on button at bounding box center [812, 509] width 34 height 29
click
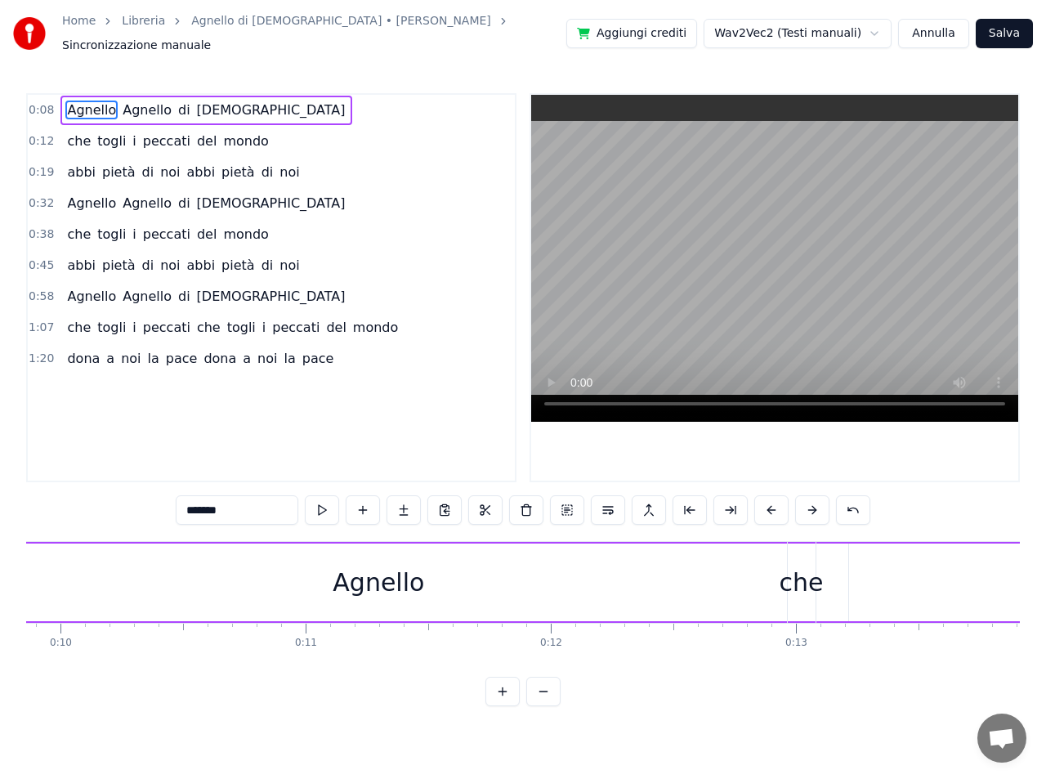
scroll to position [0, 2442]
click at [779, 578] on div "che" at bounding box center [776, 582] width 44 height 37
type input "***"
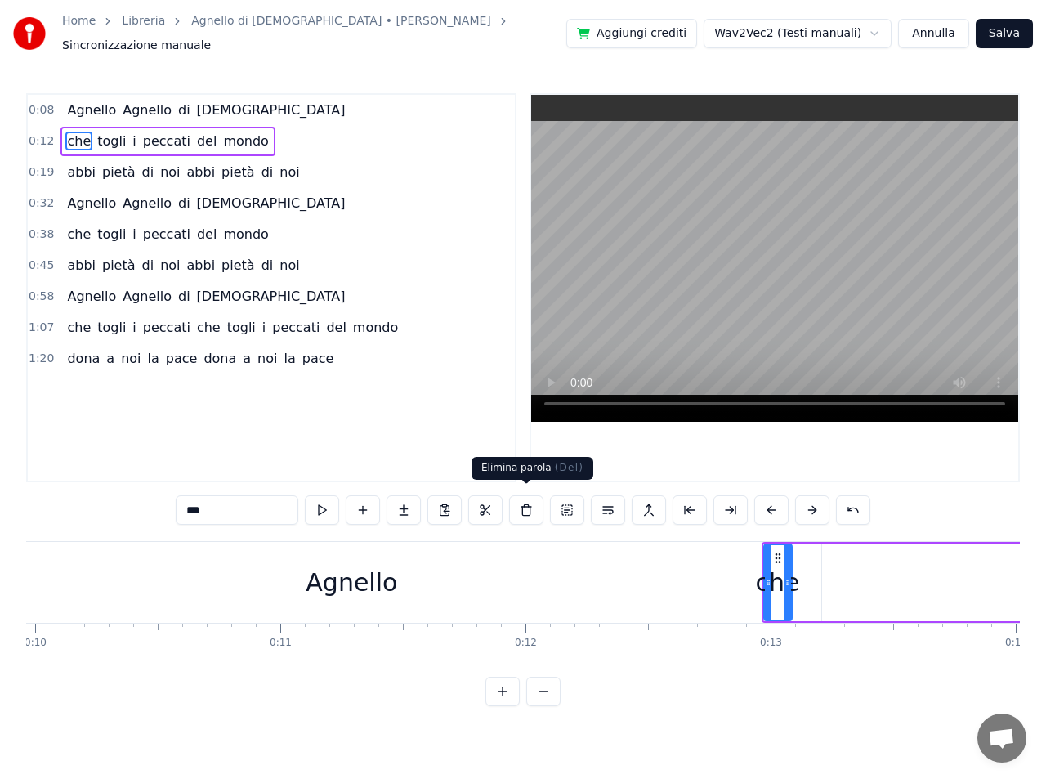
click at [525, 503] on button at bounding box center [526, 509] width 34 height 29
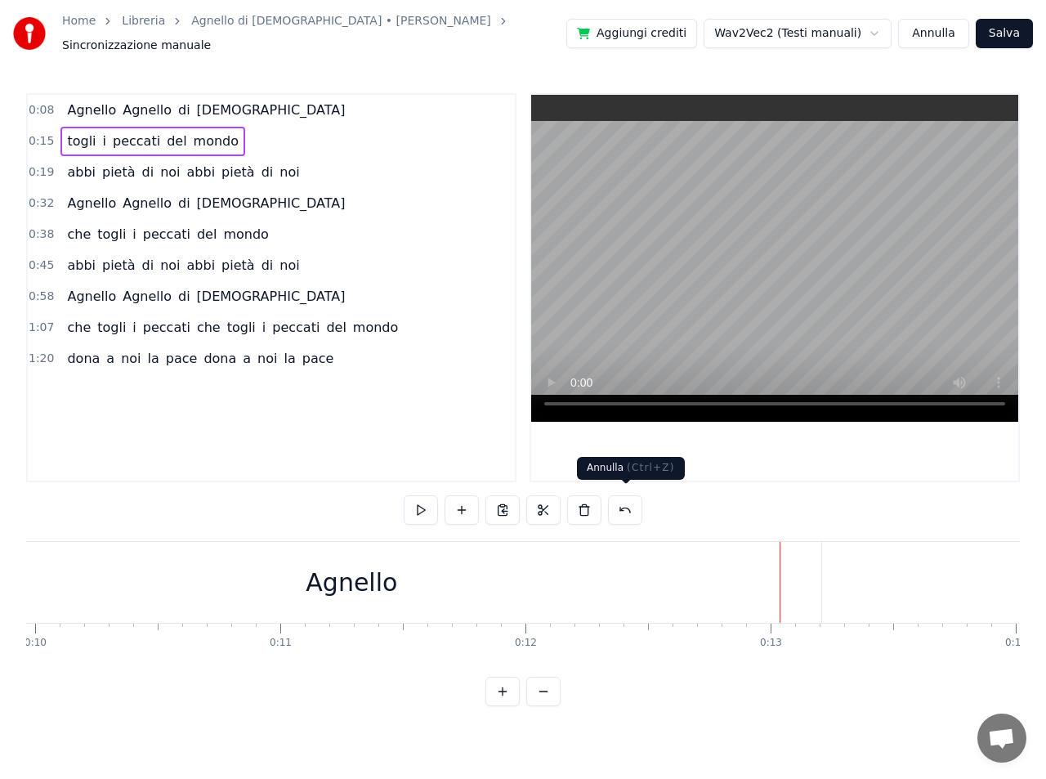
click at [622, 505] on button at bounding box center [625, 509] width 34 height 29
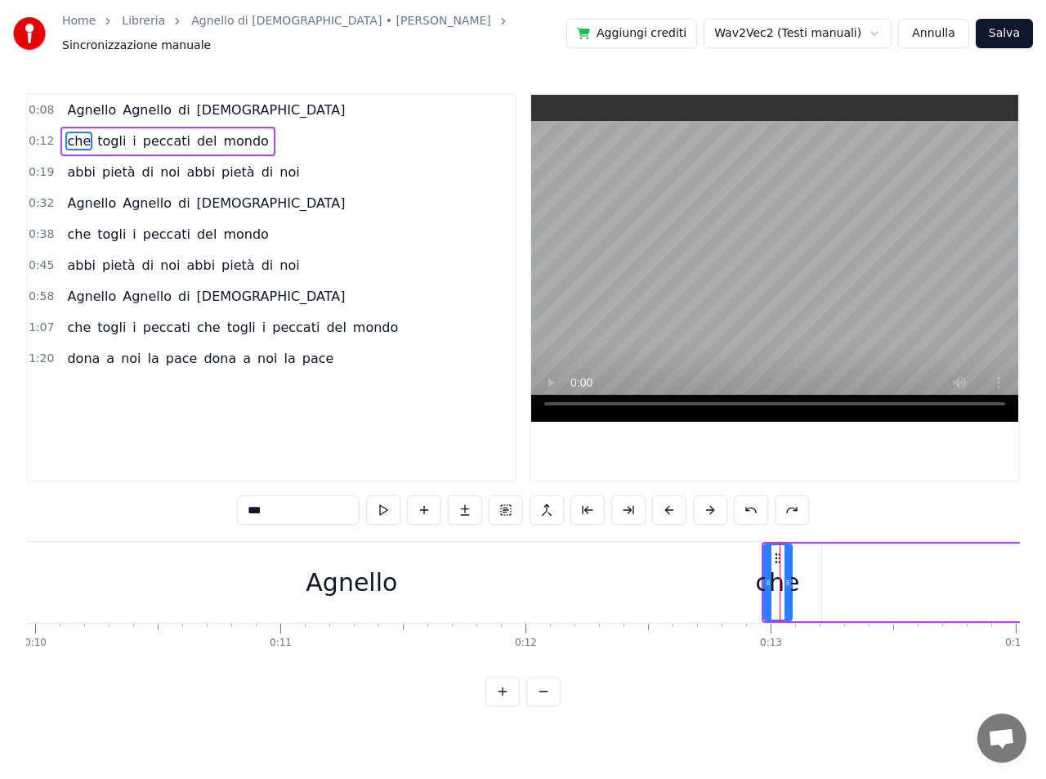
click at [622, 505] on button at bounding box center [628, 509] width 34 height 29
click at [622, 505] on button at bounding box center [608, 509] width 34 height 29
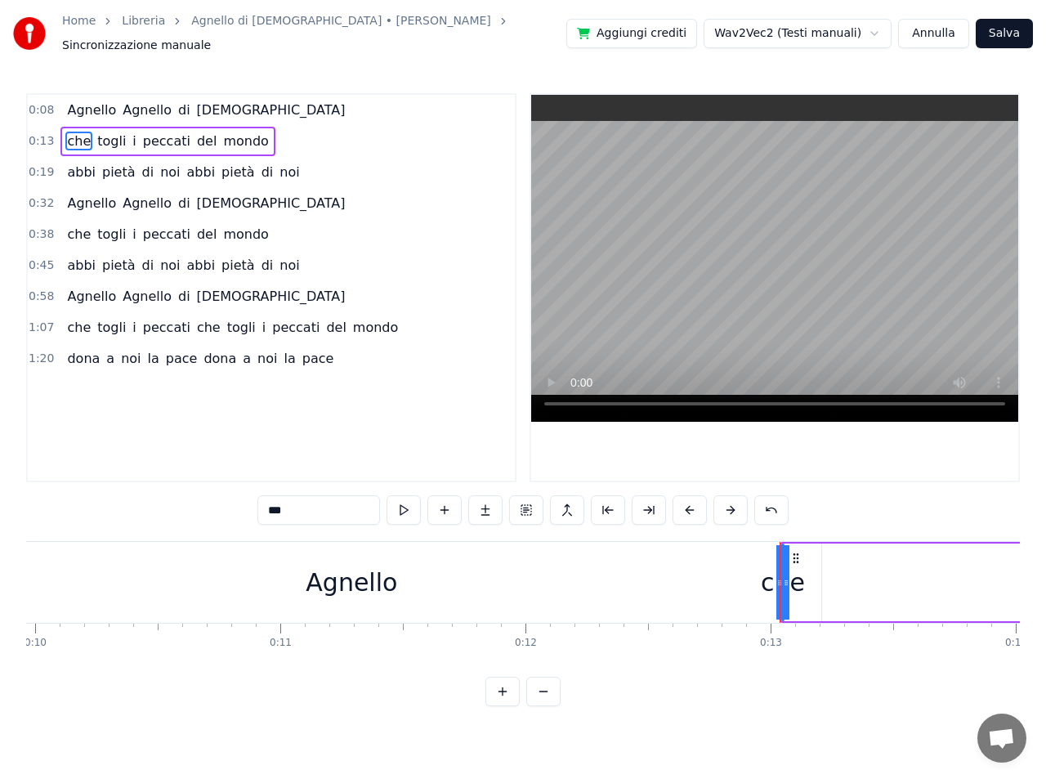
click at [622, 505] on button at bounding box center [608, 509] width 34 height 29
click at [506, 699] on button at bounding box center [502, 691] width 34 height 29
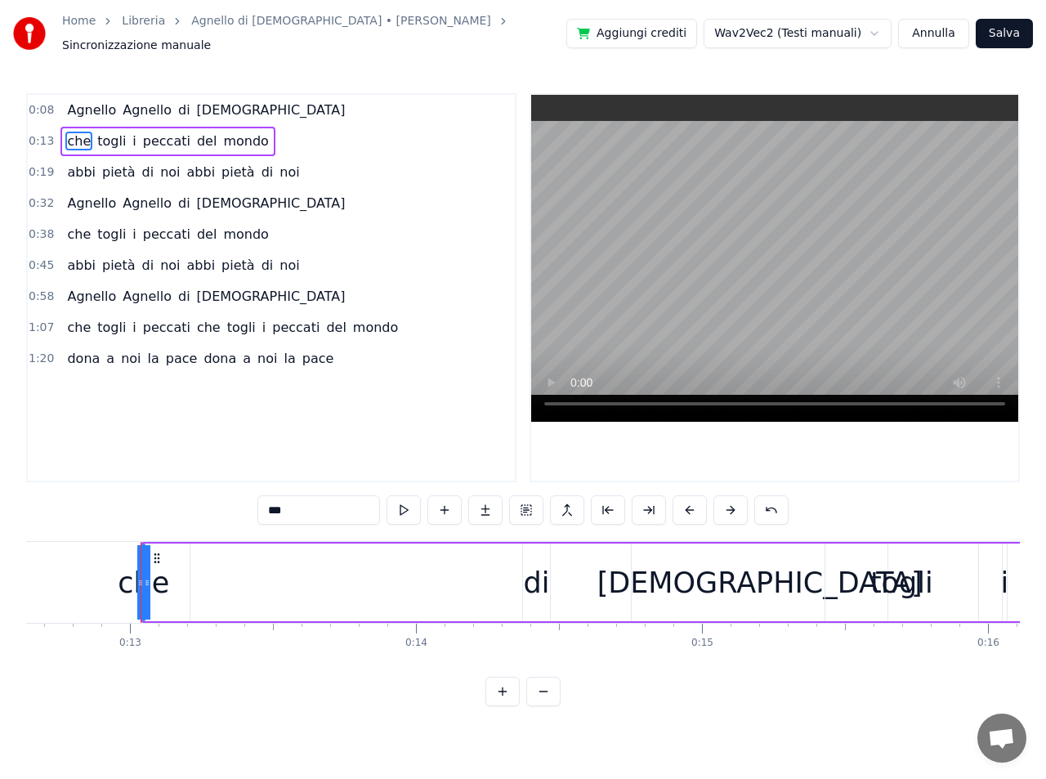
scroll to position [0, 3646]
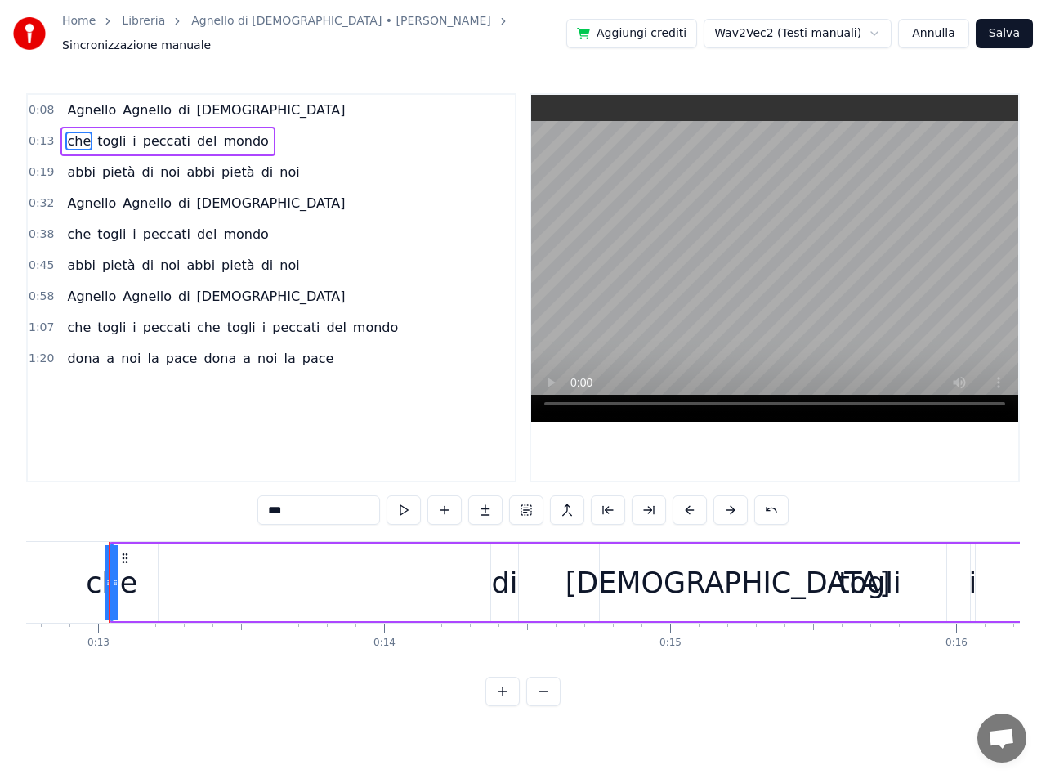
click at [506, 699] on button at bounding box center [502, 691] width 34 height 29
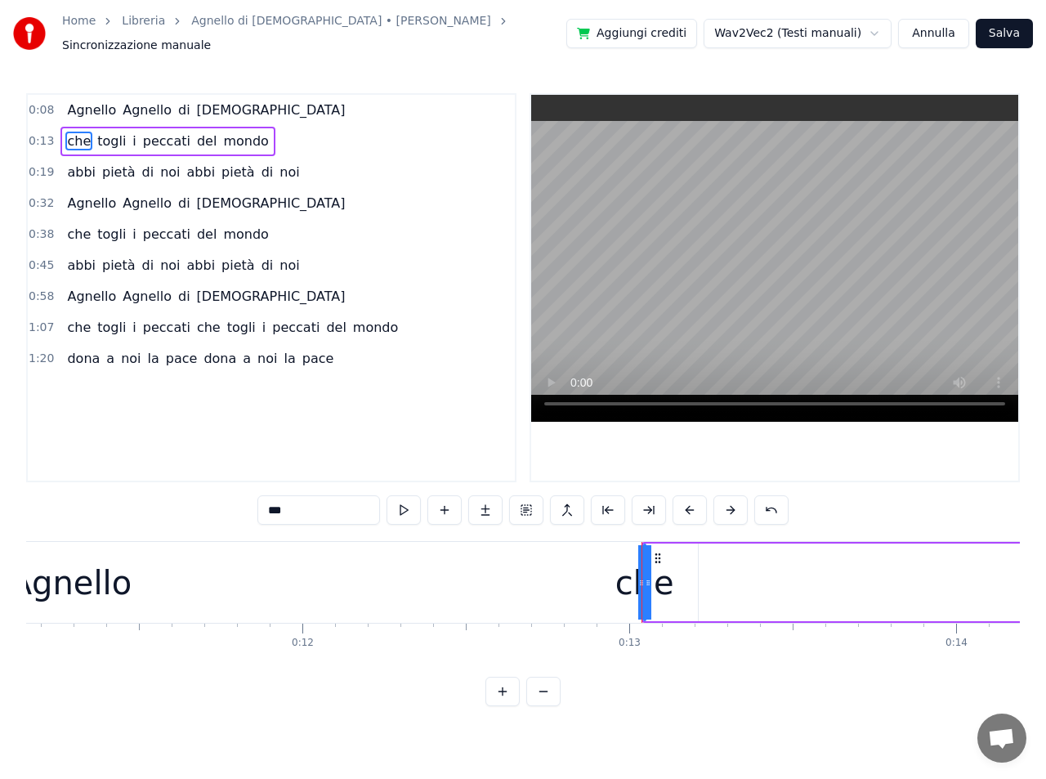
click at [506, 699] on button at bounding box center [502, 691] width 34 height 29
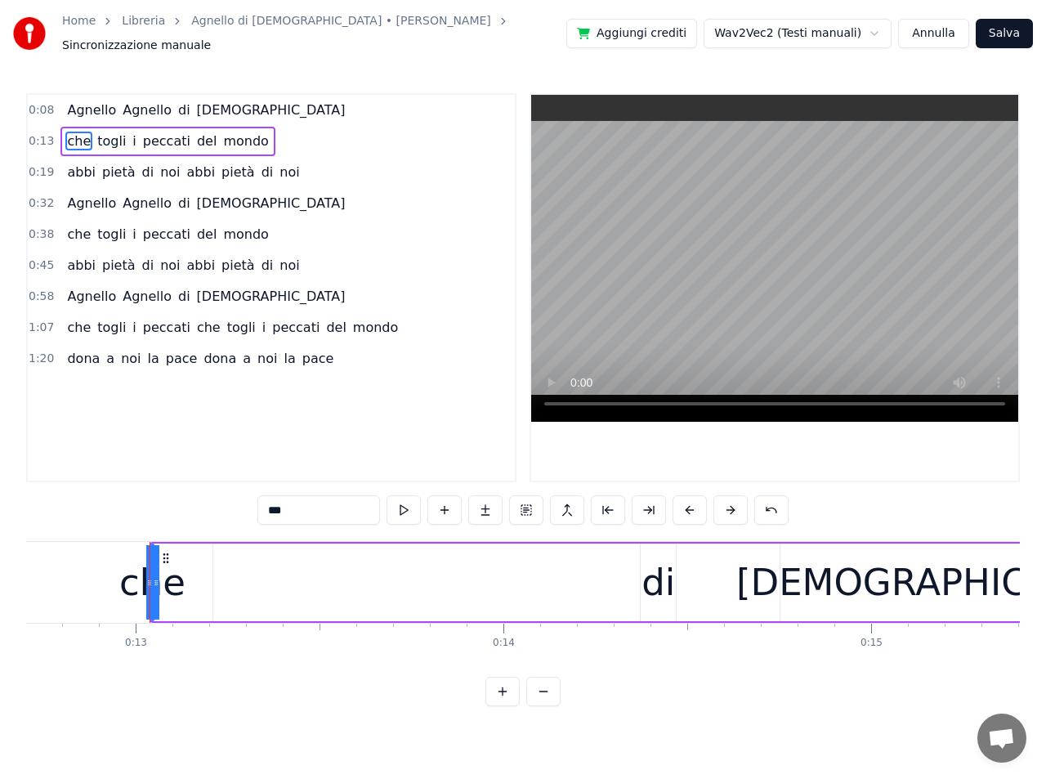
scroll to position [0, 4711]
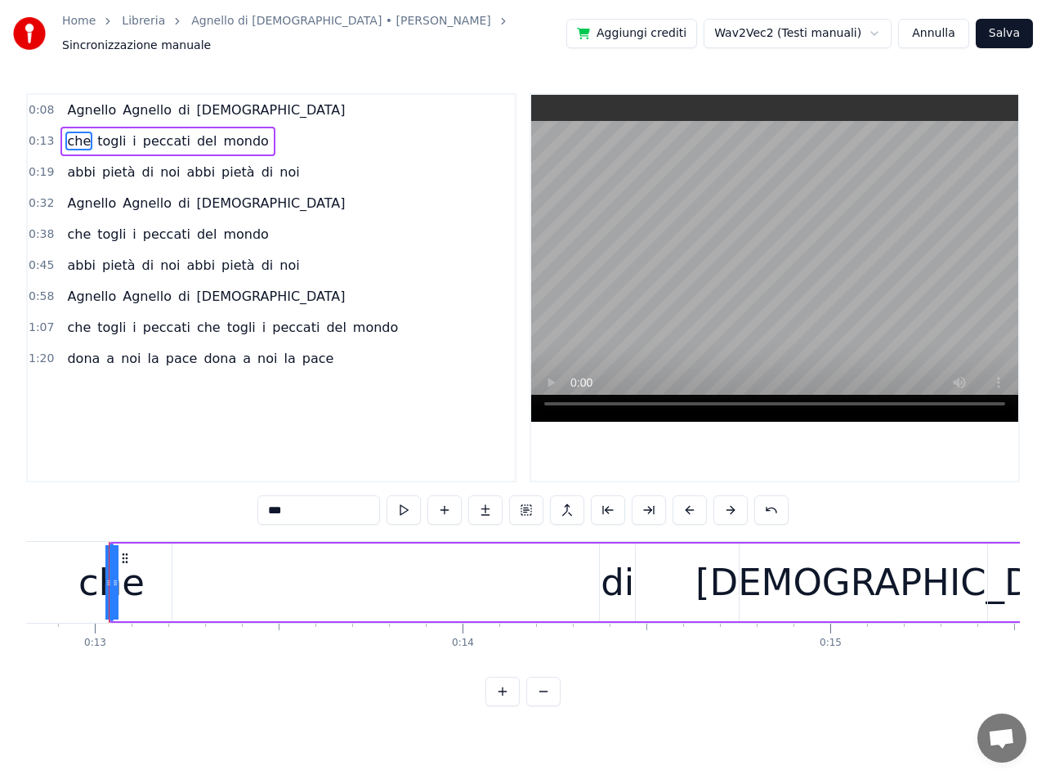
click at [506, 699] on button at bounding box center [502, 691] width 34 height 29
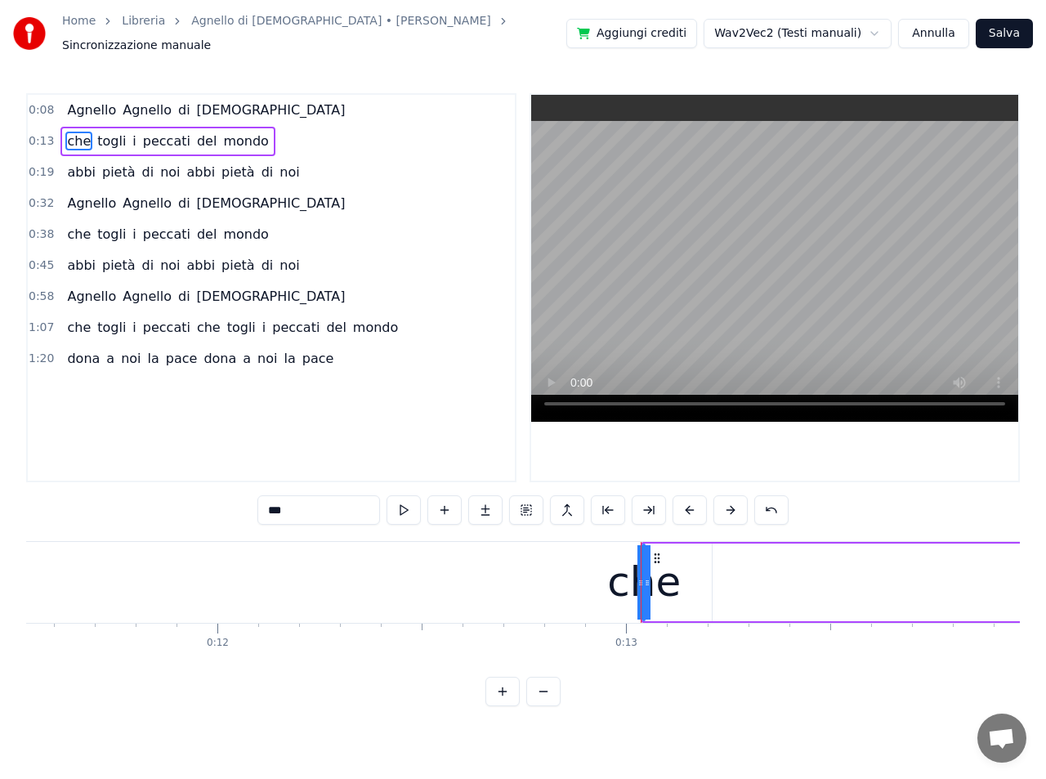
click at [506, 699] on button at bounding box center [502, 691] width 34 height 29
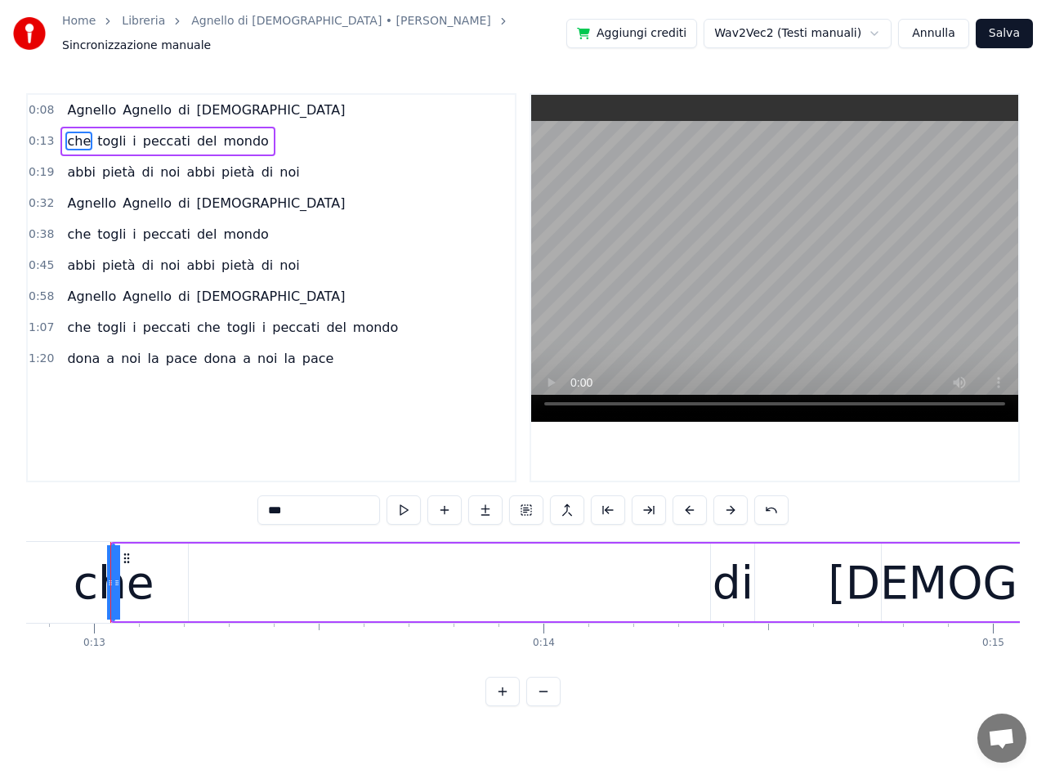
scroll to position [0, 5777]
click at [506, 699] on button at bounding box center [502, 691] width 34 height 29
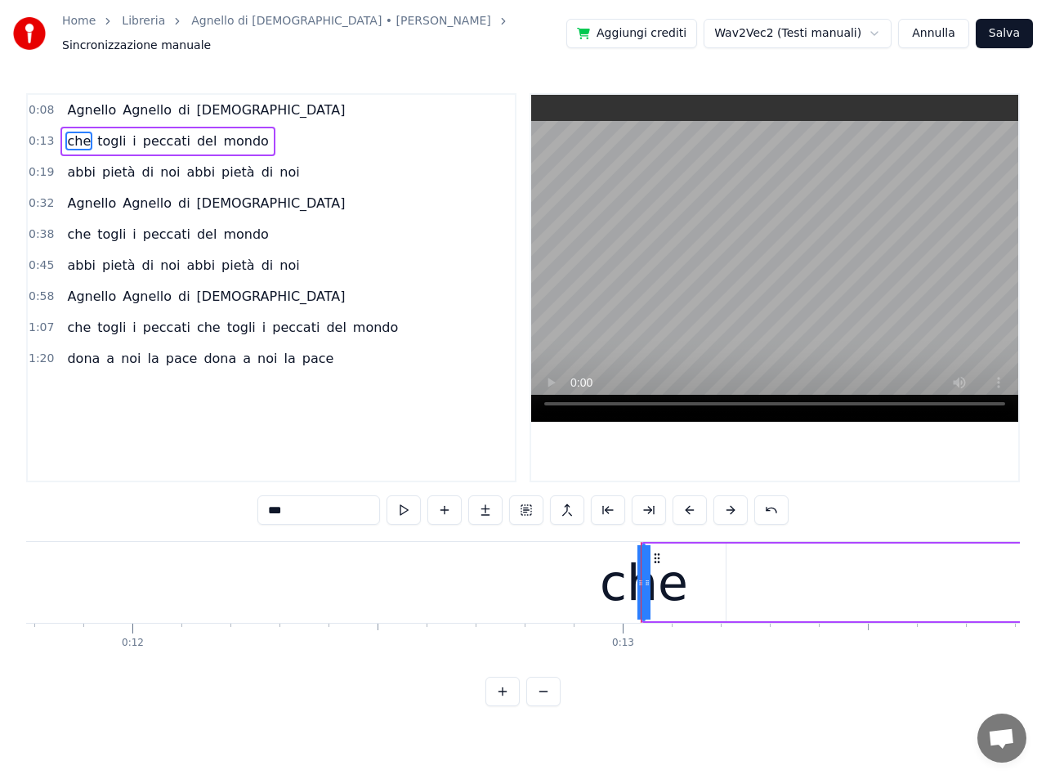
click at [506, 699] on button at bounding box center [502, 691] width 34 height 29
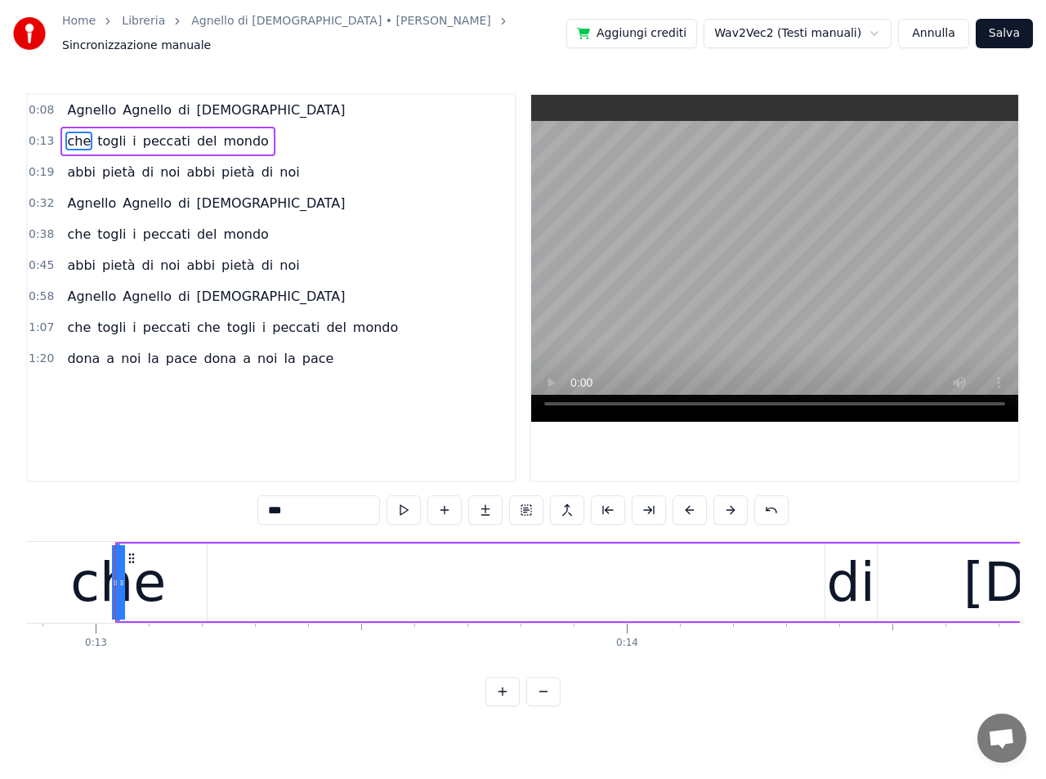
scroll to position [0, 6841]
click at [506, 699] on button at bounding box center [502, 691] width 34 height 29
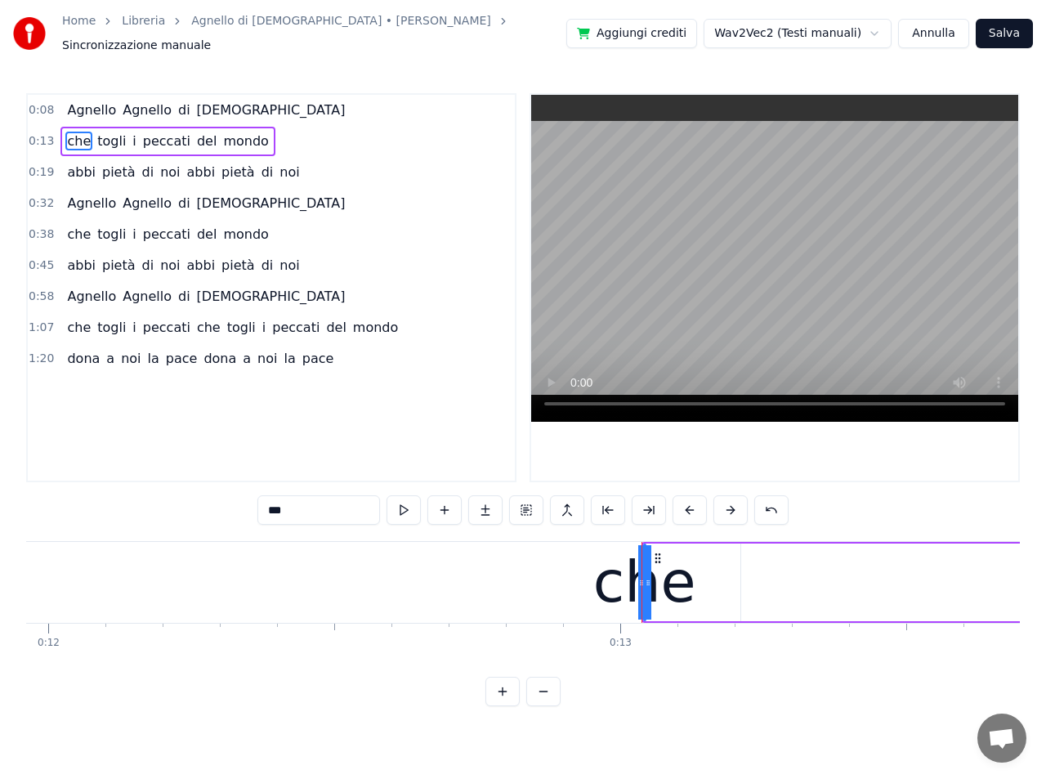
click at [506, 699] on button at bounding box center [502, 691] width 34 height 29
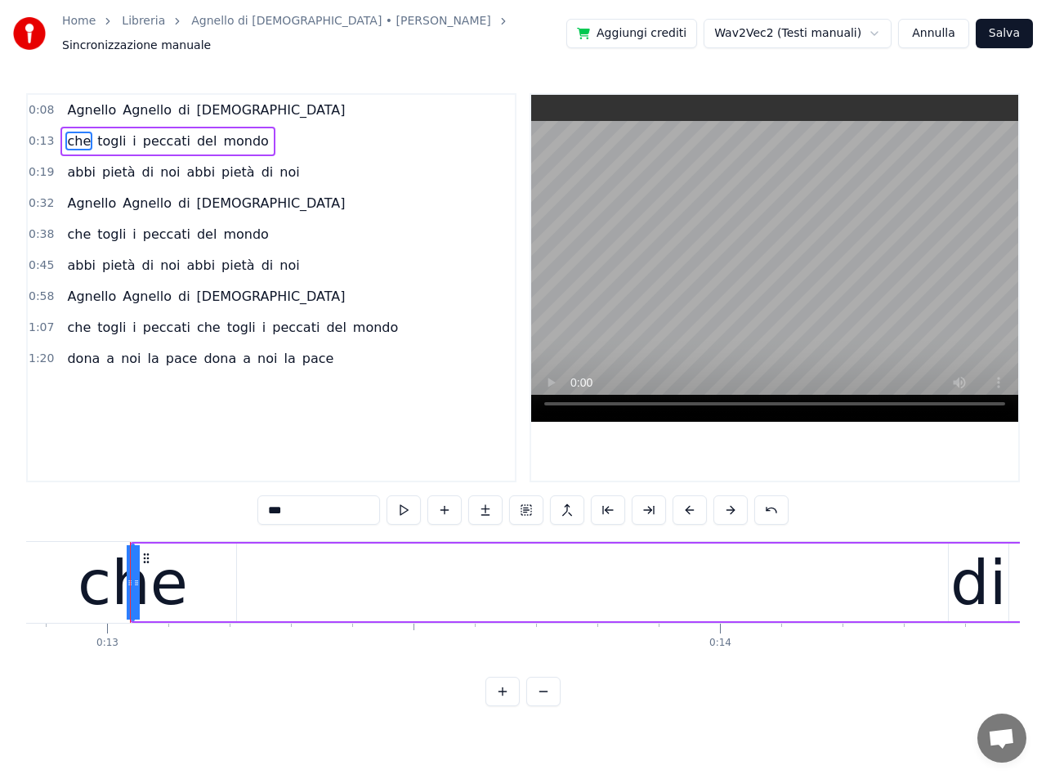
scroll to position [0, 7907]
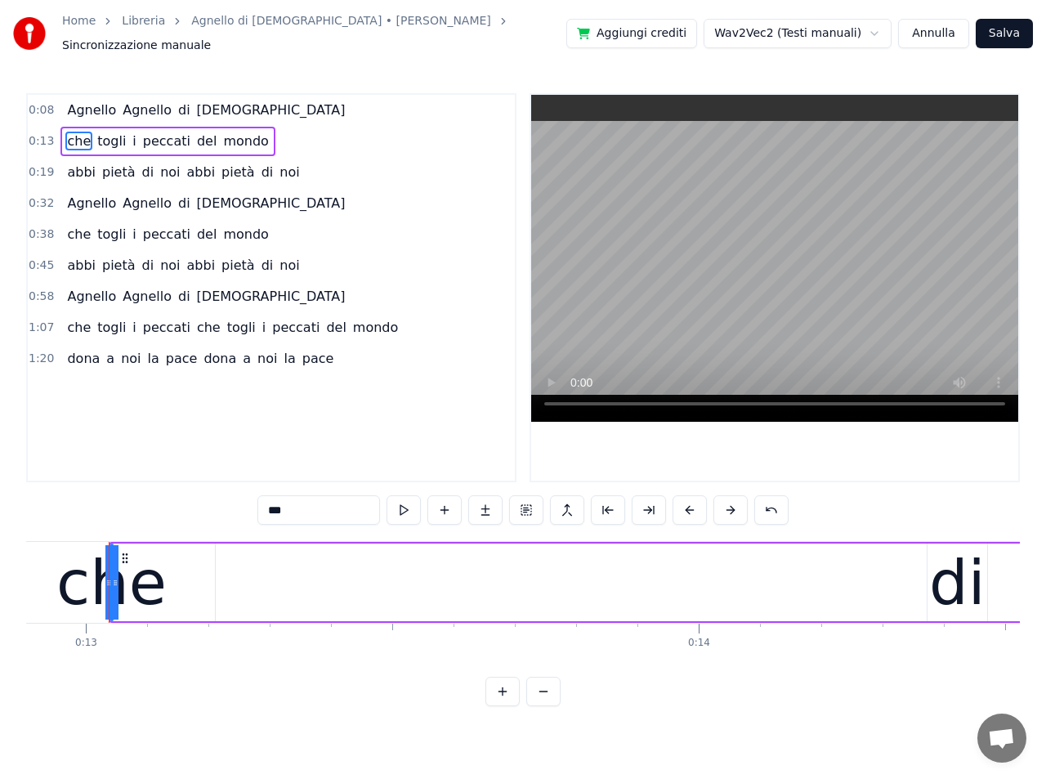
click at [506, 699] on button at bounding box center [502, 691] width 34 height 29
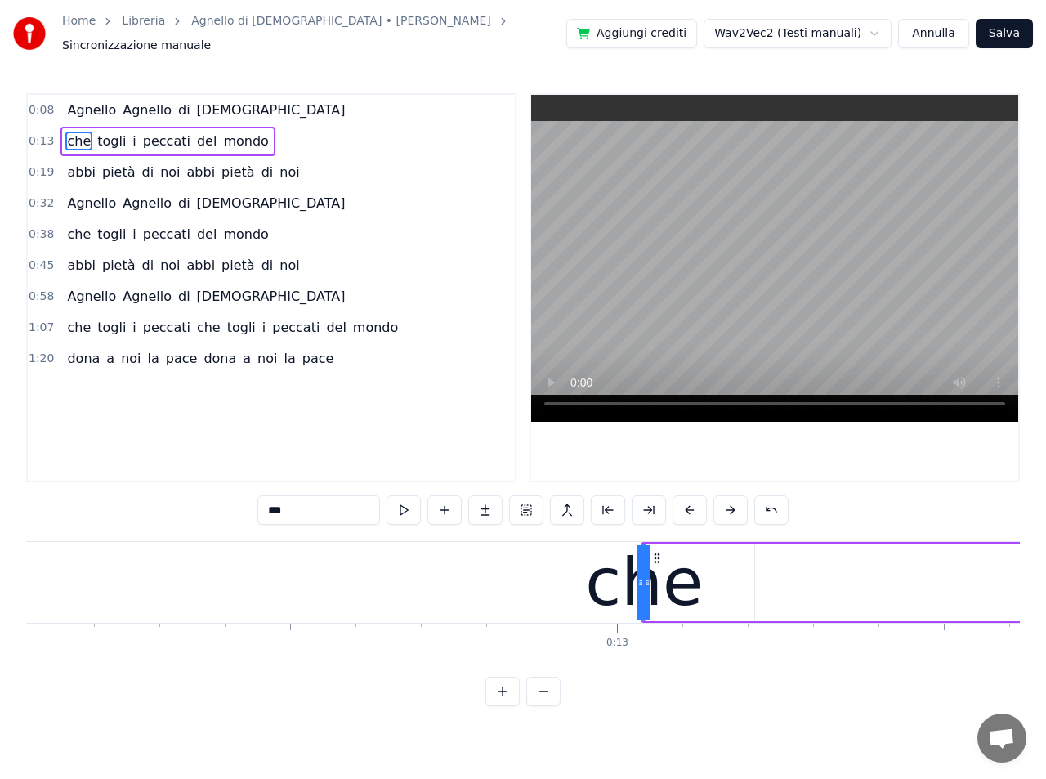
click at [506, 699] on button at bounding box center [502, 691] width 34 height 29
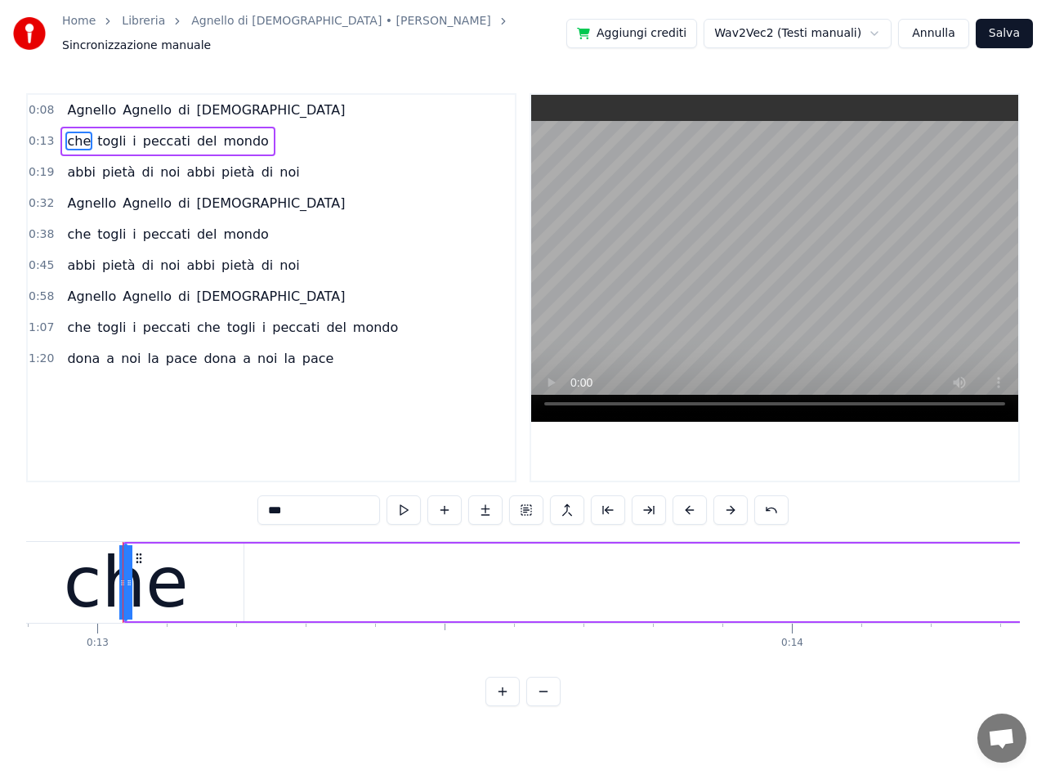
scroll to position [0, 8972]
click at [506, 699] on button at bounding box center [502, 691] width 34 height 29
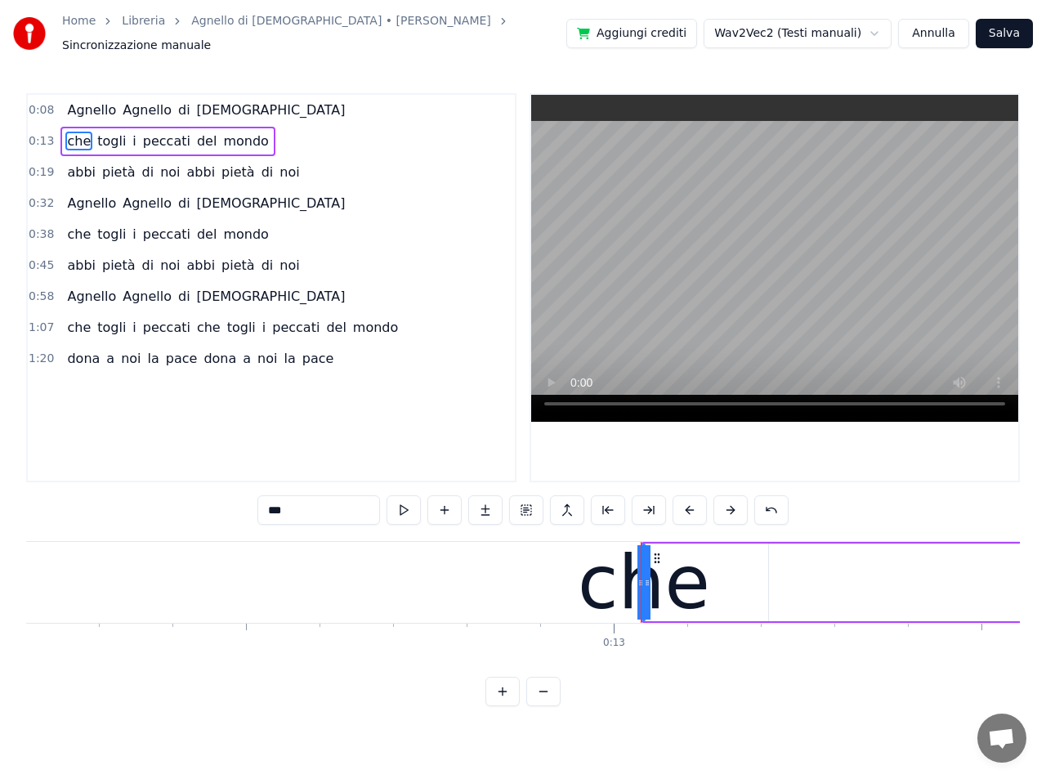
click at [506, 699] on button at bounding box center [502, 691] width 34 height 29
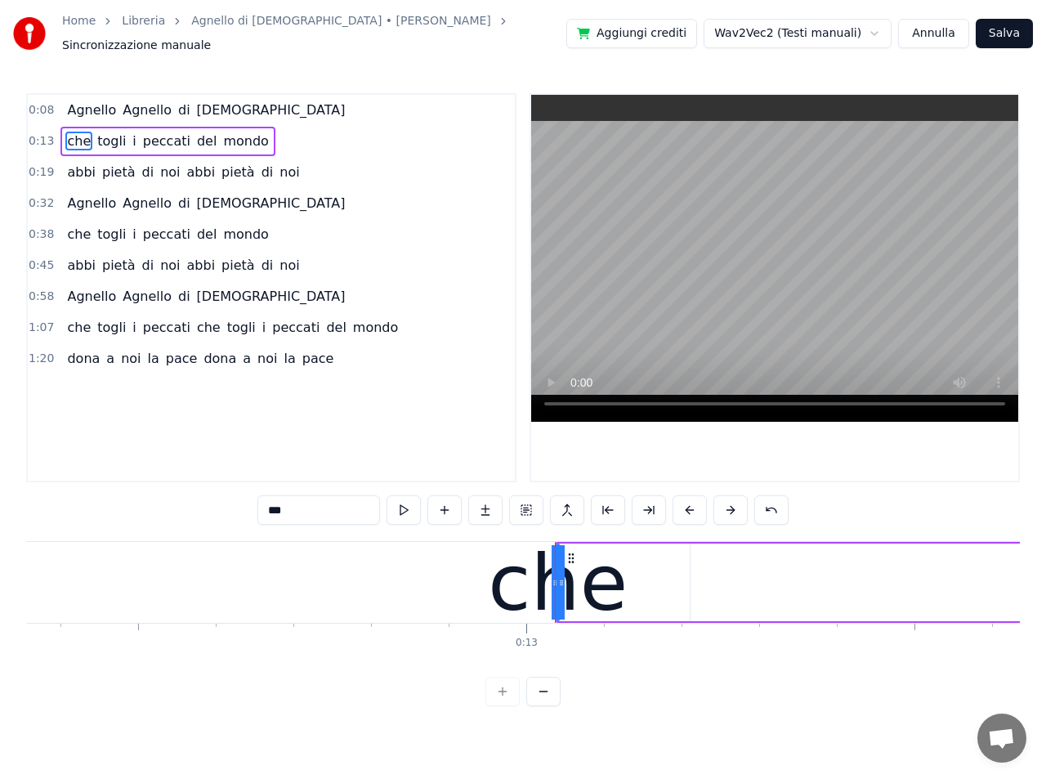
click at [506, 699] on div at bounding box center [522, 691] width 75 height 29
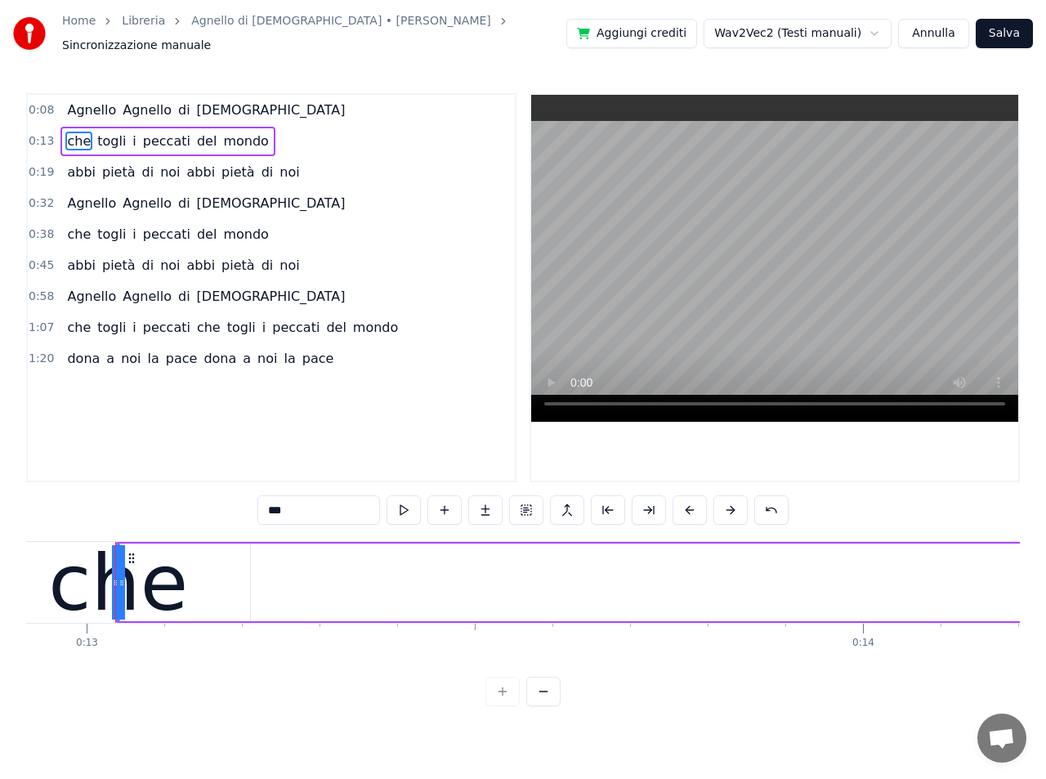
scroll to position [0, 10037]
click at [506, 699] on div at bounding box center [522, 691] width 75 height 29
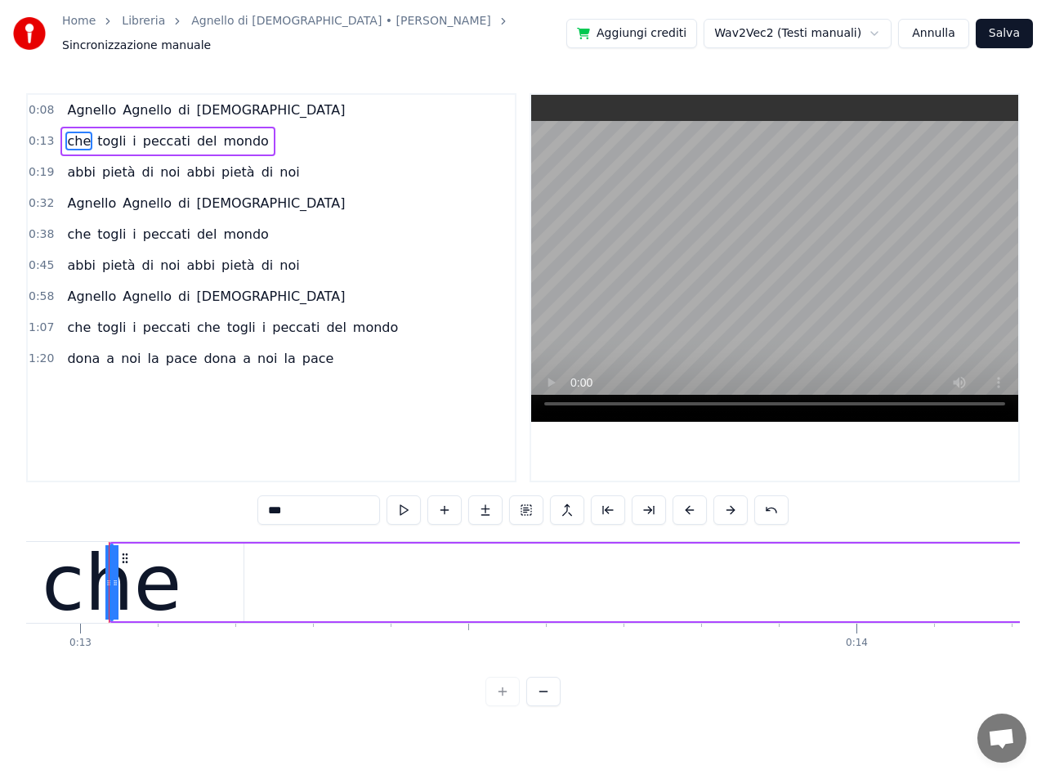
click at [505, 699] on div at bounding box center [522, 691] width 75 height 29
click at [504, 699] on div at bounding box center [522, 691] width 75 height 29
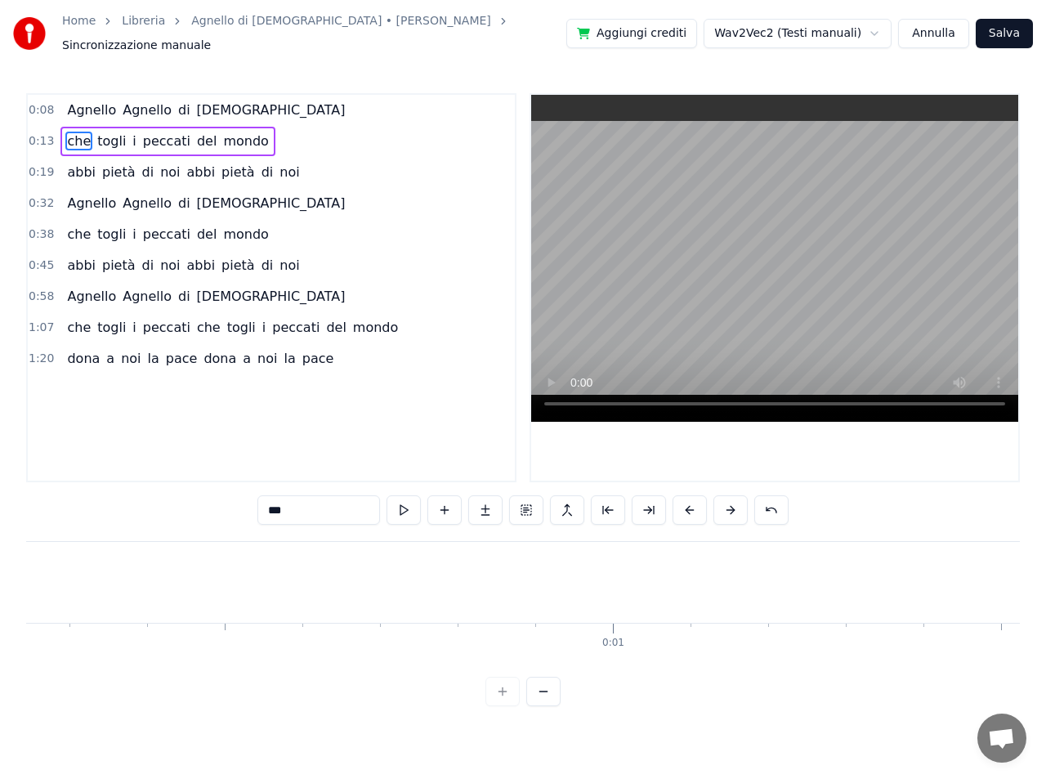
scroll to position [0, 0]
click at [543, 699] on button at bounding box center [543, 691] width 34 height 29
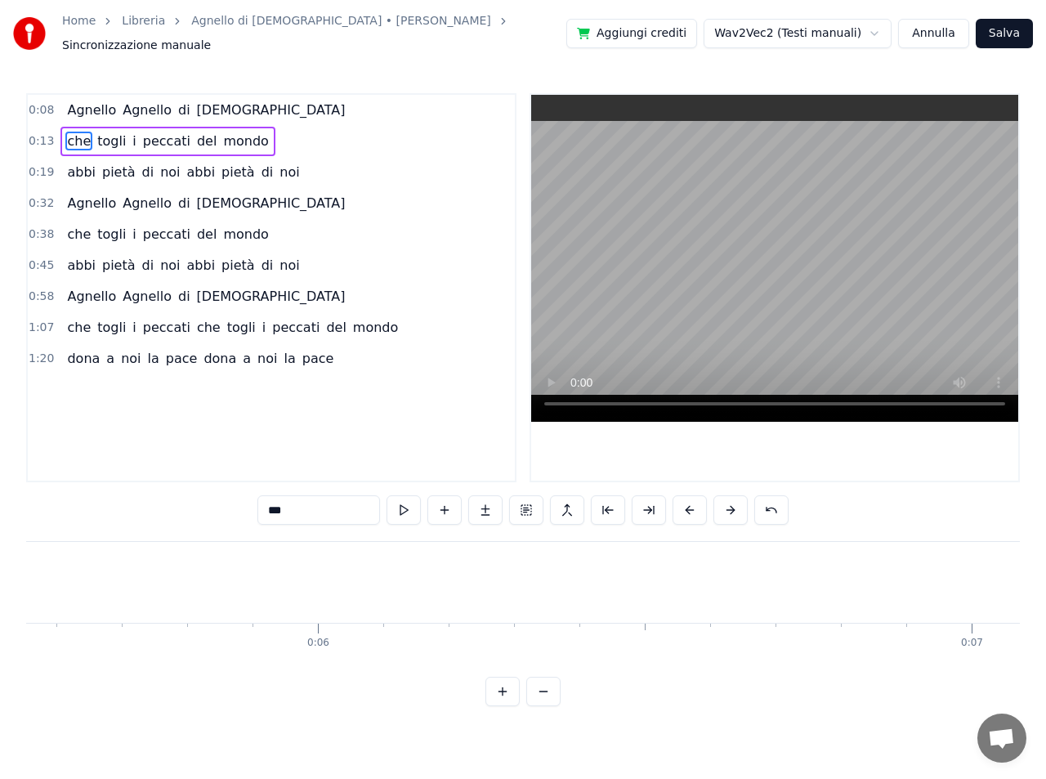
click at [543, 699] on button at bounding box center [543, 691] width 34 height 29
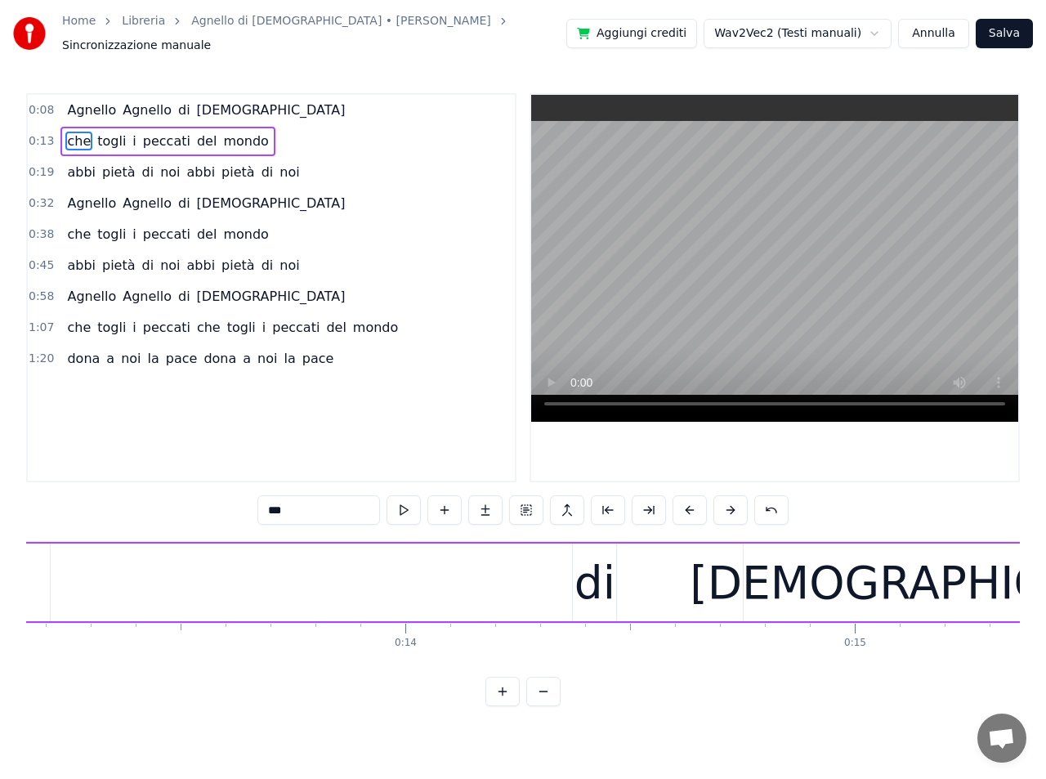
click at [543, 699] on button at bounding box center [543, 691] width 34 height 29
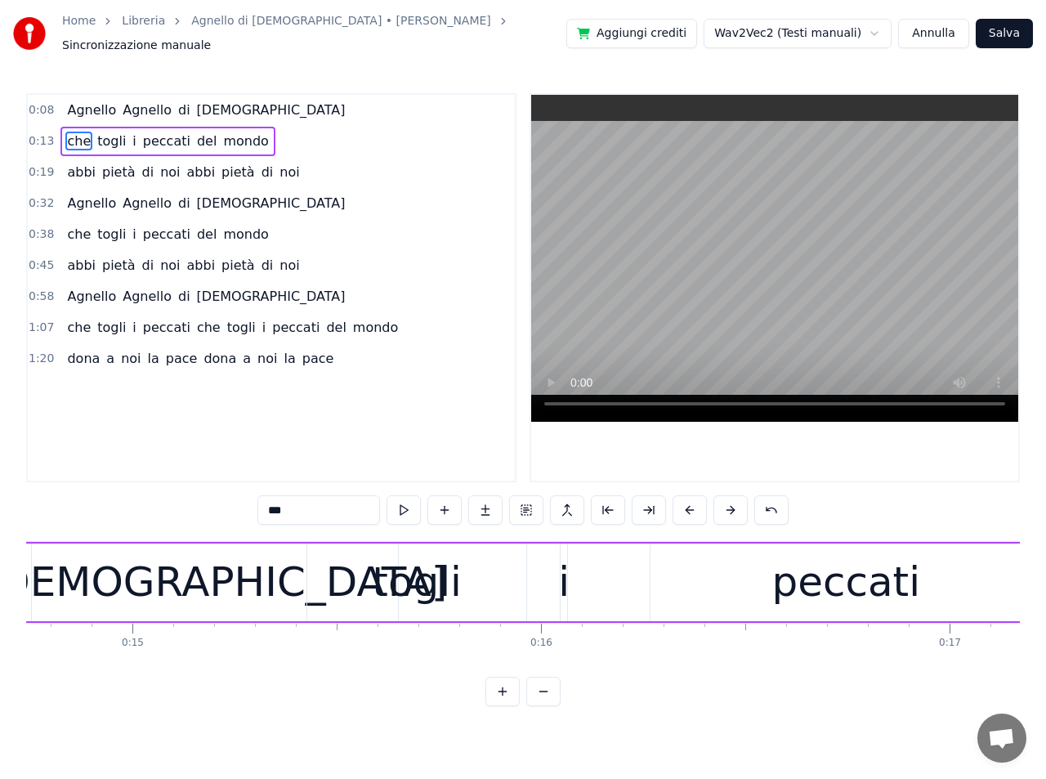
click at [543, 699] on button at bounding box center [543, 691] width 34 height 29
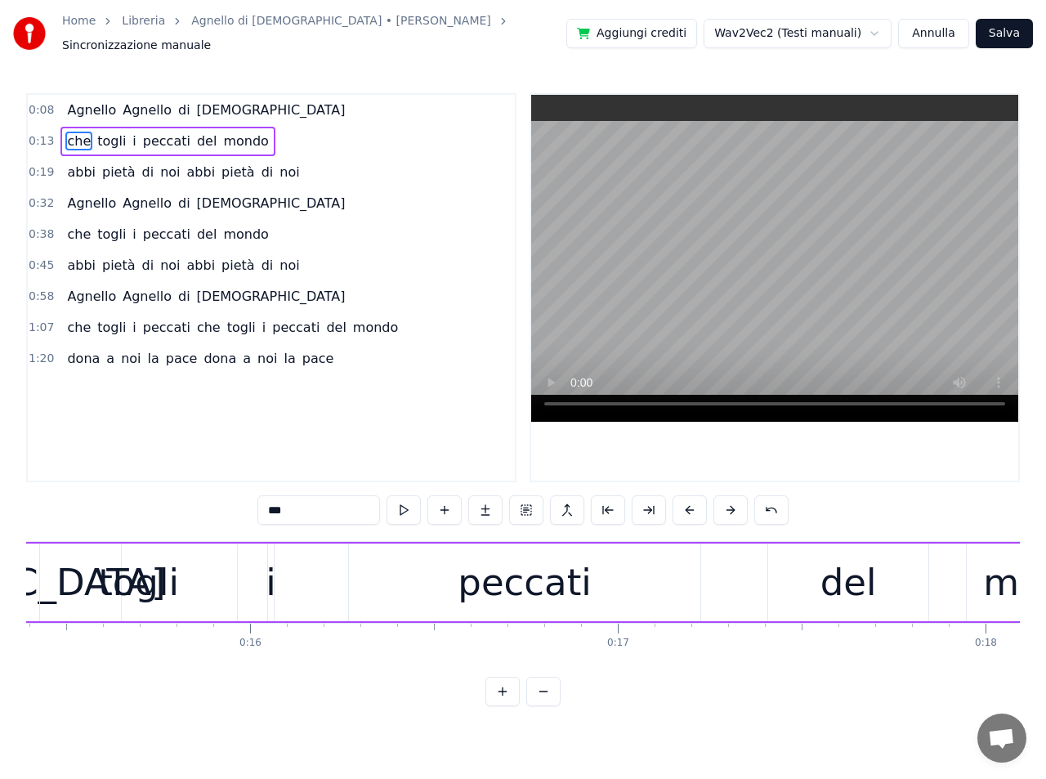
click at [543, 699] on button at bounding box center [543, 691] width 34 height 29
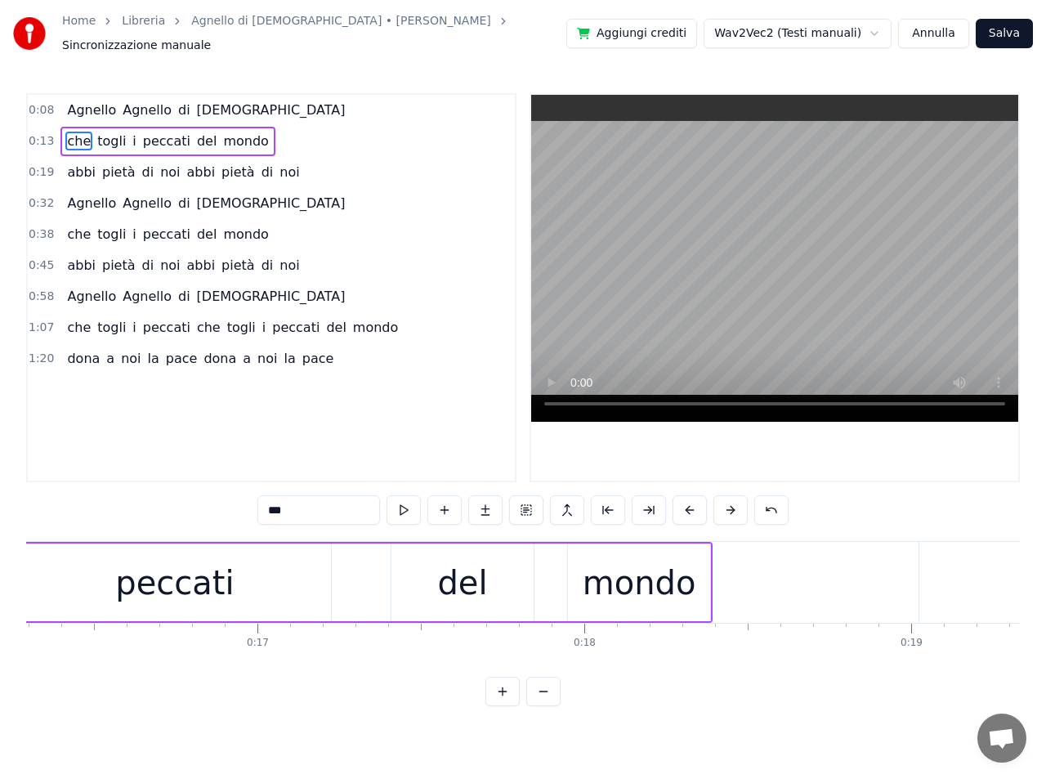
click at [543, 699] on button at bounding box center [543, 691] width 34 height 29
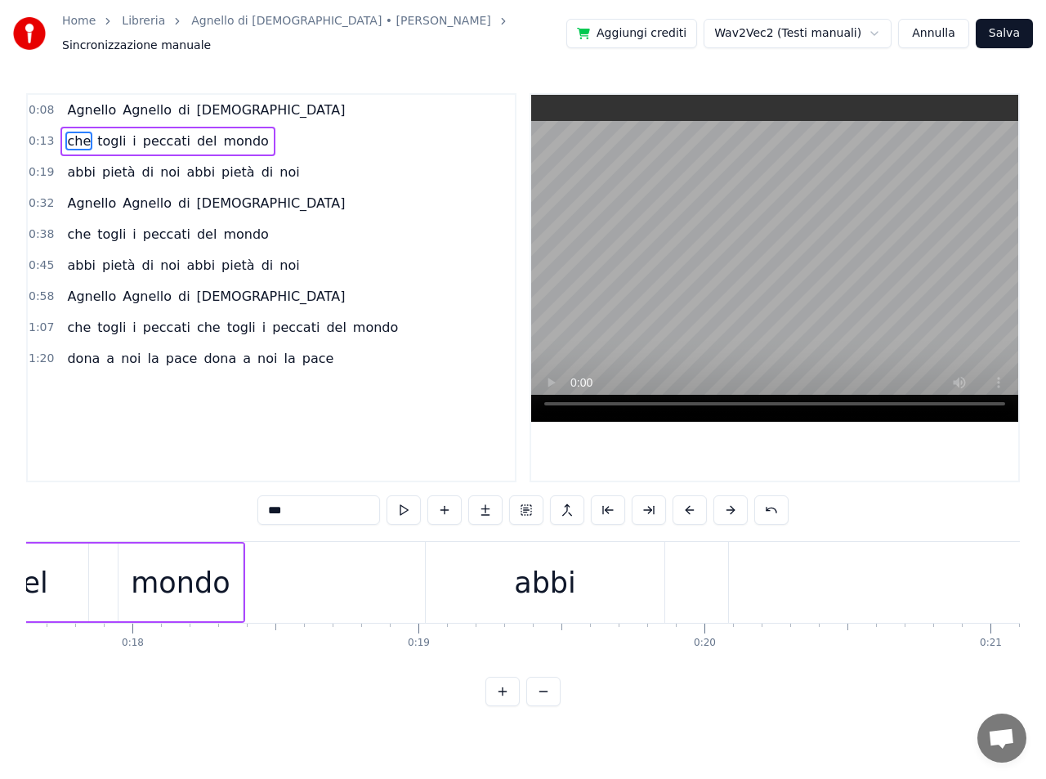
click at [543, 699] on button at bounding box center [543, 691] width 34 height 29
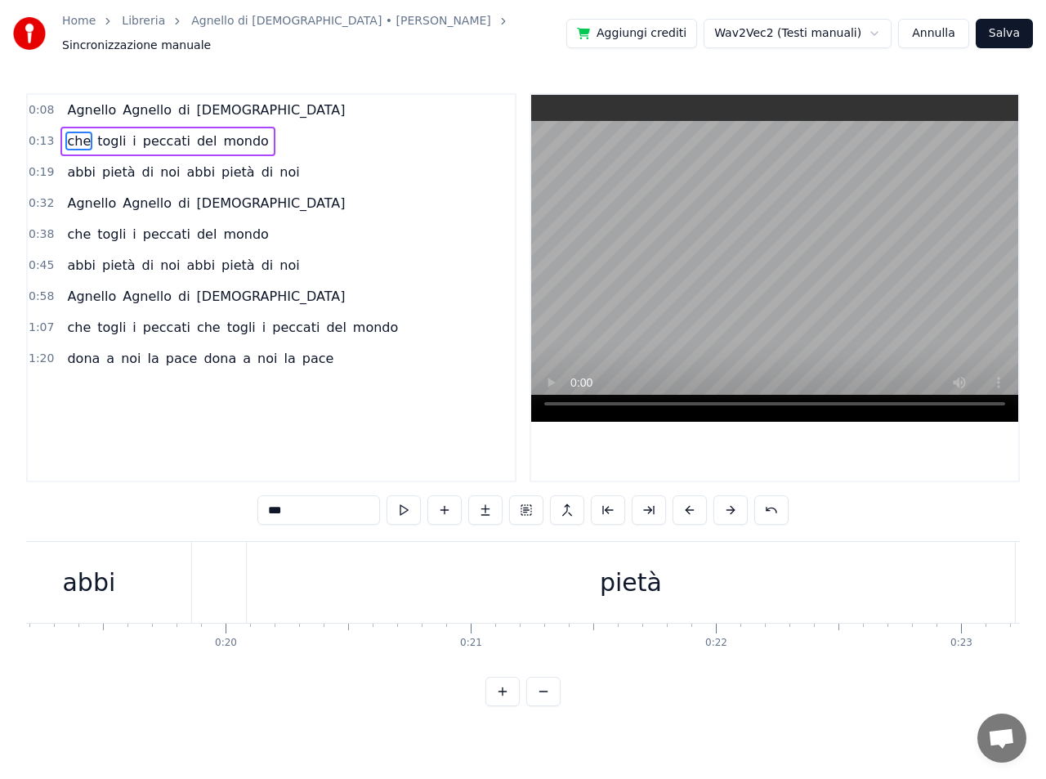
click at [543, 699] on button at bounding box center [543, 691] width 34 height 29
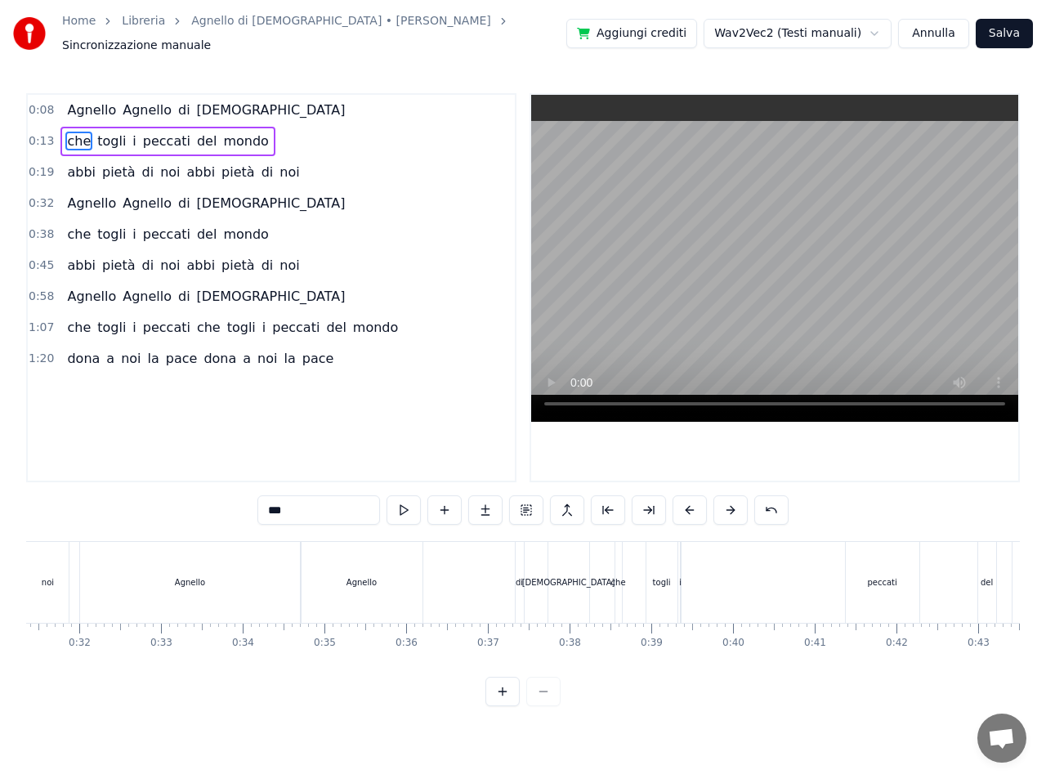
click at [543, 699] on div at bounding box center [522, 691] width 75 height 29
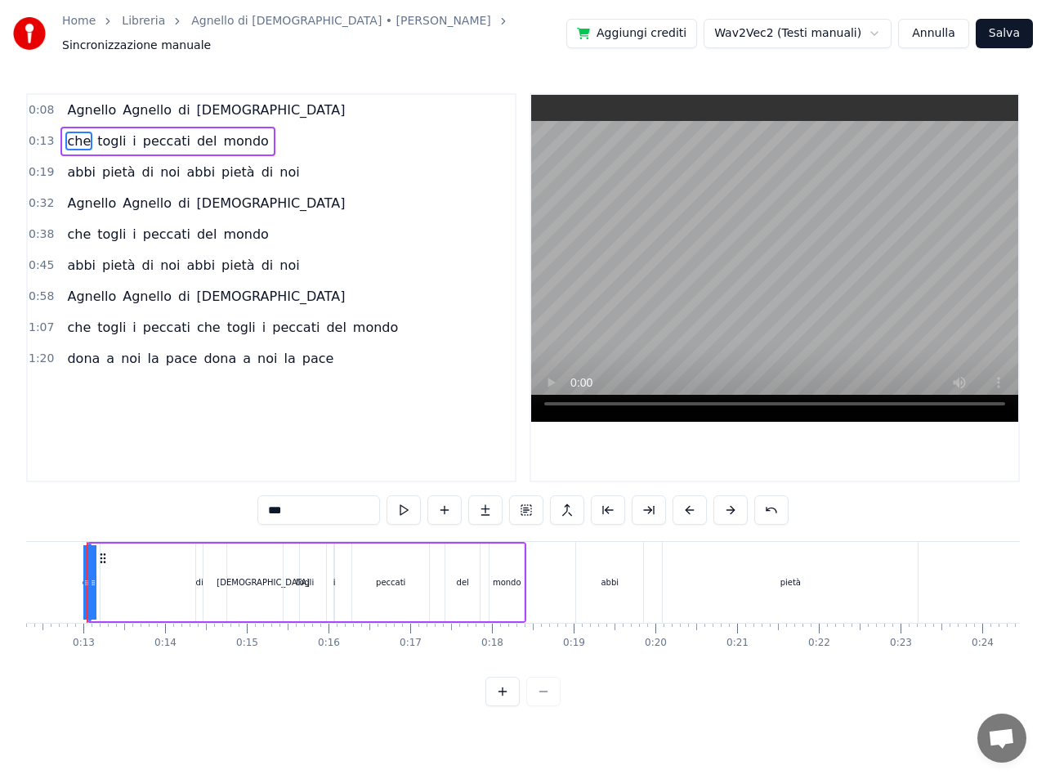
scroll to position [0, 983]
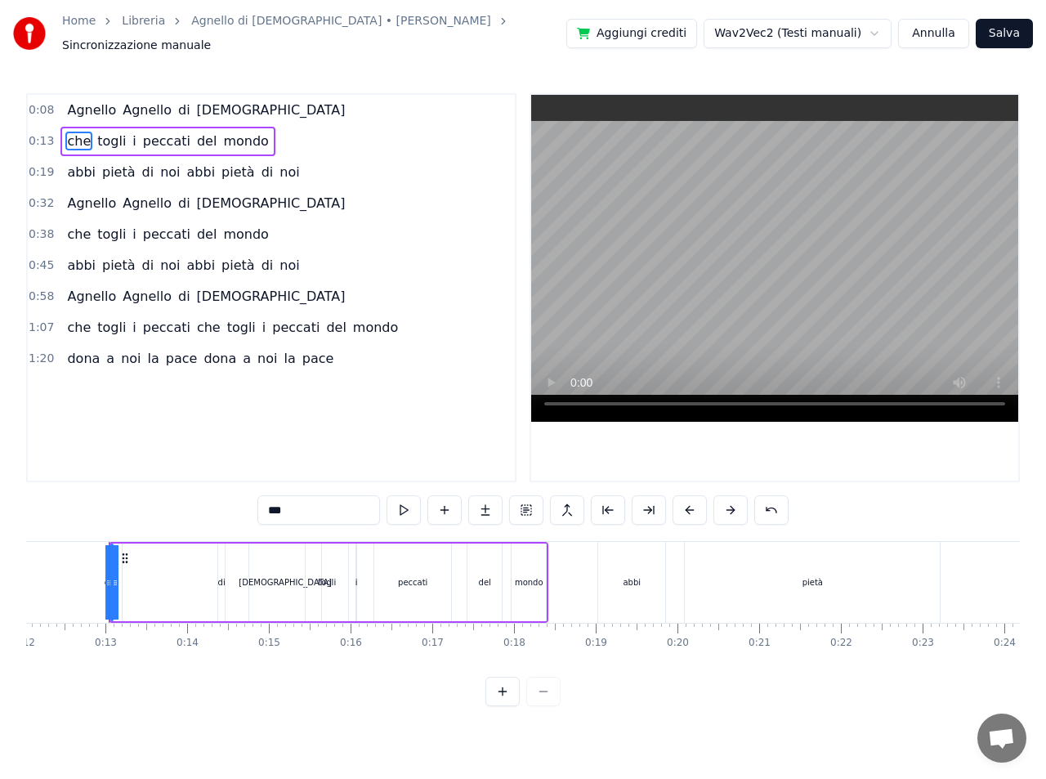
click at [543, 699] on div at bounding box center [522, 691] width 75 height 29
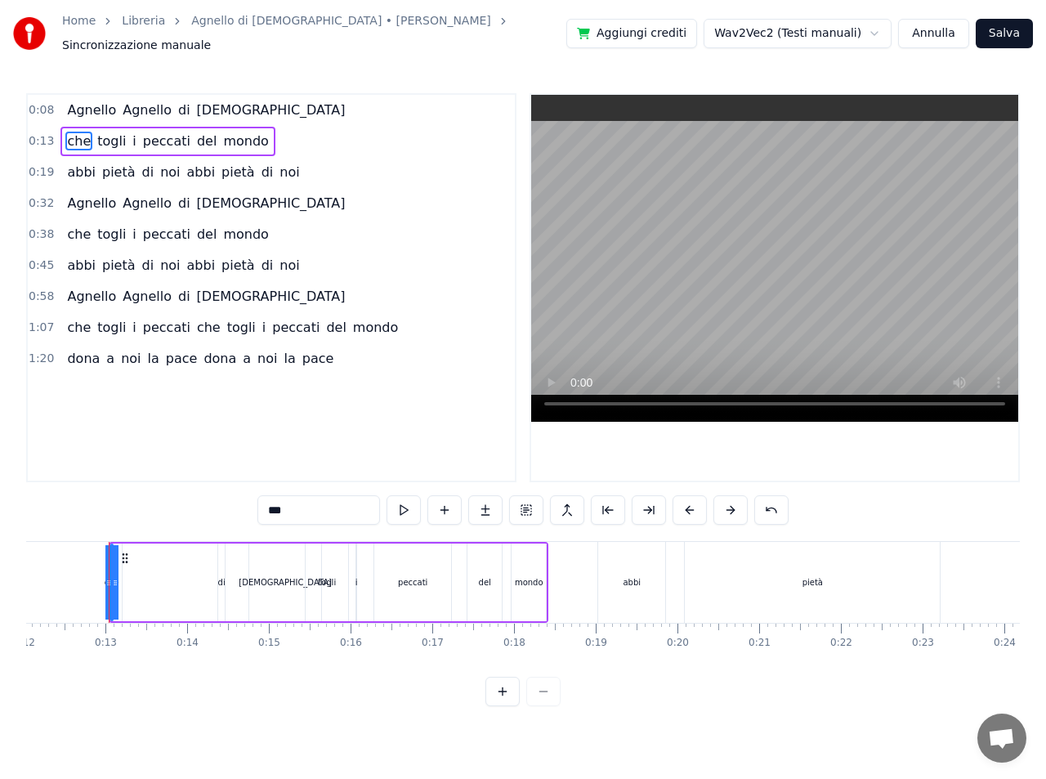
click at [94, 101] on span "Agnello" at bounding box center [91, 110] width 52 height 19
type input "*******"
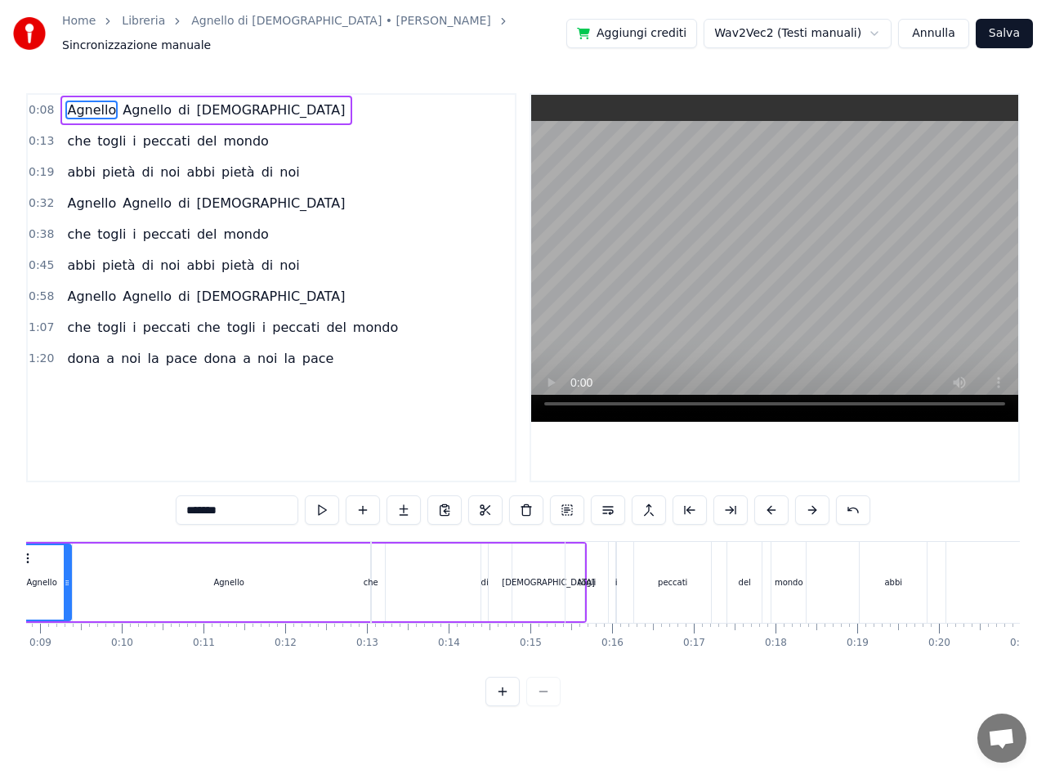
scroll to position [0, 623]
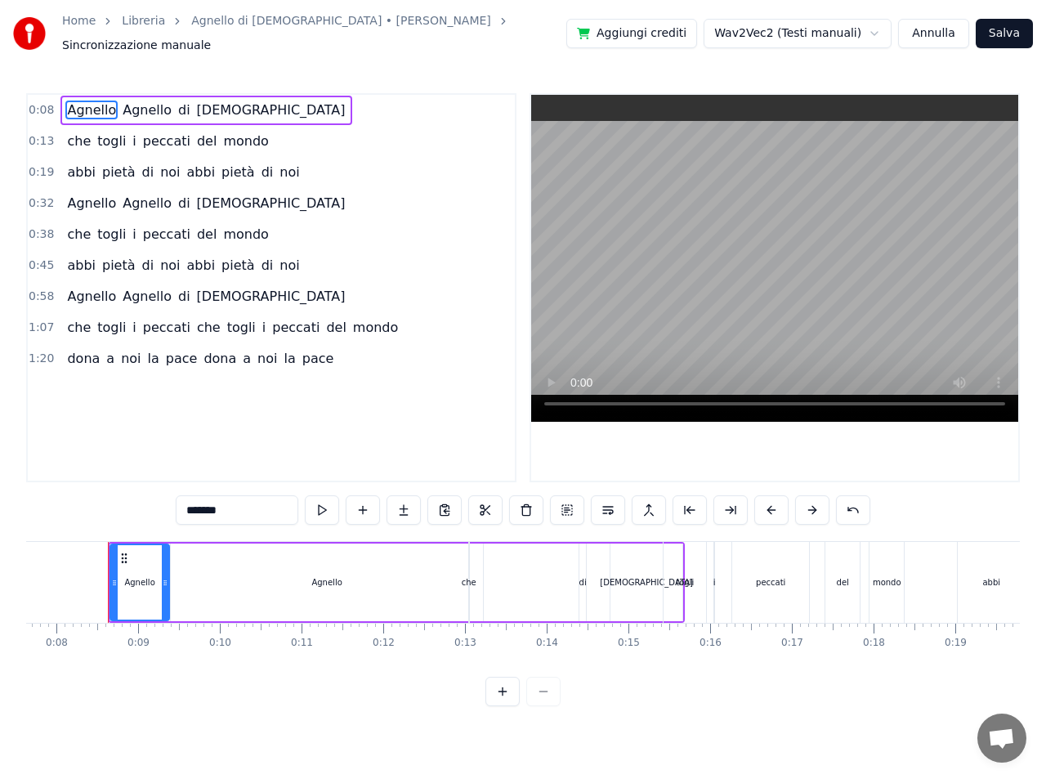
click at [331, 576] on div "Agnello" at bounding box center [326, 582] width 30 height 12
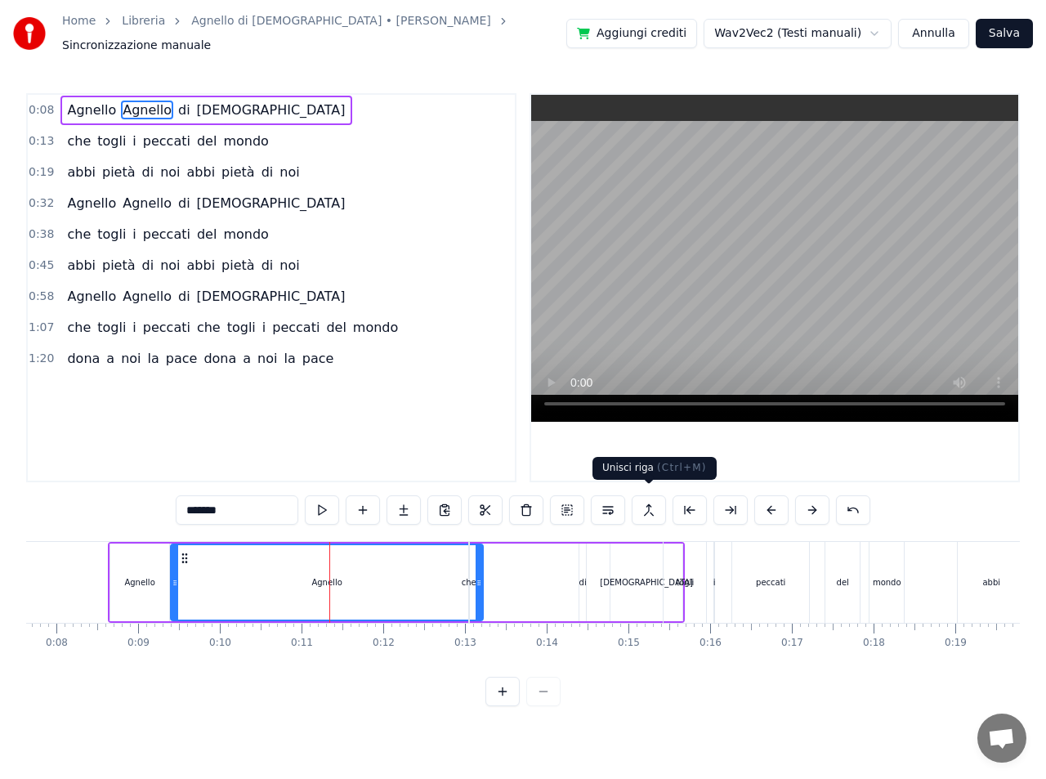
click at [645, 504] on button at bounding box center [649, 509] width 34 height 29
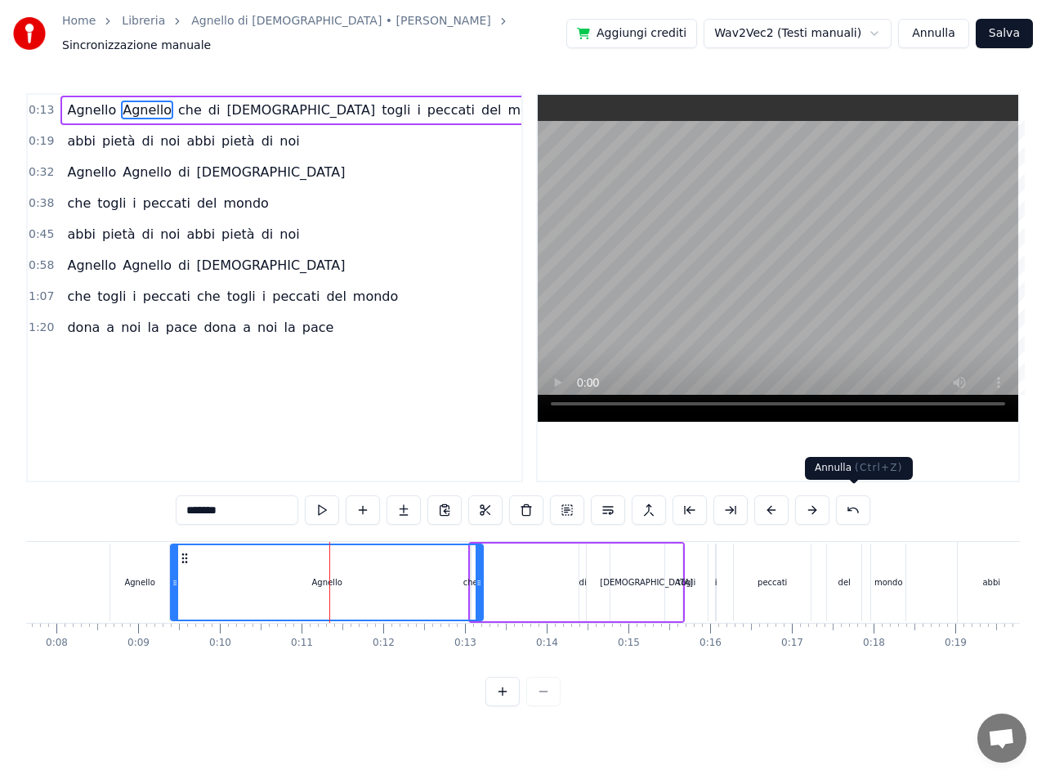
click at [854, 505] on button at bounding box center [853, 509] width 34 height 29
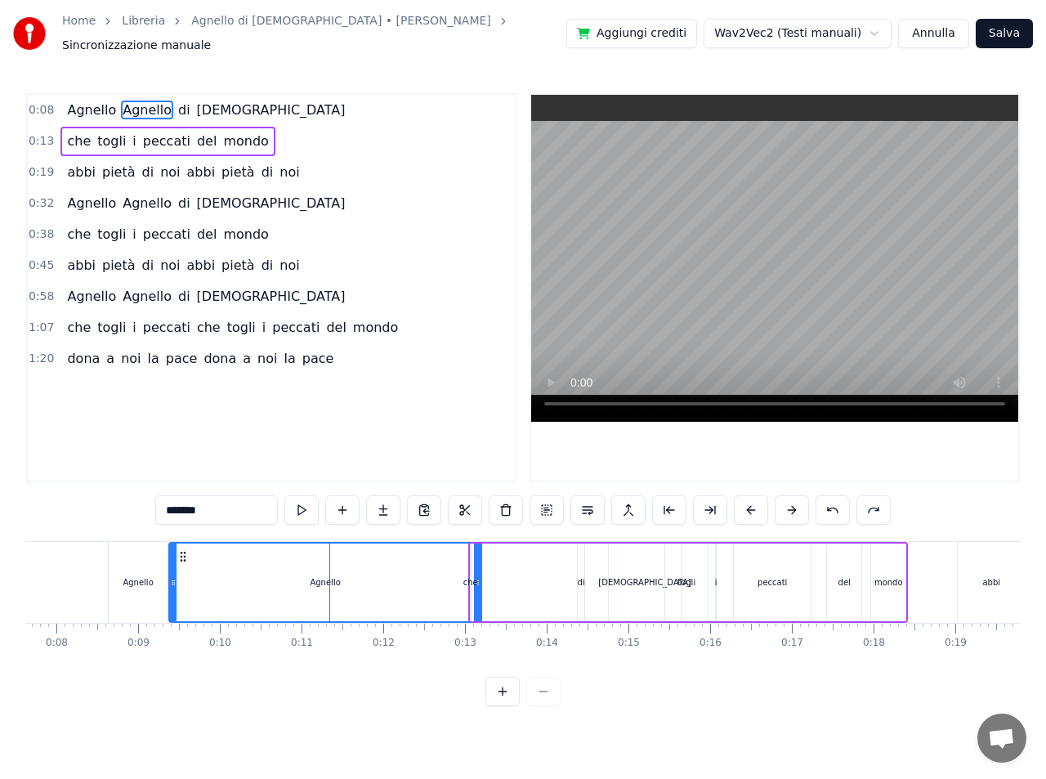
click at [134, 576] on div "Agnello" at bounding box center [138, 582] width 30 height 12
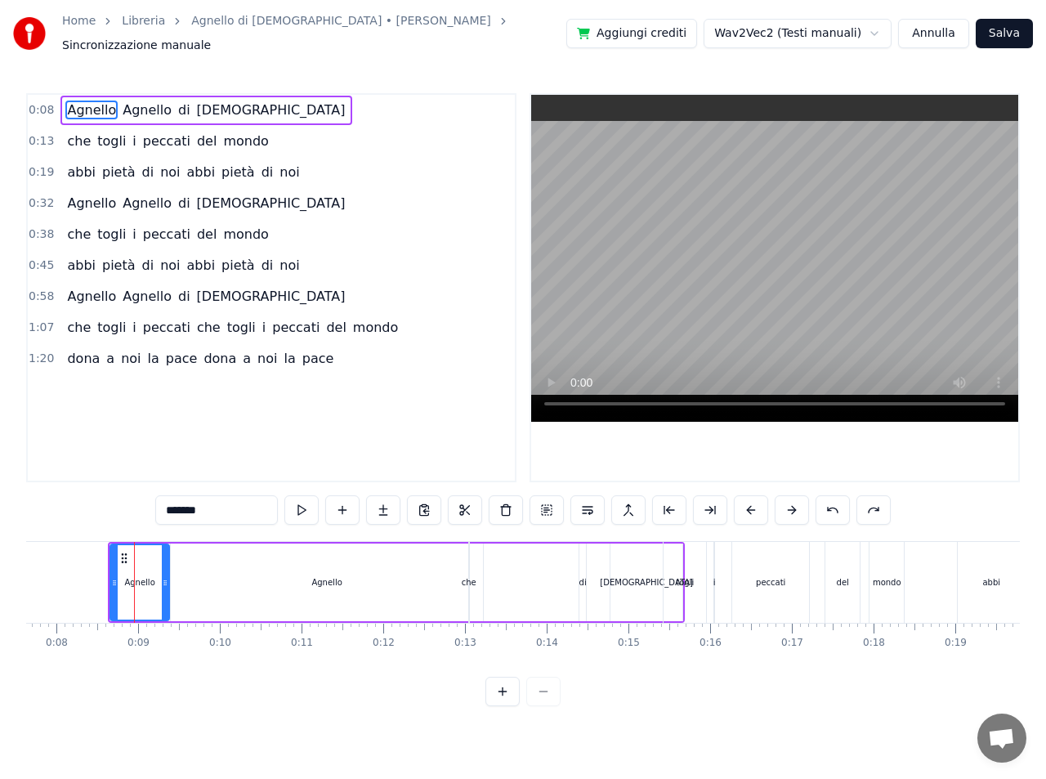
drag, startPoint x: 467, startPoint y: 568, endPoint x: 367, endPoint y: 570, distance: 100.5
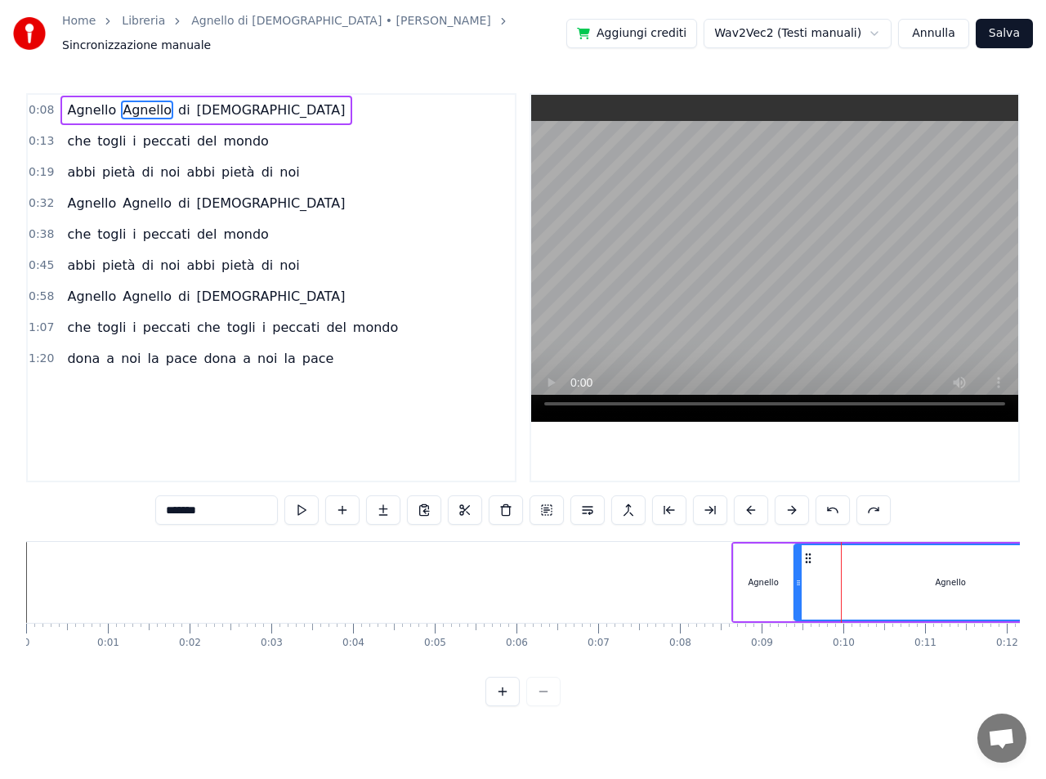
scroll to position [0, 623]
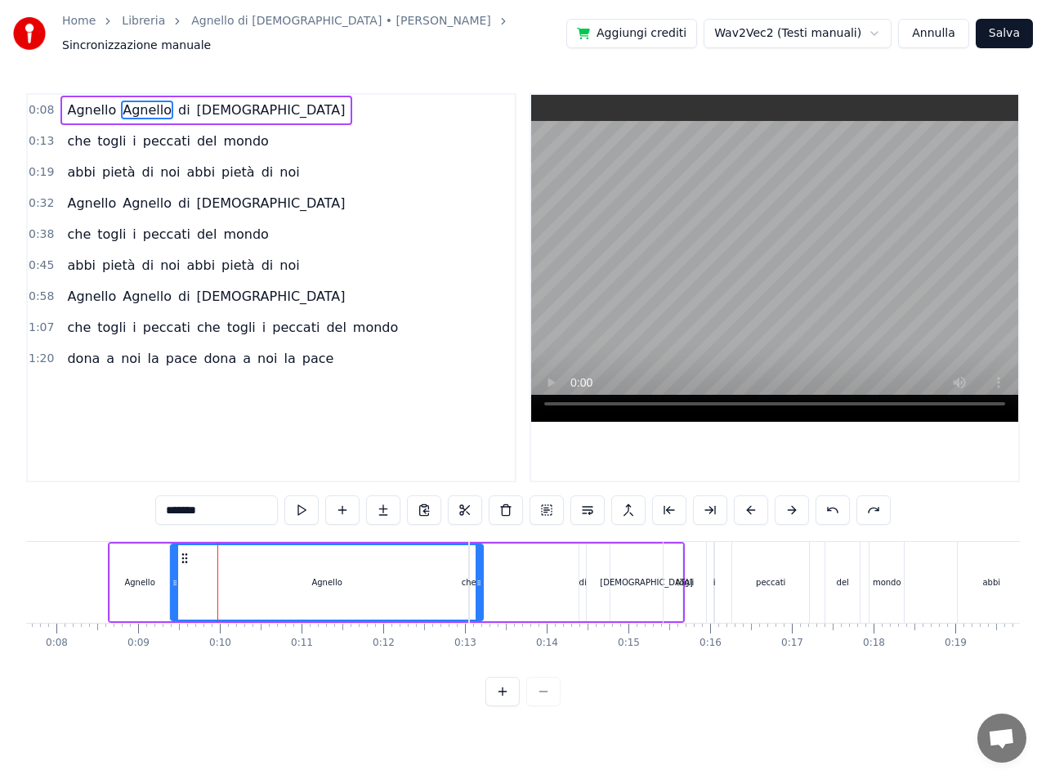
click at [152, 566] on div "Agnello" at bounding box center [139, 582] width 59 height 78
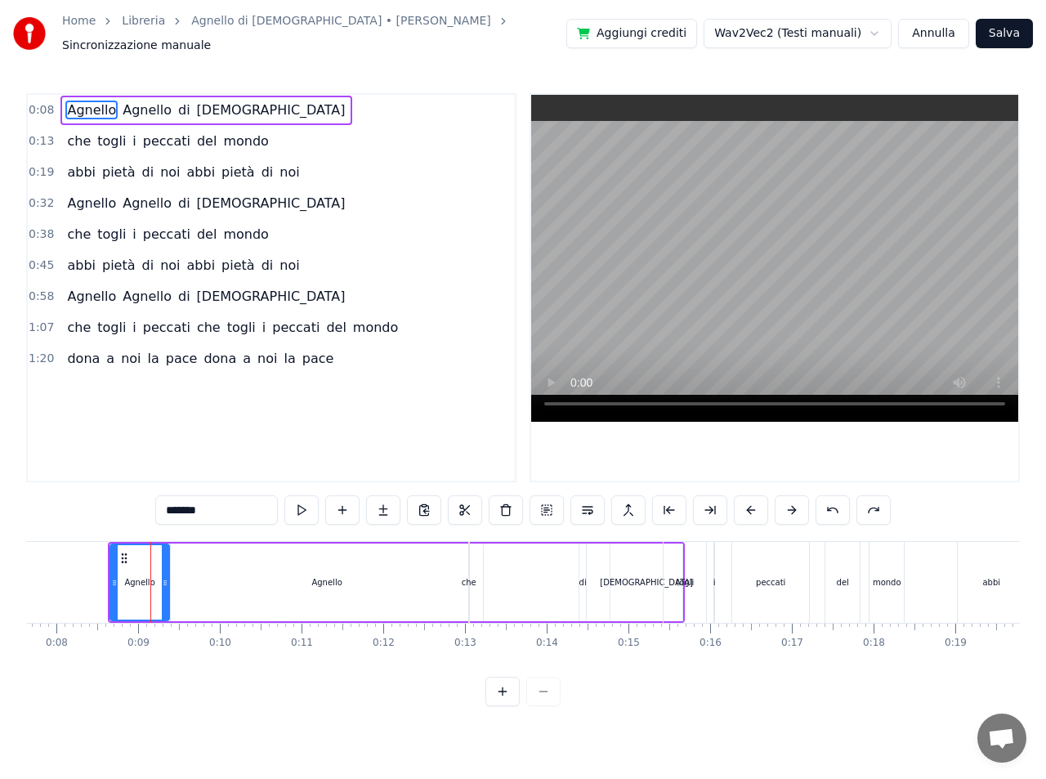
click at [308, 577] on div "Agnello" at bounding box center [327, 582] width 312 height 78
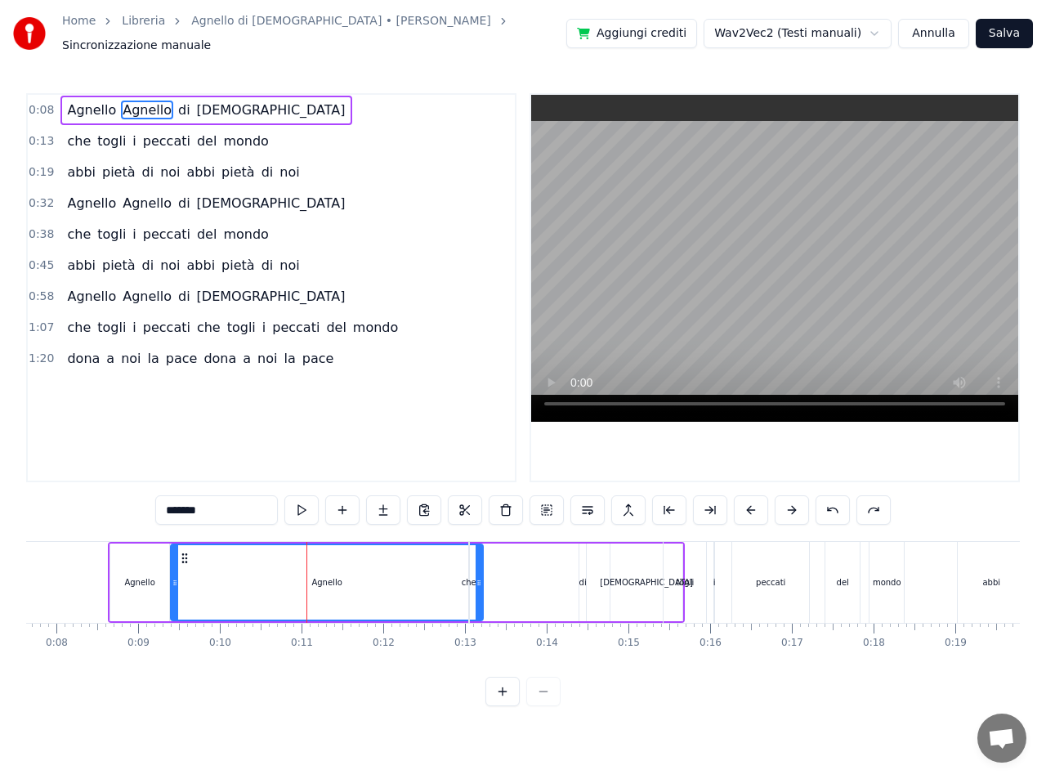
click at [468, 576] on div "che" at bounding box center [469, 582] width 15 height 12
type input "***"
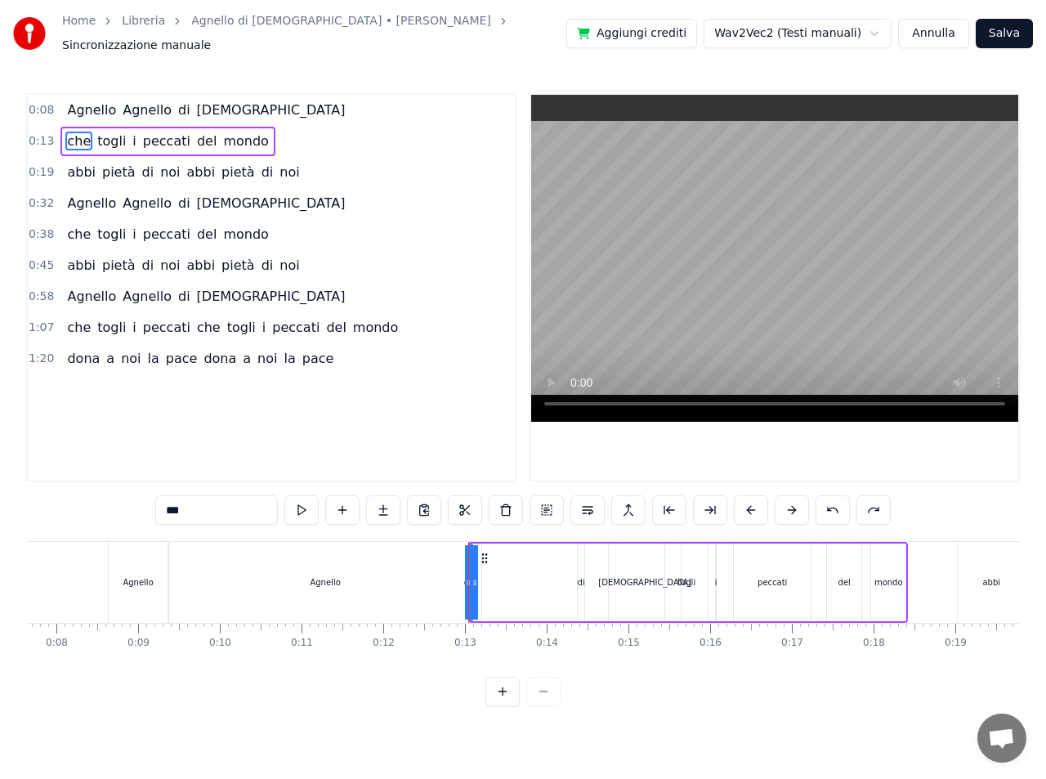
click at [934, 33] on button "Annulla" at bounding box center [933, 33] width 71 height 29
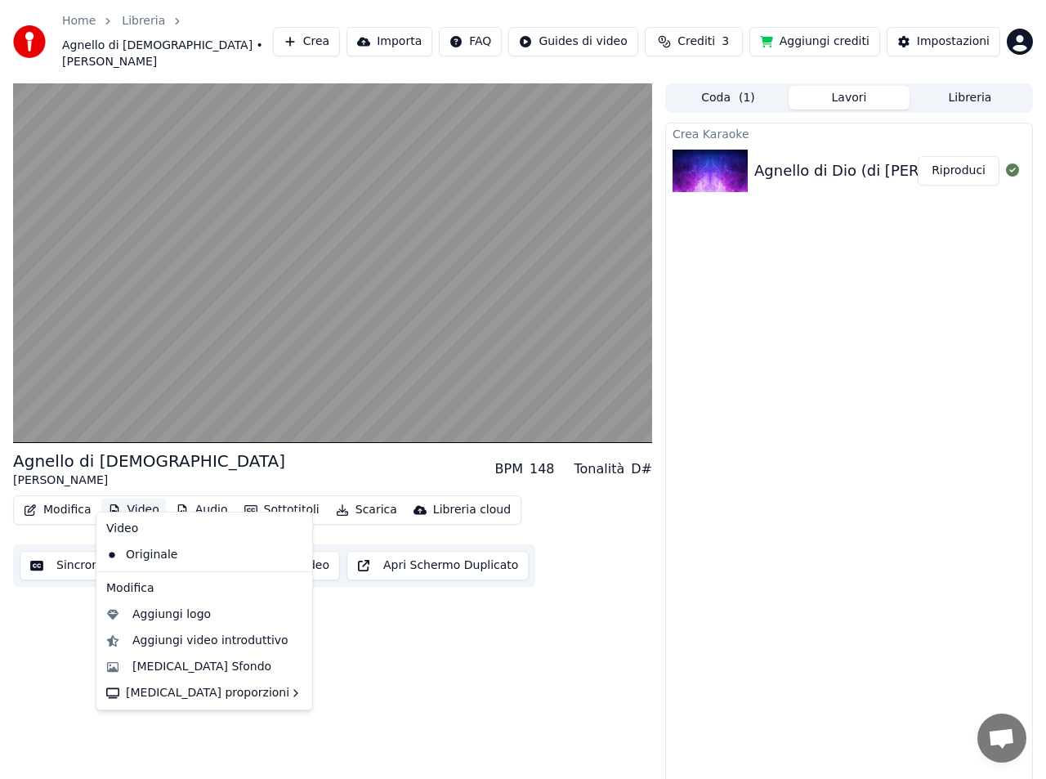
click at [132, 498] on button "Video" at bounding box center [133, 509] width 65 height 23
click at [136, 555] on div "Originale" at bounding box center [192, 555] width 185 height 26
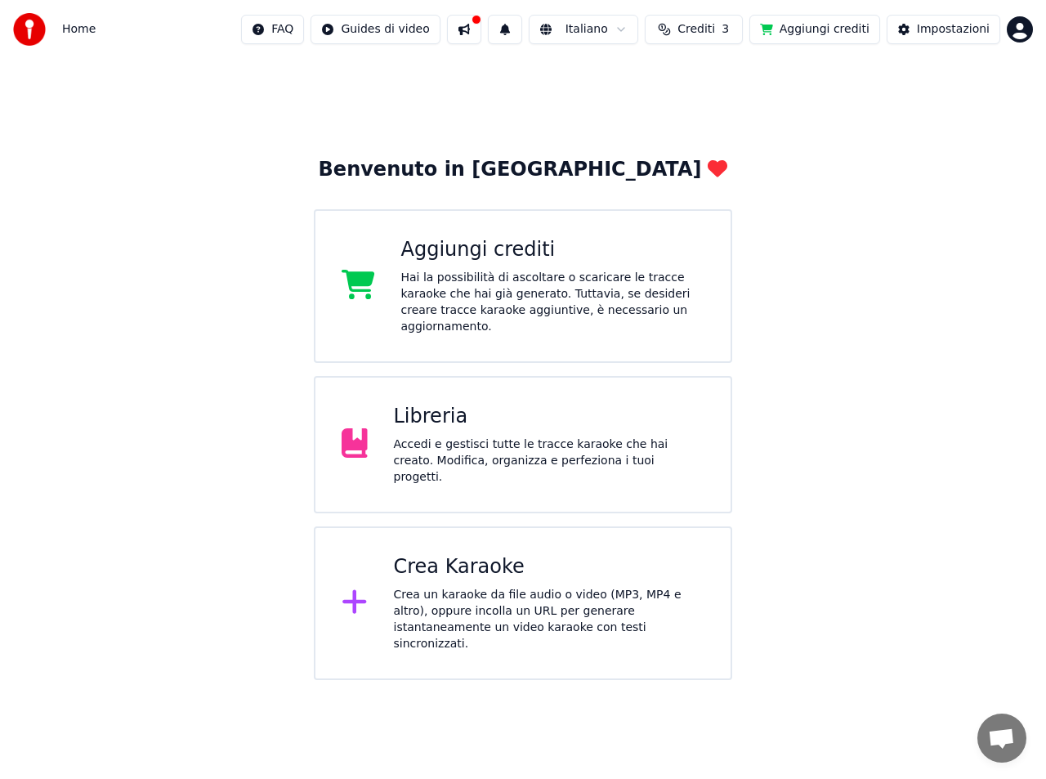
click at [485, 436] on div "Accedi e gestisci tutte le tracce karaoke che hai creato. Modifica, organizza e…" at bounding box center [549, 460] width 311 height 49
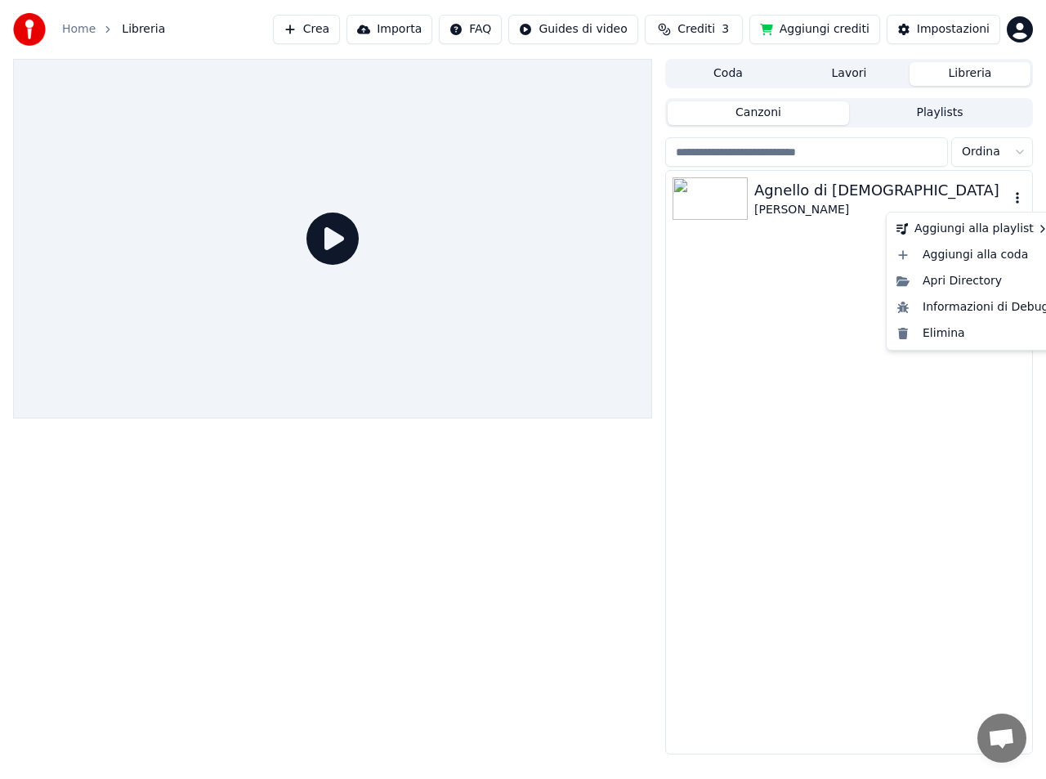
click at [1018, 198] on icon "button" at bounding box center [1017, 197] width 3 height 11
click at [949, 331] on div "Elimina" at bounding box center [973, 333] width 166 height 26
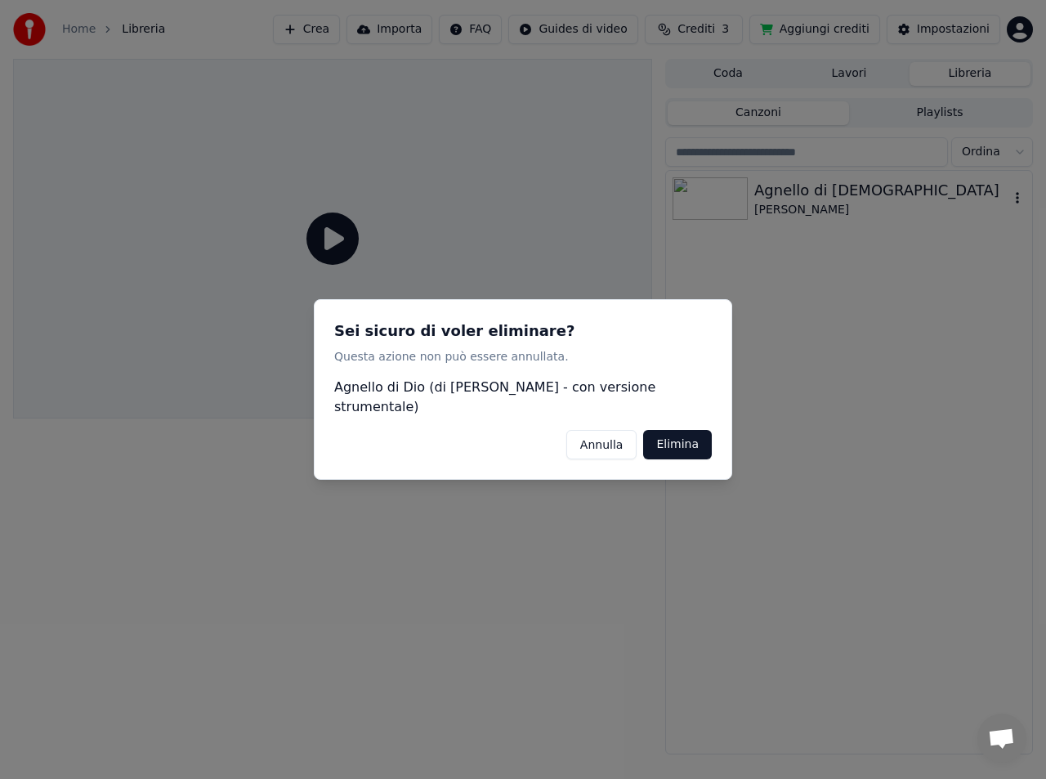
click at [678, 440] on button "Elimina" at bounding box center [677, 444] width 69 height 29
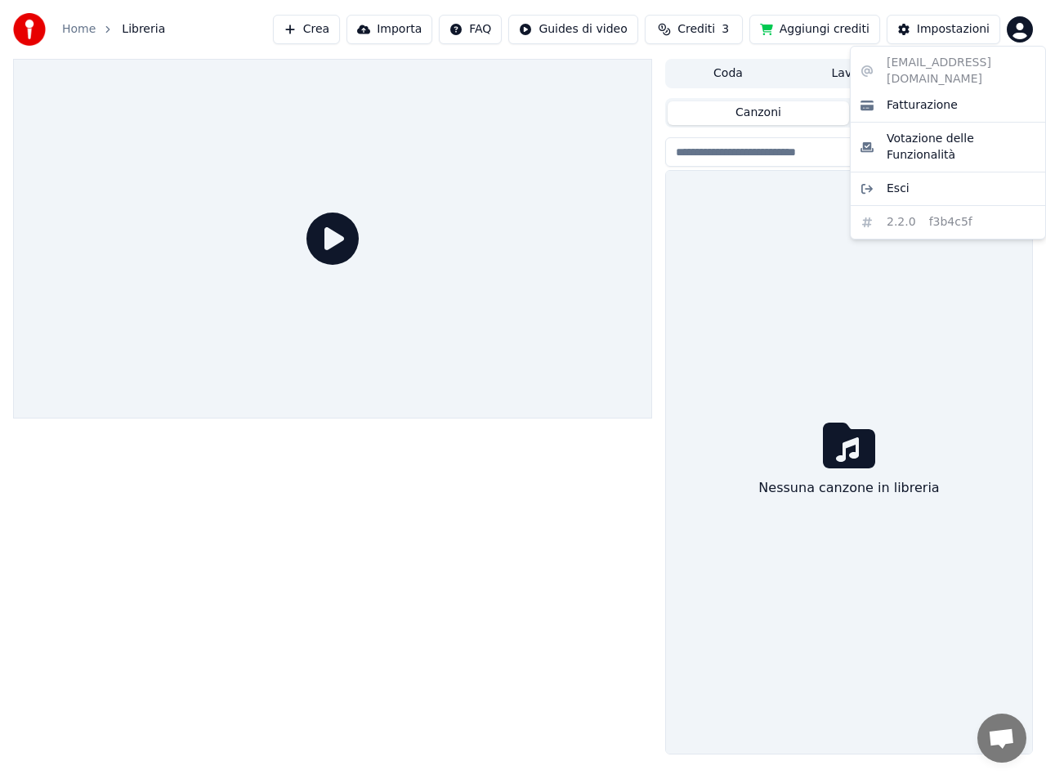
click at [1019, 22] on html "Home Libreria Crea Importa FAQ Guides di video Crediti 3 Aggiungi crediti Impos…" at bounding box center [523, 389] width 1046 height 779
click at [873, 92] on div "Fatturazione" at bounding box center [948, 105] width 188 height 26
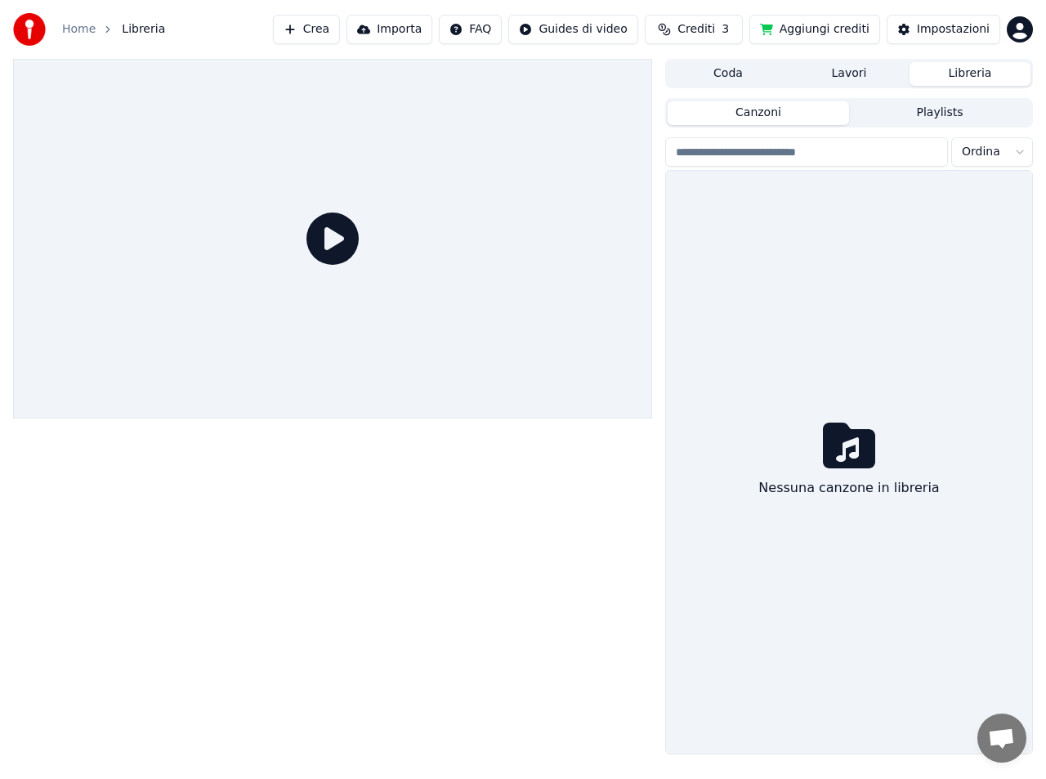
click at [422, 27] on button "Importa" at bounding box center [389, 29] width 86 height 29
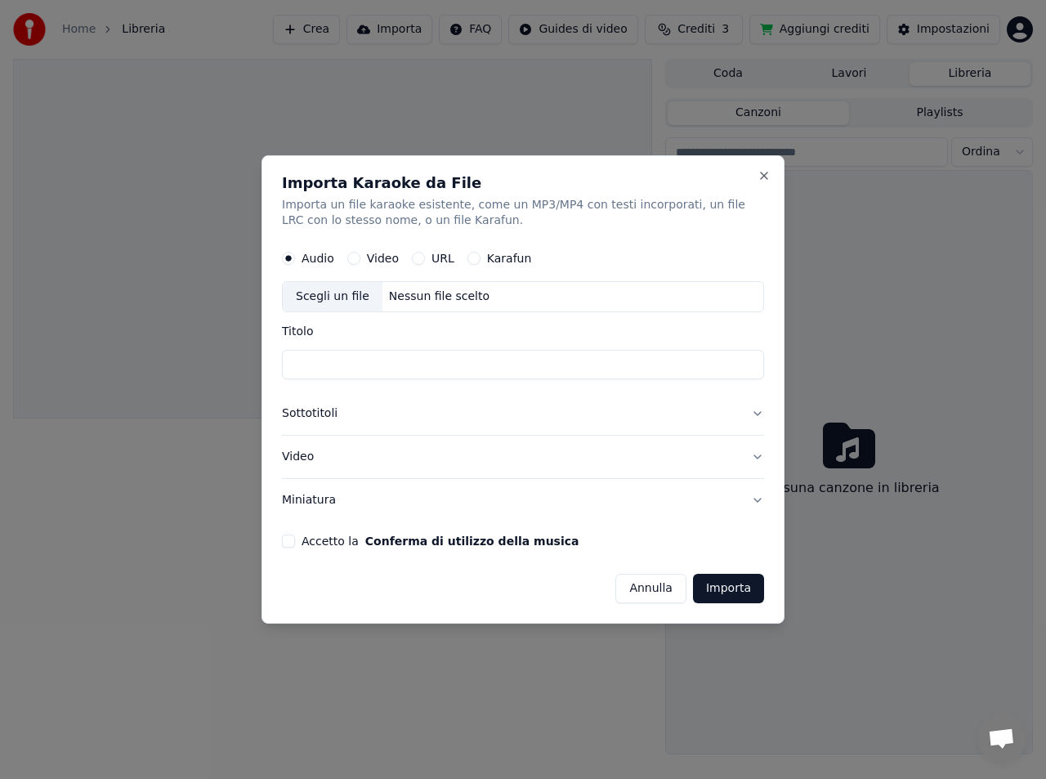
click at [331, 297] on div "Scegli un file" at bounding box center [333, 297] width 100 height 29
type input "**********"
click at [720, 587] on button "Importa" at bounding box center [728, 588] width 71 height 29
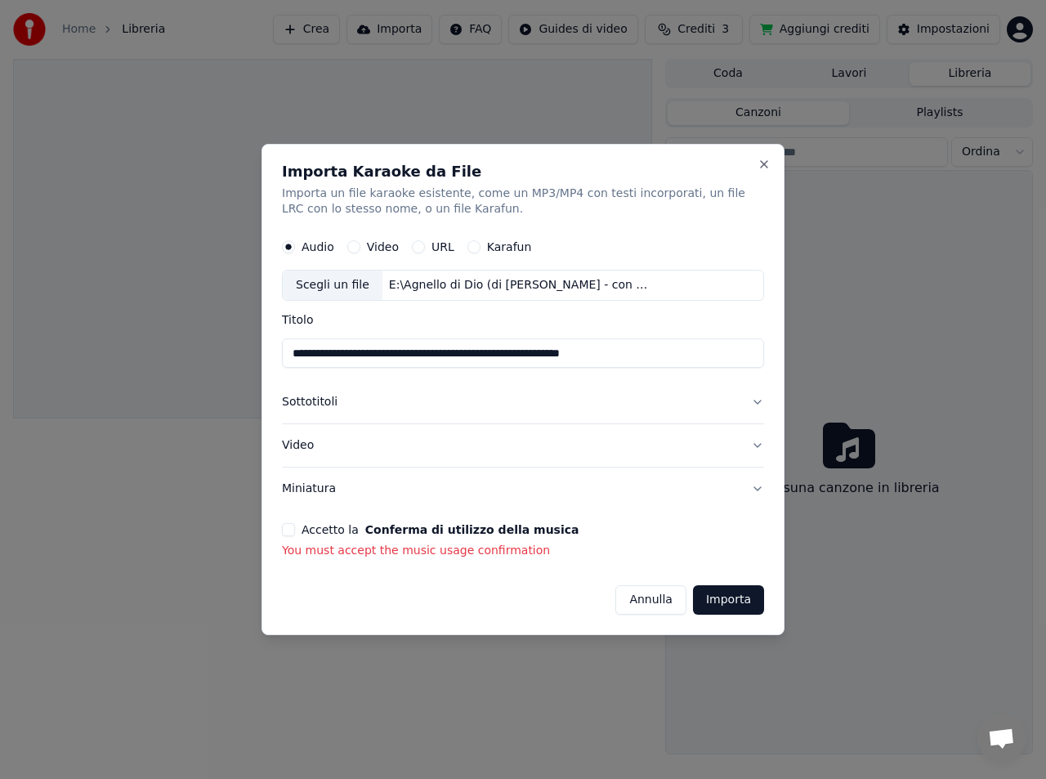
click at [325, 525] on label "Accetto la Conferma di utilizzo della musica" at bounding box center [440, 529] width 277 height 11
click at [295, 525] on button "Accetto la Conferma di utilizzo della musica" at bounding box center [288, 529] width 13 height 13
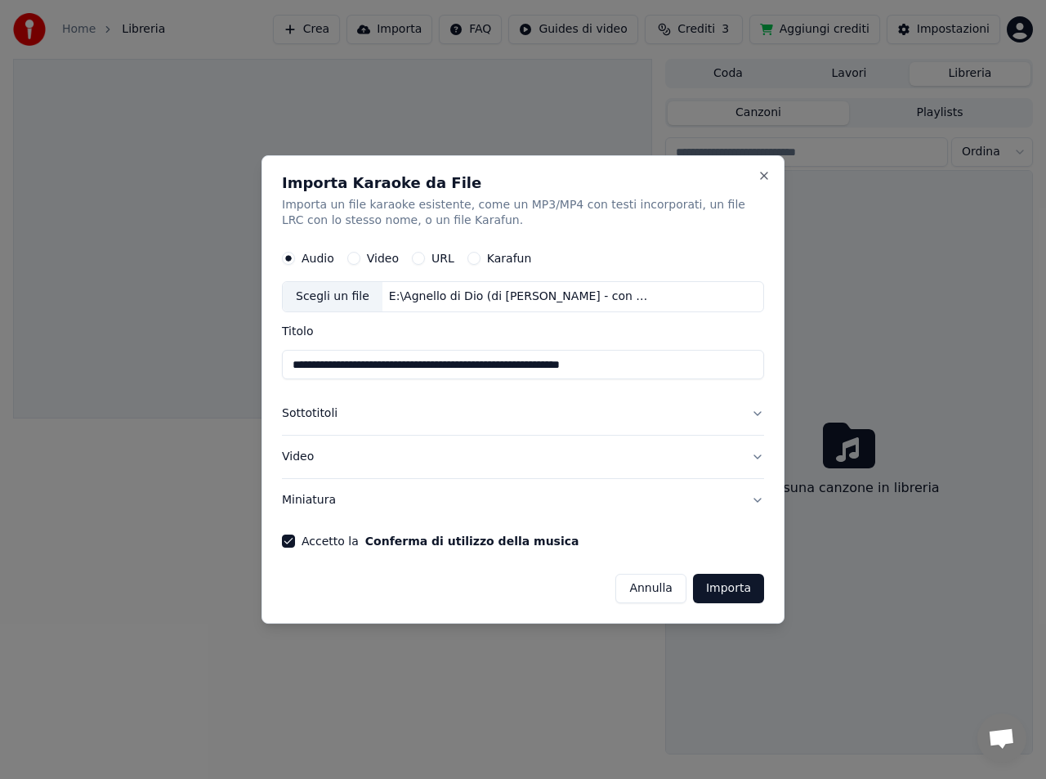
click at [742, 588] on button "Importa" at bounding box center [728, 588] width 71 height 29
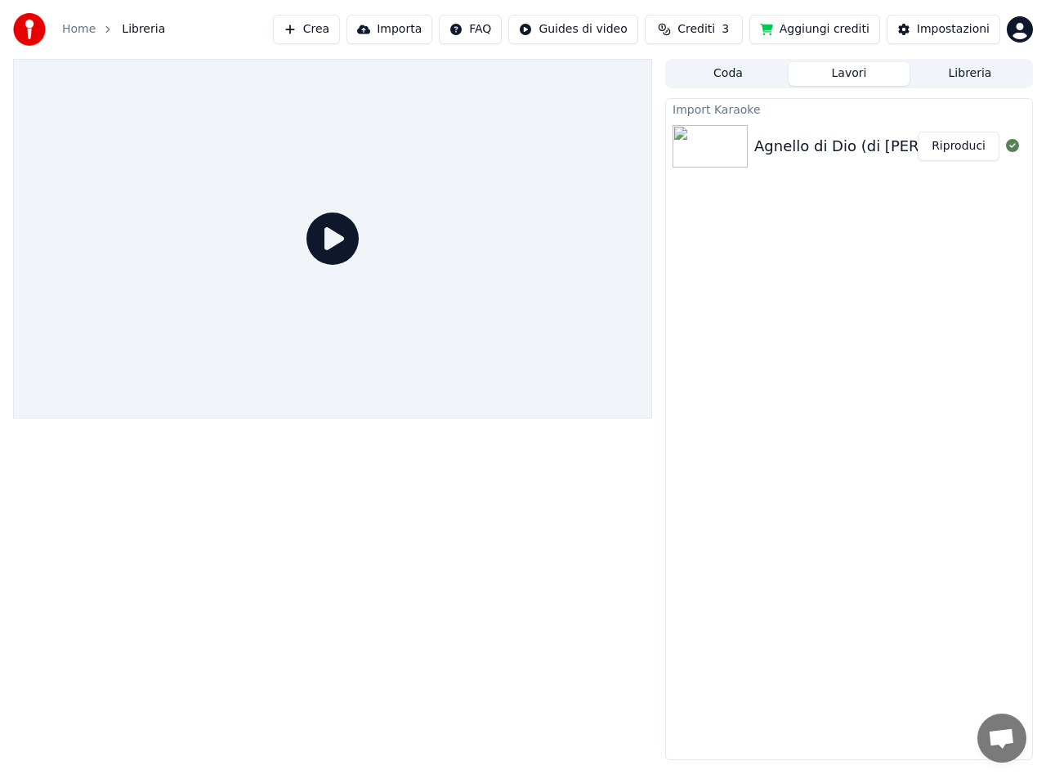
click at [955, 150] on button "Riproduci" at bounding box center [959, 146] width 82 height 29
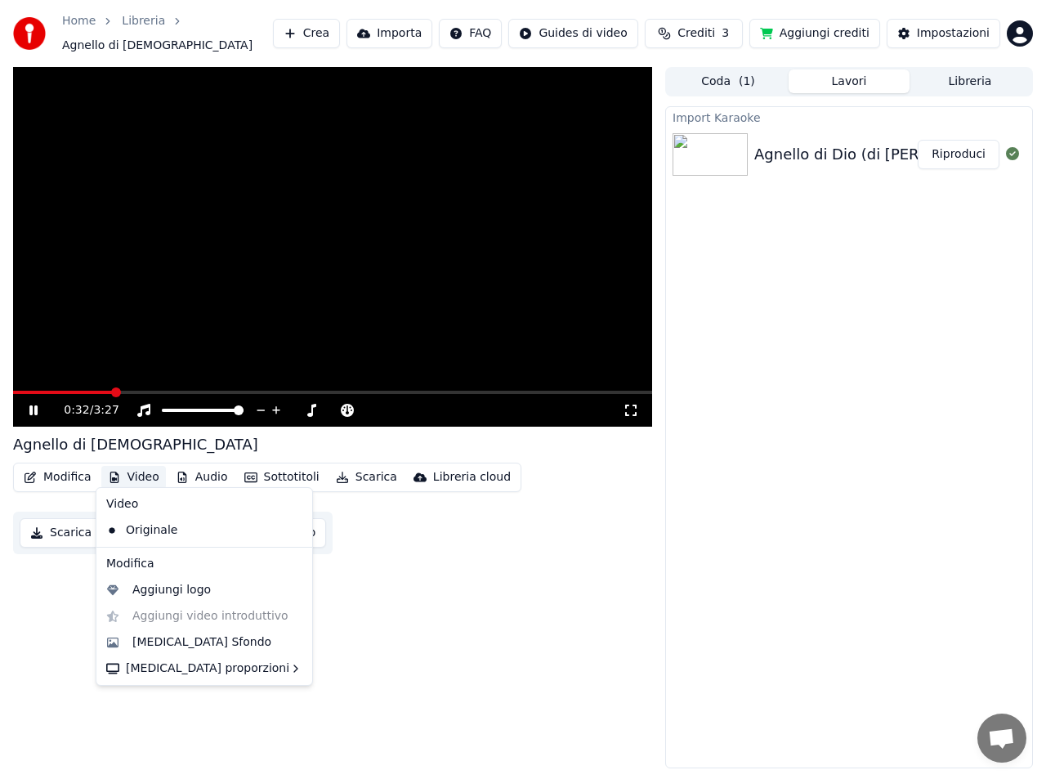
click at [135, 468] on button "Video" at bounding box center [133, 477] width 65 height 23
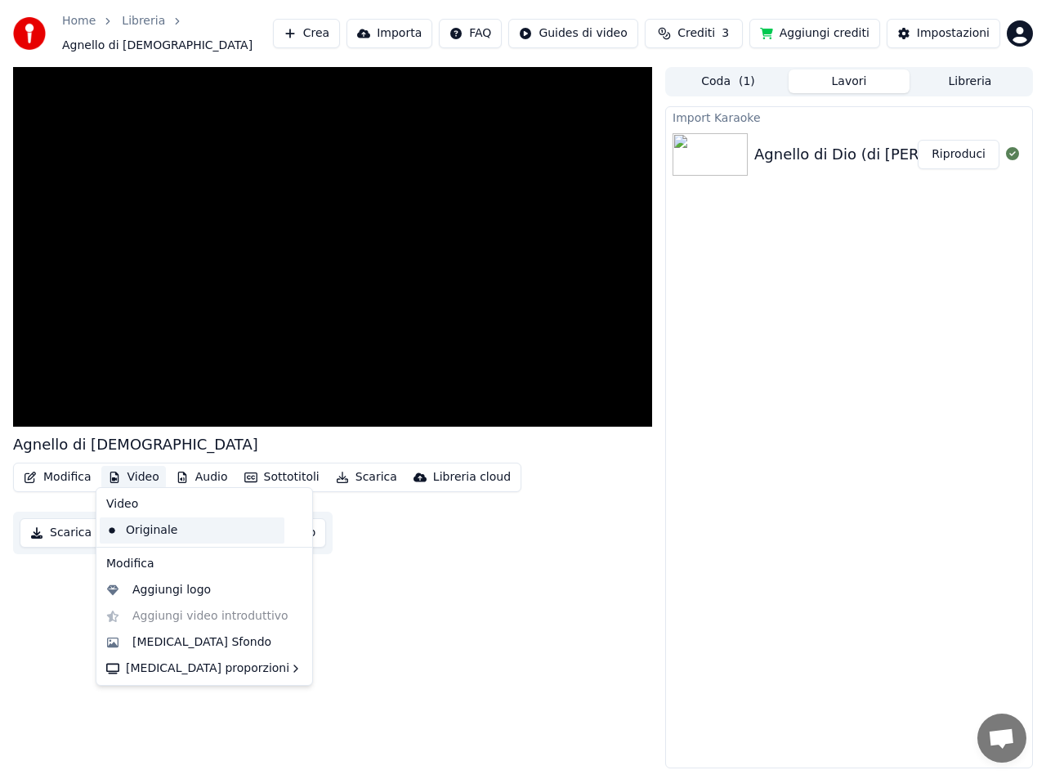
click at [147, 533] on div "Originale" at bounding box center [192, 530] width 185 height 26
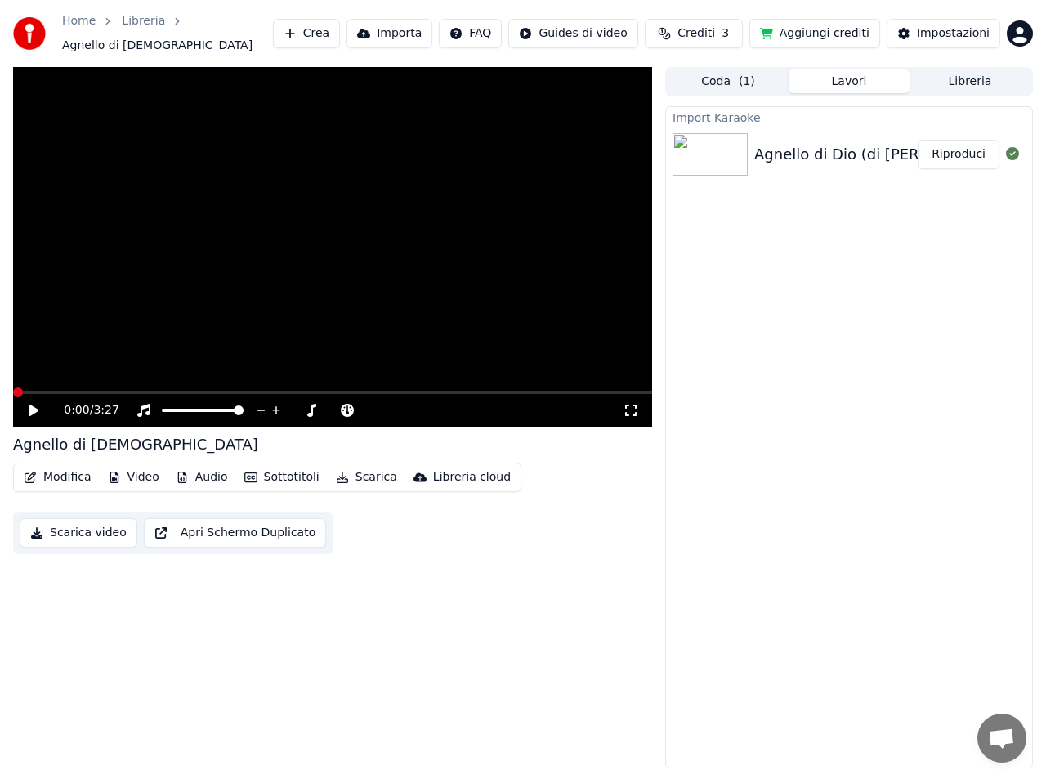
click at [29, 404] on icon at bounding box center [34, 409] width 10 height 11
click at [13, 387] on span at bounding box center [18, 392] width 10 height 10
click at [30, 405] on icon at bounding box center [33, 410] width 8 height 10
click at [31, 404] on icon at bounding box center [34, 409] width 10 height 11
click at [35, 405] on icon at bounding box center [33, 410] width 8 height 10
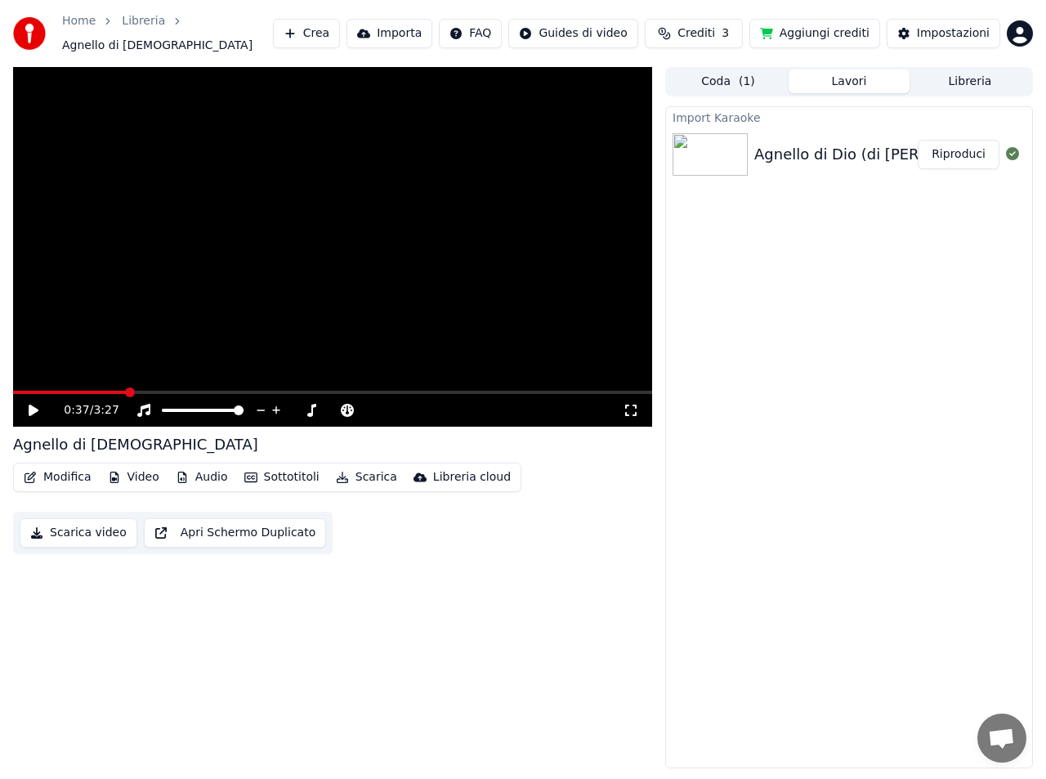
click at [70, 25] on link "Home" at bounding box center [79, 21] width 34 height 16
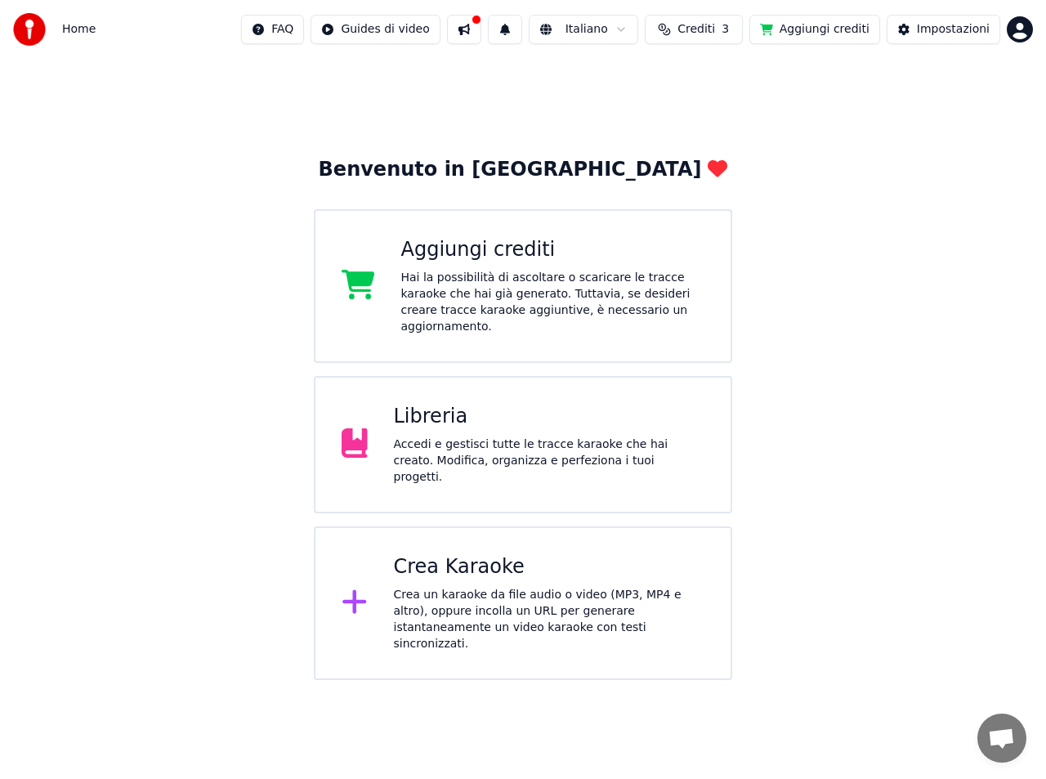
click at [535, 438] on div "Accedi e gestisci tutte le tracce karaoke che hai creato. Modifica, organizza e…" at bounding box center [549, 460] width 311 height 49
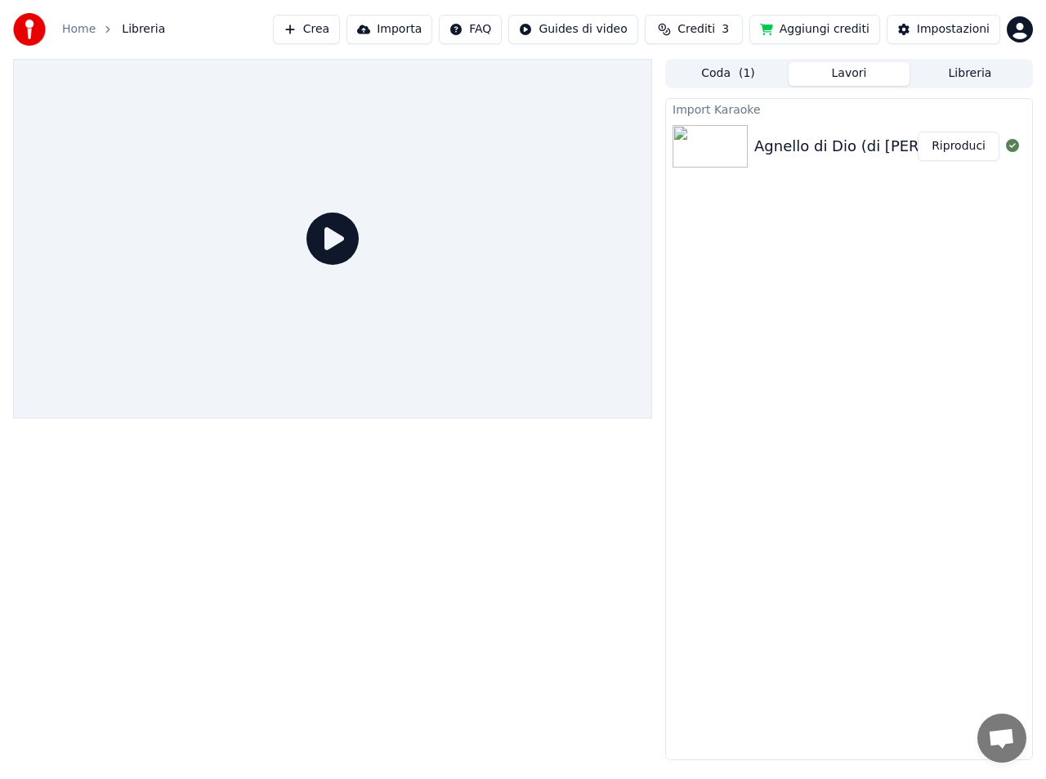
click at [722, 154] on img at bounding box center [709, 146] width 75 height 42
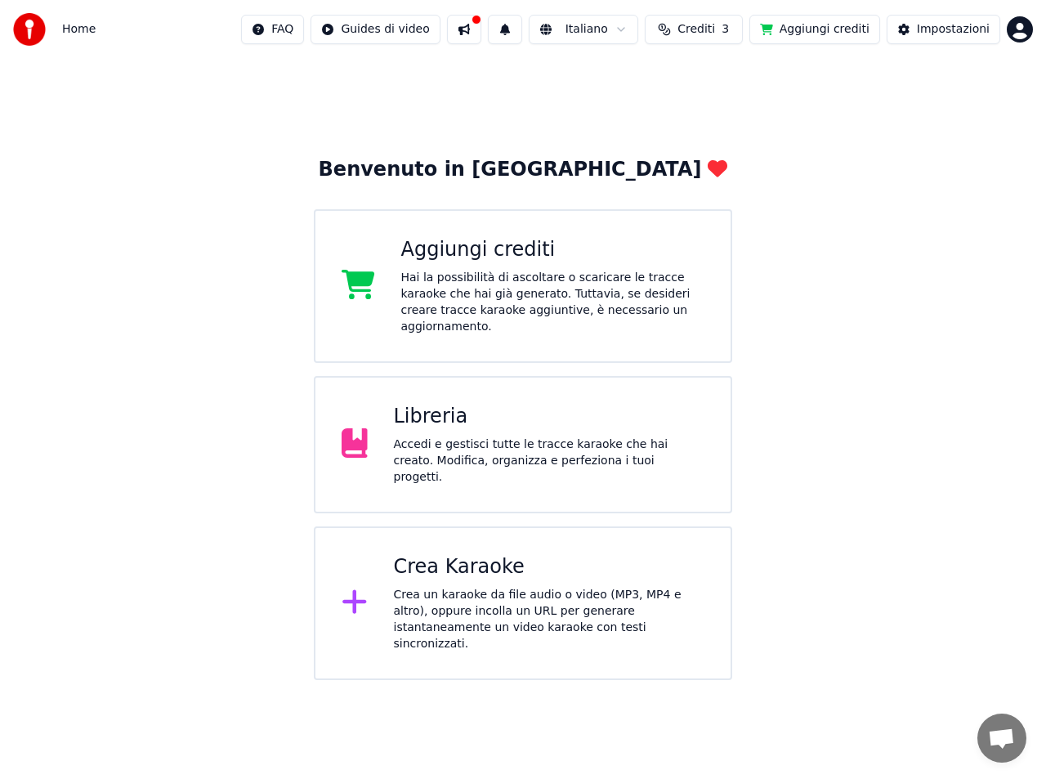
click at [461, 418] on div "Libreria" at bounding box center [549, 417] width 311 height 26
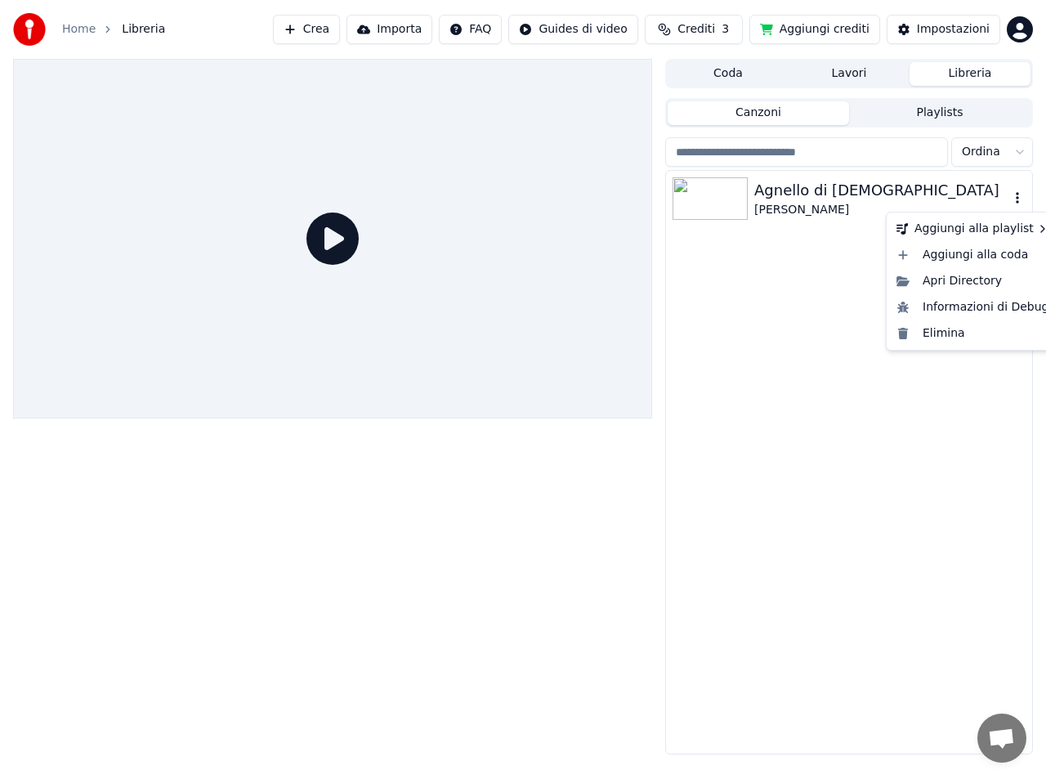
click at [1018, 199] on icon "button" at bounding box center [1017, 197] width 3 height 11
click at [956, 337] on div "Elimina" at bounding box center [973, 333] width 166 height 26
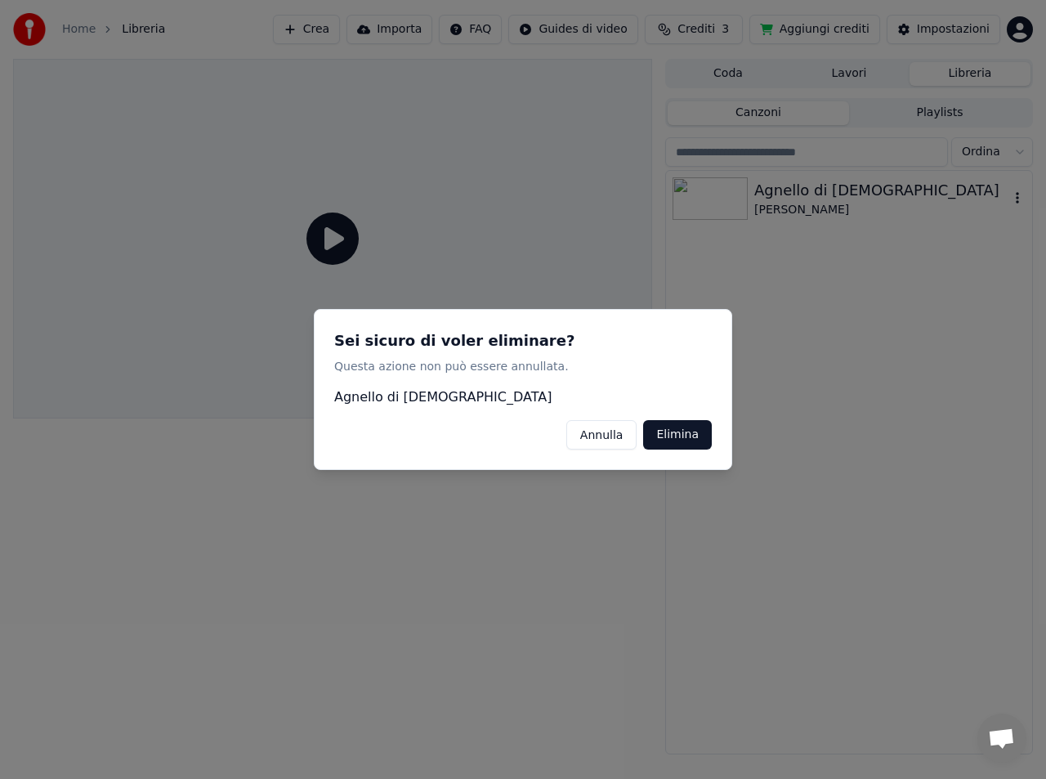
click at [698, 434] on button "Elimina" at bounding box center [677, 434] width 69 height 29
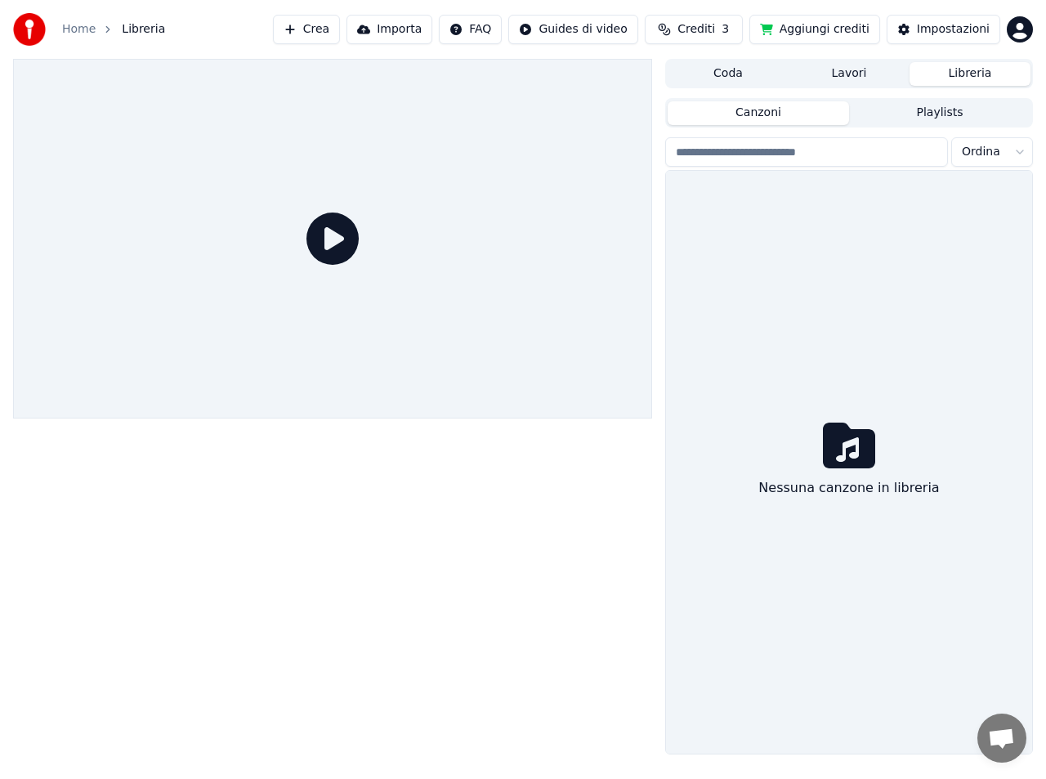
click at [67, 29] on link "Home" at bounding box center [79, 29] width 34 height 16
